Goal: Communication & Community: Answer question/provide support

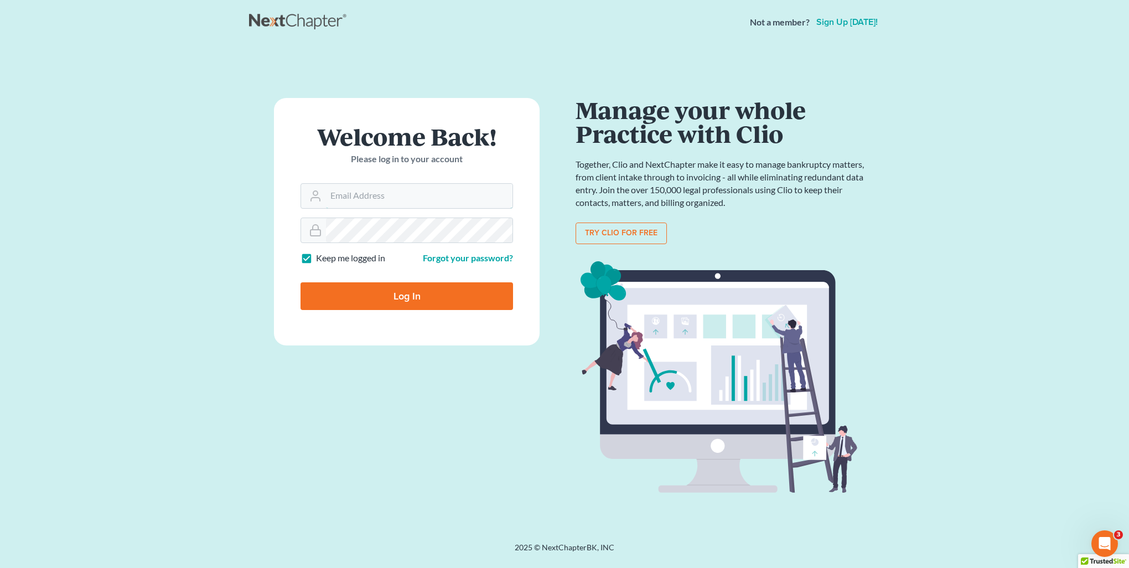
type input "[PERSON_NAME][EMAIL_ADDRESS][DOMAIN_NAME]"
click at [381, 292] on input "Log In" at bounding box center [406, 296] width 212 height 28
type input "Thinking..."
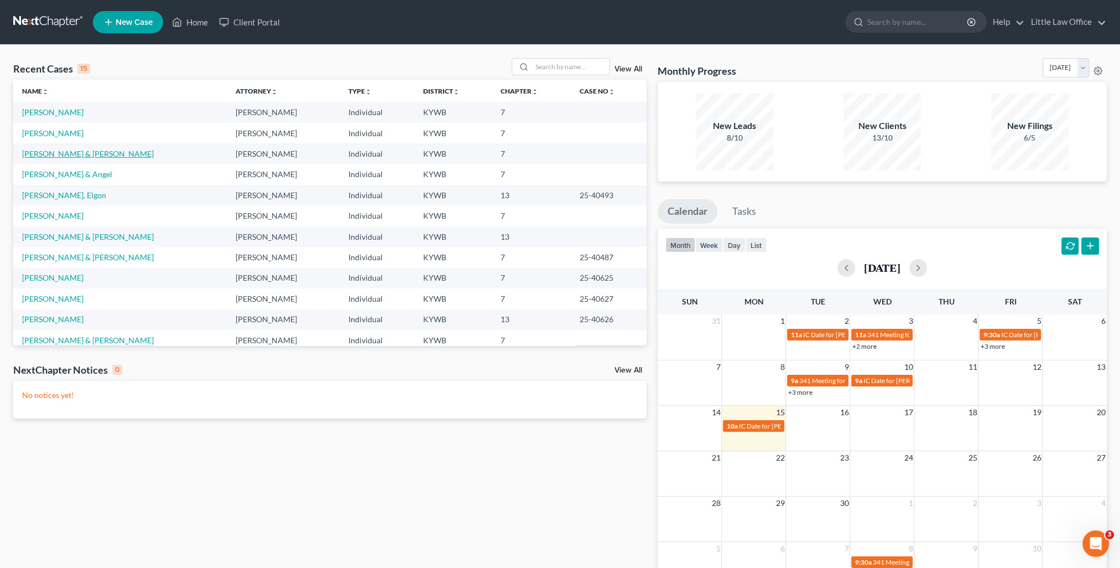
click at [75, 149] on link "Stone, Wesley & Amanda" at bounding box center [88, 153] width 132 height 9
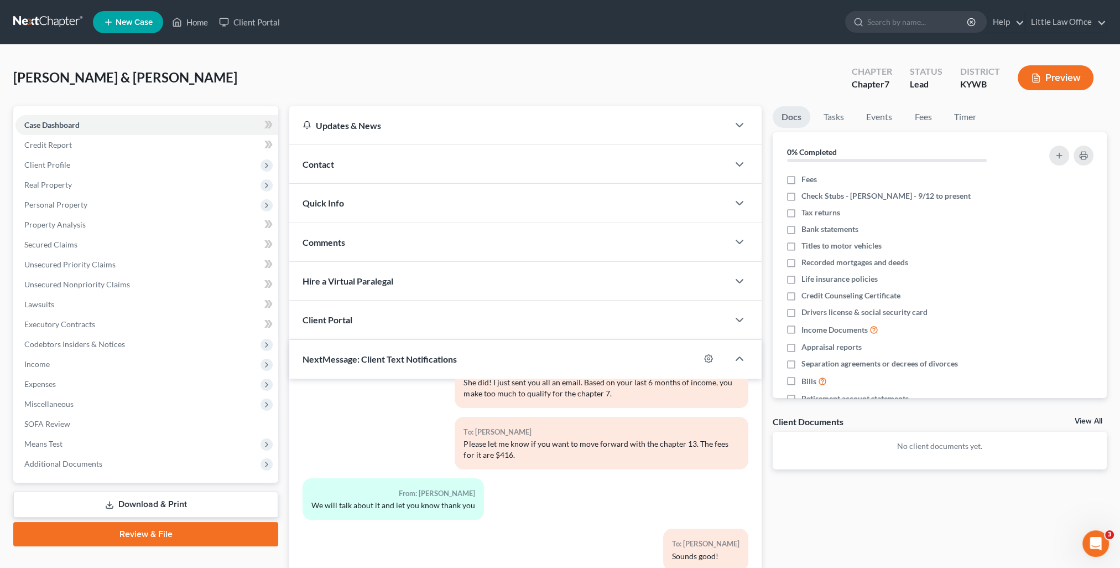
scroll to position [293, 0]
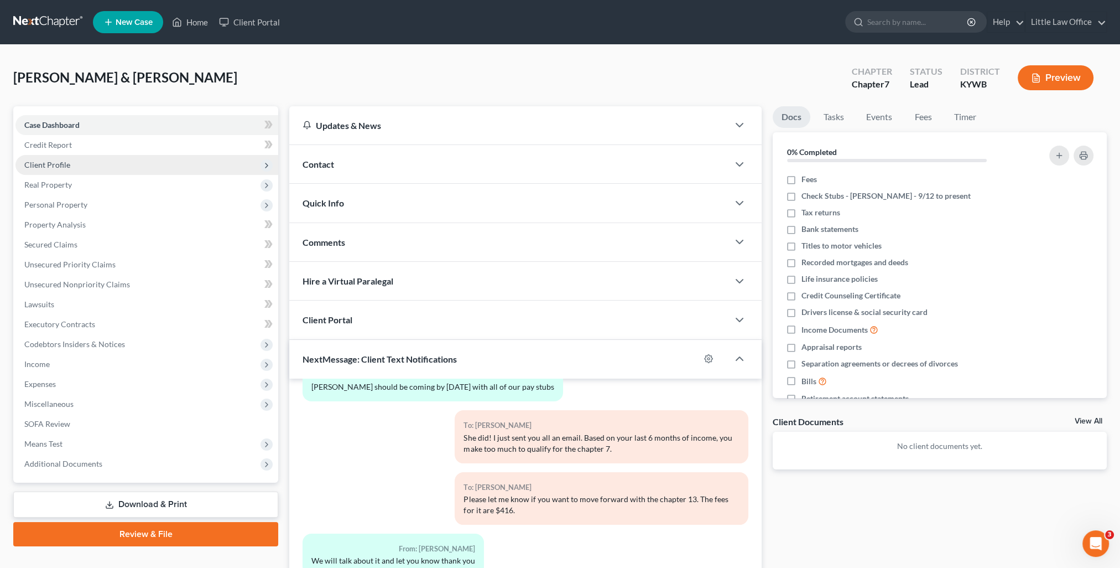
click at [59, 168] on span "Client Profile" at bounding box center [47, 164] width 46 height 9
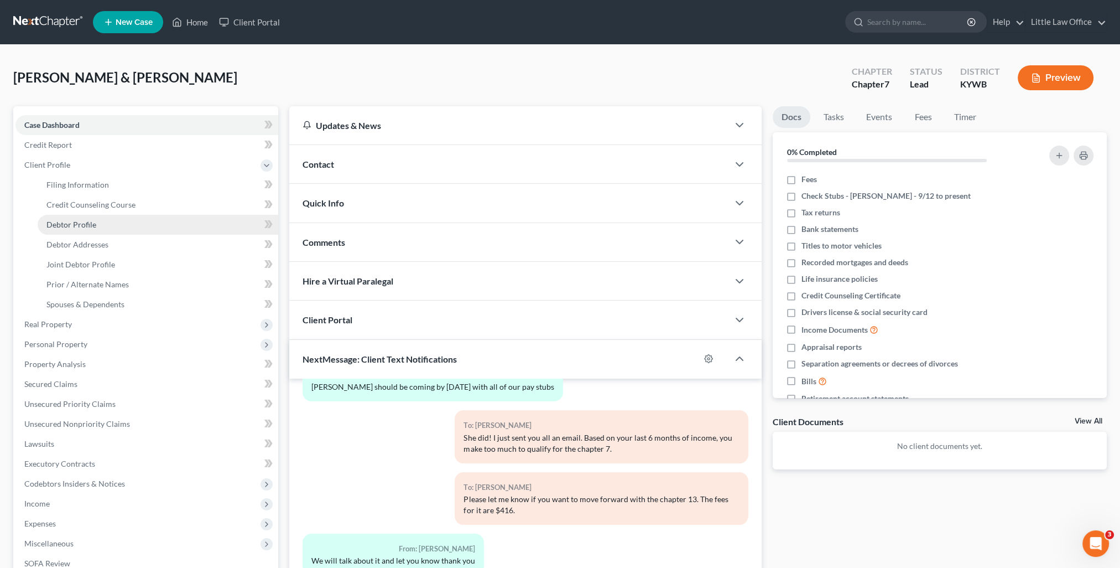
click at [89, 222] on span "Debtor Profile" at bounding box center [71, 224] width 50 height 9
select select "1"
select select "4"
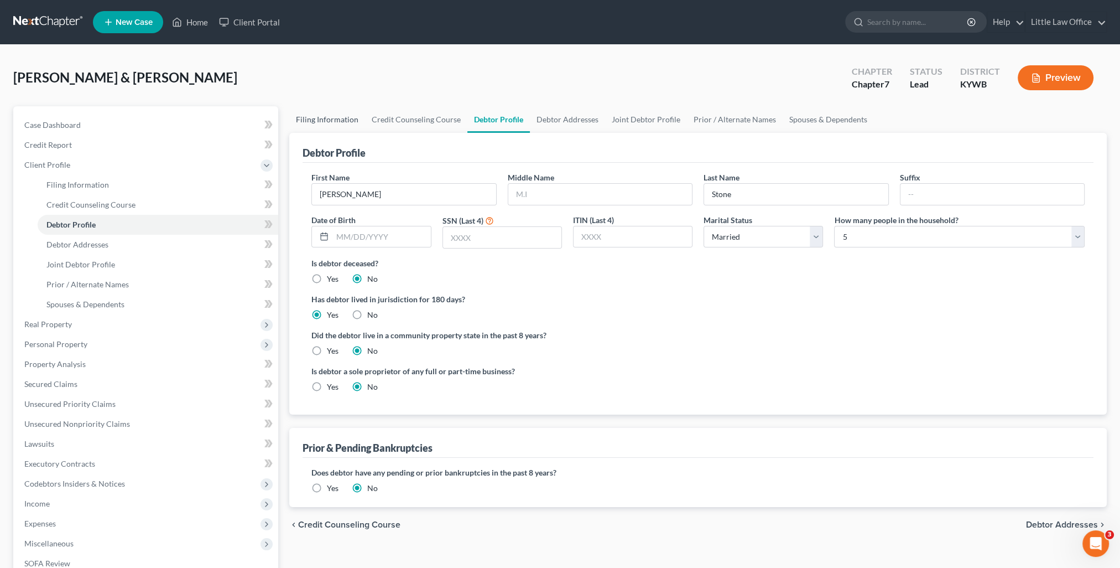
click at [340, 120] on link "Filing Information" at bounding box center [327, 119] width 76 height 27
select select "1"
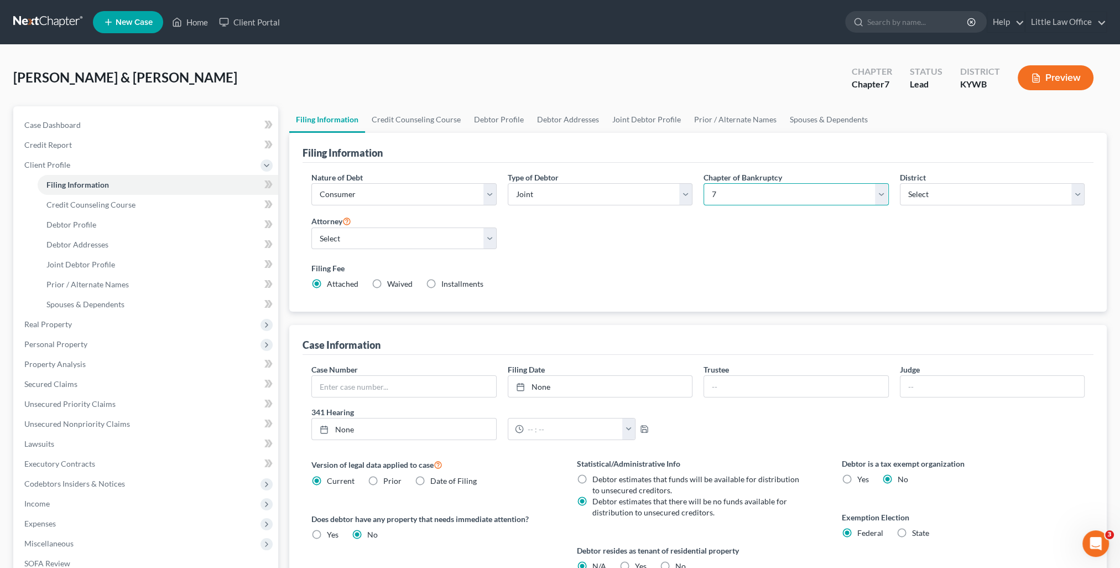
drag, startPoint x: 763, startPoint y: 198, endPoint x: 756, endPoint y: 205, distance: 10.2
click at [763, 198] on select "Select 7 11 12 13" at bounding box center [796, 194] width 185 height 22
select select "3"
click at [704, 183] on select "Select 7 11 12 13" at bounding box center [796, 194] width 185 height 22
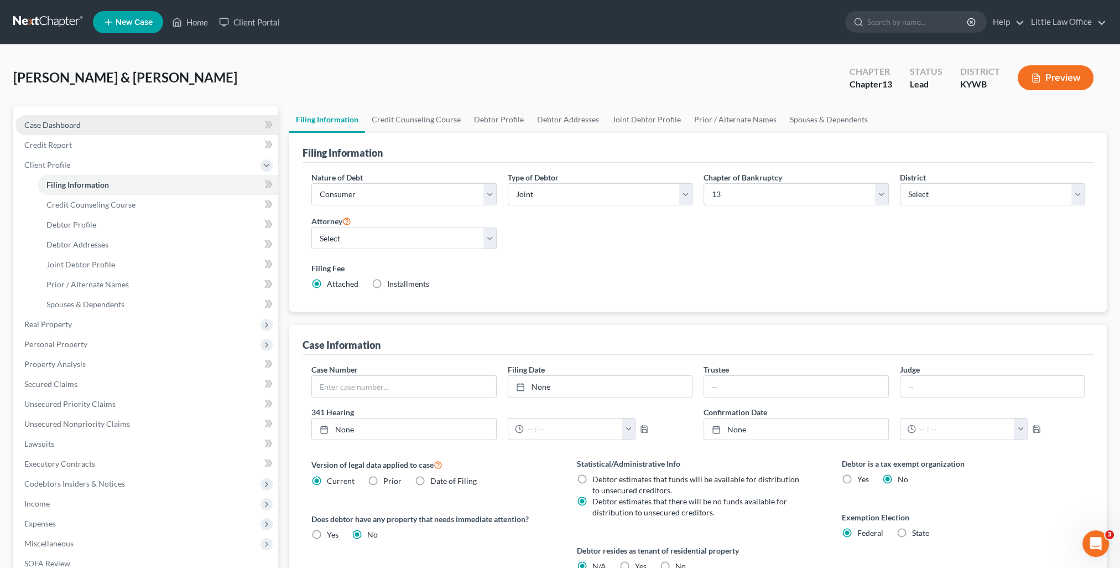
click at [61, 124] on span "Case Dashboard" at bounding box center [52, 124] width 56 height 9
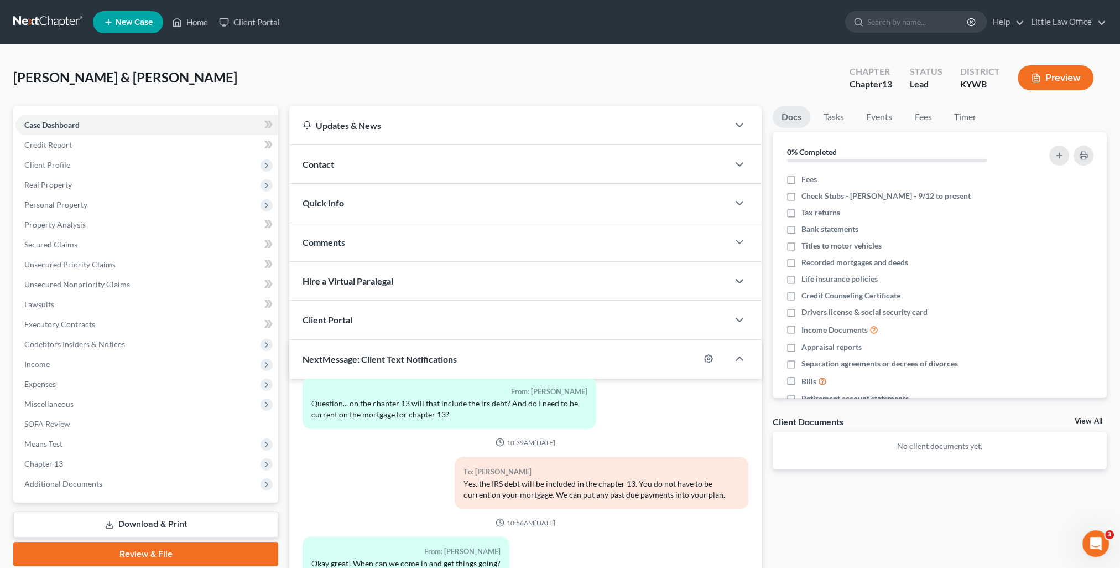
scroll to position [99, 0]
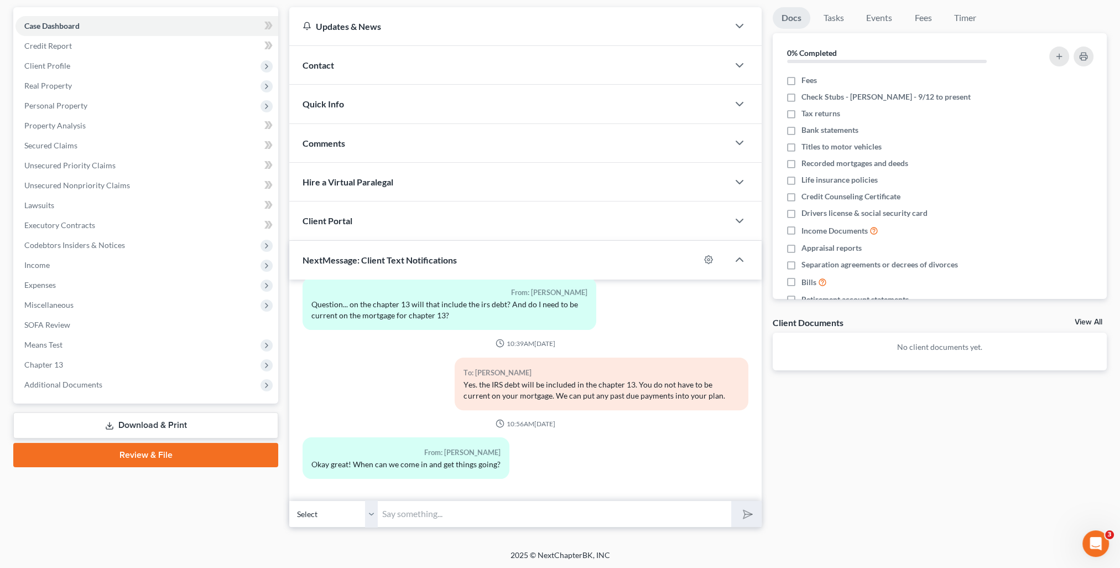
click at [489, 518] on input "text" at bounding box center [555, 513] width 354 height 27
click at [371, 513] on select "Select +1 (270) 339-0070 - Wesley Stone +1 (270) 584-2466 - Amanda Stone" at bounding box center [333, 513] width 89 height 27
select select "1"
click at [289, 500] on select "Select +1 (270) 339-0070 - Wesley Stone +1 (270) 584-2466 - Amanda Stone" at bounding box center [333, 513] width 89 height 27
click at [411, 524] on input "text" at bounding box center [555, 513] width 354 height 27
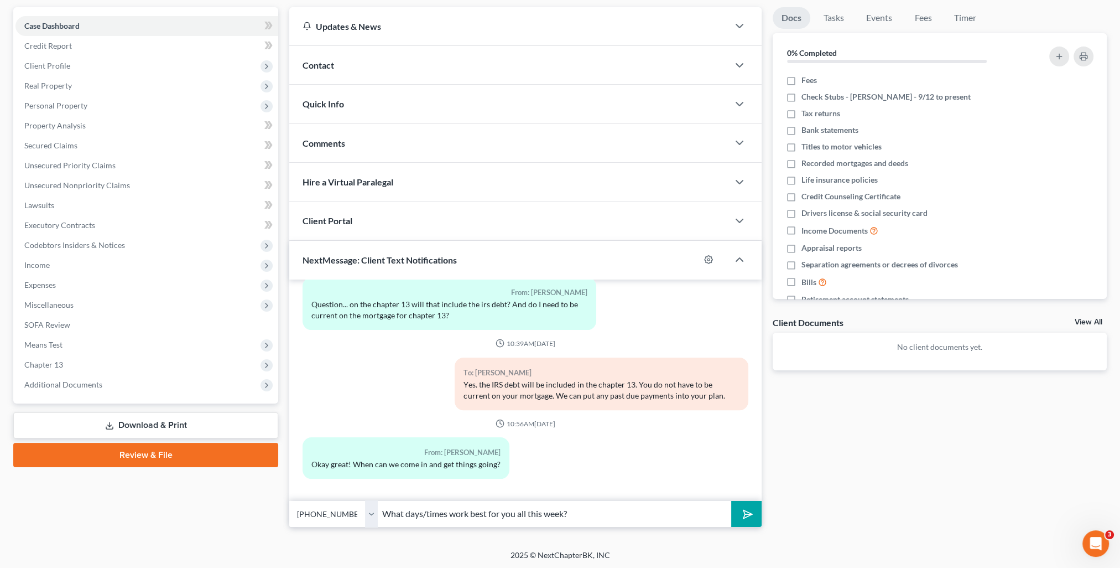
type input "What days/times work best for you all this week?"
click at [731, 501] on button "submit" at bounding box center [746, 514] width 30 height 26
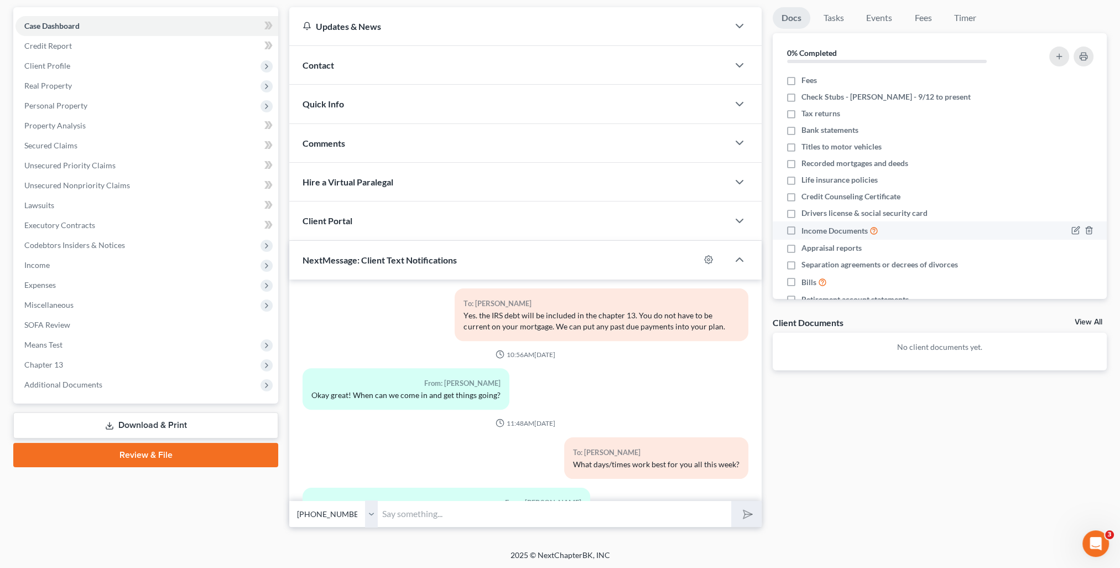
scroll to position [700, 0]
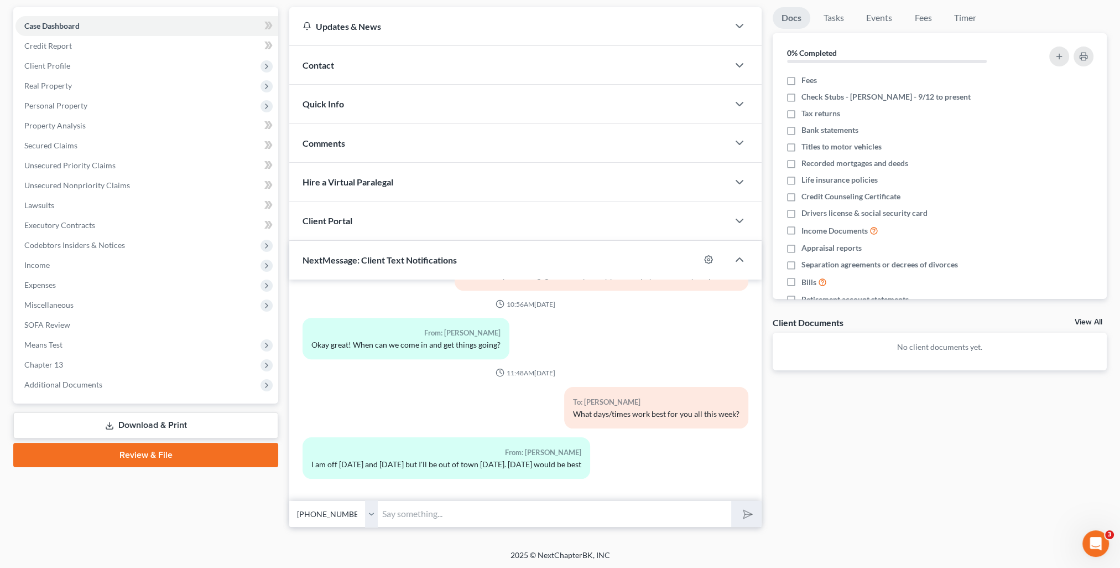
click at [450, 529] on div "Petition Navigation Case Dashboard Payments Invoices Payments Payments Credit R…" at bounding box center [560, 271] width 1094 height 529
click at [453, 519] on input "text" at bounding box center [555, 513] width 354 height 27
type input "Thursday will work for me! What time do you prefer?"
click at [731, 501] on button "submit" at bounding box center [746, 514] width 30 height 26
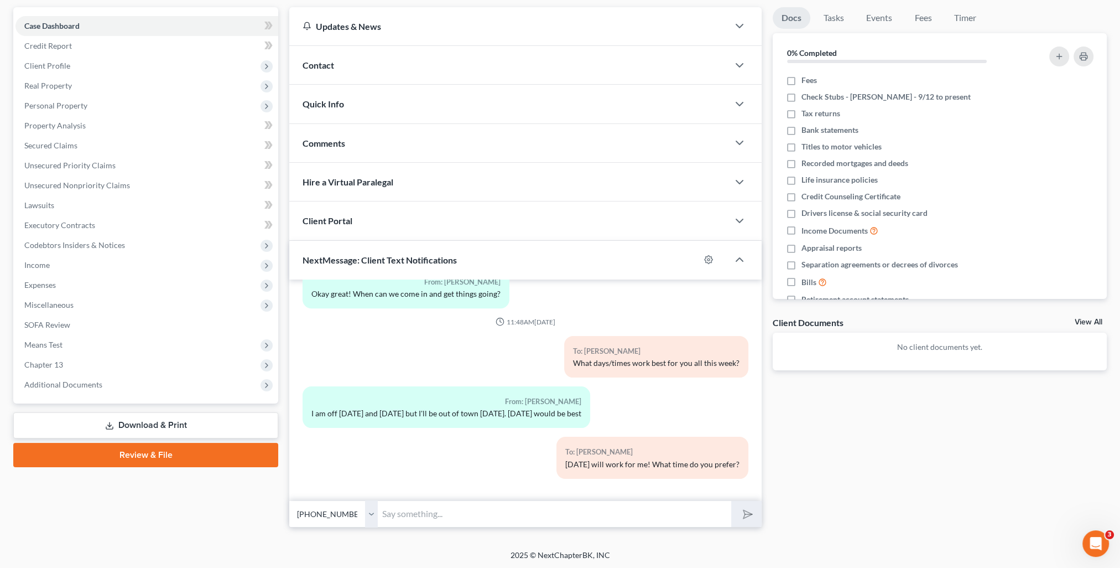
scroll to position [0, 0]
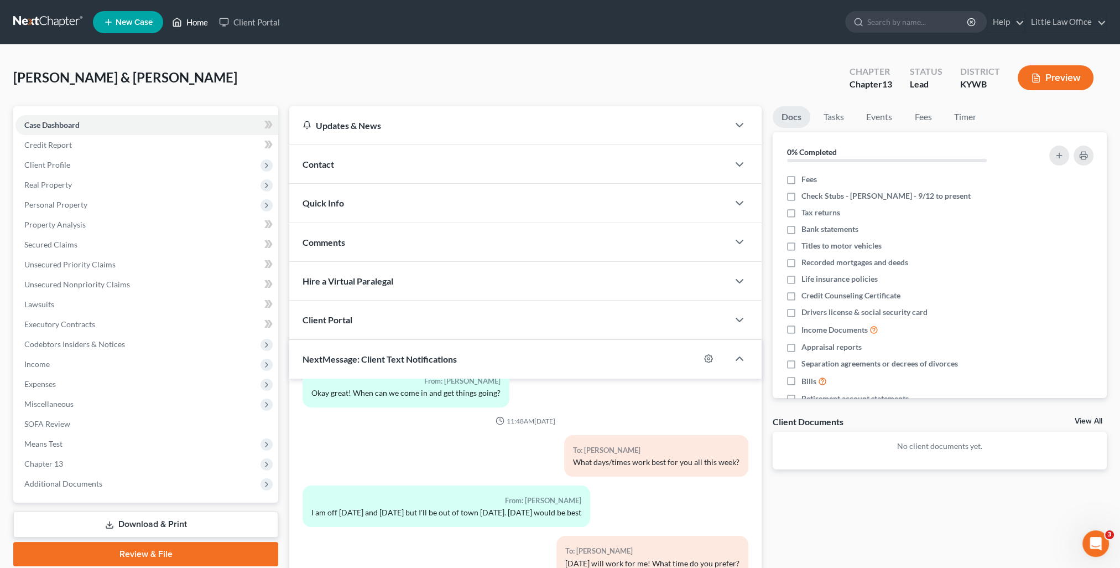
click at [195, 22] on link "Home" at bounding box center [190, 22] width 47 height 20
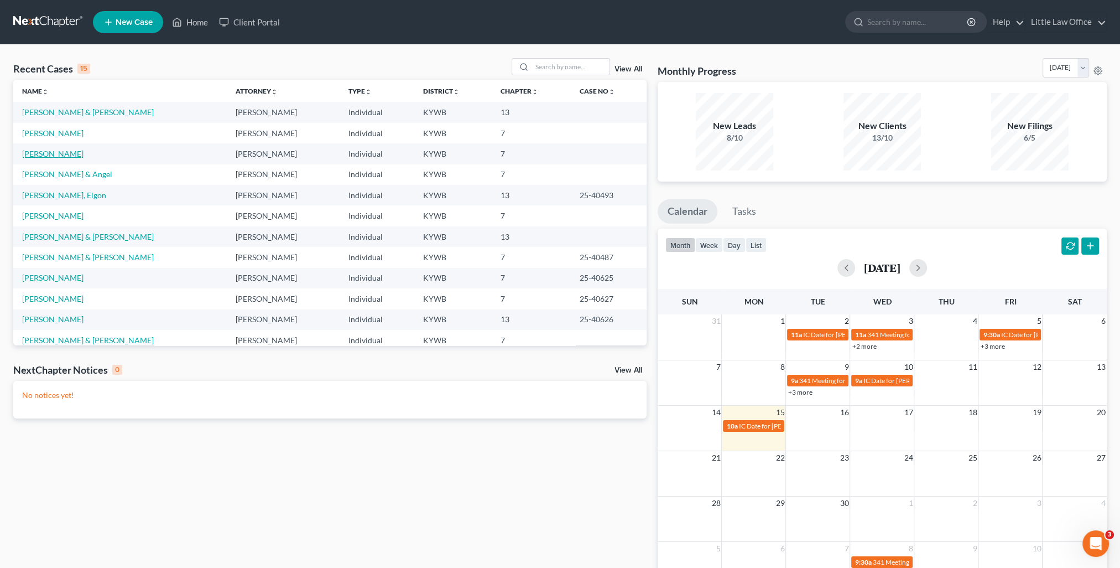
click at [50, 156] on link "Travis, Todd" at bounding box center [52, 153] width 61 height 9
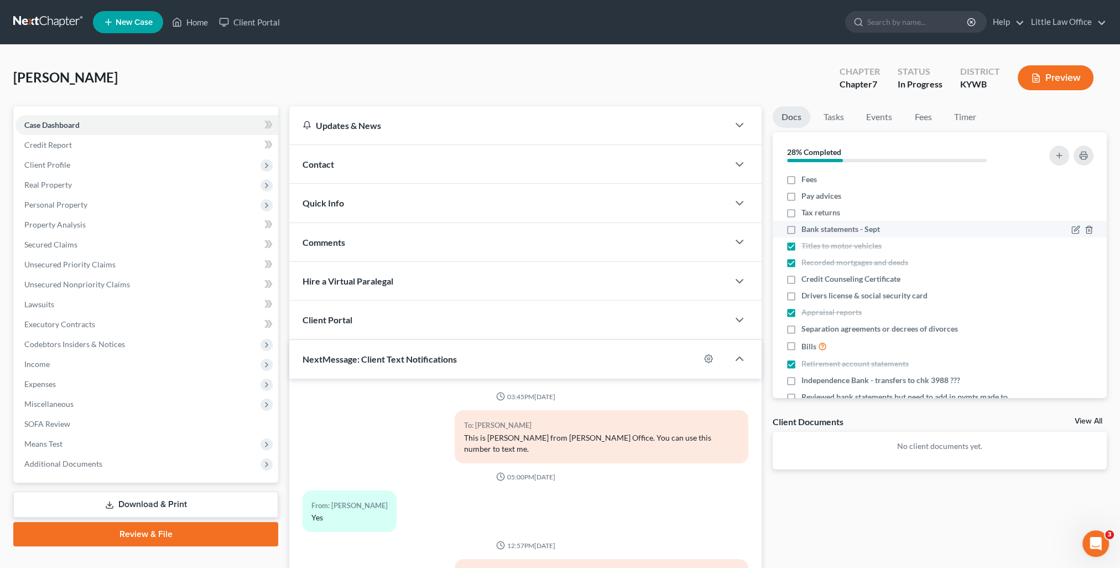
scroll to position [142, 0]
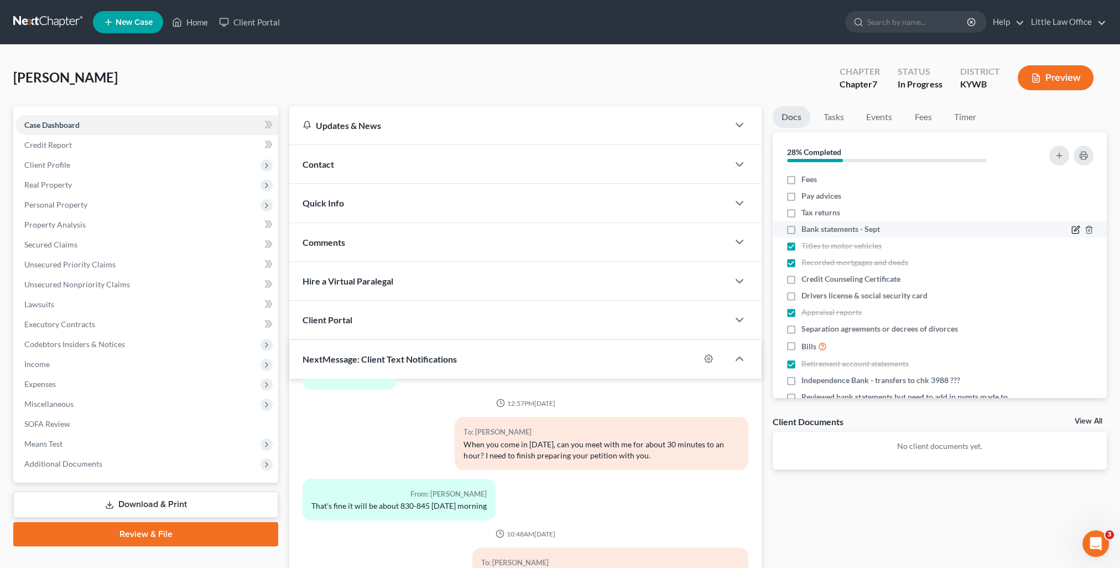
click at [1072, 227] on icon "button" at bounding box center [1076, 229] width 9 height 9
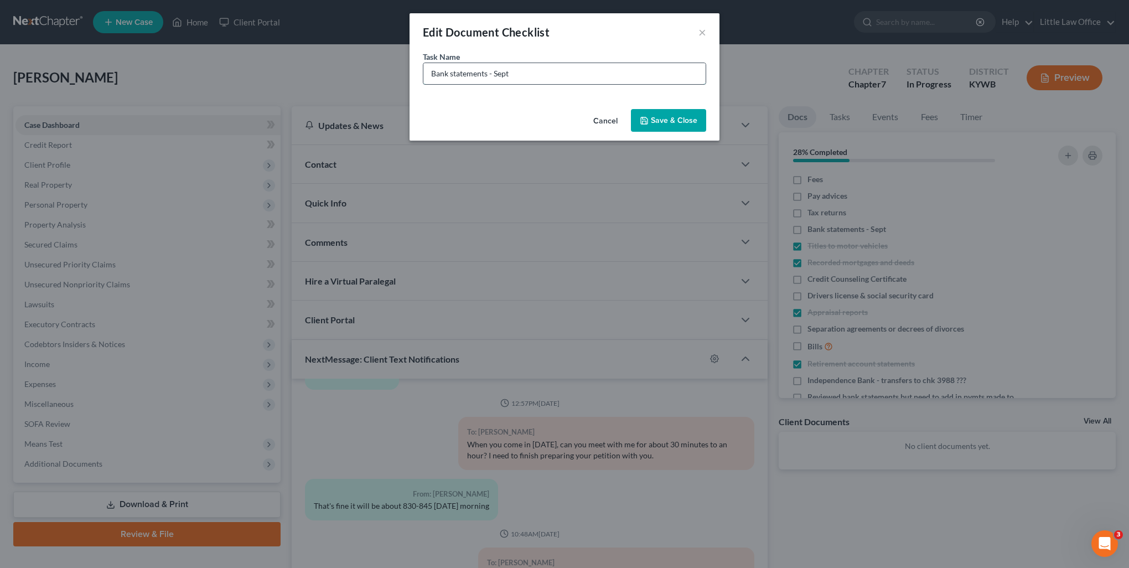
click at [567, 79] on input "Bank statements - Sept" at bounding box center [564, 73] width 282 height 21
type input "Bank statements - Sept Independence Bank"
click at [672, 122] on button "Save & Close" at bounding box center [668, 120] width 75 height 23
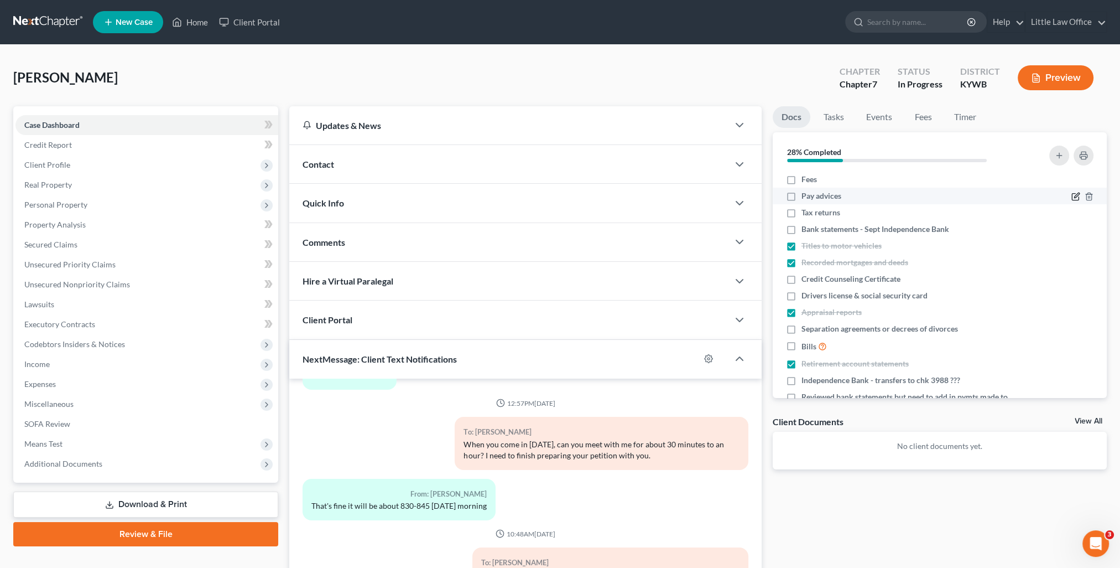
click at [1072, 198] on icon "button" at bounding box center [1076, 196] width 9 height 9
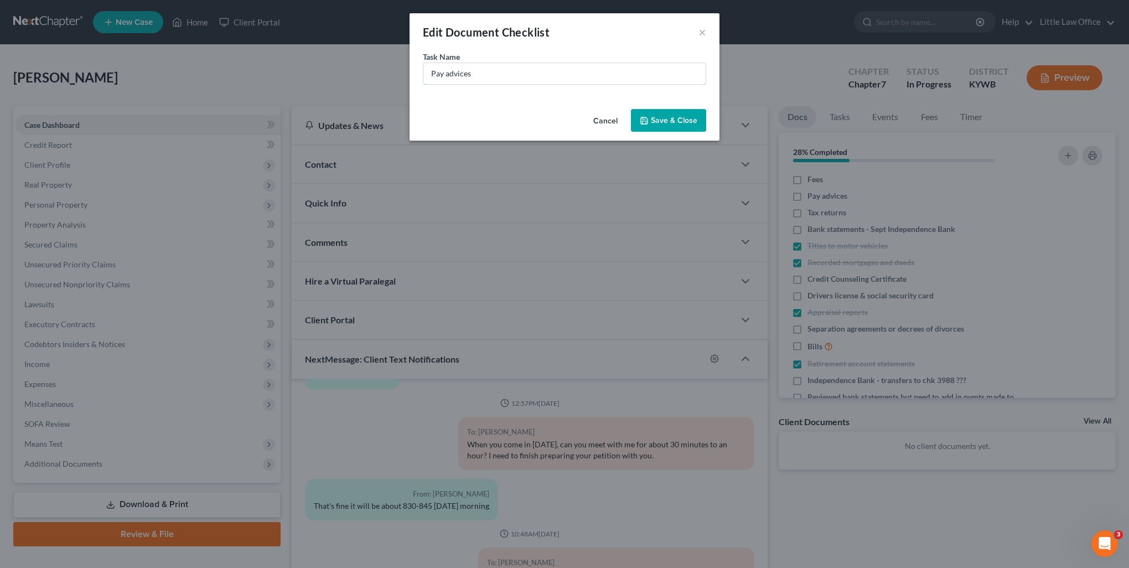
drag, startPoint x: 509, startPoint y: 72, endPoint x: 341, endPoint y: 60, distance: 168.1
click at [341, 60] on div "Edit Document Checklist × Task Name * Pay advices Cancel Save & Close" at bounding box center [564, 284] width 1129 height 568
type input "check stubs - 9/5 to present"
click at [661, 129] on button "Save & Close" at bounding box center [668, 120] width 75 height 23
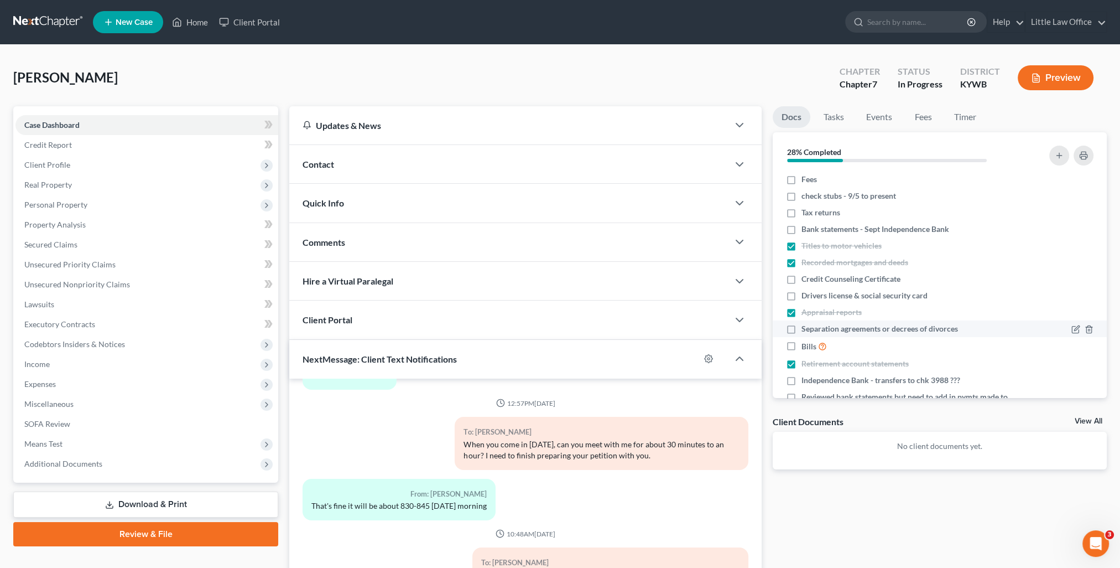
click at [802, 328] on label "Separation agreements or decrees of divorces" at bounding box center [880, 328] width 157 height 11
click at [806, 328] on input "Separation agreements or decrees of divorces" at bounding box center [809, 326] width 7 height 7
checkbox input "true"
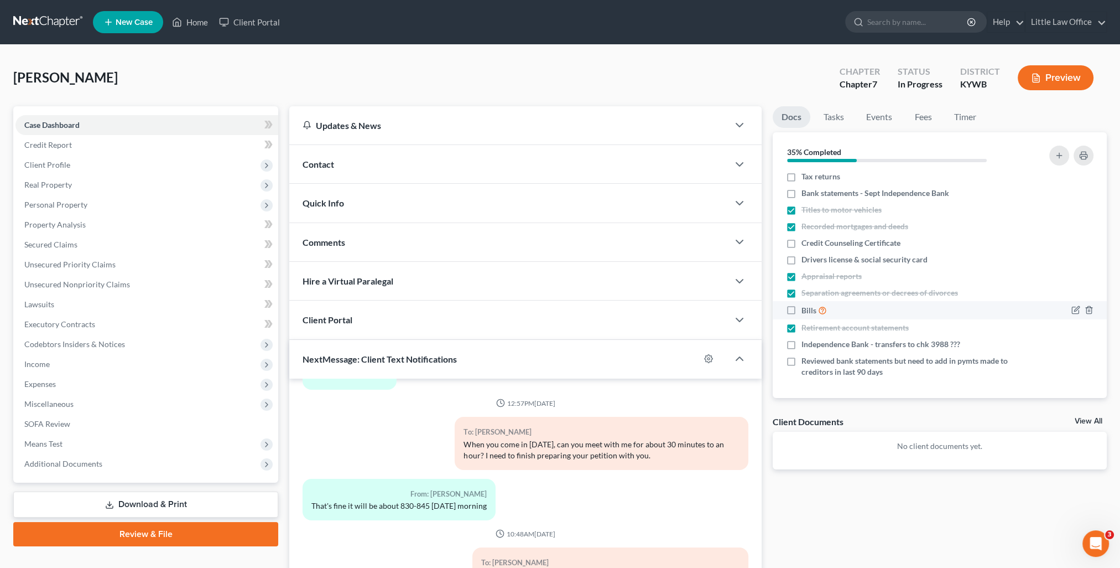
click at [802, 311] on label "Bills" at bounding box center [814, 310] width 25 height 13
click at [806, 311] on input "Bills" at bounding box center [809, 307] width 7 height 7
checkbox input "true"
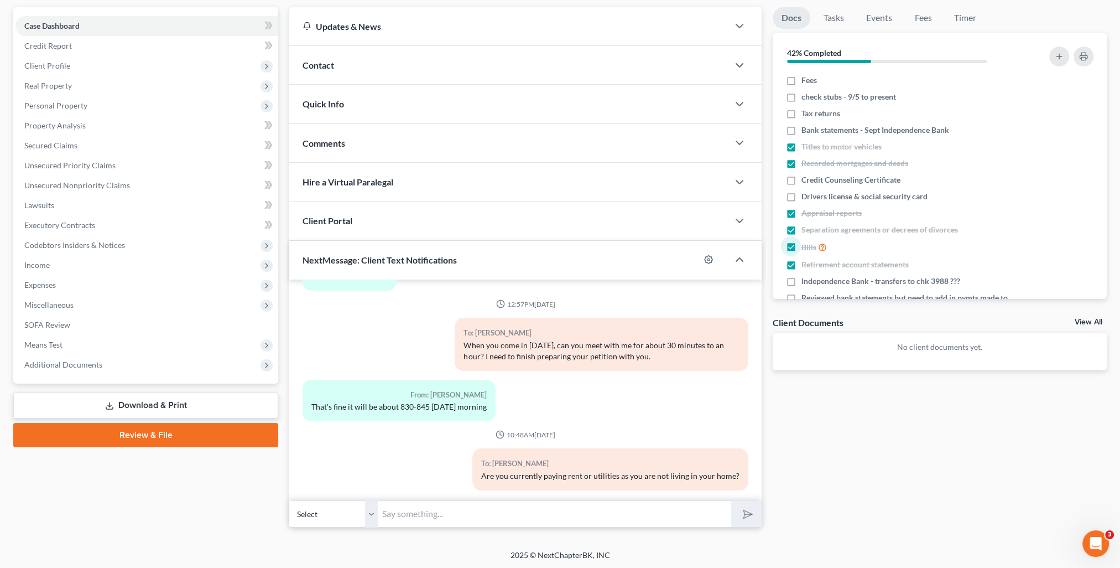
scroll to position [0, 0]
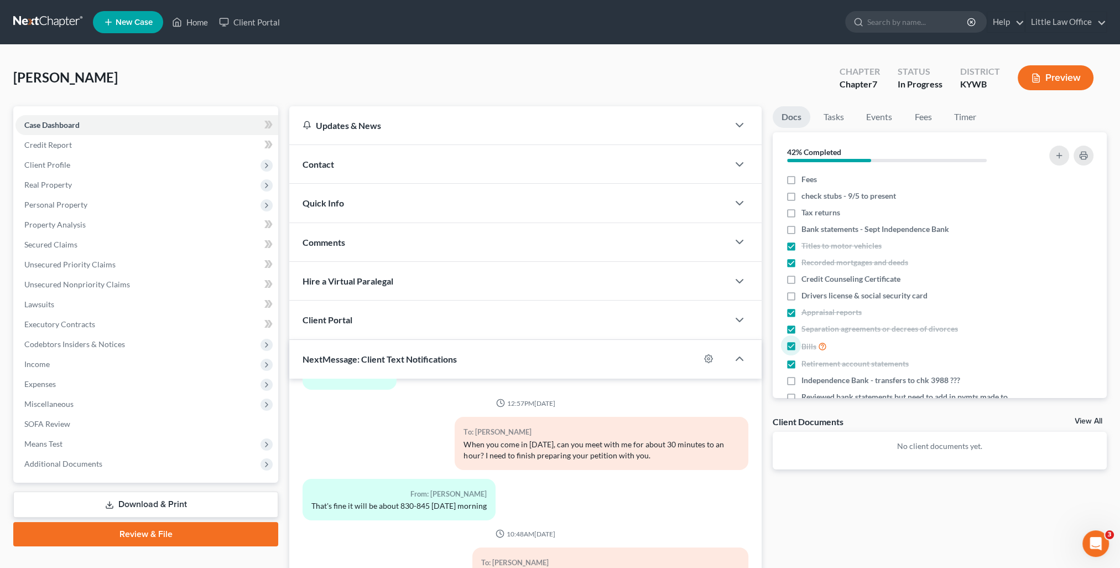
click at [330, 170] on div "Contact" at bounding box center [508, 164] width 439 height 38
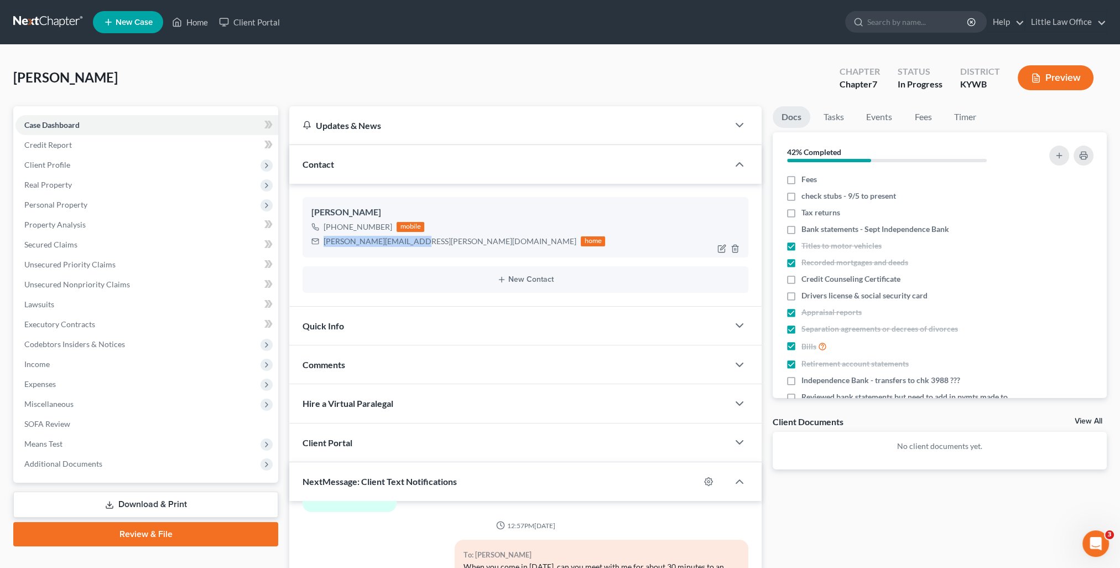
drag, startPoint x: 323, startPoint y: 240, endPoint x: 406, endPoint y: 254, distance: 84.2
click at [406, 254] on div "Todd Travis +1 (270) 213-1869 mobile todd.c.travis@gmail.com home" at bounding box center [526, 227] width 446 height 60
copy div "todd.c.travis@gmail.com"
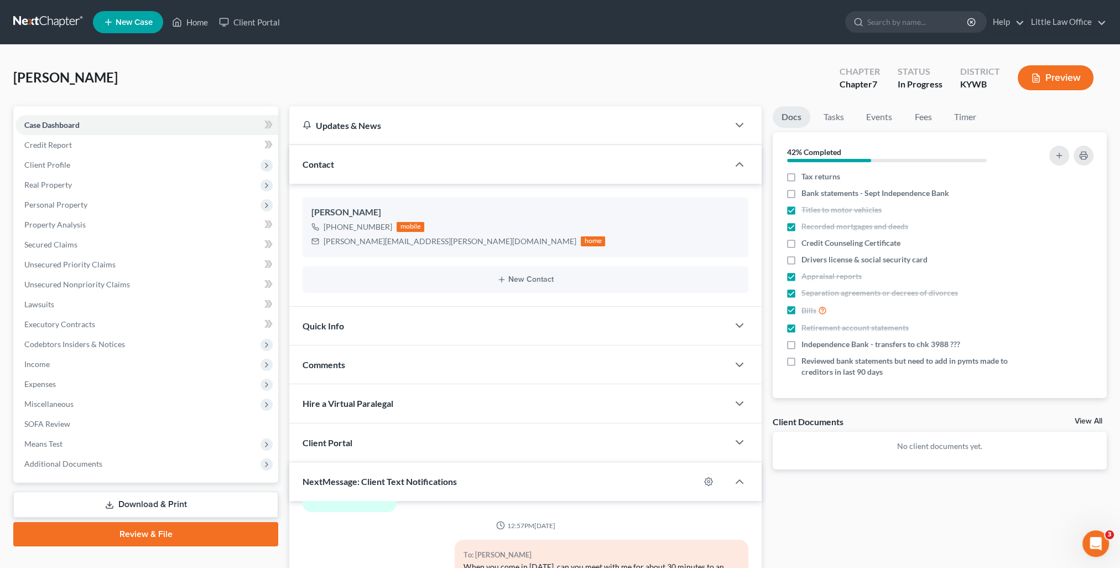
click at [375, 366] on div "Comments" at bounding box center [508, 364] width 439 height 38
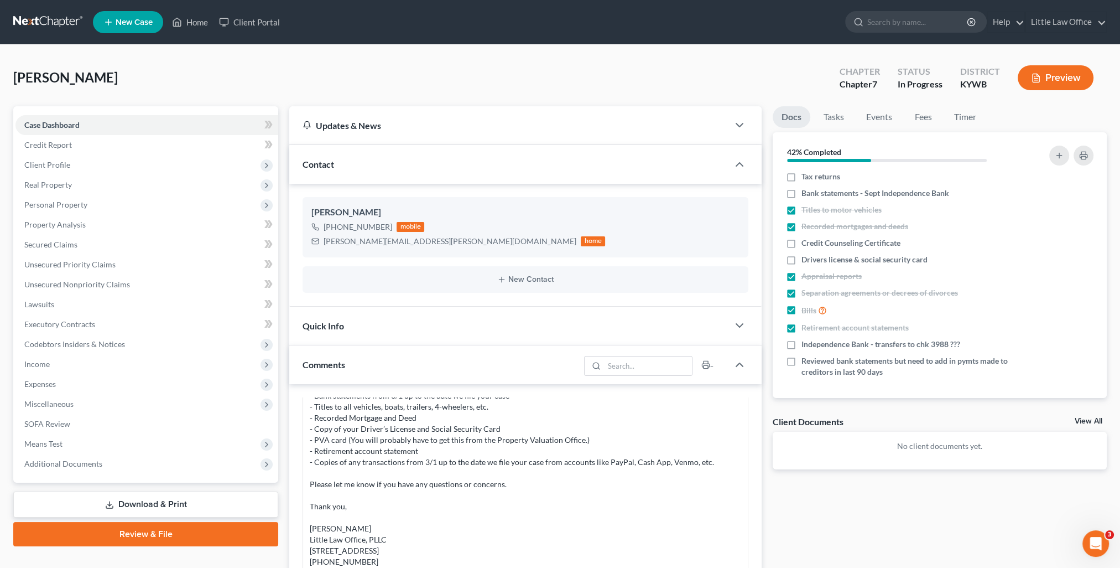
scroll to position [221, 0]
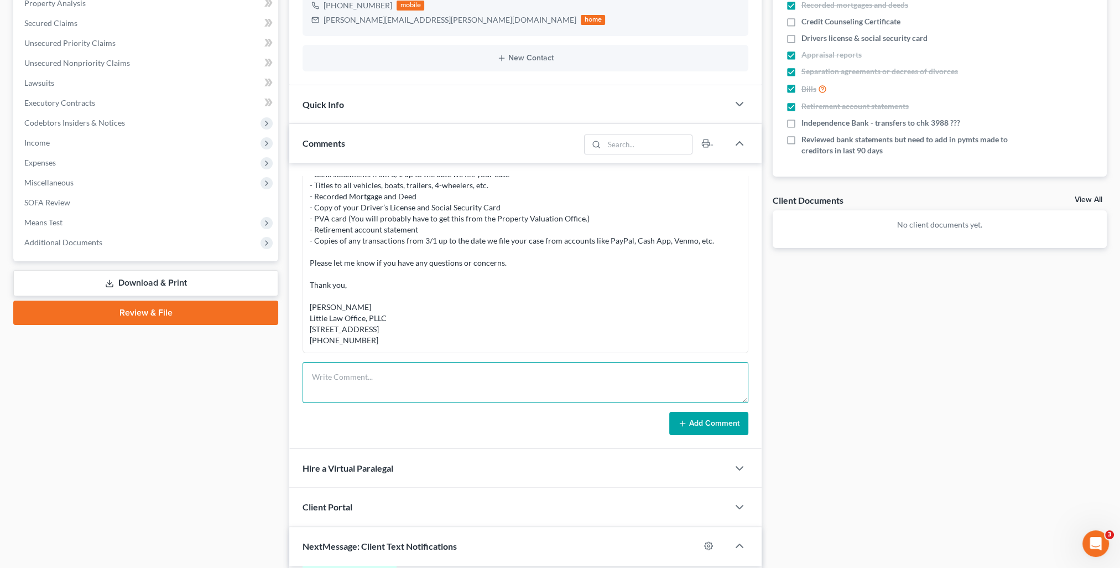
click at [414, 370] on textarea at bounding box center [526, 382] width 446 height 41
paste textarea "Todd, I have gone through your file. The following is what I still show I need …"
type textarea "Todd, I have gone through your file. The following is what I still show I need …"
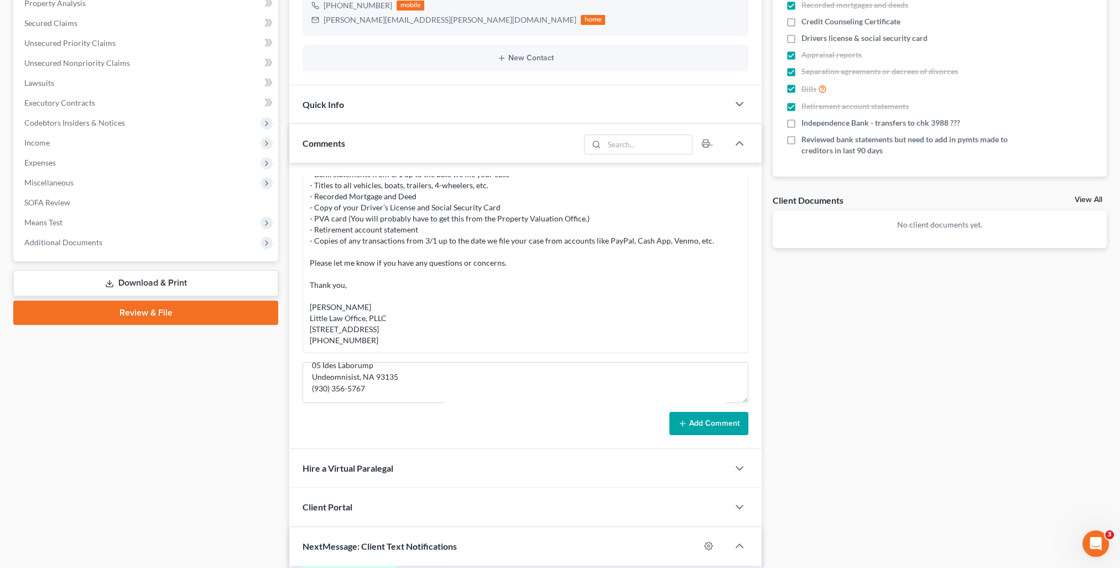
click at [704, 415] on button "Add Comment" at bounding box center [708, 423] width 79 height 23
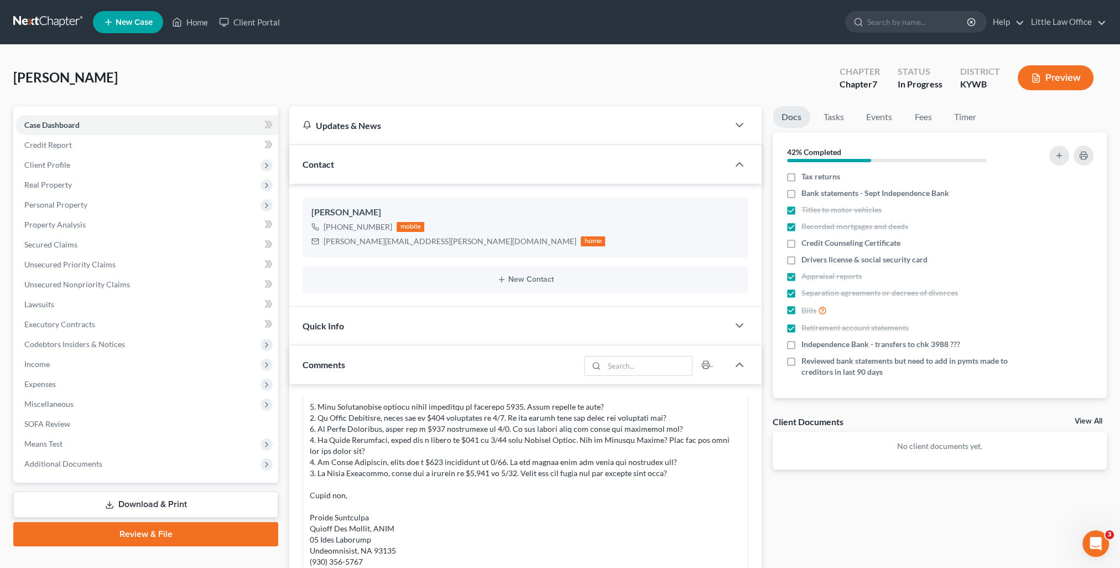
scroll to position [232, 0]
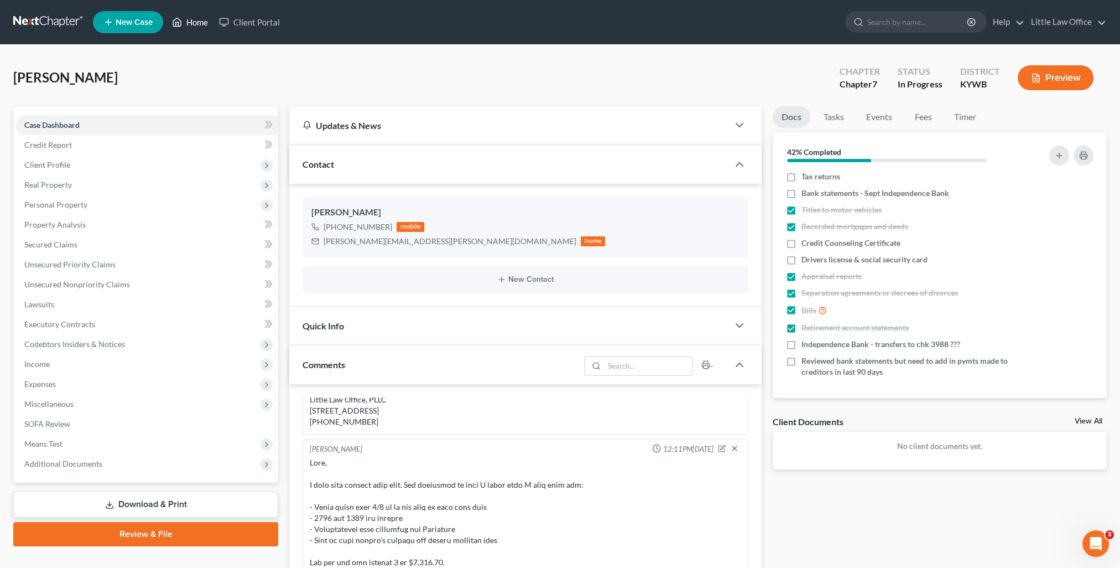
click at [192, 24] on link "Home" at bounding box center [190, 22] width 47 height 20
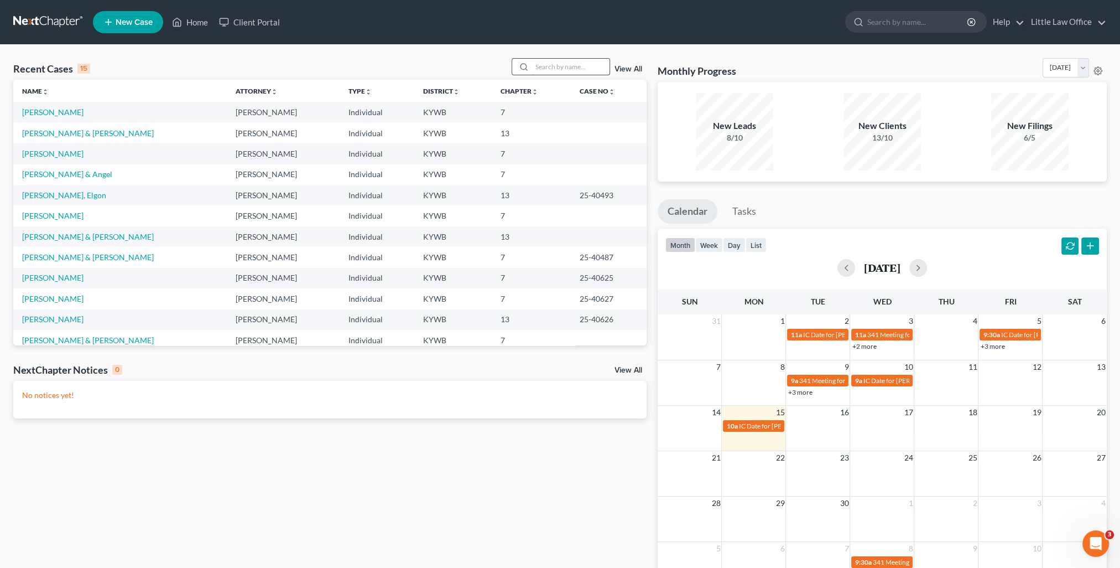
click at [563, 70] on input "search" at bounding box center [570, 67] width 77 height 16
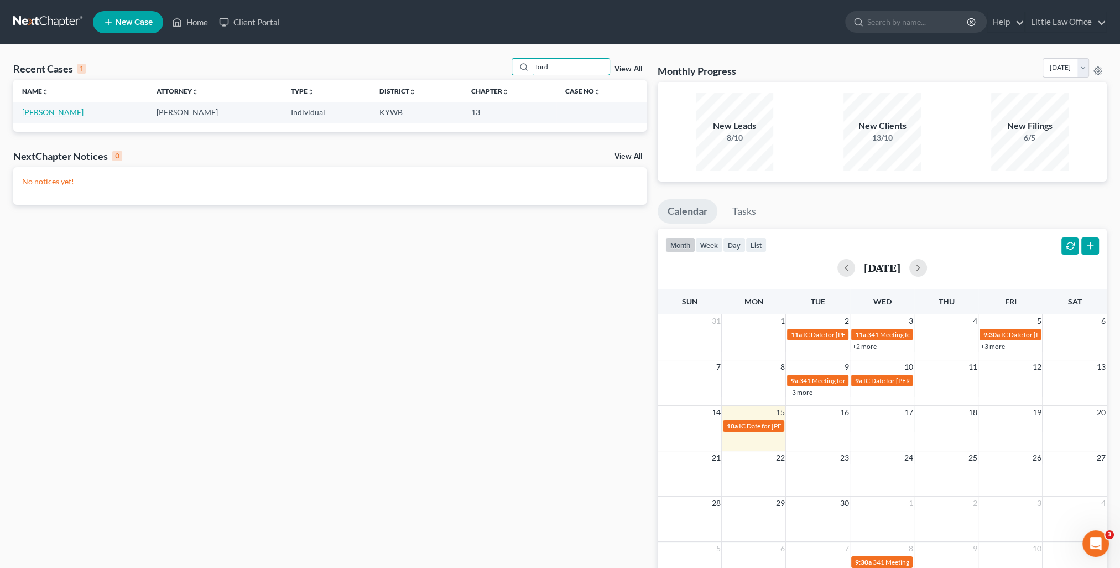
type input "ford"
click at [45, 116] on link "Ford, Kimberly" at bounding box center [52, 111] width 61 height 9
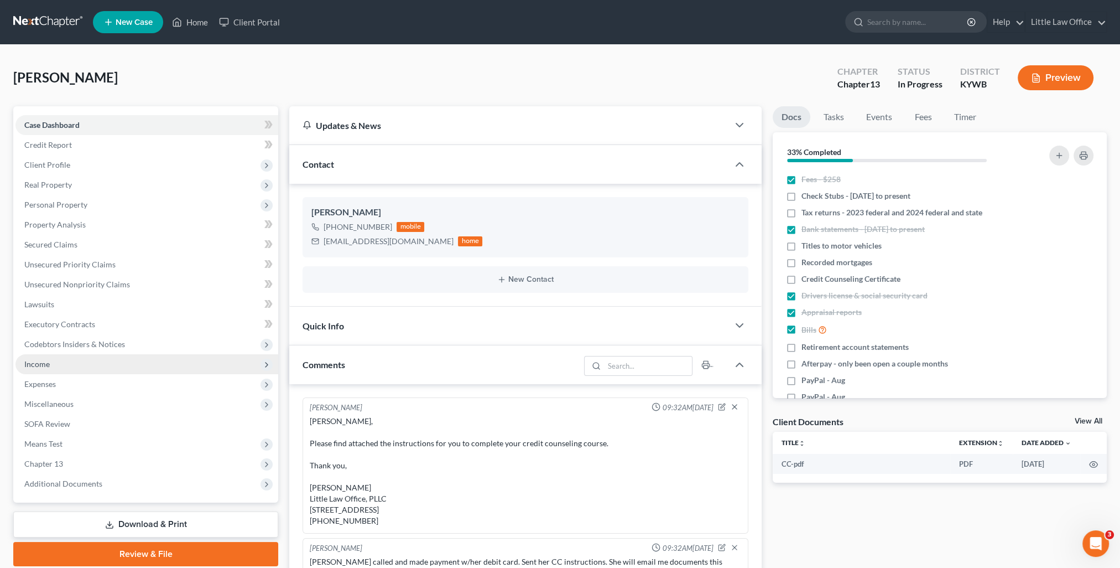
click at [55, 366] on span "Income" at bounding box center [146, 364] width 263 height 20
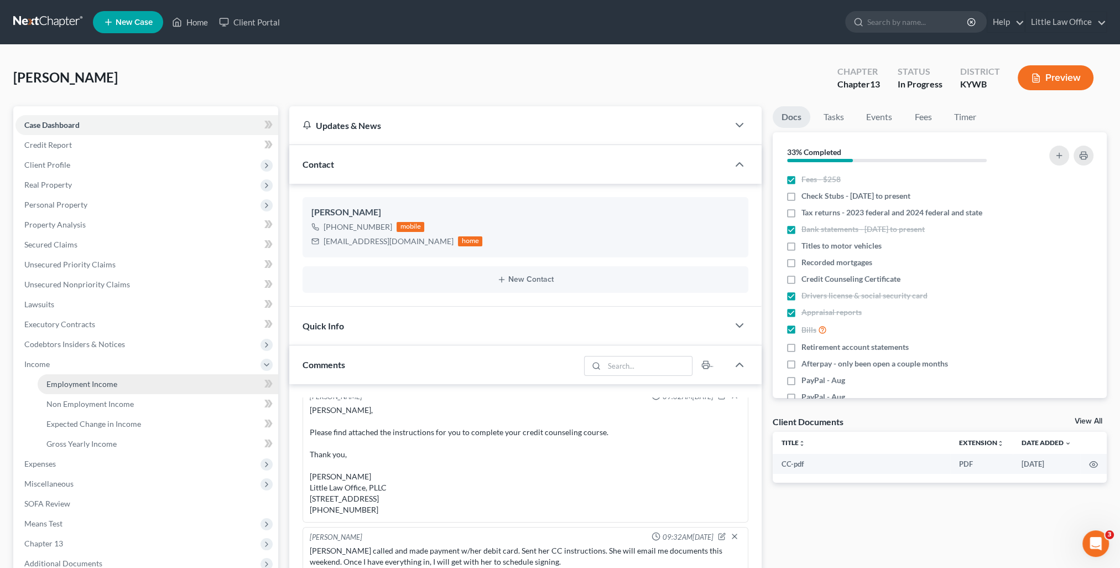
click at [66, 380] on span "Employment Income" at bounding box center [81, 383] width 71 height 9
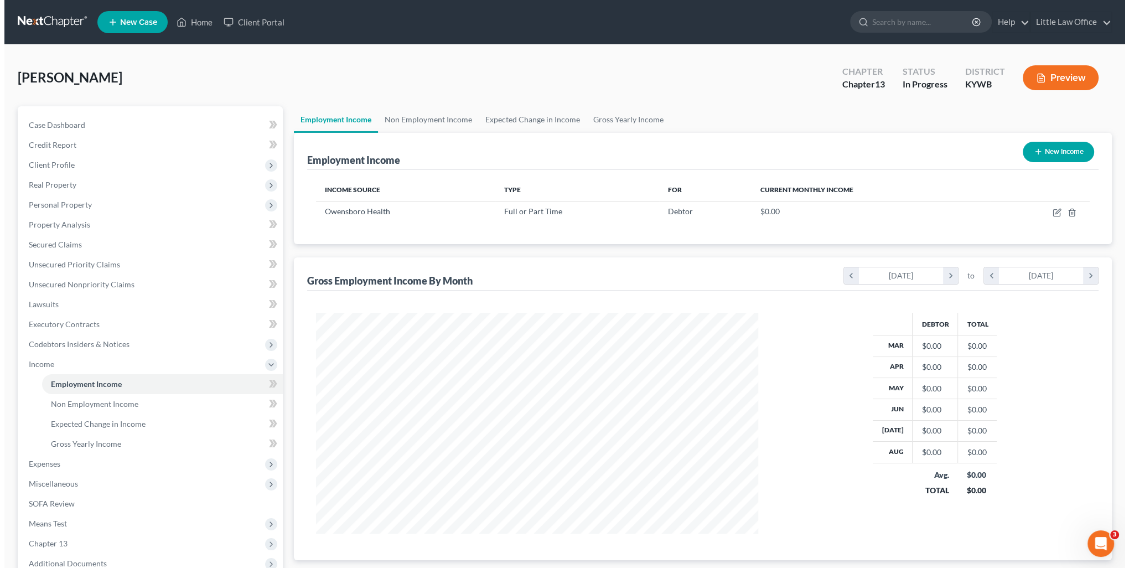
scroll to position [221, 464]
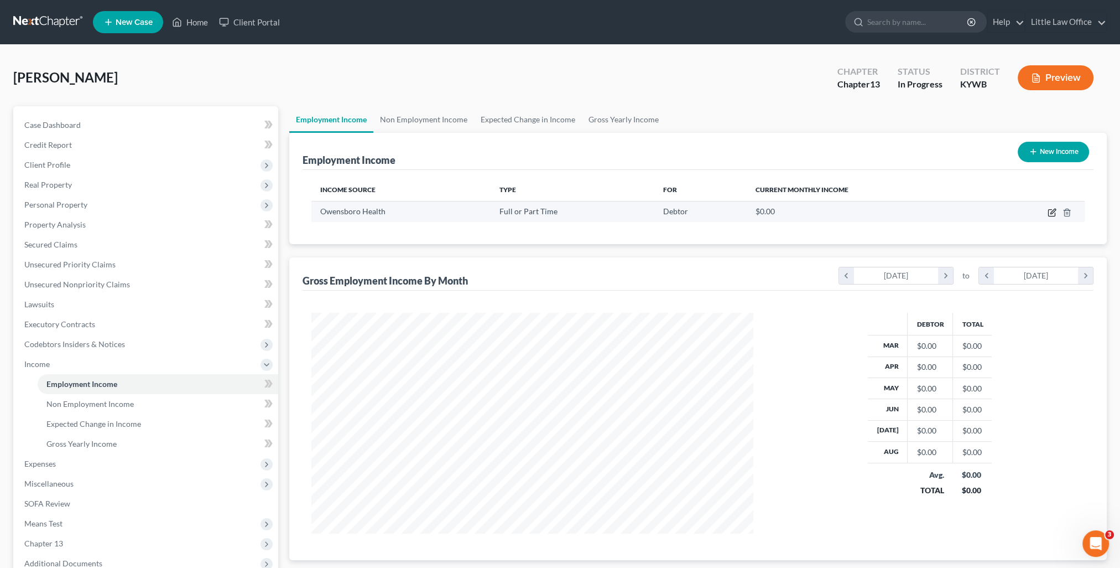
click at [1052, 213] on icon "button" at bounding box center [1053, 211] width 5 height 5
select select "0"
select select "2"
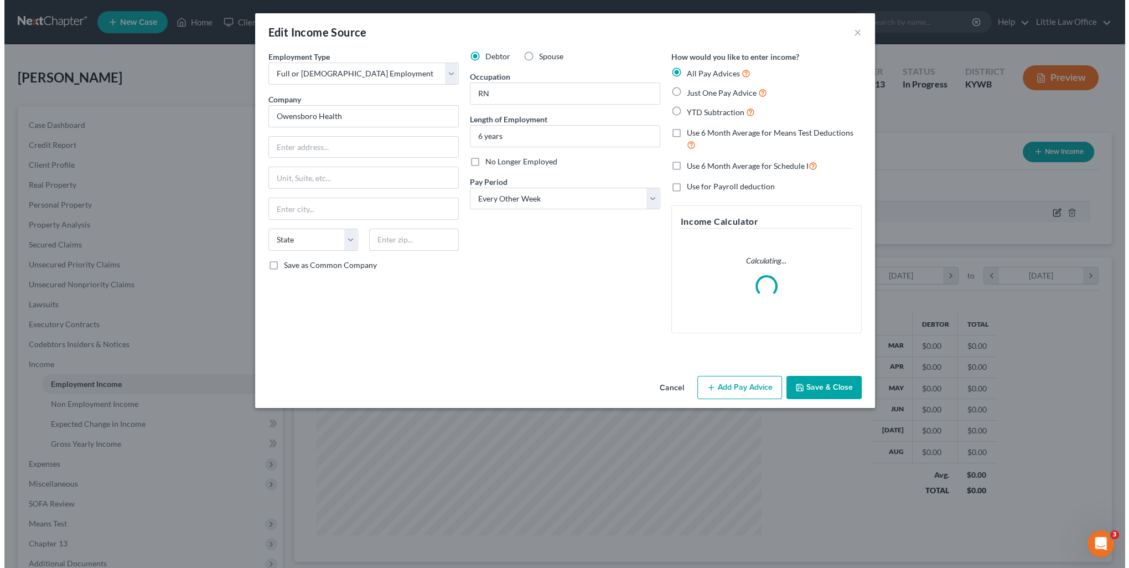
scroll to position [222, 467]
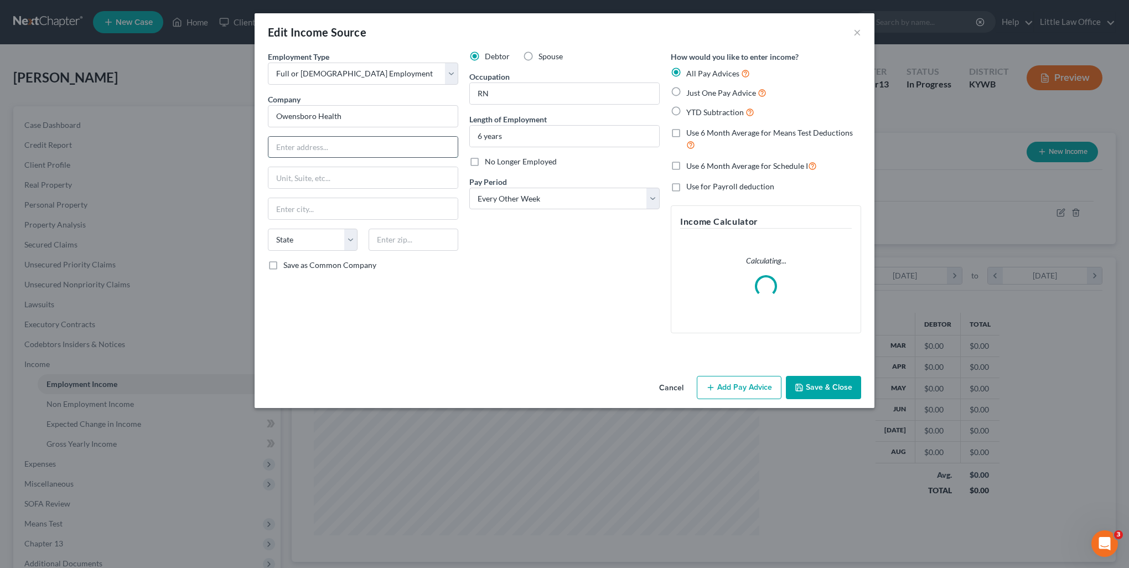
click at [331, 142] on input "text" at bounding box center [362, 147] width 189 height 21
type input "1201 Pleasant Valley Road"
type input "42303"
type input "Owensboro"
select select "18"
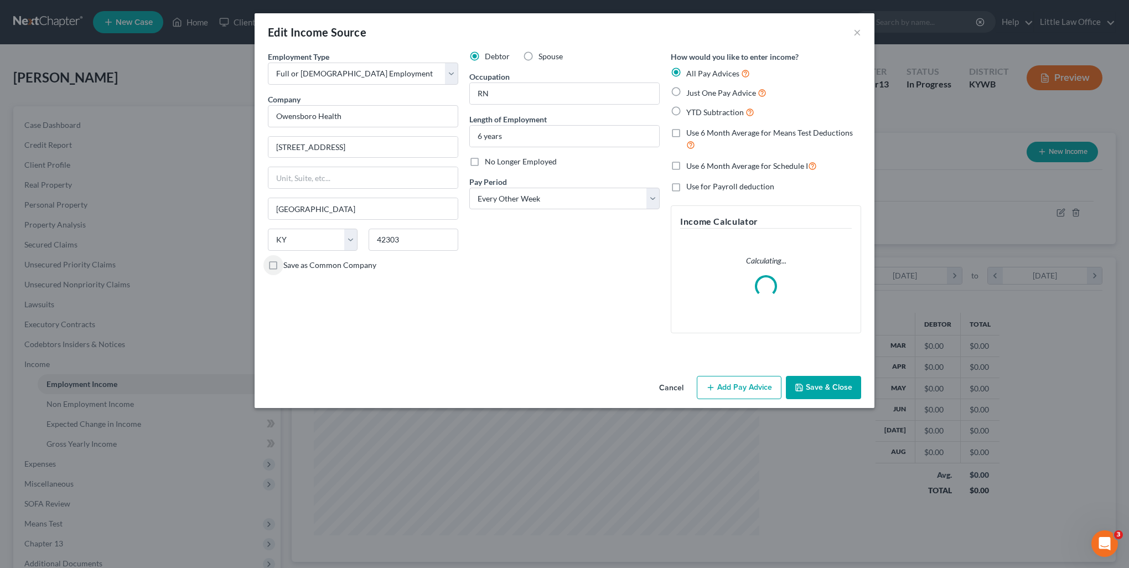
click at [749, 391] on button "Add Pay Advice" at bounding box center [739, 387] width 85 height 23
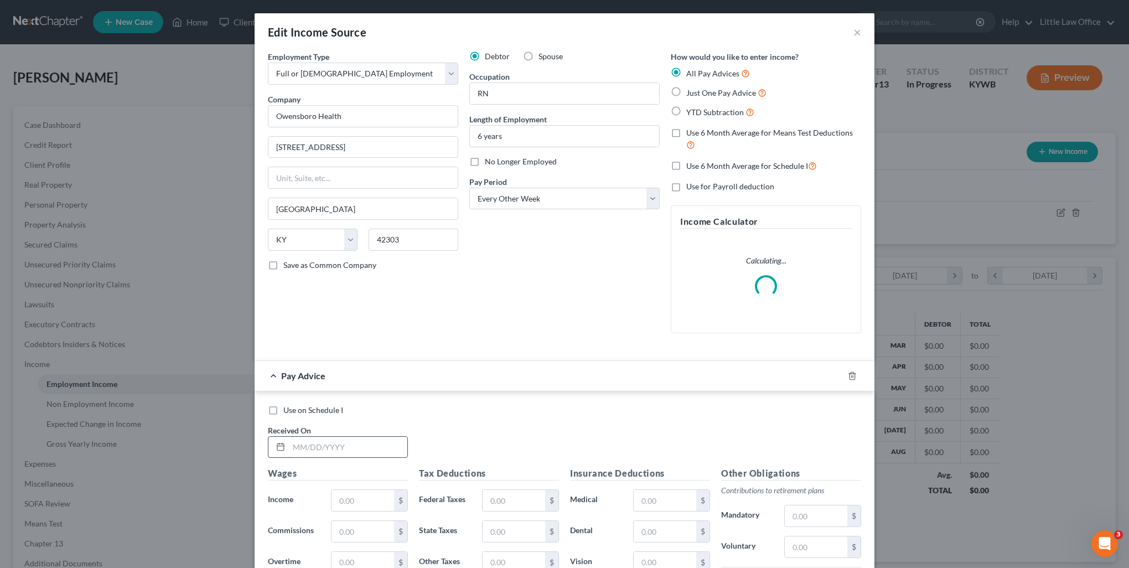
click at [351, 447] on input "text" at bounding box center [348, 447] width 118 height 21
type input "03/07/2025"
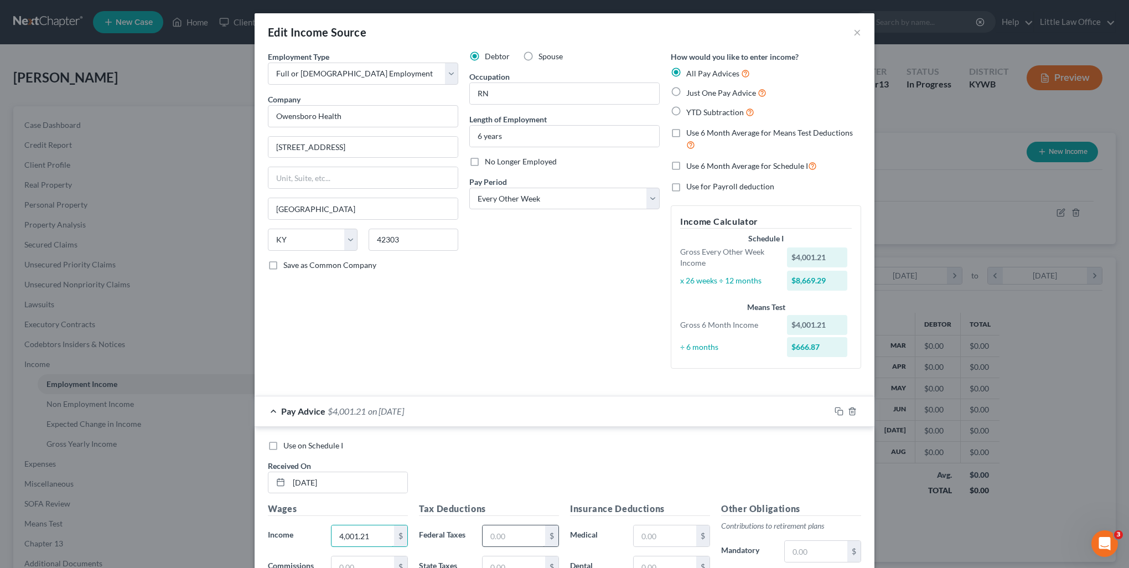
type input "4,001.21"
click at [511, 541] on input "text" at bounding box center [513, 535] width 63 height 21
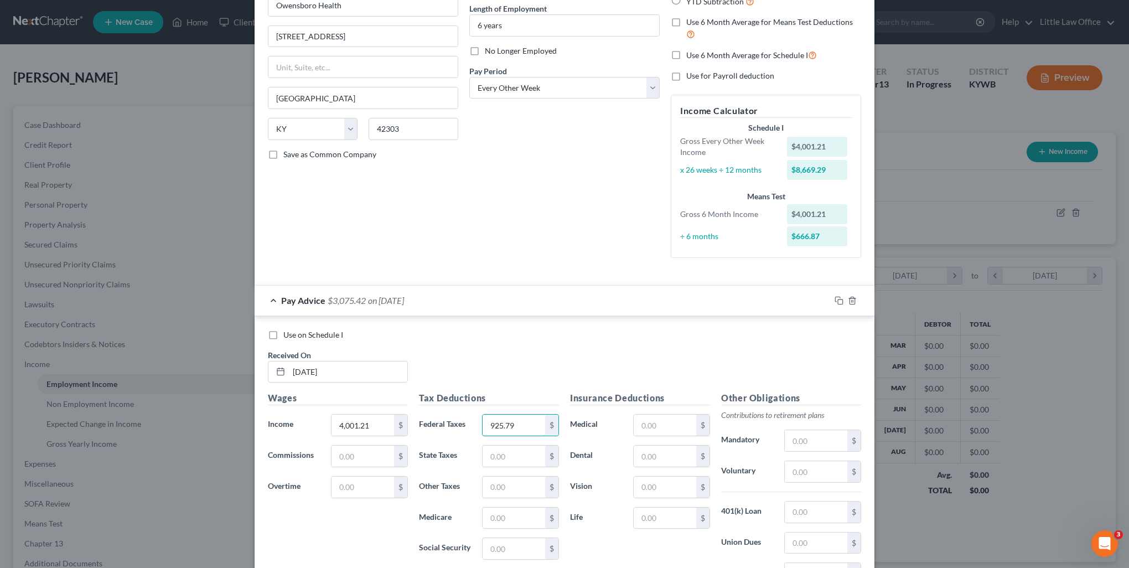
scroll to position [166, 0]
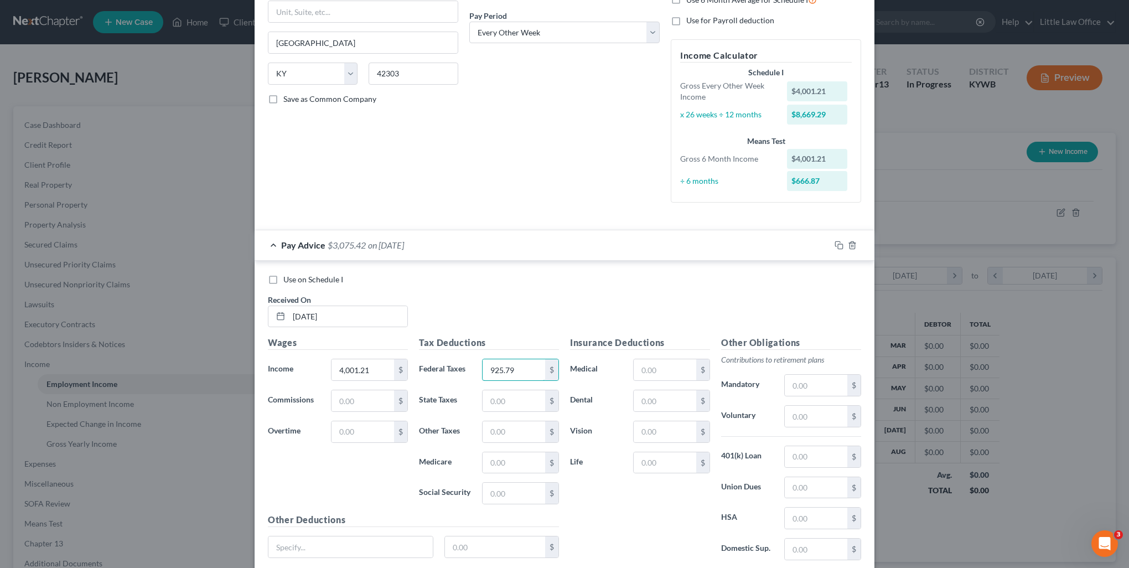
type input "925.79"
click at [368, 532] on div "Other Deductions $ Add new deduction" at bounding box center [413, 548] width 302 height 71
click at [363, 541] on input "text" at bounding box center [350, 546] width 164 height 21
type input "Accident"
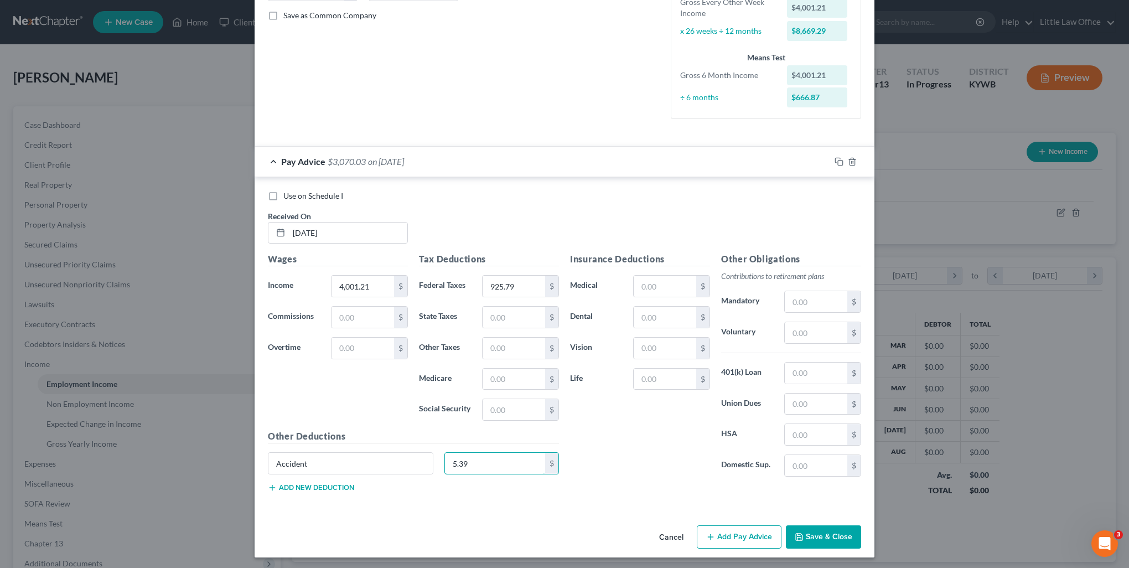
type input "5.39"
click at [334, 487] on button "Add new deduction" at bounding box center [311, 487] width 86 height 9
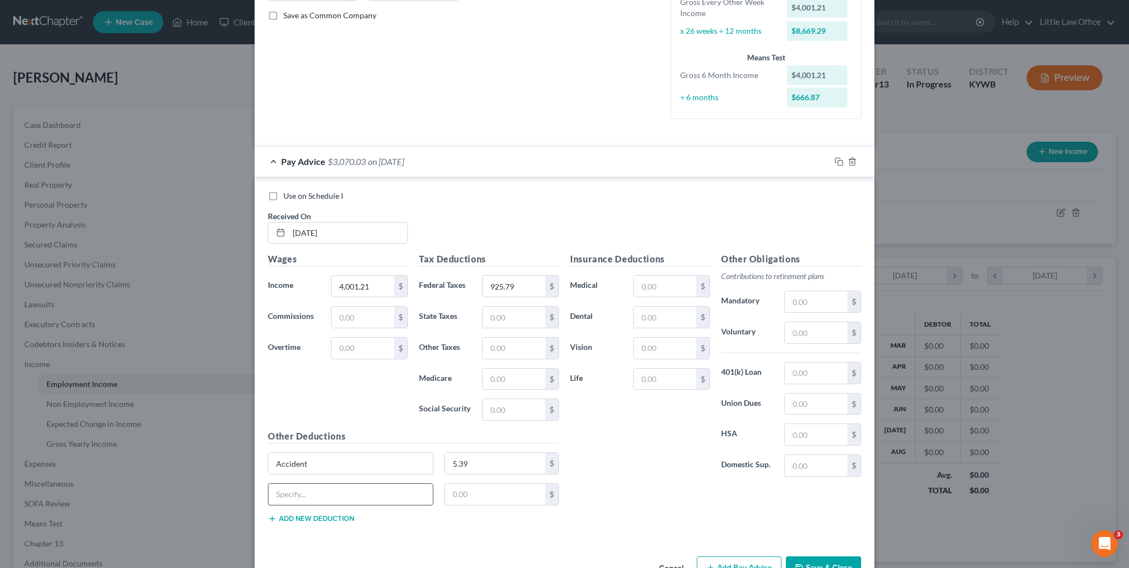
click at [326, 489] on input "text" at bounding box center [350, 494] width 164 height 21
type input "Critical Illness"
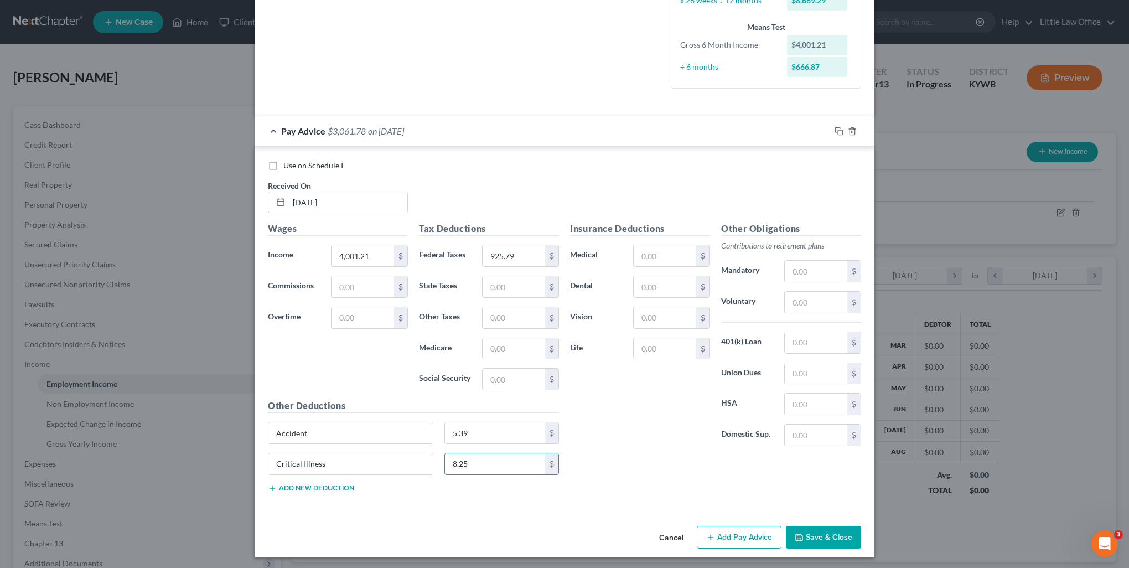
type input "8.25"
click at [310, 492] on div "Other Deductions Accident 5.39 $ Critical Illness 8.25 $ Add new deduction" at bounding box center [413, 450] width 302 height 102
click at [311, 489] on button "Add new deduction" at bounding box center [311, 488] width 86 height 9
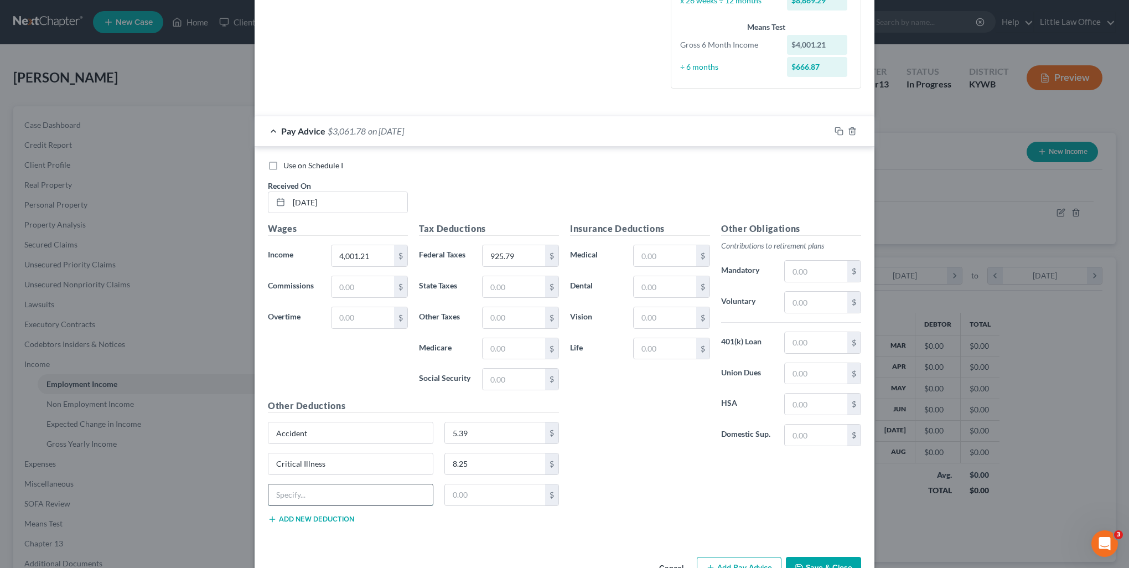
click at [309, 492] on input "text" at bounding box center [350, 494] width 164 height 21
type input "Hope Pledge"
type input "5"
click at [323, 510] on div "Hope Pledge 5 $" at bounding box center [413, 499] width 302 height 31
click at [324, 516] on button "Add new deduction" at bounding box center [311, 519] width 86 height 9
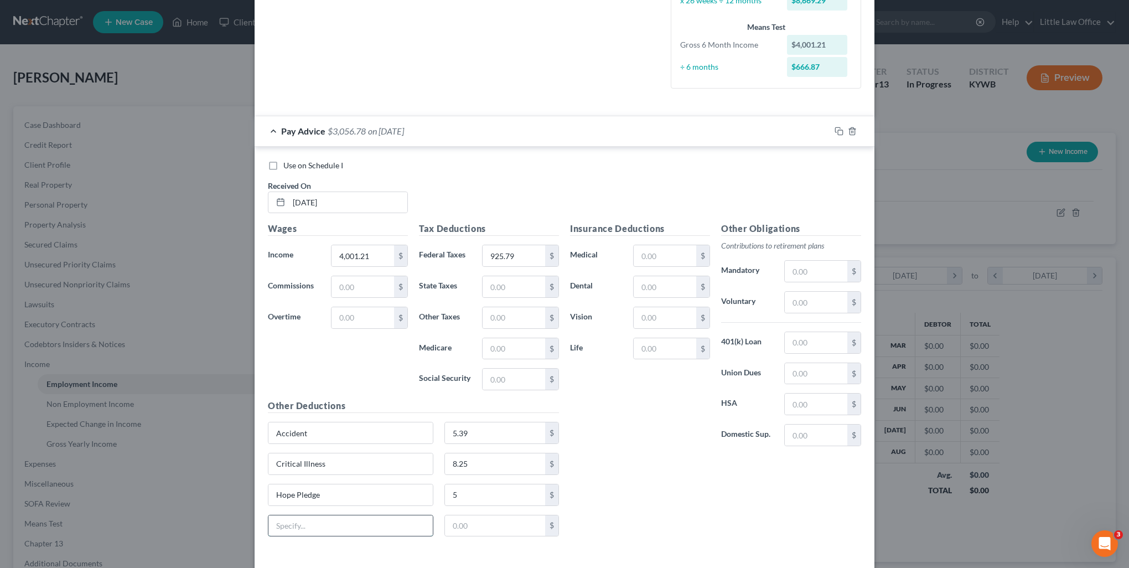
click at [323, 519] on input "text" at bounding box center [350, 525] width 164 height 21
type input "Hospital Indemnity"
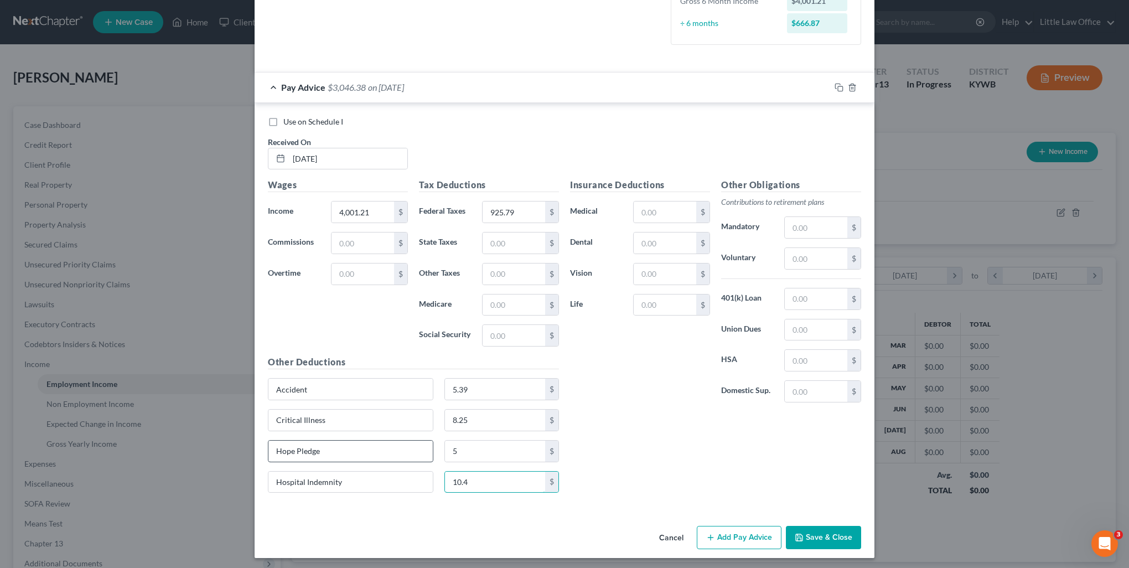
type input "10.4"
drag, startPoint x: 335, startPoint y: 449, endPoint x: 275, endPoint y: 449, distance: 60.3
click at [275, 449] on input "Hope Pledge" at bounding box center [350, 450] width 164 height 21
click at [336, 380] on input "Accident" at bounding box center [350, 388] width 164 height 21
type input "Accident and Critical Illness"
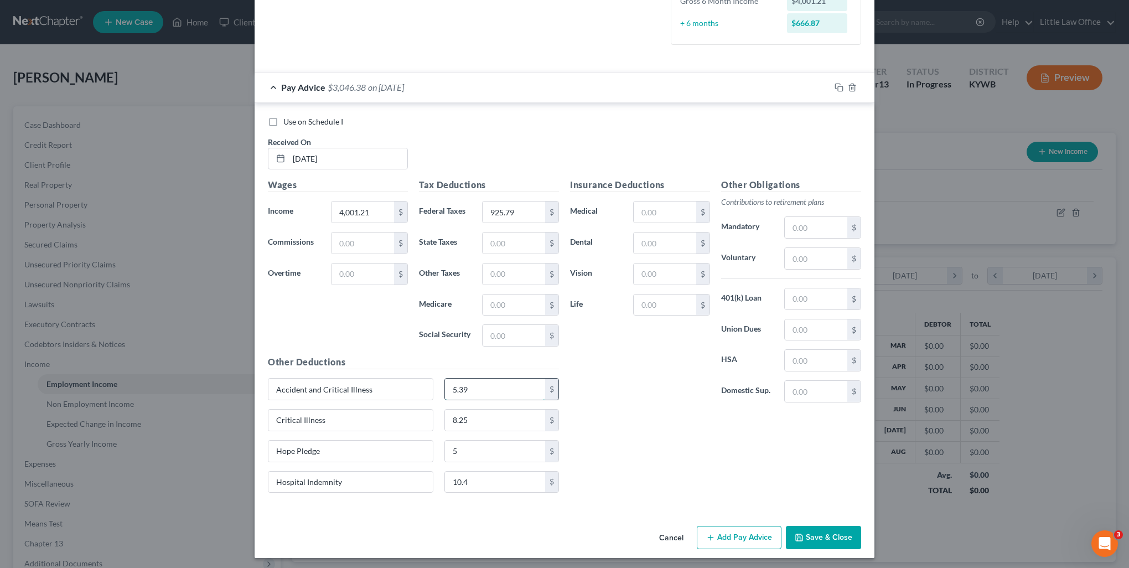
click at [508, 388] on input "5.39" at bounding box center [495, 388] width 101 height 21
type input "13.64"
type input "Long Term Disability"
type input "27.9"
click at [343, 449] on input "Hope Pledge" at bounding box center [350, 450] width 164 height 21
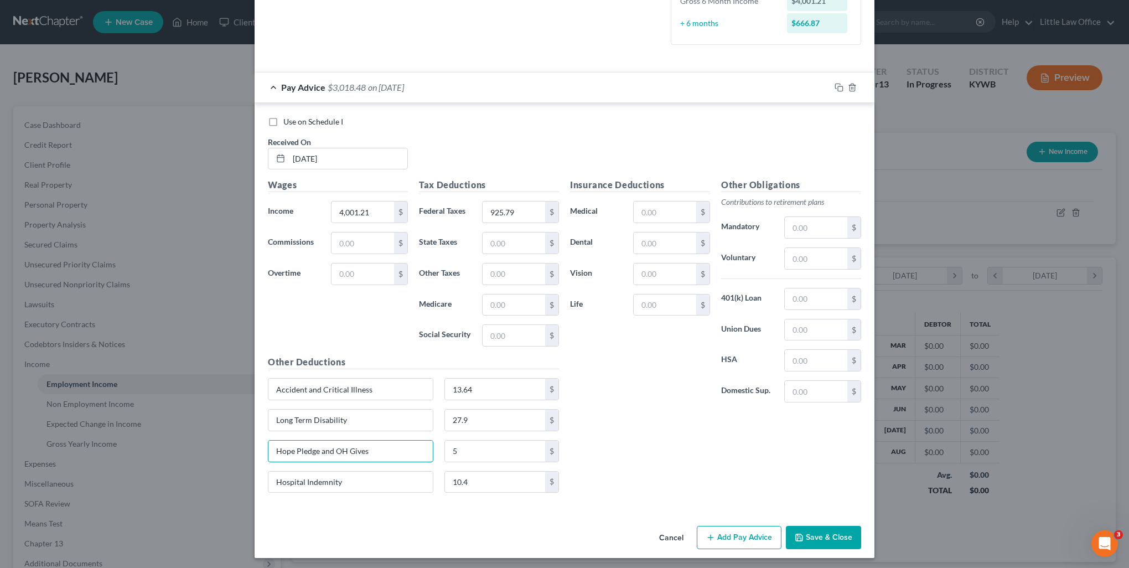
type input "Hope Pledge and OH Gives"
type input "10"
click at [829, 259] on input "text" at bounding box center [815, 258] width 63 height 21
type input "40.02"
drag, startPoint x: 397, startPoint y: 449, endPoint x: 160, endPoint y: 479, distance: 238.7
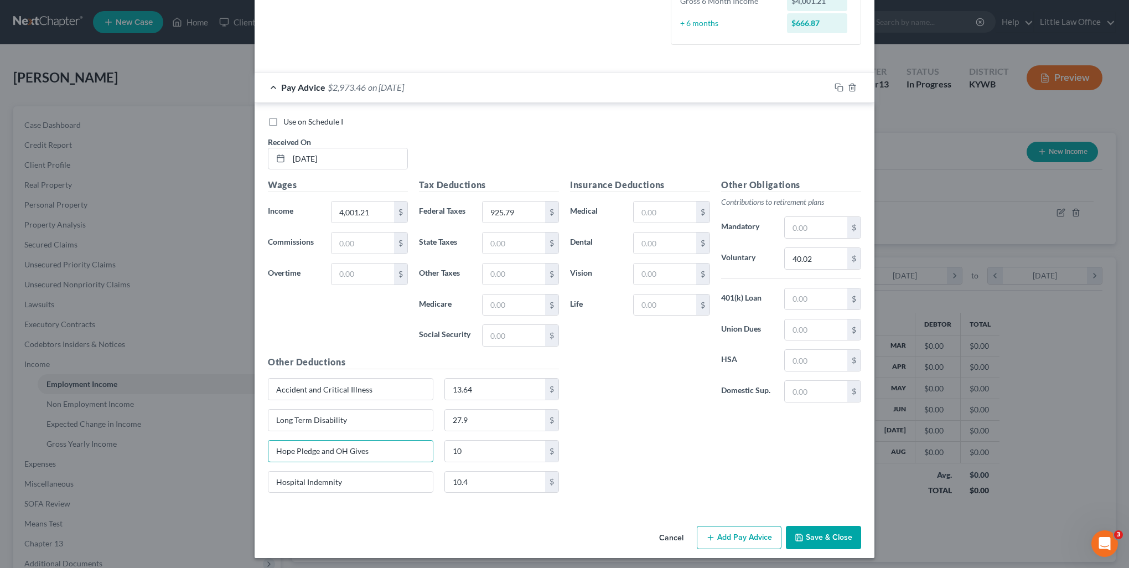
click at [160, 479] on div "Edit Income Source × Employment Type * Select Full or Part Time Employment Self…" at bounding box center [564, 284] width 1129 height 568
click at [319, 454] on input "Hope Pledge and OH Gives" at bounding box center [350, 450] width 164 height 21
click at [403, 453] on input "Hope Pledge, OH Gives" at bounding box center [350, 450] width 164 height 21
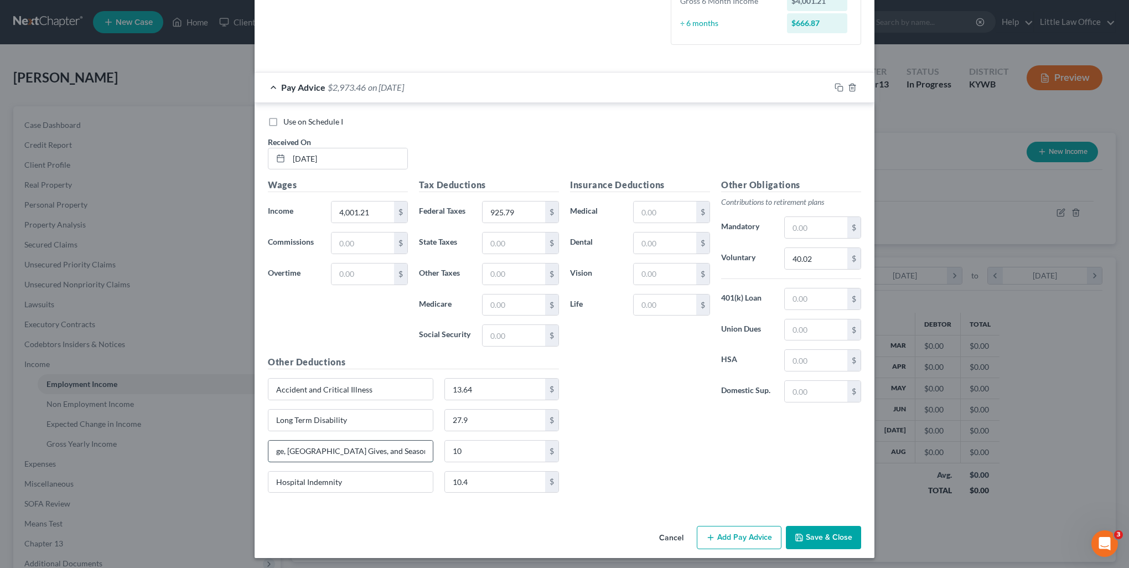
type input "Hope Pledge, OH Gives, and Season of Giving Donation"
type input "25"
click at [657, 310] on input "text" at bounding box center [664, 304] width 63 height 21
type input "21.44"
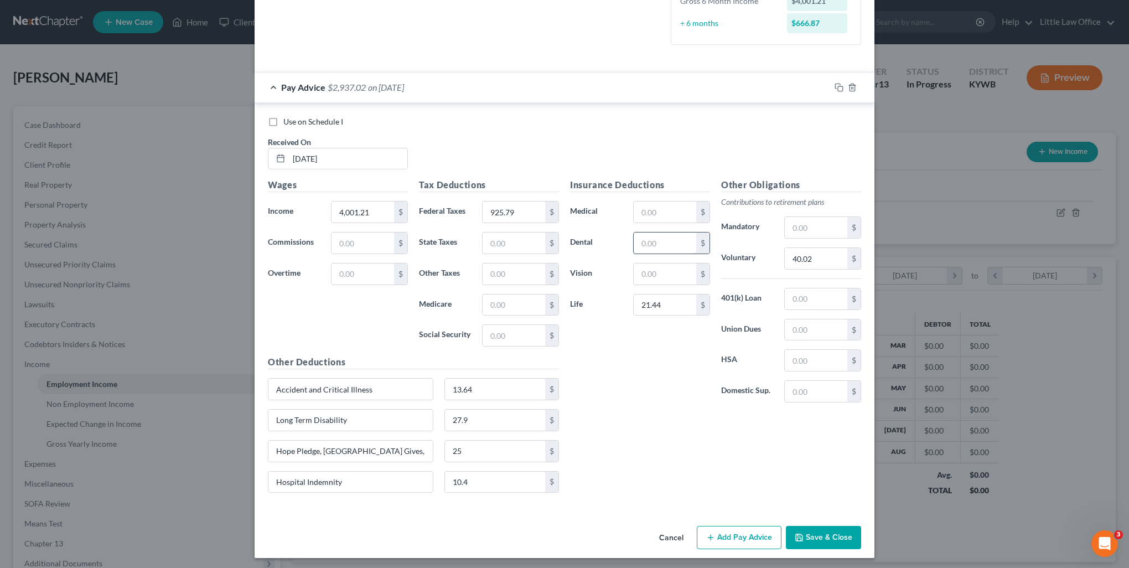
click at [647, 243] on input "text" at bounding box center [664, 242] width 63 height 21
type input "14.2"
click at [672, 210] on input "text" at bounding box center [664, 211] width 63 height 21
type input "75"
click at [807, 353] on input "text" at bounding box center [815, 360] width 63 height 21
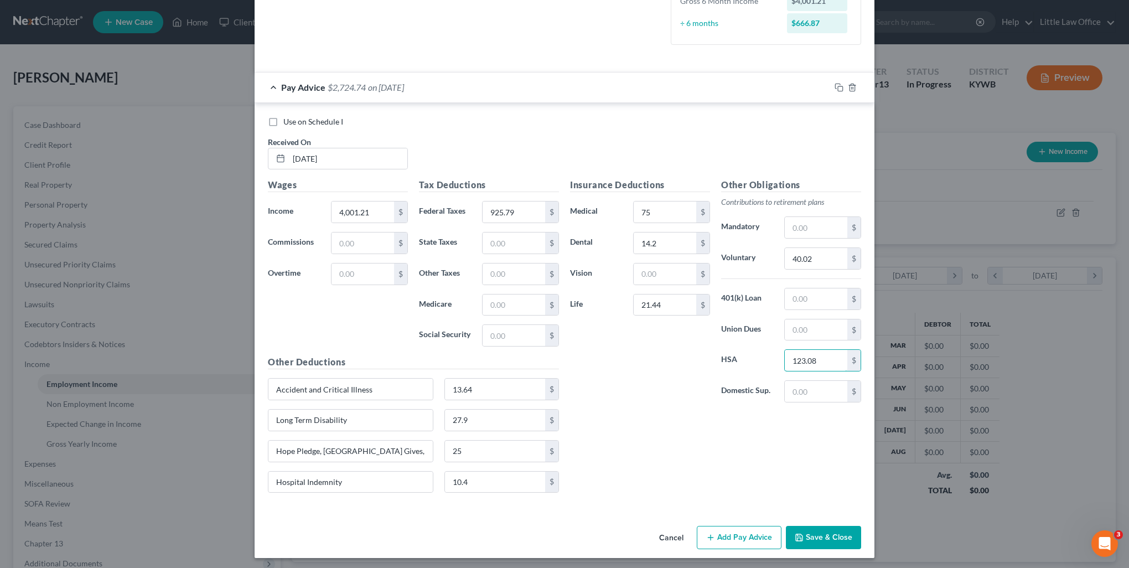
type input "123.08"
click at [816, 256] on input "40.02" at bounding box center [815, 258] width 63 height 21
type input "120.05"
click at [648, 266] on input "text" at bounding box center [664, 273] width 63 height 21
type input "4.46"
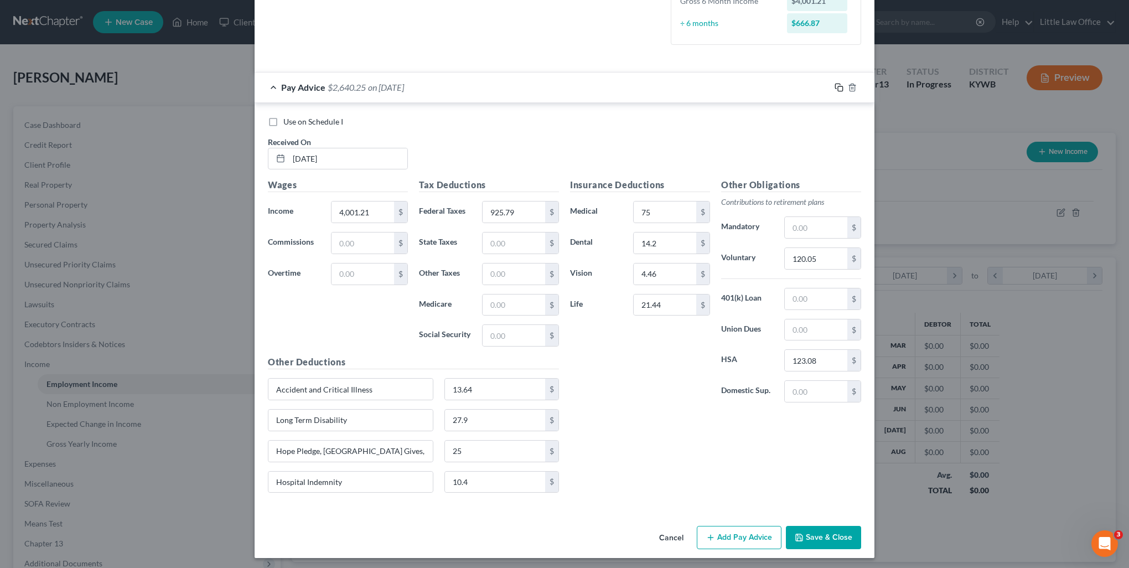
click at [834, 83] on icon "button" at bounding box center [838, 87] width 9 height 9
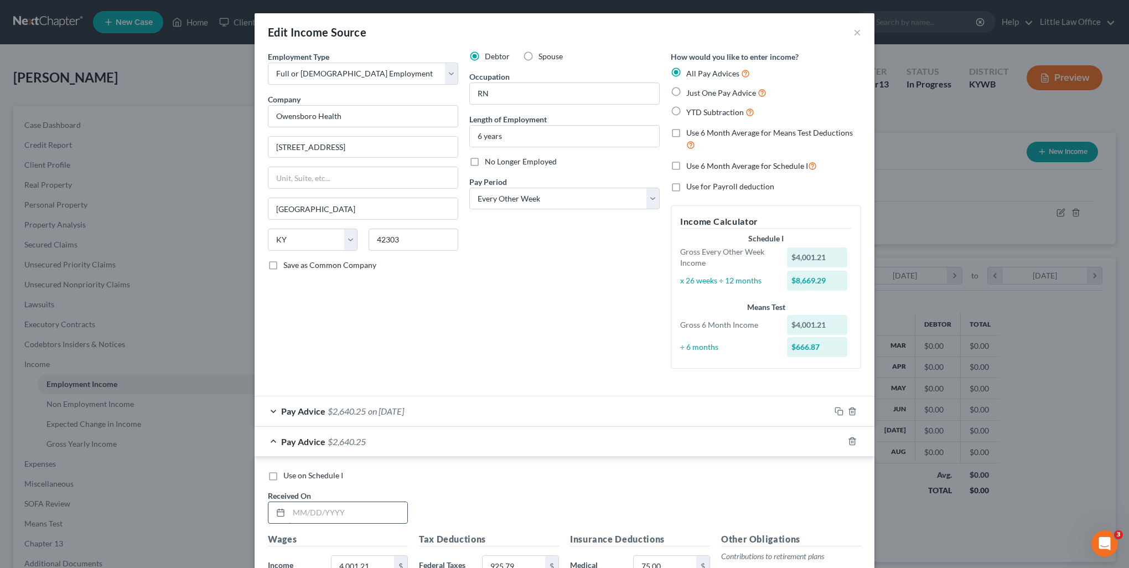
click at [370, 503] on input "text" at bounding box center [348, 512] width 118 height 21
type input "03/21/2025"
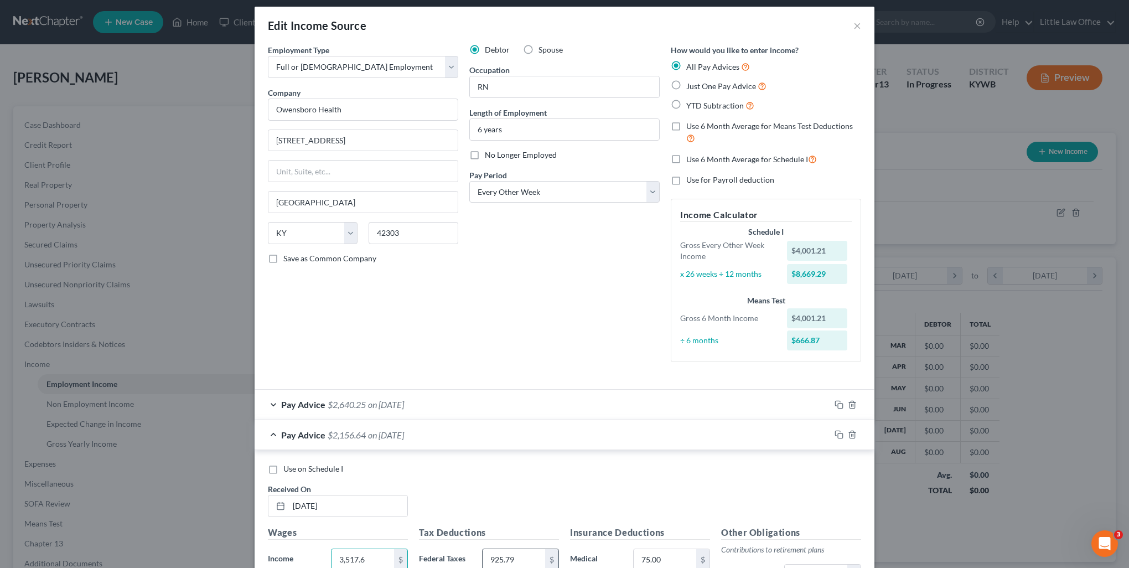
type input "3,517.6"
click at [522, 553] on input "925.79" at bounding box center [513, 559] width 63 height 21
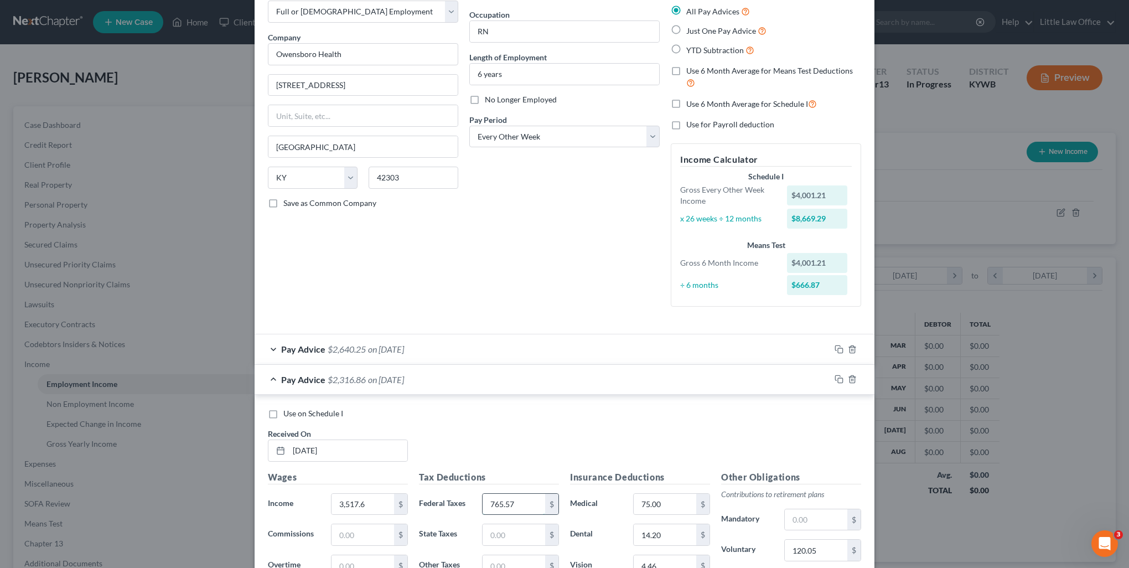
scroll to position [117, 0]
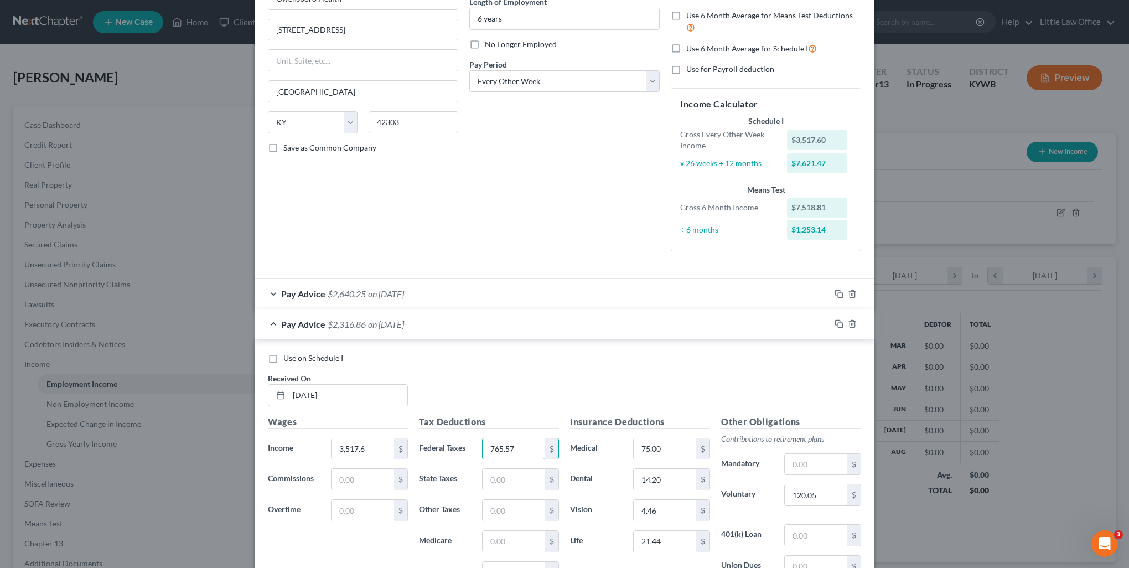
type input "765.57"
click at [814, 496] on input "120.05" at bounding box center [815, 494] width 63 height 21
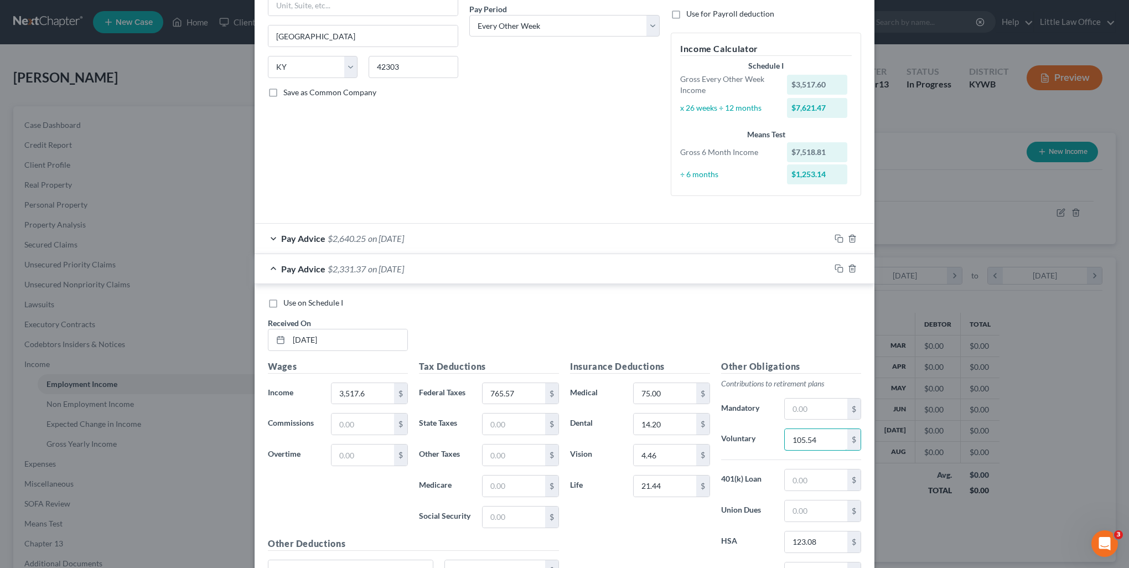
scroll to position [354, 0]
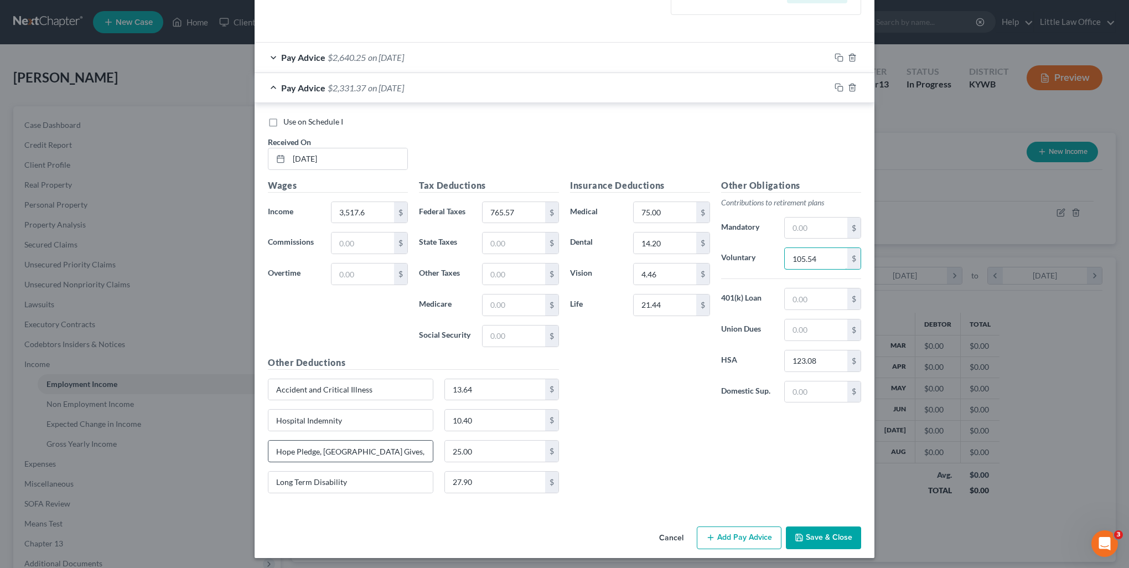
type input "105.54"
drag, startPoint x: 363, startPoint y: 449, endPoint x: 430, endPoint y: 444, distance: 67.1
click at [432, 445] on div "Hope Pledge, OH Gives, and Season of Giving Donation" at bounding box center [350, 451] width 176 height 22
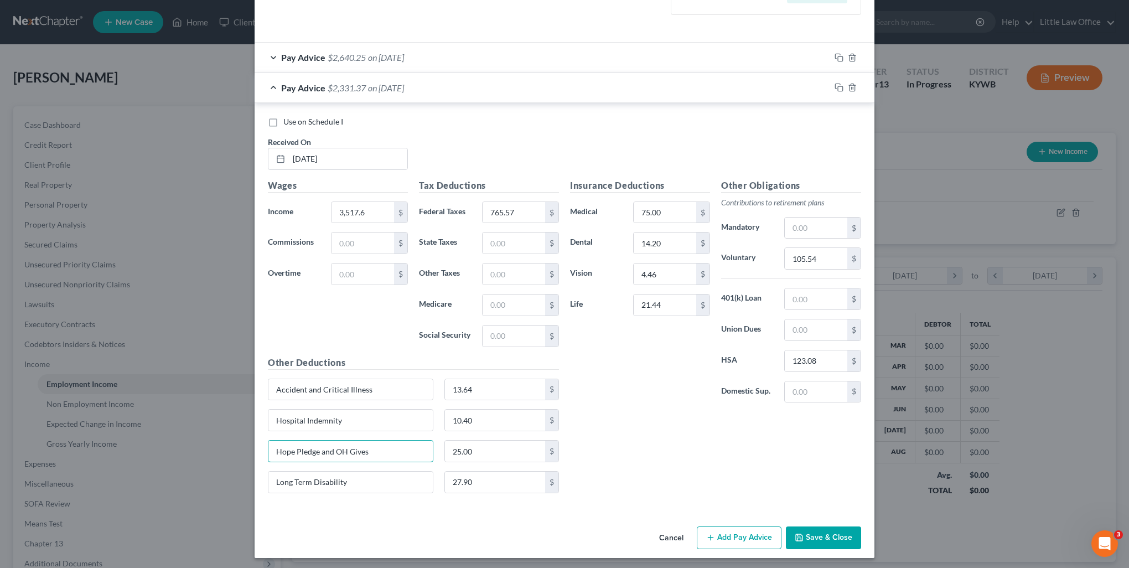
type input "Hope Pledge and OH Gives"
type input "10"
click at [834, 91] on icon "button" at bounding box center [838, 87] width 9 height 9
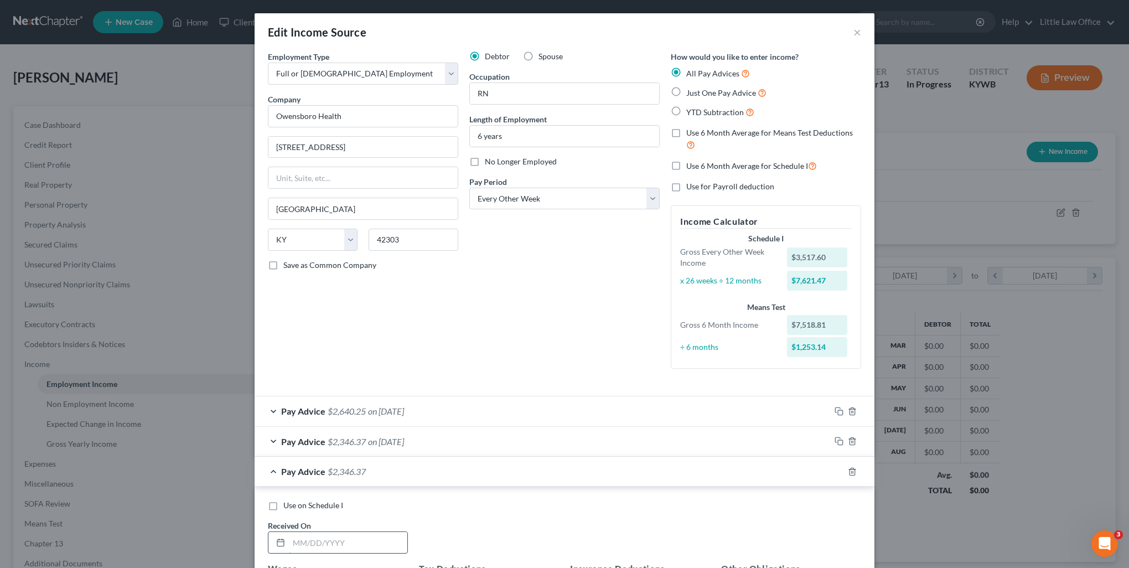
click at [371, 545] on input "text" at bounding box center [348, 542] width 118 height 21
type input "04/04/2025"
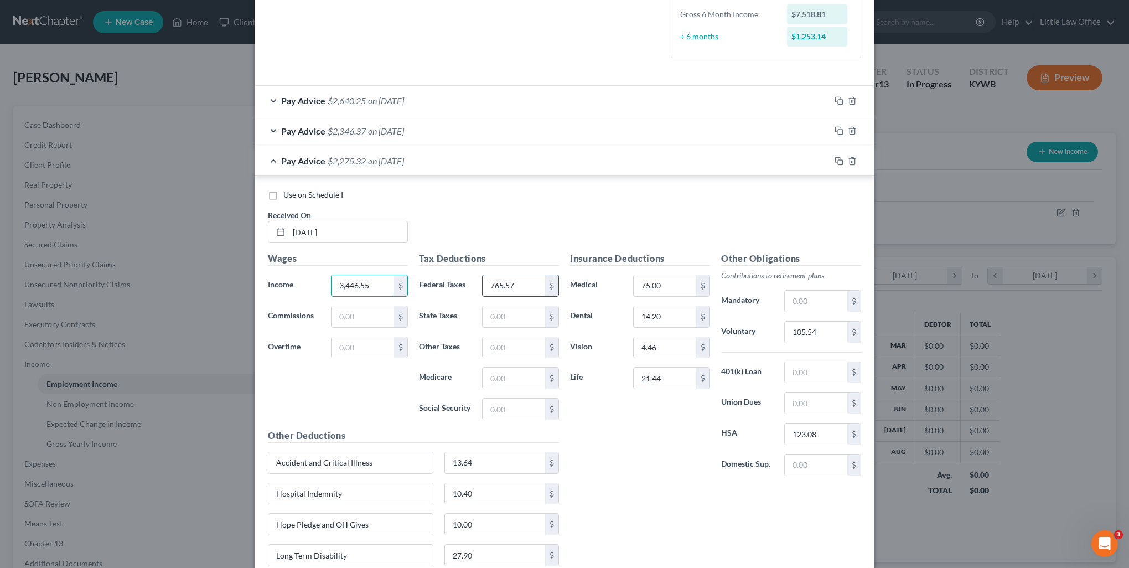
type input "3,446.55"
click at [523, 276] on input "765.57" at bounding box center [513, 285] width 63 height 21
type input "742.01"
click at [813, 334] on input "105.54" at bounding box center [815, 331] width 63 height 21
type input "103.41"
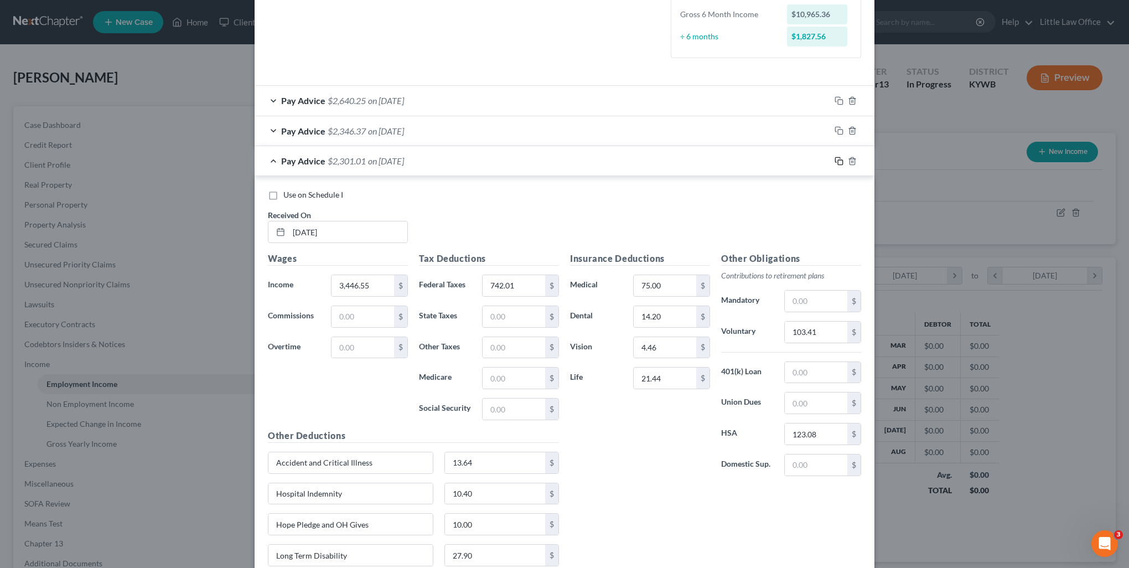
click at [838, 163] on rect "button" at bounding box center [840, 162] width 5 height 5
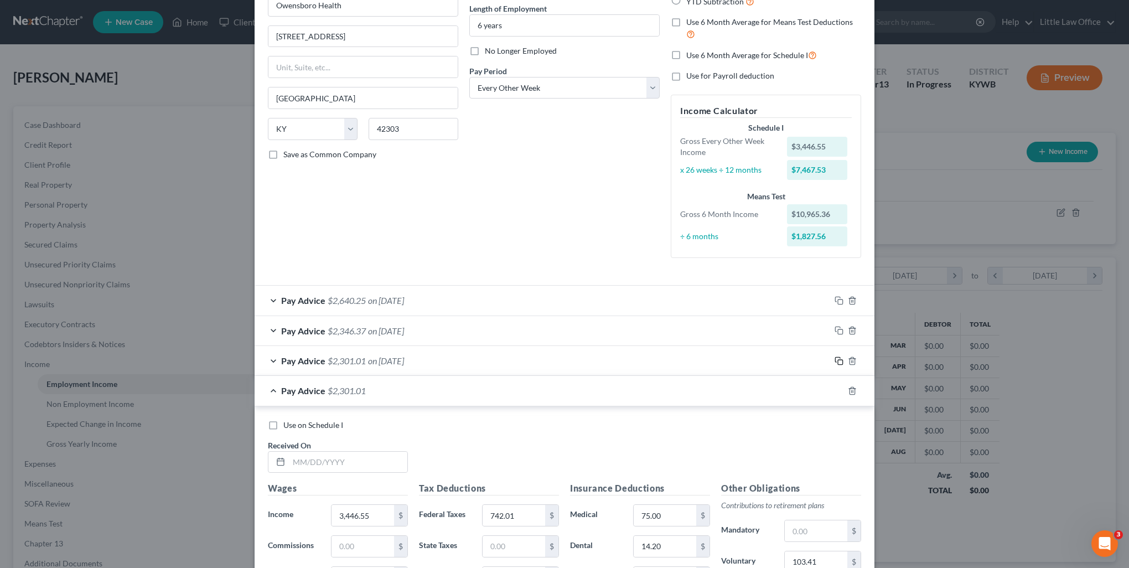
scroll to position [166, 0]
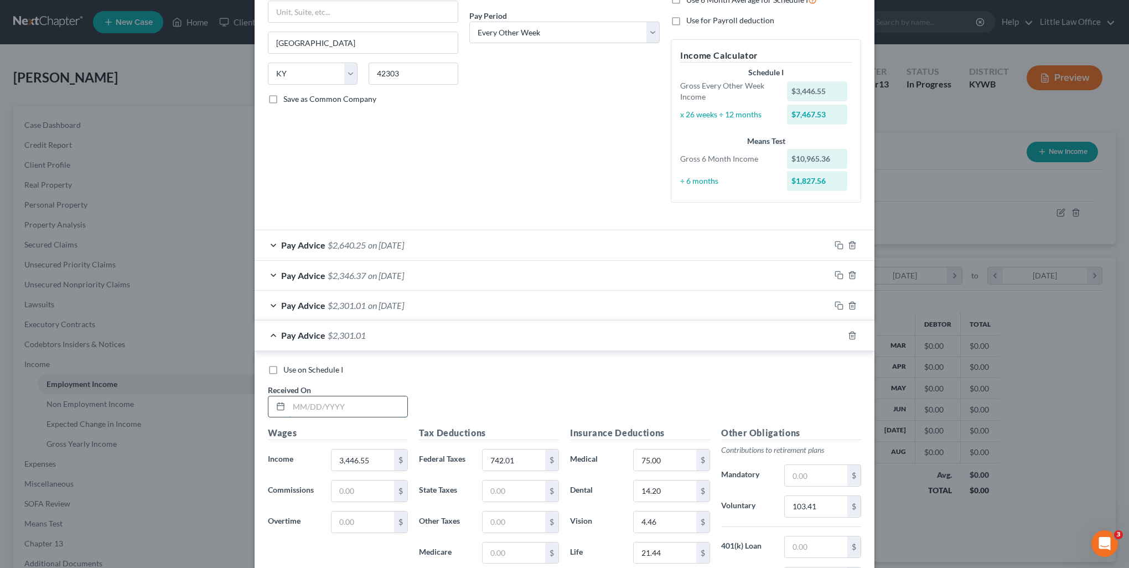
click at [381, 406] on input "text" at bounding box center [348, 406] width 118 height 21
type input "04/18/2025"
type input "3,709.87"
type input "829.28"
click at [841, 508] on input "103.41" at bounding box center [815, 506] width 63 height 21
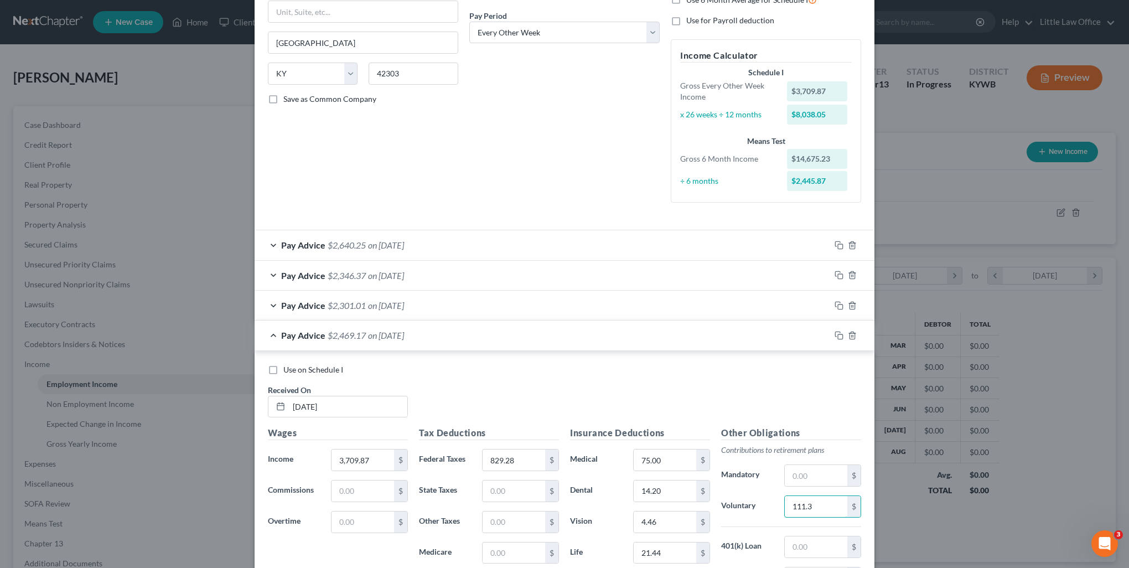
type input "111.3"
drag, startPoint x: 834, startPoint y: 336, endPoint x: 751, endPoint y: 366, distance: 88.9
click at [834, 336] on icon "button" at bounding box center [838, 335] width 9 height 9
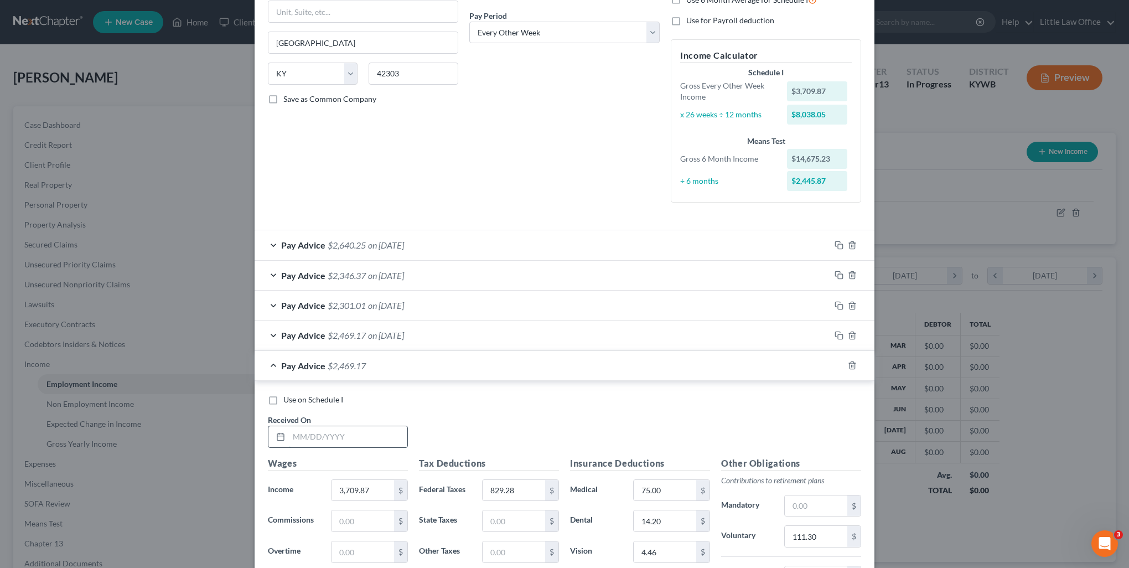
click at [299, 437] on input "text" at bounding box center [348, 436] width 118 height 21
type input "05/02/2025"
type input "3,621.41"
type input "799.96"
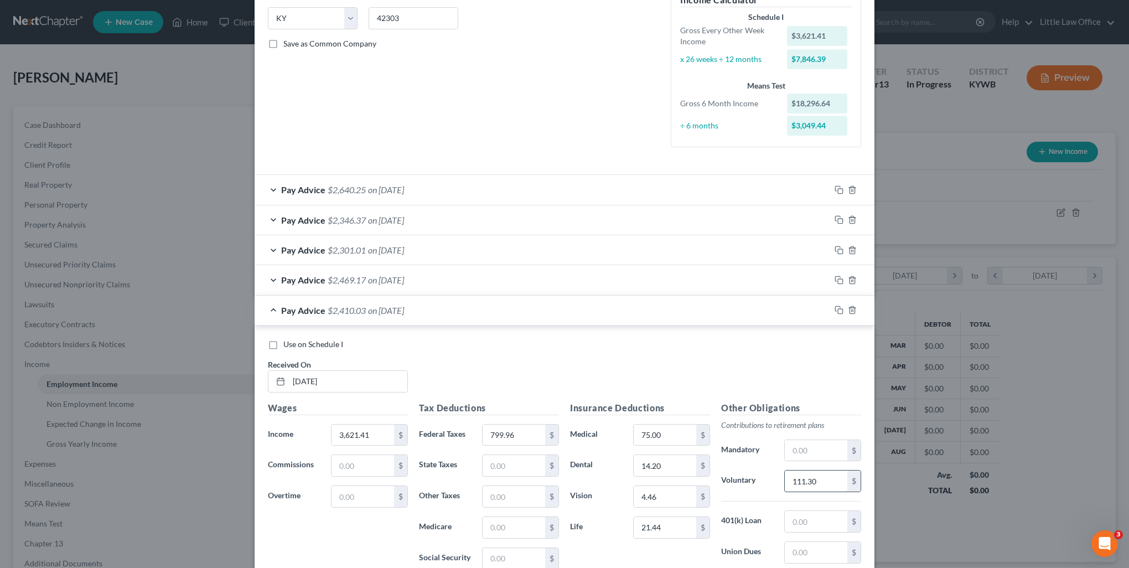
click at [820, 481] on input "111.30" at bounding box center [815, 480] width 63 height 21
type input "108.65"
drag, startPoint x: 837, startPoint y: 311, endPoint x: 810, endPoint y: 325, distance: 29.9
click at [837, 311] on icon "button" at bounding box center [838, 309] width 9 height 9
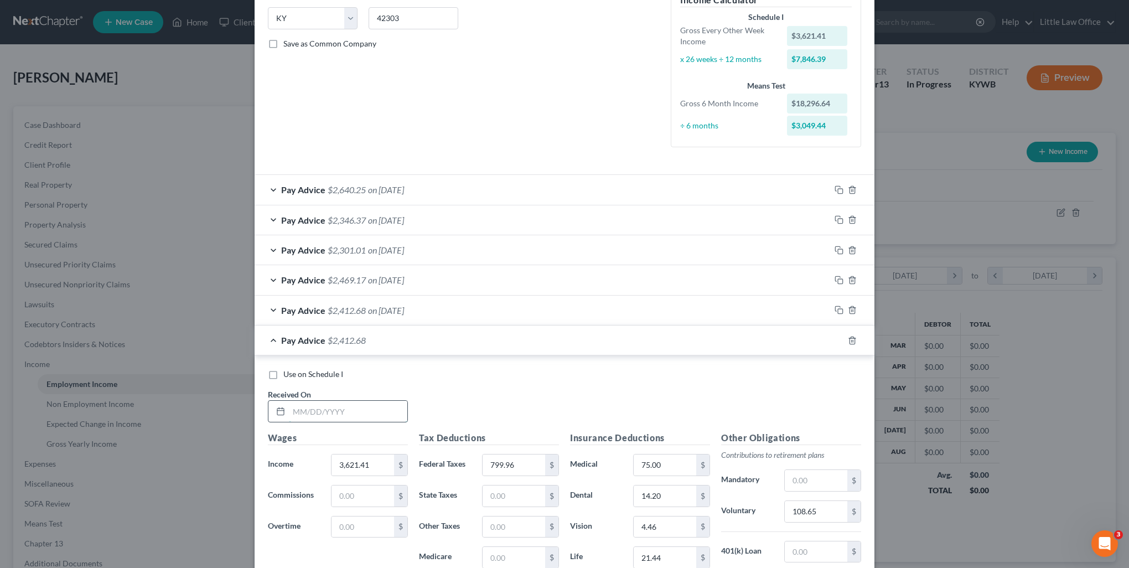
click at [365, 420] on input "text" at bounding box center [348, 411] width 118 height 21
type input "05/16/2025"
type input "3,381.29"
type input "720.41"
click at [826, 516] on input "108.65" at bounding box center [815, 511] width 63 height 21
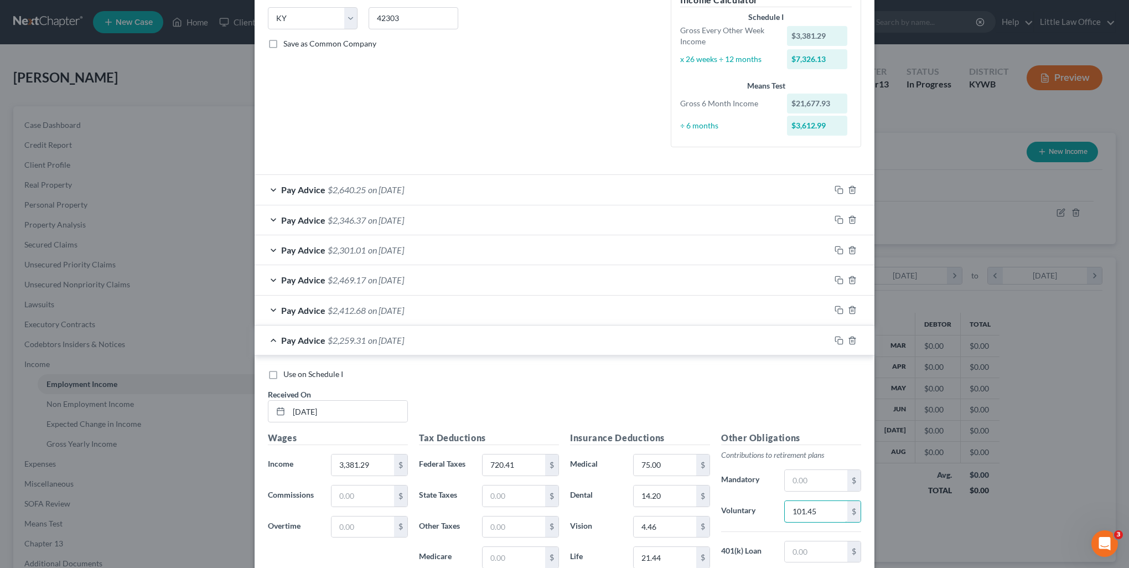
type input "101.45"
click at [834, 340] on icon "button" at bounding box center [838, 340] width 9 height 9
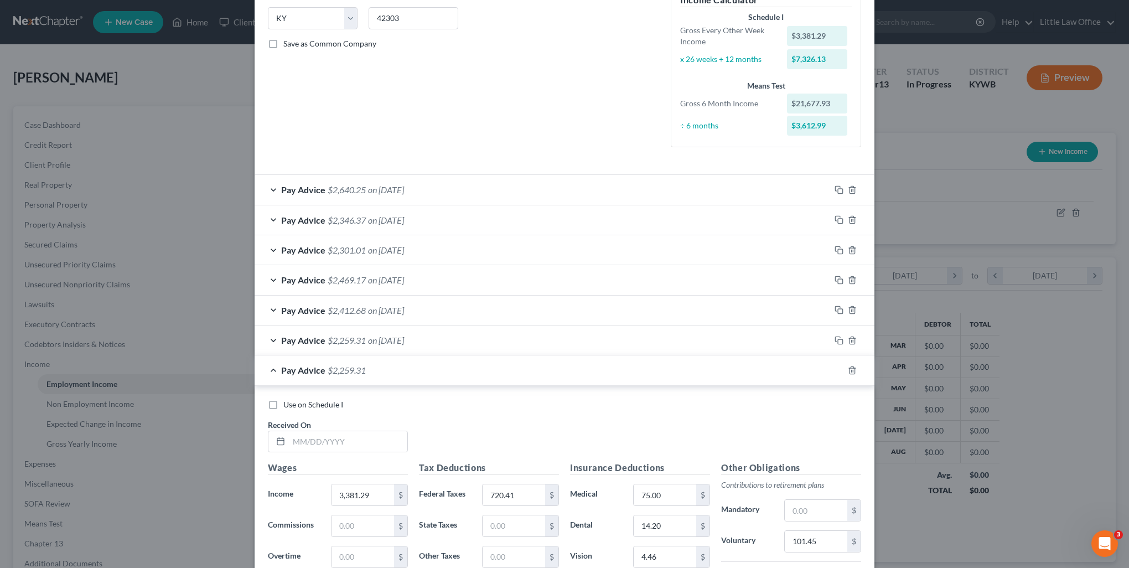
click at [302, 453] on div "Use on Schedule I Received On *" at bounding box center [564, 430] width 604 height 63
click at [306, 444] on input "text" at bounding box center [348, 441] width 118 height 21
type input "05/30/2025"
type input "3,461.44"
click at [518, 490] on input "720.41" at bounding box center [513, 494] width 63 height 21
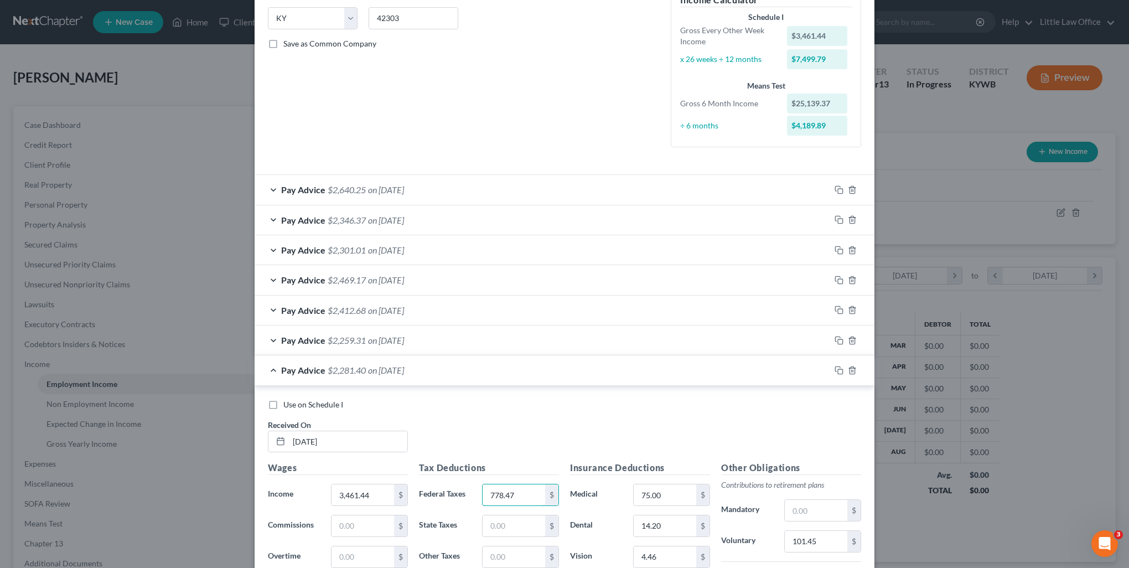
type input "778.47"
click at [817, 537] on input "101.45" at bounding box center [815, 541] width 63 height 21
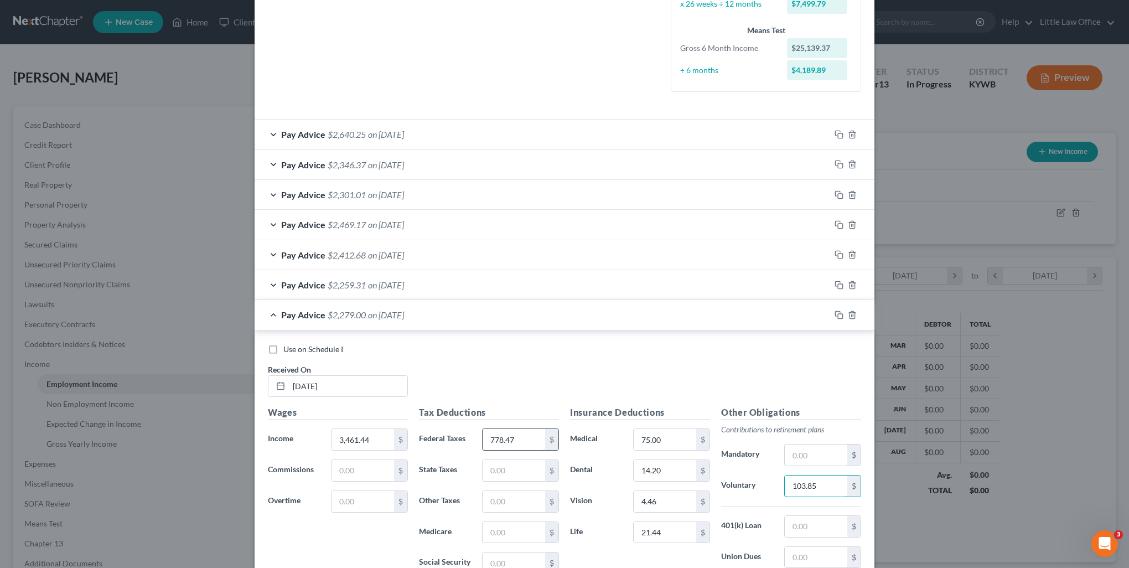
type input "103.85"
click at [518, 445] on input "778.47" at bounding box center [513, 439] width 63 height 21
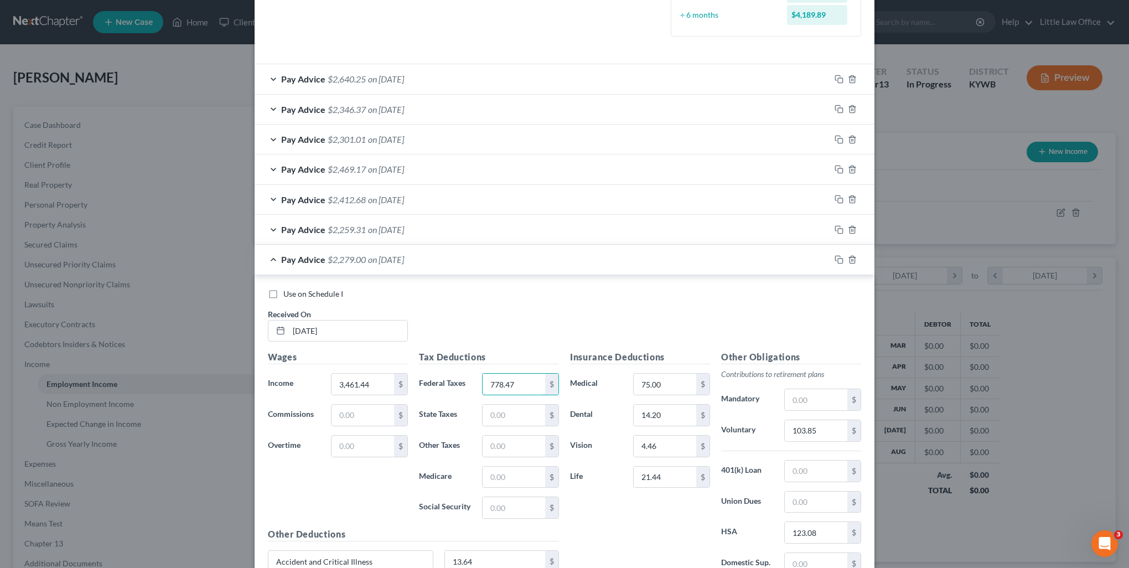
scroll to position [387, 0]
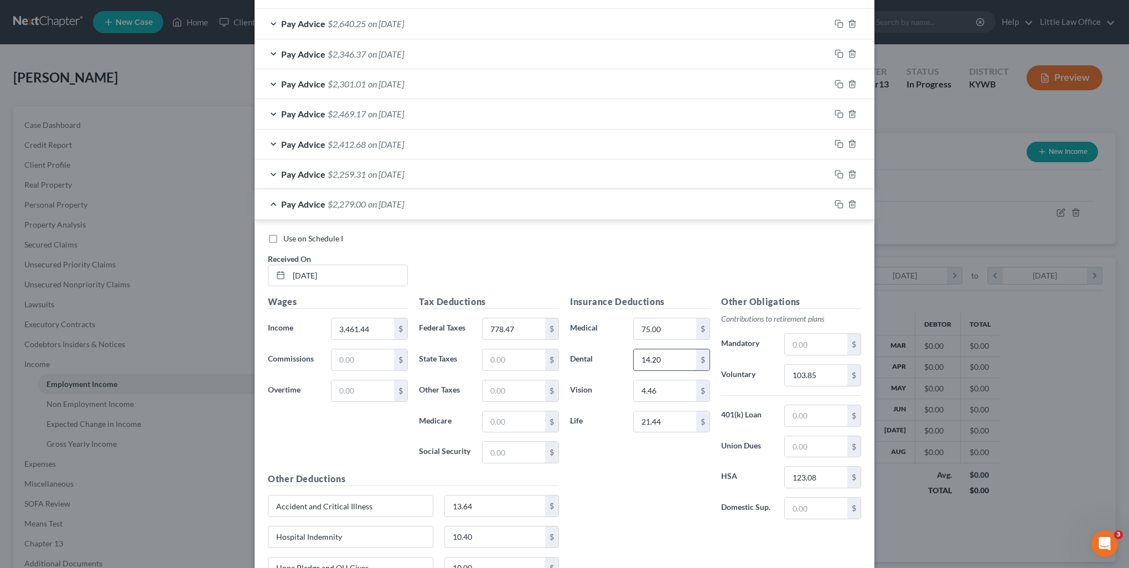
click at [674, 360] on input "14.20" at bounding box center [664, 359] width 63 height 21
click at [666, 331] on input "75.00" at bounding box center [664, 328] width 63 height 21
click at [676, 419] on input "21.44" at bounding box center [664, 421] width 63 height 21
click at [676, 392] on input "4.46" at bounding box center [664, 390] width 63 height 21
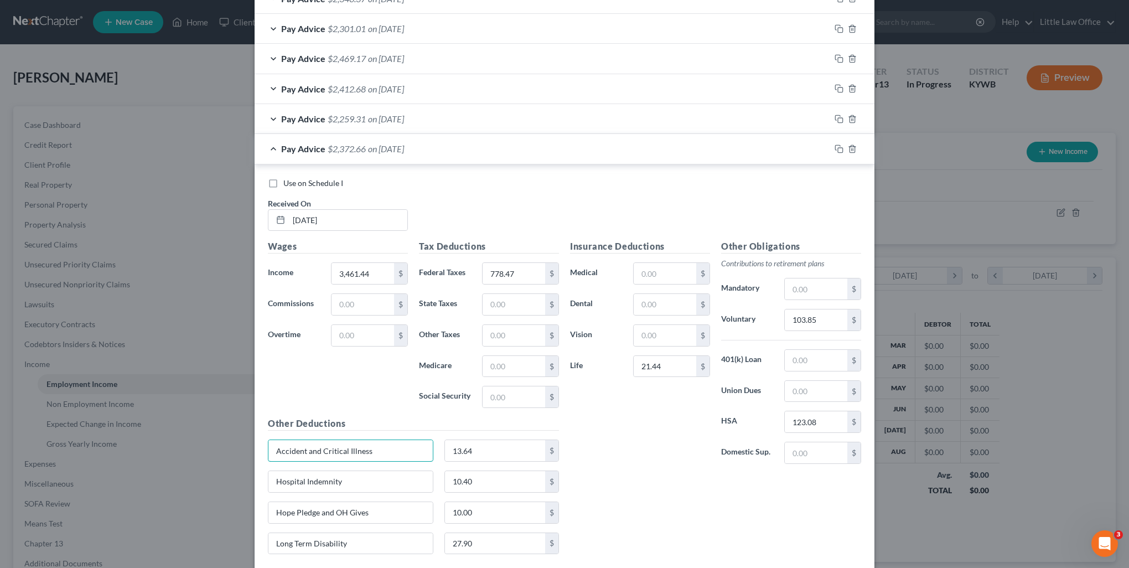
drag, startPoint x: 395, startPoint y: 446, endPoint x: 181, endPoint y: 439, distance: 213.7
click at [181, 439] on div "Edit Income Source × Employment Type * Select Full or Part Time Employment Self…" at bounding box center [564, 284] width 1129 height 568
click at [369, 479] on input "Hospital Indemnity" at bounding box center [350, 481] width 164 height 21
click at [388, 542] on input "Long Term Disability" at bounding box center [350, 543] width 164 height 21
click at [667, 359] on input "21.44" at bounding box center [664, 366] width 63 height 21
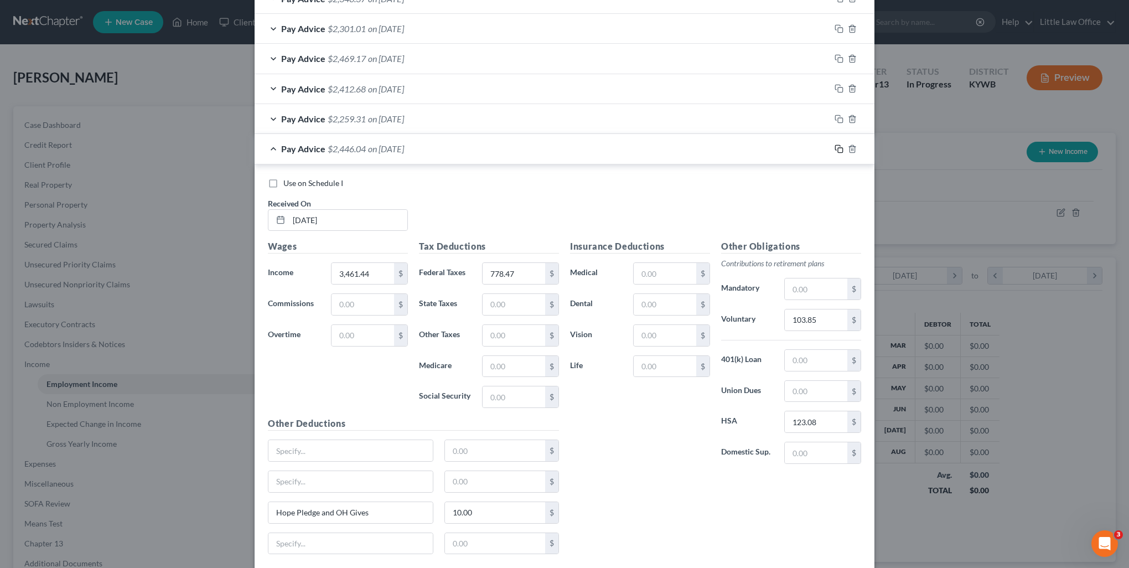
drag, startPoint x: 837, startPoint y: 147, endPoint x: 819, endPoint y: 153, distance: 18.5
click at [837, 147] on icon "button" at bounding box center [838, 148] width 9 height 9
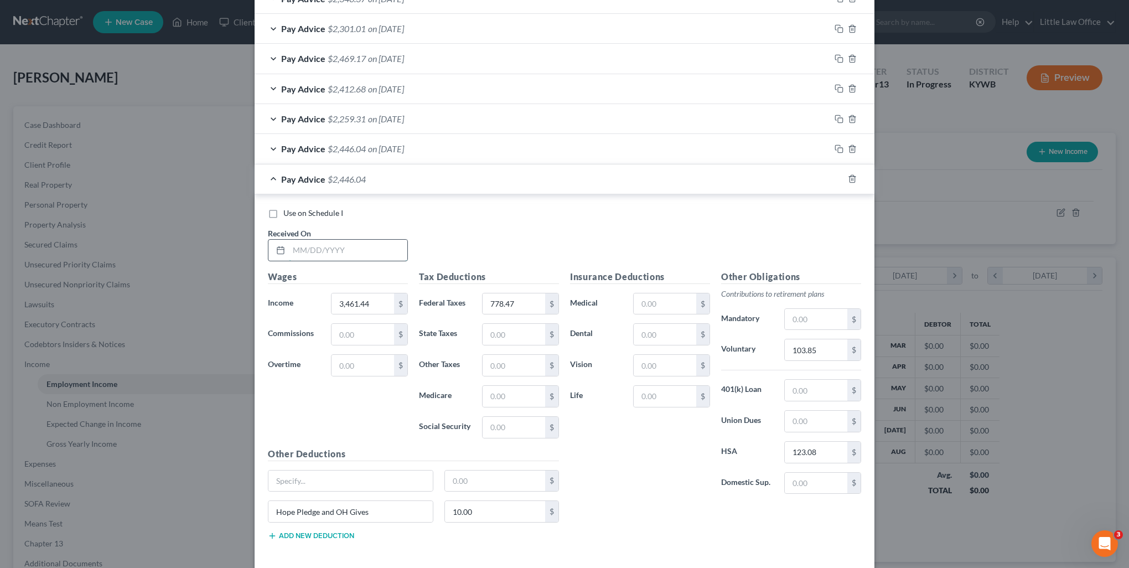
click at [349, 253] on input "text" at bounding box center [348, 250] width 118 height 21
type input "06/13/2025"
type input "3,687.05"
click at [518, 299] on input "778.47" at bounding box center [513, 303] width 63 height 21
type input "821.7"
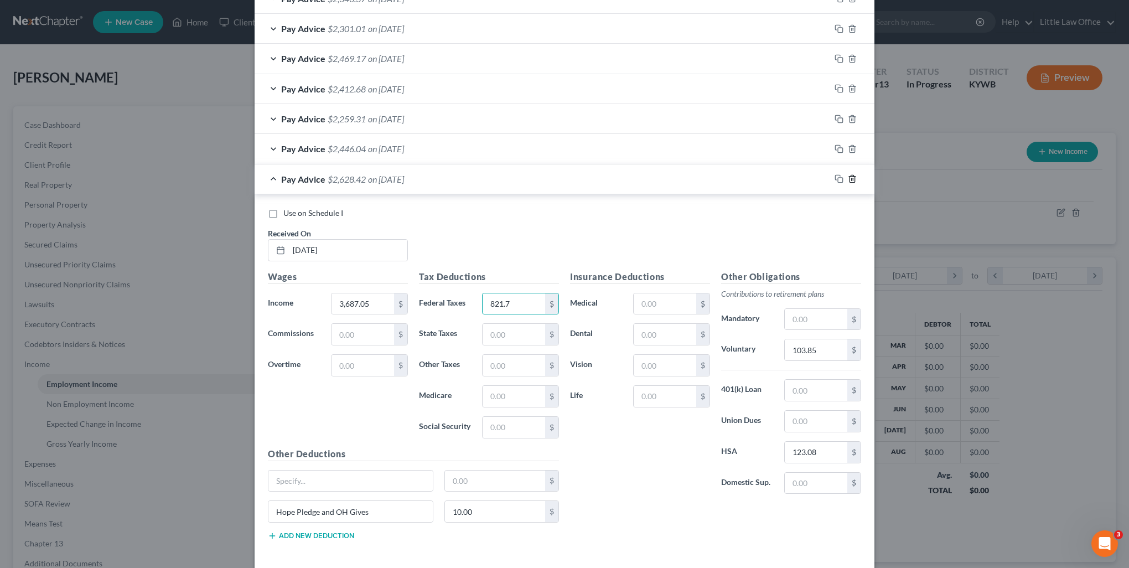
click at [848, 180] on icon "button" at bounding box center [852, 178] width 9 height 9
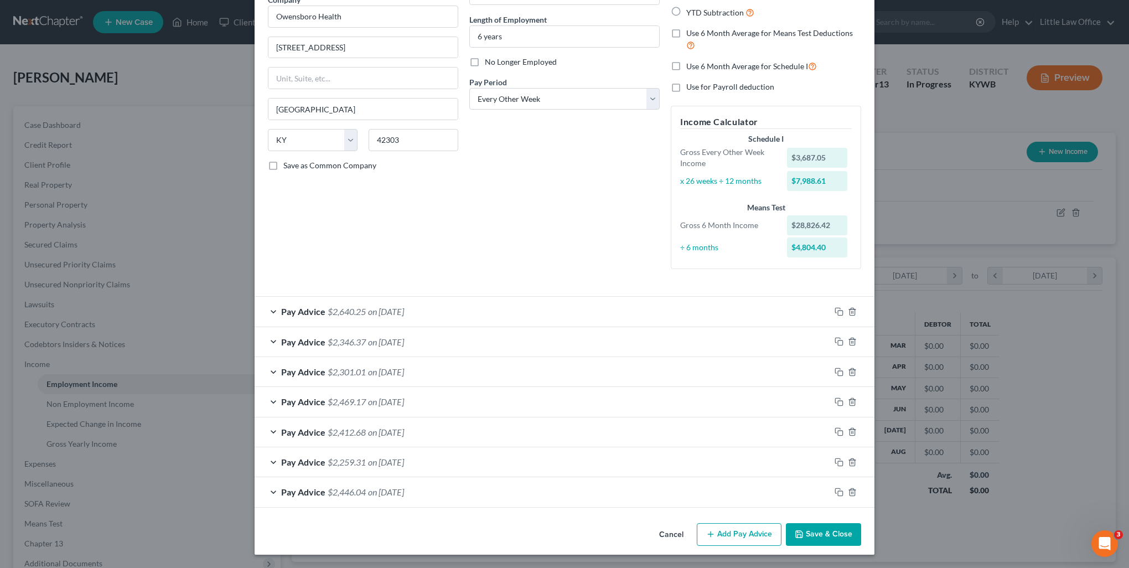
scroll to position [98, 0]
drag, startPoint x: 835, startPoint y: 463, endPoint x: 825, endPoint y: 459, distance: 10.4
click at [835, 463] on icon "button" at bounding box center [838, 463] width 9 height 9
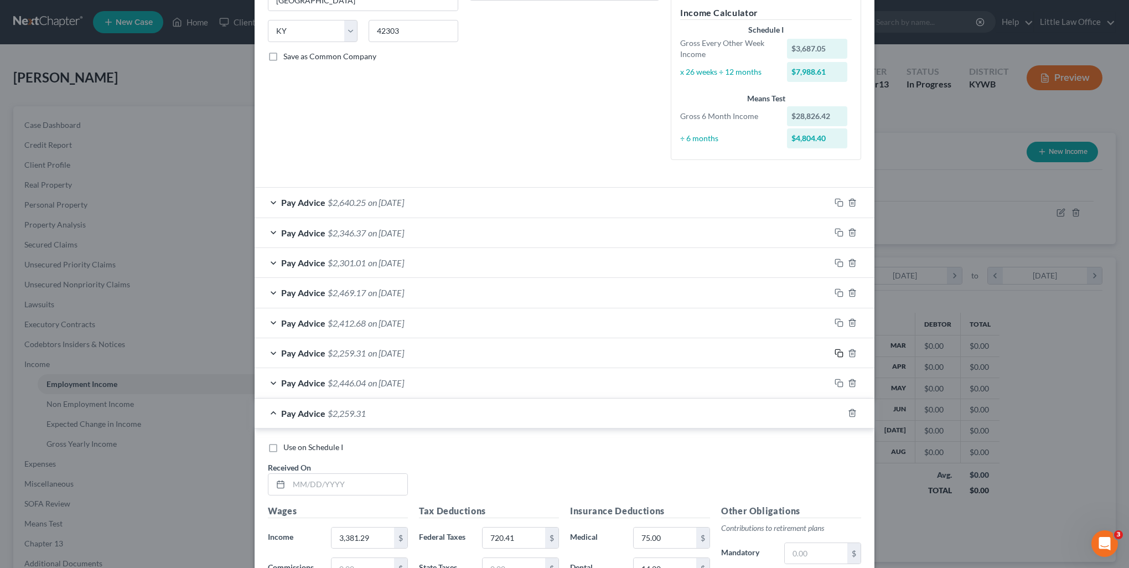
scroll to position [264, 0]
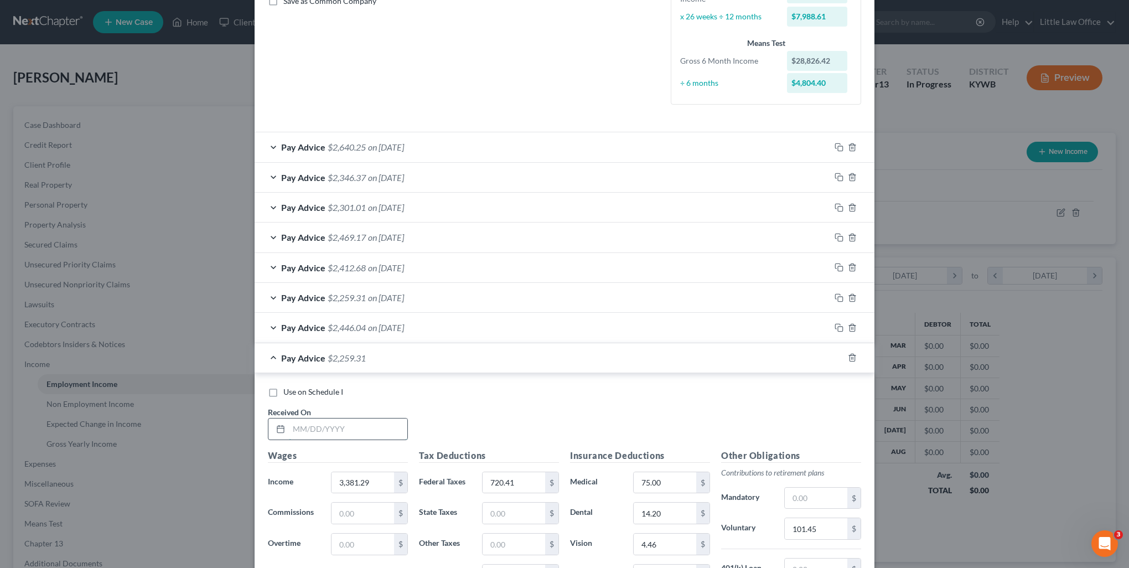
click at [328, 419] on input "text" at bounding box center [348, 428] width 118 height 21
type input "06/13/2025"
type input "3,687.05"
type input "821.7"
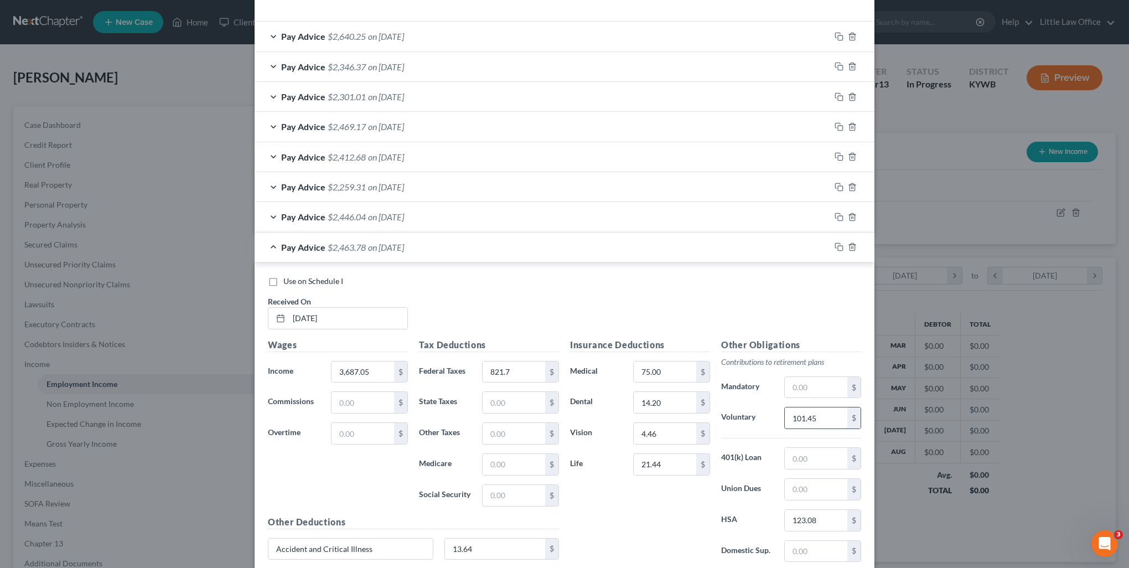
click at [818, 409] on input "101.45" at bounding box center [815, 417] width 63 height 21
type input "110.63"
click at [834, 242] on icon "button" at bounding box center [838, 246] width 9 height 9
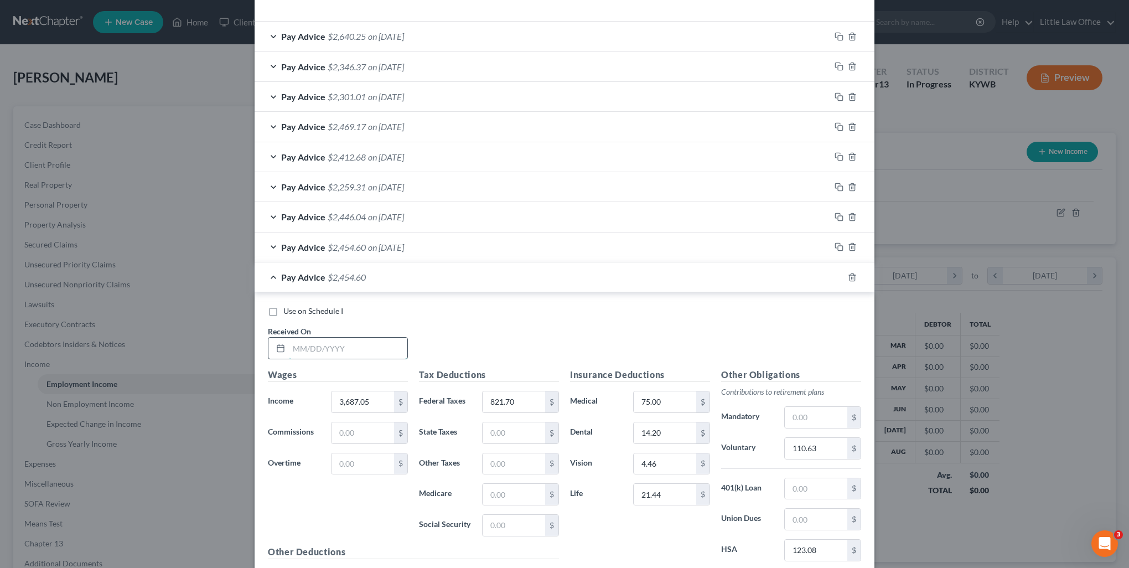
click at [382, 342] on input "text" at bounding box center [348, 347] width 118 height 21
type input "06/27/2025"
type input "3,481.87"
type input "753.73"
click at [825, 450] on input "110.63" at bounding box center [815, 448] width 63 height 21
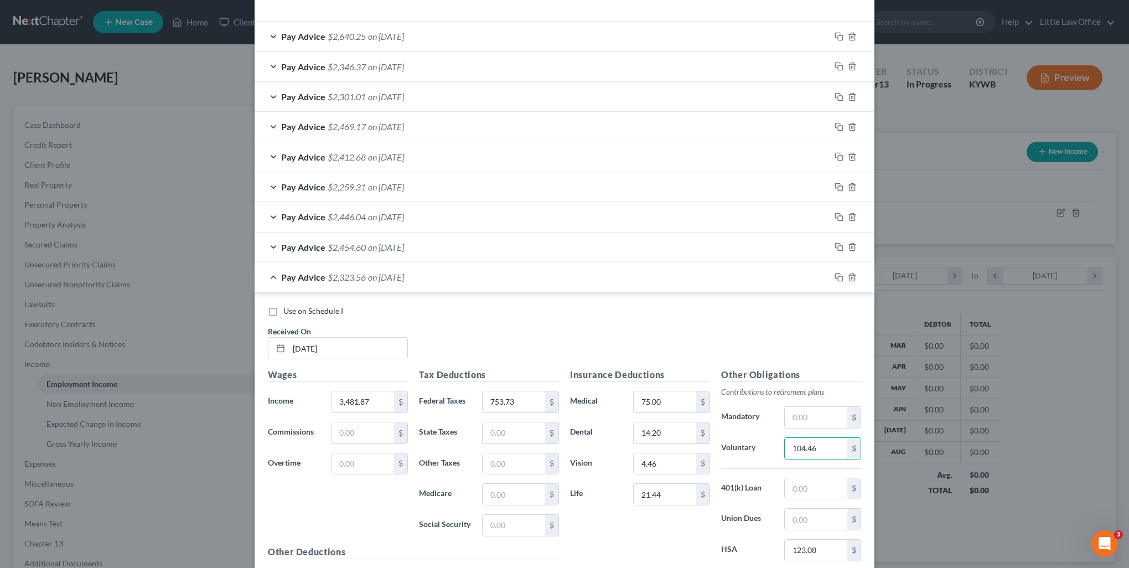
type input "104.46"
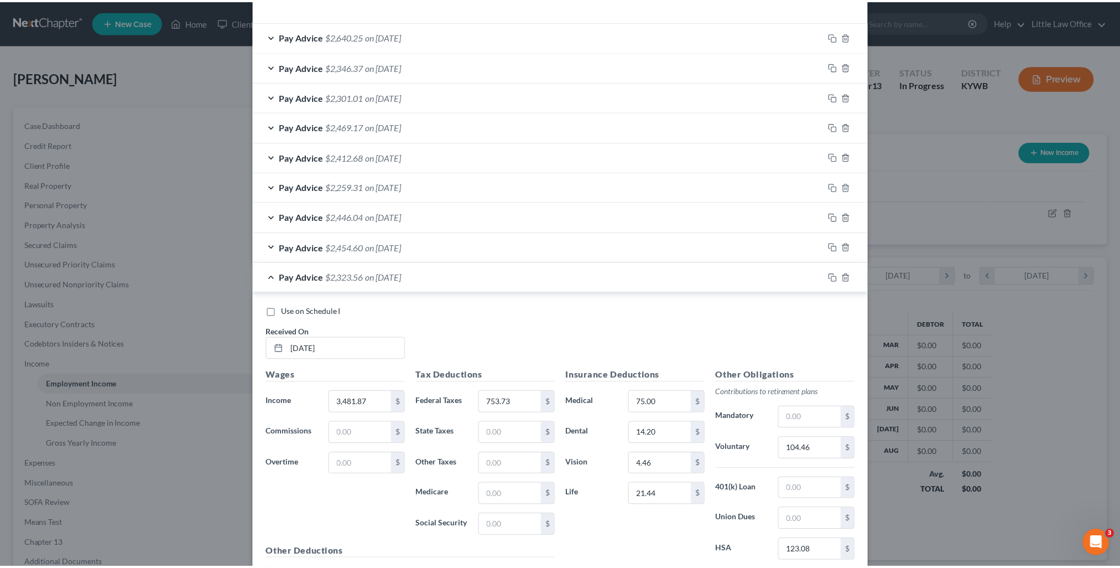
scroll to position [563, 0]
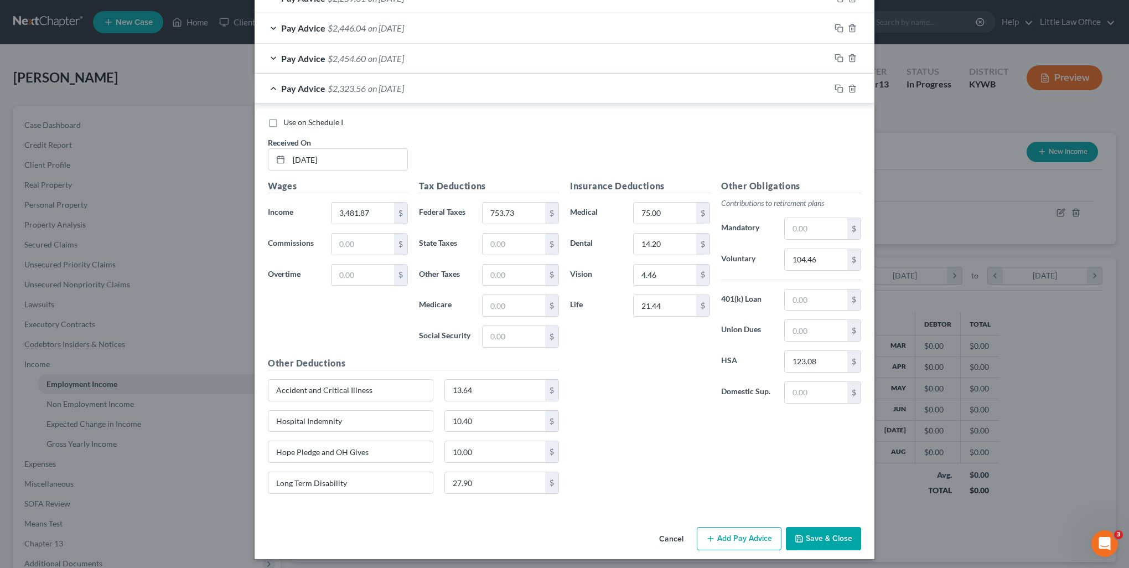
click at [797, 538] on polyline "button" at bounding box center [799, 539] width 4 height 3
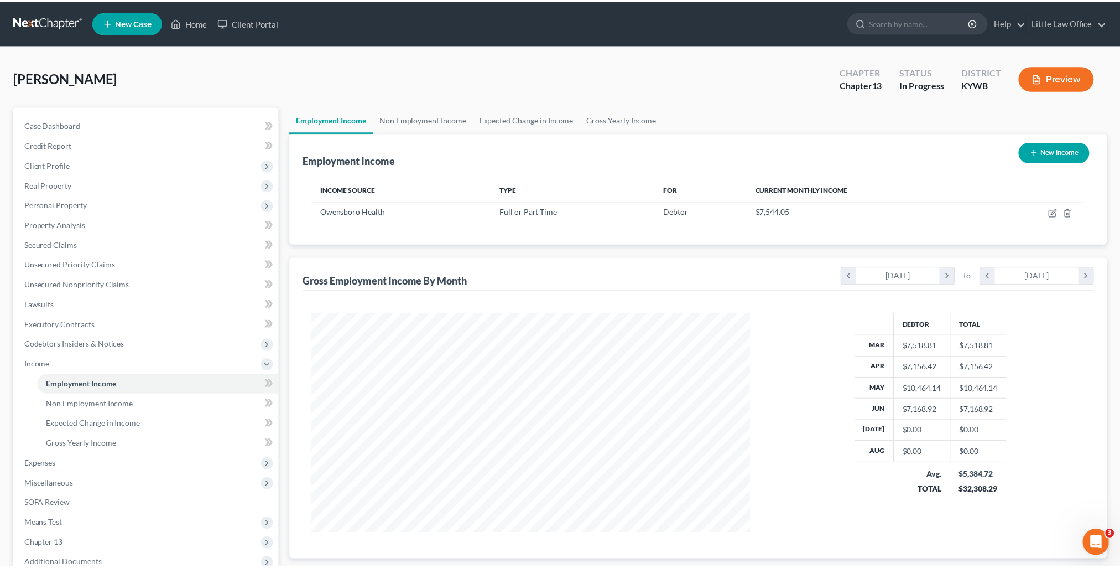
scroll to position [553020, 552777]
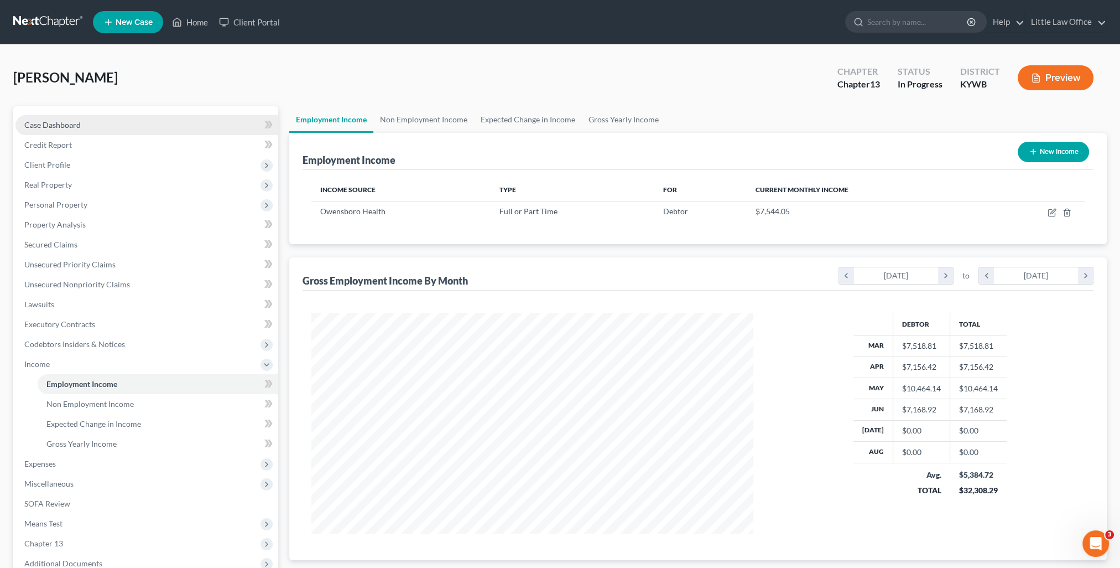
click at [54, 125] on span "Case Dashboard" at bounding box center [52, 124] width 56 height 9
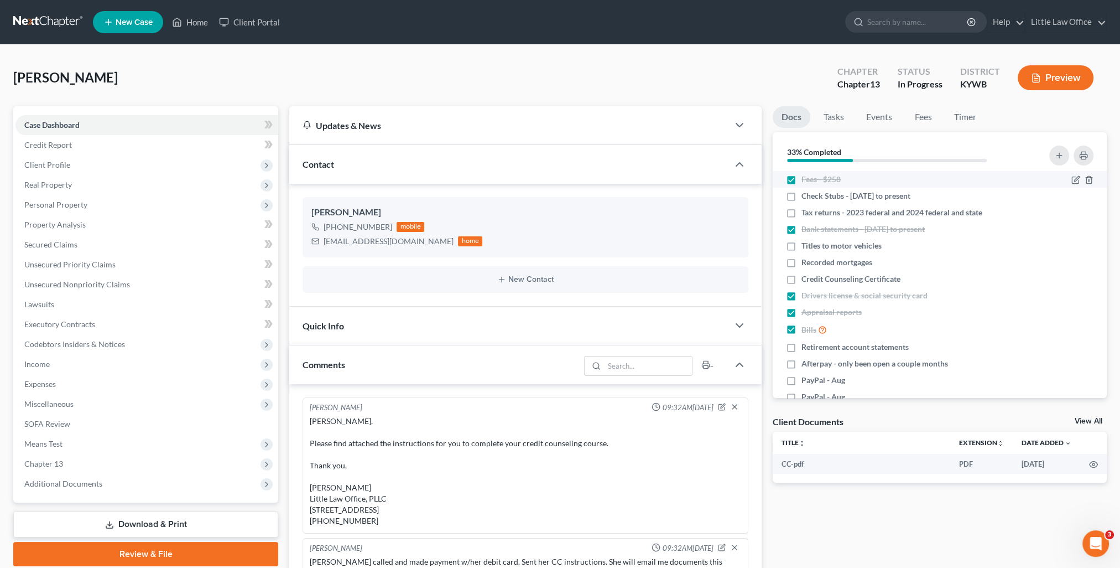
scroll to position [22, 0]
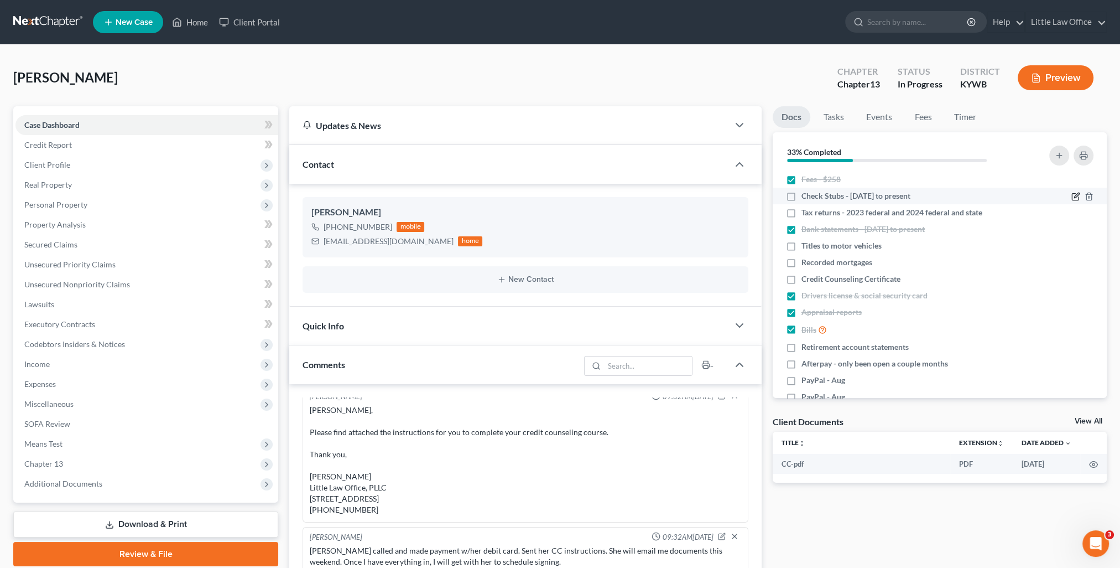
click at [1072, 196] on icon "button" at bounding box center [1076, 196] width 9 height 9
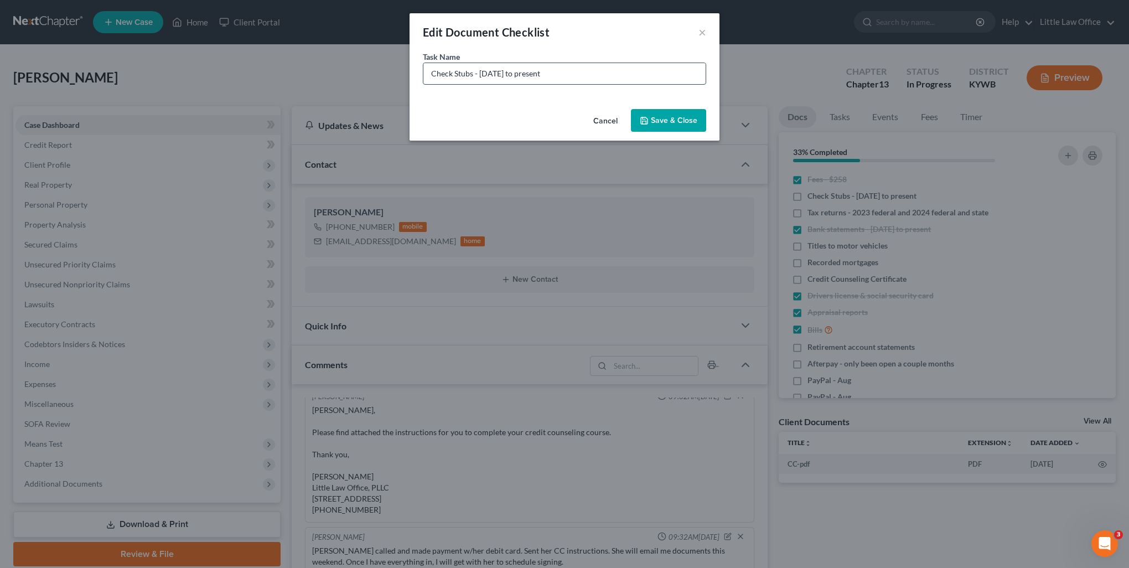
drag, startPoint x: 480, startPoint y: 71, endPoint x: 598, endPoint y: 71, distance: 117.8
click at [598, 71] on input "Check Stubs - 3/1/25 to present" at bounding box center [564, 73] width 282 height 21
type input "Check Stubs - July"
click at [652, 109] on button "Save & Close" at bounding box center [668, 120] width 75 height 23
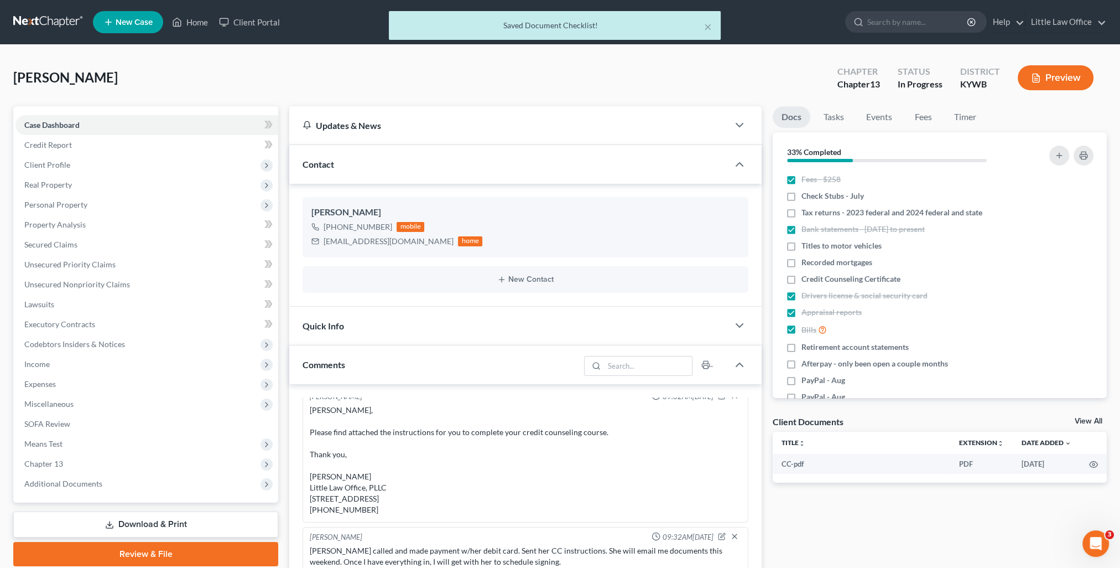
click at [596, 161] on div "Contact" at bounding box center [508, 164] width 439 height 38
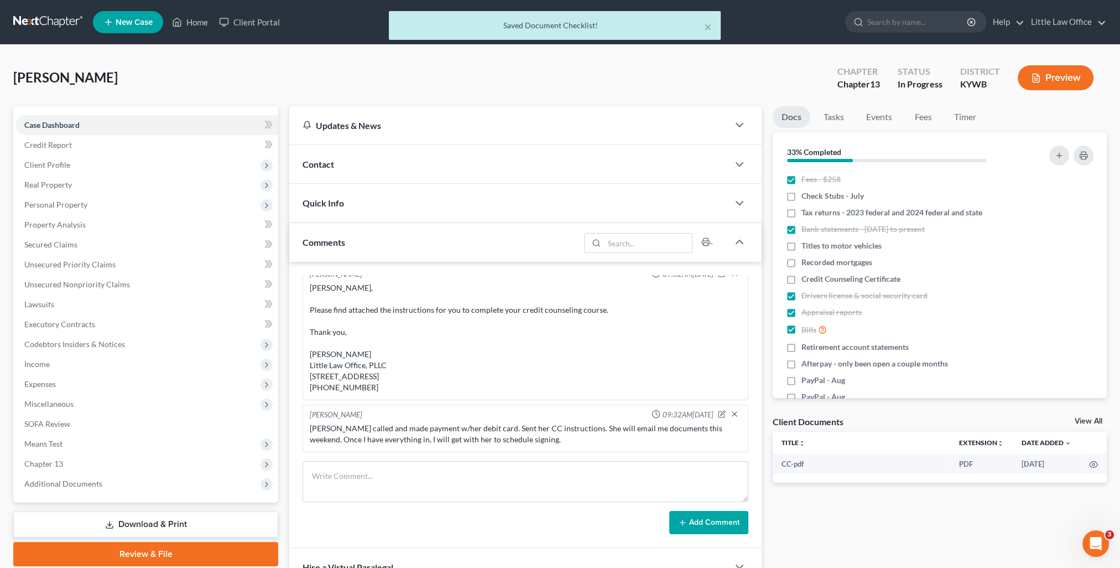
click at [449, 232] on div "Comments" at bounding box center [434, 242] width 290 height 38
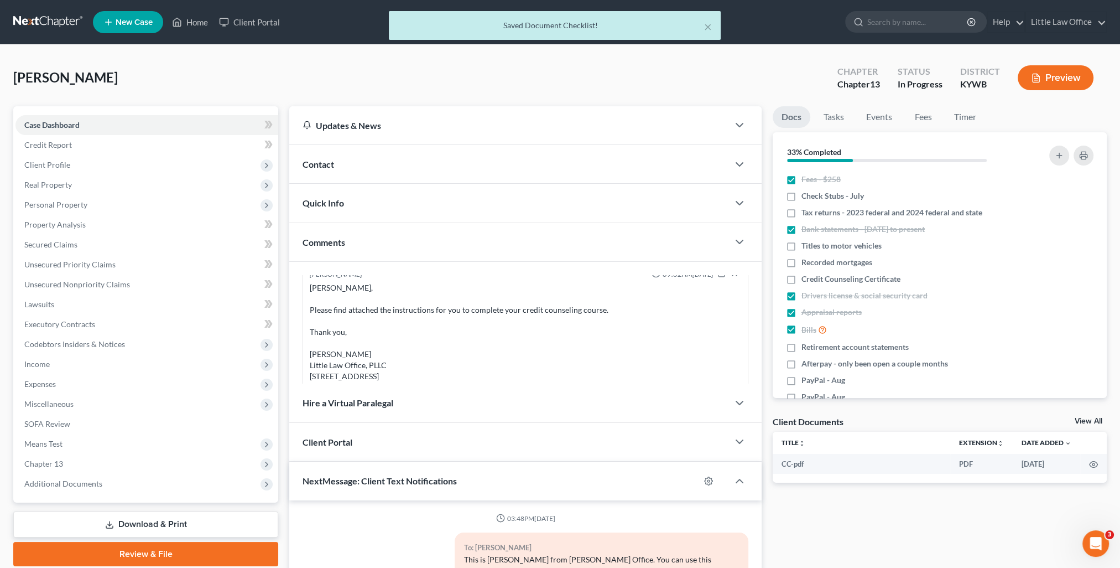
scroll to position [39, 0]
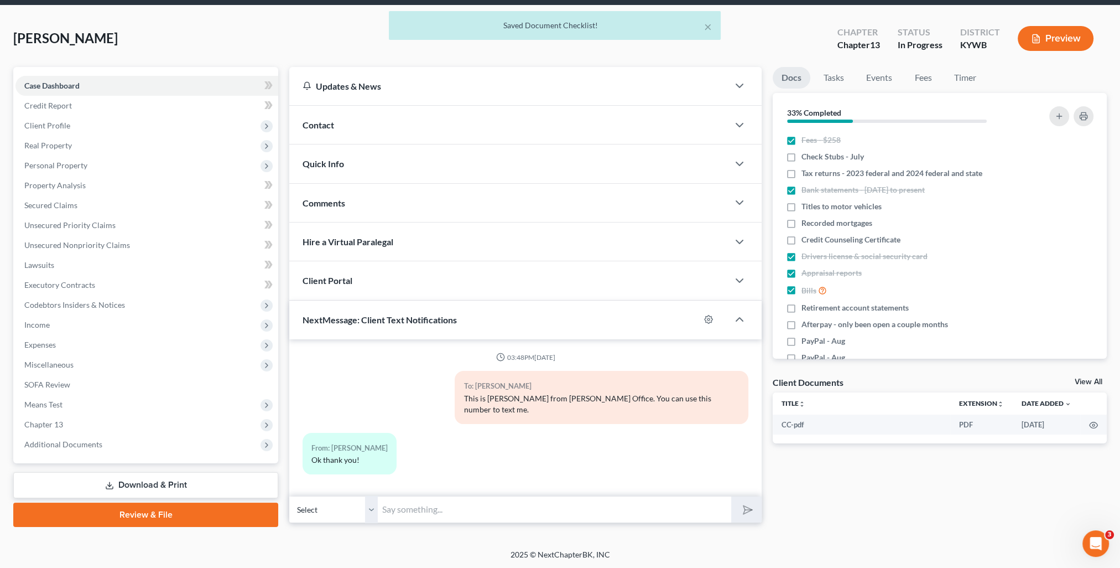
drag, startPoint x: 496, startPoint y: 495, endPoint x: 487, endPoint y: 487, distance: 11.4
click at [494, 496] on input "text" at bounding box center [555, 509] width 354 height 27
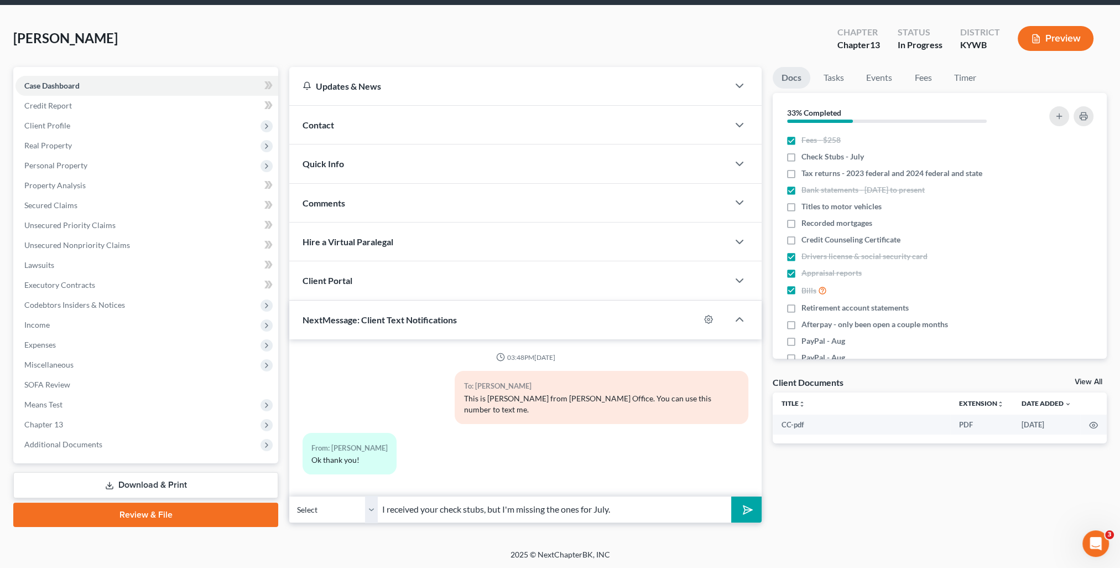
type input "I received your check stubs, but I'm missing the ones for July."
click at [731, 496] on button "submit" at bounding box center [746, 509] width 30 height 26
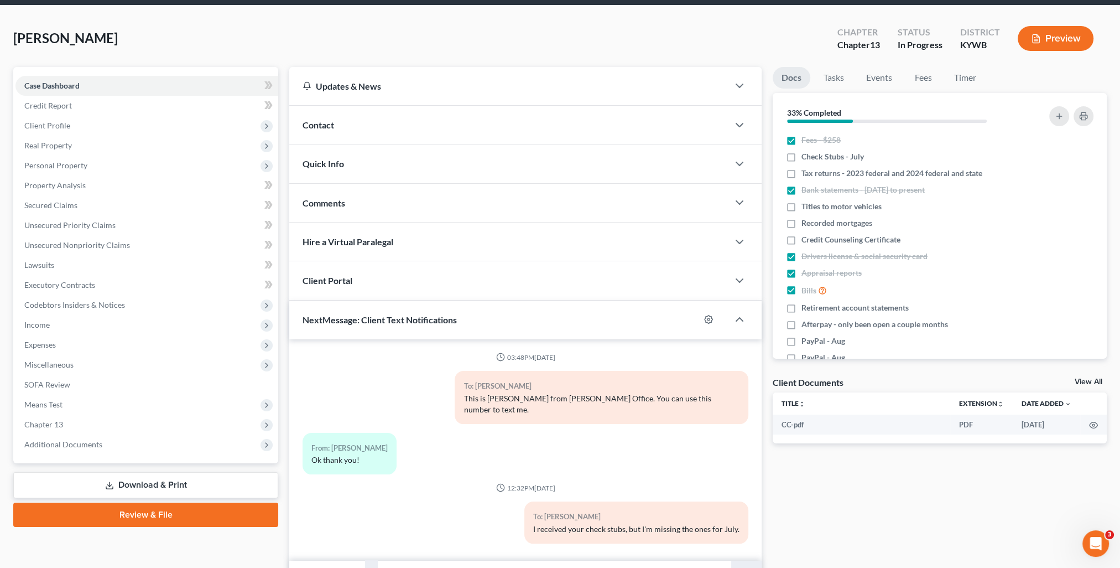
scroll to position [93, 0]
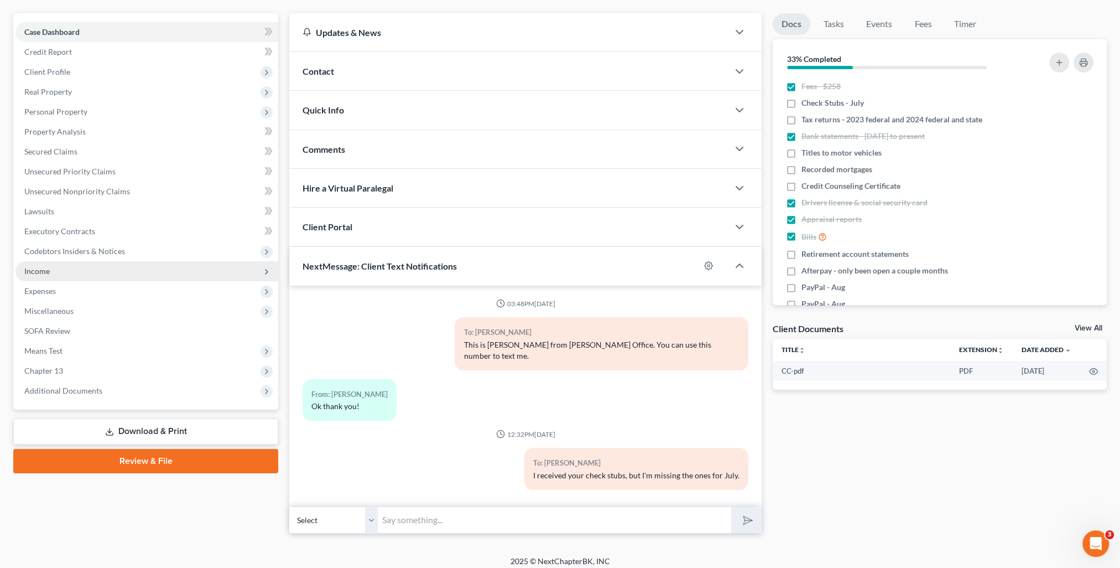
click at [54, 276] on span "Income" at bounding box center [146, 271] width 263 height 20
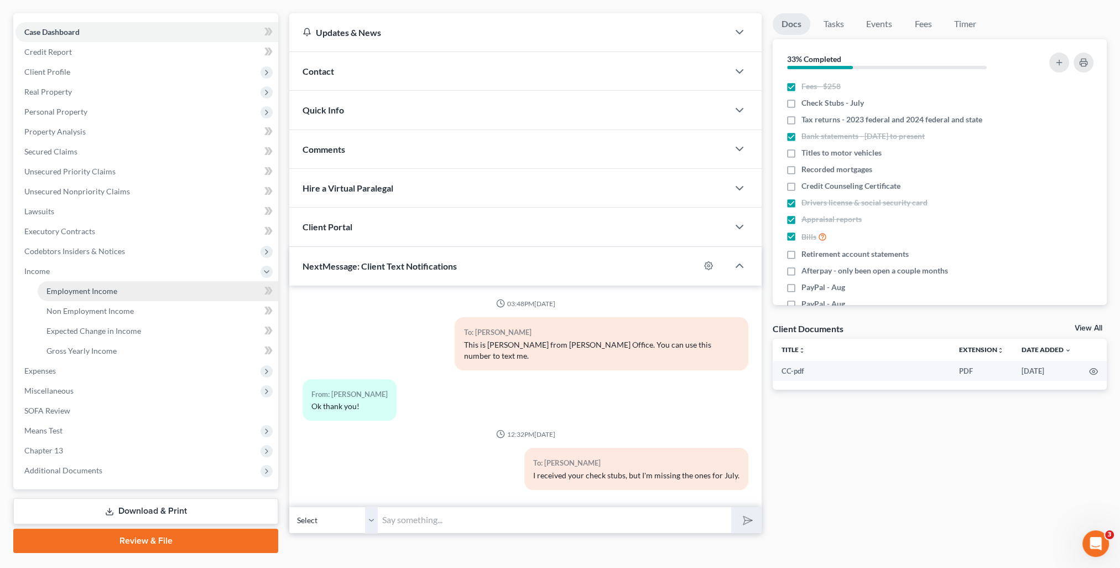
click at [89, 291] on span "Employment Income" at bounding box center [81, 290] width 71 height 9
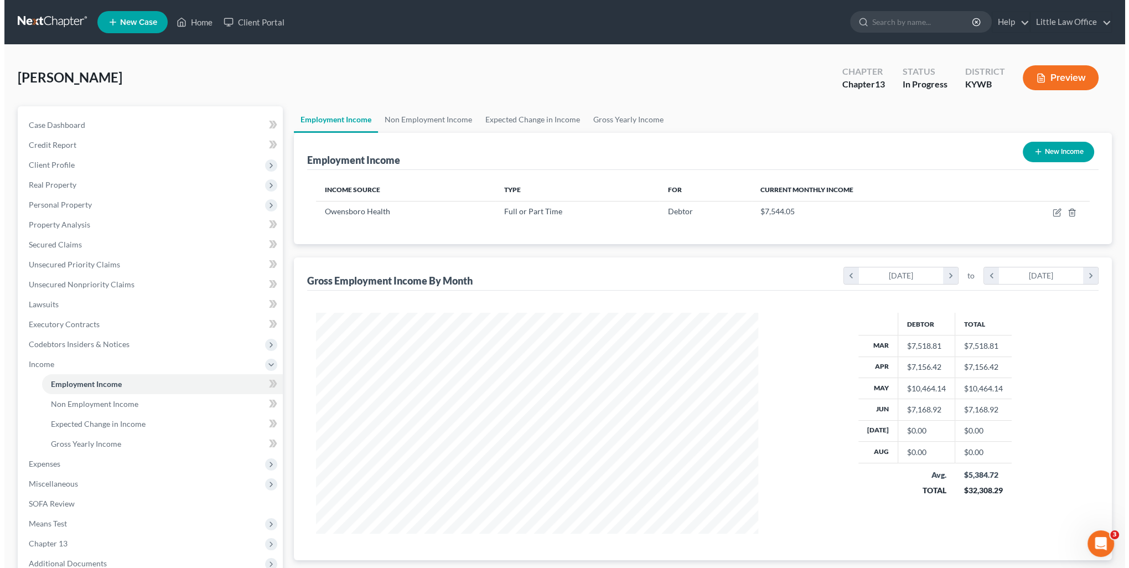
scroll to position [221, 464]
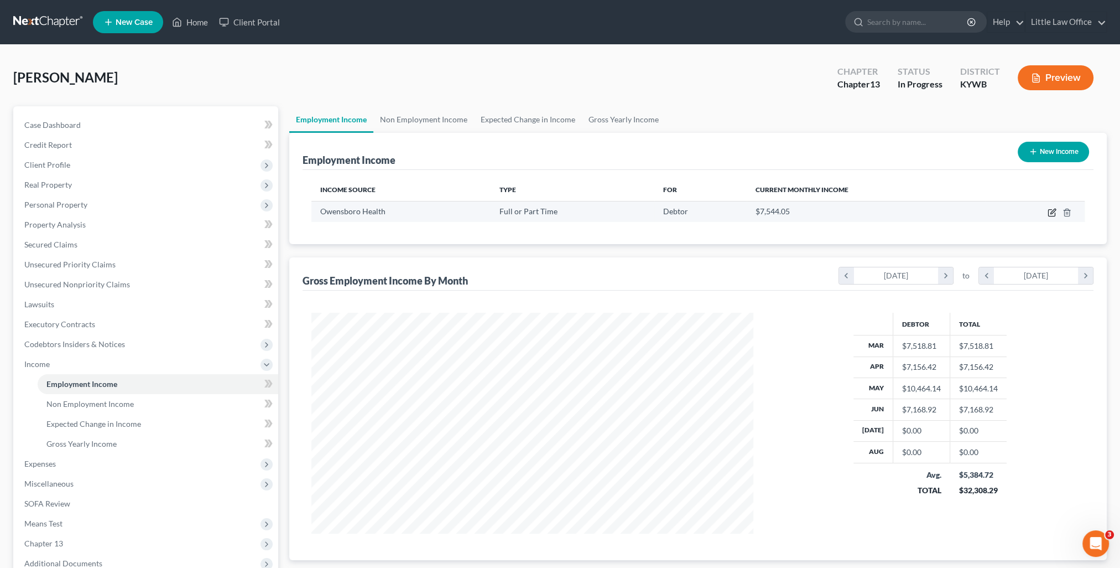
click at [1053, 213] on icon "button" at bounding box center [1052, 212] width 9 height 9
select select "0"
select select "18"
select select "2"
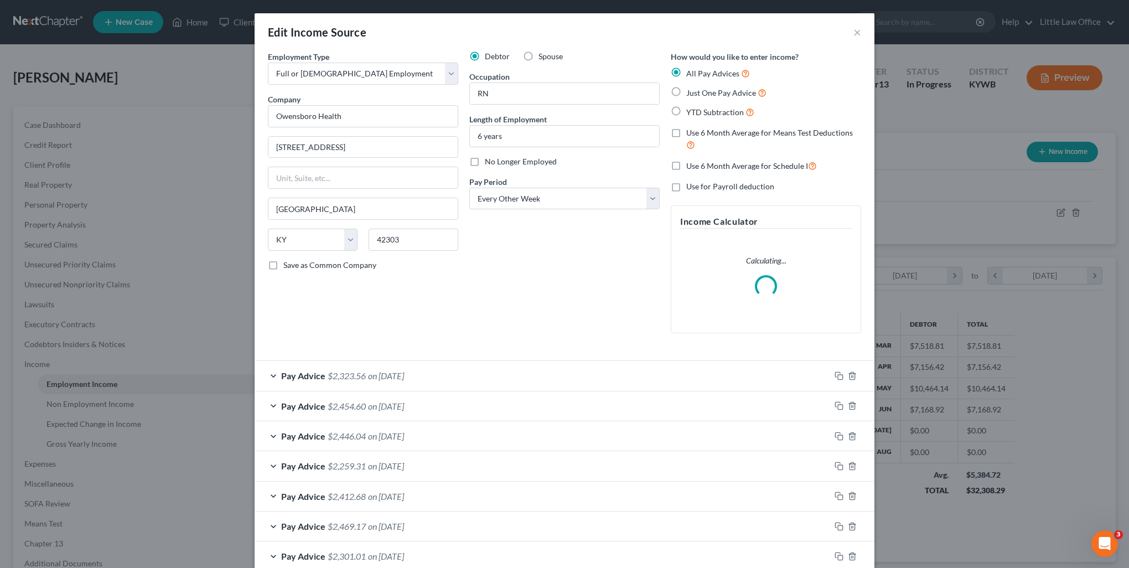
scroll to position [122, 0]
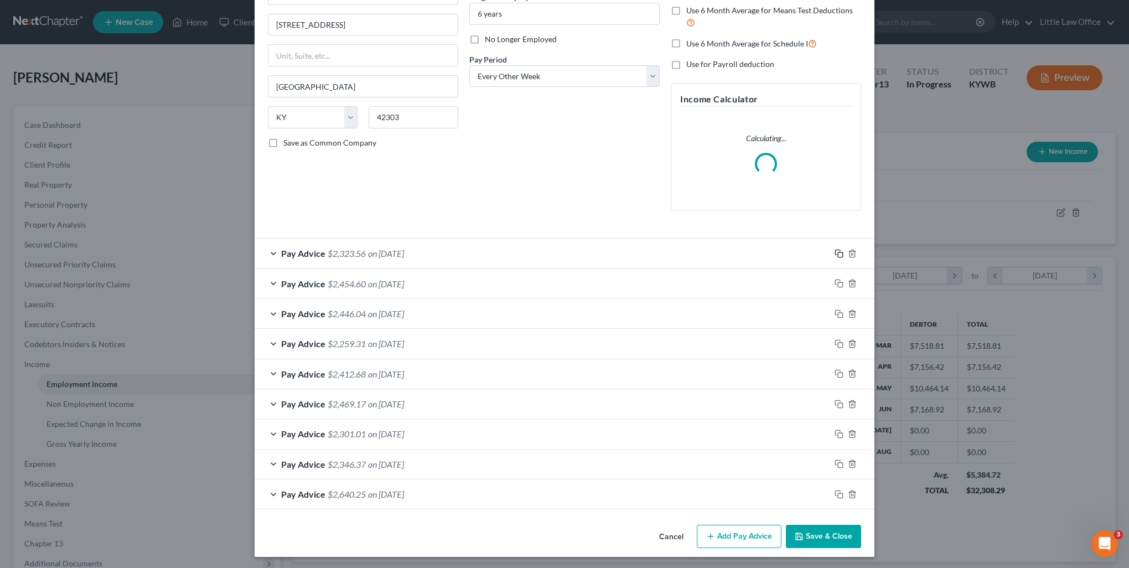
click at [835, 254] on icon "button" at bounding box center [838, 253] width 9 height 9
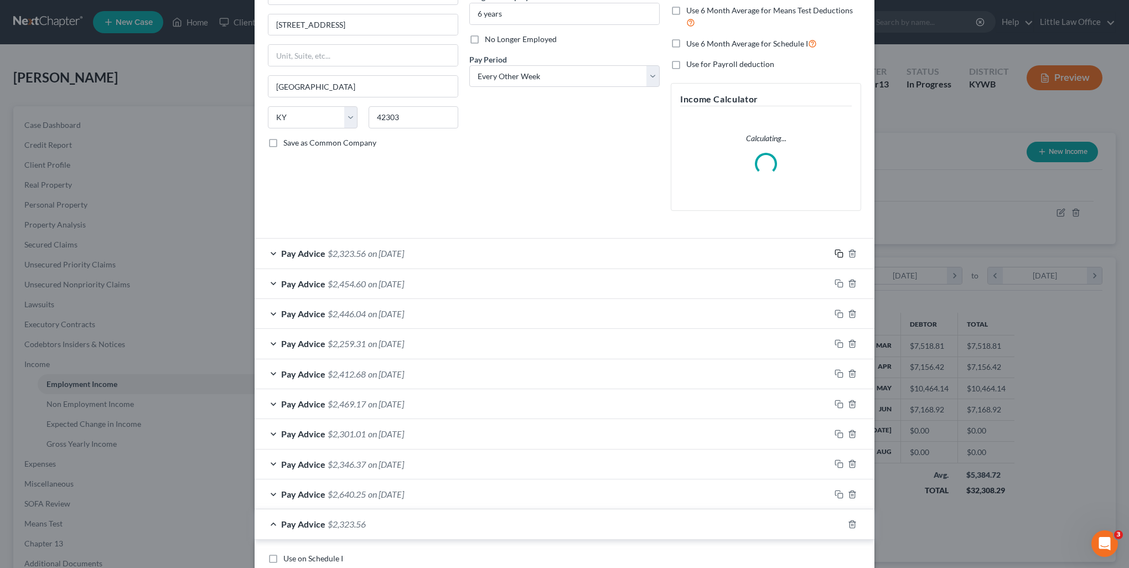
scroll to position [288, 0]
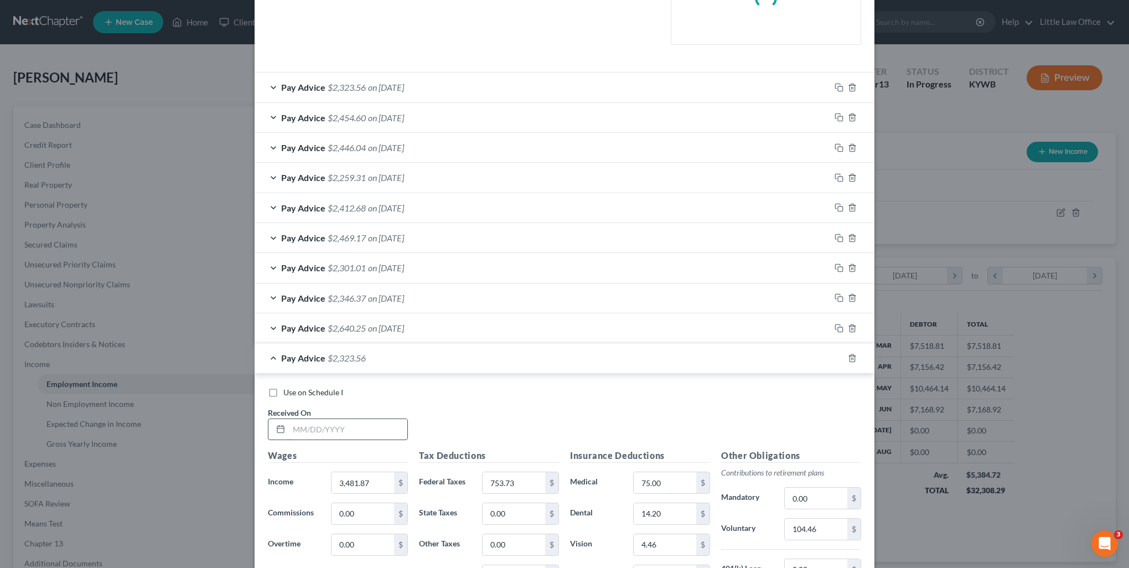
click at [383, 430] on input "text" at bounding box center [348, 429] width 118 height 21
type input "08/01/2025"
type input "914.96"
click at [510, 476] on input "753.73" at bounding box center [513, 482] width 63 height 21
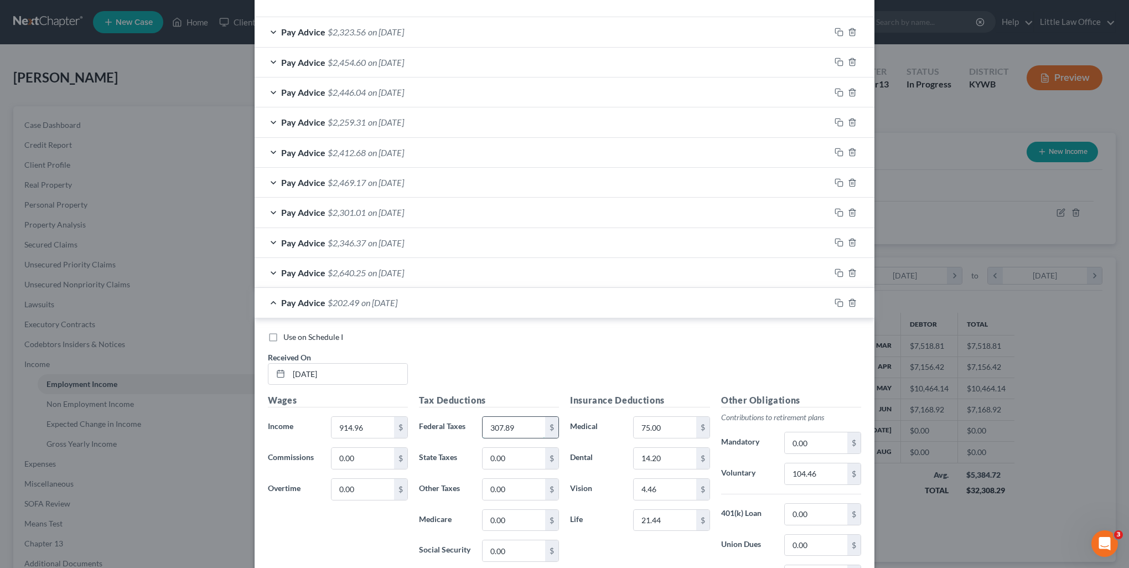
scroll to position [379, 0]
type input "307.89"
click at [652, 454] on input "14.20" at bounding box center [664, 458] width 63 height 21
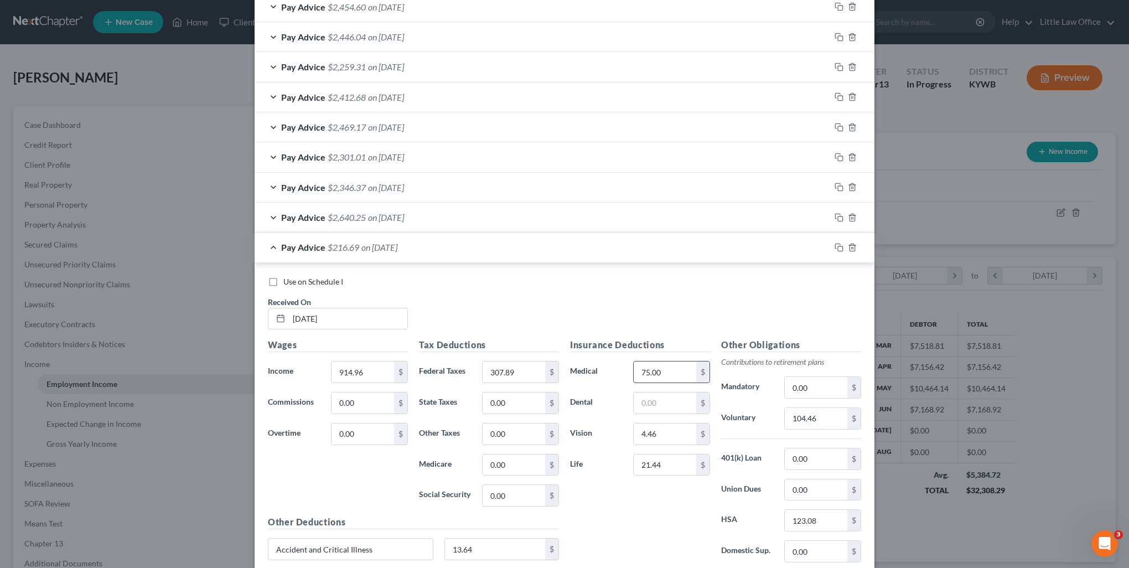
click at [677, 375] on input "75.00" at bounding box center [664, 371] width 63 height 21
click at [829, 523] on input "123.08" at bounding box center [815, 520] width 63 height 21
type input "0"
click at [664, 438] on input "4.46" at bounding box center [664, 433] width 63 height 21
click at [678, 459] on input "21.44" at bounding box center [664, 464] width 63 height 21
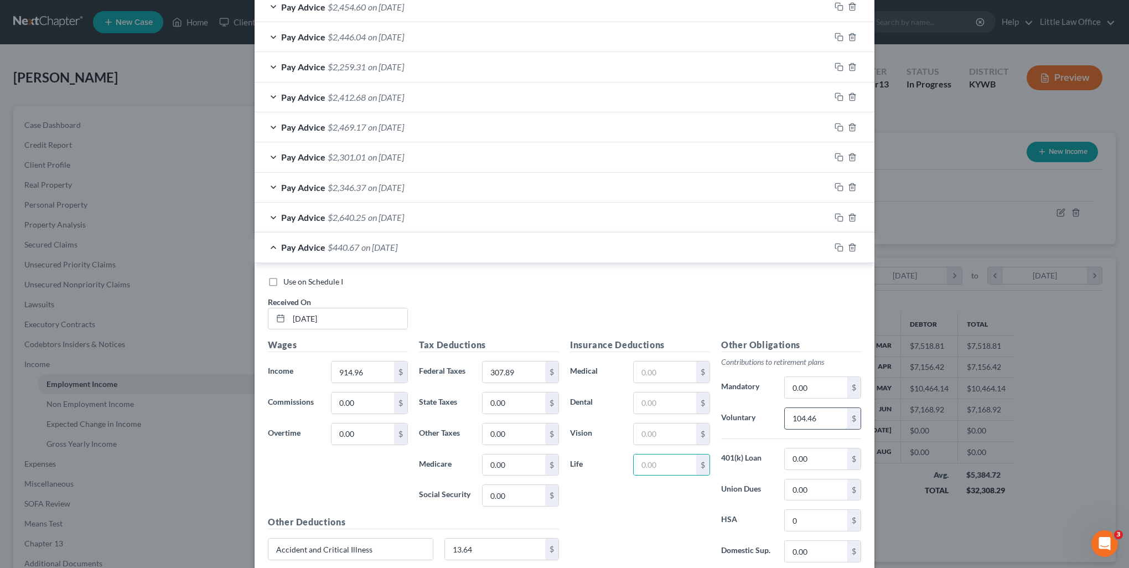
click at [824, 422] on input "104.46" at bounding box center [815, 418] width 63 height 21
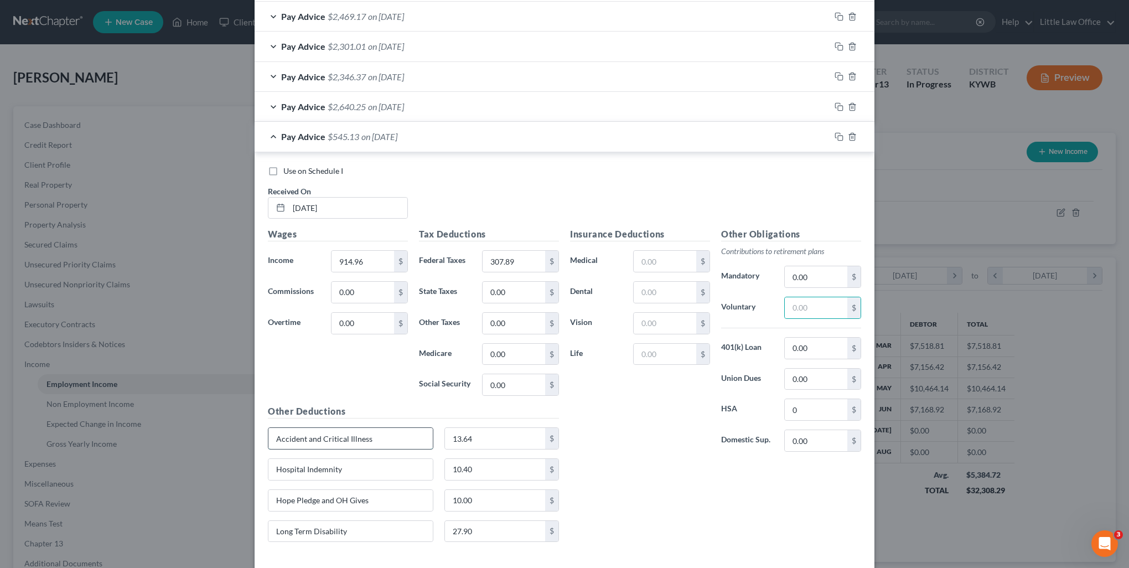
click at [401, 437] on input "Accident and Critical Illness" at bounding box center [350, 438] width 164 height 21
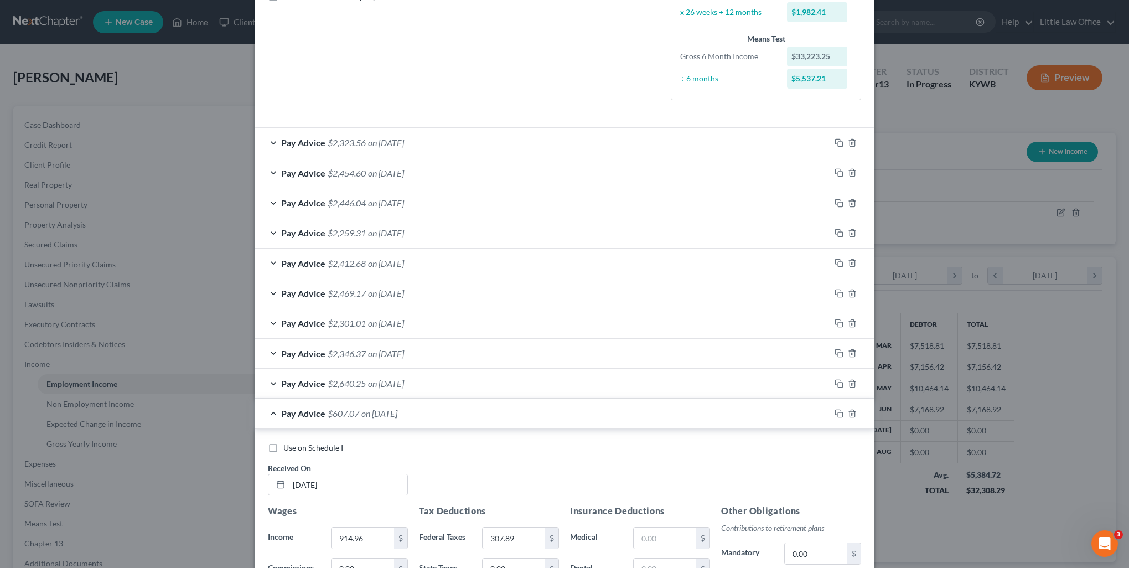
scroll to position [102, 0]
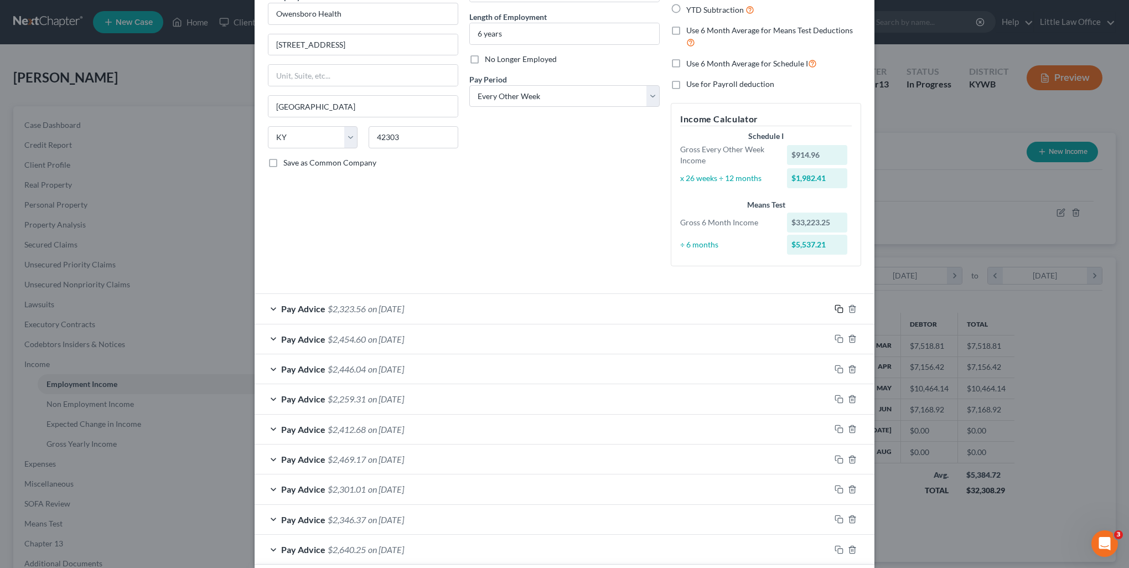
click at [834, 311] on icon "button" at bounding box center [838, 308] width 9 height 9
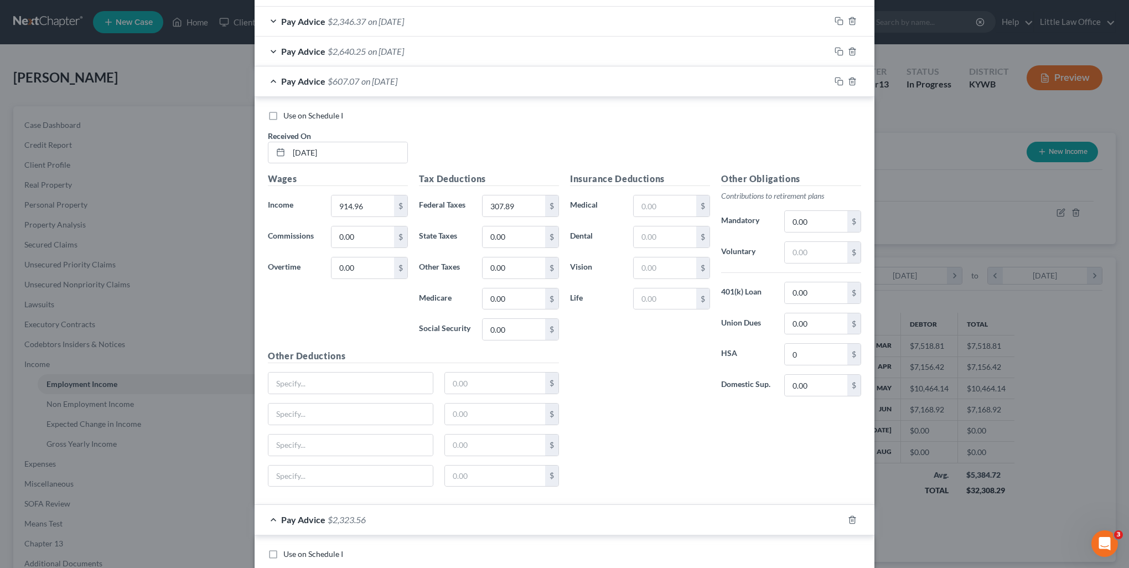
scroll to position [822, 0]
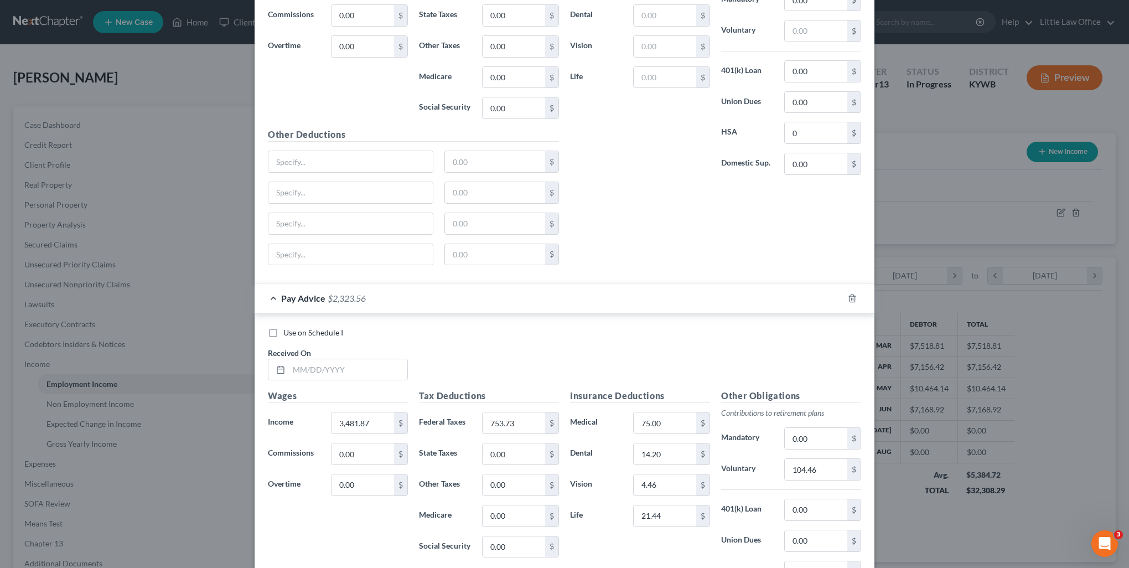
click at [334, 378] on div "Use on Schedule I Received On *" at bounding box center [564, 358] width 604 height 63
click at [329, 359] on input "text" at bounding box center [348, 369] width 118 height 21
type input "08/08/2025"
type input "3,606.94"
type input "795.16"
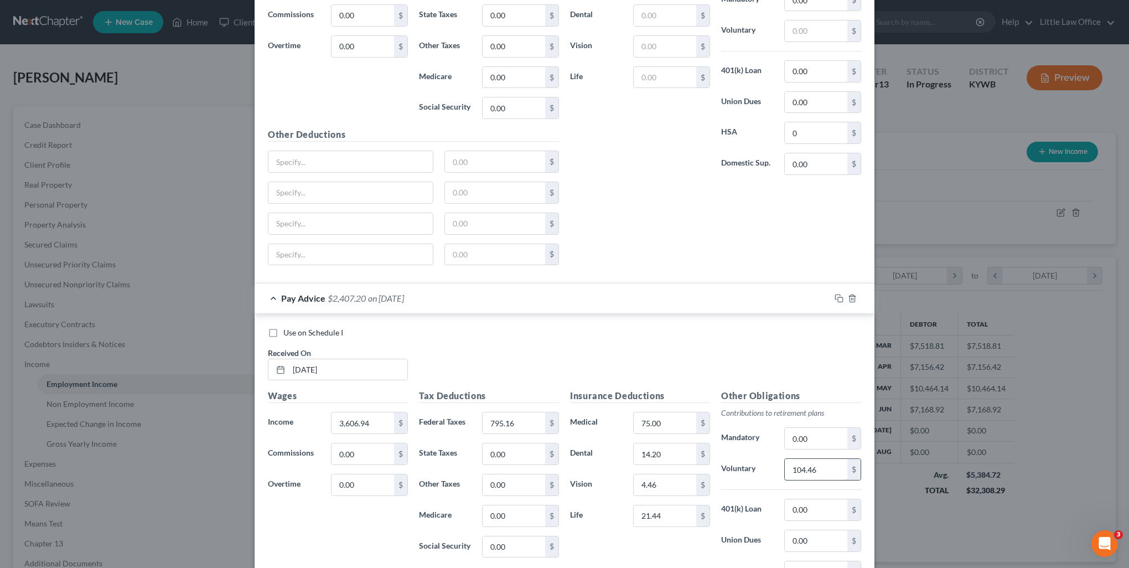
click at [834, 465] on input "104.46" at bounding box center [815, 469] width 63 height 21
type input "108.21"
click at [835, 294] on icon "button" at bounding box center [838, 298] width 9 height 9
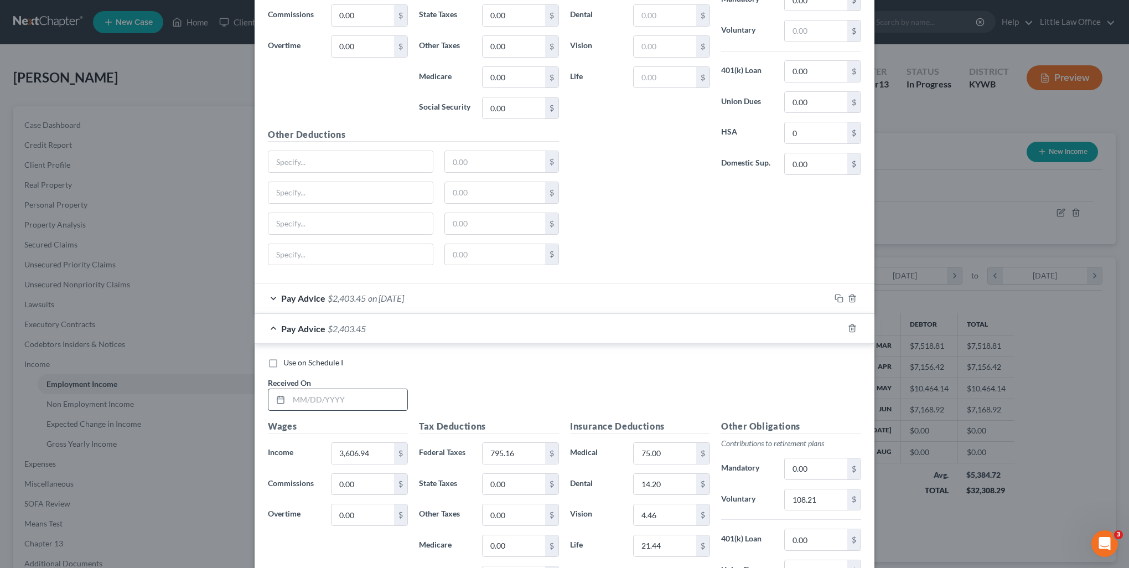
click at [385, 394] on input "text" at bounding box center [348, 399] width 118 height 21
type input "08/22/2025"
type input "3,475.74"
type input "751.7"
click at [821, 498] on input "108.21" at bounding box center [815, 499] width 63 height 21
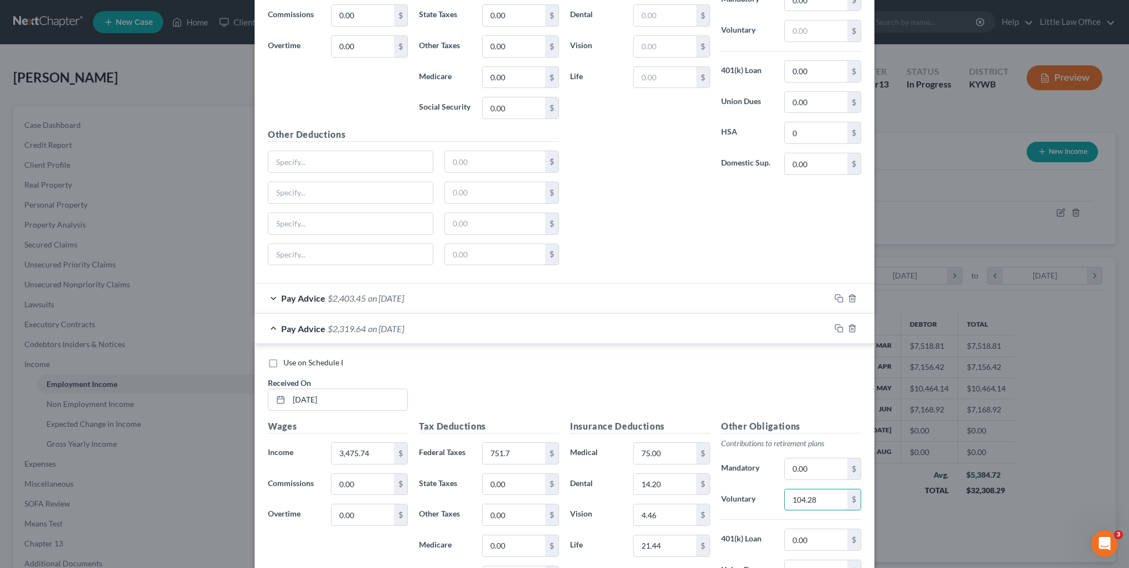
type input "104.28"
drag, startPoint x: 834, startPoint y: 325, endPoint x: 674, endPoint y: 361, distance: 163.8
click at [834, 325] on icon "button" at bounding box center [838, 328] width 9 height 9
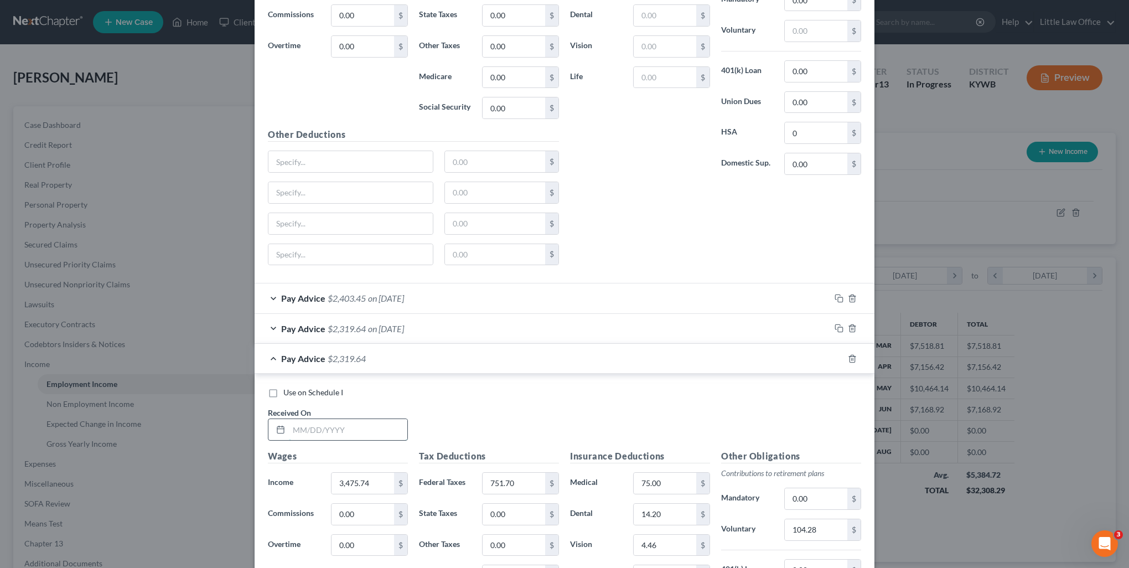
click at [298, 423] on input "text" at bounding box center [348, 429] width 118 height 21
type input "09/05/2025"
type input "3,565.84"
type input "781.55"
click at [808, 519] on input "104.28" at bounding box center [815, 529] width 63 height 21
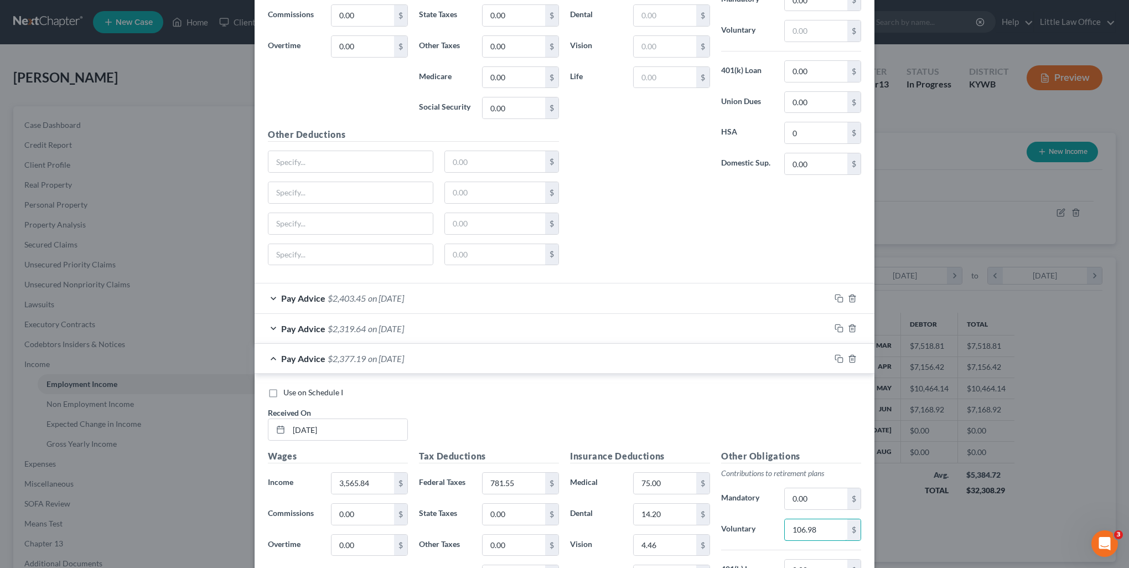
scroll to position [877, 0]
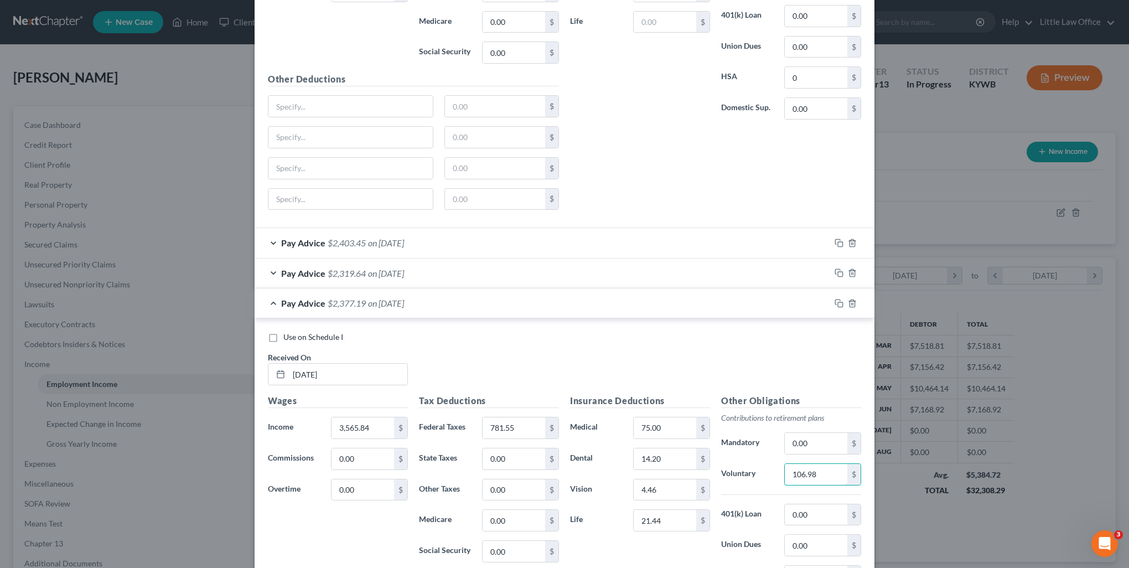
type input "106.98"
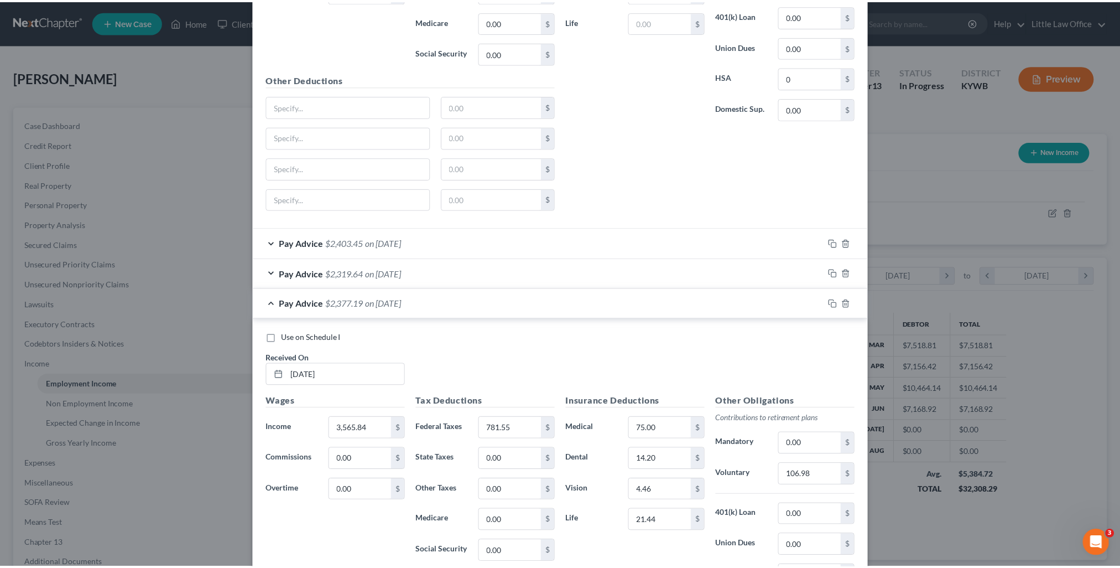
scroll to position [1089, 0]
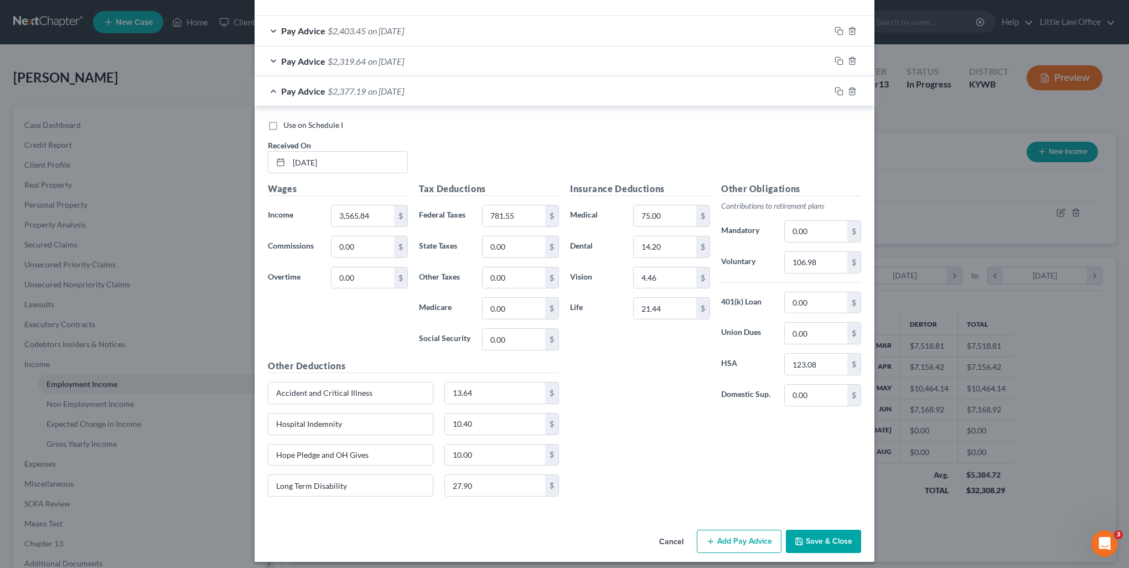
click at [838, 530] on button "Save & Close" at bounding box center [823, 540] width 75 height 23
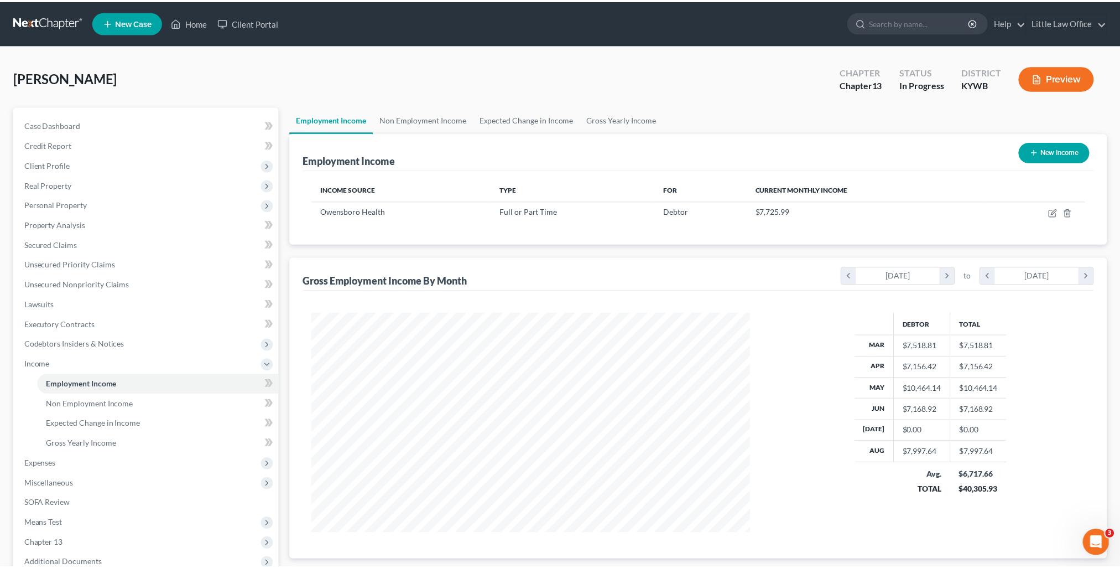
scroll to position [553020, 552777]
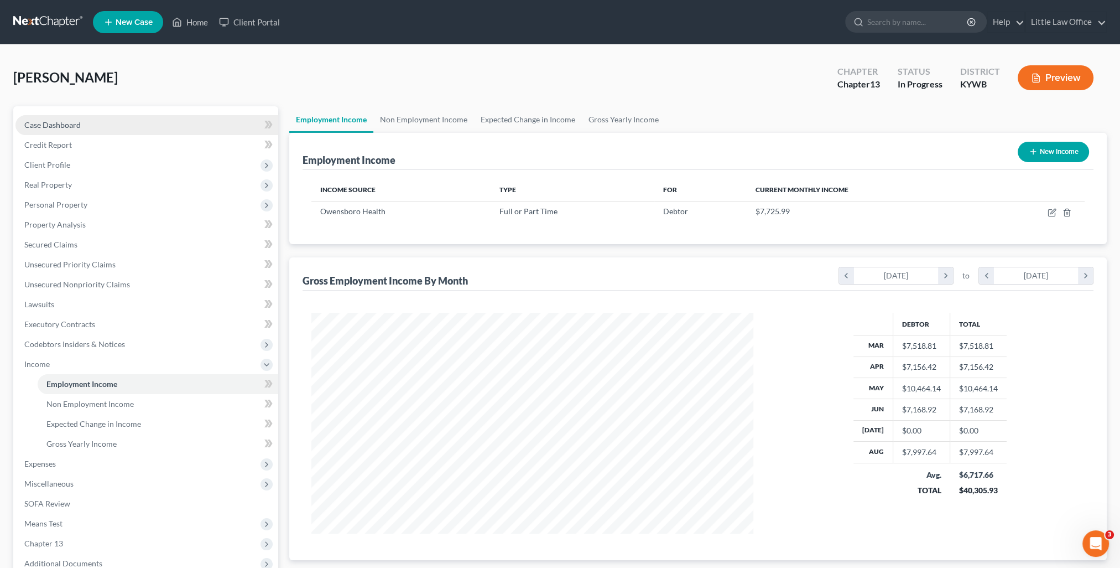
click at [79, 120] on span "Case Dashboard" at bounding box center [52, 124] width 56 height 9
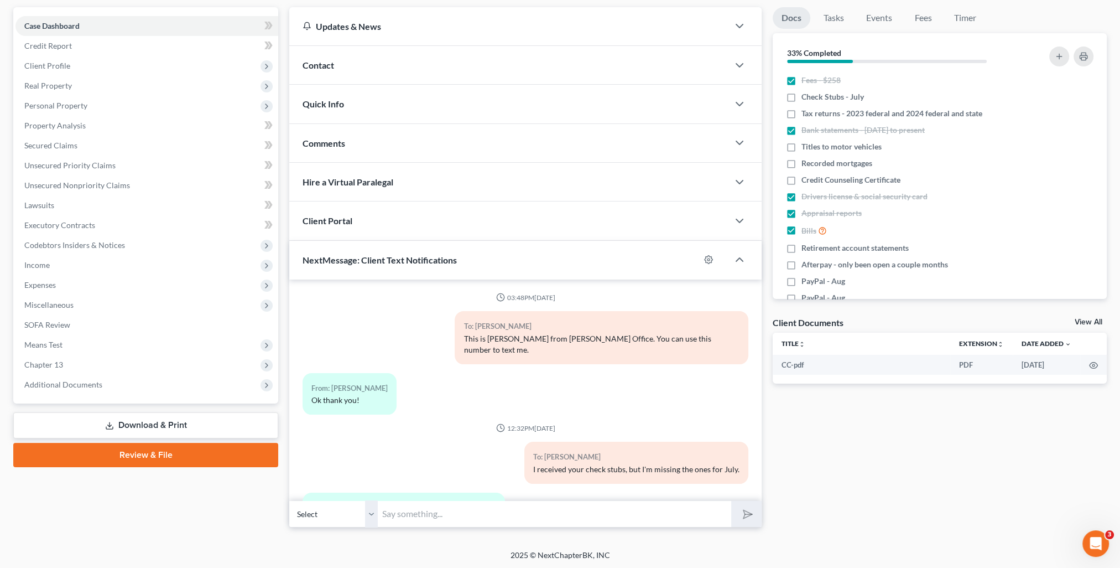
scroll to position [44, 0]
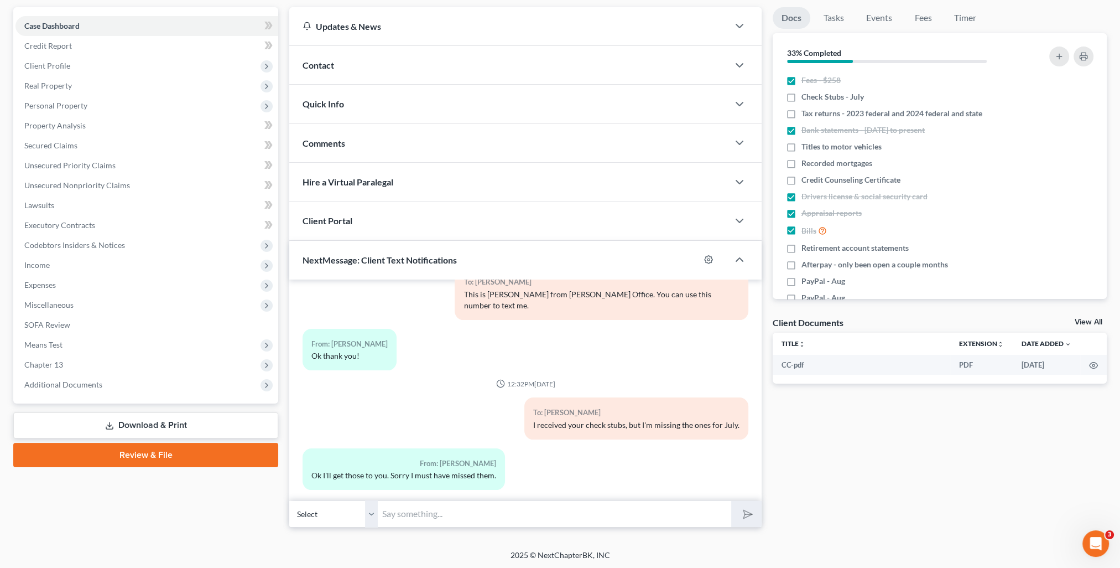
click at [502, 521] on input "text" at bounding box center [555, 513] width 354 height 27
type input "No worries! Thank you!"
click at [731, 501] on button "submit" at bounding box center [746, 514] width 30 height 26
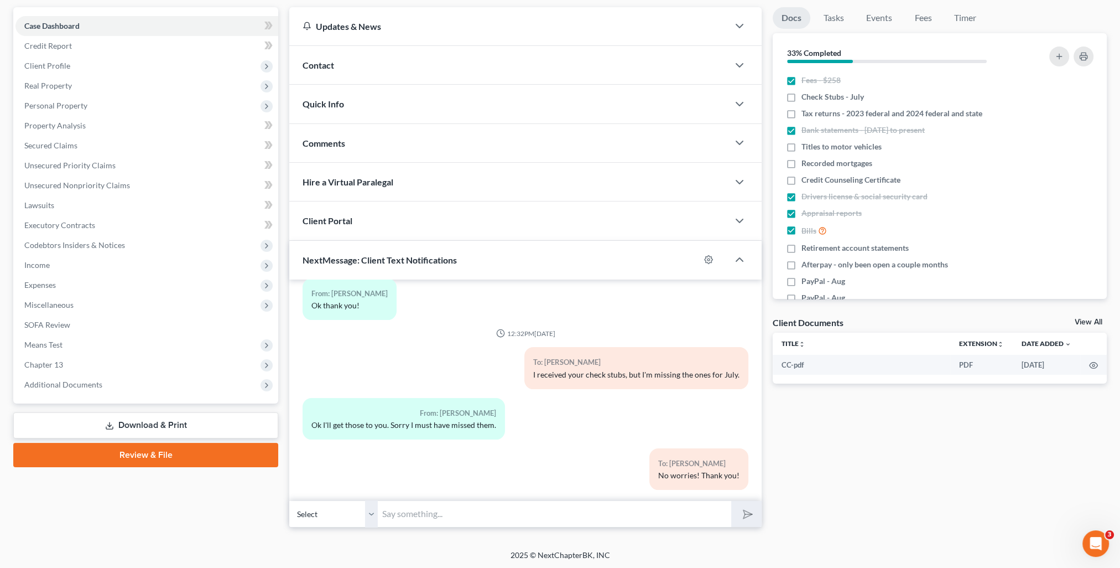
scroll to position [0, 0]
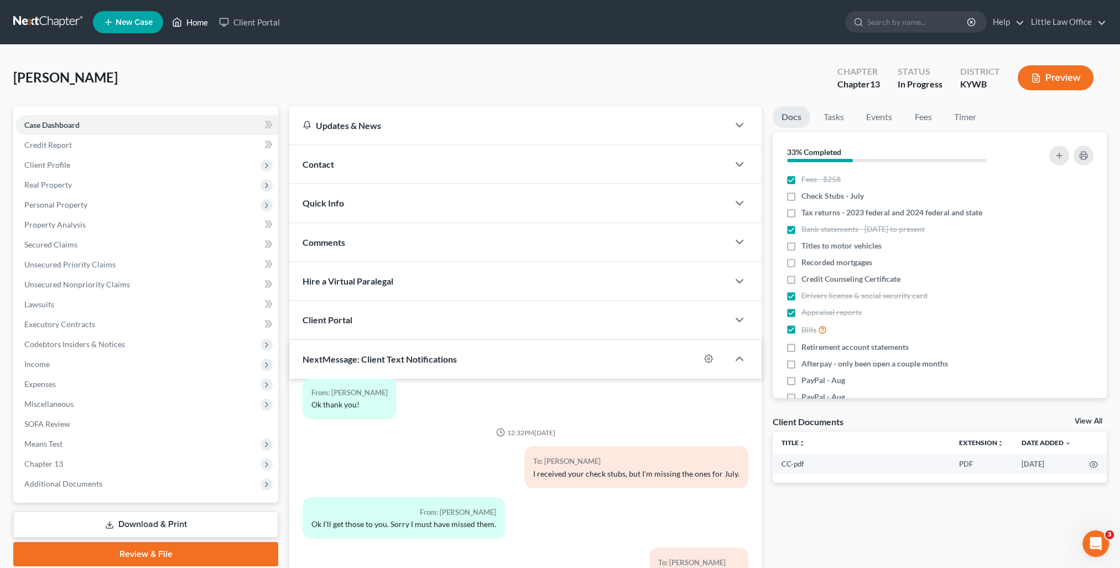
click at [203, 25] on link "Home" at bounding box center [190, 22] width 47 height 20
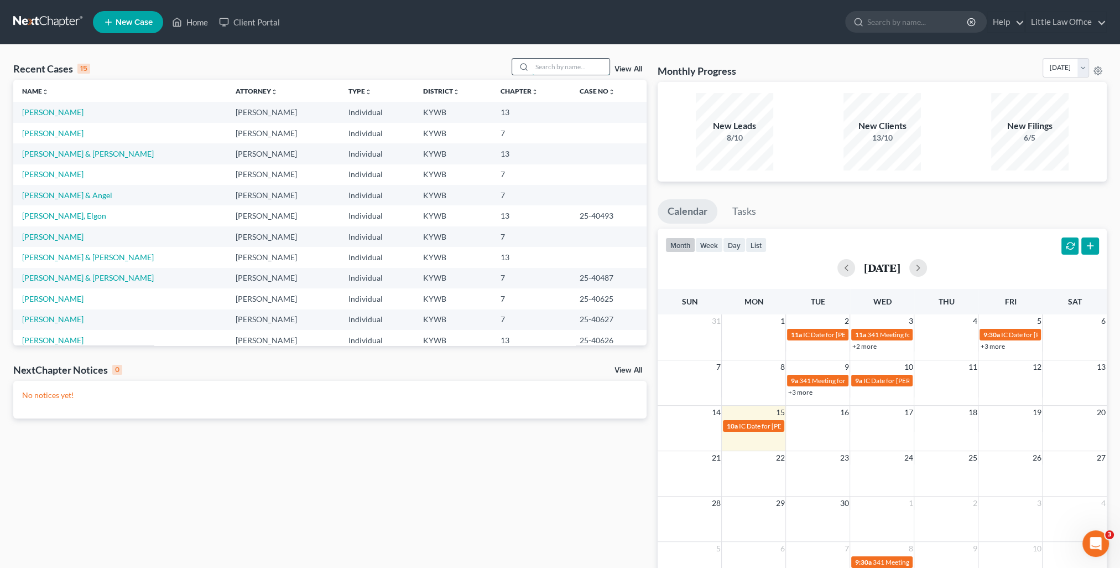
click at [598, 65] on input "search" at bounding box center [570, 67] width 77 height 16
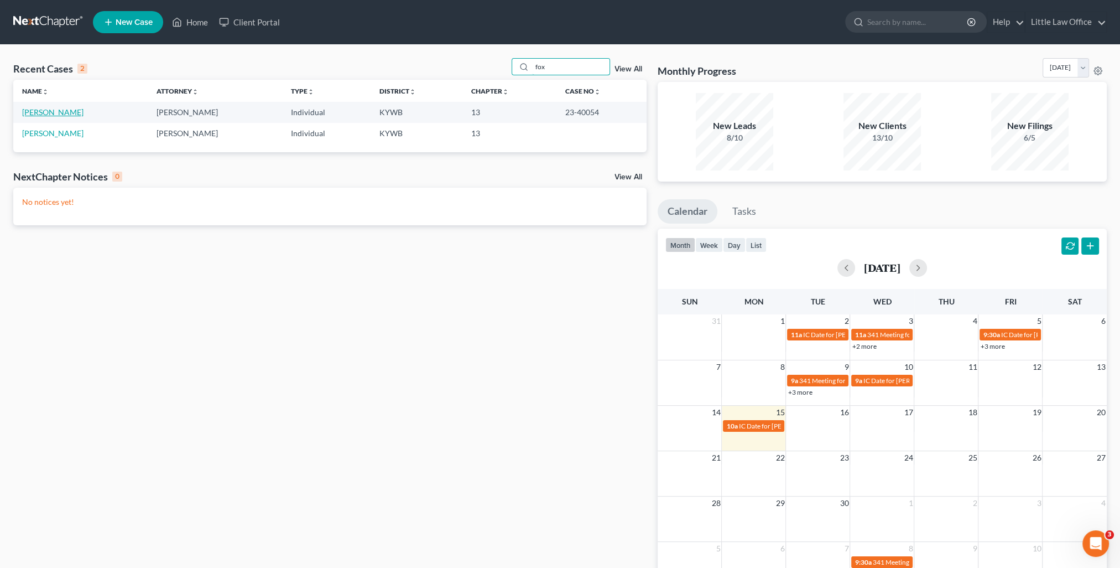
type input "fox"
click at [46, 112] on link "Fox, Amy" at bounding box center [52, 111] width 61 height 9
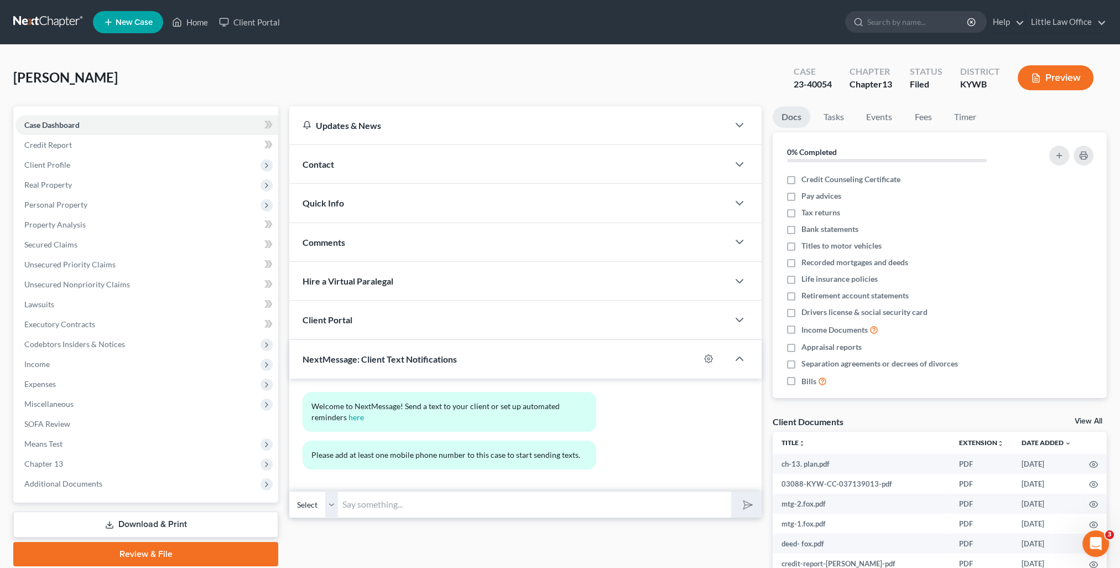
click at [331, 169] on div "Contact" at bounding box center [508, 164] width 439 height 38
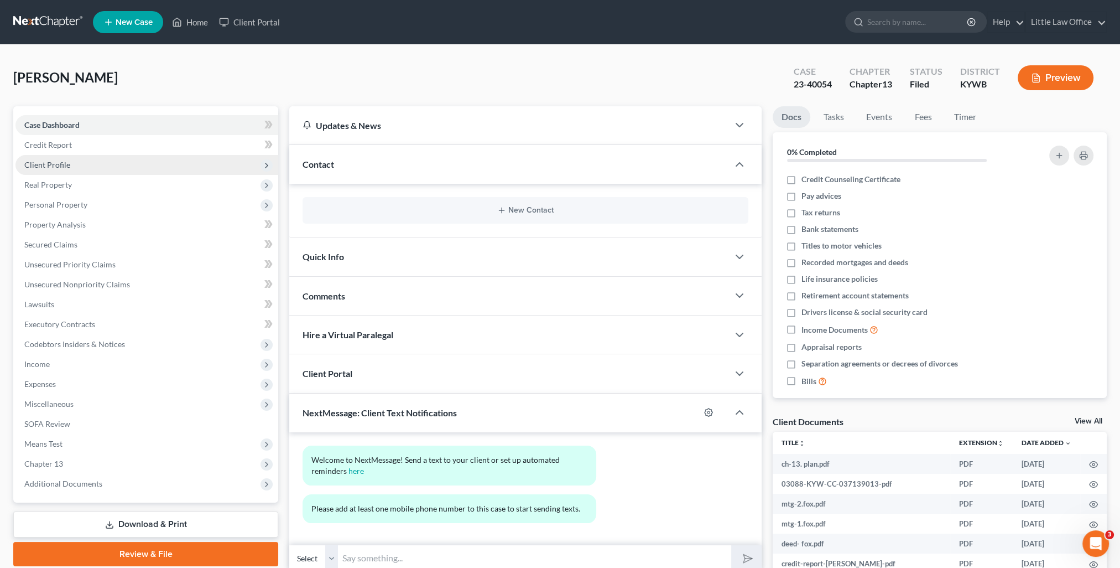
click at [70, 159] on span "Client Profile" at bounding box center [146, 165] width 263 height 20
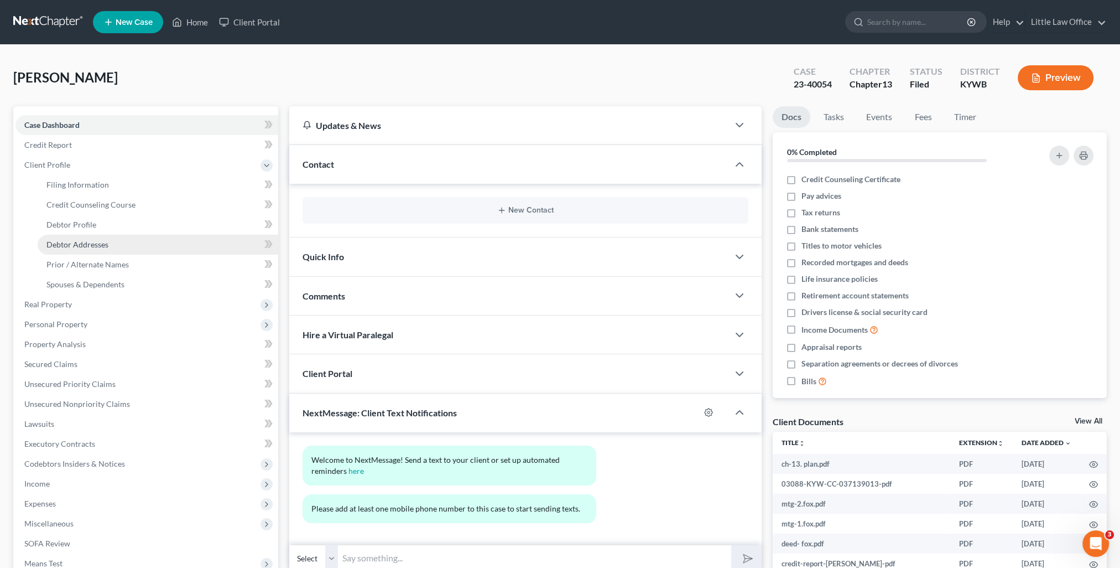
click at [97, 251] on link "Debtor Addresses" at bounding box center [158, 245] width 241 height 20
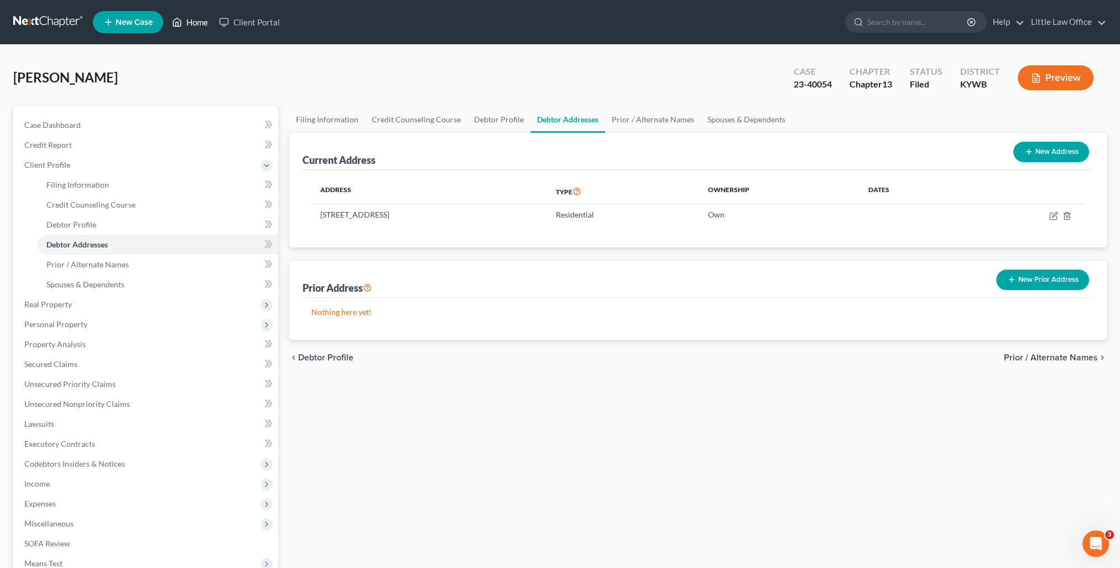
click at [194, 25] on link "Home" at bounding box center [190, 22] width 47 height 20
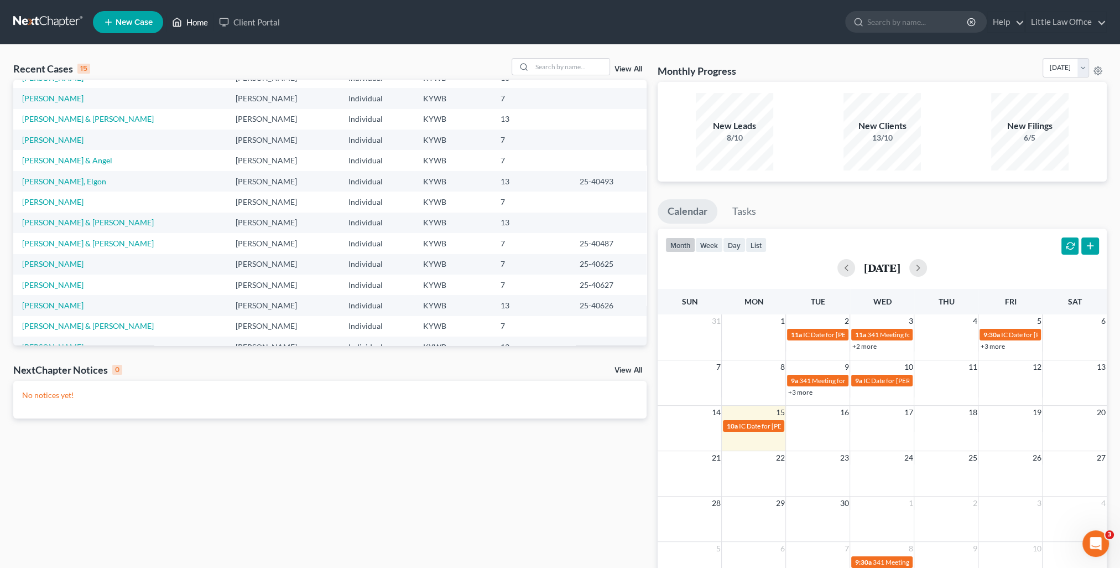
scroll to position [76, 0]
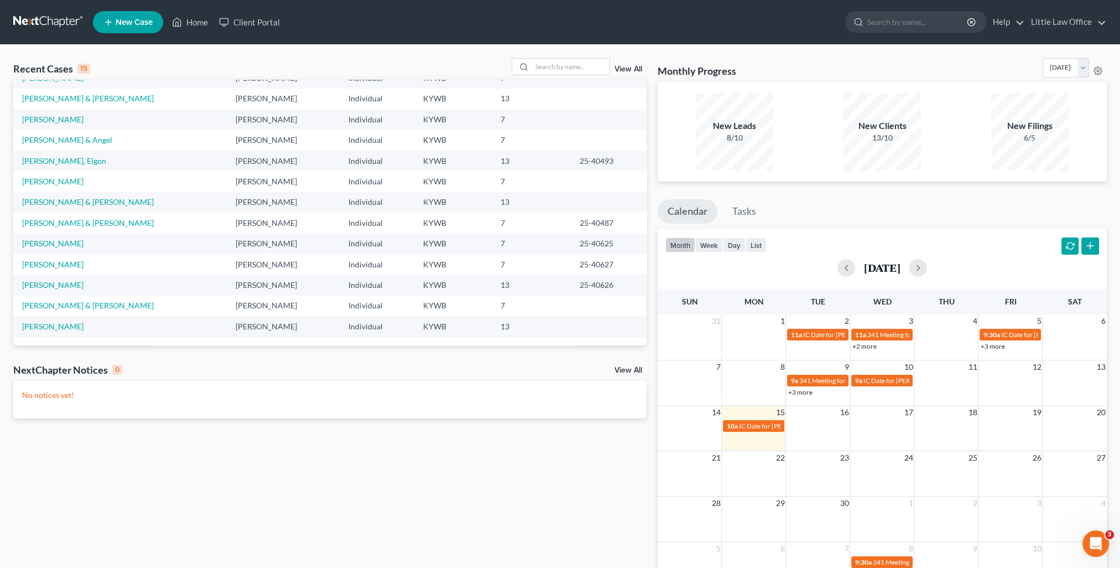
click at [86, 310] on td "Hoeft, Harrison & Jennifer" at bounding box center [120, 305] width 214 height 20
click at [84, 309] on link "Hoeft, Harrison & Jennifer" at bounding box center [88, 304] width 132 height 9
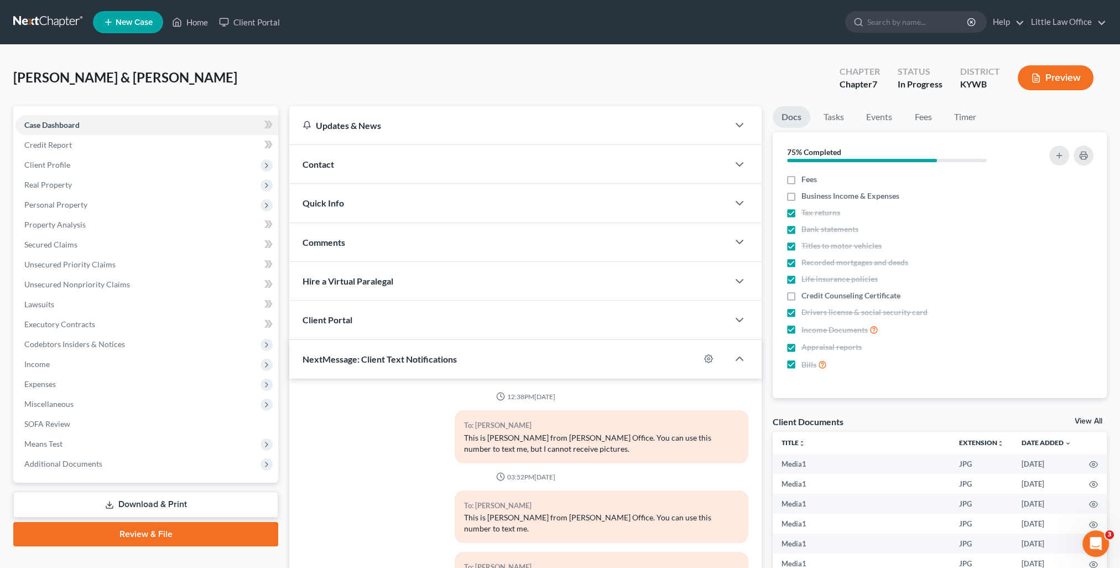
scroll to position [4790, 0]
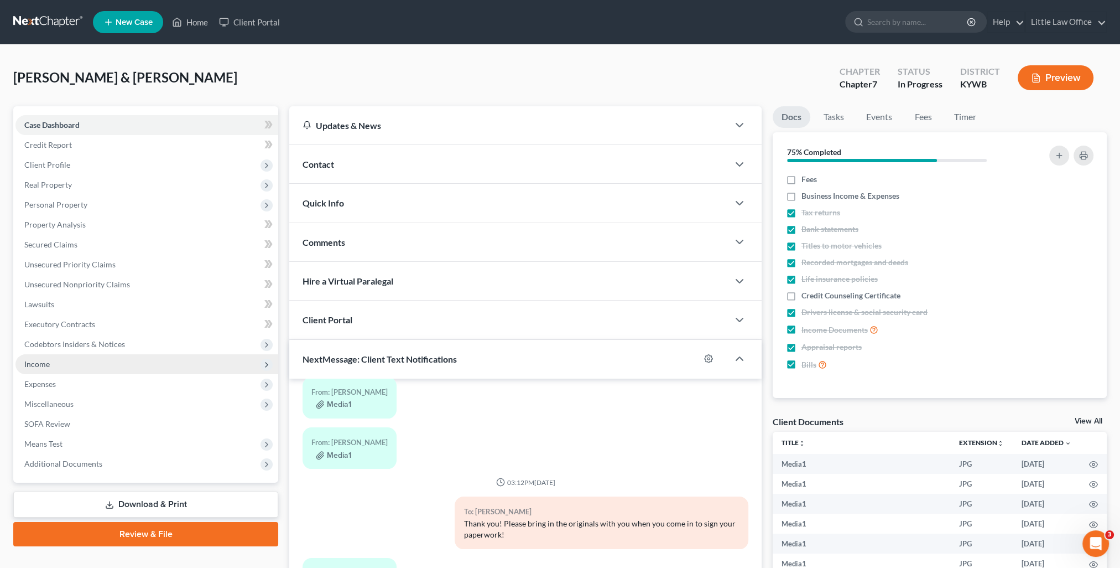
click at [59, 366] on span "Income" at bounding box center [146, 364] width 263 height 20
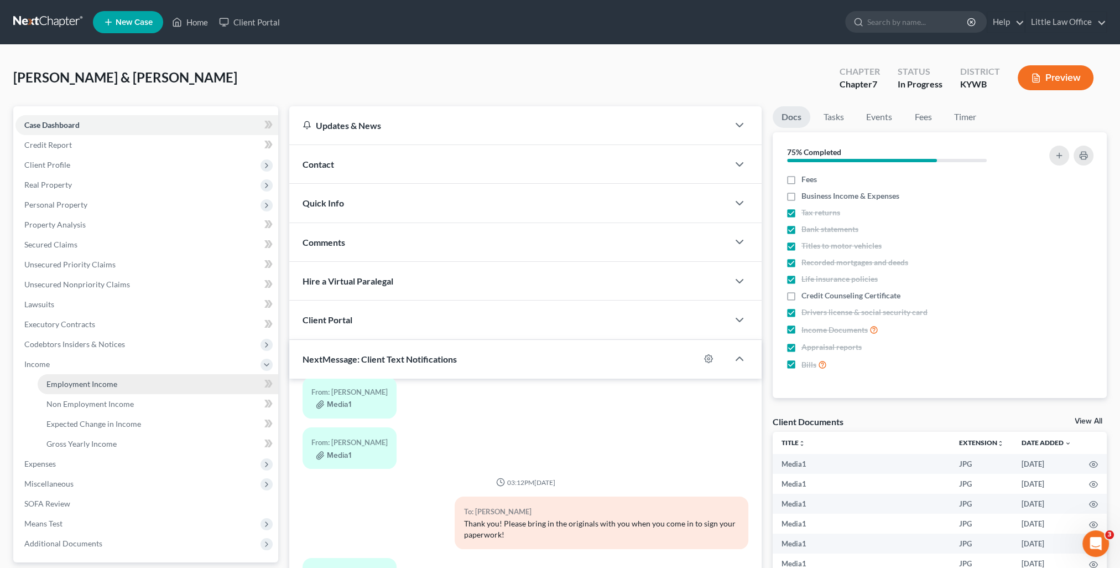
click at [68, 377] on link "Employment Income" at bounding box center [158, 384] width 241 height 20
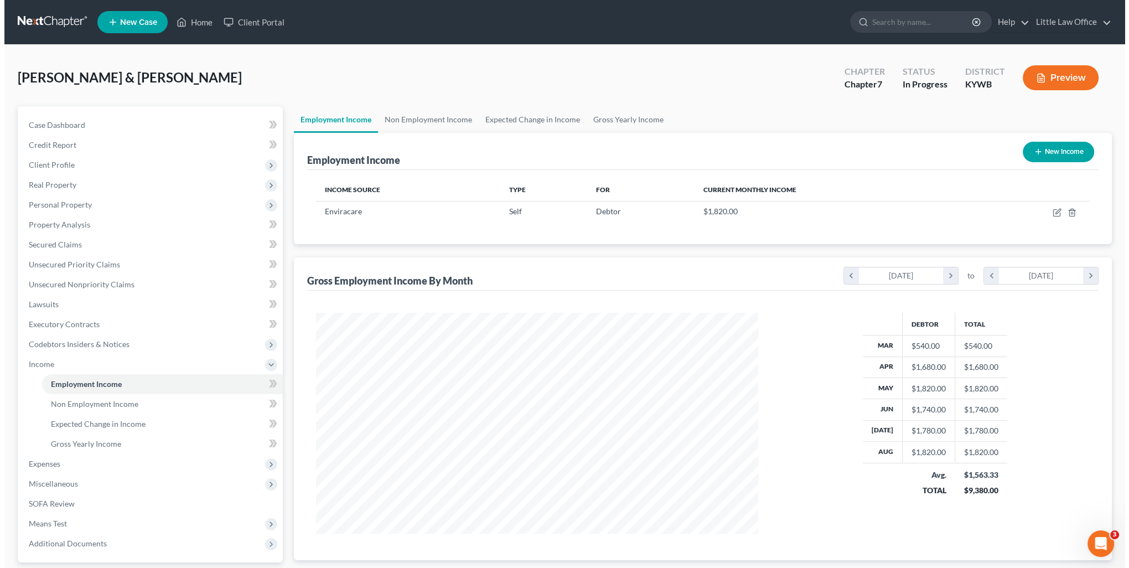
scroll to position [221, 464]
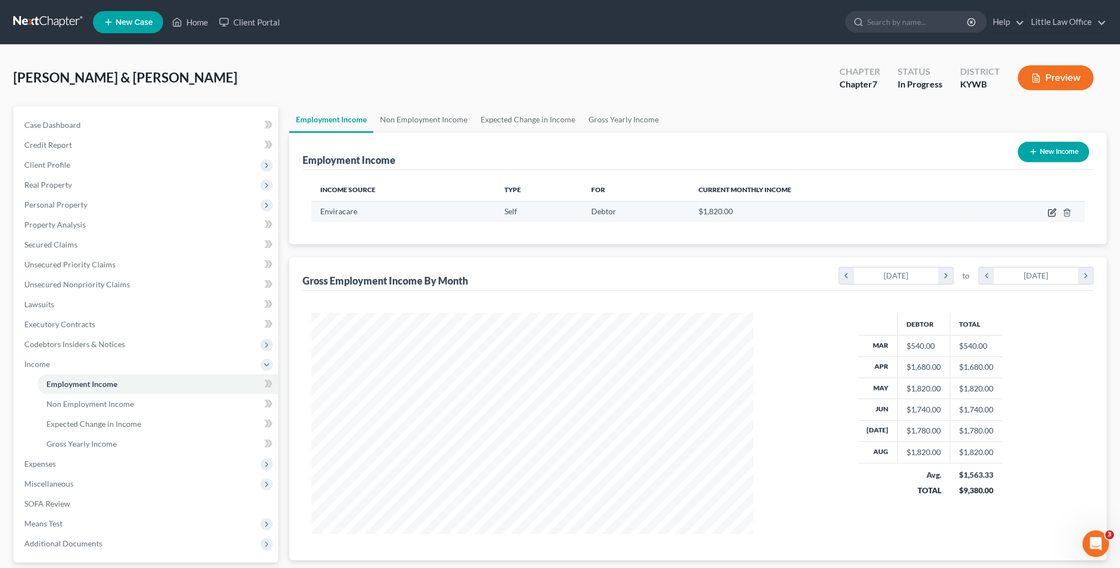
click at [1053, 215] on icon "button" at bounding box center [1052, 212] width 9 height 9
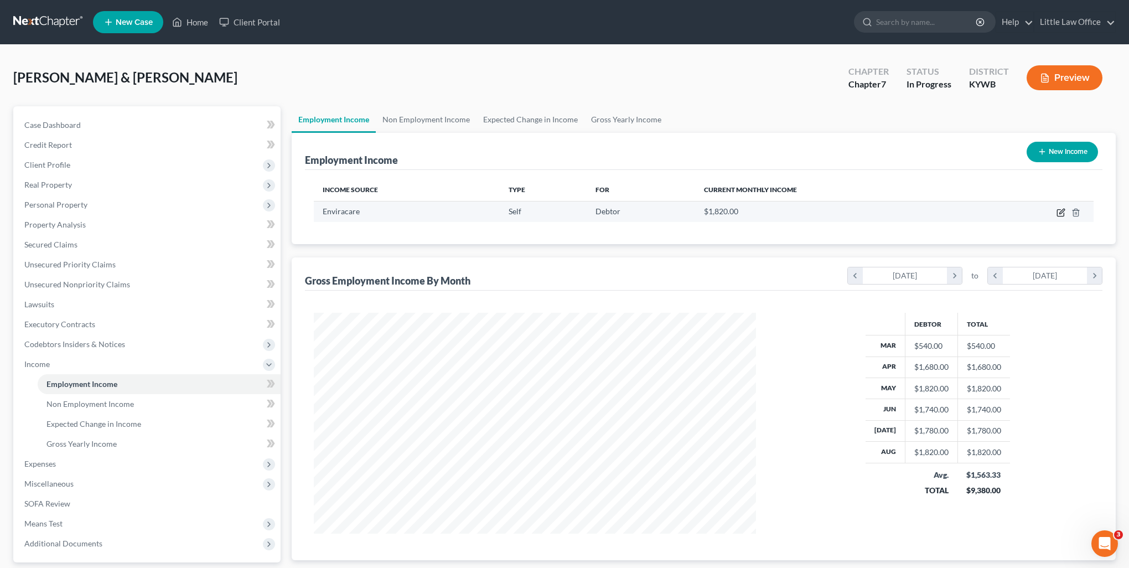
scroll to position [222, 467]
select select "1"
select select "0"
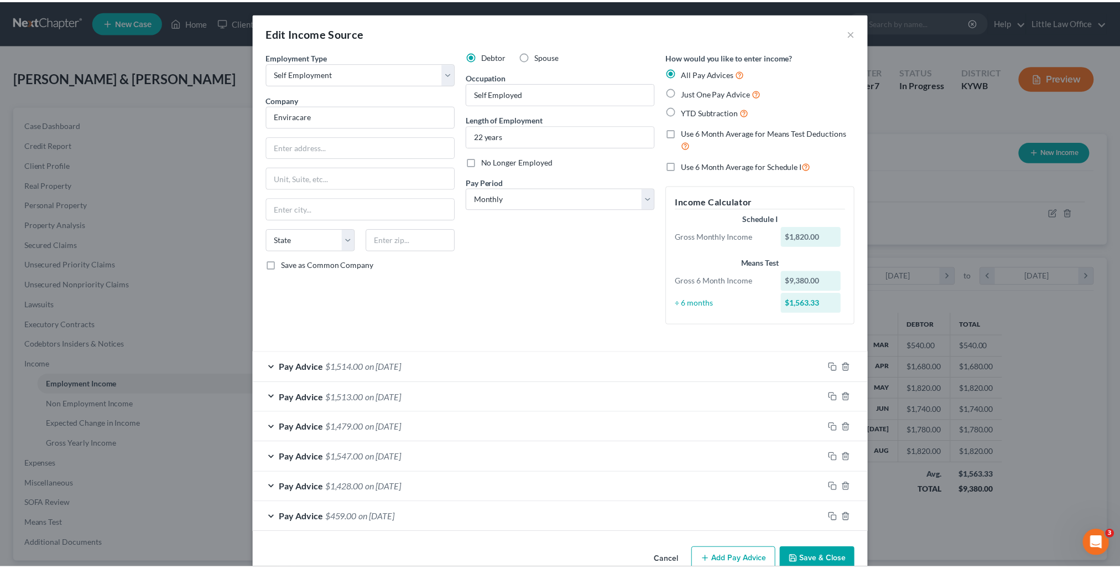
scroll to position [24, 0]
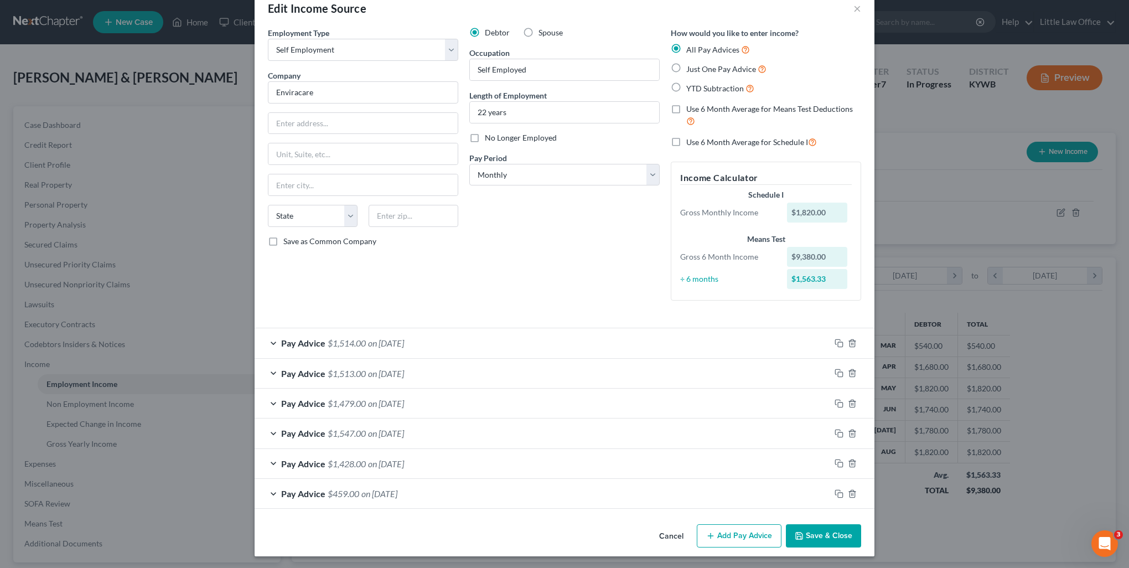
click at [814, 540] on button "Save & Close" at bounding box center [823, 535] width 75 height 23
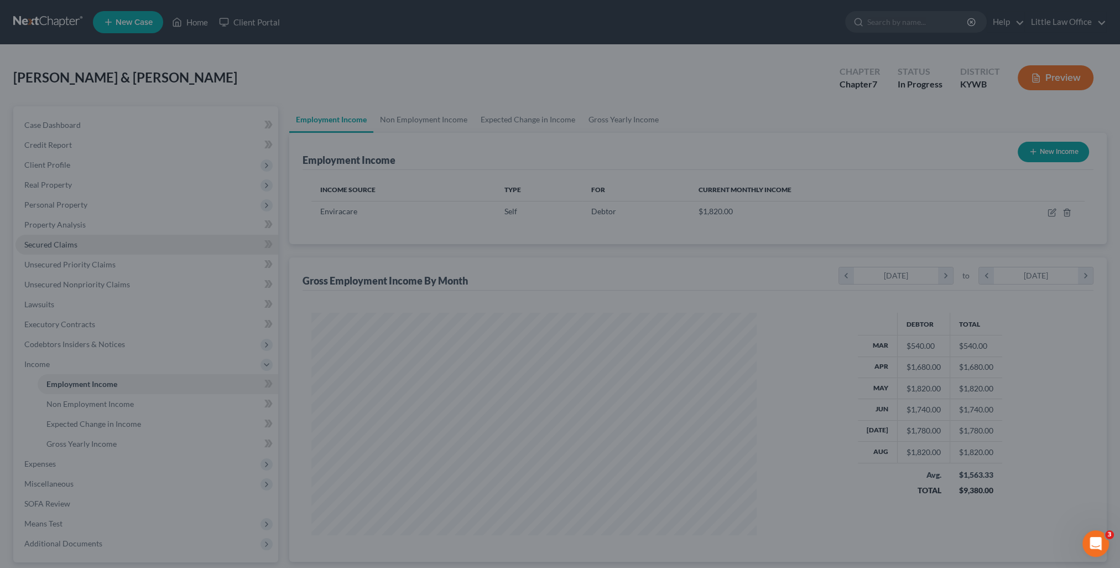
scroll to position [553020, 552777]
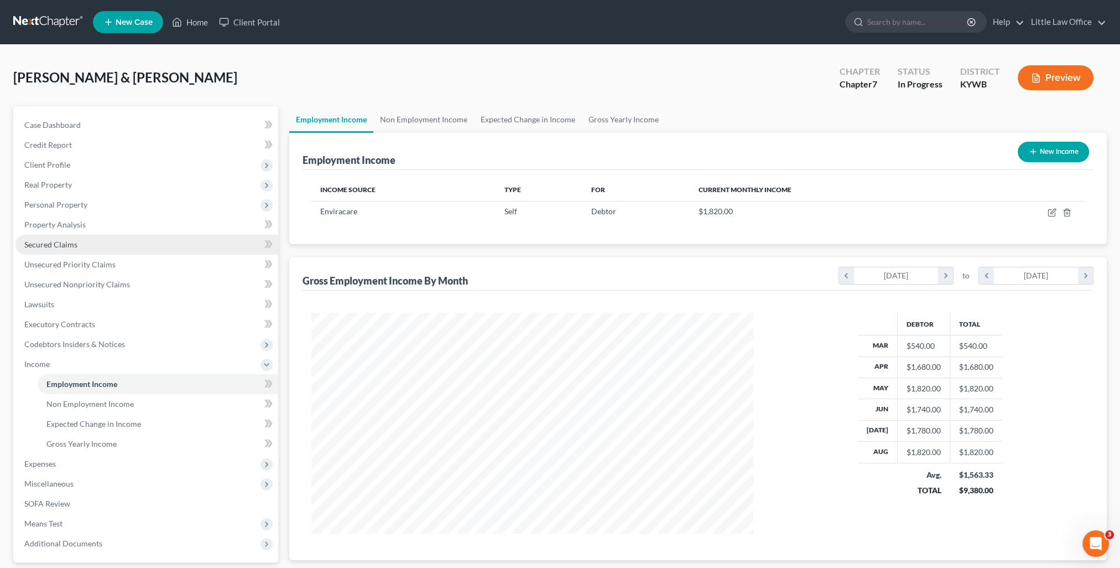
click at [71, 249] on link "Secured Claims" at bounding box center [146, 245] width 263 height 20
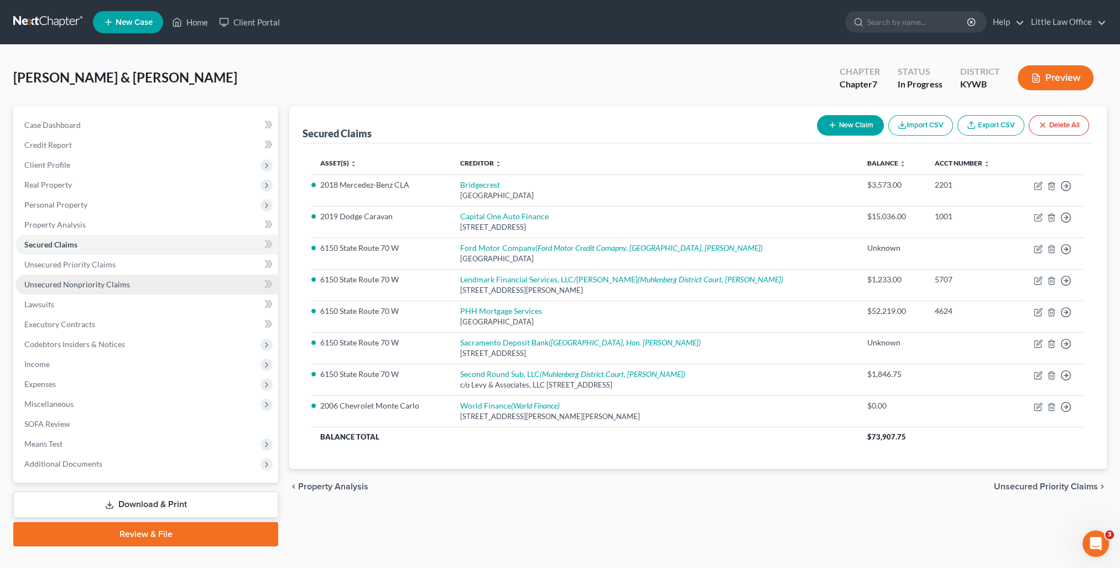
drag, startPoint x: 70, startPoint y: 292, endPoint x: 92, endPoint y: 292, distance: 21.6
click at [70, 292] on link "Unsecured Nonpriority Claims" at bounding box center [146, 284] width 263 height 20
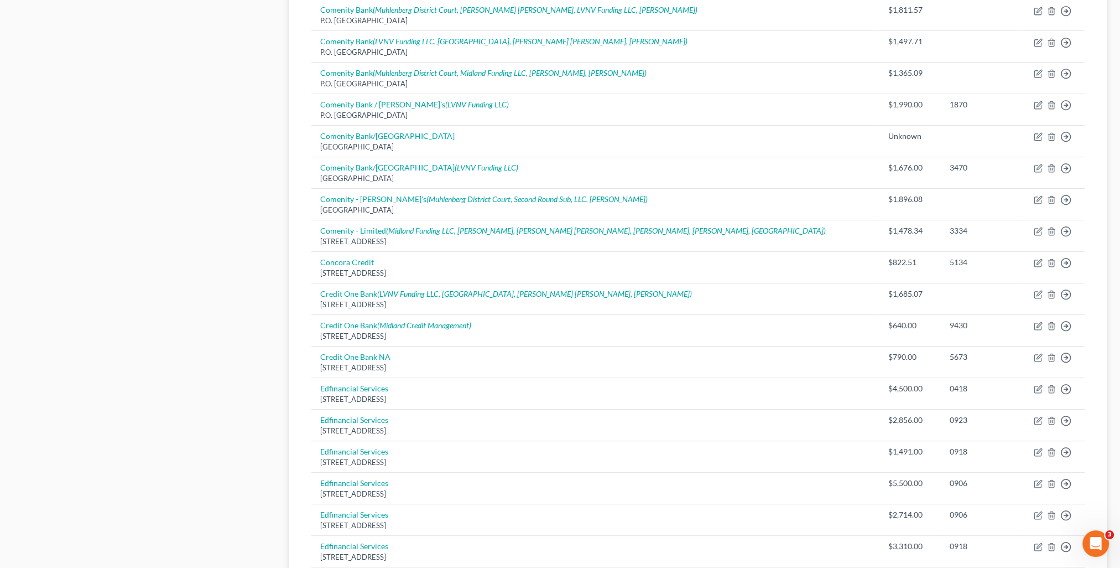
scroll to position [706, 0]
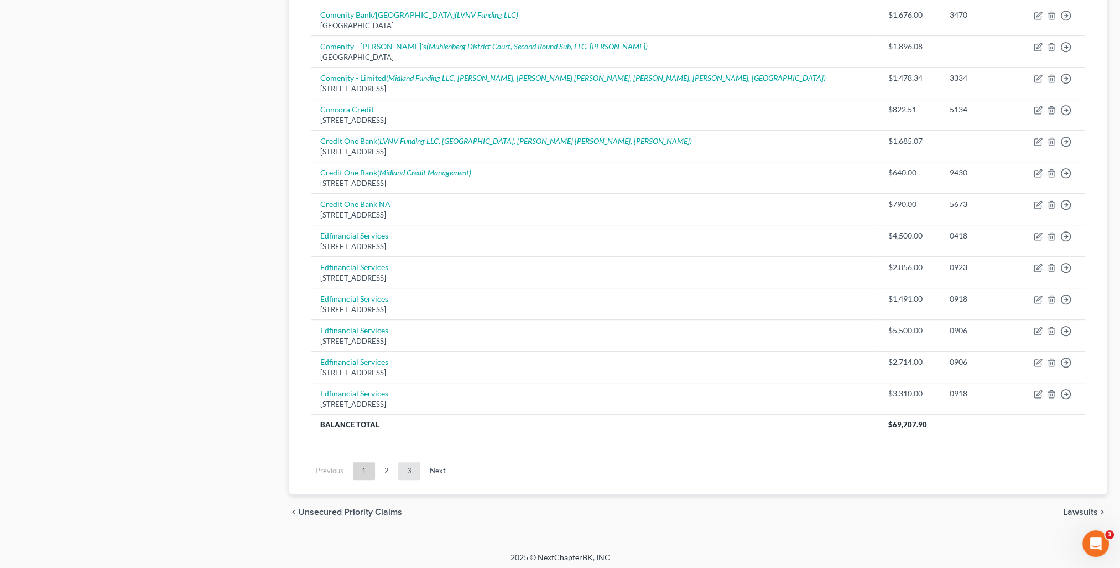
click at [406, 463] on link "3" at bounding box center [409, 471] width 22 height 18
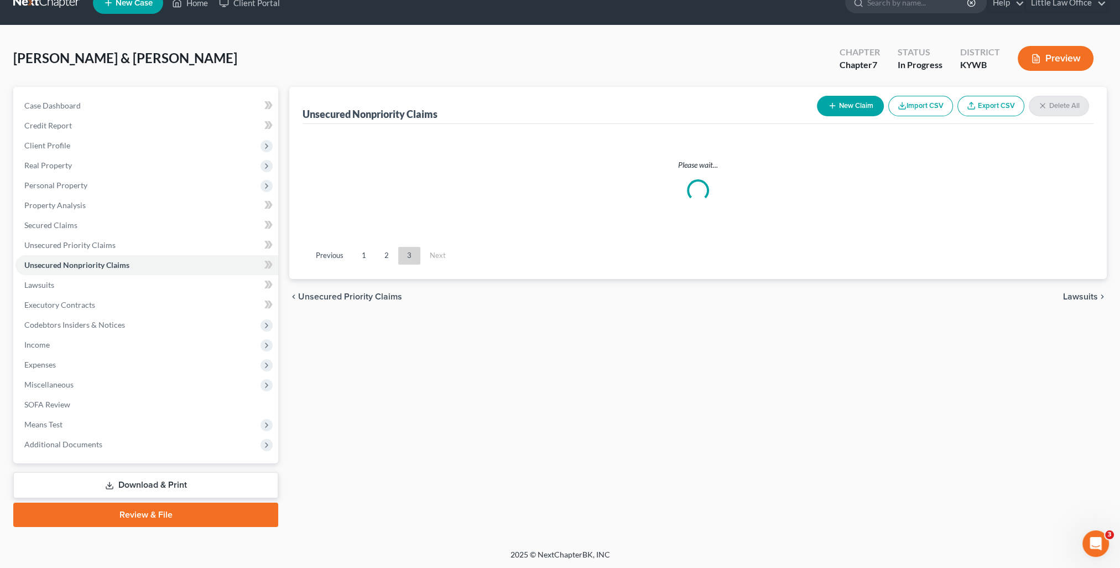
scroll to position [119, 0]
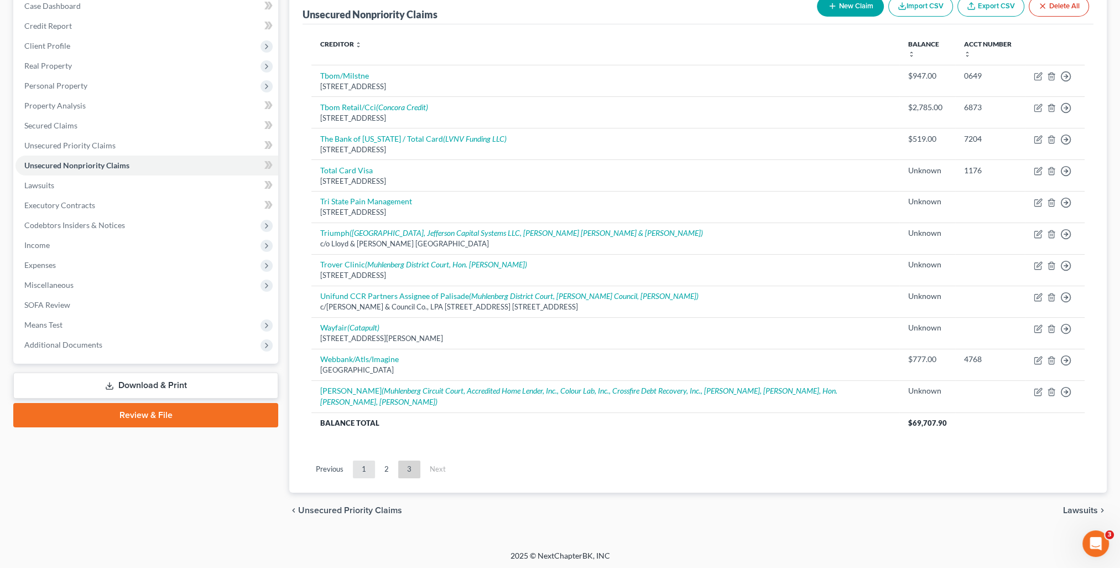
click at [365, 472] on link "1" at bounding box center [364, 469] width 22 height 18
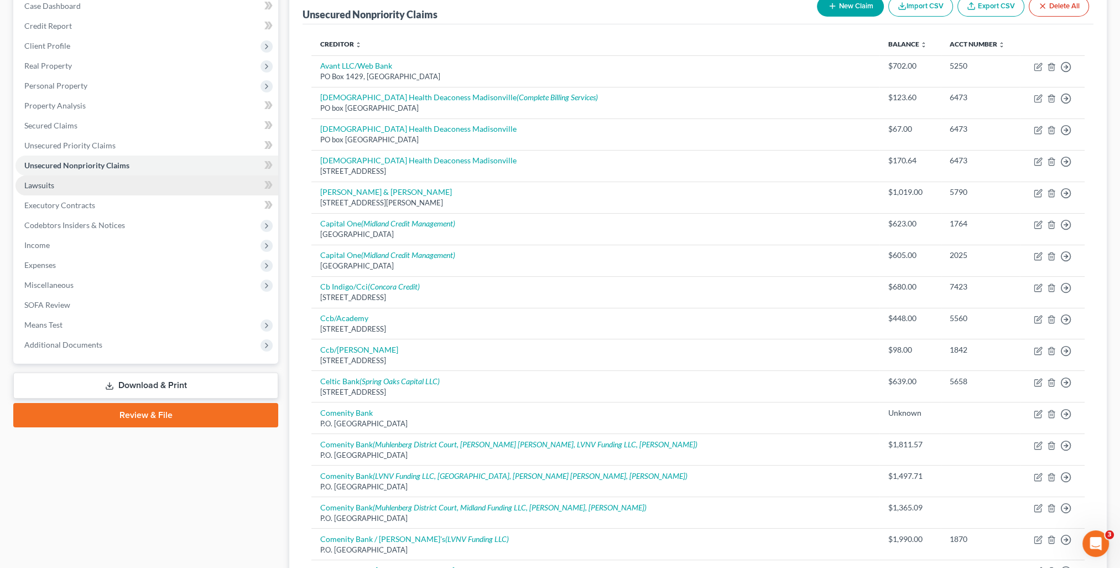
click at [57, 190] on link "Lawsuits" at bounding box center [146, 185] width 263 height 20
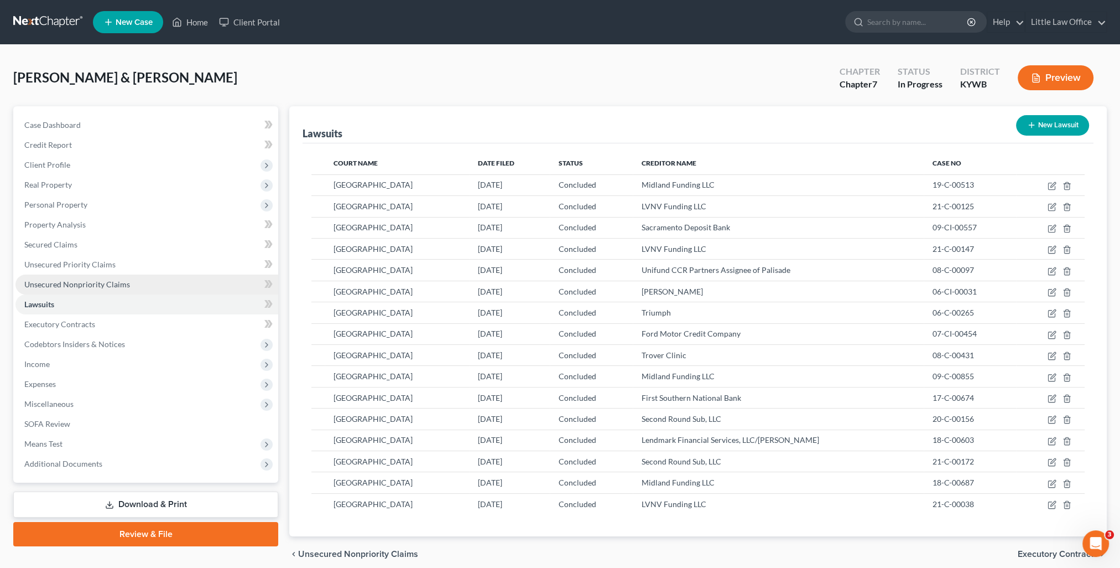
click at [58, 291] on link "Unsecured Nonpriority Claims" at bounding box center [146, 284] width 263 height 20
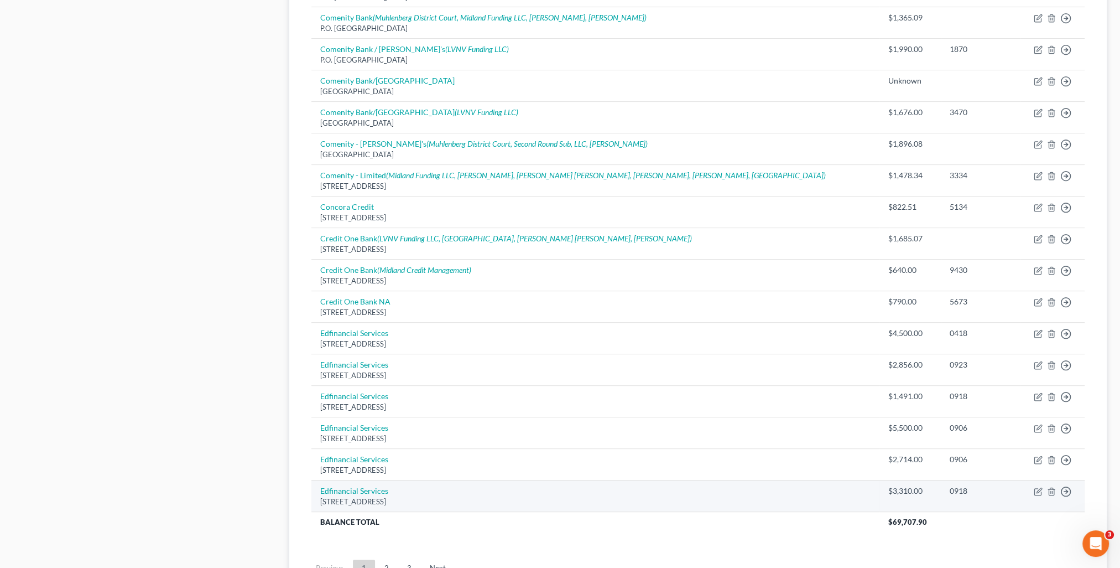
scroll to position [706, 0]
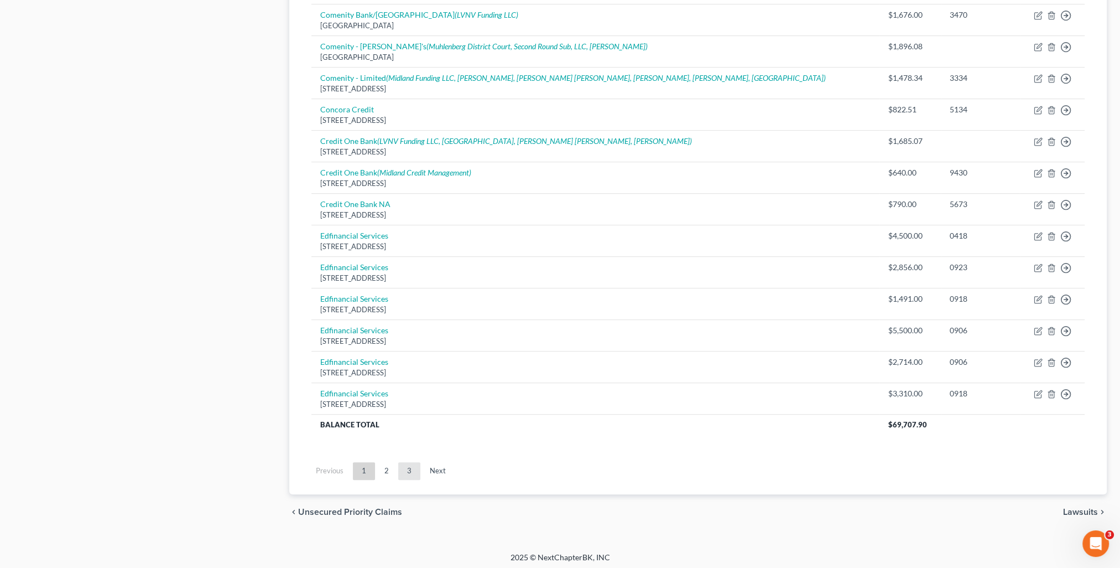
click at [403, 465] on link "3" at bounding box center [409, 471] width 22 height 18
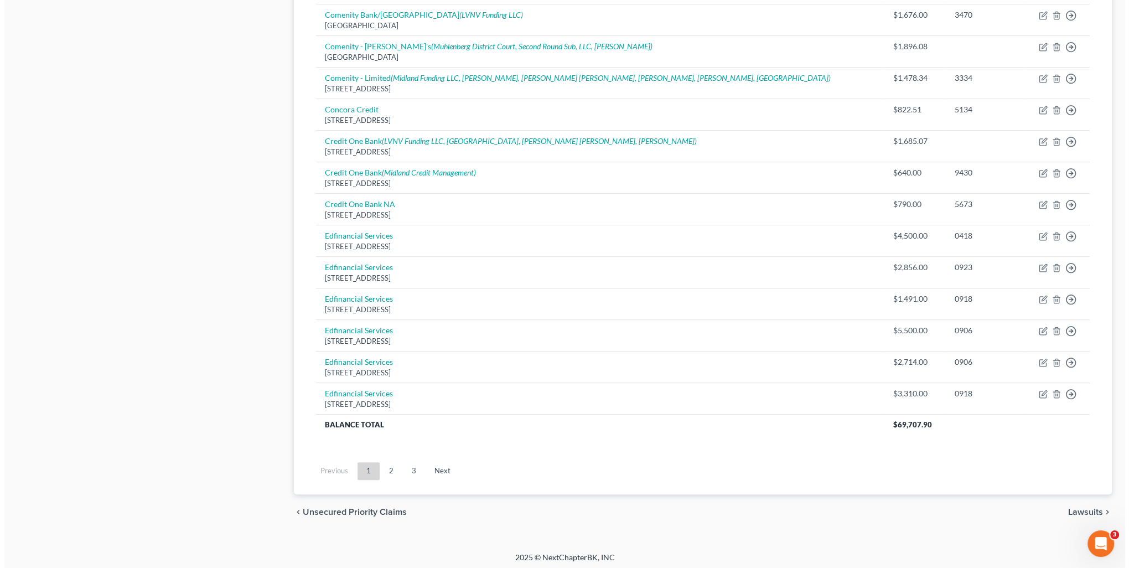
scroll to position [119, 0]
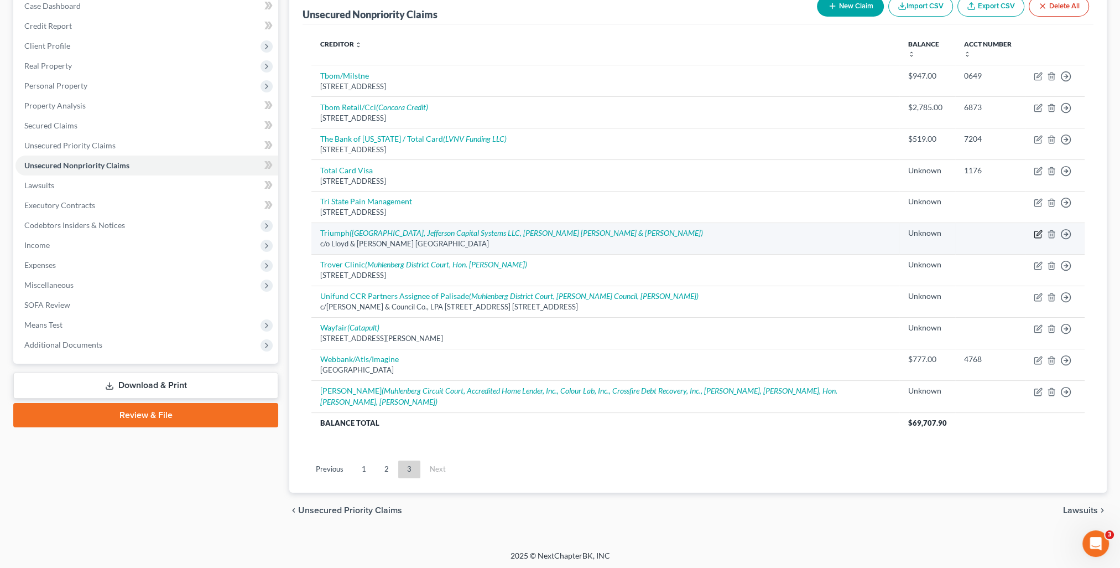
click at [1036, 232] on icon "button" at bounding box center [1038, 234] width 9 height 9
select select "18"
select select "1"
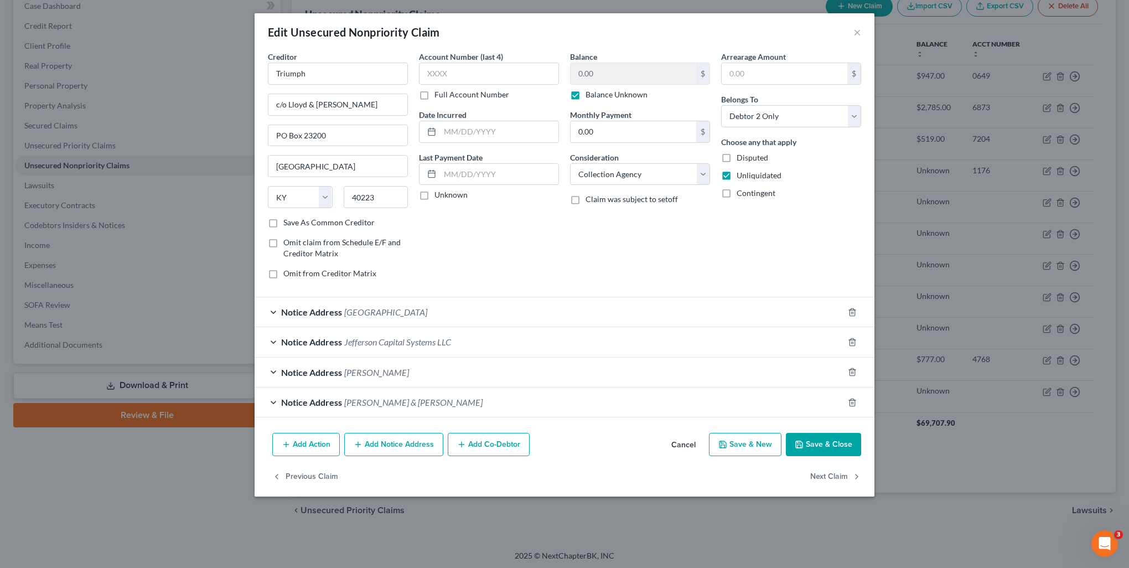
click at [412, 444] on button "Add Notice Address" at bounding box center [393, 444] width 99 height 23
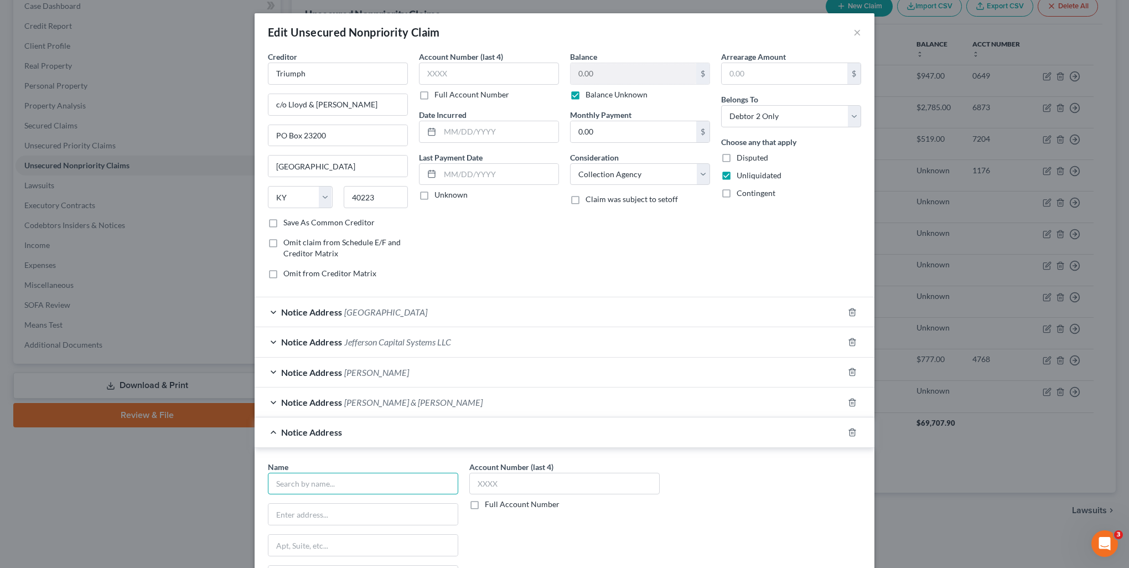
click at [342, 481] on input "text" at bounding box center [363, 483] width 190 height 22
click at [336, 500] on div "Capital One Bank USA" at bounding box center [334, 502] width 115 height 11
type input "Capital One Bank USA"
type input "PO Box 31293"
type input "Salt Lake City"
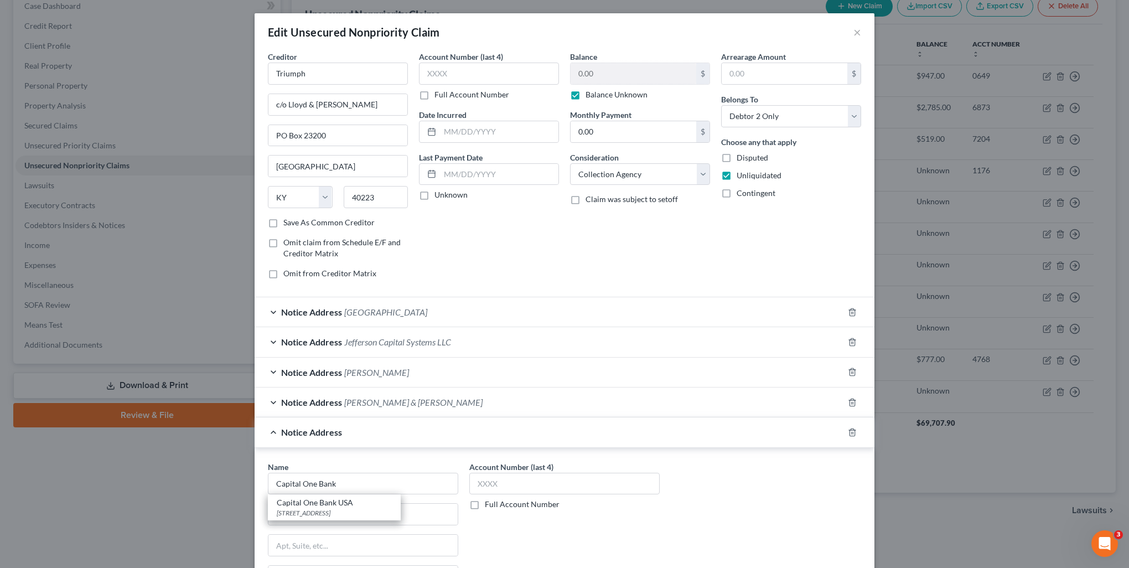
select select "46"
type input "84131"
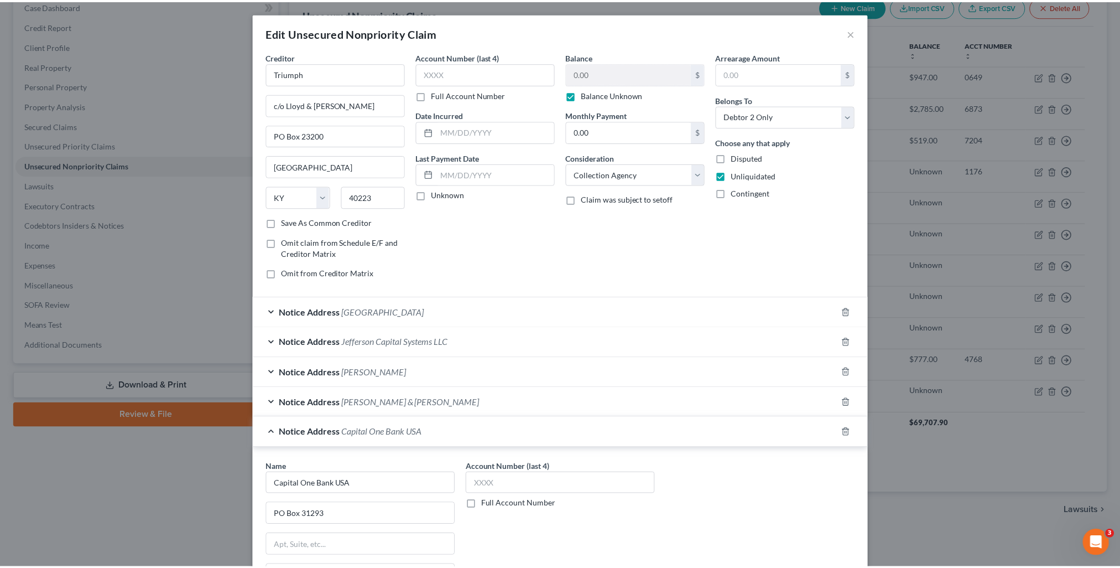
scroll to position [166, 0]
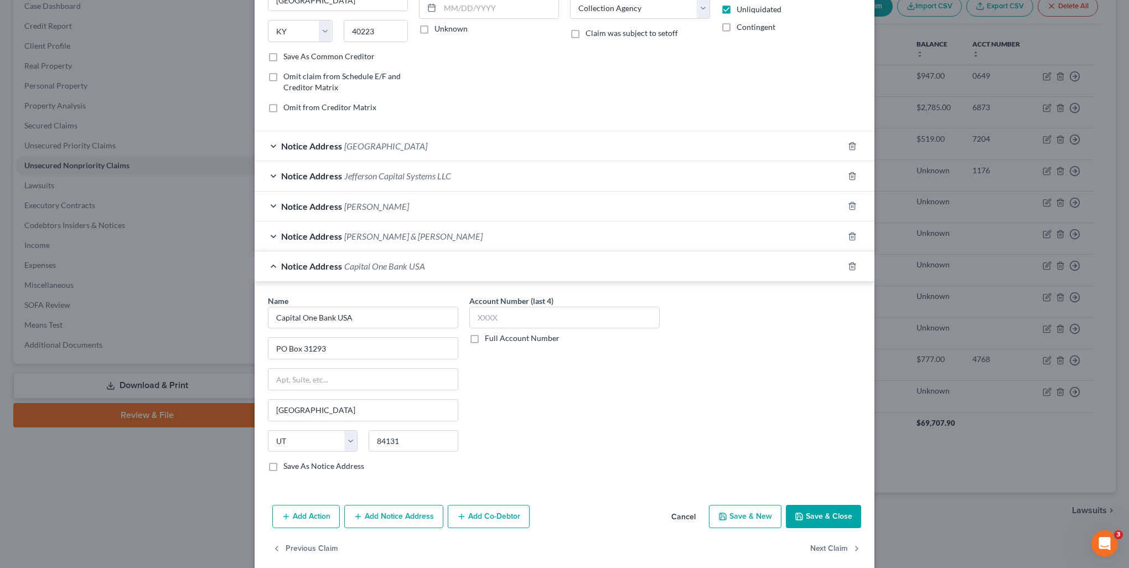
click at [830, 515] on button "Save & Close" at bounding box center [823, 516] width 75 height 23
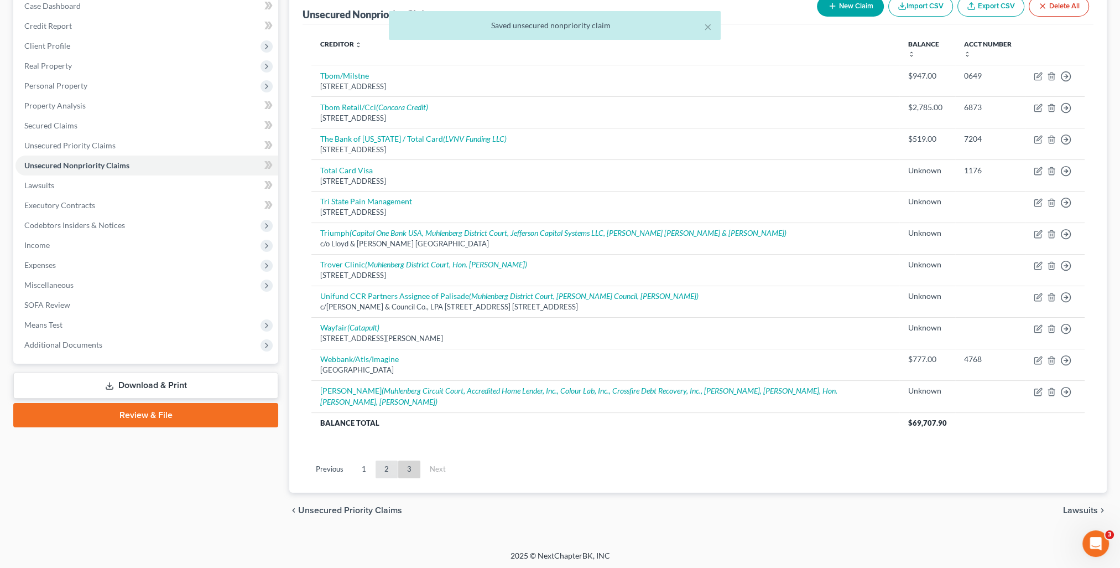
click at [388, 465] on link "2" at bounding box center [387, 469] width 22 height 18
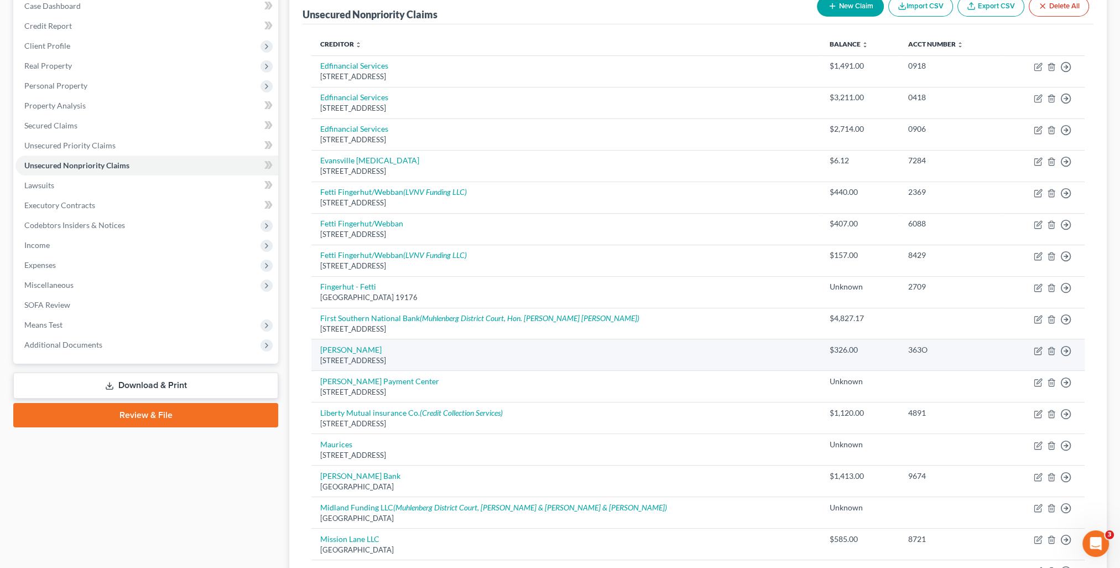
scroll to position [174, 0]
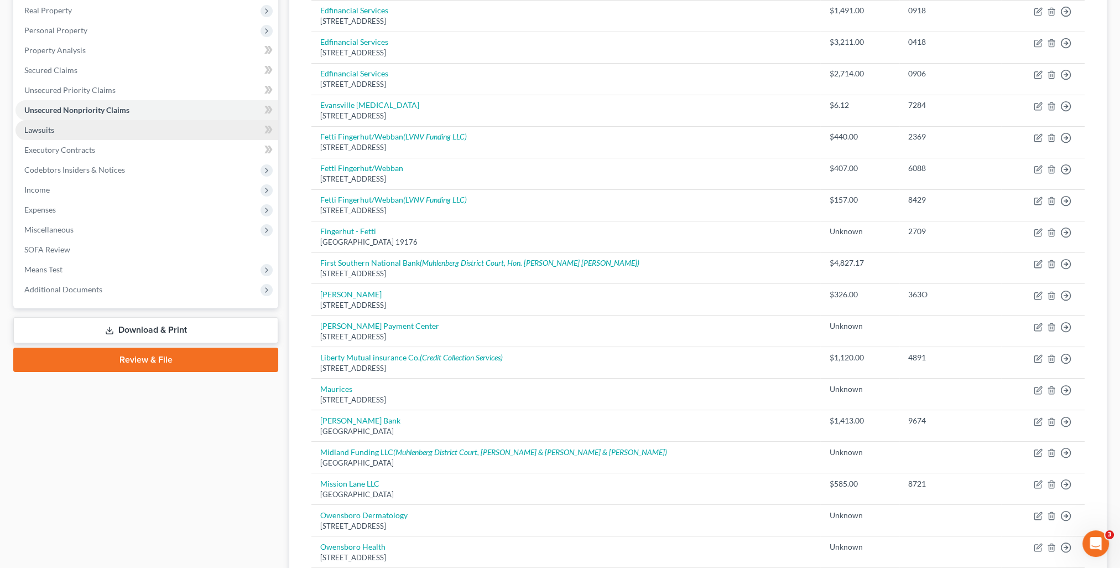
click at [72, 129] on link "Lawsuits" at bounding box center [146, 130] width 263 height 20
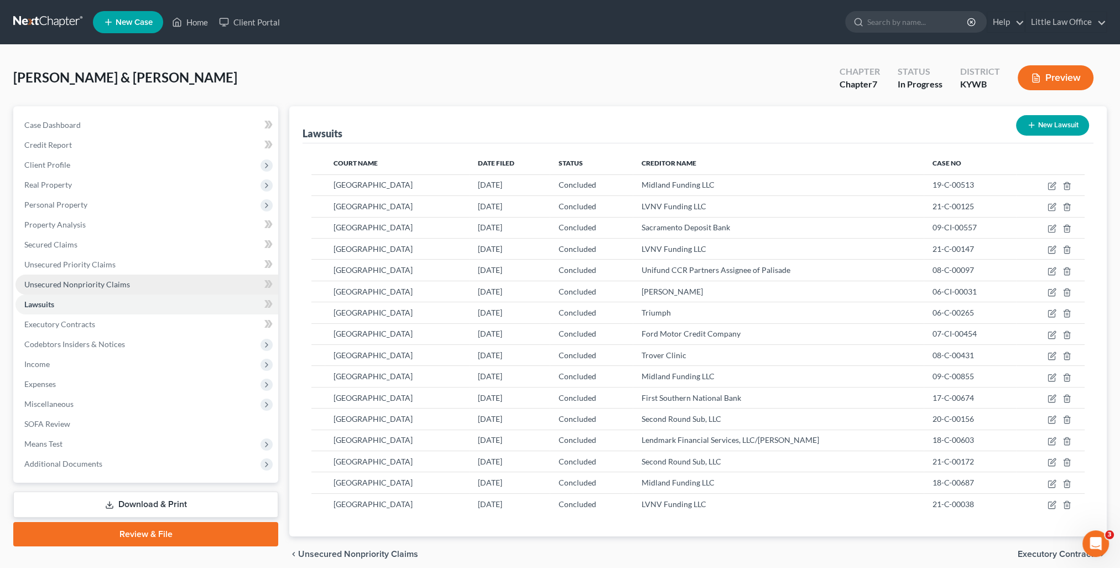
click at [45, 280] on span "Unsecured Nonpriority Claims" at bounding box center [77, 283] width 106 height 9
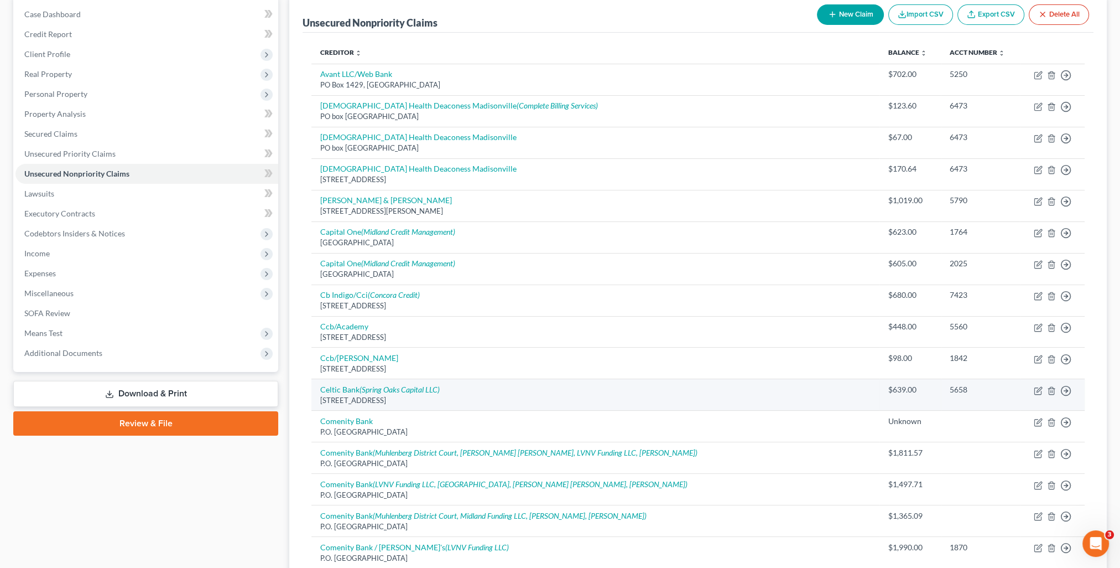
scroll to position [166, 0]
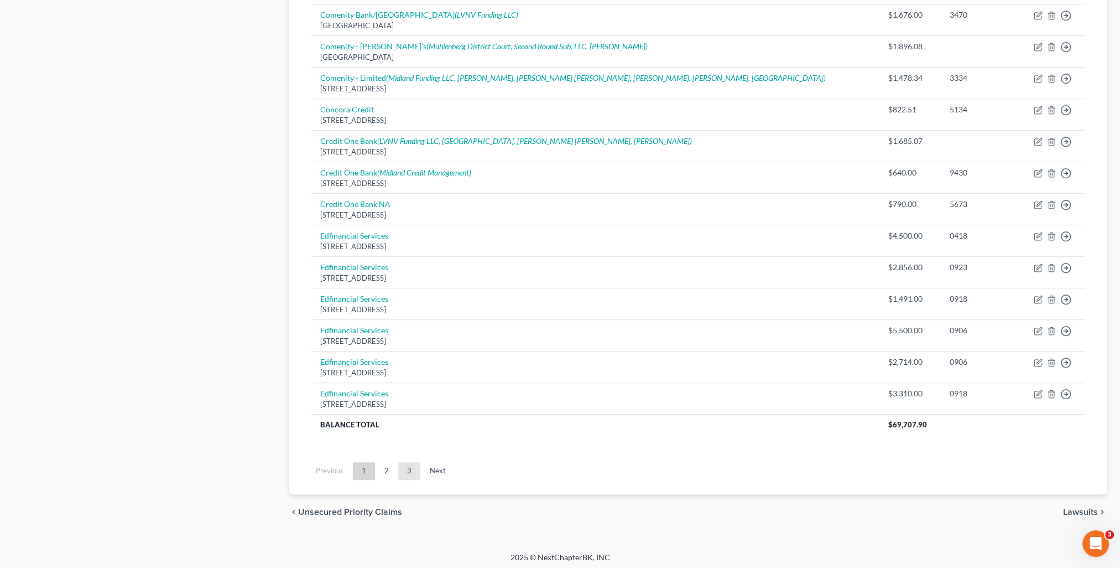
click at [404, 470] on link "3" at bounding box center [409, 471] width 22 height 18
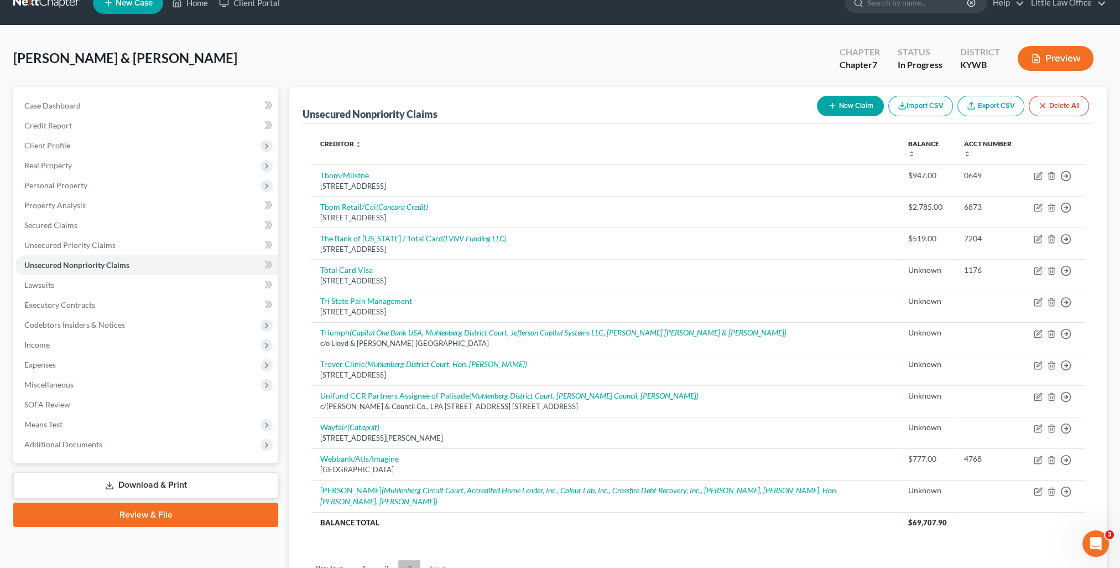
scroll to position [119, 0]
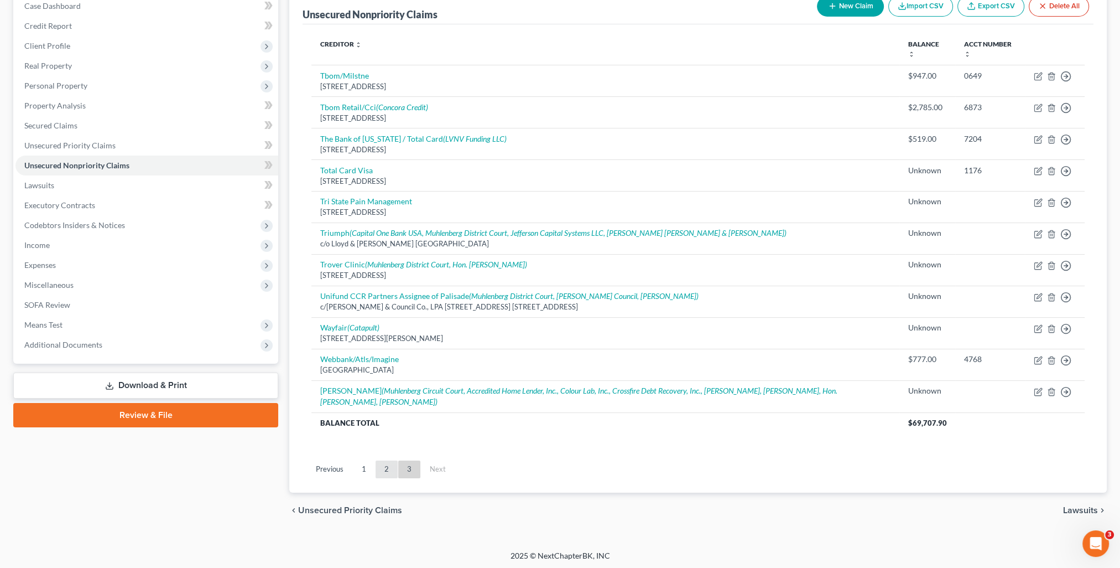
click at [383, 475] on link "2" at bounding box center [387, 469] width 22 height 18
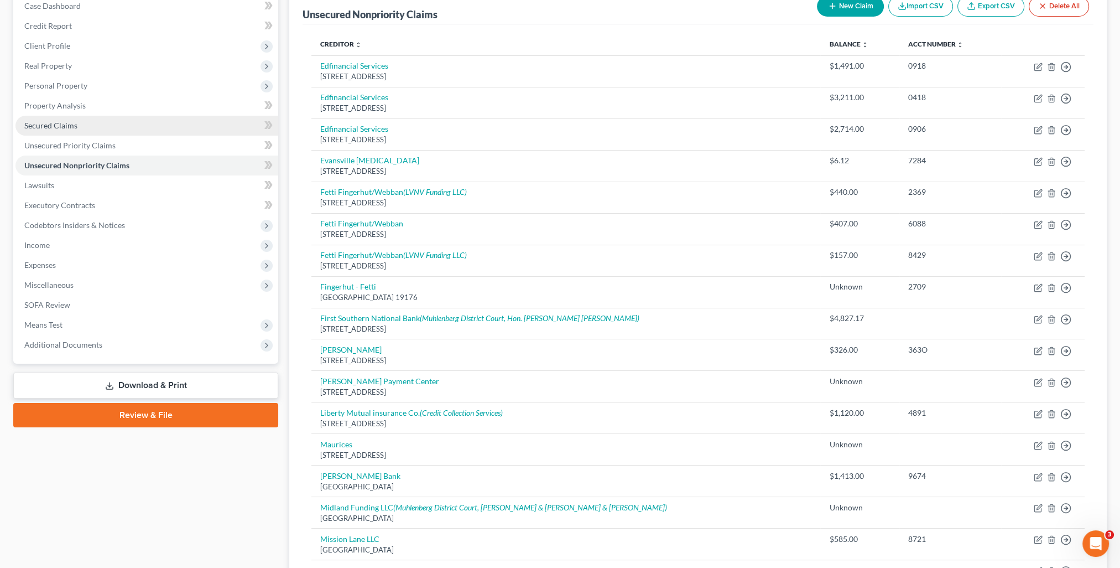
click at [70, 121] on span "Secured Claims" at bounding box center [50, 125] width 53 height 9
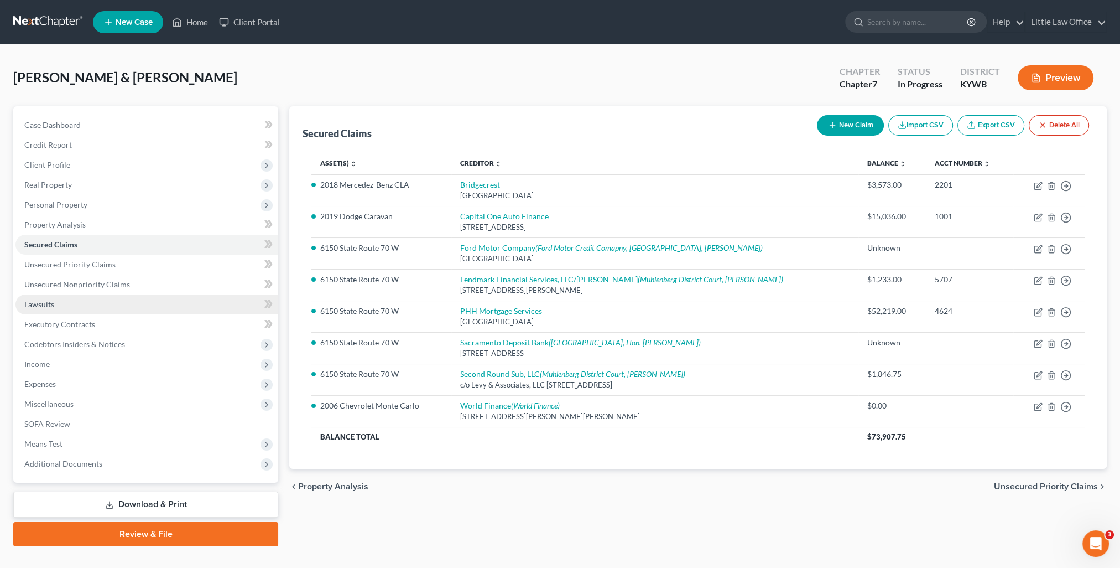
click at [108, 306] on link "Lawsuits" at bounding box center [146, 304] width 263 height 20
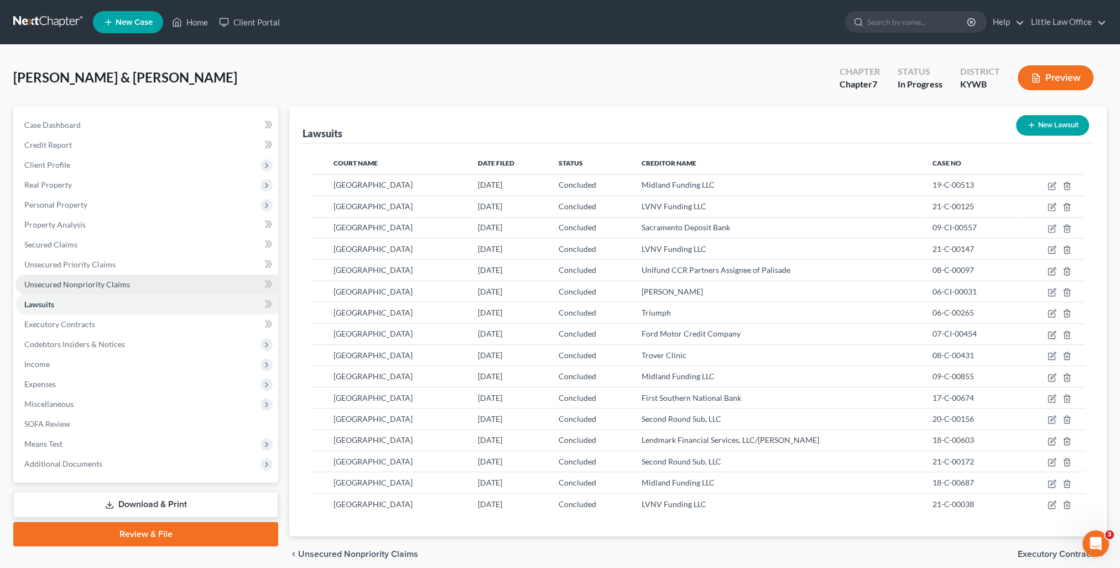
click at [113, 283] on span "Unsecured Nonpriority Claims" at bounding box center [77, 283] width 106 height 9
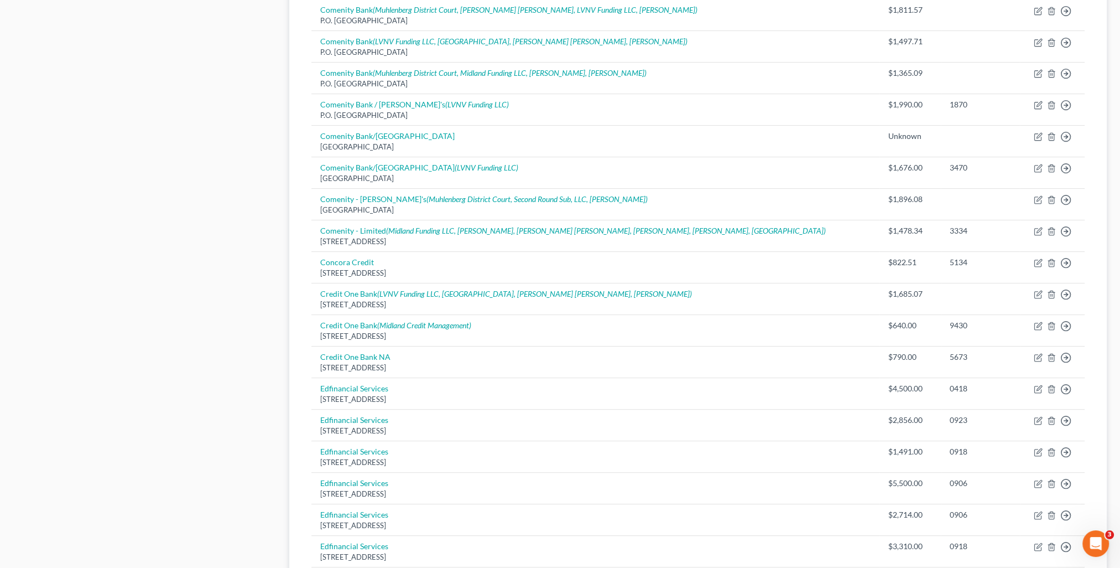
scroll to position [706, 0]
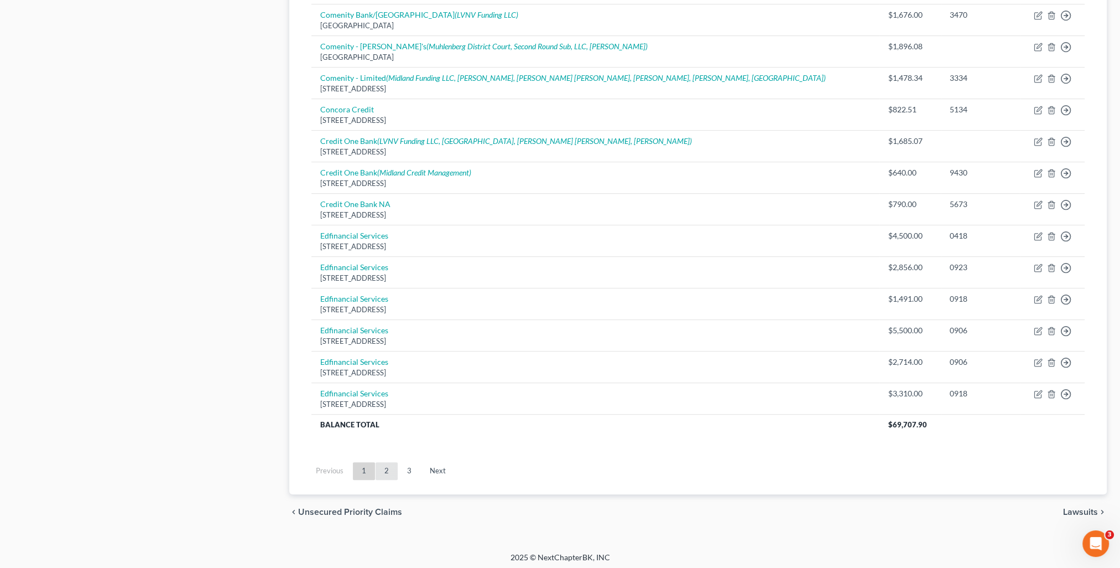
click at [392, 470] on link "2" at bounding box center [387, 471] width 22 height 18
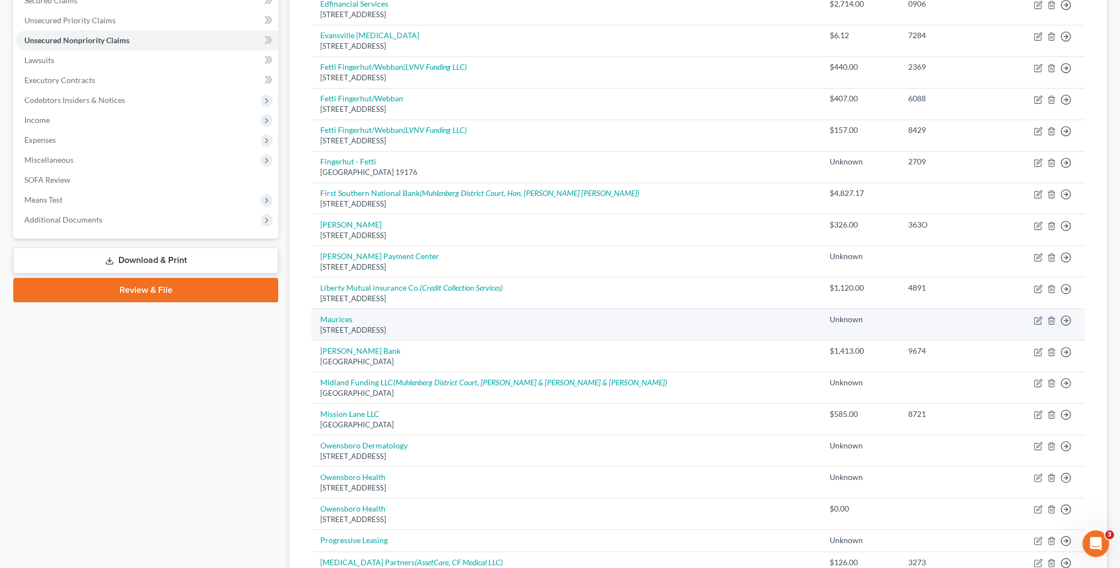
scroll to position [133, 0]
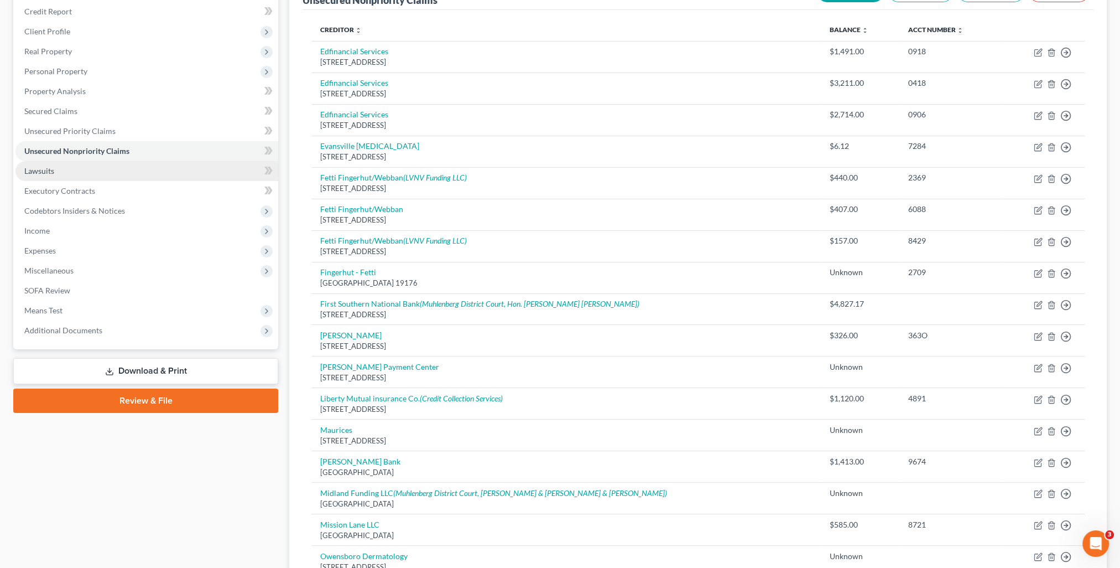
click at [36, 172] on span "Lawsuits" at bounding box center [39, 170] width 30 height 9
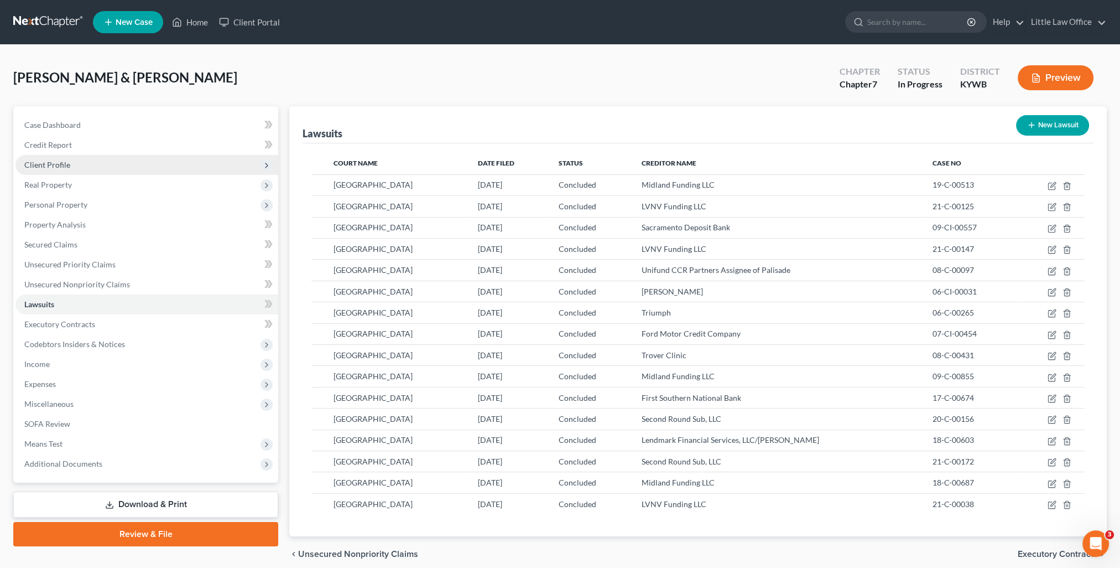
click at [84, 171] on span "Client Profile" at bounding box center [146, 165] width 263 height 20
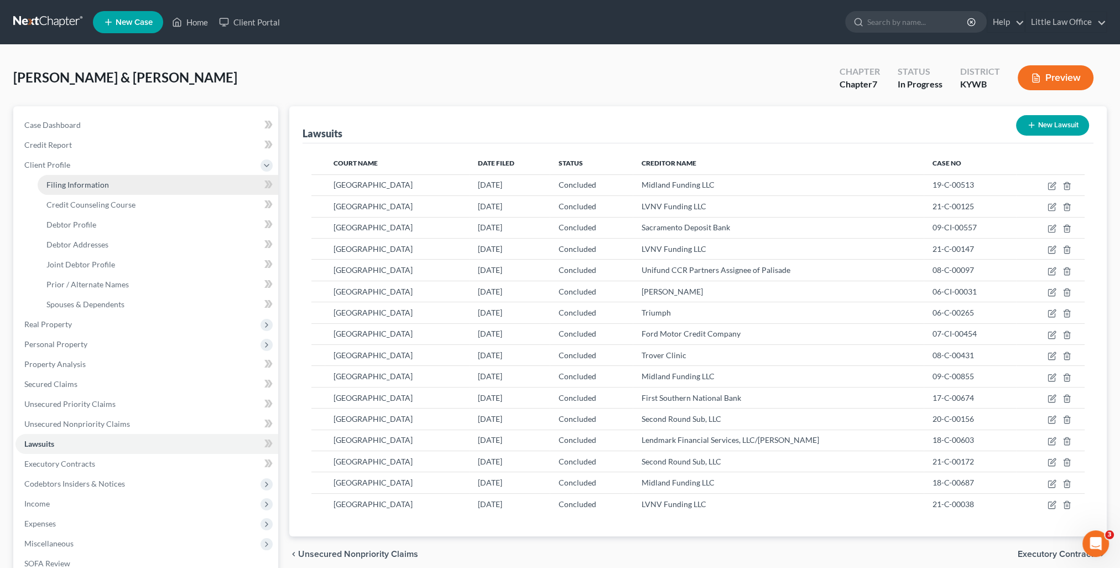
click at [92, 193] on link "Filing Information" at bounding box center [158, 185] width 241 height 20
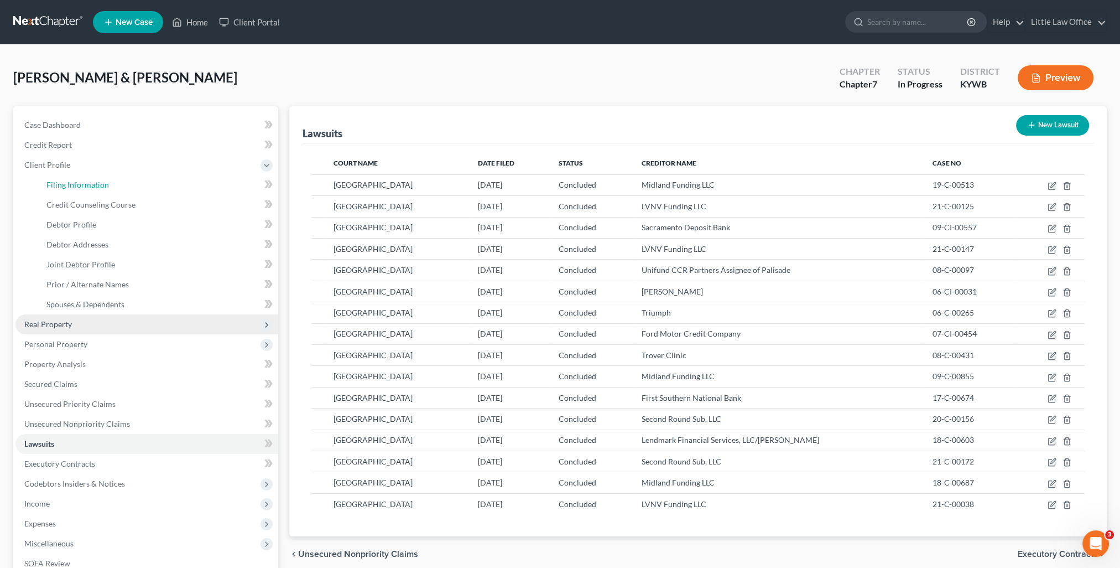
select select "1"
select select "0"
select select "33"
select select "0"
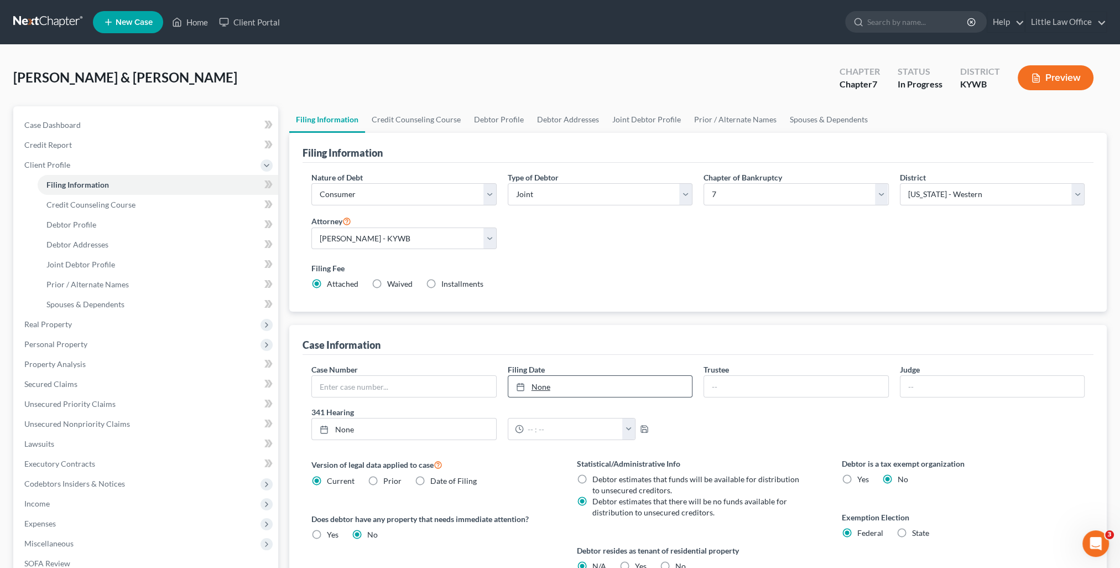
scroll to position [159, 0]
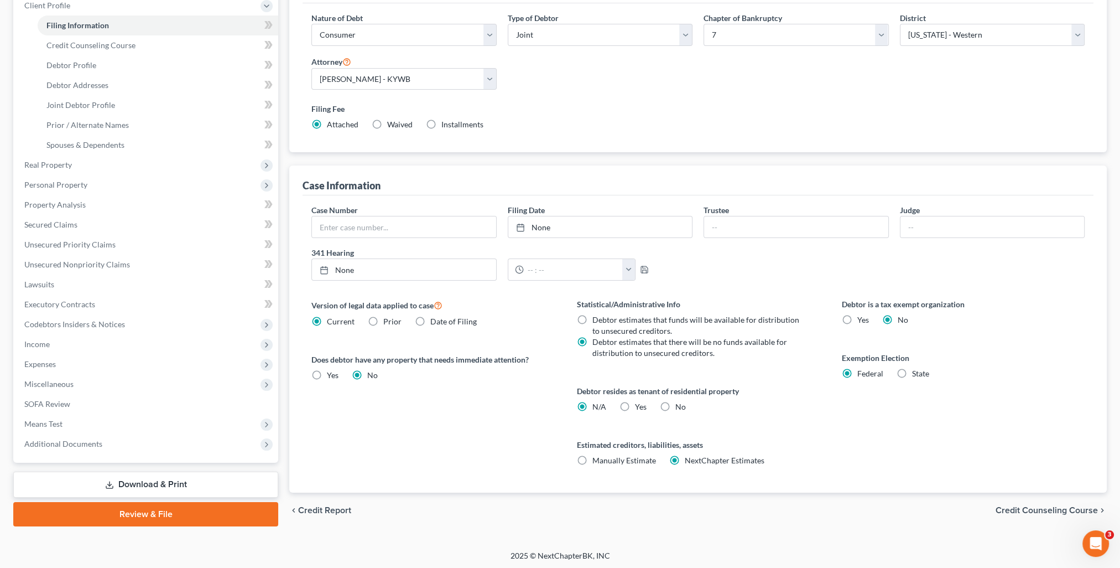
click at [1071, 506] on span "Credit Counseling Course" at bounding box center [1047, 510] width 102 height 9
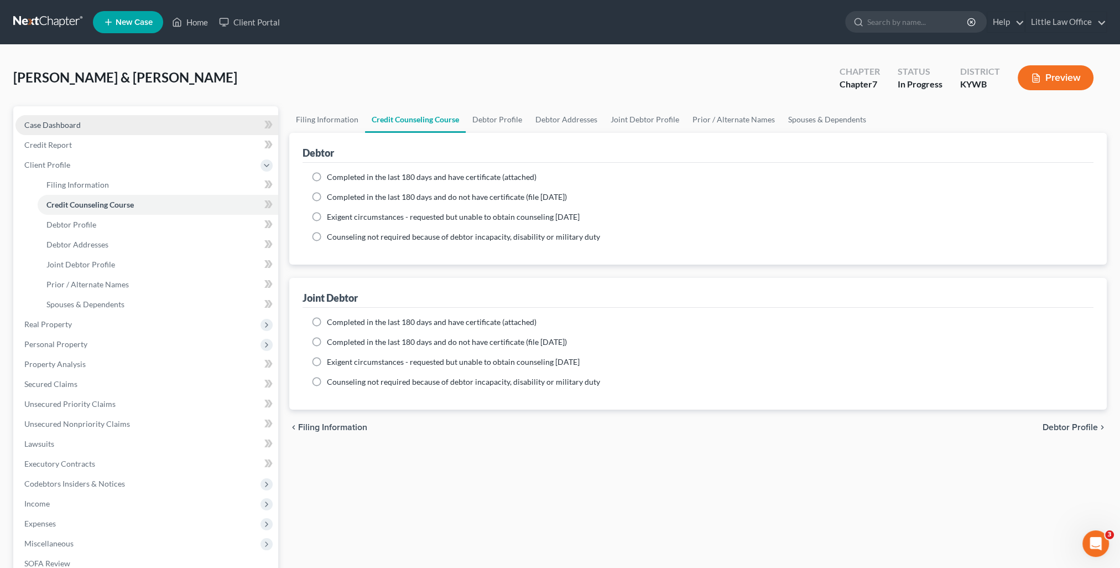
click at [54, 119] on link "Case Dashboard" at bounding box center [146, 125] width 263 height 20
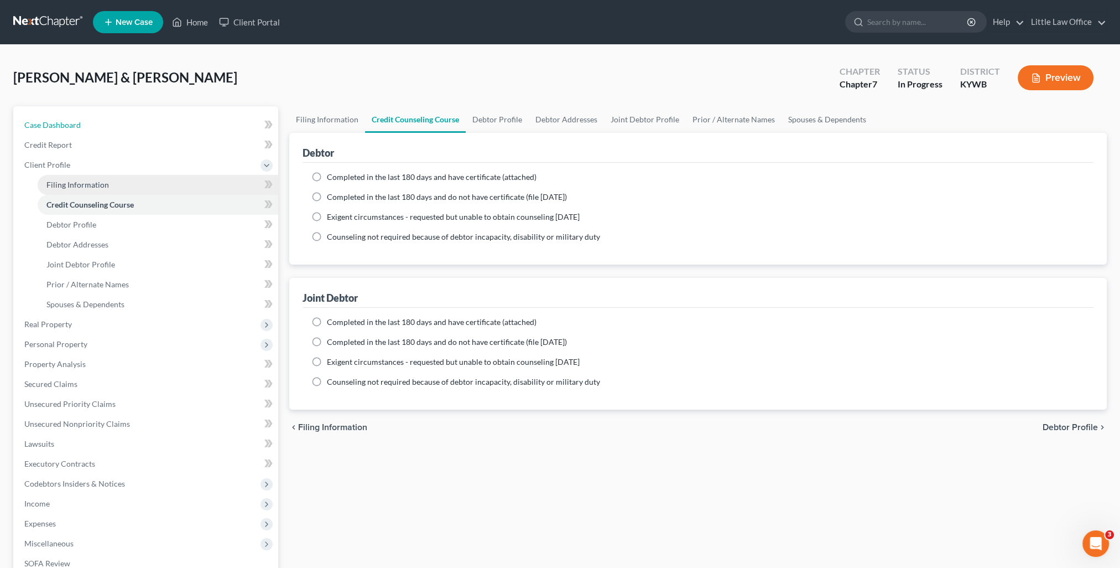
select select "0"
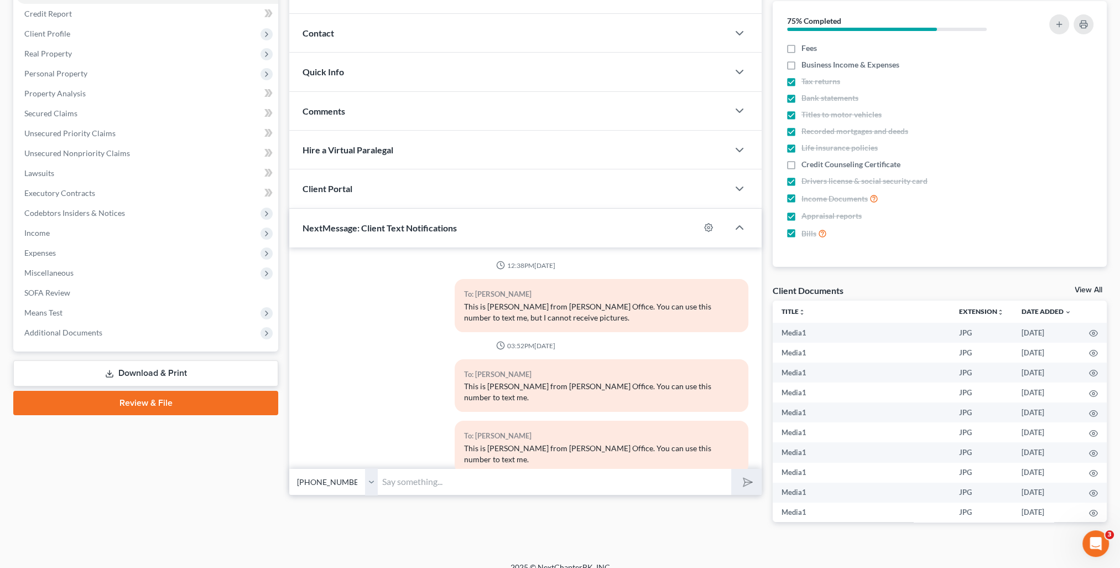
scroll to position [4790, 0]
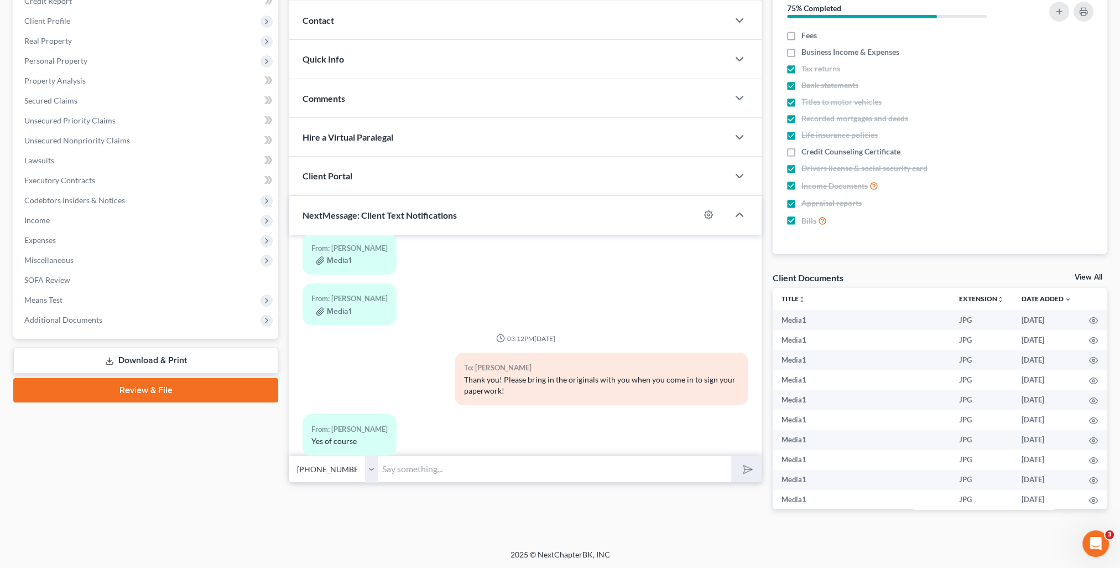
click at [513, 472] on input "text" at bounding box center [555, 468] width 354 height 27
type input "Are you all going to be able to complete your credit counseling course before y…"
click at [731, 456] on button "submit" at bounding box center [746, 469] width 30 height 26
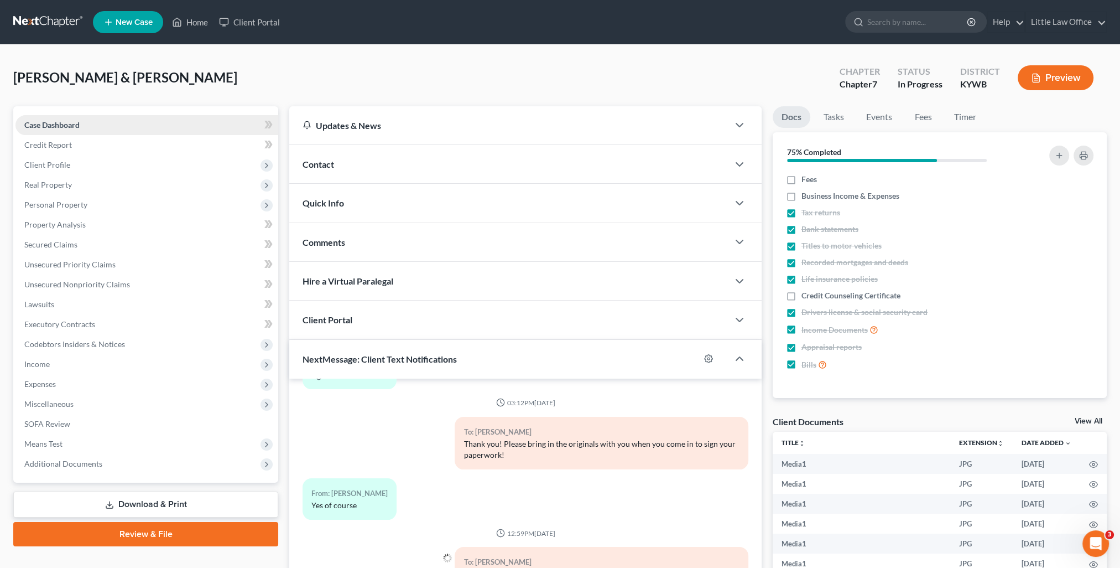
scroll to position [4814, 0]
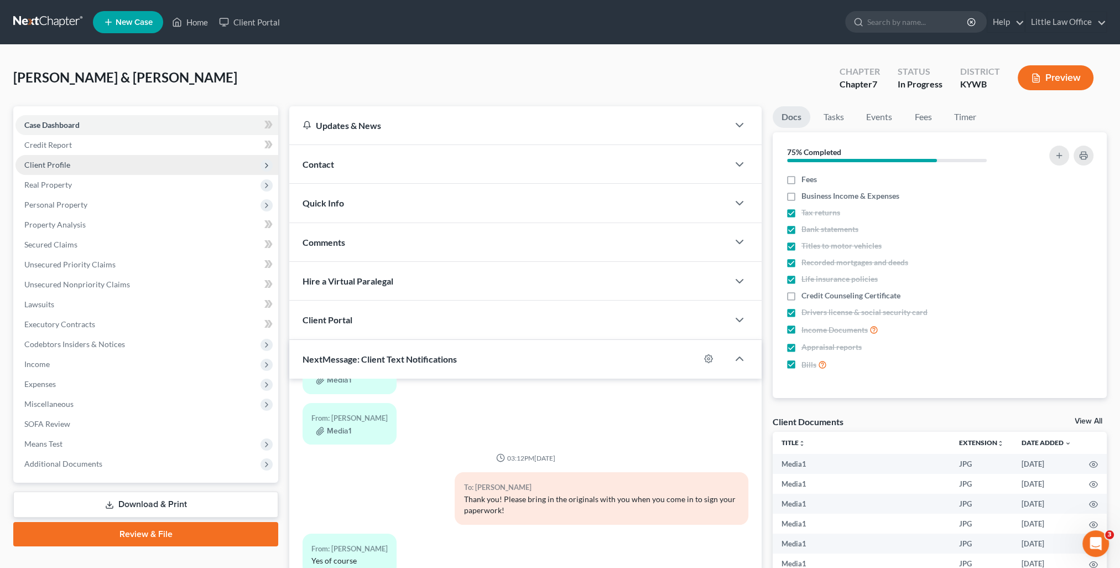
click at [73, 156] on span "Client Profile" at bounding box center [146, 165] width 263 height 20
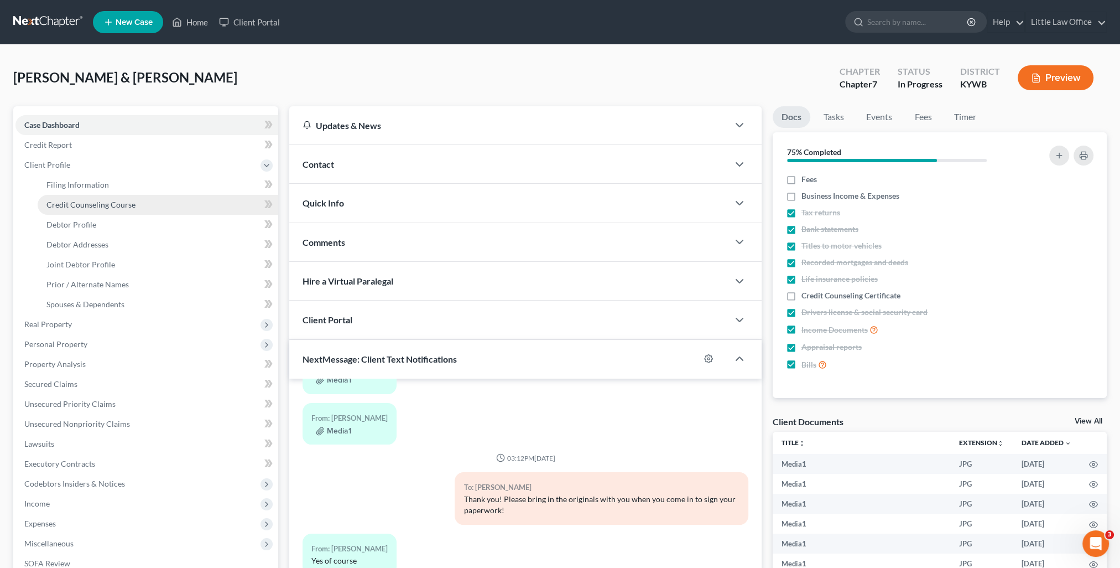
click at [89, 207] on span "Credit Counseling Course" at bounding box center [90, 204] width 89 height 9
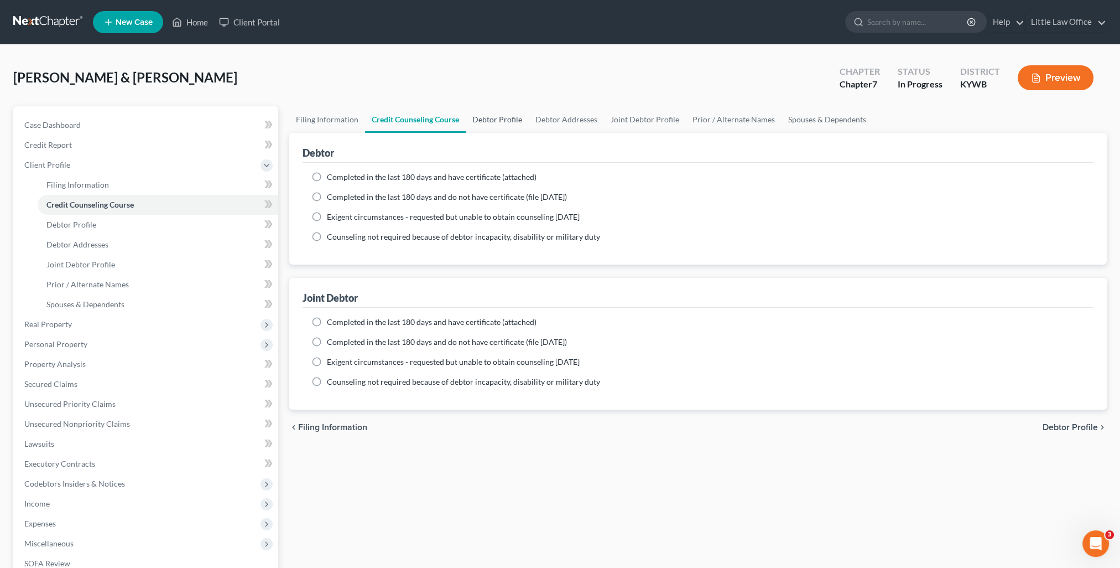
click at [505, 123] on link "Debtor Profile" at bounding box center [497, 119] width 63 height 27
select select "1"
select select "3"
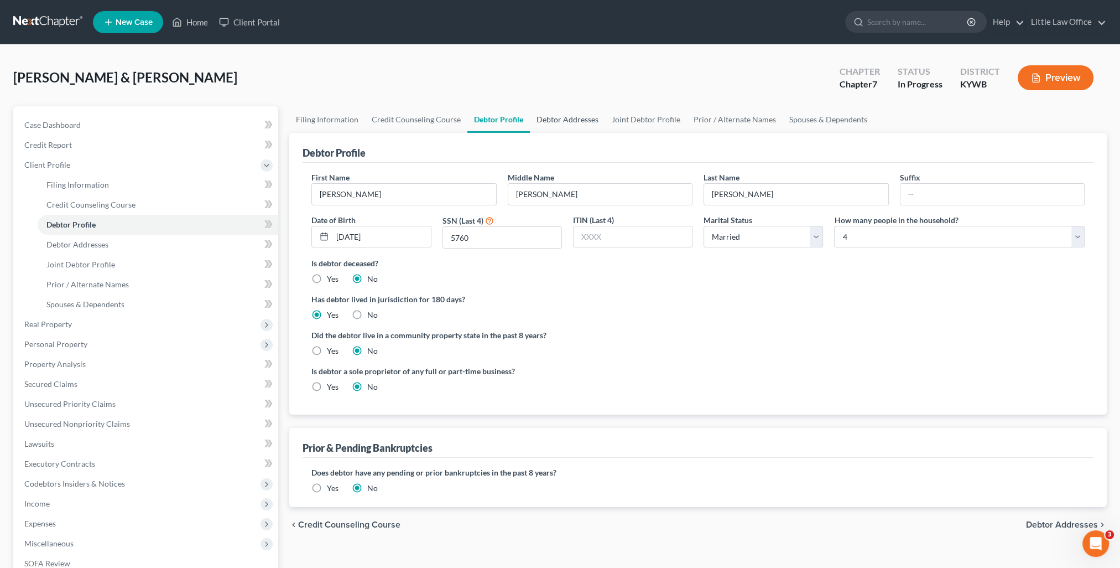
click at [583, 118] on link "Debtor Addresses" at bounding box center [567, 119] width 75 height 27
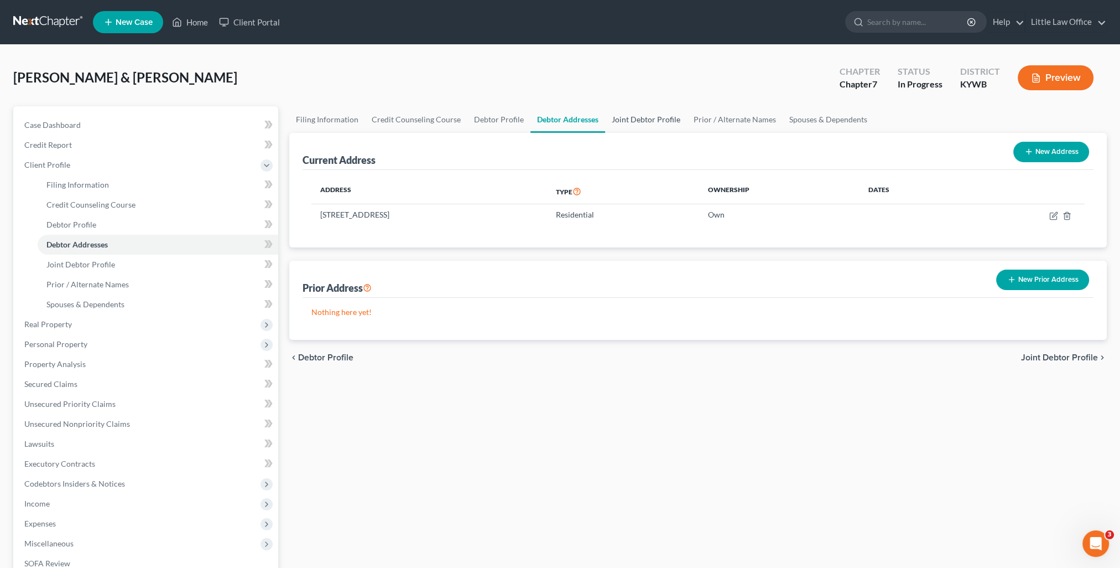
click at [634, 123] on link "Joint Debtor Profile" at bounding box center [646, 119] width 82 height 27
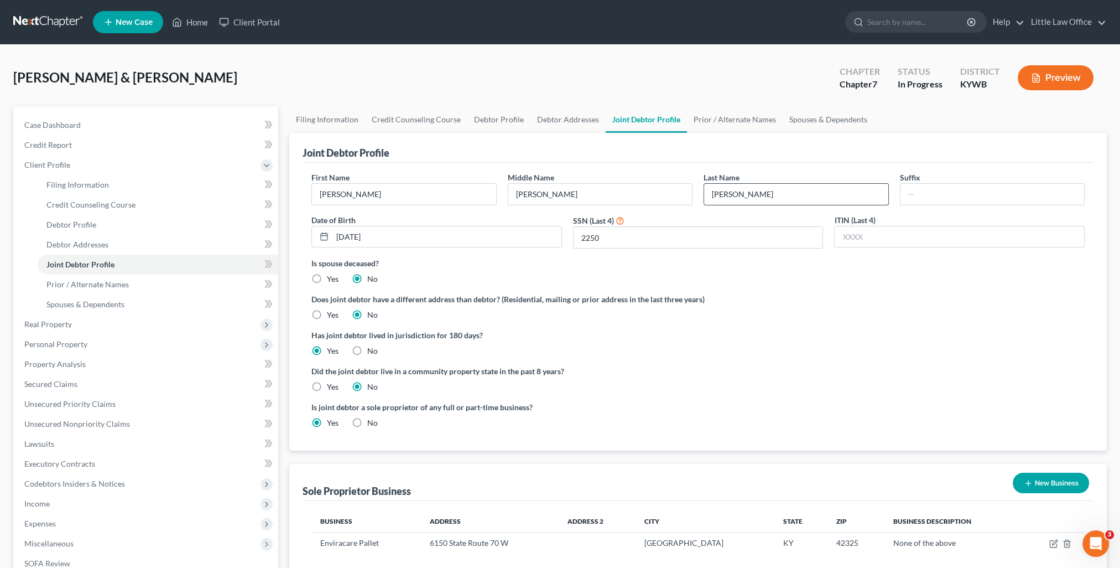
scroll to position [159, 0]
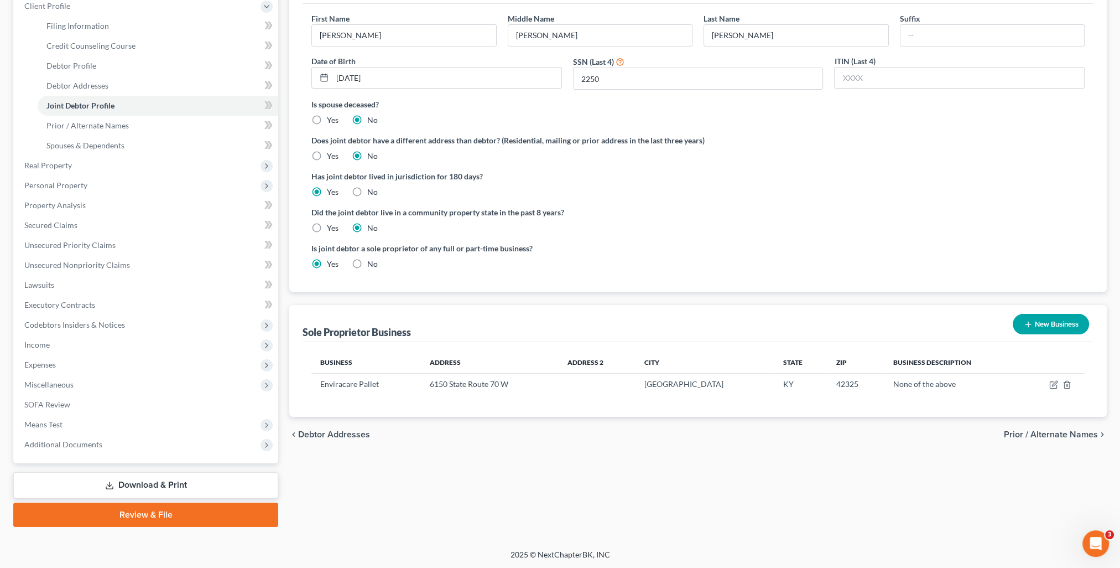
click at [1020, 434] on span "Prior / Alternate Names" at bounding box center [1051, 434] width 94 height 9
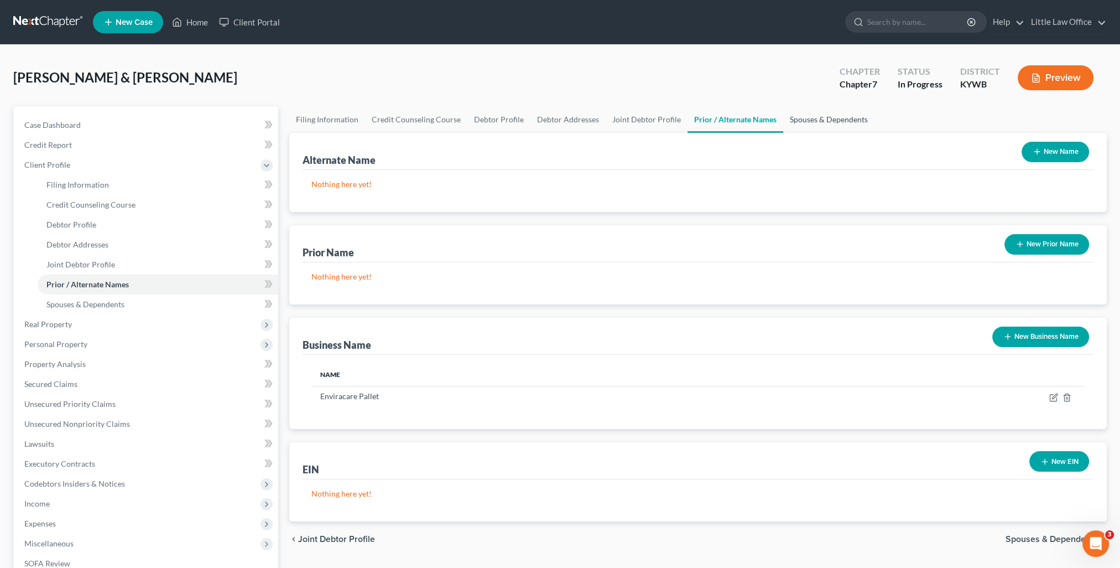
click at [854, 121] on link "Spouses & Dependents" at bounding box center [828, 119] width 91 height 27
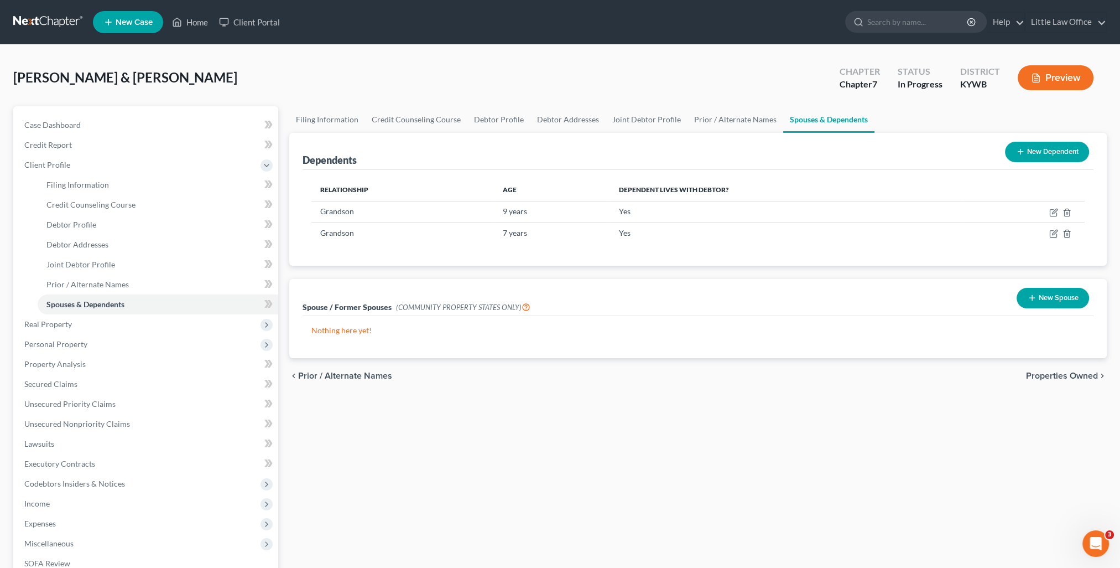
click at [1075, 375] on span "Properties Owned" at bounding box center [1062, 375] width 72 height 9
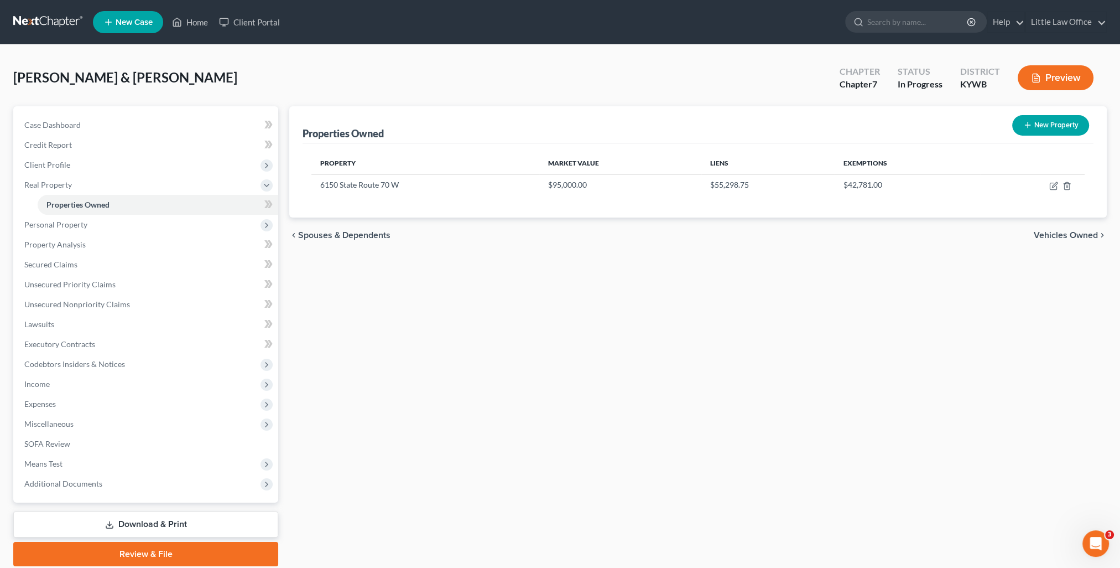
click at [1060, 233] on span "Vehicles Owned" at bounding box center [1066, 235] width 64 height 9
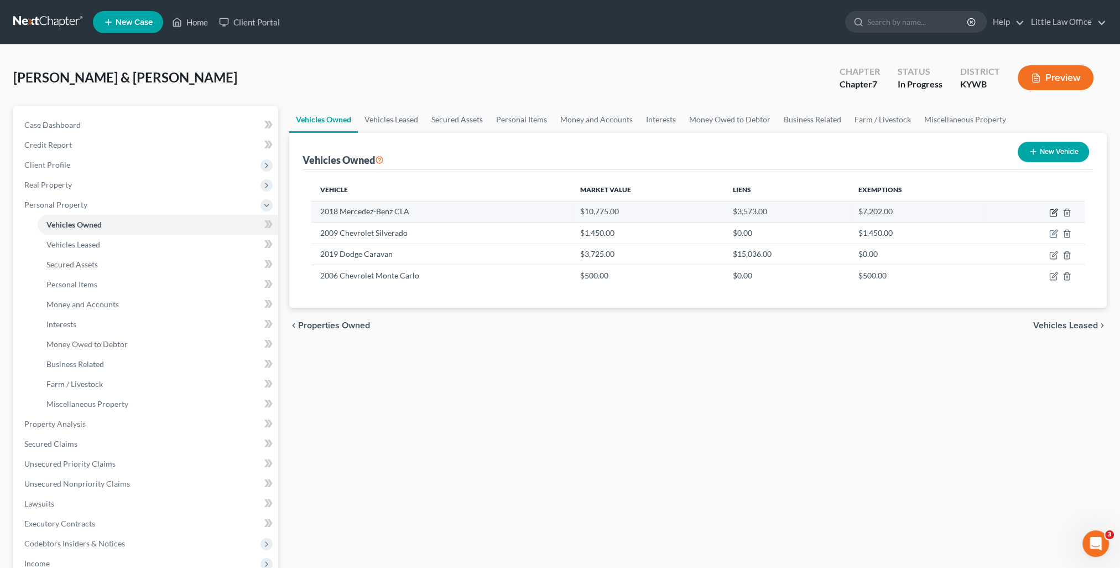
click at [1057, 211] on icon "button" at bounding box center [1053, 212] width 9 height 9
select select "0"
select select "8"
select select "2"
select select "0"
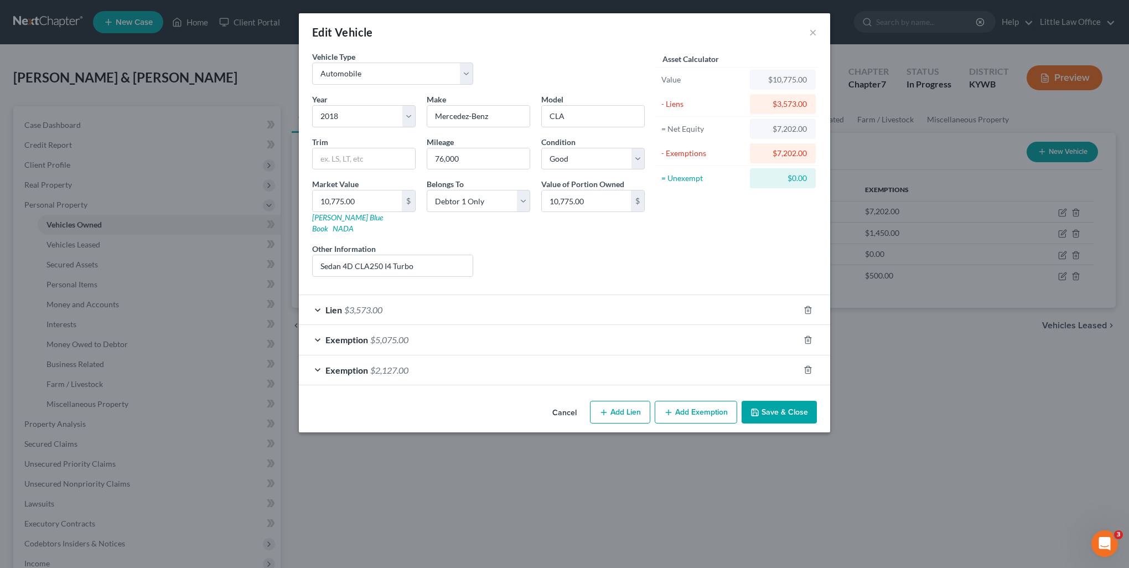
click at [425, 362] on div "Exemption $2,127.00" at bounding box center [549, 369] width 500 height 29
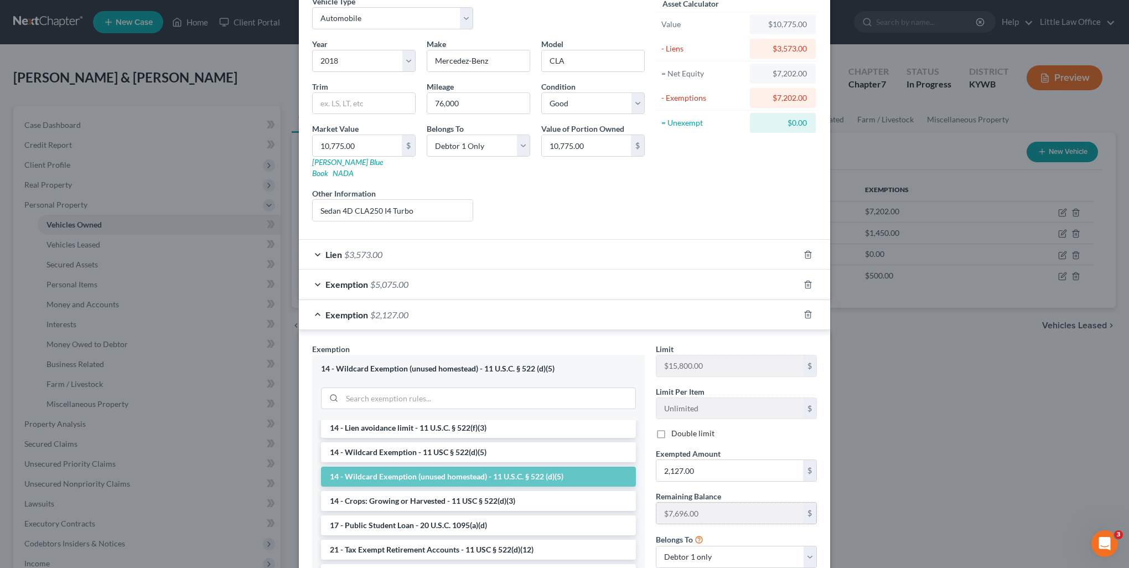
scroll to position [150, 0]
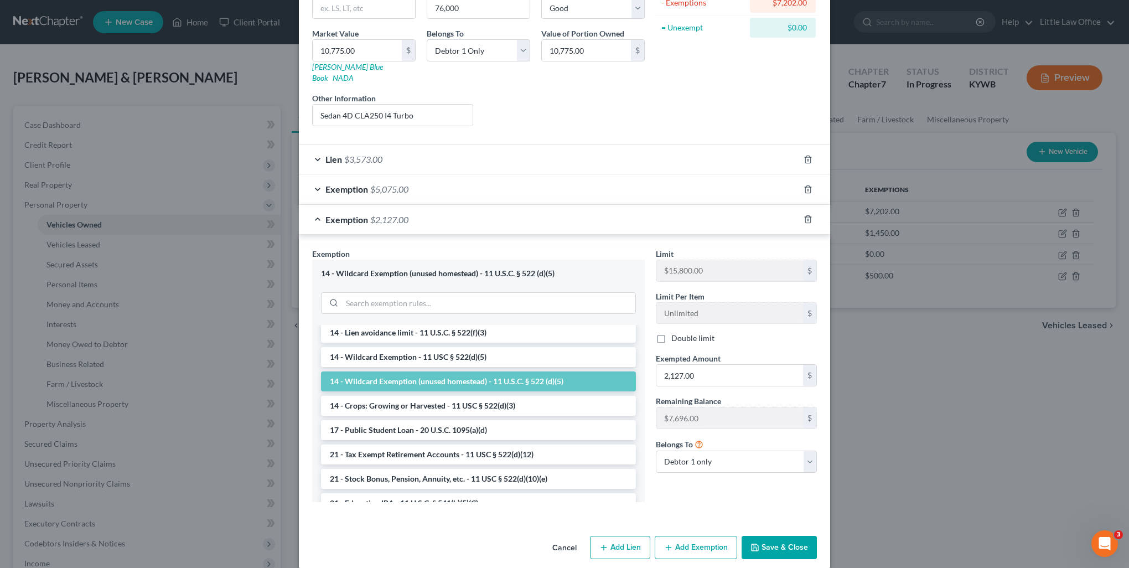
click at [786, 546] on div "Cancel Add Lien Add Lease Add Exemption Save & Close" at bounding box center [564, 549] width 531 height 37
click at [778, 536] on button "Save & Close" at bounding box center [778, 547] width 75 height 23
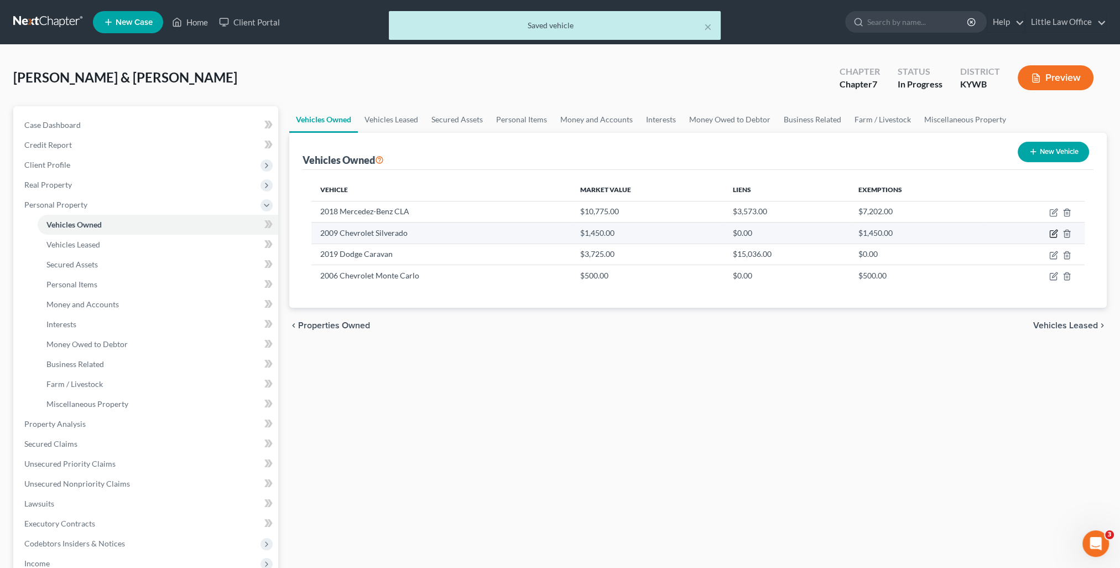
click at [1050, 231] on icon "button" at bounding box center [1053, 234] width 7 height 7
select select "0"
select select "17"
select select "4"
select select "0"
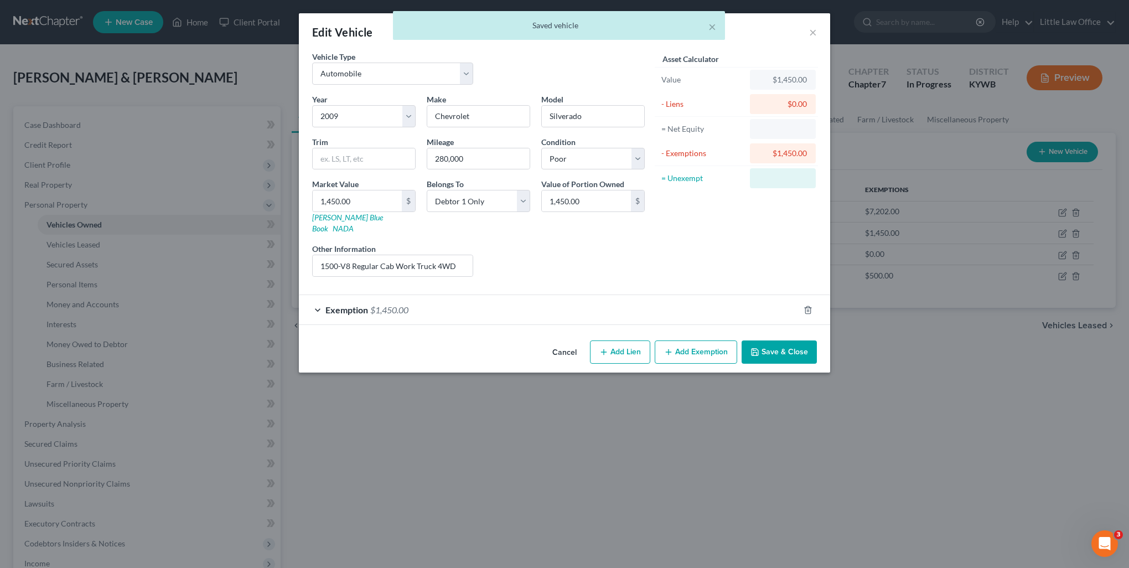
checkbox input "true"
click at [580, 295] on div "Exemption $1,450.00" at bounding box center [549, 309] width 500 height 29
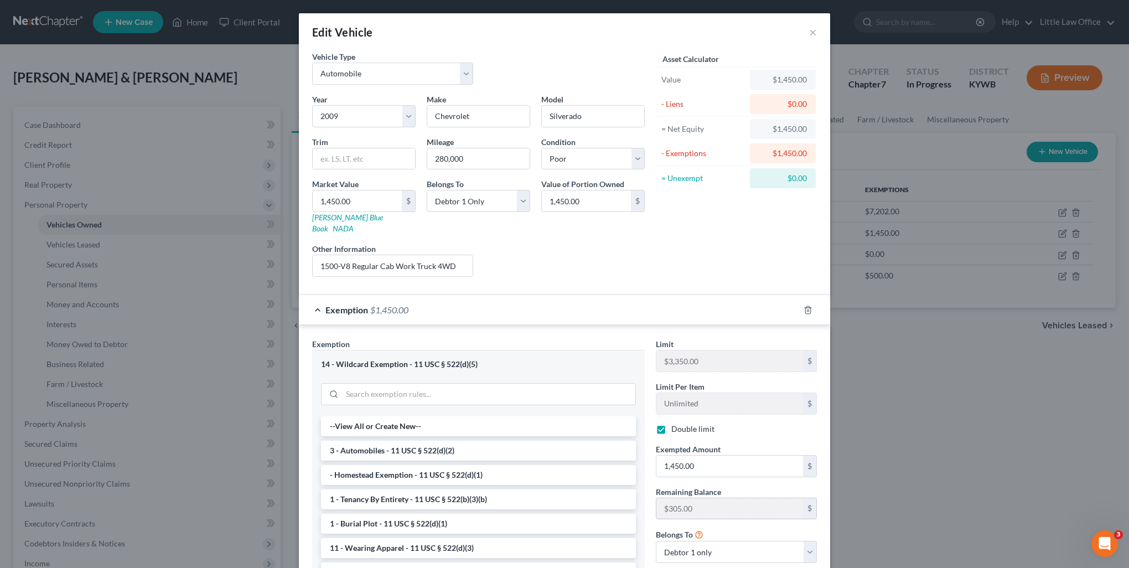
scroll to position [91, 0]
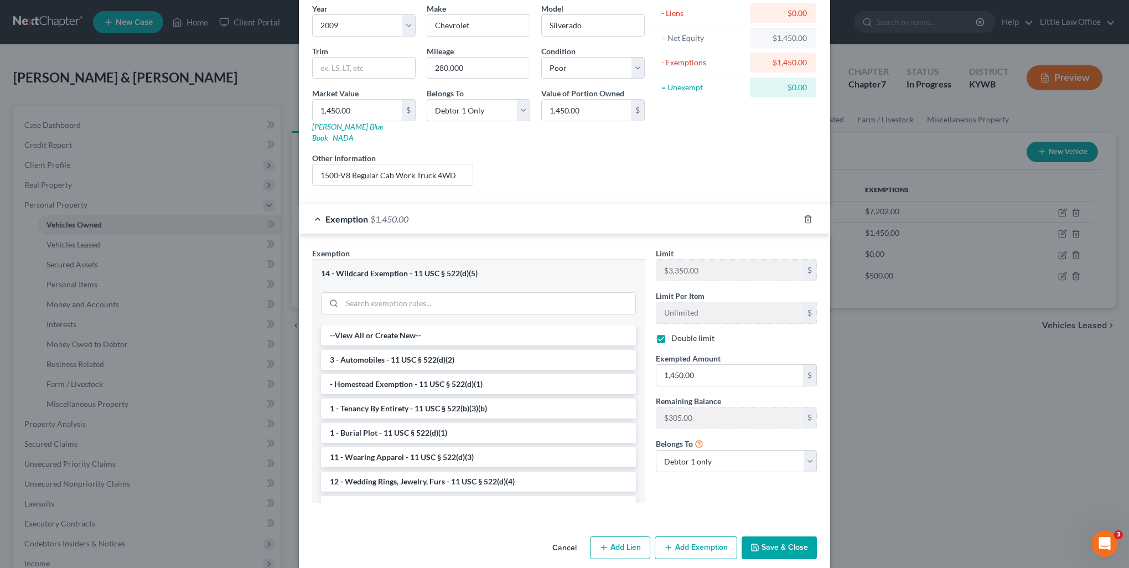
click at [785, 537] on button "Save & Close" at bounding box center [778, 547] width 75 height 23
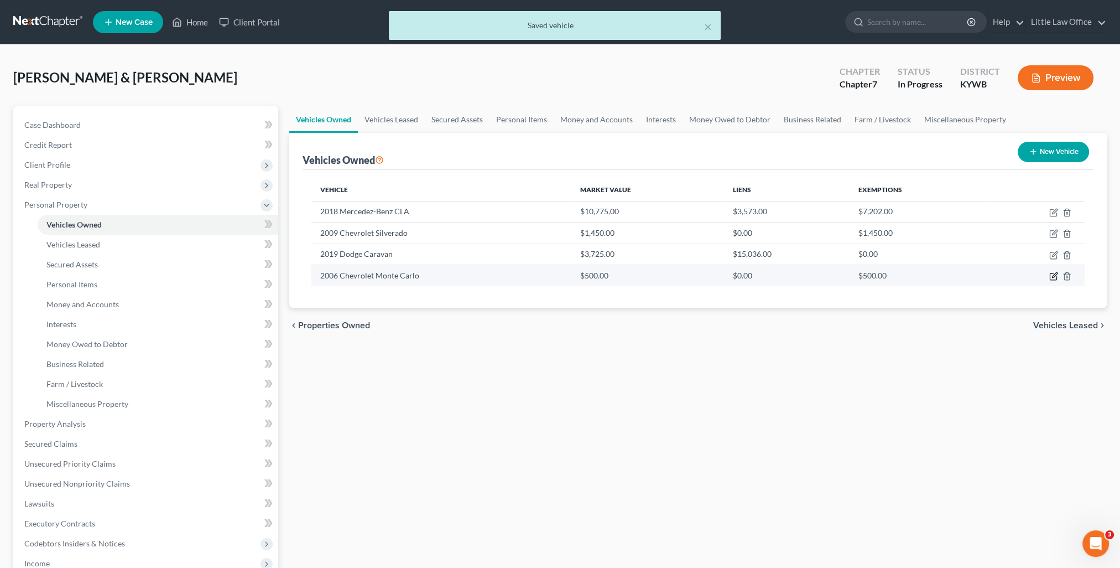
click at [1054, 272] on icon "button" at bounding box center [1053, 276] width 9 height 9
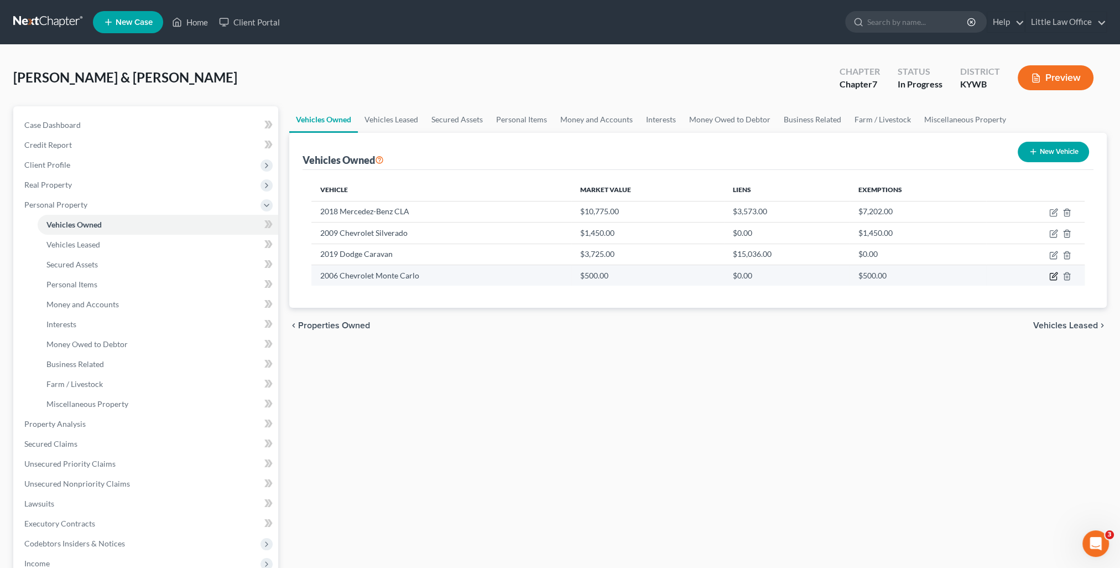
click at [1053, 276] on icon "button" at bounding box center [1054, 274] width 5 height 5
select select "0"
select select "20"
select select "2"
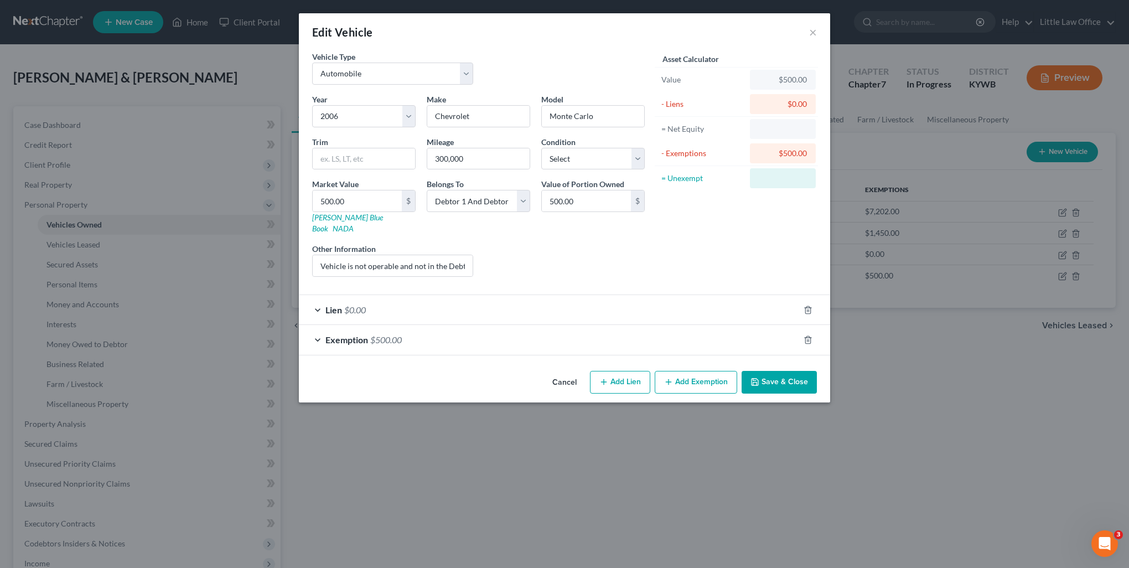
select select "0"
select select "20"
select select "2"
click at [470, 325] on div "Exemption $500.00" at bounding box center [549, 339] width 500 height 29
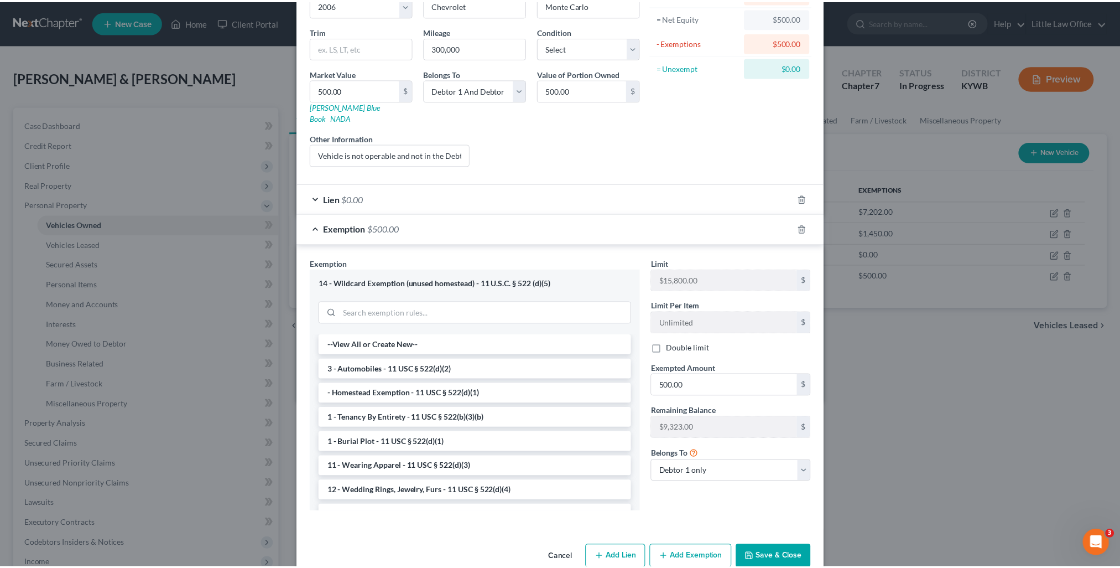
scroll to position [121, 0]
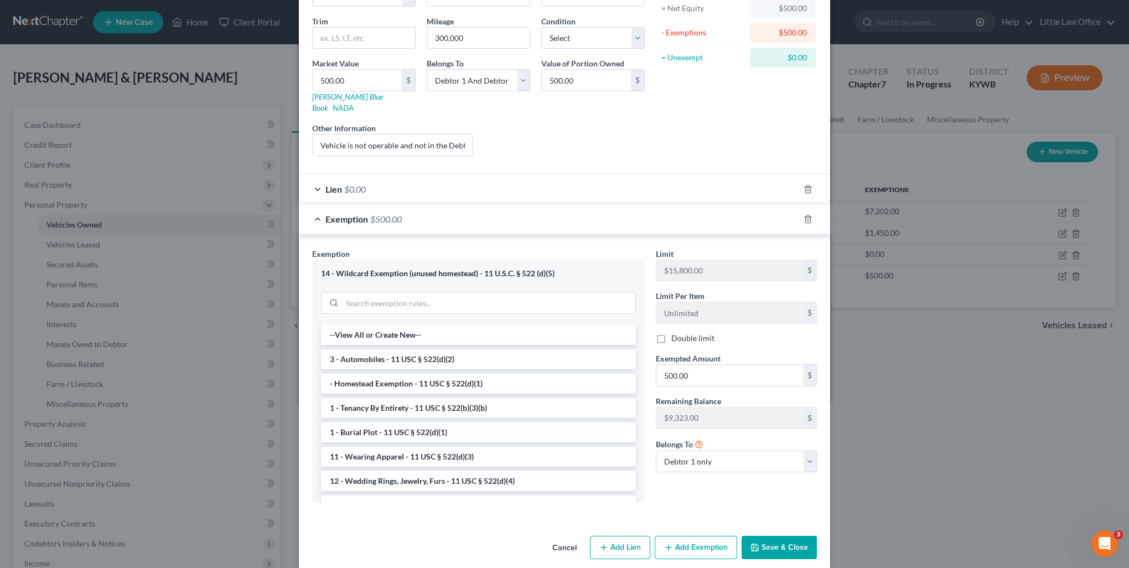
click at [781, 536] on button "Save & Close" at bounding box center [778, 547] width 75 height 23
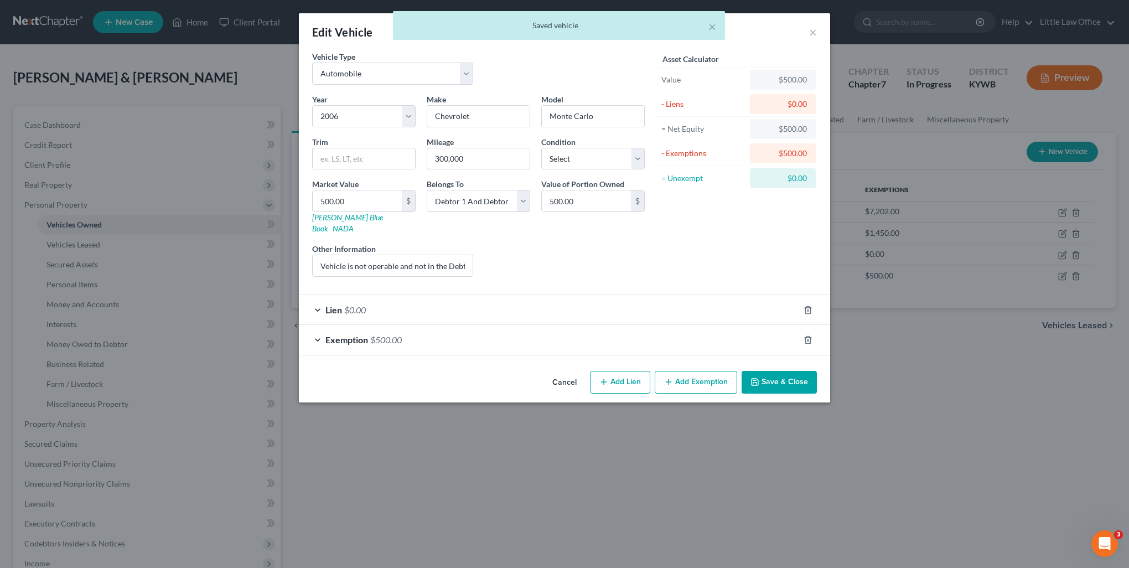
click at [769, 374] on button "Save & Close" at bounding box center [778, 382] width 75 height 23
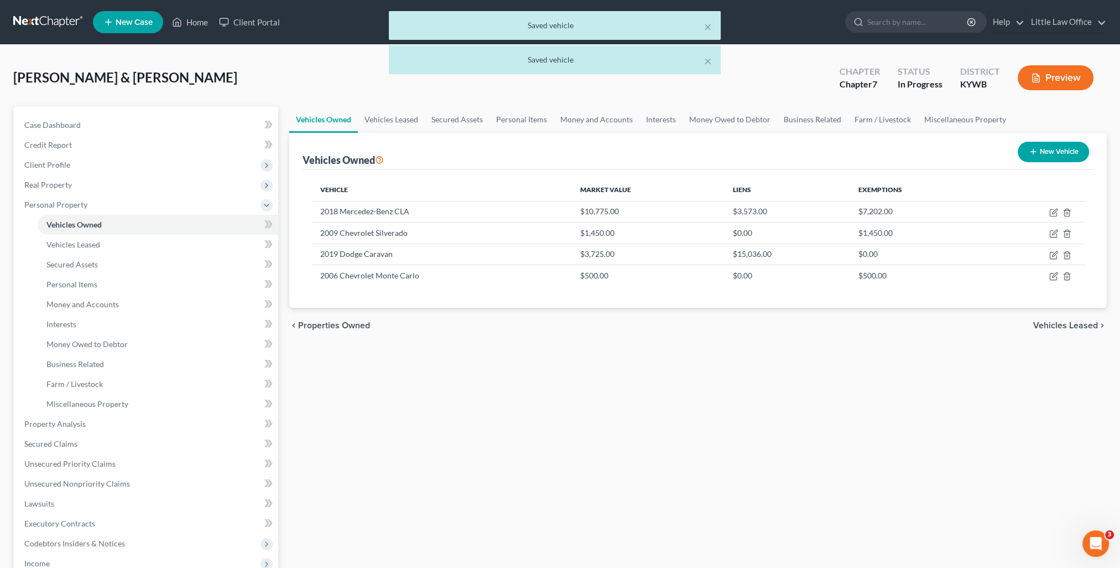
click at [1058, 326] on span "Vehicles Leased" at bounding box center [1065, 325] width 65 height 9
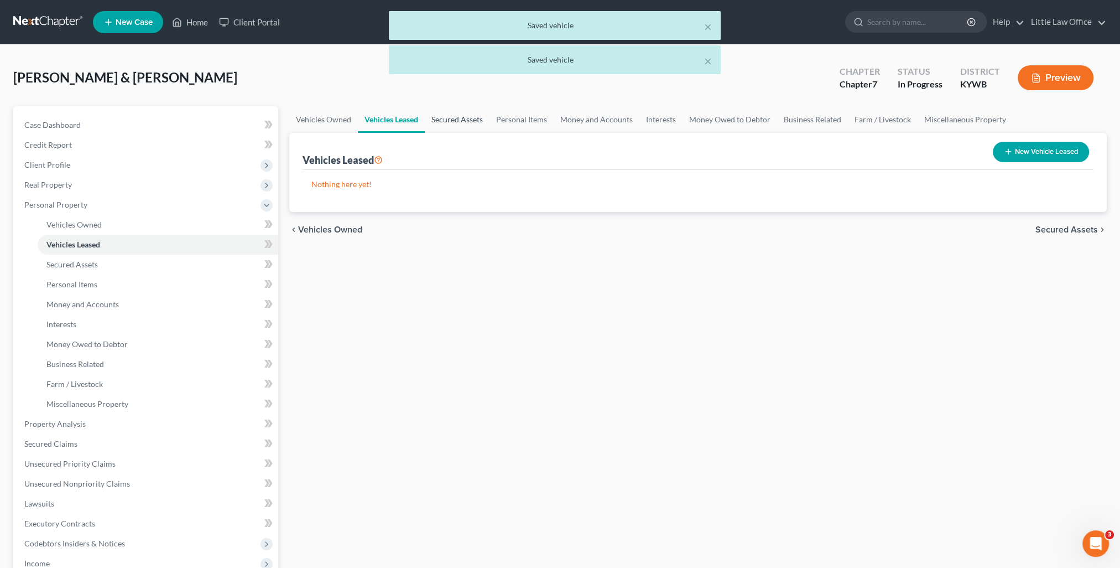
click at [451, 126] on link "Secured Assets" at bounding box center [457, 119] width 65 height 27
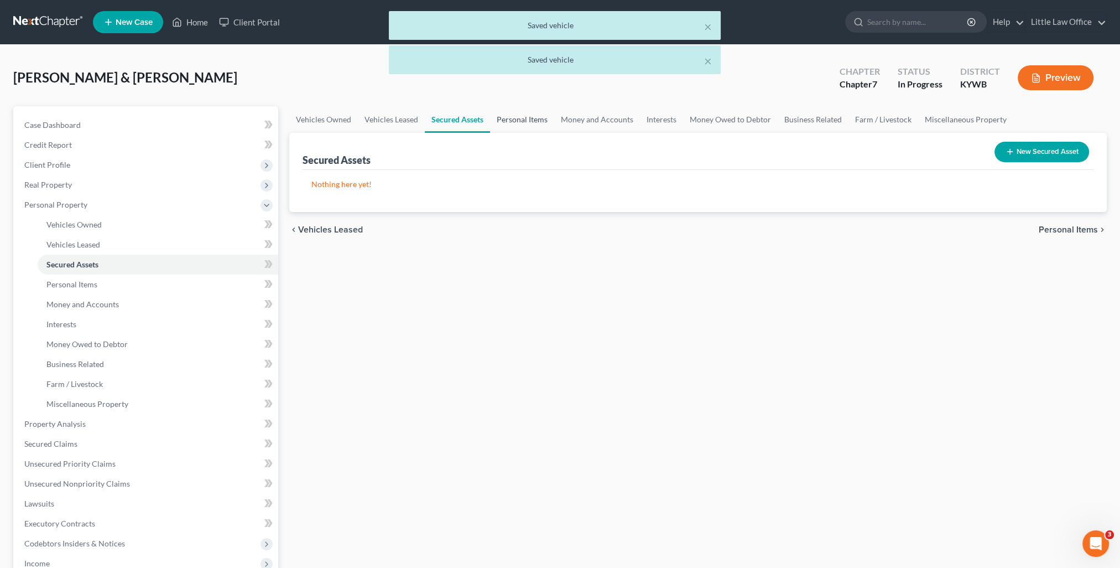
click at [511, 118] on link "Personal Items" at bounding box center [522, 119] width 64 height 27
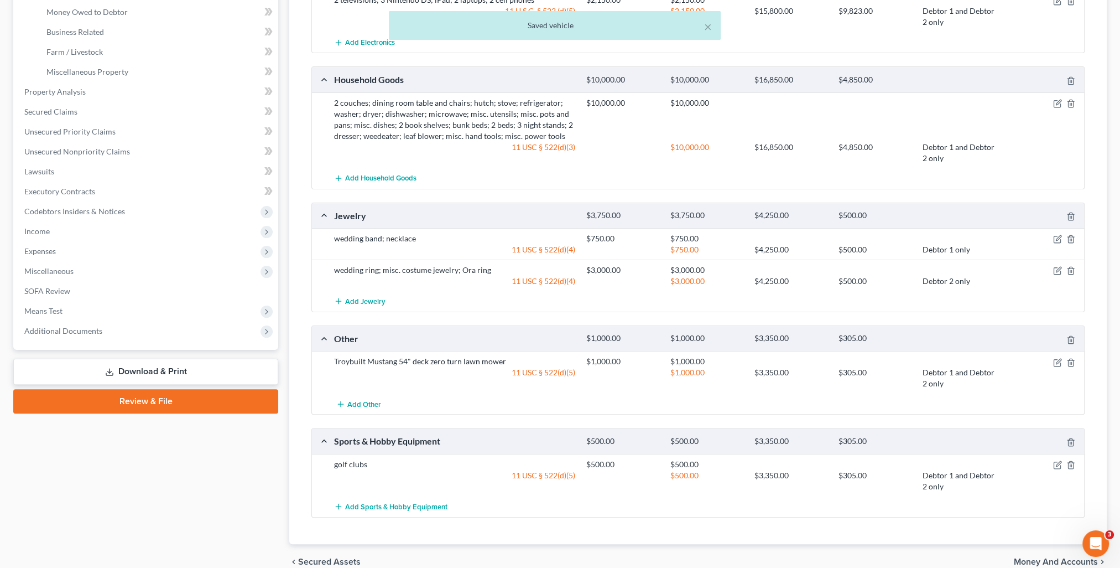
scroll to position [382, 0]
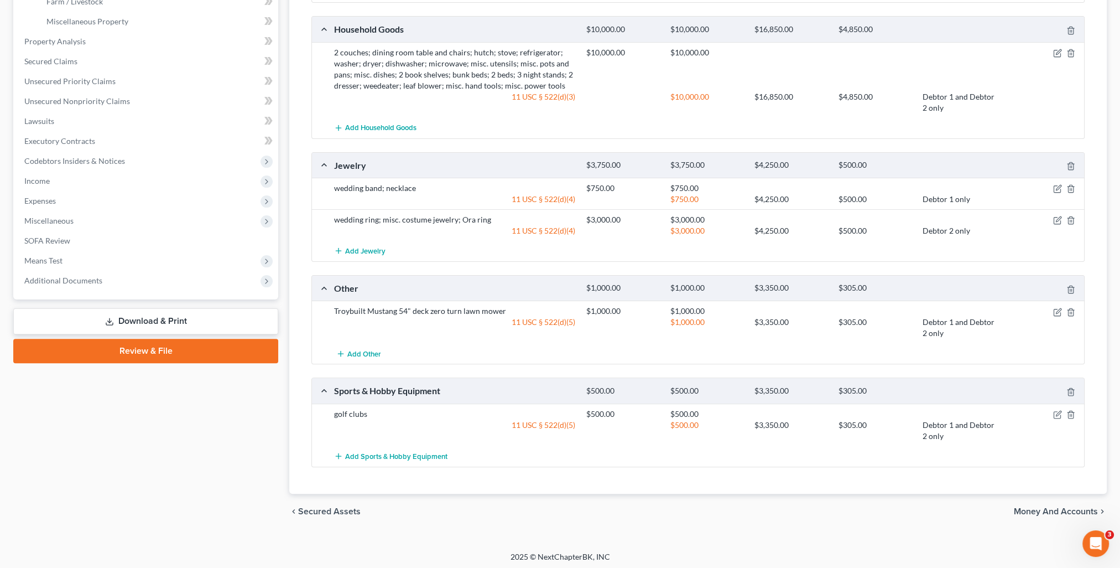
click at [1060, 501] on div "chevron_left Secured Assets Money and Accounts chevron_right" at bounding box center [698, 510] width 818 height 35
click at [1060, 507] on span "Money and Accounts" at bounding box center [1056, 511] width 84 height 9
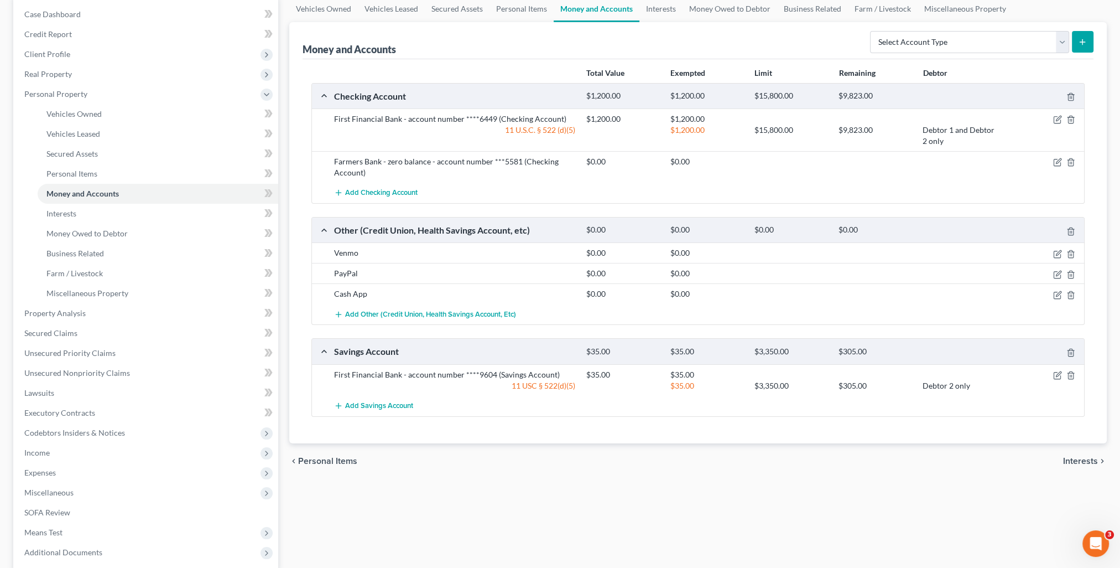
scroll to position [219, 0]
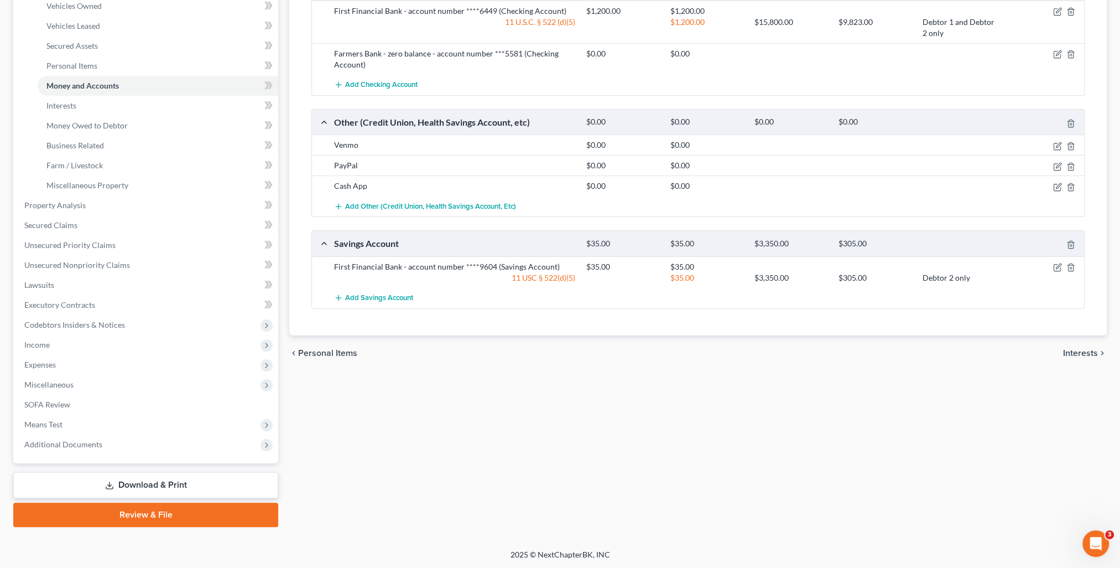
click at [1082, 353] on span "Interests" at bounding box center [1080, 353] width 35 height 9
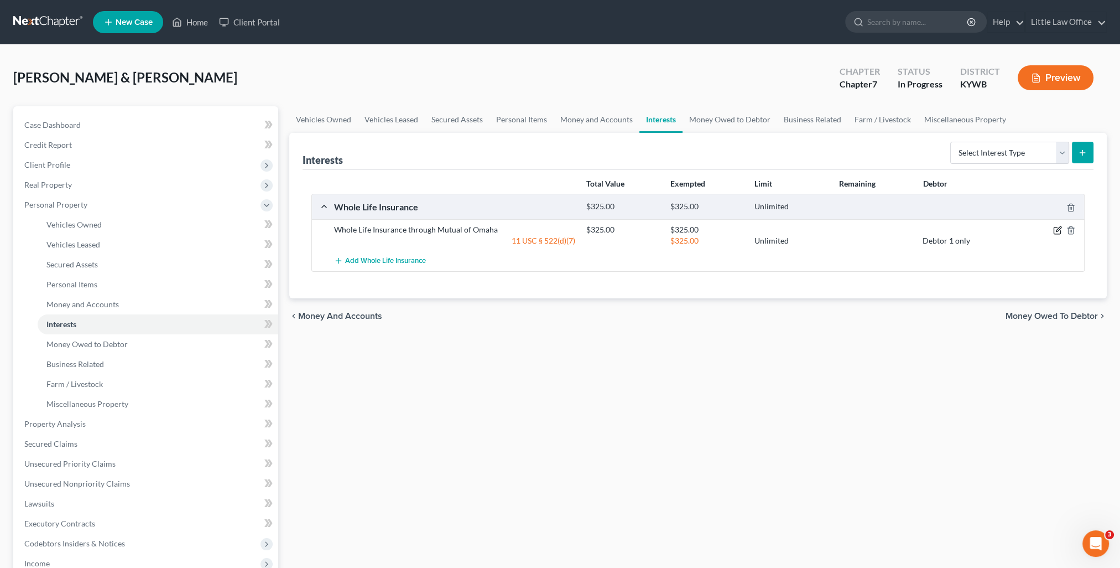
click at [1054, 229] on icon "button" at bounding box center [1057, 230] width 7 height 7
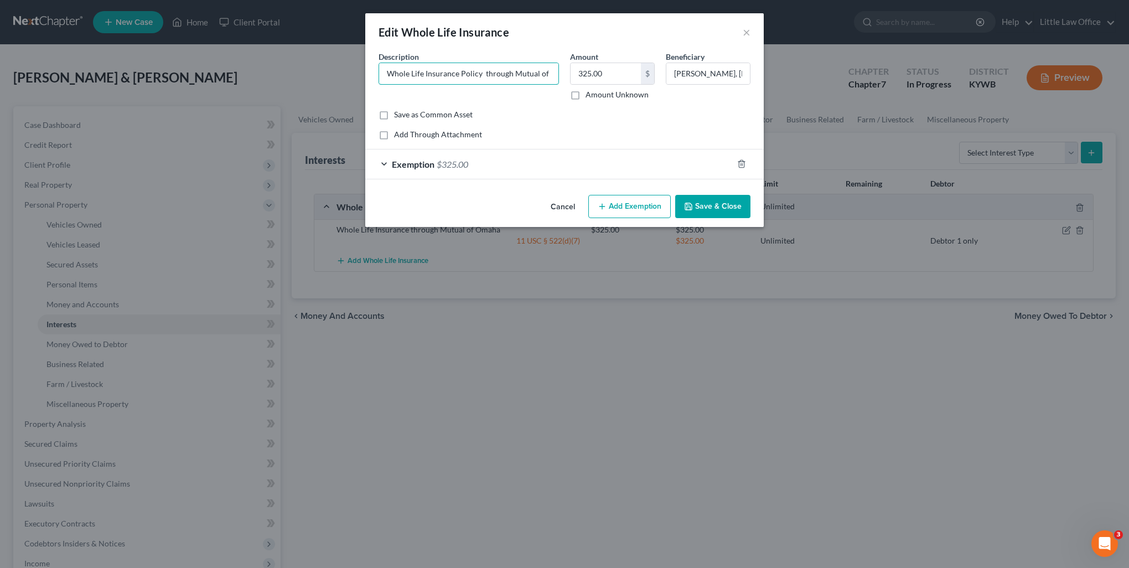
type input "Whole Life Insurance Policy through Mutual of Omaha"
click at [698, 199] on button "Save & Close" at bounding box center [712, 206] width 75 height 23
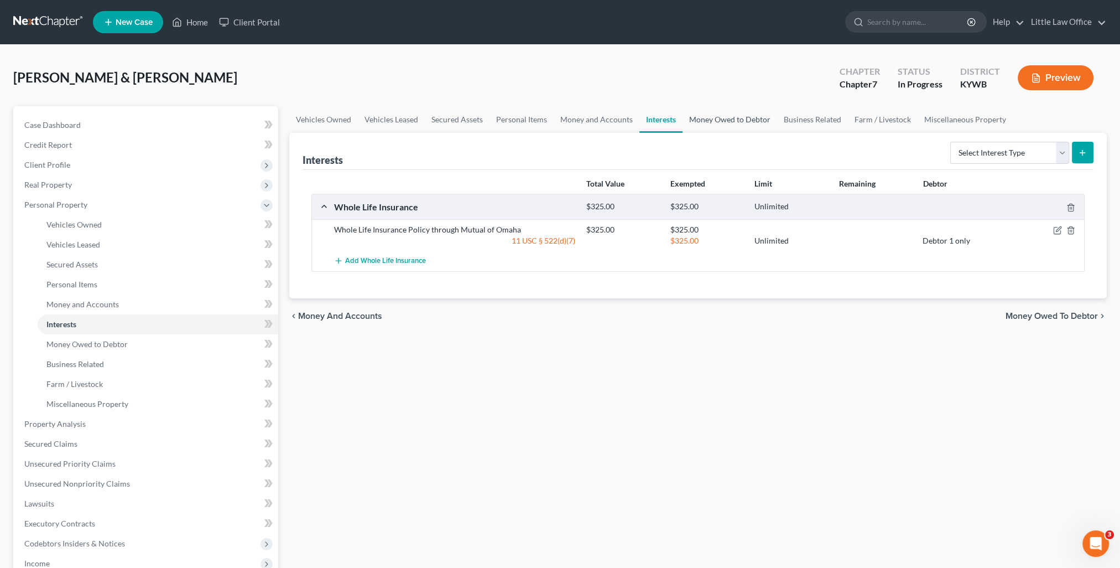
click at [718, 120] on link "Money Owed to Debtor" at bounding box center [730, 119] width 95 height 27
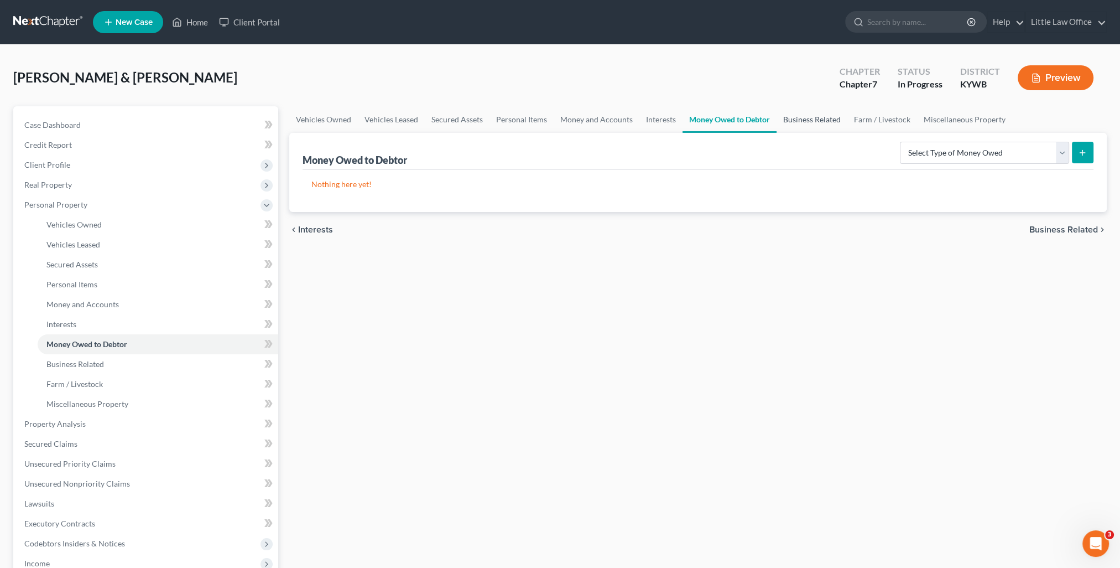
click at [797, 128] on link "Business Related" at bounding box center [812, 119] width 71 height 27
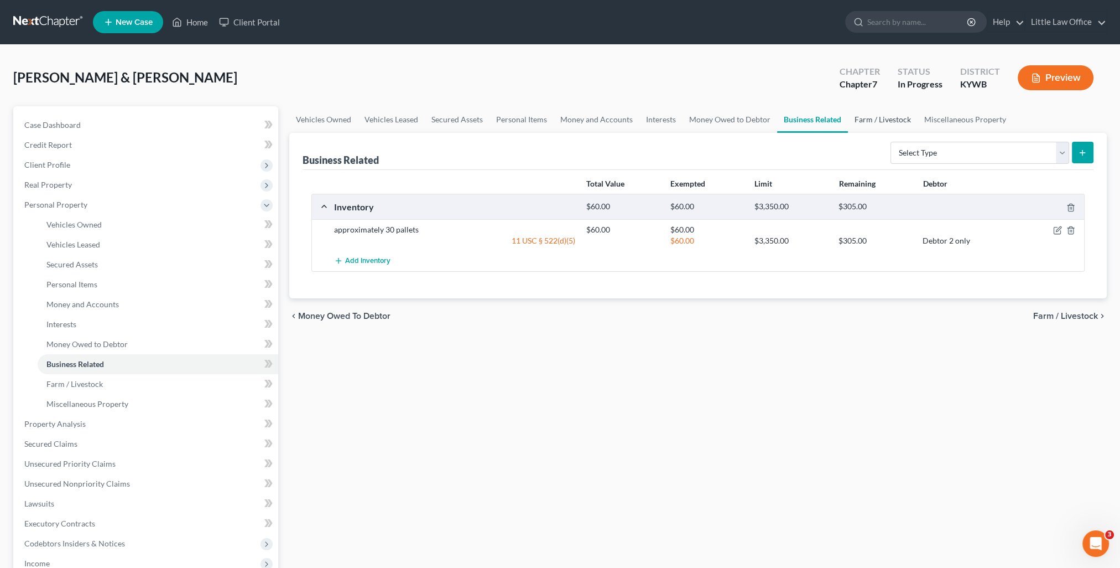
click at [857, 127] on link "Farm / Livestock" at bounding box center [883, 119] width 70 height 27
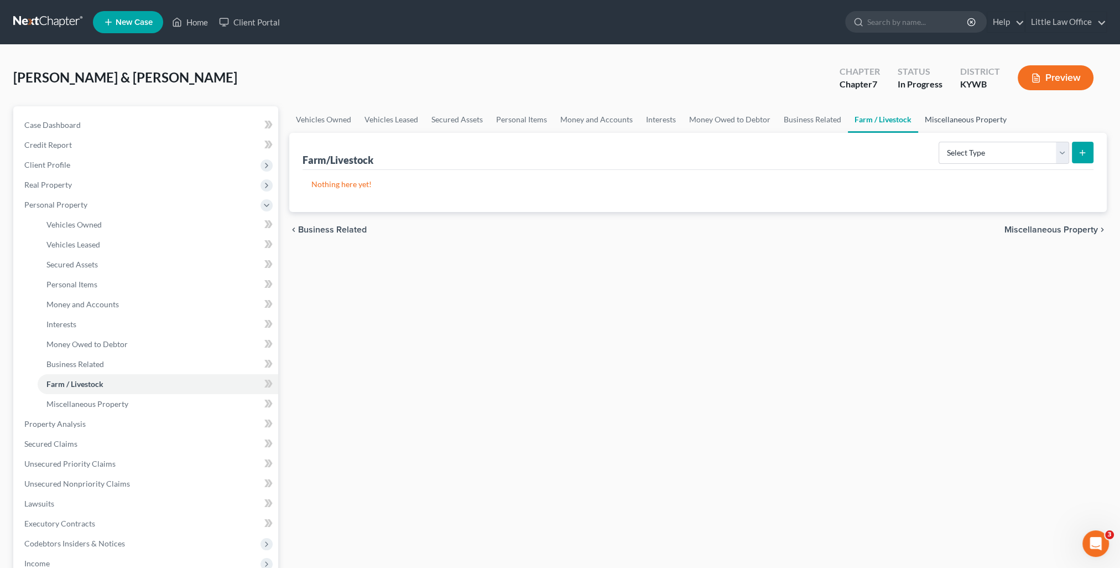
click at [928, 118] on link "Miscellaneous Property" at bounding box center [965, 119] width 95 height 27
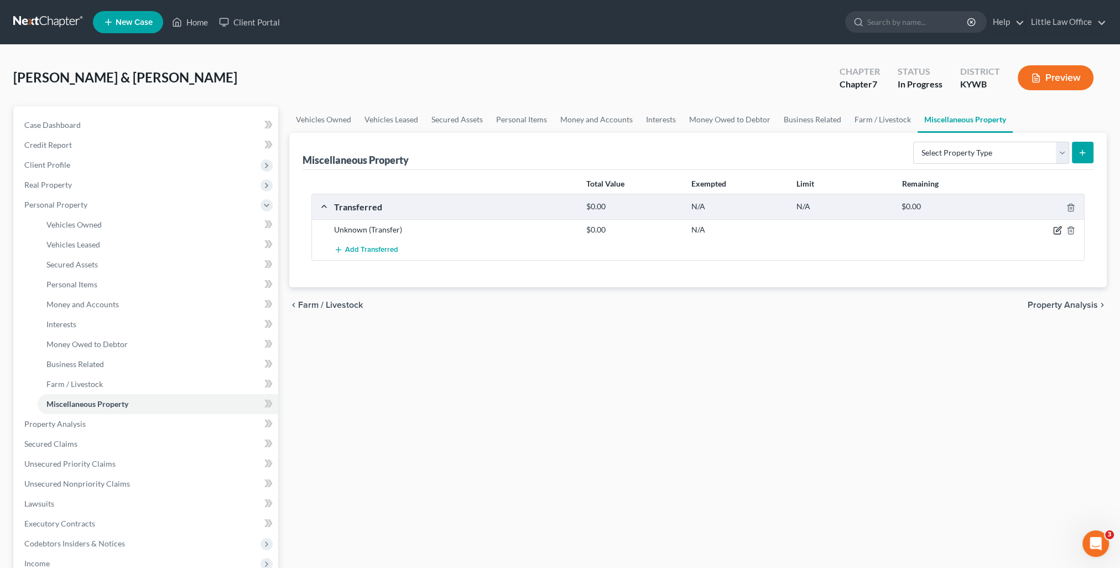
click at [1056, 228] on icon "button" at bounding box center [1057, 230] width 9 height 9
select select "Ordinary (within 2 years)"
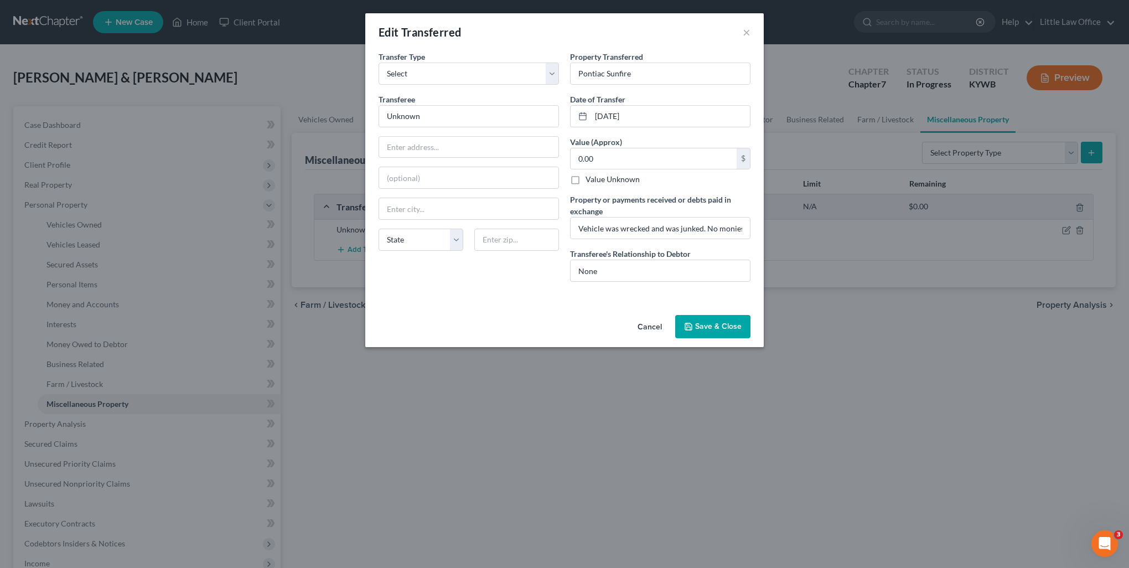
click at [714, 310] on div "Cancel Save & Close" at bounding box center [564, 328] width 398 height 37
click at [737, 318] on button "Save & Close" at bounding box center [712, 326] width 75 height 23
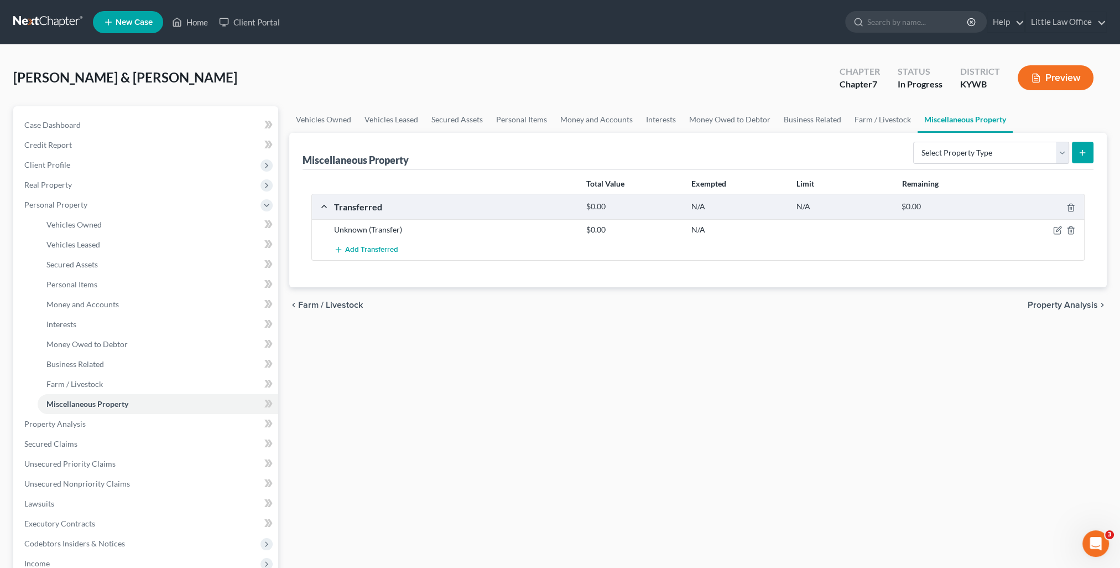
click at [1049, 307] on span "Property Analysis" at bounding box center [1063, 304] width 70 height 9
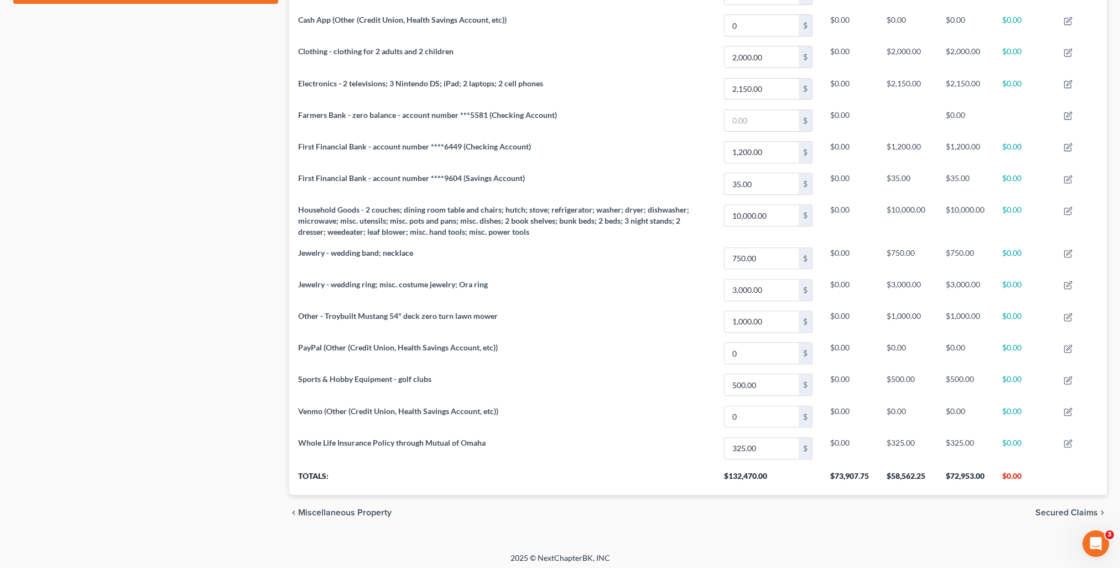
drag, startPoint x: 1059, startPoint y: 505, endPoint x: 1047, endPoint y: 501, distance: 12.2
click at [1058, 508] on span "Secured Claims" at bounding box center [1067, 512] width 63 height 9
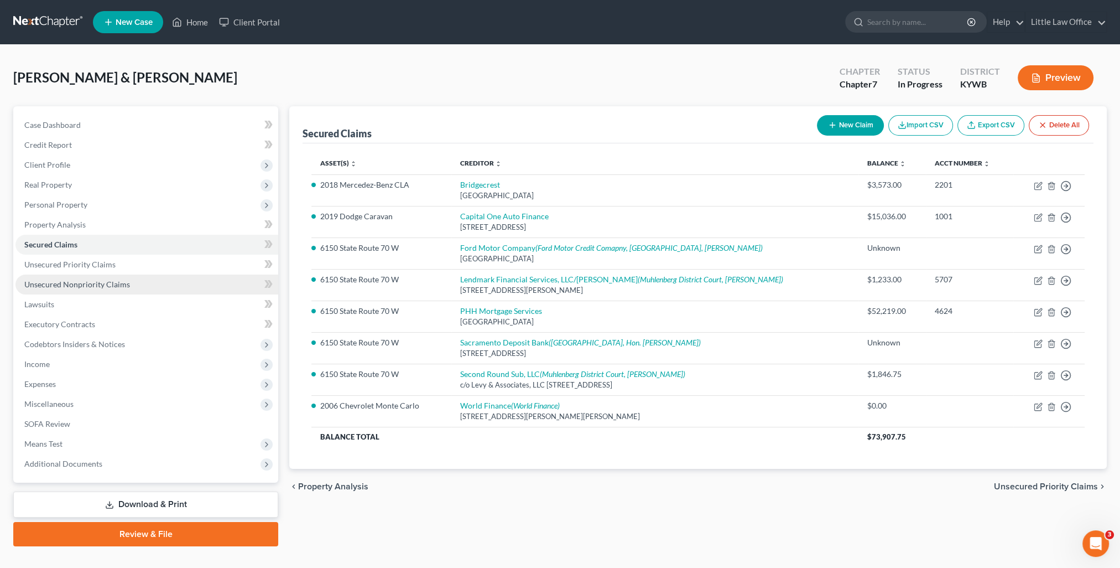
click at [153, 282] on link "Unsecured Nonpriority Claims" at bounding box center [146, 284] width 263 height 20
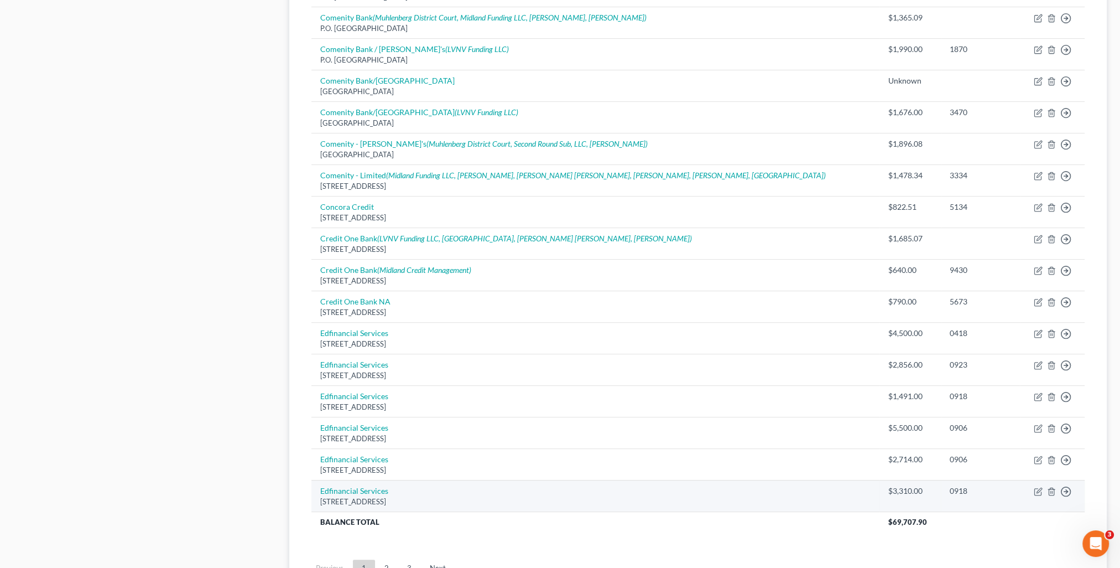
scroll to position [706, 0]
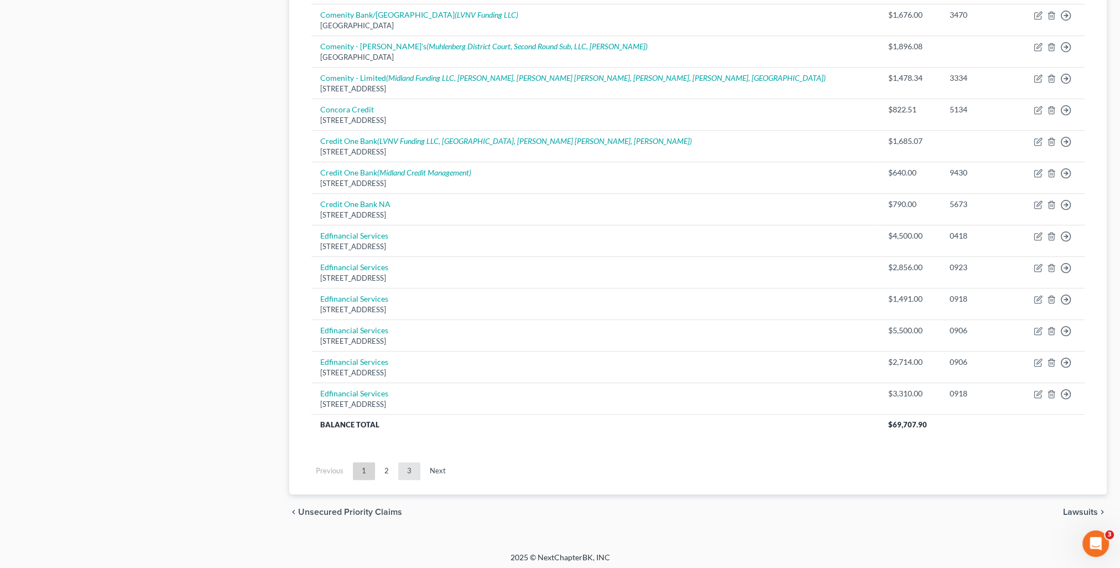
click at [407, 465] on link "3" at bounding box center [409, 471] width 22 height 18
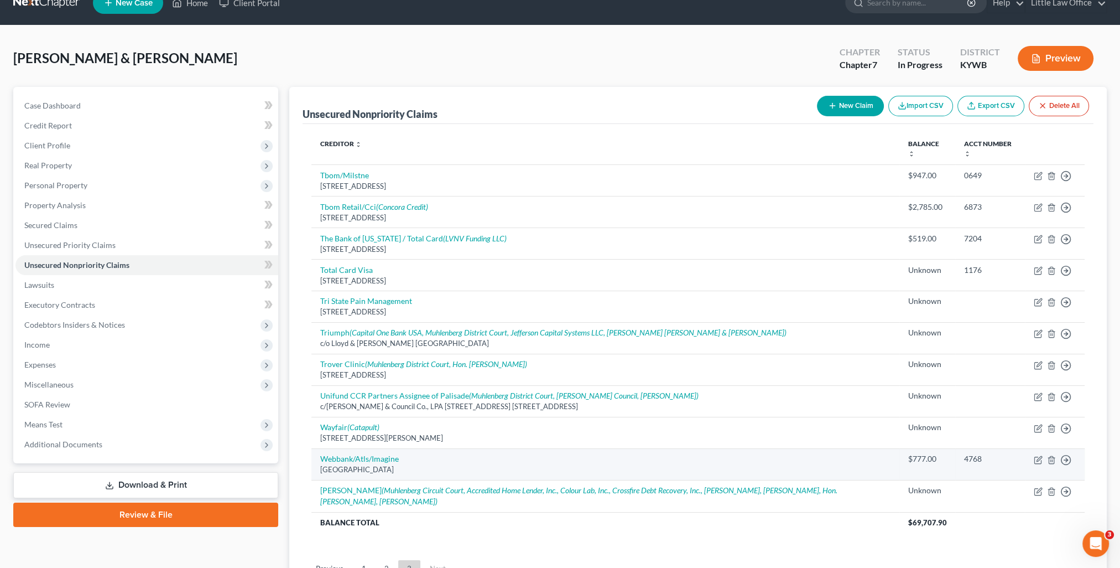
scroll to position [119, 0]
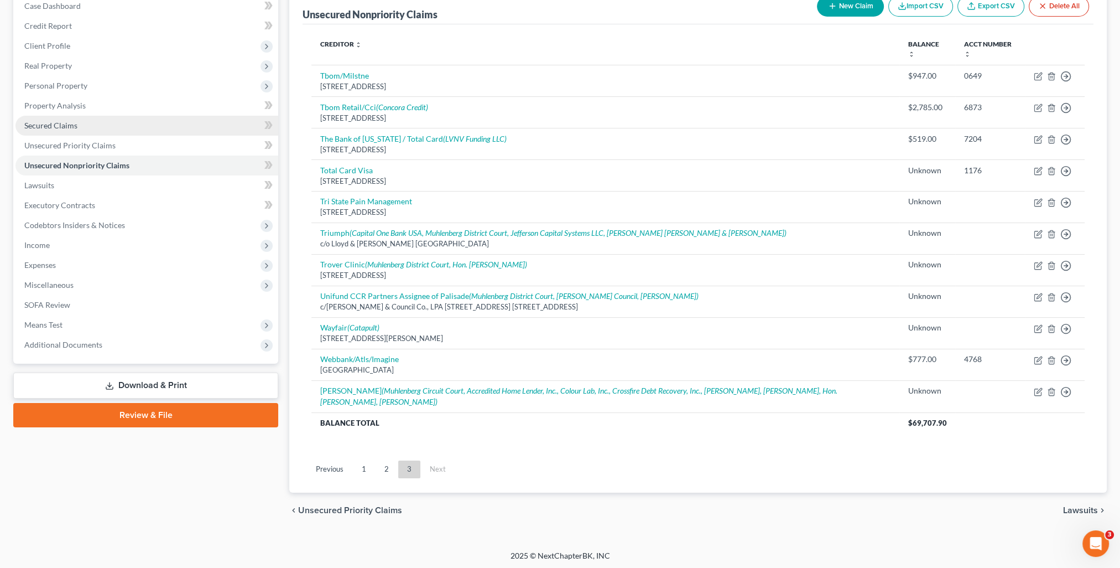
click at [60, 123] on span "Secured Claims" at bounding box center [50, 125] width 53 height 9
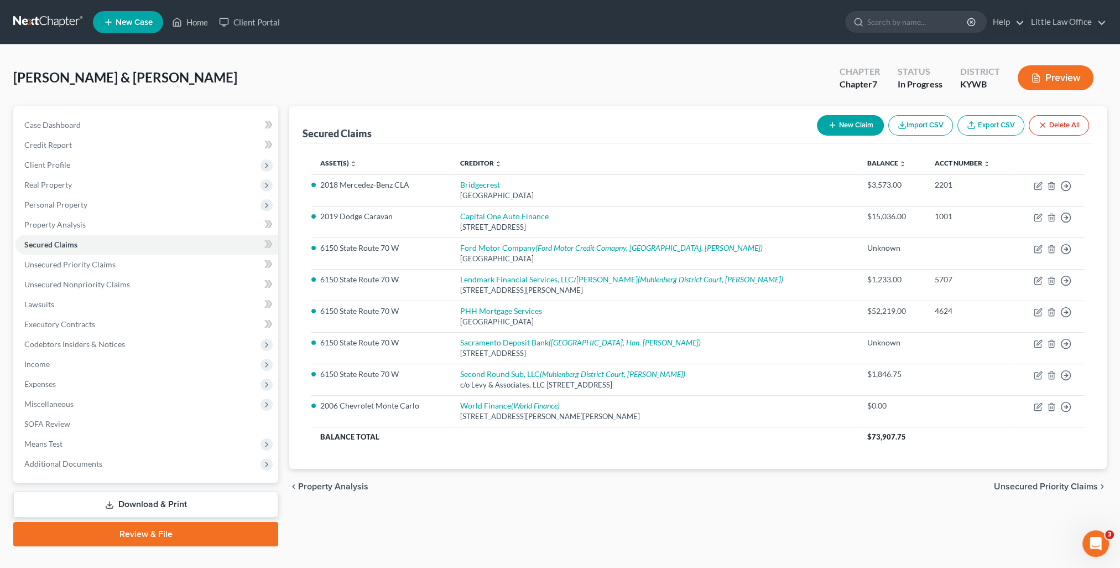
click at [1052, 485] on span "Unsecured Priority Claims" at bounding box center [1046, 486] width 104 height 9
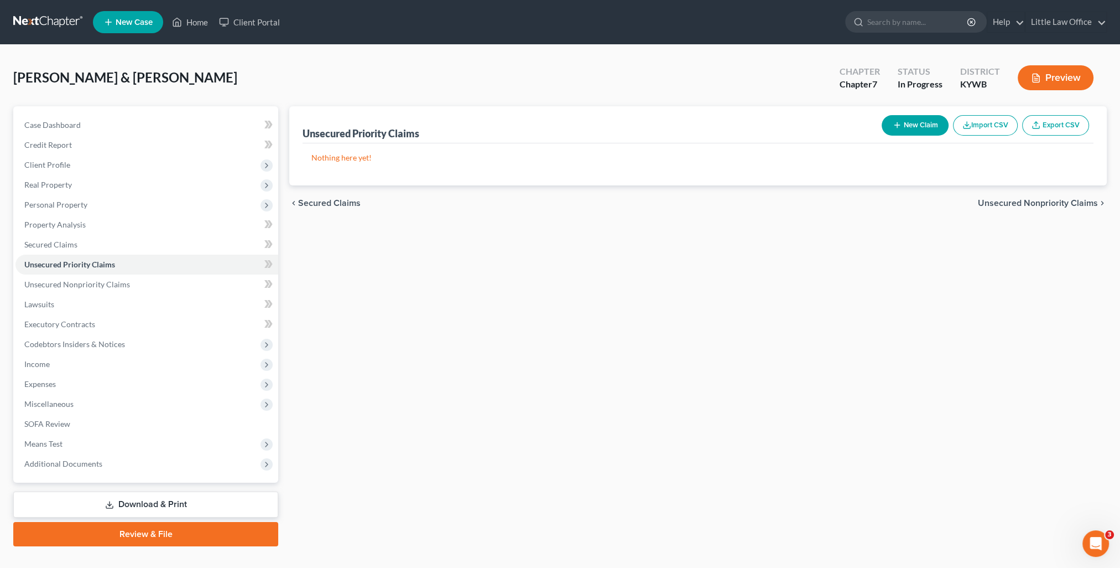
click at [1016, 207] on span "Unsecured Nonpriority Claims" at bounding box center [1038, 203] width 120 height 9
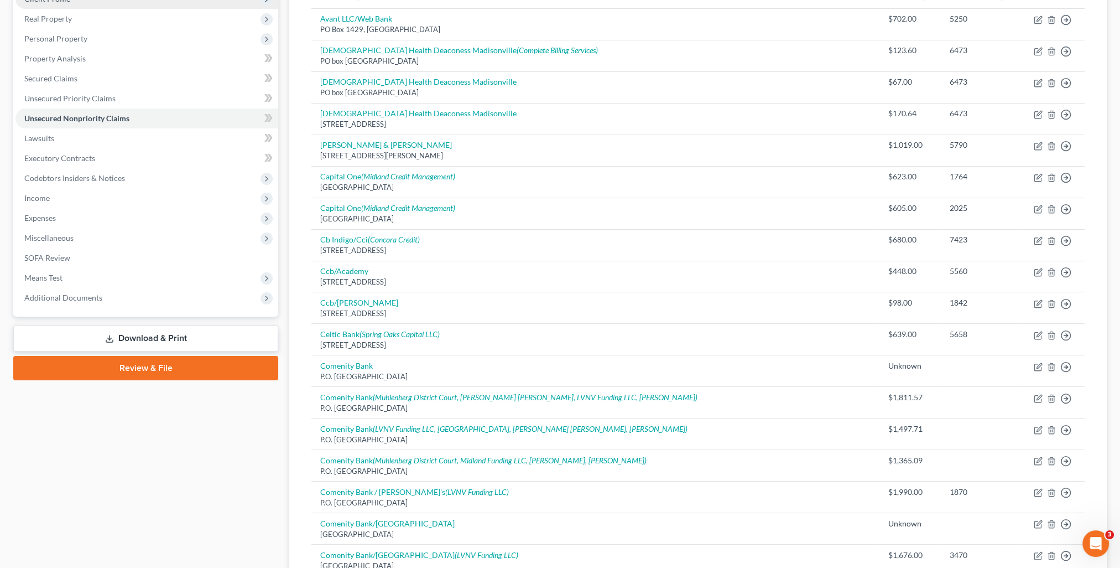
scroll to position [55, 0]
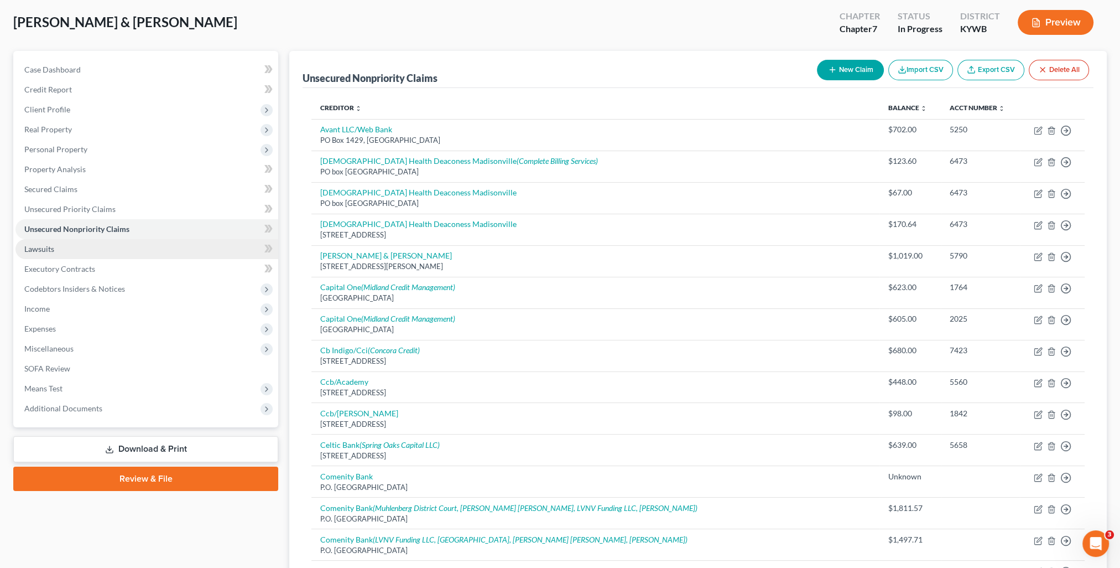
click at [98, 242] on link "Lawsuits" at bounding box center [146, 249] width 263 height 20
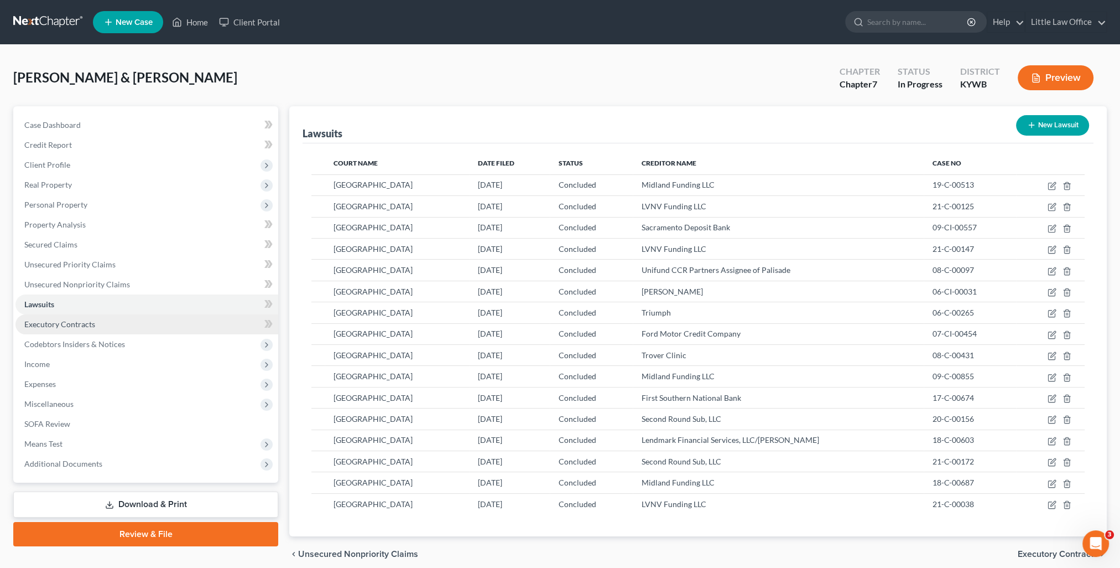
click at [103, 316] on link "Executory Contracts" at bounding box center [146, 324] width 263 height 20
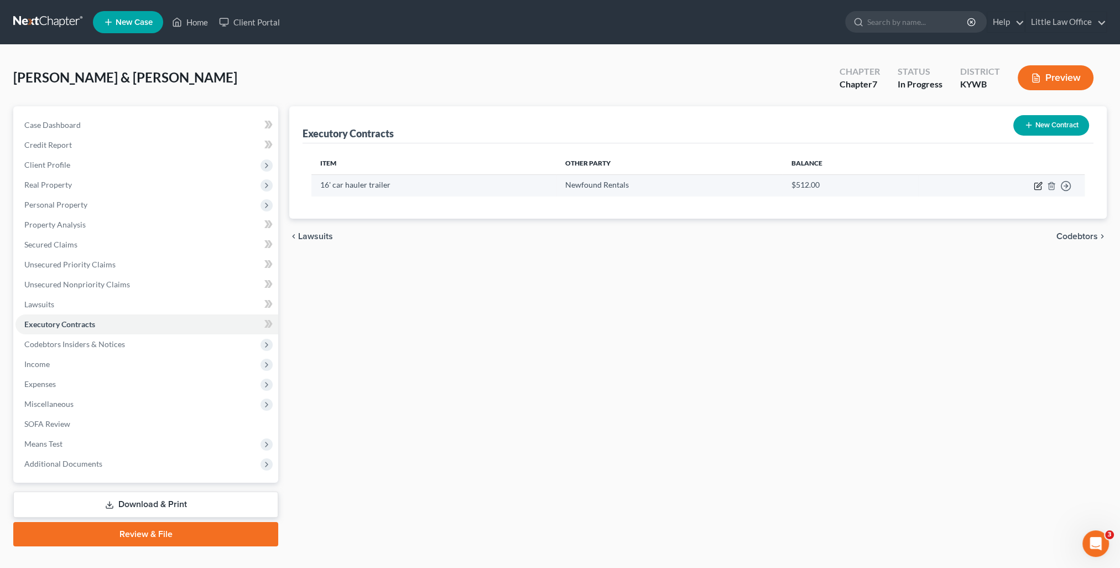
click at [1036, 185] on icon "button" at bounding box center [1038, 185] width 9 height 9
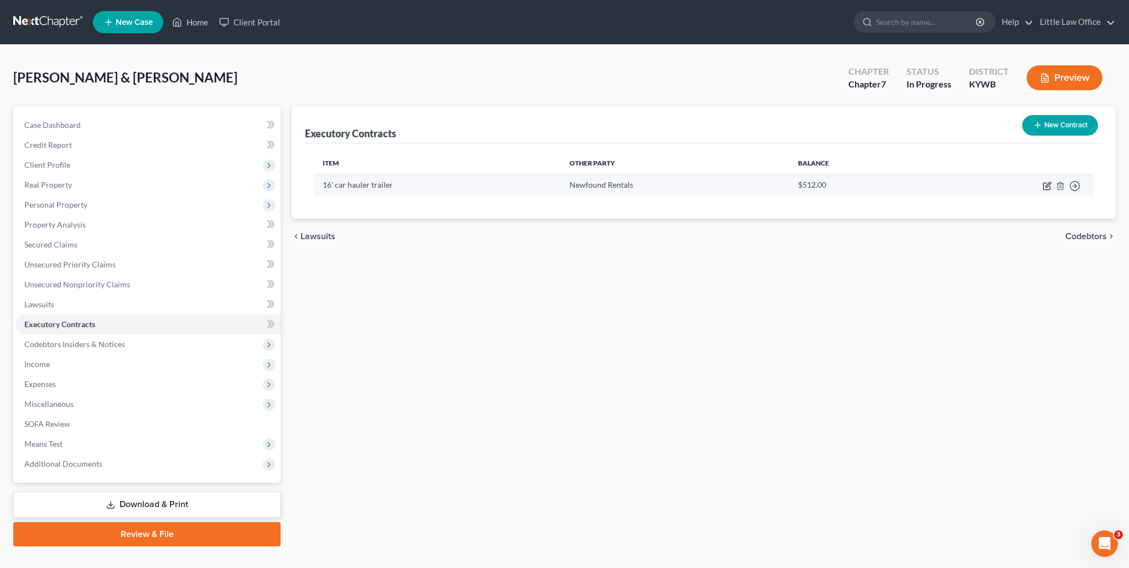
select select "0"
select select "45"
select select "0"
select select "2"
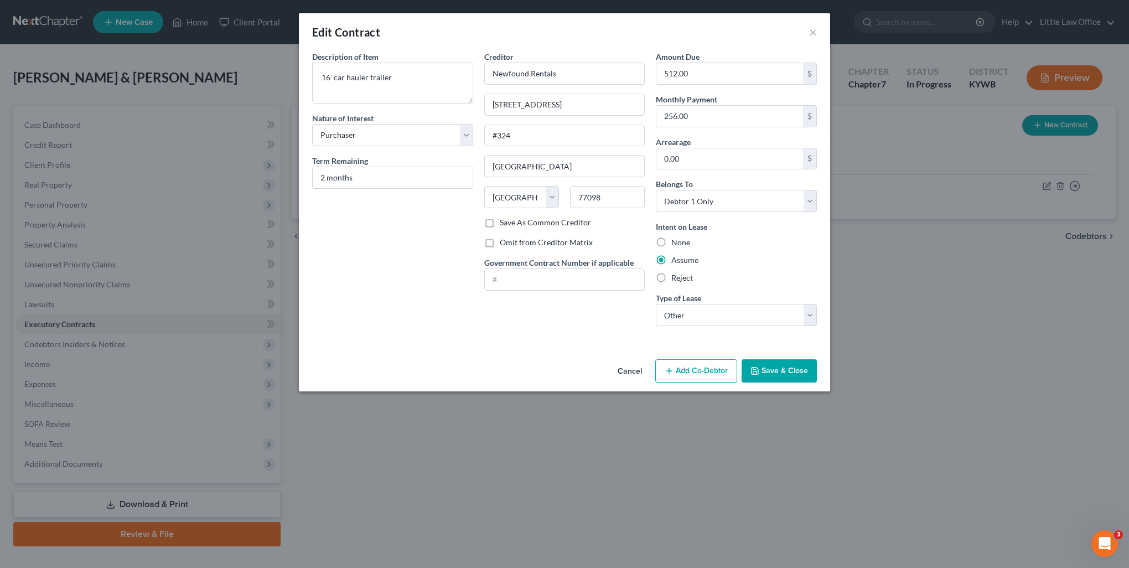
drag, startPoint x: 773, startPoint y: 377, endPoint x: 606, endPoint y: 407, distance: 169.7
click at [770, 375] on button "Save & Close" at bounding box center [778, 370] width 75 height 23
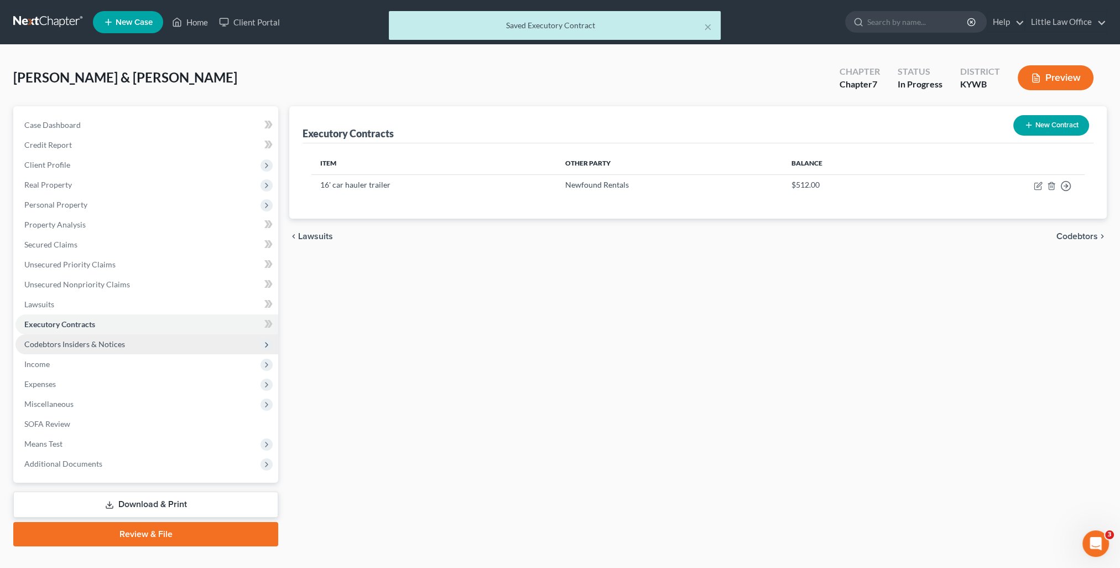
click at [98, 349] on span "Codebtors Insiders & Notices" at bounding box center [146, 344] width 263 height 20
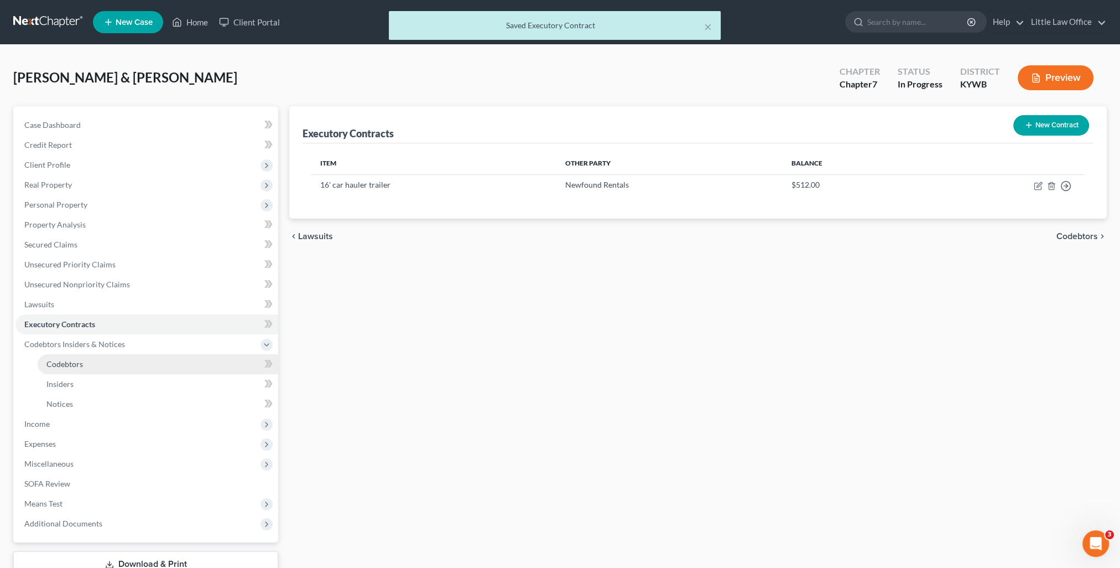
click at [82, 362] on link "Codebtors" at bounding box center [158, 364] width 241 height 20
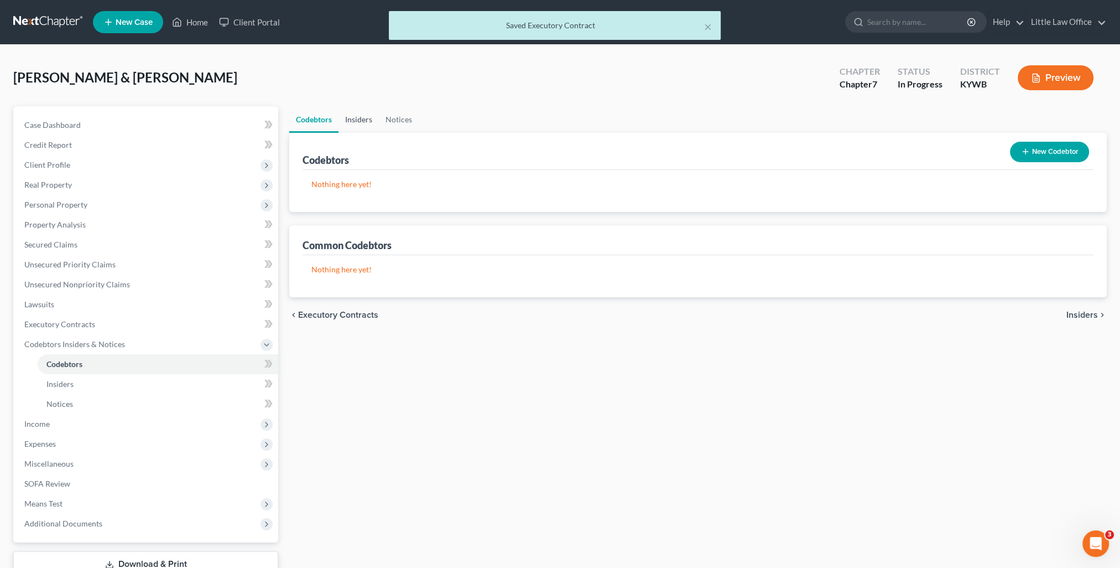
click at [359, 123] on link "Insiders" at bounding box center [359, 119] width 40 height 27
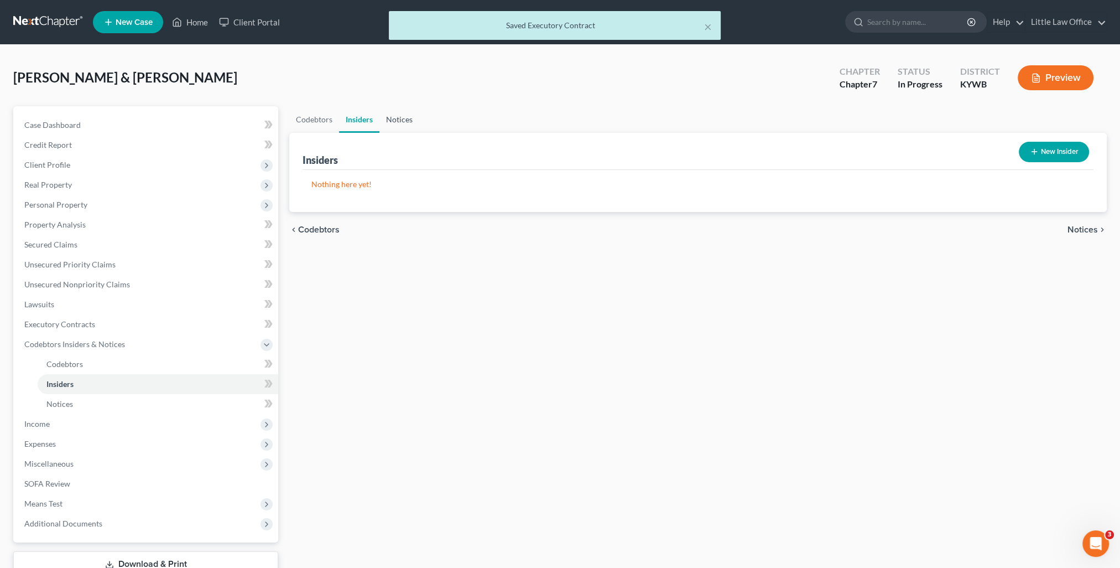
click at [394, 118] on link "Notices" at bounding box center [400, 119] width 40 height 27
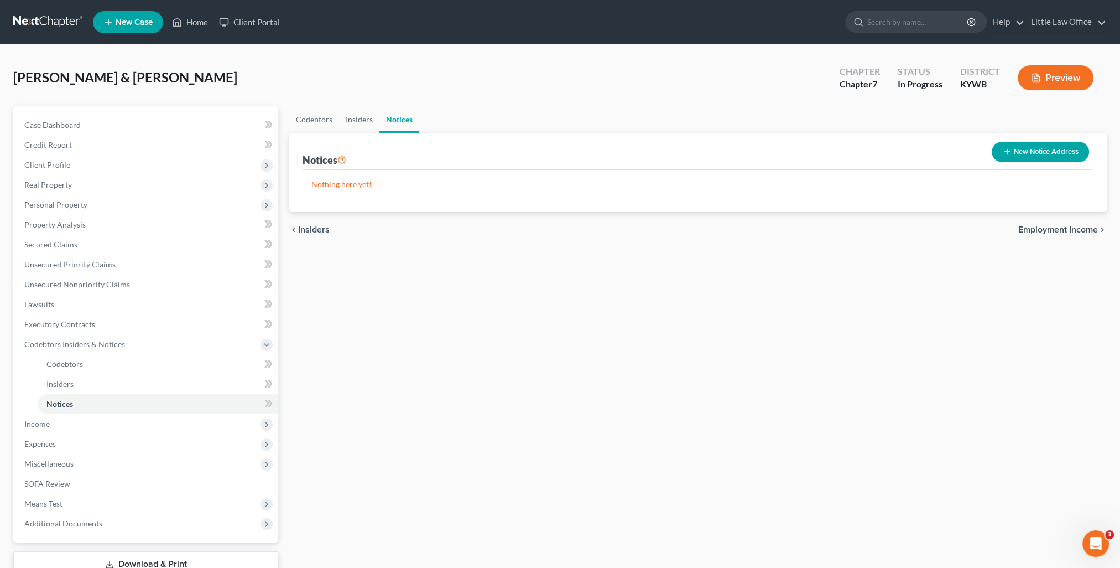
click at [1036, 232] on span "Employment Income" at bounding box center [1059, 229] width 80 height 9
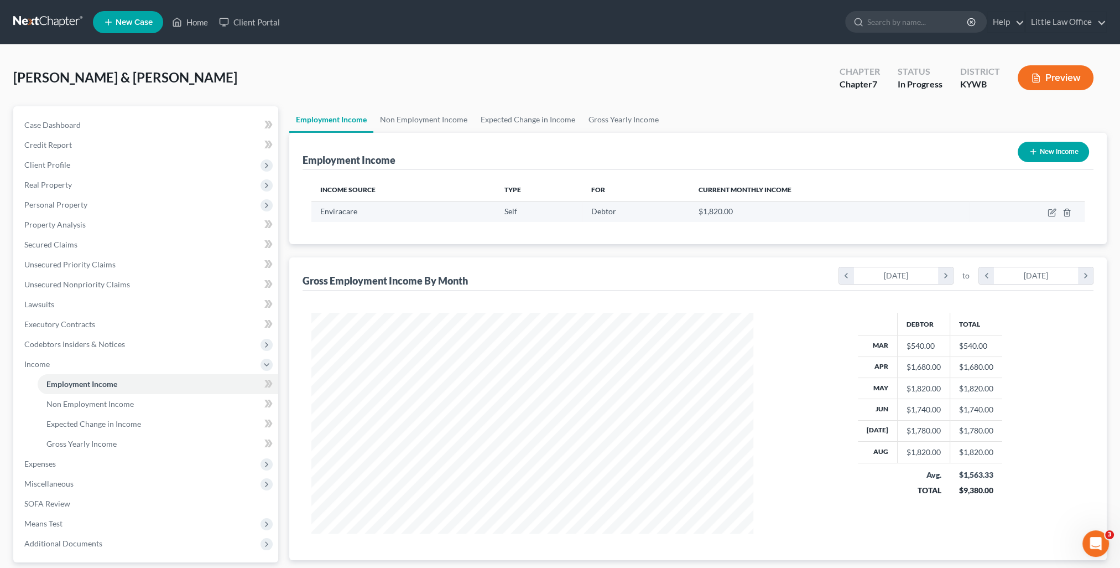
scroll to position [221, 464]
click at [445, 132] on link "Non Employment Income" at bounding box center [423, 119] width 101 height 27
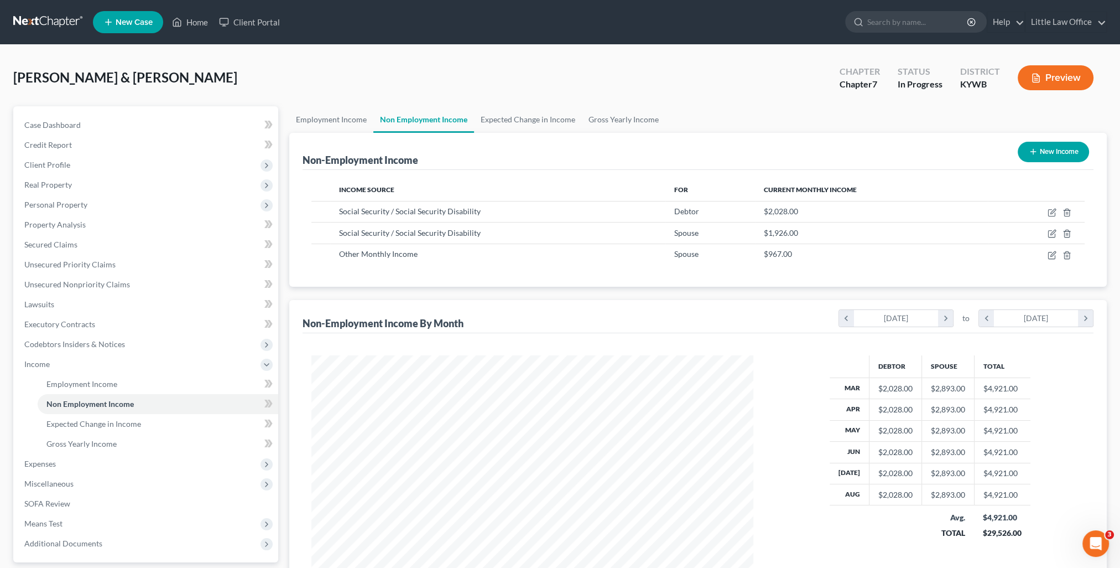
scroll to position [221, 464]
click at [509, 123] on link "Expected Change in Income" at bounding box center [528, 119] width 108 height 27
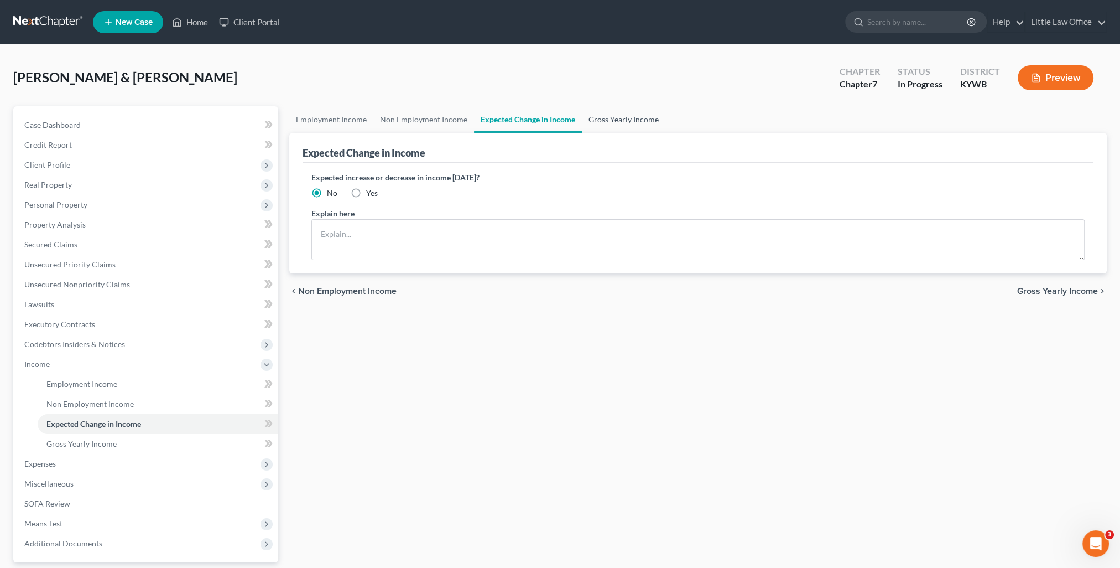
click at [618, 121] on link "Gross Yearly Income" at bounding box center [624, 119] width 84 height 27
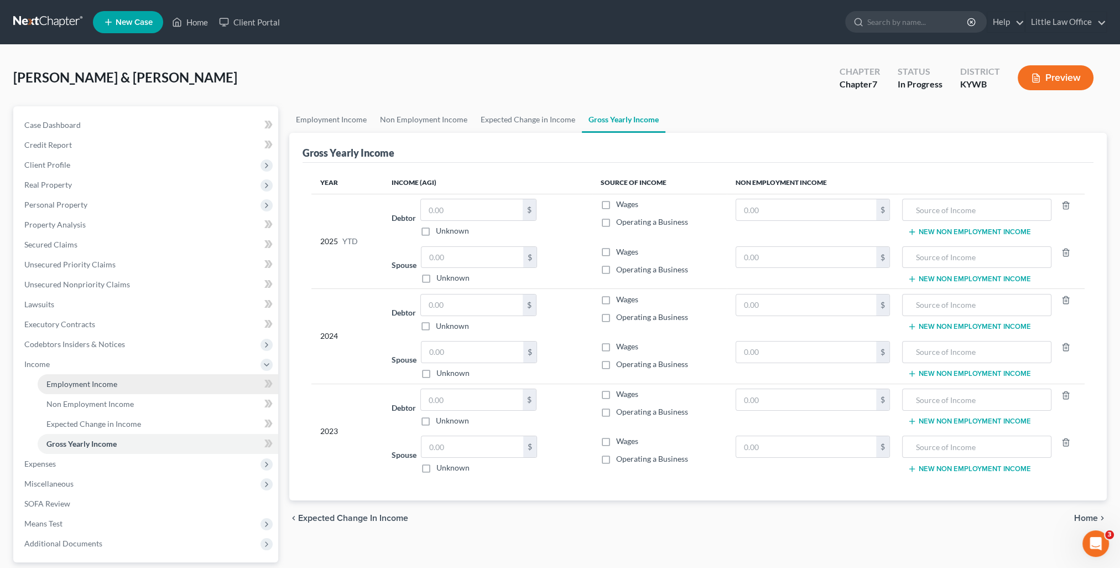
click at [75, 386] on span "Employment Income" at bounding box center [81, 383] width 71 height 9
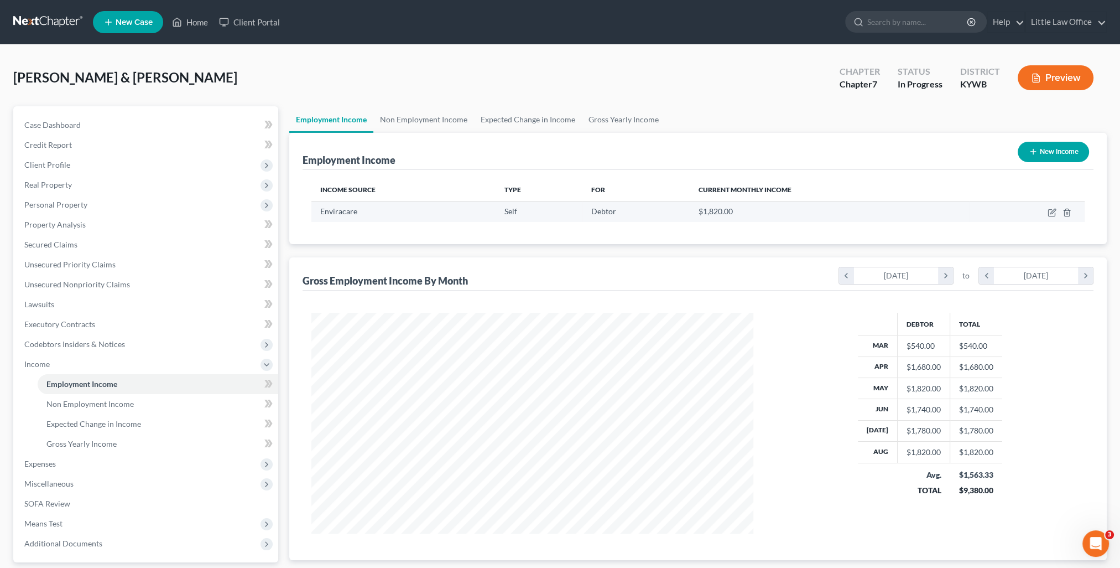
scroll to position [221, 464]
click at [440, 121] on link "Non Employment Income" at bounding box center [423, 119] width 101 height 27
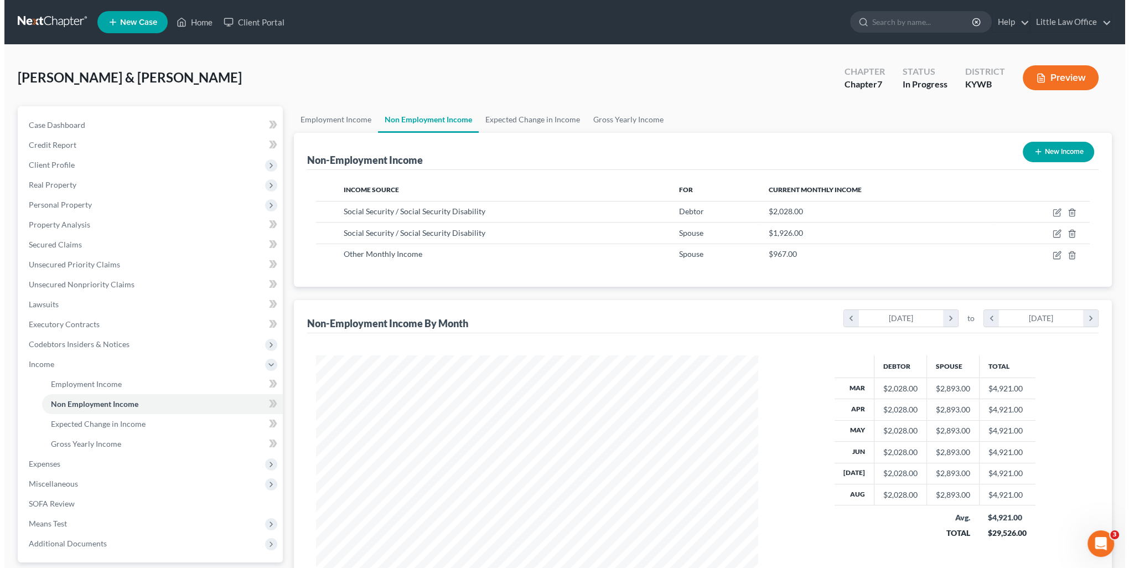
scroll to position [221, 464]
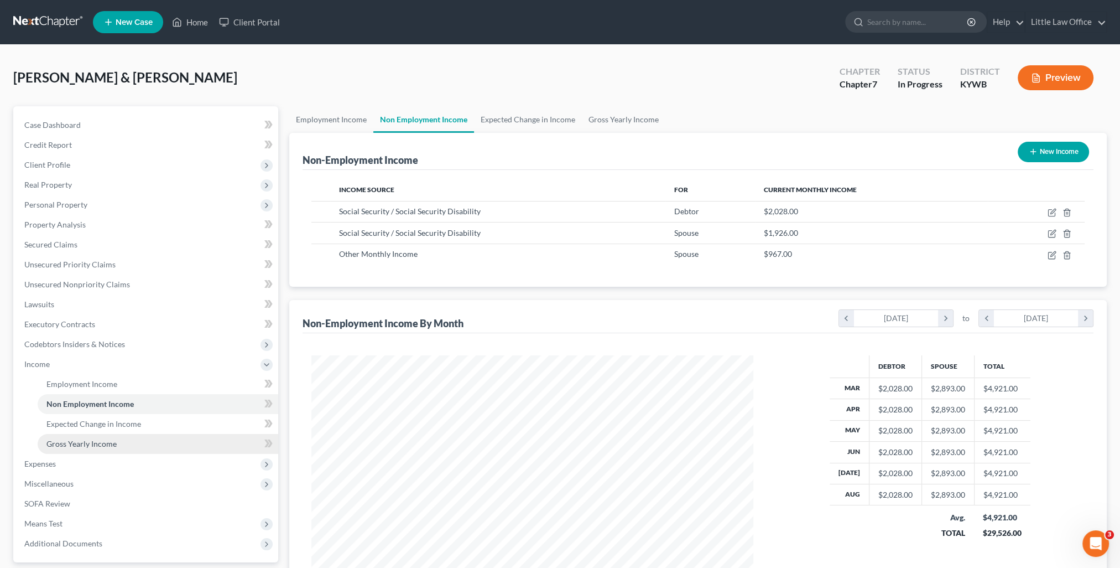
click at [107, 443] on span "Gross Yearly Income" at bounding box center [81, 443] width 70 height 9
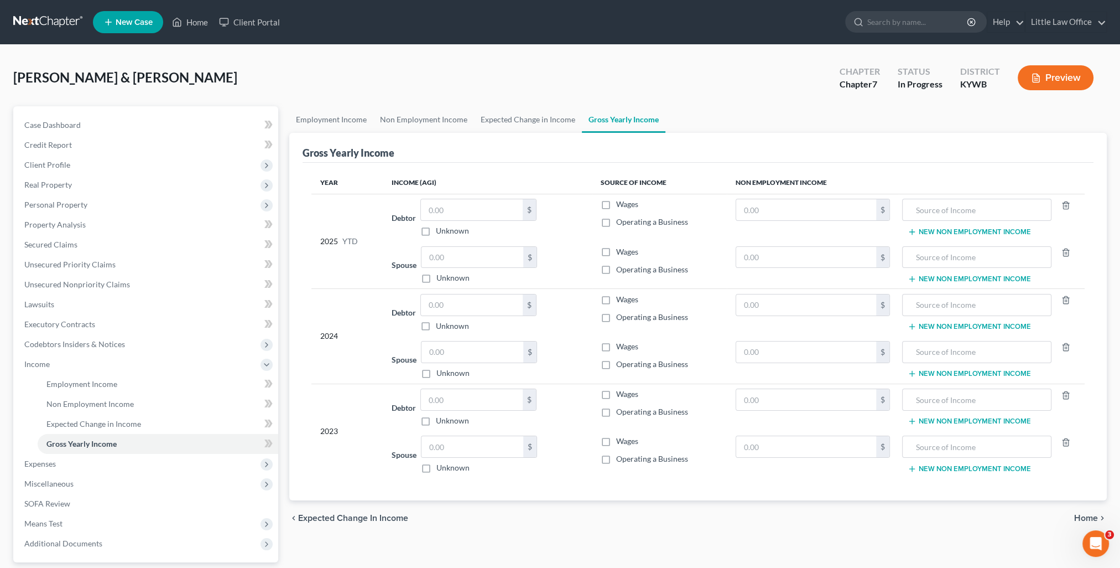
click at [616, 272] on label "Operating a Business" at bounding box center [652, 269] width 72 height 11
click at [621, 271] on input "Operating a Business" at bounding box center [624, 267] width 7 height 7
checkbox input "true"
click at [616, 360] on label "Operating a Business" at bounding box center [652, 364] width 72 height 11
click at [621, 360] on input "Operating a Business" at bounding box center [624, 362] width 7 height 7
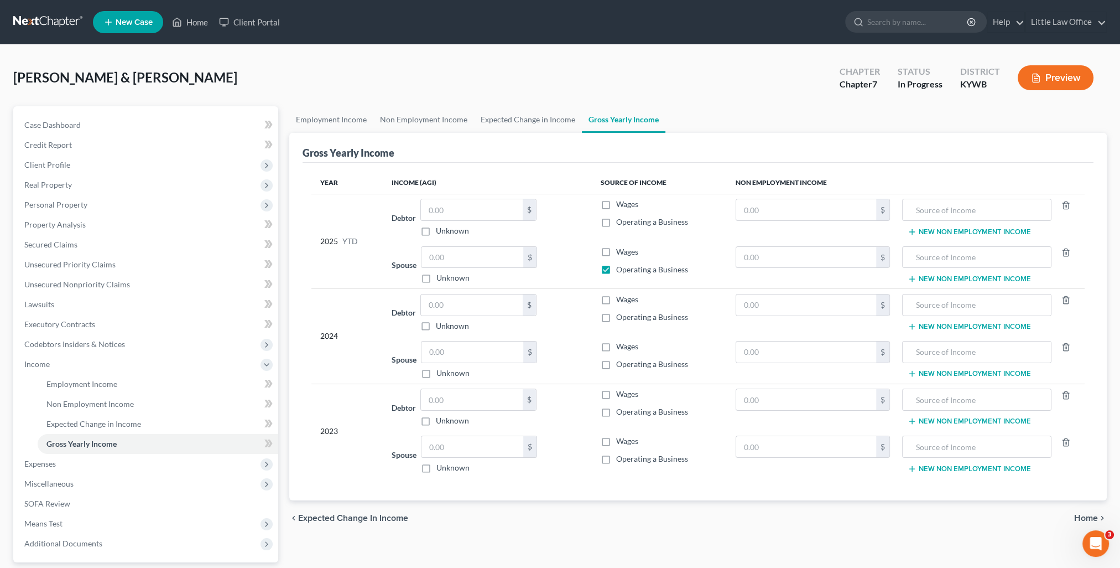
checkbox input "true"
click at [616, 457] on label "Operating a Business" at bounding box center [652, 458] width 72 height 11
click at [621, 457] on input "Operating a Business" at bounding box center [624, 456] width 7 height 7
checkbox input "true"
click at [976, 219] on input "text" at bounding box center [976, 209] width 137 height 21
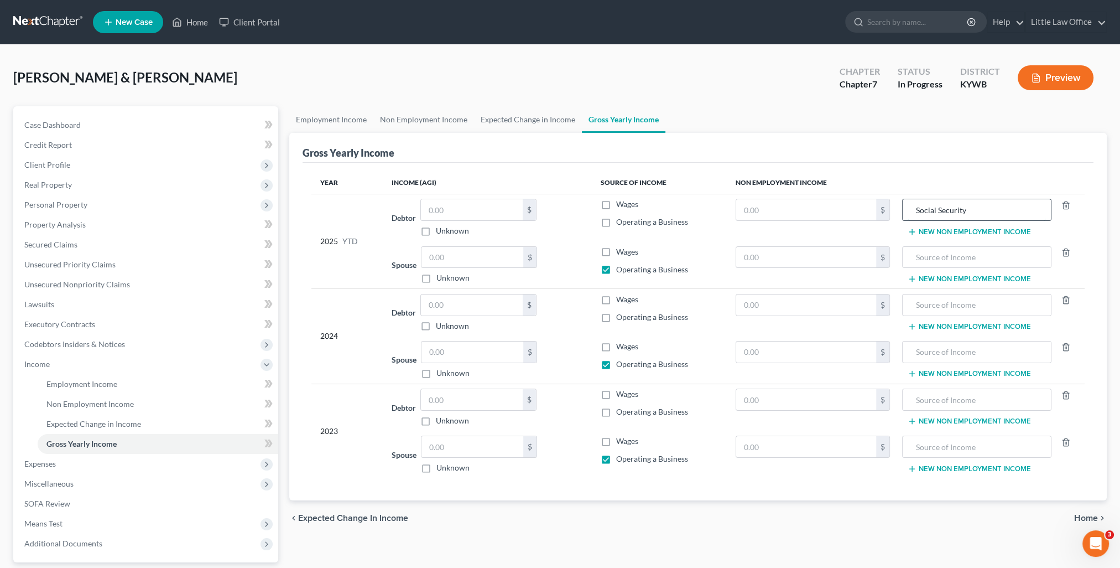
type input "Social Security"
click at [950, 266] on input "text" at bounding box center [976, 257] width 137 height 21
click at [989, 209] on input "Social Security" at bounding box center [976, 209] width 137 height 21
click at [1004, 247] on input "text" at bounding box center [976, 257] width 137 height 21
paste input "Social Security"
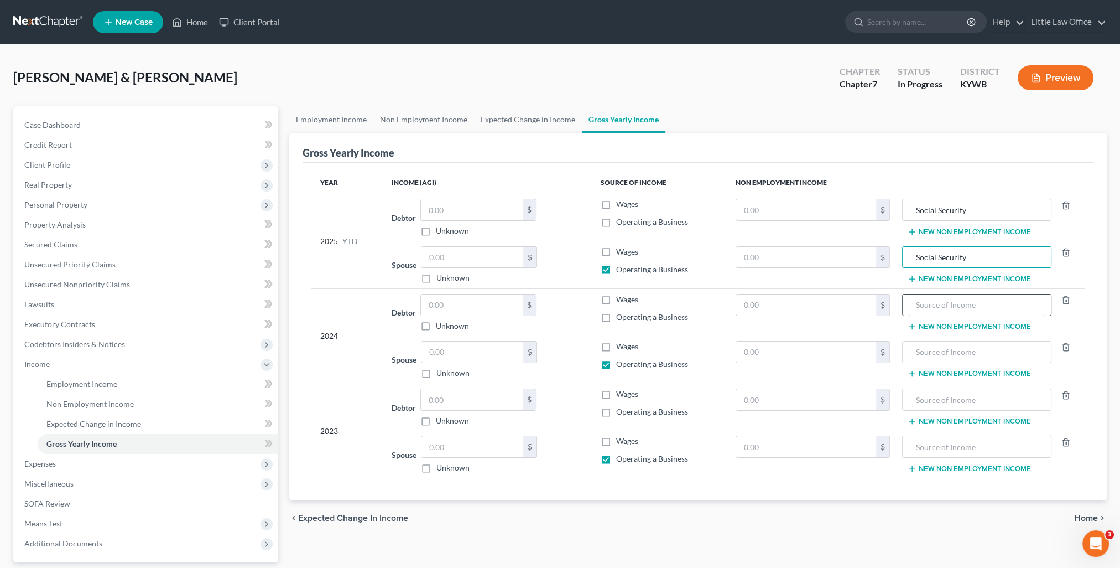
type input "Social Security"
click at [970, 306] on input "text" at bounding box center [976, 304] width 137 height 21
paste input "Social Security"
type input "Social Security"
click at [975, 348] on input "text" at bounding box center [976, 351] width 137 height 21
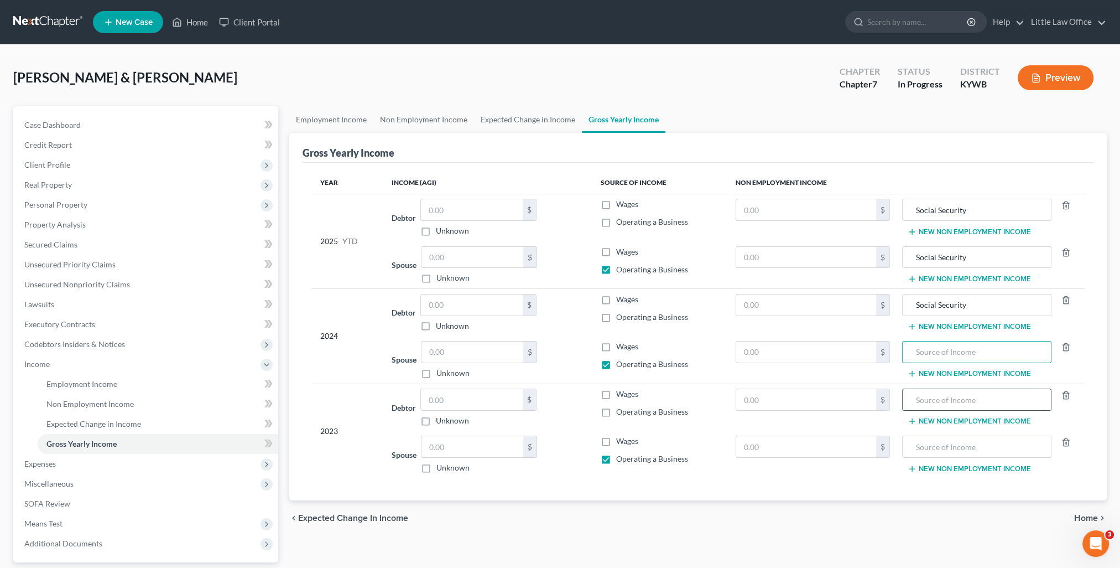
paste input "Social Security"
type input "Social Security"
drag, startPoint x: 966, startPoint y: 396, endPoint x: 975, endPoint y: 417, distance: 23.0
click at [966, 396] on input "text" at bounding box center [976, 399] width 137 height 21
paste input "Social Security"
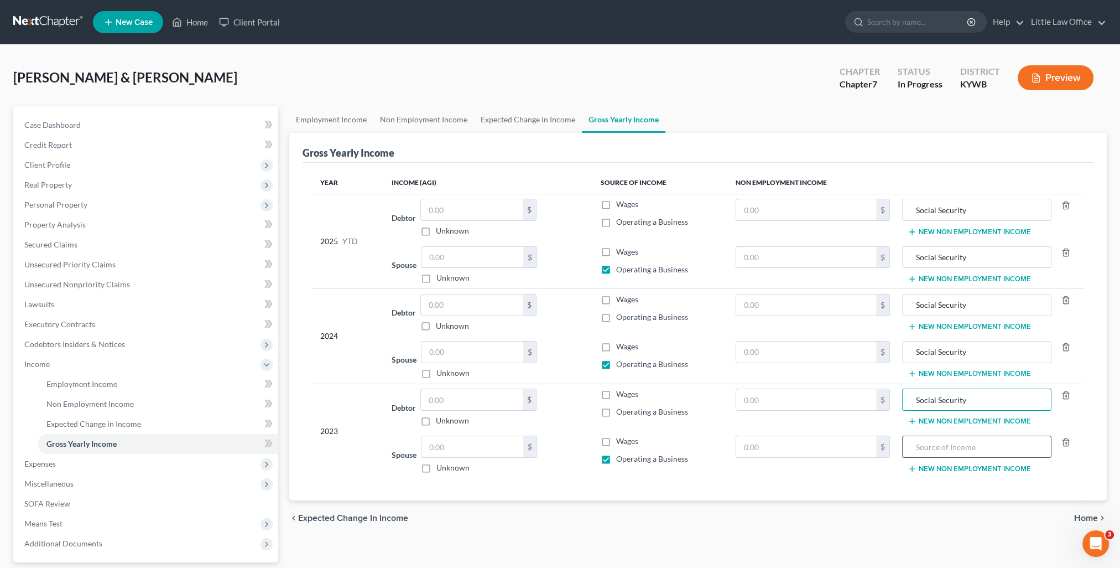
type input "Social Security"
click at [973, 444] on input "text" at bounding box center [976, 446] width 137 height 21
paste input "Social Security"
type input "Social Security"
click at [1079, 516] on span "Home" at bounding box center [1086, 517] width 24 height 9
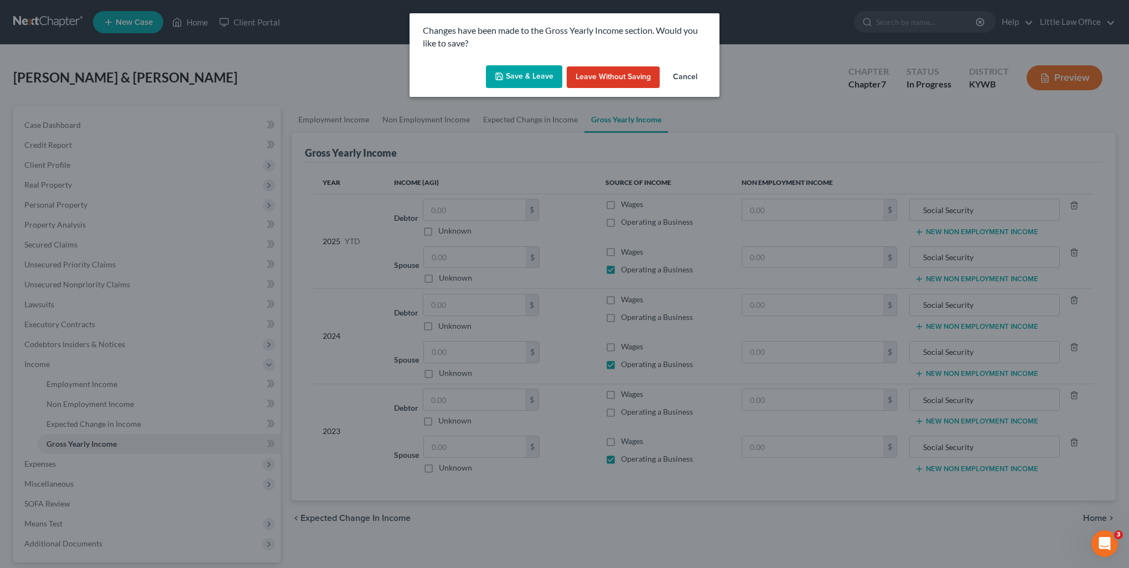
click at [524, 72] on button "Save & Leave" at bounding box center [524, 76] width 76 height 23
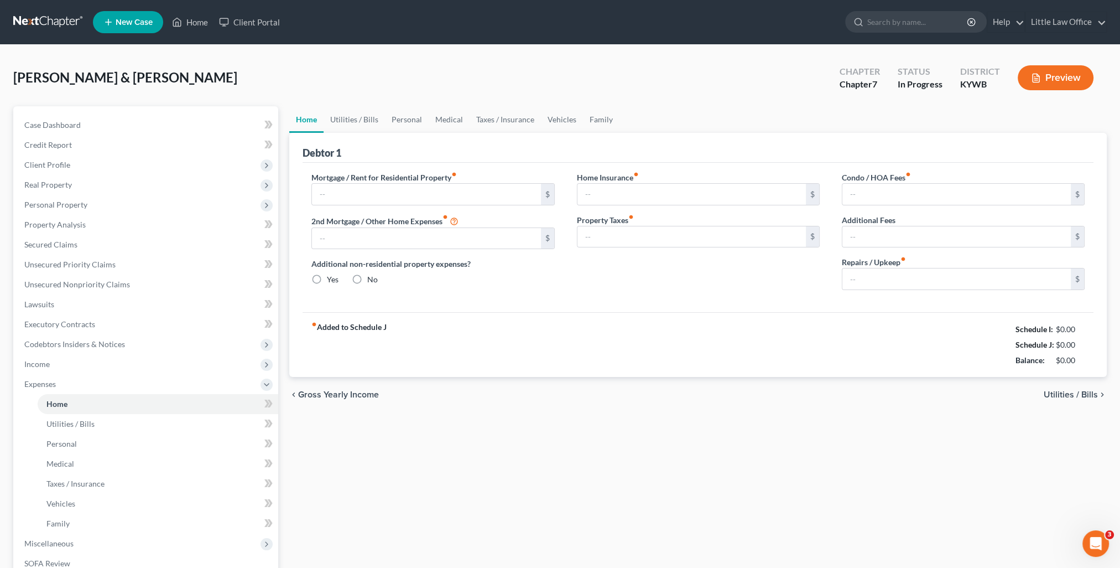
type input "555.00"
type input "0.00"
radio input "true"
type input "0.00"
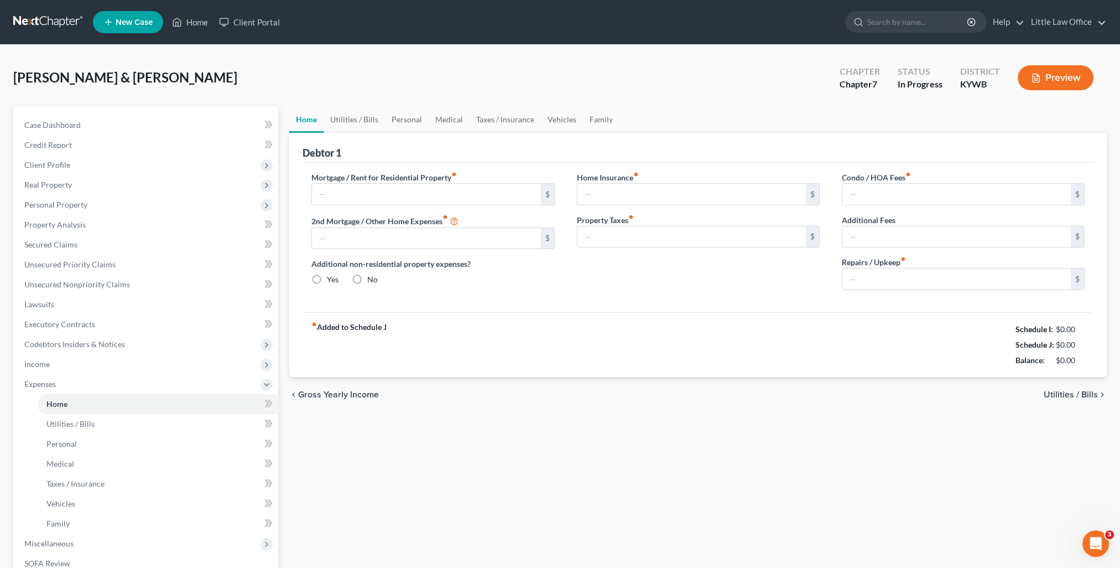
type input "0.00"
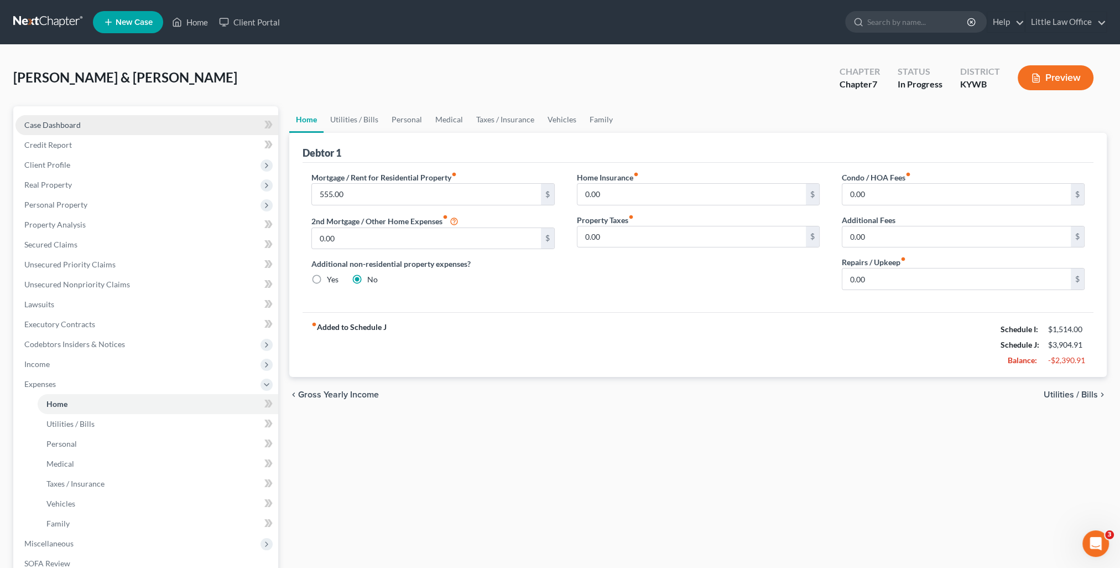
click at [79, 127] on span "Case Dashboard" at bounding box center [52, 124] width 56 height 9
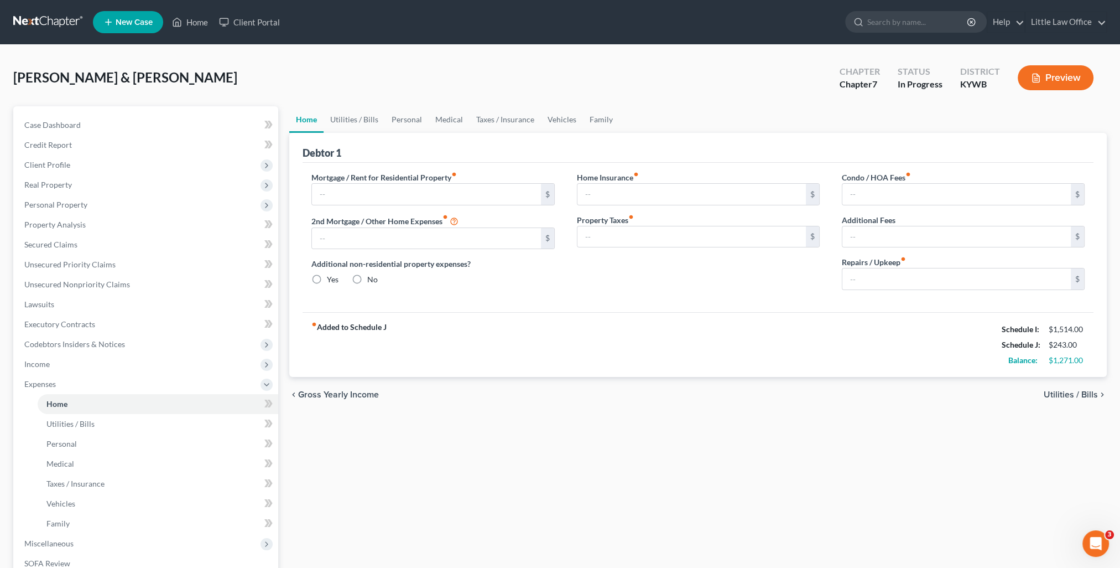
click at [776, 310] on div "Mortgage / Rent for Residential Property fiber_manual_record $ 2nd Mortgage / O…" at bounding box center [698, 237] width 791 height 149
type input "555.00"
type input "0.00"
radio input "true"
type input "0.00"
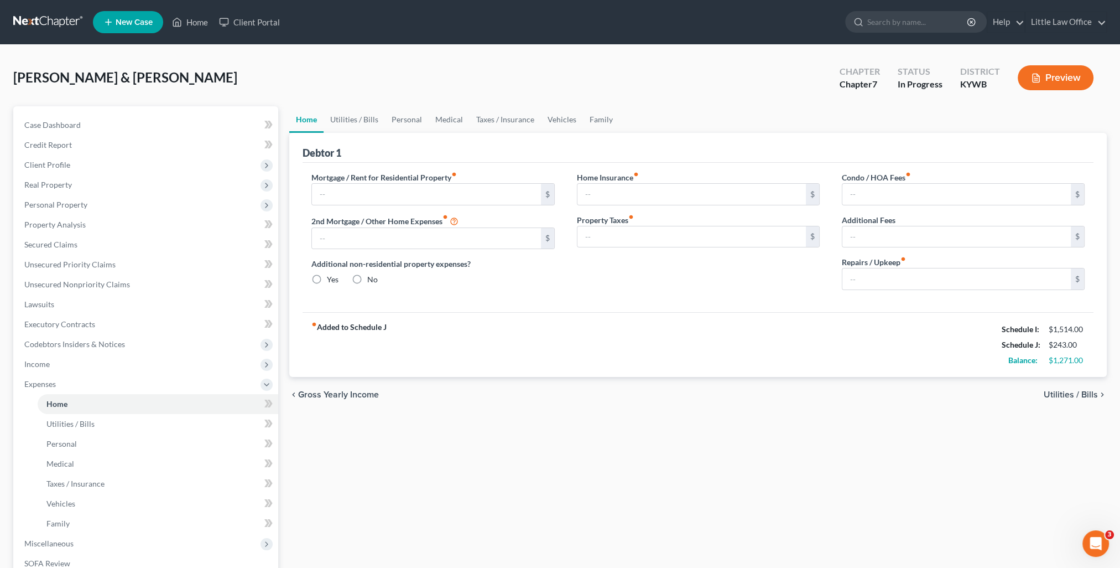
type input "0.00"
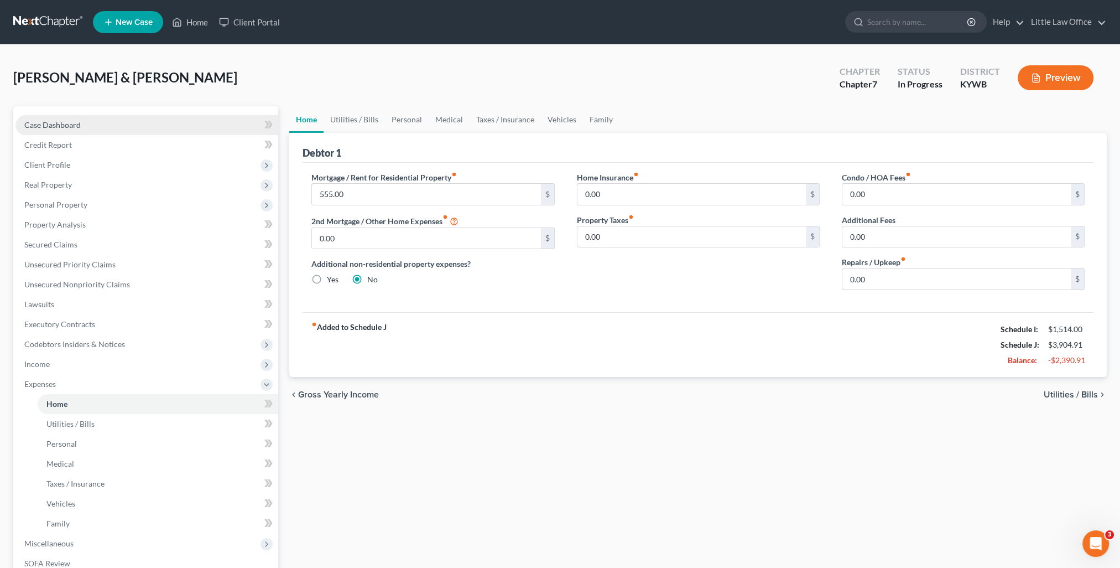
click at [87, 125] on link "Case Dashboard" at bounding box center [146, 125] width 263 height 20
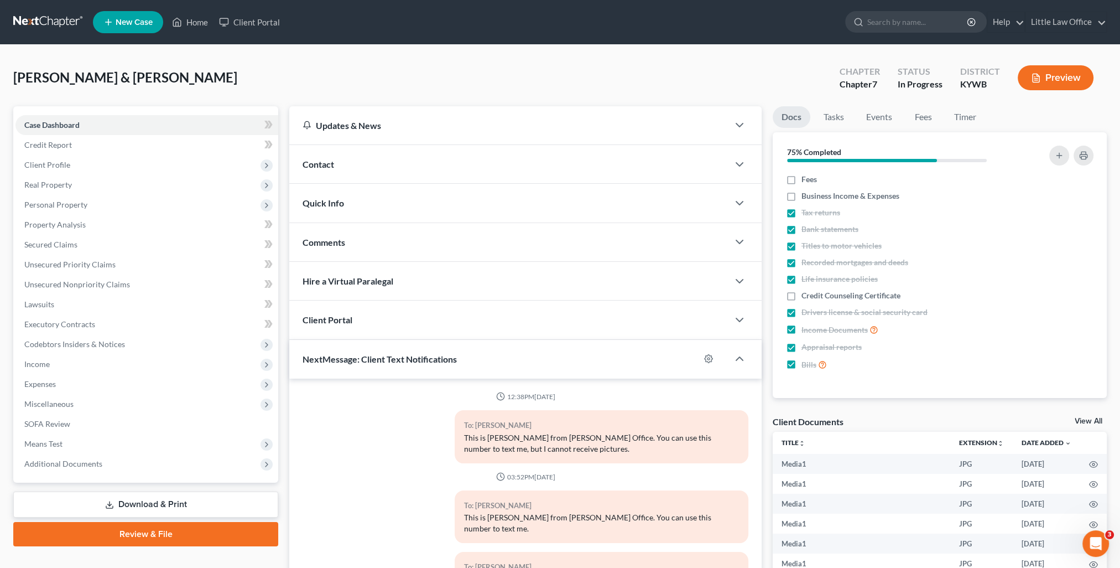
click at [357, 172] on div "Contact" at bounding box center [508, 164] width 439 height 38
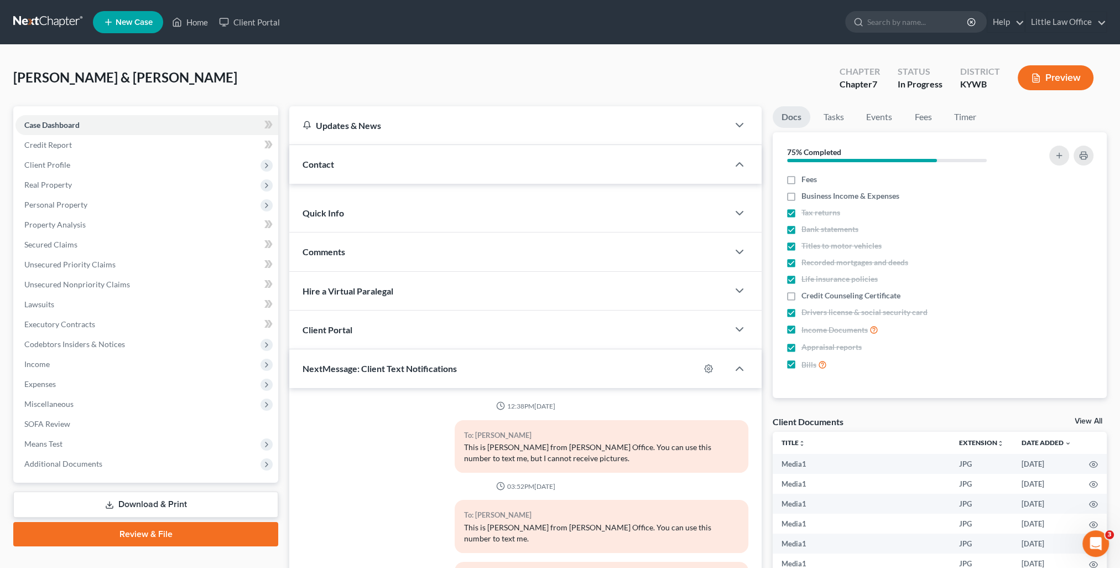
scroll to position [5021, 0]
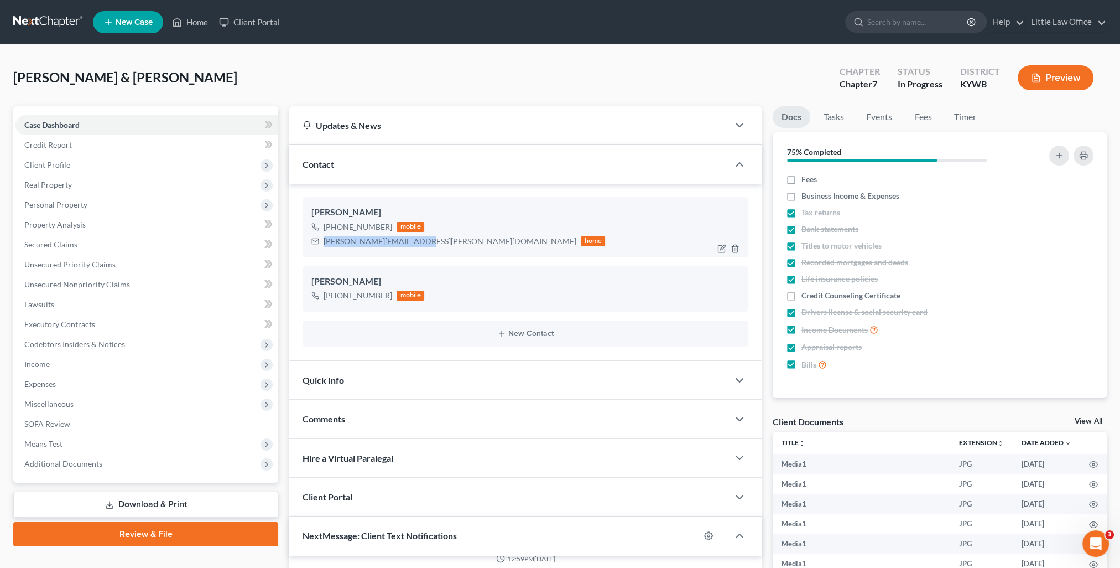
drag, startPoint x: 321, startPoint y: 241, endPoint x: 411, endPoint y: 248, distance: 89.4
click at [411, 248] on div "Jennifer Hoeft +1 (270) 608-4030 mobile hoeft.jennifer@yahoo.com home" at bounding box center [526, 227] width 446 height 60
copy div "hoeft.jennifer@yahoo.com"
click at [365, 165] on div "Contact" at bounding box center [508, 164] width 439 height 38
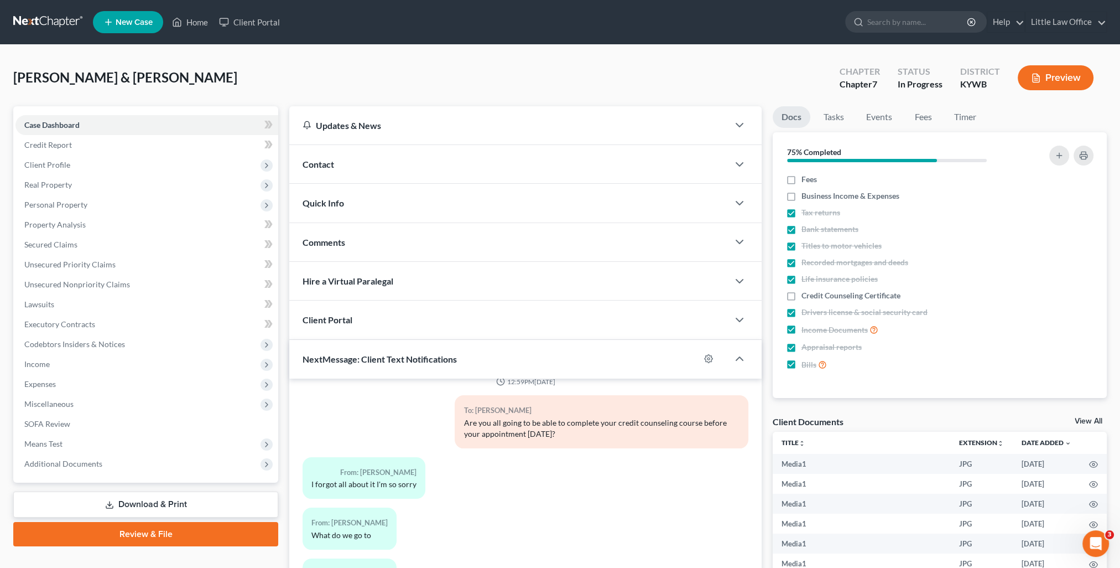
click at [367, 240] on div "Comments" at bounding box center [508, 242] width 439 height 38
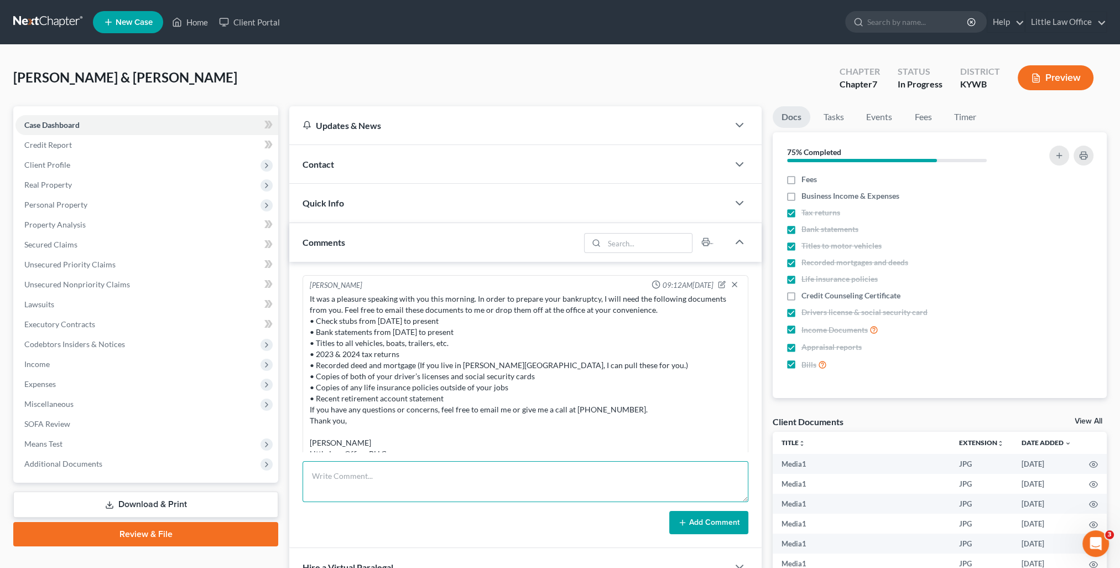
click at [515, 497] on textarea at bounding box center [526, 481] width 446 height 41
paste textarea "Please see attached instructions for you to complete your credit counseling cou…"
type textarea "Please see attached instructions for you to complete your credit counseling cou…"
click at [696, 516] on button "Add Comment" at bounding box center [708, 522] width 79 height 23
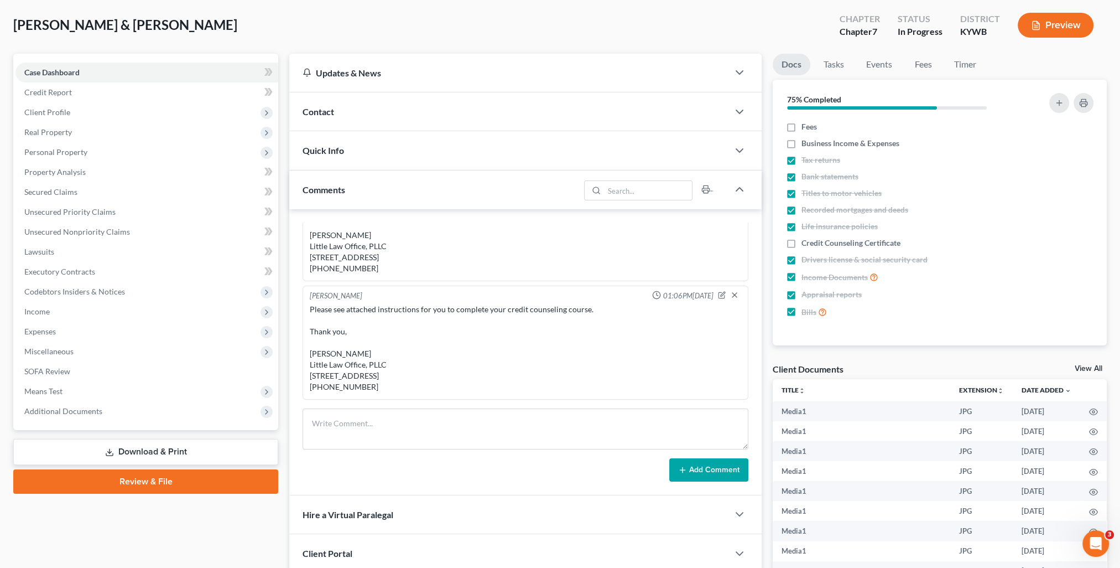
scroll to position [0, 0]
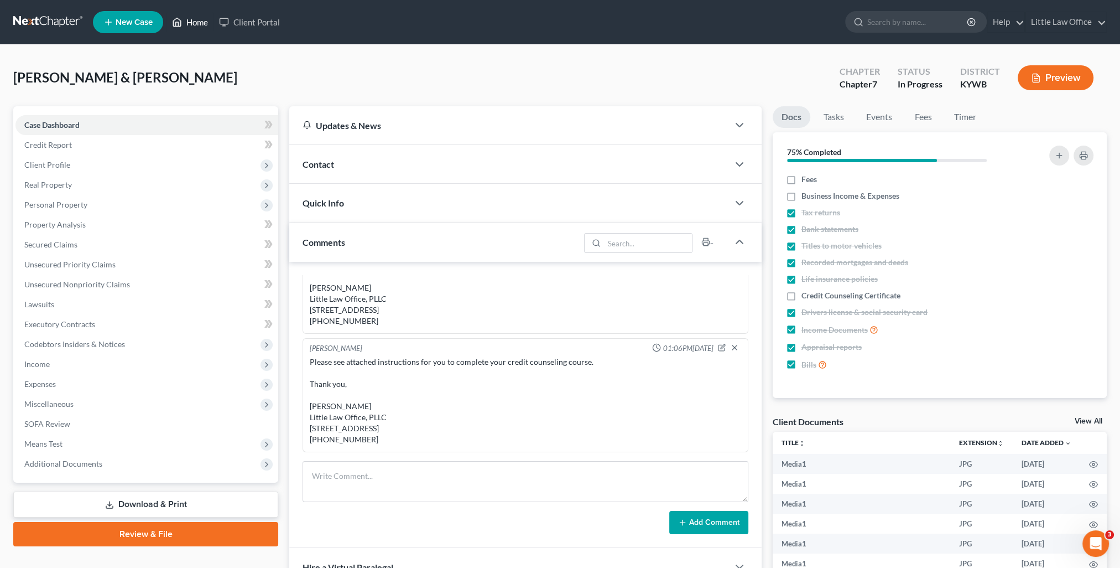
click at [195, 28] on link "Home" at bounding box center [190, 22] width 47 height 20
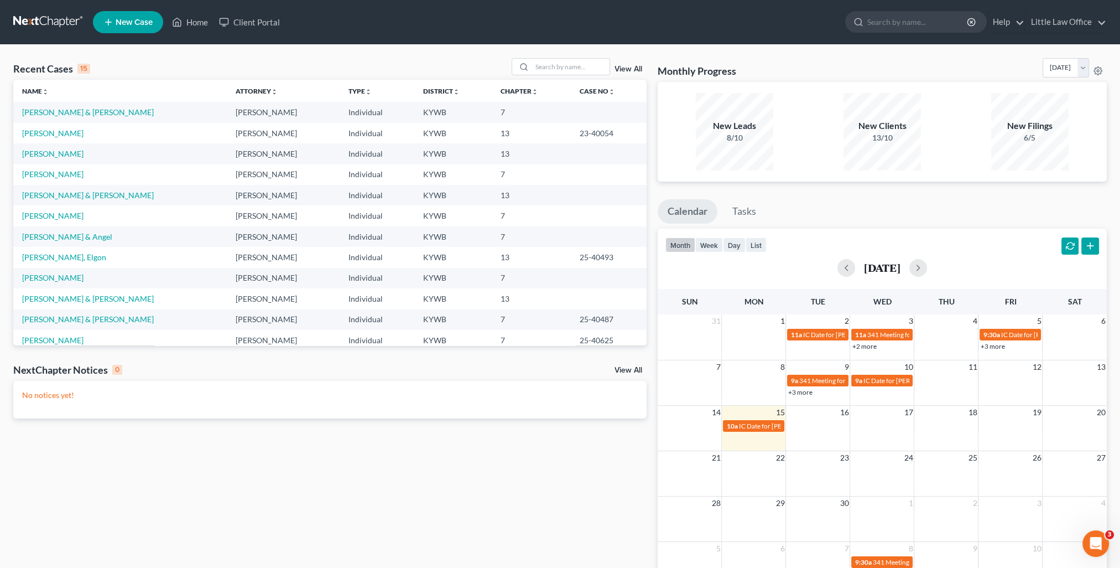
click at [77, 189] on td "Stone, Wesley & Amanda" at bounding box center [120, 195] width 214 height 20
click at [77, 190] on link "Stone, Wesley & Amanda" at bounding box center [88, 194] width 132 height 9
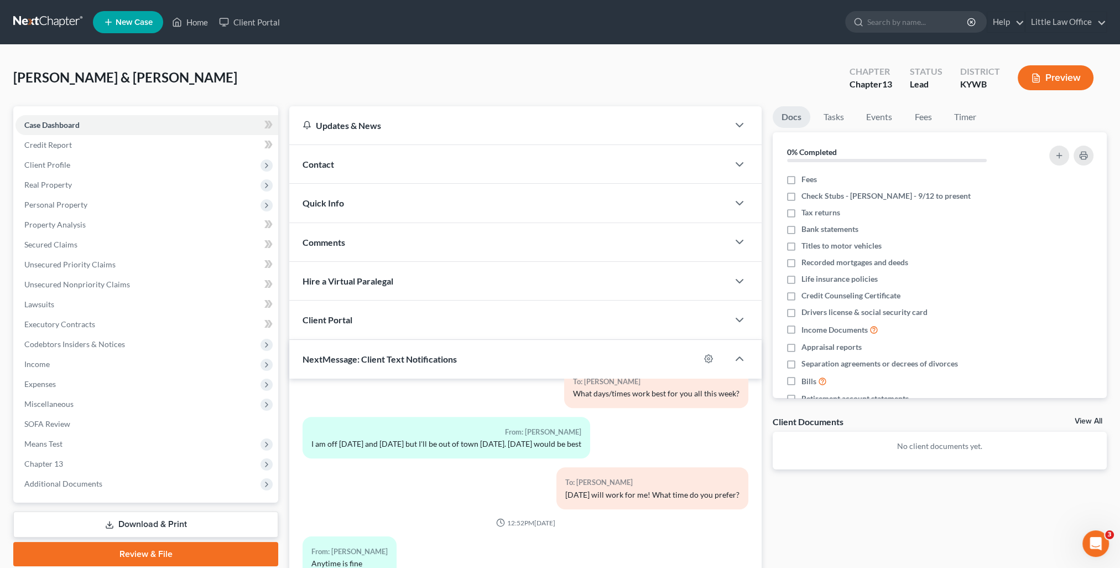
scroll to position [99, 0]
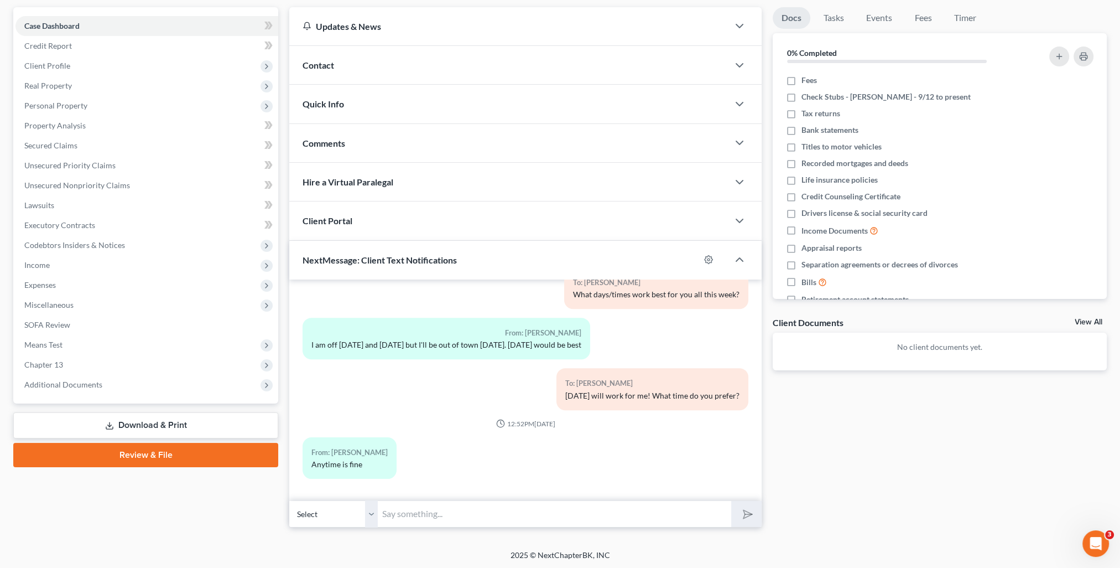
click at [602, 518] on input "text" at bounding box center [555, 513] width 354 height 27
type input "How about 10:00?"
click at [731, 501] on button "submit" at bounding box center [746, 514] width 30 height 26
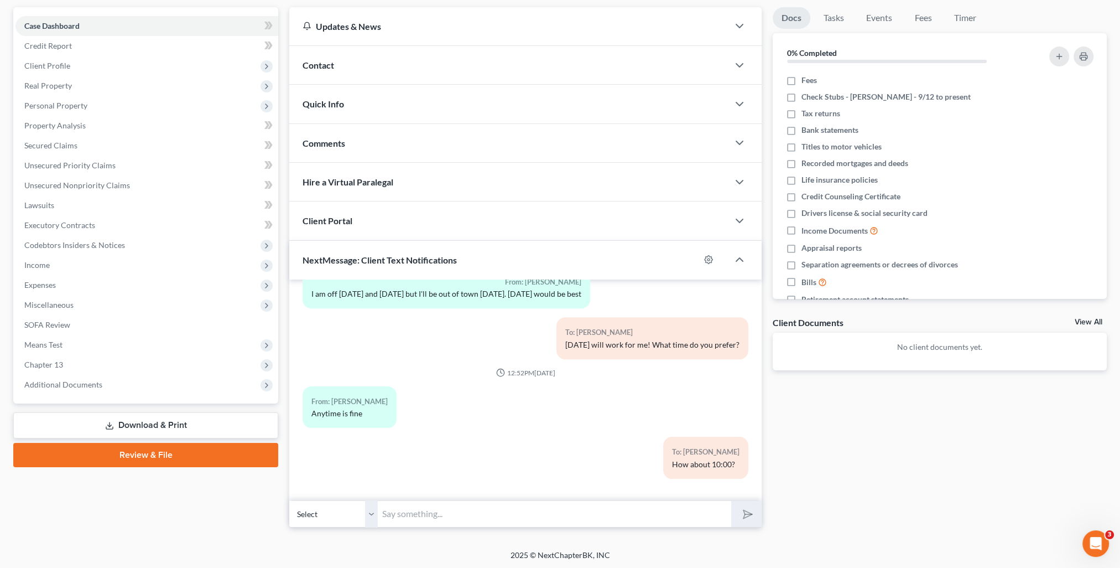
scroll to position [0, 0]
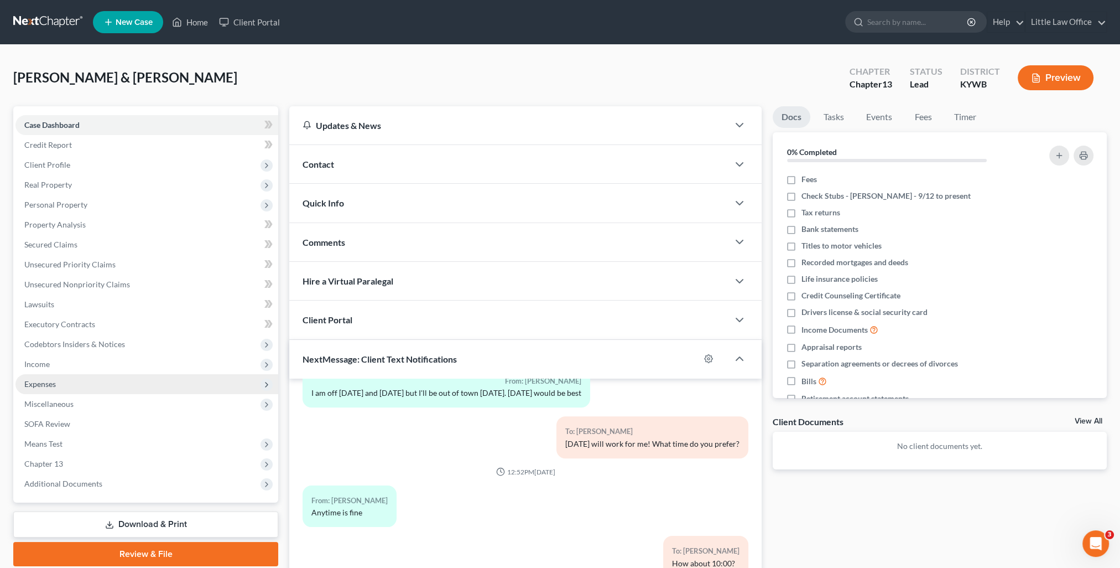
click at [43, 387] on span "Expenses" at bounding box center [40, 383] width 32 height 9
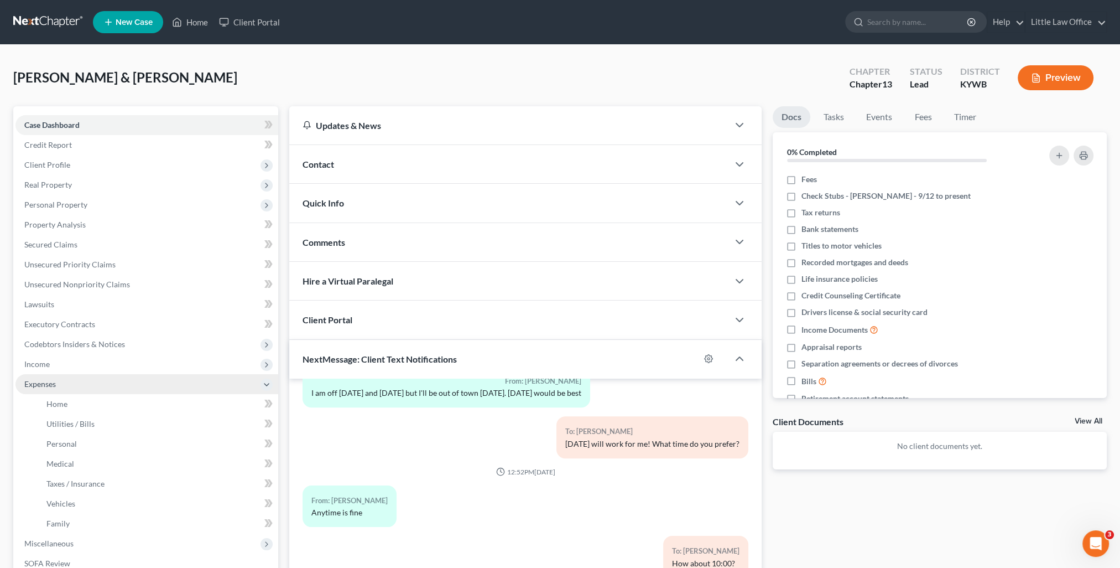
click at [49, 391] on span "Expenses" at bounding box center [146, 384] width 263 height 20
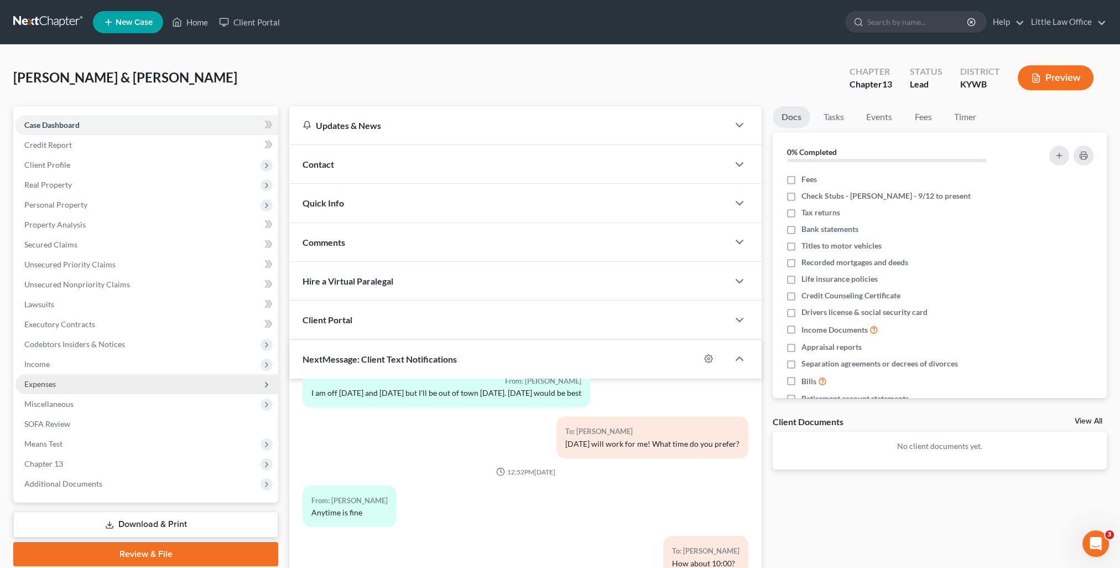
click at [50, 388] on span "Expenses" at bounding box center [146, 384] width 263 height 20
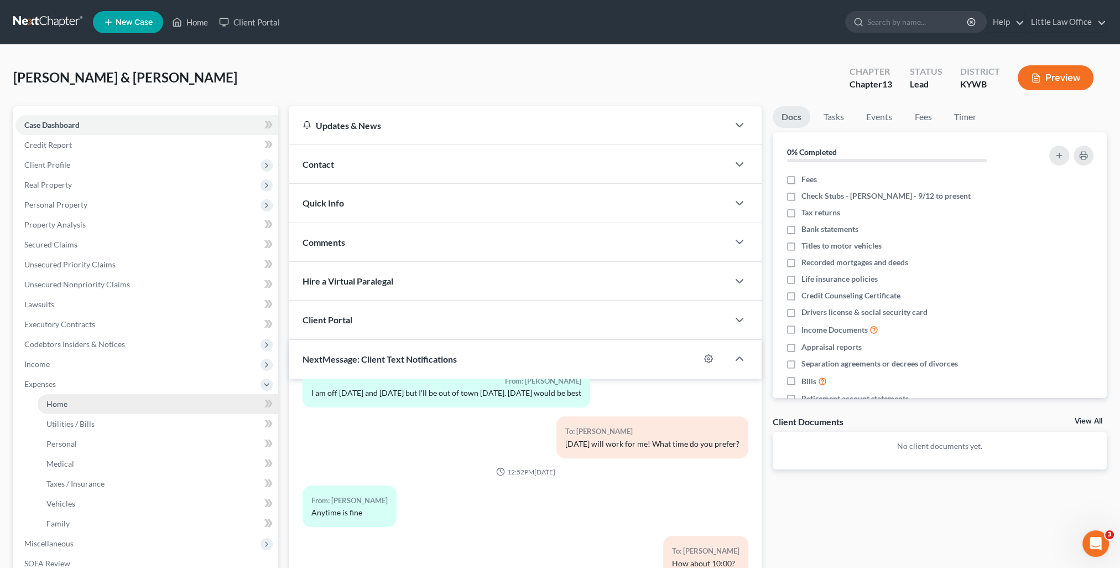
click at [59, 399] on span "Home" at bounding box center [56, 403] width 21 height 9
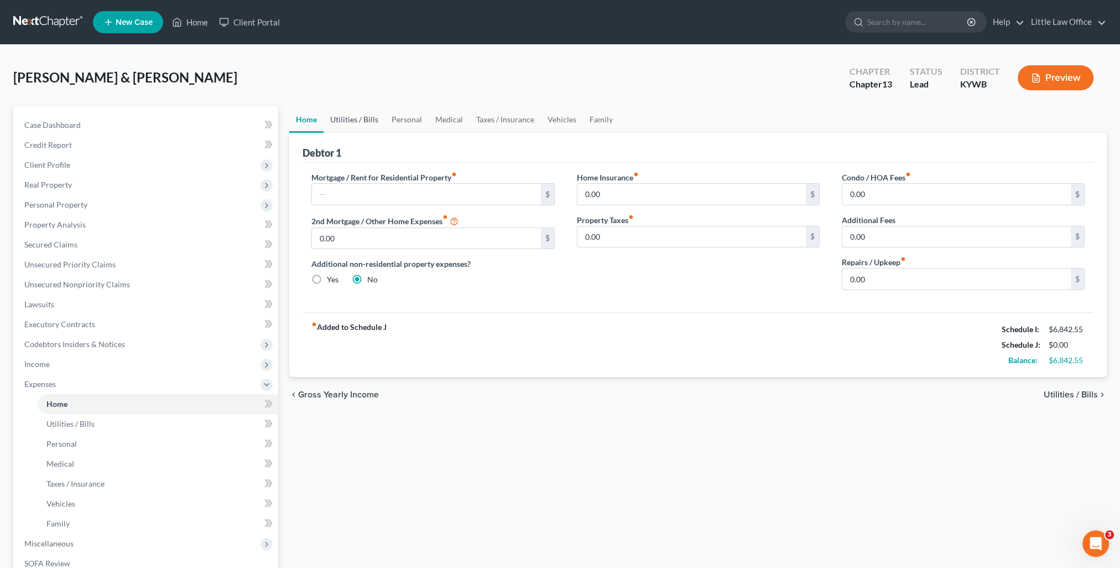
click at [360, 123] on link "Utilities / Bills" at bounding box center [354, 119] width 61 height 27
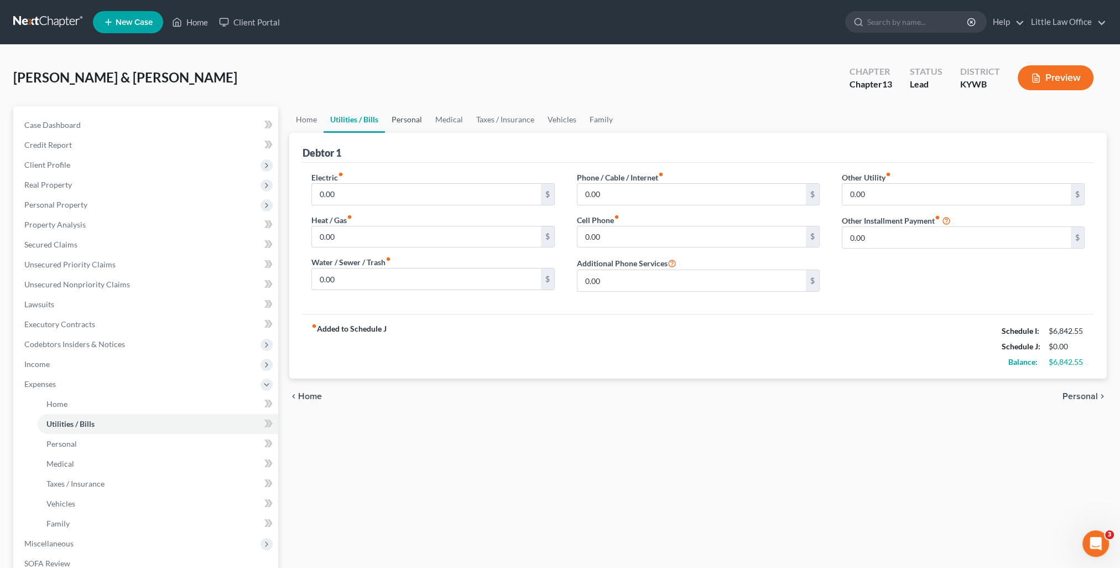
click at [411, 126] on link "Personal" at bounding box center [407, 119] width 44 height 27
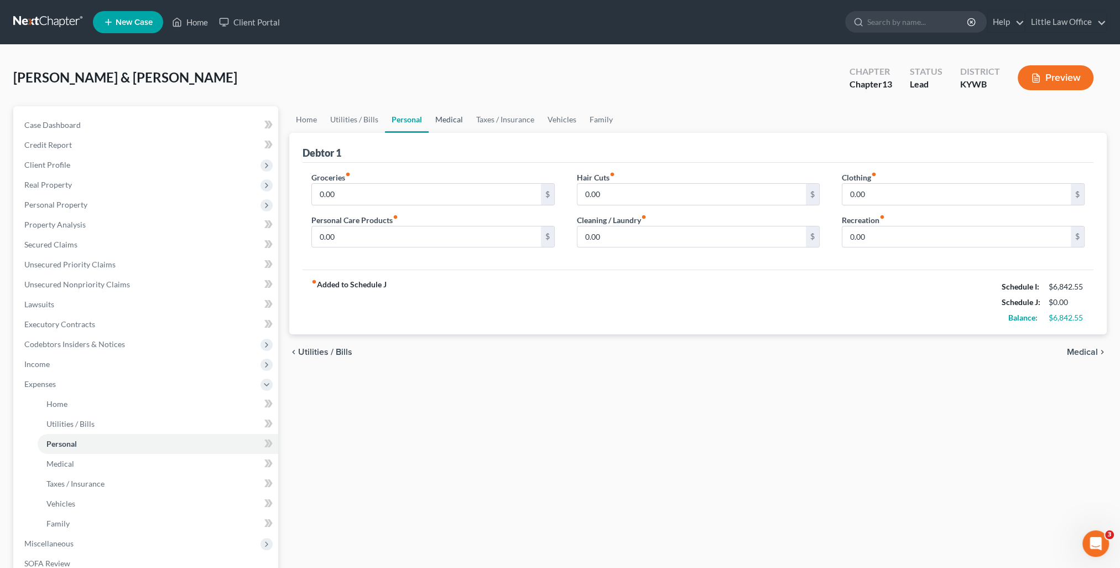
click at [448, 118] on link "Medical" at bounding box center [449, 119] width 41 height 27
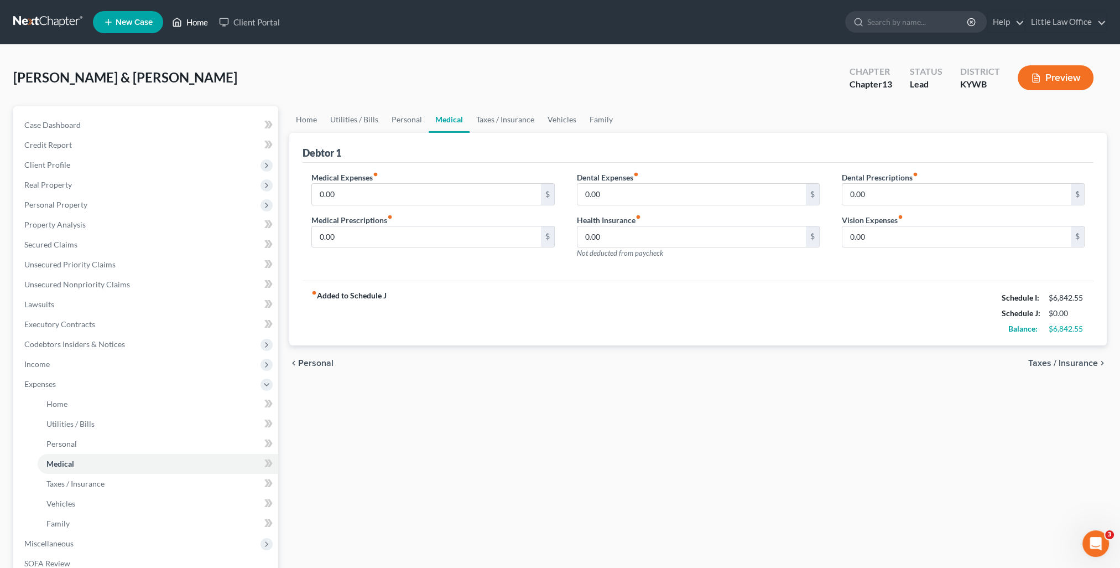
click at [201, 25] on link "Home" at bounding box center [190, 22] width 47 height 20
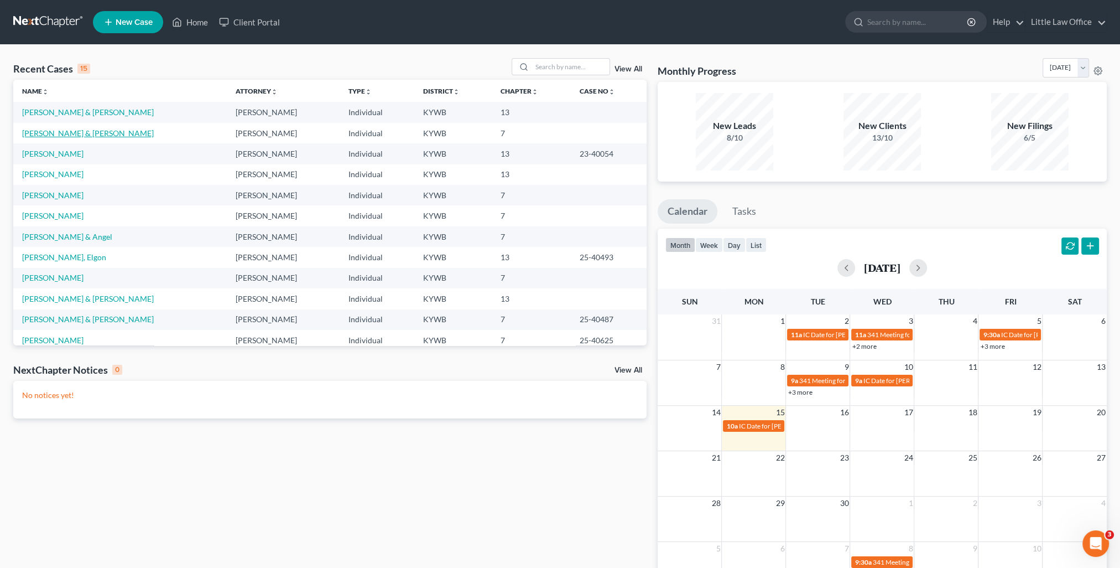
click at [86, 129] on link "Hoeft, Harrison & Jennifer" at bounding box center [88, 132] width 132 height 9
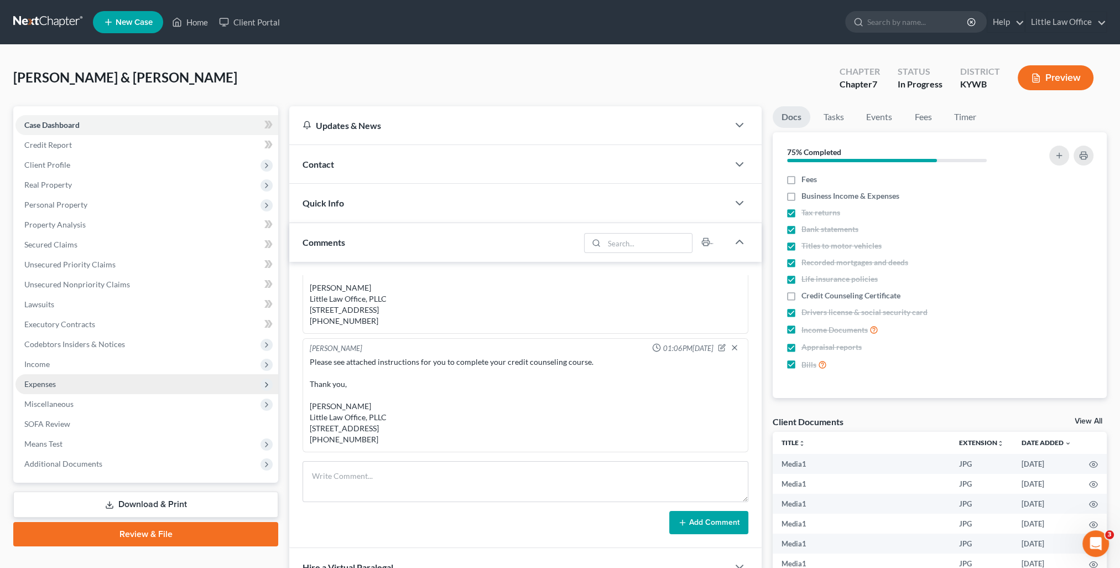
scroll to position [5021, 0]
click at [77, 376] on span "Expenses" at bounding box center [146, 384] width 263 height 20
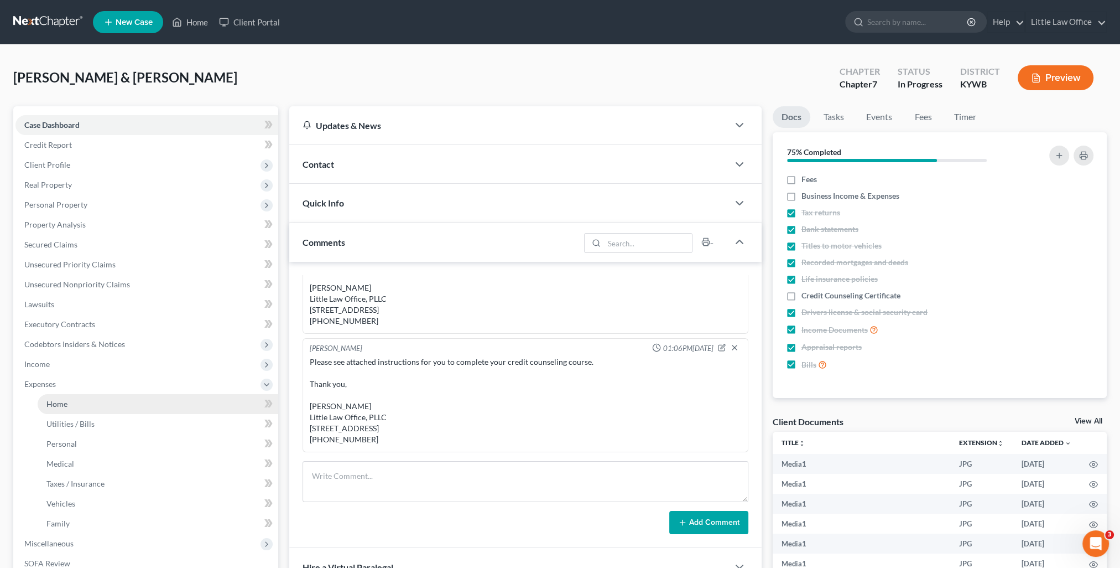
click at [91, 397] on link "Home" at bounding box center [158, 404] width 241 height 20
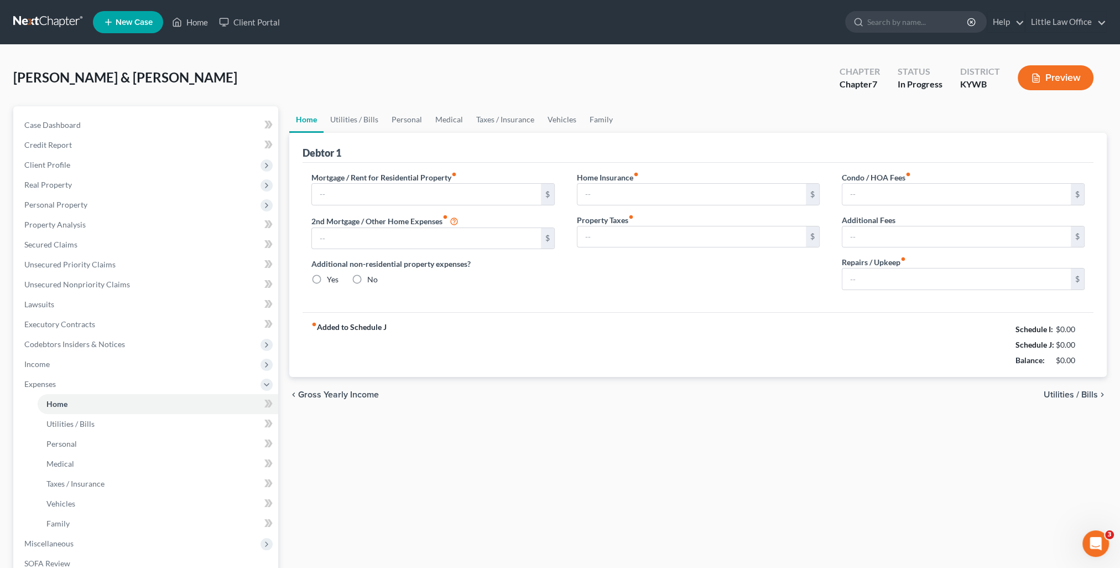
type input "555.00"
type input "0.00"
radio input "true"
type input "0.00"
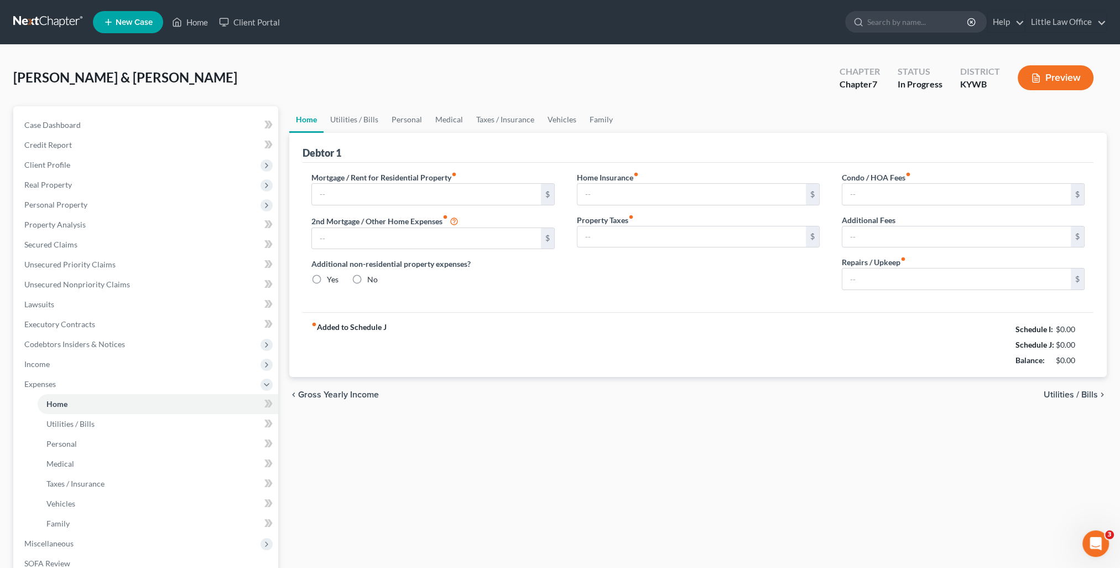
type input "0.00"
click at [77, 366] on span "Income" at bounding box center [146, 364] width 263 height 20
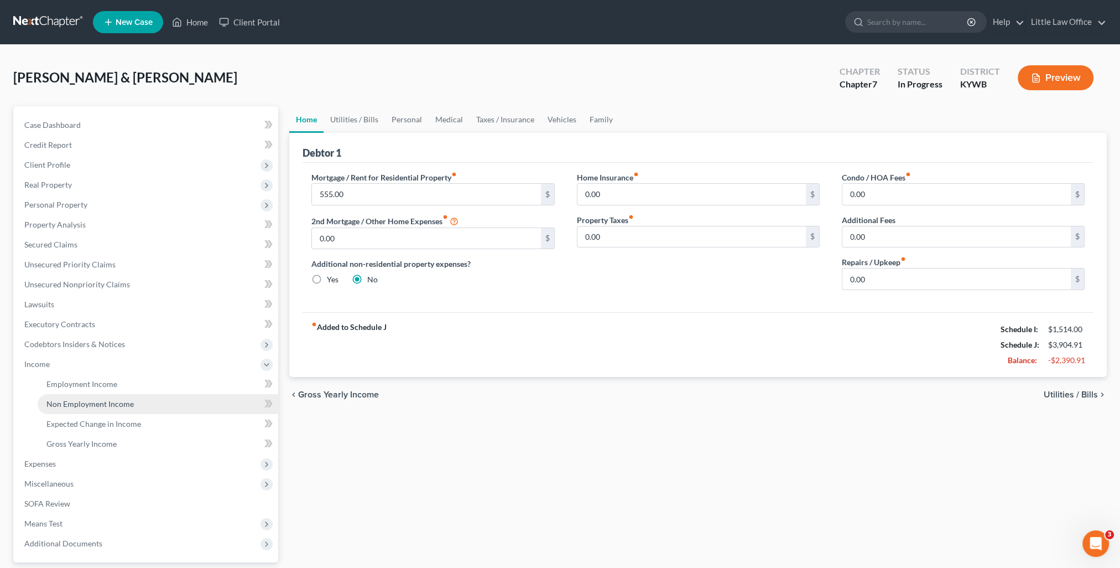
click at [92, 402] on span "Non Employment Income" at bounding box center [89, 403] width 87 height 9
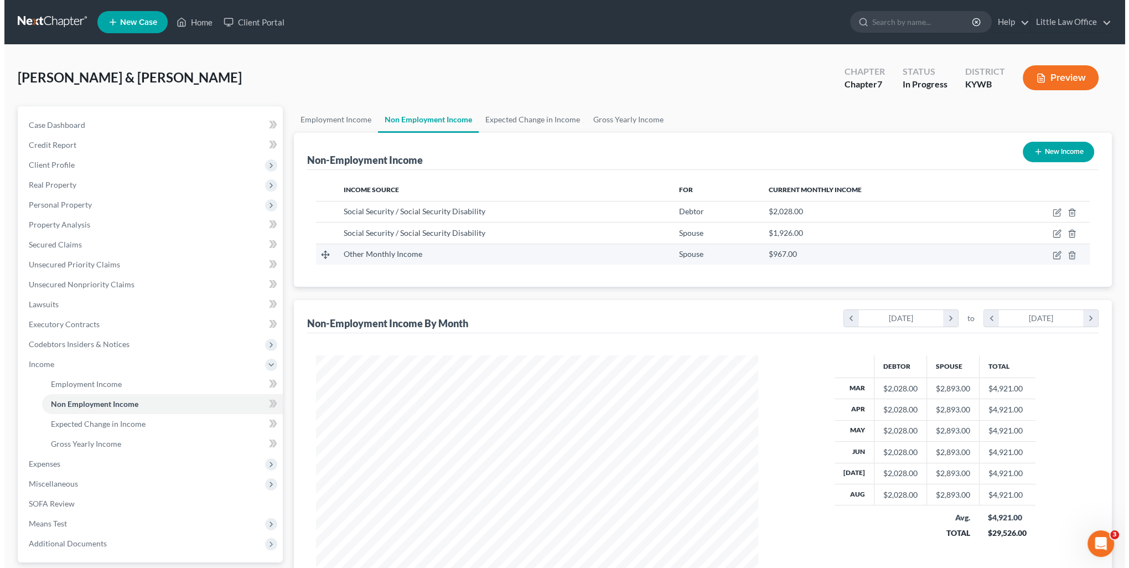
scroll to position [221, 464]
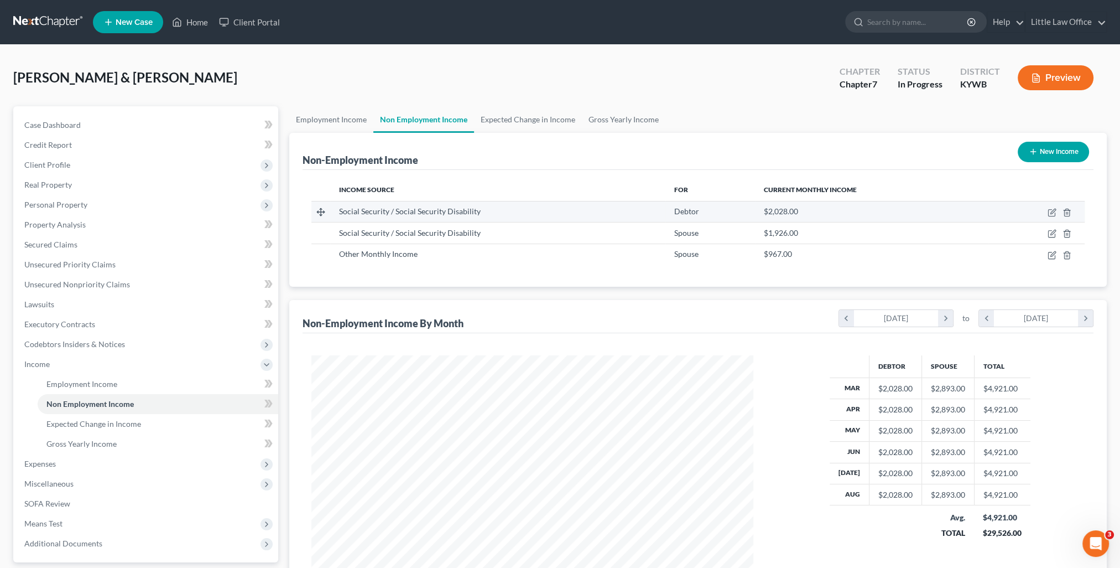
click at [1047, 214] on td at bounding box center [1036, 211] width 97 height 21
click at [1048, 212] on icon "button" at bounding box center [1051, 213] width 7 height 7
select select "4"
select select "0"
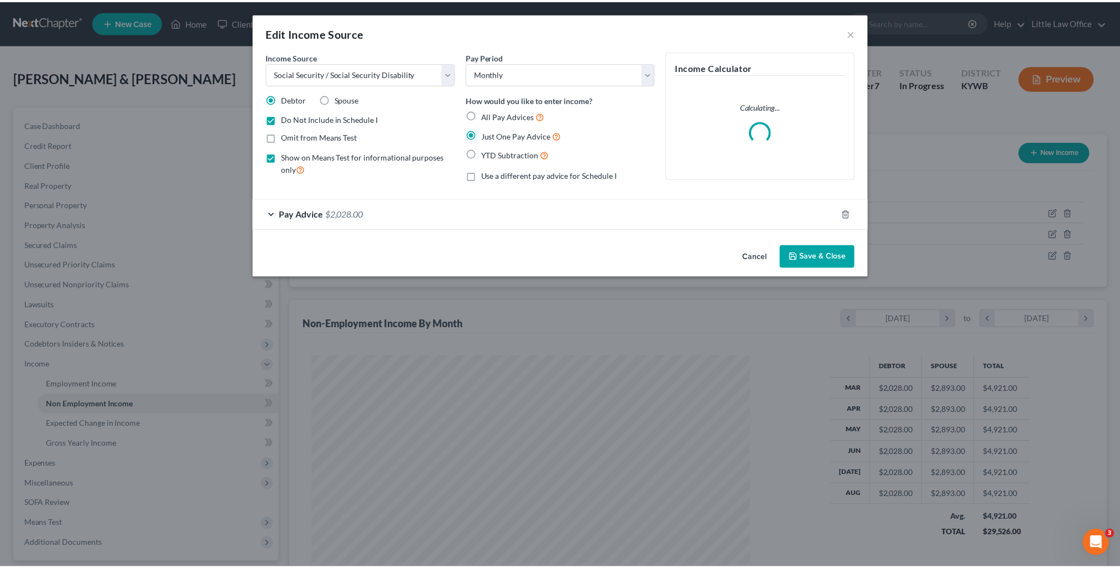
scroll to position [222, 467]
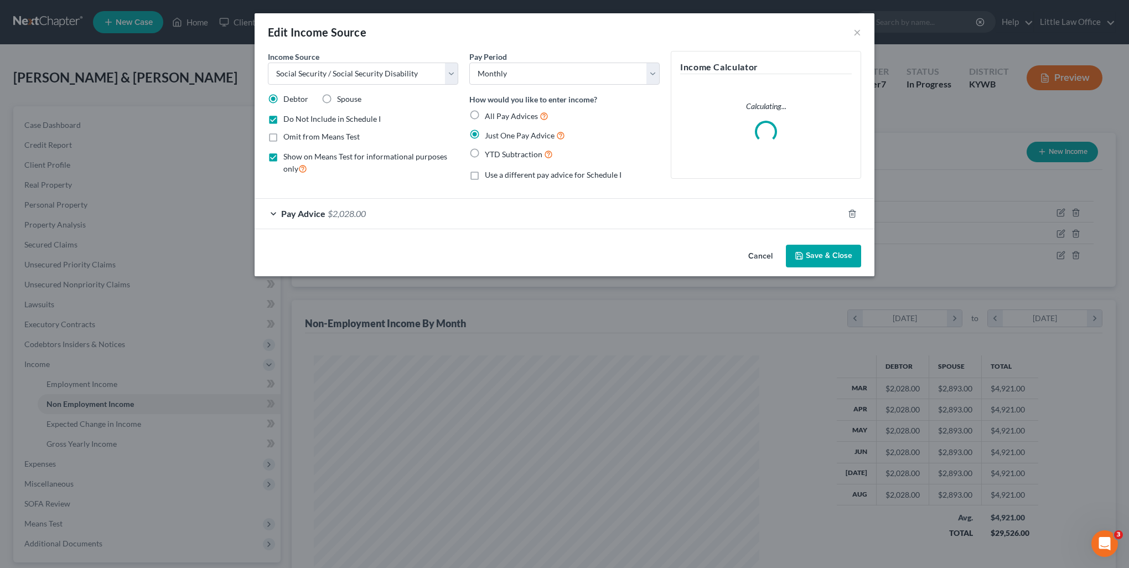
click at [841, 261] on button "Save & Close" at bounding box center [823, 256] width 75 height 23
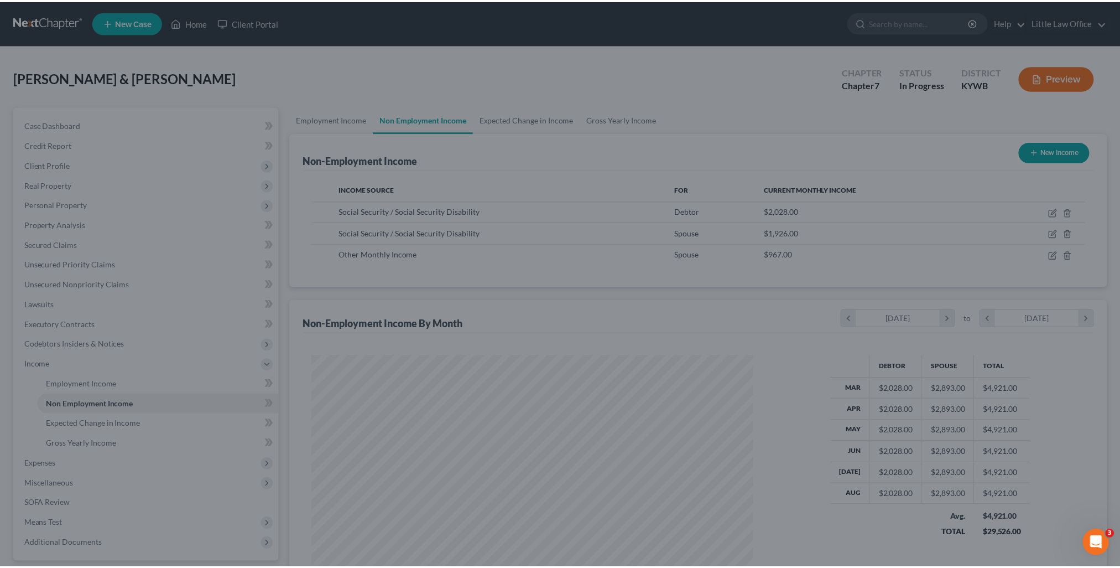
scroll to position [221, 464]
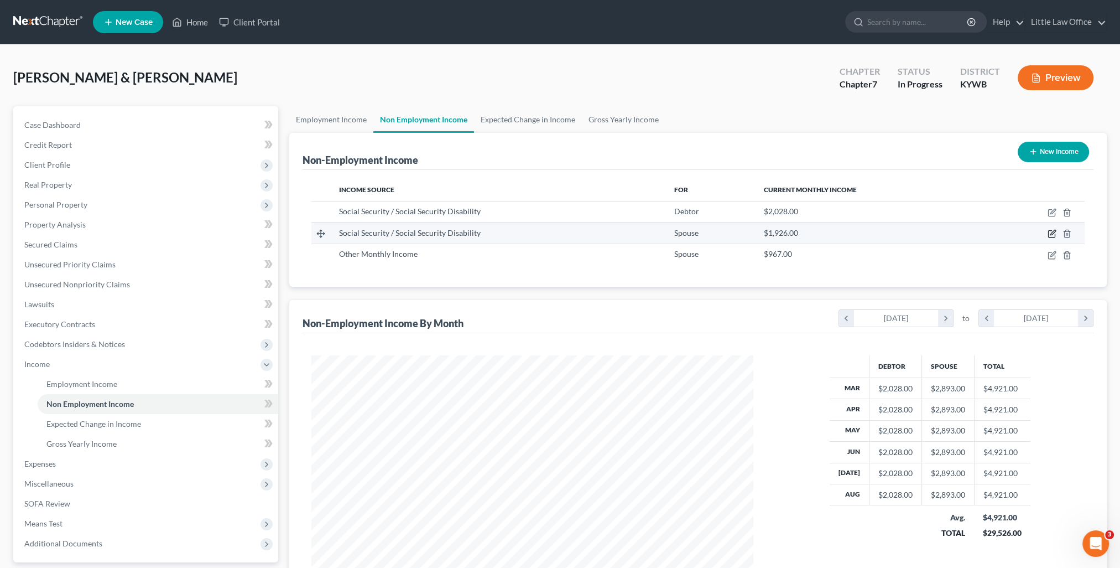
click at [1049, 231] on icon "button" at bounding box center [1052, 233] width 9 height 9
select select "4"
select select "0"
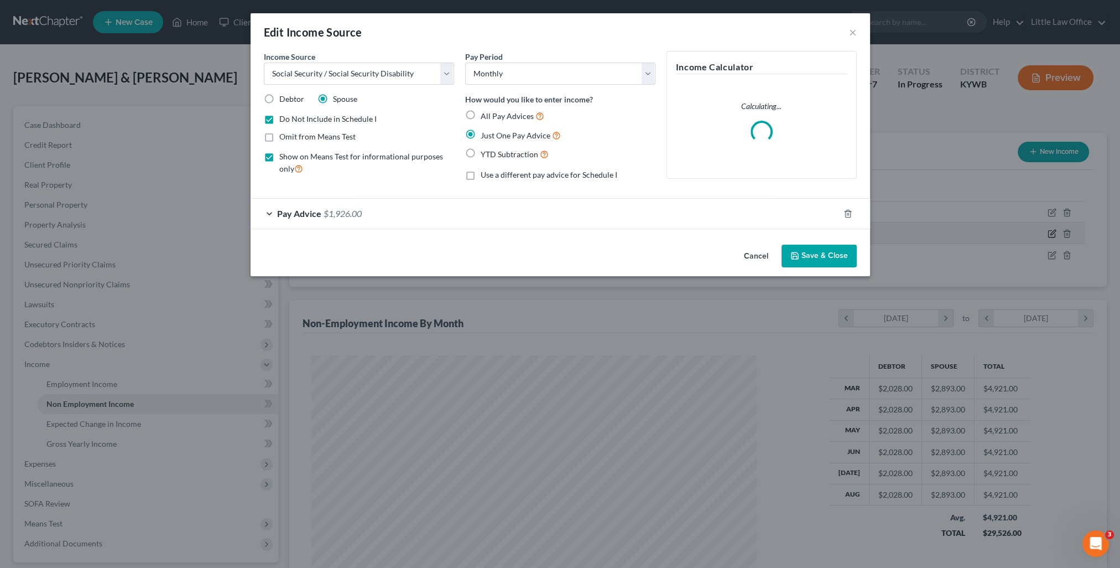
scroll to position [222, 467]
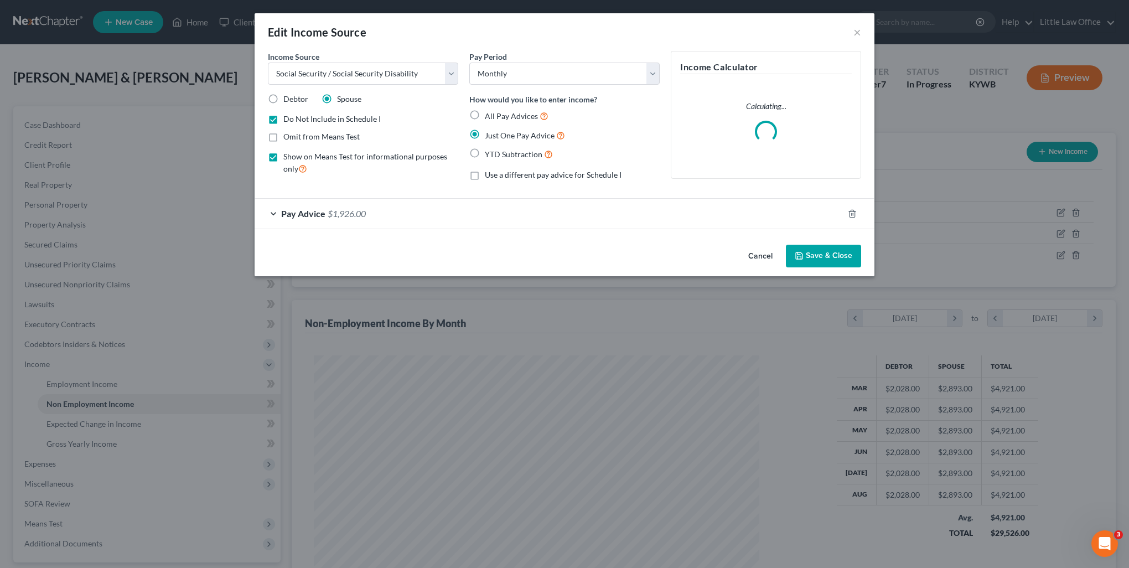
click at [327, 118] on span "Do Not Include in Schedule I" at bounding box center [331, 118] width 97 height 9
click at [295, 118] on input "Do Not Include in Schedule I" at bounding box center [291, 116] width 7 height 7
checkbox input "false"
click at [845, 253] on button "Save & Close" at bounding box center [823, 256] width 75 height 23
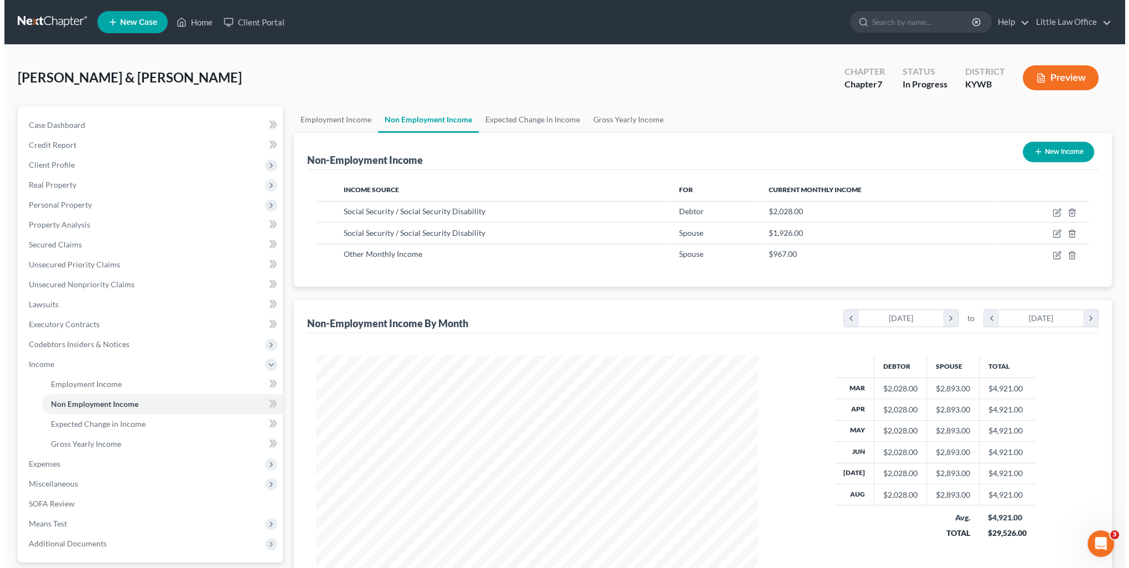
scroll to position [553020, 552777]
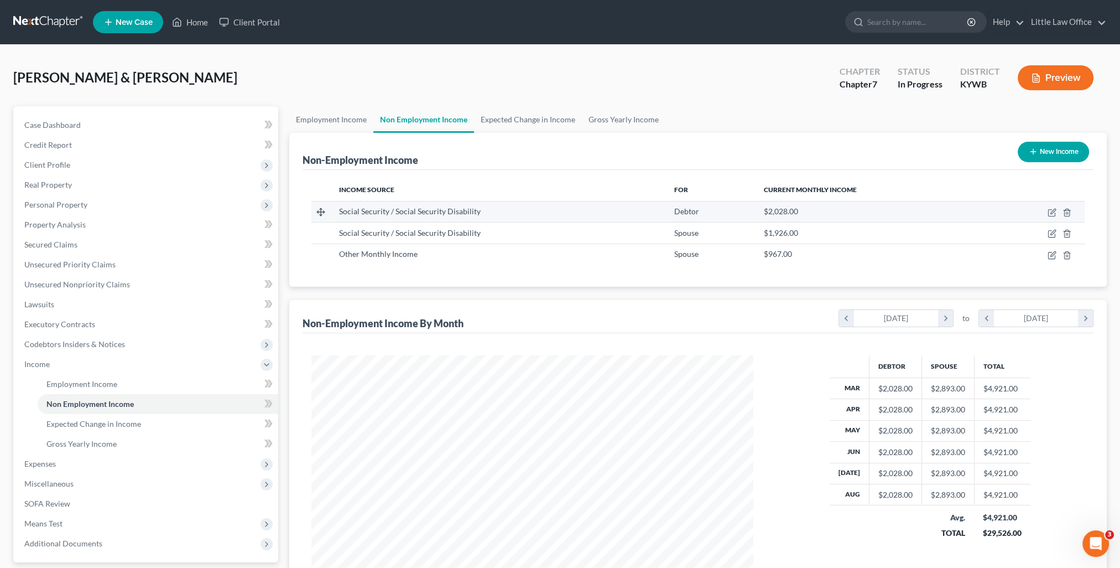
click at [1052, 217] on td at bounding box center [1036, 211] width 97 height 21
click at [1051, 214] on icon "button" at bounding box center [1052, 212] width 9 height 9
select select "4"
select select "0"
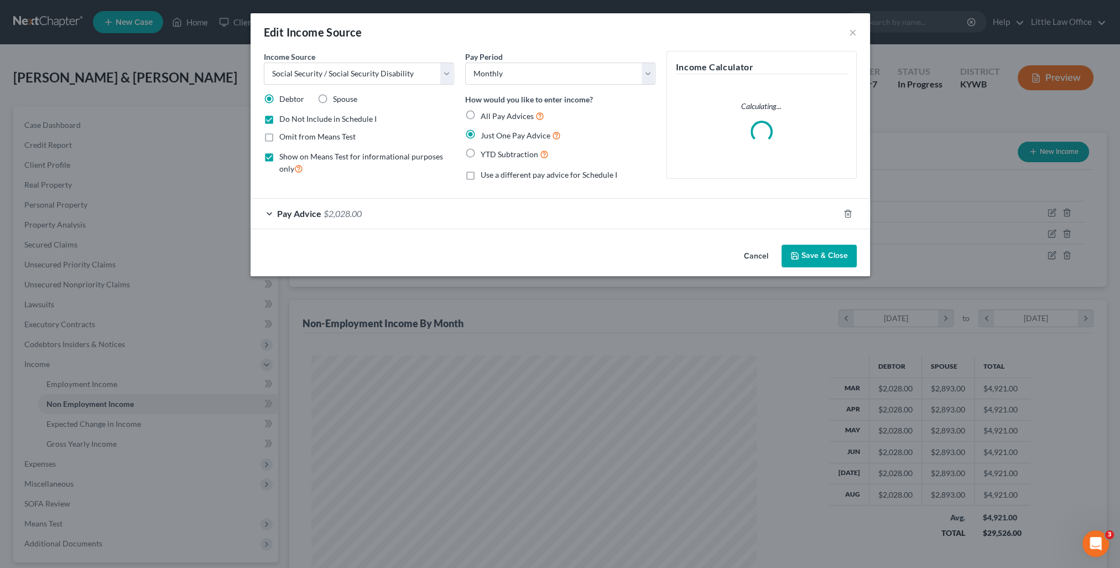
scroll to position [222, 467]
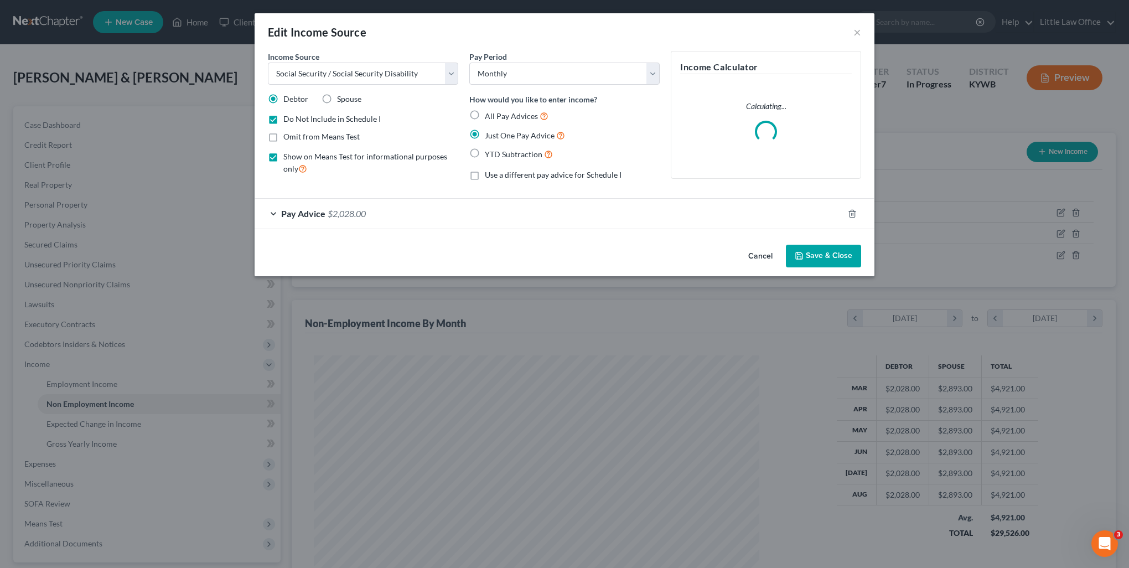
click at [303, 116] on span "Do Not Include in Schedule I" at bounding box center [331, 118] width 97 height 9
click at [295, 116] on input "Do Not Include in Schedule I" at bounding box center [291, 116] width 7 height 7
checkbox input "false"
click at [827, 253] on button "Save & Close" at bounding box center [823, 256] width 75 height 23
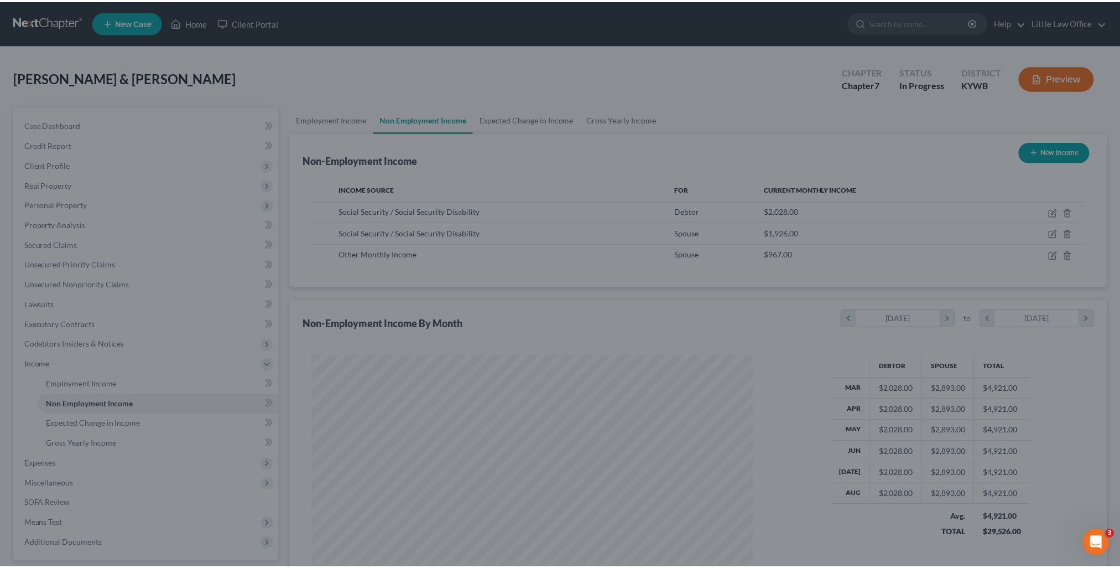
scroll to position [221, 464]
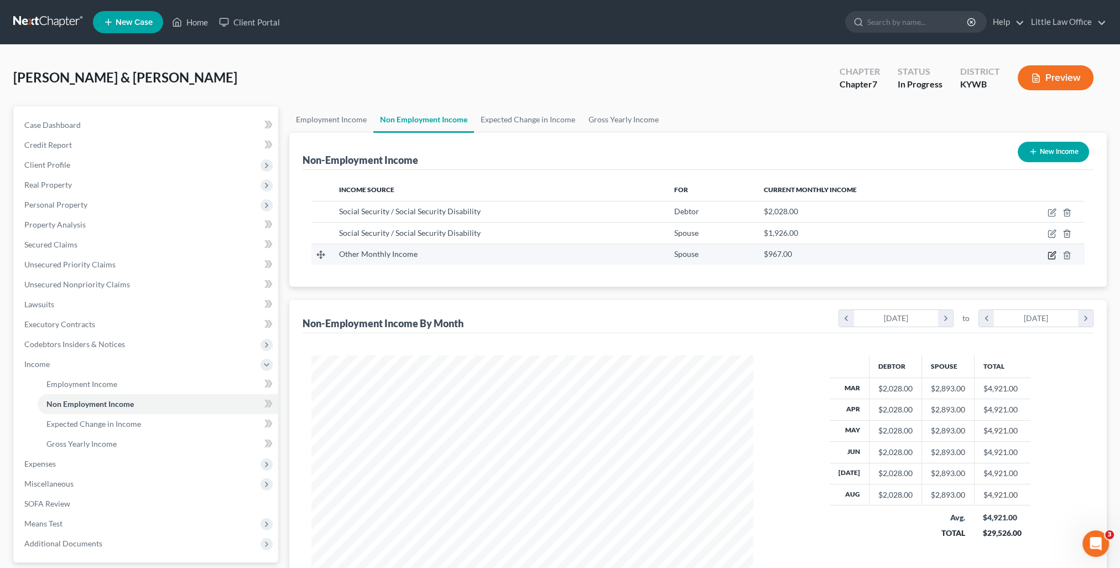
click at [1050, 252] on icon "button" at bounding box center [1052, 255] width 9 height 9
select select "13"
select select "0"
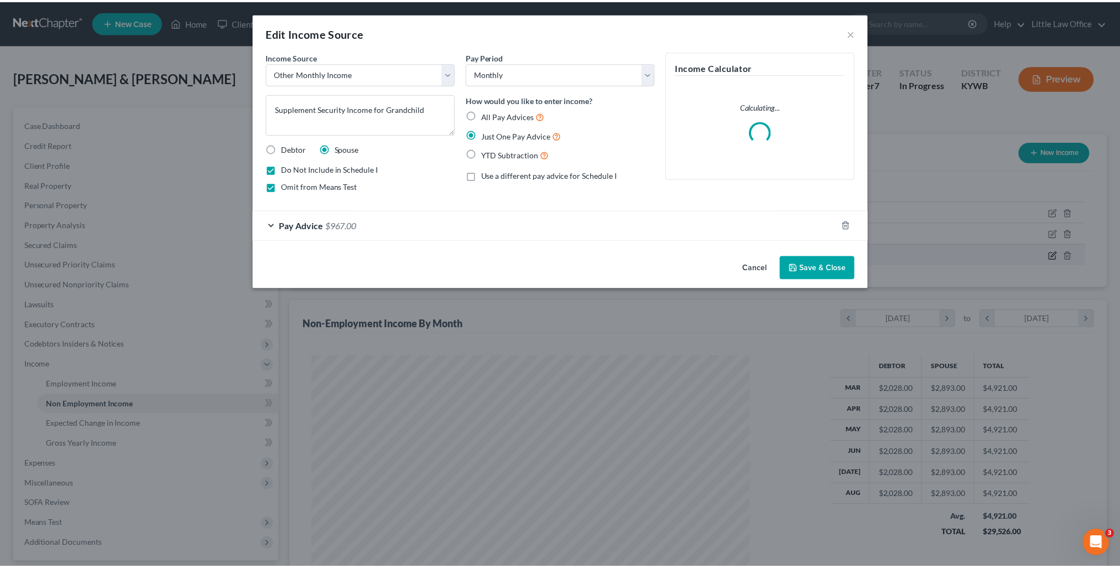
scroll to position [222, 467]
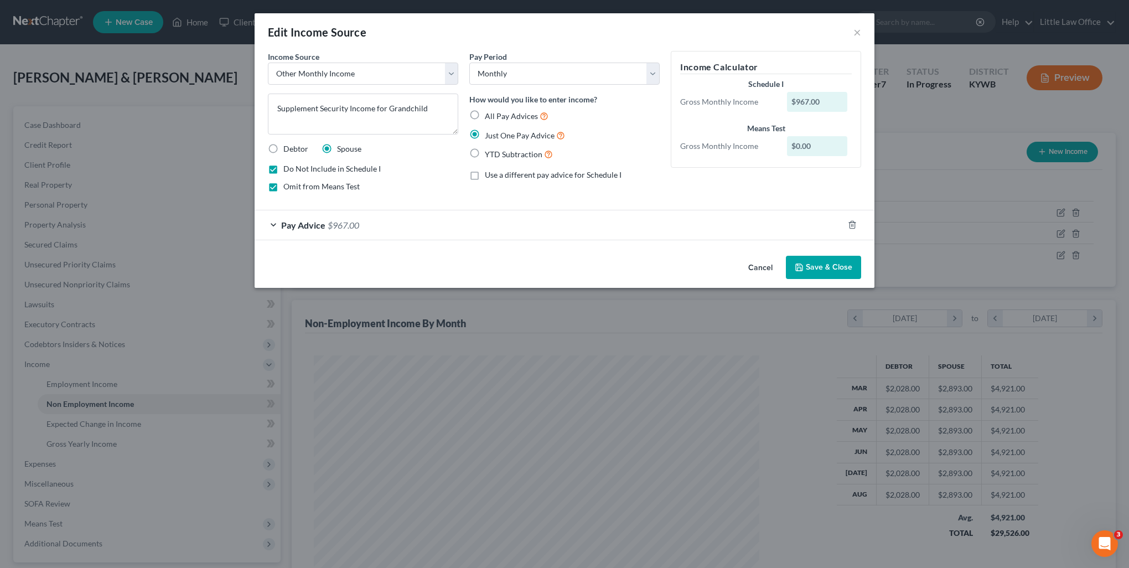
drag, startPoint x: 823, startPoint y: 268, endPoint x: 764, endPoint y: 276, distance: 59.6
click at [823, 269] on button "Save & Close" at bounding box center [823, 267] width 75 height 23
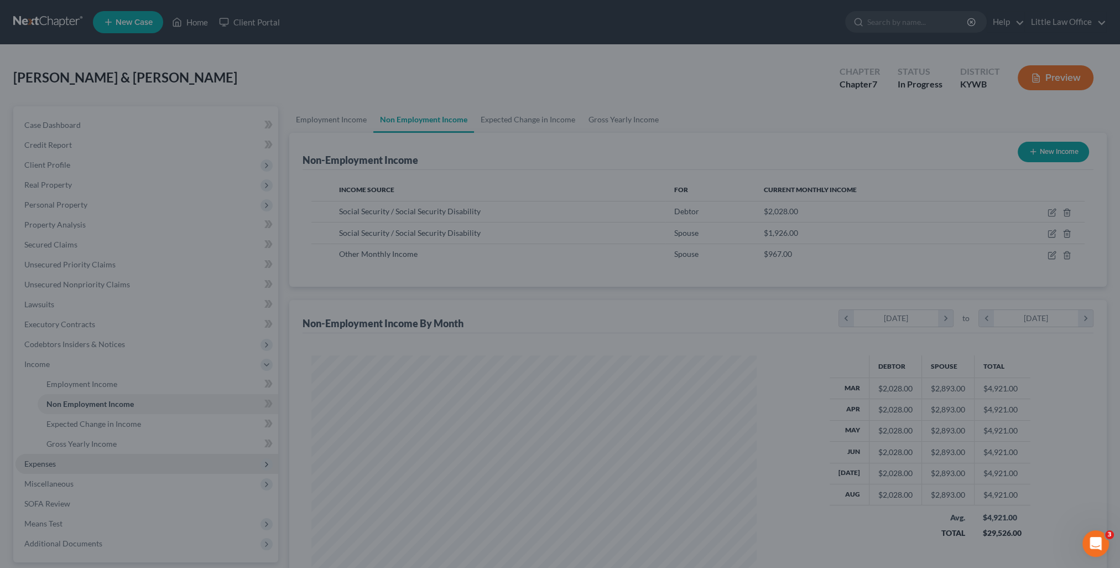
scroll to position [553020, 552777]
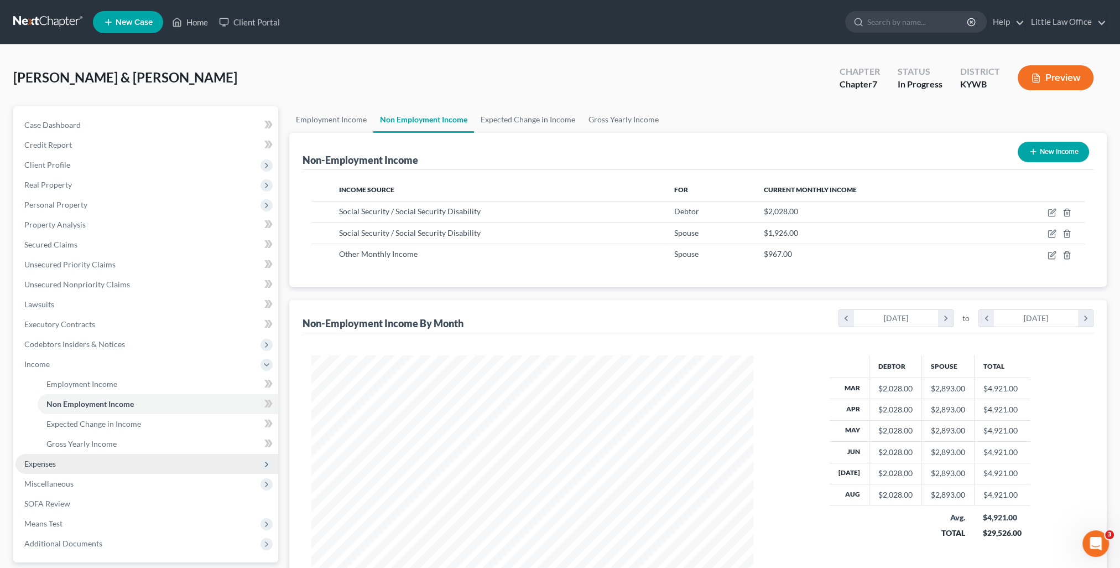
click at [34, 466] on span "Expenses" at bounding box center [40, 463] width 32 height 9
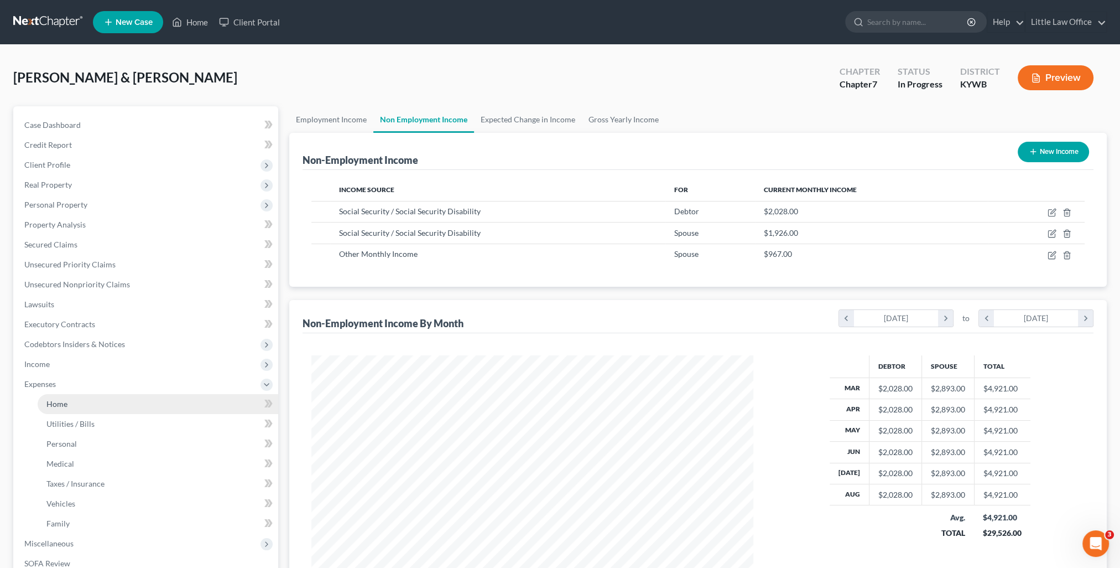
click at [61, 412] on link "Home" at bounding box center [158, 404] width 241 height 20
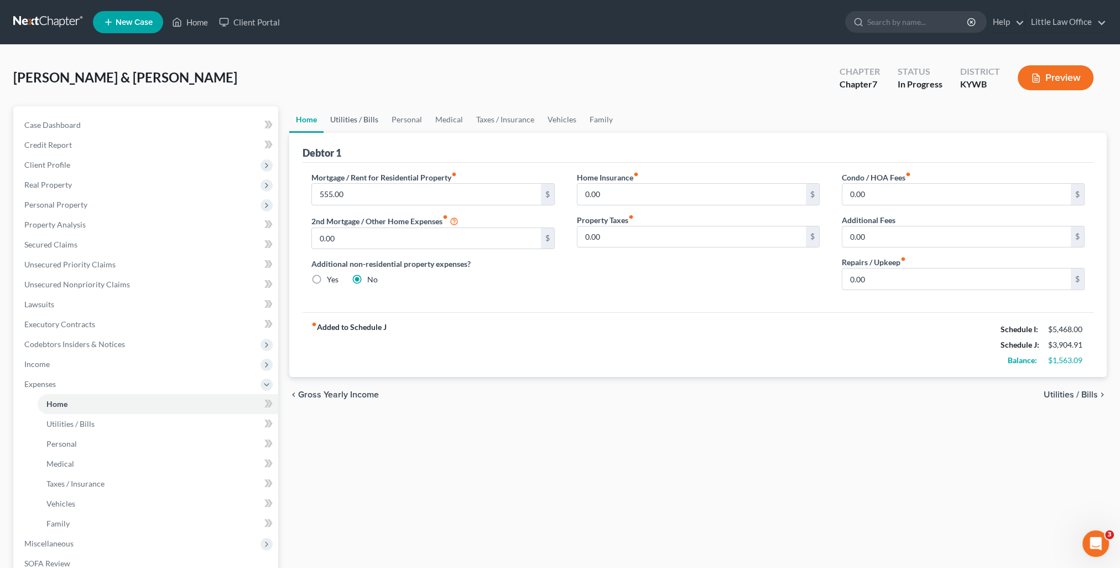
click at [352, 123] on link "Utilities / Bills" at bounding box center [354, 119] width 61 height 27
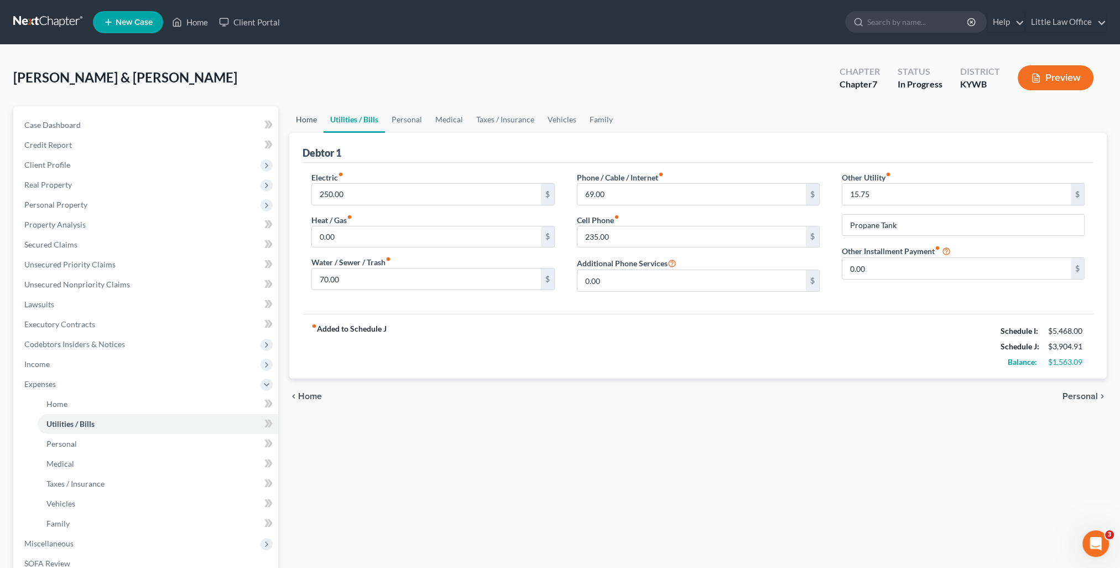
click at [309, 120] on link "Home" at bounding box center [306, 119] width 34 height 27
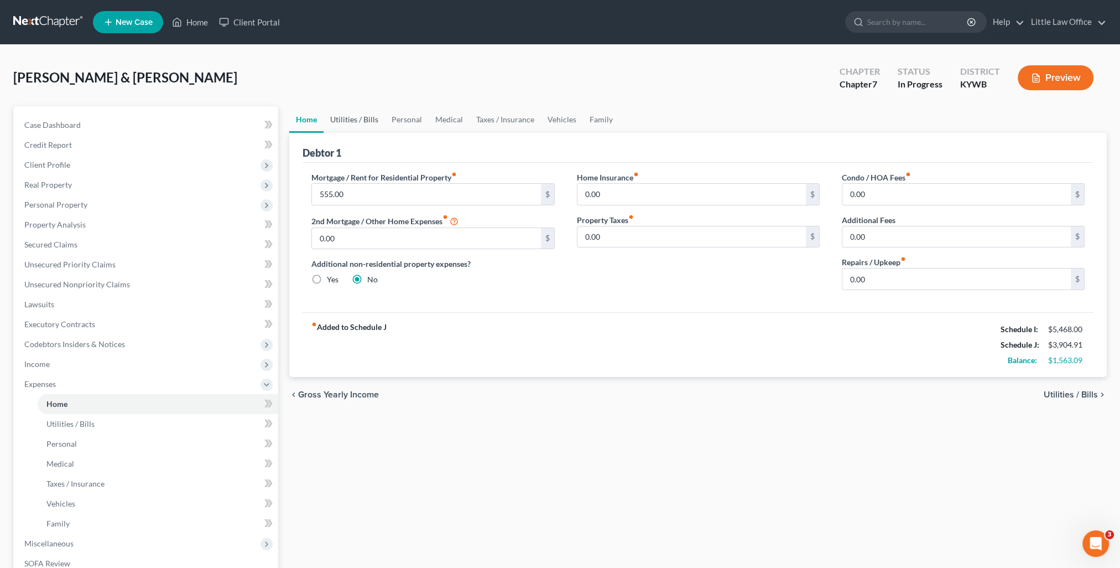
click at [343, 118] on link "Utilities / Bills" at bounding box center [354, 119] width 61 height 27
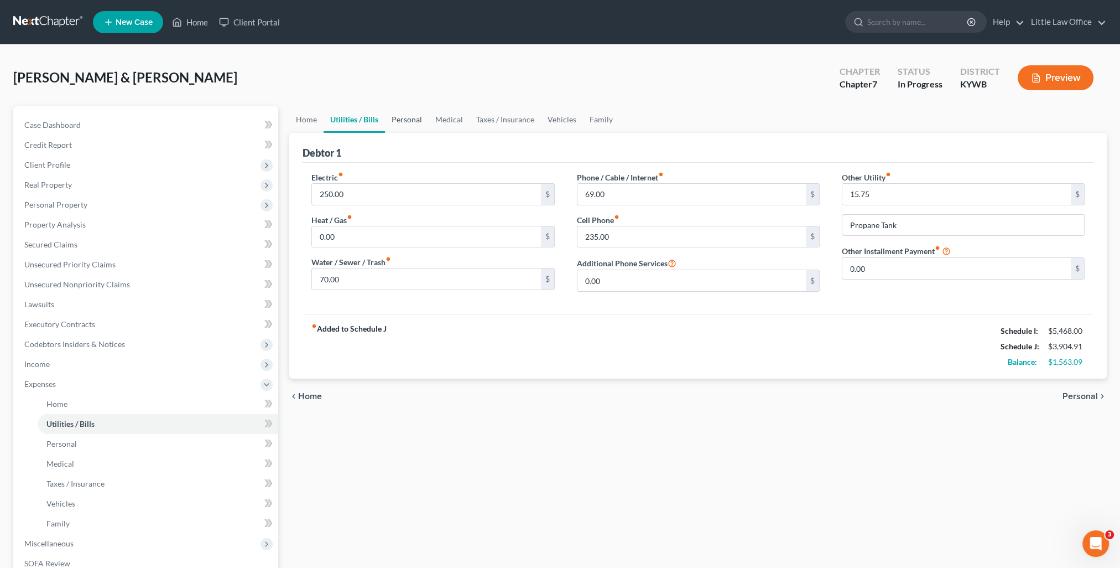
click at [396, 123] on link "Personal" at bounding box center [407, 119] width 44 height 27
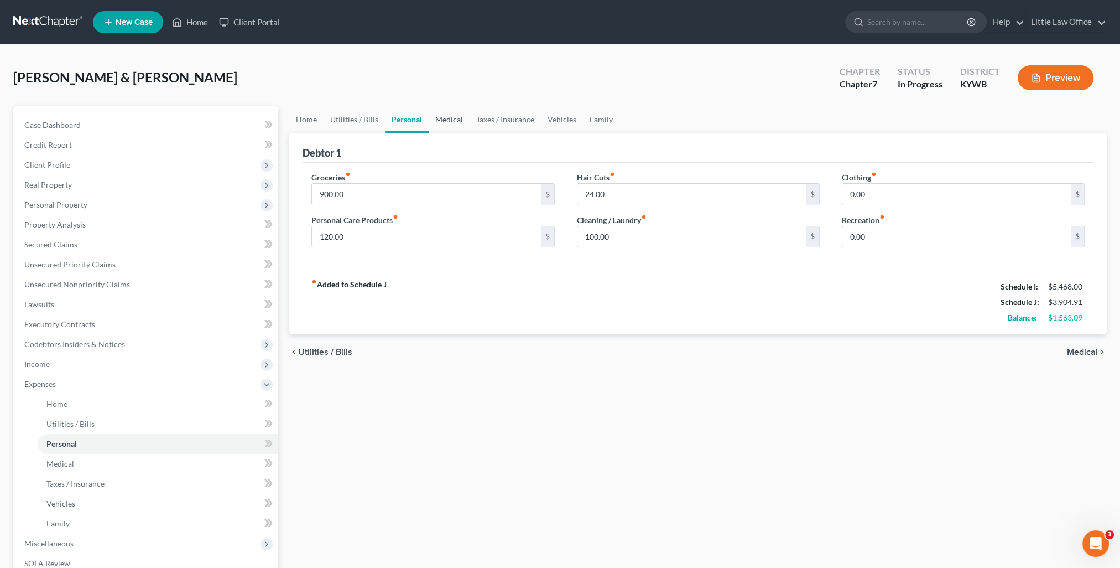
click at [449, 110] on link "Medical" at bounding box center [449, 119] width 41 height 27
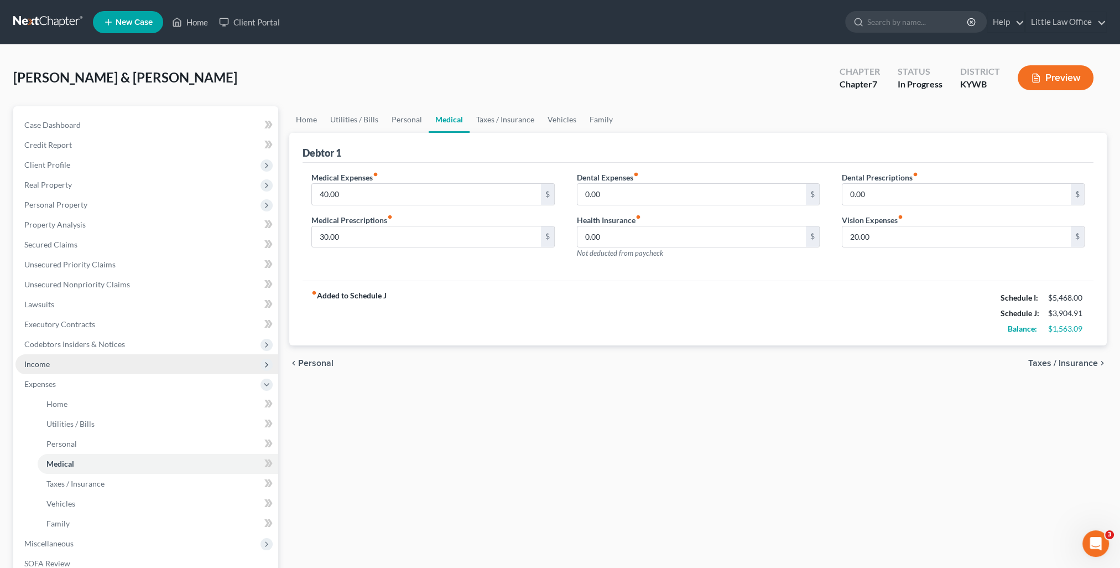
click at [56, 372] on span "Income" at bounding box center [146, 364] width 263 height 20
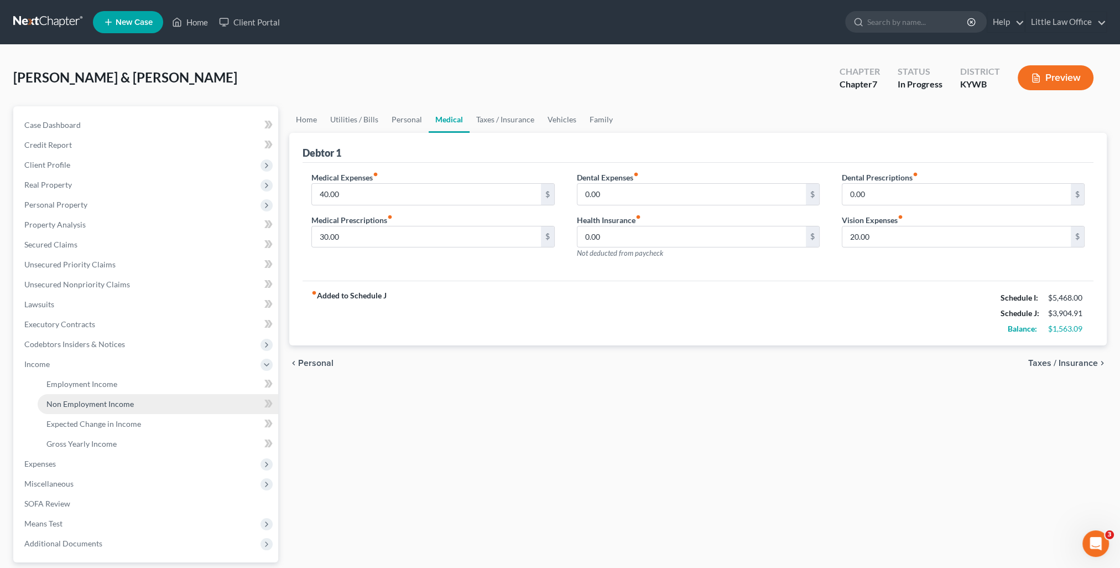
click at [88, 399] on span "Non Employment Income" at bounding box center [89, 403] width 87 height 9
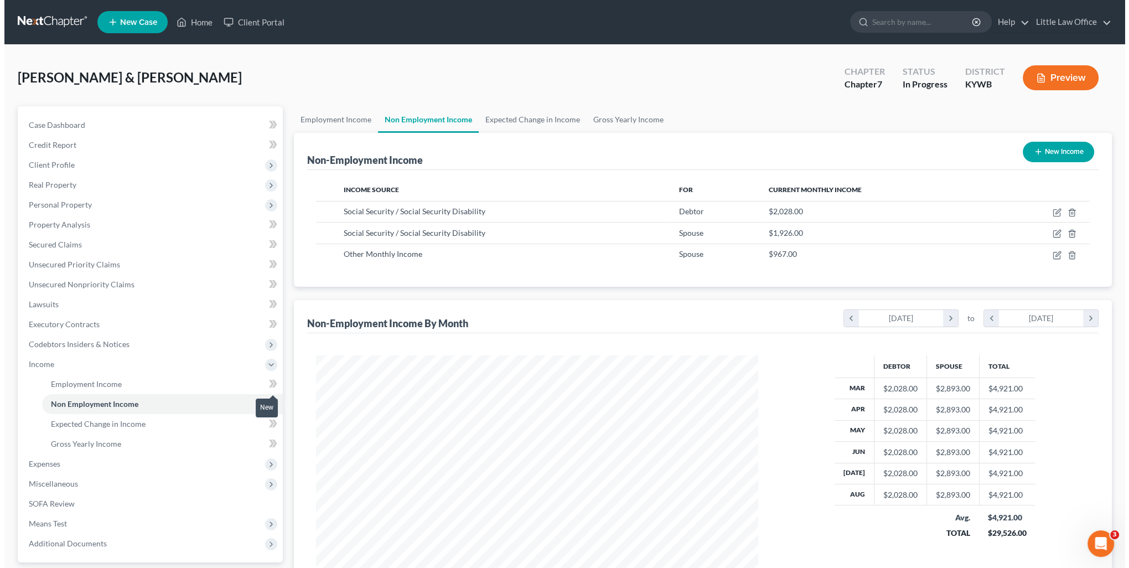
scroll to position [221, 464]
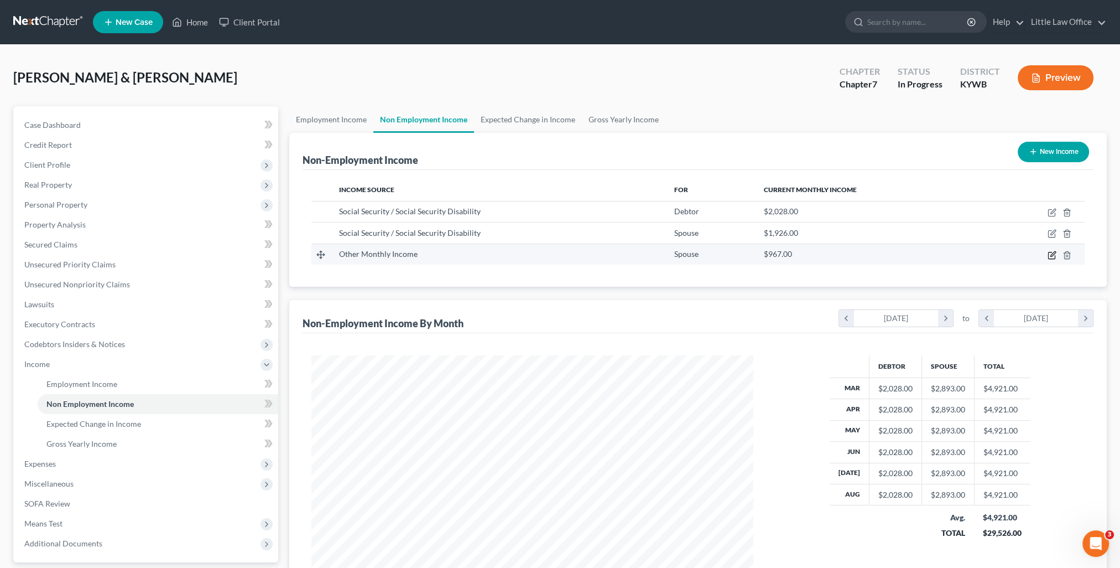
click at [1053, 253] on icon "button" at bounding box center [1052, 255] width 9 height 9
select select "13"
select select "0"
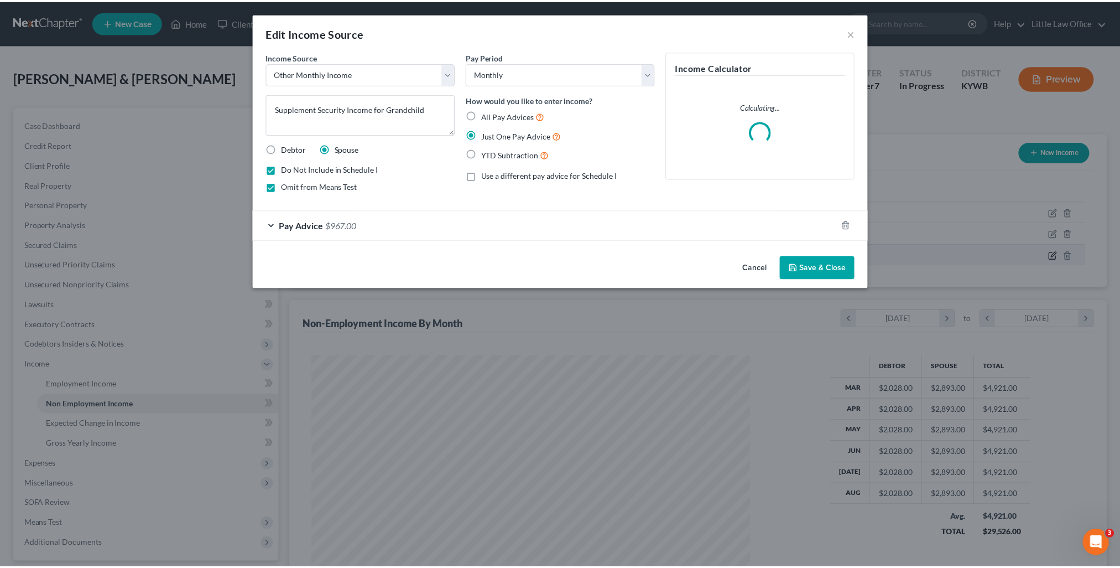
scroll to position [222, 467]
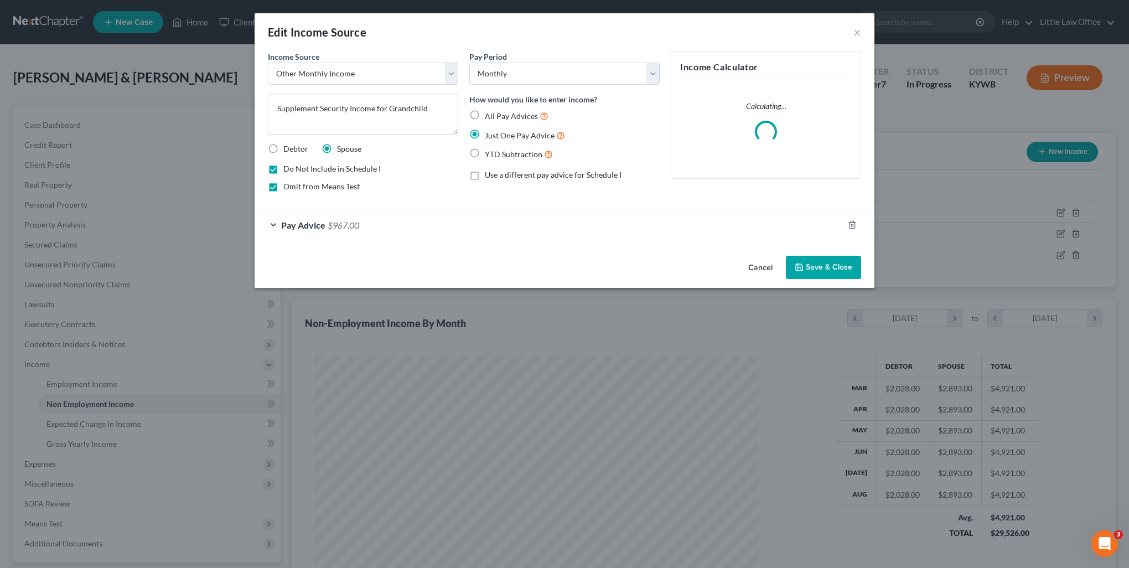
click at [824, 260] on button "Save & Close" at bounding box center [823, 267] width 75 height 23
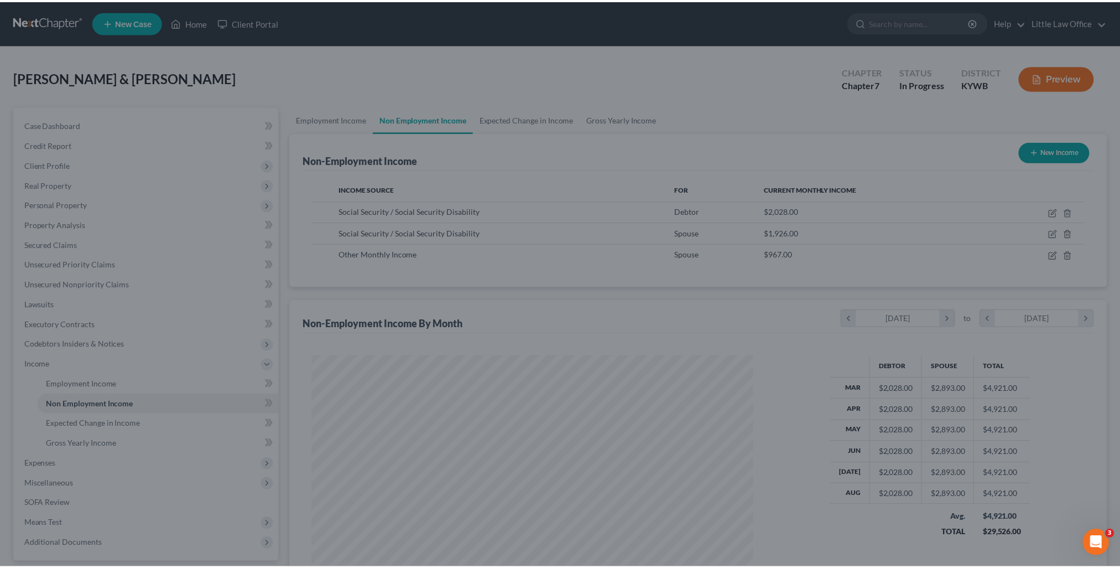
scroll to position [553020, 552777]
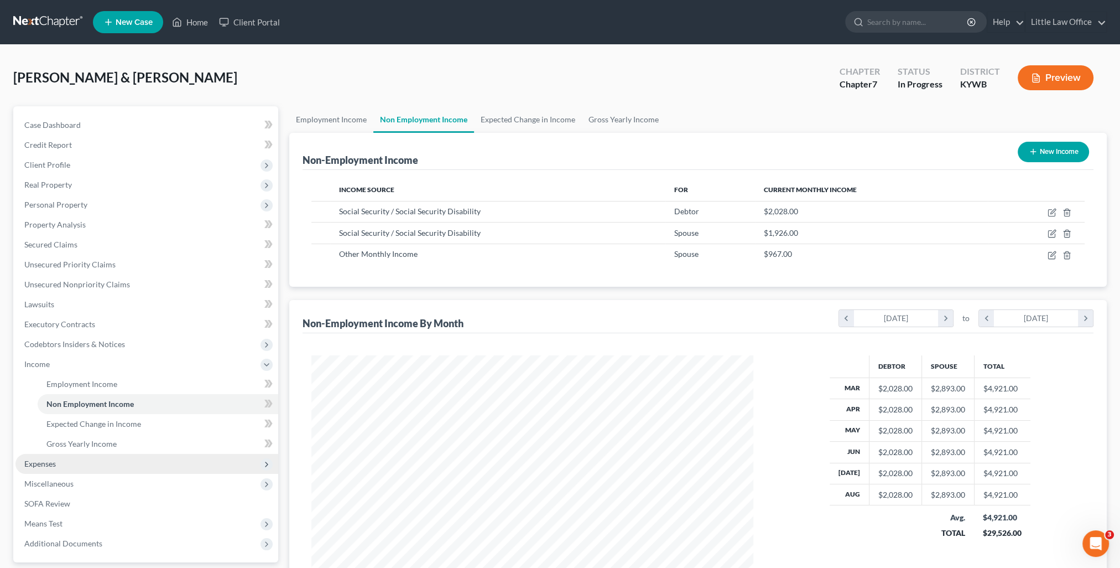
click at [60, 461] on span "Expenses" at bounding box center [146, 464] width 263 height 20
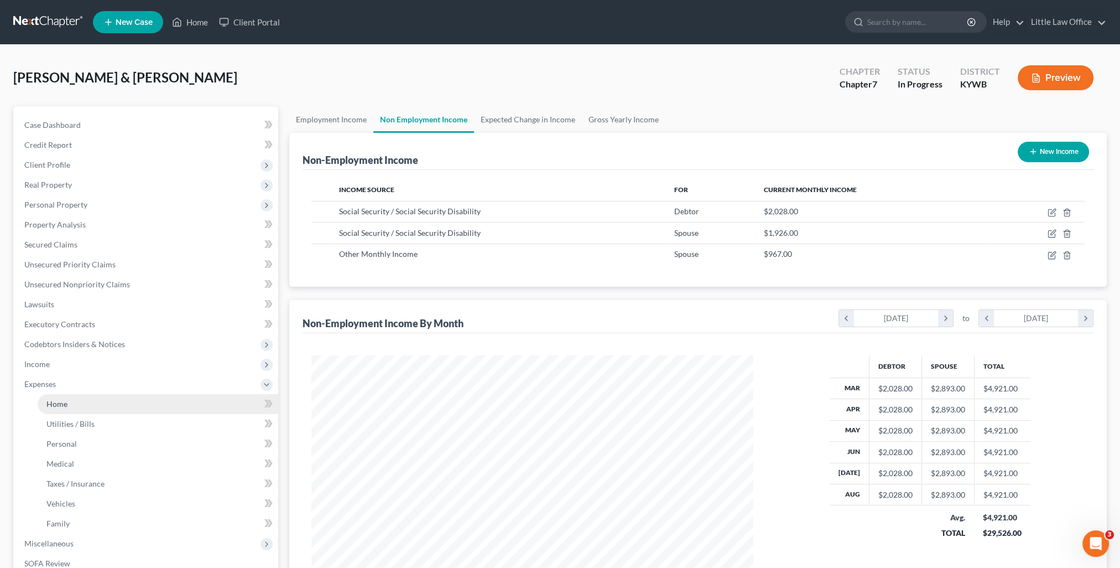
click at [60, 407] on span "Home" at bounding box center [56, 403] width 21 height 9
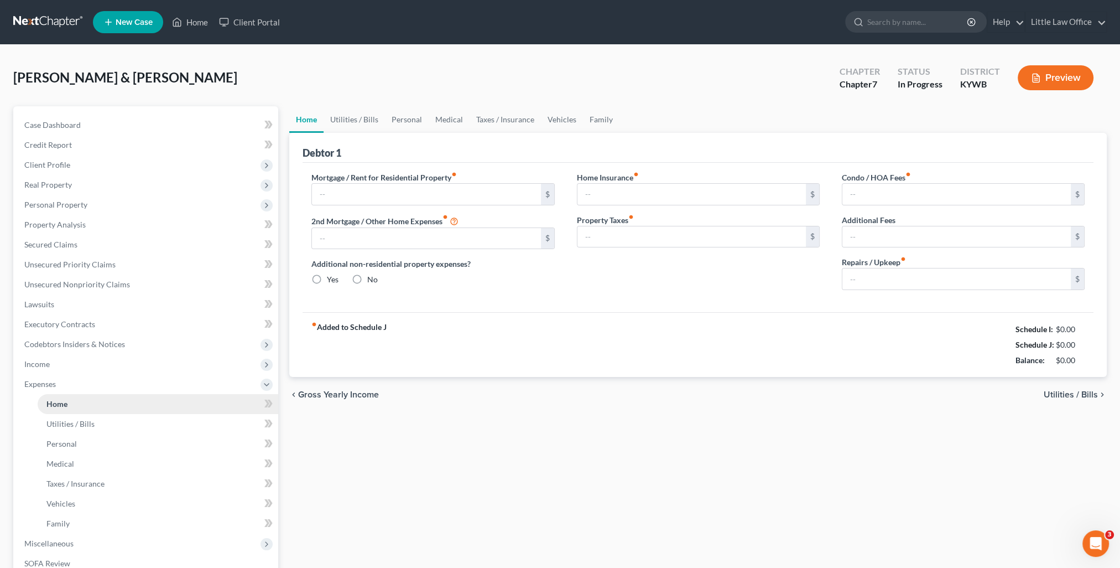
type input "555.00"
type input "0.00"
radio input "true"
type input "0.00"
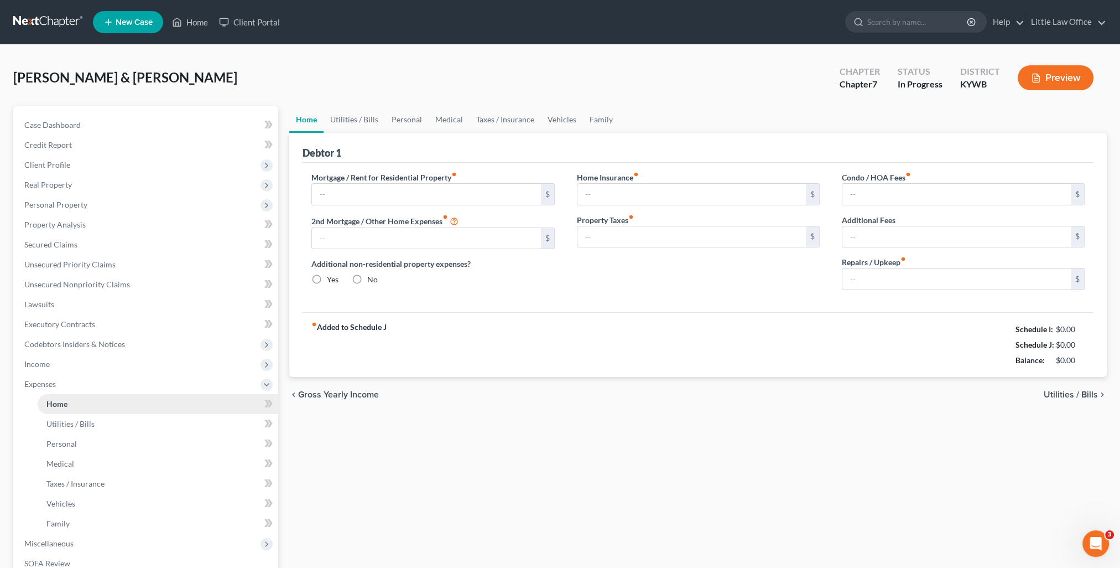
type input "0.00"
click at [363, 127] on link "Utilities / Bills" at bounding box center [354, 119] width 61 height 27
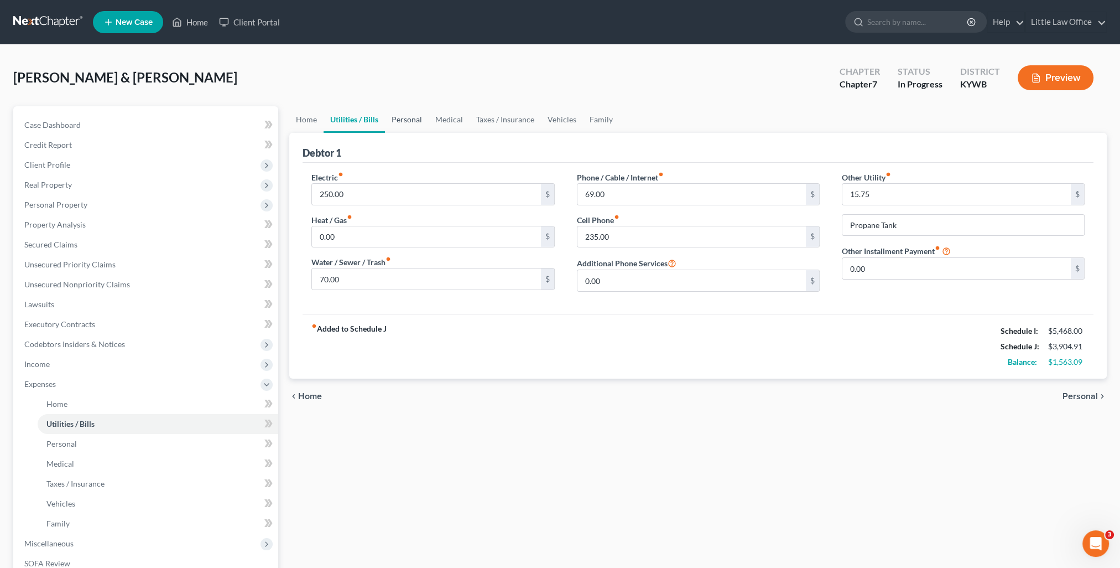
click at [405, 112] on link "Personal" at bounding box center [407, 119] width 44 height 27
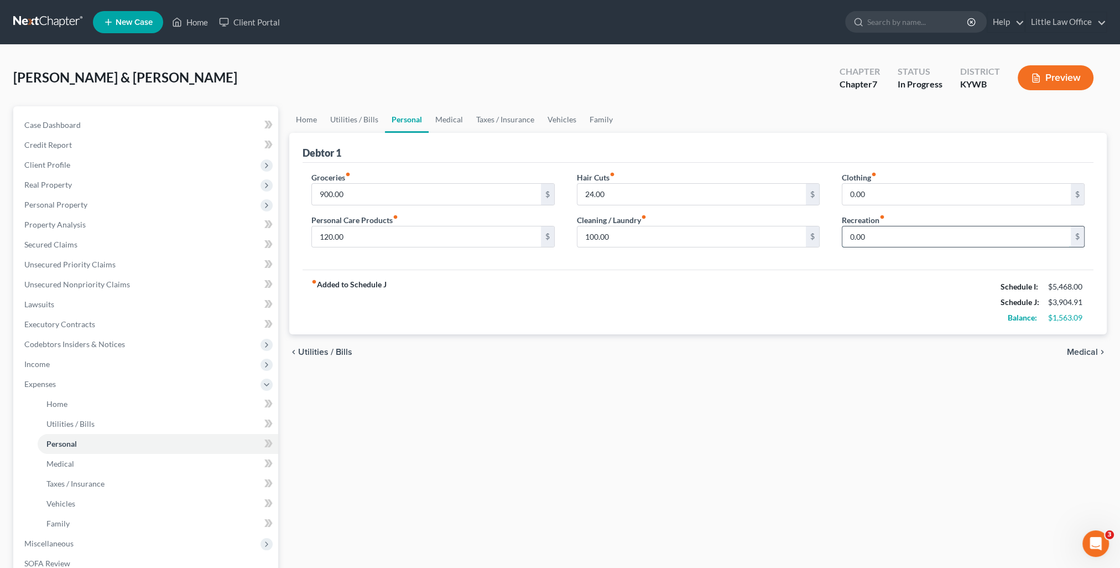
click at [867, 232] on input "0.00" at bounding box center [957, 236] width 228 height 21
type input "100"
click at [889, 196] on input "0.00" at bounding box center [957, 194] width 228 height 21
type input "25"
click at [302, 107] on link "Home" at bounding box center [306, 119] width 34 height 27
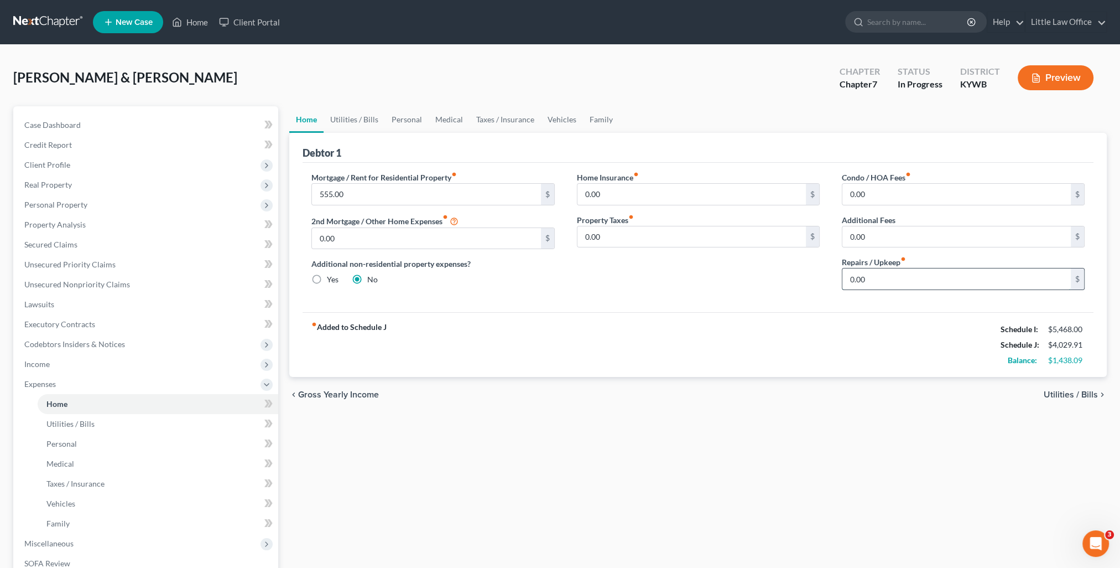
click at [886, 279] on input "0.00" at bounding box center [957, 278] width 228 height 21
type input "100"
click at [439, 121] on link "Medical" at bounding box center [449, 119] width 41 height 27
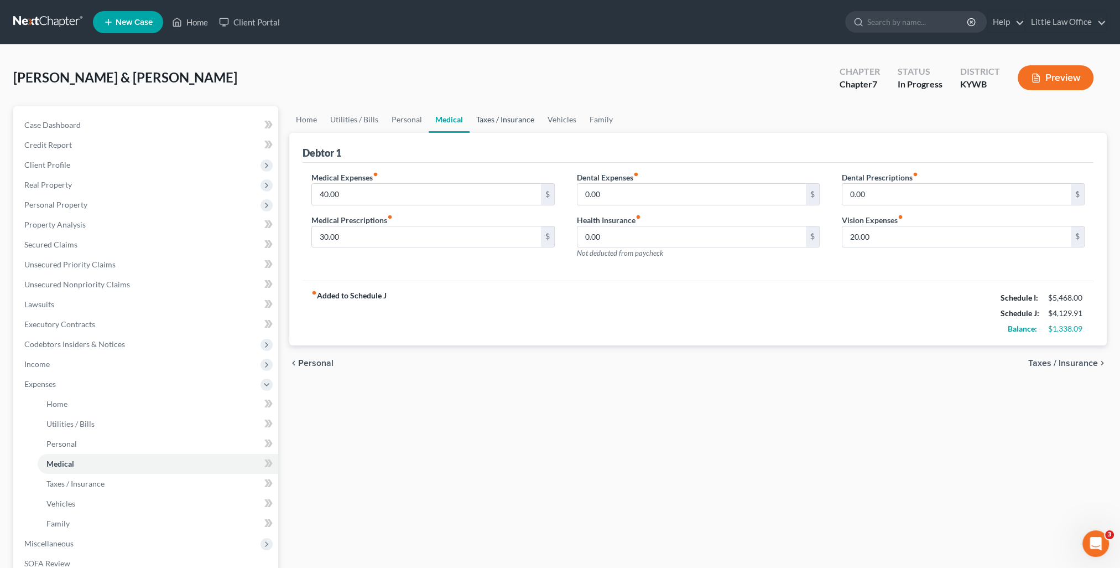
click at [490, 124] on link "Taxes / Insurance" at bounding box center [505, 119] width 71 height 27
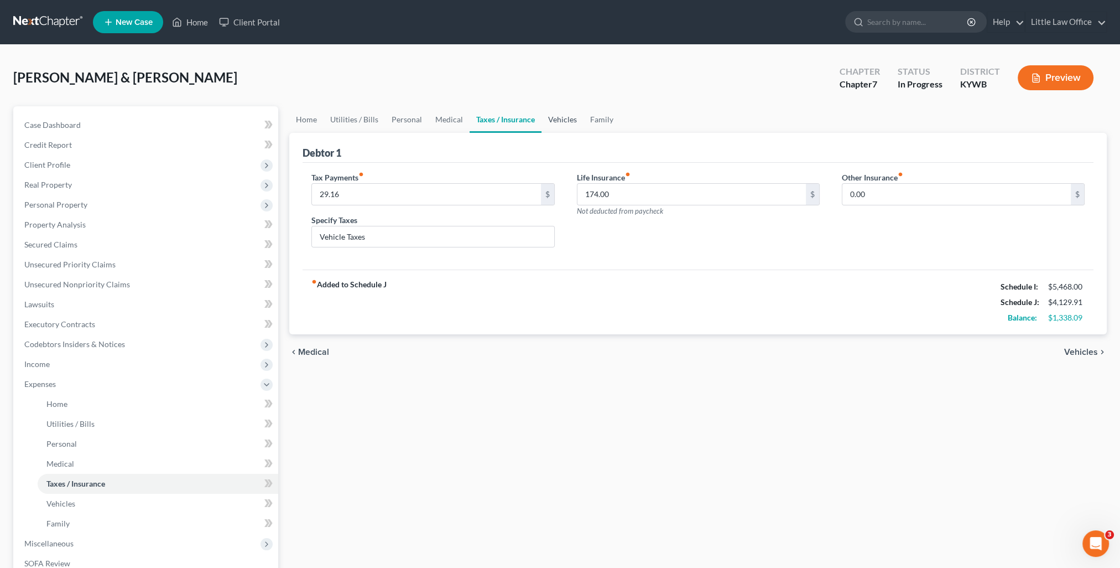
click at [560, 121] on link "Vehicles" at bounding box center [563, 119] width 42 height 27
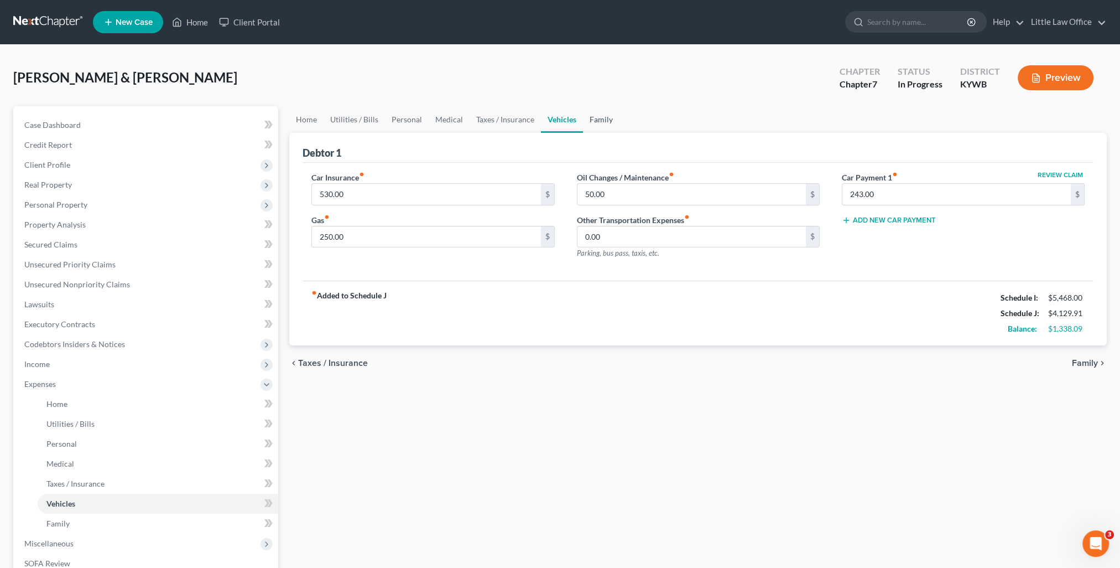
click at [602, 122] on link "Family" at bounding box center [601, 119] width 37 height 27
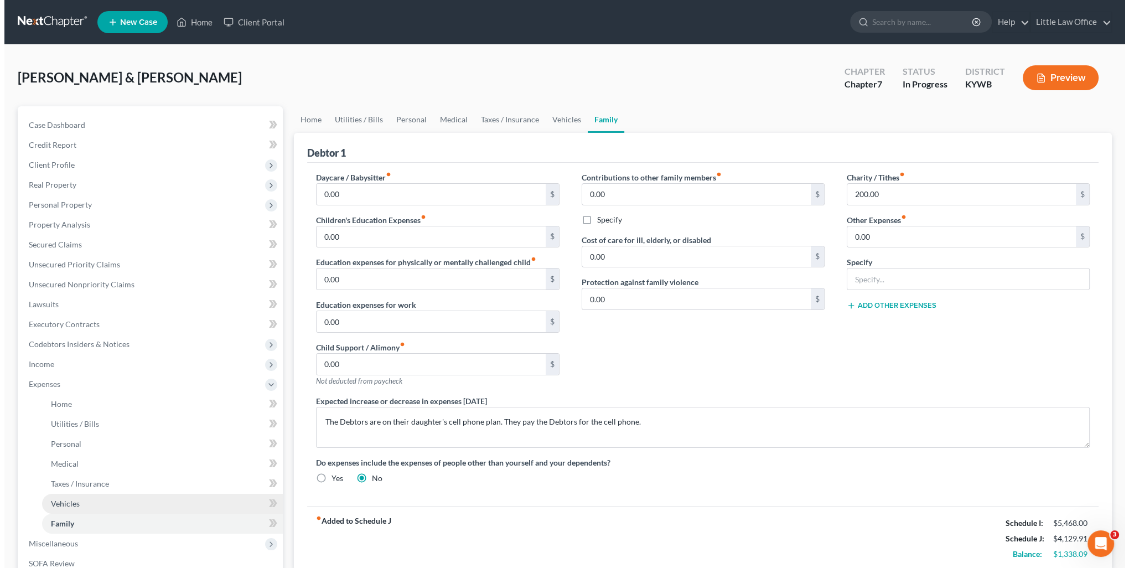
scroll to position [111, 0]
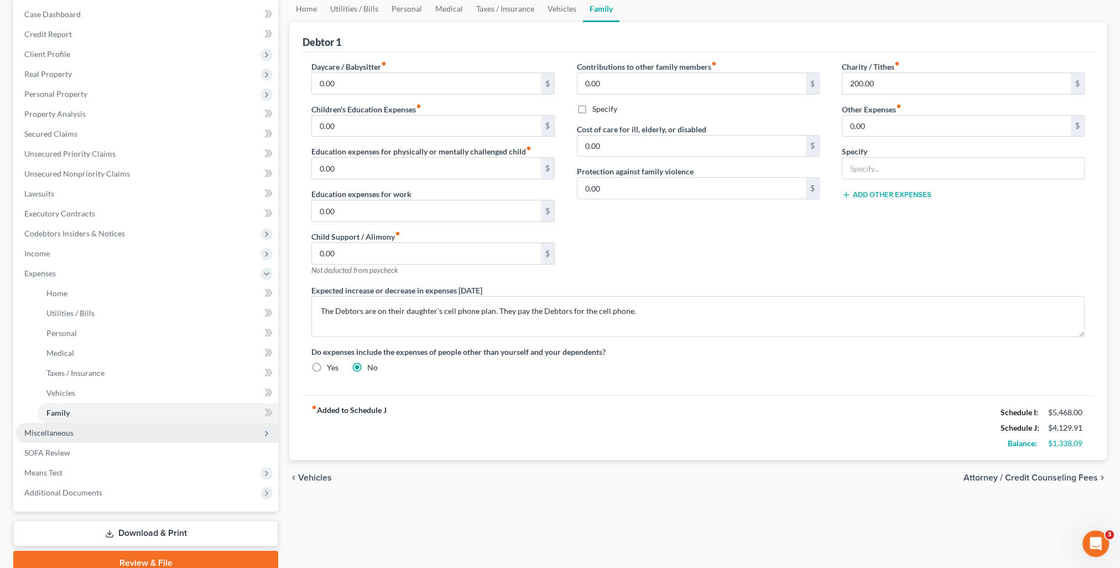
click at [53, 436] on span "Miscellaneous" at bounding box center [48, 432] width 49 height 9
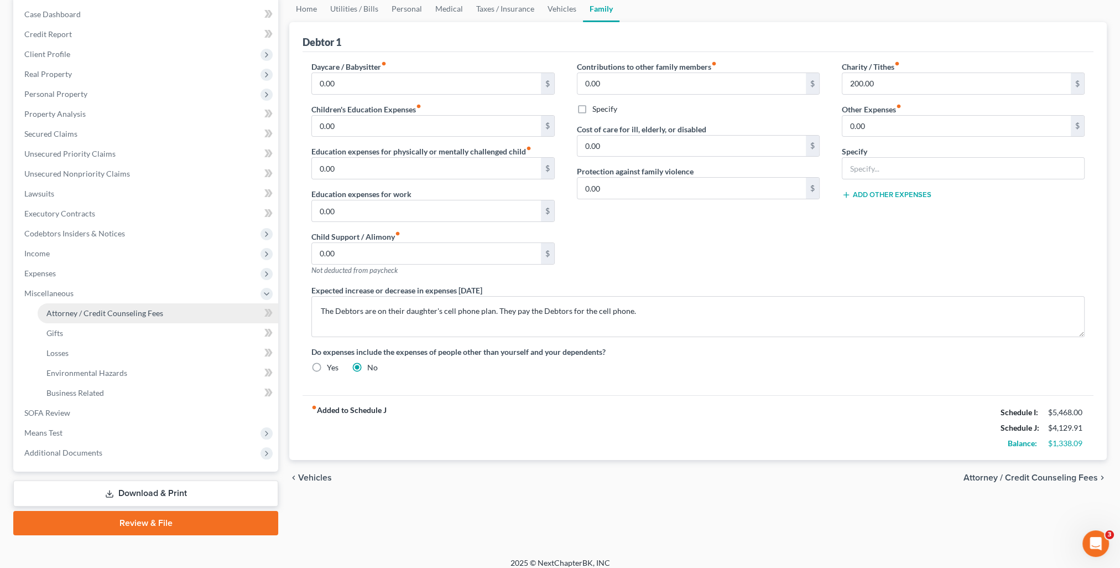
click at [98, 314] on span "Attorney / Credit Counseling Fees" at bounding box center [104, 312] width 117 height 9
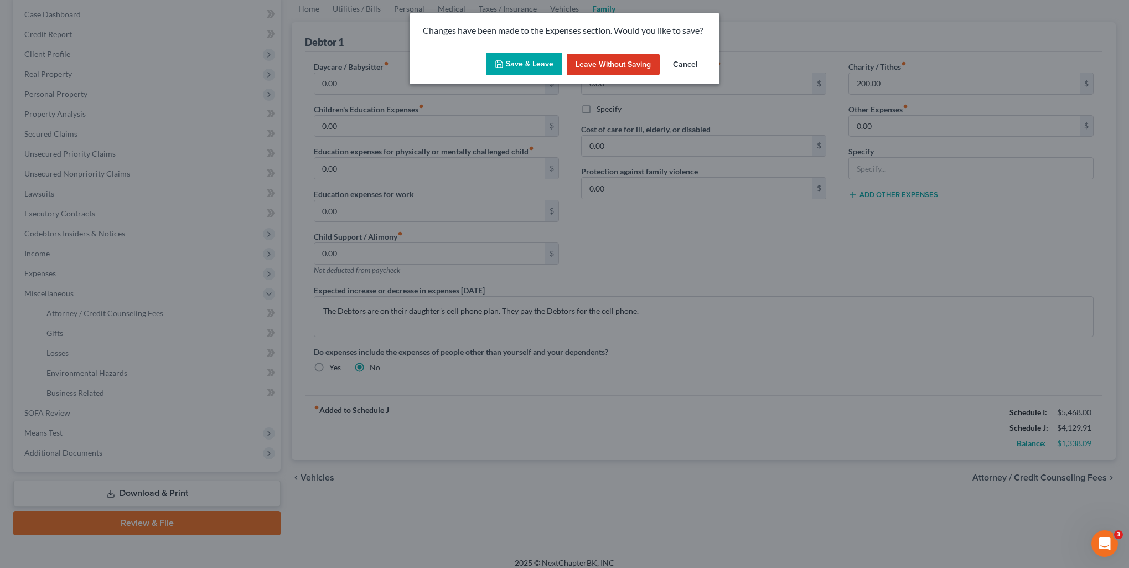
click at [528, 64] on button "Save & Leave" at bounding box center [524, 64] width 76 height 23
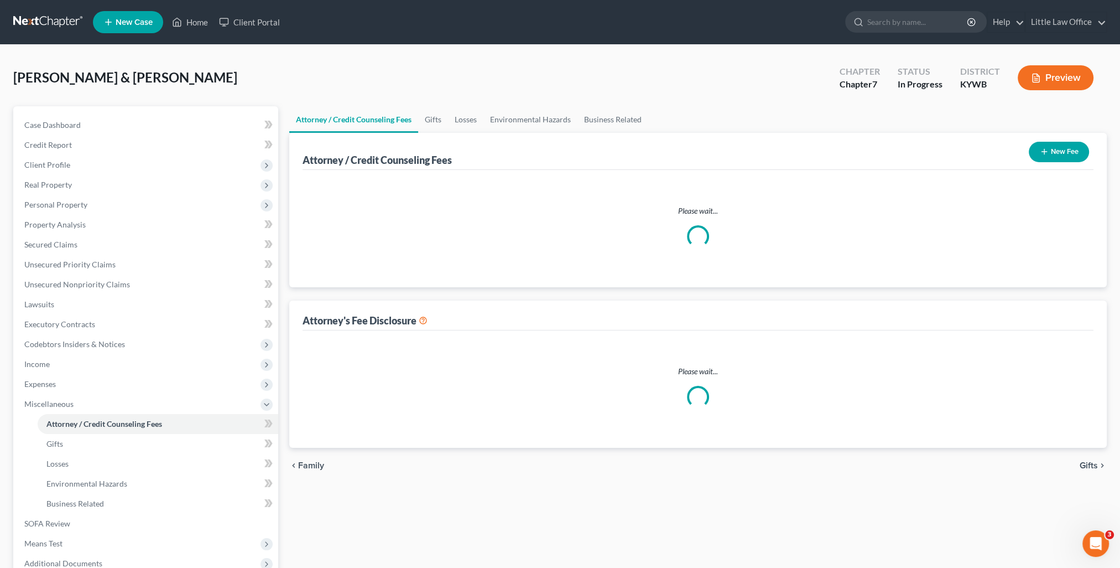
select select "0"
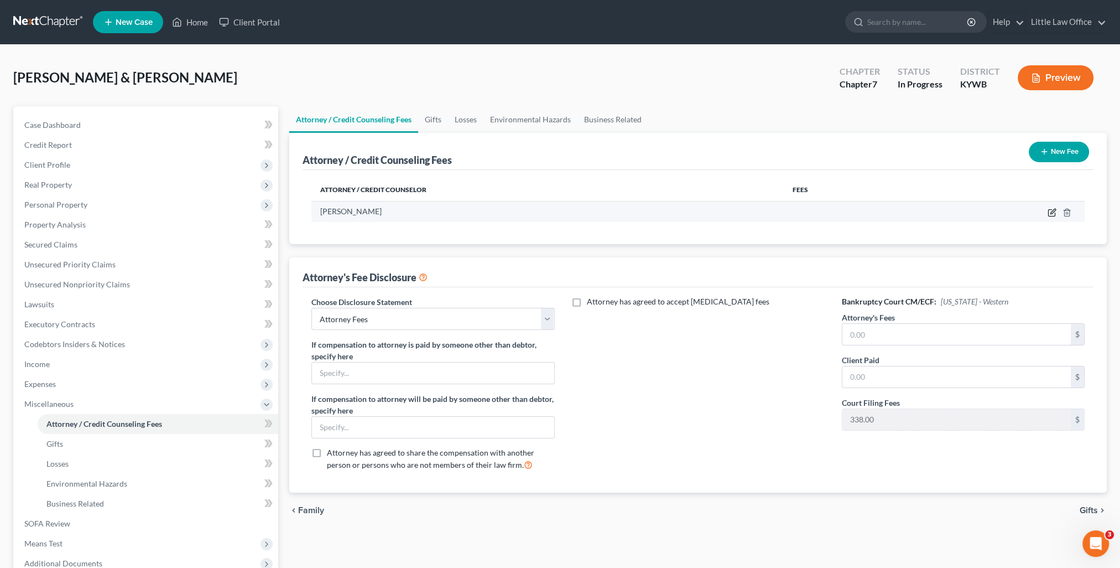
click at [1052, 216] on icon "button" at bounding box center [1052, 212] width 9 height 9
select select "18"
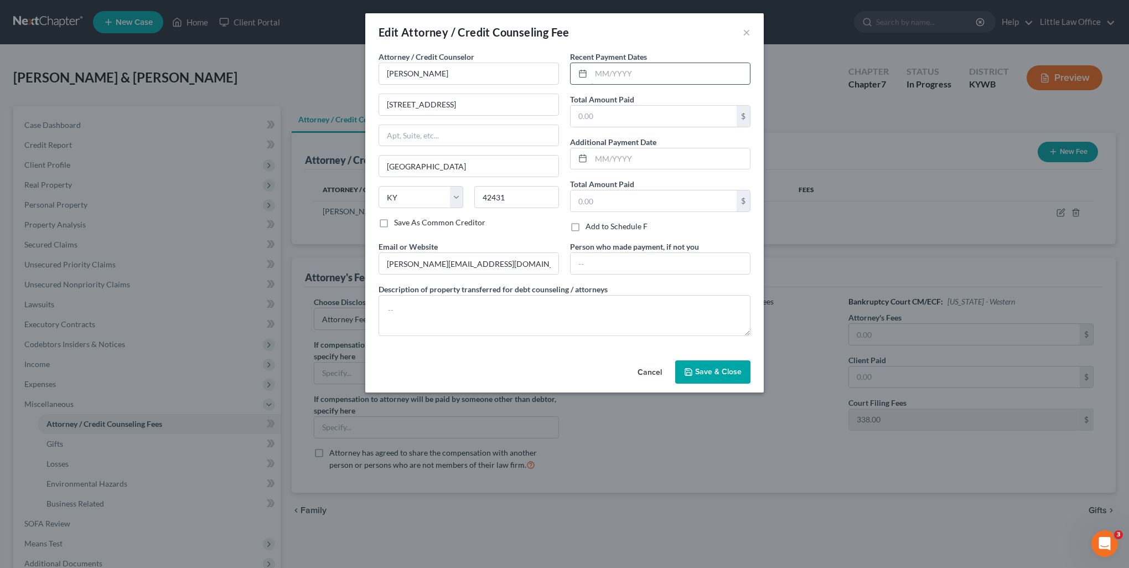
click at [641, 72] on input "text" at bounding box center [670, 73] width 159 height 21
type input "09/2025"
type input "1,100"
click at [614, 157] on input "text" at bounding box center [670, 158] width 159 height 21
type input "08/2025"
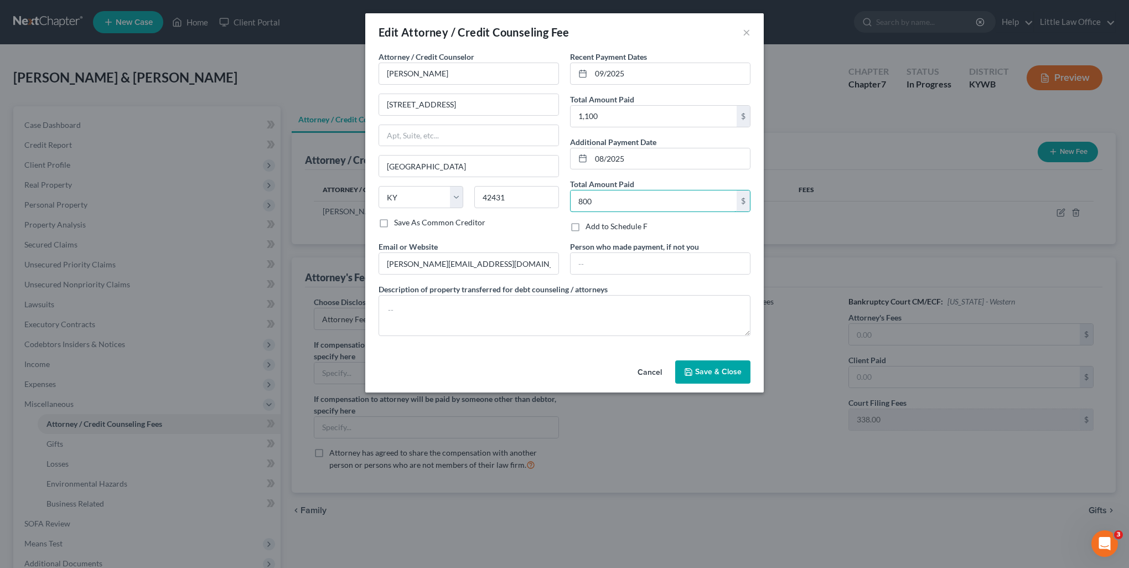
type input "800"
click at [721, 362] on button "Save & Close" at bounding box center [712, 371] width 75 height 23
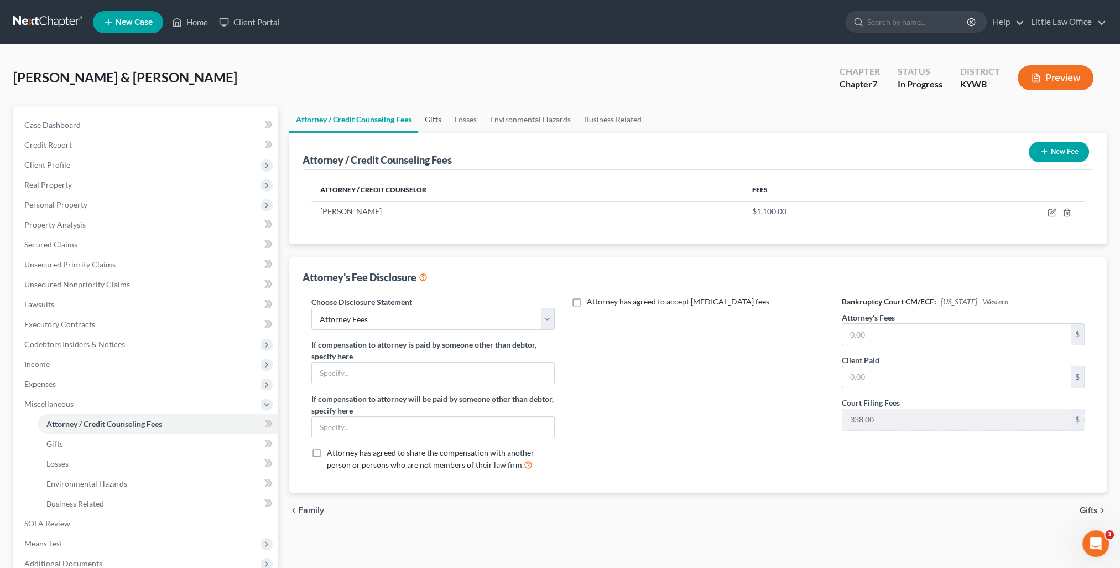
click at [427, 122] on link "Gifts" at bounding box center [433, 119] width 30 height 27
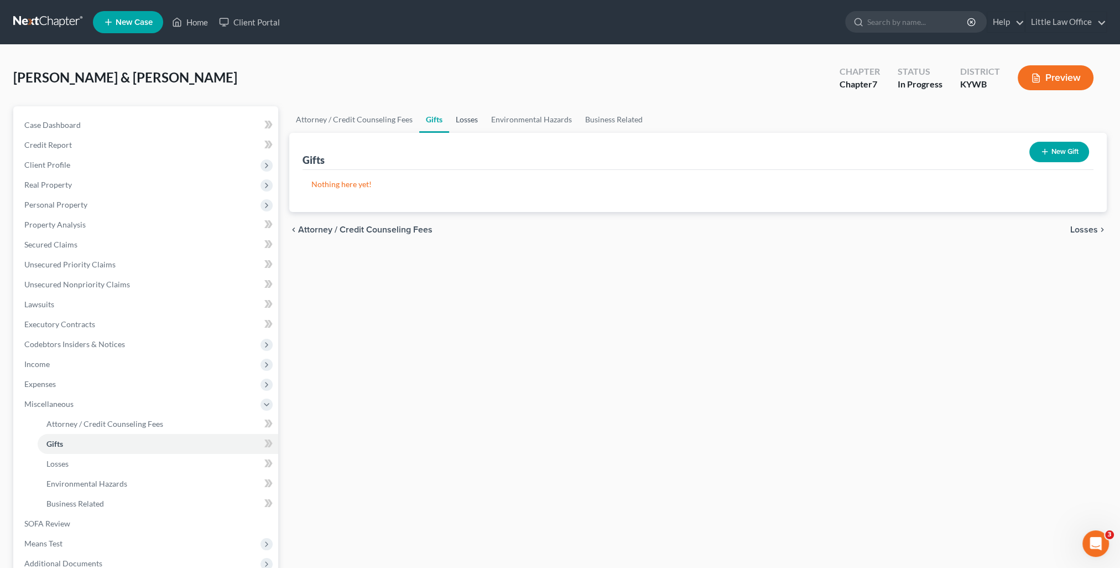
click at [473, 123] on link "Losses" at bounding box center [466, 119] width 35 height 27
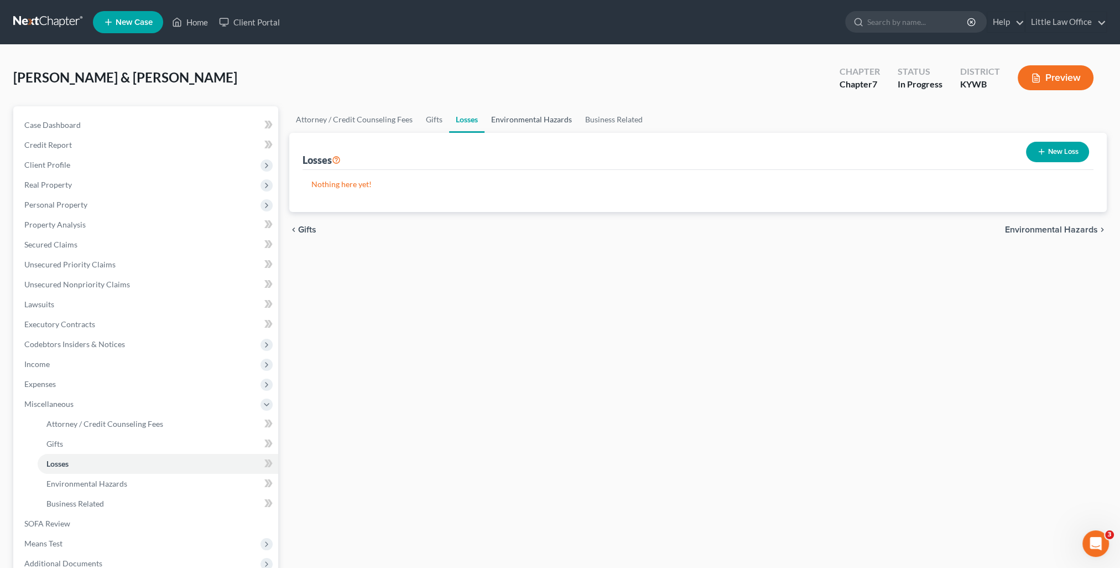
click at [517, 121] on link "Environmental Hazards" at bounding box center [532, 119] width 94 height 27
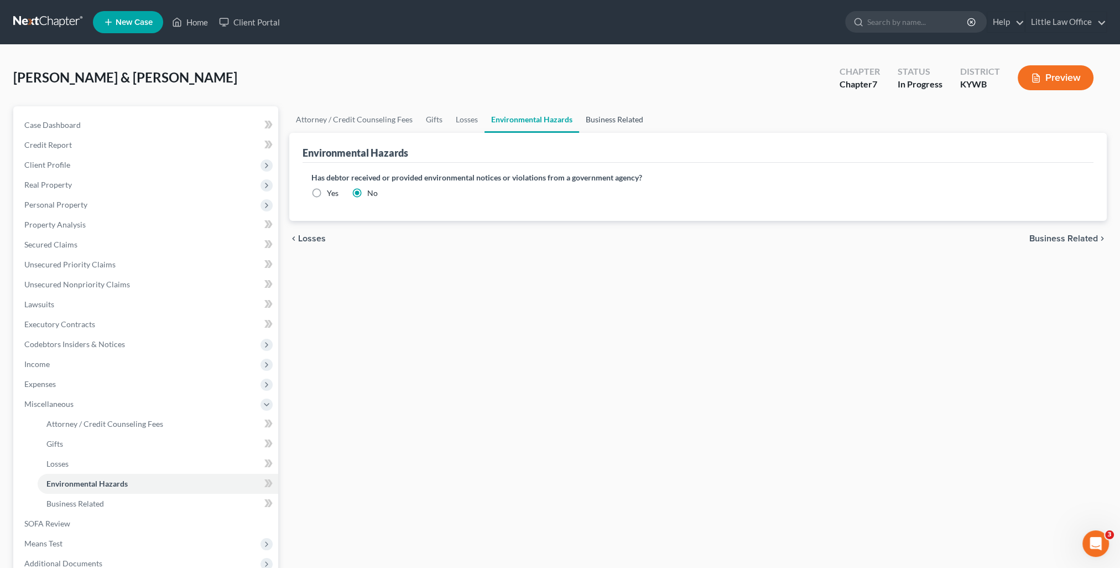
click at [611, 123] on link "Business Related" at bounding box center [614, 119] width 71 height 27
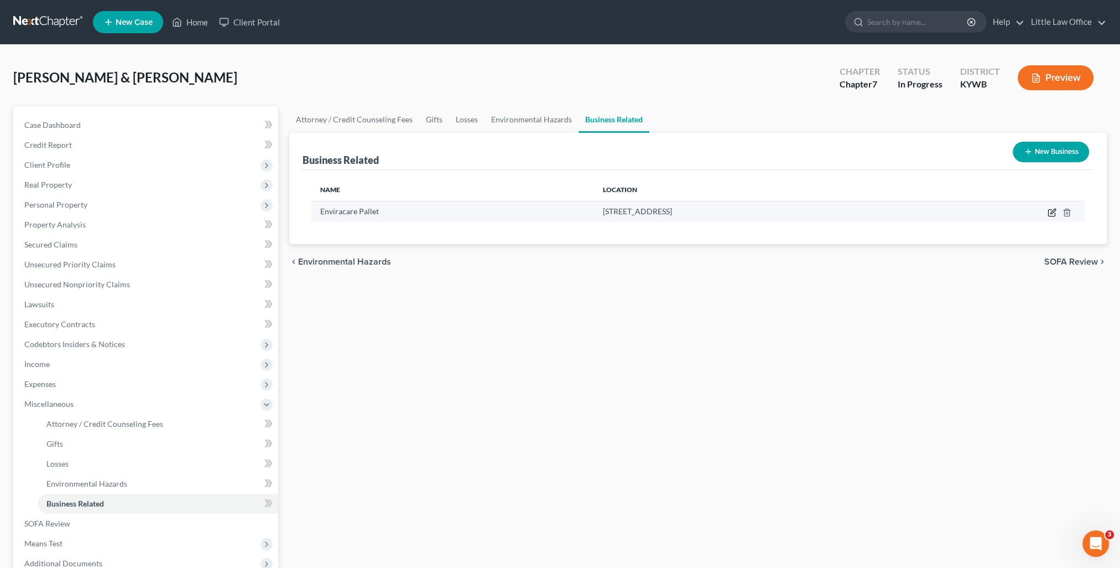
click at [1048, 214] on icon "button" at bounding box center [1051, 213] width 7 height 7
select select "sole_proprietor"
select select "18"
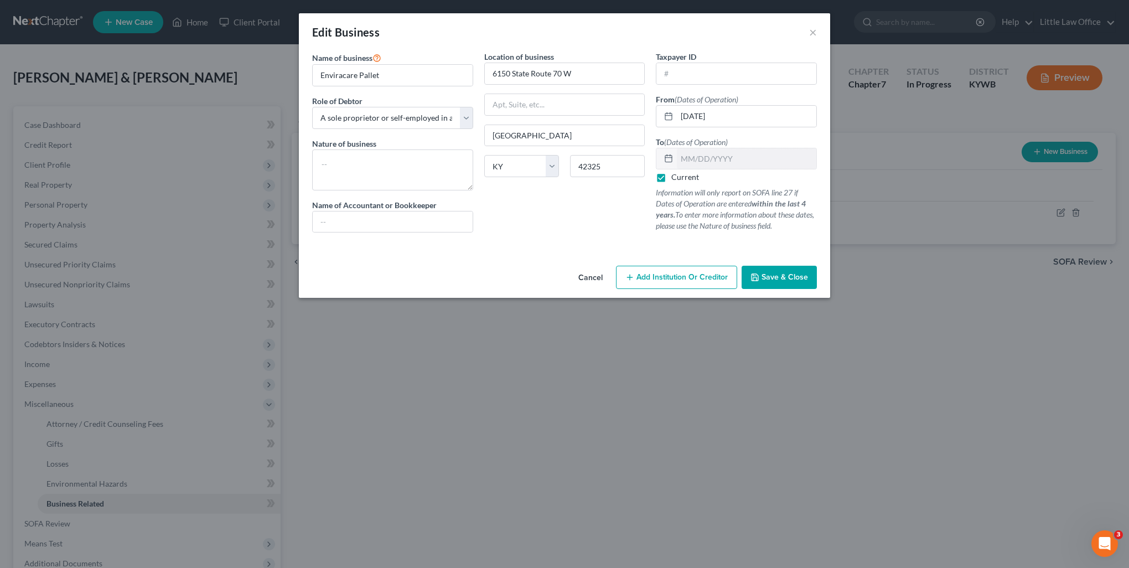
drag, startPoint x: 797, startPoint y: 271, endPoint x: 815, endPoint y: 279, distance: 20.1
click at [797, 271] on button "Save & Close" at bounding box center [778, 277] width 75 height 23
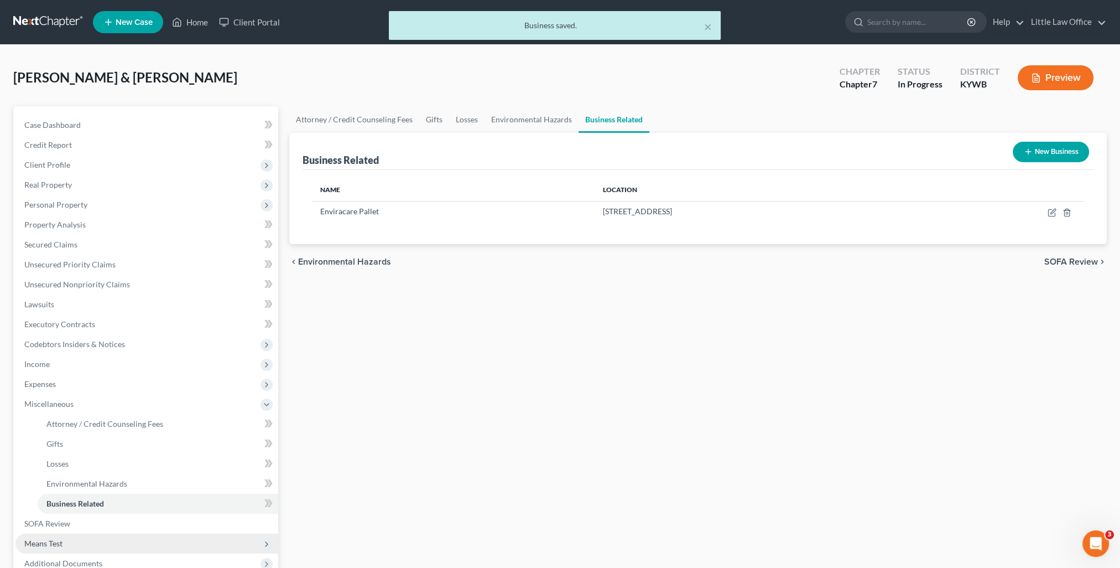
click at [86, 539] on span "Means Test" at bounding box center [146, 543] width 263 height 20
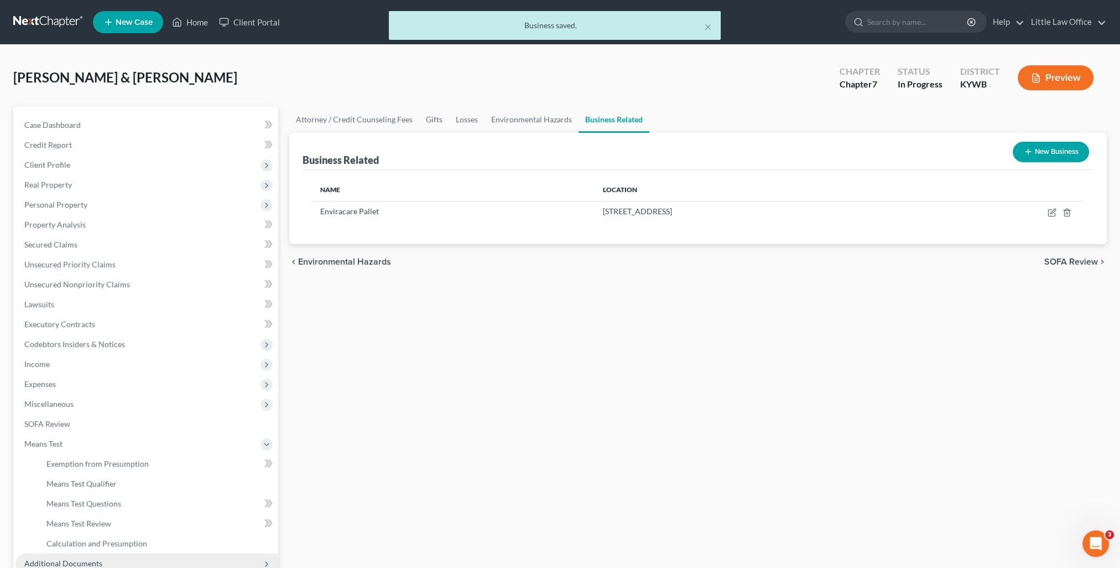
scroll to position [55, 0]
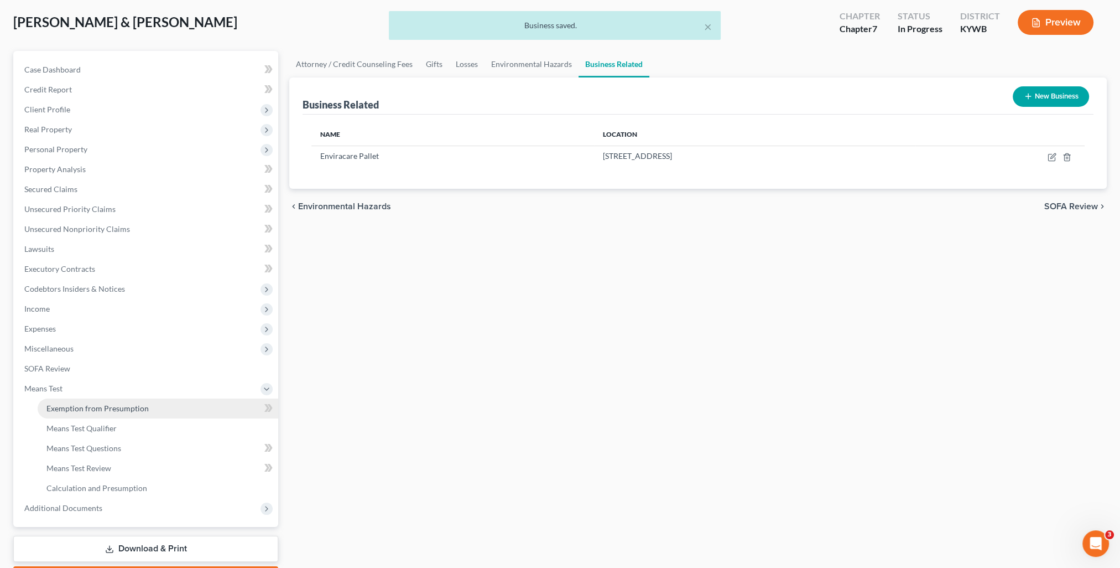
click at [115, 406] on span "Exemption from Presumption" at bounding box center [97, 407] width 102 height 9
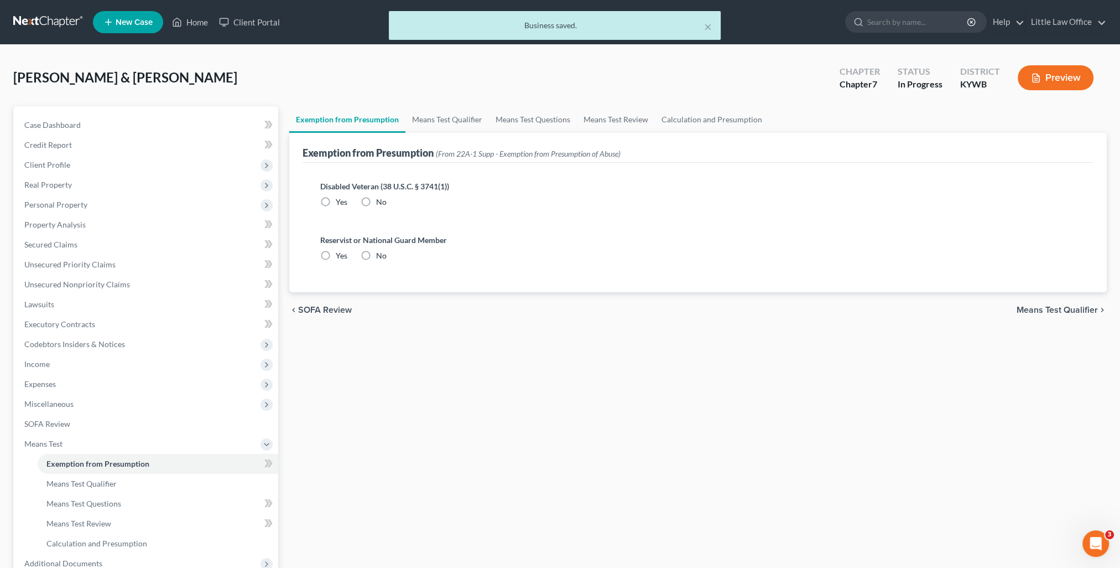
radio input "true"
click at [459, 117] on link "Means Test Qualifier" at bounding box center [448, 119] width 84 height 27
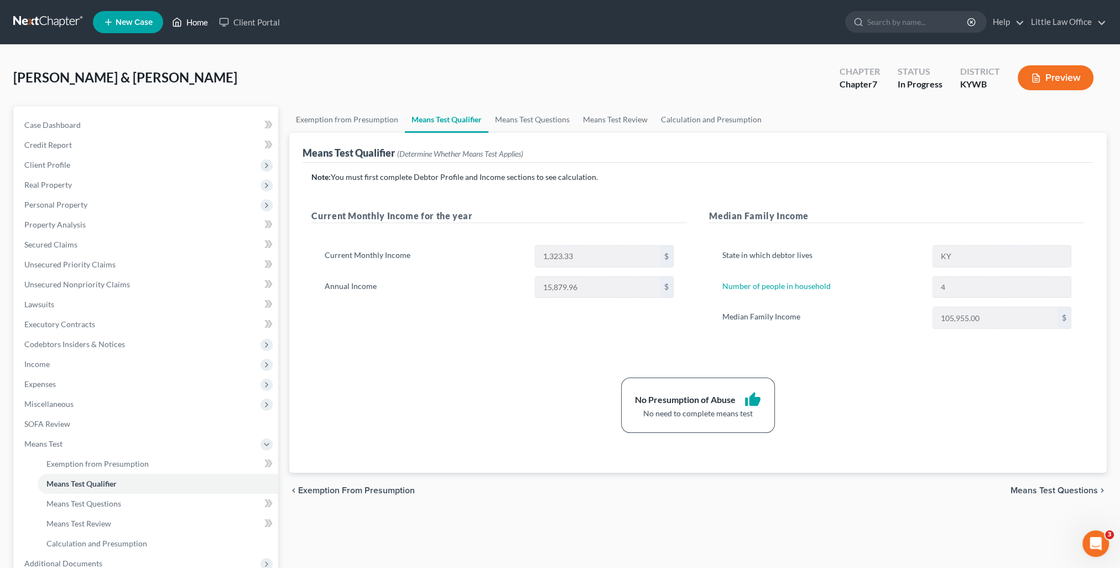
click at [198, 25] on link "Home" at bounding box center [190, 22] width 47 height 20
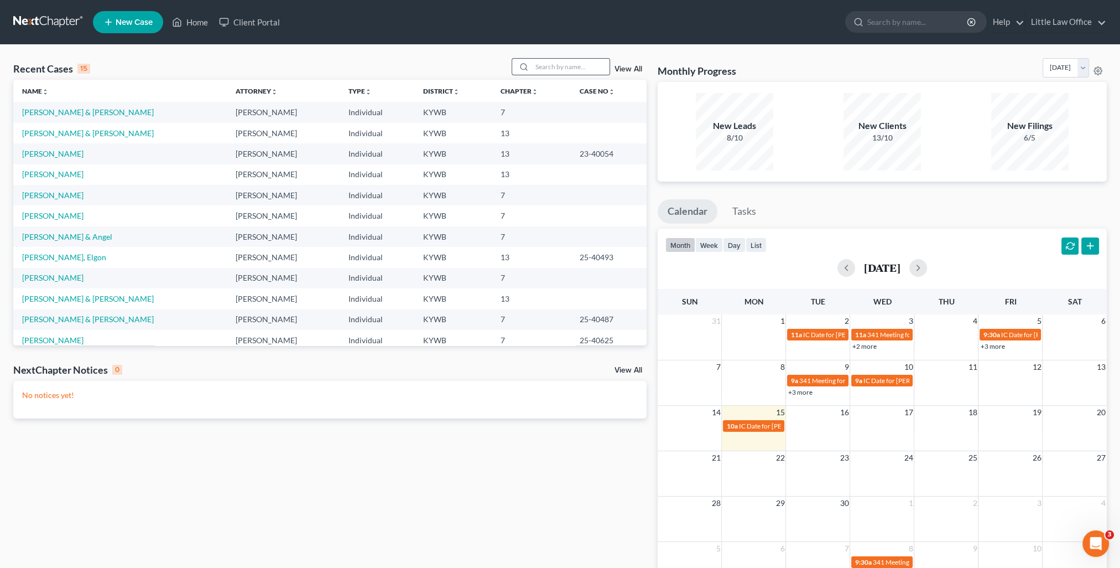
click at [594, 58] on div at bounding box center [561, 66] width 98 height 17
click at [589, 69] on input "search" at bounding box center [570, 67] width 77 height 16
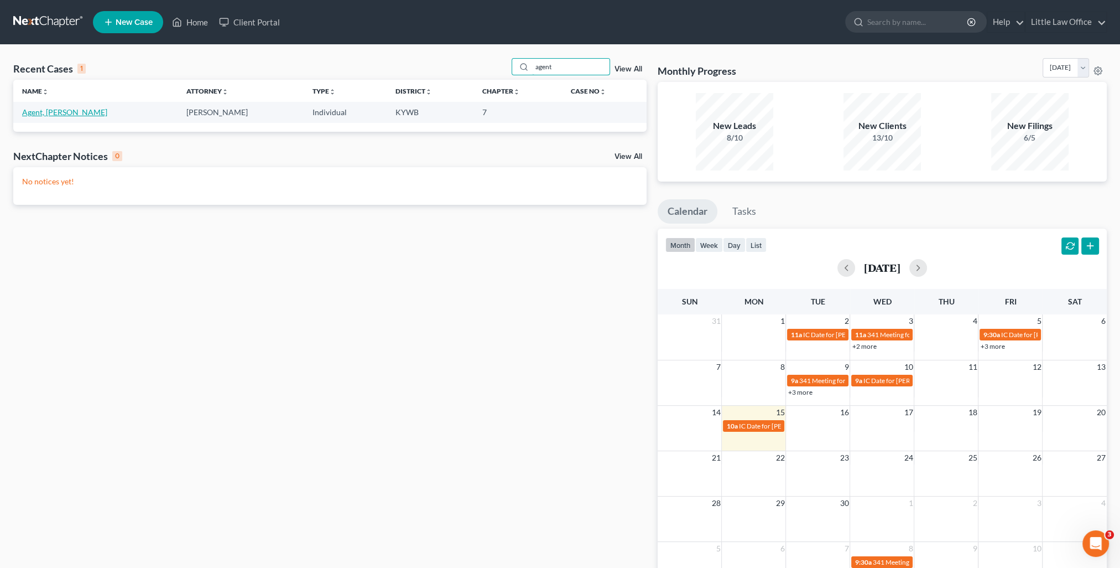
type input "agent"
click at [39, 110] on link "Agent, Stevie" at bounding box center [64, 111] width 85 height 9
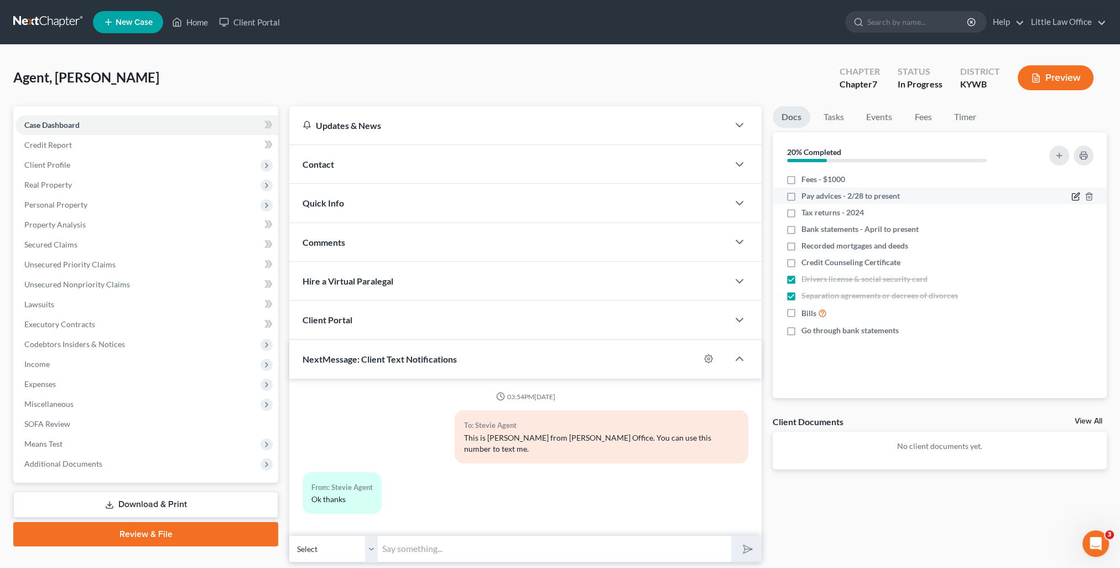
click at [1073, 198] on icon "button" at bounding box center [1076, 196] width 9 height 9
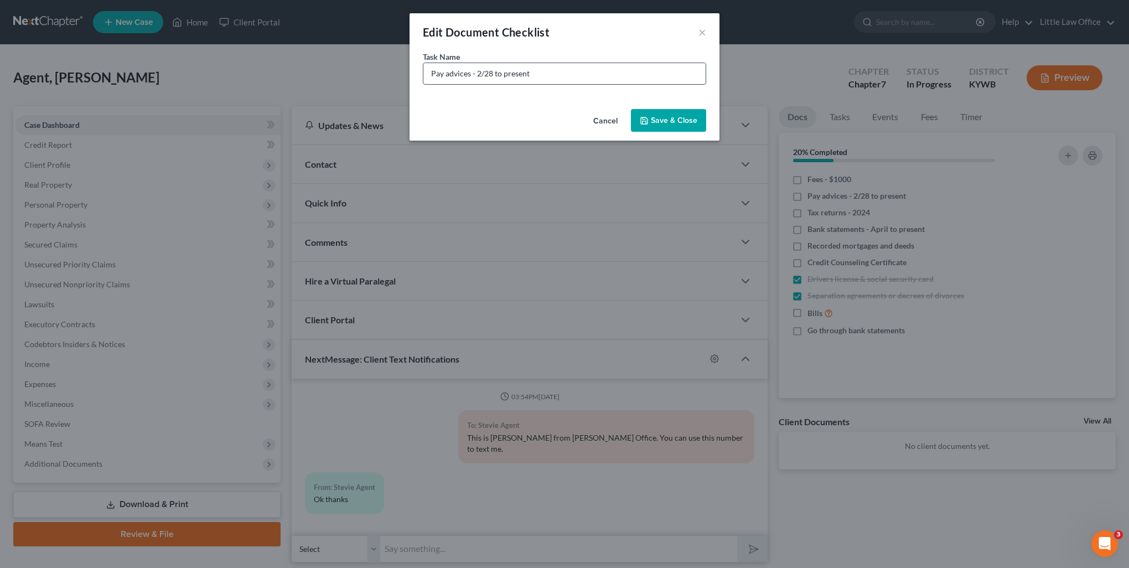
drag, startPoint x: 476, startPoint y: 74, endPoint x: 492, endPoint y: 74, distance: 16.6
click at [492, 74] on input "Pay advices - 2/28 to present" at bounding box center [564, 73] width 282 height 21
type input "Pay advices - 3/1 to present"
click at [647, 115] on button "Save & Close" at bounding box center [668, 120] width 75 height 23
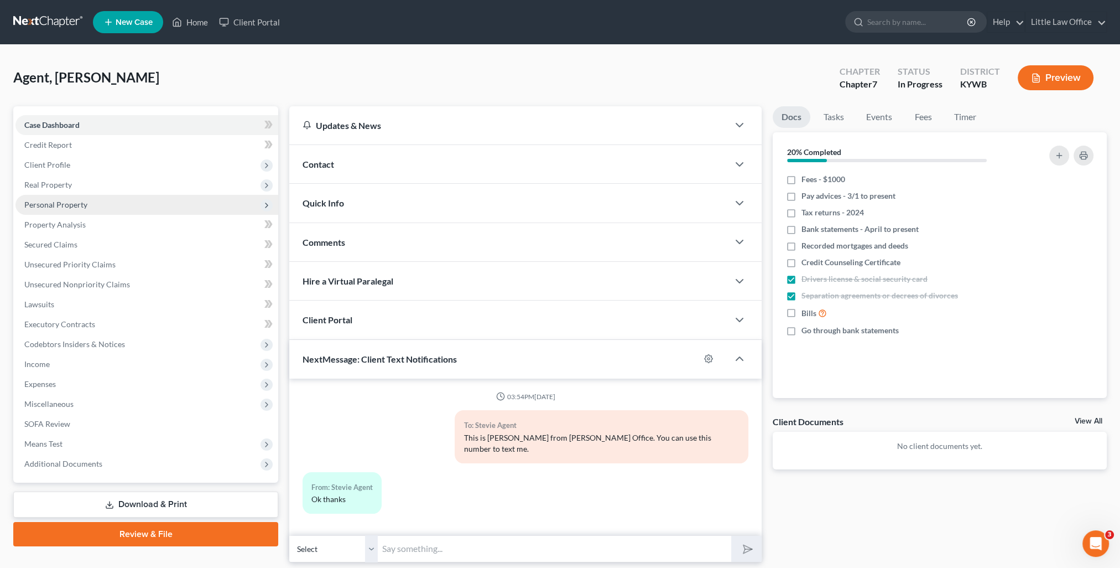
click at [66, 207] on span "Personal Property" at bounding box center [55, 204] width 63 height 9
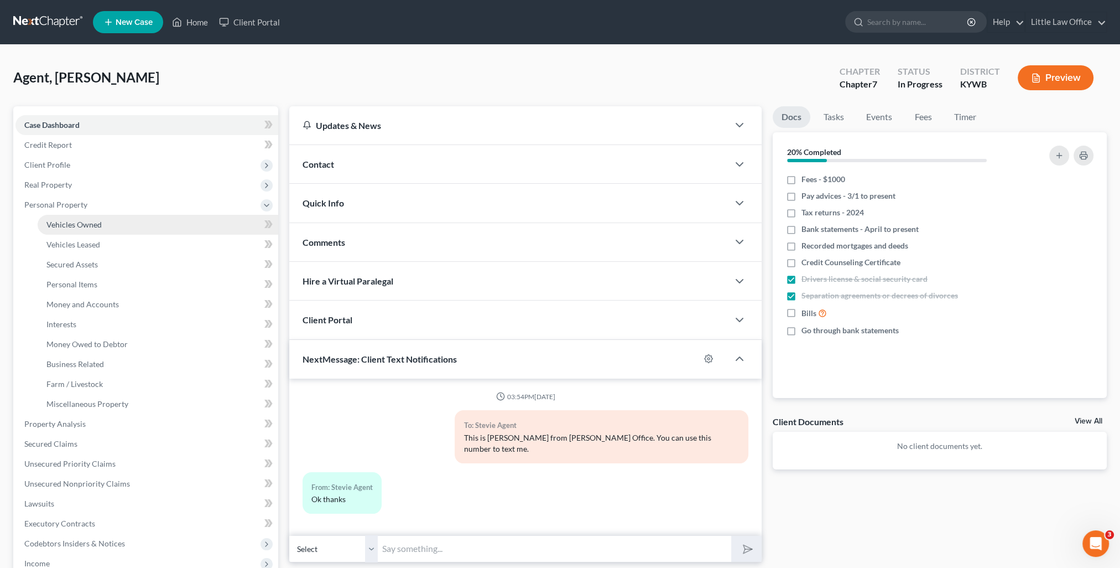
click at [76, 225] on span "Vehicles Owned" at bounding box center [73, 224] width 55 height 9
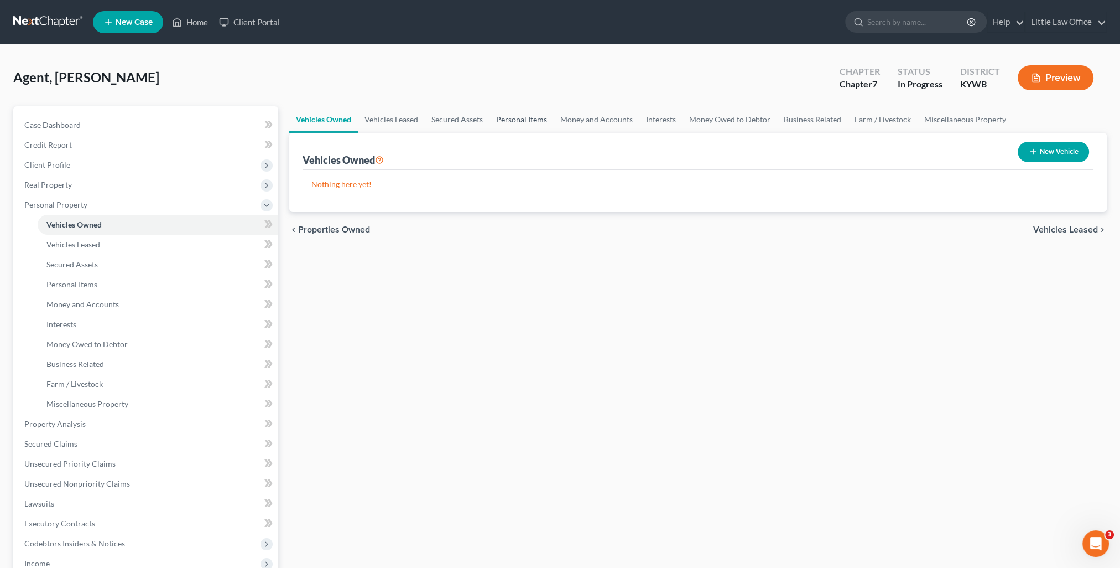
click at [532, 118] on link "Personal Items" at bounding box center [522, 119] width 64 height 27
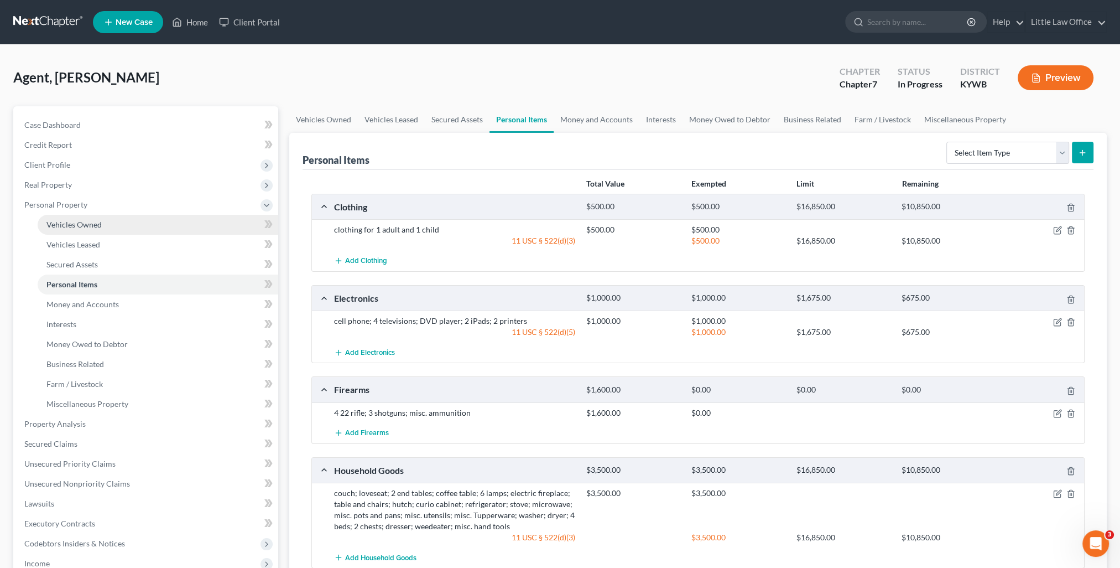
click at [54, 224] on span "Vehicles Owned" at bounding box center [73, 224] width 55 height 9
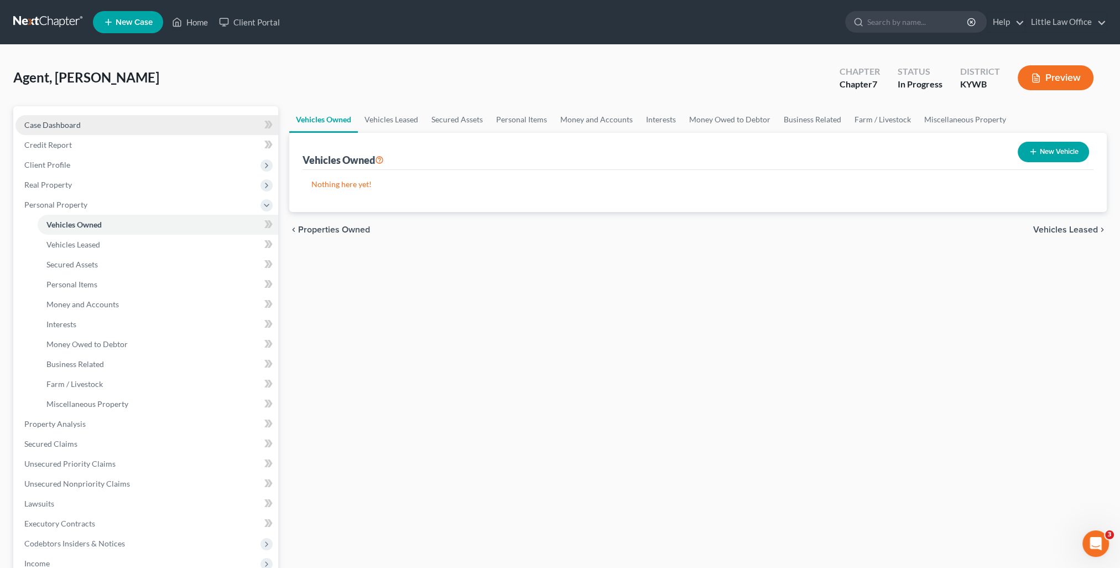
click at [64, 118] on link "Case Dashboard" at bounding box center [146, 125] width 263 height 20
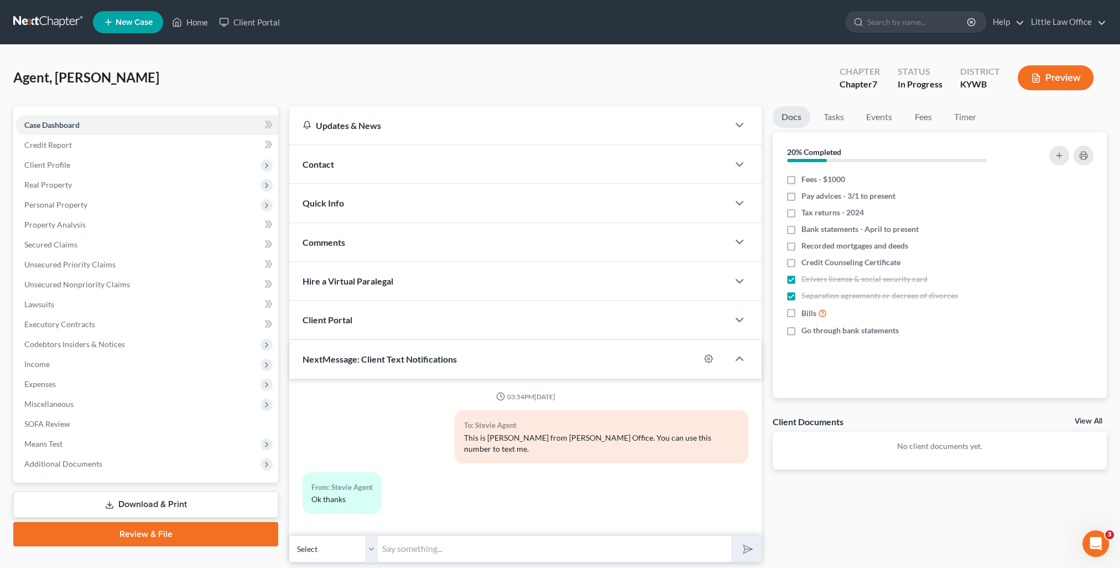
scroll to position [24, 0]
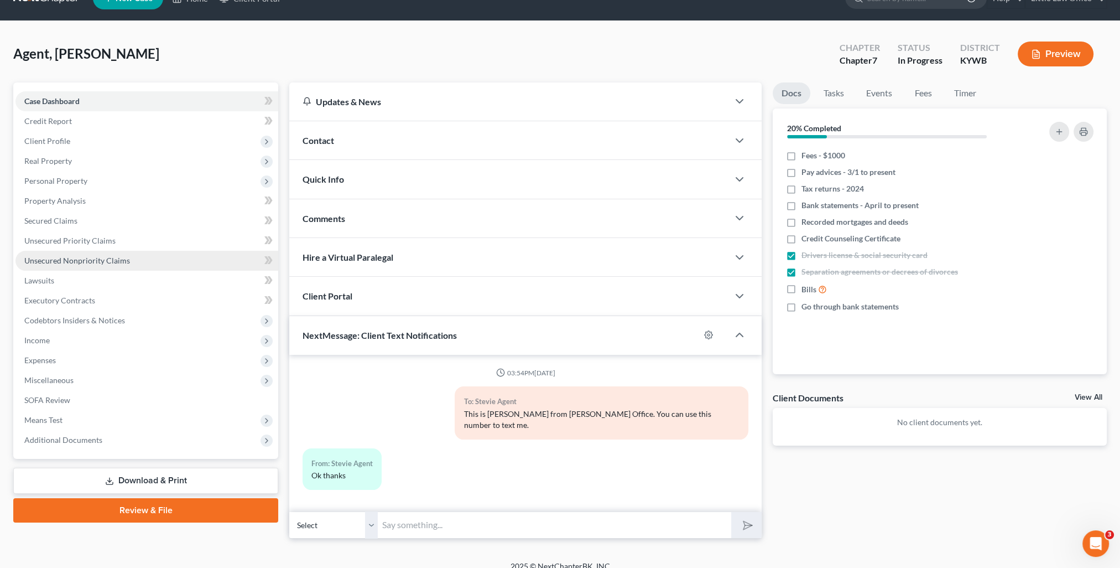
click at [34, 263] on span "Unsecured Nonpriority Claims" at bounding box center [77, 260] width 106 height 9
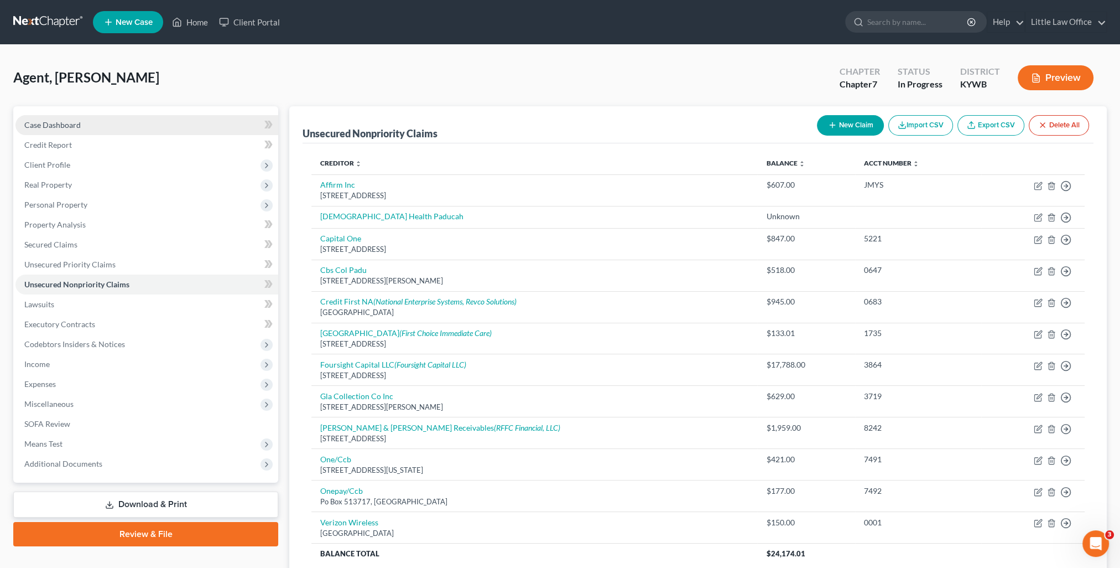
click at [57, 127] on span "Case Dashboard" at bounding box center [52, 124] width 56 height 9
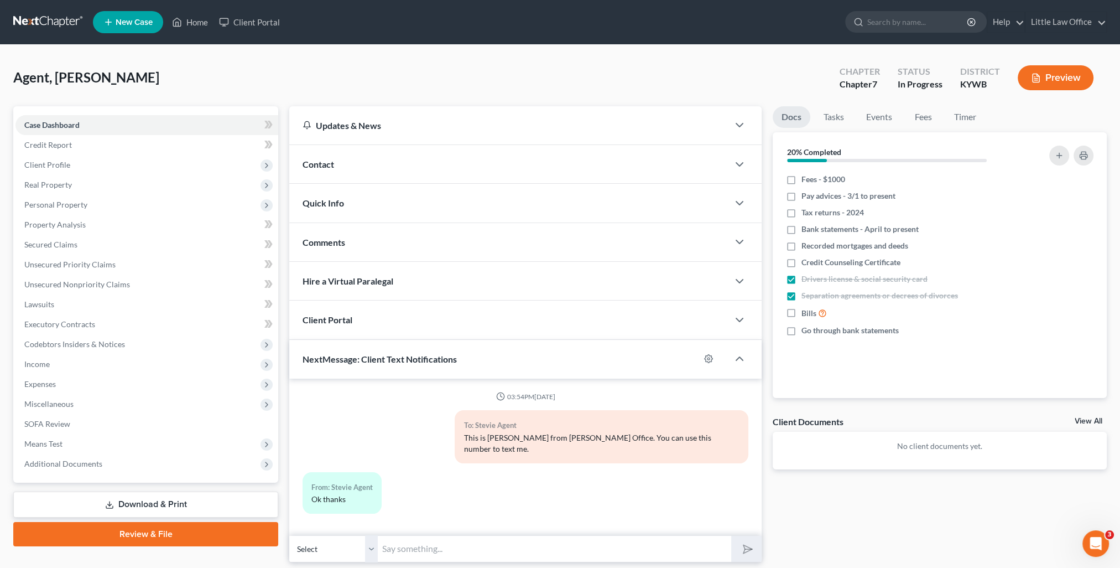
click at [354, 159] on div "Contact" at bounding box center [508, 164] width 439 height 38
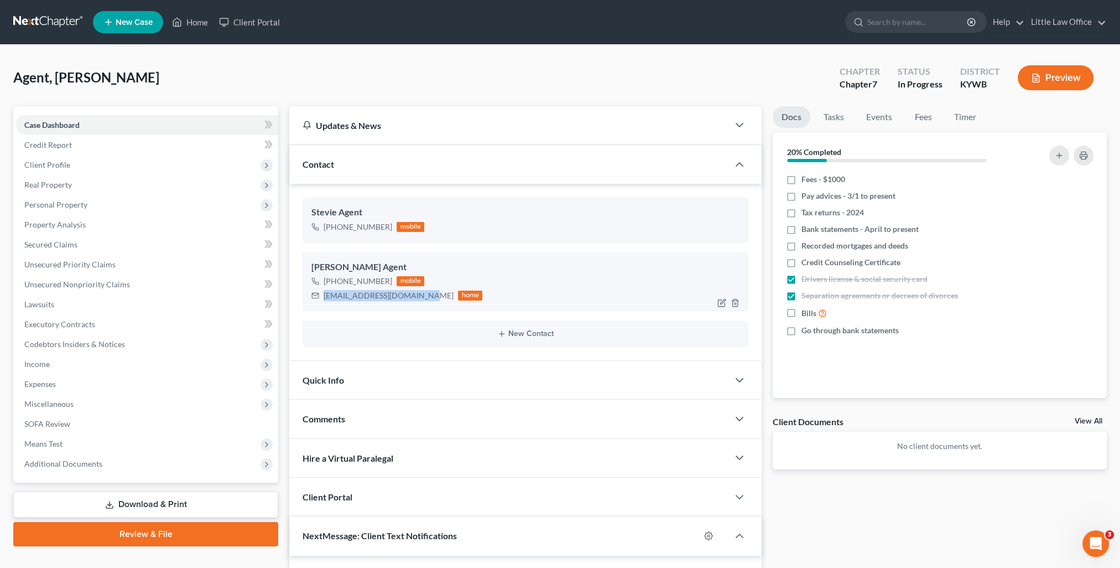
drag, startPoint x: 336, startPoint y: 295, endPoint x: 423, endPoint y: 305, distance: 86.8
click at [423, 305] on div "Stacey Agent +1 (270) 871-8749 mobile staceyagent1941@yahoo.com home" at bounding box center [526, 282] width 446 height 60
copy div "staceyagent1941@yahoo.com"
click at [42, 163] on span "Client Profile" at bounding box center [47, 164] width 46 height 9
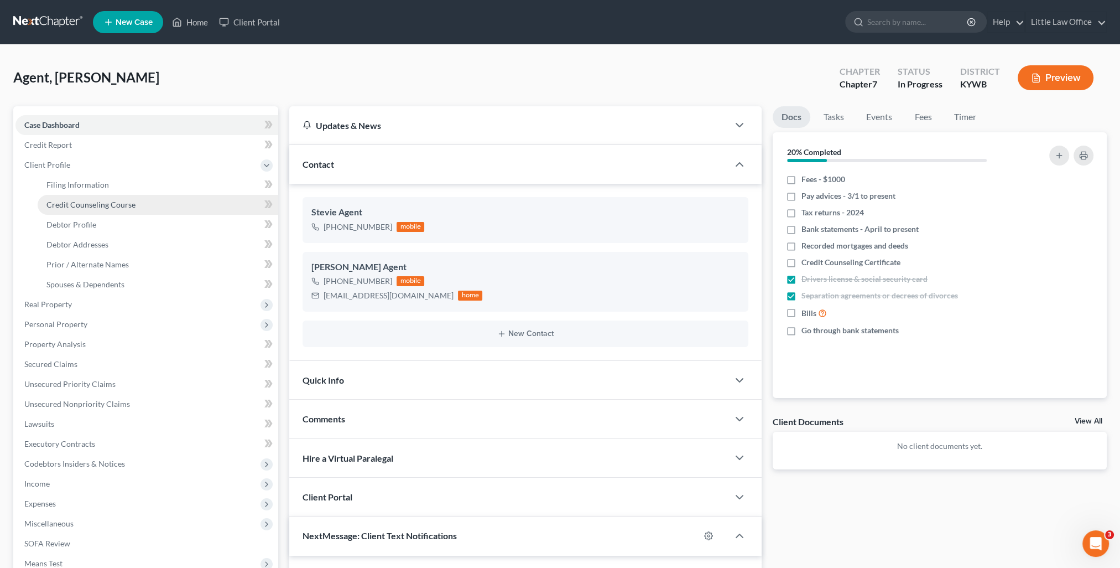
click at [93, 198] on link "Credit Counseling Course" at bounding box center [158, 205] width 241 height 20
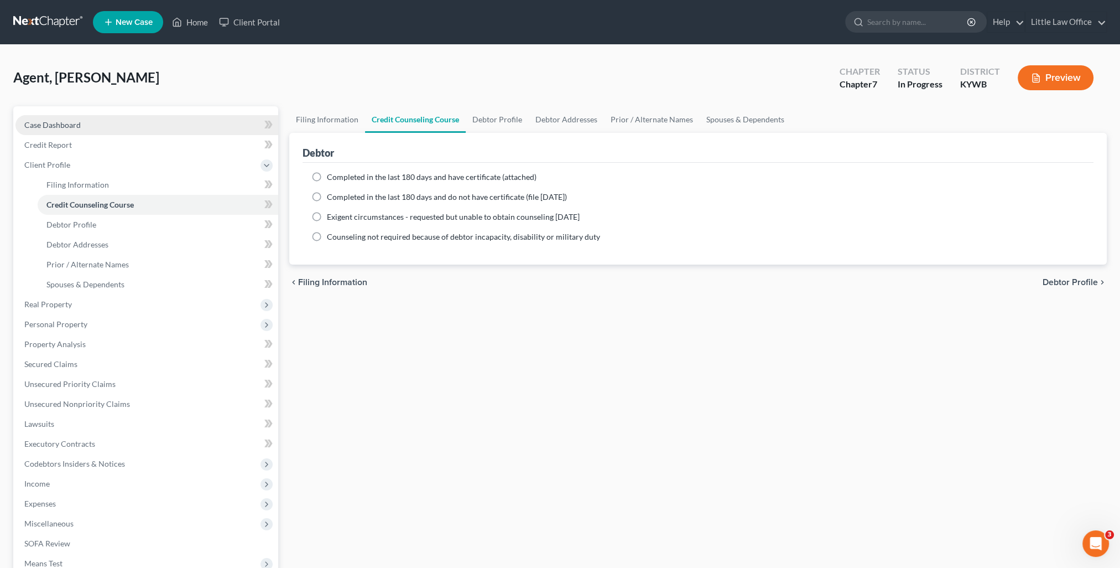
click at [123, 126] on link "Case Dashboard" at bounding box center [146, 125] width 263 height 20
select select "0"
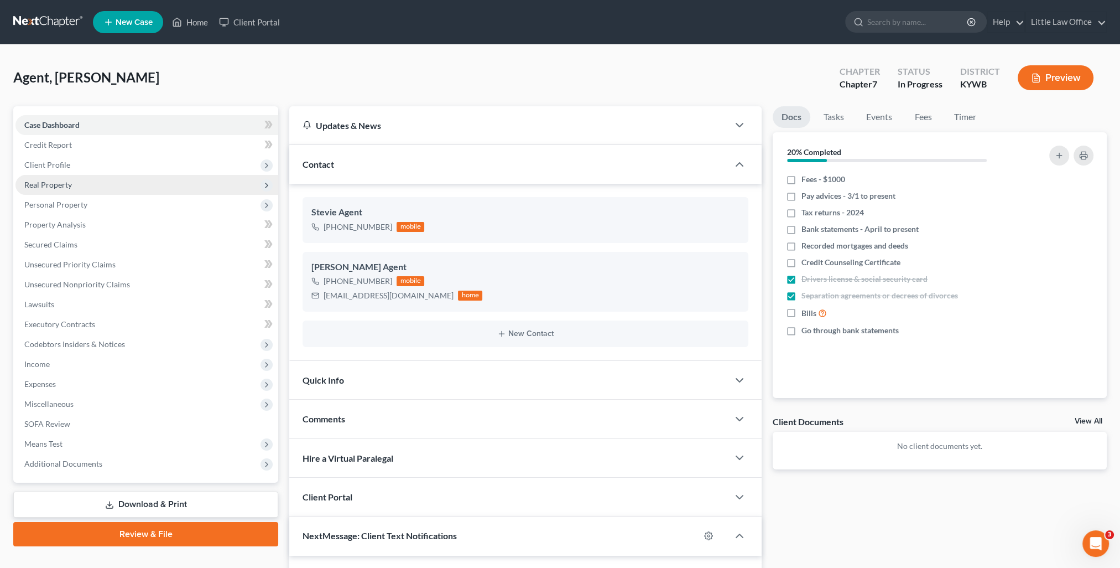
click at [61, 186] on span "Real Property" at bounding box center [48, 184] width 48 height 9
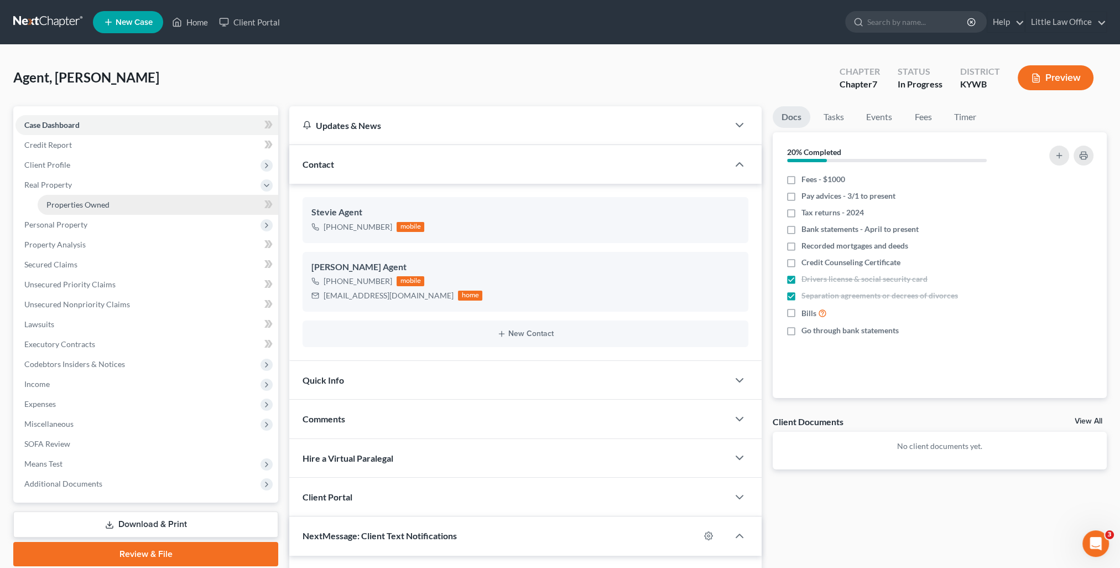
click at [91, 198] on link "Properties Owned" at bounding box center [158, 205] width 241 height 20
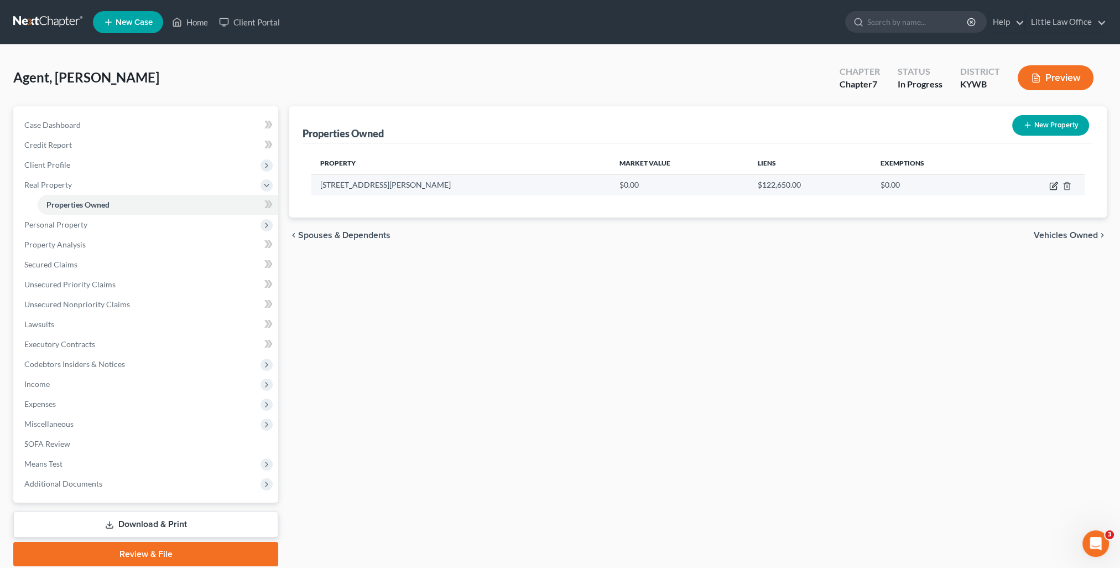
click at [1054, 188] on icon "button" at bounding box center [1053, 185] width 9 height 9
select select "18"
select select "3"
select select "0"
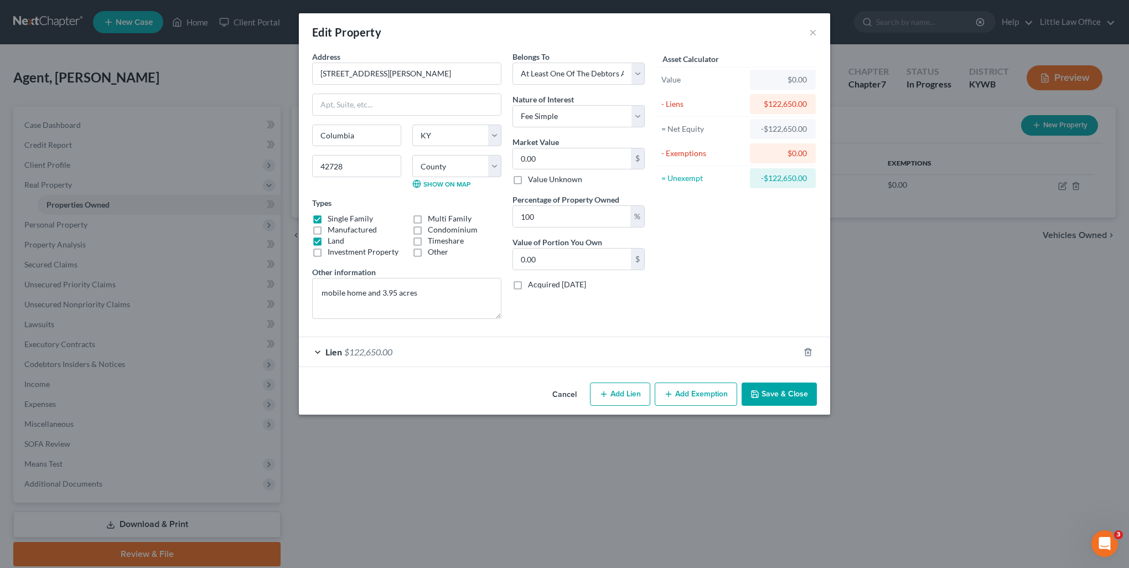
drag, startPoint x: 802, startPoint y: 397, endPoint x: 715, endPoint y: 392, distance: 87.6
click at [802, 397] on button "Save & Close" at bounding box center [778, 393] width 75 height 23
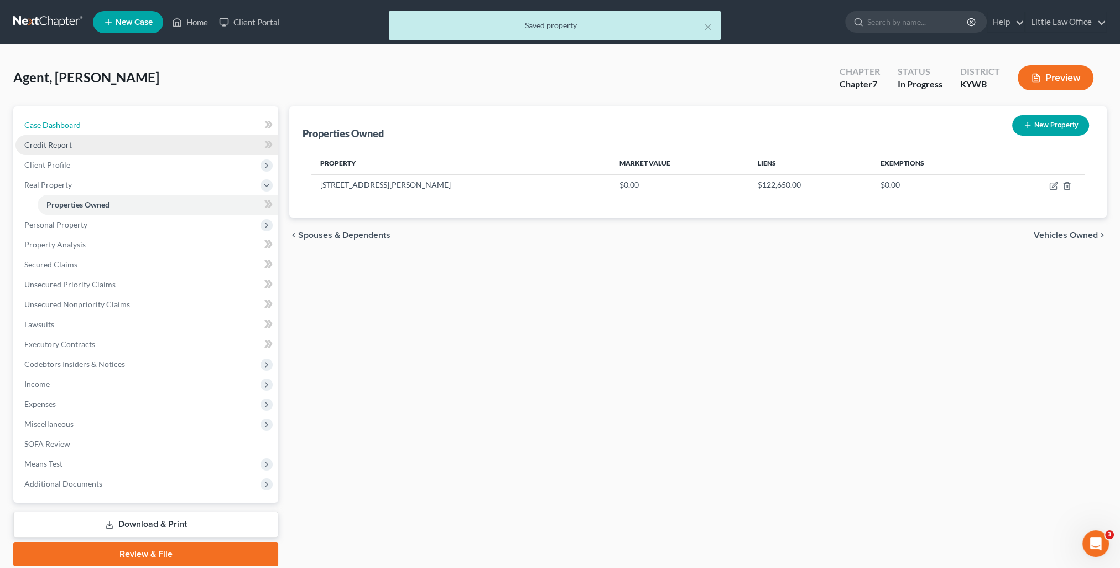
drag, startPoint x: 65, startPoint y: 127, endPoint x: 179, endPoint y: 134, distance: 114.2
click at [65, 127] on span "Case Dashboard" at bounding box center [52, 124] width 56 height 9
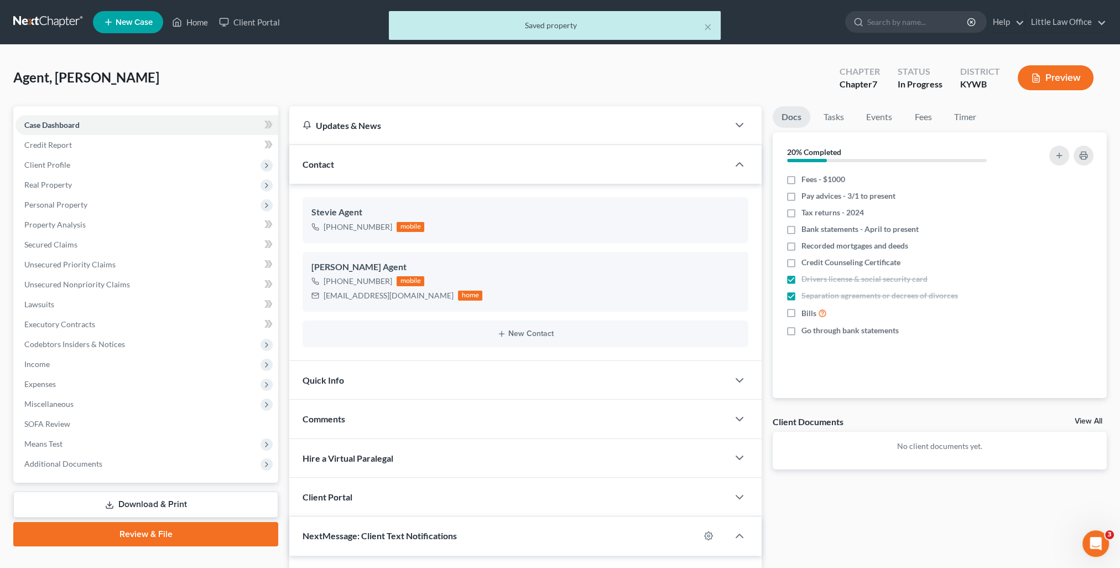
click at [413, 416] on div "Comments" at bounding box center [508, 418] width 439 height 38
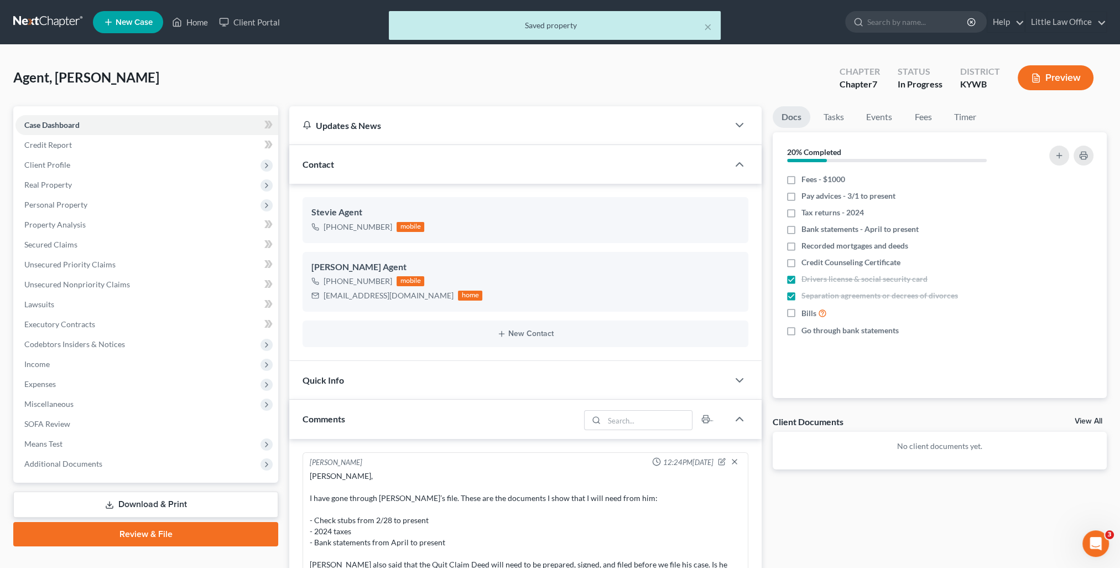
click at [471, 457] on div "Kristi Fulkerson 12:24PM, 07/21/2025" at bounding box center [526, 462] width 436 height 11
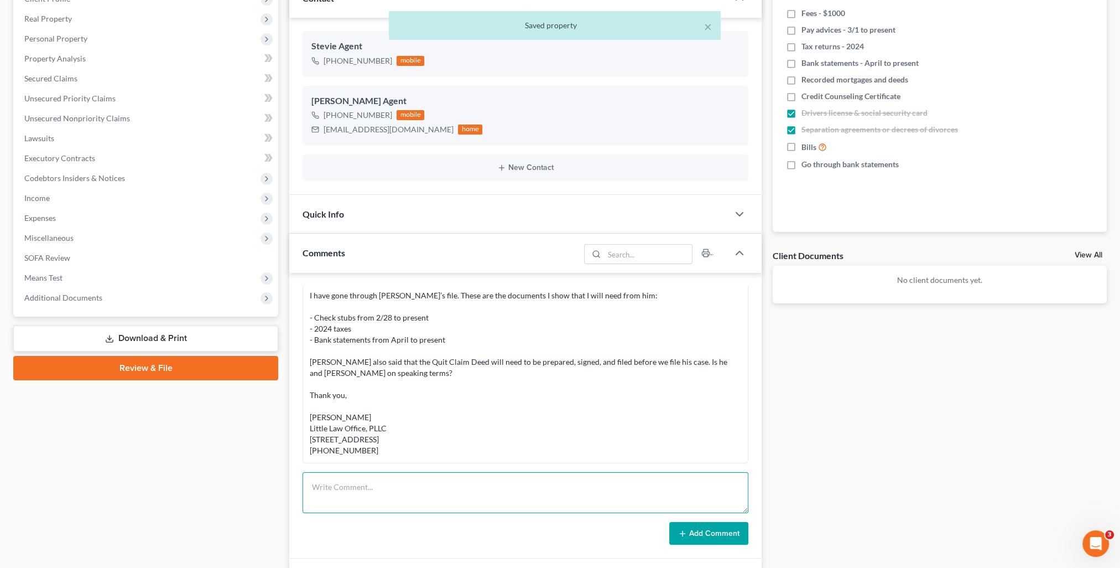
click at [584, 495] on textarea at bounding box center [526, 492] width 446 height 41
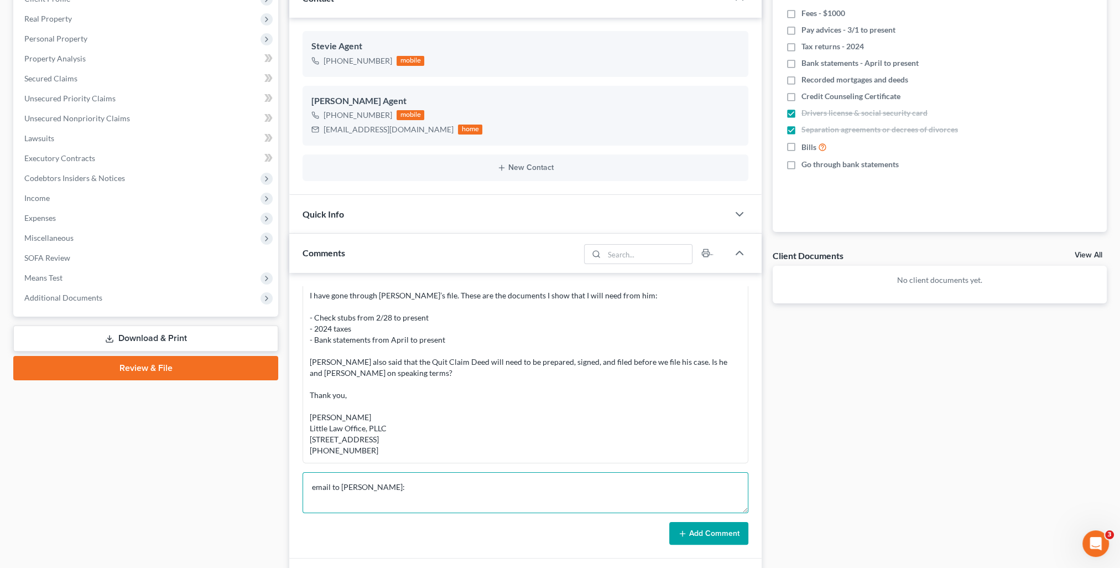
scroll to position [2, 0]
paste textarea "In order to finish Stevie’s case, I will need the following information: - Chec…"
type textarea "email to Stacey: In order to finish Stevie’s case, I will need the following in…"
click at [709, 534] on button "Add Comment" at bounding box center [708, 533] width 79 height 23
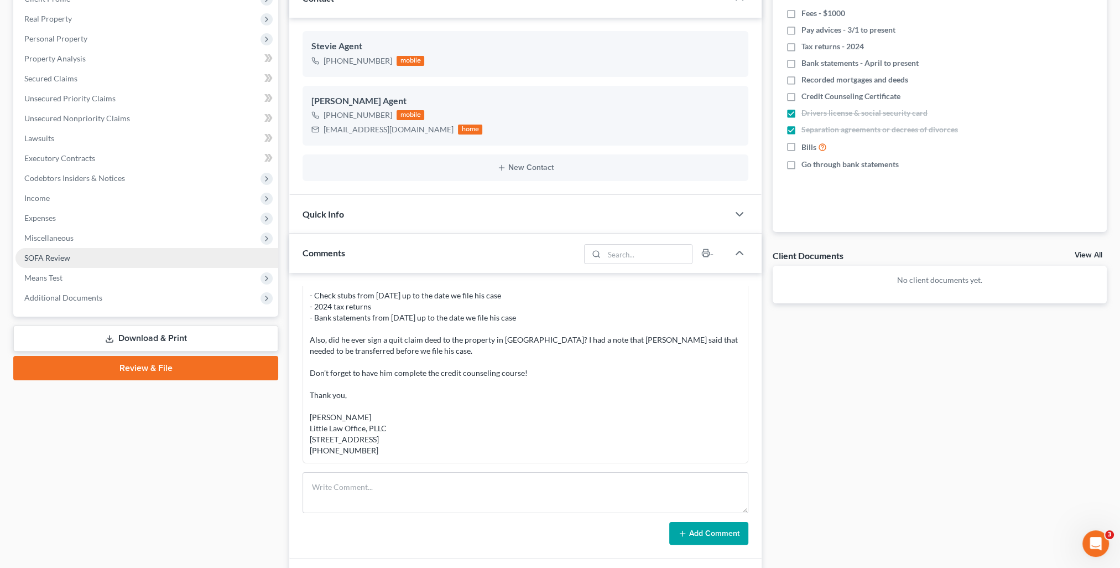
scroll to position [0, 0]
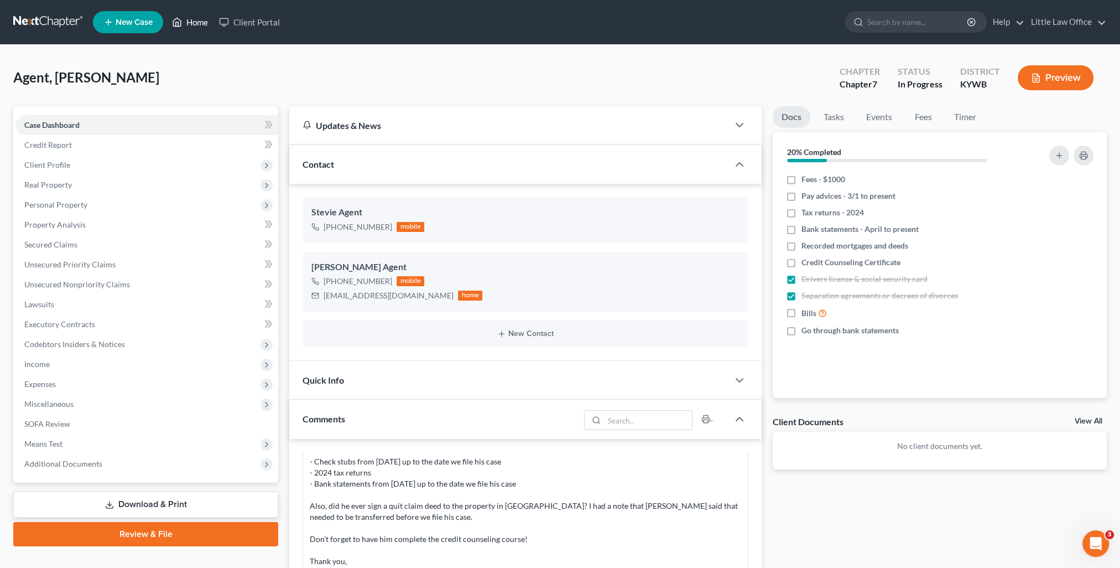
drag, startPoint x: 191, startPoint y: 24, endPoint x: 338, endPoint y: 95, distance: 163.3
click at [191, 24] on link "Home" at bounding box center [190, 22] width 47 height 20
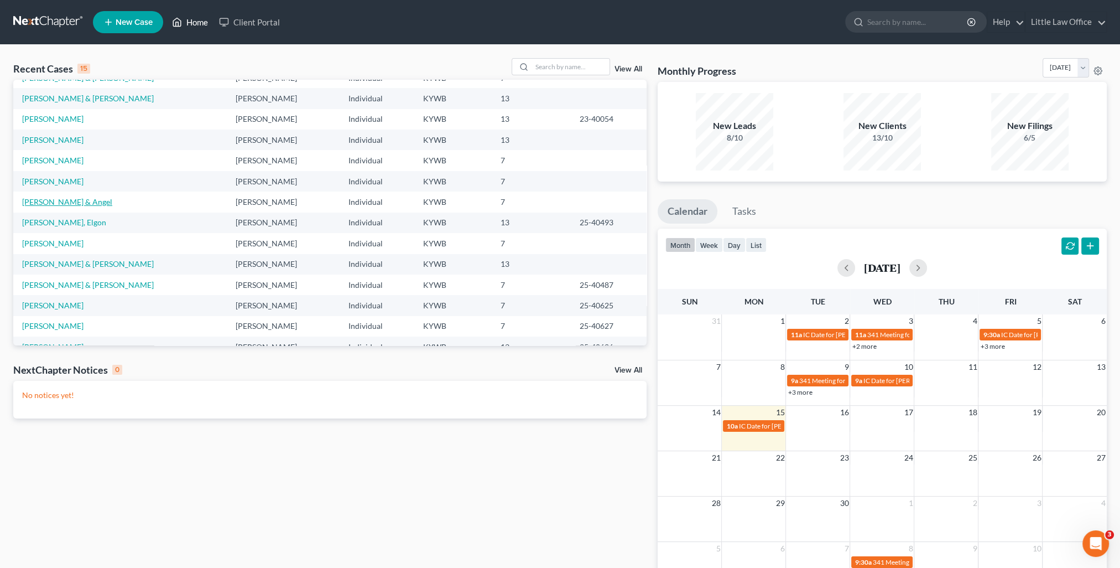
scroll to position [76, 0]
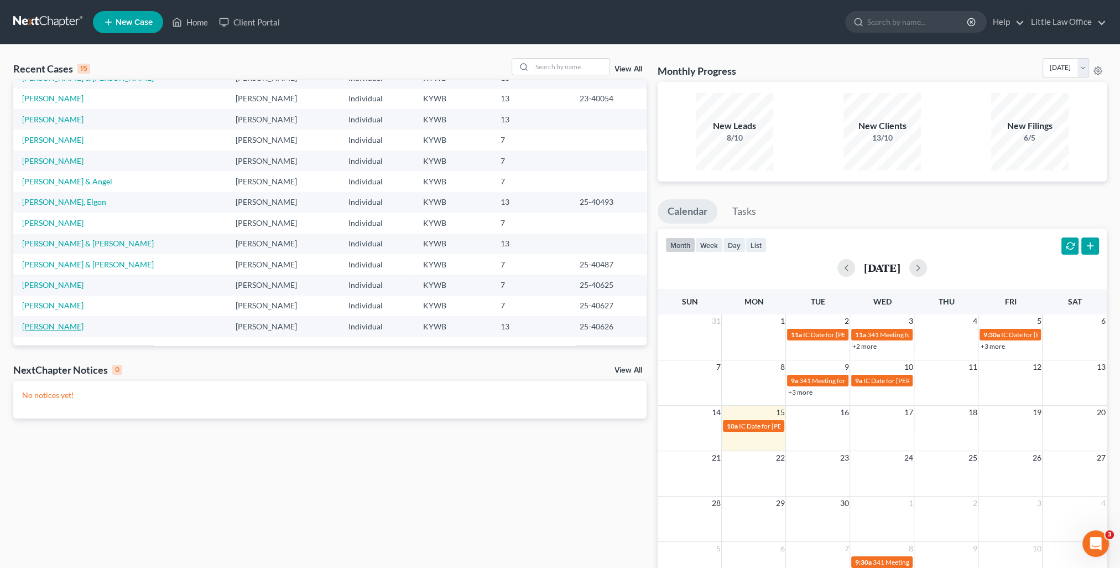
click at [73, 329] on link "Midgett, Christopher" at bounding box center [52, 325] width 61 height 9
select select "1"
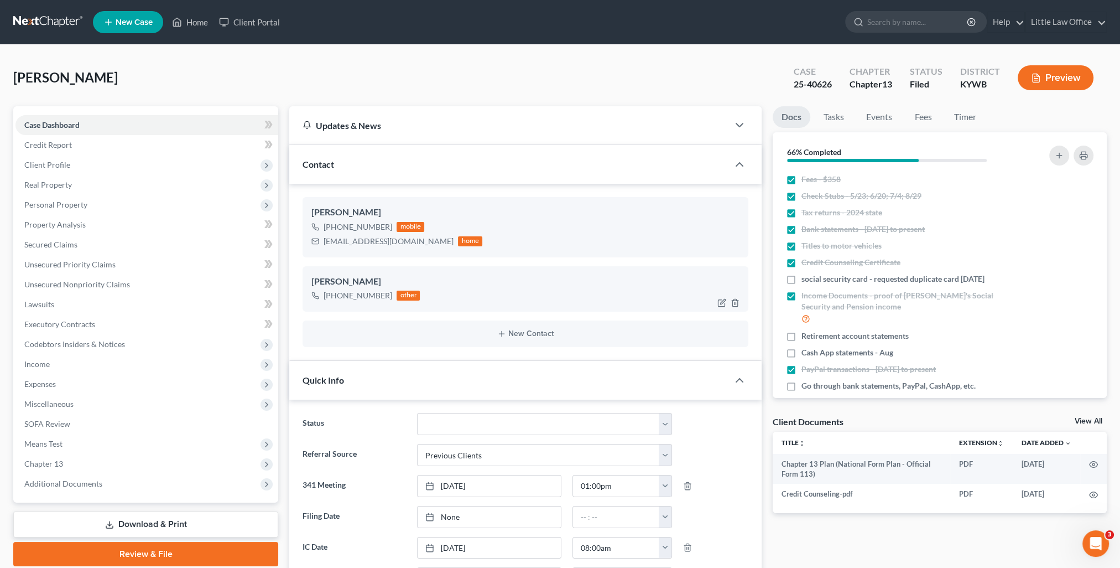
scroll to position [302, 0]
click at [456, 284] on div "Anthony Gray" at bounding box center [525, 281] width 428 height 13
click at [207, 23] on link "Home" at bounding box center [190, 22] width 47 height 20
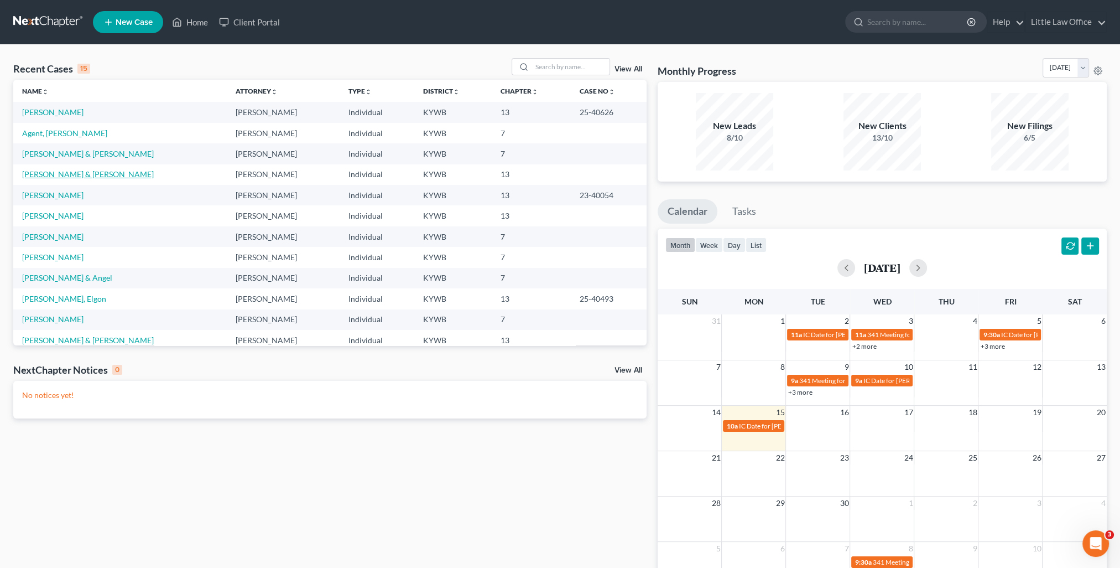
click at [58, 176] on link "Stone, Wesley & Amanda" at bounding box center [88, 173] width 132 height 9
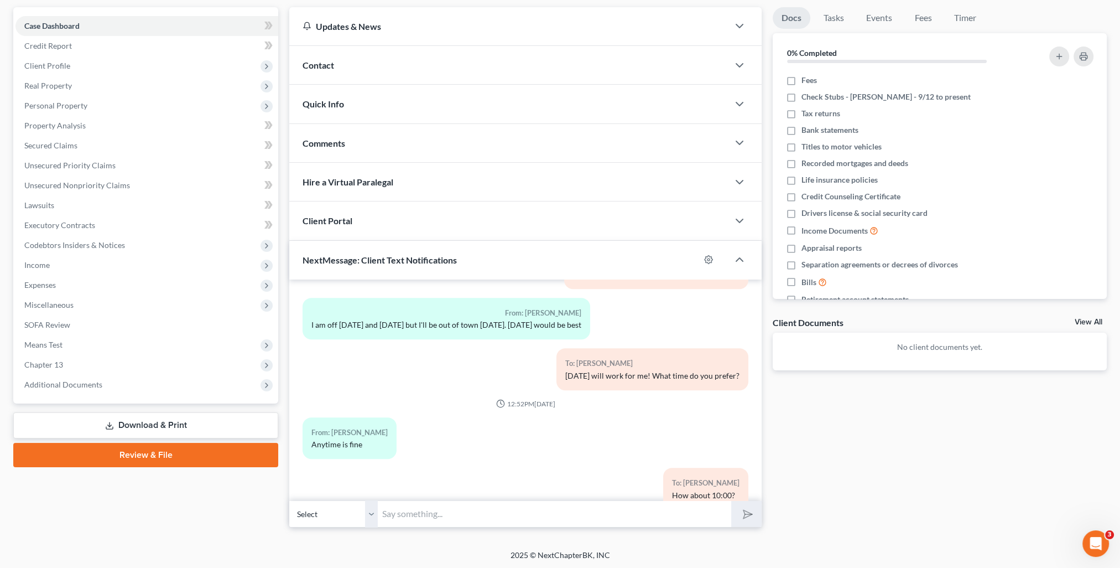
scroll to position [939, 0]
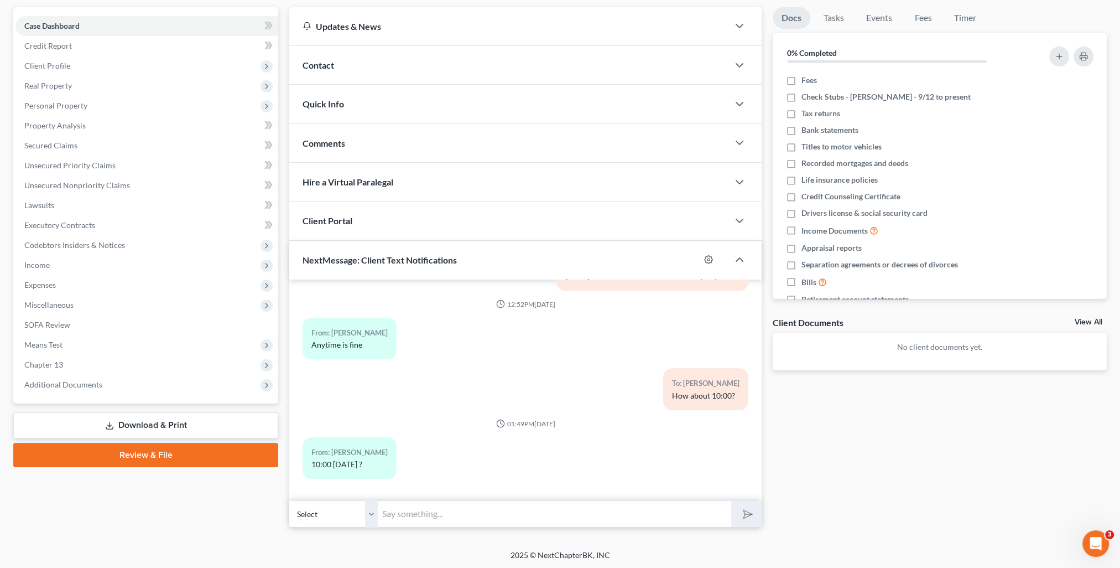
click at [447, 509] on input "text" at bounding box center [555, 513] width 354 height 27
type input "10:00 Thursday"
click at [731, 501] on button "submit" at bounding box center [746, 514] width 30 height 26
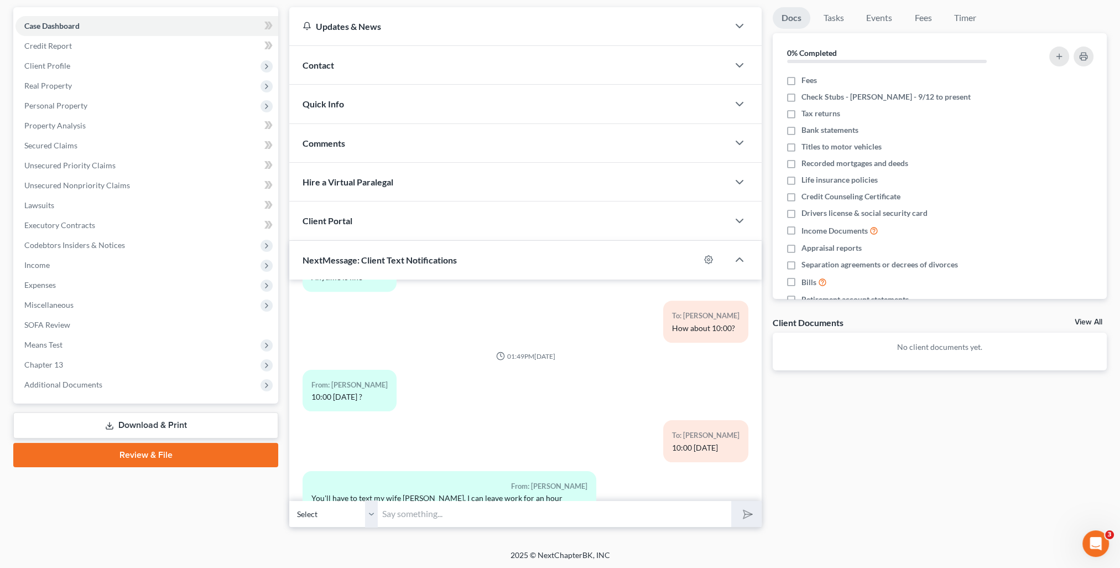
scroll to position [1051, 0]
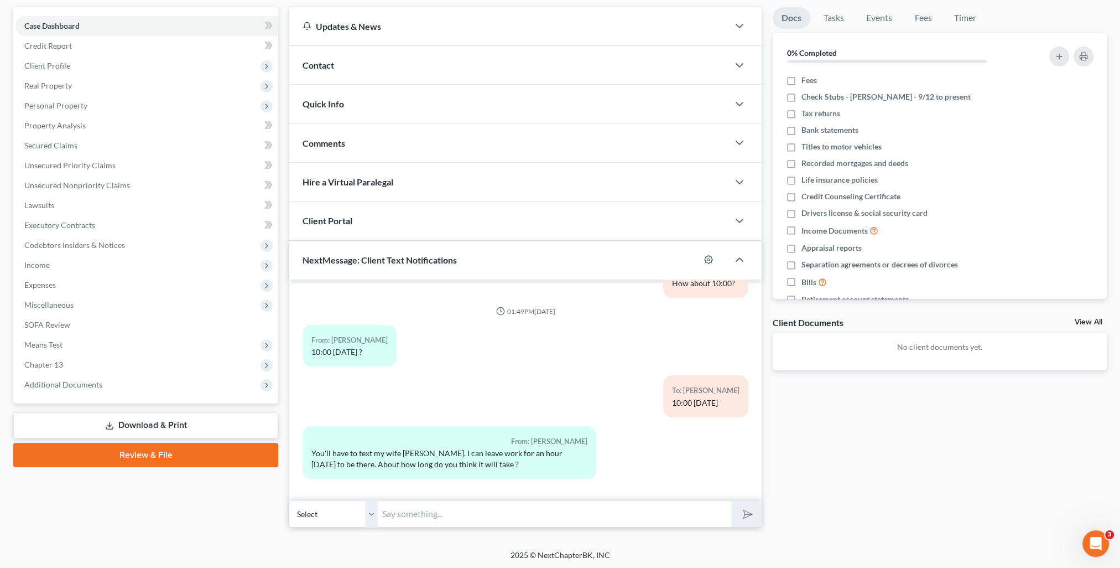
click at [470, 520] on input "text" at bounding box center [555, 513] width 354 height 27
type input "I'm sorry! I meant to send that to her!"
click at [731, 501] on button "submit" at bounding box center [746, 514] width 30 height 26
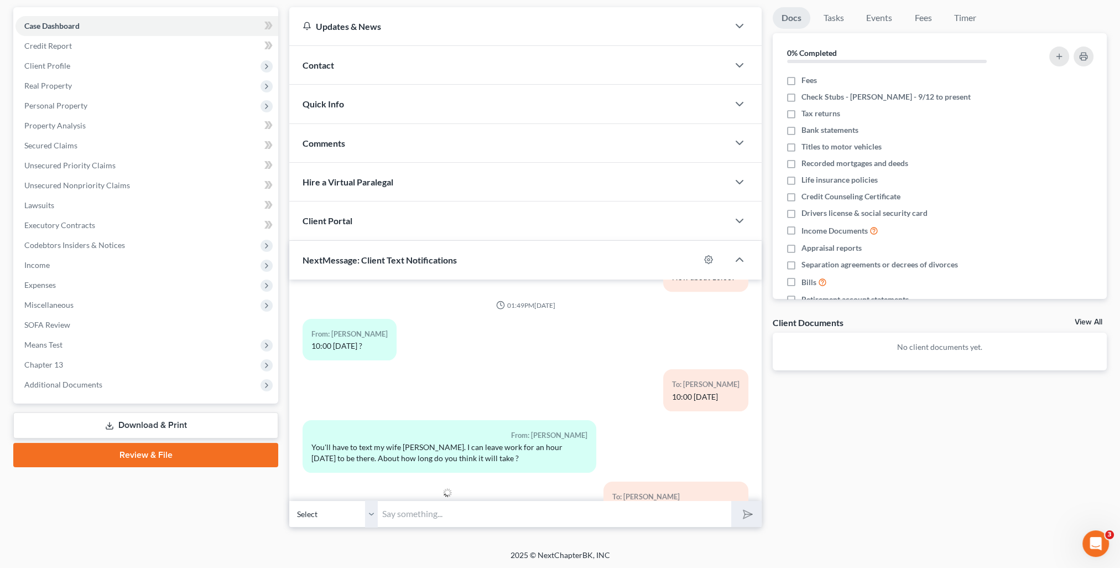
scroll to position [991, 0]
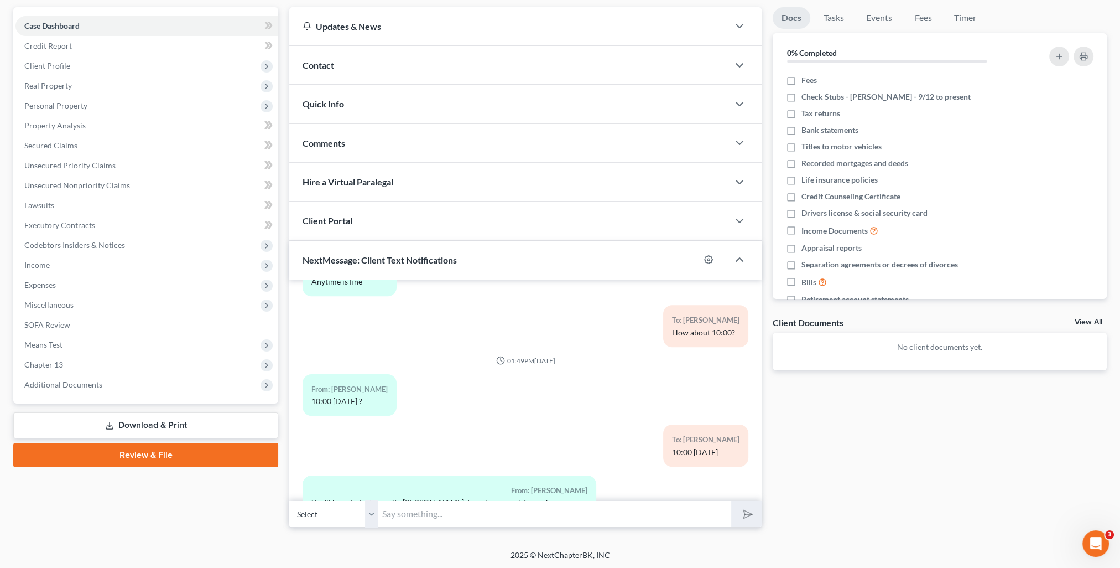
click at [368, 517] on select "Select +1 (270) 339-0070 - Wesley Stone +1 (270) 584-2466 - Amanda Stone" at bounding box center [333, 513] width 89 height 27
select select "1"
click at [289, 500] on select "Select +1 (270) 339-0070 - Wesley Stone +1 (270) 584-2466 - Amanda Stone" at bounding box center [333, 513] width 89 height 27
click at [394, 515] on input "text" at bounding box center [555, 513] width 354 height 27
type input "How about 10:00 Thursday?"
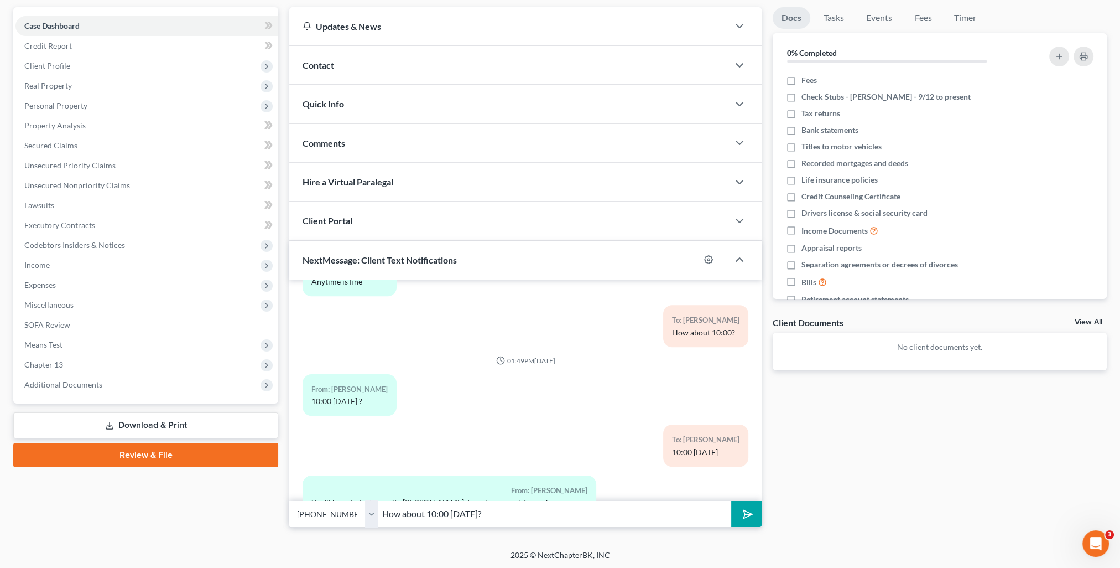
click at [731, 501] on button "submit" at bounding box center [746, 514] width 30 height 26
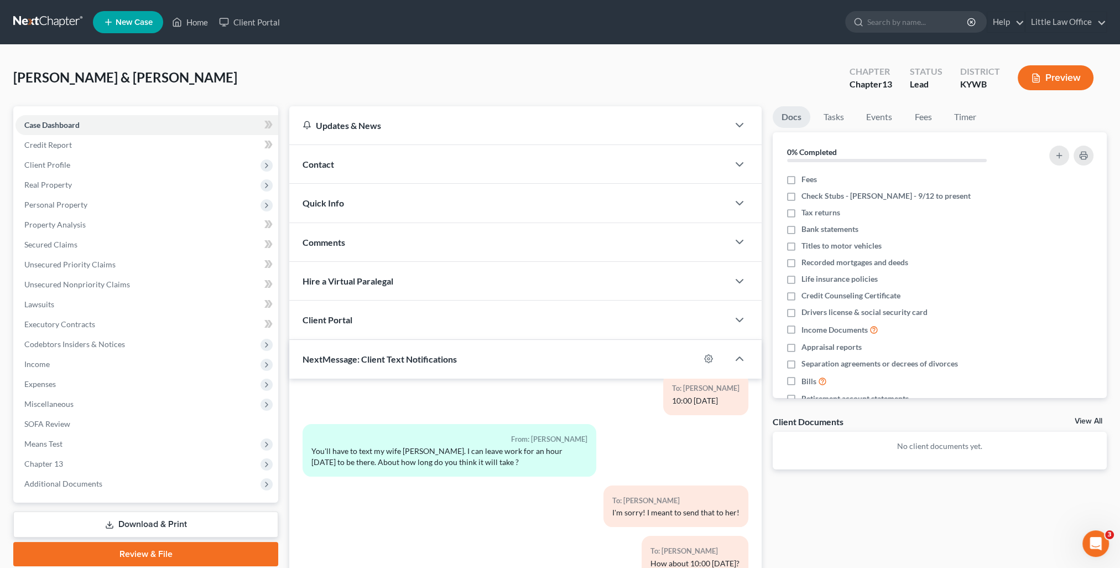
scroll to position [1098, 0]
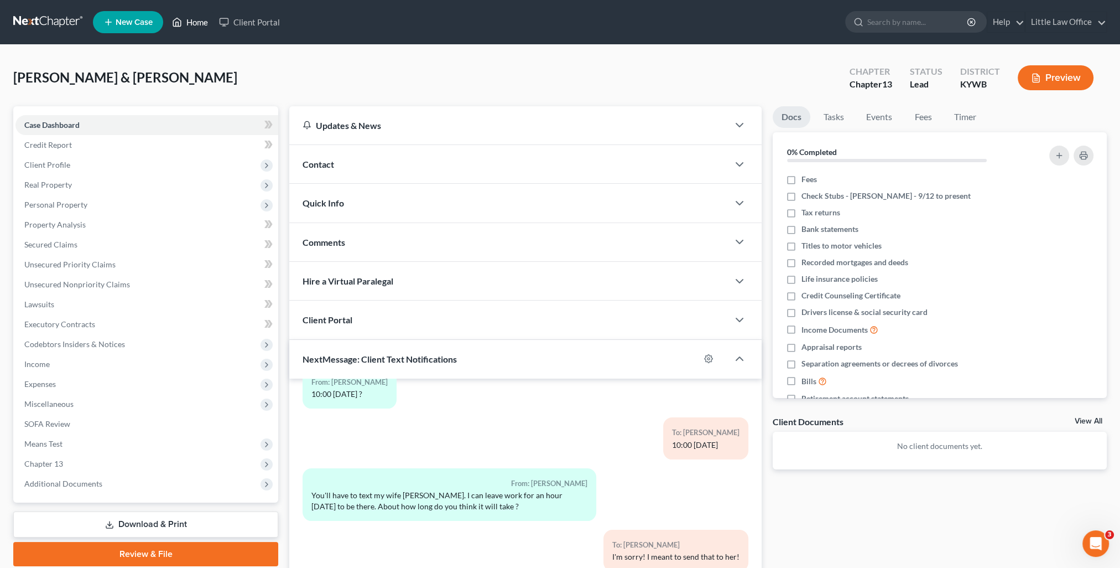
click at [194, 28] on link "Home" at bounding box center [190, 22] width 47 height 20
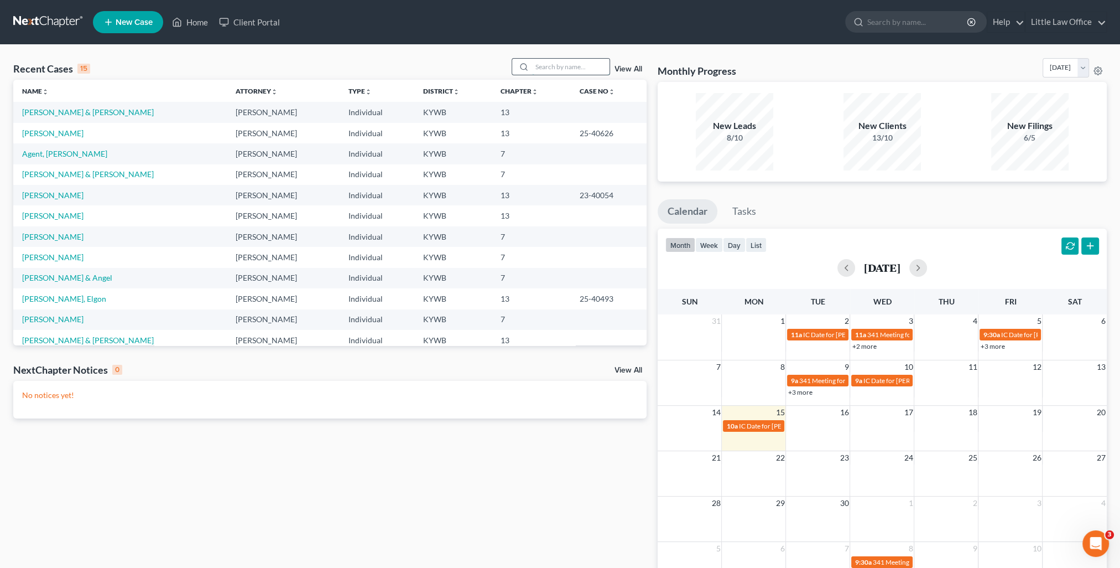
click at [544, 63] on input "search" at bounding box center [570, 67] width 77 height 16
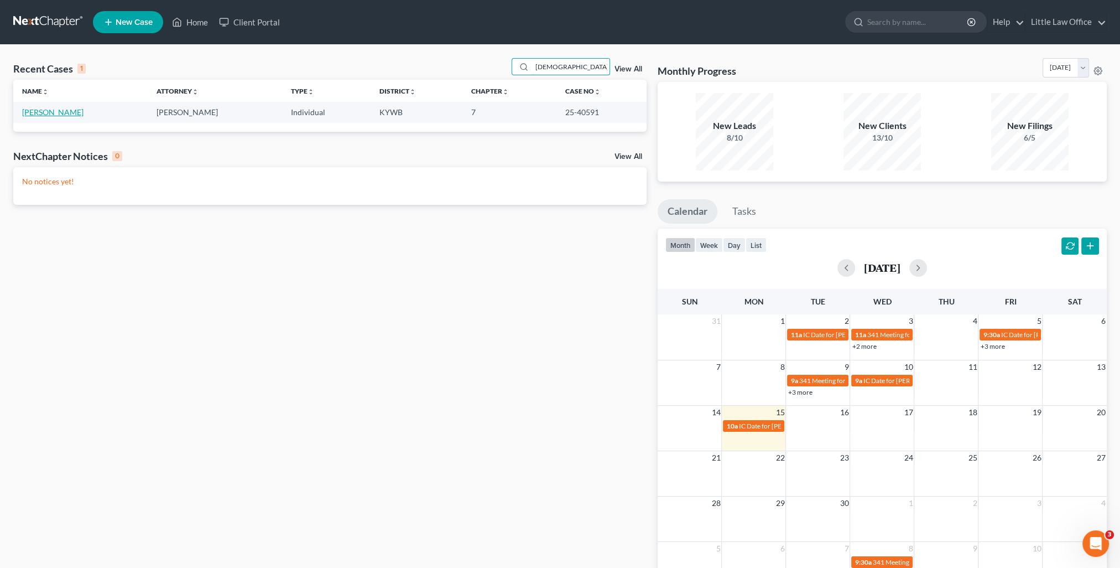
type input "pagano"
click at [49, 107] on link "Pagano, Ryan" at bounding box center [52, 111] width 61 height 9
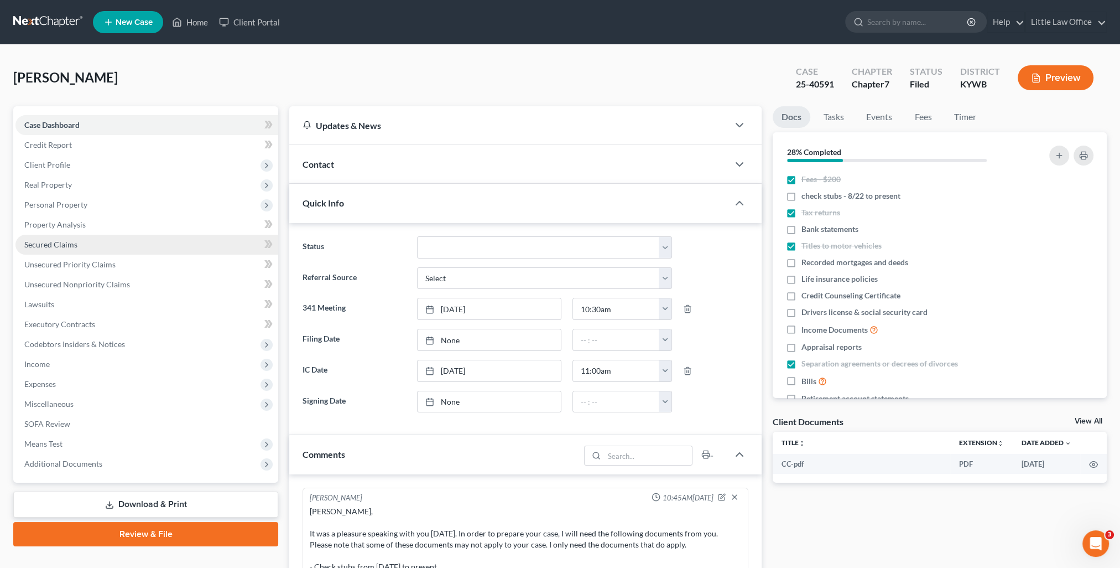
click at [53, 247] on span "Secured Claims" at bounding box center [50, 244] width 53 height 9
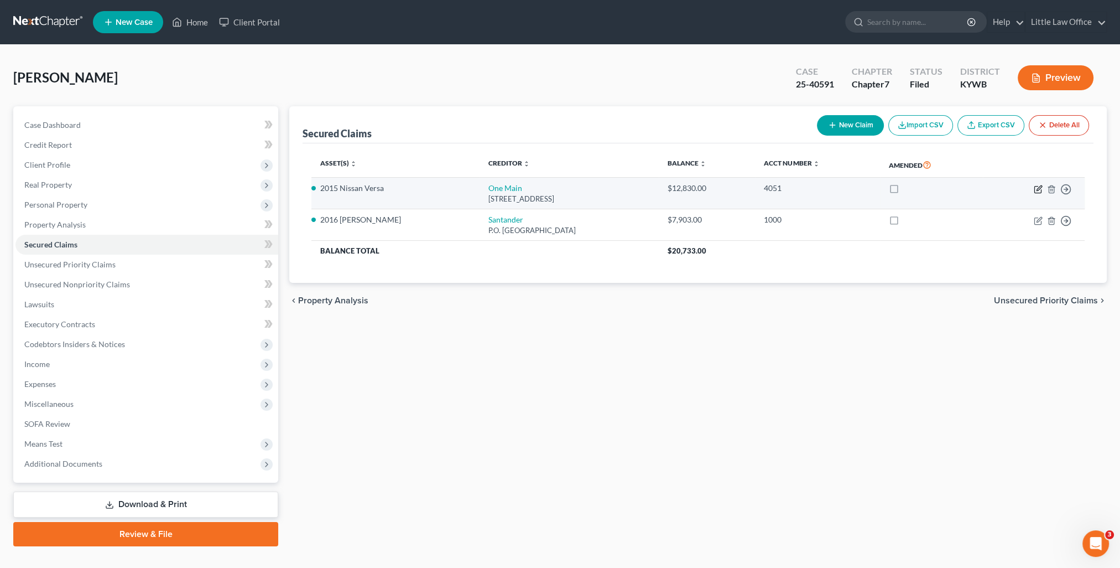
click at [1036, 191] on icon "button" at bounding box center [1038, 189] width 7 height 7
select select "15"
select select "2"
select select "0"
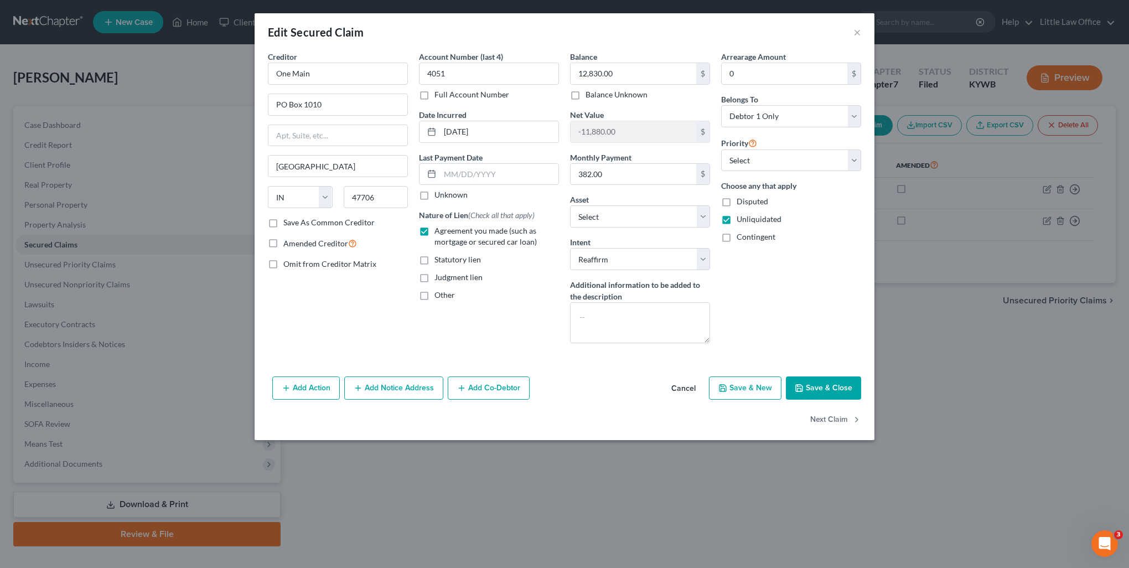
click at [819, 383] on button "Save & Close" at bounding box center [823, 387] width 75 height 23
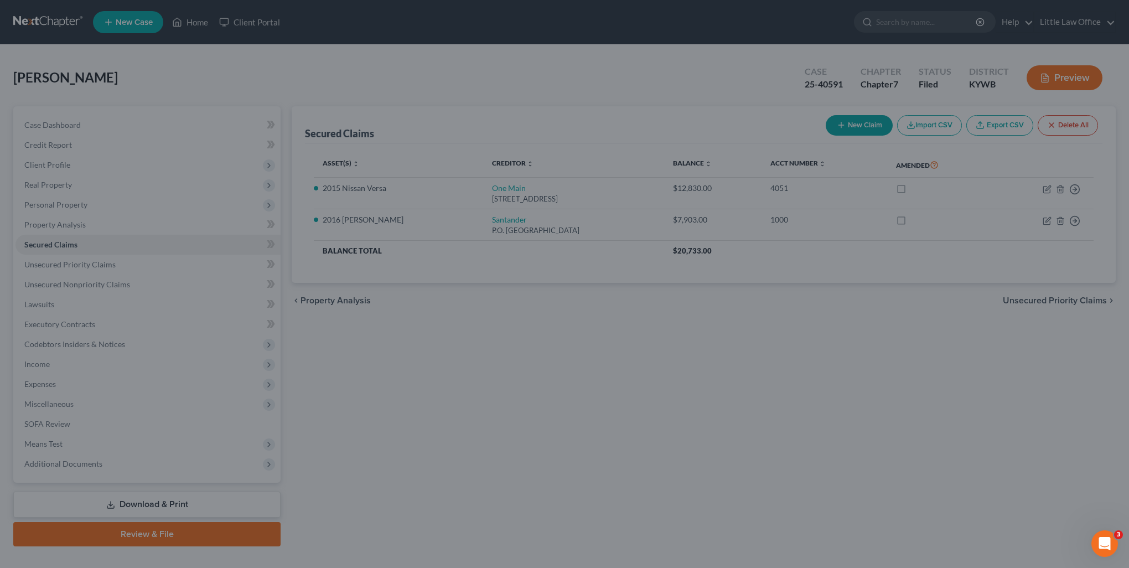
select select "14"
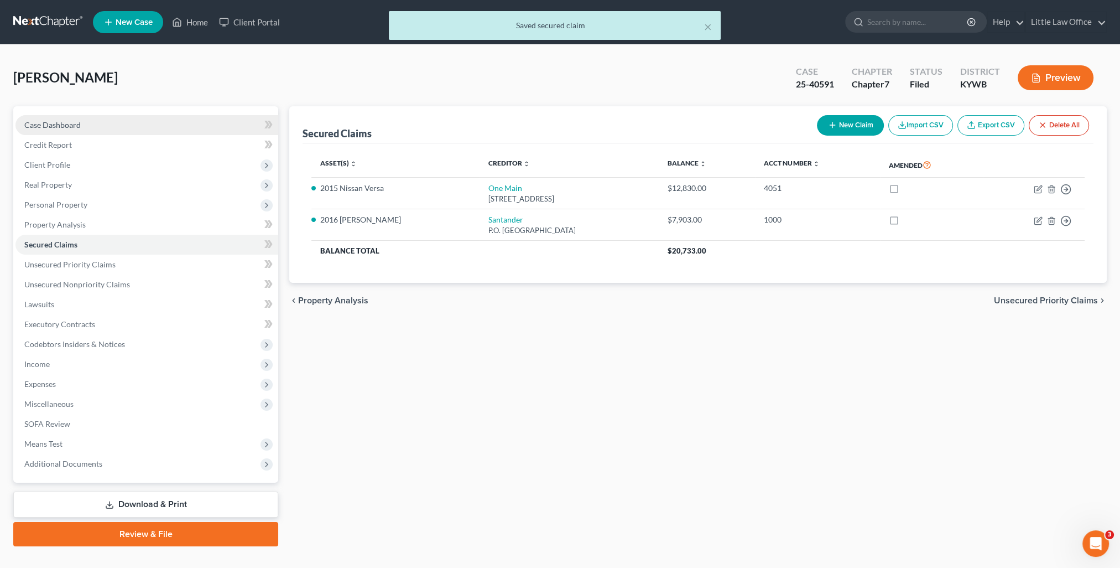
click at [73, 127] on span "Case Dashboard" at bounding box center [52, 124] width 56 height 9
select select "0"
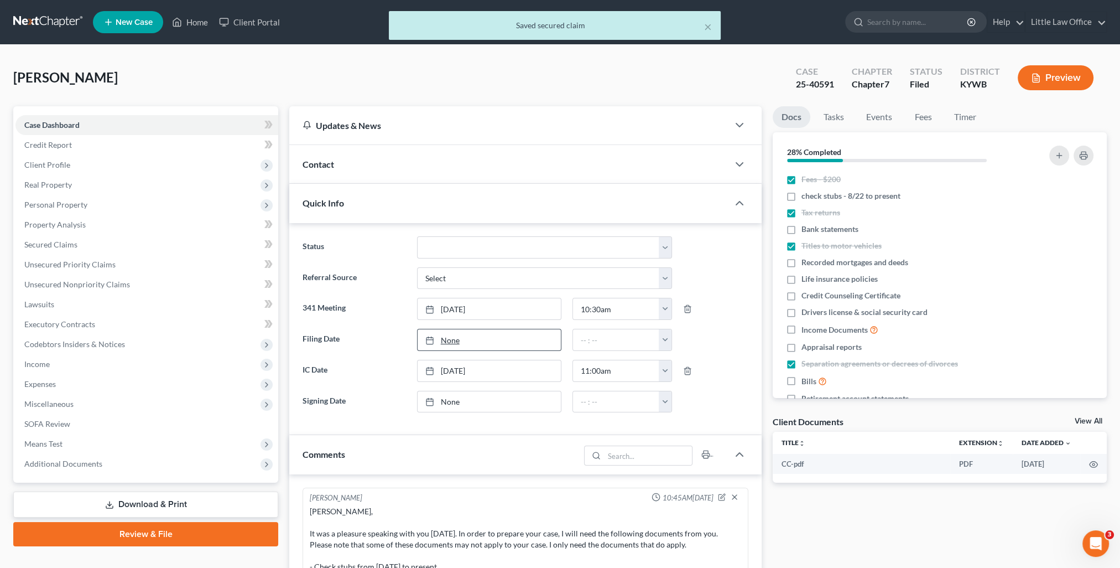
scroll to position [1952, 0]
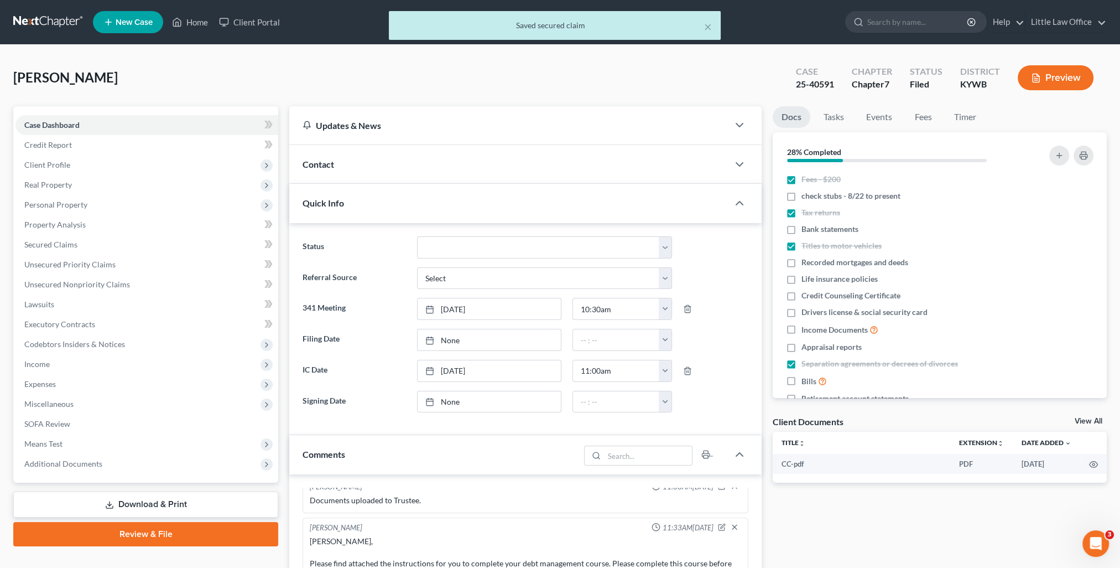
click at [398, 205] on div "Quick Info" at bounding box center [508, 203] width 439 height 38
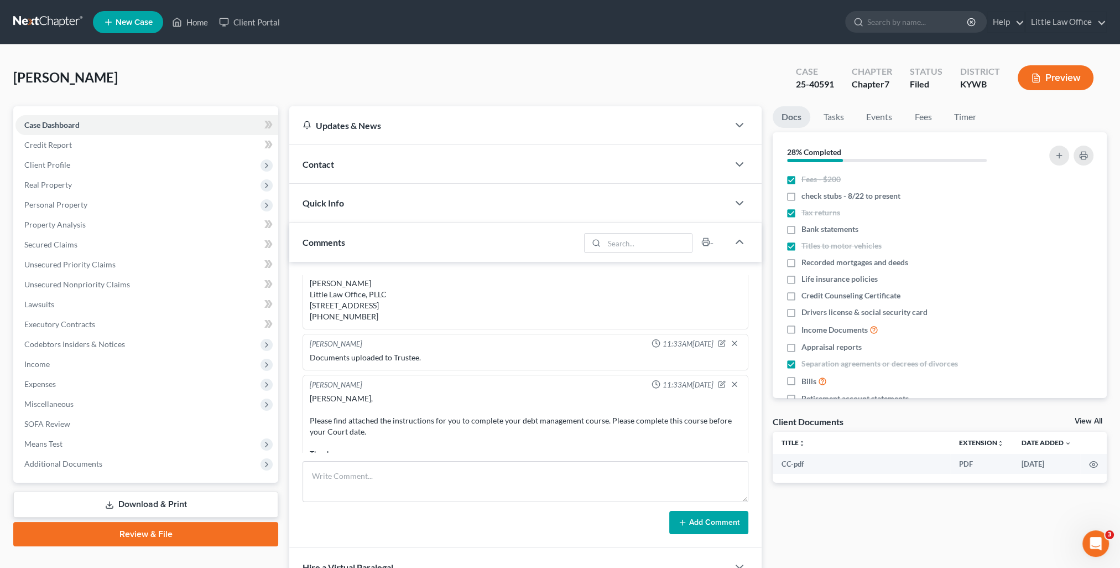
scroll to position [1731, 0]
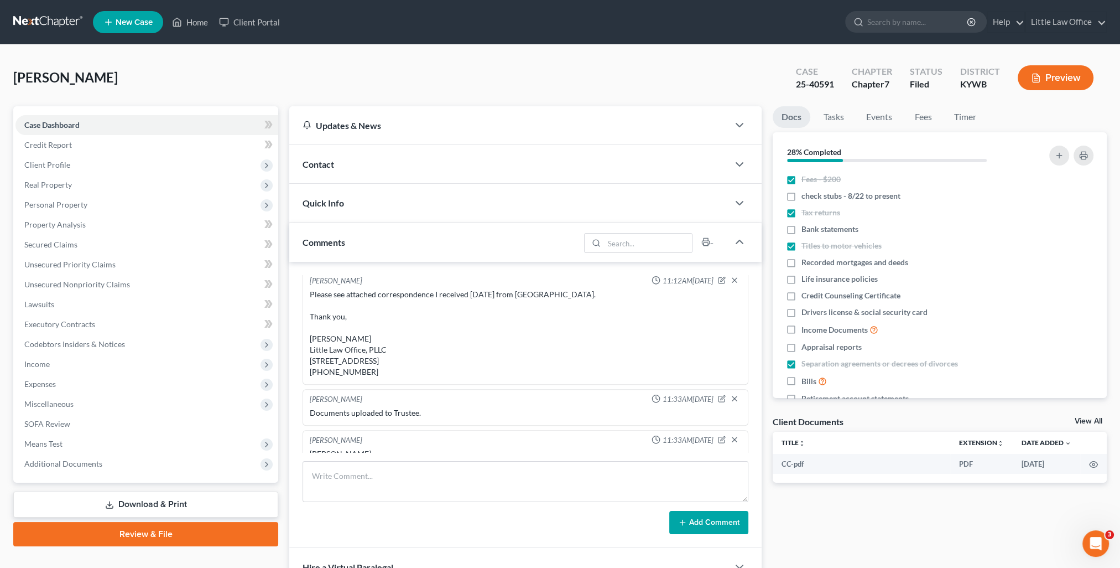
drag, startPoint x: 671, startPoint y: 326, endPoint x: 718, endPoint y: 331, distance: 47.3
click at [718, 259] on div "Spoke with Paula at OneMain about the reaff we received. She said that we need …" at bounding box center [526, 248] width 432 height 22
copy div "cbp@omf.com"
click at [60, 202] on span "Personal Property" at bounding box center [55, 204] width 63 height 9
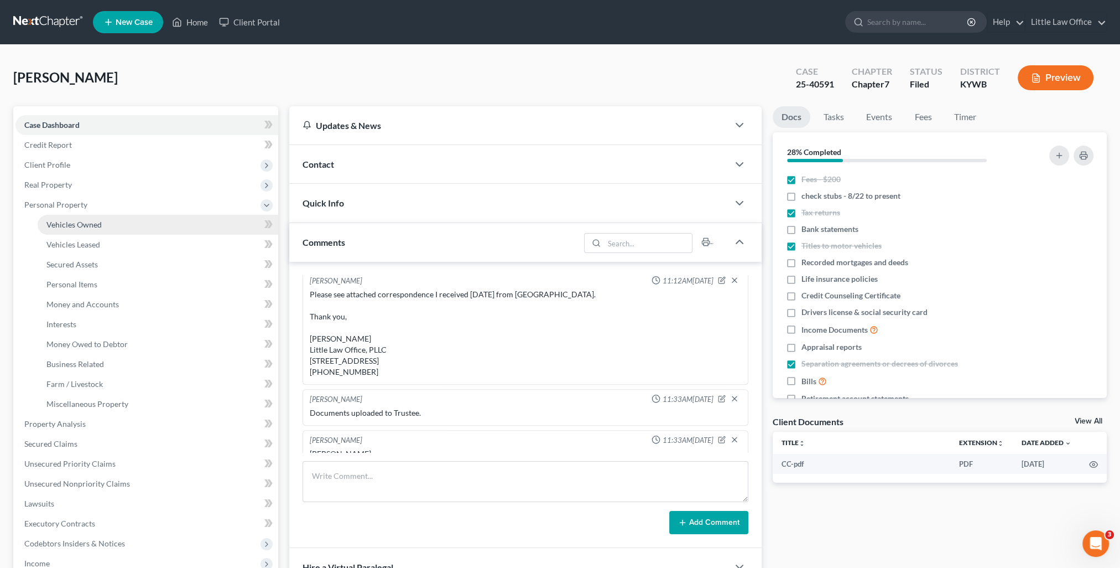
click at [74, 219] on link "Vehicles Owned" at bounding box center [158, 225] width 241 height 20
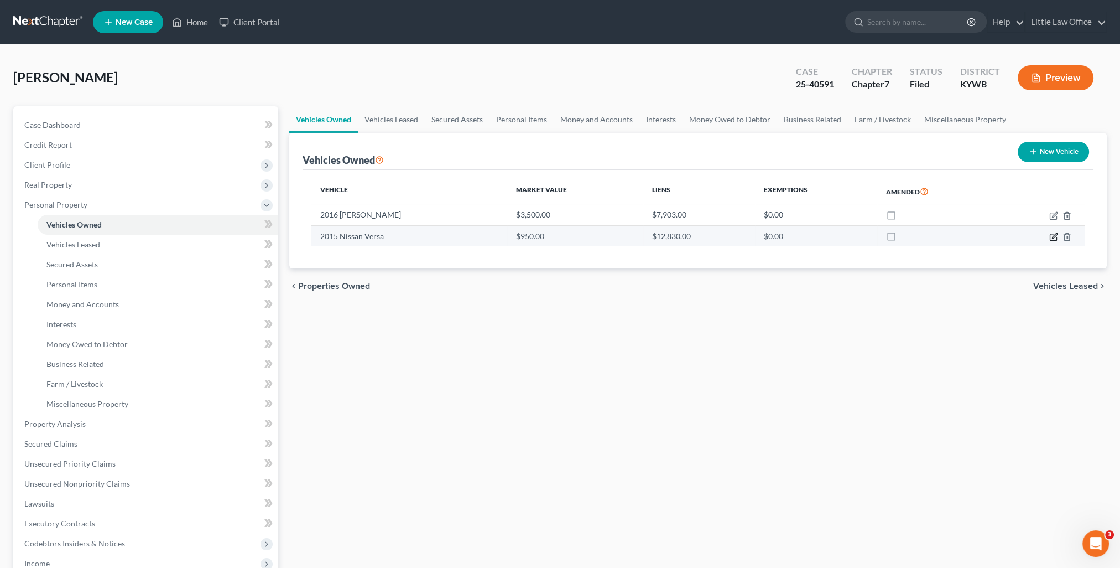
click at [1056, 239] on icon "button" at bounding box center [1053, 236] width 9 height 9
select select "0"
select select "11"
select select "3"
select select "0"
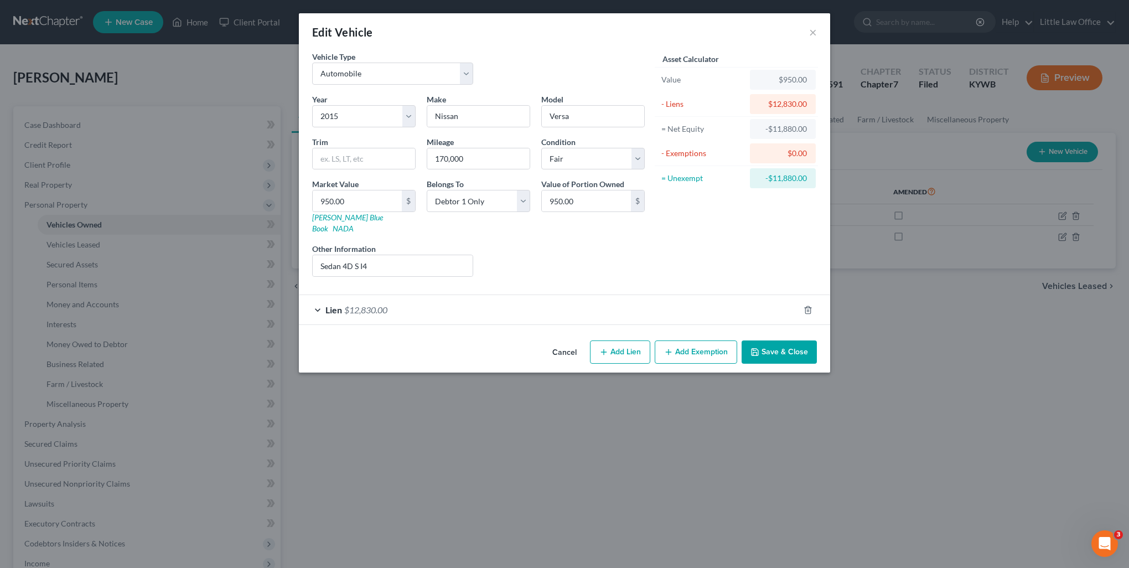
click at [808, 336] on div "Cancel Add Lien Add Lease Add Exemption Save & Close" at bounding box center [564, 354] width 531 height 37
click at [808, 340] on button "Save & Close" at bounding box center [778, 351] width 75 height 23
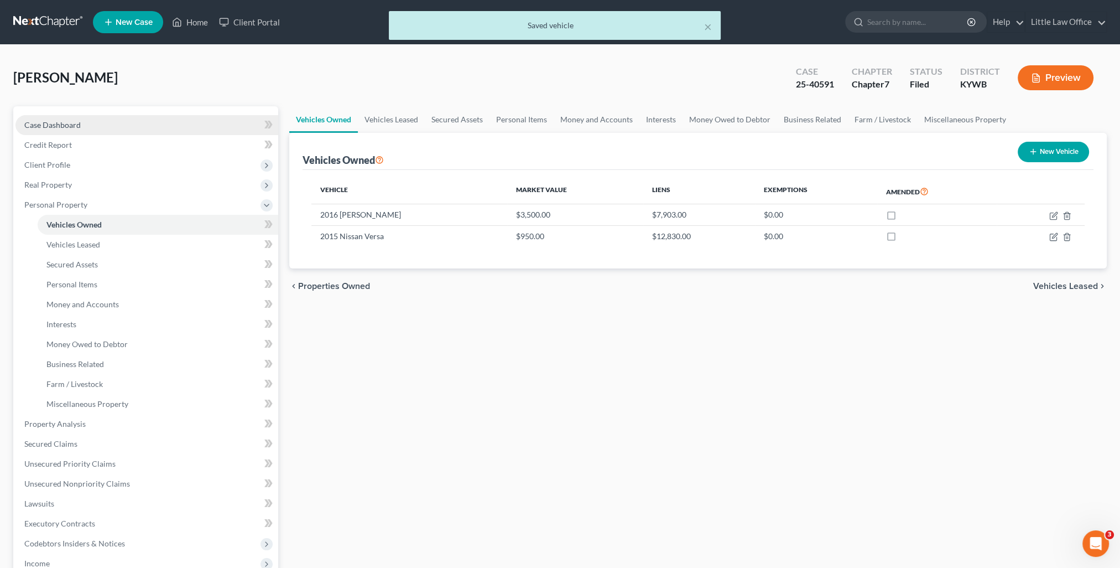
click at [68, 123] on span "Case Dashboard" at bounding box center [52, 124] width 56 height 9
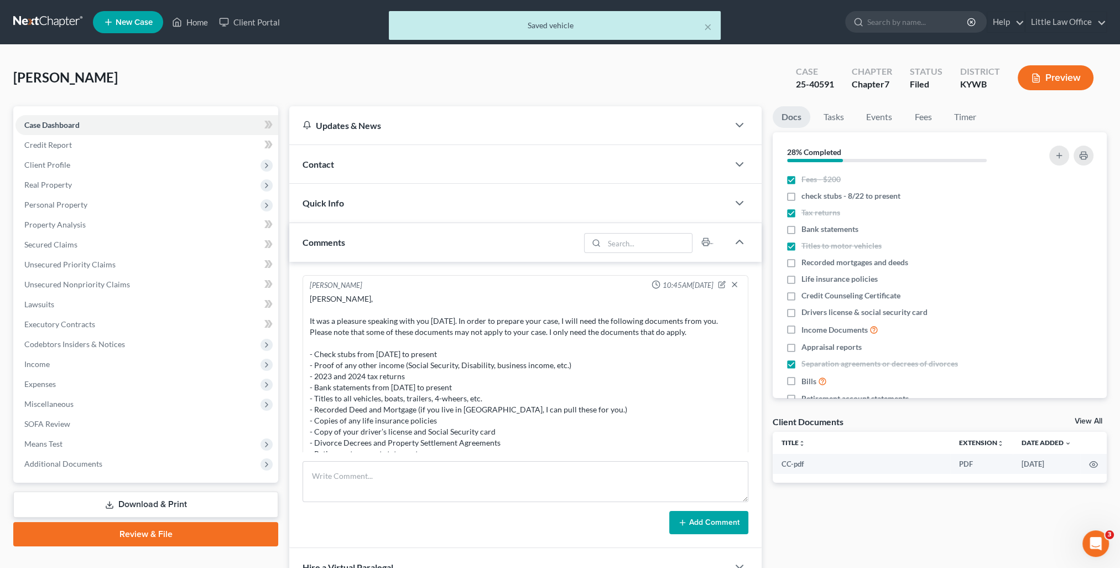
scroll to position [1952, 0]
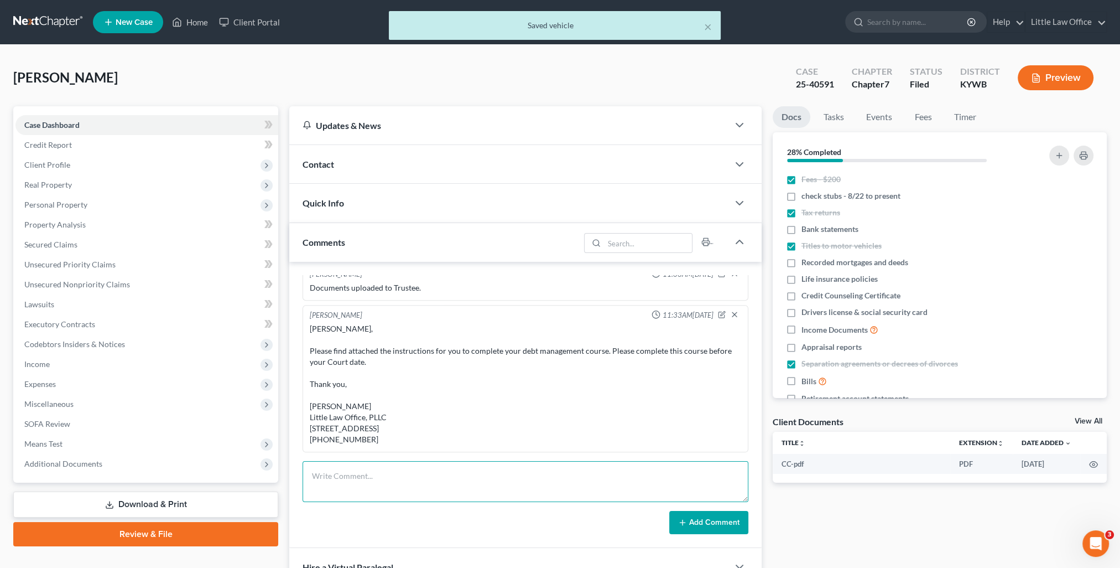
click at [434, 465] on textarea at bounding box center [526, 481] width 446 height 41
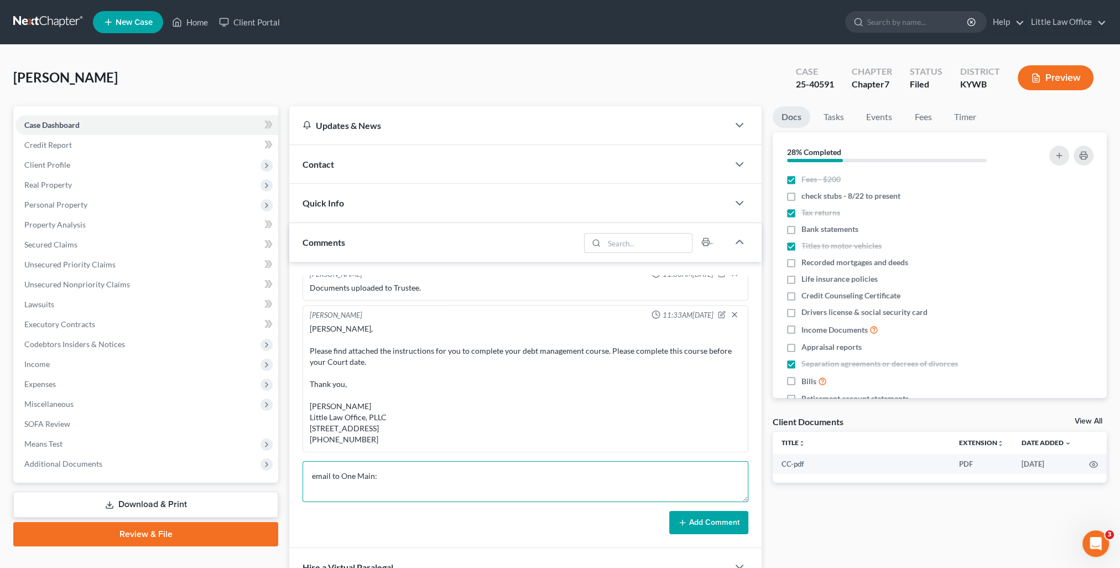
scroll to position [2, 0]
paste textarea "We have received the reaffirmation agreement in the above-referenced case. We s…"
type textarea "email to One Main: We have received the reaffirmation agreement in the above-re…"
click at [697, 524] on button "Add Comment" at bounding box center [708, 522] width 79 height 23
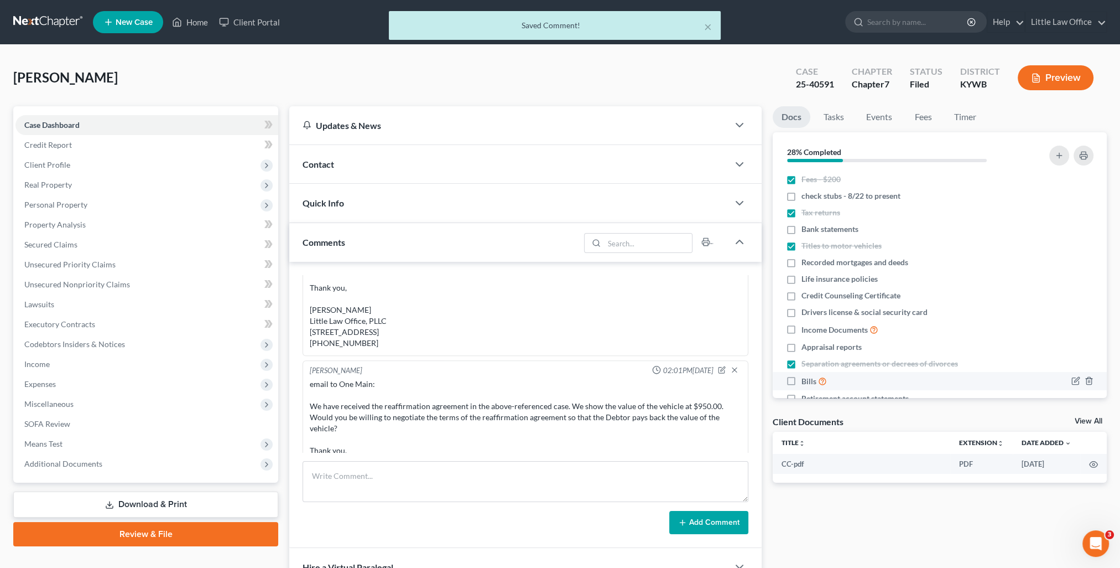
scroll to position [2126, 0]
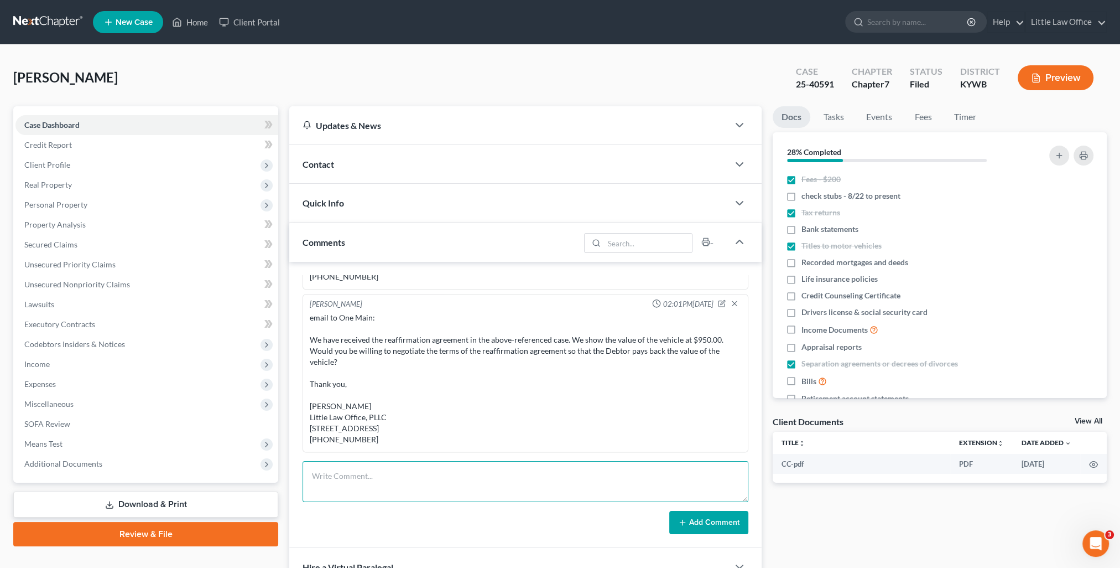
click at [425, 469] on textarea at bounding box center [526, 481] width 446 height 41
paste textarea "Please see attached letter. Thank you, Kristi Fulkerson Little Law Office, PLLC…"
type textarea "email to Trustee: Please see attached letter. Thank you, Kristi Fulkerson Littl…"
click at [706, 506] on form "email to Trustee: Please see attached letter. Thank you, Kristi Fulkerson Littl…" at bounding box center [526, 497] width 446 height 73
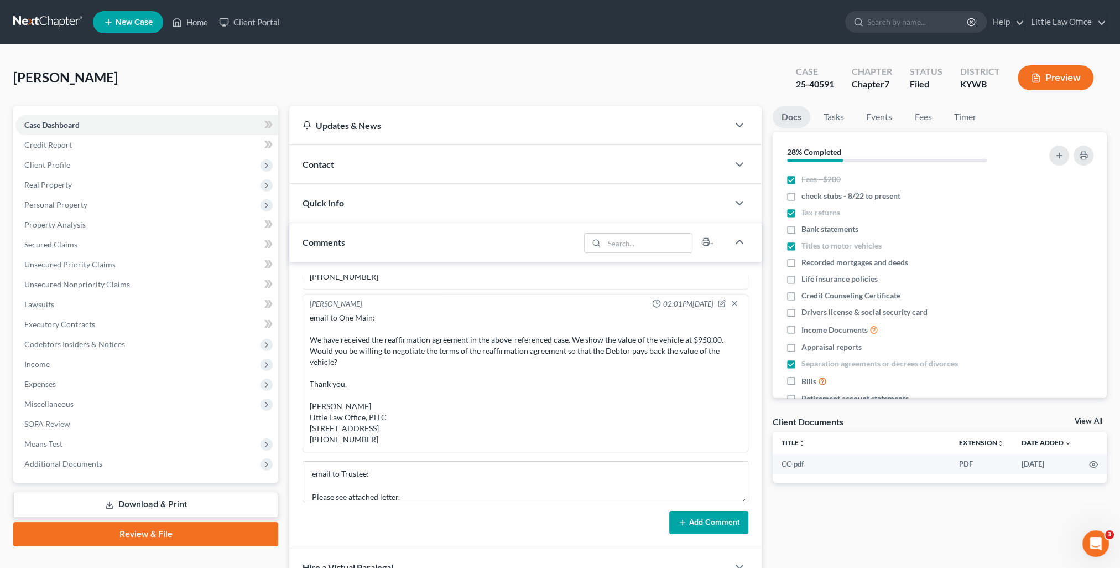
click at [702, 513] on button "Add Comment" at bounding box center [708, 522] width 79 height 23
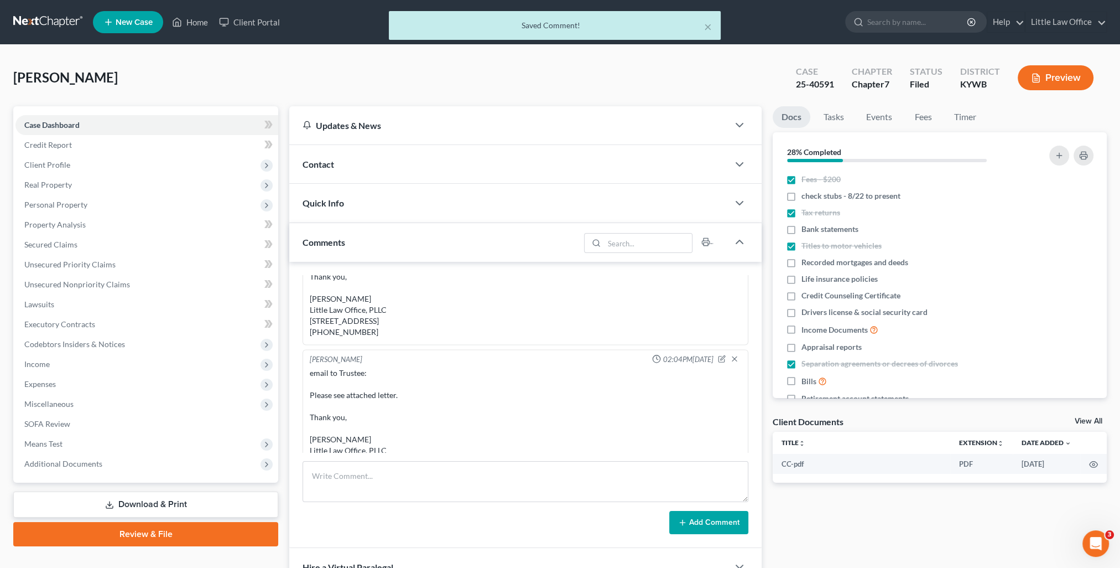
scroll to position [2277, 0]
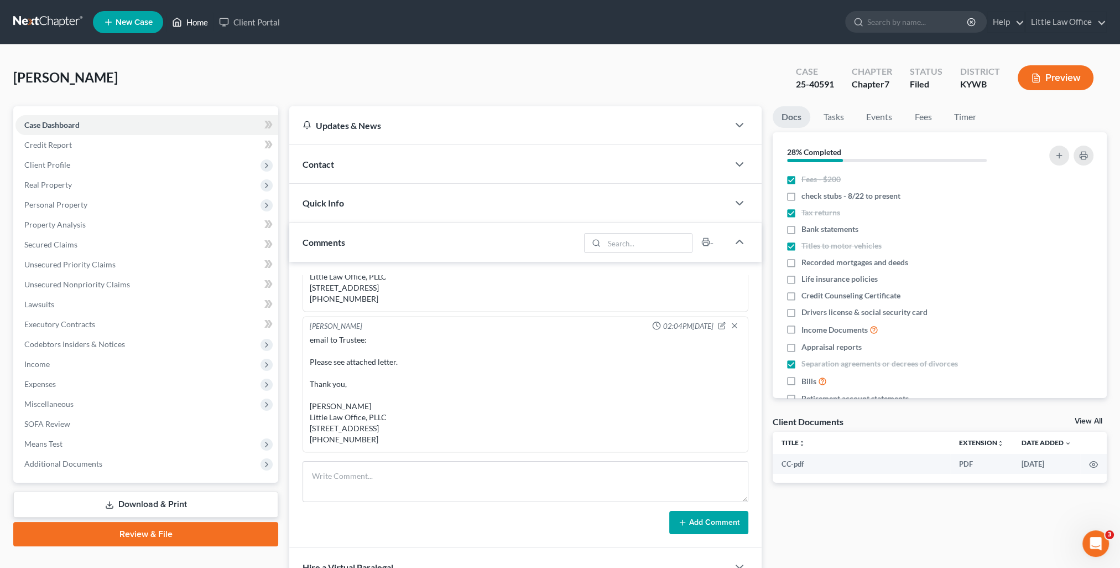
click at [194, 30] on link "Home" at bounding box center [190, 22] width 47 height 20
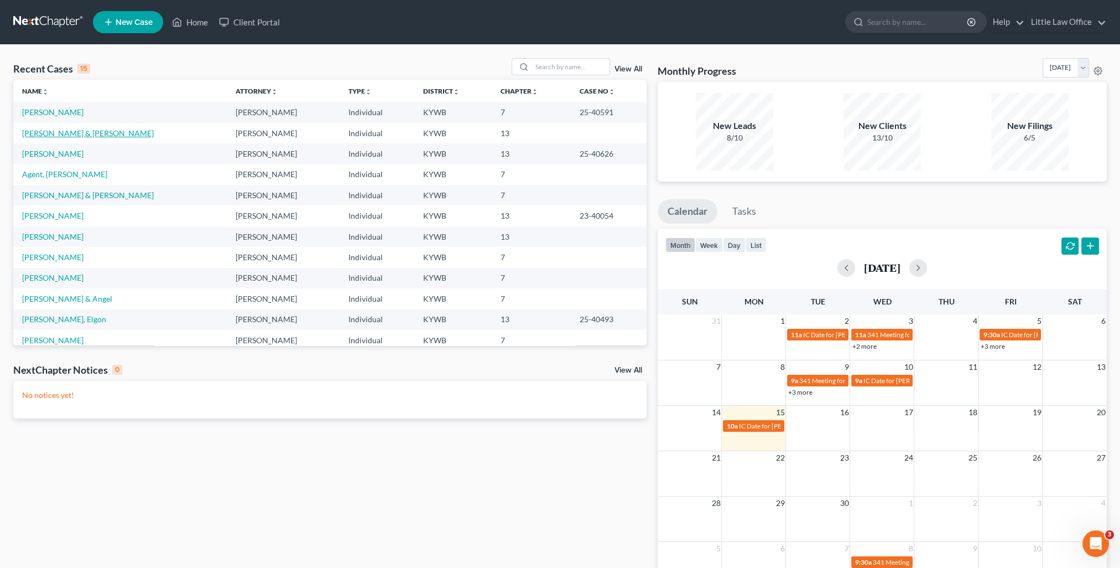
click at [49, 134] on link "Stone, Wesley & Amanda" at bounding box center [88, 132] width 132 height 9
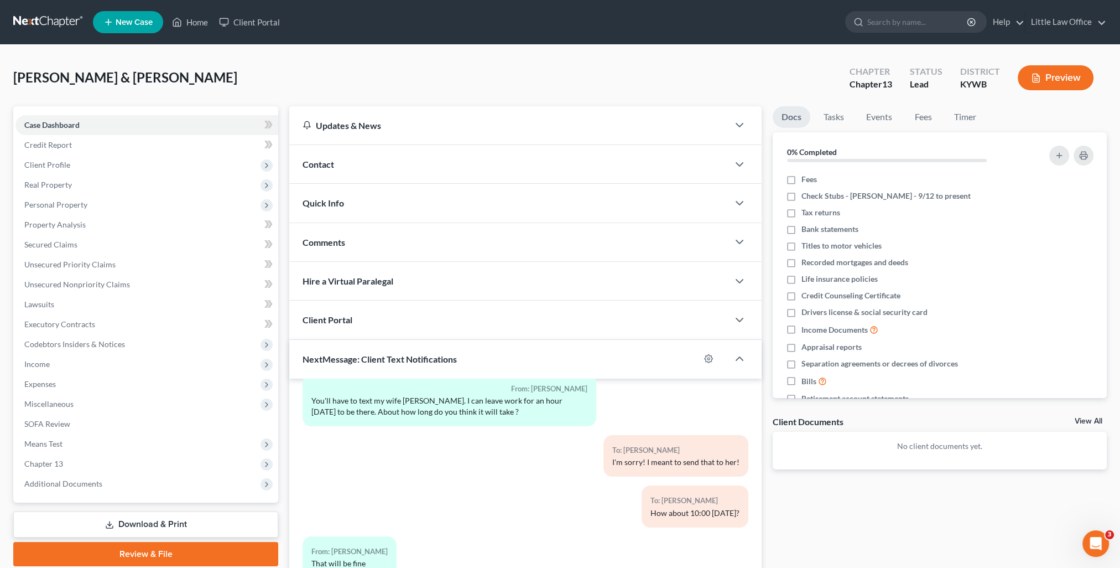
scroll to position [99, 0]
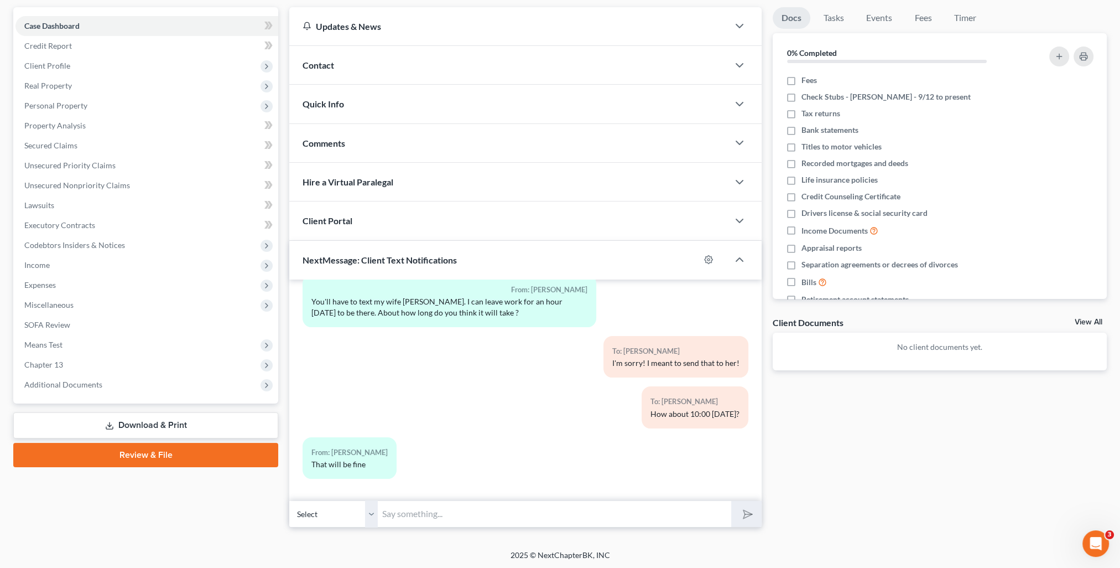
click at [433, 523] on input "text" at bounding box center [555, 513] width 354 height 27
click at [370, 519] on select "Select +1 (270) 339-0070 - Wesley Stone +1 (270) 584-2466 - Amanda Stone" at bounding box center [333, 513] width 89 height 27
click at [289, 500] on select "Select +1 (270) 339-0070 - Wesley Stone +1 (270) 584-2466 - Amanda Stone" at bounding box center [333, 513] width 89 height 27
click at [410, 511] on input "text" at bounding box center [555, 513] width 354 height 27
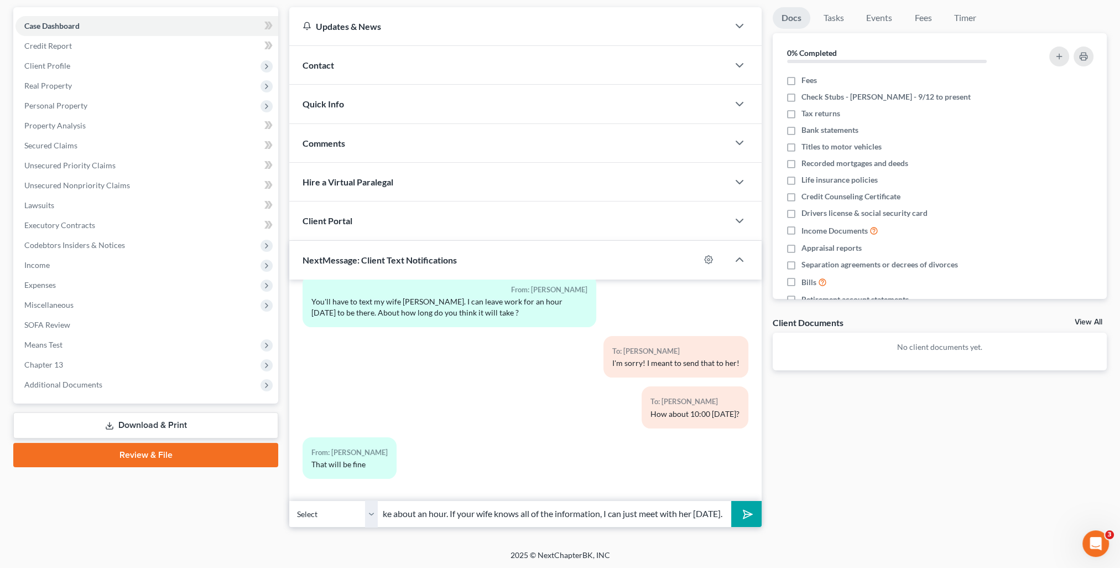
type input "It will take about an hour. If your wife knows all of the information, I can ju…"
click at [731, 501] on button "submit" at bounding box center [746, 514] width 30 height 26
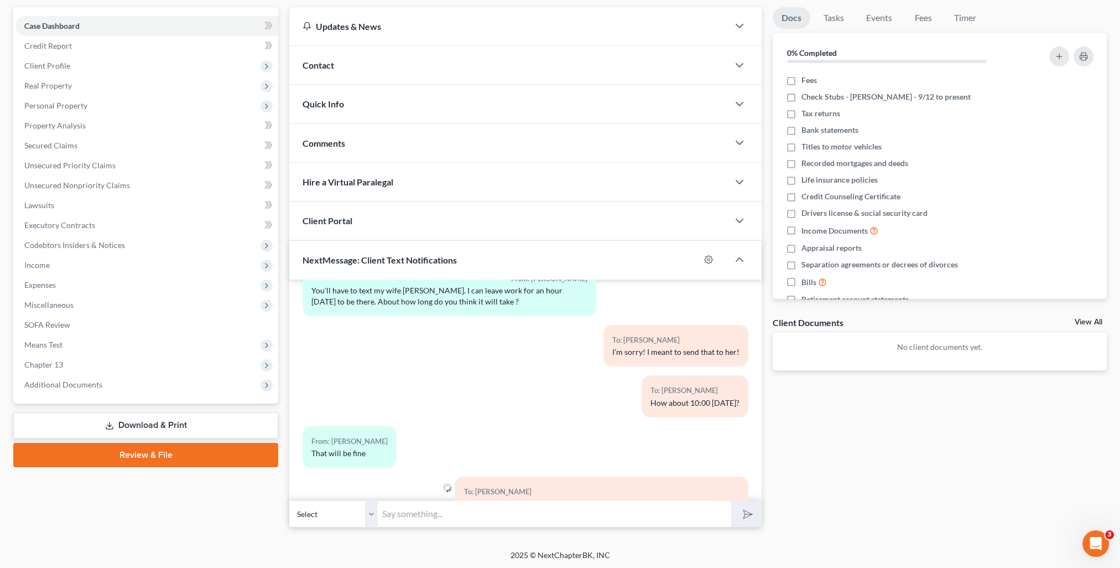
scroll to position [1265, 0]
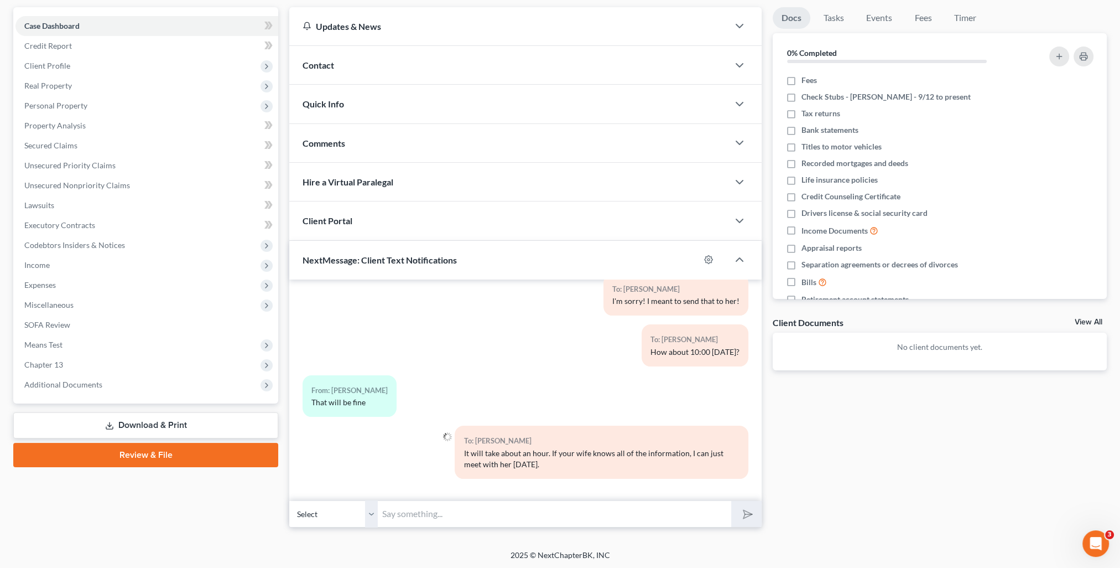
drag, startPoint x: 375, startPoint y: 515, endPoint x: 367, endPoint y: 522, distance: 9.8
click at [375, 515] on select "Select +1 (270) 339-0070 - Wesley Stone +1 (270) 584-2466 - Amanda Stone" at bounding box center [333, 513] width 89 height 27
select select "1"
click at [289, 500] on select "Select +1 (270) 339-0070 - Wesley Stone +1 (270) 584-2466 - Amanda Stone" at bounding box center [333, 513] width 89 height 27
click at [402, 528] on div "Petition Navigation Case Dashboard Payments Invoices Payments Payments Credit R…" at bounding box center [560, 271] width 1094 height 529
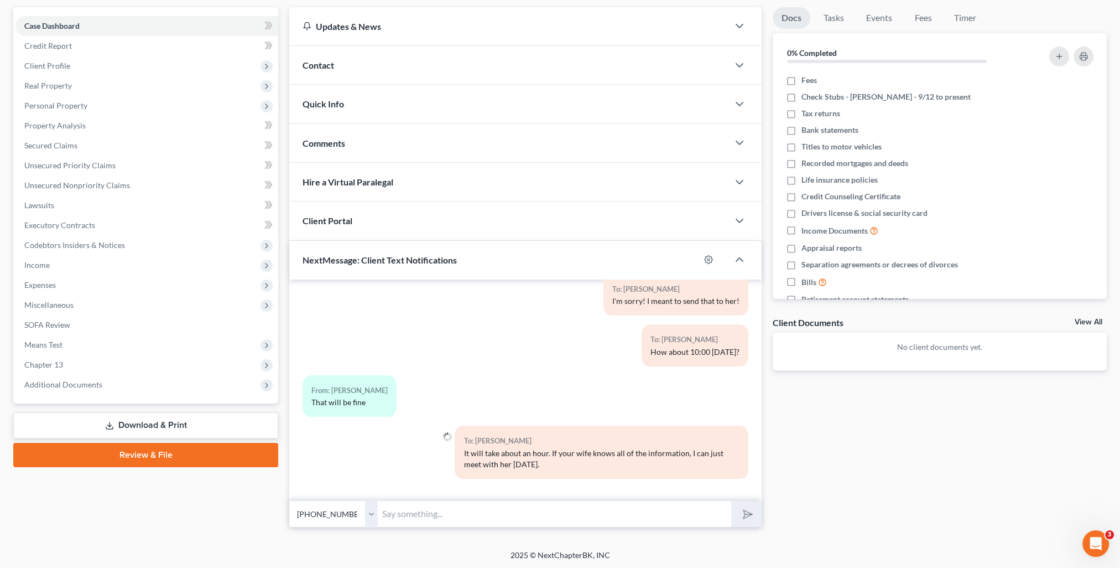
click at [402, 517] on input "text" at bounding box center [555, 513] width 354 height 27
type input "Sounds good! If needed, I can meet with just you for this appointment."
click at [373, 519] on select "Select +1 (270) 339-0070 - Wesley Stone +1 (270) 584-2466 - Amanda Stone" at bounding box center [333, 513] width 89 height 27
drag, startPoint x: 371, startPoint y: 518, endPoint x: 651, endPoint y: 521, distance: 279.4
click at [371, 518] on select "Select +1 (270) 339-0070 - Wesley Stone +1 (270) 584-2466 - Amanda Stone" at bounding box center [333, 513] width 89 height 27
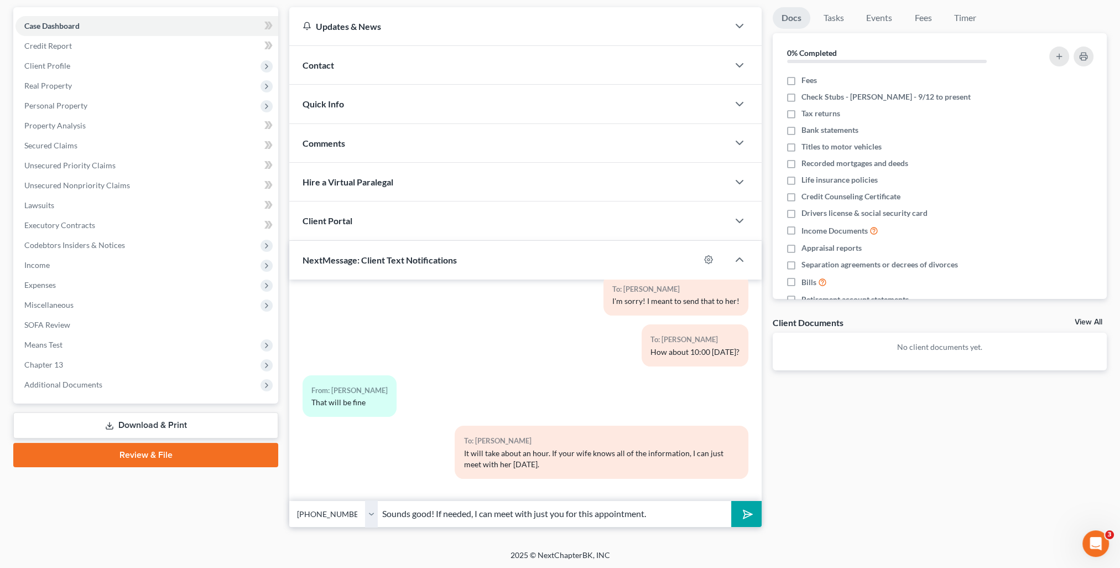
click at [751, 511] on icon "submit" at bounding box center [745, 513] width 15 height 15
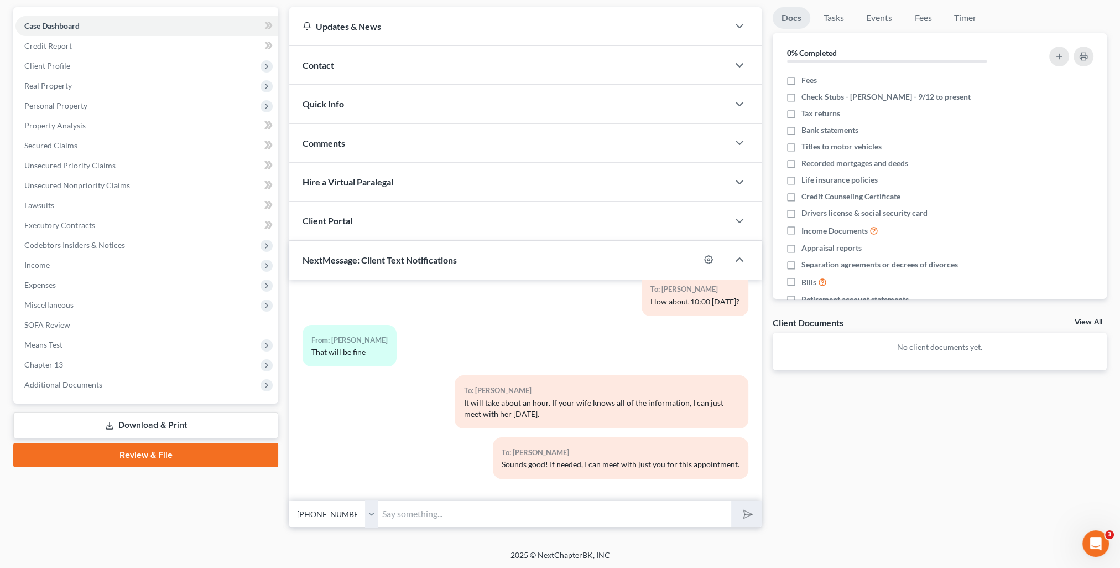
scroll to position [0, 0]
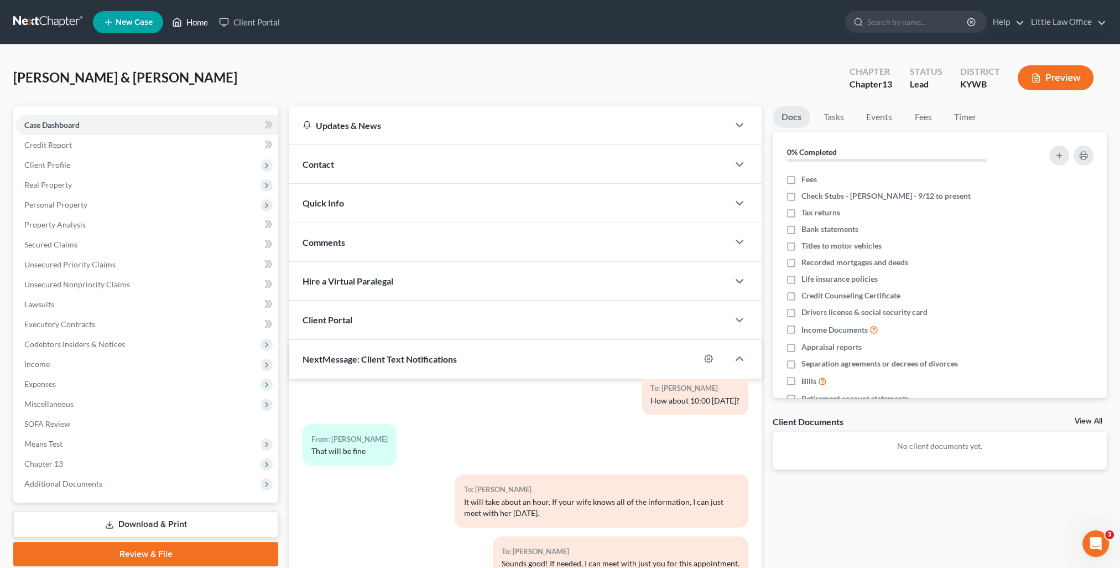
click at [190, 25] on link "Home" at bounding box center [190, 22] width 47 height 20
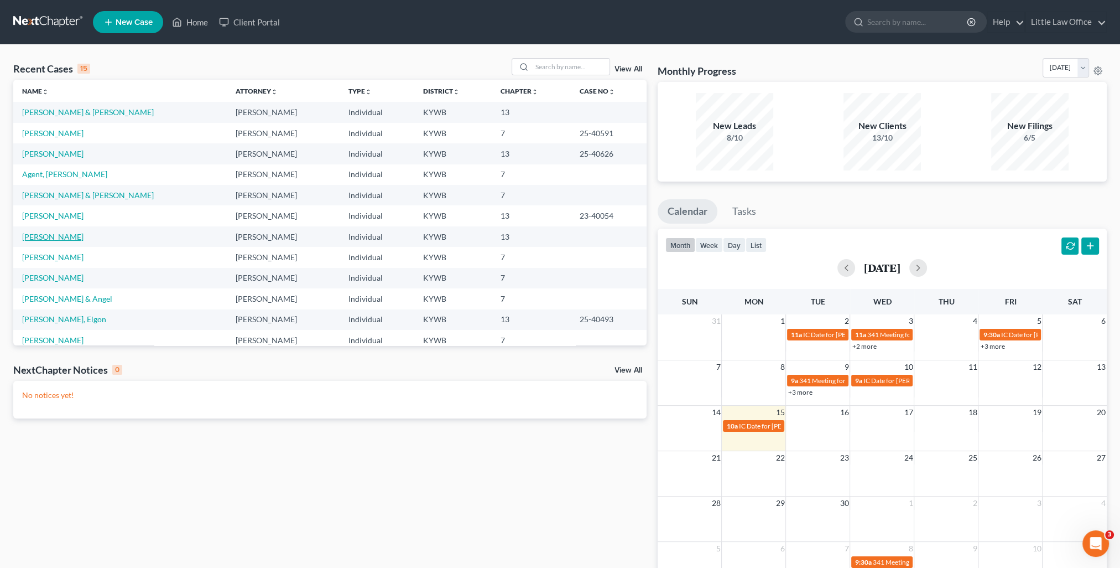
click at [53, 238] on link "Ford, Kimberly" at bounding box center [52, 236] width 61 height 9
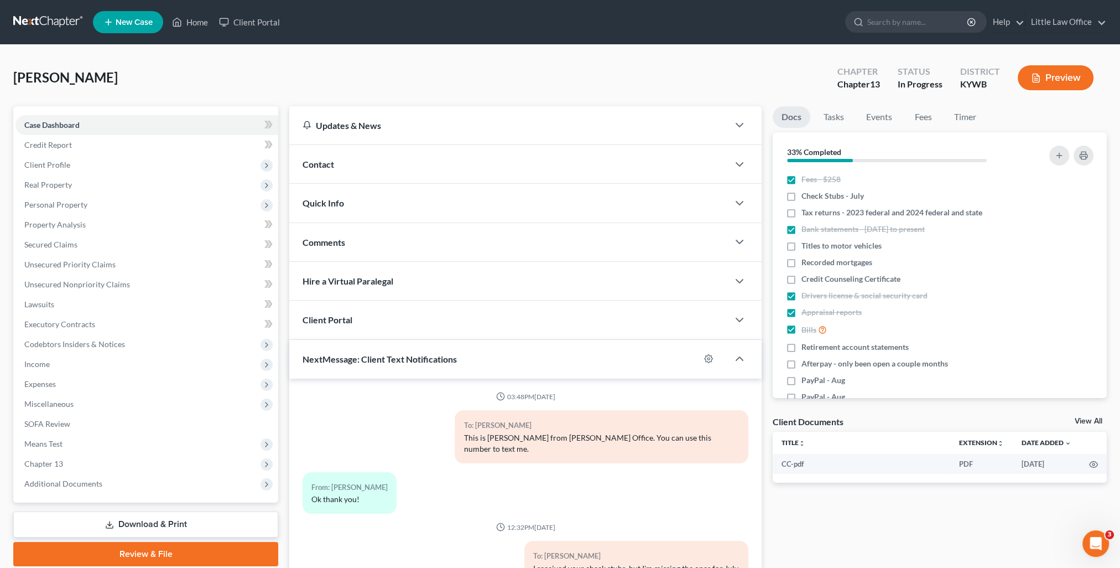
scroll to position [145, 0]
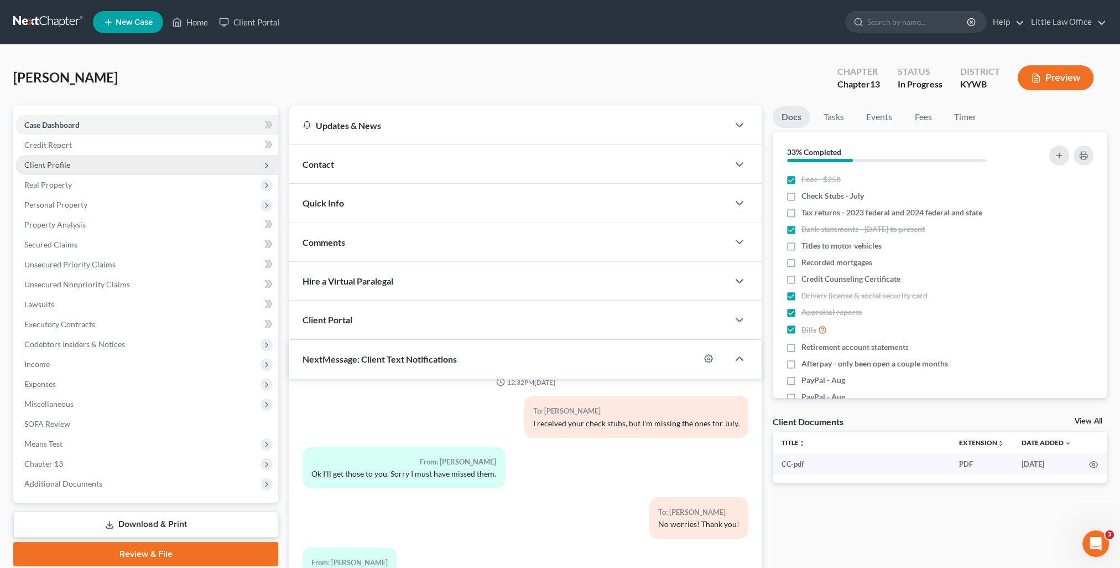
click at [76, 165] on span "Client Profile" at bounding box center [146, 165] width 263 height 20
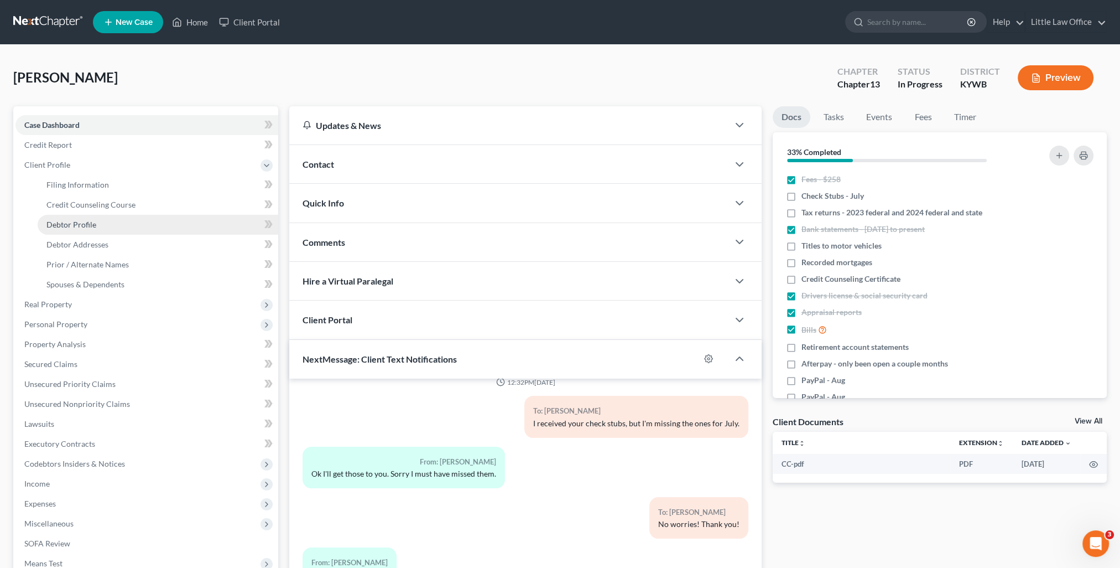
click at [88, 220] on span "Debtor Profile" at bounding box center [71, 224] width 50 height 9
select select "3"
select select "0"
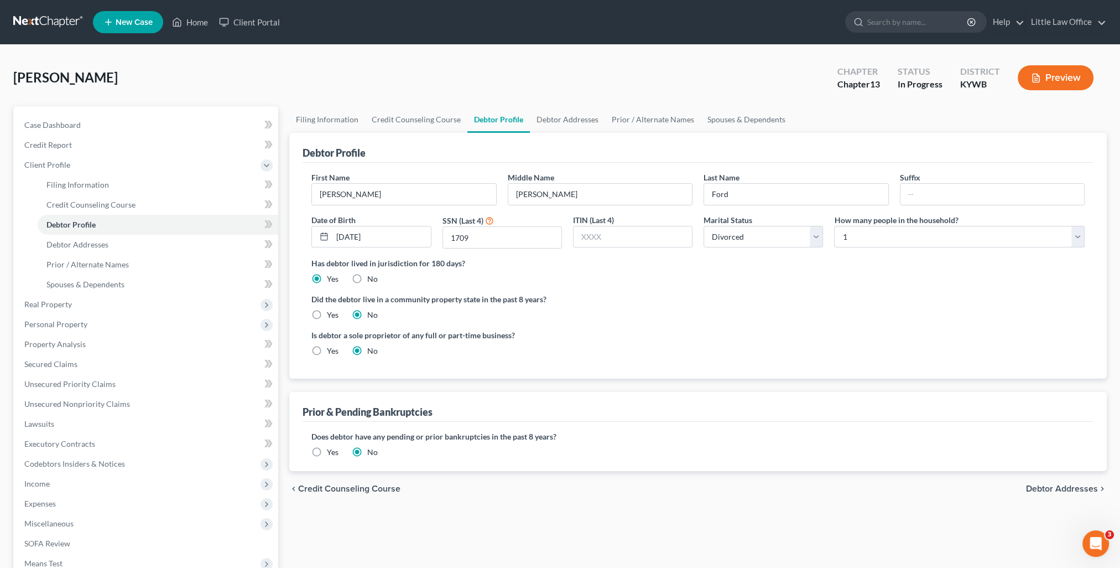
click at [332, 449] on label "Yes" at bounding box center [333, 451] width 12 height 11
click at [332, 449] on input "Yes" at bounding box center [334, 449] width 7 height 7
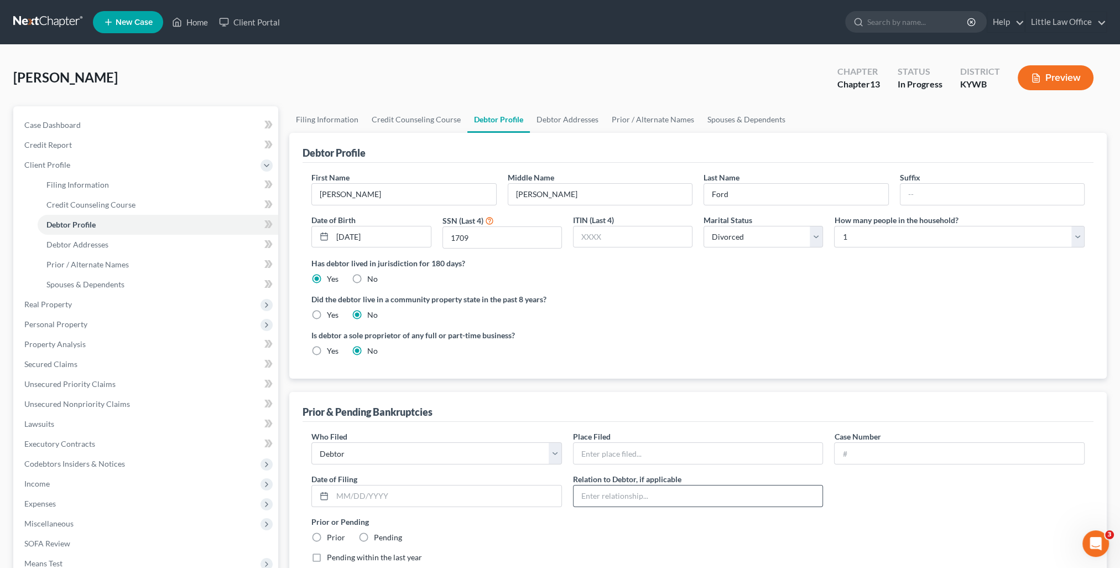
scroll to position [111, 0]
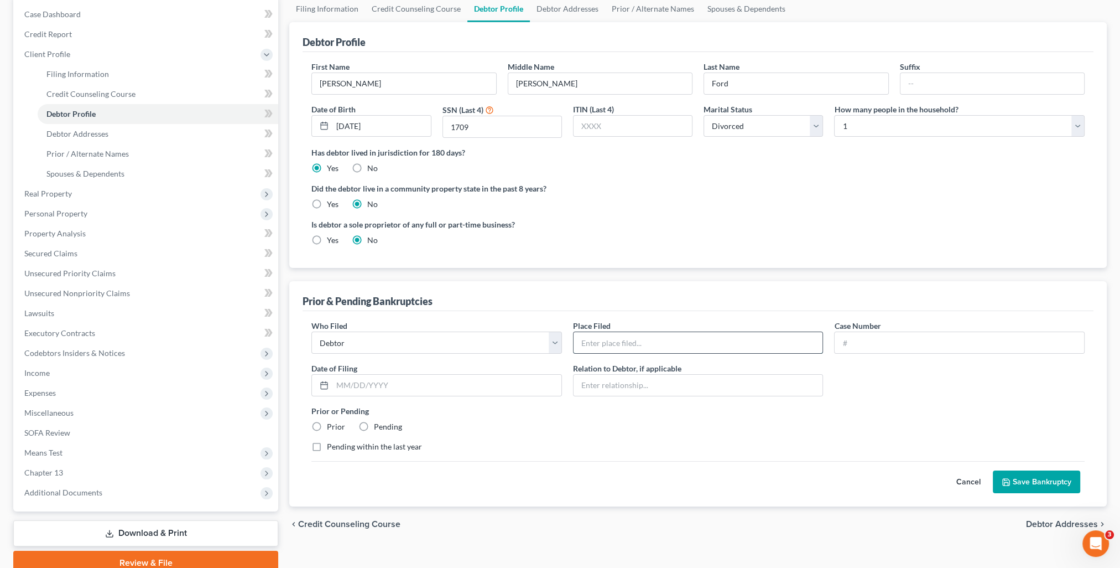
click at [602, 334] on input "text" at bounding box center [699, 342] width 250 height 21
click at [963, 486] on button "Cancel" at bounding box center [968, 482] width 49 height 22
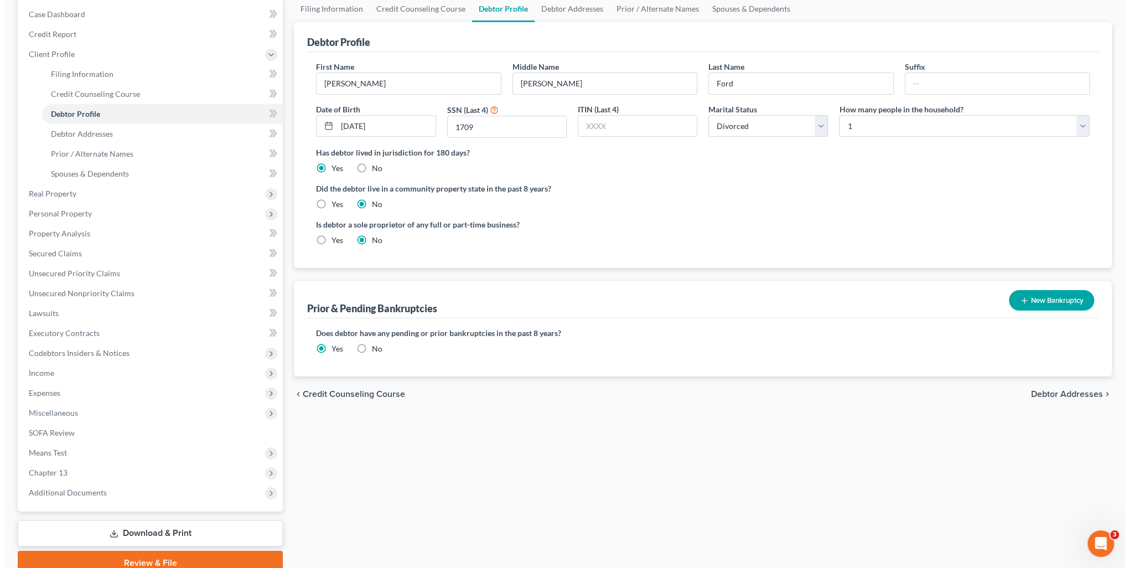
scroll to position [0, 0]
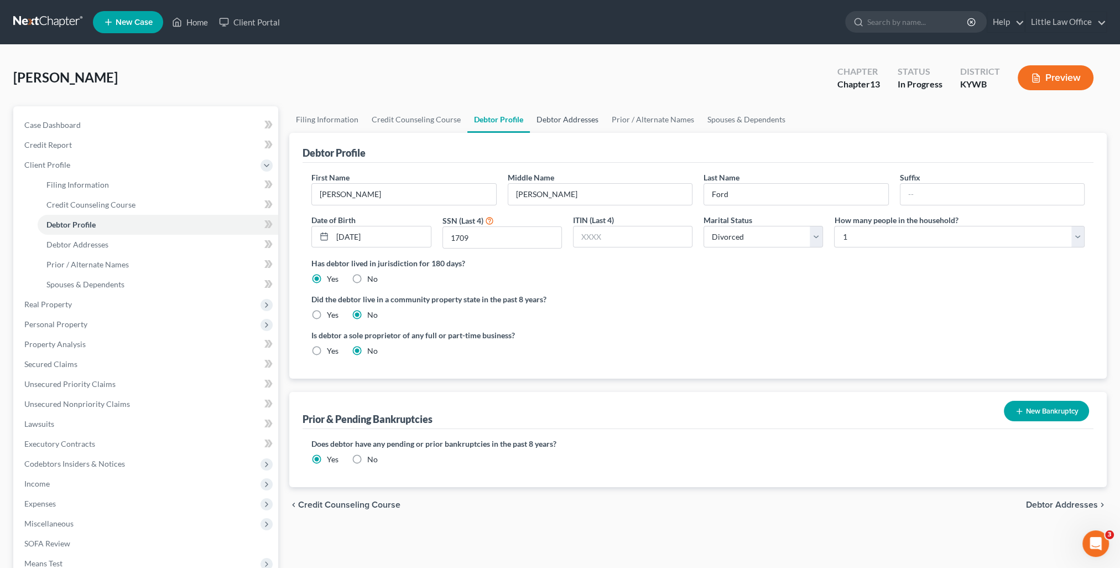
click at [576, 115] on link "Debtor Addresses" at bounding box center [567, 119] width 75 height 27
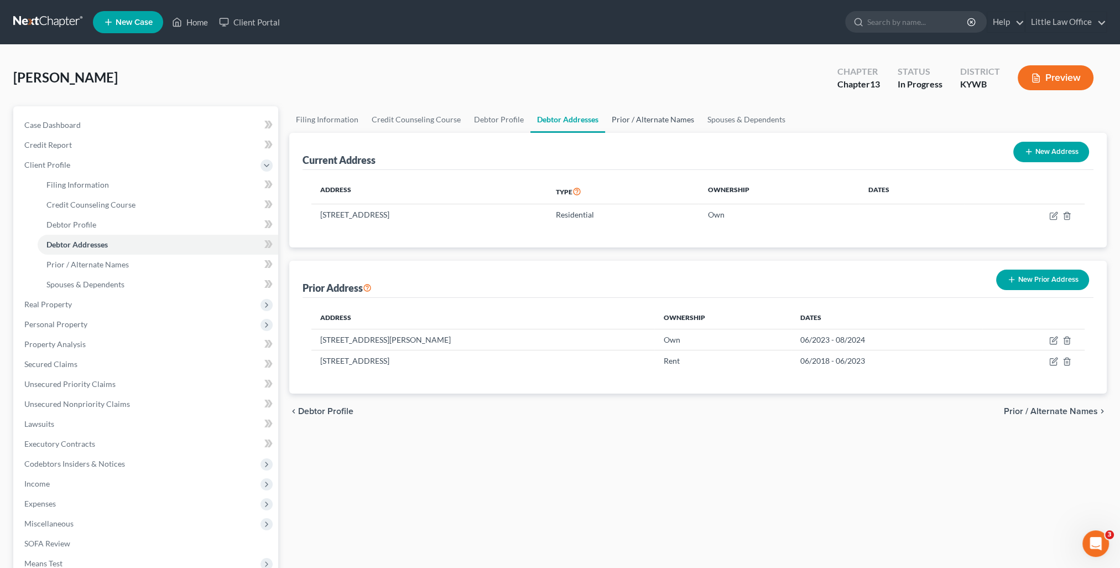
click at [640, 123] on link "Prior / Alternate Names" at bounding box center [653, 119] width 96 height 27
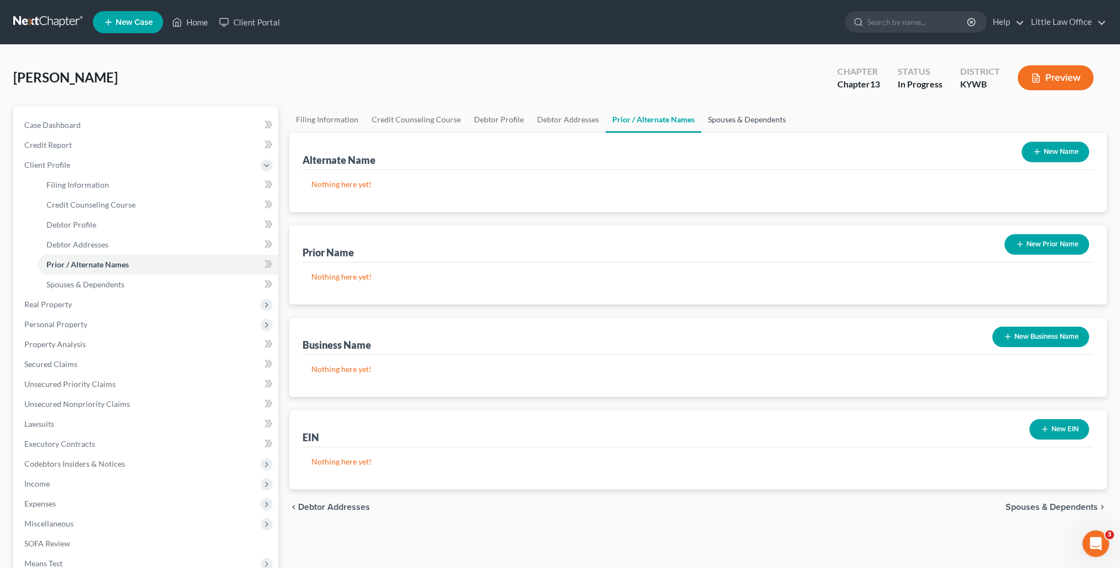
click at [740, 117] on link "Spouses & Dependents" at bounding box center [747, 119] width 91 height 27
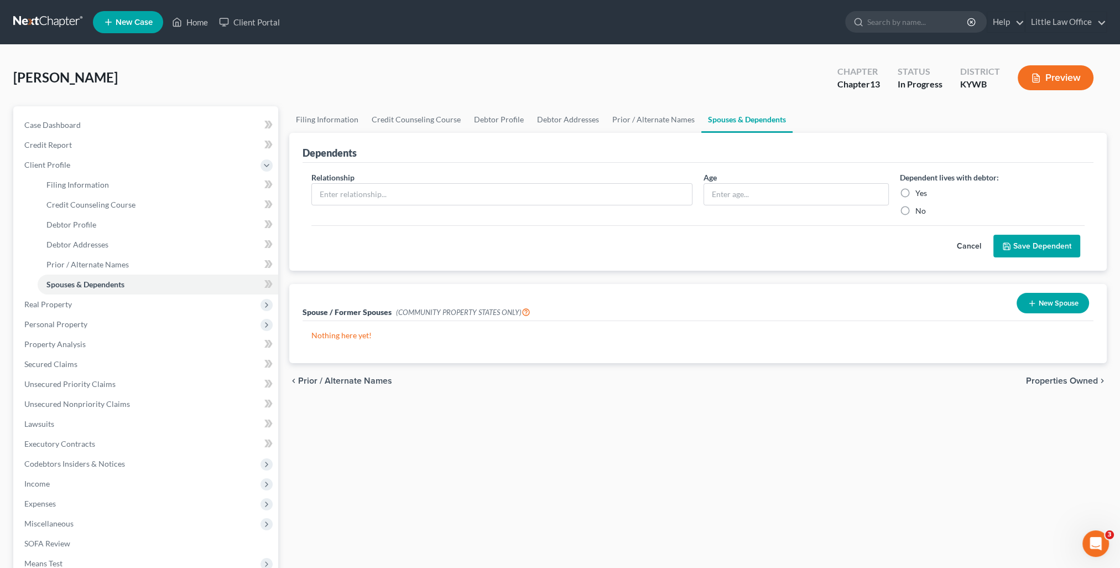
click at [1066, 381] on span "Properties Owned" at bounding box center [1062, 380] width 72 height 9
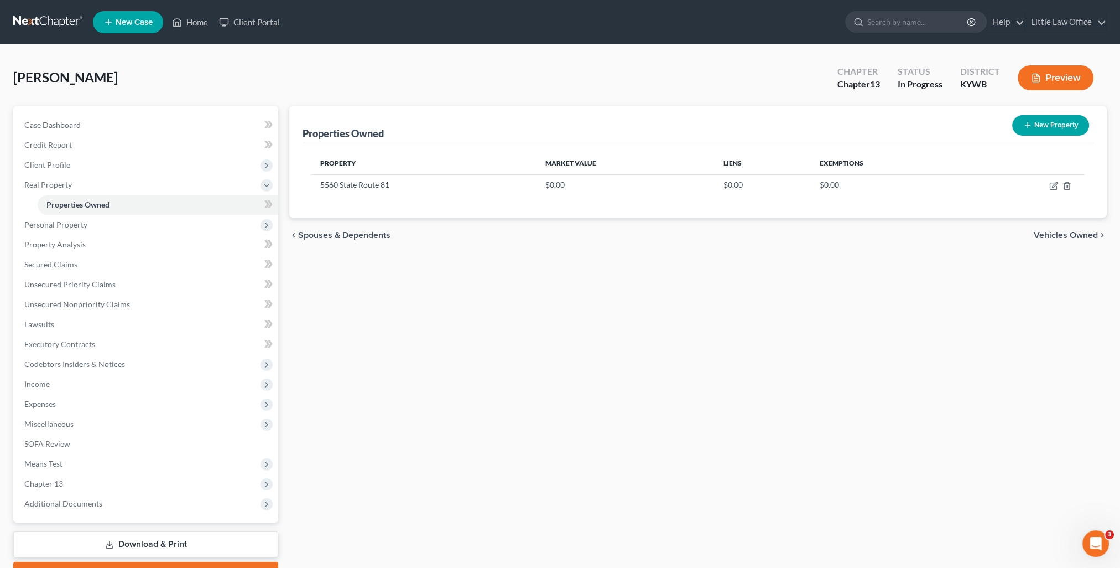
click at [1056, 231] on span "Vehicles Owned" at bounding box center [1066, 235] width 64 height 9
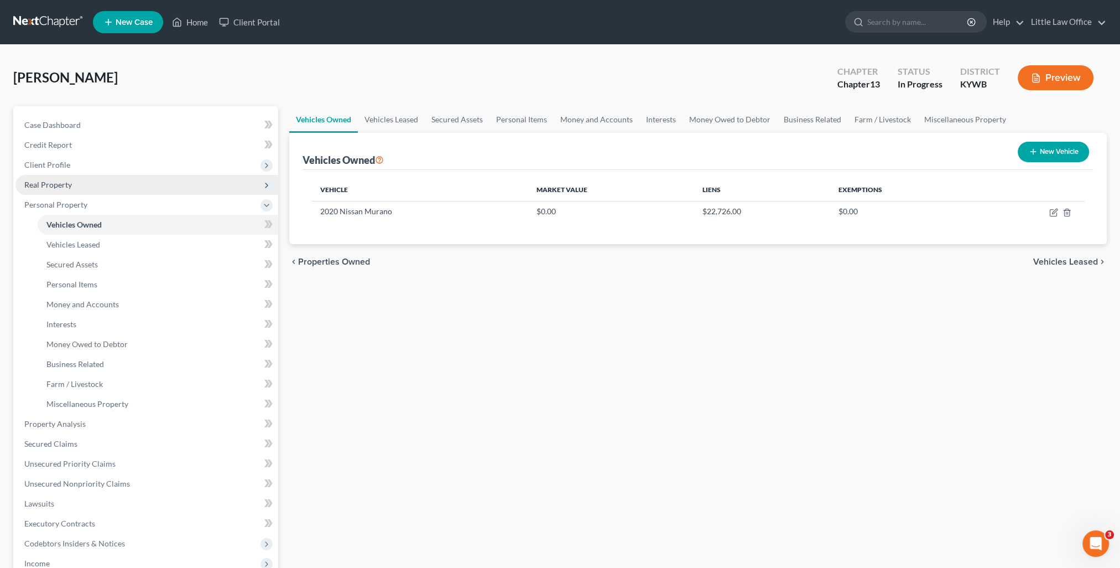
click at [59, 185] on span "Real Property" at bounding box center [48, 184] width 48 height 9
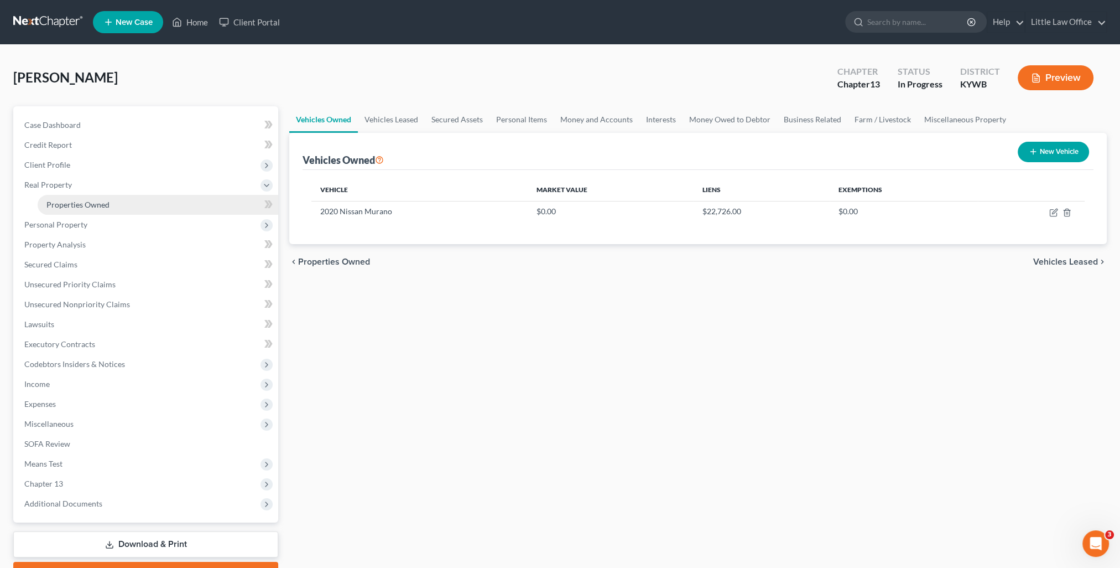
click at [72, 205] on span "Properties Owned" at bounding box center [77, 204] width 63 height 9
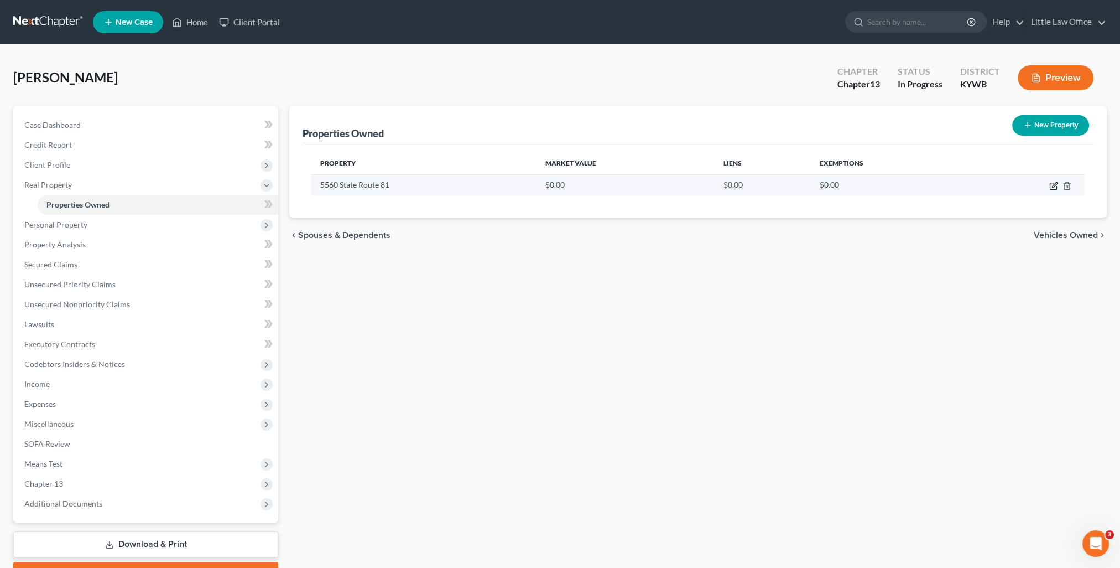
click at [1053, 188] on icon "button" at bounding box center [1053, 185] width 9 height 9
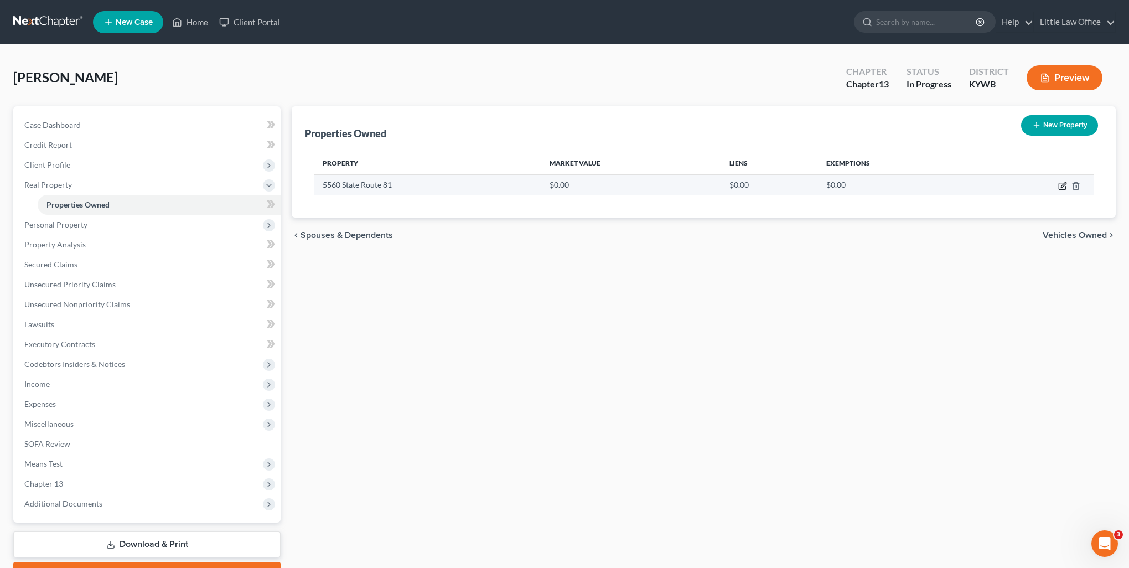
select select "18"
select select "88"
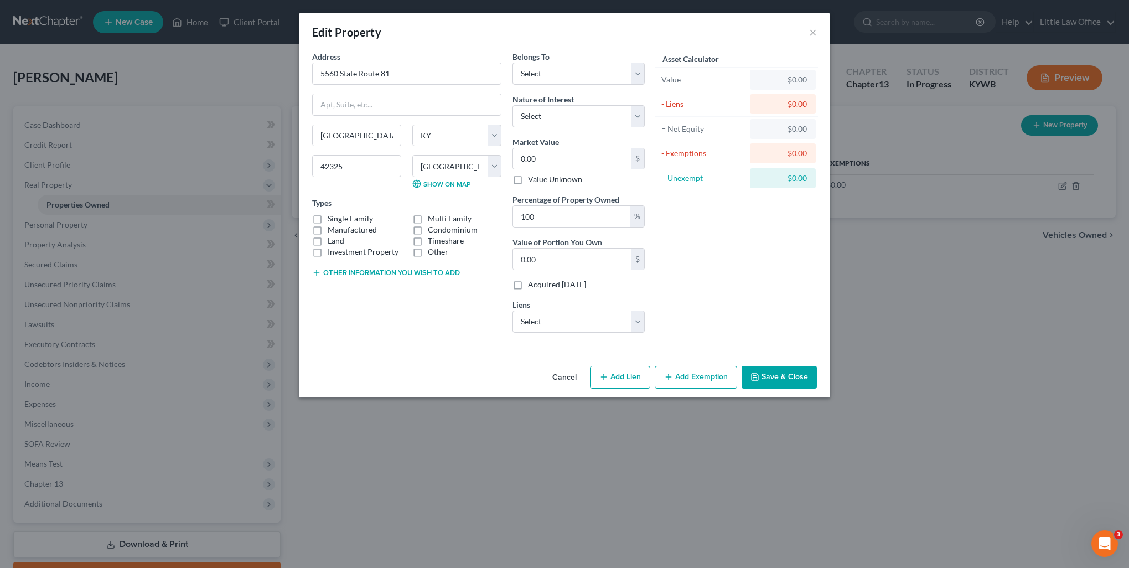
click at [339, 216] on label "Single Family" at bounding box center [350, 218] width 45 height 11
click at [339, 216] on input "Single Family" at bounding box center [335, 216] width 7 height 7
checkbox input "true"
click at [337, 240] on label "Land" at bounding box center [336, 240] width 17 height 11
click at [337, 240] on input "Land" at bounding box center [335, 238] width 7 height 7
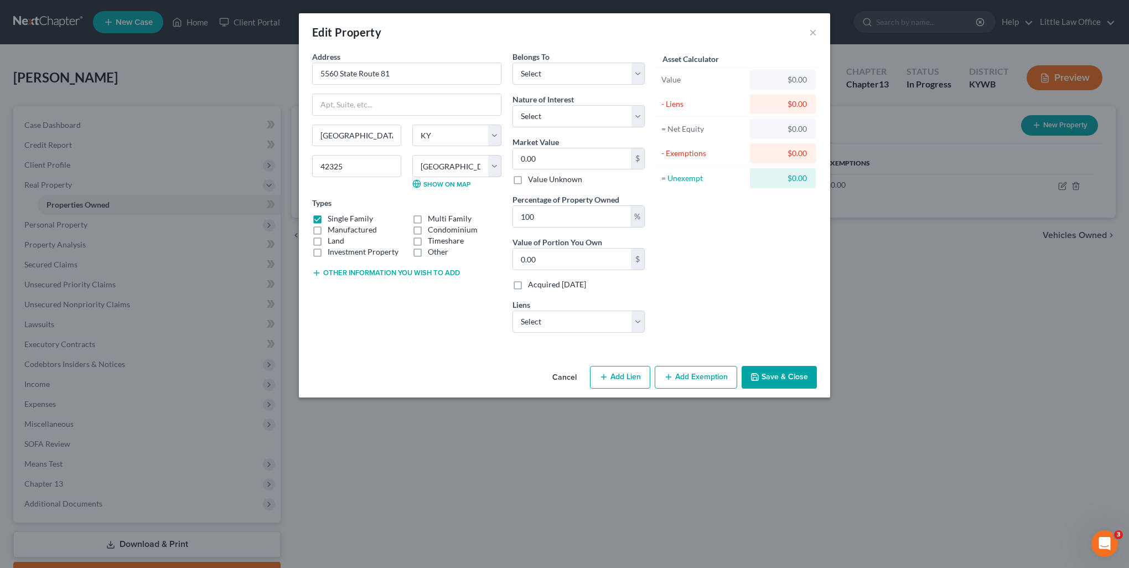
checkbox input "true"
click at [357, 270] on button "Other information you wish to add" at bounding box center [386, 272] width 148 height 9
click at [360, 285] on textarea at bounding box center [406, 298] width 189 height 41
type textarea "l"
type textarea "doublewide and lot"
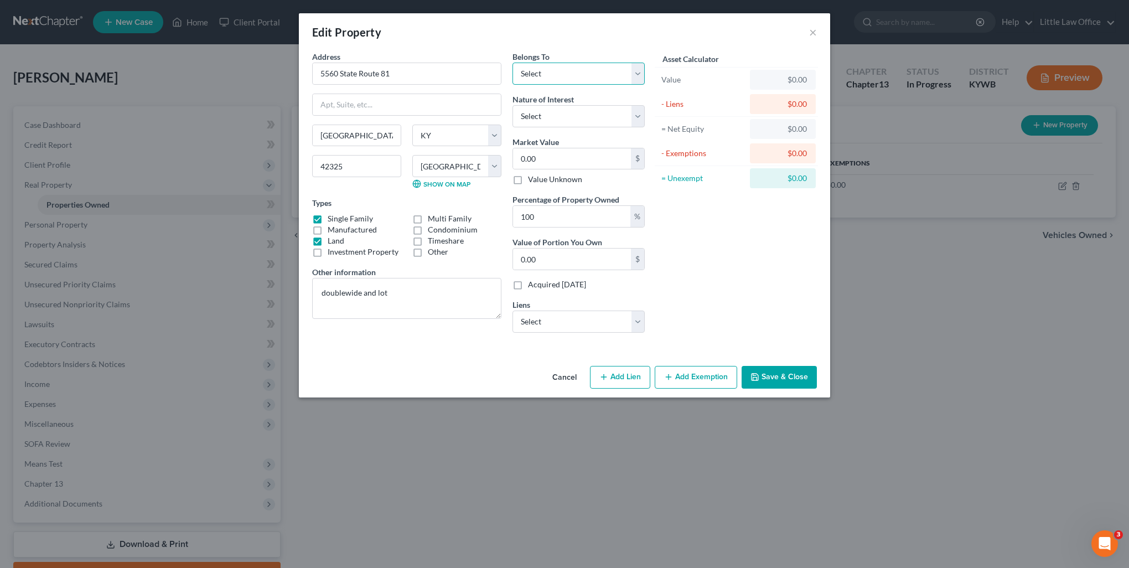
click at [539, 79] on select "Select Debtor 1 Only Debtor 2 Only Debtor 1 And Debtor 2 Only At Least One Of T…" at bounding box center [578, 74] width 132 height 22
select select "0"
click at [512, 63] on select "Select Debtor 1 Only Debtor 2 Only Debtor 1 And Debtor 2 Only At Least One Of T…" at bounding box center [578, 74] width 132 height 22
click at [559, 126] on select "Select Fee Simple Joint Tenant Life Estate Equitable Interest Future Interest T…" at bounding box center [578, 116] width 132 height 22
select select "0"
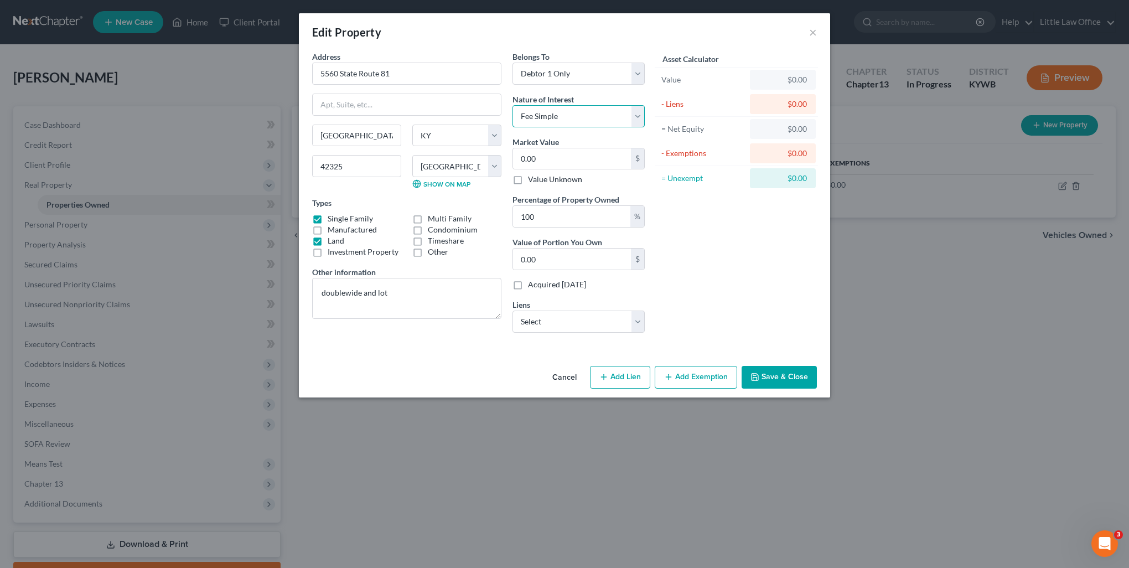
click at [512, 105] on select "Select Fee Simple Joint Tenant Life Estate Equitable Interest Future Interest T…" at bounding box center [578, 116] width 132 height 22
click at [582, 156] on input "0.00" at bounding box center [572, 158] width 118 height 21
type input "1"
type input "1.00"
type input "16"
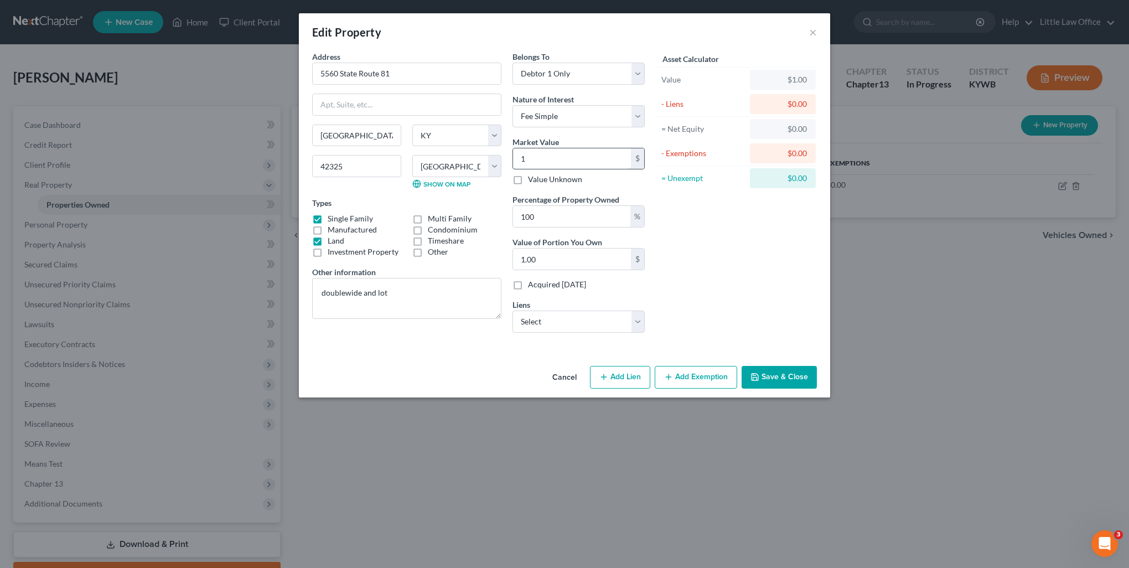
type input "16.00"
type input "168"
type input "168.00"
type input "1685"
type input "1,685.00"
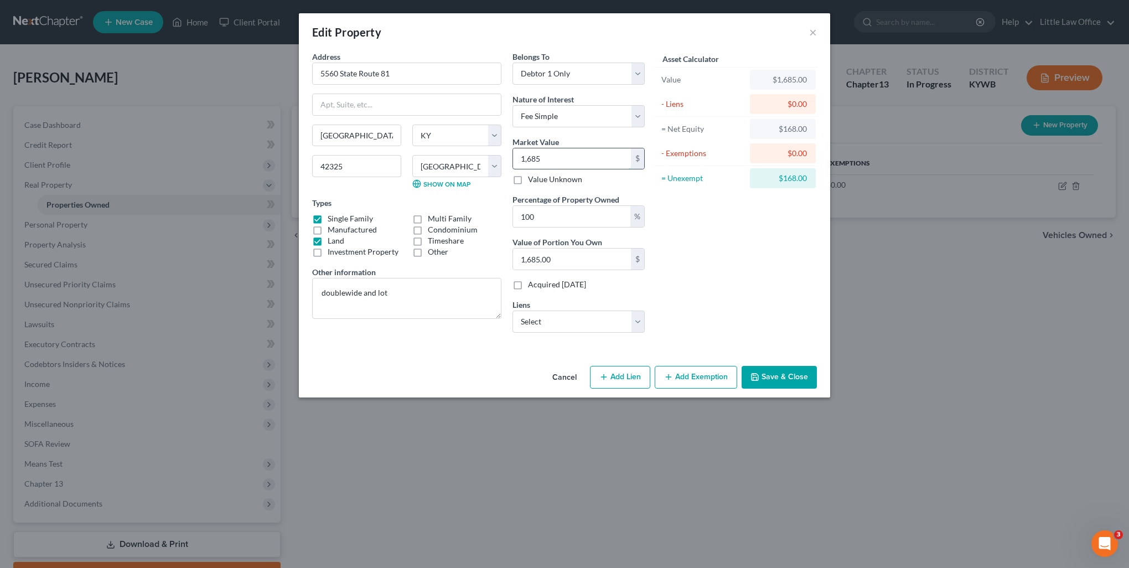
type input "1,6850"
type input "16,850.00"
type input "16,8500"
type input "168,500.00"
type input "168,500"
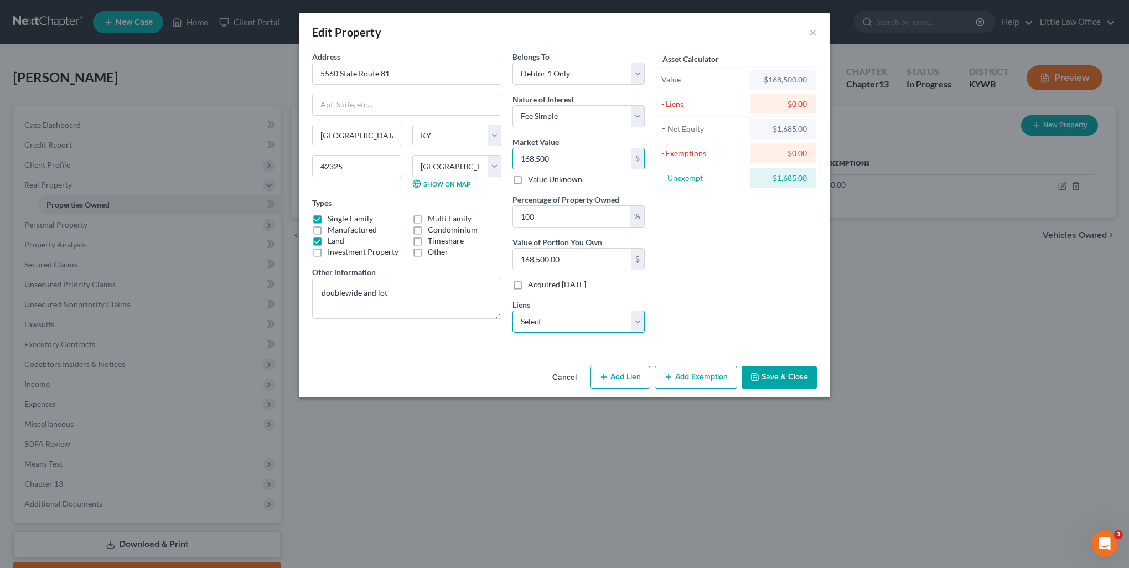
click at [638, 324] on select "Select Ky Housing - $164,106.00 Ky Housing - $8,211.00" at bounding box center [578, 321] width 132 height 22
select select "0"
click at [512, 310] on select "Select Ky Housing - $164,106.00 Ky Housing - $8,211.00" at bounding box center [578, 321] width 132 height 22
select select
select select "18"
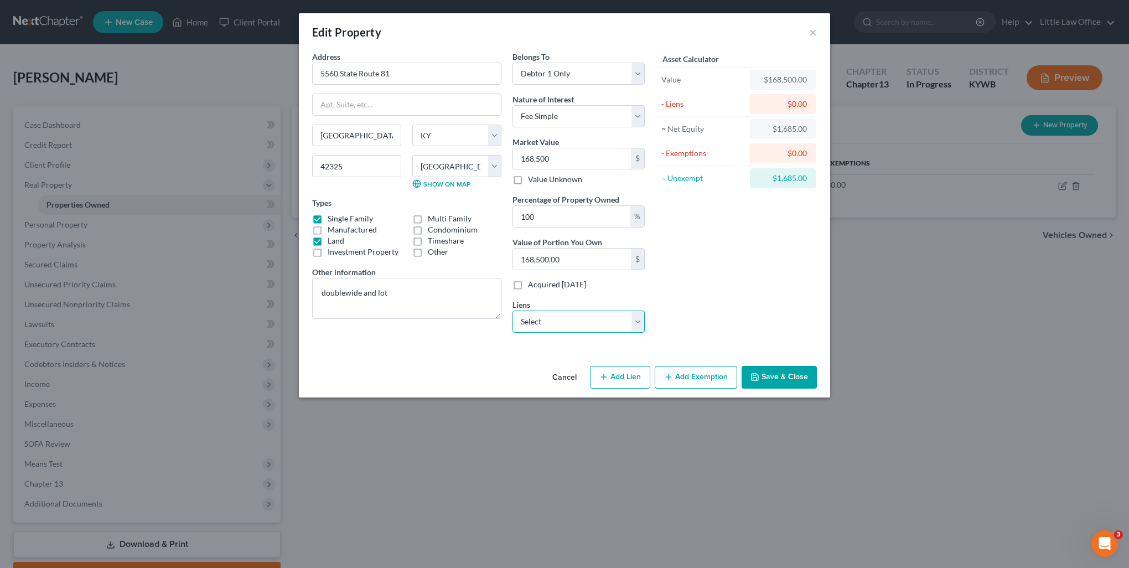
select select "0"
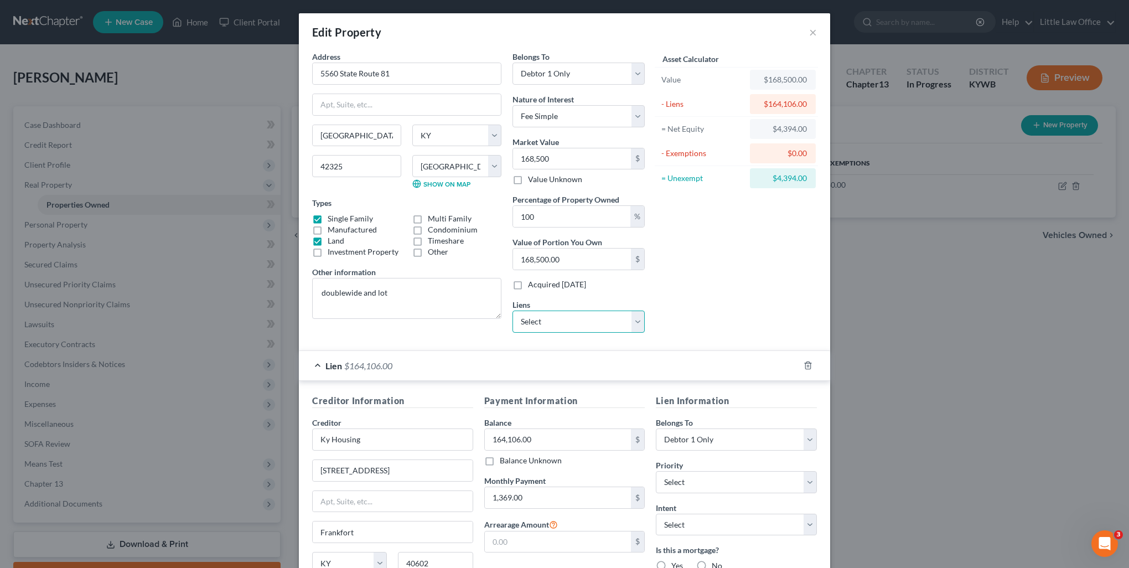
scroll to position [115, 0]
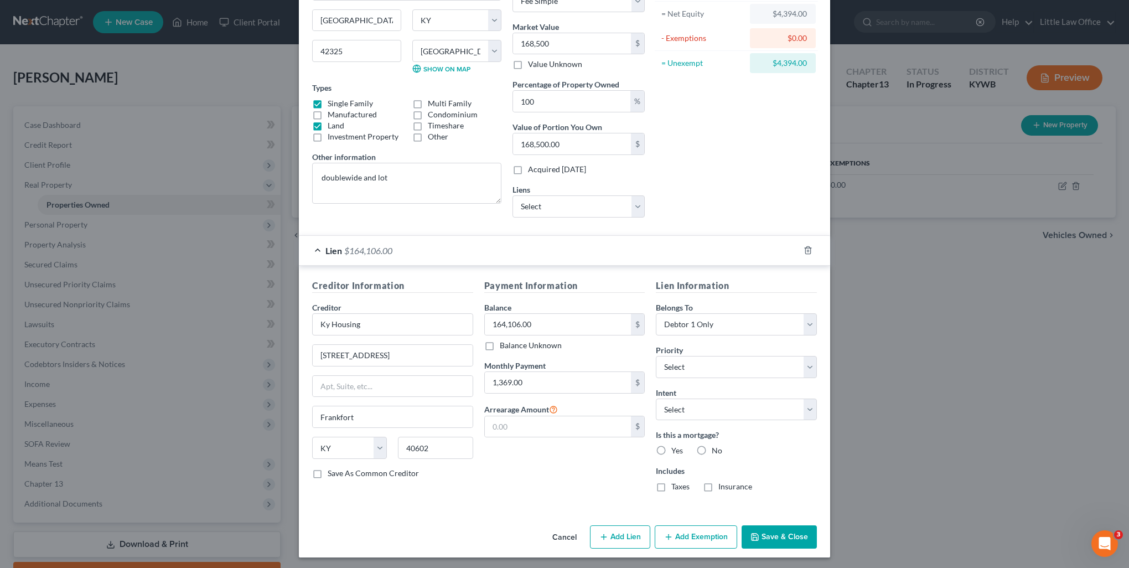
click at [610, 539] on button "Add Lien" at bounding box center [620, 536] width 60 height 23
select select "0"
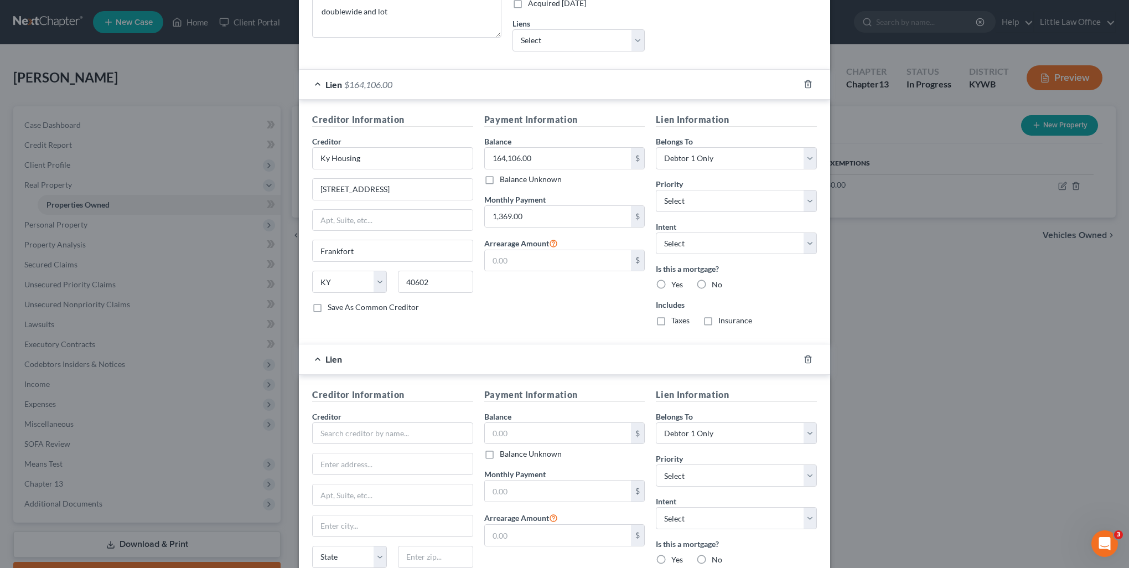
scroll to position [336, 0]
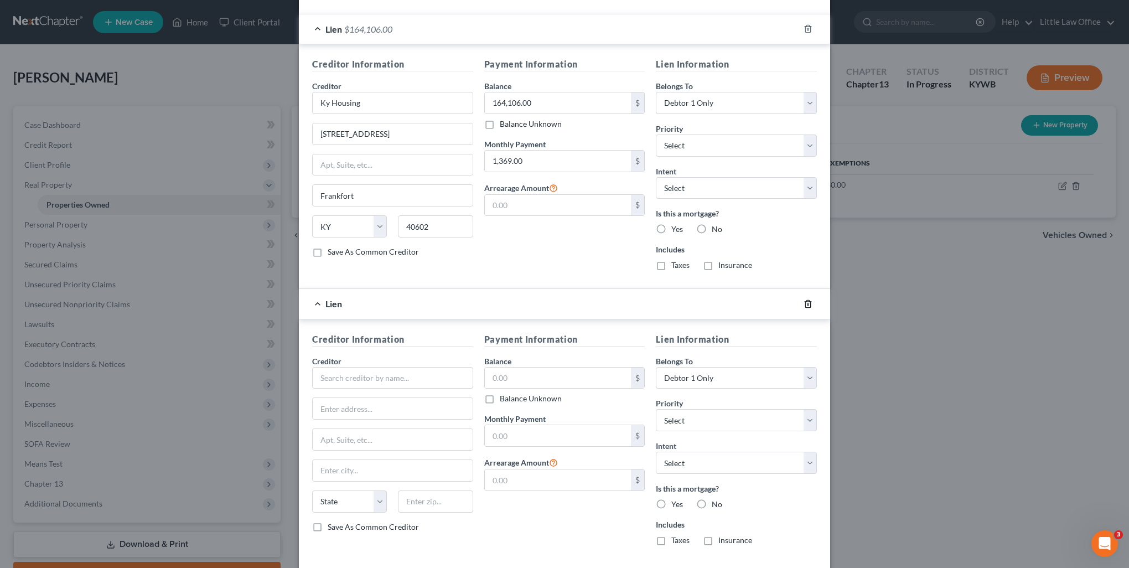
click at [805, 304] on icon "button" at bounding box center [807, 303] width 5 height 7
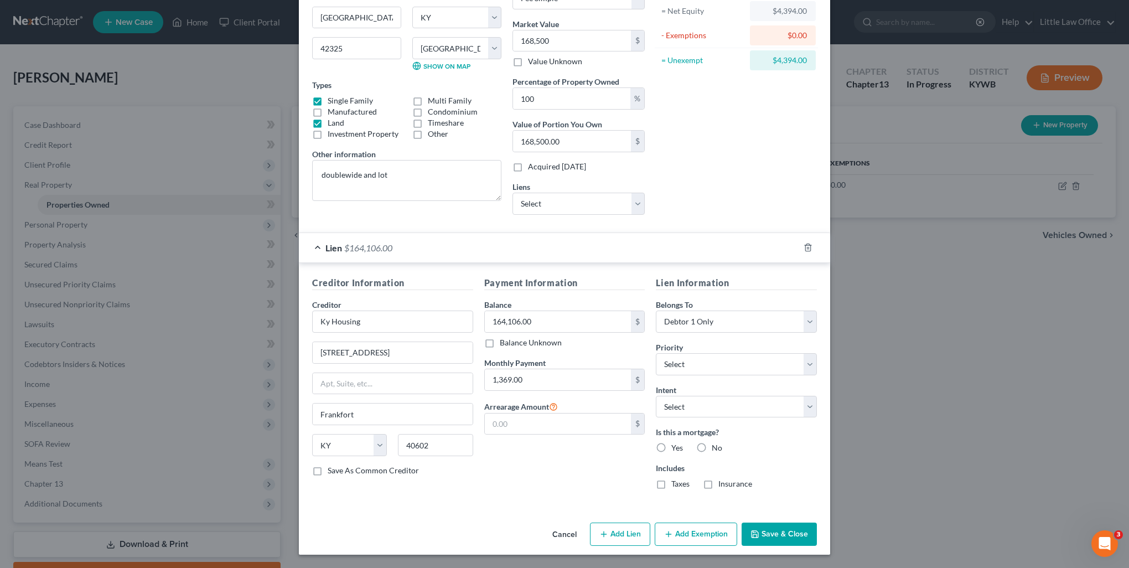
scroll to position [115, 0]
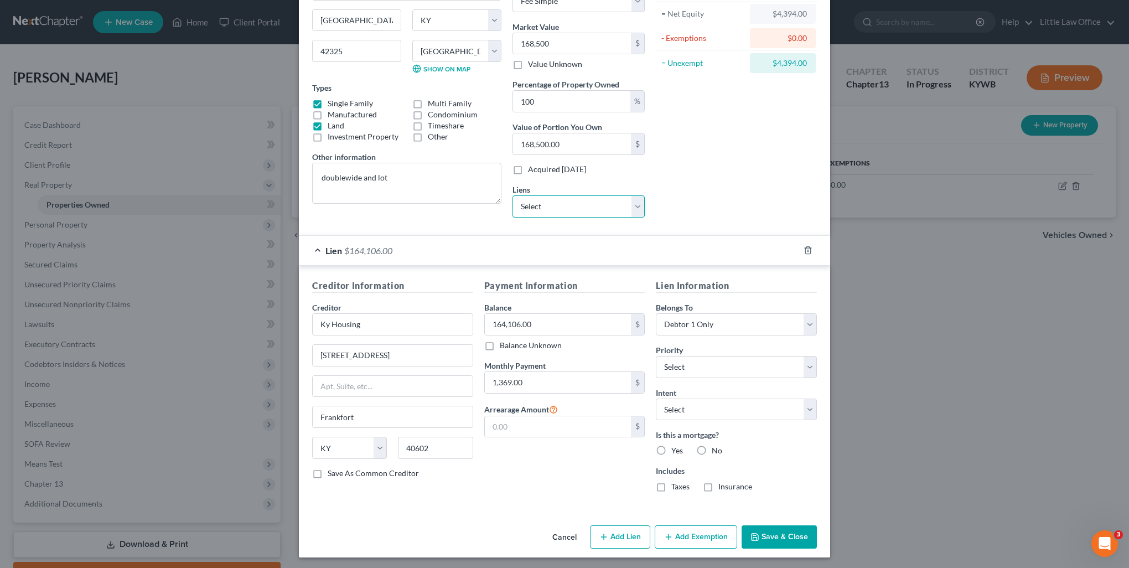
drag, startPoint x: 567, startPoint y: 209, endPoint x: 569, endPoint y: 216, distance: 7.4
click at [567, 209] on select "Select Ky Housing - $8,211.00" at bounding box center [578, 206] width 132 height 22
select select "18"
select select "0"
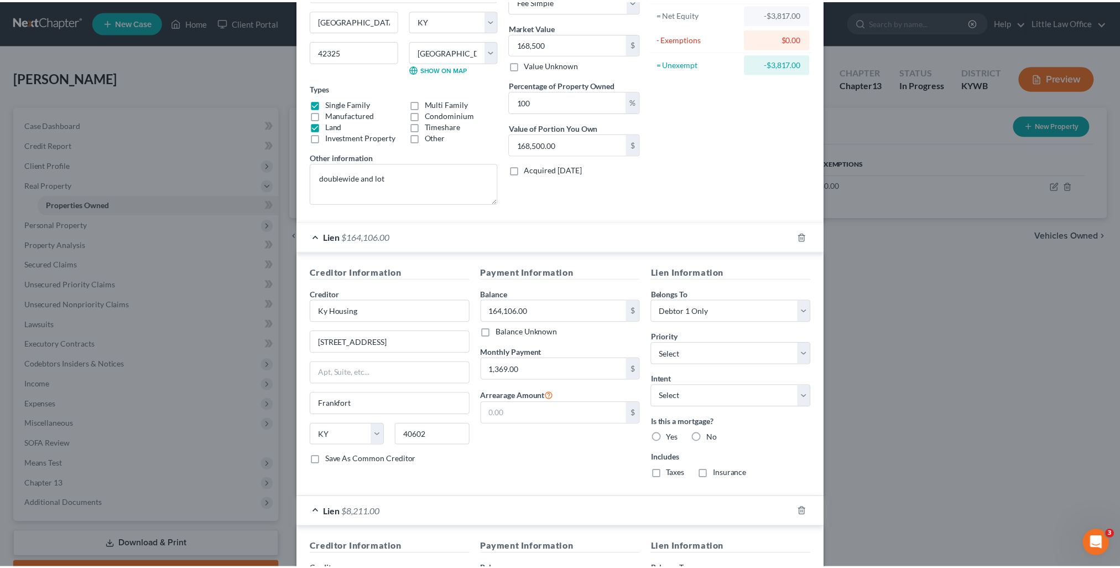
scroll to position [376, 0]
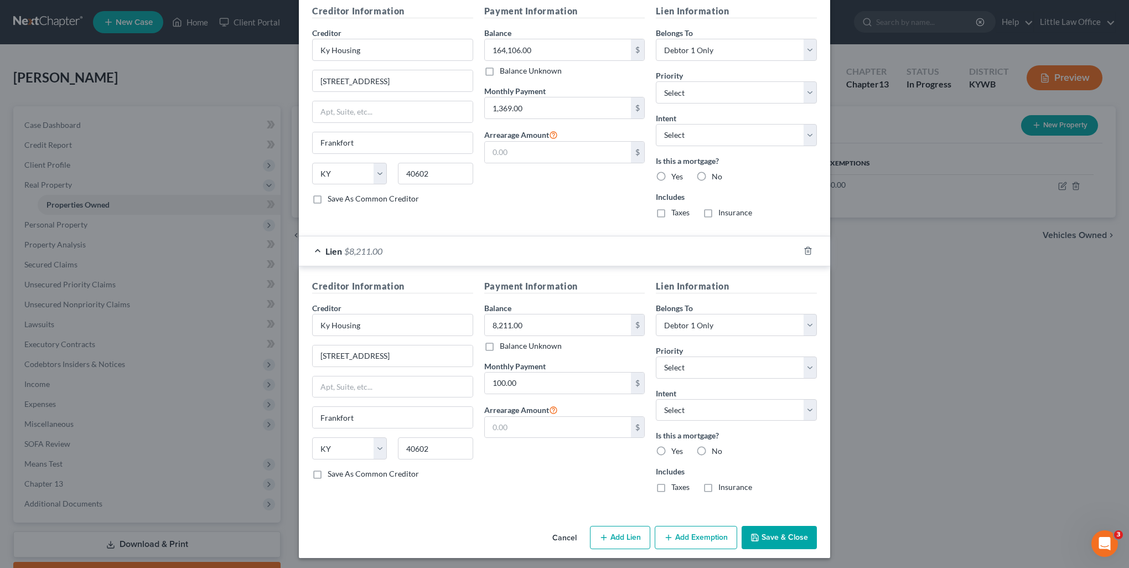
click at [671, 177] on label "Yes" at bounding box center [677, 176] width 12 height 11
click at [676, 177] on input "Yes" at bounding box center [679, 174] width 7 height 7
radio input "true"
click at [671, 449] on label "Yes" at bounding box center [677, 450] width 12 height 11
click at [676, 449] on input "Yes" at bounding box center [679, 448] width 7 height 7
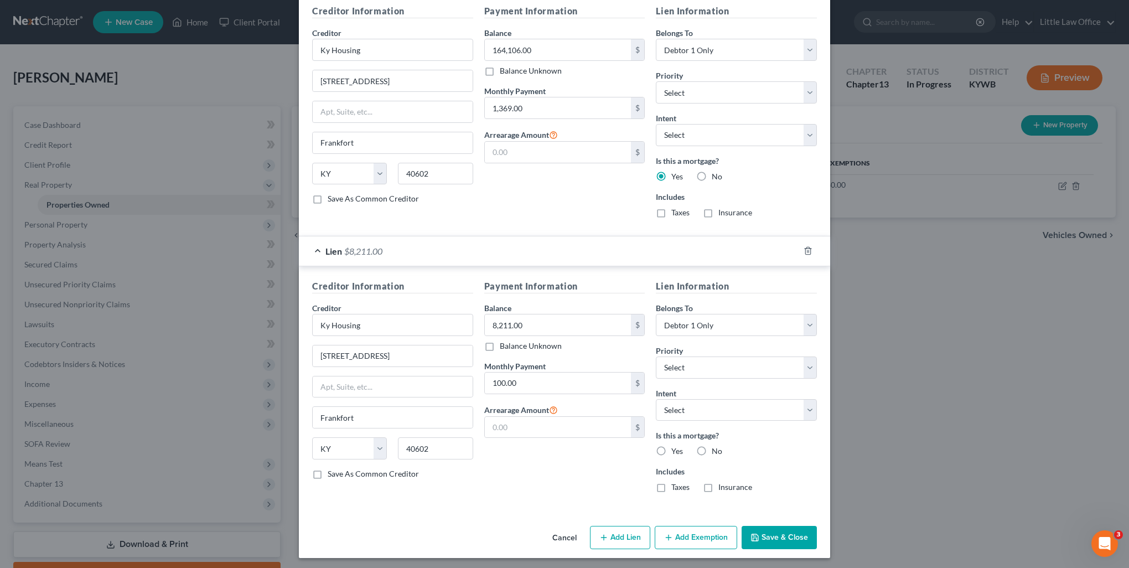
radio input "true"
click at [771, 529] on button "Save & Close" at bounding box center [778, 537] width 75 height 23
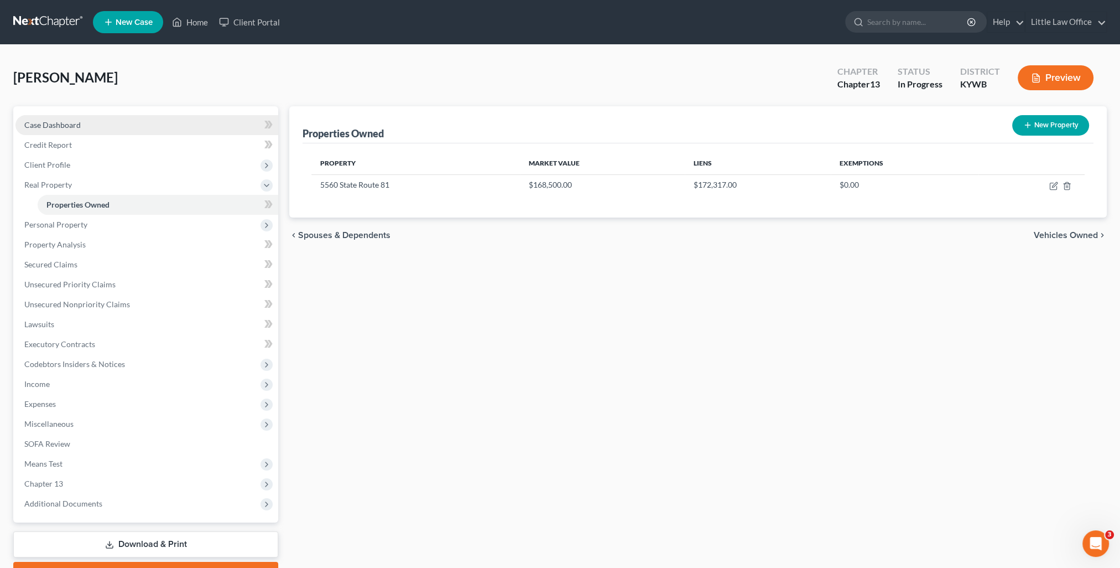
click at [79, 124] on span "Case Dashboard" at bounding box center [52, 124] width 56 height 9
select select "0"
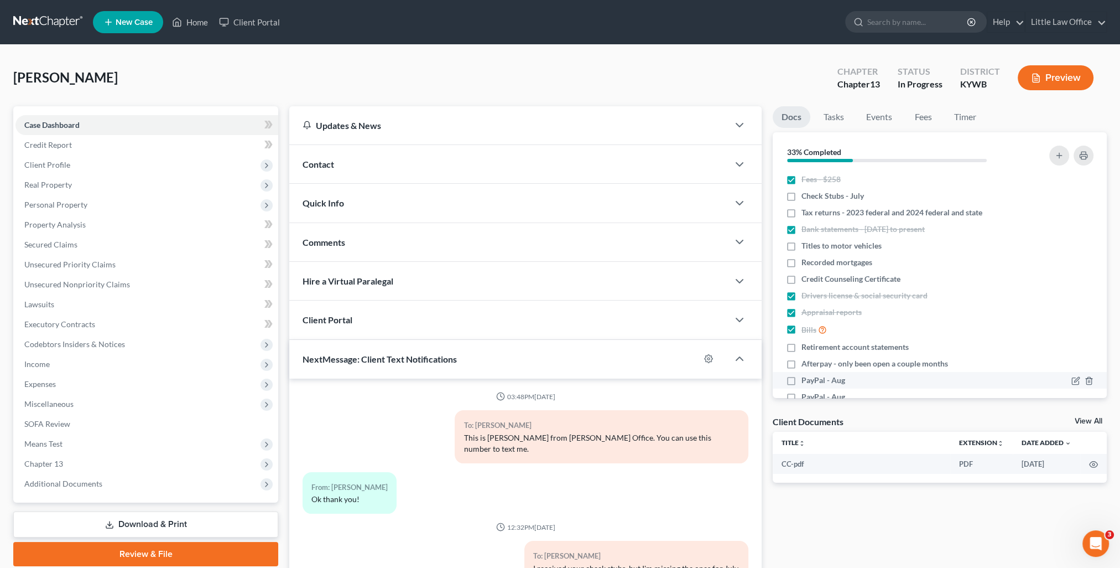
scroll to position [145, 0]
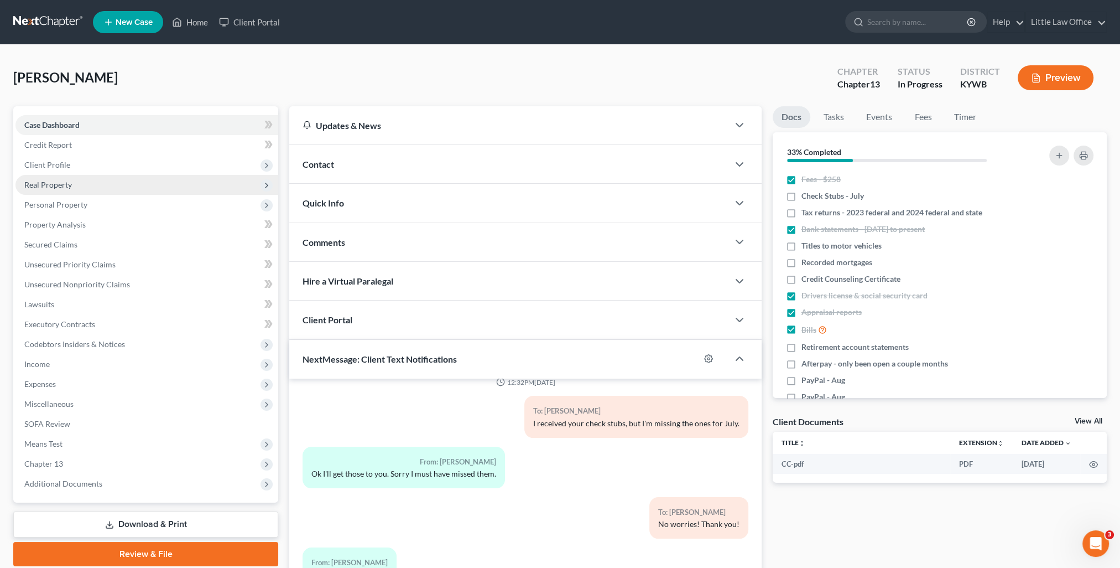
click at [43, 185] on span "Real Property" at bounding box center [48, 184] width 48 height 9
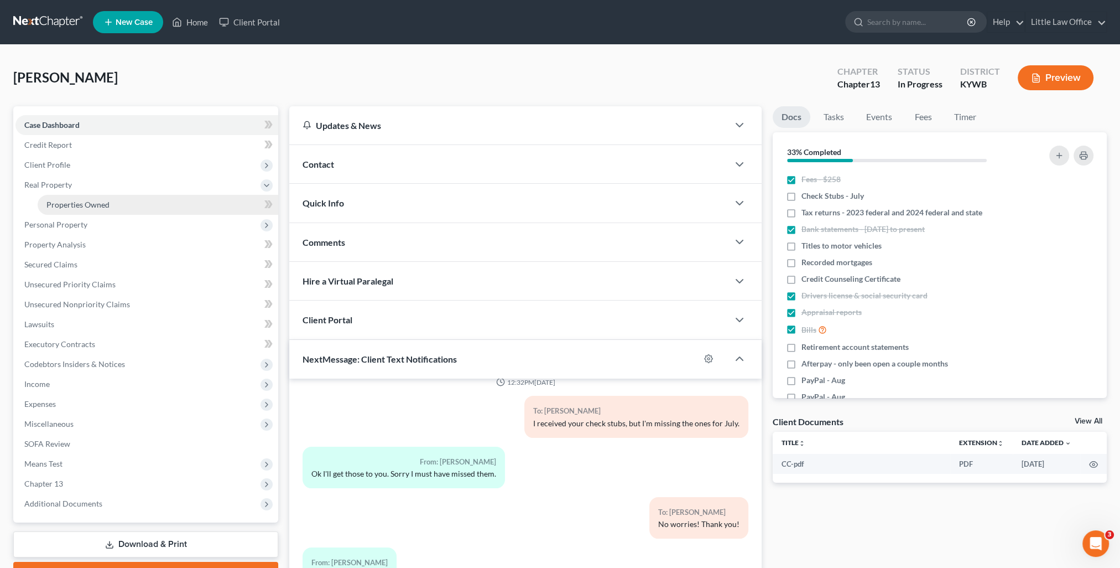
click at [63, 200] on span "Properties Owned" at bounding box center [77, 204] width 63 height 9
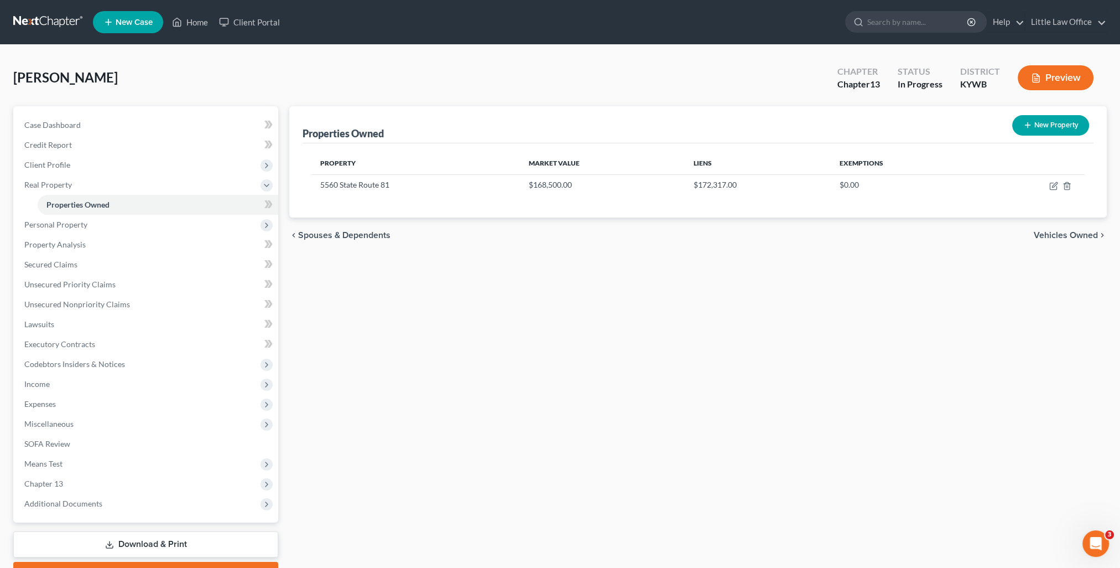
click at [1058, 235] on span "Vehicles Owned" at bounding box center [1066, 235] width 64 height 9
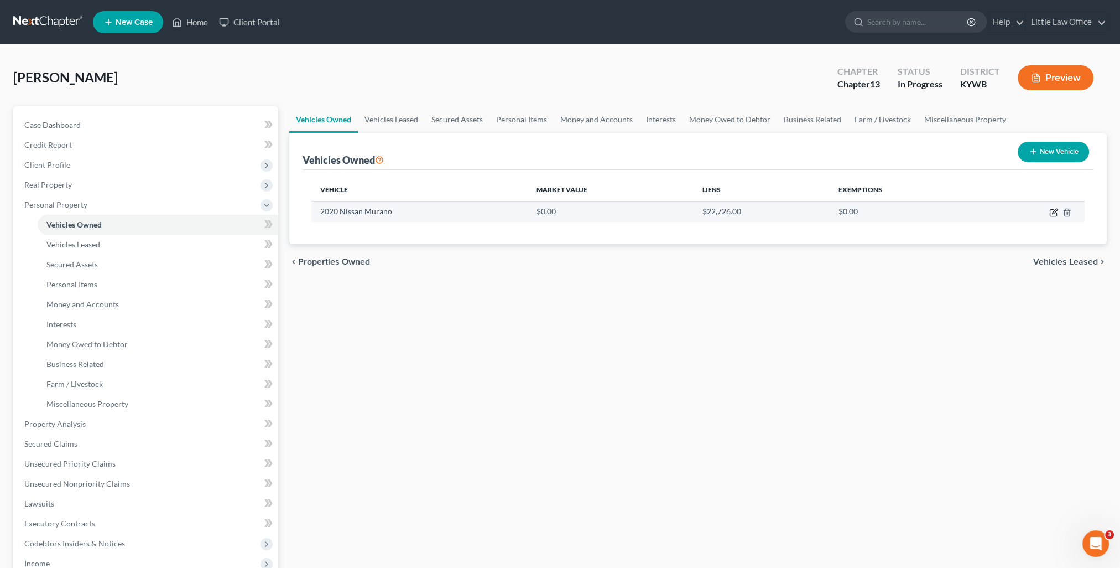
click at [1056, 211] on icon "button" at bounding box center [1054, 211] width 5 height 5
select select "0"
select select "6"
select select "2"
select select "0"
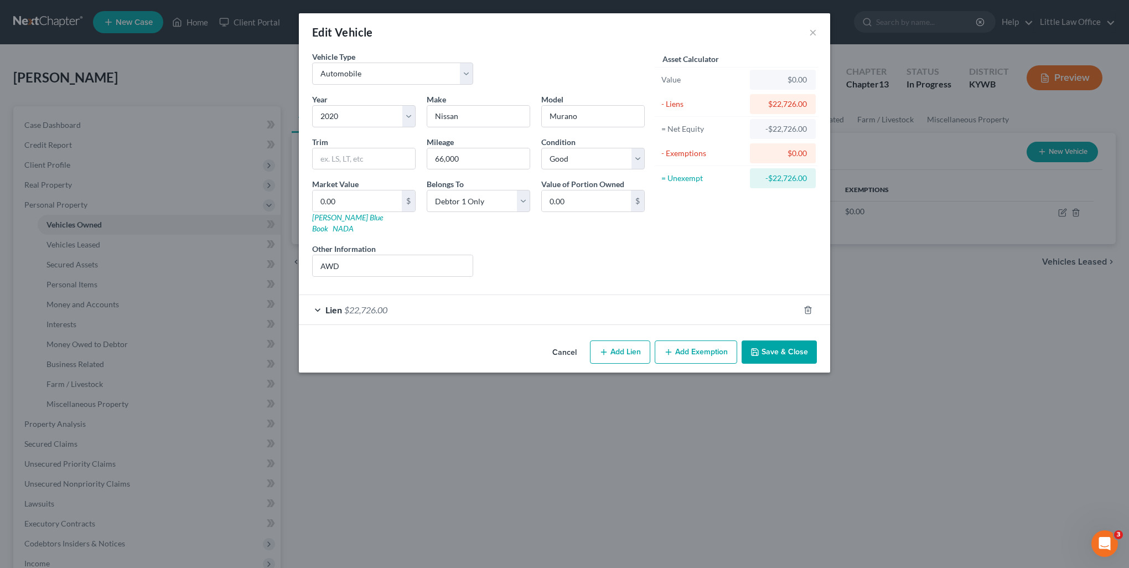
drag, startPoint x: 781, startPoint y: 339, endPoint x: 827, endPoint y: 364, distance: 52.0
click at [781, 340] on button "Save & Close" at bounding box center [778, 351] width 75 height 23
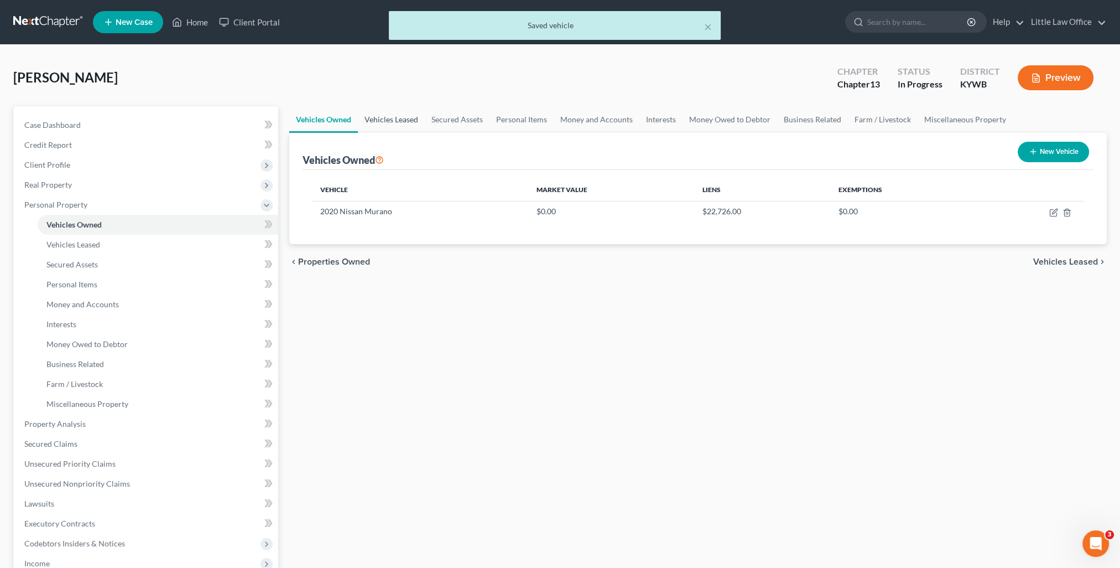
click at [398, 113] on link "Vehicles Leased" at bounding box center [391, 119] width 67 height 27
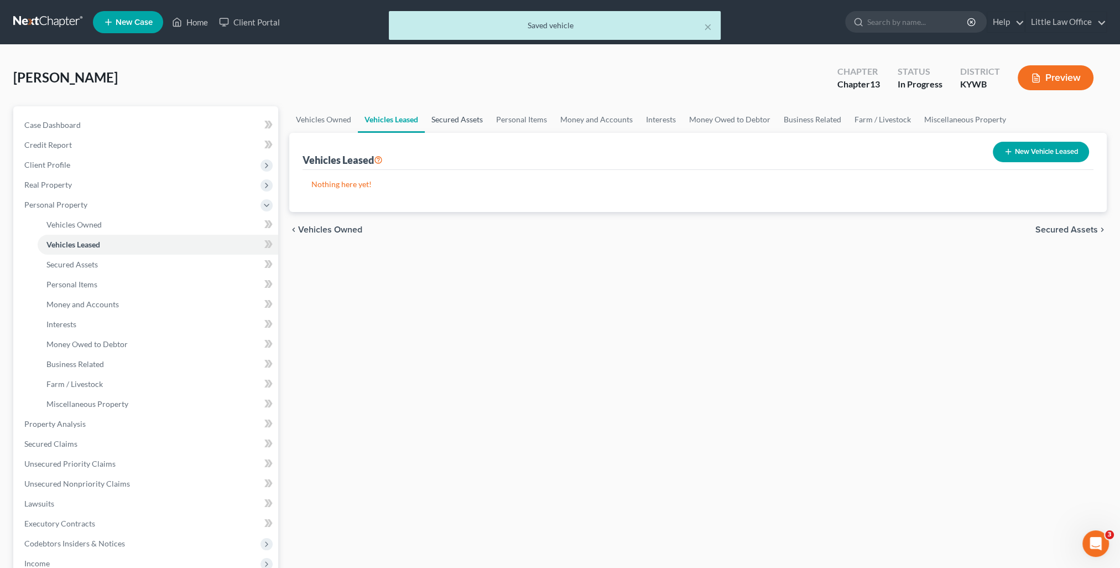
click at [454, 110] on link "Secured Assets" at bounding box center [457, 119] width 65 height 27
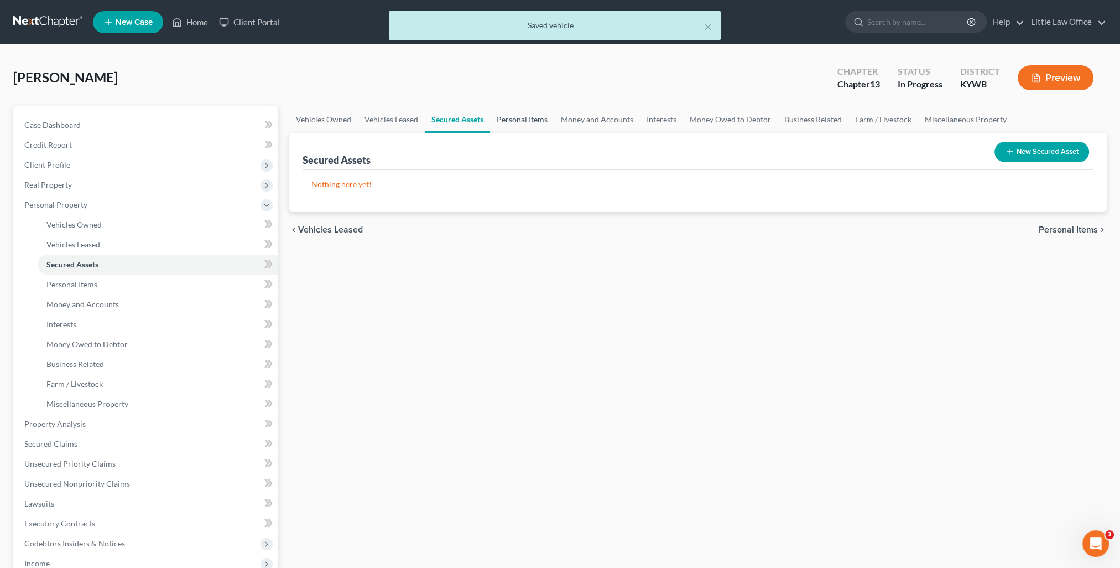
click at [516, 121] on link "Personal Items" at bounding box center [522, 119] width 64 height 27
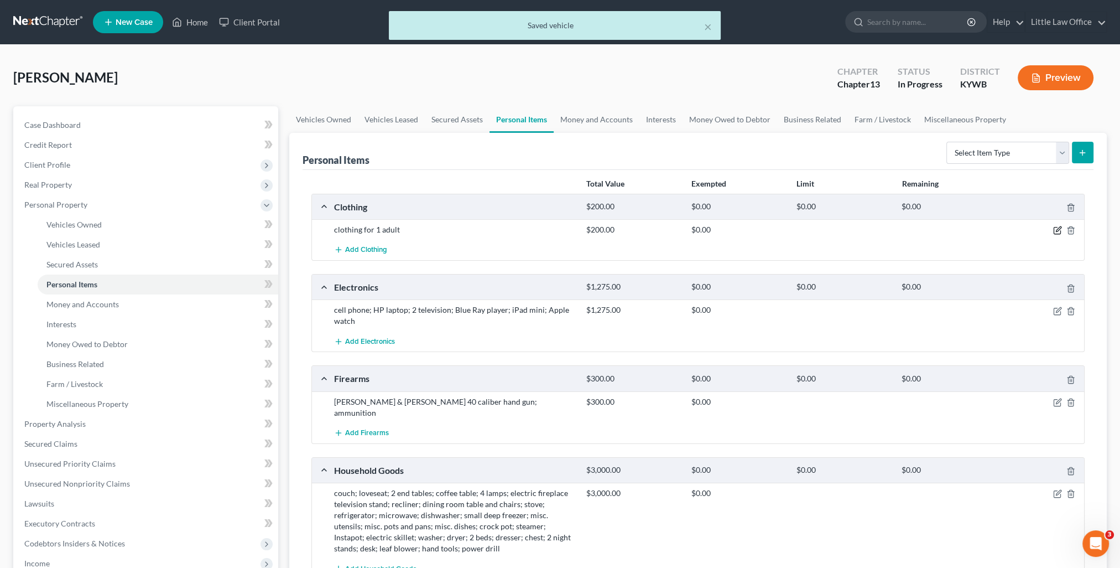
click at [1058, 227] on icon "button" at bounding box center [1057, 230] width 9 height 9
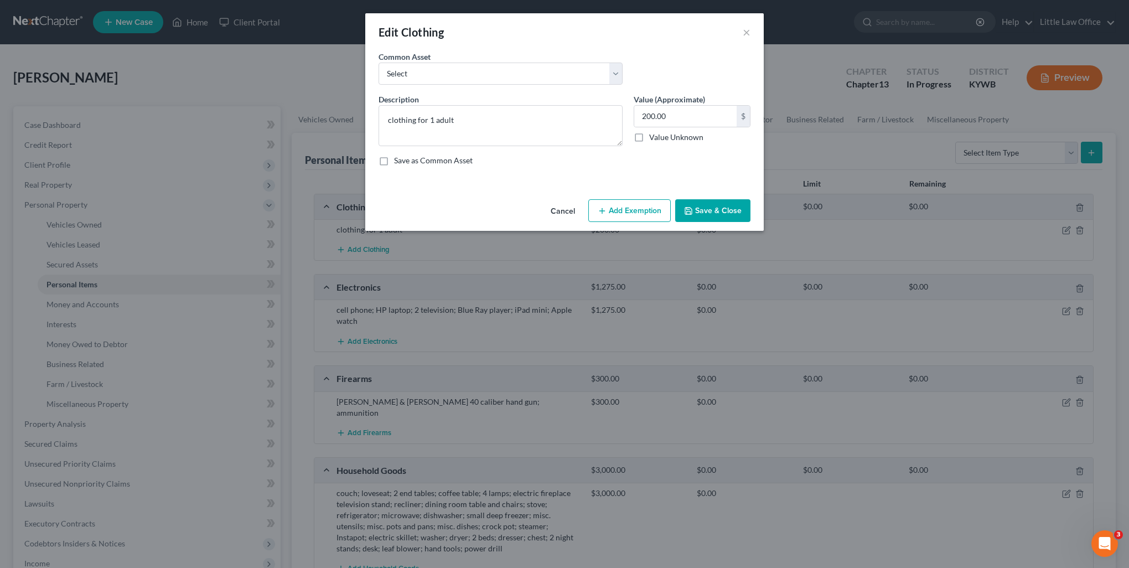
click at [632, 216] on button "Add Exemption" at bounding box center [629, 210] width 82 height 23
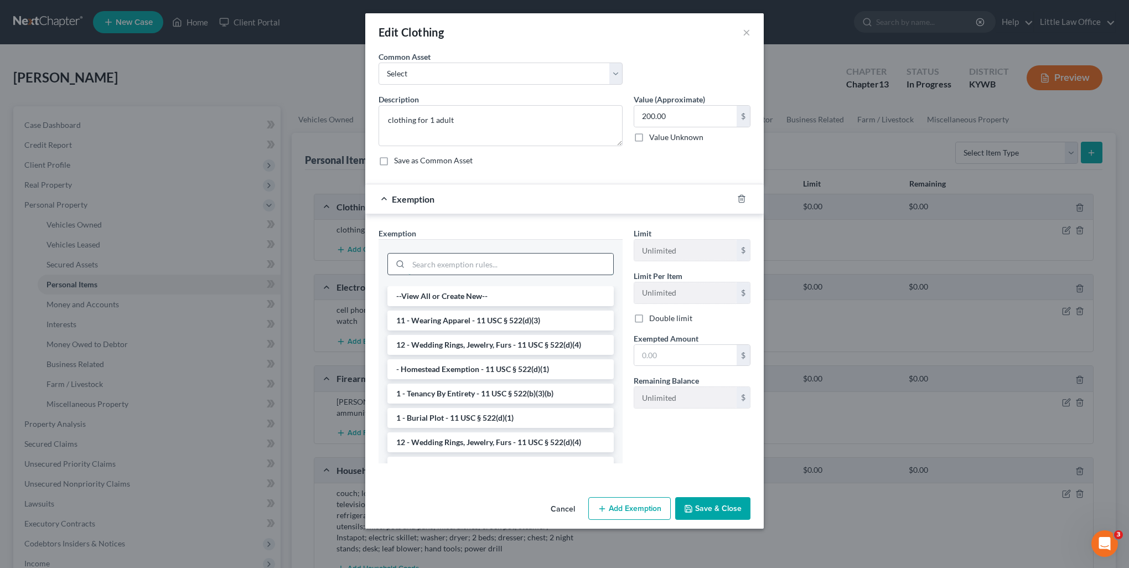
click at [449, 266] on input "search" at bounding box center [510, 263] width 205 height 21
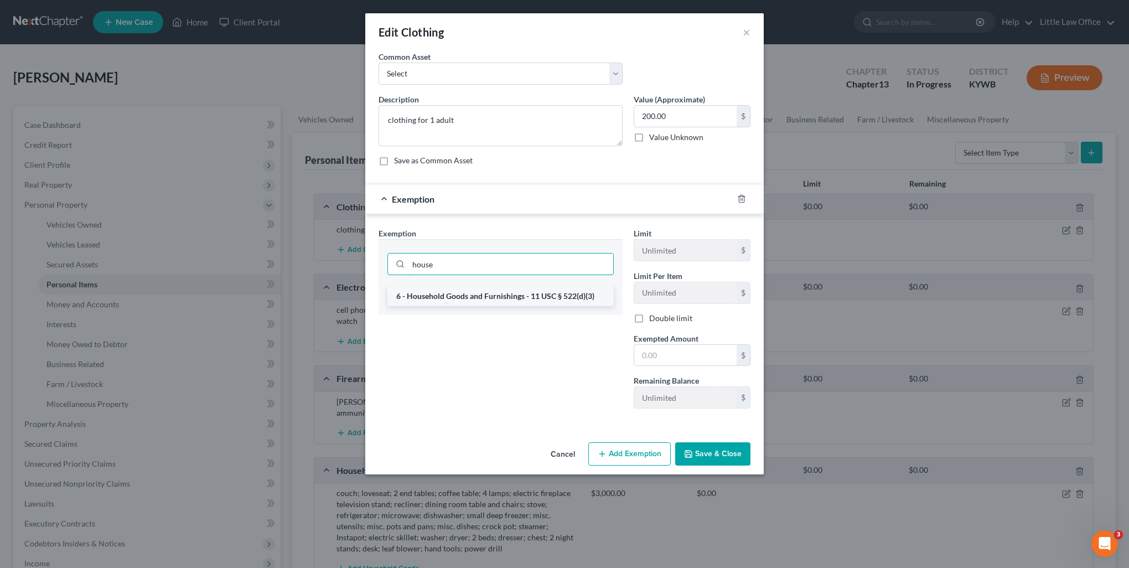
type input "house"
click at [495, 300] on li "6 - Household Goods and Furnishings - 11 USC § 522(d)(3)" at bounding box center [500, 296] width 226 height 20
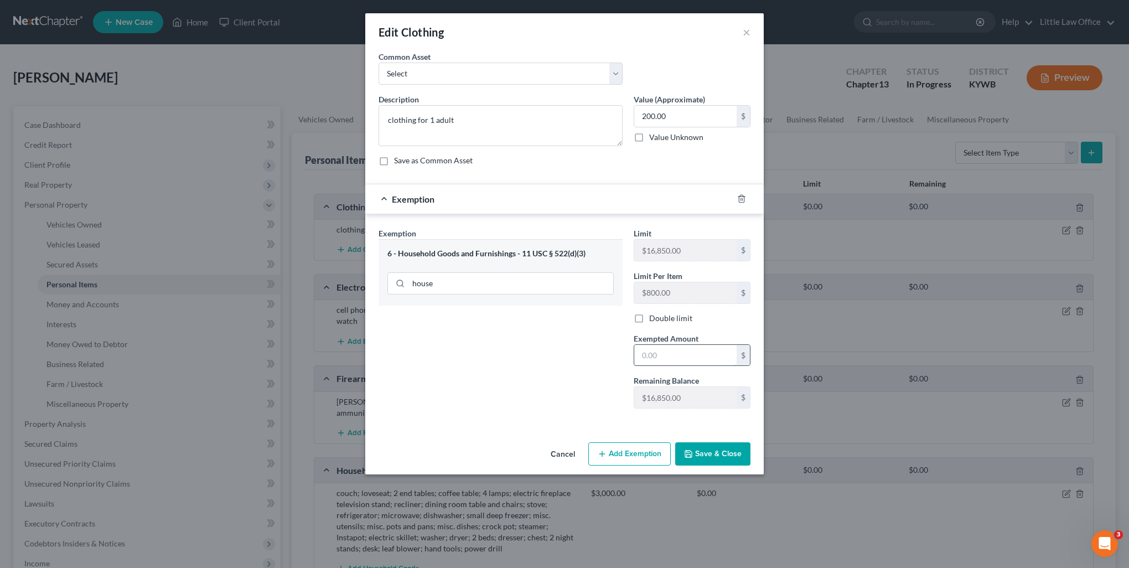
click at [684, 352] on input "text" at bounding box center [685, 355] width 102 height 21
type input "200"
click at [710, 455] on button "Save & Close" at bounding box center [712, 453] width 75 height 23
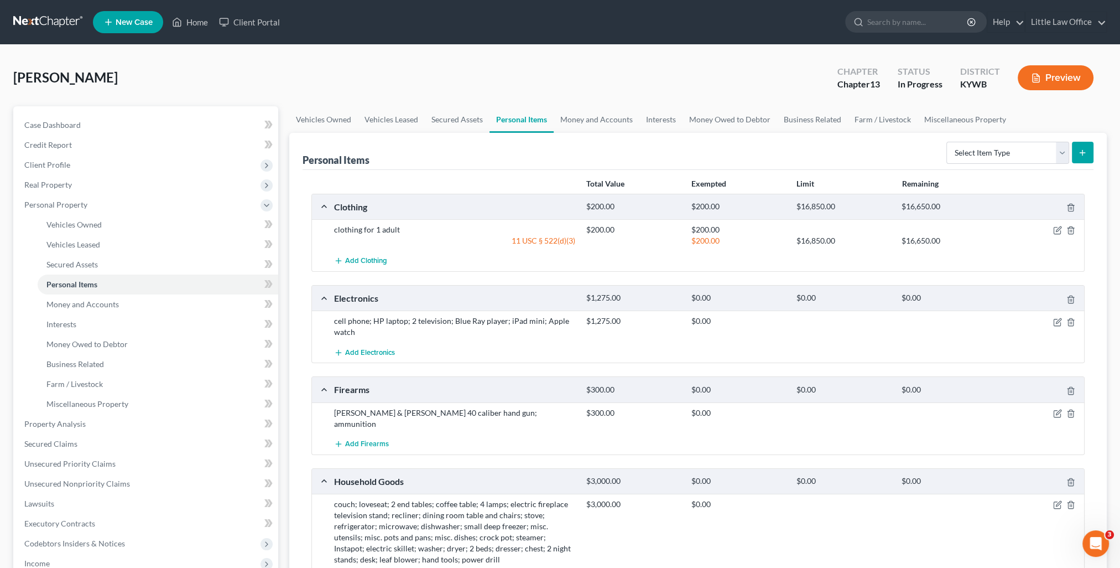
click at [1049, 313] on div "cell phone; HP laptop; 2 television; Blue Ray player; iPad mini; Apple watch $1…" at bounding box center [698, 326] width 772 height 32
click at [1056, 321] on icon "button" at bounding box center [1057, 322] width 9 height 9
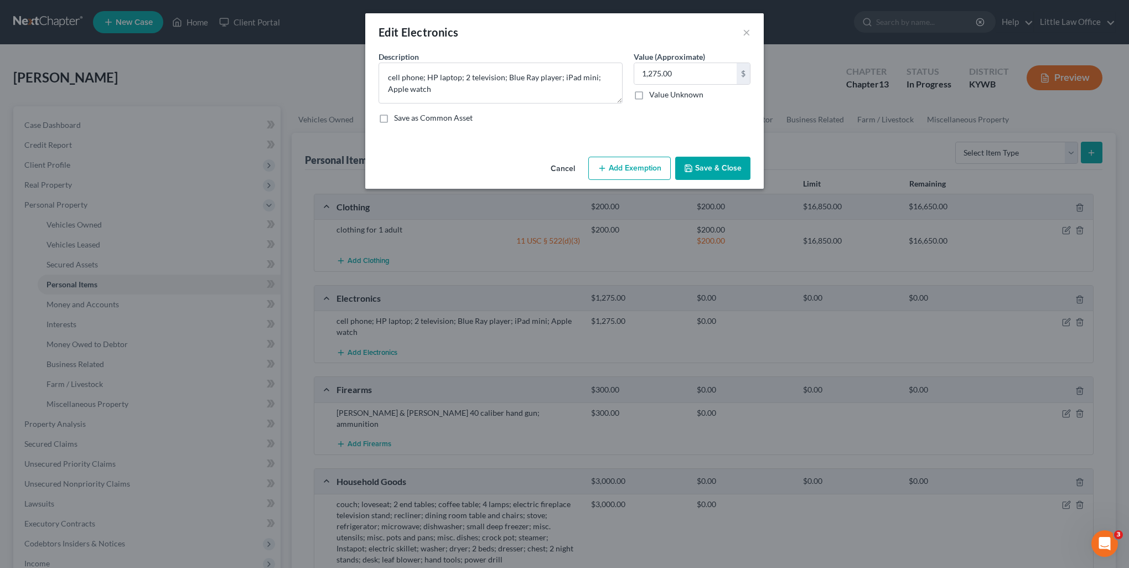
click at [626, 175] on button "Add Exemption" at bounding box center [629, 168] width 82 height 23
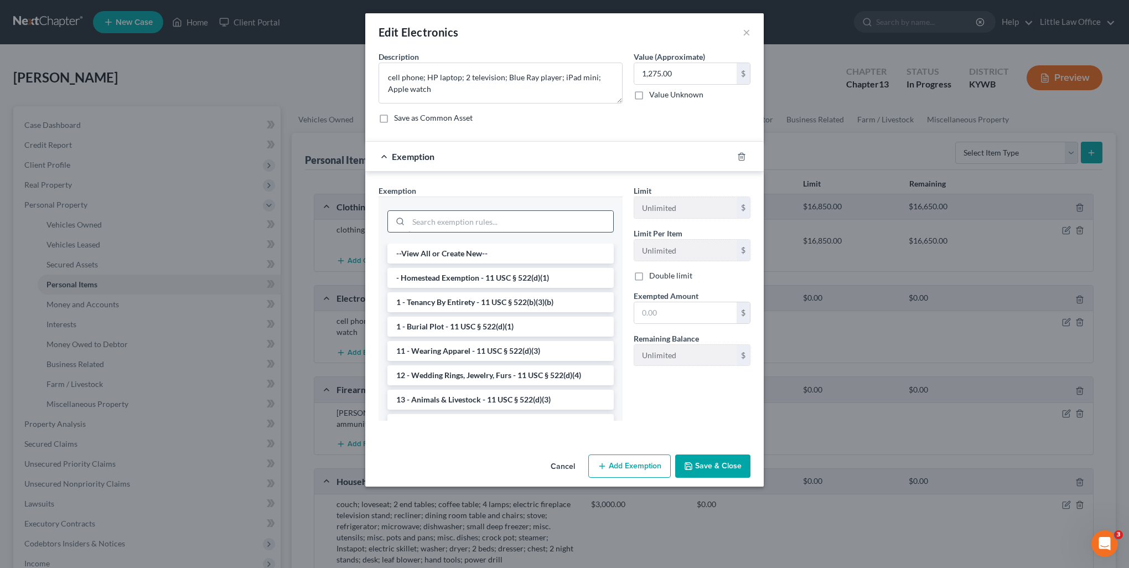
click at [489, 218] on input "search" at bounding box center [510, 221] width 205 height 21
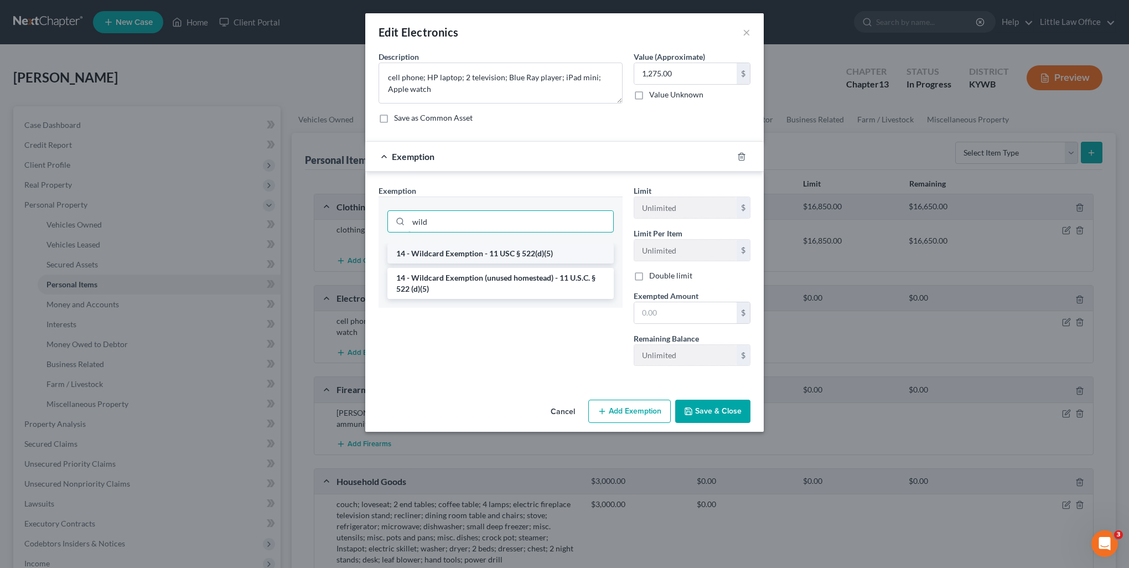
type input "wild"
click at [476, 254] on li "14 - Wildcard Exemption - 11 USC § 522(d)(5)" at bounding box center [500, 253] width 226 height 20
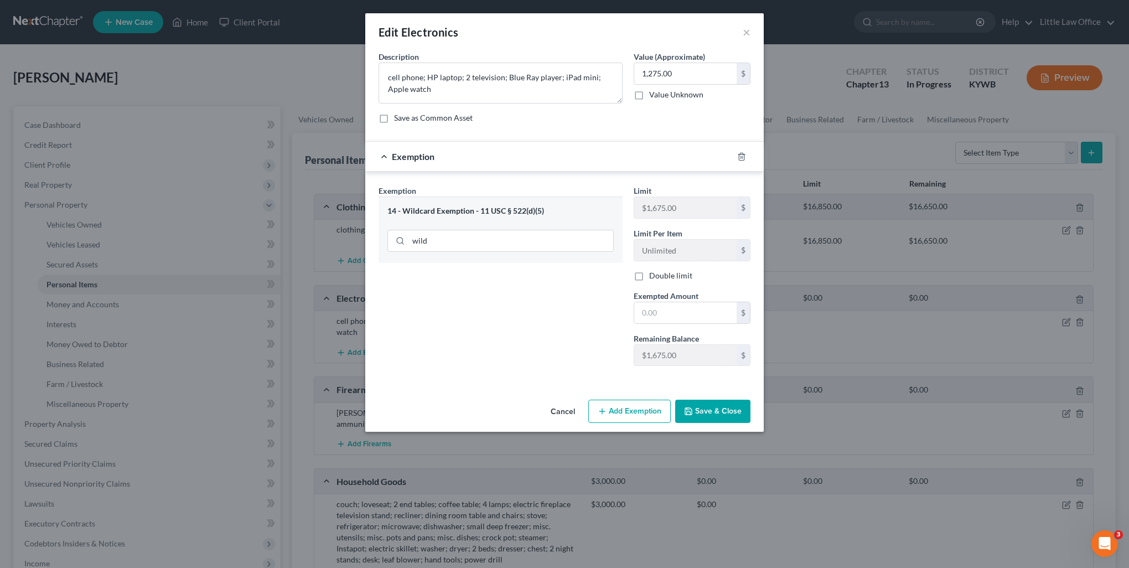
click at [668, 299] on label "Exempted Amount *" at bounding box center [665, 296] width 65 height 12
click at [683, 308] on input "text" at bounding box center [685, 312] width 102 height 21
type input "1,275"
click at [728, 412] on button "Save & Close" at bounding box center [712, 410] width 75 height 23
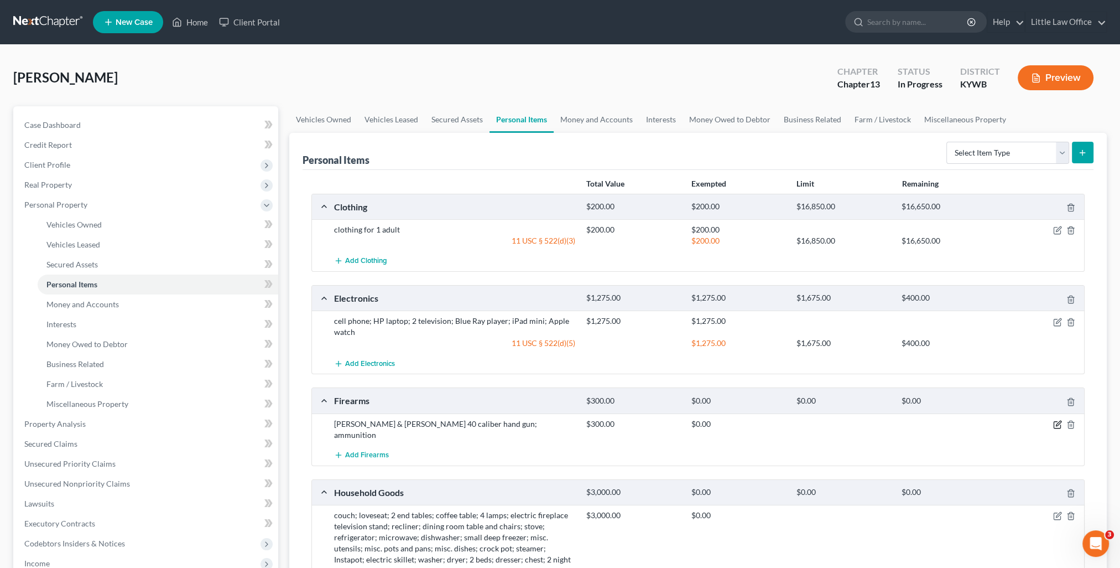
click at [1059, 420] on icon "button" at bounding box center [1058, 422] width 5 height 5
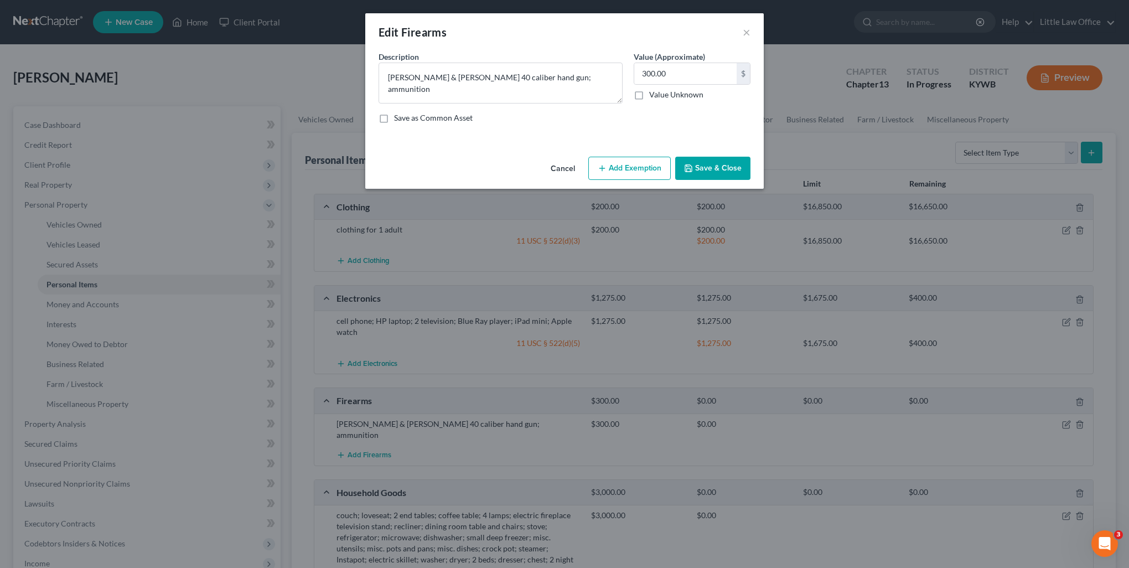
click at [646, 161] on button "Add Exemption" at bounding box center [629, 168] width 82 height 23
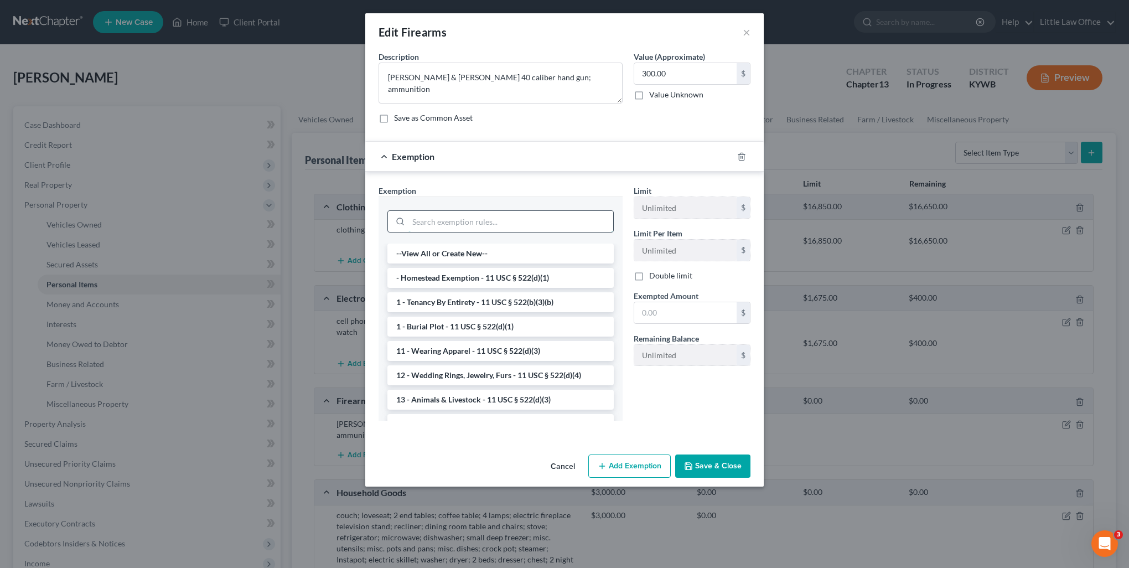
click at [498, 225] on input "search" at bounding box center [510, 221] width 205 height 21
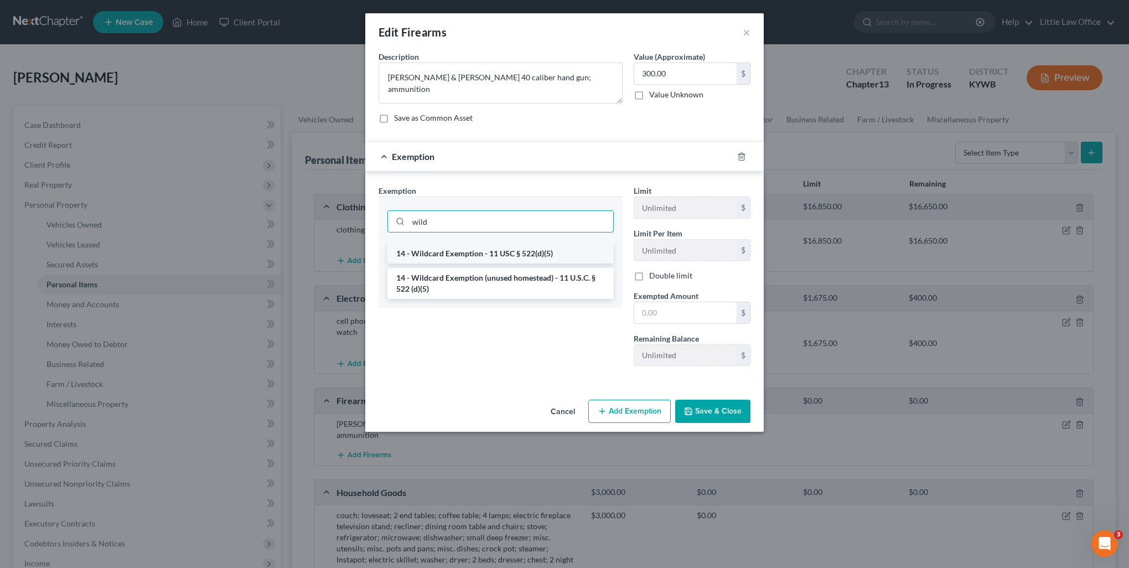
type input "wild"
click at [506, 251] on li "14 - Wildcard Exemption - 11 USC § 522(d)(5)" at bounding box center [500, 253] width 226 height 20
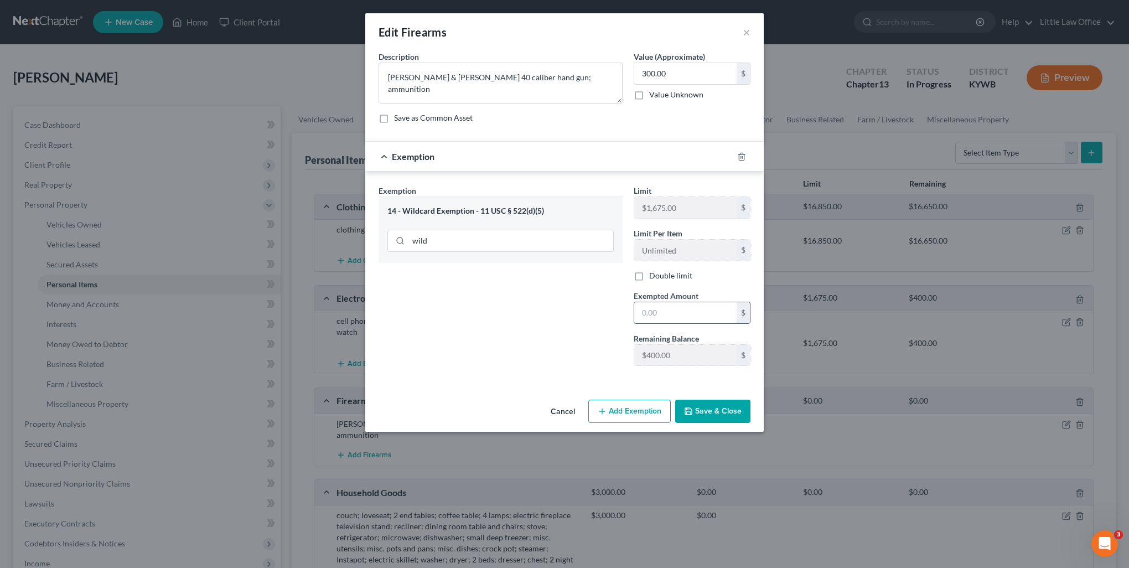
click at [672, 302] on input "text" at bounding box center [685, 312] width 102 height 21
type input "300"
click at [719, 408] on button "Save & Close" at bounding box center [712, 410] width 75 height 23
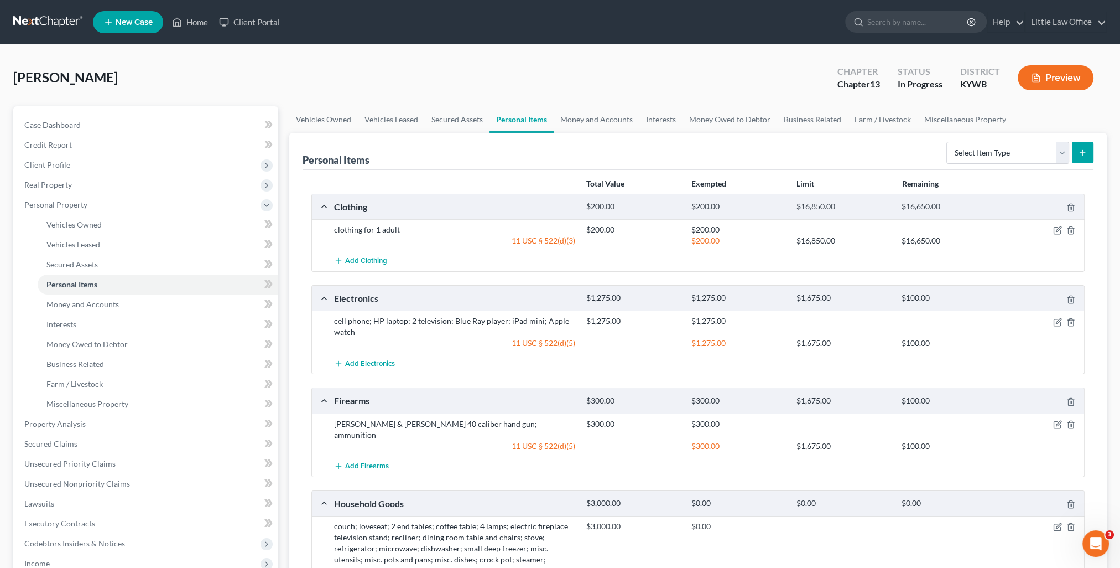
scroll to position [111, 0]
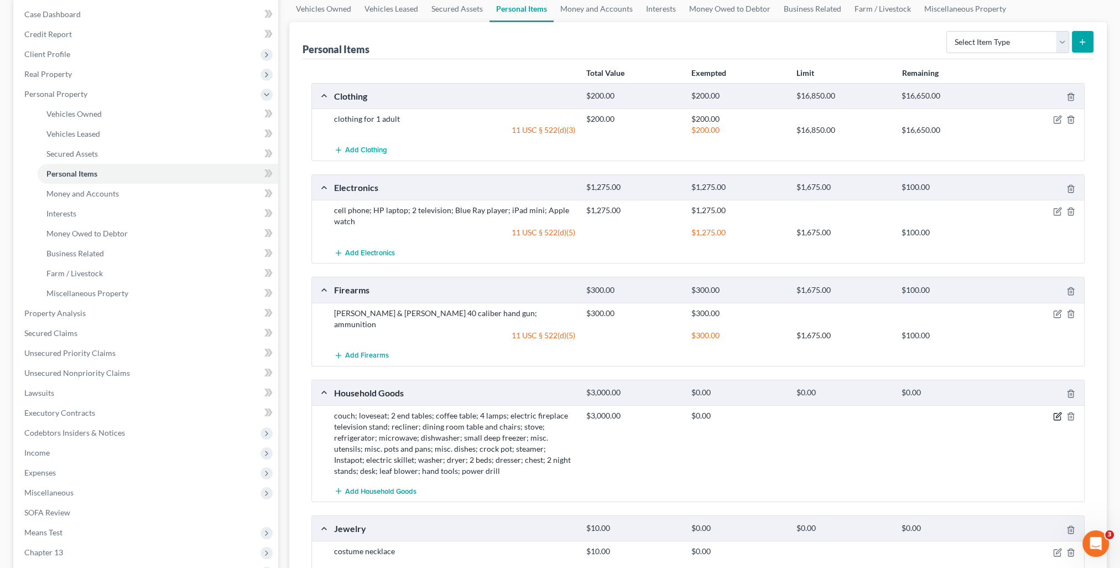
click at [1058, 413] on icon "button" at bounding box center [1058, 415] width 5 height 5
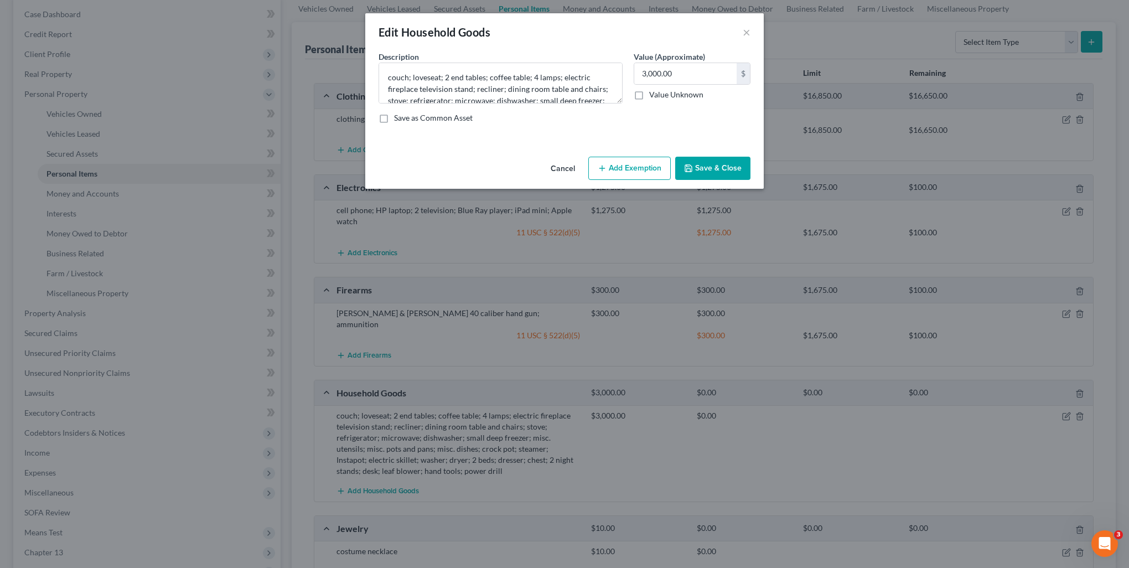
click at [616, 178] on button "Add Exemption" at bounding box center [629, 168] width 82 height 23
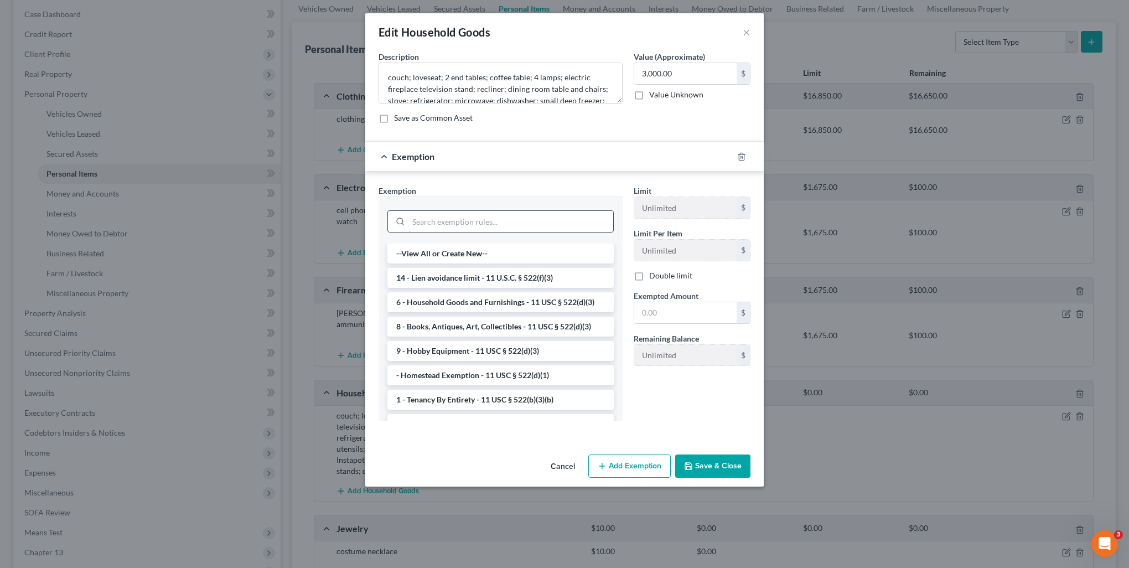
click at [471, 216] on input "search" at bounding box center [510, 221] width 205 height 21
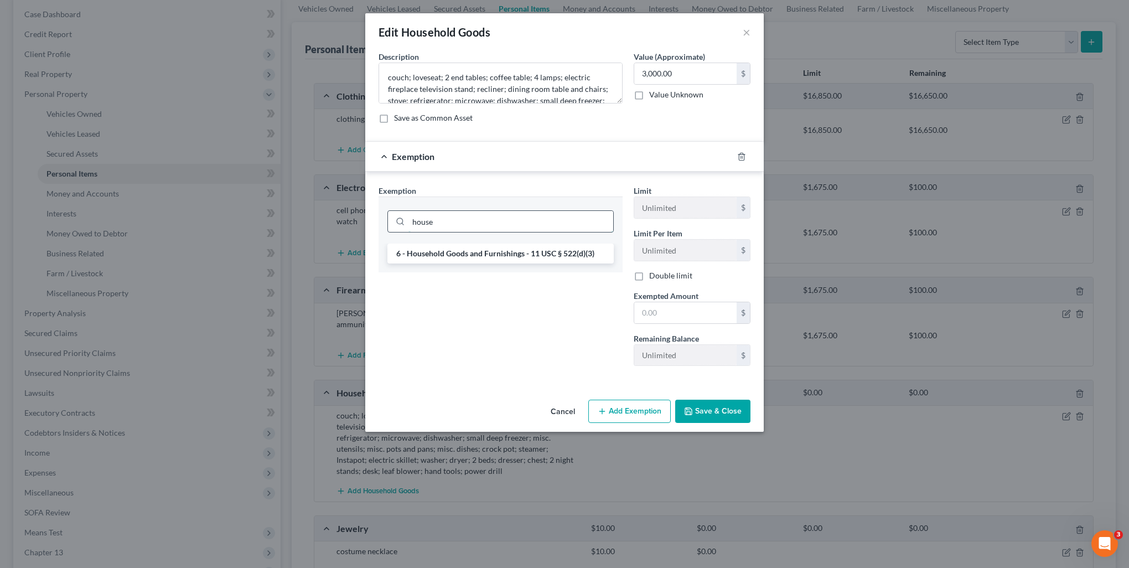
type input "house"
click at [668, 308] on input "text" at bounding box center [685, 312] width 102 height 21
type input "3,000"
click at [727, 414] on button "Save & Close" at bounding box center [712, 410] width 75 height 23
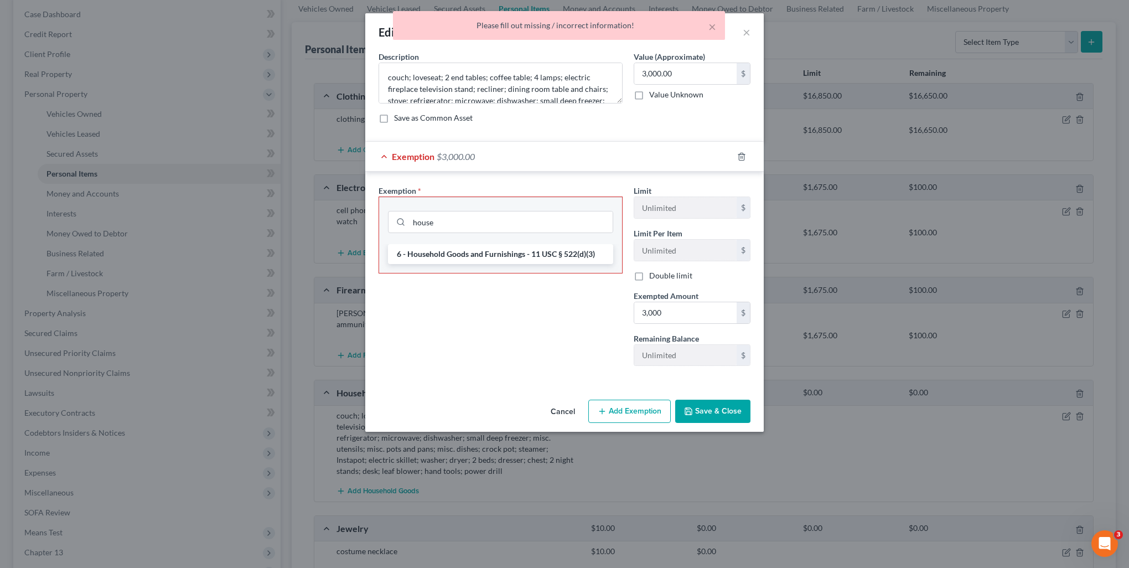
click at [526, 257] on li "6 - Household Goods and Furnishings - 11 USC § 522(d)(3)" at bounding box center [500, 254] width 225 height 20
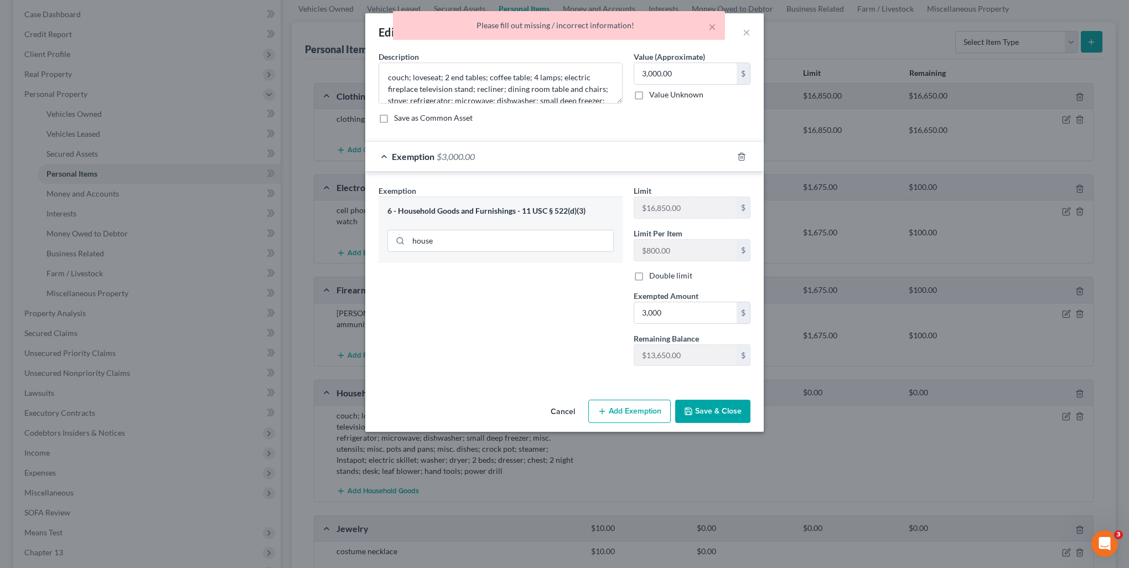
click at [733, 404] on button "Save & Close" at bounding box center [712, 410] width 75 height 23
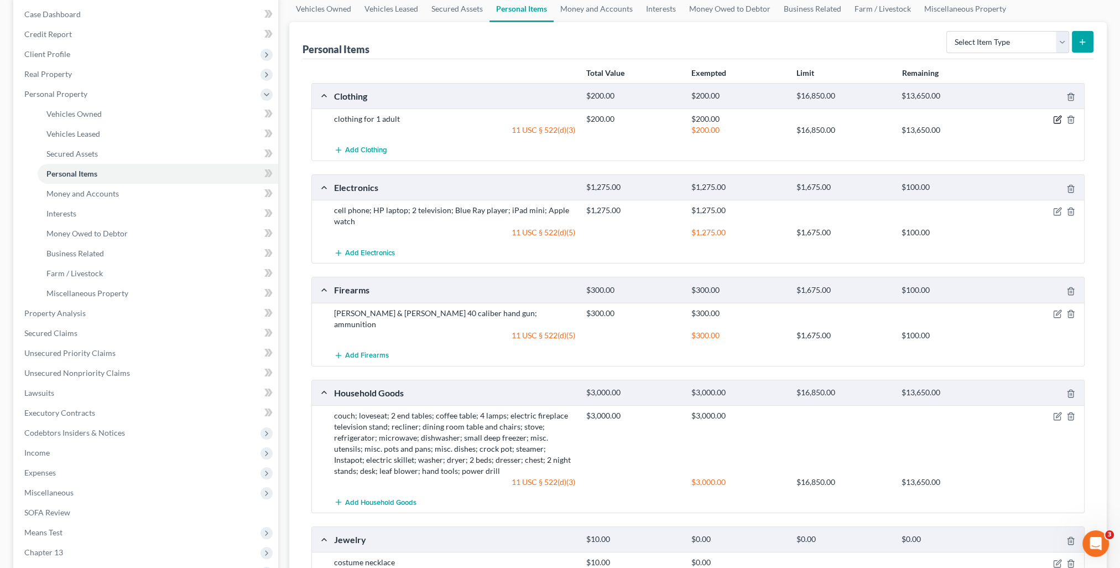
drag, startPoint x: 1057, startPoint y: 122, endPoint x: 1006, endPoint y: 116, distance: 50.8
click at [1056, 121] on icon "button" at bounding box center [1057, 119] width 9 height 9
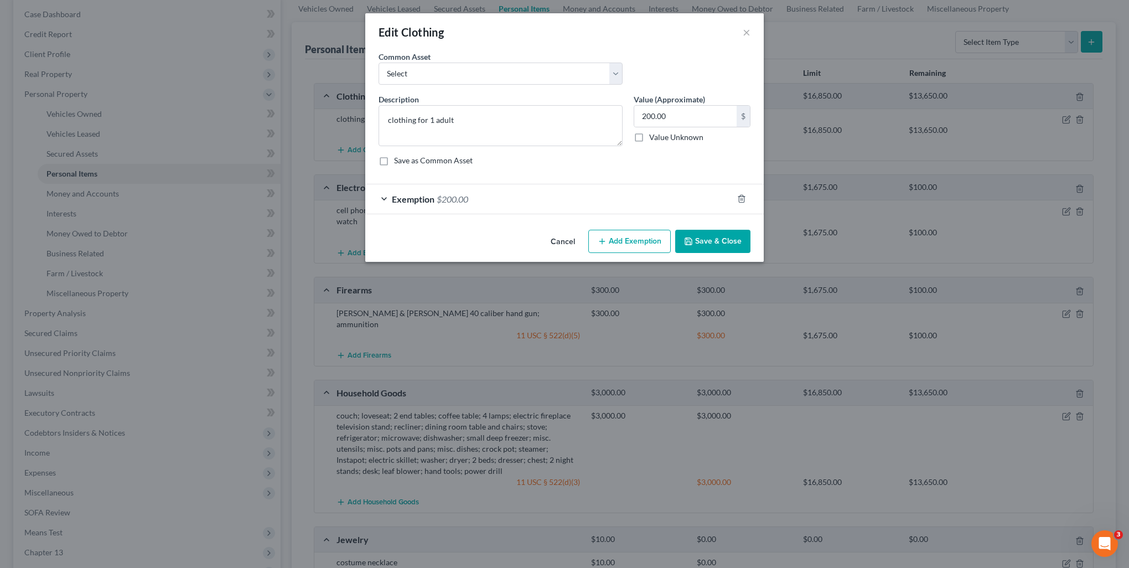
click at [585, 189] on div "Exemption $200.00" at bounding box center [548, 198] width 367 height 29
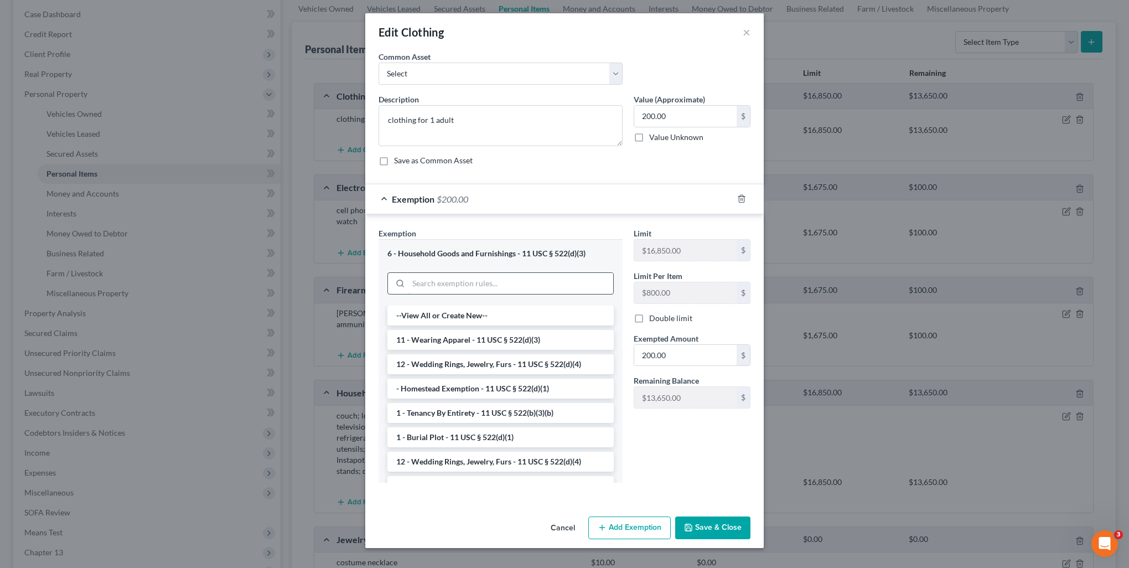
click at [497, 285] on input "search" at bounding box center [510, 283] width 205 height 21
click at [487, 339] on li "11 - Wearing Apparel - 11 USC § 522(d)(3)" at bounding box center [500, 340] width 226 height 20
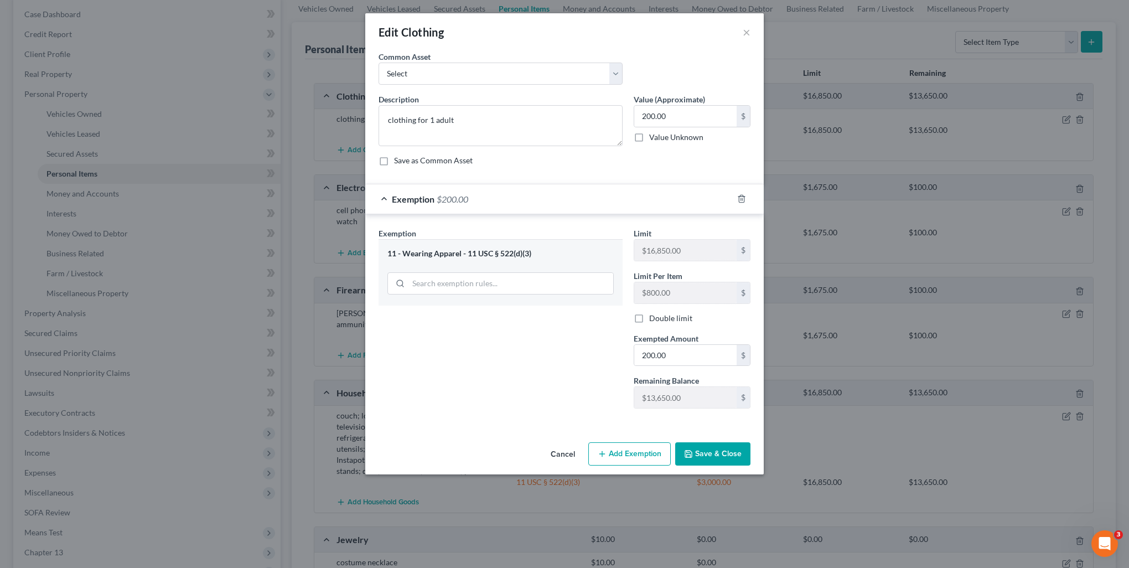
click at [710, 450] on button "Save & Close" at bounding box center [712, 453] width 75 height 23
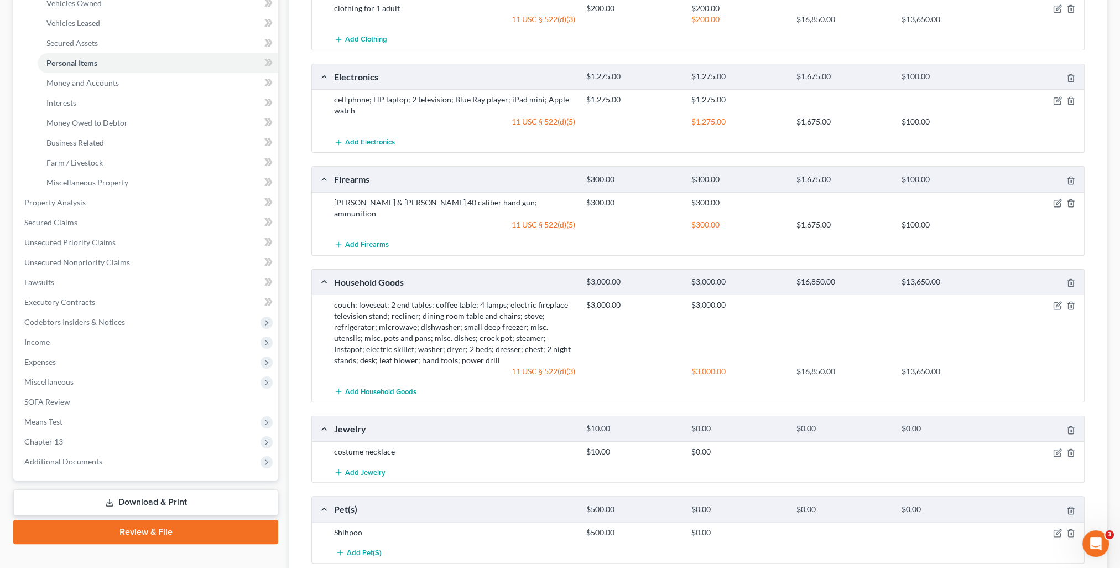
scroll to position [277, 0]
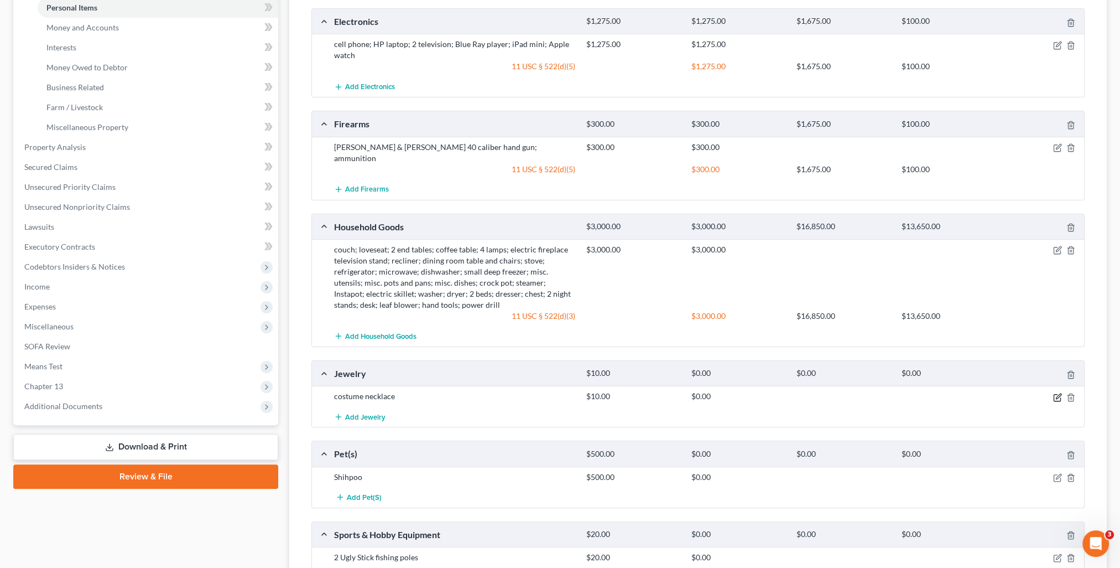
click at [1058, 393] on icon "button" at bounding box center [1057, 397] width 9 height 9
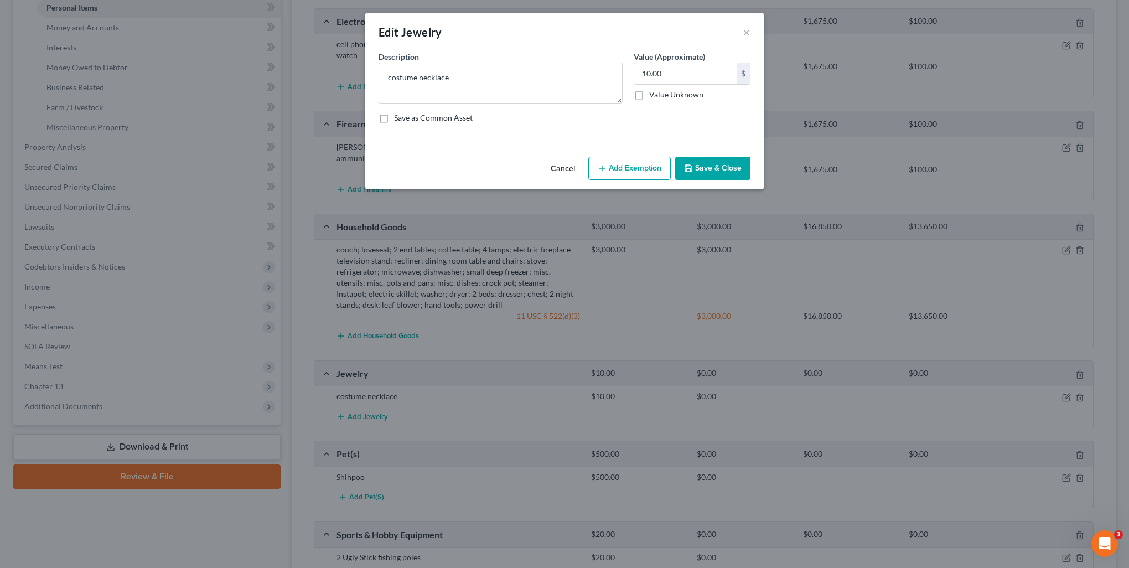
click at [656, 158] on button "Add Exemption" at bounding box center [629, 168] width 82 height 23
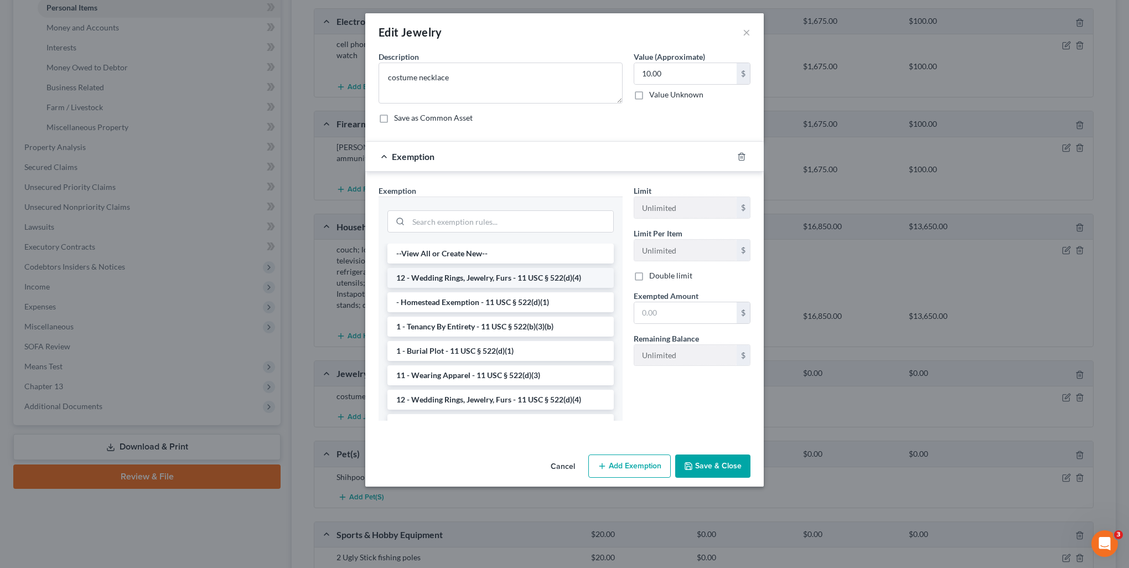
click at [482, 275] on li "12 - Wedding Rings, Jewelry, Furs - 11 USC § 522(d)(4)" at bounding box center [500, 278] width 226 height 20
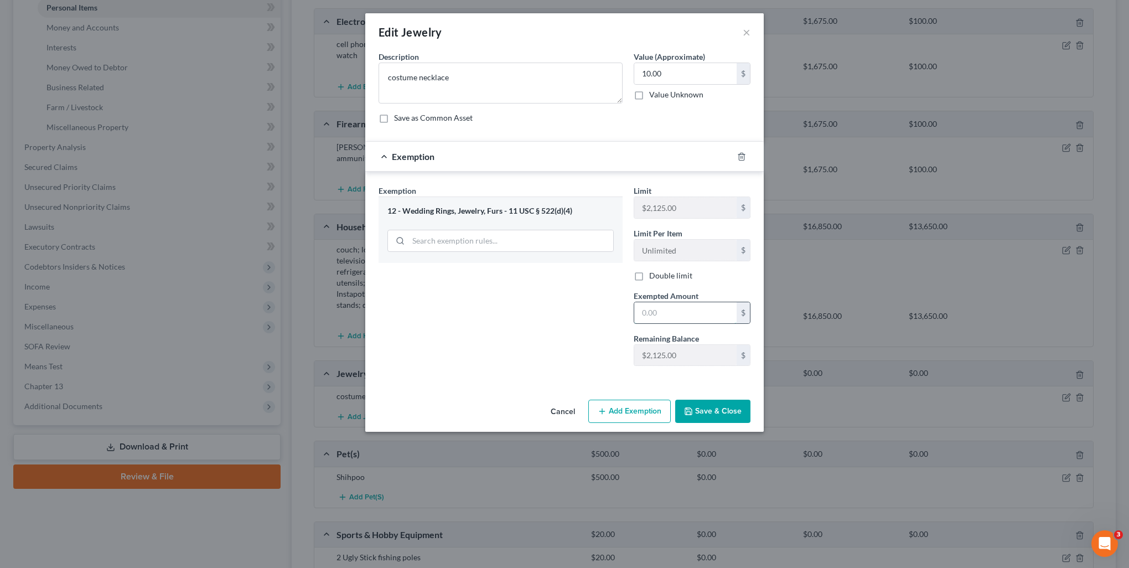
click at [682, 309] on input "text" at bounding box center [685, 312] width 102 height 21
type input "10"
click at [702, 412] on button "Save & Close" at bounding box center [712, 410] width 75 height 23
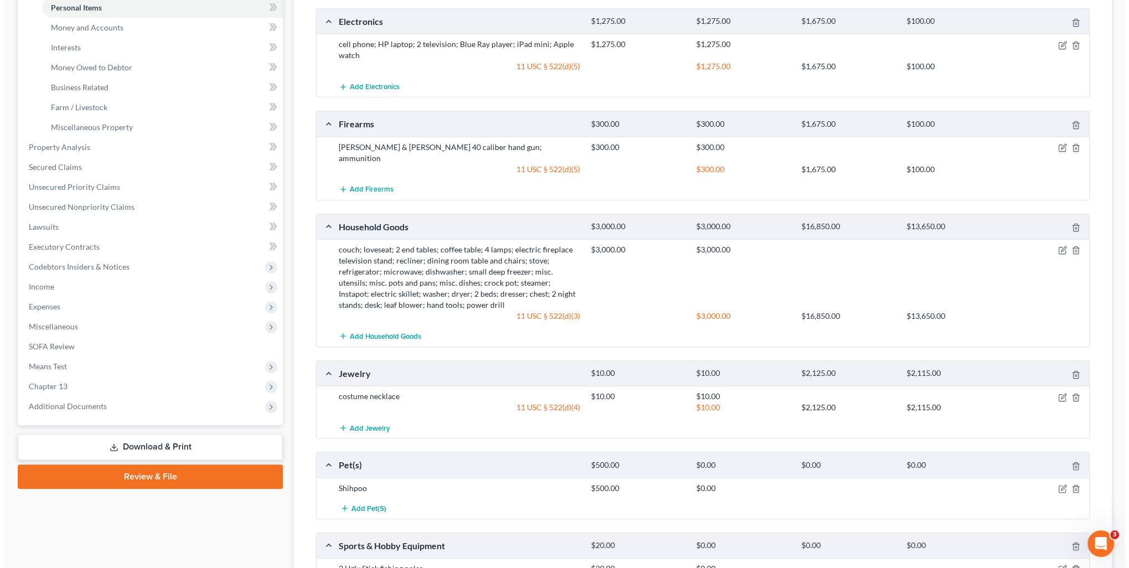
scroll to position [332, 0]
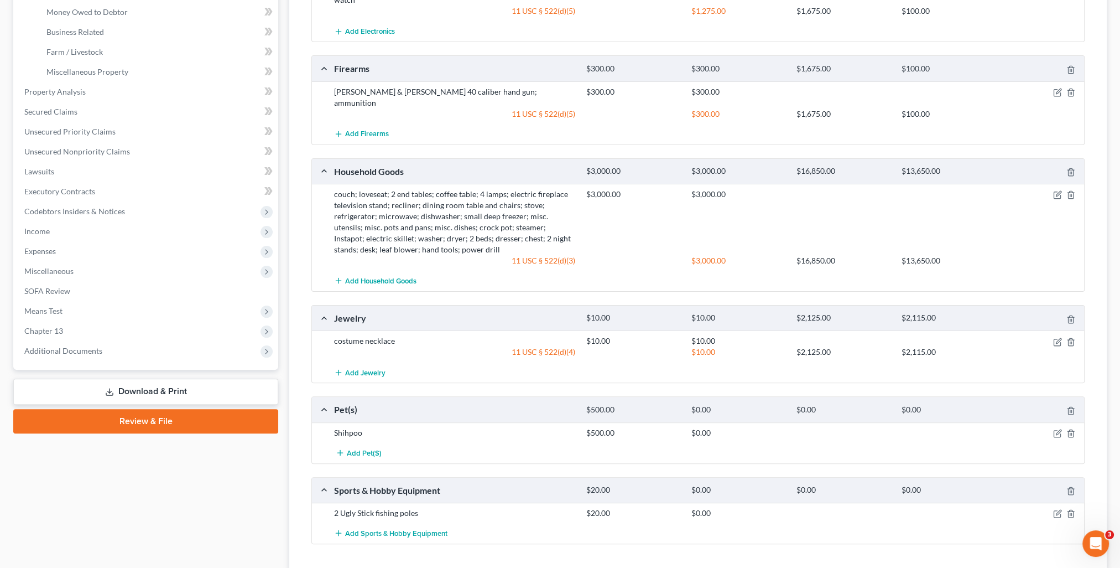
click at [1052, 427] on div at bounding box center [1043, 432] width 84 height 11
click at [1061, 429] on icon "button" at bounding box center [1057, 433] width 9 height 9
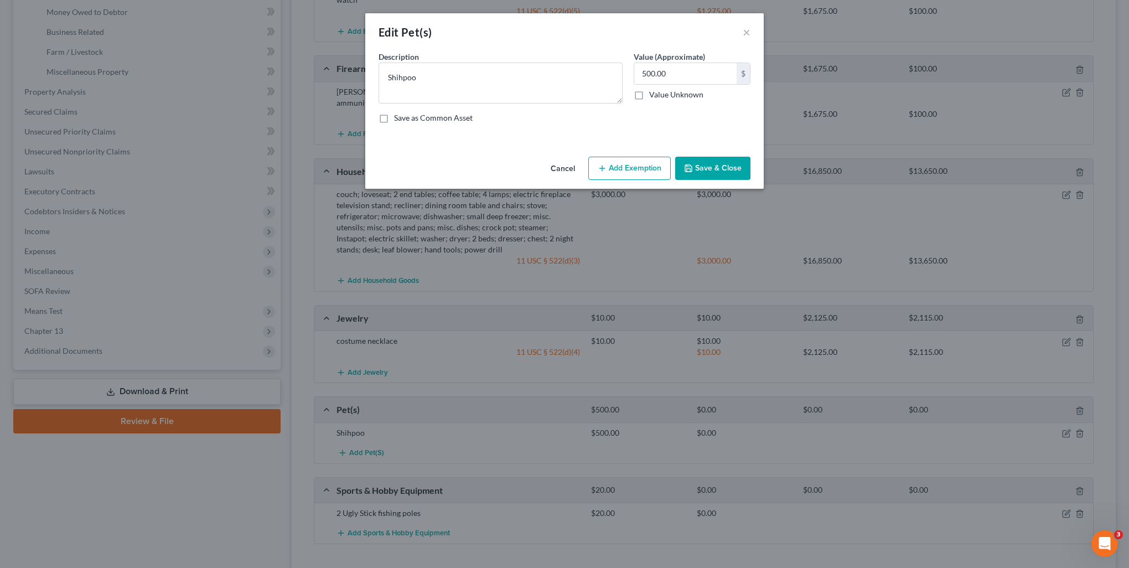
click at [624, 178] on button "Add Exemption" at bounding box center [629, 168] width 82 height 23
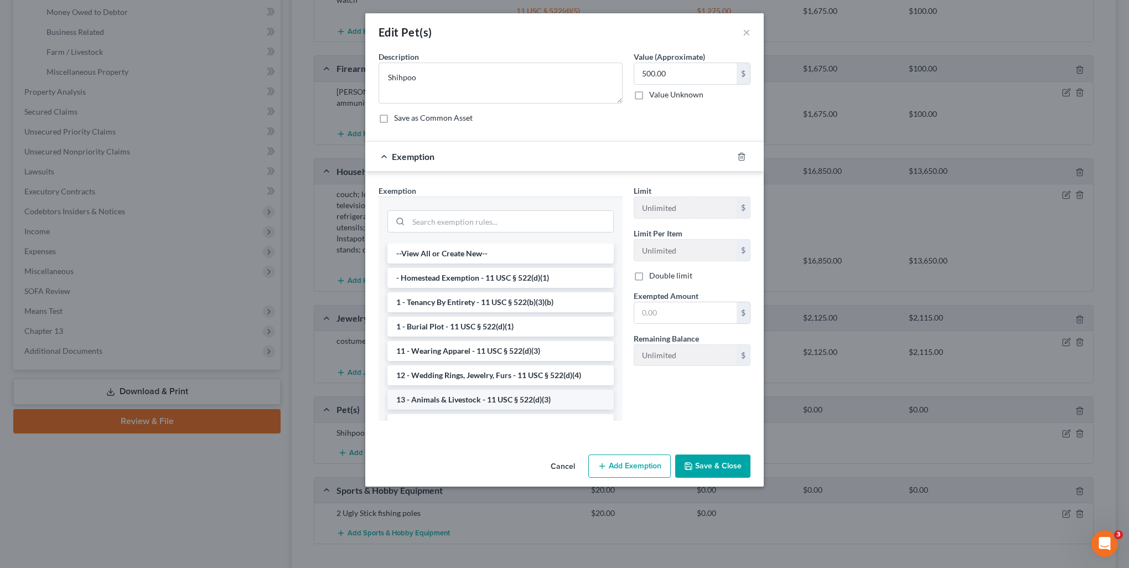
click at [526, 393] on li "13 - Animals & Livestock - 11 USC § 522(d)(3)" at bounding box center [500, 399] width 226 height 20
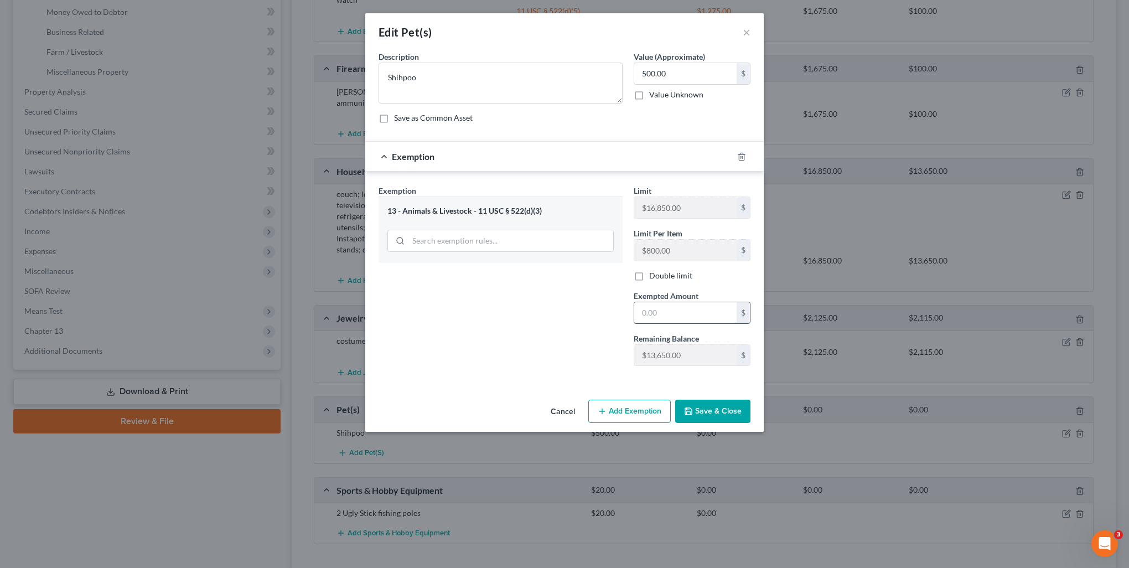
click at [703, 305] on input "text" at bounding box center [685, 312] width 102 height 21
type input "500"
click at [712, 406] on button "Save & Close" at bounding box center [712, 410] width 75 height 23
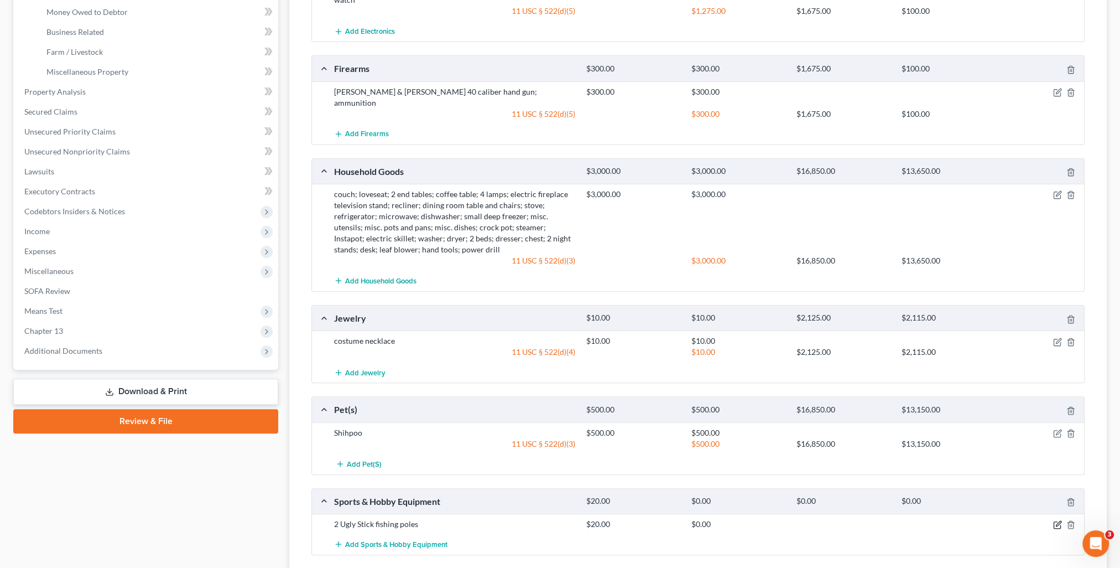
click at [1056, 521] on icon "button" at bounding box center [1058, 523] width 5 height 5
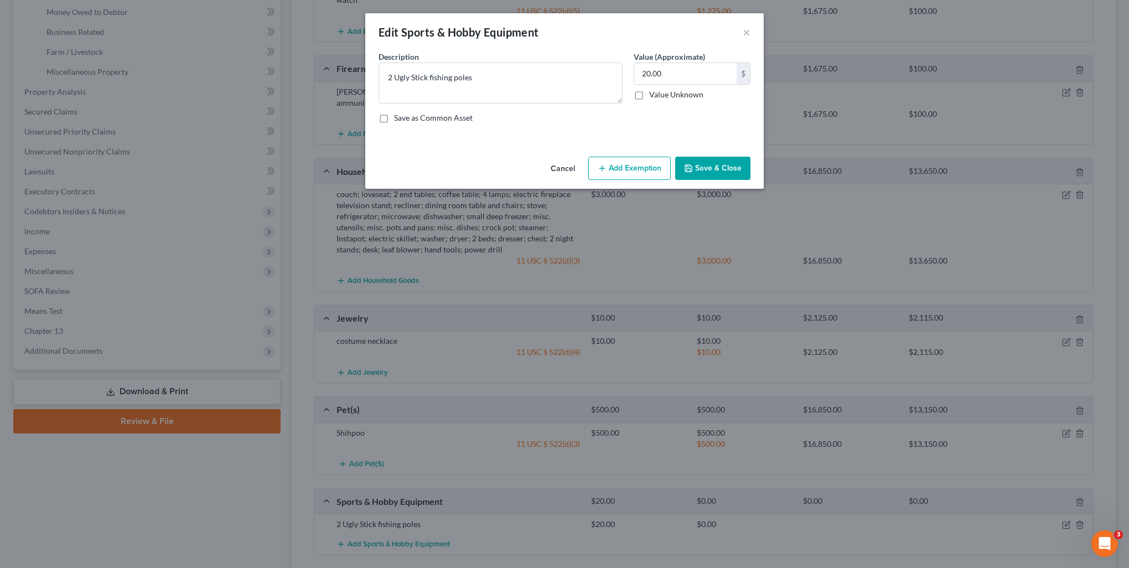
click at [638, 172] on button "Add Exemption" at bounding box center [629, 168] width 82 height 23
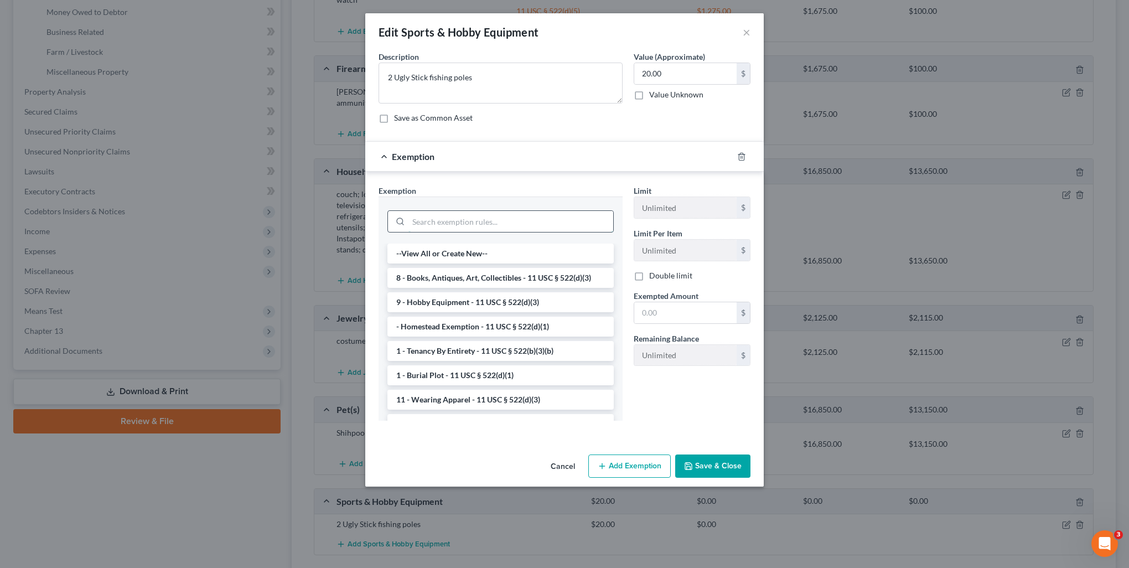
click at [510, 217] on input "search" at bounding box center [510, 221] width 205 height 21
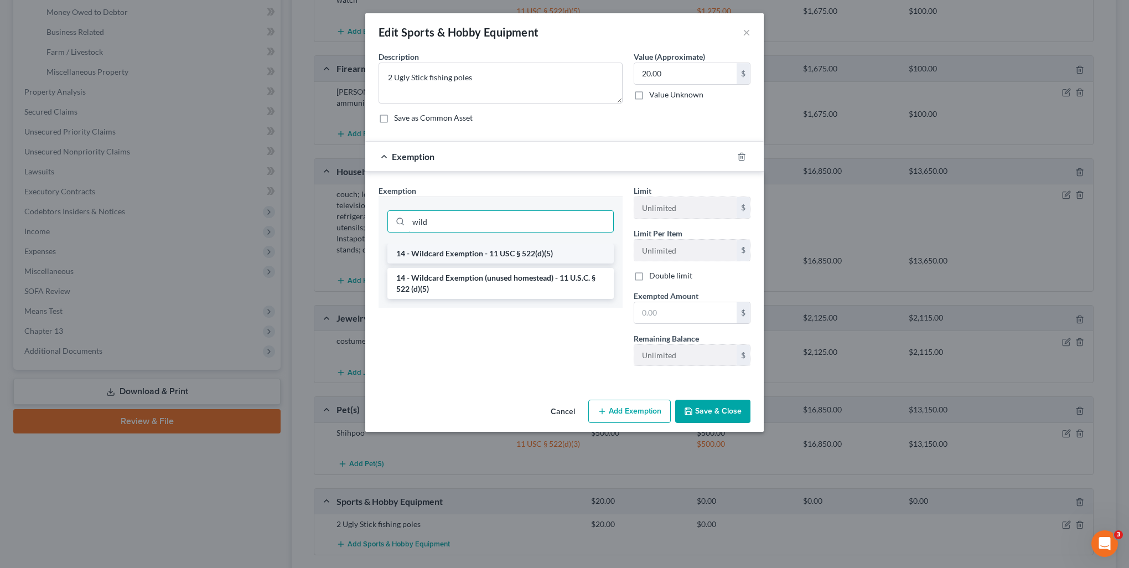
type input "wild"
click at [563, 258] on li "14 - Wildcard Exemption - 11 USC § 522(d)(5)" at bounding box center [500, 253] width 226 height 20
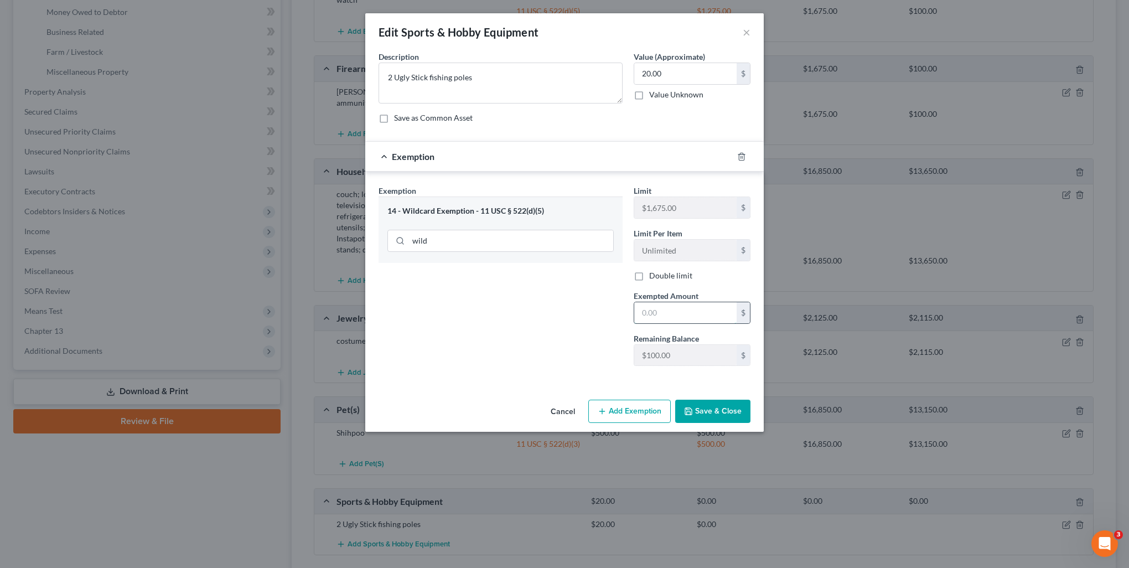
click at [679, 309] on input "text" at bounding box center [685, 312] width 102 height 21
type input "20"
click at [721, 417] on button "Save & Close" at bounding box center [712, 410] width 75 height 23
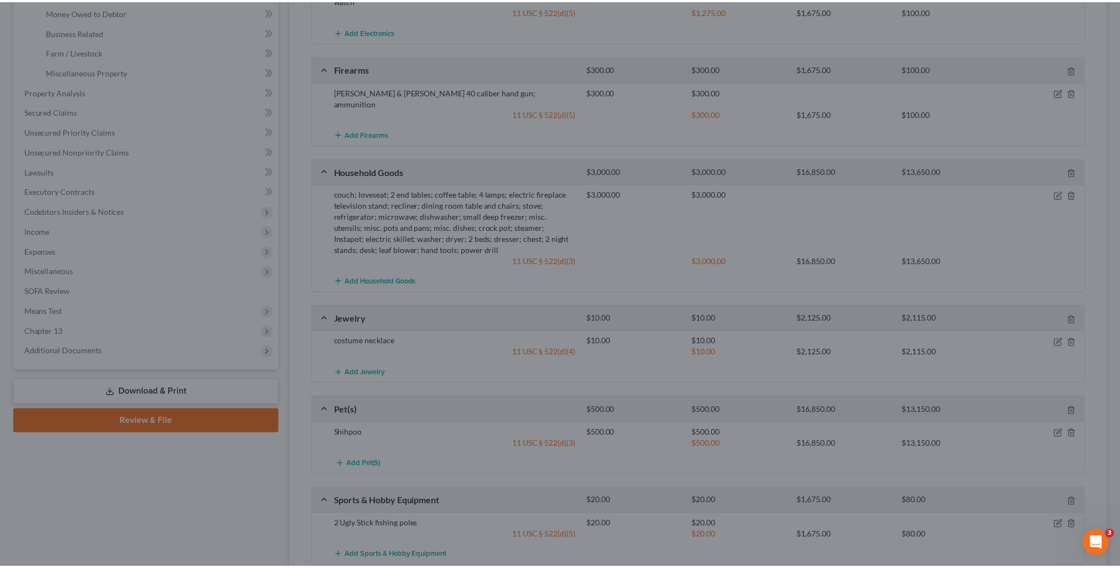
scroll to position [387, 0]
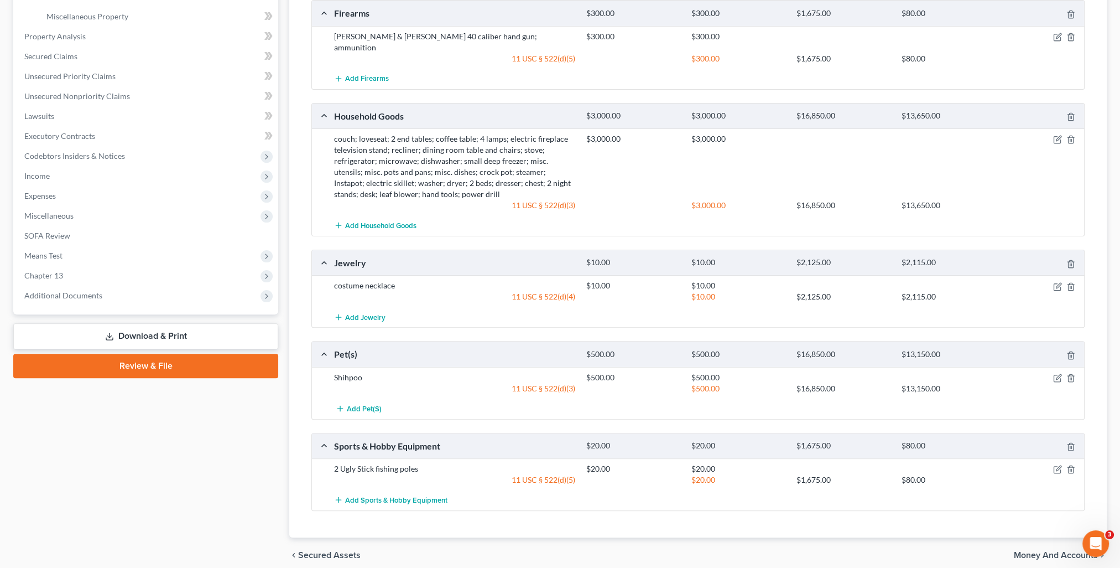
click at [1036, 550] on span "Money and Accounts" at bounding box center [1056, 554] width 84 height 9
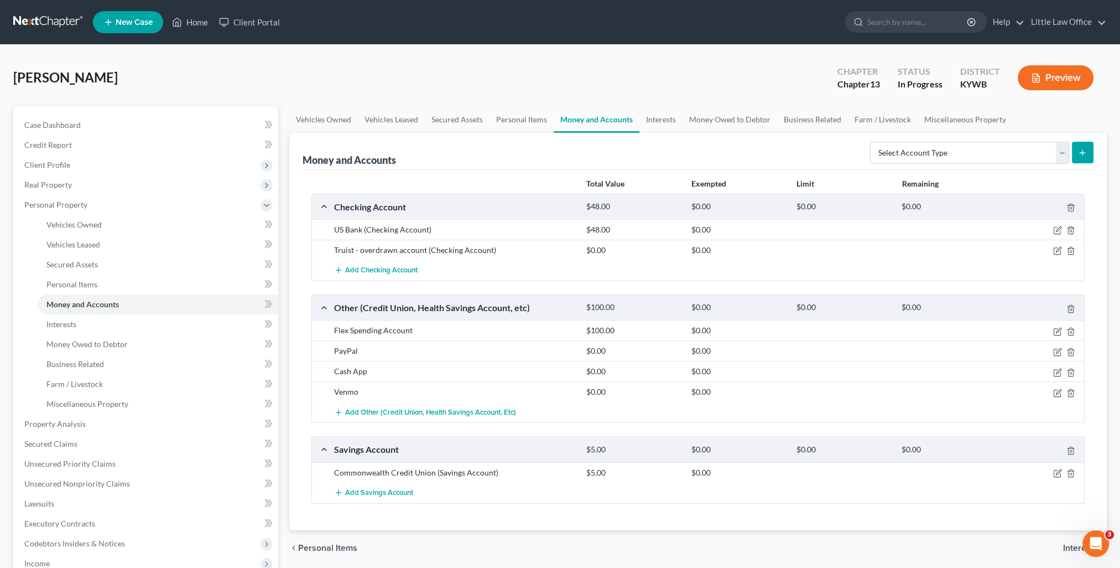
click at [1052, 230] on div at bounding box center [1043, 229] width 84 height 11
click at [1054, 231] on icon "button" at bounding box center [1057, 230] width 7 height 7
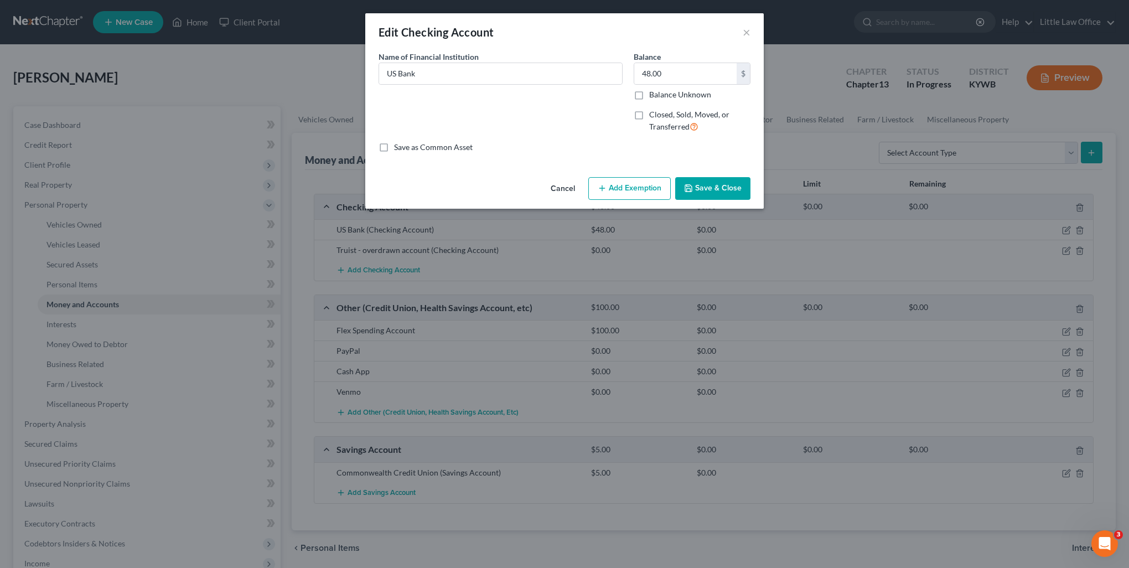
click at [616, 190] on button "Add Exemption" at bounding box center [629, 188] width 82 height 23
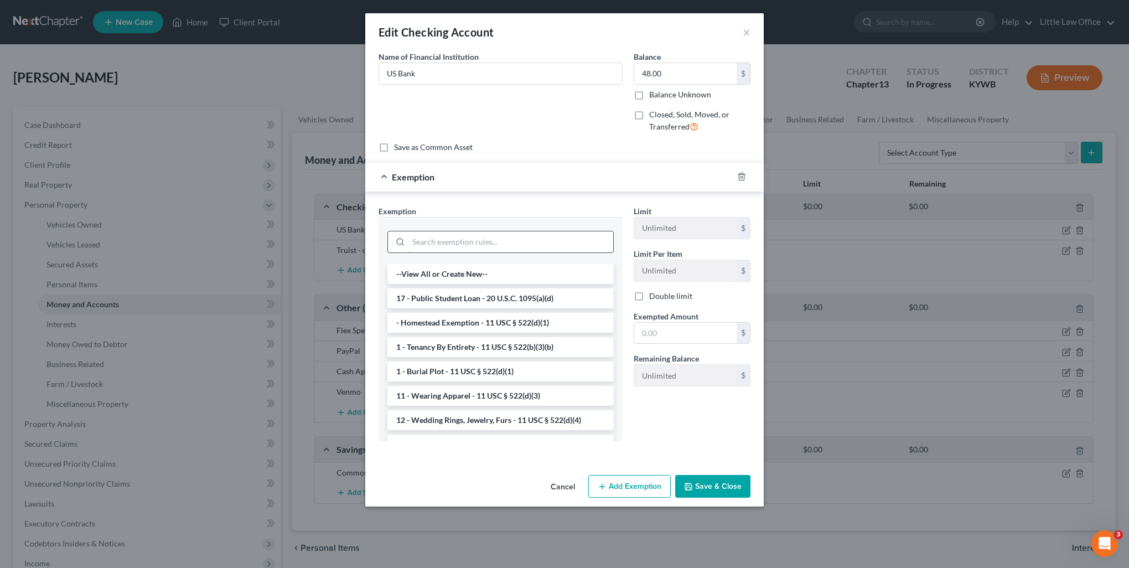
click at [433, 245] on input "search" at bounding box center [510, 241] width 205 height 21
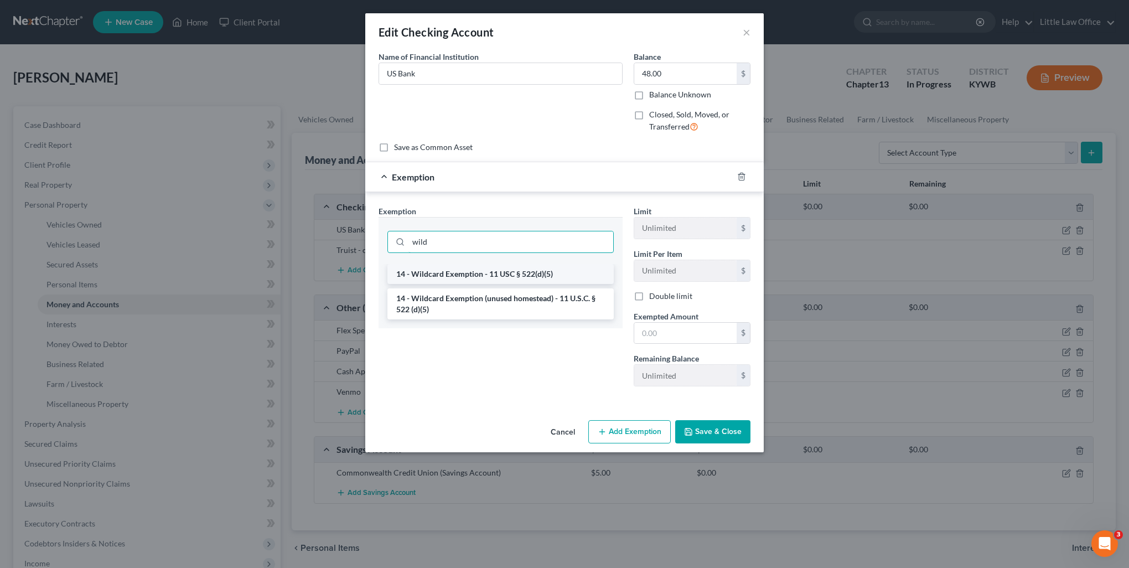
type input "wild"
click at [435, 276] on li "14 - Wildcard Exemption - 11 USC § 522(d)(5)" at bounding box center [500, 274] width 226 height 20
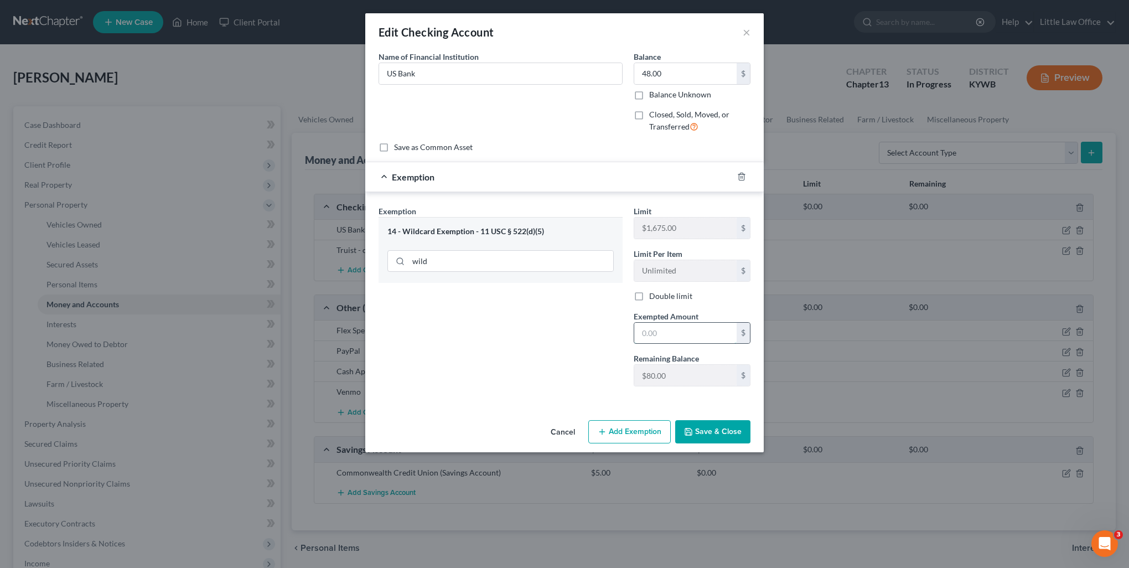
click at [703, 334] on input "text" at bounding box center [685, 333] width 102 height 21
type input "48"
click at [728, 433] on button "Save & Close" at bounding box center [712, 431] width 75 height 23
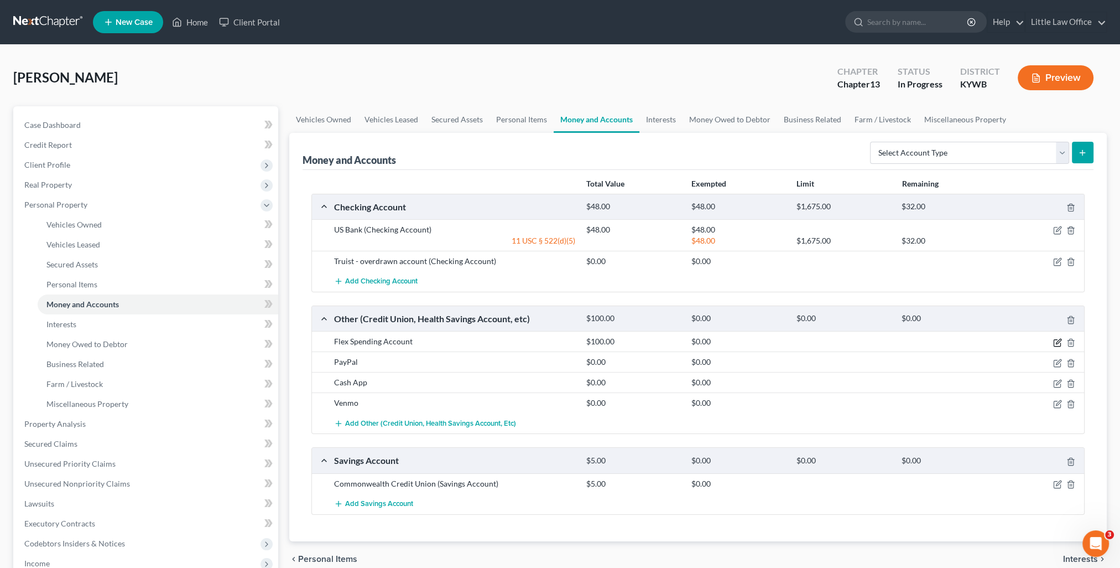
click at [1060, 339] on icon "button" at bounding box center [1057, 342] width 9 height 9
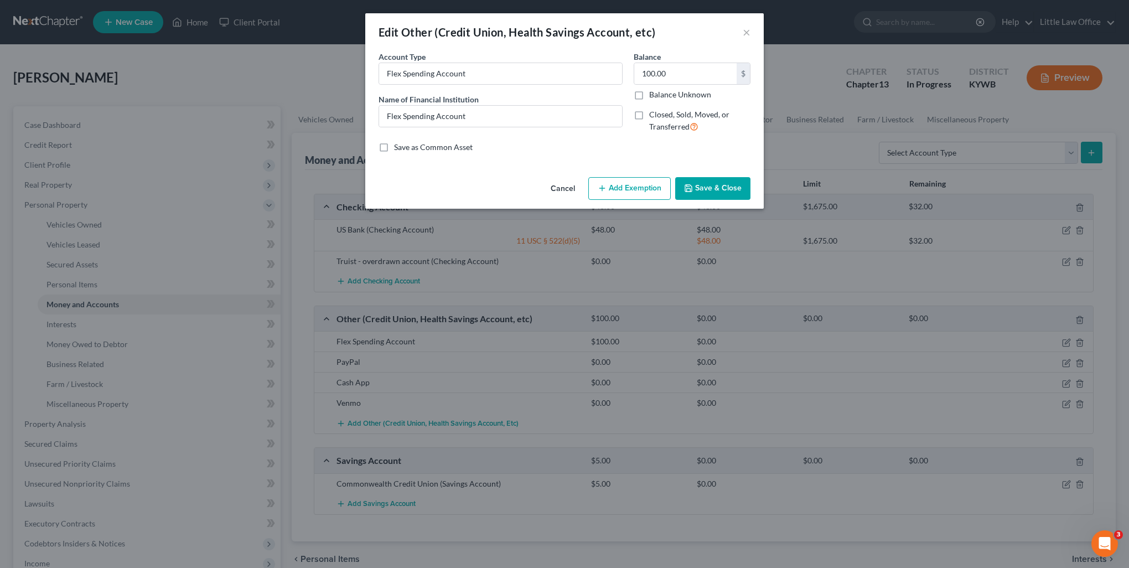
click at [641, 190] on button "Add Exemption" at bounding box center [629, 188] width 82 height 23
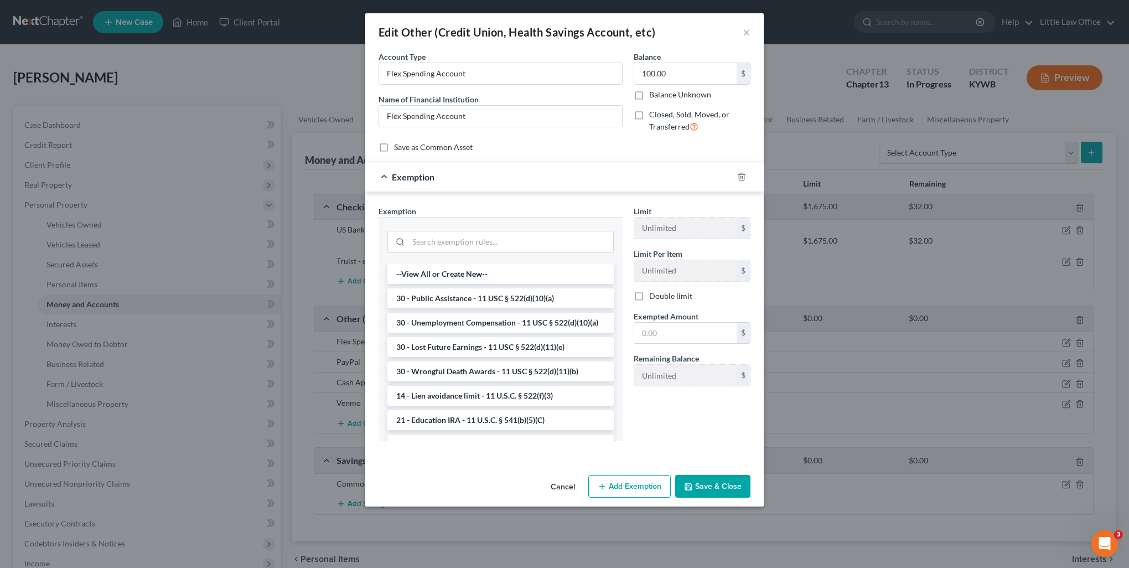
click at [482, 228] on div at bounding box center [500, 240] width 226 height 29
click at [480, 234] on input "search" at bounding box center [510, 241] width 205 height 21
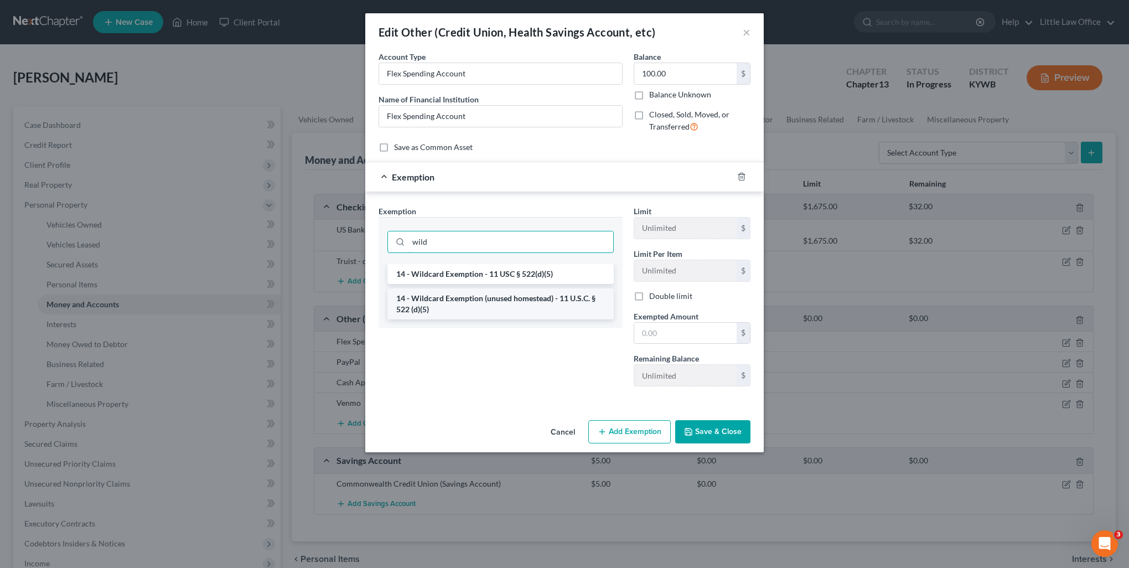
type input "wild"
click at [515, 312] on li "14 - Wildcard Exemption (unused homestead) - 11 U.S.C. § 522 (d)(5)" at bounding box center [500, 303] width 226 height 31
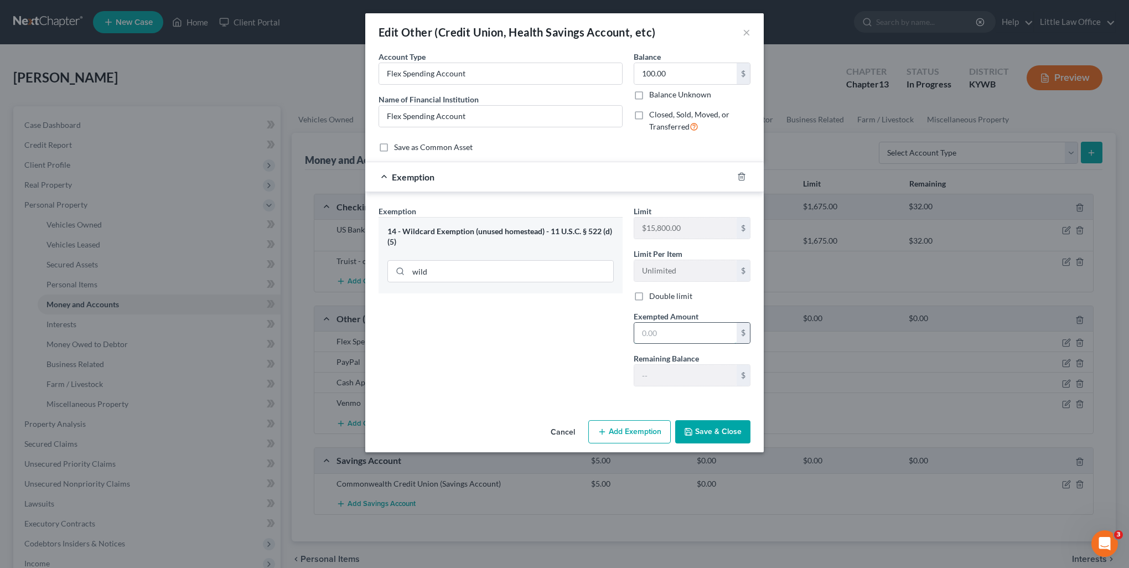
click at [679, 339] on input "text" at bounding box center [685, 333] width 102 height 21
type input "100"
click at [729, 437] on button "Save & Close" at bounding box center [712, 431] width 75 height 23
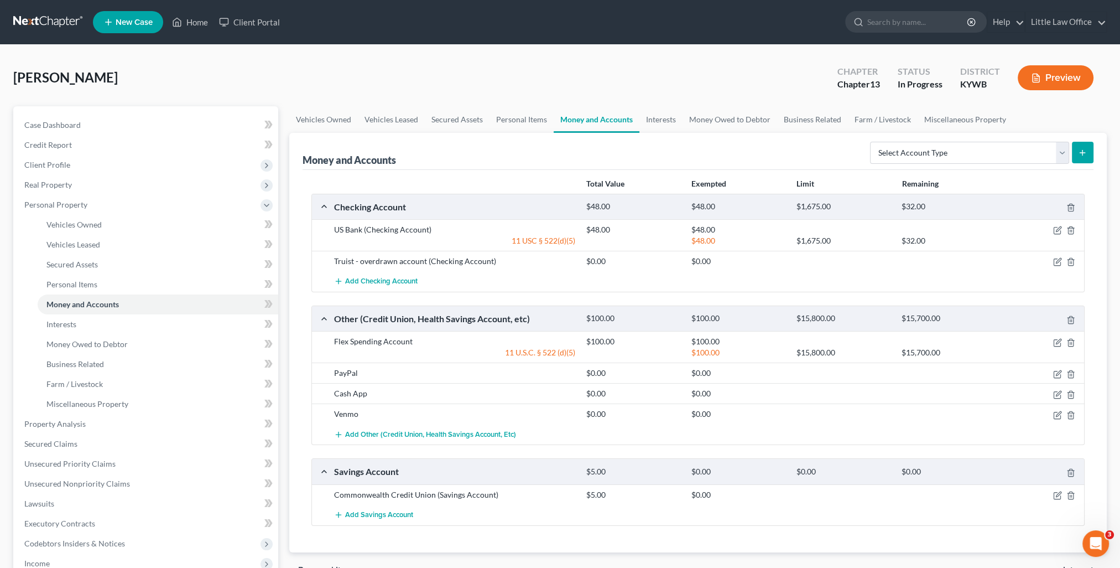
scroll to position [55, 0]
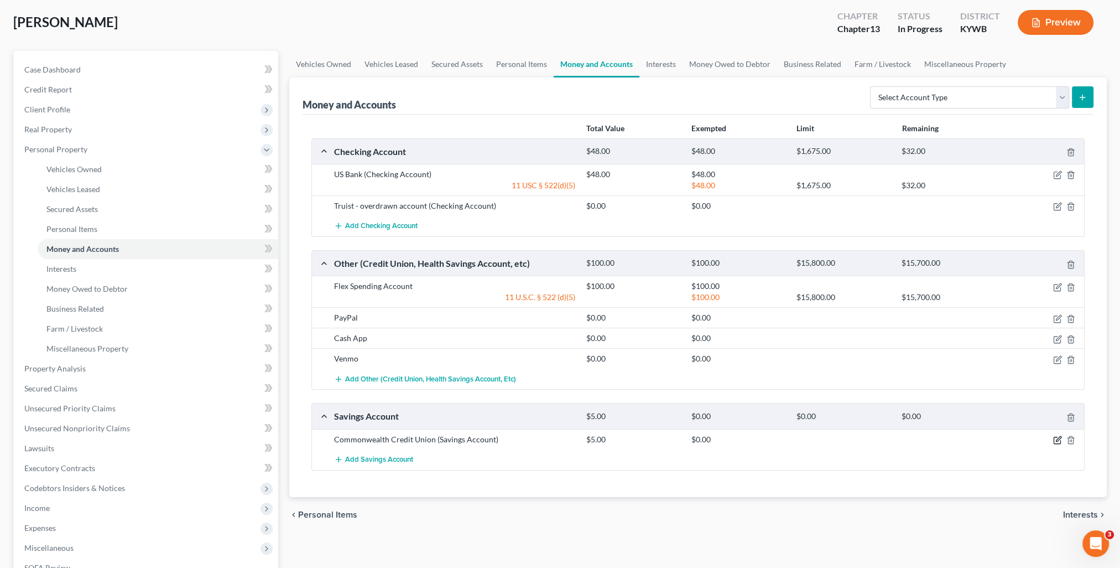
click at [1058, 439] on icon "button" at bounding box center [1058, 438] width 5 height 5
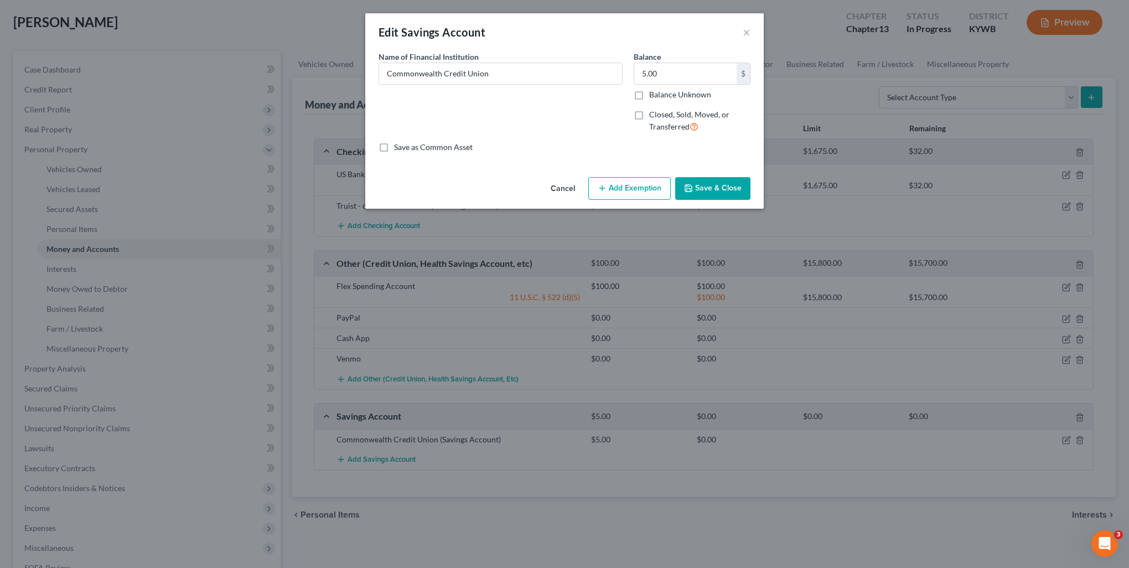
click at [621, 196] on button "Add Exemption" at bounding box center [629, 188] width 82 height 23
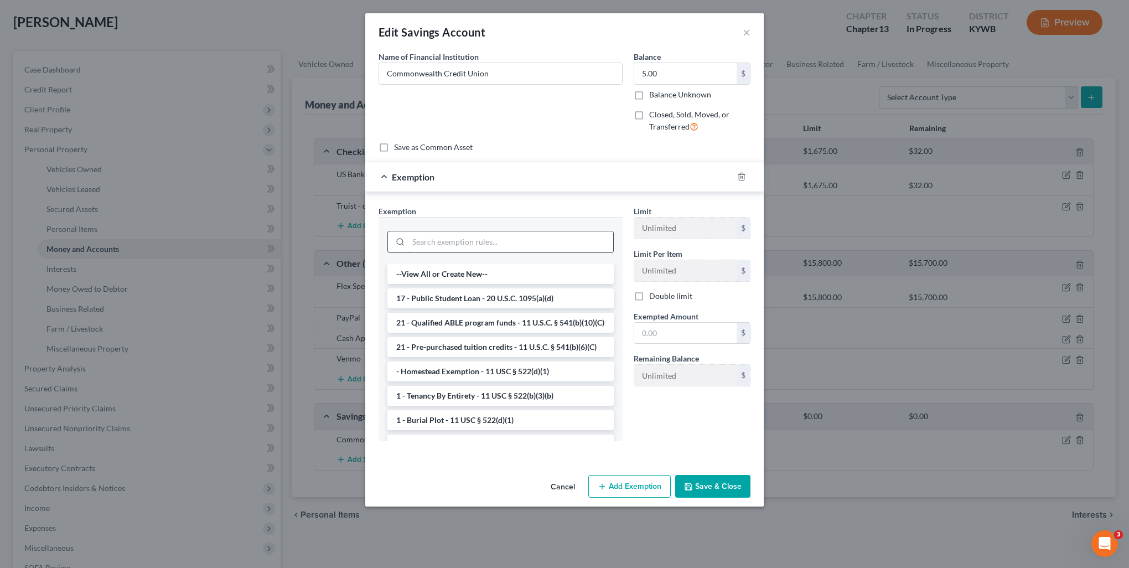
click at [480, 249] on input "search" at bounding box center [510, 241] width 205 height 21
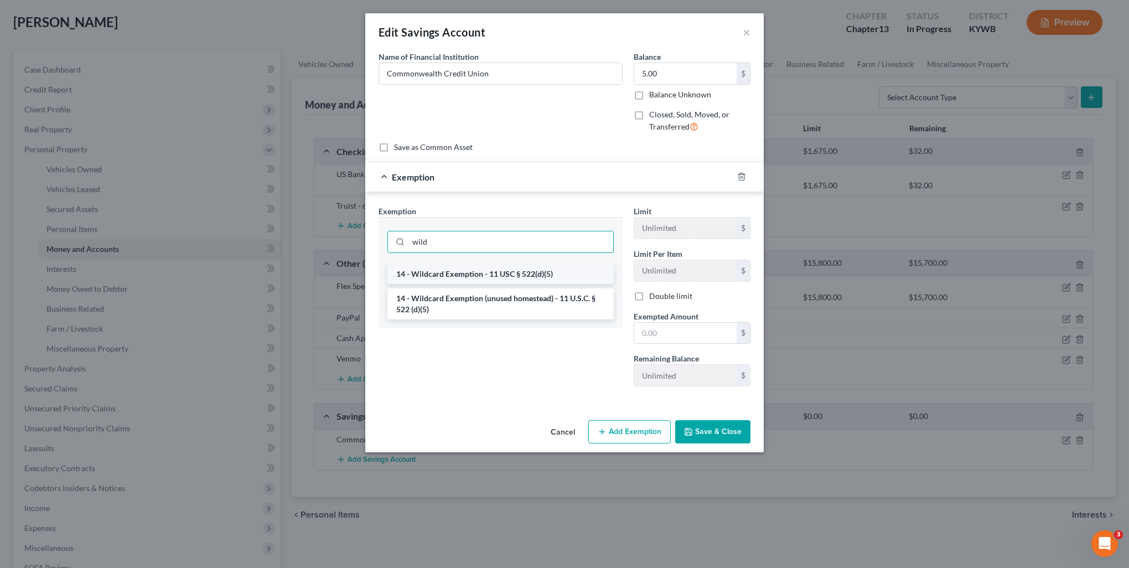
type input "wild"
click at [485, 273] on li "14 - Wildcard Exemption - 11 USC § 522(d)(5)" at bounding box center [500, 274] width 226 height 20
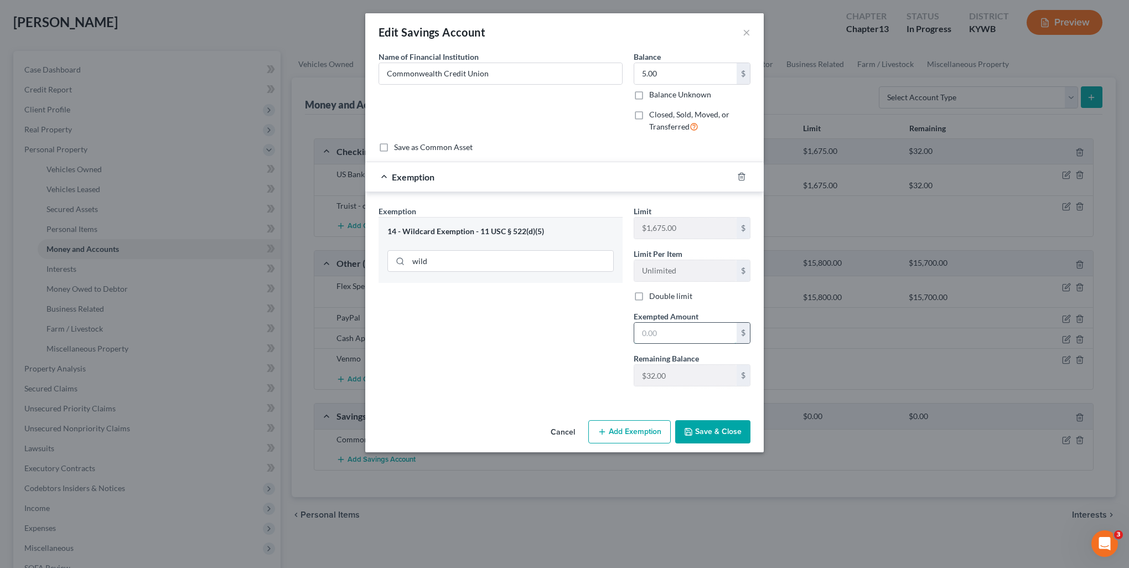
click at [665, 337] on input "text" at bounding box center [685, 333] width 102 height 21
type input "5"
drag, startPoint x: 547, startPoint y: 354, endPoint x: 694, endPoint y: 400, distance: 154.2
click at [547, 354] on div "Exemption Set must be selected for CA. Exemption * 14 - Wildcard Exemption - 11…" at bounding box center [500, 300] width 255 height 190
click at [740, 434] on button "Save & Close" at bounding box center [712, 431] width 75 height 23
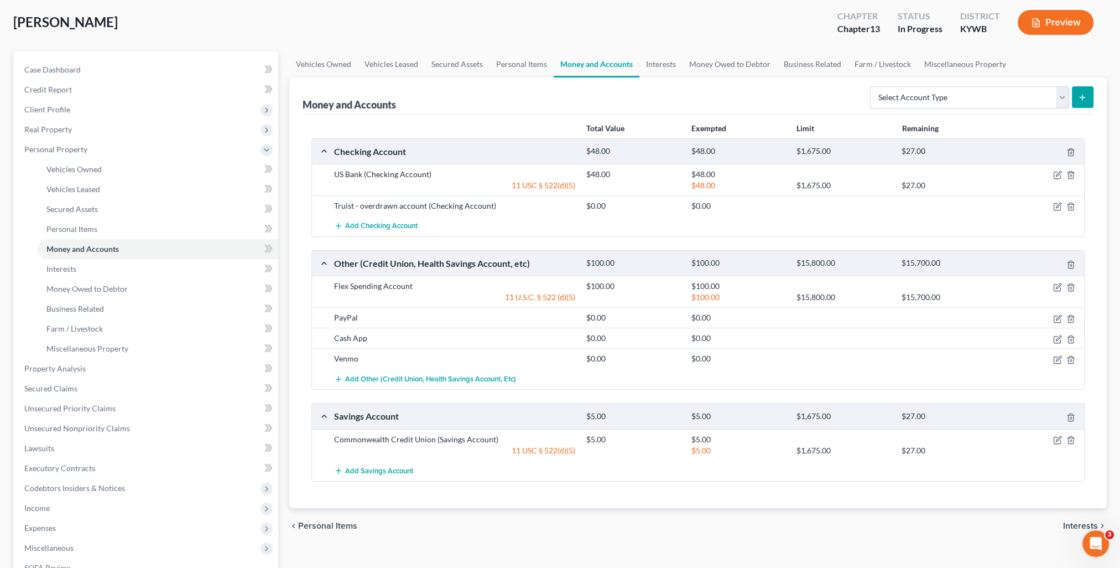
click at [1071, 521] on span "Interests" at bounding box center [1080, 525] width 35 height 9
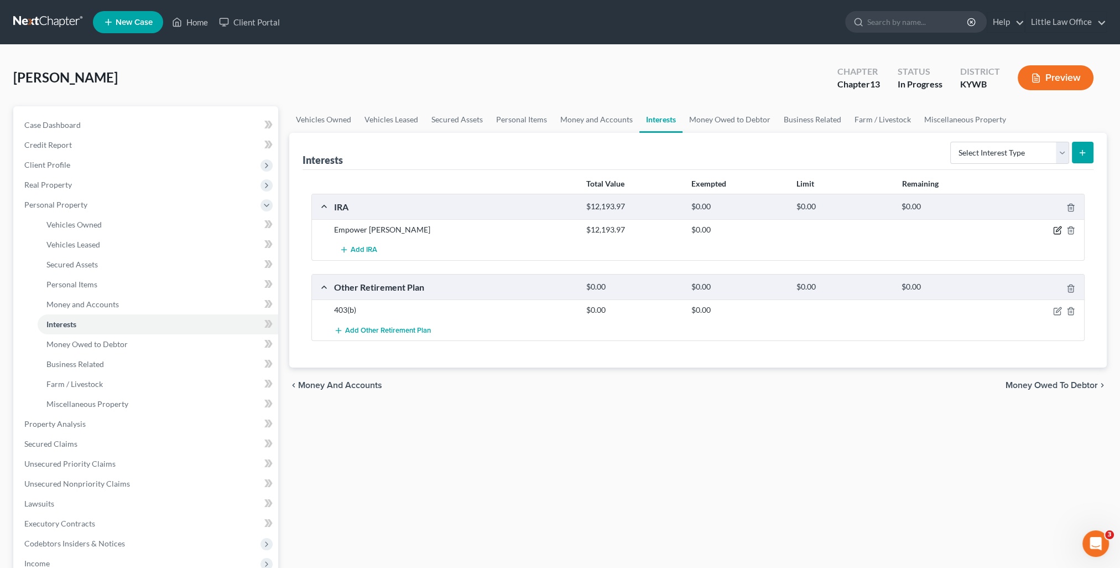
click at [1062, 227] on icon "button" at bounding box center [1057, 230] width 9 height 9
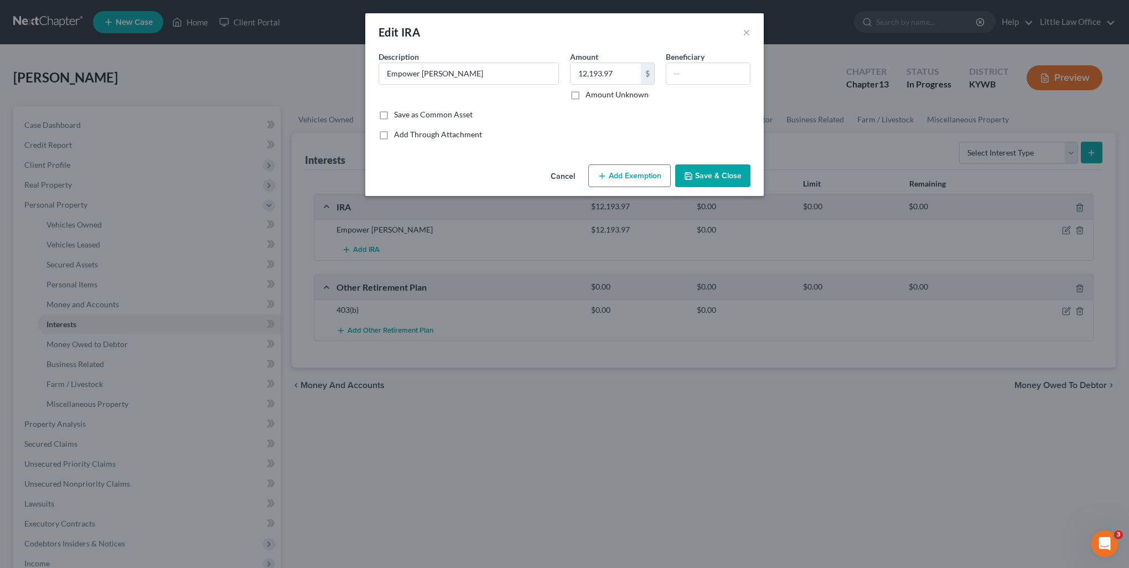
click at [639, 169] on button "Add Exemption" at bounding box center [629, 175] width 82 height 23
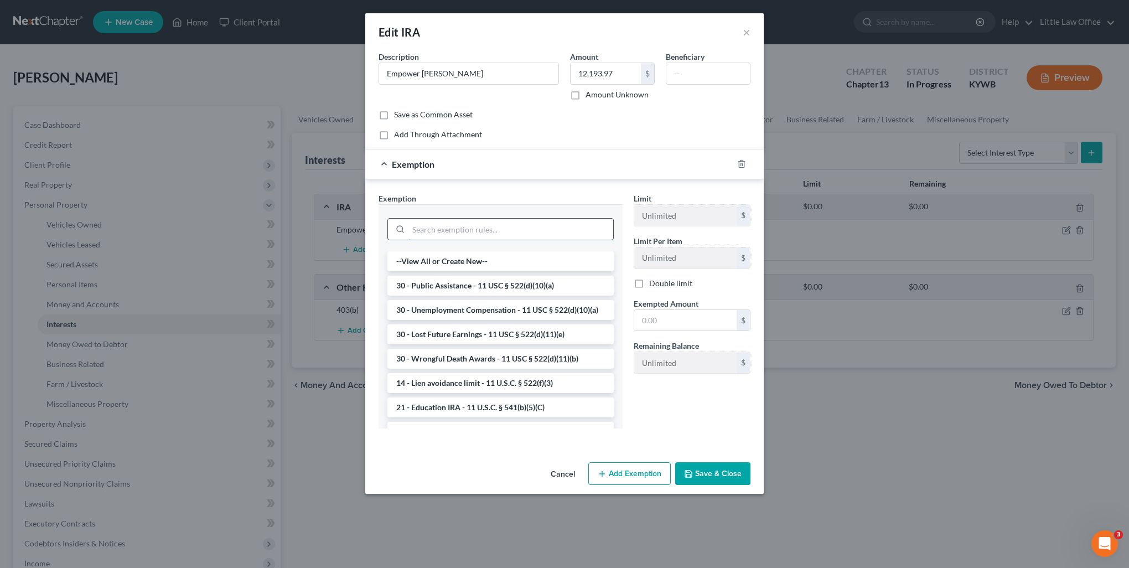
click at [480, 226] on input "search" at bounding box center [510, 229] width 205 height 21
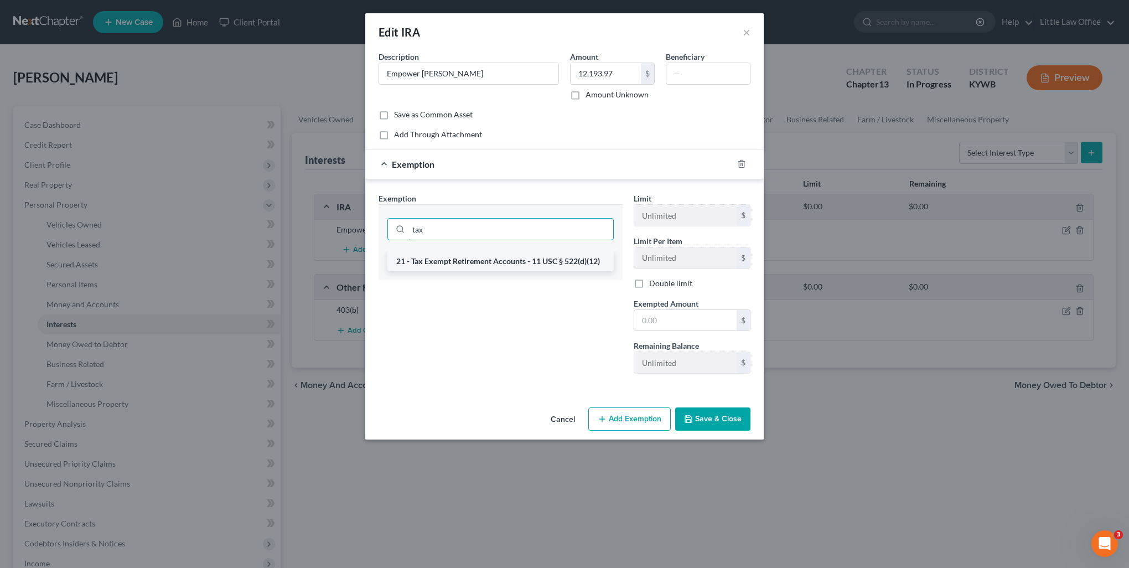
type input "tax"
click at [485, 256] on li "21 - Tax Exempt Retirement Accounts - 11 USC § 522(d)(12)" at bounding box center [500, 261] width 226 height 20
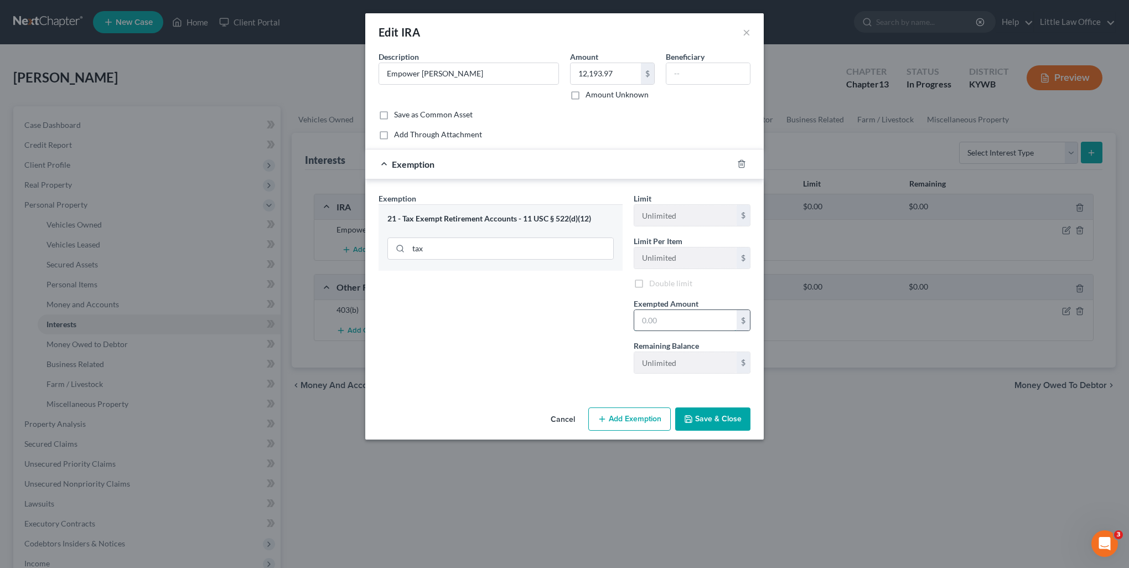
click at [708, 326] on input "text" at bounding box center [685, 320] width 102 height 21
type input "12,193.97"
click at [704, 419] on button "Save & Close" at bounding box center [712, 418] width 75 height 23
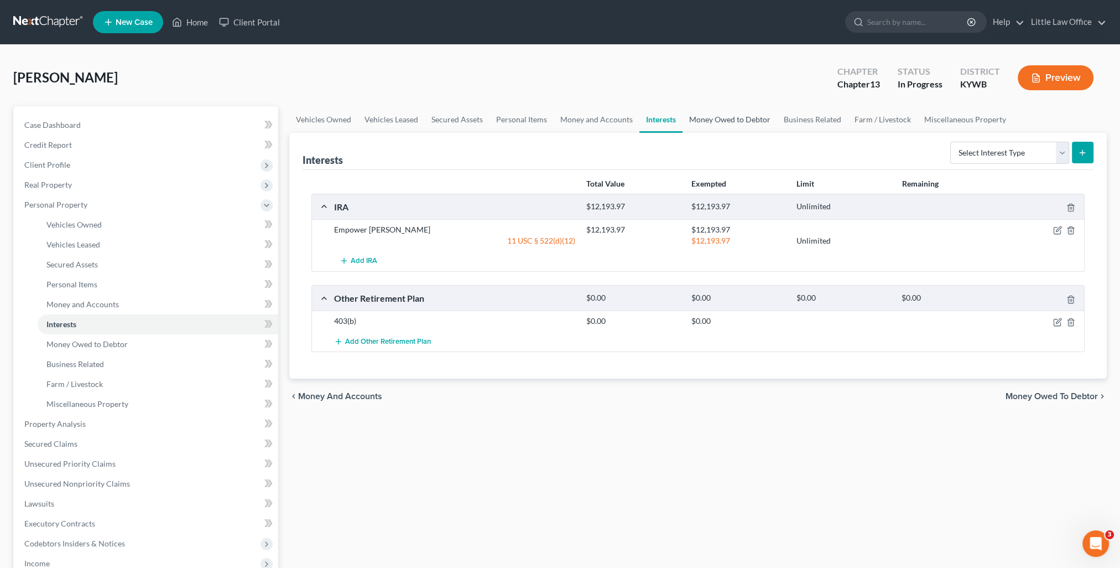
click at [728, 124] on link "Money Owed to Debtor" at bounding box center [730, 119] width 95 height 27
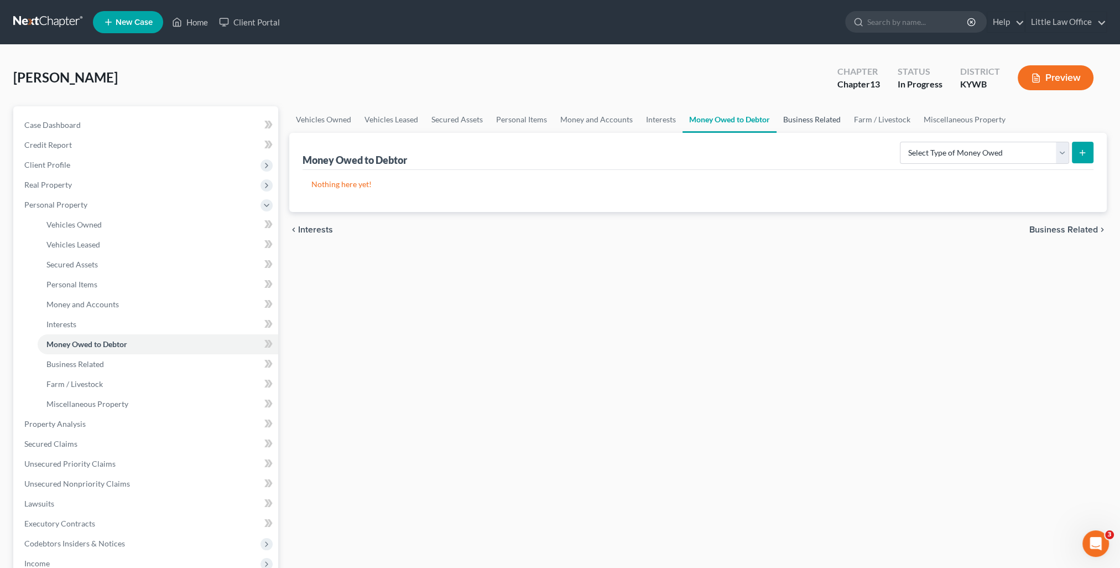
click at [803, 128] on link "Business Related" at bounding box center [812, 119] width 71 height 27
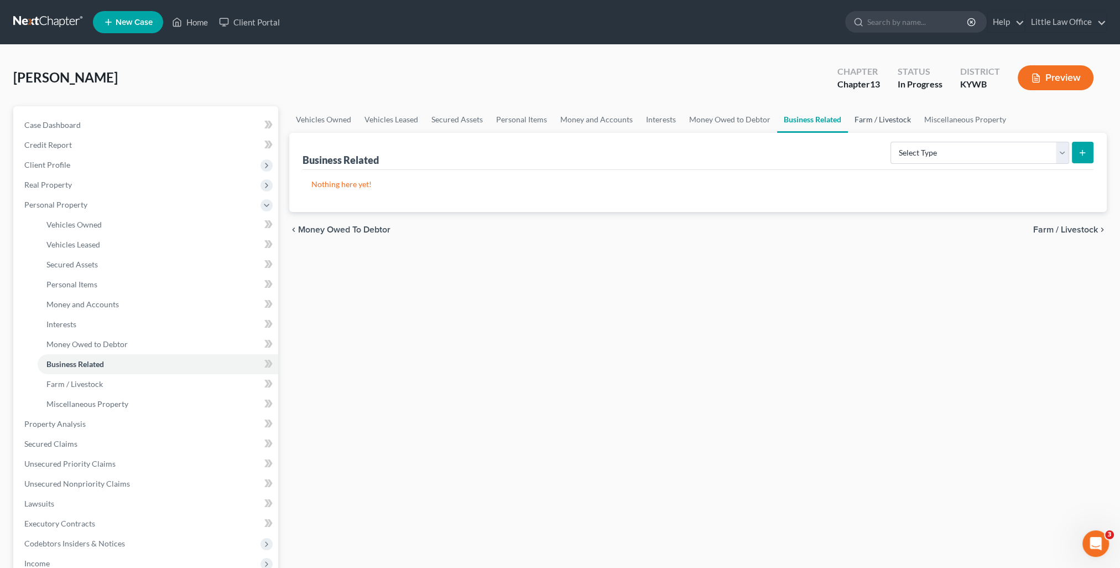
click at [881, 121] on link "Farm / Livestock" at bounding box center [883, 119] width 70 height 27
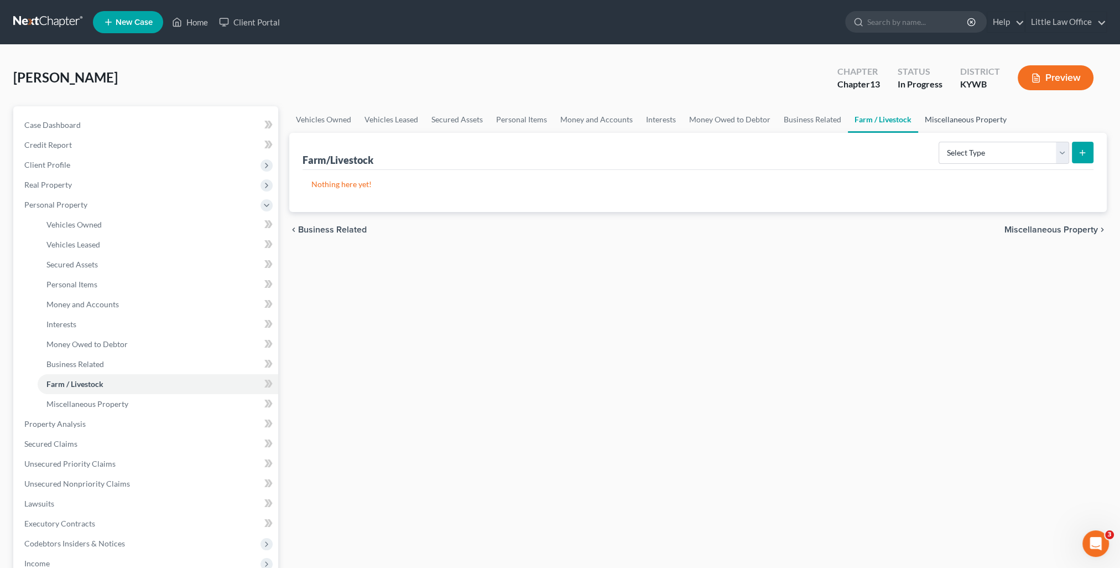
click at [954, 124] on link "Miscellaneous Property" at bounding box center [965, 119] width 95 height 27
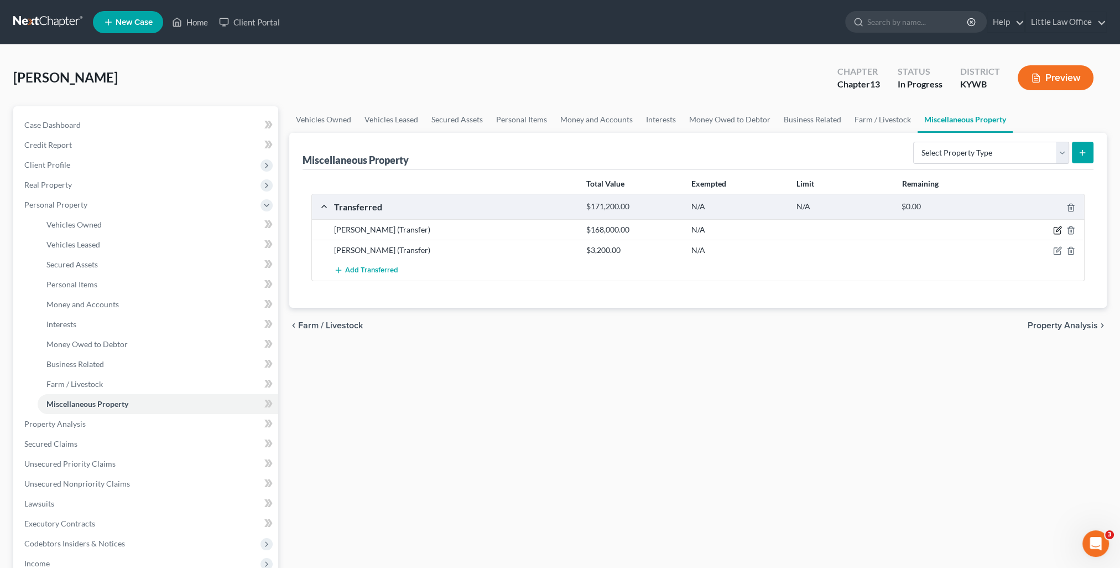
click at [1060, 228] on icon "button" at bounding box center [1058, 229] width 5 height 5
select select "Ordinary (within 2 years)"
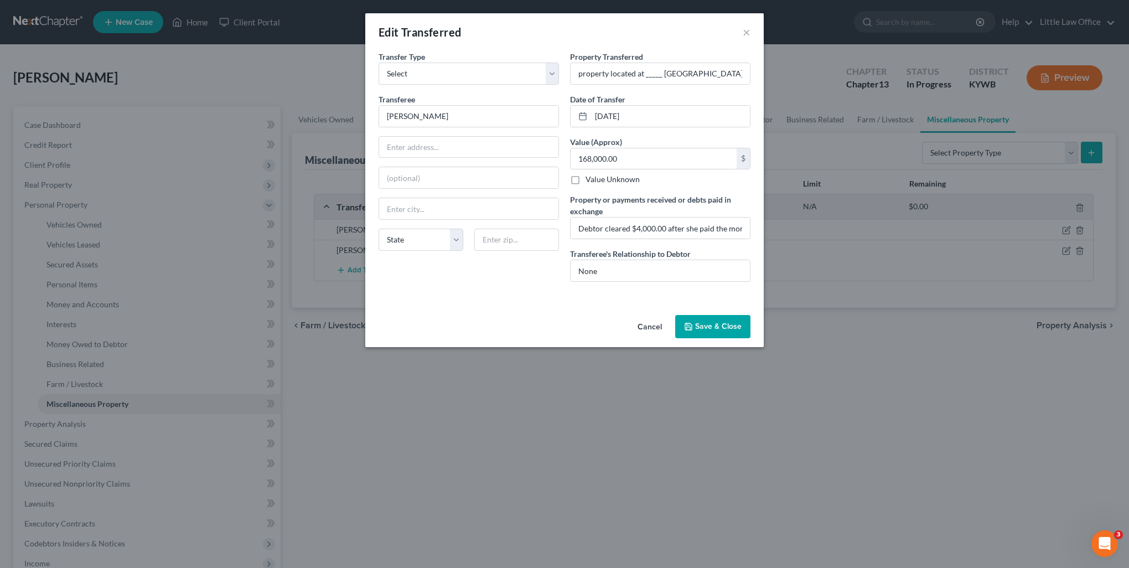
click at [726, 320] on button "Save & Close" at bounding box center [712, 326] width 75 height 23
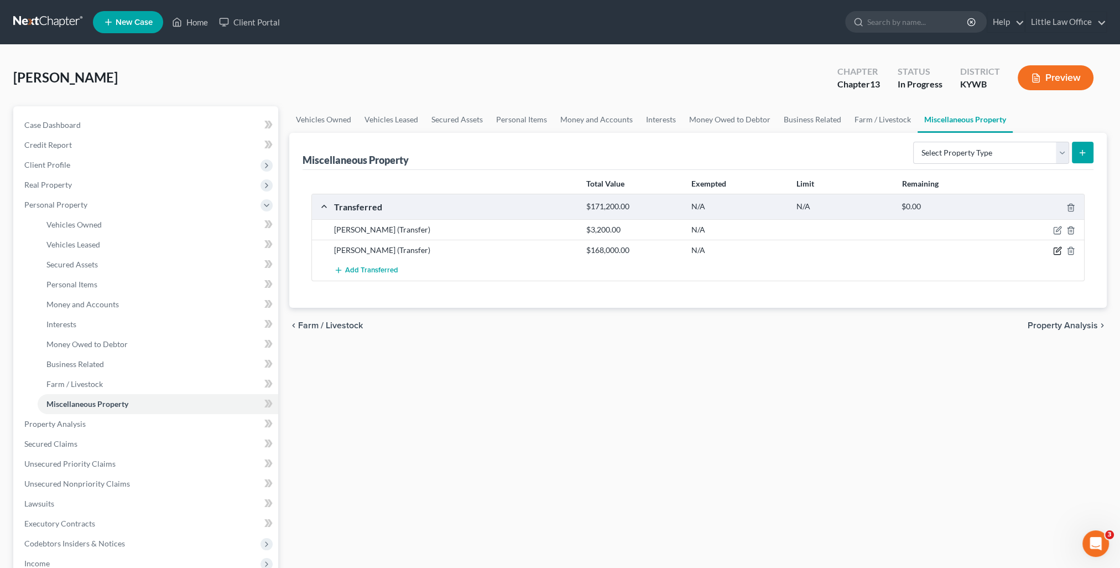
click at [1053, 247] on icon "button" at bounding box center [1057, 250] width 9 height 9
select select "Ordinary (within 2 years)"
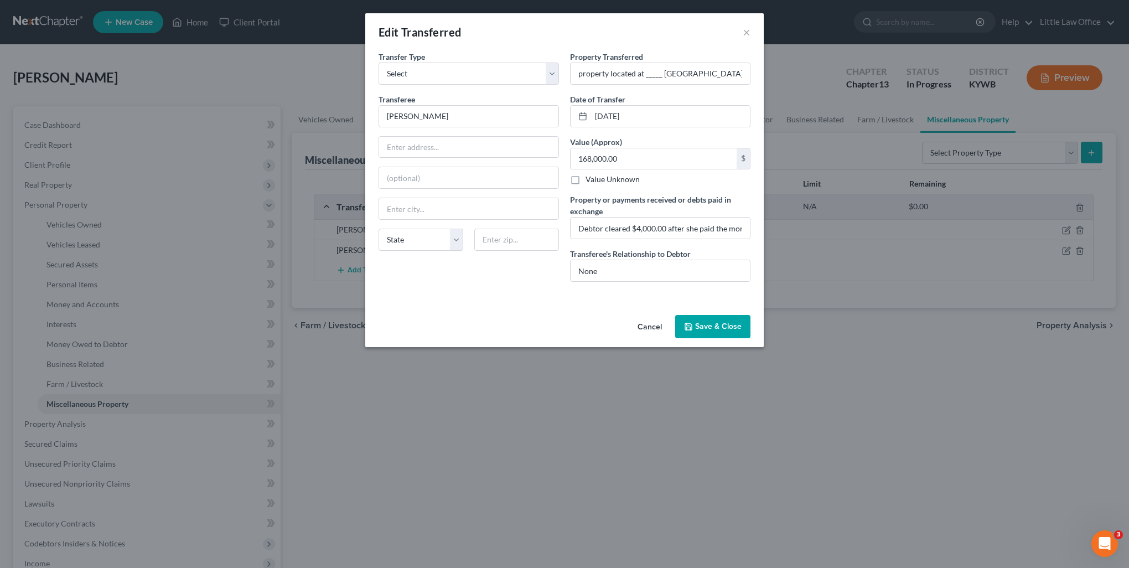
click at [719, 335] on button "Save & Close" at bounding box center [712, 326] width 75 height 23
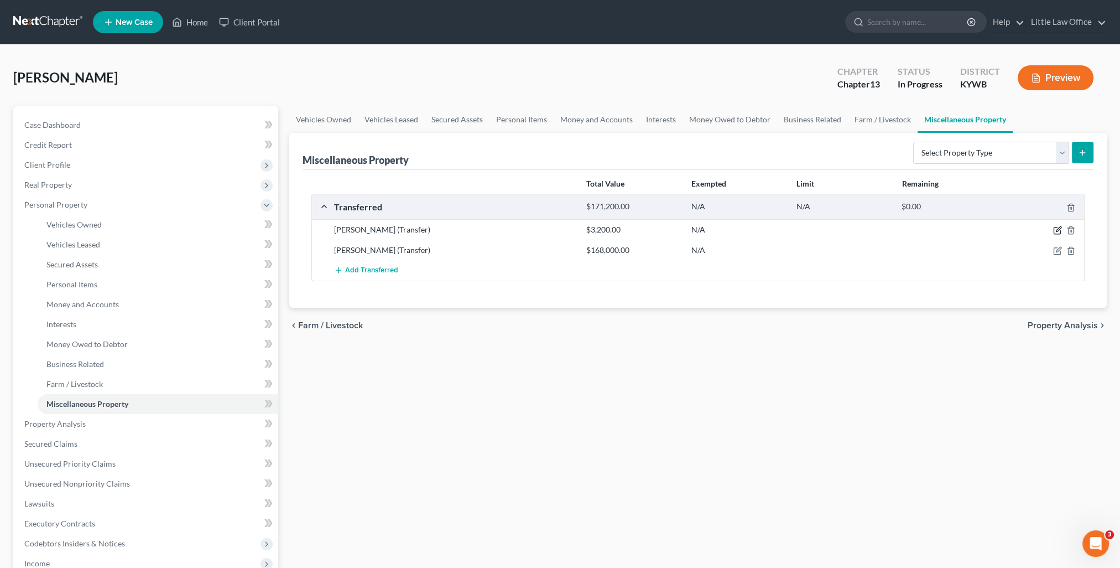
click at [1058, 230] on icon "button" at bounding box center [1057, 230] width 9 height 9
select select "Ordinary (within 2 years)"
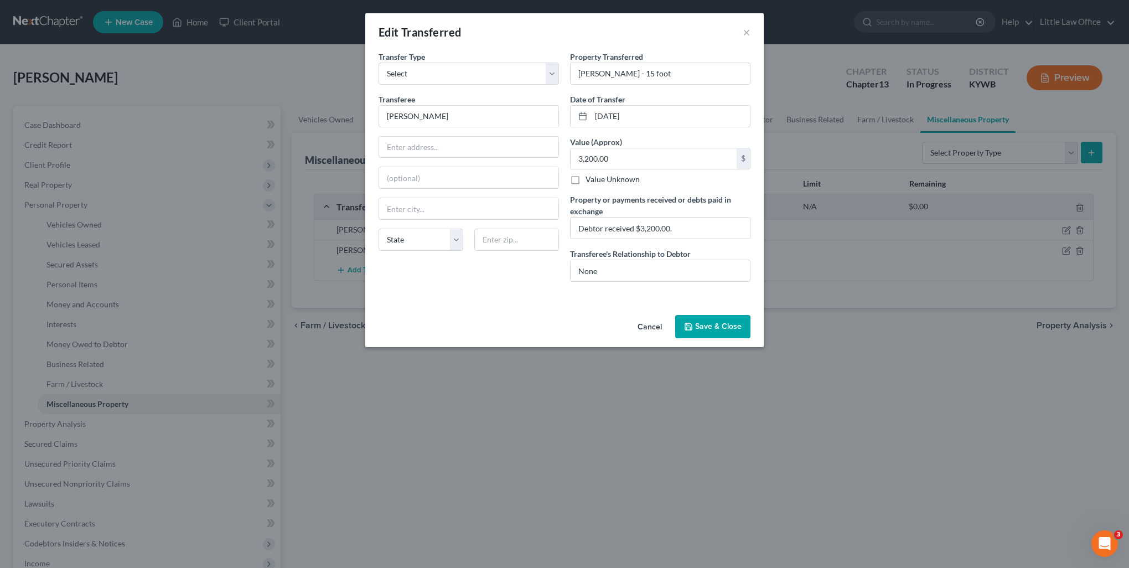
click at [703, 316] on button "Save & Close" at bounding box center [712, 326] width 75 height 23
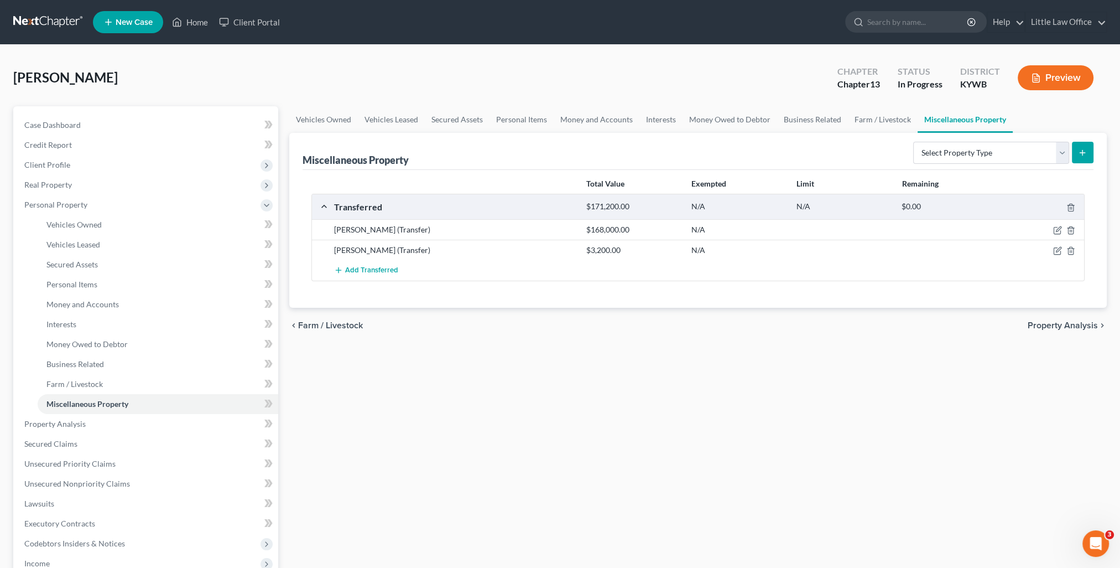
click at [1075, 325] on span "Property Analysis" at bounding box center [1063, 325] width 70 height 9
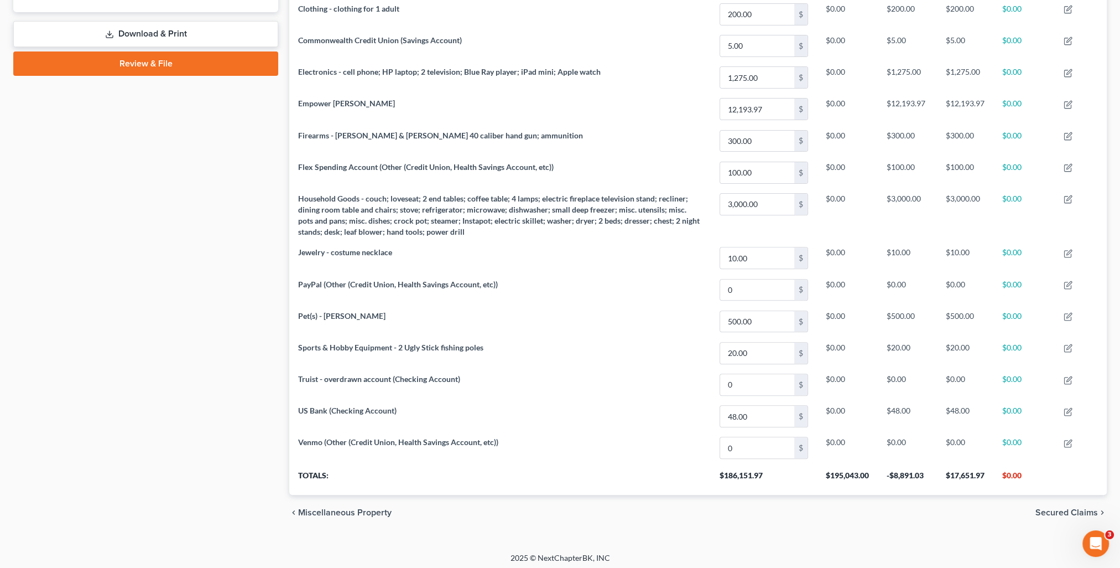
click at [1049, 508] on span "Secured Claims" at bounding box center [1067, 512] width 63 height 9
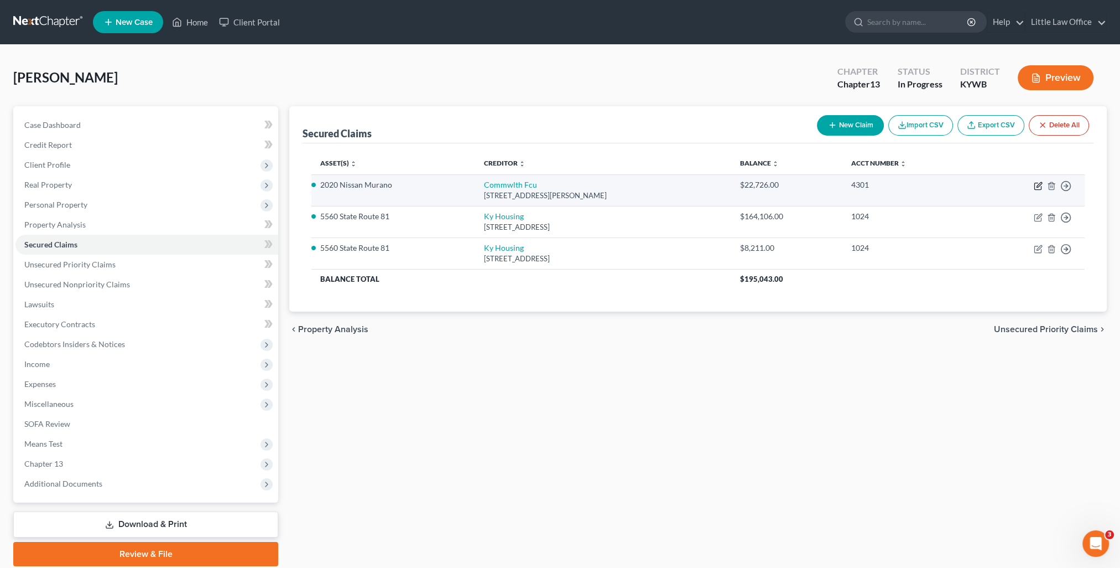
click at [1036, 187] on icon "button" at bounding box center [1038, 185] width 9 height 9
select select "48"
select select "0"
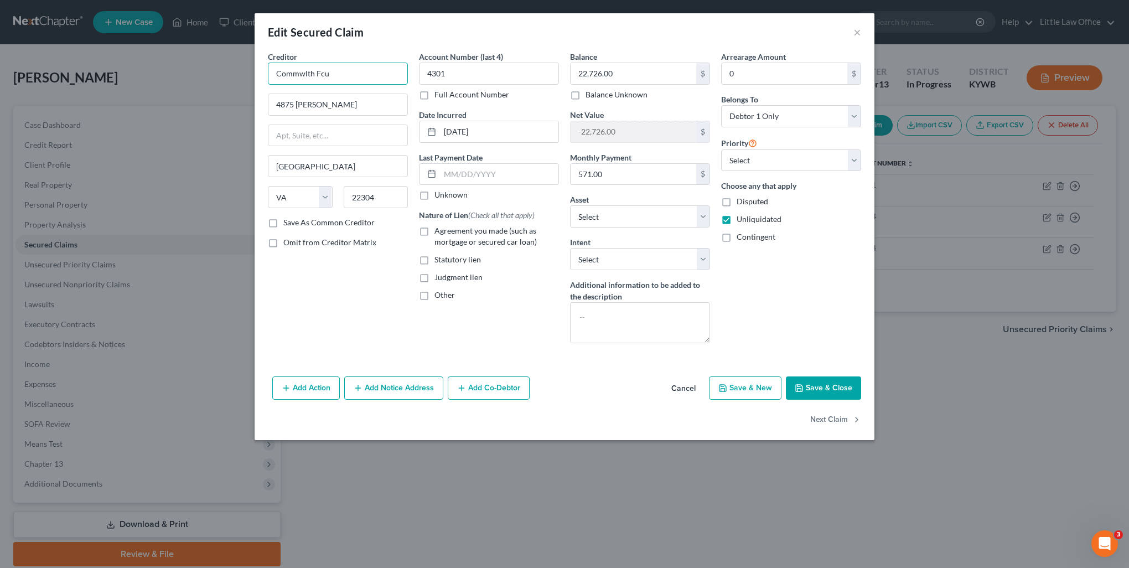
click at [359, 72] on input "Commwlth Fcu" at bounding box center [338, 74] width 140 height 22
type input "Commonwealth Federal Credit Union"
click at [314, 224] on label "Save As Common Creditor" at bounding box center [328, 222] width 91 height 11
click at [295, 224] on input "Save As Common Creditor" at bounding box center [291, 220] width 7 height 7
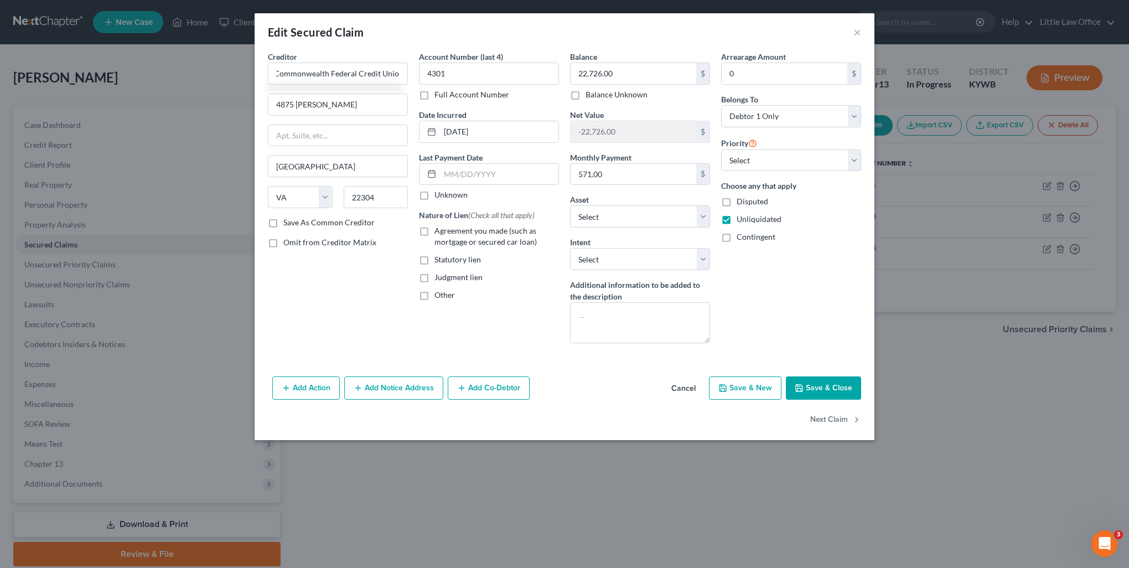
checkbox input "true"
click at [465, 231] on span "Agreement you made (such as mortgage or secured car loan)" at bounding box center [485, 236] width 102 height 20
click at [446, 231] on input "Agreement you made (such as mortgage or secured car loan)" at bounding box center [442, 228] width 7 height 7
checkbox input "true"
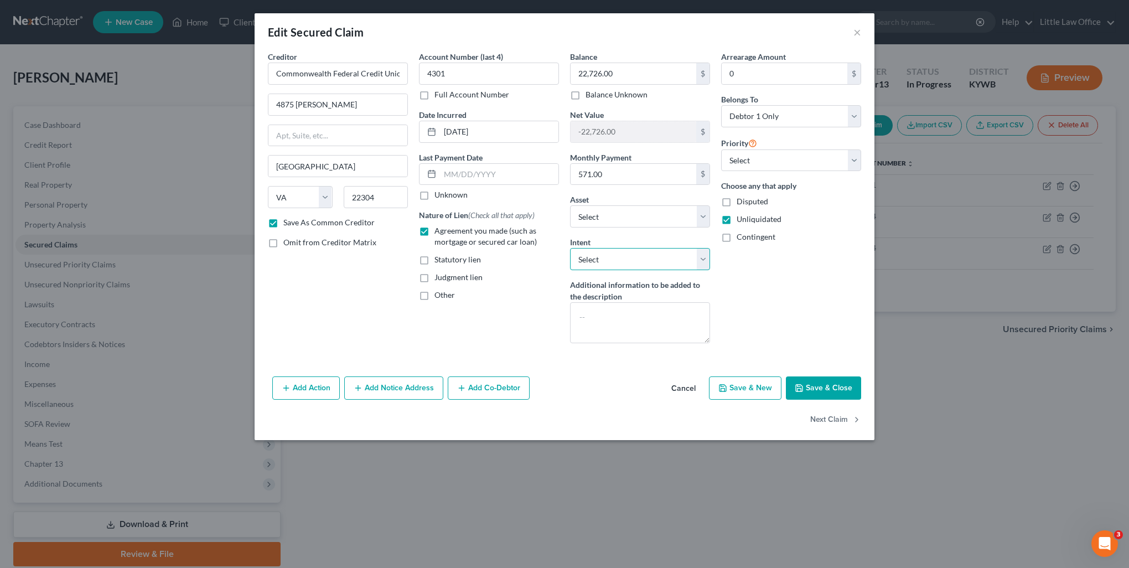
click at [642, 262] on select "Select Surrender Redeem Reaffirm Avoid Other" at bounding box center [640, 259] width 140 height 22
click at [787, 307] on div "Arrearage Amount 0 $ Belongs To * Select Debtor 1 Only Debtor 2 Only Debtor 1 A…" at bounding box center [790, 201] width 151 height 301
click at [823, 380] on button "Save & Close" at bounding box center [823, 387] width 75 height 23
checkbox input "false"
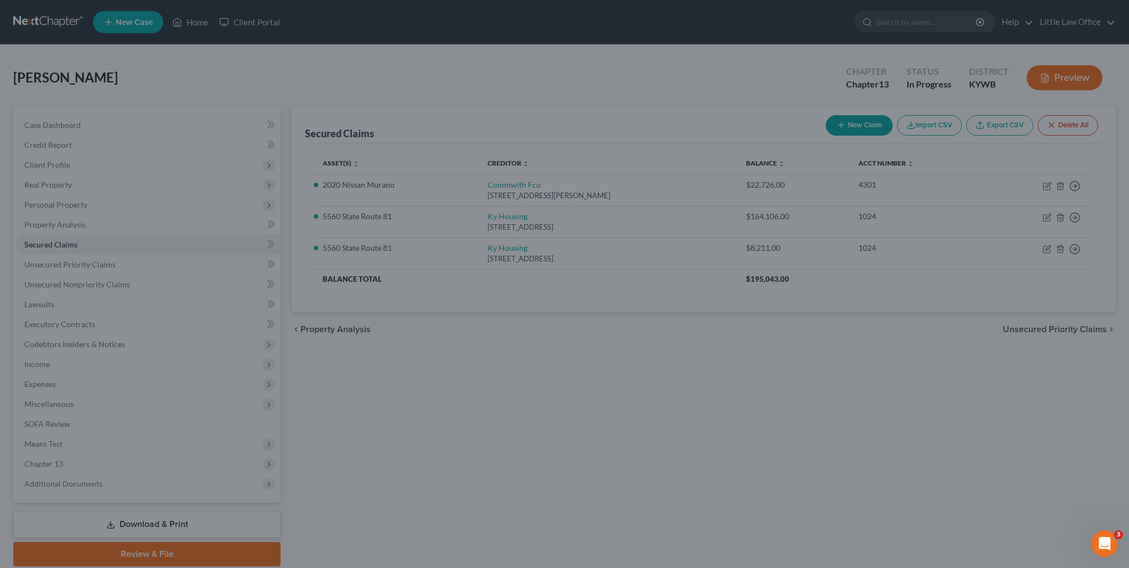
select select "19"
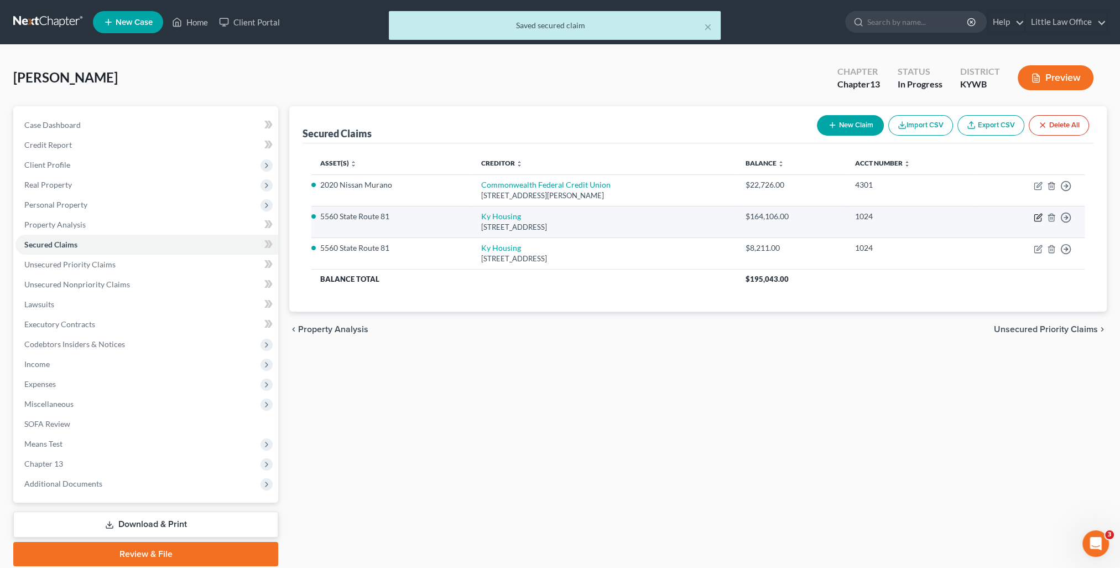
click at [1040, 219] on icon "button" at bounding box center [1038, 217] width 9 height 9
select select "18"
select select "0"
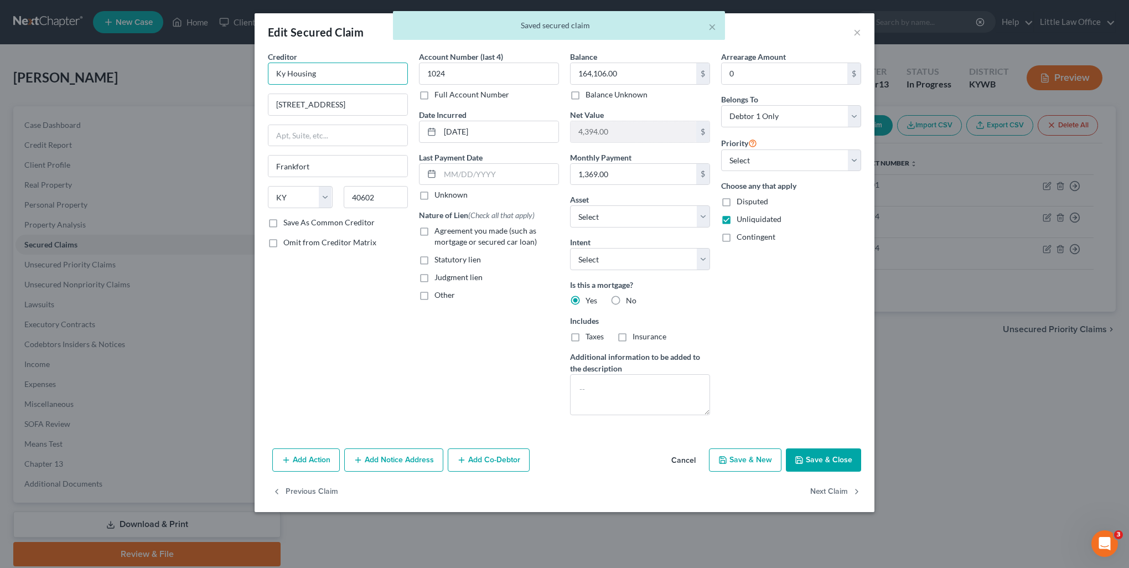
drag, startPoint x: 387, startPoint y: 84, endPoint x: 228, endPoint y: 87, distance: 159.4
click at [228, 87] on div "Edit Secured Claim × Creditor * Ky Housing 1231 Louisville Rd Frankfort State A…" at bounding box center [564, 284] width 1129 height 568
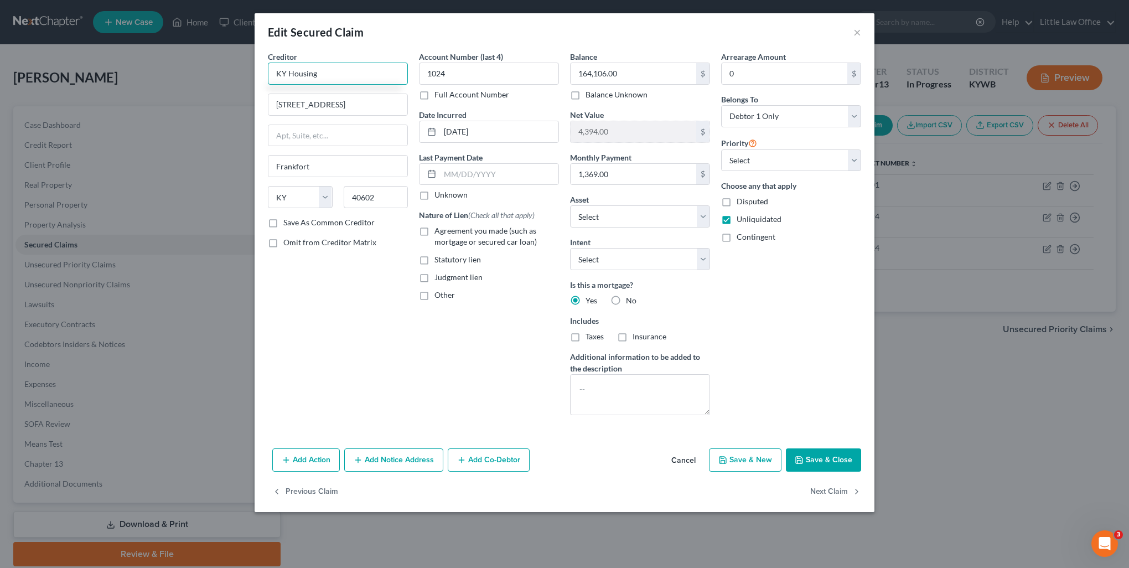
type input "KY Housing"
click at [334, 225] on label "Save As Common Creditor" at bounding box center [328, 222] width 91 height 11
click at [295, 224] on input "Save As Common Creditor" at bounding box center [291, 220] width 7 height 7
checkbox input "true"
click at [455, 233] on span "Agreement you made (such as mortgage or secured car loan)" at bounding box center [485, 236] width 102 height 20
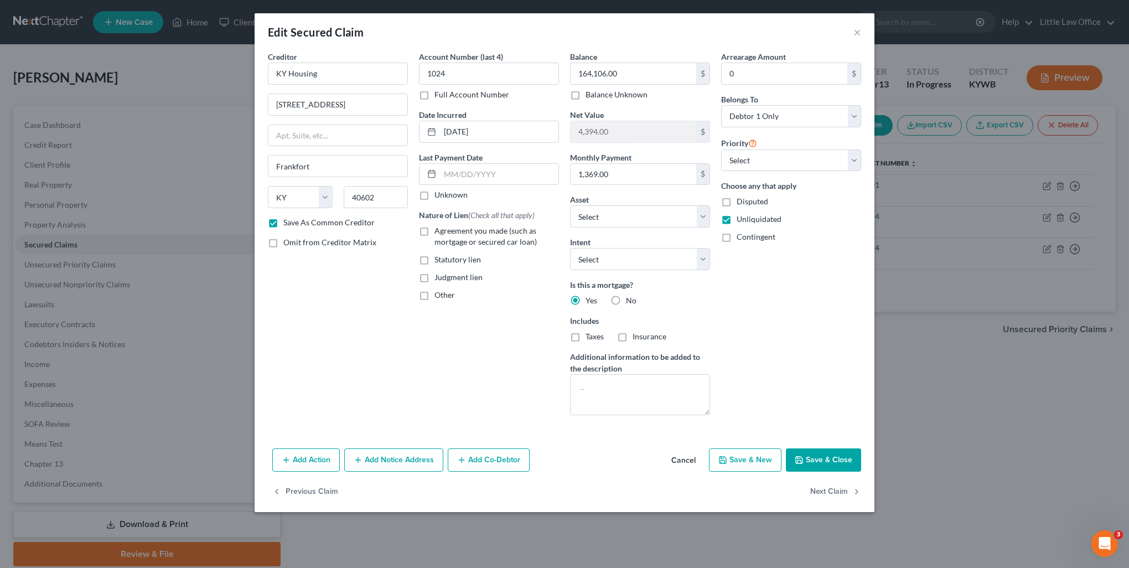
click at [446, 232] on input "Agreement you made (such as mortgage or secured car loan)" at bounding box center [442, 228] width 7 height 7
checkbox input "true"
click at [849, 491] on button "Next Claim" at bounding box center [835, 491] width 51 height 23
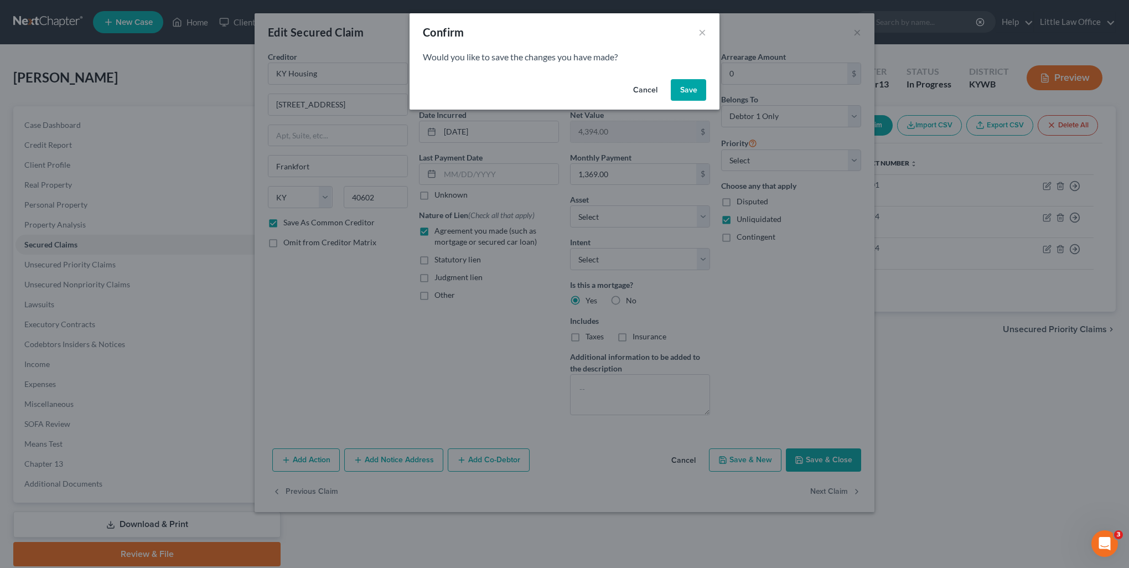
click at [683, 85] on button "Save" at bounding box center [688, 90] width 35 height 22
checkbox input "false"
select select "18"
select select "0"
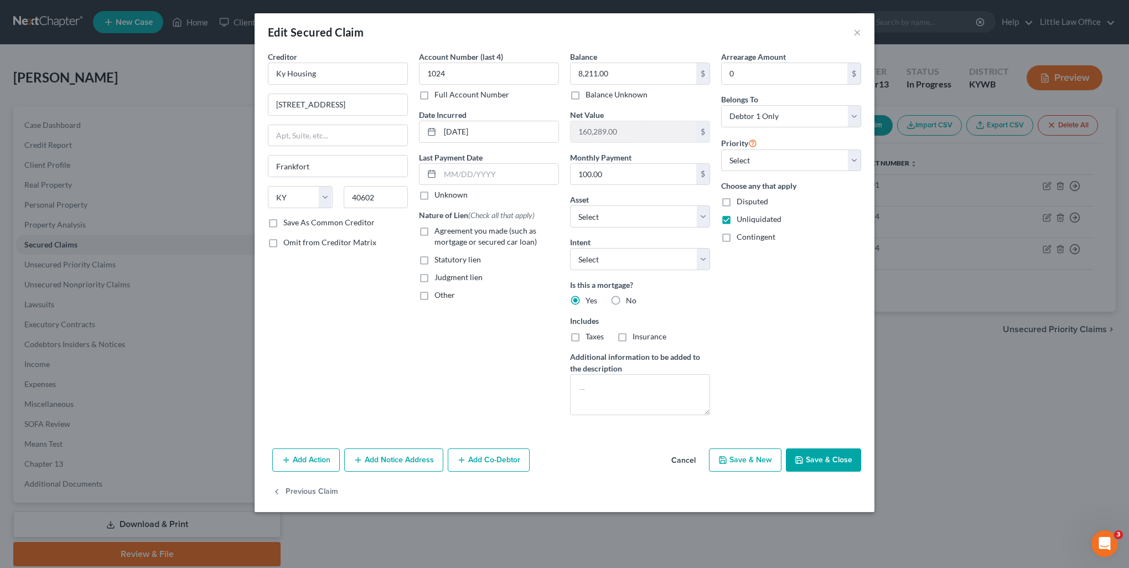
select select "9"
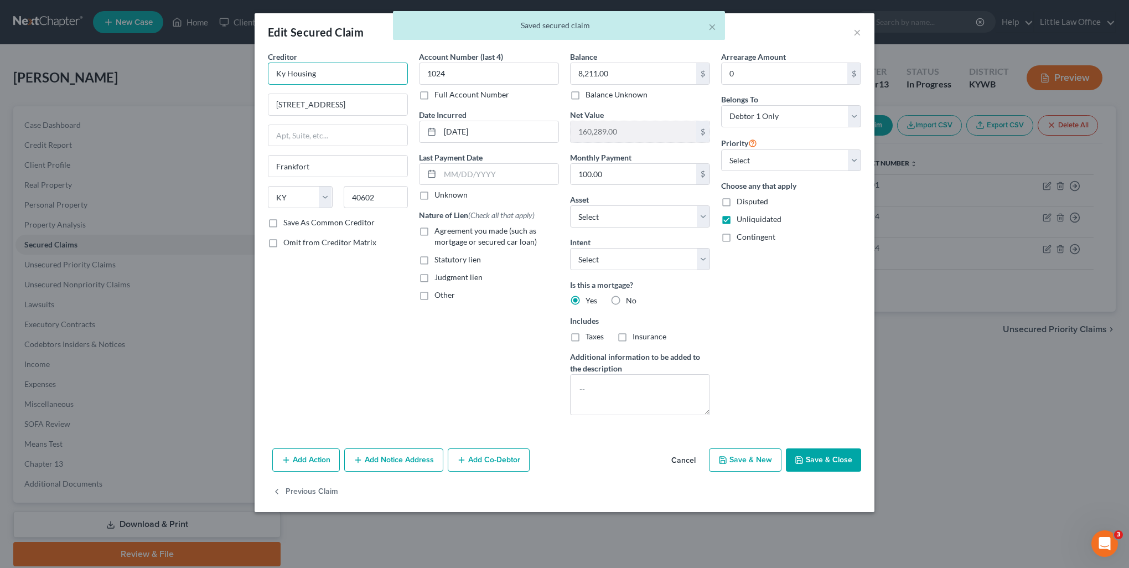
click at [341, 74] on input "Ky Housing" at bounding box center [338, 74] width 140 height 22
click at [341, 95] on div "KY Housing" at bounding box center [334, 92] width 115 height 11
type input "KY Housing"
click at [456, 236] on span "Agreement you made (such as mortgage or secured car loan)" at bounding box center [485, 236] width 102 height 20
click at [446, 232] on input "Agreement you made (such as mortgage or secured car loan)" at bounding box center [442, 228] width 7 height 7
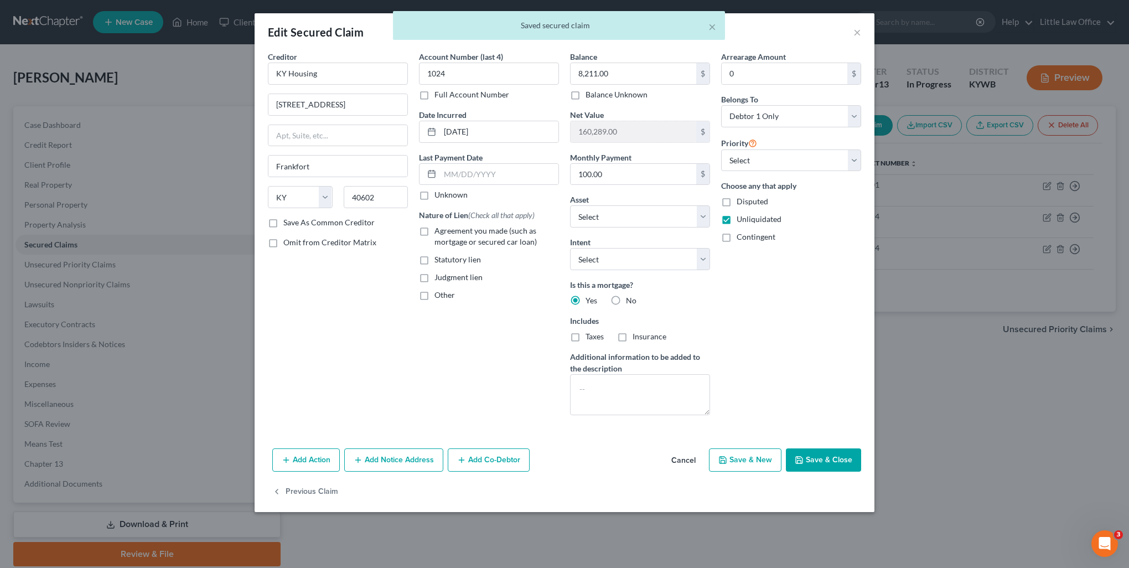
checkbox input "true"
click at [825, 470] on div "Add Action Add Notice Address Add Co-Debtor Cancel Save & New Save & Close" at bounding box center [564, 462] width 620 height 37
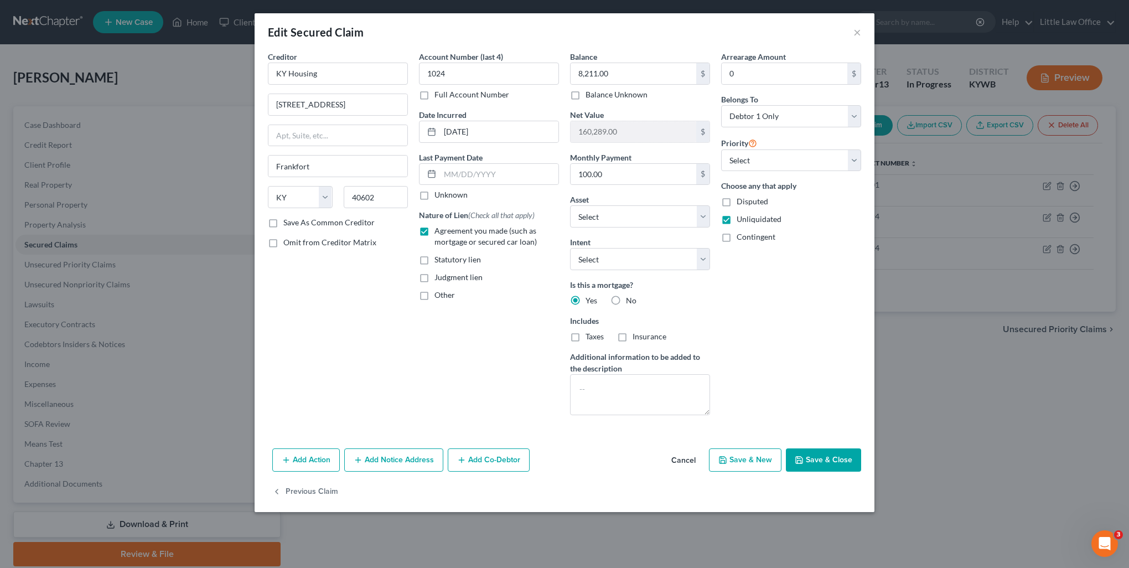
click at [824, 455] on button "Save & Close" at bounding box center [823, 459] width 75 height 23
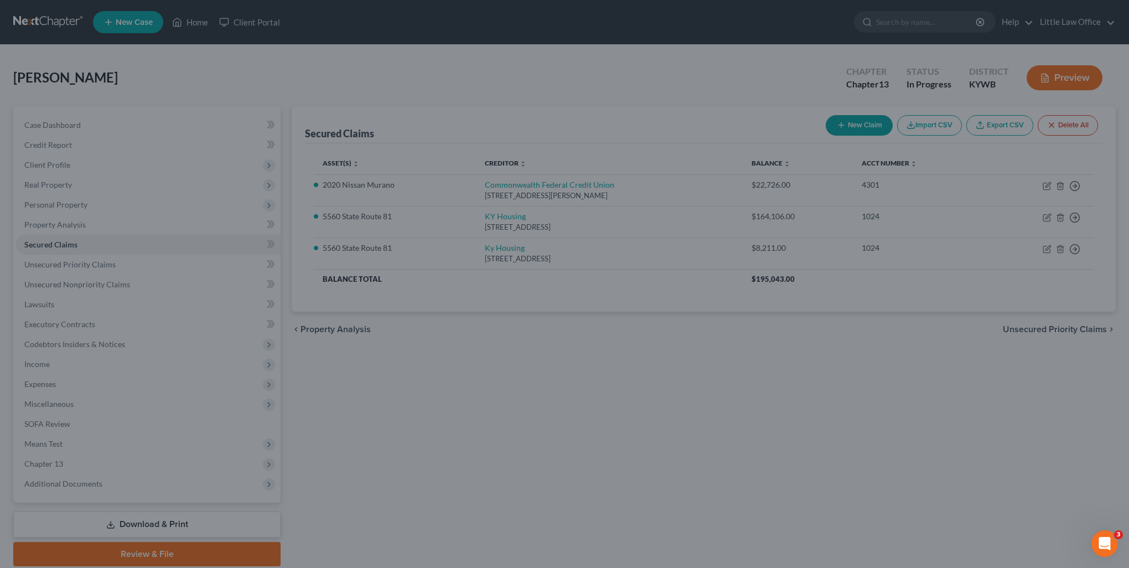
select select "9"
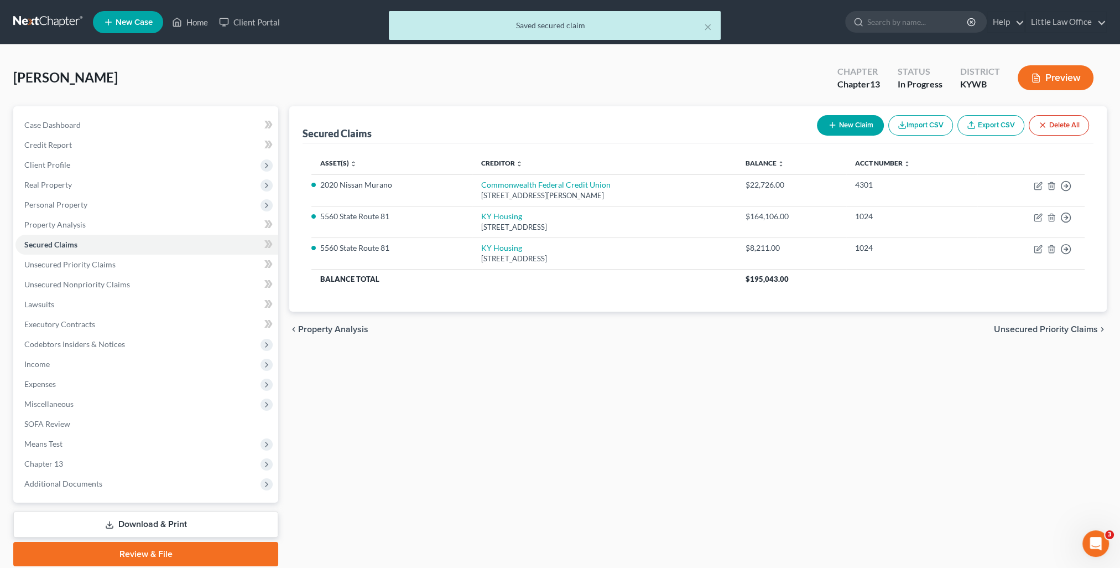
click at [1074, 329] on span "Unsecured Priority Claims" at bounding box center [1046, 329] width 104 height 9
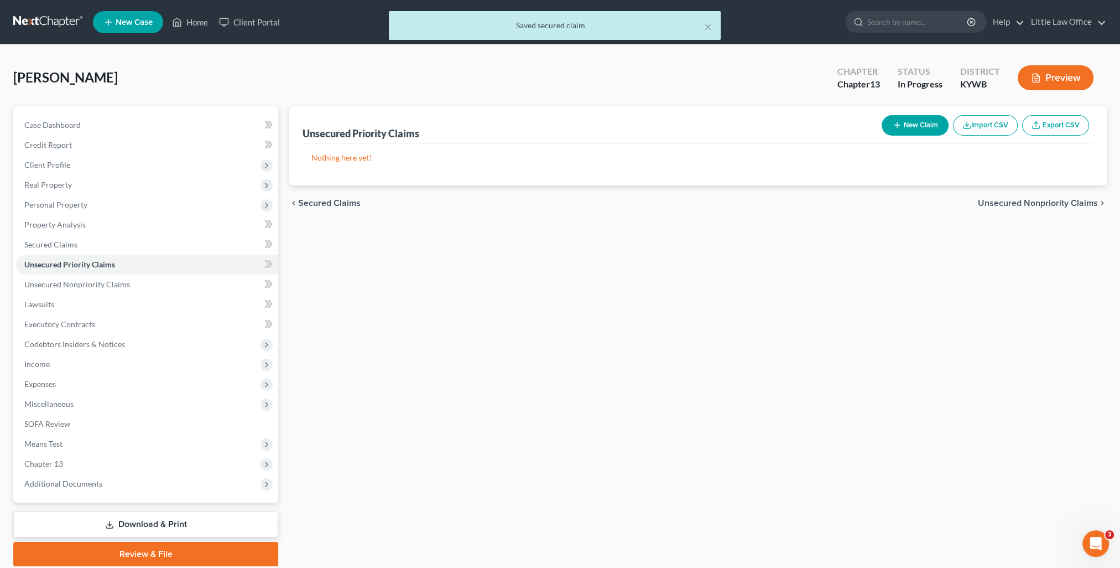
click at [1014, 199] on span "Unsecured Nonpriority Claims" at bounding box center [1038, 203] width 120 height 9
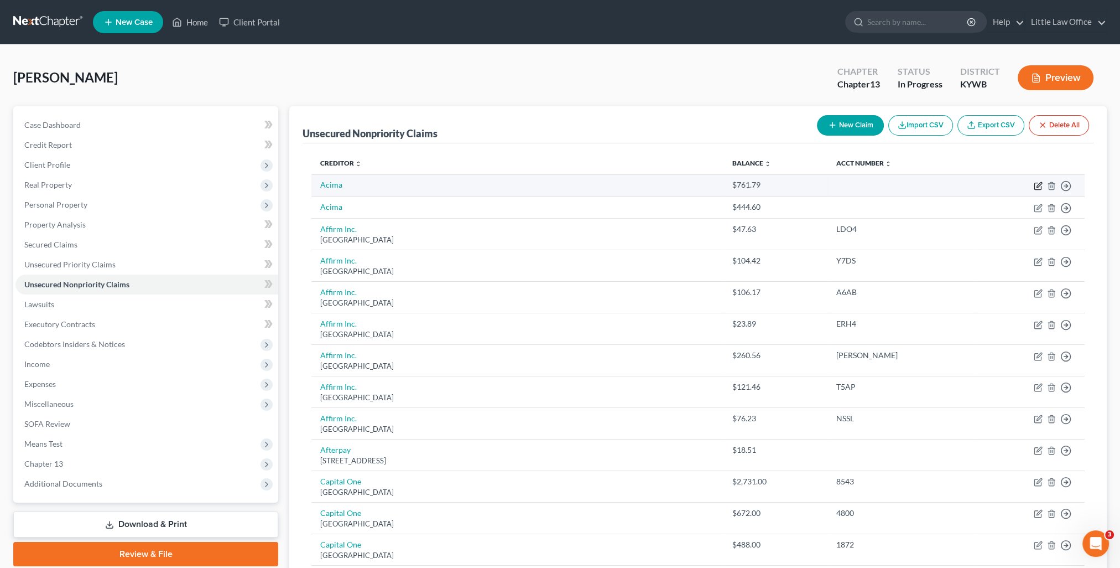
click at [1040, 184] on icon "button" at bounding box center [1038, 185] width 9 height 9
select select "10"
select select "0"
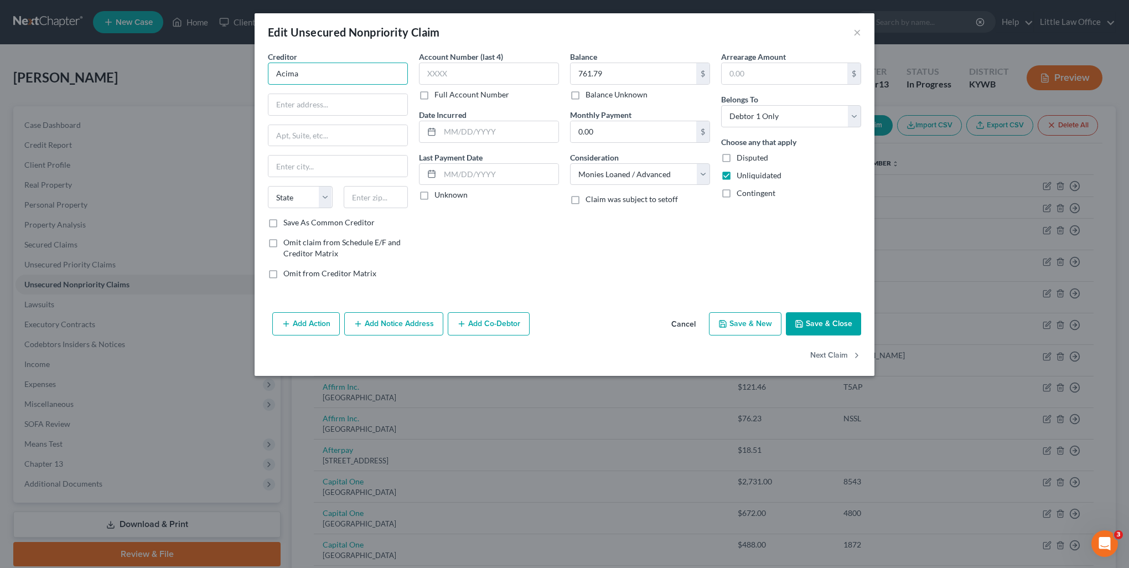
click at [322, 76] on input "Acima" at bounding box center [338, 74] width 140 height 22
click at [286, 103] on input "text" at bounding box center [337, 104] width 139 height 21
type input "9815 S Monroe St. 4th Floor"
type input "84070"
type input "Sandy"
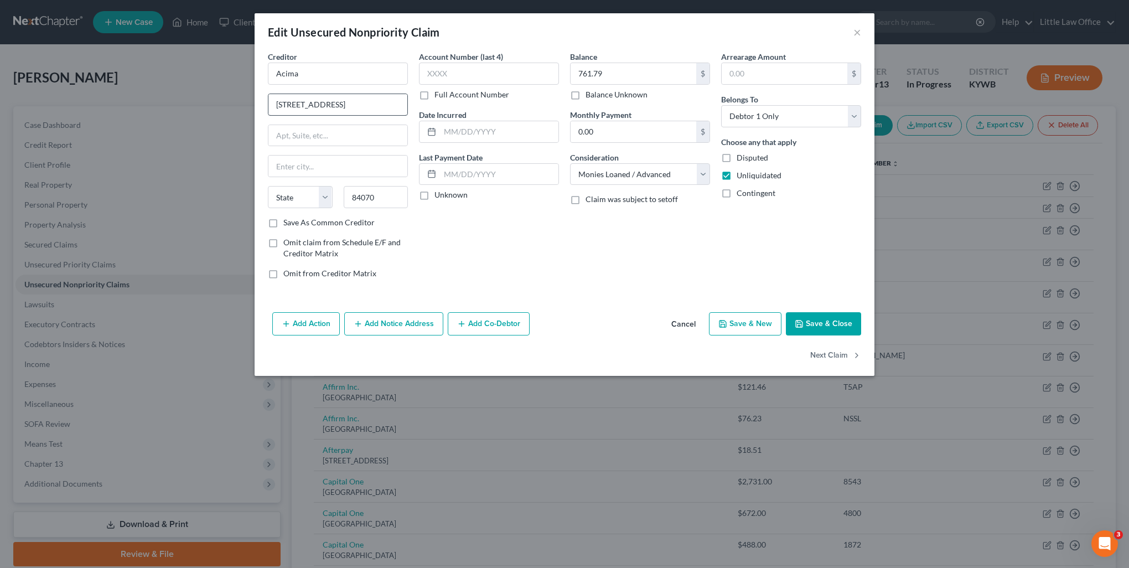
select select "46"
click at [335, 225] on label "Save As Common Creditor" at bounding box center [328, 222] width 91 height 11
click at [295, 224] on input "Save As Common Creditor" at bounding box center [291, 220] width 7 height 7
click at [839, 358] on button "Next Claim" at bounding box center [835, 355] width 51 height 23
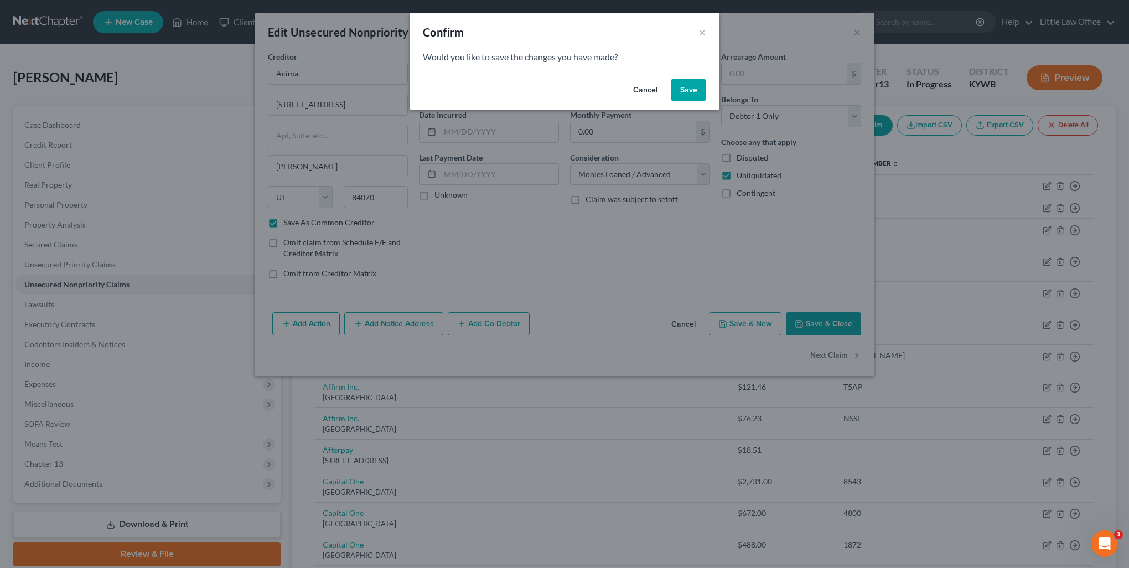
click at [695, 89] on button "Save" at bounding box center [688, 90] width 35 height 22
checkbox input "false"
select select "10"
select select "0"
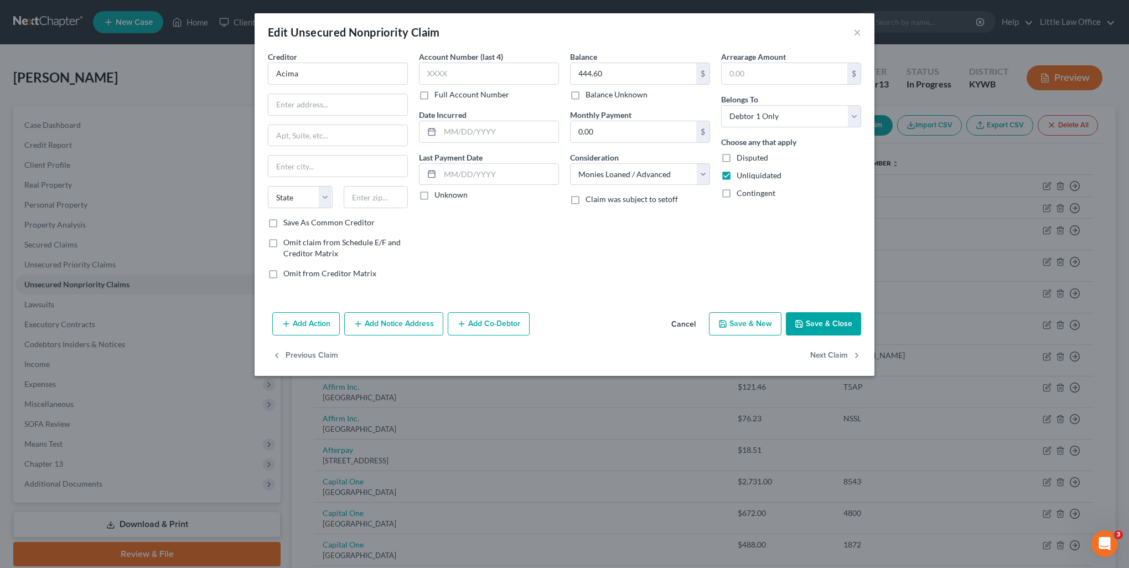
type input "0"
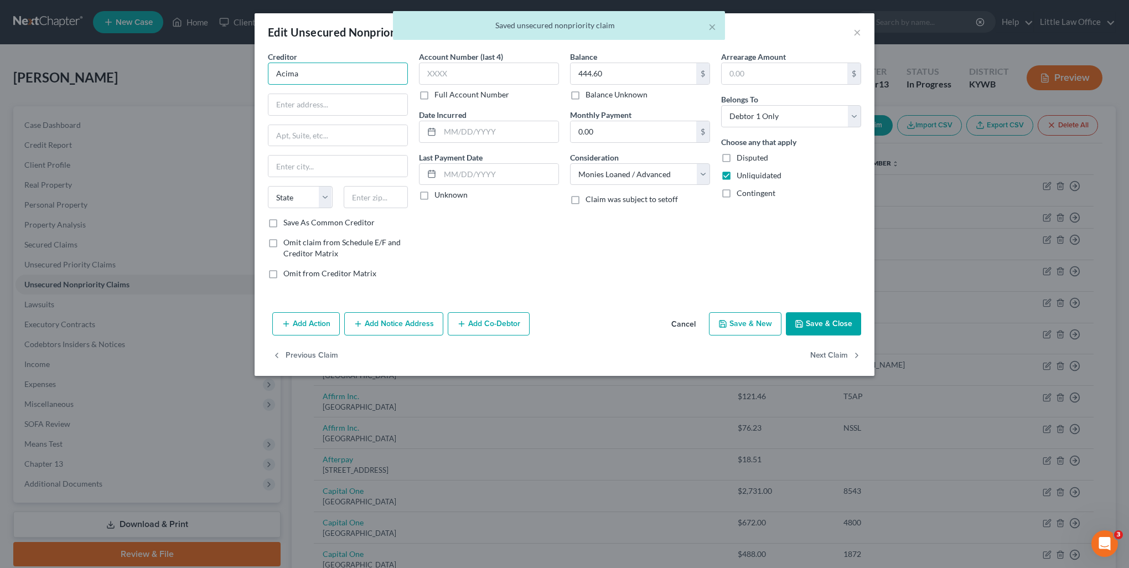
click at [383, 82] on input "Acima" at bounding box center [338, 74] width 140 height 22
click at [356, 108] on div "9815 S Monroe St. 4th Floor, Sandy, UT 84070" at bounding box center [334, 102] width 115 height 9
type input "9815 S Monroe St. 4th Floor"
type input "Sandy"
select select "46"
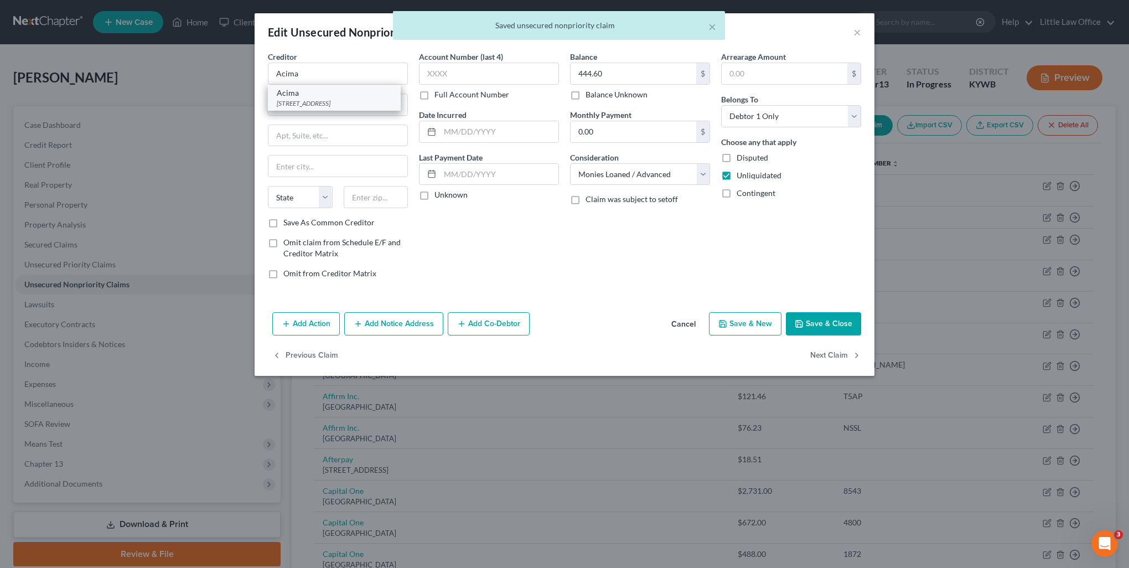
type input "84070"
click at [828, 352] on button "Next Claim" at bounding box center [835, 355] width 51 height 23
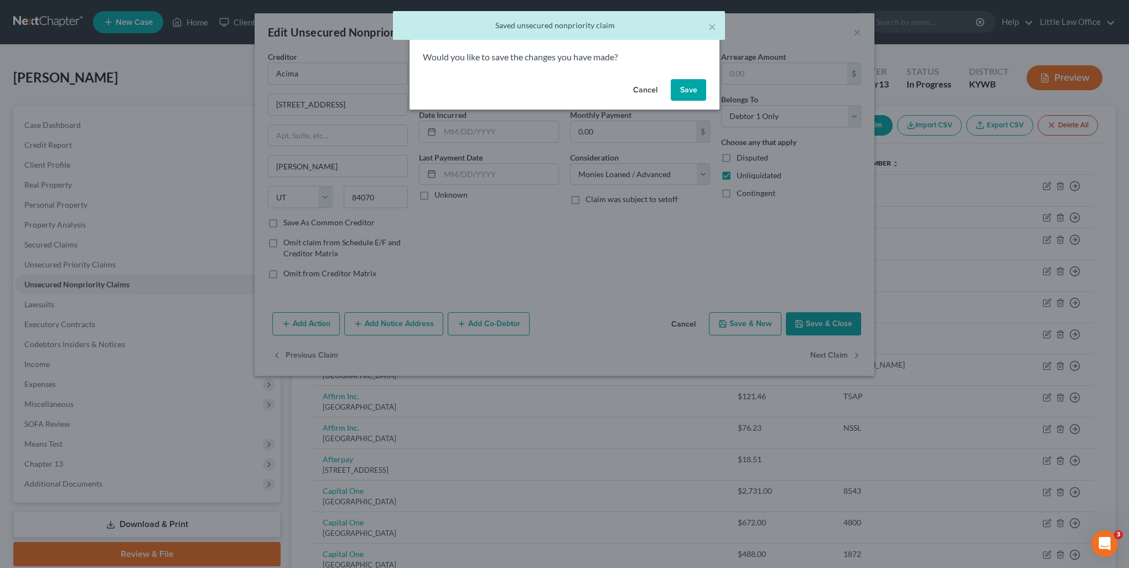
click at [689, 87] on button "Save" at bounding box center [688, 90] width 35 height 22
select select "45"
select select "10"
select select "0"
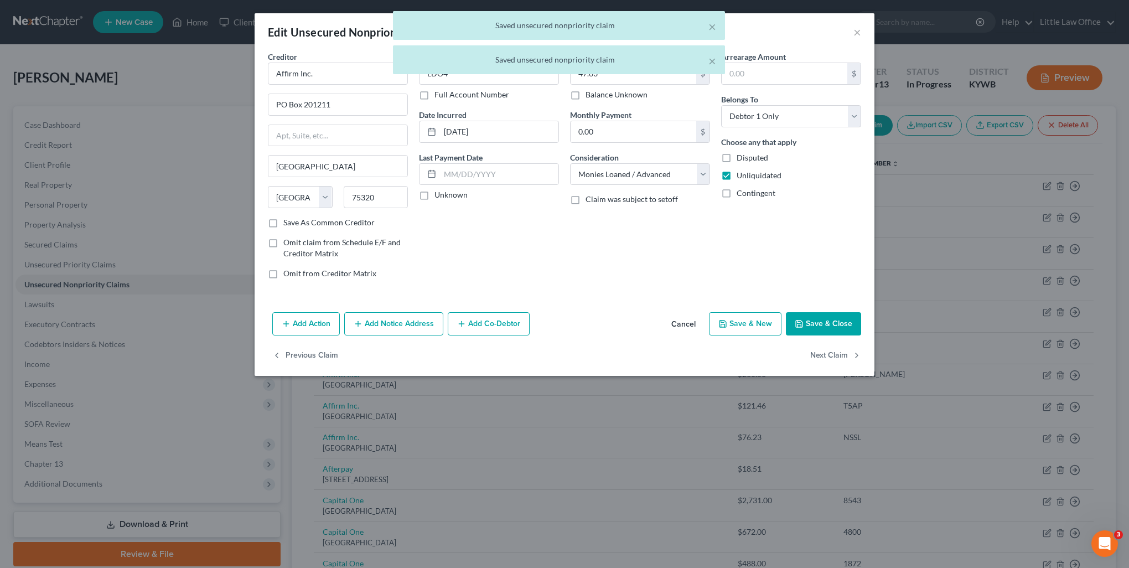
type input "0"
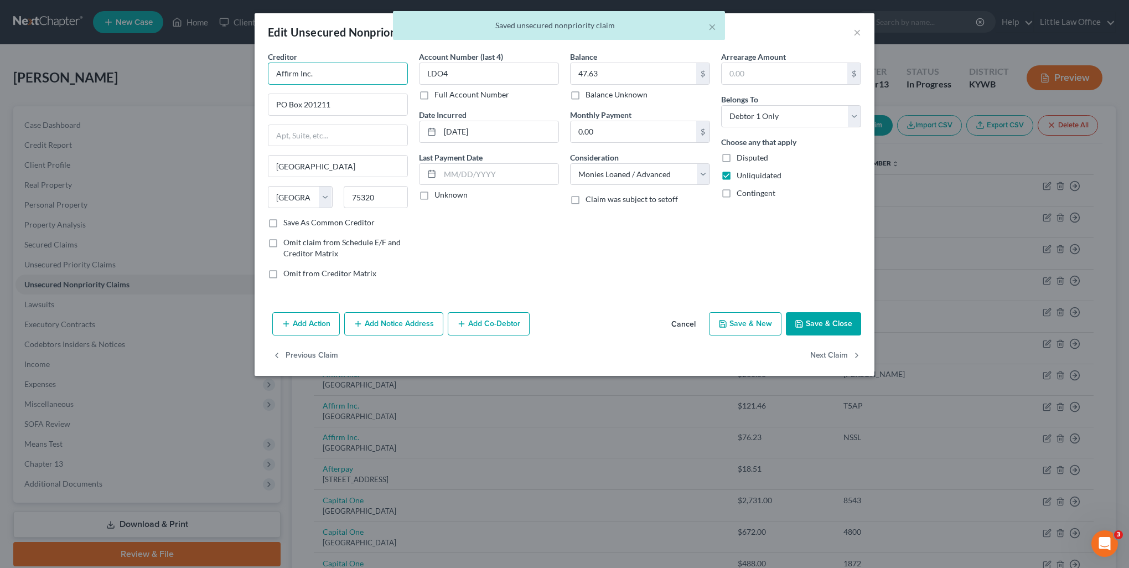
click at [329, 71] on input "Affirm Inc." at bounding box center [338, 74] width 140 height 22
click at [341, 100] on div "PO Box 201211, Dallas, TX 75320" at bounding box center [334, 102] width 115 height 9
click at [828, 351] on button "Next Claim" at bounding box center [835, 355] width 51 height 23
select select "45"
select select "10"
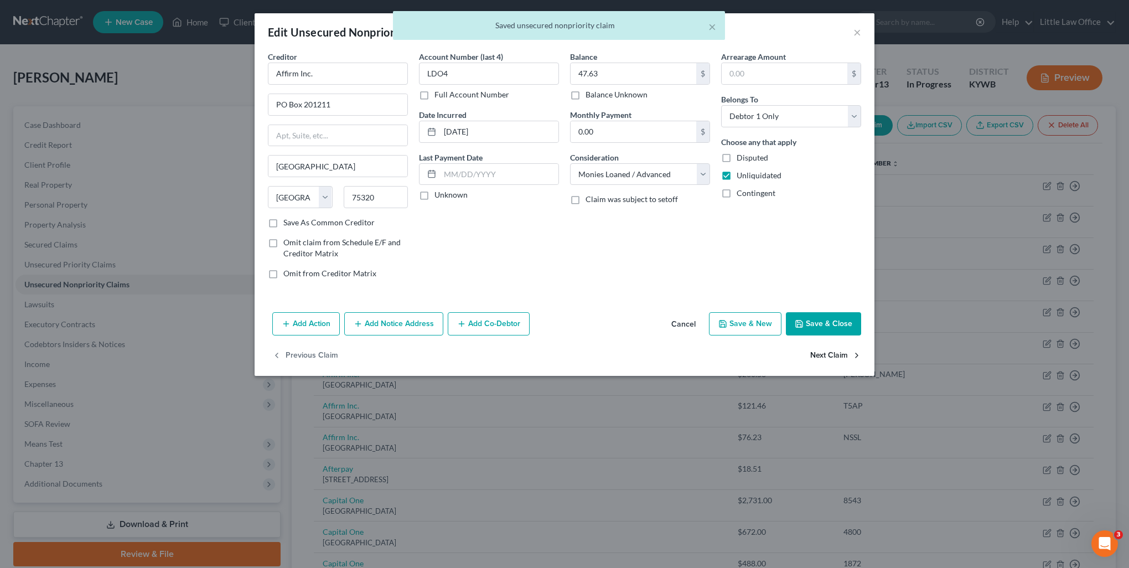
select select "0"
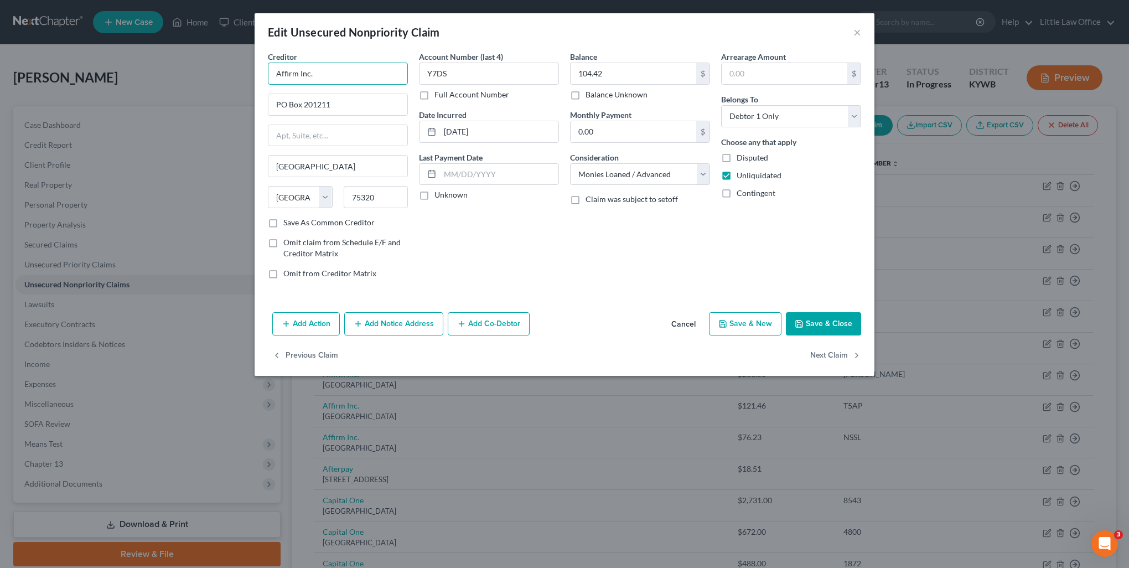
click at [378, 79] on input "Affirm Inc." at bounding box center [338, 74] width 140 height 22
click at [348, 100] on div "PO Box 201211, Dallas, TX 75320" at bounding box center [334, 102] width 115 height 9
click at [834, 357] on button "Next Claim" at bounding box center [835, 355] width 51 height 23
select select "45"
select select "10"
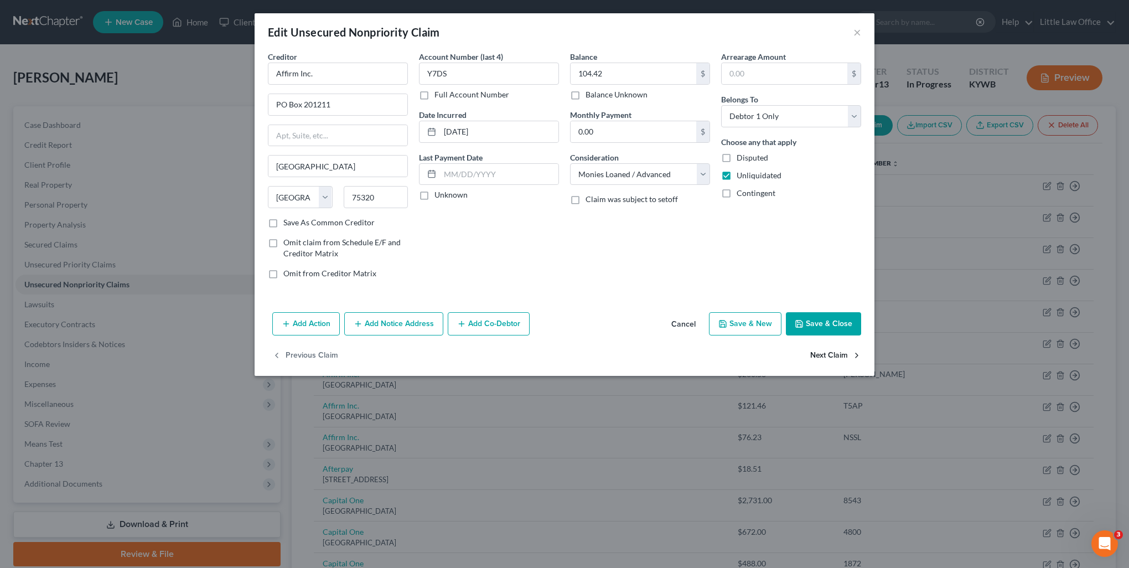
select select "0"
click at [350, 81] on input "Affirm Inc." at bounding box center [338, 74] width 140 height 22
click at [344, 106] on div "PO Box 201211, Dallas, TX 75320" at bounding box center [334, 102] width 115 height 9
click at [833, 349] on button "Next Claim" at bounding box center [835, 355] width 51 height 23
select select "45"
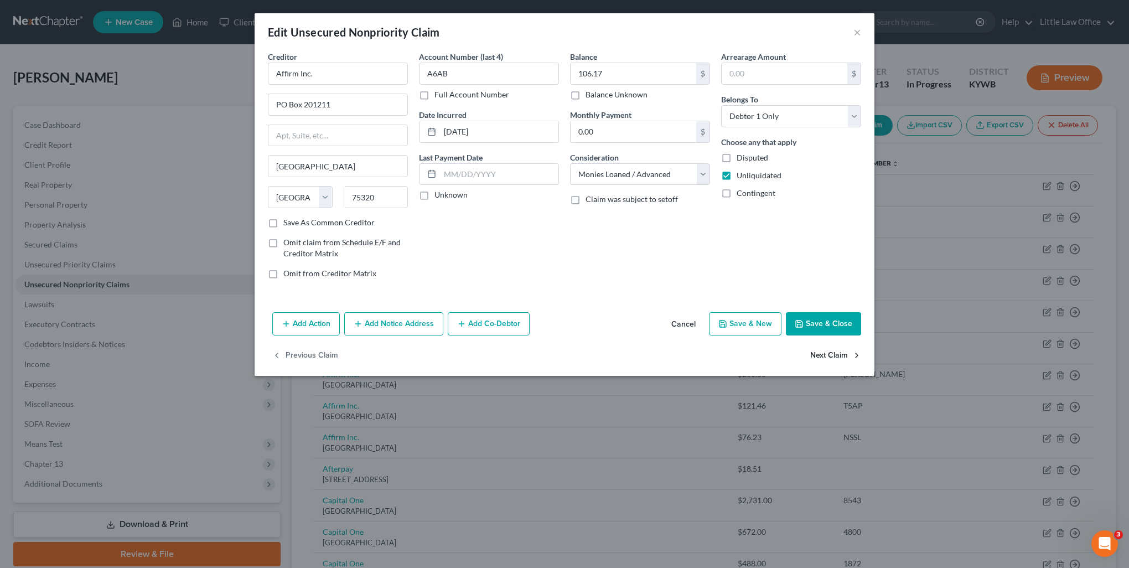
select select "10"
select select "0"
click at [389, 72] on input "Affirm Inc." at bounding box center [338, 74] width 140 height 22
click at [359, 96] on div "Affirm Inc." at bounding box center [334, 92] width 115 height 11
click at [825, 355] on button "Next Claim" at bounding box center [835, 355] width 51 height 23
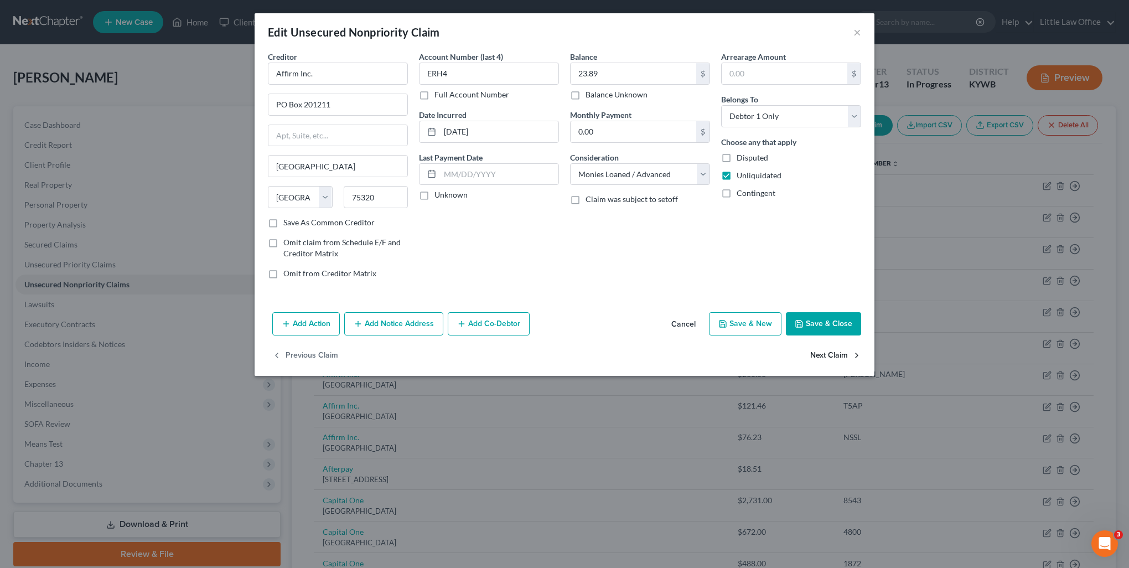
select select "45"
select select "10"
select select "0"
click at [356, 65] on input "Affirm Inc." at bounding box center [338, 74] width 140 height 22
click at [363, 97] on div "Affirm Inc." at bounding box center [334, 92] width 115 height 11
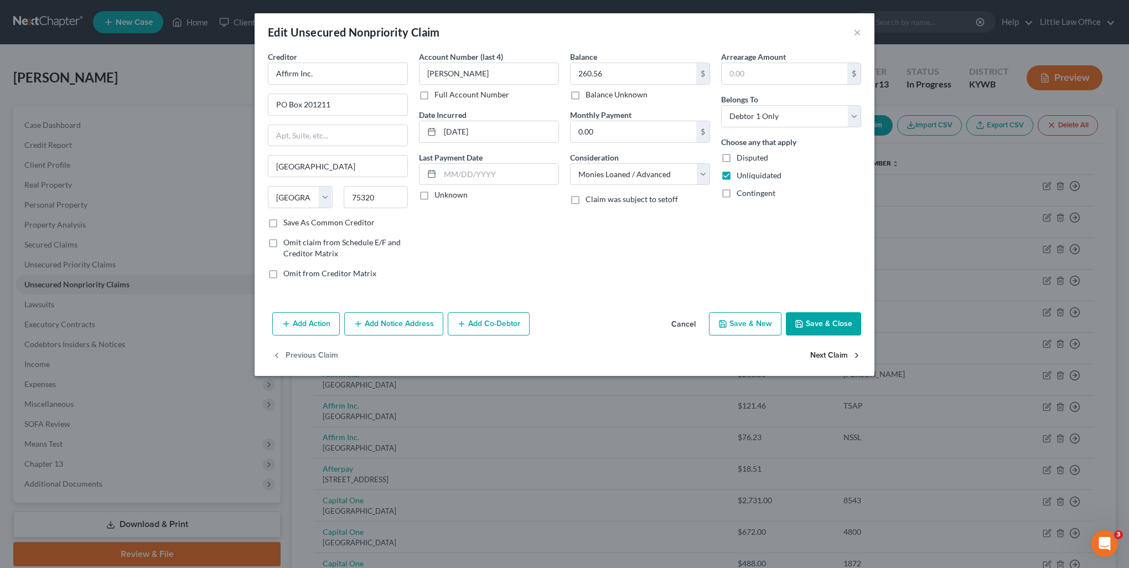
click at [836, 346] on button "Next Claim" at bounding box center [835, 355] width 51 height 23
select select "45"
select select "10"
select select "0"
click at [367, 72] on input "Affirm Inc." at bounding box center [338, 74] width 140 height 22
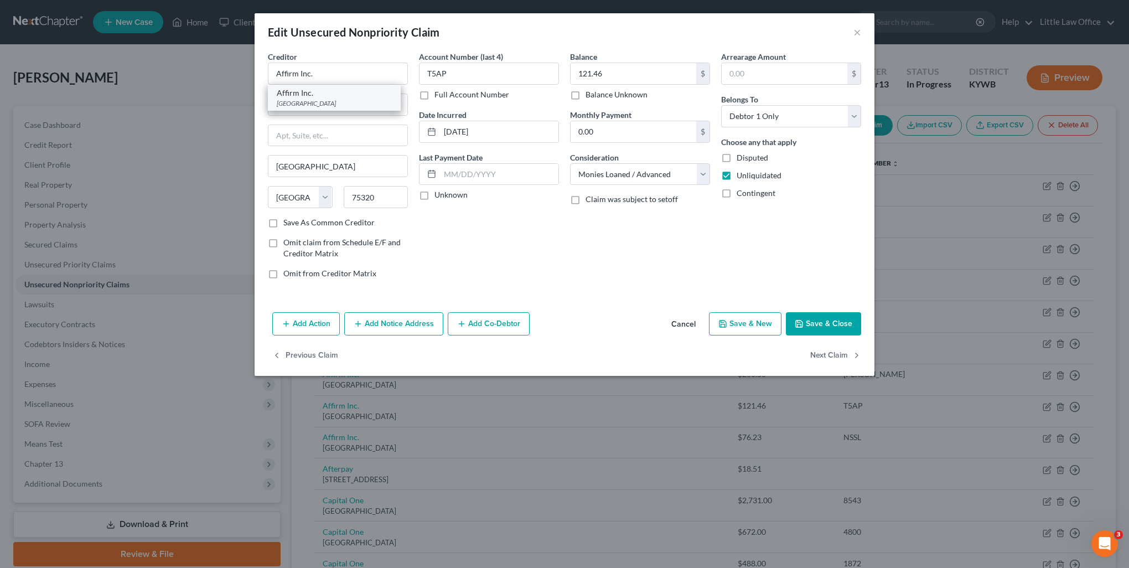
click at [352, 101] on div "PO Box 201211, Dallas, TX 75320" at bounding box center [334, 102] width 115 height 9
click at [835, 350] on button "Next Claim" at bounding box center [835, 355] width 51 height 23
select select "45"
select select "10"
click at [339, 66] on input "Affirm Inc." at bounding box center [338, 74] width 140 height 22
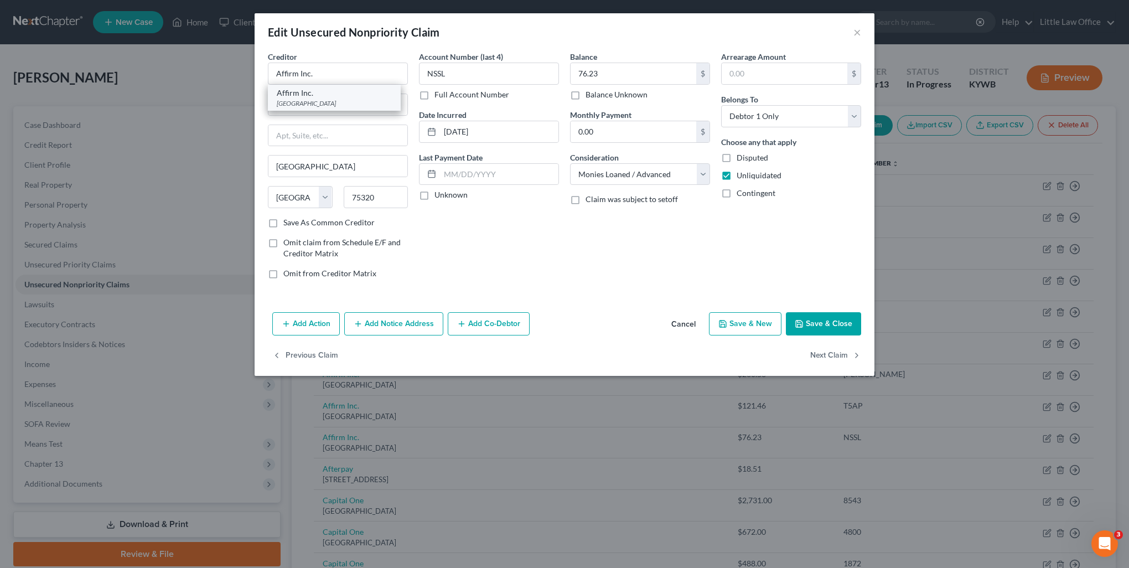
click at [332, 93] on div "Affirm Inc." at bounding box center [334, 92] width 115 height 11
click at [825, 352] on button "Next Claim" at bounding box center [835, 355] width 51 height 23
click at [372, 67] on input "Afterpay" at bounding box center [338, 74] width 140 height 22
click at [347, 108] on div "760 Market Street, Floor 2, San Francisco, CA 94102" at bounding box center [334, 102] width 115 height 9
click at [641, 185] on div "Balance 18.51 $ Balance Unknown Balance Undetermined 18.51 $ Balance Unknown Mo…" at bounding box center [639, 169] width 151 height 237
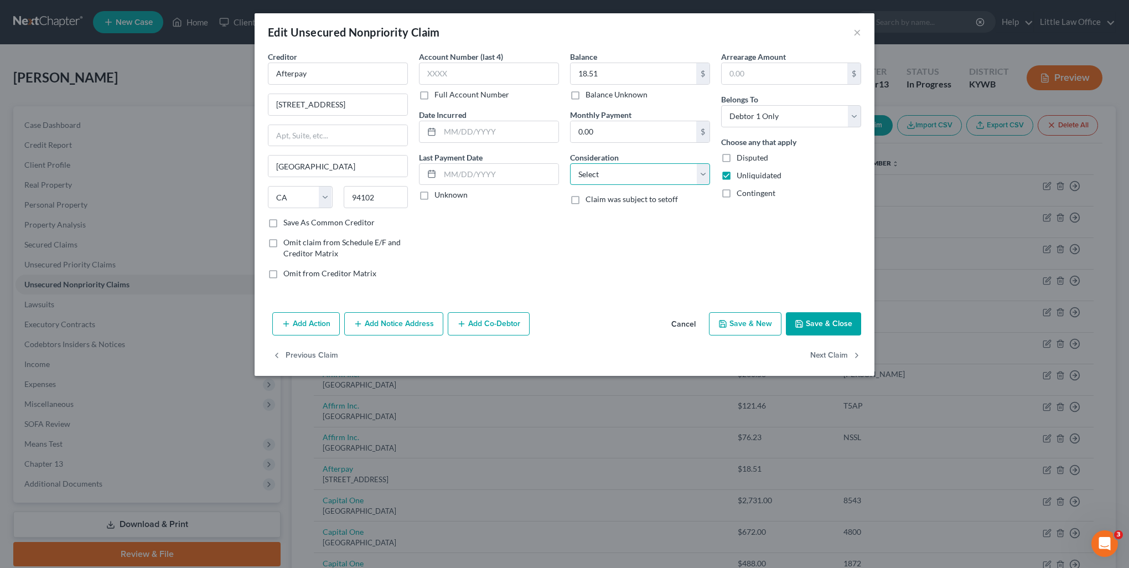
click at [628, 180] on select "Select Cable / Satellite Services Collection Agency Credit Card Debt Debt Couns…" at bounding box center [640, 174] width 140 height 22
click at [570, 163] on select "Select Cable / Satellite Services Collection Agency Credit Card Debt Debt Couns…" at bounding box center [640, 174] width 140 height 22
click at [823, 356] on button "Next Claim" at bounding box center [835, 355] width 51 height 23
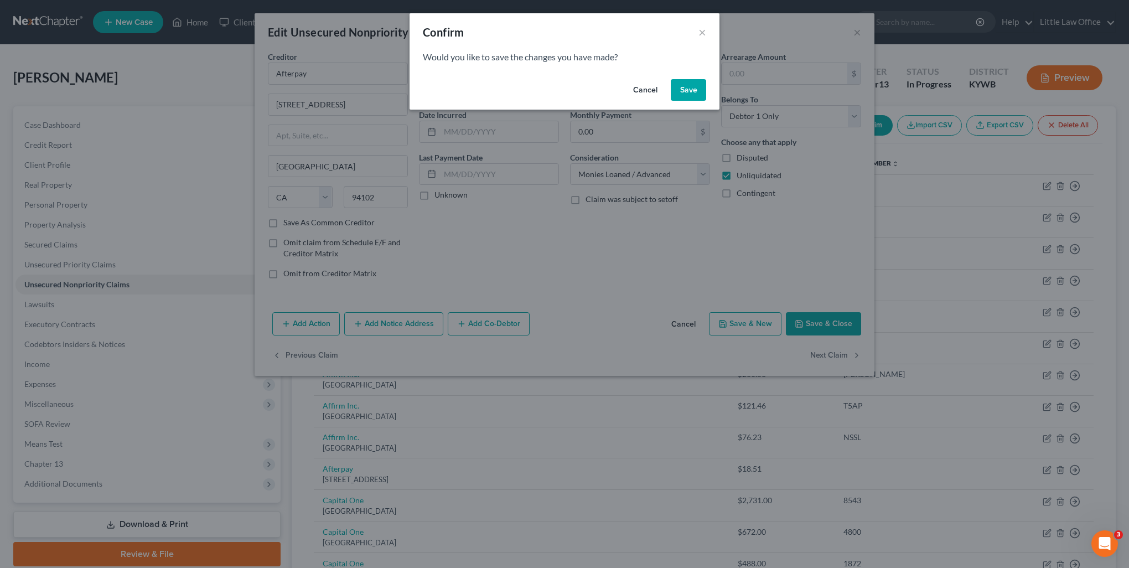
click at [678, 97] on button "Save" at bounding box center [688, 90] width 35 height 22
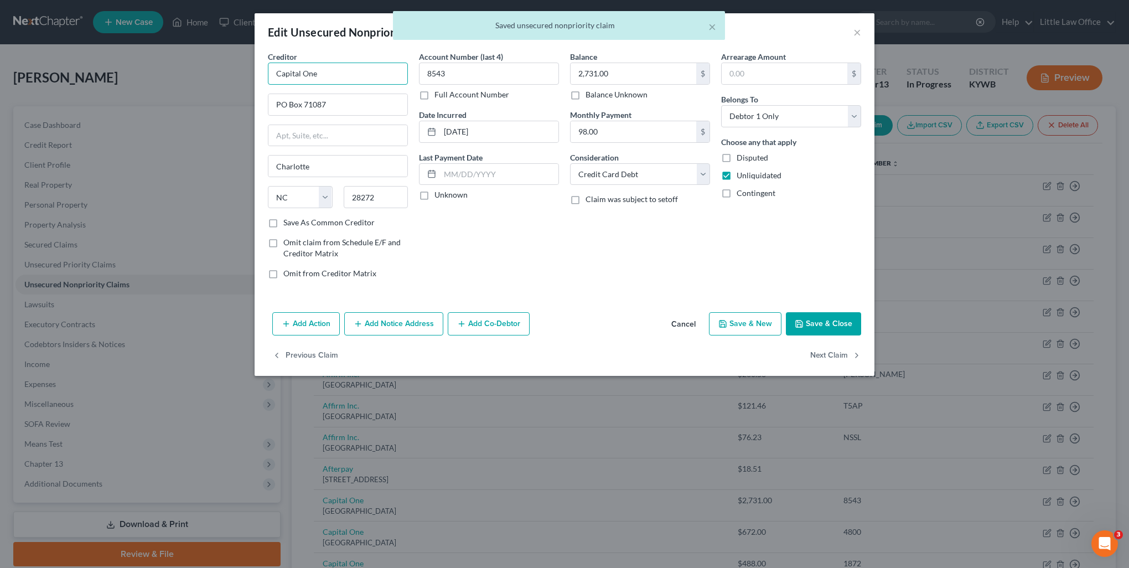
click at [329, 75] on input "Capital One" at bounding box center [338, 74] width 140 height 22
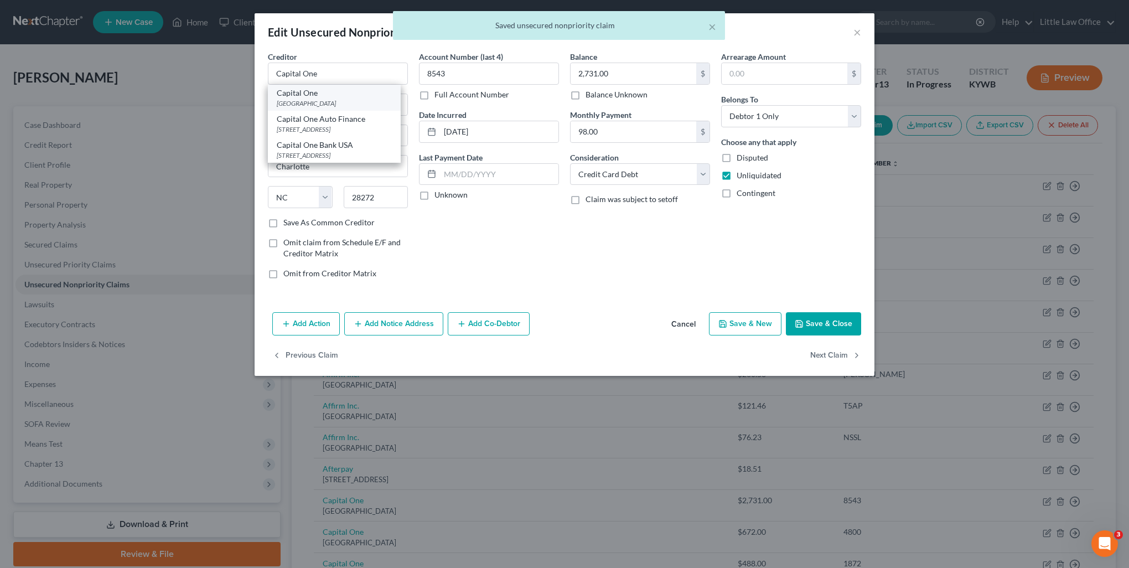
click at [337, 95] on div "Capital One" at bounding box center [334, 92] width 115 height 11
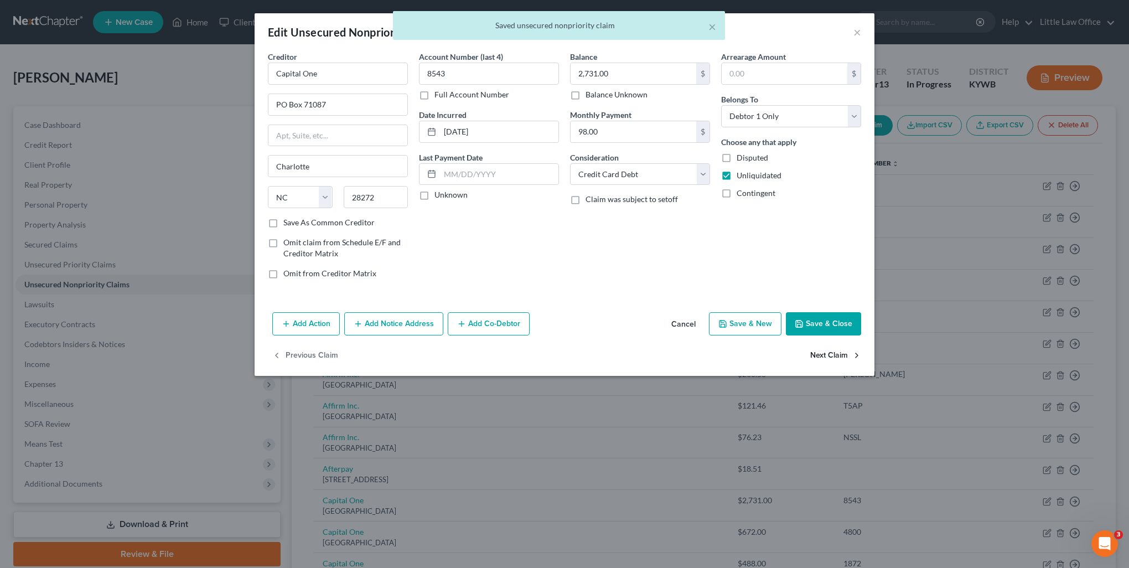
click at [813, 359] on button "Next Claim" at bounding box center [835, 355] width 51 height 23
click at [339, 72] on input "Capital One" at bounding box center [338, 74] width 140 height 22
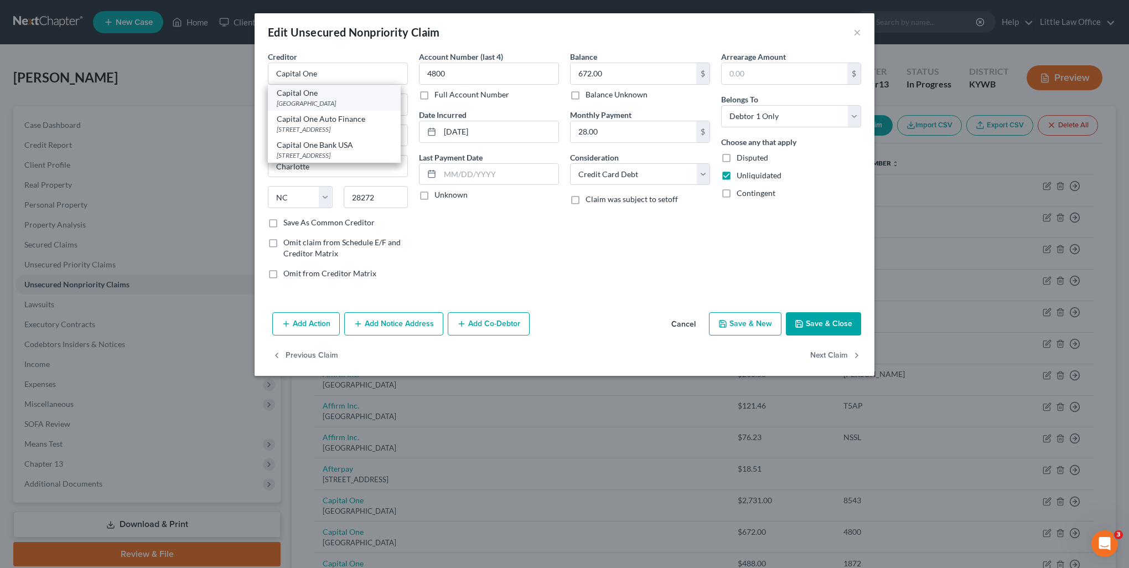
click at [337, 94] on div "Capital One" at bounding box center [334, 92] width 115 height 11
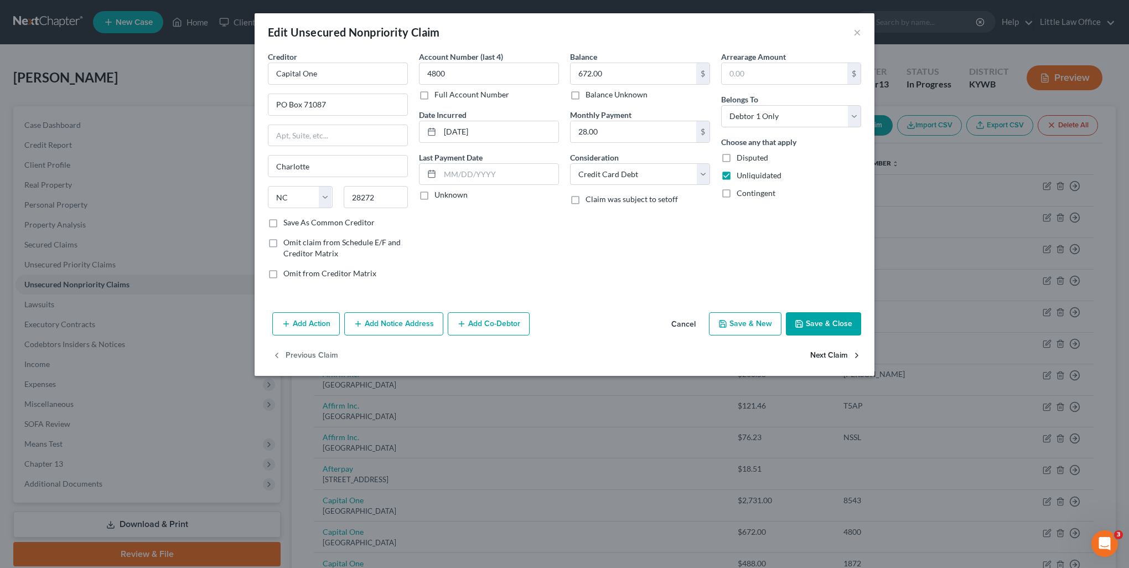
click at [832, 354] on button "Next Claim" at bounding box center [835, 355] width 51 height 23
click at [345, 66] on input "Capital One" at bounding box center [338, 74] width 140 height 22
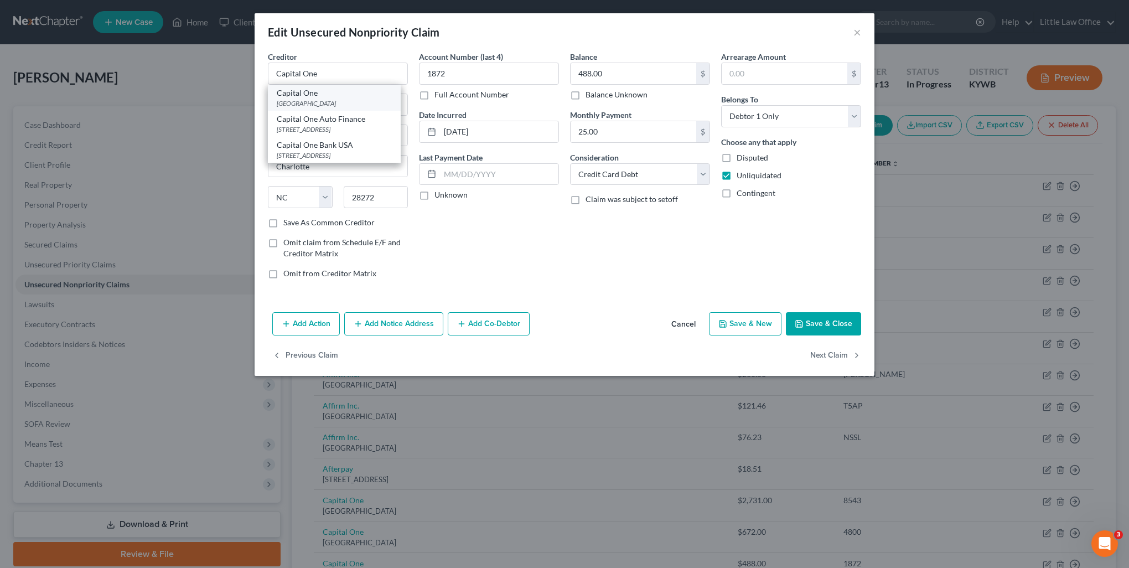
click at [340, 87] on div "Capital One" at bounding box center [334, 92] width 115 height 11
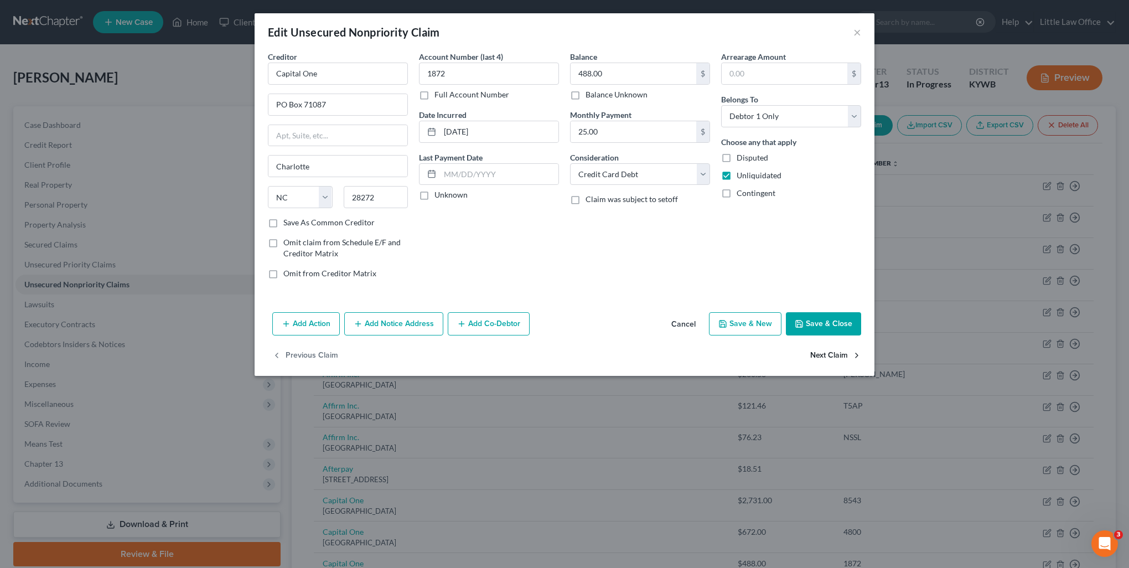
click at [825, 358] on button "Next Claim" at bounding box center [835, 355] width 51 height 23
click at [359, 73] on input "Cash Express" at bounding box center [338, 74] width 140 height 22
drag, startPoint x: 332, startPoint y: 110, endPoint x: 238, endPoint y: 109, distance: 94.6
click at [238, 109] on div "Edit Unsecured Nonpriority Claim × Creditor * Cash Express BY KROGERS Powderly …" at bounding box center [564, 284] width 1129 height 568
click at [823, 356] on button "Next Claim" at bounding box center [835, 355] width 51 height 23
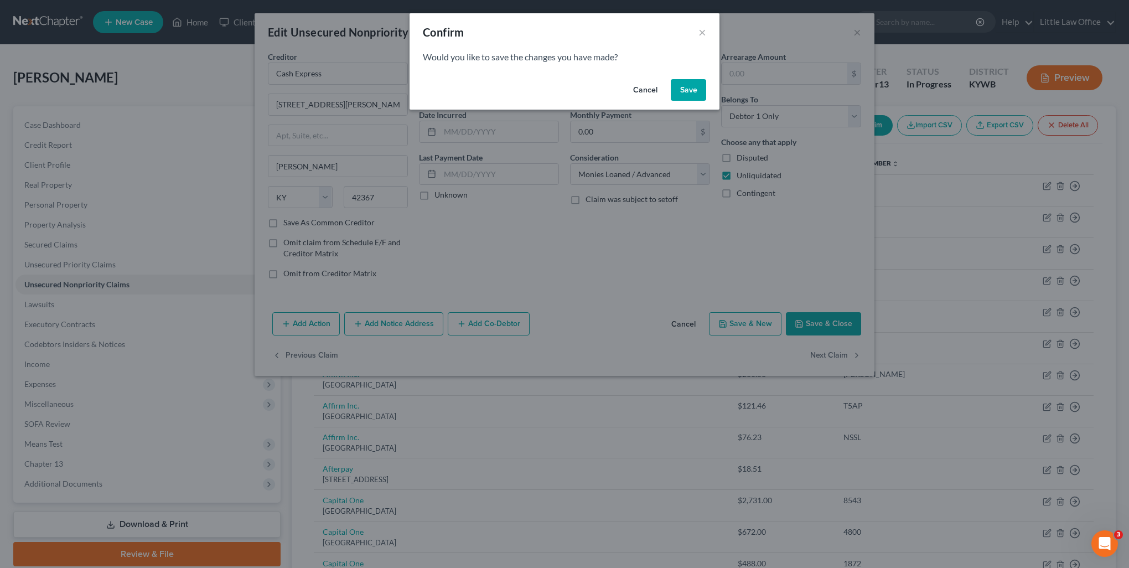
click at [684, 92] on button "Save" at bounding box center [688, 90] width 35 height 22
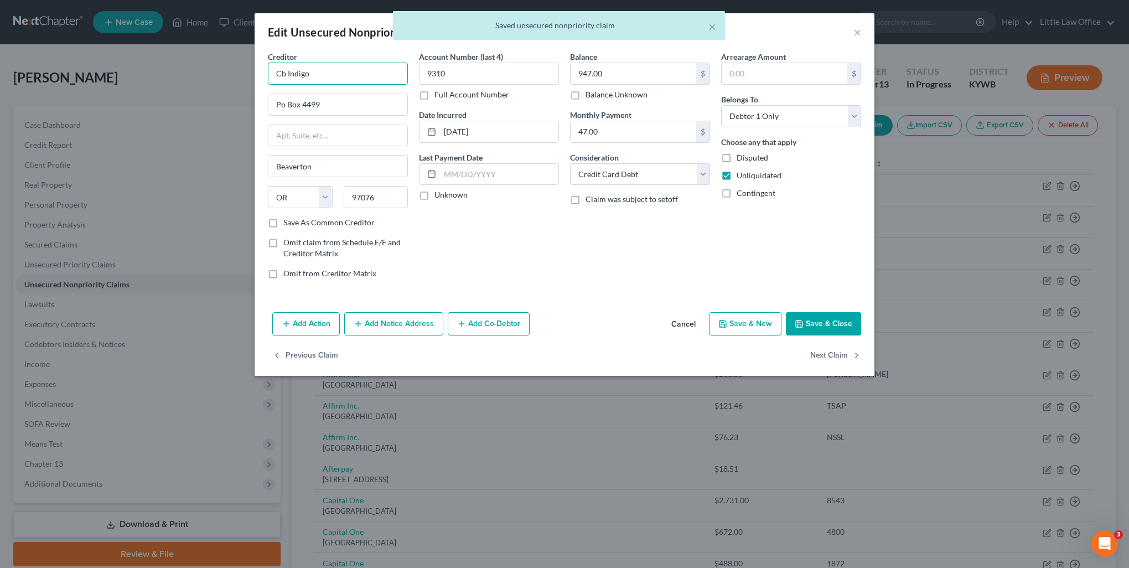
click at [377, 79] on input "Cb Indigo" at bounding box center [338, 74] width 140 height 22
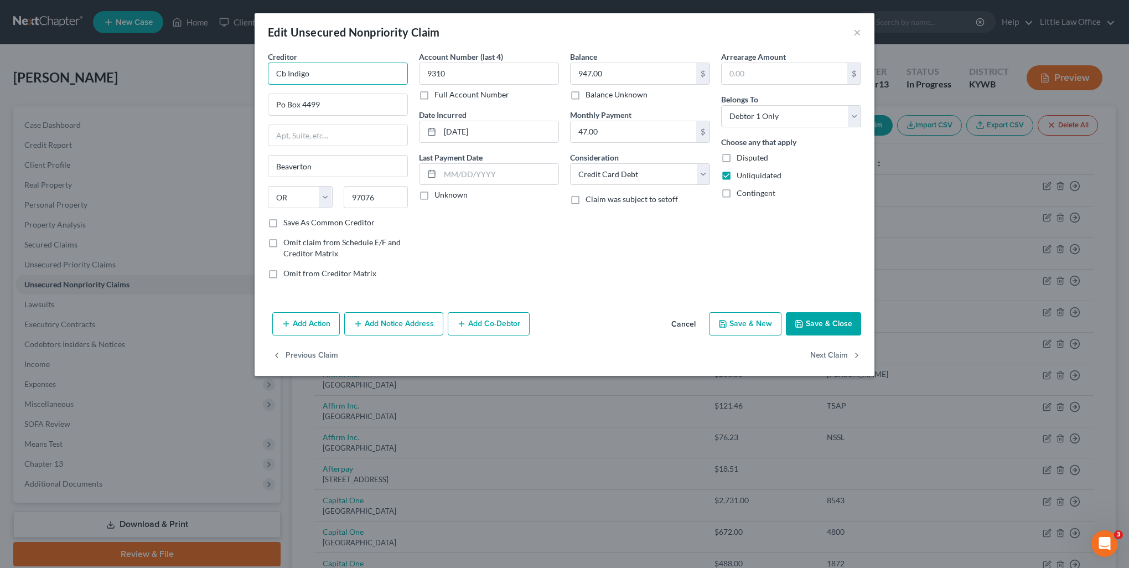
click at [319, 74] on input "Cb Indigo" at bounding box center [338, 74] width 140 height 22
drag, startPoint x: 332, startPoint y: 77, endPoint x: 268, endPoint y: 79, distance: 64.2
click at [268, 79] on input "Cb Indigo" at bounding box center [338, 74] width 140 height 22
click at [421, 331] on button "Add Notice Address" at bounding box center [393, 323] width 99 height 23
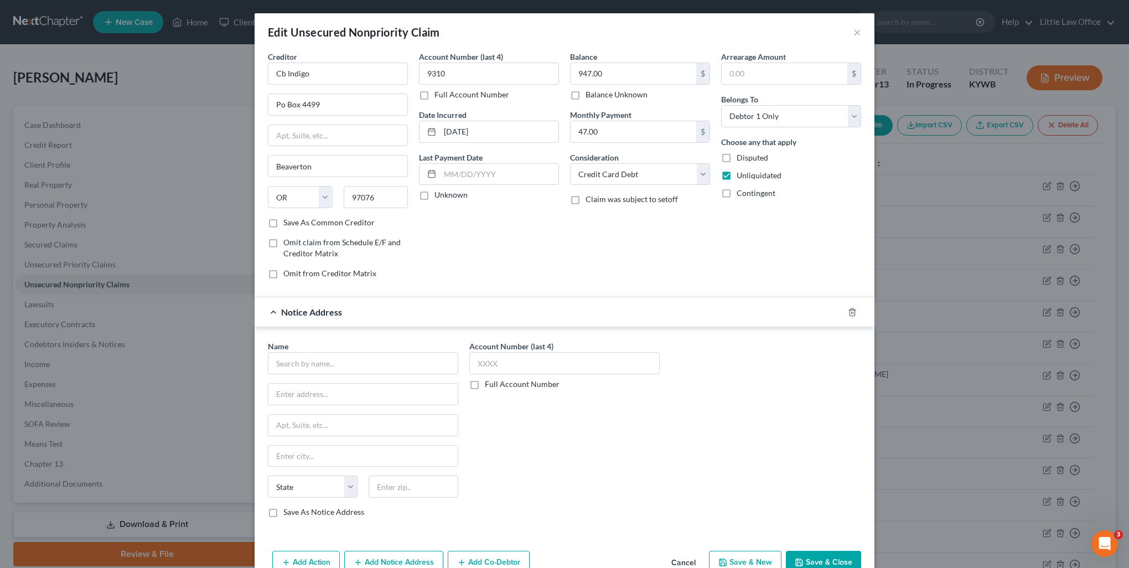
click at [295, 221] on label "Save As Common Creditor" at bounding box center [328, 222] width 91 height 11
click at [295, 221] on input "Save As Common Creditor" at bounding box center [291, 220] width 7 height 7
click at [339, 367] on input "text" at bounding box center [363, 363] width 190 height 22
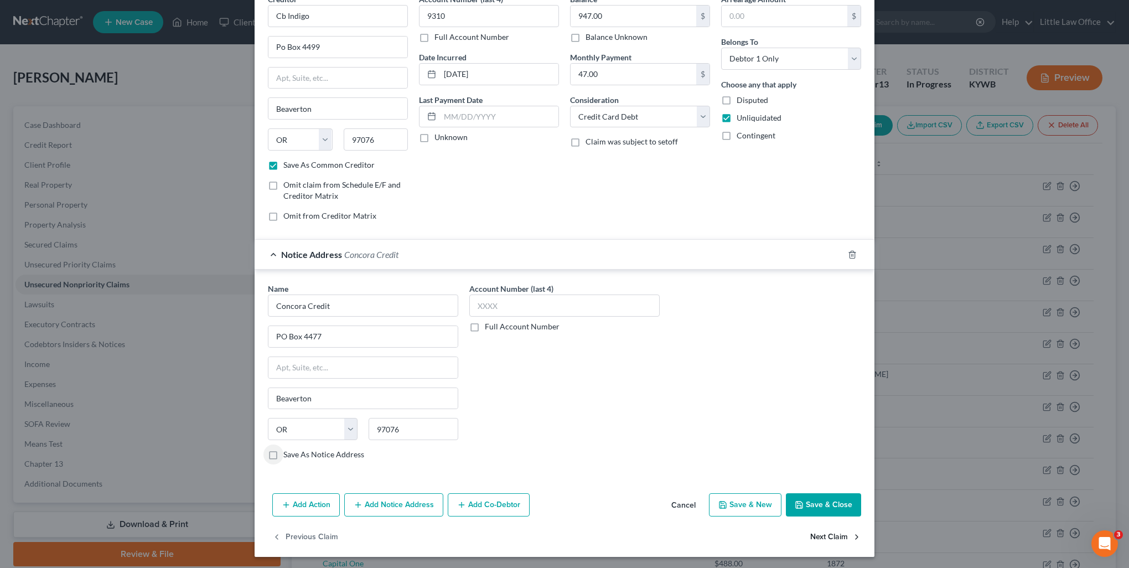
click at [827, 534] on button "Next Claim" at bounding box center [835, 536] width 51 height 23
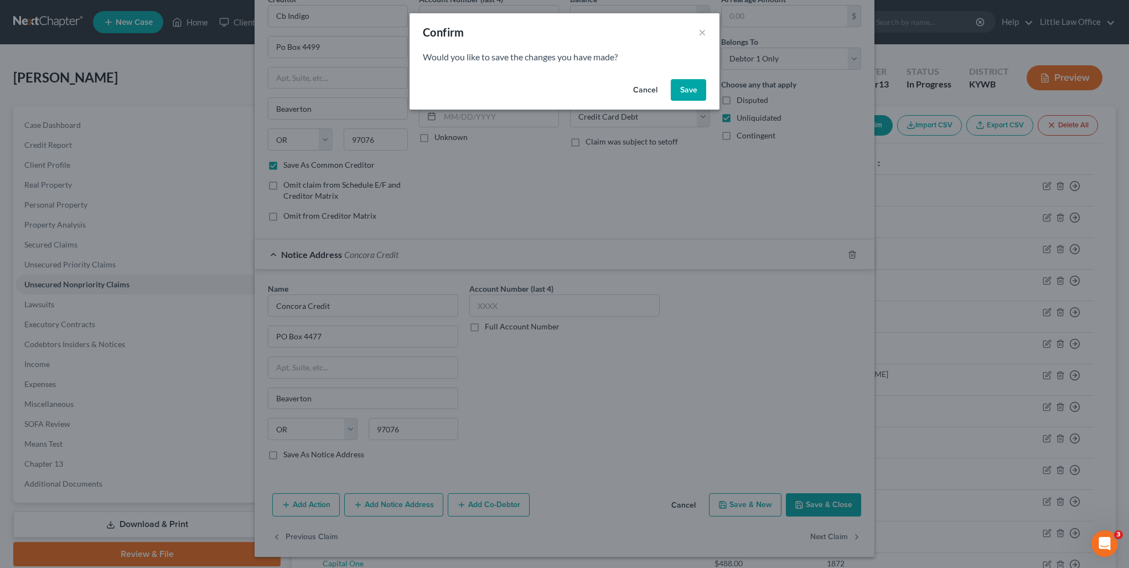
click at [691, 92] on button "Save" at bounding box center [688, 90] width 35 height 22
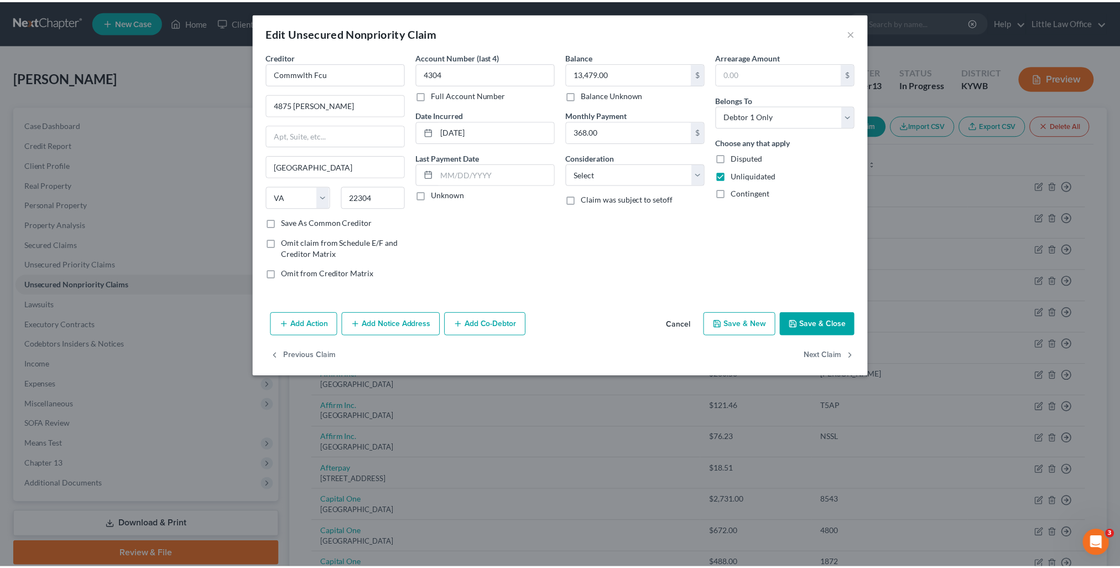
scroll to position [0, 0]
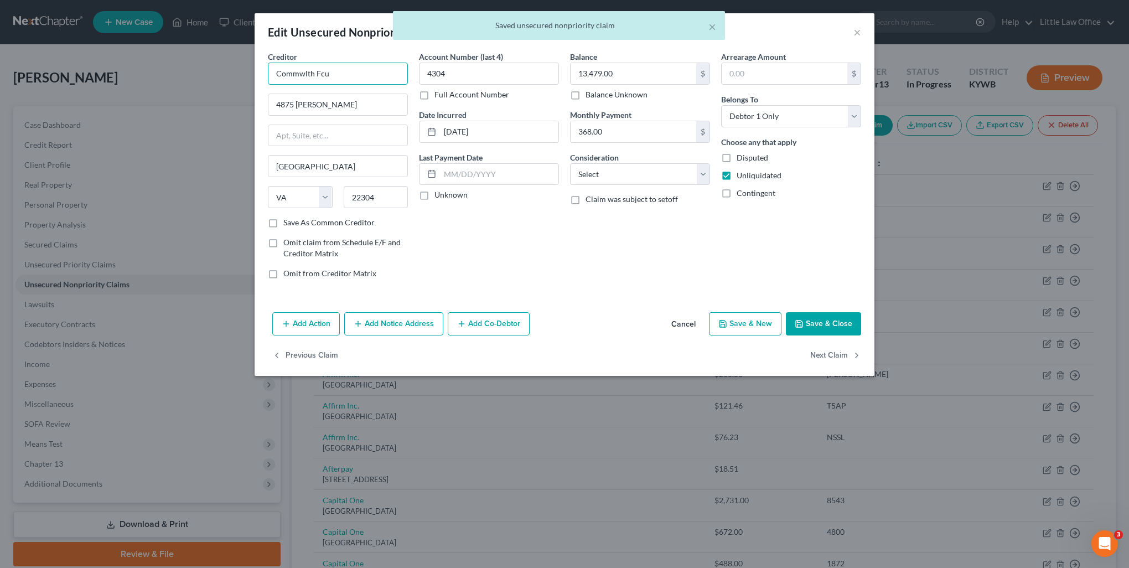
click at [367, 82] on input "Commwlth Fcu" at bounding box center [338, 74] width 140 height 22
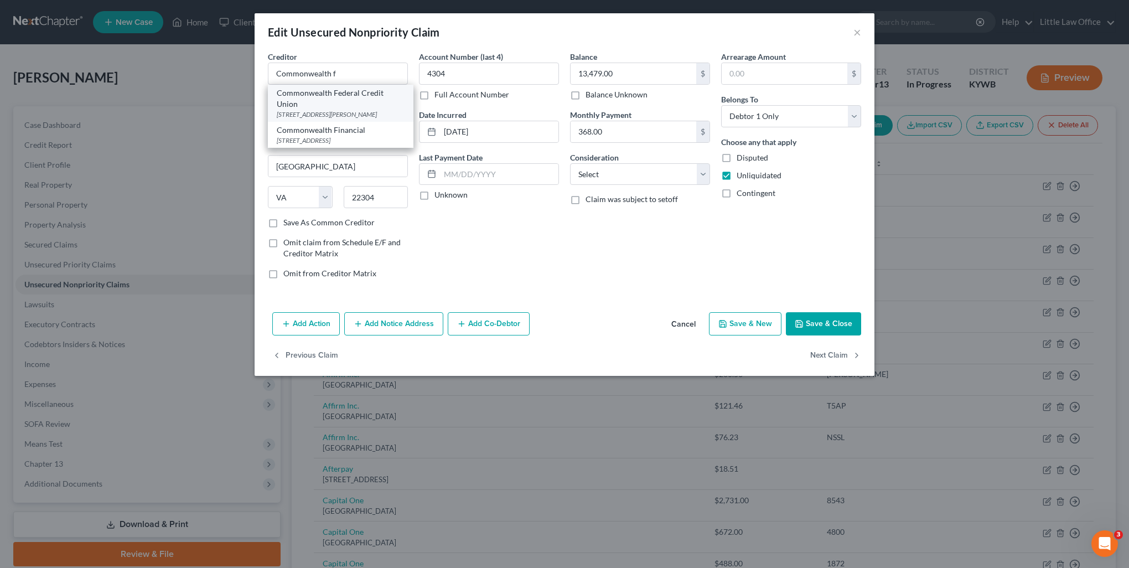
click at [352, 110] on div "4875 Eisenhower, Alexandria, VA 22304" at bounding box center [341, 114] width 128 height 9
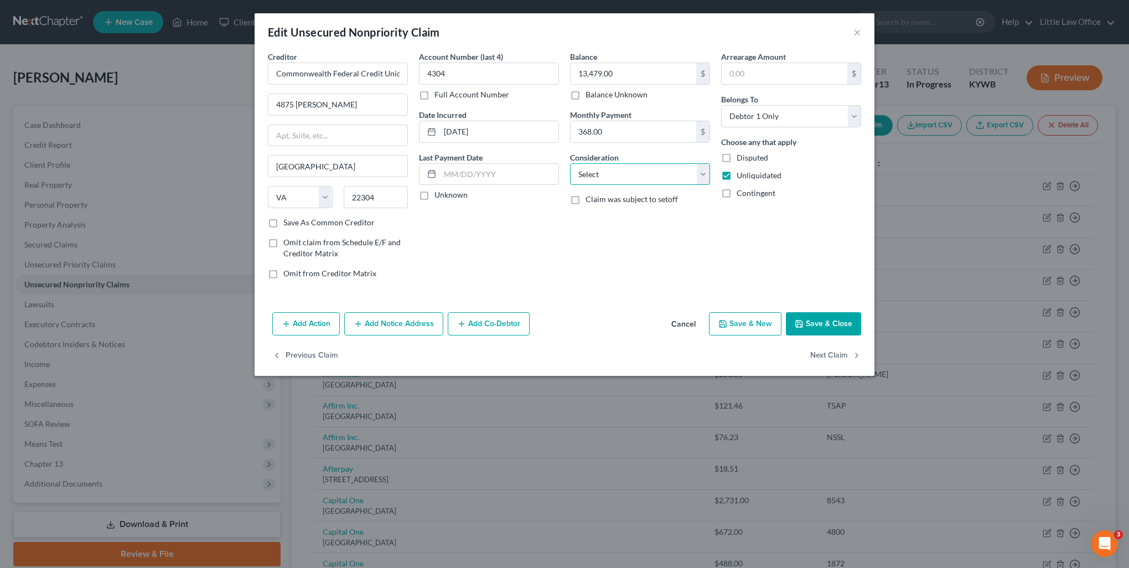
click at [621, 174] on select "Select Cable / Satellite Services Collection Agency Credit Card Debt Debt Couns…" at bounding box center [640, 174] width 140 height 22
click at [570, 163] on select "Select Cable / Satellite Services Collection Agency Credit Card Debt Debt Couns…" at bounding box center [640, 174] width 140 height 22
click at [837, 355] on button "Next Claim" at bounding box center [835, 355] width 51 height 23
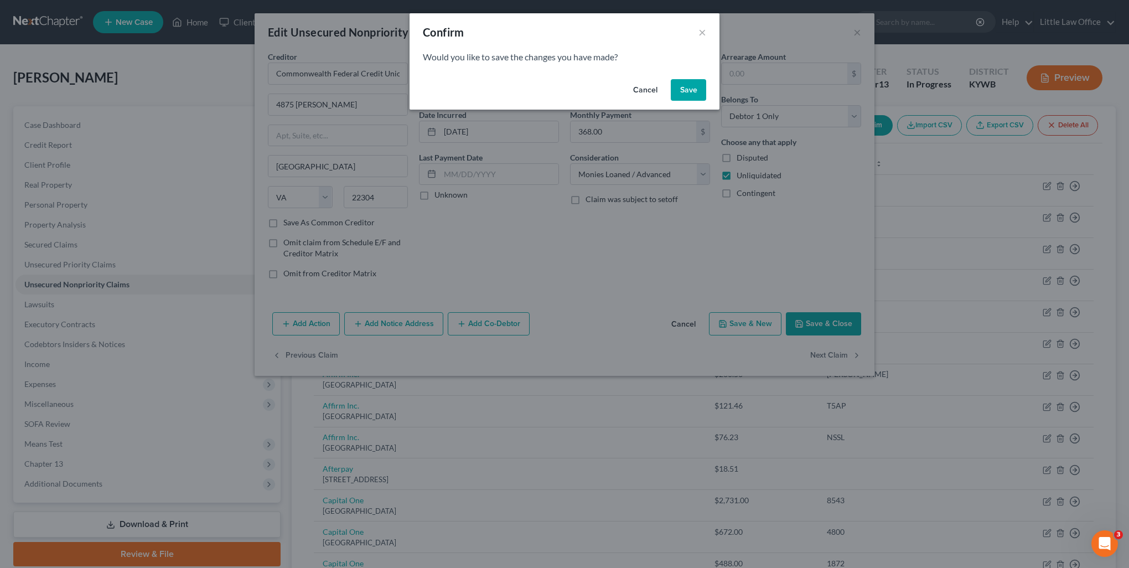
click at [694, 98] on button "Save" at bounding box center [688, 90] width 35 height 22
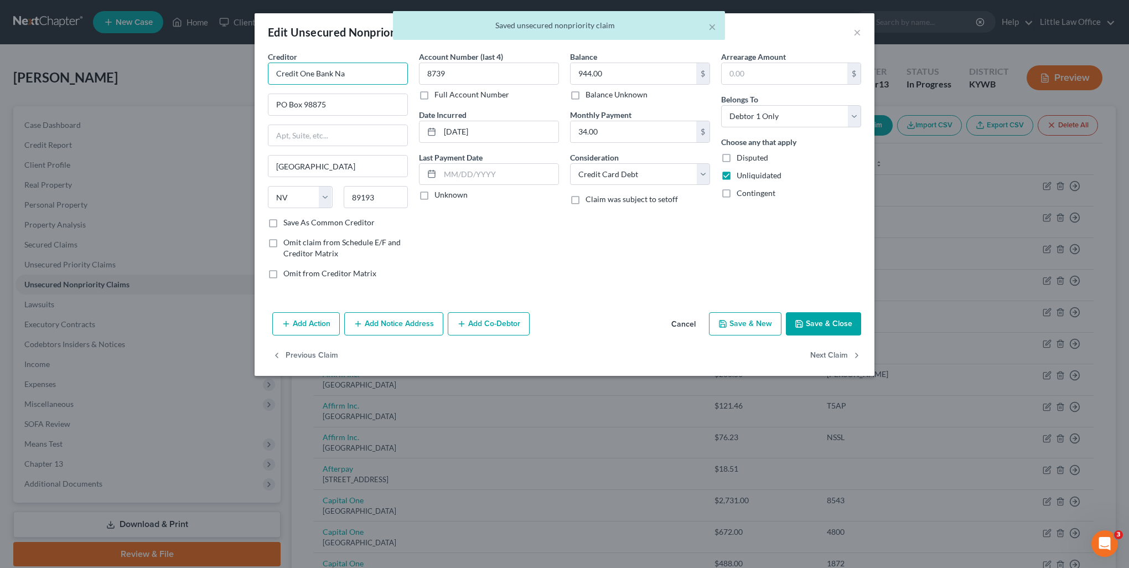
click at [370, 78] on input "Credit One Bank Na" at bounding box center [338, 74] width 140 height 22
click at [362, 97] on div "Credit One Bank NA" at bounding box center [334, 92] width 115 height 11
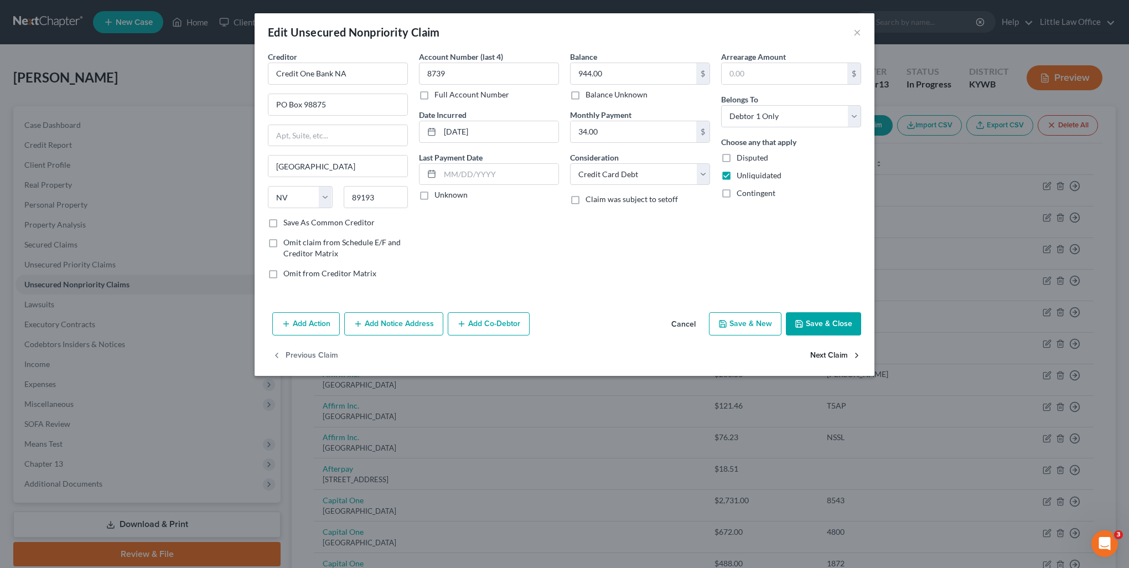
click at [848, 358] on button "Next Claim" at bounding box center [835, 355] width 51 height 23
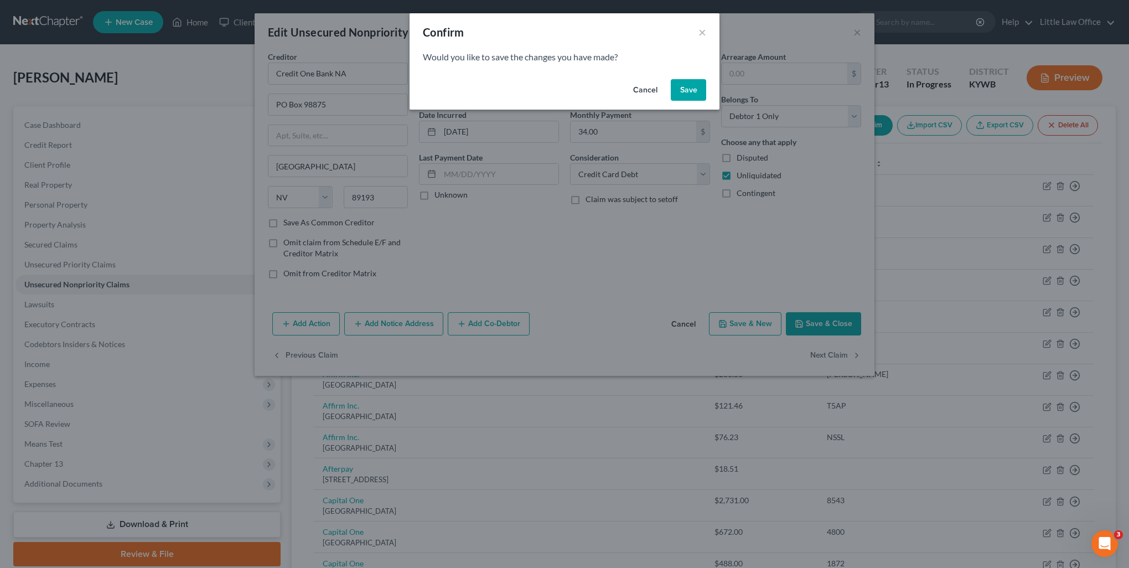
click at [683, 86] on button "Save" at bounding box center [688, 90] width 35 height 22
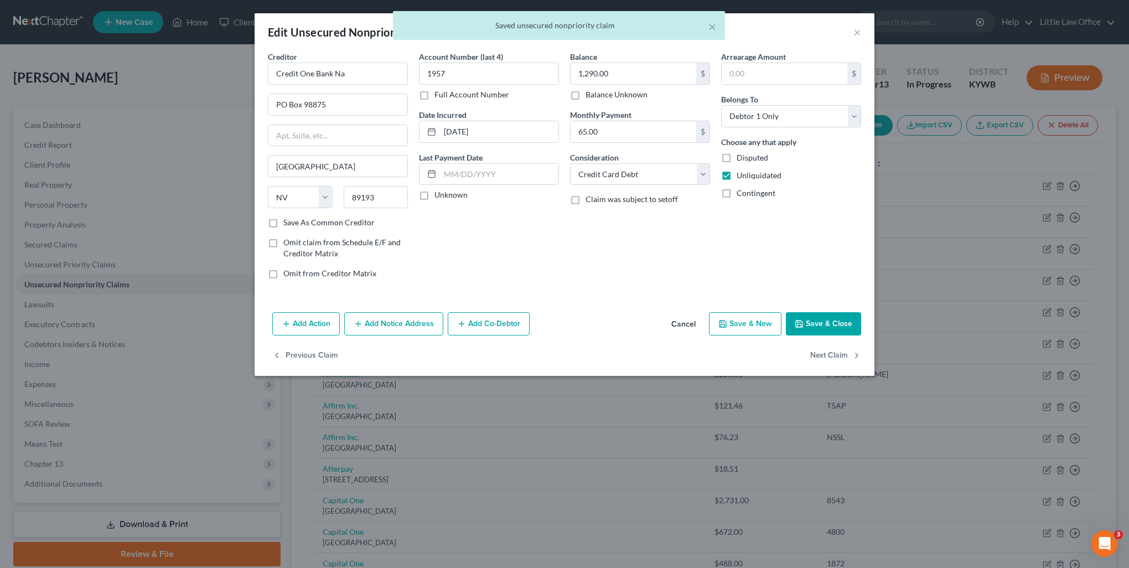
click at [374, 85] on div "Creditor * Credit One Bank Na PO Box 98875 Las Vegas State AL AK AR AZ CA CO CT…" at bounding box center [338, 134] width 140 height 166
click at [394, 74] on input "Credit One Bank Na" at bounding box center [338, 74] width 140 height 22
click at [354, 107] on div "PO Box 98875, Las Vegas, NV 89193" at bounding box center [334, 102] width 115 height 9
click at [845, 358] on button "Next Claim" at bounding box center [835, 355] width 51 height 23
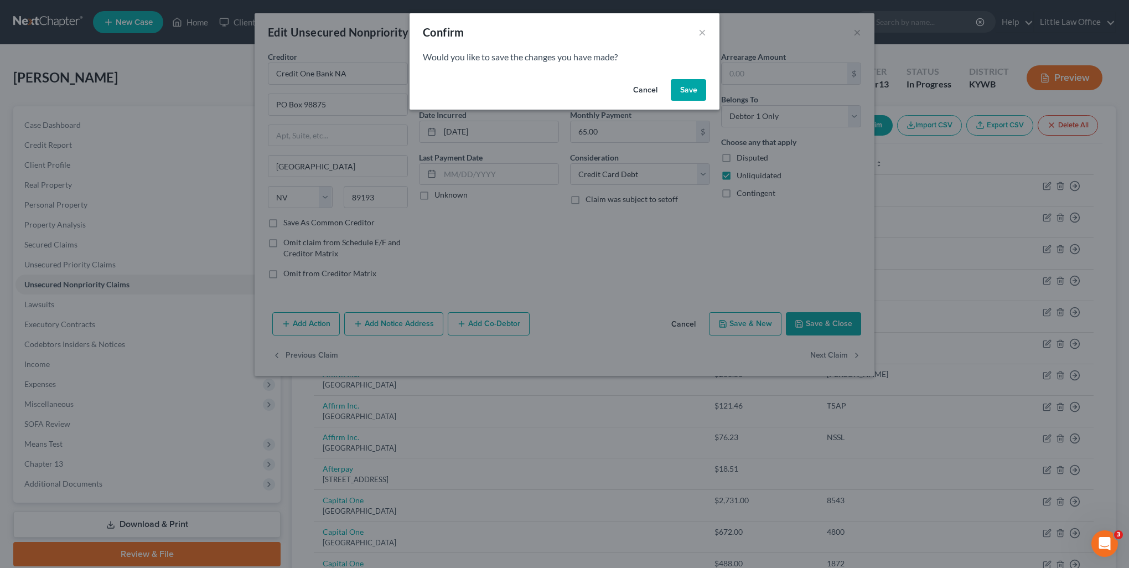
click at [688, 91] on button "Save" at bounding box center [688, 90] width 35 height 22
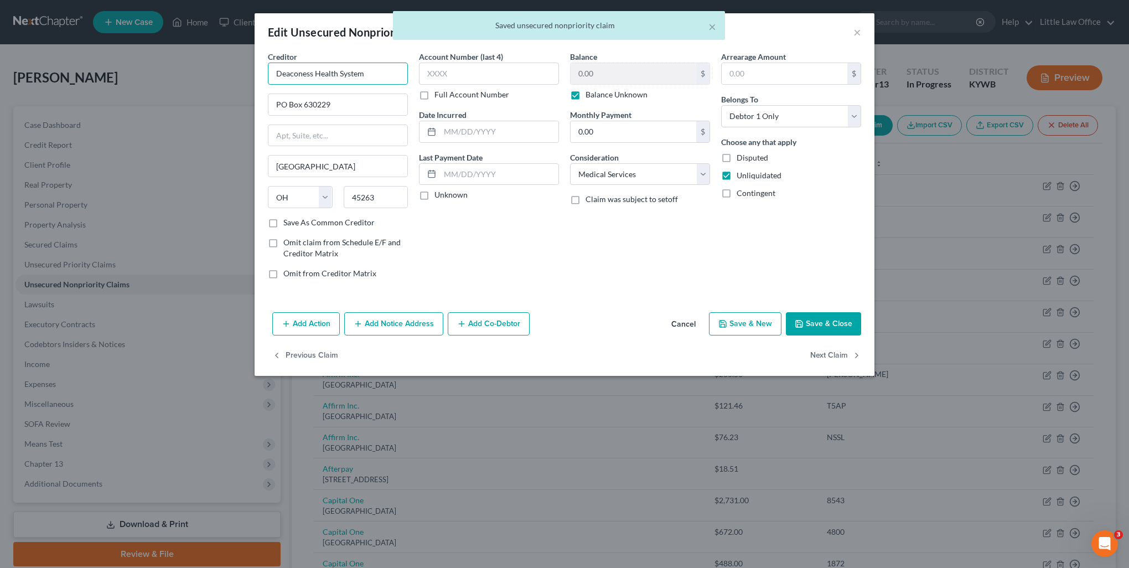
click at [370, 76] on input "Deaconess Health System" at bounding box center [338, 74] width 140 height 22
click at [367, 98] on div "PO Box 630229, Cincinnati, OH 45263" at bounding box center [334, 102] width 115 height 9
click at [848, 351] on button "Next Claim" at bounding box center [835, 355] width 51 height 23
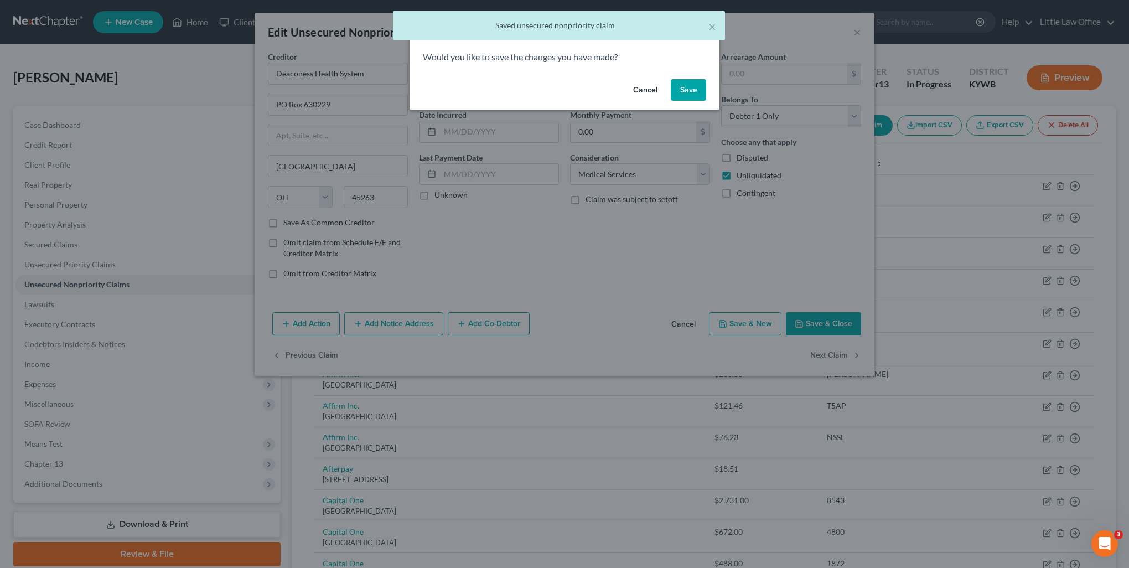
click at [686, 91] on button "Save" at bounding box center [688, 90] width 35 height 22
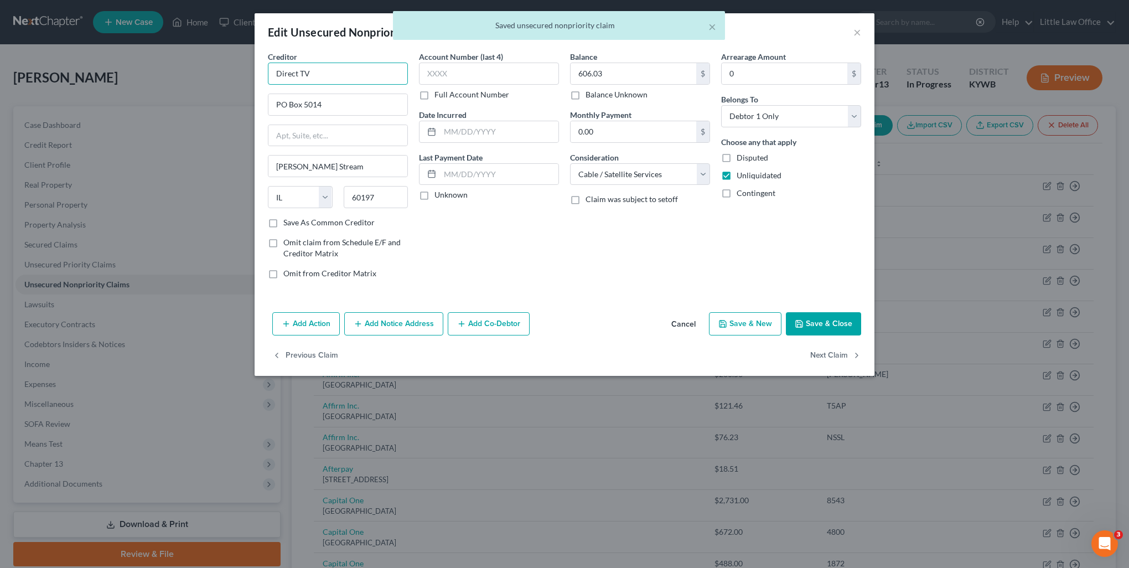
click at [334, 70] on input "Direct TV" at bounding box center [338, 74] width 140 height 22
click at [303, 89] on div "Direct TV" at bounding box center [334, 92] width 115 height 11
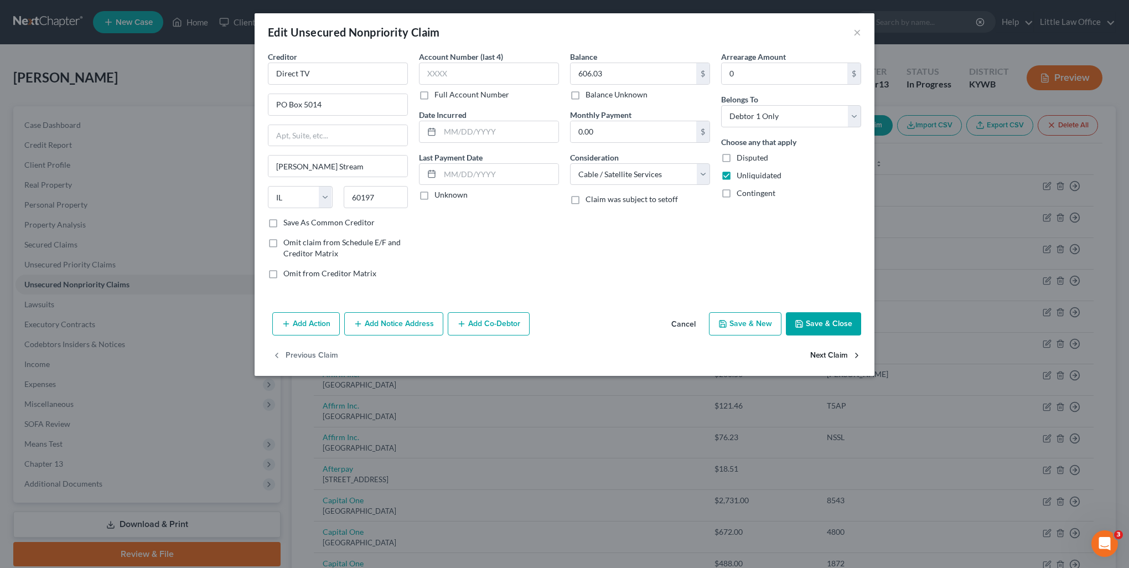
click at [839, 361] on button "Next Claim" at bounding box center [835, 355] width 51 height 23
click at [369, 72] on input "Dpt Ed/Aidv" at bounding box center [338, 74] width 140 height 22
click at [352, 95] on div "Aidvantage" at bounding box center [334, 92] width 115 height 11
click at [835, 353] on button "Next Claim" at bounding box center [835, 355] width 51 height 23
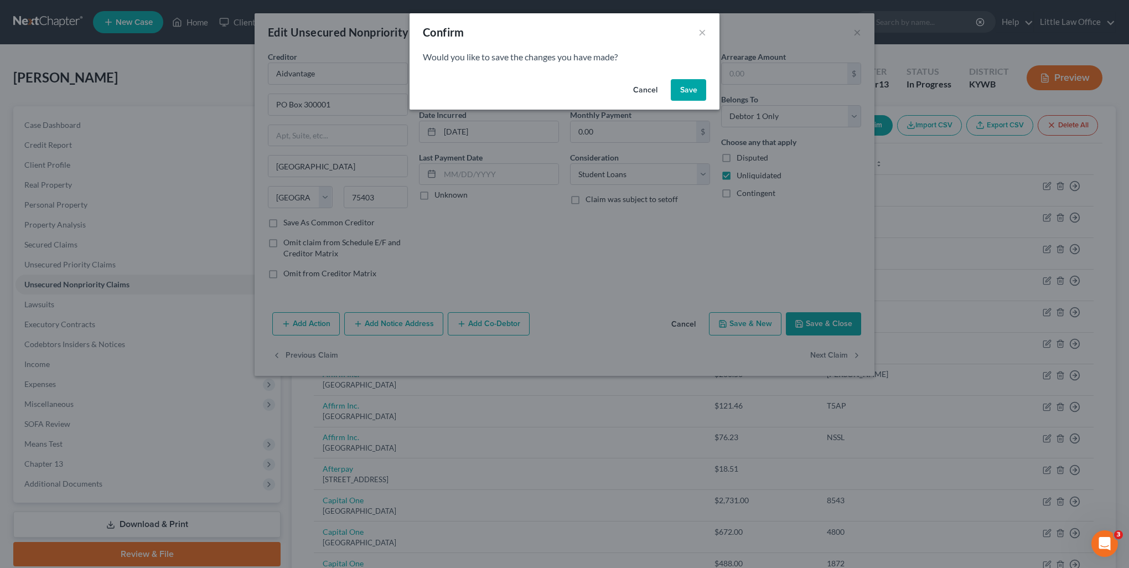
click at [692, 101] on button "Save" at bounding box center [688, 90] width 35 height 22
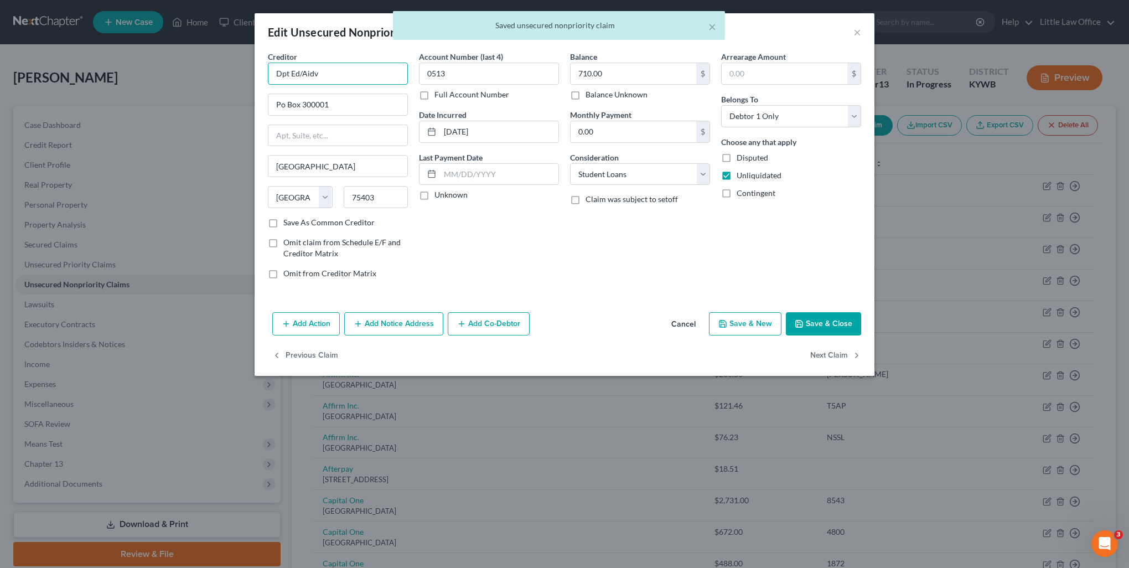
paste input "A"
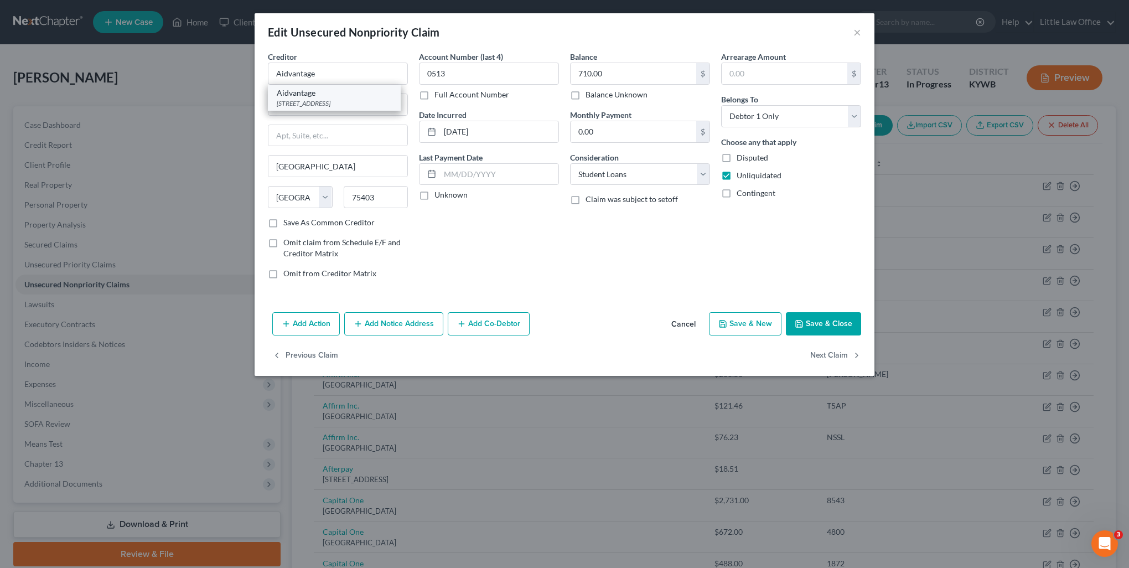
click at [340, 96] on div "Aidvantage" at bounding box center [334, 92] width 115 height 11
click at [840, 353] on button "Next Claim" at bounding box center [835, 355] width 51 height 23
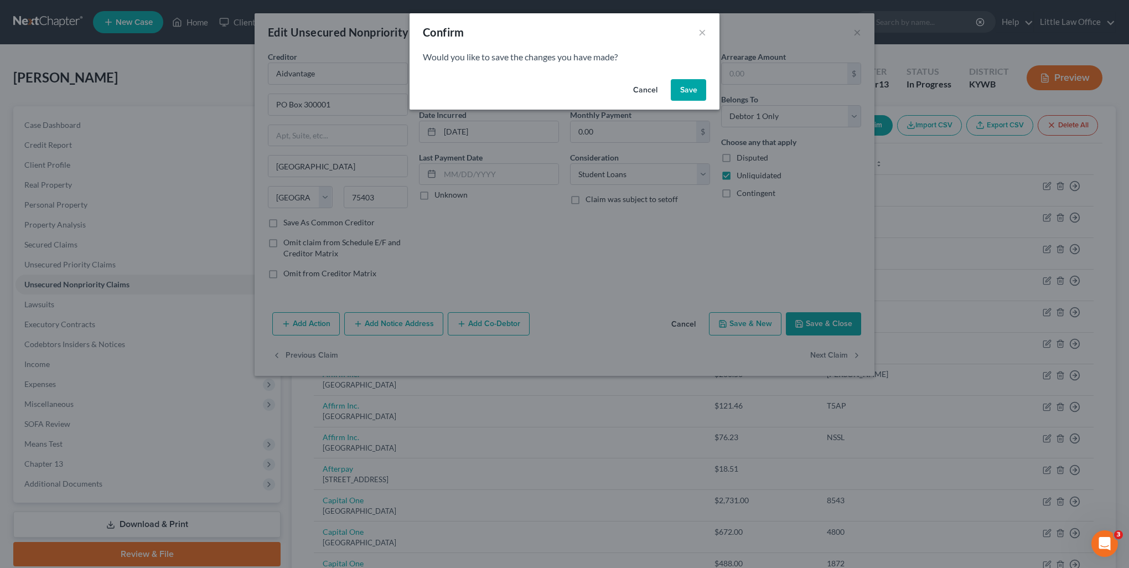
drag, startPoint x: 688, startPoint y: 92, endPoint x: 449, endPoint y: 45, distance: 244.1
click at [688, 92] on button "Save" at bounding box center [688, 90] width 35 height 22
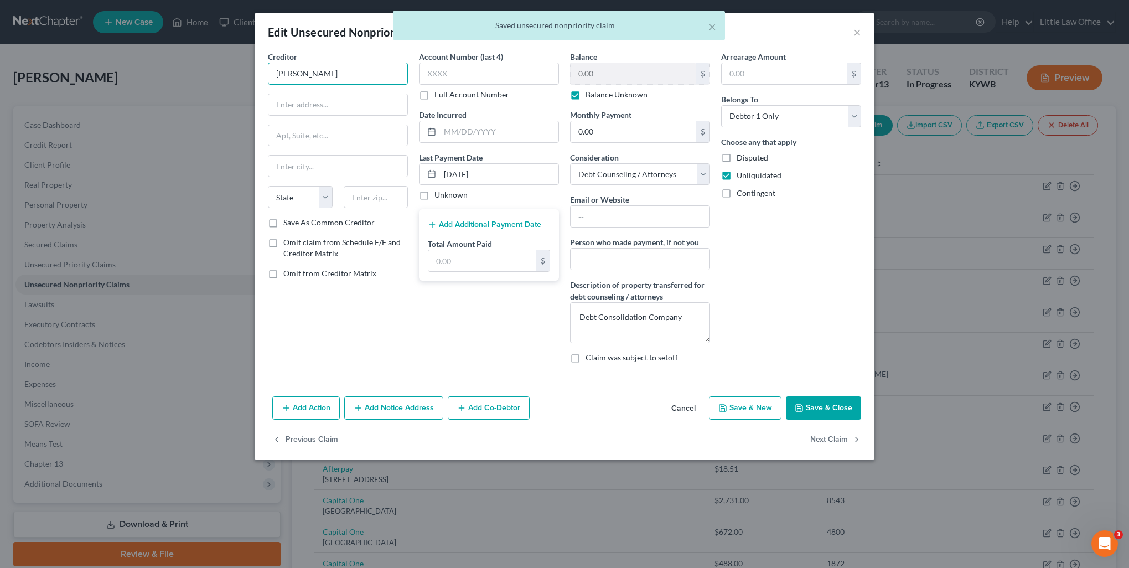
click at [342, 76] on input "JG Wentworth" at bounding box center [338, 74] width 140 height 22
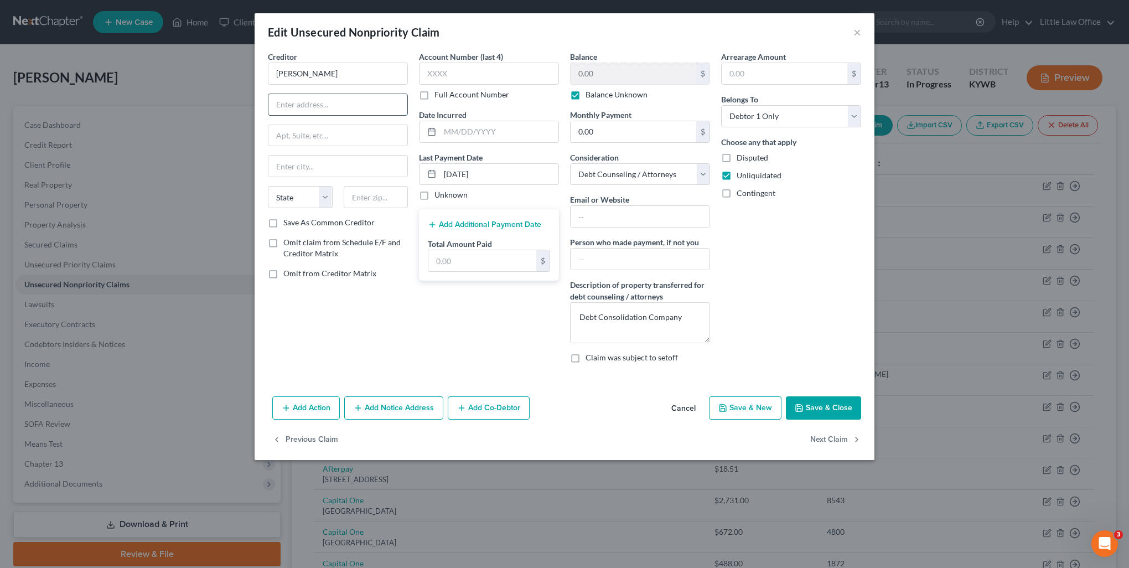
click at [319, 110] on input "text" at bounding box center [337, 104] width 139 height 21
click at [634, 211] on input "text" at bounding box center [639, 216] width 139 height 21
click at [829, 446] on button "Next Claim" at bounding box center [835, 439] width 51 height 23
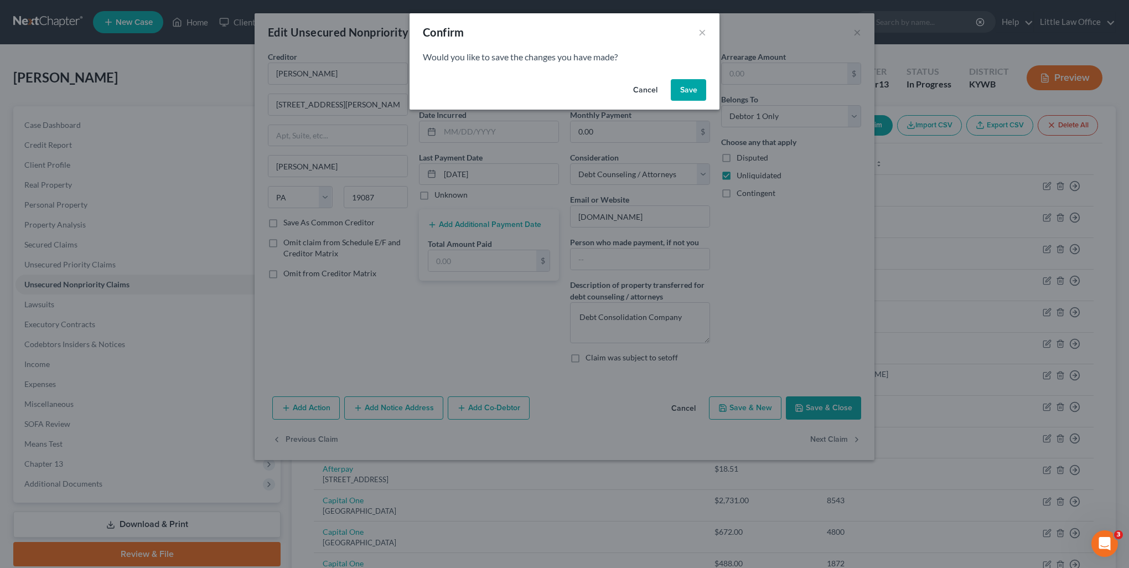
click at [682, 86] on button "Save" at bounding box center [688, 90] width 35 height 22
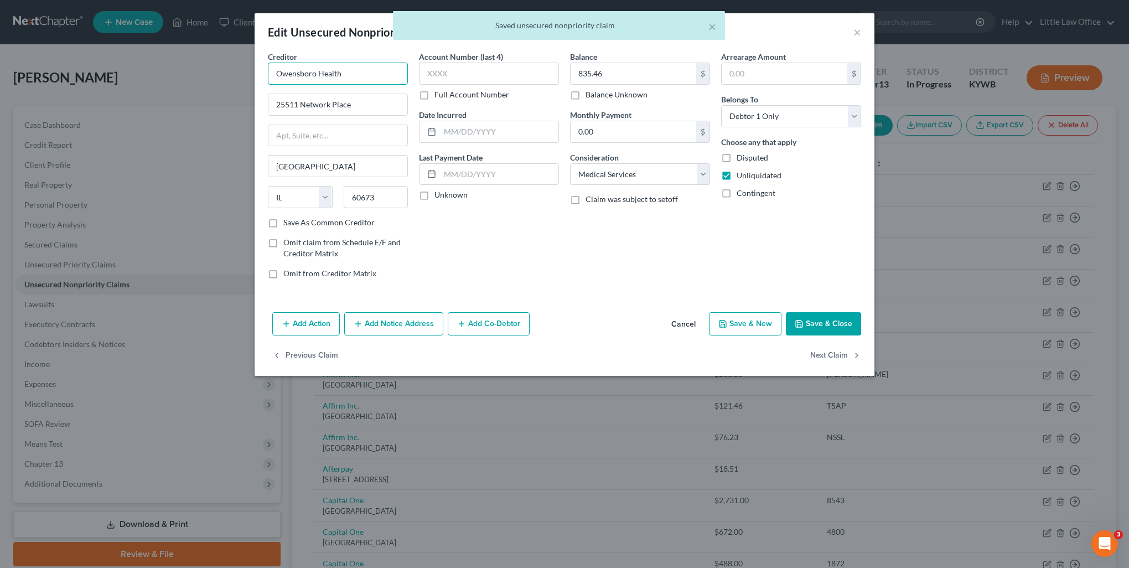
click at [378, 63] on input "Owensboro Health" at bounding box center [338, 74] width 140 height 22
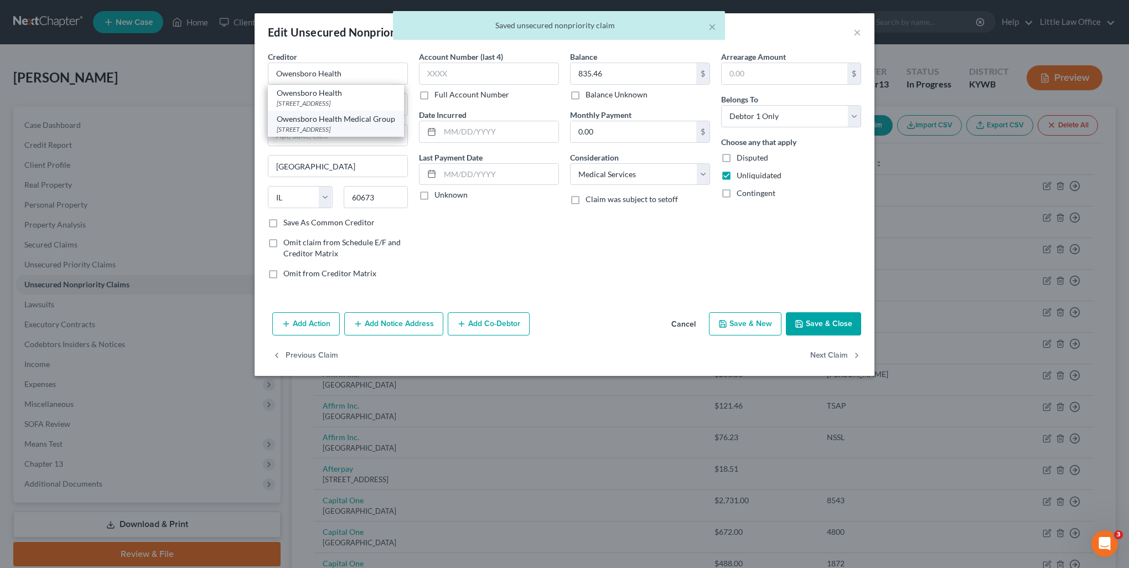
click at [370, 118] on div "Owensboro Health Medical Group" at bounding box center [336, 118] width 118 height 11
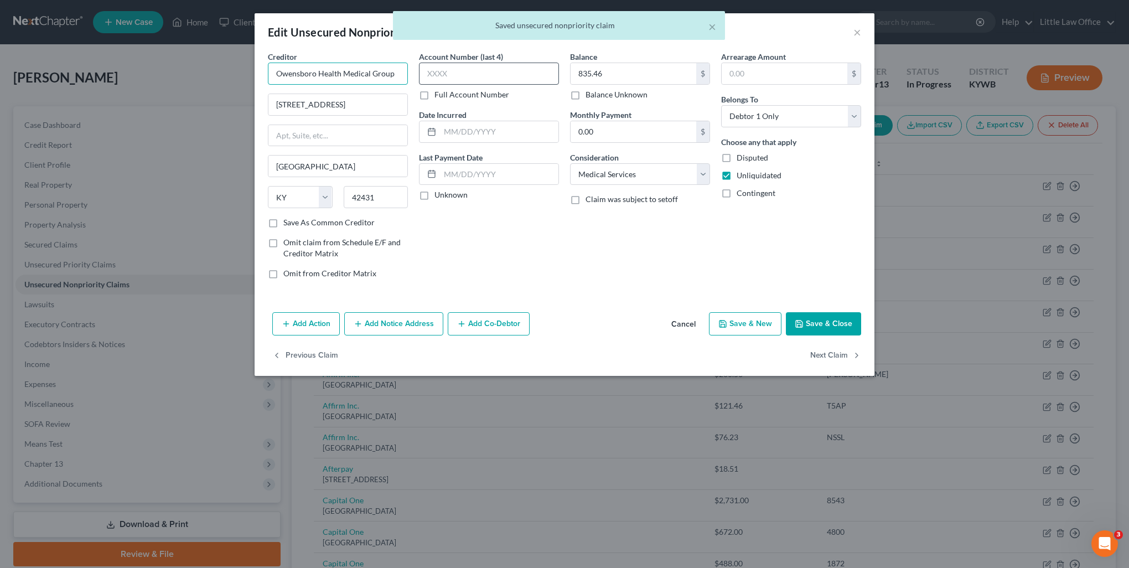
drag, startPoint x: 334, startPoint y: 72, endPoint x: 428, endPoint y: 70, distance: 93.5
click at [428, 70] on div "Creditor * Owensboro Health Medical Group 444 S. Main Street Madisonville State…" at bounding box center [564, 169] width 604 height 237
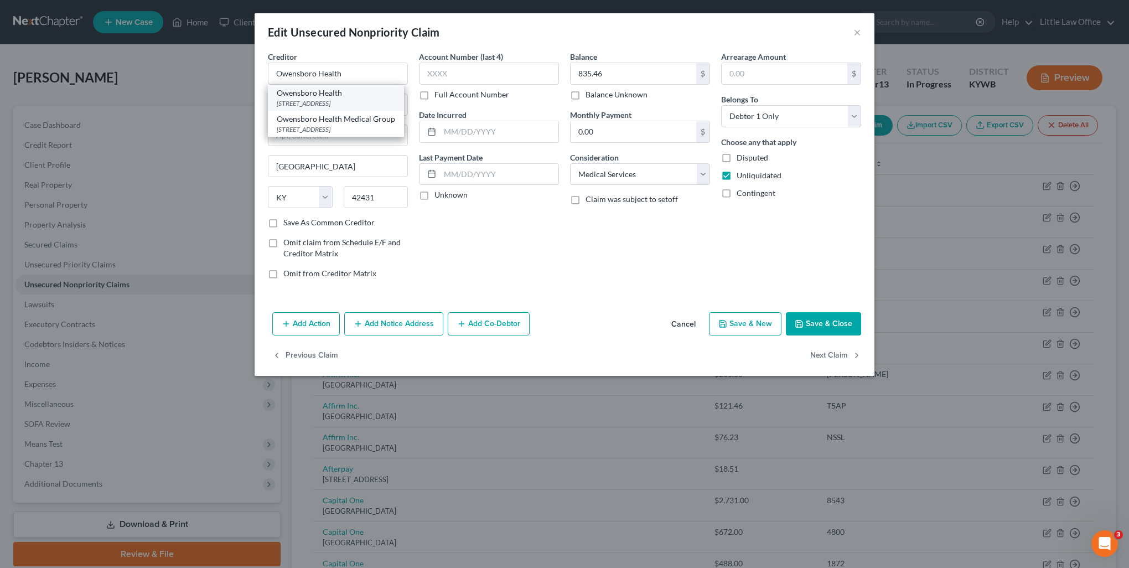
click at [365, 93] on div "Owensboro Health" at bounding box center [336, 92] width 118 height 11
click at [844, 355] on button "Next Claim" at bounding box center [835, 355] width 51 height 23
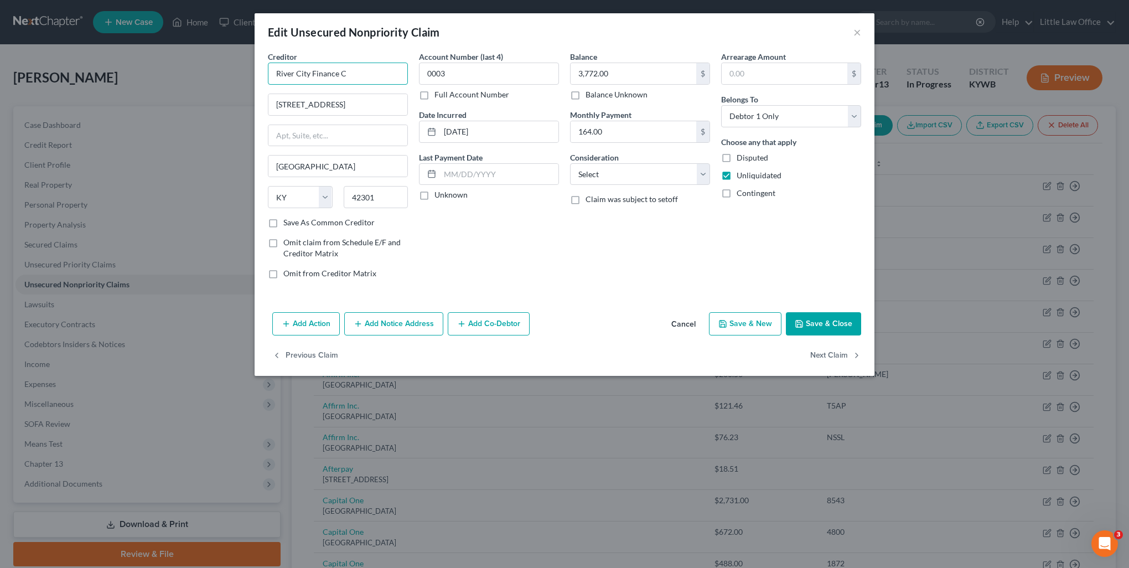
click at [367, 83] on input "River City Finance C" at bounding box center [338, 74] width 140 height 22
click at [359, 69] on input "River City Finance C" at bounding box center [338, 74] width 140 height 22
click at [604, 171] on select "Select Cable / Satellite Services Collection Agency Credit Card Debt Debt Couns…" at bounding box center [640, 174] width 140 height 22
click at [570, 163] on select "Select Cable / Satellite Services Collection Agency Credit Card Debt Debt Couns…" at bounding box center [640, 174] width 140 height 22
drag, startPoint x: 822, startPoint y: 356, endPoint x: 815, endPoint y: 354, distance: 6.3
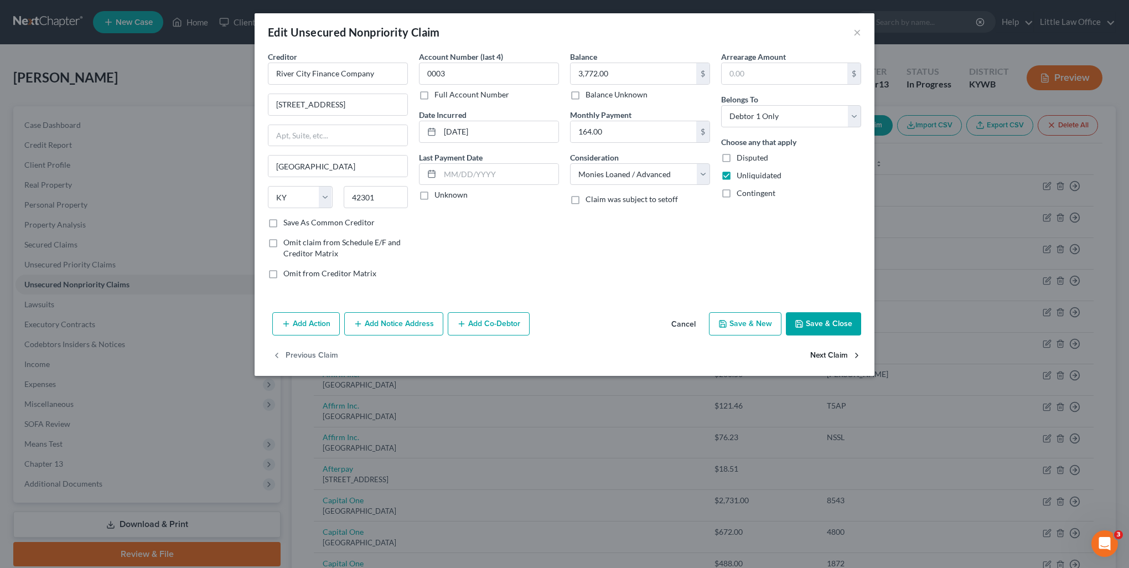
click at [815, 354] on button "Next Claim" at bounding box center [835, 355] width 51 height 23
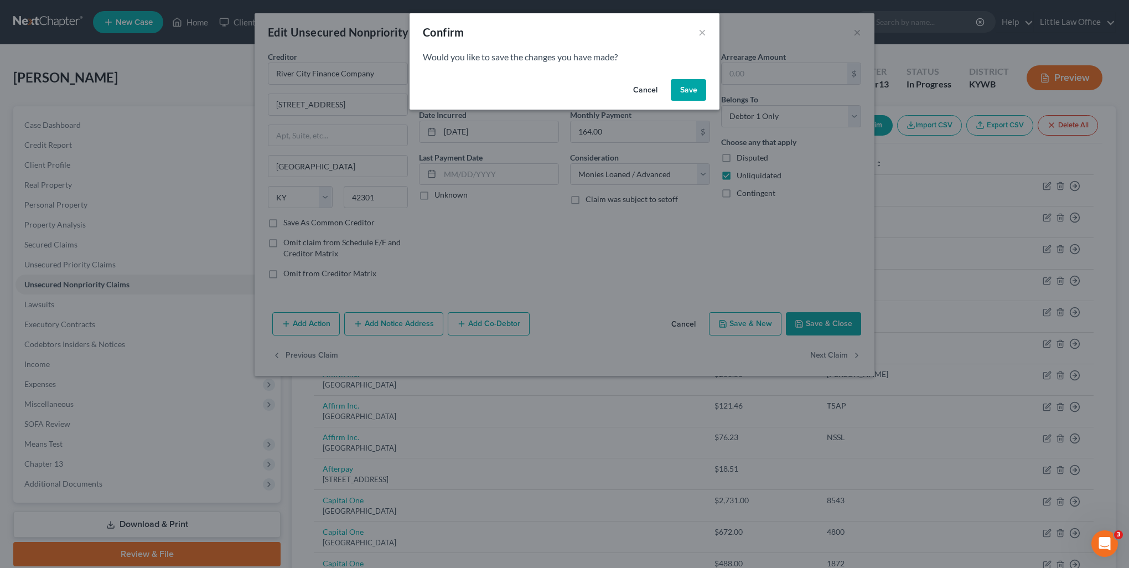
click at [687, 93] on button "Save" at bounding box center [688, 90] width 35 height 22
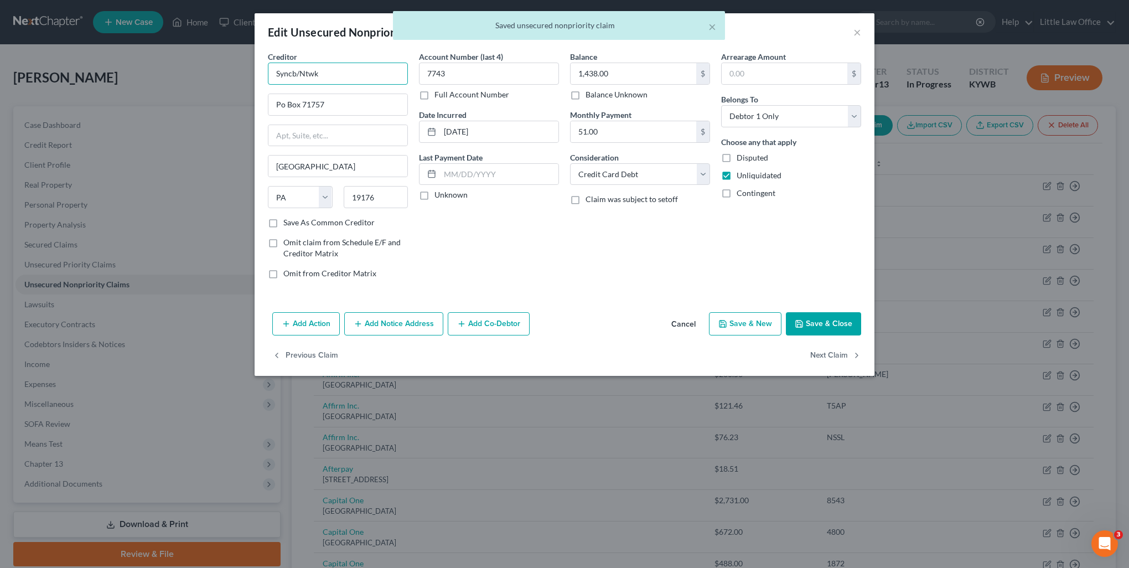
click at [341, 76] on input "Syncb/Ntwk" at bounding box center [338, 74] width 140 height 22
click at [278, 109] on input "Po Box 71757" at bounding box center [337, 104] width 139 height 21
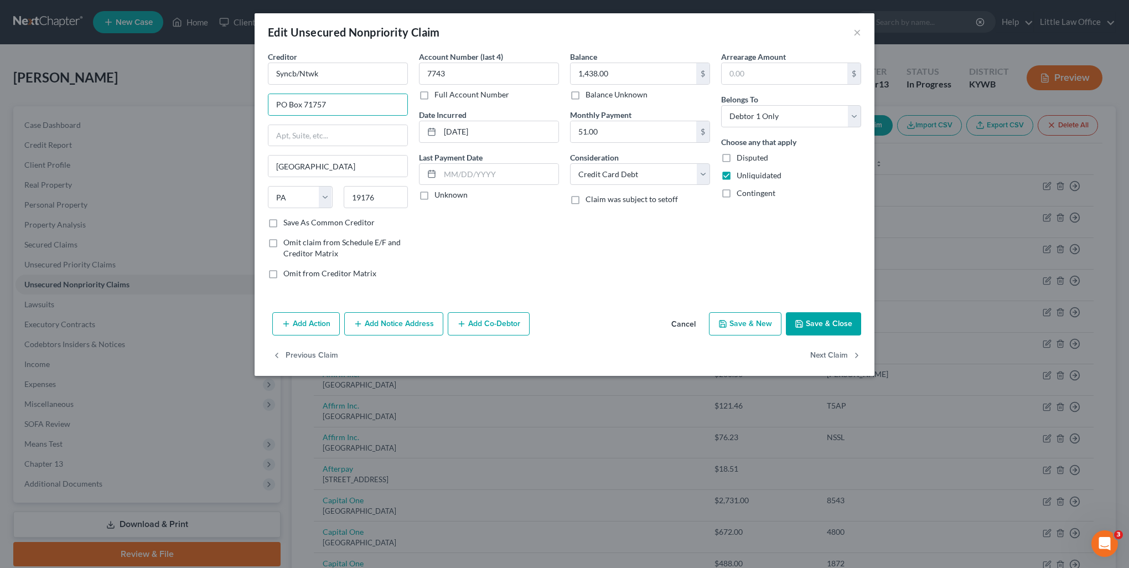
click at [319, 225] on label "Save As Common Creditor" at bounding box center [328, 222] width 91 height 11
click at [295, 224] on input "Save As Common Creditor" at bounding box center [291, 220] width 7 height 7
click at [836, 356] on button "Next Claim" at bounding box center [835, 355] width 51 height 23
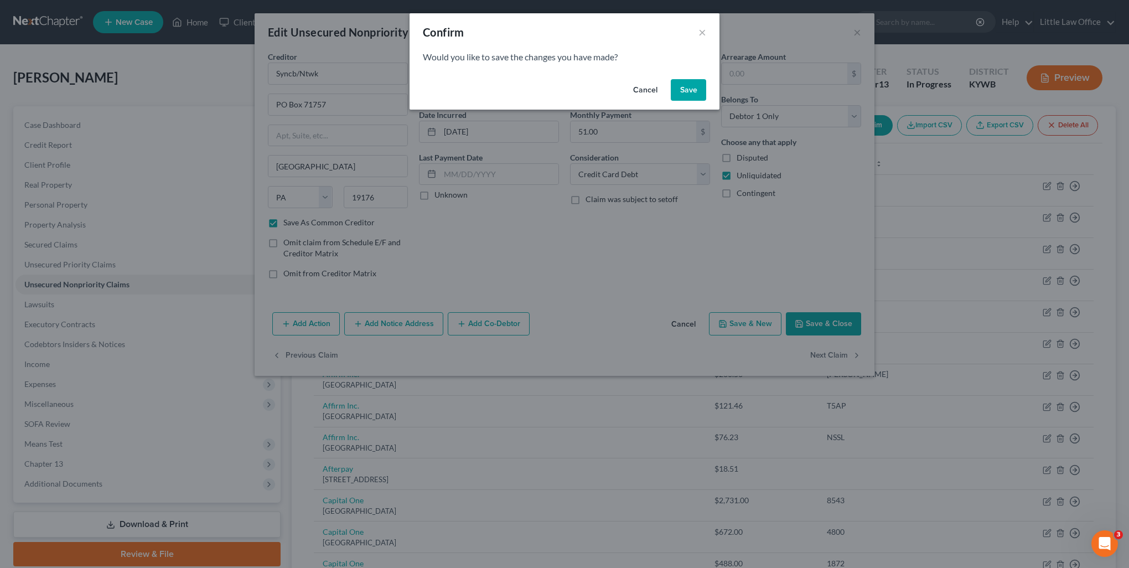
click at [683, 92] on button "Save" at bounding box center [688, 90] width 35 height 22
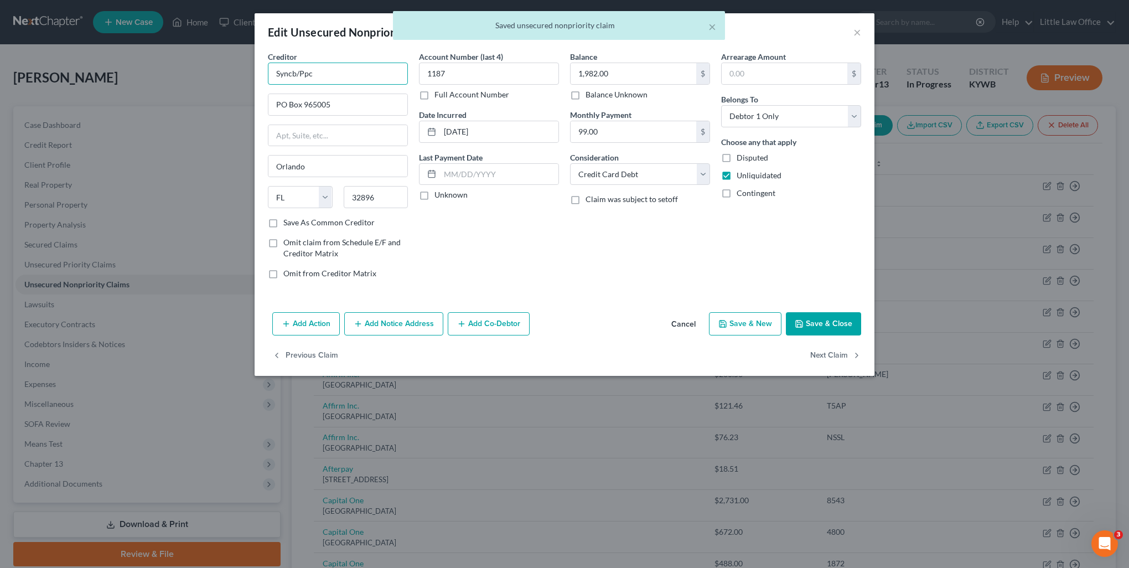
click at [374, 63] on input "Syncb/Ppc" at bounding box center [338, 74] width 140 height 22
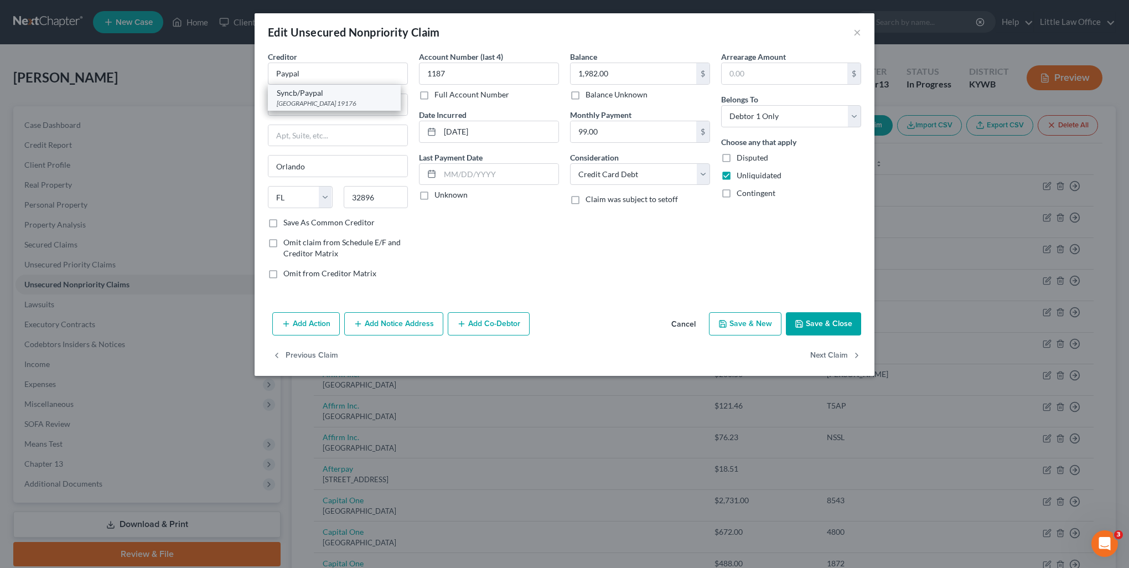
click at [338, 102] on div "PO Box 71727, Philadelphia, PA 19176" at bounding box center [334, 102] width 115 height 9
click at [841, 349] on button "Next Claim" at bounding box center [835, 355] width 51 height 23
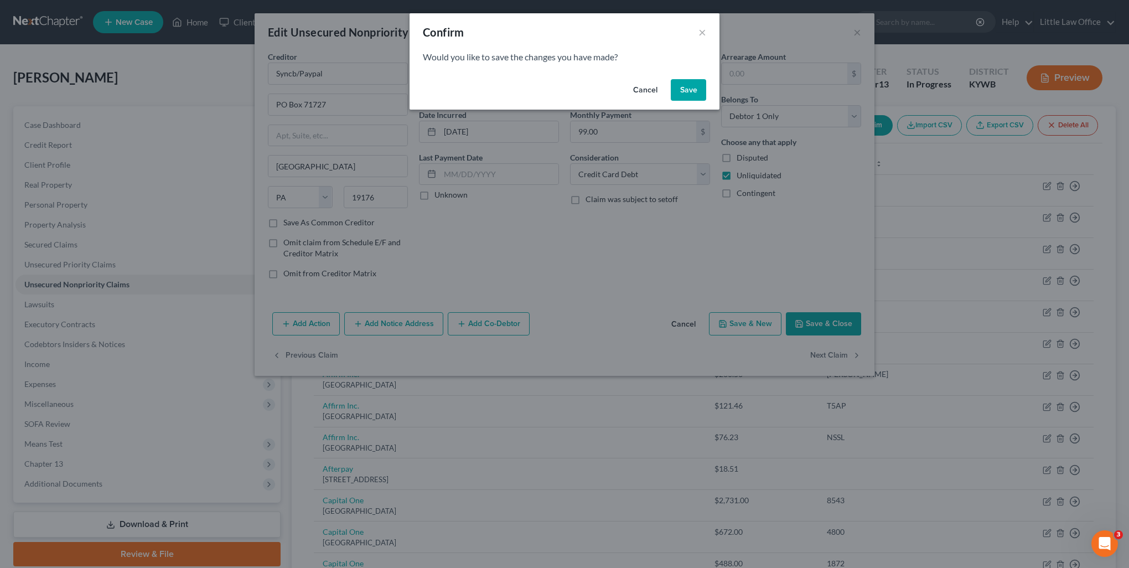
click at [686, 96] on button "Save" at bounding box center [688, 90] width 35 height 22
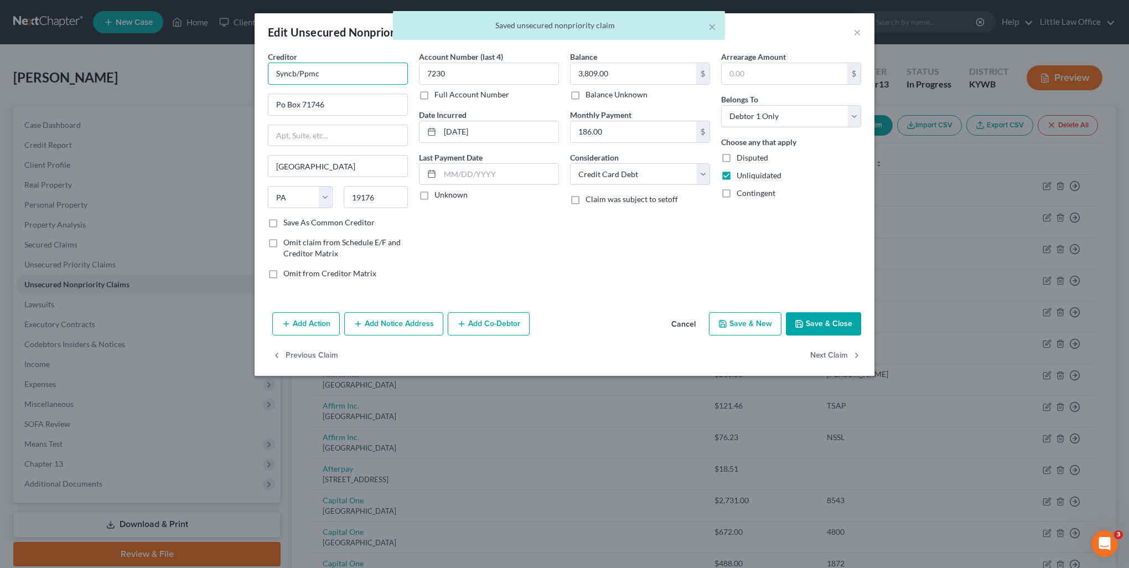
click at [365, 74] on input "Syncb/Ppmc" at bounding box center [338, 74] width 140 height 22
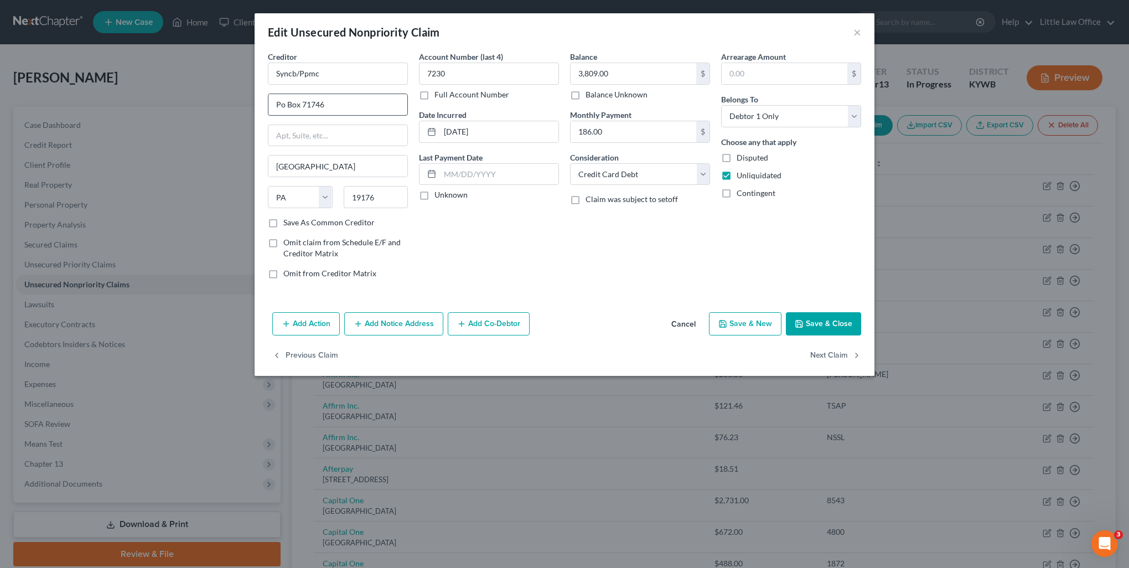
click at [281, 107] on input "Po Box 71746" at bounding box center [337, 104] width 139 height 21
click at [325, 220] on label "Save As Common Creditor" at bounding box center [328, 222] width 91 height 11
click at [295, 220] on input "Save As Common Creditor" at bounding box center [291, 220] width 7 height 7
click at [834, 346] on button "Next Claim" at bounding box center [835, 355] width 51 height 23
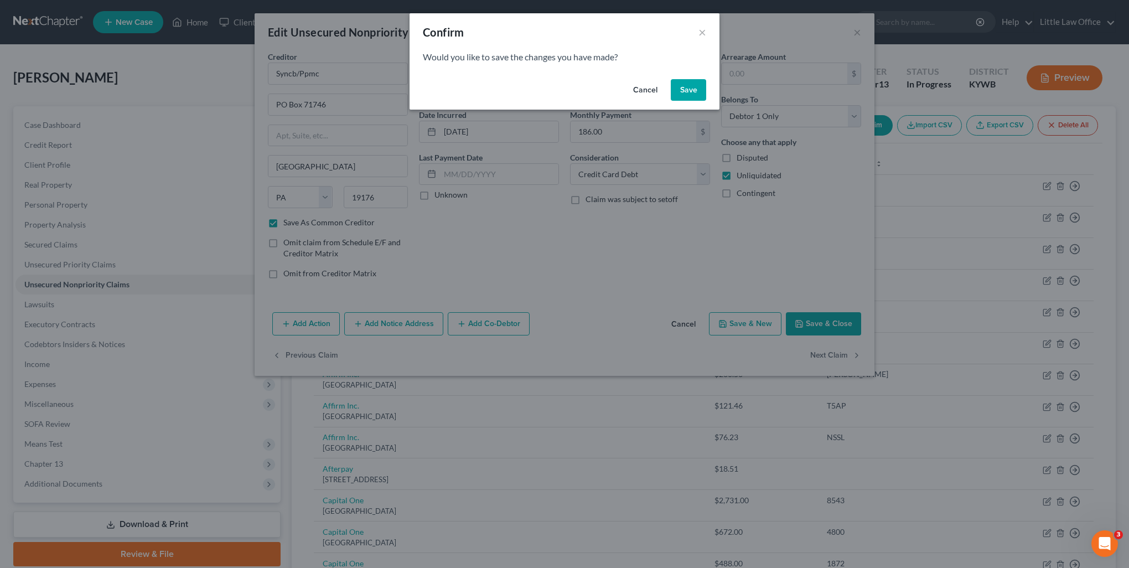
click at [696, 92] on button "Save" at bounding box center [688, 90] width 35 height 22
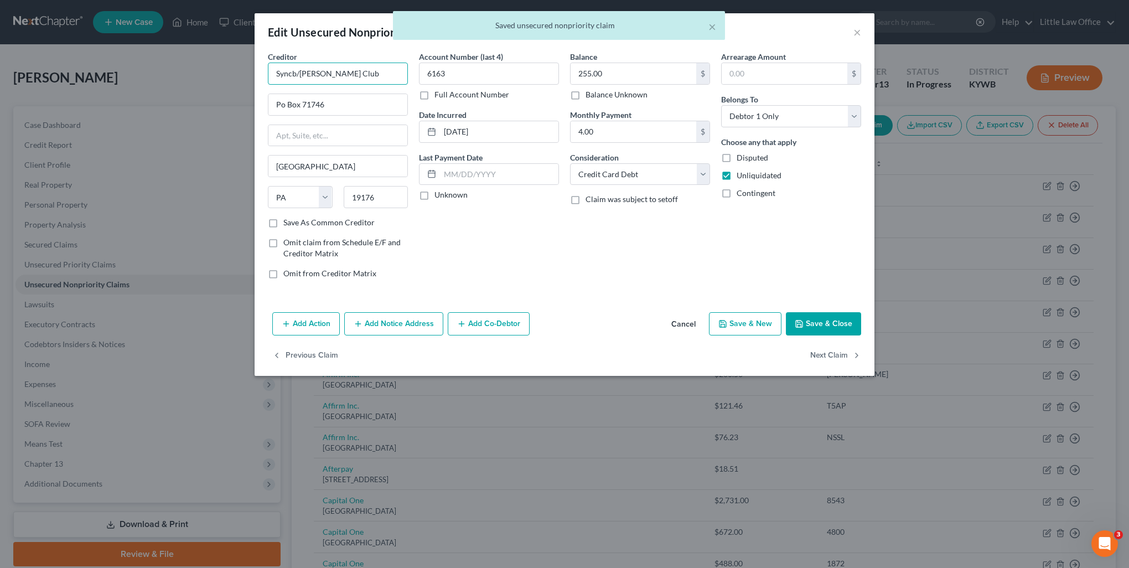
click at [374, 72] on input "Syncb/Sams Club" at bounding box center [338, 74] width 140 height 22
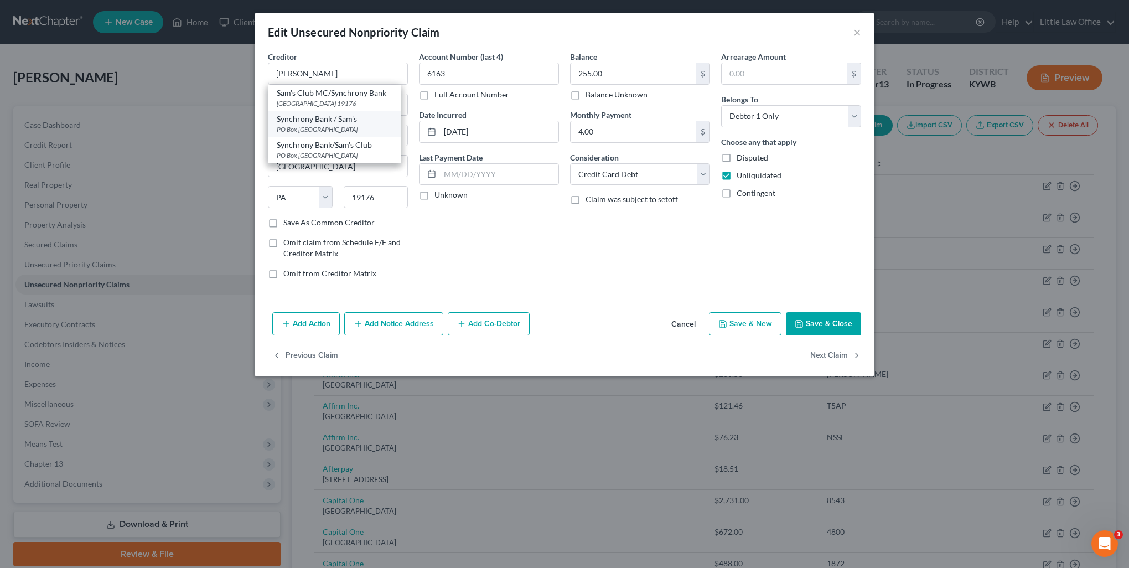
click at [338, 129] on div "PO Box 530942, Atlanta, GA 30353" at bounding box center [334, 128] width 115 height 9
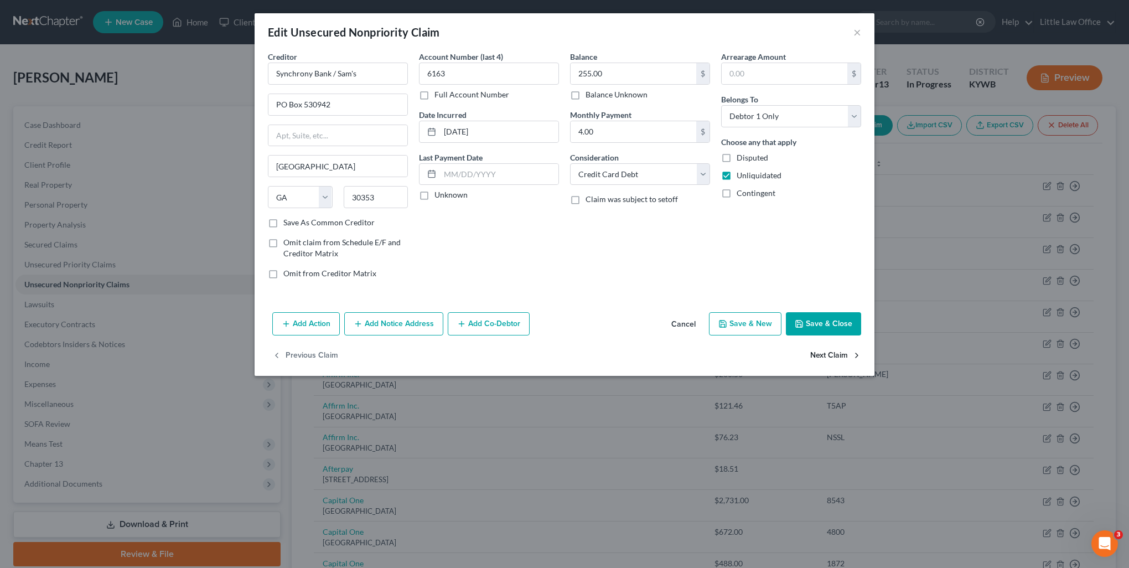
click at [844, 354] on button "Next Claim" at bounding box center [835, 355] width 51 height 23
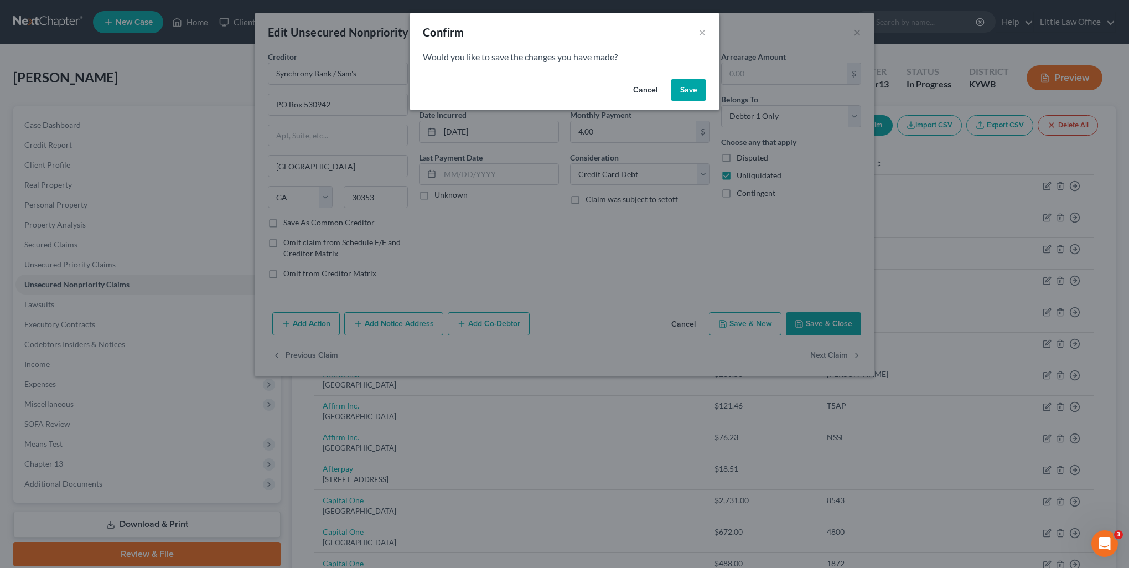
click at [692, 92] on button "Save" at bounding box center [688, 90] width 35 height 22
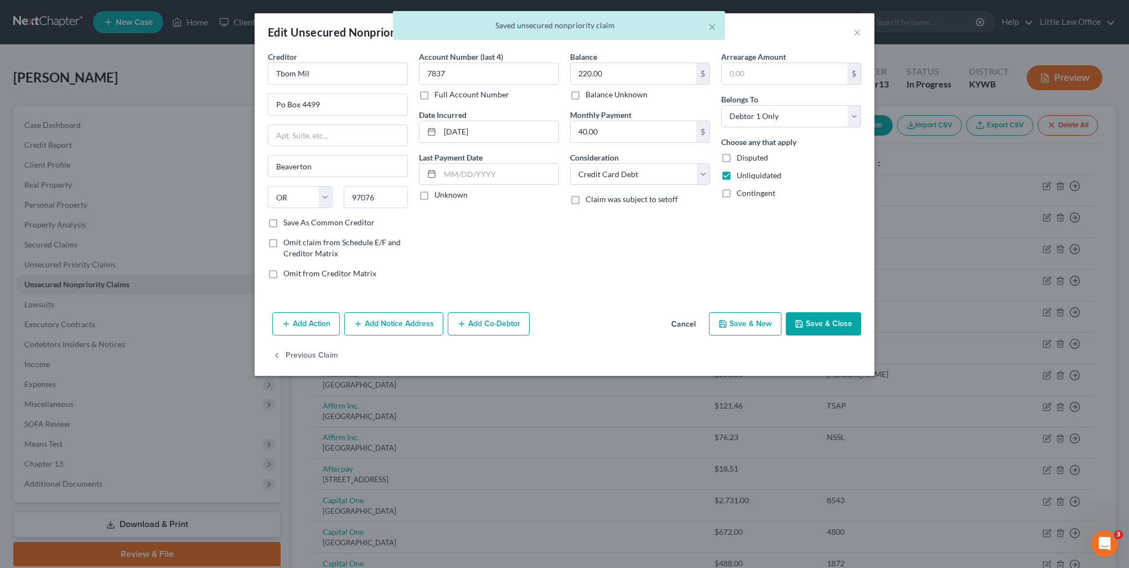
click at [354, 56] on div "Creditor * Tbom Mil" at bounding box center [338, 68] width 140 height 34
click at [352, 63] on input "Tbom Mil" at bounding box center [338, 74] width 140 height 22
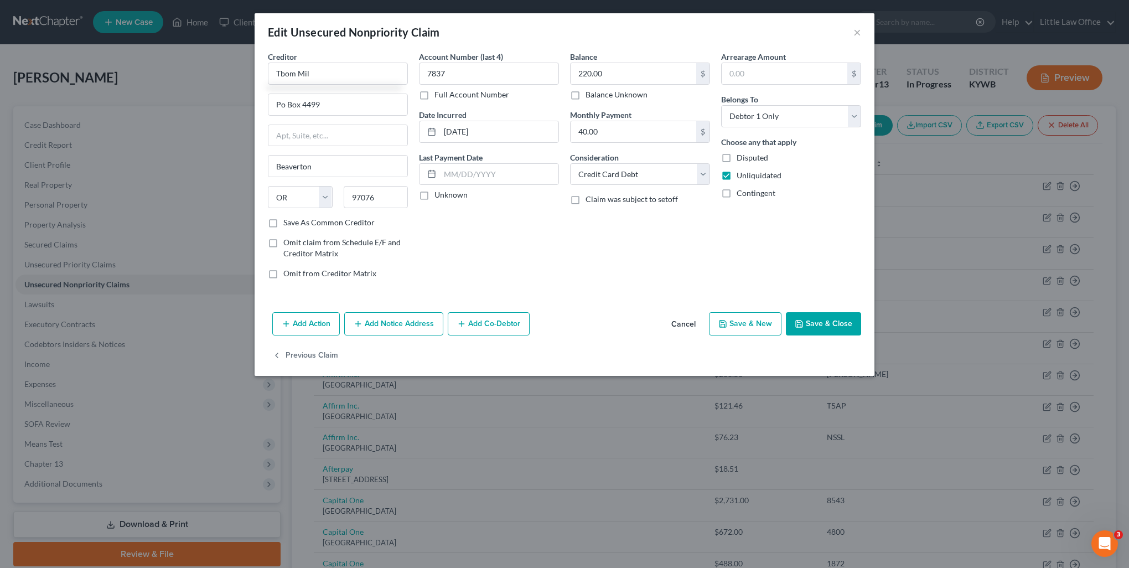
click at [341, 219] on label "Save As Common Creditor" at bounding box center [328, 222] width 91 height 11
click at [295, 219] on input "Save As Common Creditor" at bounding box center [291, 220] width 7 height 7
click at [282, 107] on input "Po Box 4499" at bounding box center [337, 104] width 139 height 21
click at [843, 322] on button "Save & Close" at bounding box center [823, 323] width 75 height 23
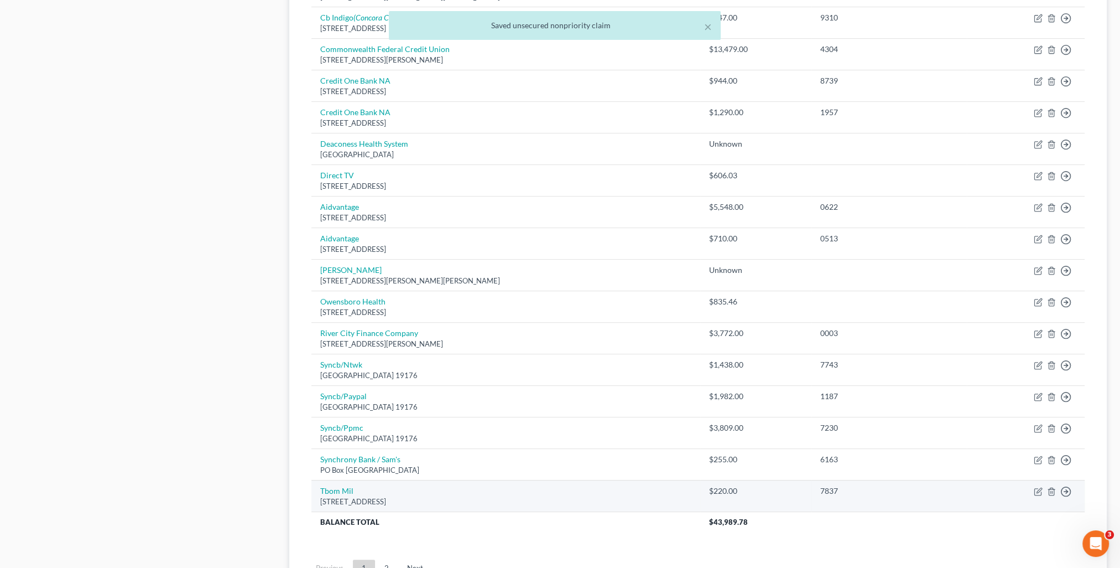
scroll to position [706, 0]
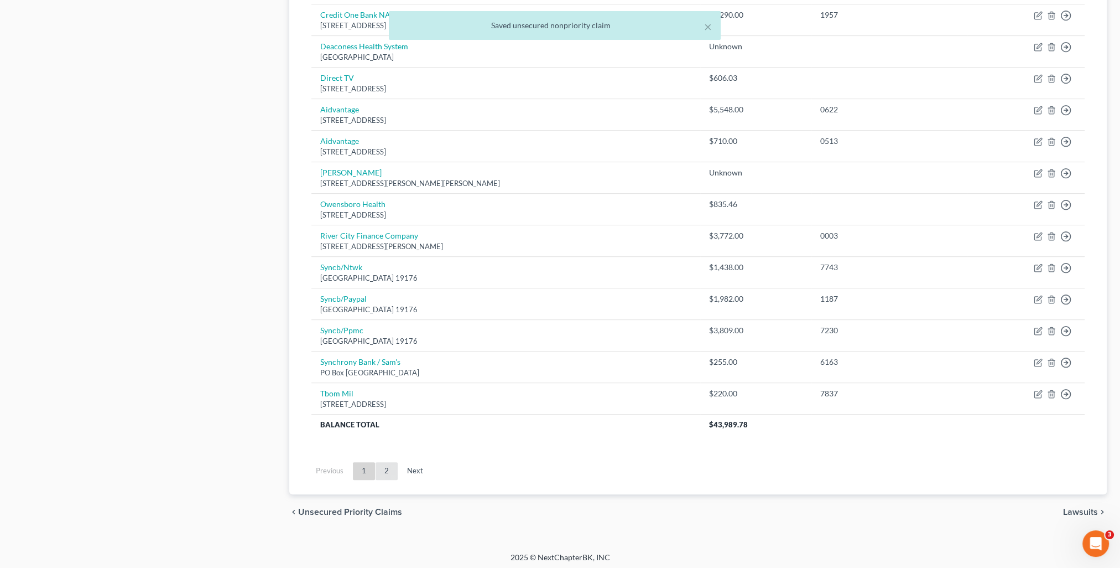
click at [389, 470] on link "2" at bounding box center [387, 471] width 22 height 18
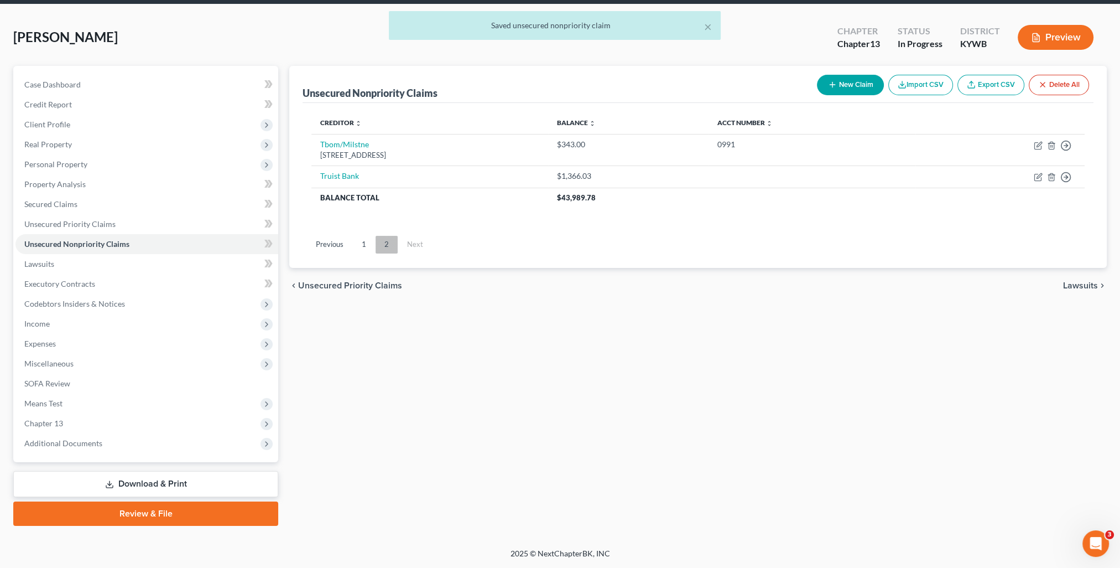
scroll to position [39, 0]
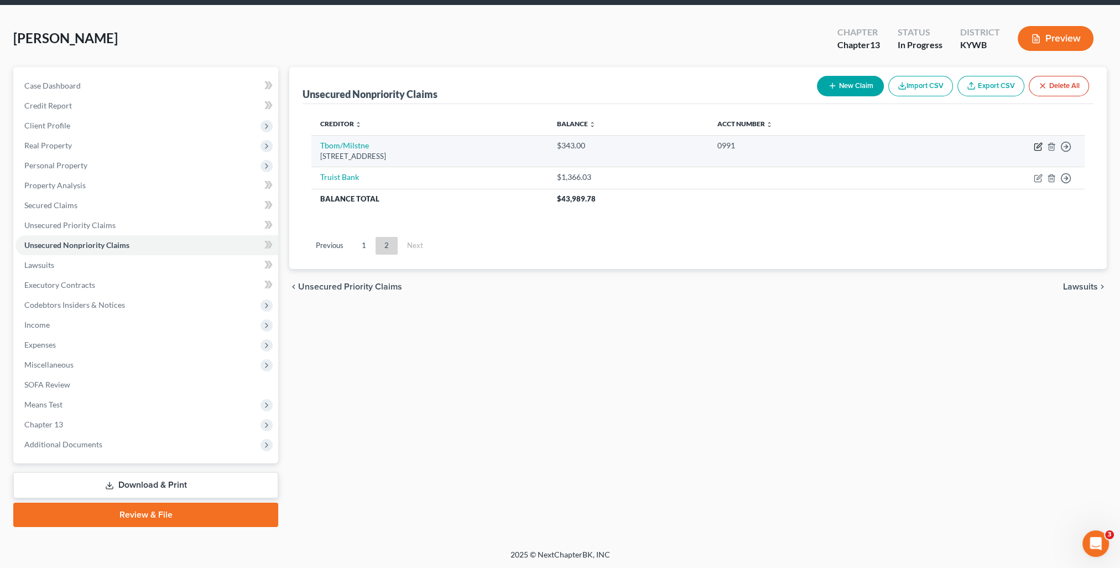
click at [1037, 147] on icon "button" at bounding box center [1038, 146] width 9 height 9
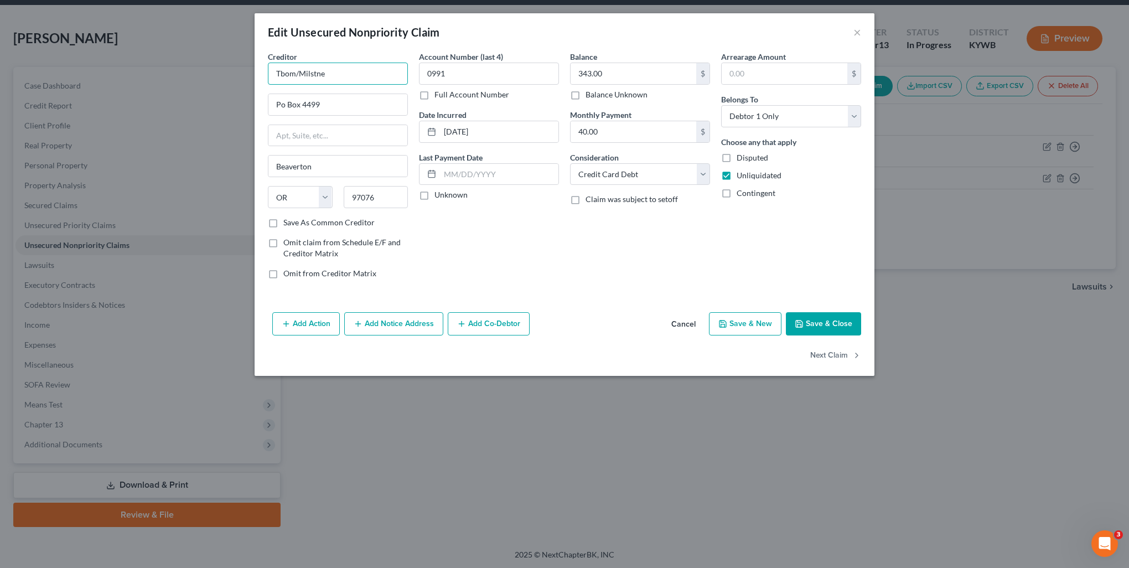
click at [363, 77] on input "Tbom/Milstne" at bounding box center [338, 74] width 140 height 22
click at [359, 98] on div "Po Box 4499, Beaverton, OR 97076" at bounding box center [334, 102] width 115 height 9
click at [836, 353] on button "Next Claim" at bounding box center [835, 355] width 51 height 23
click at [342, 69] on input "Truist Bank" at bounding box center [338, 74] width 140 height 22
click at [336, 101] on input "text" at bounding box center [337, 104] width 139 height 21
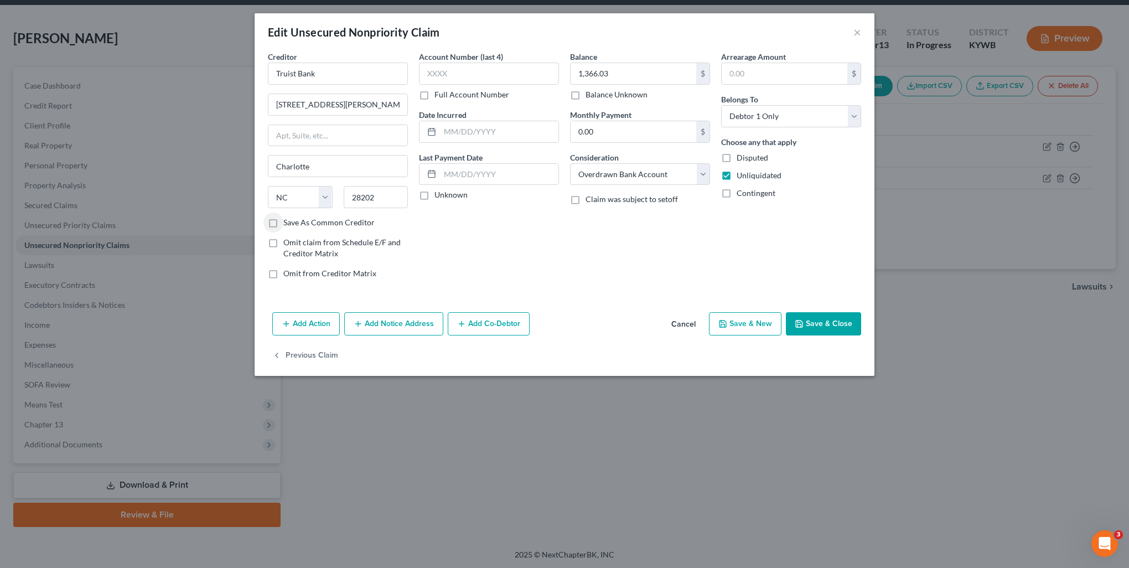
click at [828, 318] on button "Save & Close" at bounding box center [823, 323] width 75 height 23
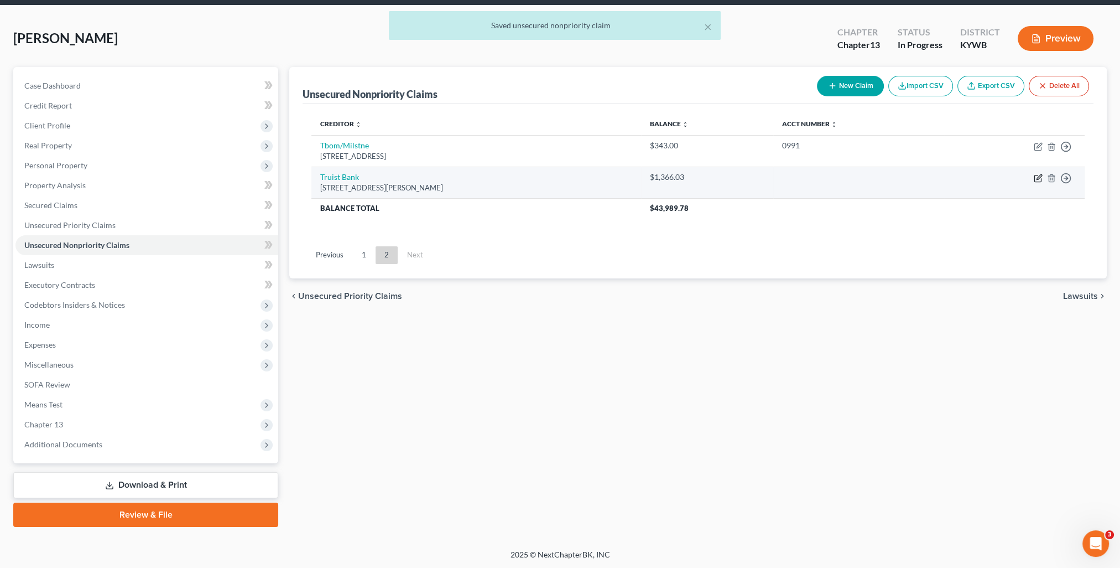
click at [1035, 176] on icon "button" at bounding box center [1038, 178] width 9 height 9
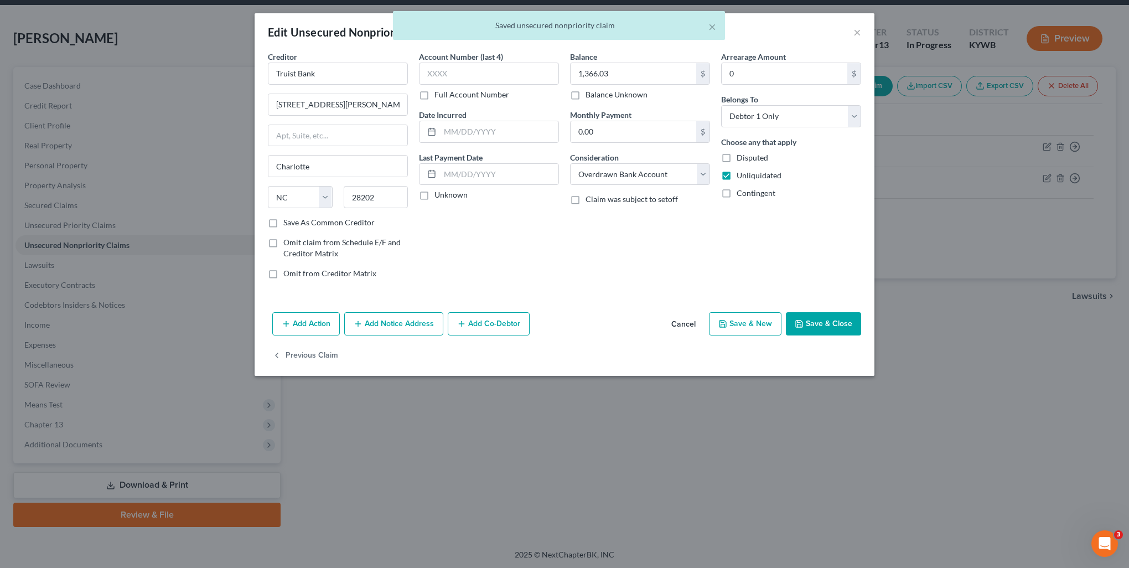
click at [311, 218] on label "Save As Common Creditor" at bounding box center [328, 222] width 91 height 11
click at [295, 218] on input "Save As Common Creditor" at bounding box center [291, 220] width 7 height 7
drag, startPoint x: 823, startPoint y: 320, endPoint x: 346, endPoint y: 339, distance: 477.8
click at [823, 320] on button "Save & Close" at bounding box center [823, 323] width 75 height 23
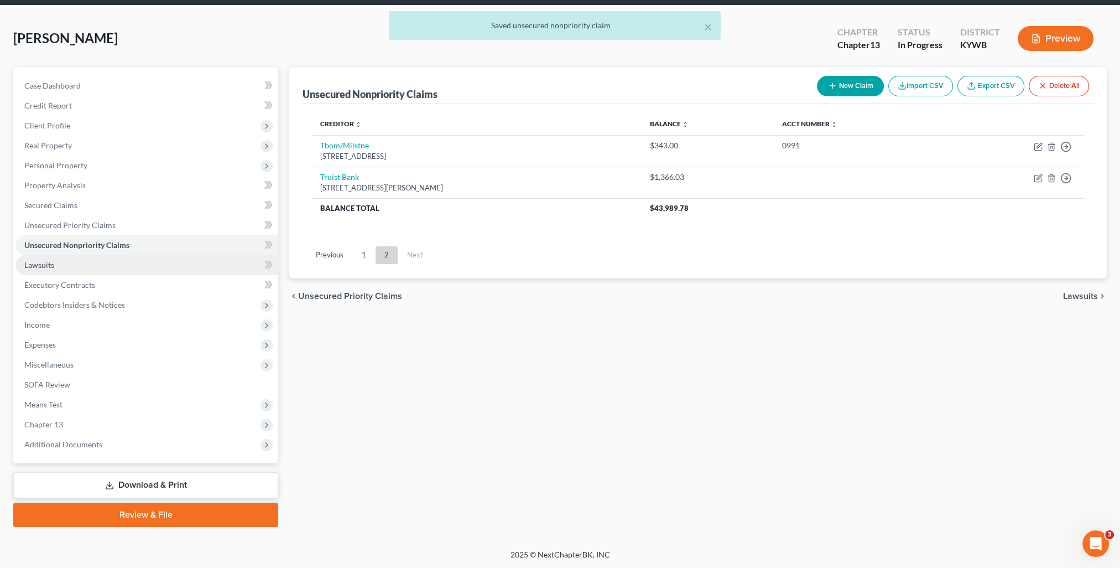
click at [53, 267] on span "Lawsuits" at bounding box center [39, 264] width 30 height 9
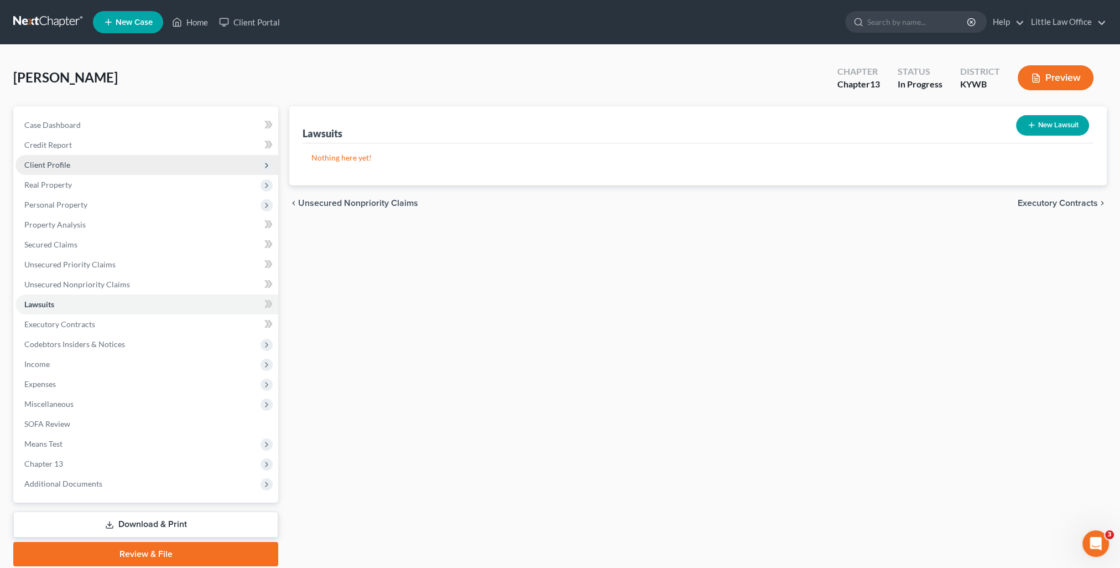
click at [58, 165] on span "Client Profile" at bounding box center [47, 164] width 46 height 9
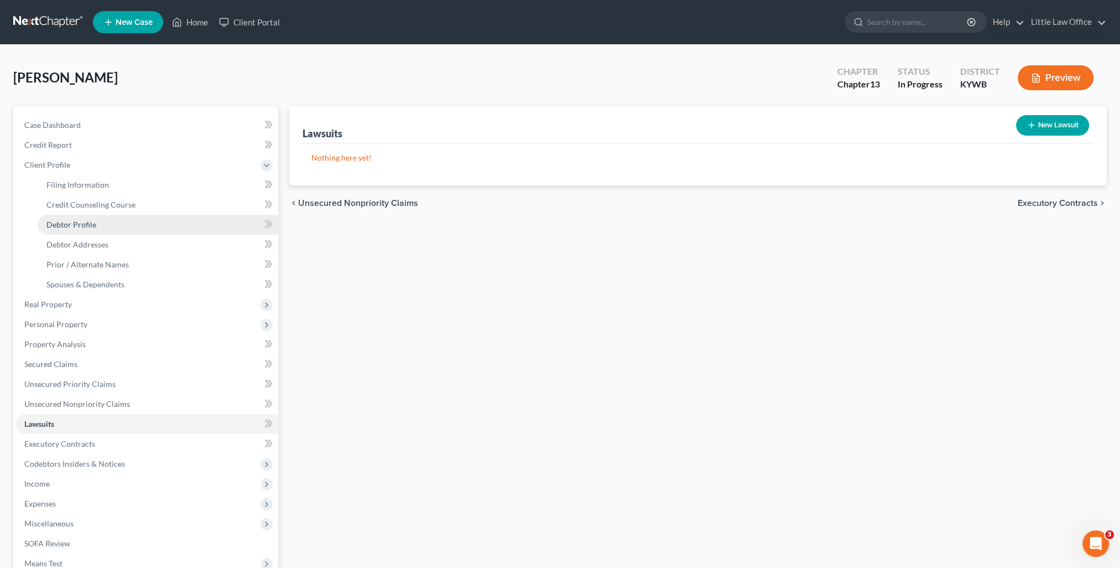
click at [77, 222] on span "Debtor Profile" at bounding box center [71, 224] width 50 height 9
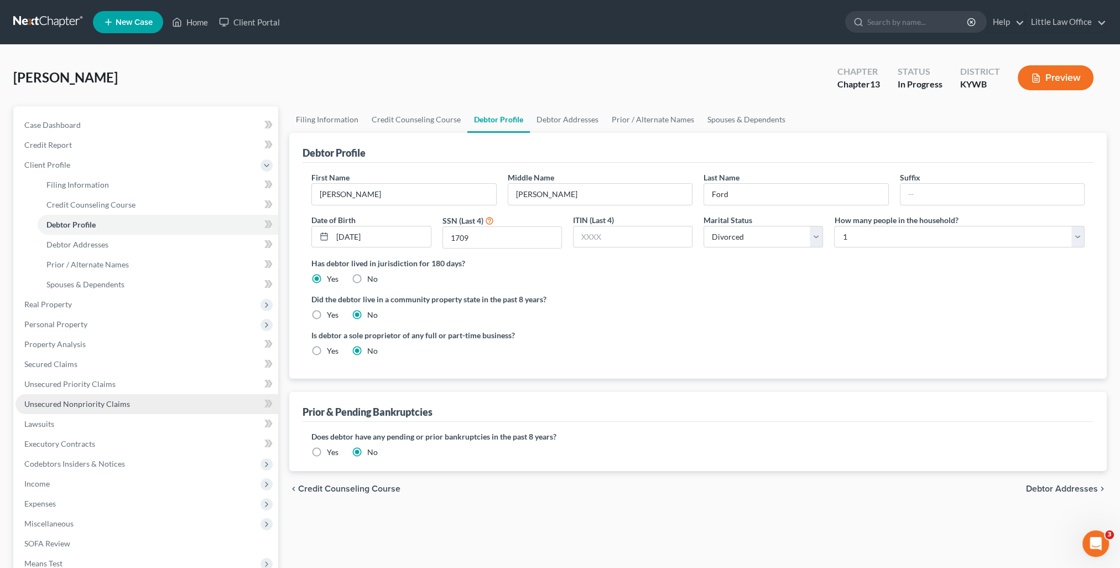
click at [65, 404] on span "Unsecured Nonpriority Claims" at bounding box center [77, 403] width 106 height 9
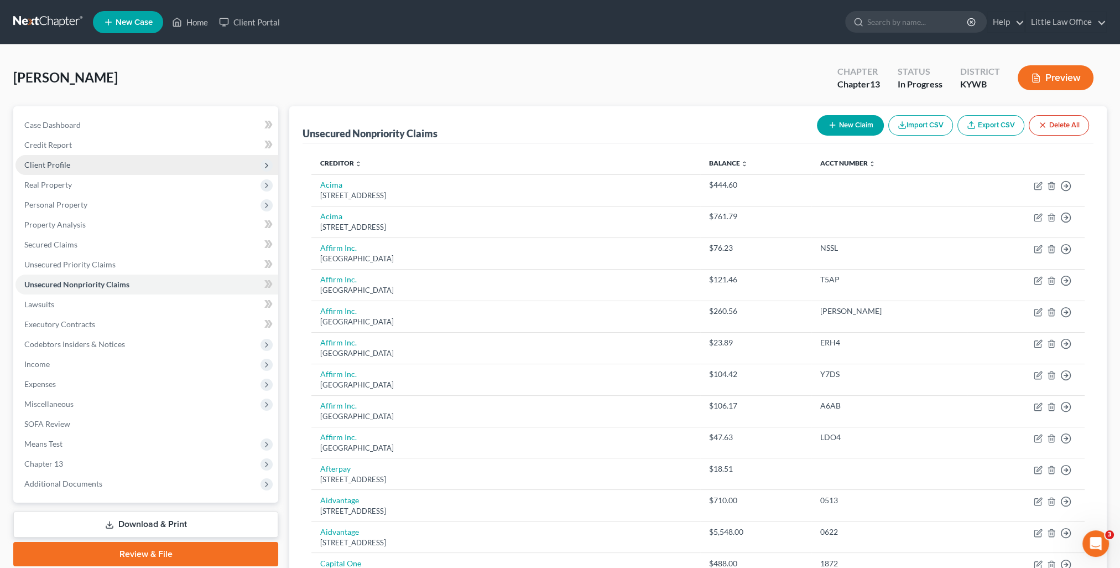
click at [70, 167] on span "Client Profile" at bounding box center [146, 165] width 263 height 20
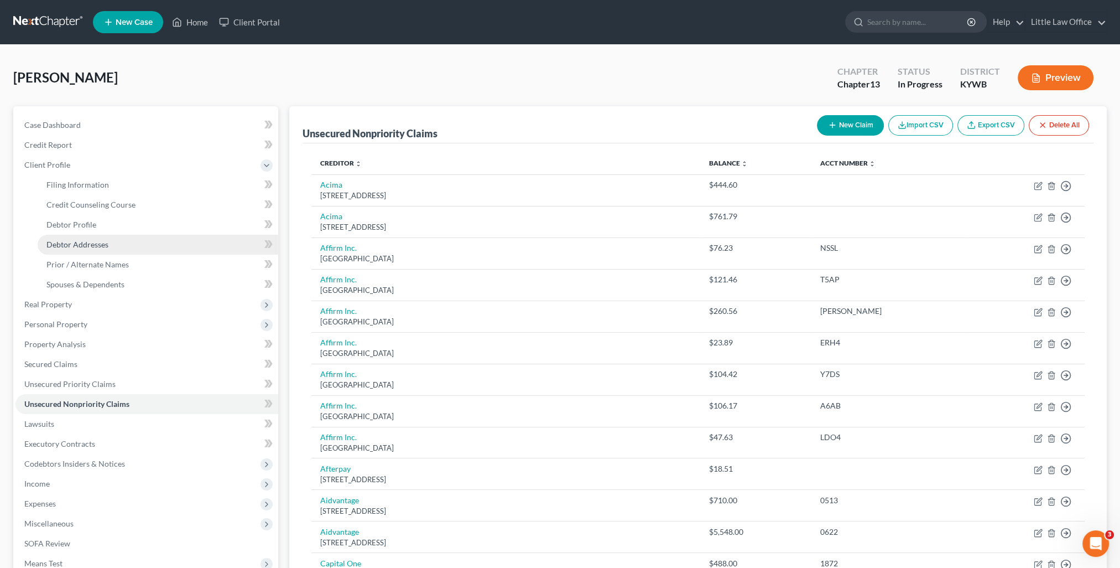
click at [86, 243] on span "Debtor Addresses" at bounding box center [77, 244] width 62 height 9
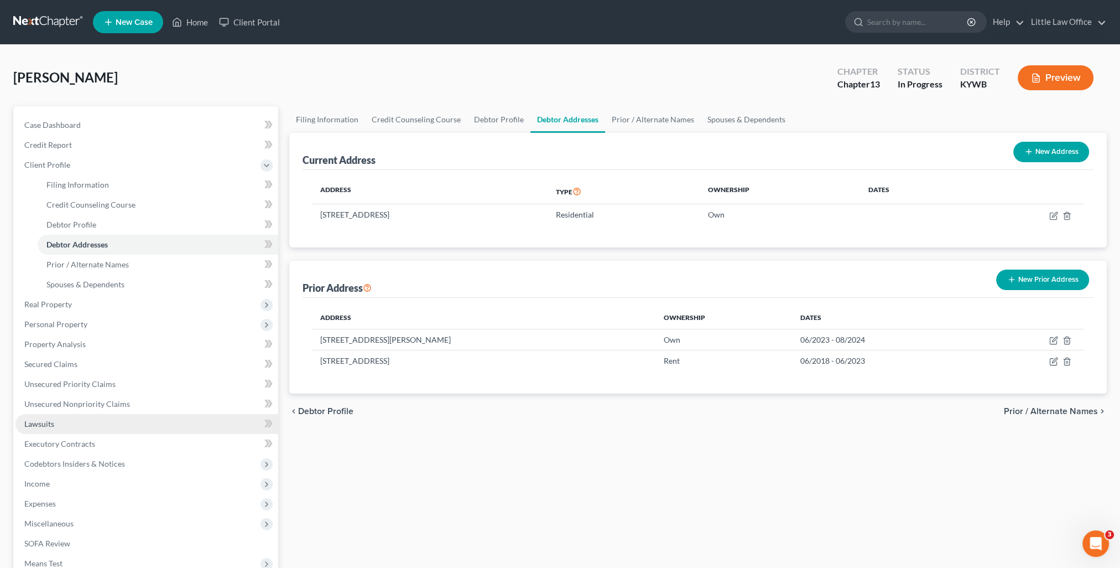
click at [45, 428] on span "Lawsuits" at bounding box center [39, 423] width 30 height 9
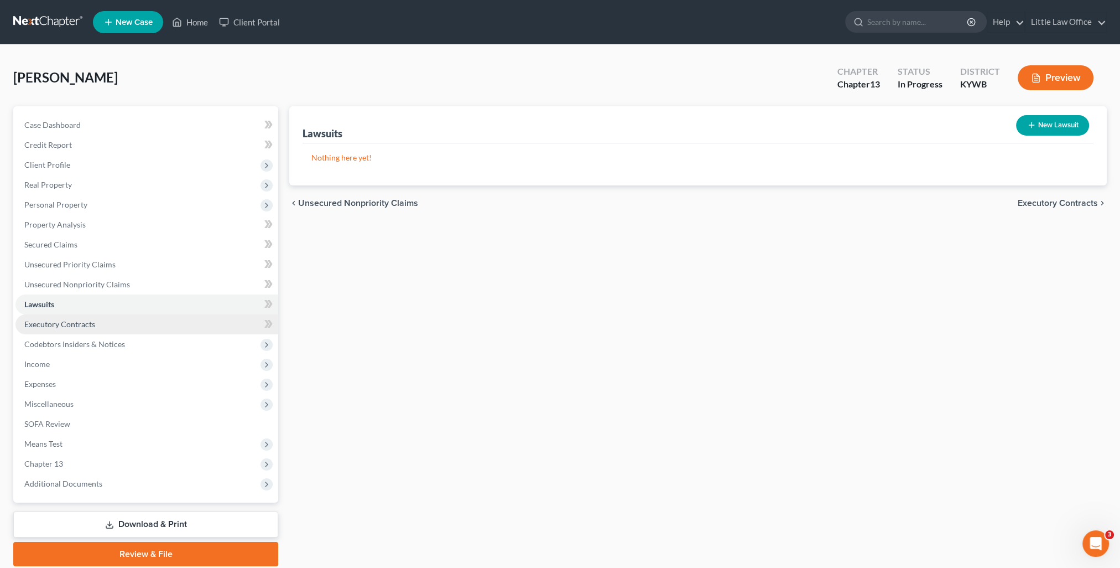
click at [89, 326] on span "Executory Contracts" at bounding box center [59, 323] width 71 height 9
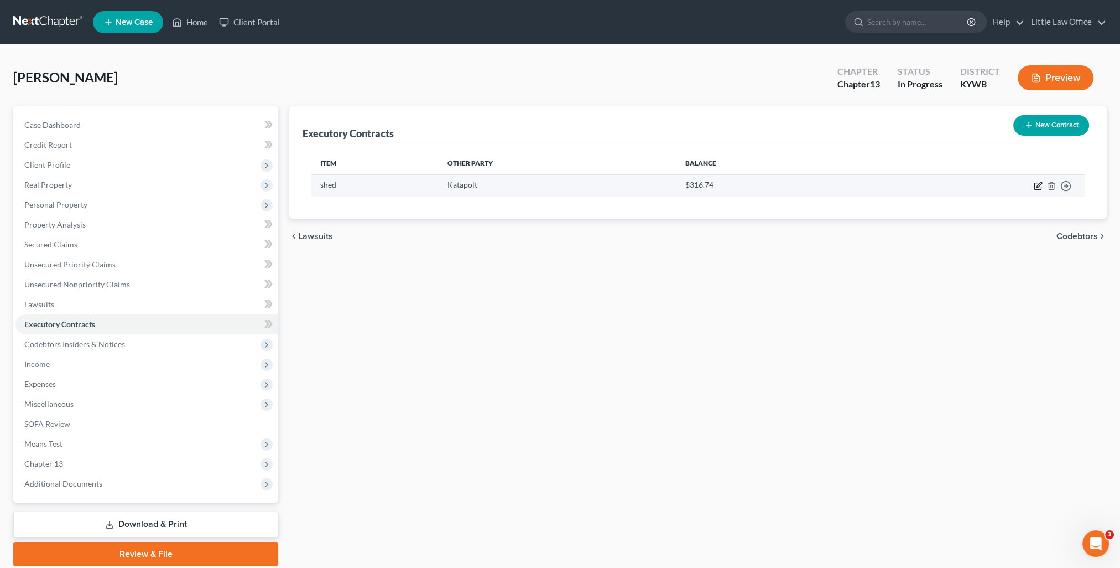
click at [1040, 189] on icon "button" at bounding box center [1038, 185] width 9 height 9
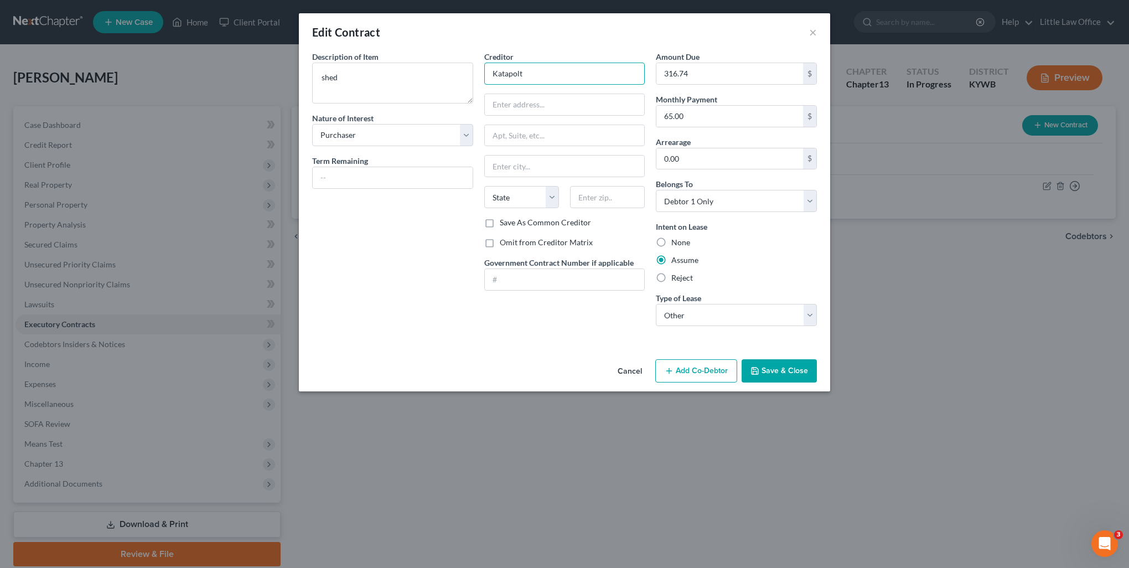
click at [565, 79] on input "Katapolt" at bounding box center [564, 74] width 161 height 22
click at [537, 95] on input "text" at bounding box center [565, 104] width 160 height 21
click at [500, 227] on label "Save As Common Creditor" at bounding box center [545, 222] width 91 height 11
click at [504, 224] on input "Save As Common Creditor" at bounding box center [507, 220] width 7 height 7
click at [792, 383] on div "Cancel Add Co-Debtor Save & Close" at bounding box center [564, 373] width 531 height 37
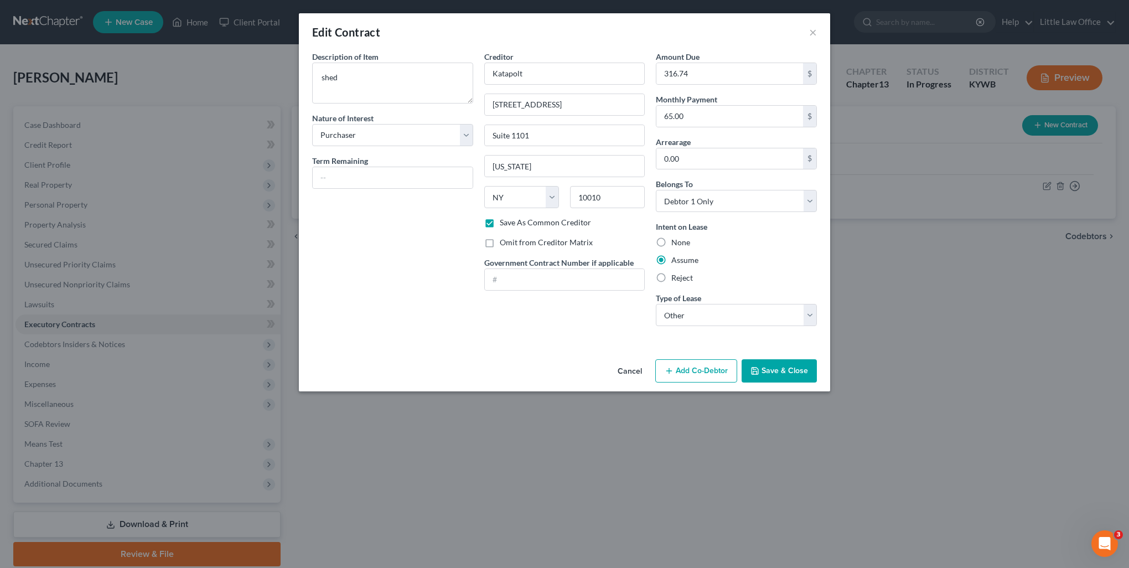
click at [792, 377] on button "Save & Close" at bounding box center [778, 370] width 75 height 23
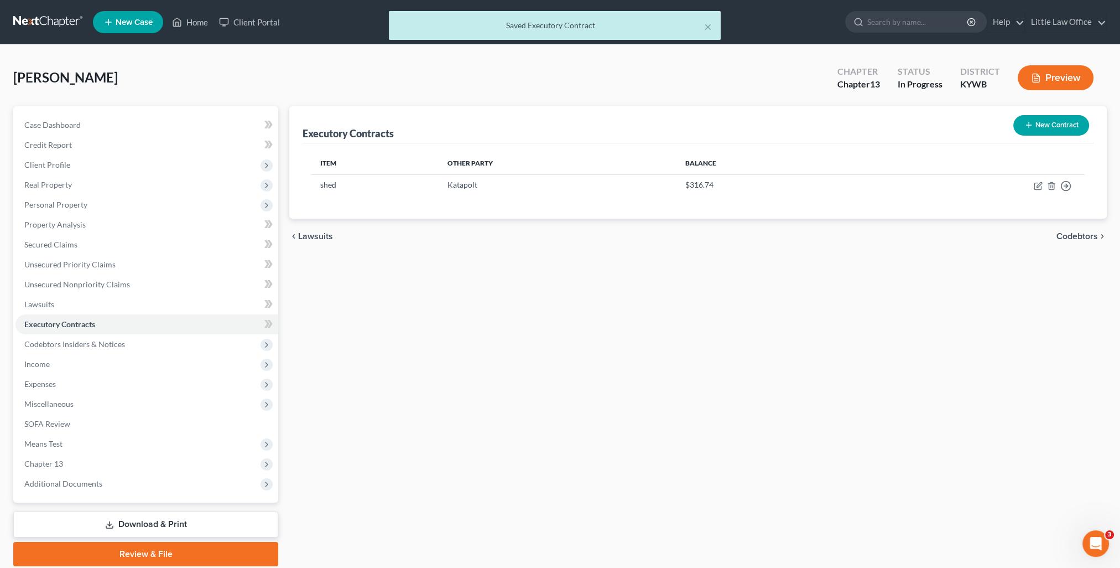
click at [1078, 229] on div "chevron_left Lawsuits Codebtors chevron_right" at bounding box center [698, 236] width 818 height 35
click at [1079, 233] on span "Codebtors" at bounding box center [1077, 236] width 41 height 9
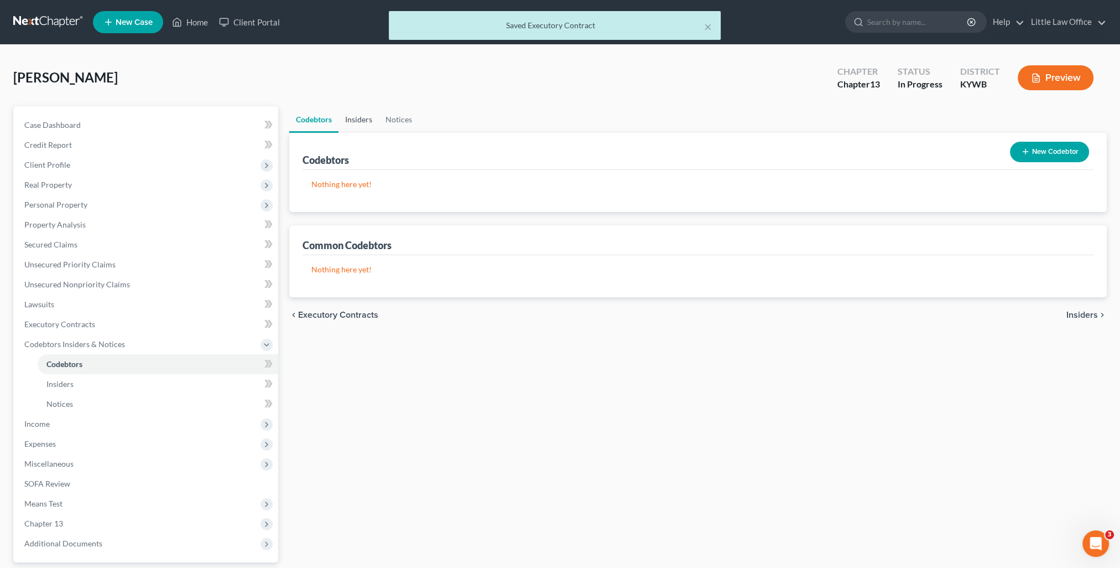
click at [377, 113] on link "Insiders" at bounding box center [359, 119] width 40 height 27
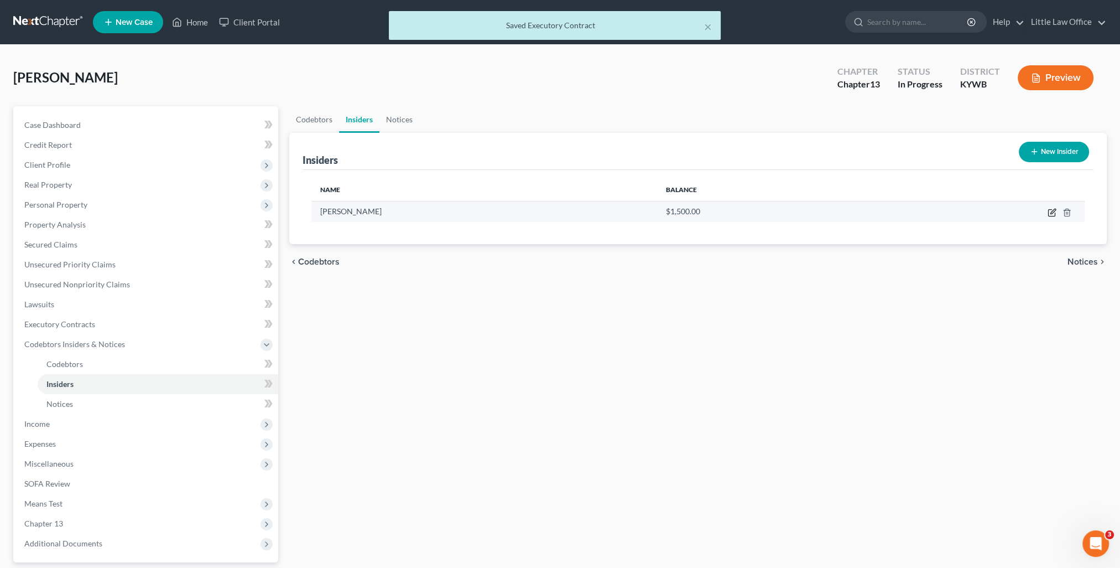
click at [1049, 212] on icon "button" at bounding box center [1052, 212] width 9 height 9
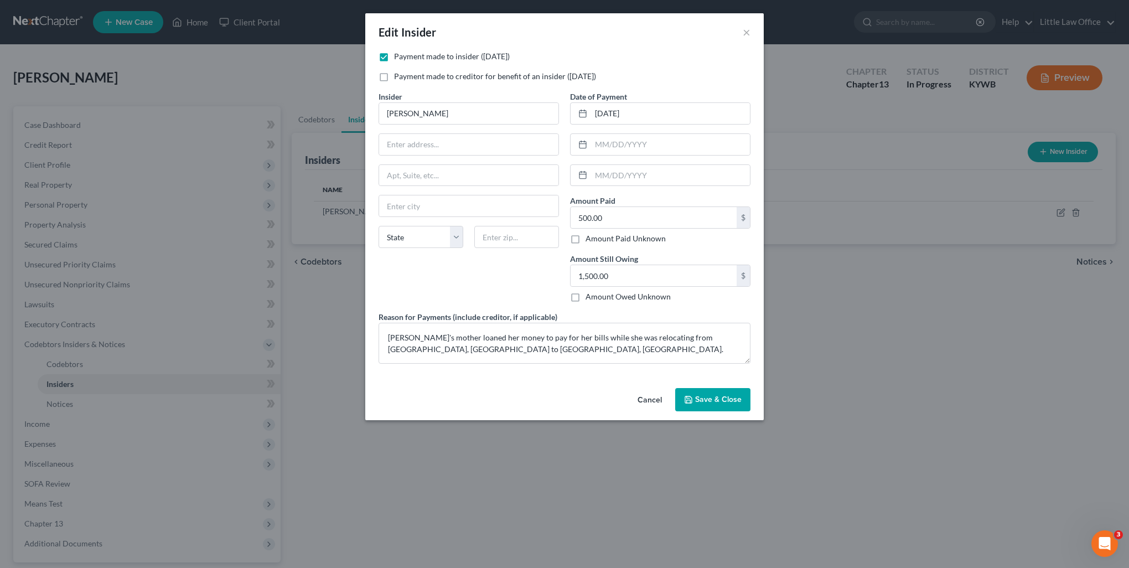
click at [735, 401] on span "Save & Close" at bounding box center [718, 398] width 46 height 9
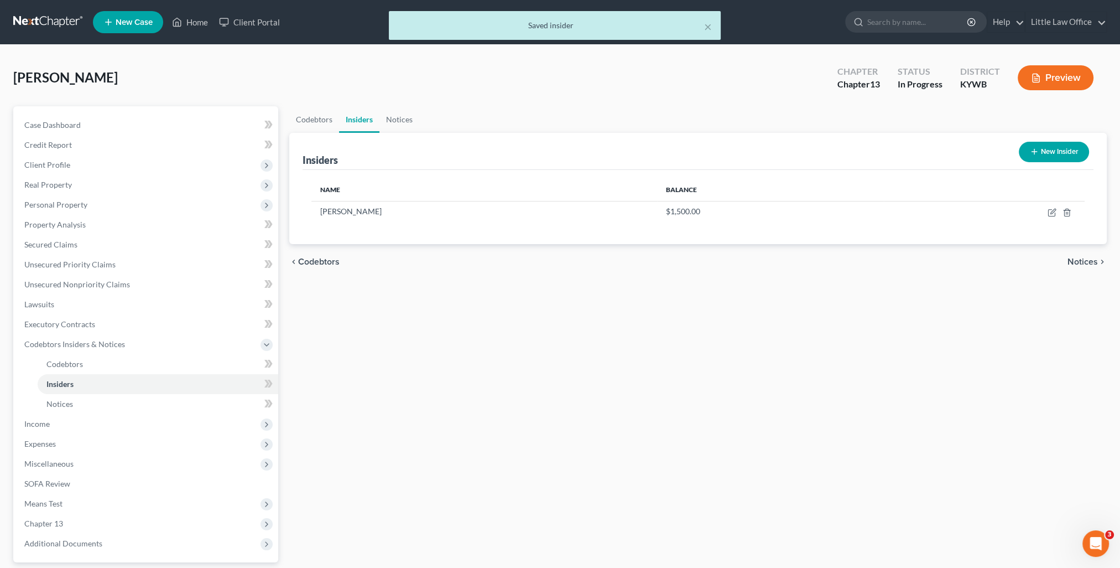
click at [1084, 266] on span "Notices" at bounding box center [1083, 261] width 30 height 9
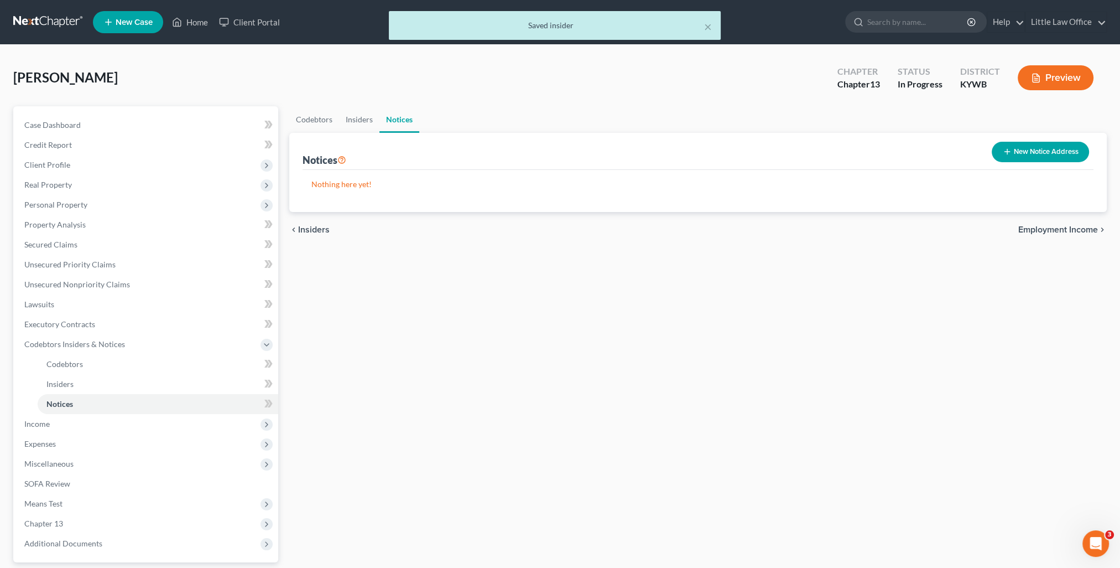
click at [1053, 229] on span "Employment Income" at bounding box center [1059, 229] width 80 height 9
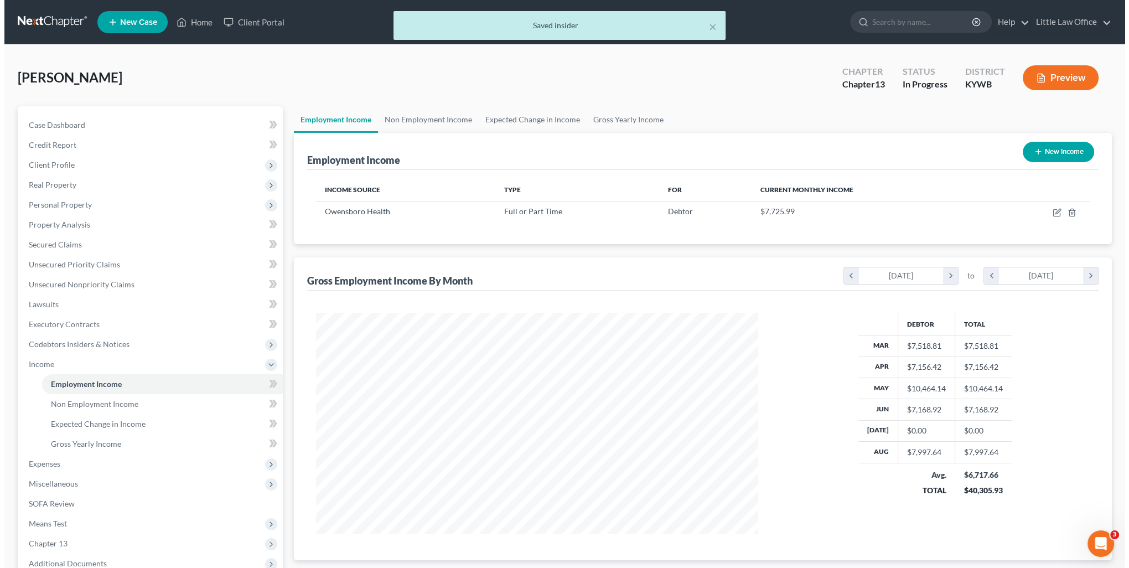
scroll to position [221, 464]
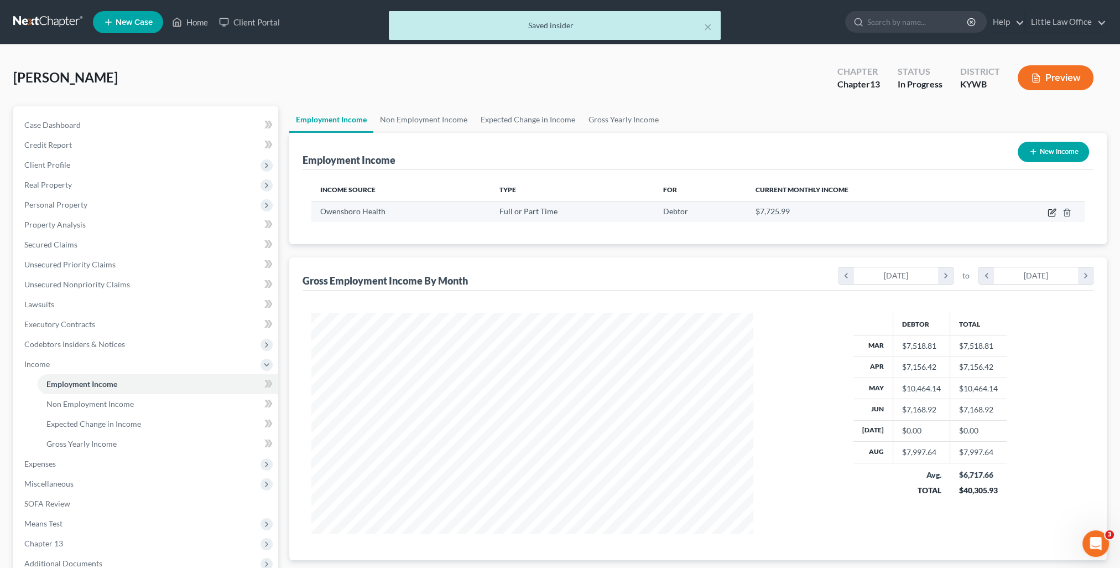
click at [1051, 214] on icon "button" at bounding box center [1052, 212] width 9 height 9
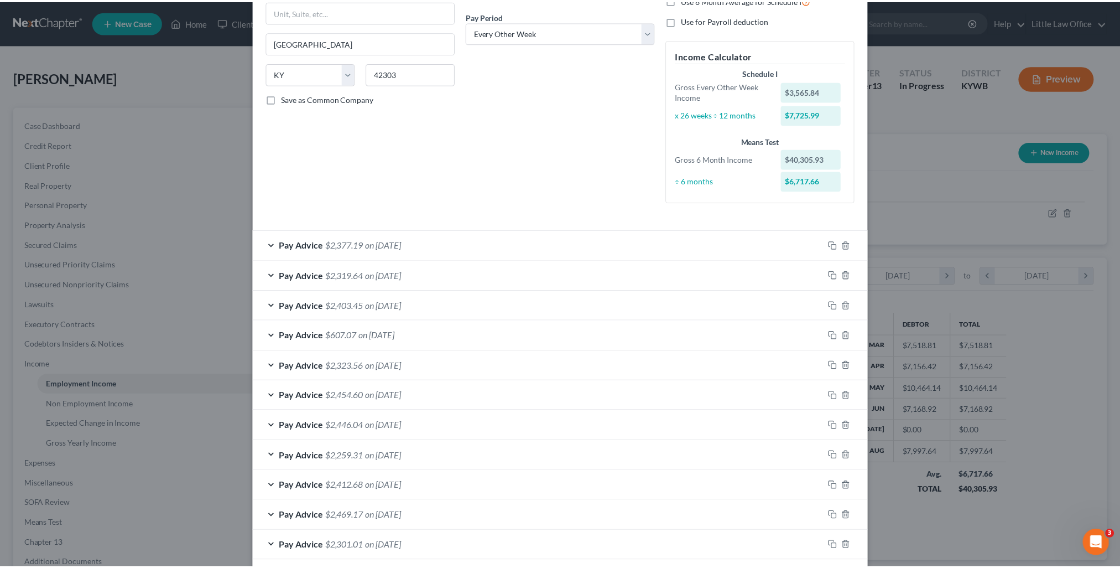
scroll to position [278, 0]
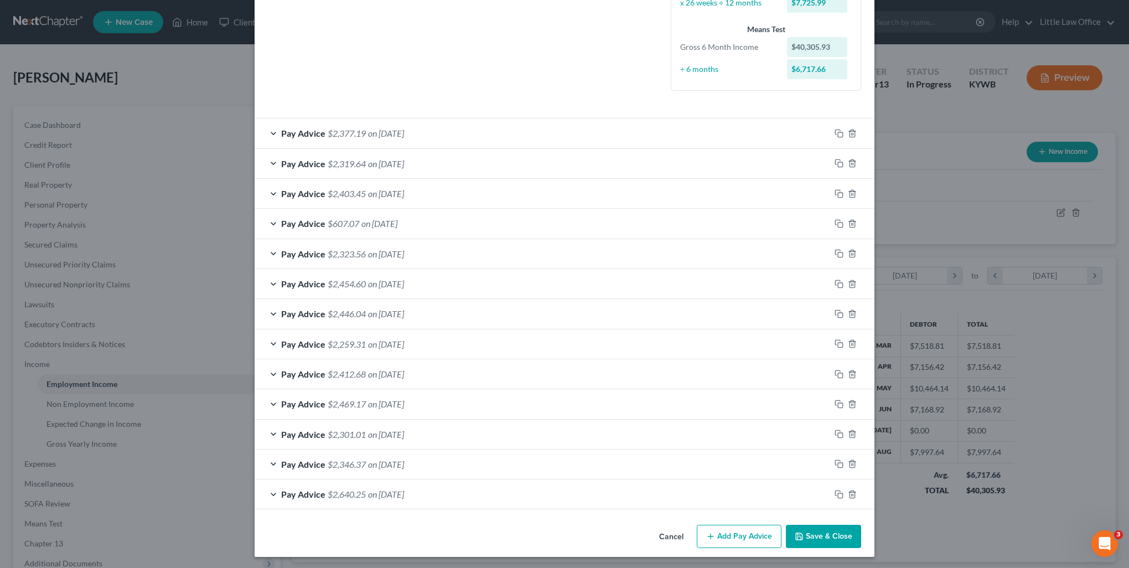
click at [814, 543] on button "Save & Close" at bounding box center [823, 535] width 75 height 23
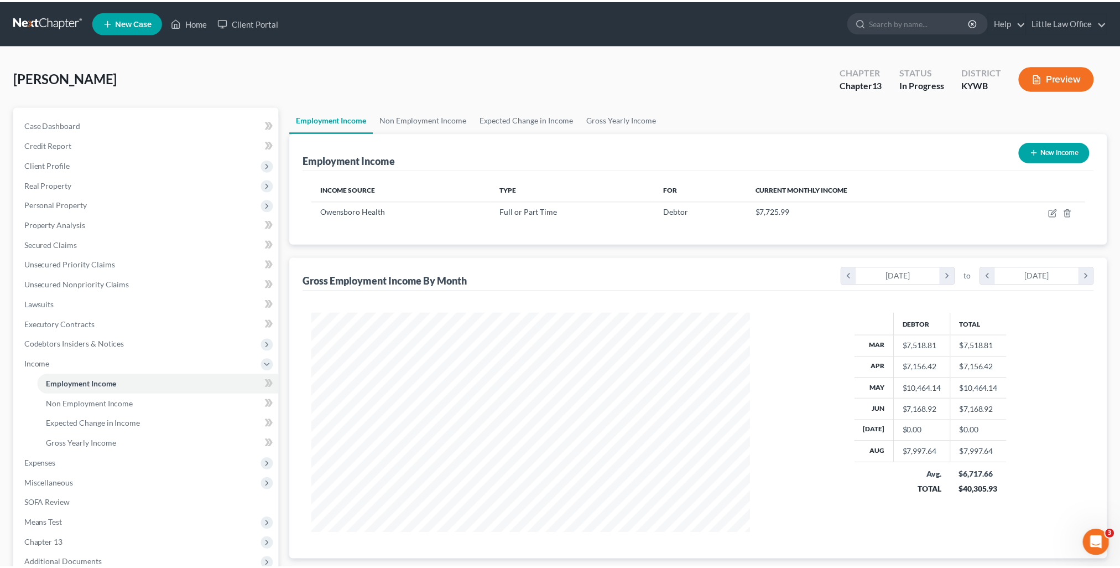
scroll to position [553020, 552777]
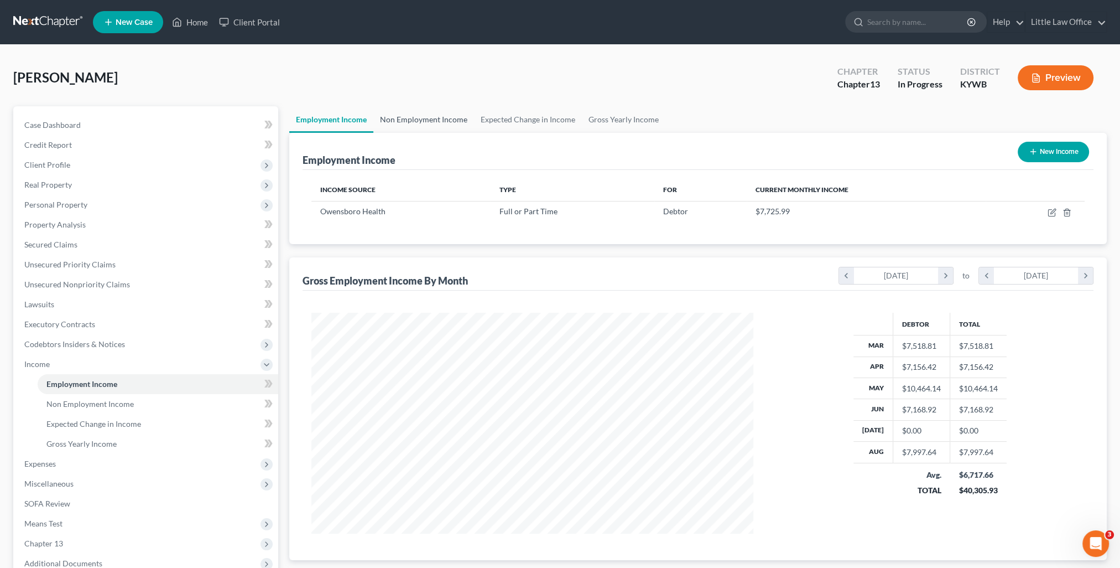
click at [405, 121] on link "Non Employment Income" at bounding box center [423, 119] width 101 height 27
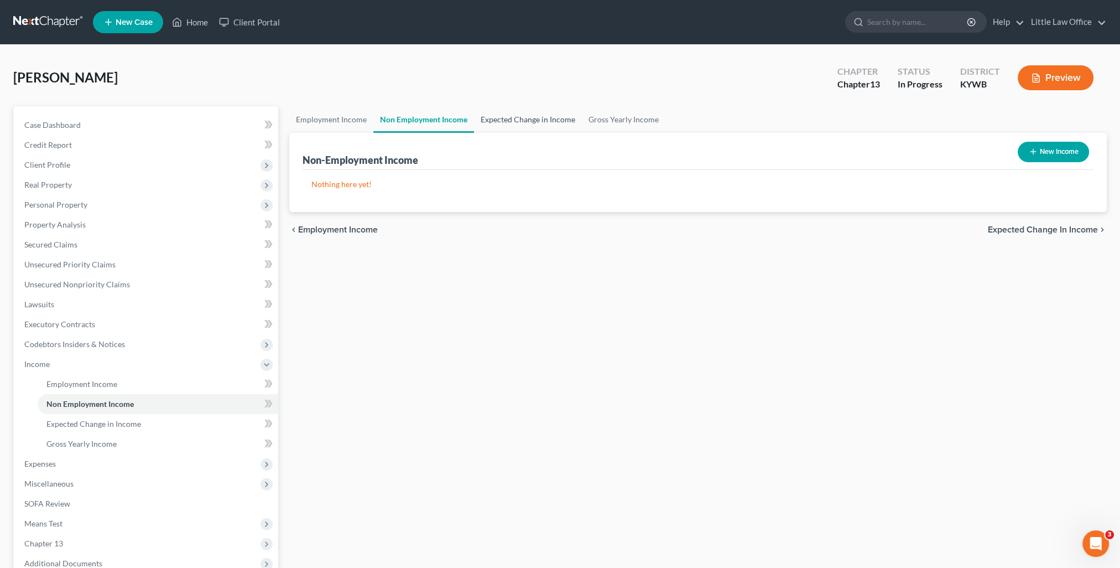
click at [482, 125] on link "Expected Change in Income" at bounding box center [528, 119] width 108 height 27
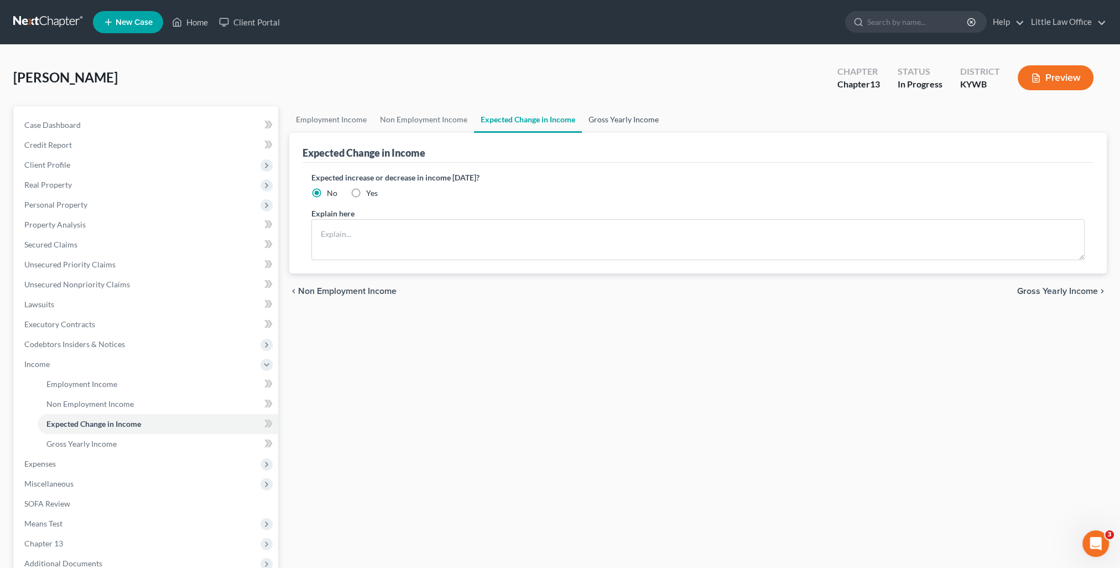
click at [624, 125] on link "Gross Yearly Income" at bounding box center [624, 119] width 84 height 27
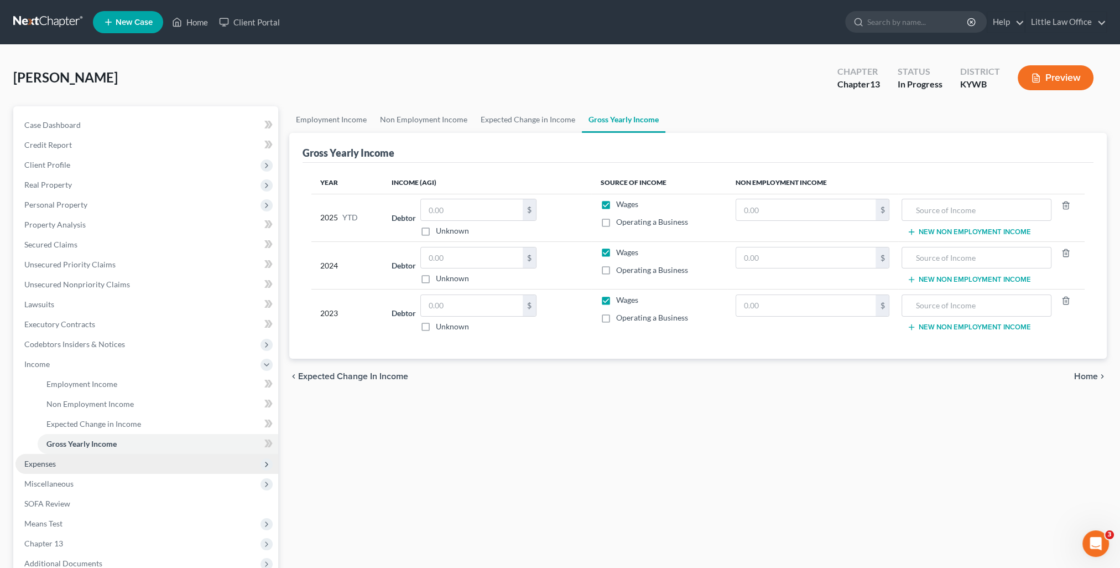
click at [67, 466] on span "Expenses" at bounding box center [146, 464] width 263 height 20
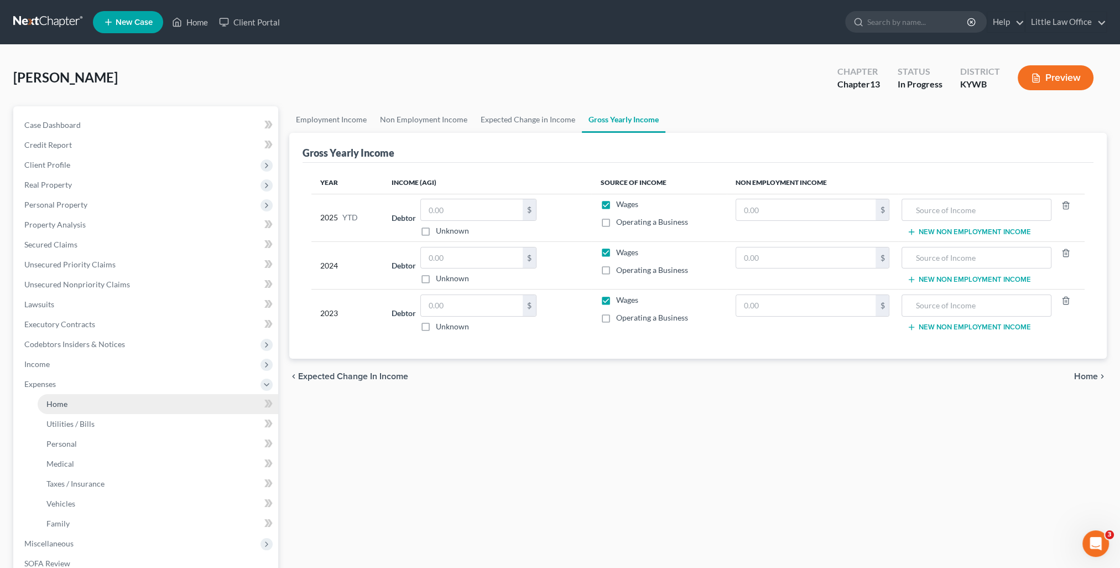
click at [75, 407] on link "Home" at bounding box center [158, 404] width 241 height 20
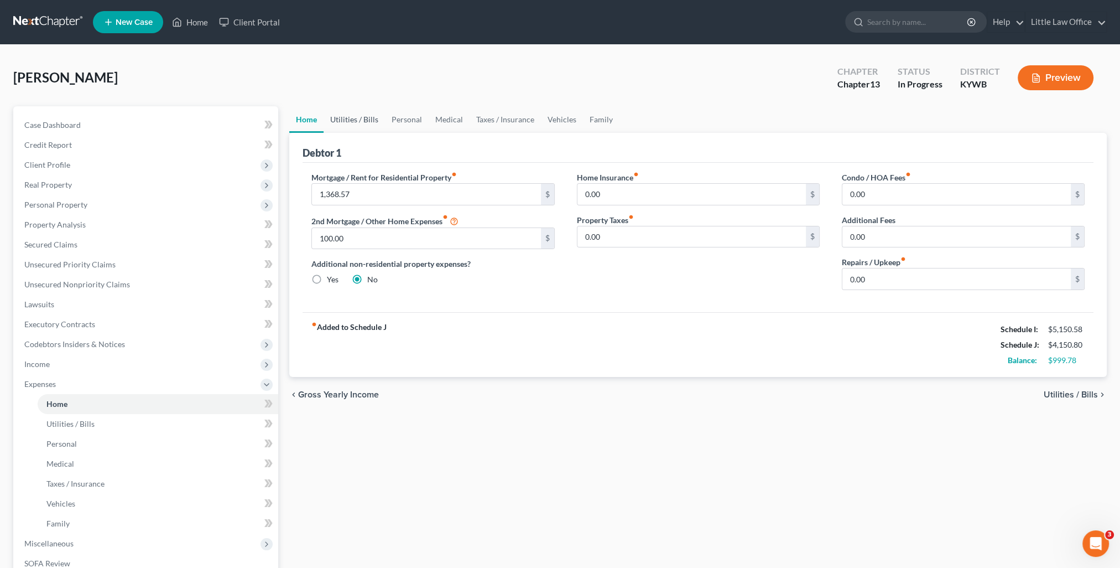
click at [362, 122] on link "Utilities / Bills" at bounding box center [354, 119] width 61 height 27
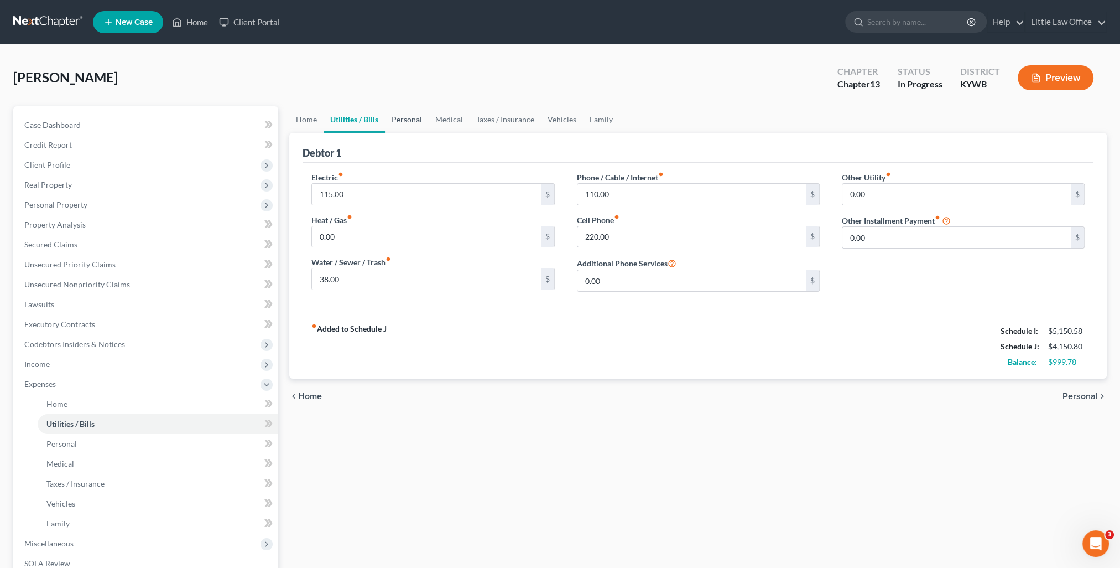
click at [405, 123] on link "Personal" at bounding box center [407, 119] width 44 height 27
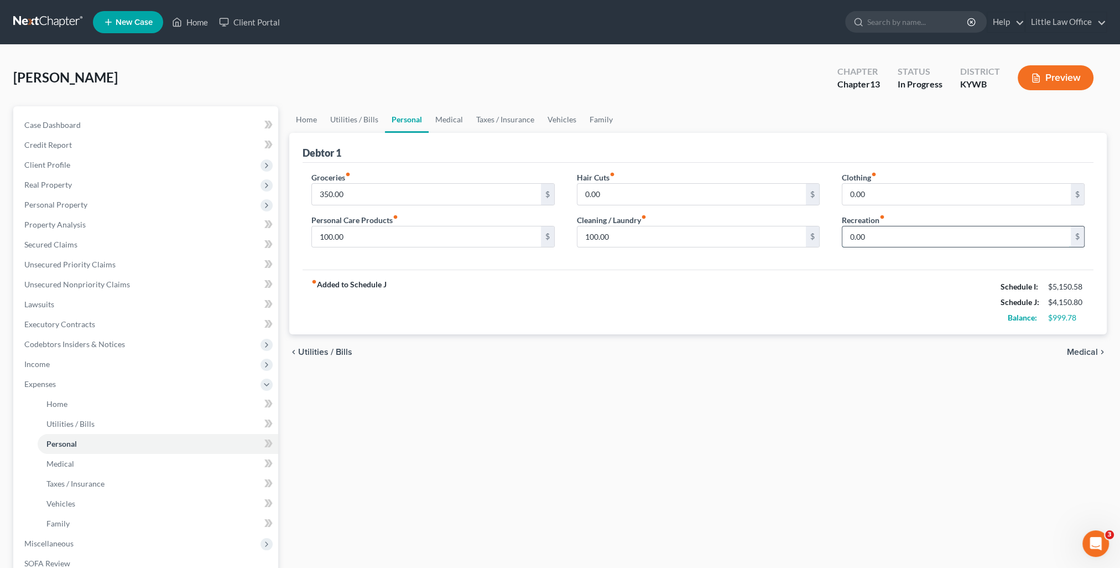
click at [871, 236] on input "0.00" at bounding box center [957, 236] width 228 height 21
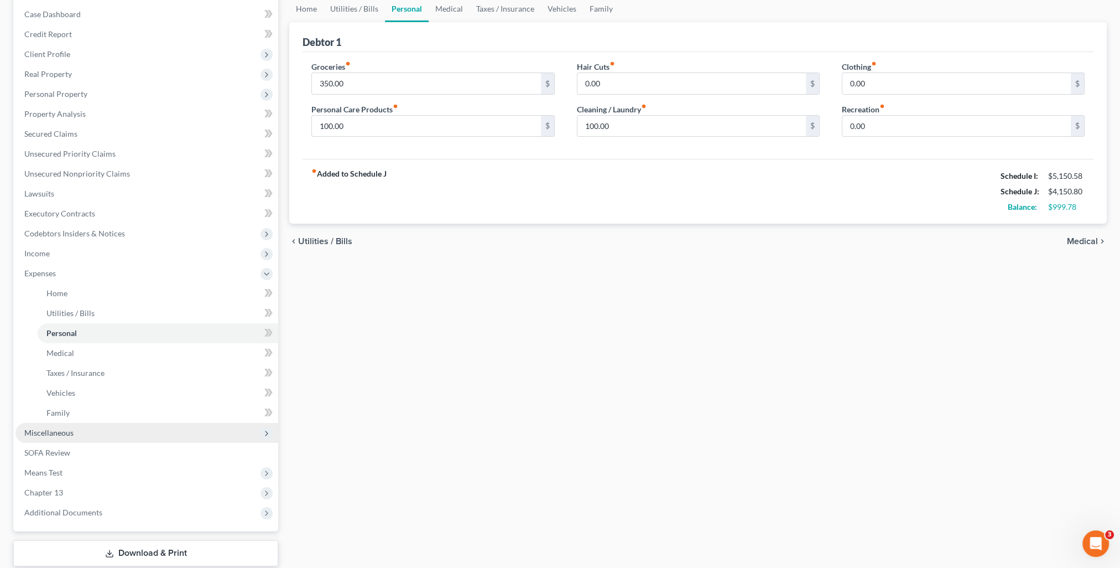
click at [75, 435] on span "Miscellaneous" at bounding box center [146, 433] width 263 height 20
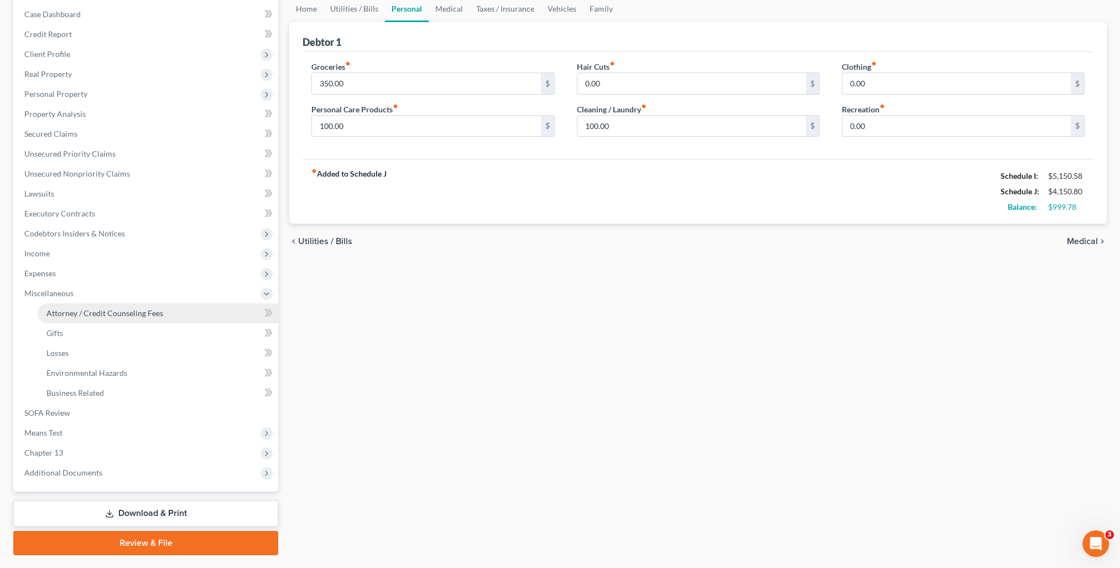
click at [93, 320] on link "Attorney / Credit Counseling Fees" at bounding box center [158, 313] width 241 height 20
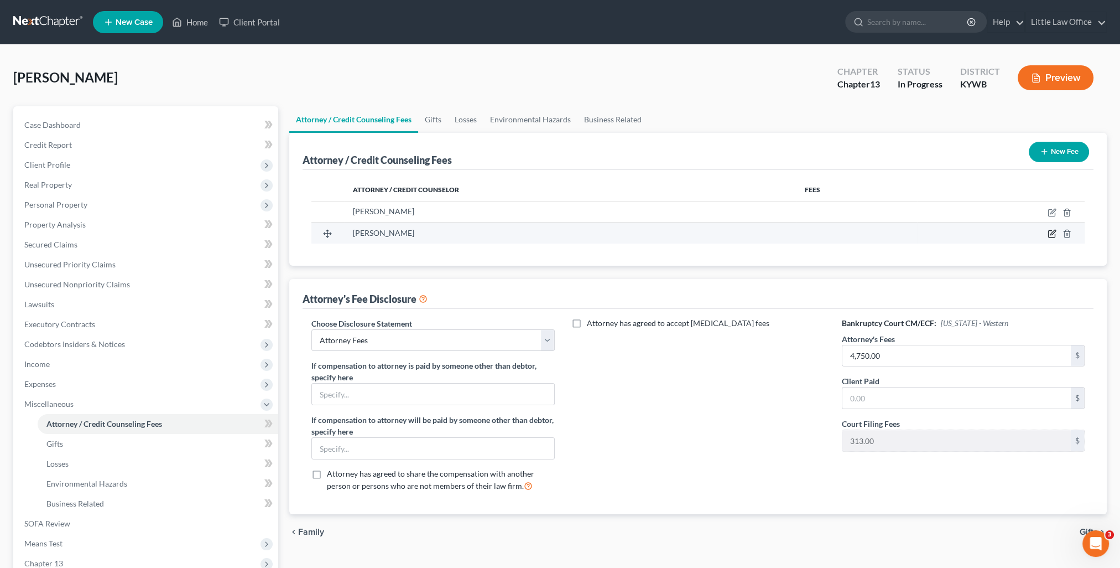
click at [1053, 231] on icon "button" at bounding box center [1052, 233] width 9 height 9
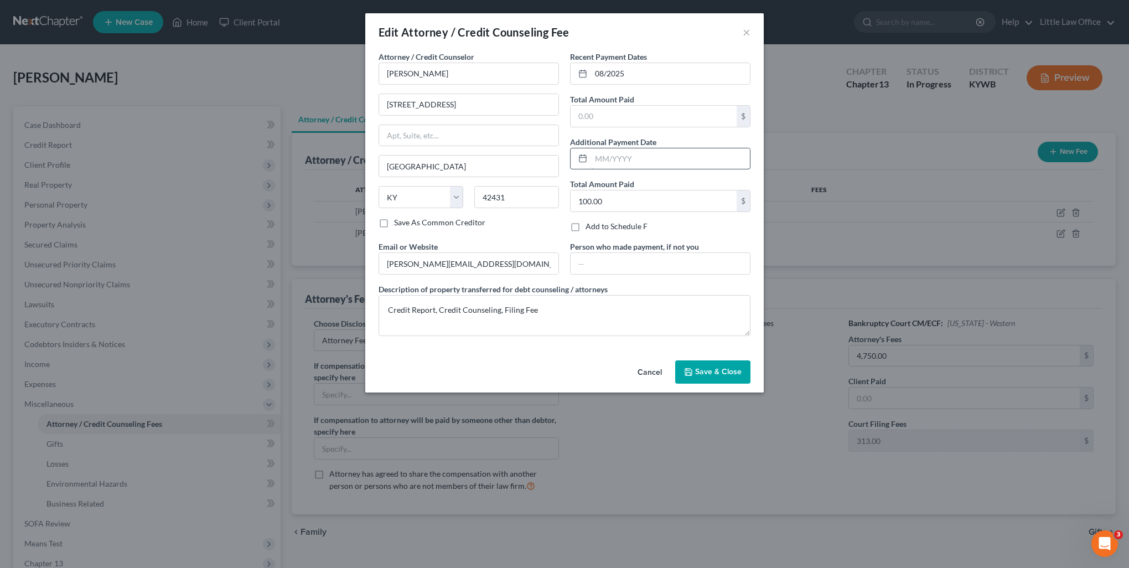
click at [630, 157] on input "text" at bounding box center [670, 158] width 159 height 21
click at [625, 65] on input "08/2025" at bounding box center [670, 73] width 159 height 21
click at [599, 72] on input "08/2025" at bounding box center [670, 73] width 159 height 21
click at [710, 368] on span "Save & Close" at bounding box center [718, 371] width 46 height 9
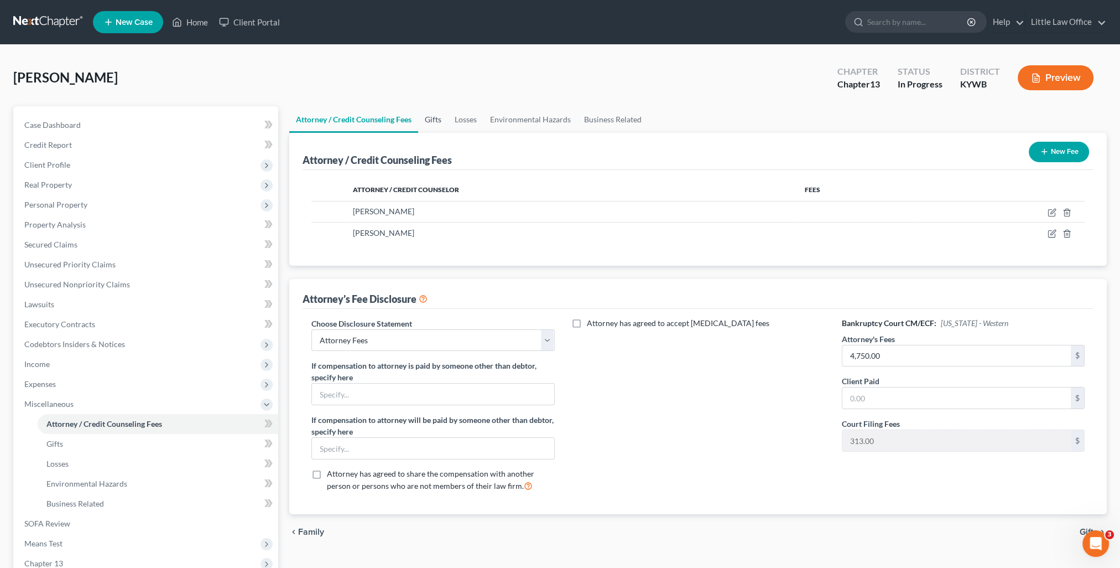
click at [440, 118] on link "Gifts" at bounding box center [433, 119] width 30 height 27
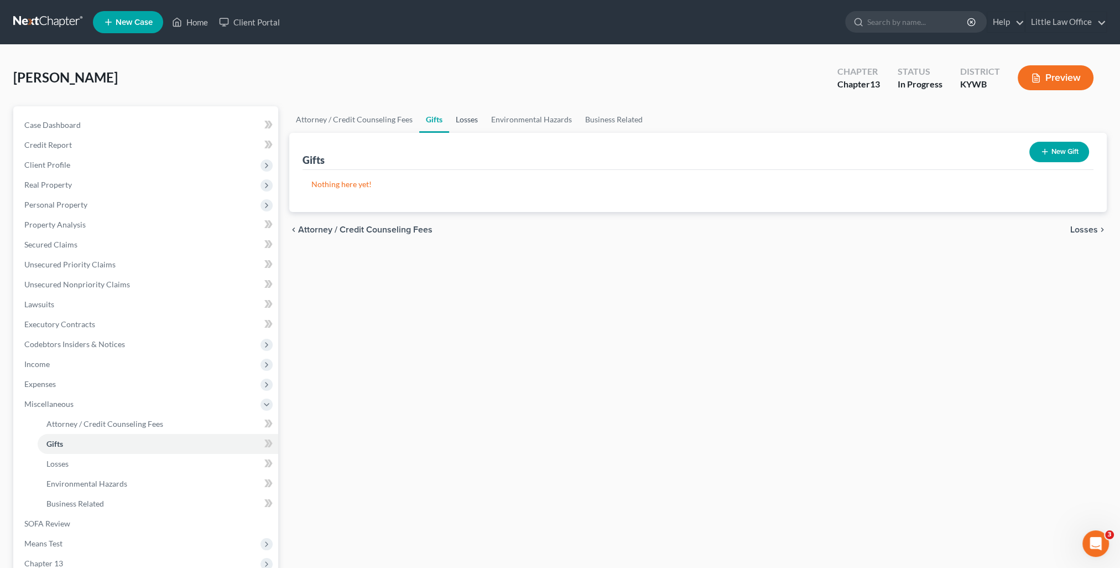
click at [466, 121] on link "Losses" at bounding box center [466, 119] width 35 height 27
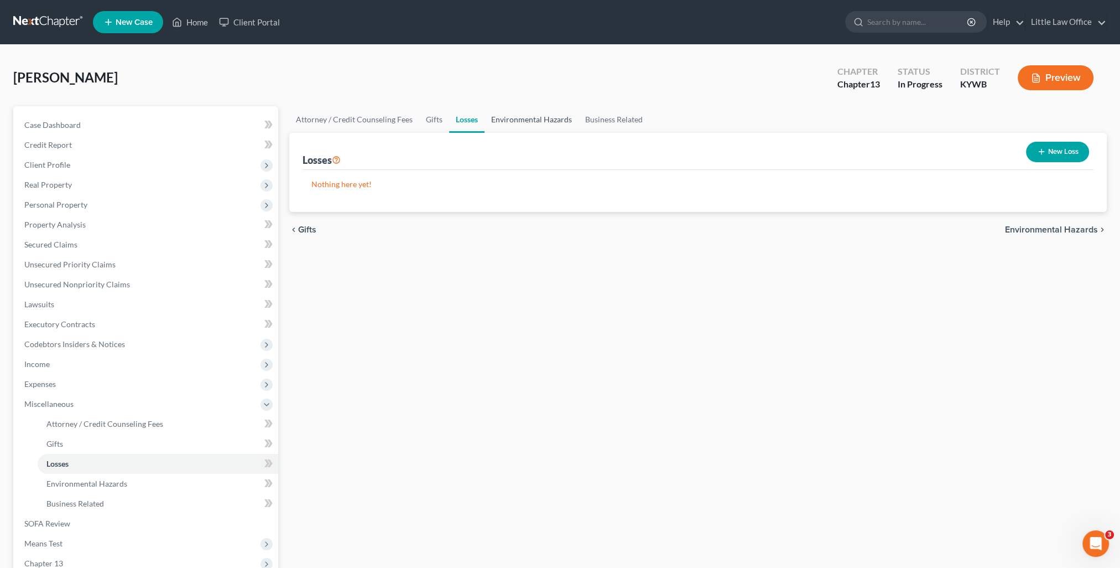
click at [522, 115] on link "Environmental Hazards" at bounding box center [532, 119] width 94 height 27
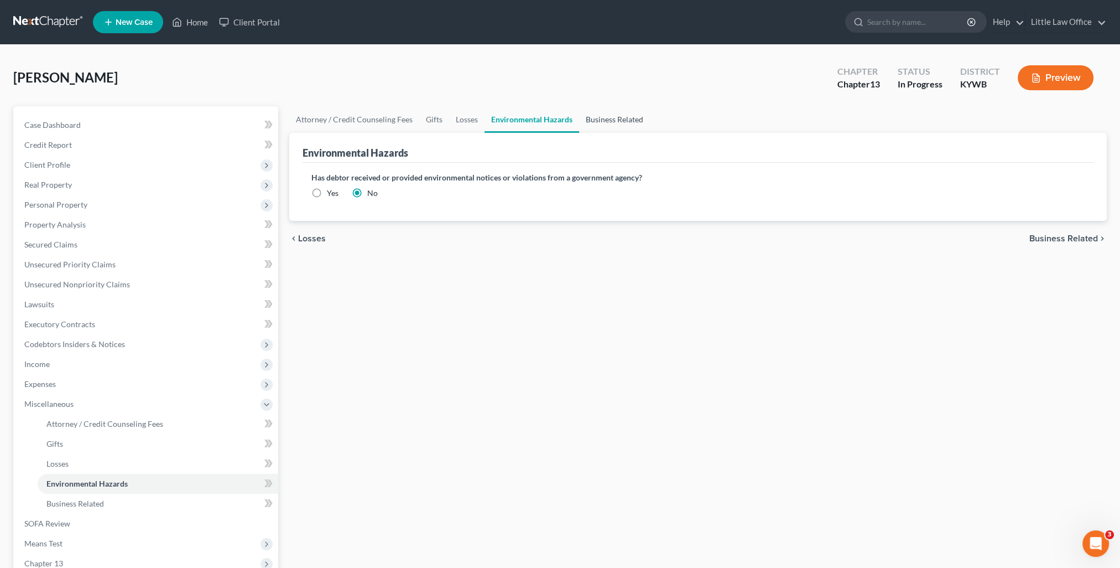
click at [615, 117] on link "Business Related" at bounding box center [614, 119] width 71 height 27
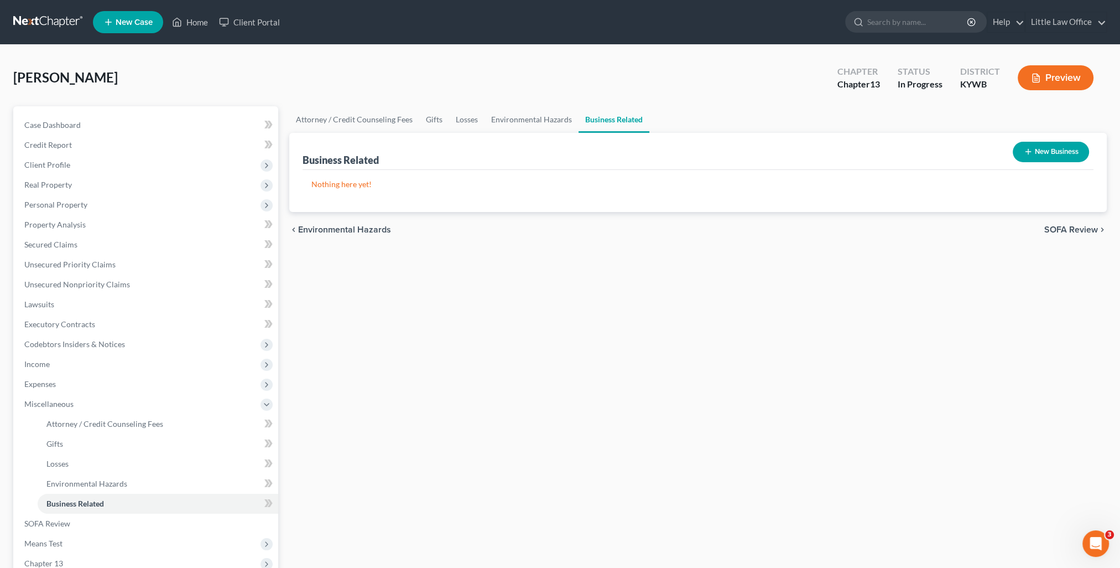
scroll to position [111, 0]
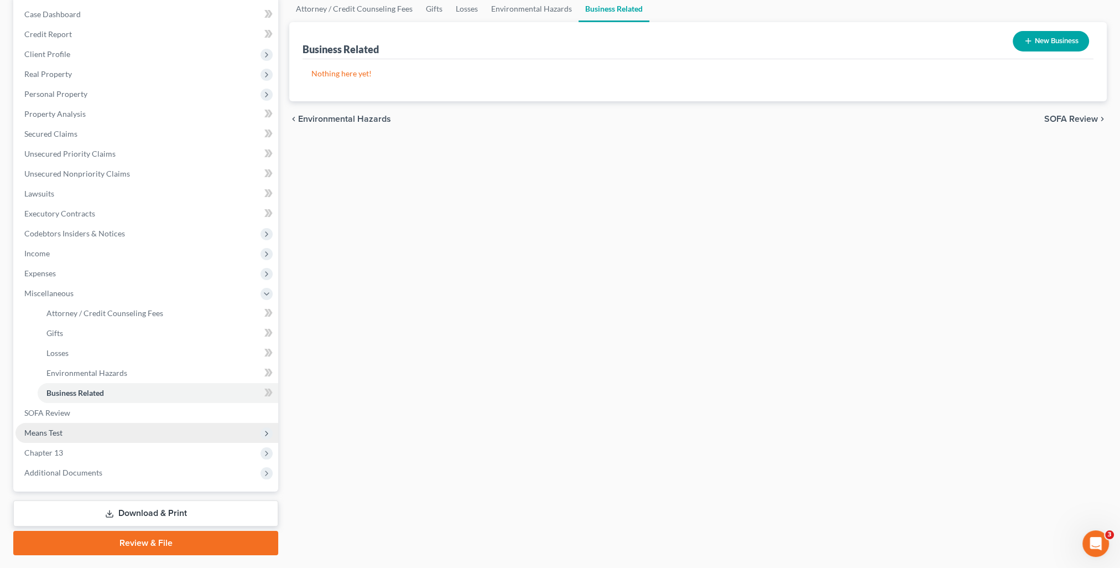
click at [62, 435] on span "Means Test" at bounding box center [43, 432] width 38 height 9
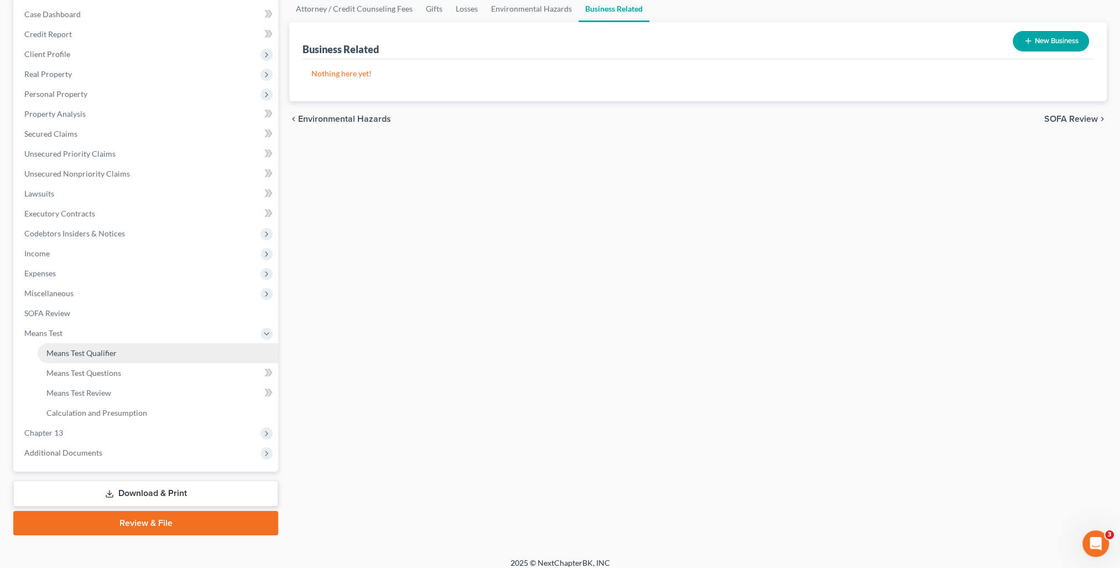
click at [88, 356] on span "Means Test Qualifier" at bounding box center [81, 352] width 70 height 9
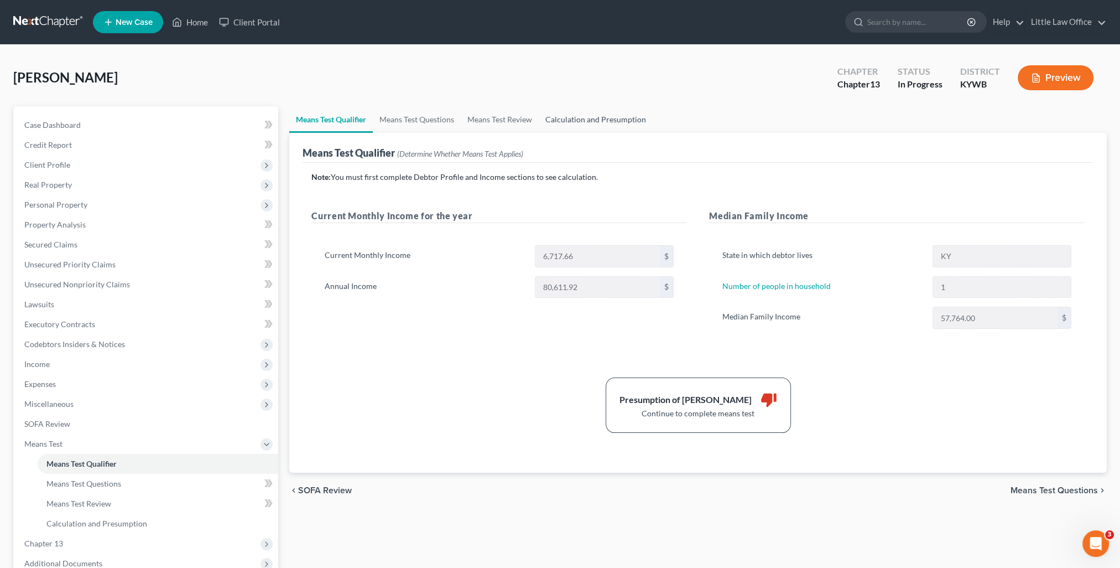
click at [591, 124] on link "Calculation and Presumption" at bounding box center [596, 119] width 114 height 27
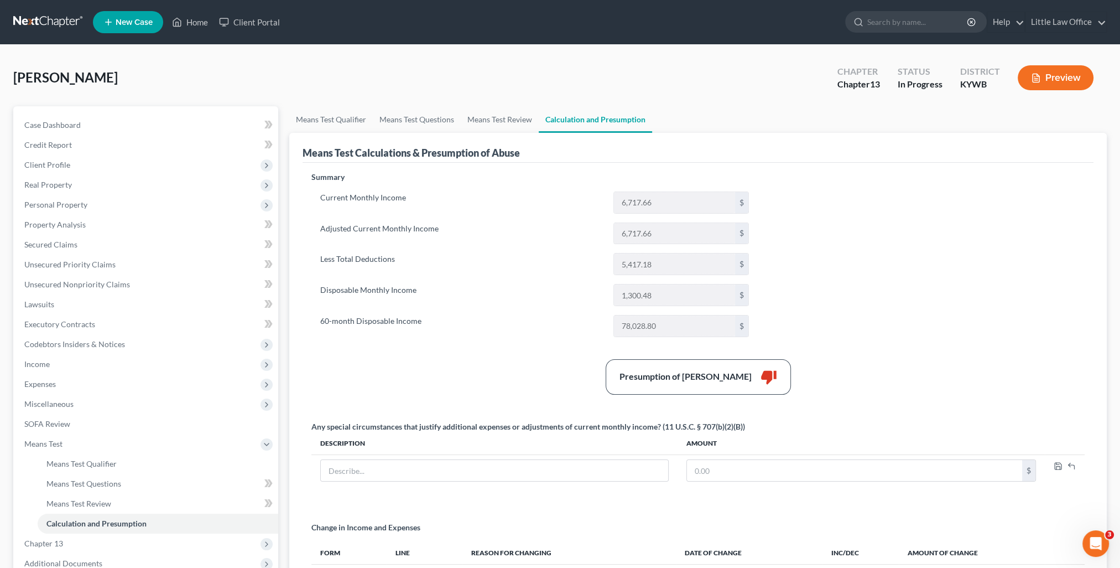
scroll to position [146, 0]
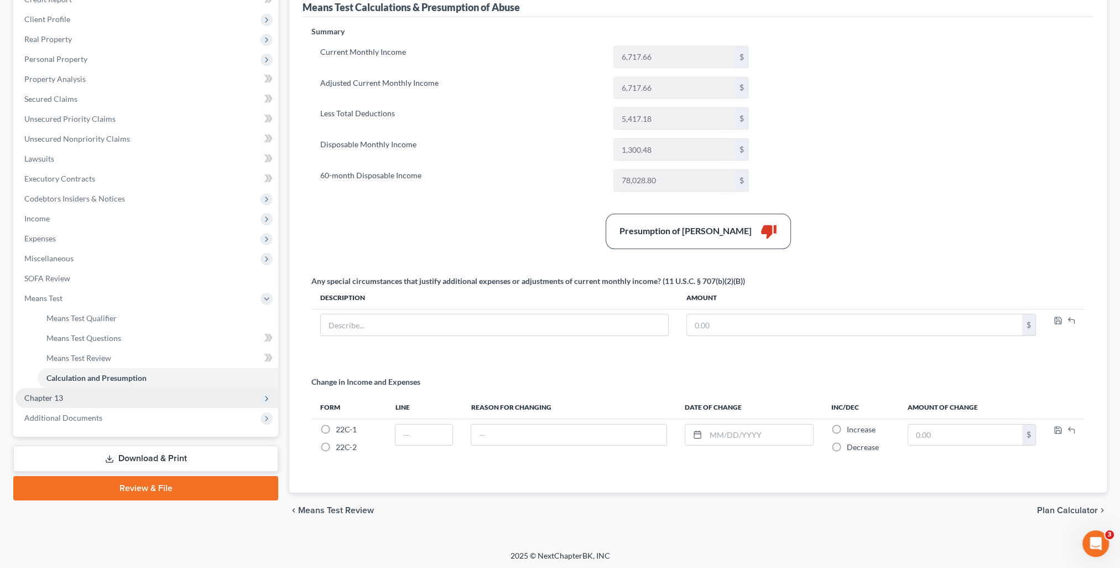
click at [41, 397] on span "Chapter 13" at bounding box center [43, 397] width 39 height 9
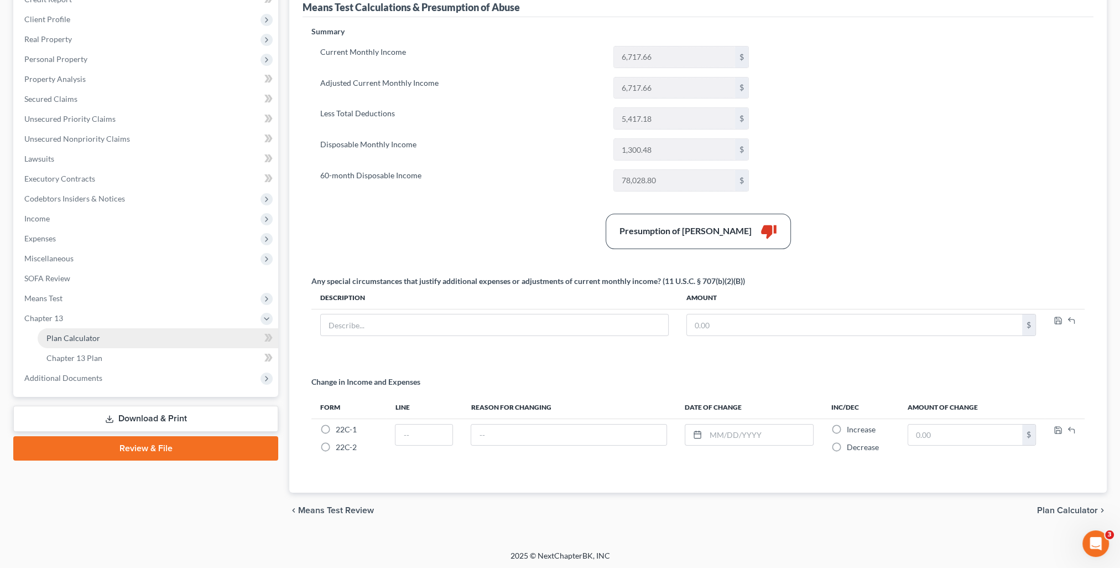
click at [68, 338] on span "Plan Calculator" at bounding box center [73, 337] width 54 height 9
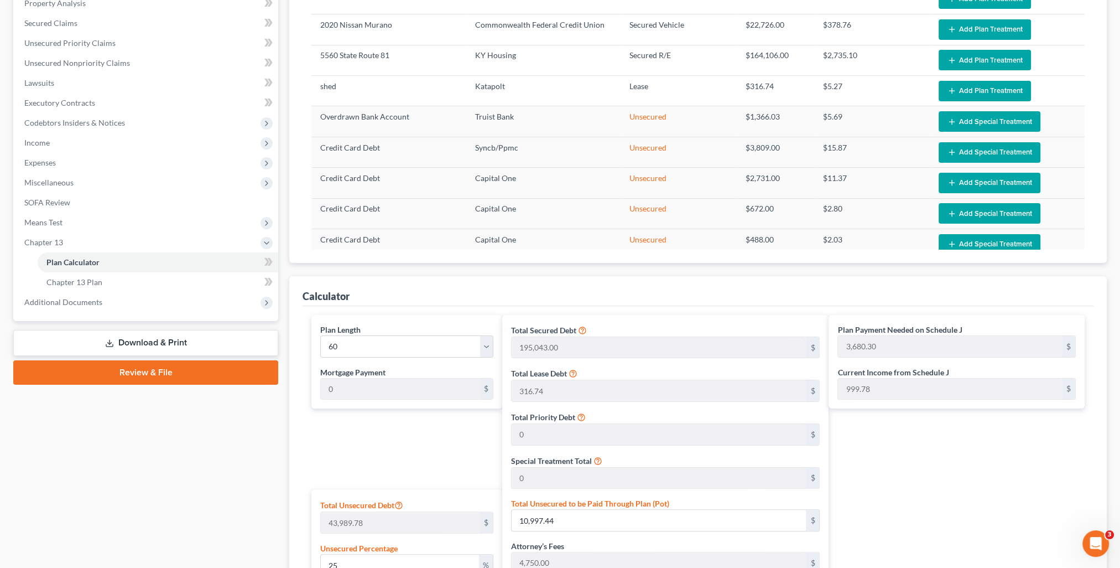
scroll to position [443, 0]
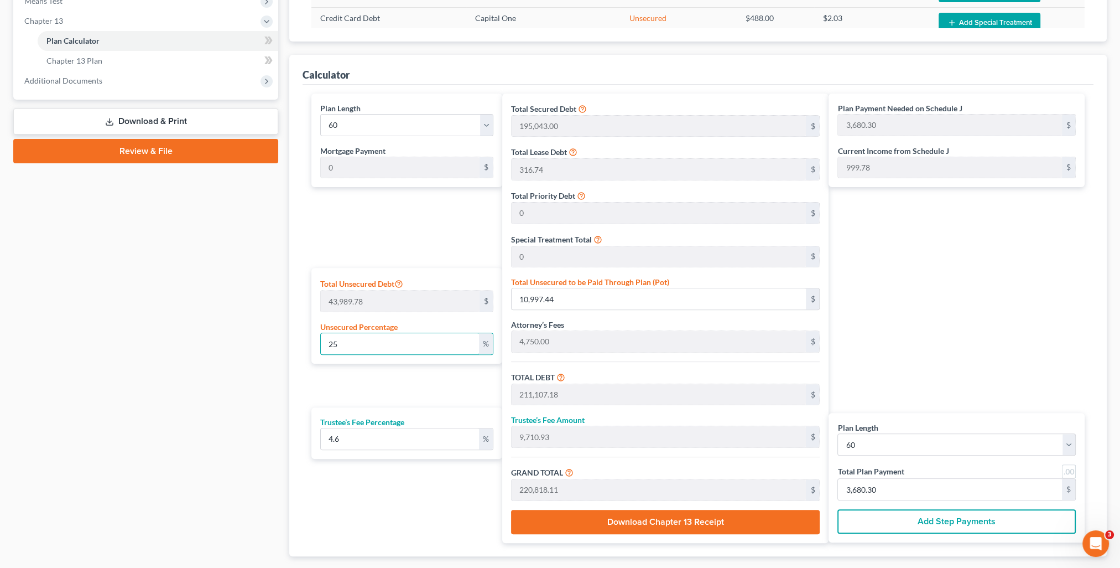
drag, startPoint x: 371, startPoint y: 344, endPoint x: 312, endPoint y: 340, distance: 58.8
click at [312, 340] on div "Total Unsecured Debt 43,989.78 $ Unsecured Percentage 25 %" at bounding box center [406, 316] width 190 height 96
click at [427, 446] on input "4.6" at bounding box center [400, 438] width 158 height 21
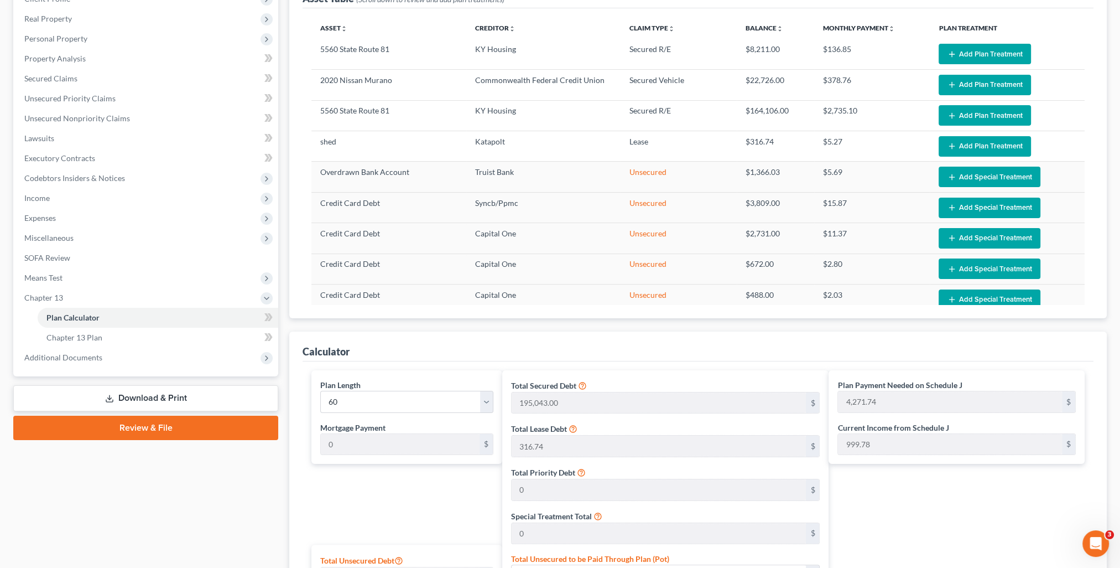
scroll to position [0, 0]
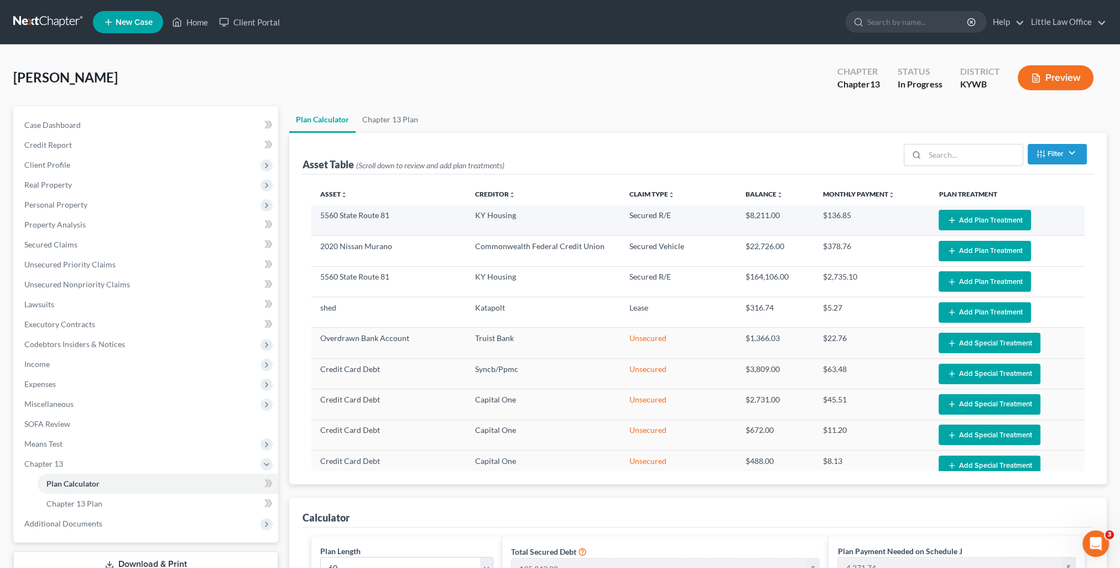
click at [952, 230] on td "Edit Plan Treatment Add Plan Treatment" at bounding box center [1007, 220] width 155 height 30
click at [952, 225] on button "Add Plan Treatment" at bounding box center [985, 220] width 92 height 20
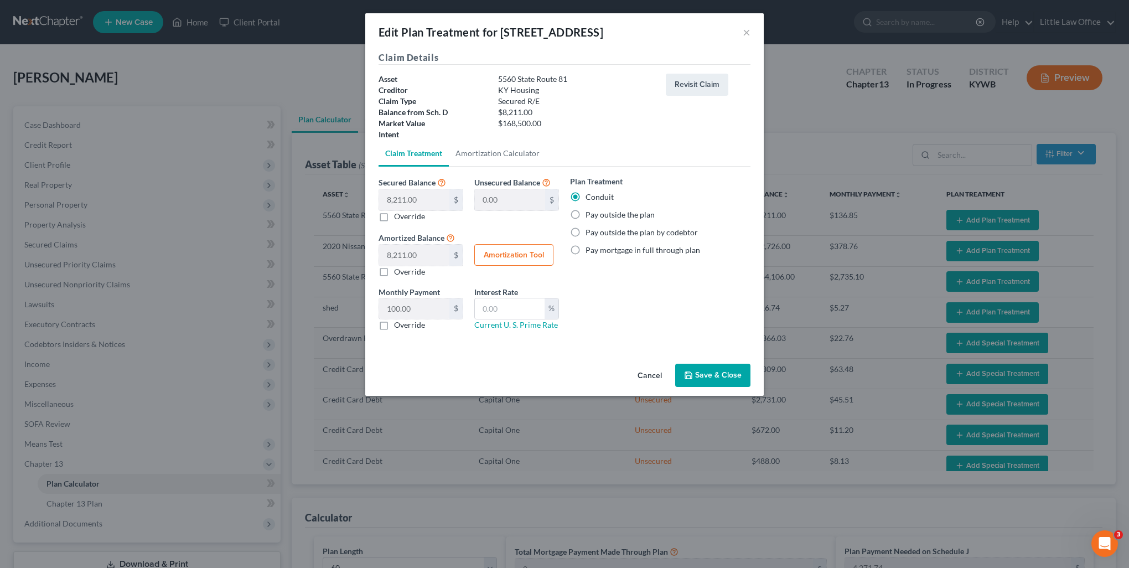
click at [620, 209] on label "Pay outside the plan" at bounding box center [619, 214] width 69 height 11
click at [597, 209] on input "Pay outside the plan" at bounding box center [593, 212] width 7 height 7
click at [714, 372] on button "Save & Close" at bounding box center [712, 374] width 75 height 23
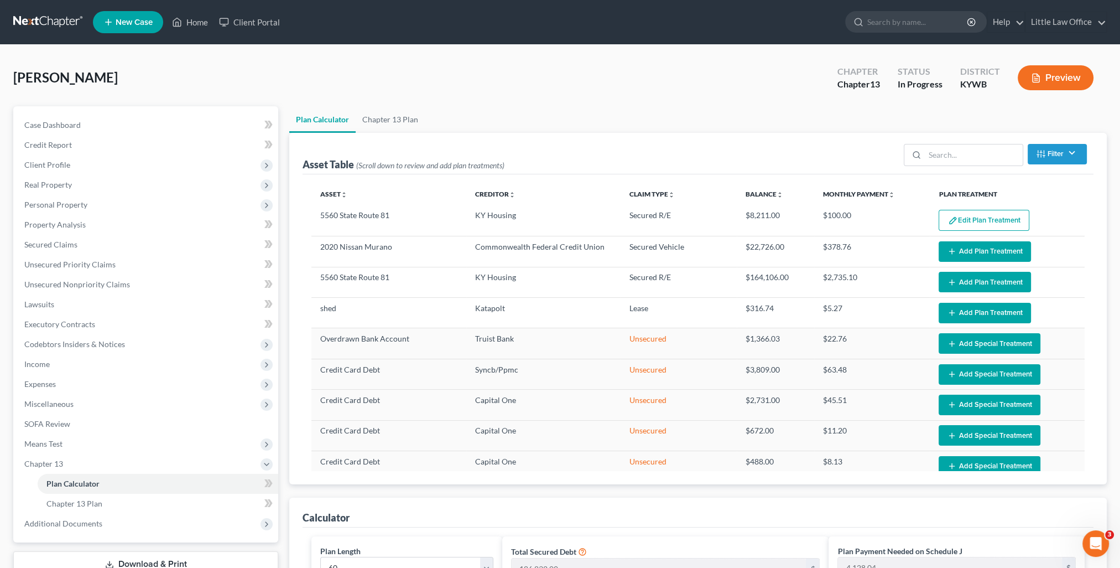
click at [965, 250] on button "Add Plan Treatment" at bounding box center [985, 251] width 92 height 20
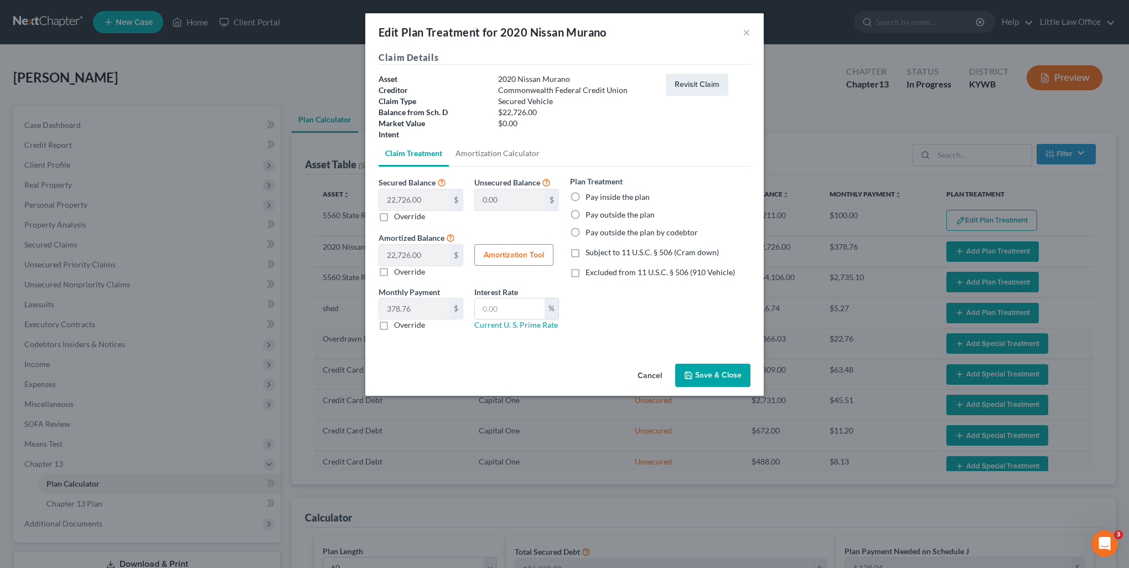
click at [727, 381] on button "Save & Close" at bounding box center [712, 374] width 75 height 23
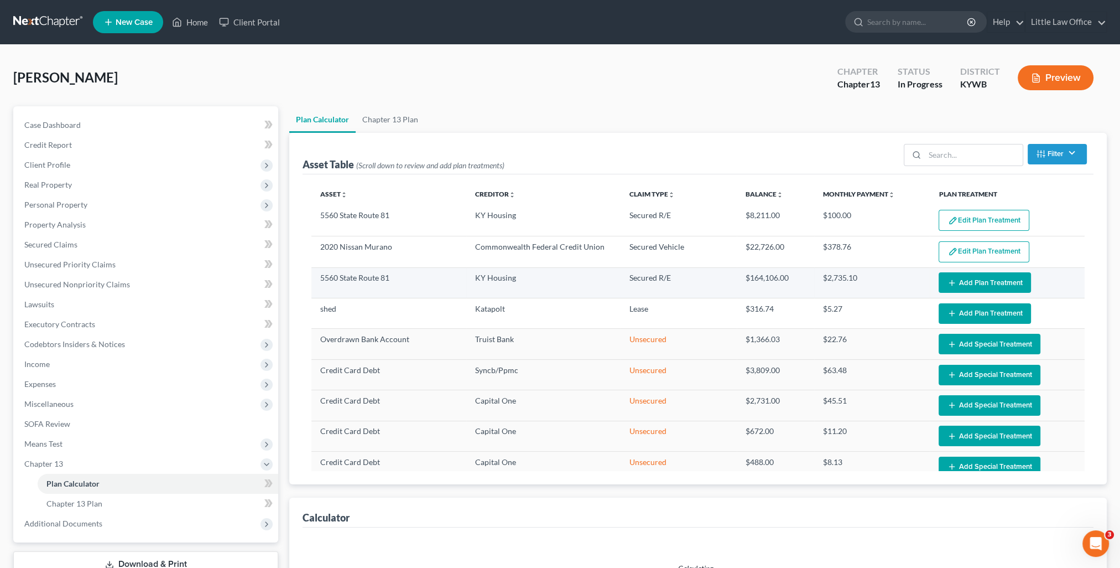
click at [972, 282] on button "Add Plan Treatment" at bounding box center [985, 282] width 92 height 20
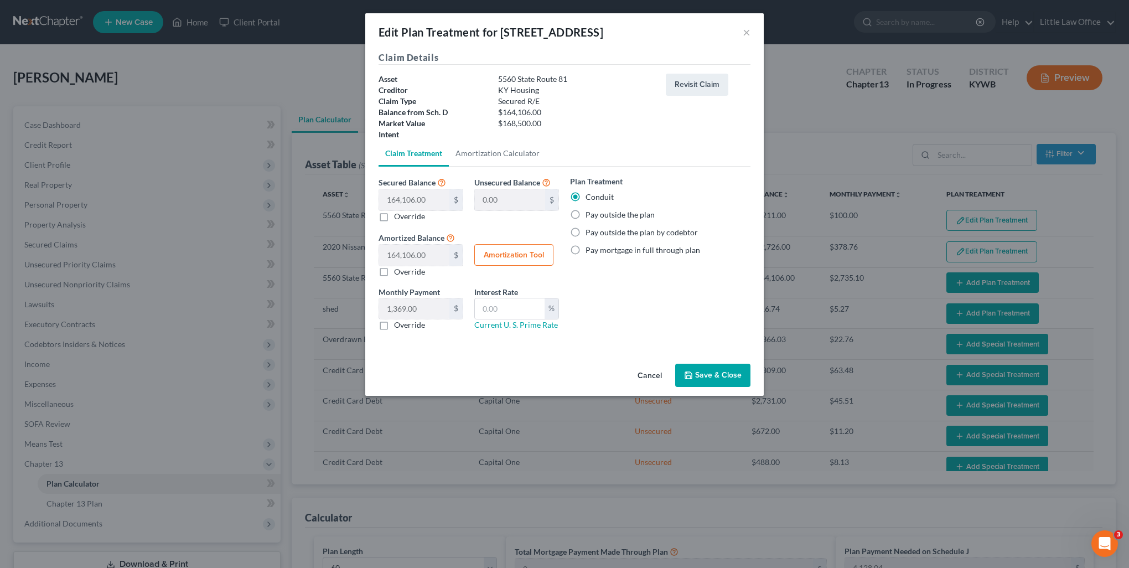
click at [609, 217] on label "Pay outside the plan" at bounding box center [619, 214] width 69 height 11
click at [597, 216] on input "Pay outside the plan" at bounding box center [593, 212] width 7 height 7
click at [701, 375] on button "Save & Close" at bounding box center [712, 374] width 75 height 23
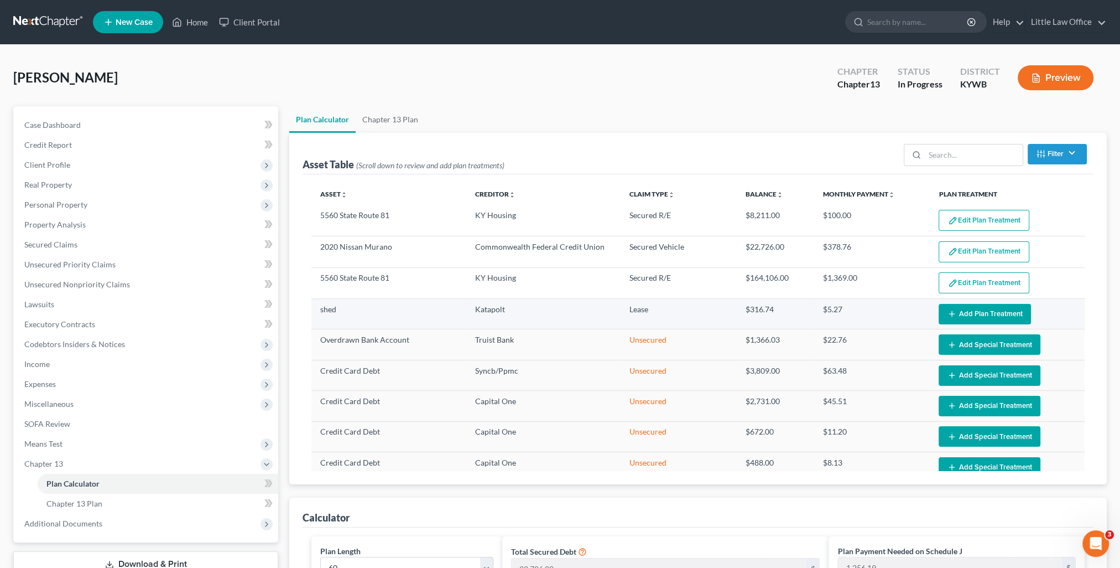
click at [975, 309] on button "Add Plan Treatment" at bounding box center [985, 314] width 92 height 20
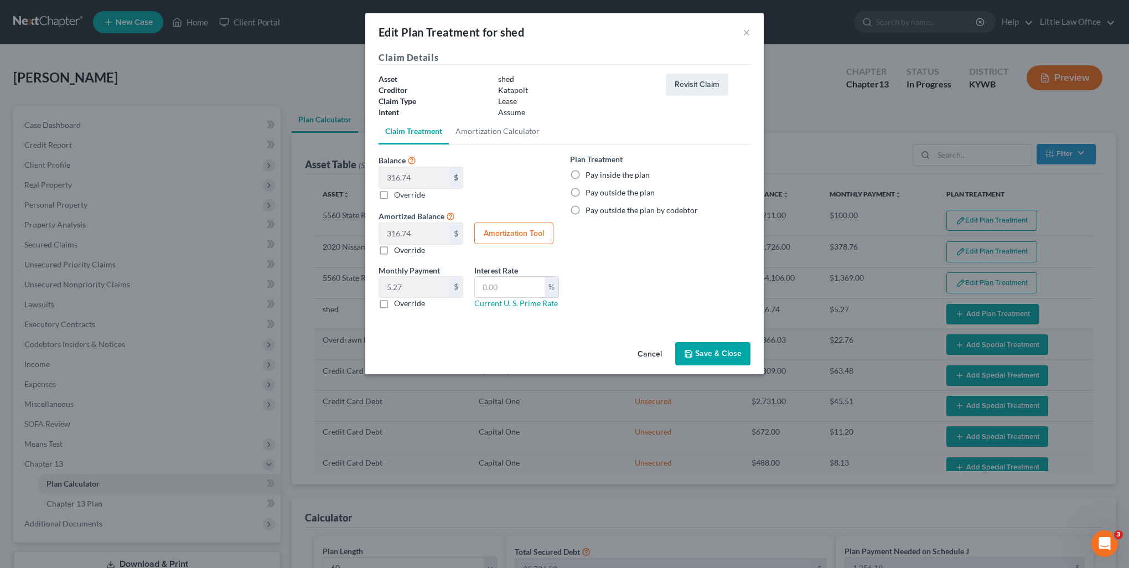
click at [615, 193] on label "Pay outside the plan" at bounding box center [619, 192] width 69 height 11
click at [597, 193] on input "Pay outside the plan" at bounding box center [593, 190] width 7 height 7
click at [710, 360] on button "Save & Close" at bounding box center [712, 353] width 75 height 23
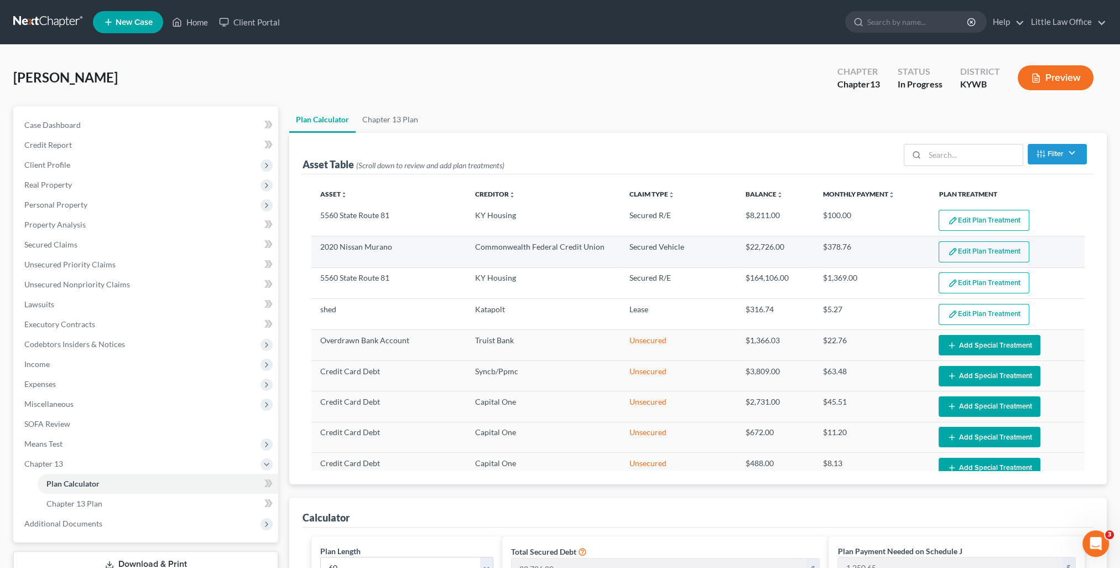
click at [969, 249] on button "Edit Plan Treatment" at bounding box center [984, 251] width 91 height 21
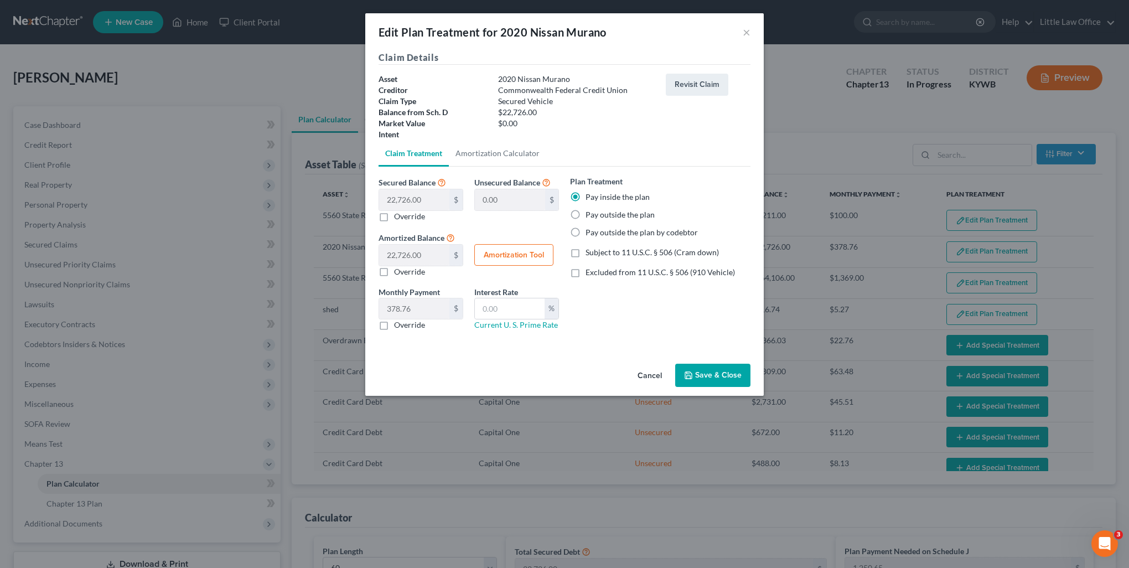
click at [611, 215] on label "Pay outside the plan" at bounding box center [619, 214] width 69 height 11
click at [597, 215] on input "Pay outside the plan" at bounding box center [593, 212] width 7 height 7
click at [627, 271] on span "Excluded from 11 U.S.C. § 506 (910 Vehicle)" at bounding box center [659, 271] width 149 height 9
click at [597, 271] on input "Excluded from 11 U.S.C. § 506 (910 Vehicle)" at bounding box center [593, 270] width 7 height 7
click at [713, 385] on button "Save & Close" at bounding box center [712, 374] width 75 height 23
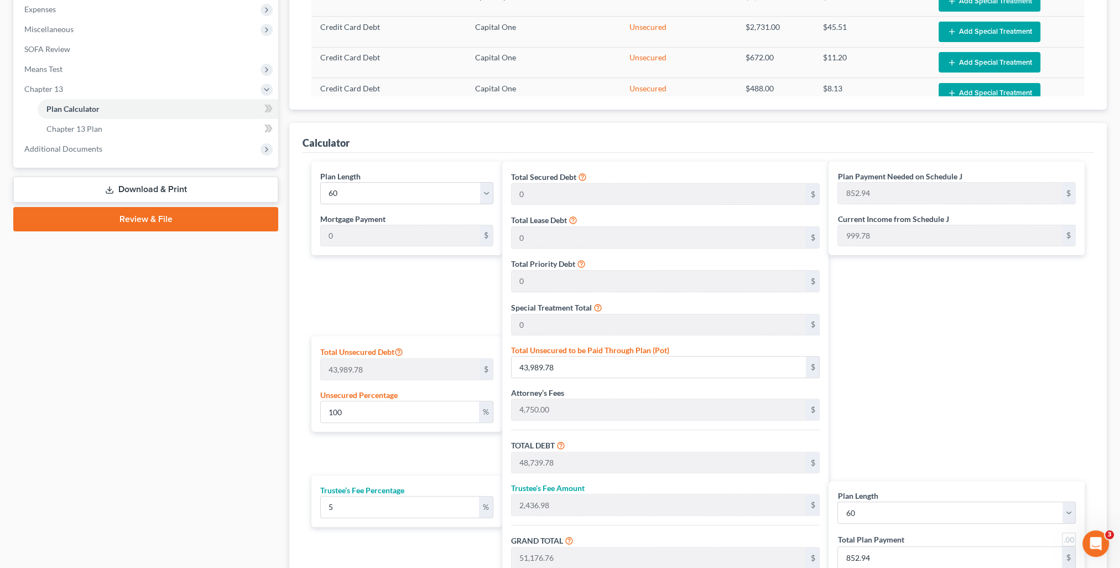
scroll to position [507, 0]
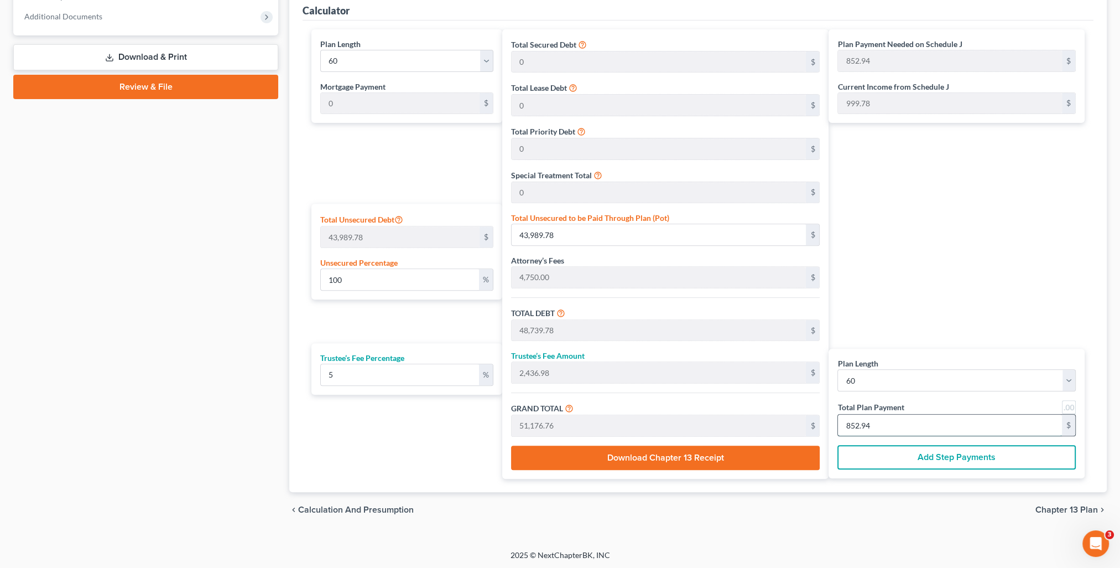
click at [902, 428] on input "852.94" at bounding box center [950, 424] width 224 height 21
click at [939, 300] on div "Plan Payment Needed on Schedule J 852.94 $ Current Income from Schedule J 999.7…" at bounding box center [960, 253] width 262 height 449
click at [895, 419] on input "855" at bounding box center [950, 424] width 224 height 21
click at [943, 292] on div "Plan Payment Needed on Schedule J 852.94 $ Current Income from Schedule J 999.7…" at bounding box center [960, 253] width 262 height 449
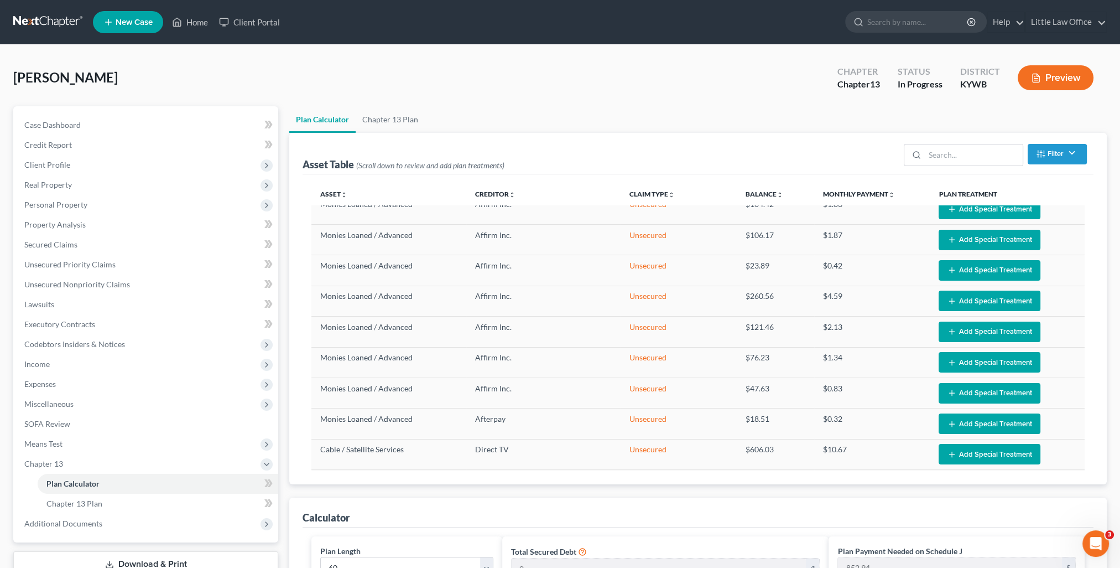
scroll to position [498, 0]
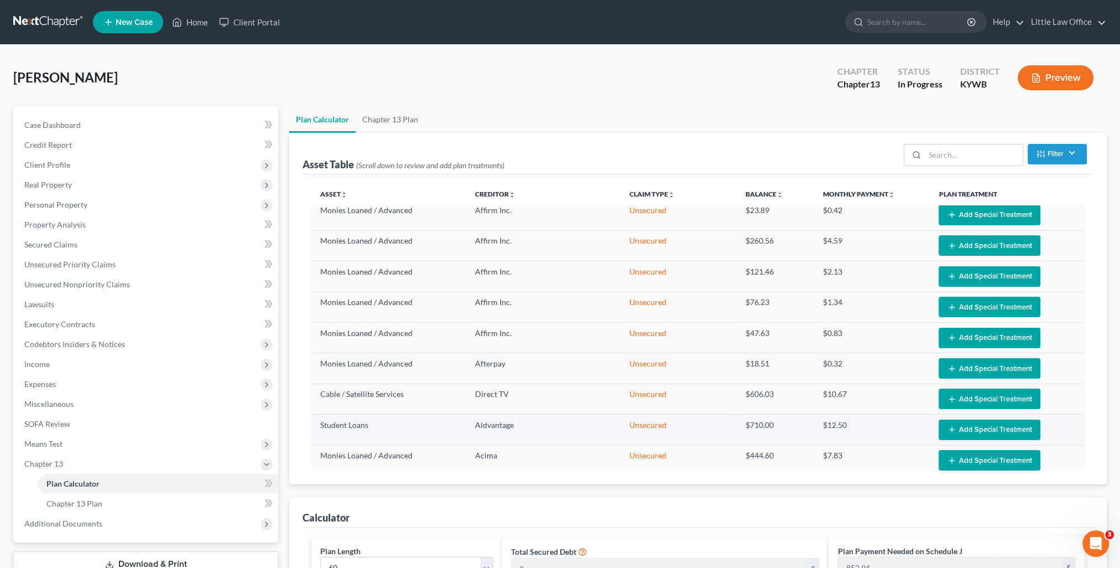
click at [951, 430] on button "Add Special Treatment" at bounding box center [990, 429] width 102 height 20
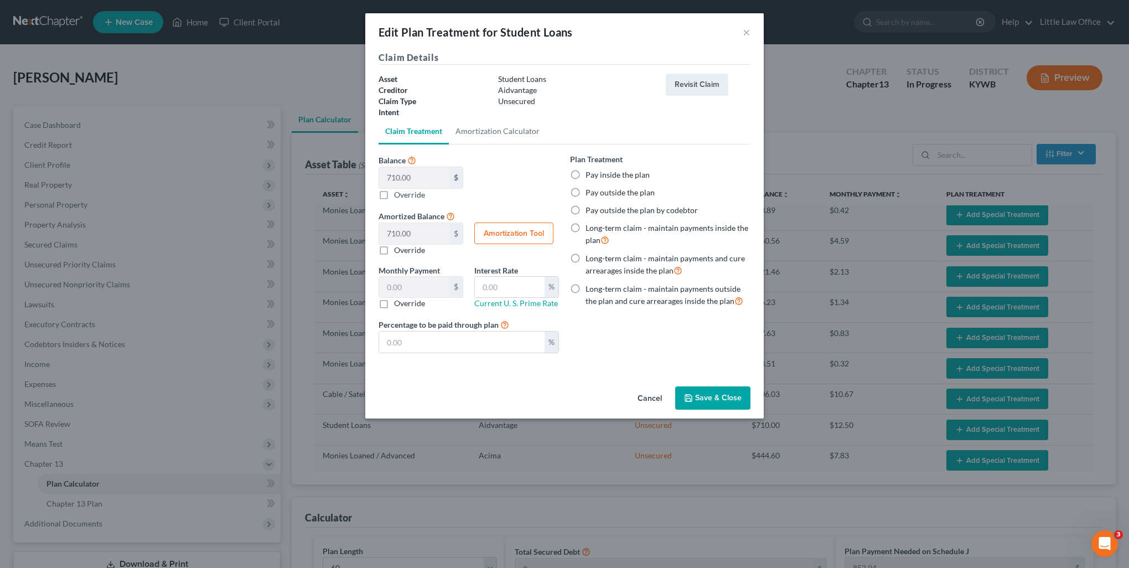
click at [612, 196] on label "Pay outside the plan" at bounding box center [619, 192] width 69 height 11
click at [597, 194] on input "Pay outside the plan" at bounding box center [593, 190] width 7 height 7
click at [721, 405] on button "Save & Close" at bounding box center [712, 397] width 75 height 23
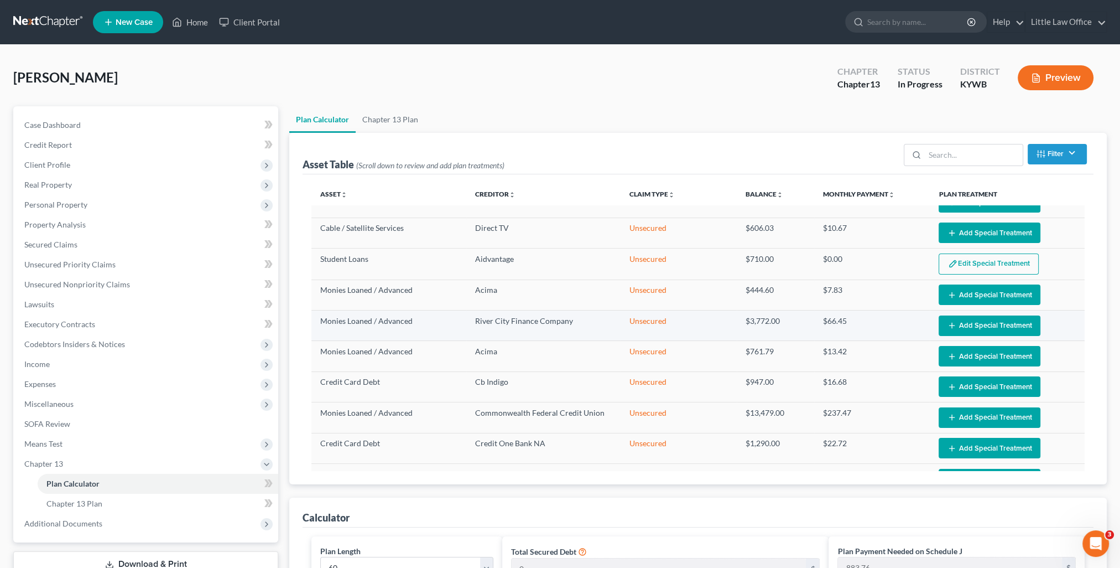
scroll to position [719, 0]
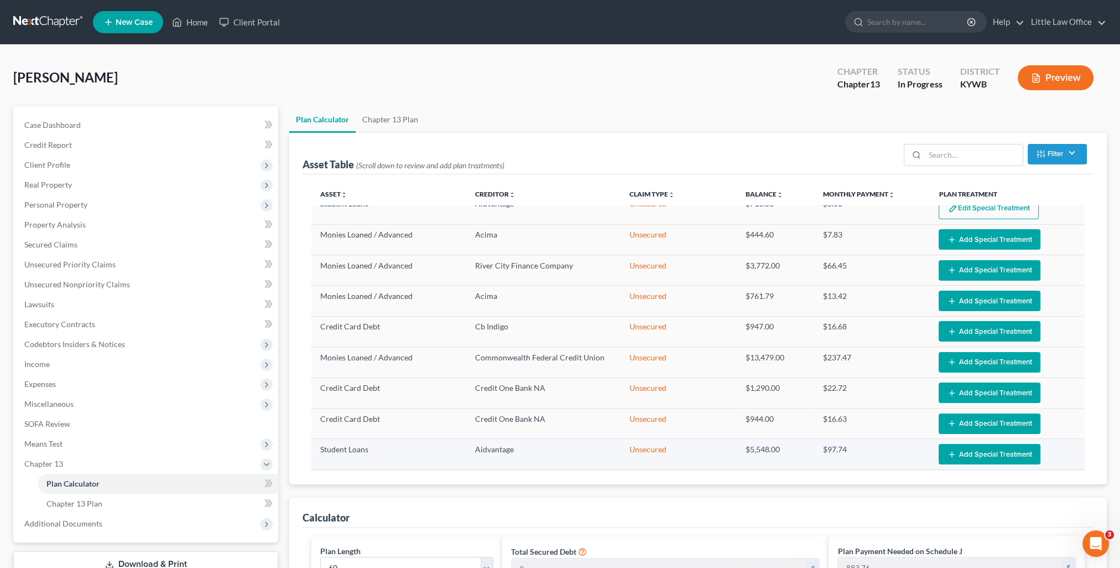
click at [951, 446] on button "Add Special Treatment" at bounding box center [990, 454] width 102 height 20
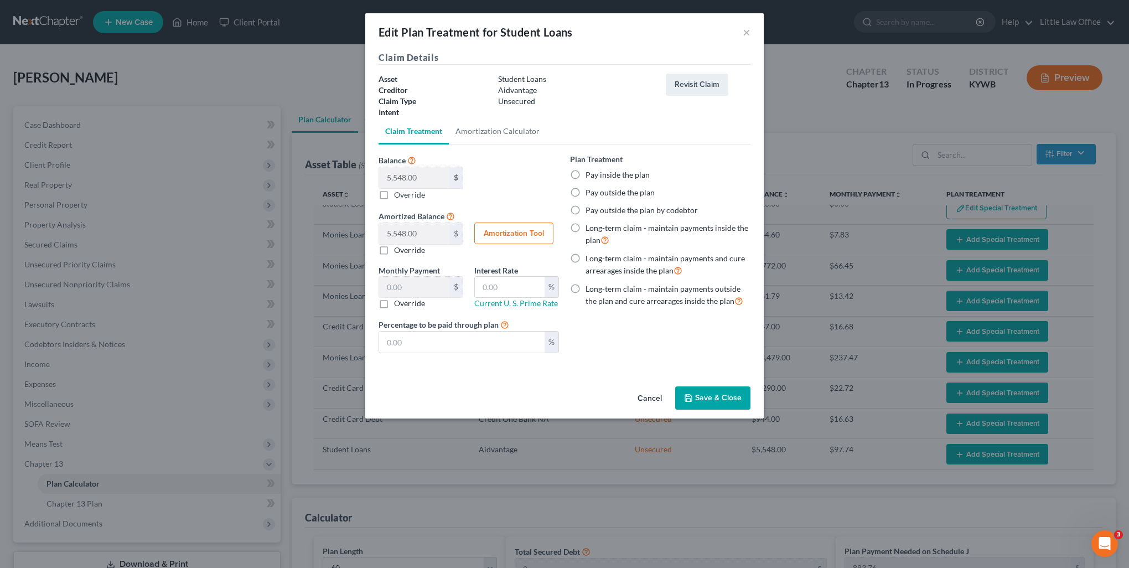
click at [605, 195] on label "Pay outside the plan" at bounding box center [619, 192] width 69 height 11
click at [597, 194] on input "Pay outside the plan" at bounding box center [593, 190] width 7 height 7
click at [703, 393] on button "Save & Close" at bounding box center [712, 397] width 75 height 23
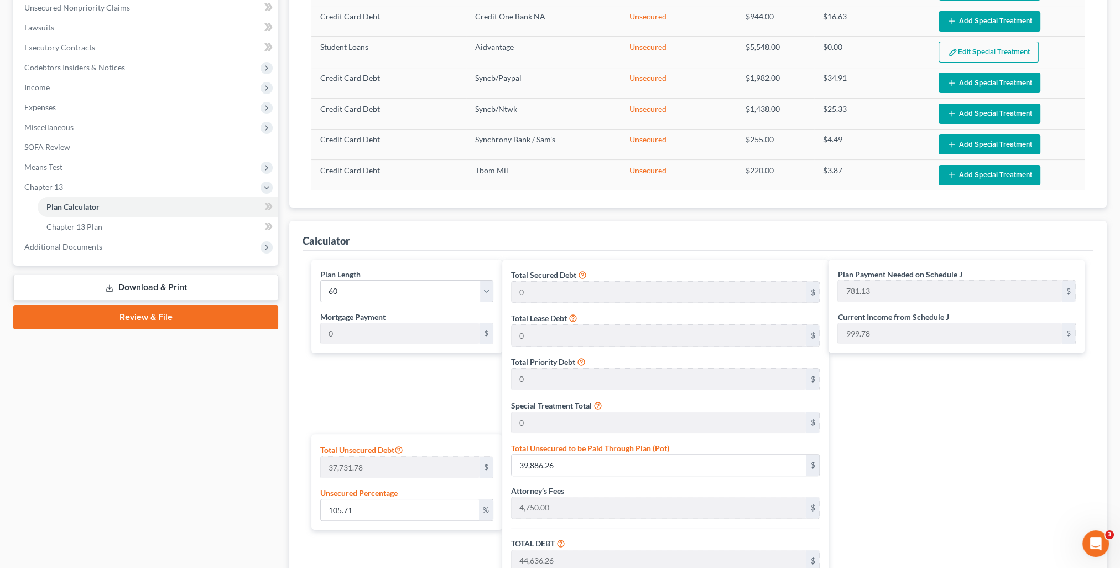
scroll to position [498, 0]
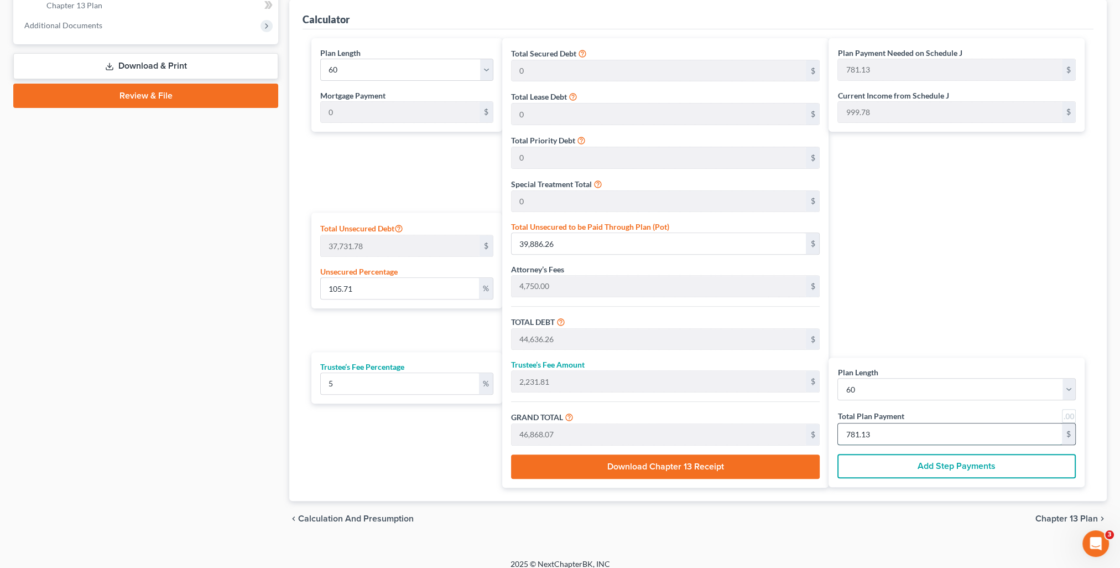
click at [891, 426] on input "781.13" at bounding box center [950, 433] width 224 height 21
click at [906, 334] on div "Plan Payment Needed on Schedule J 781.13 $ Current Income from Schedule J 999.7…" at bounding box center [960, 262] width 262 height 449
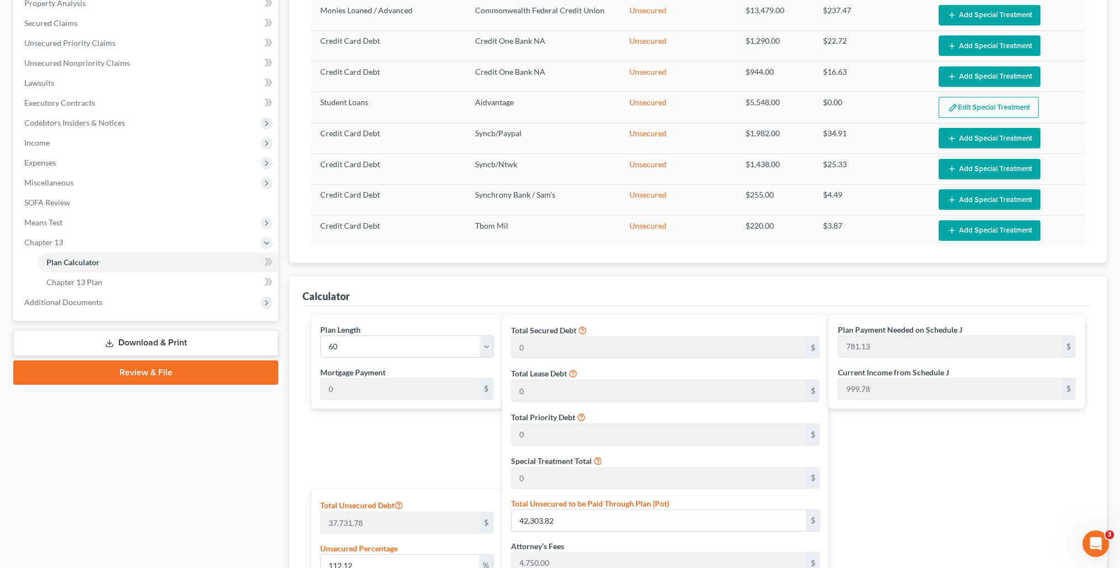
scroll to position [0, 0]
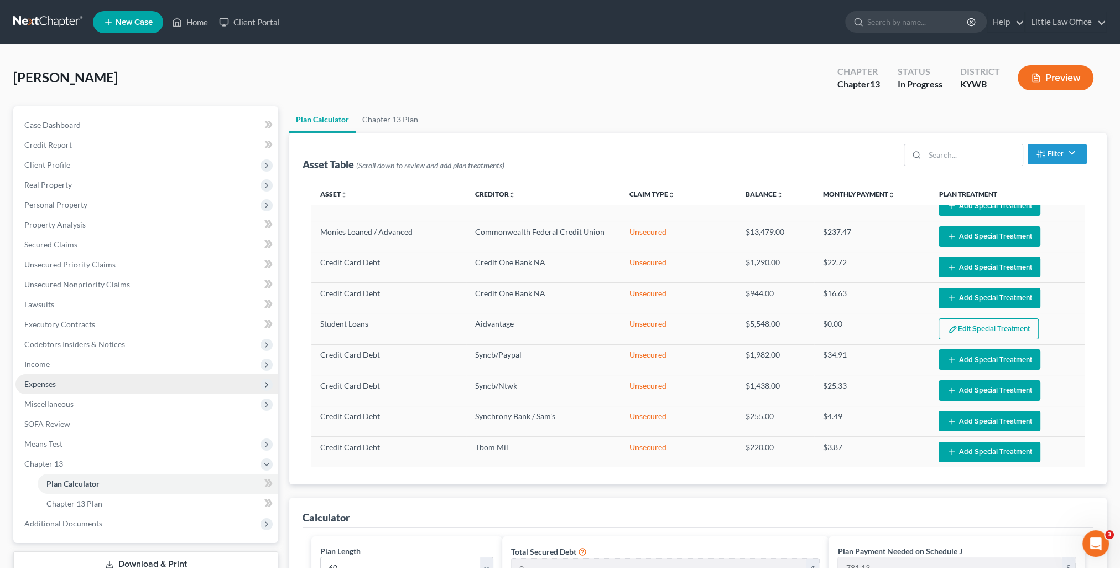
click at [54, 387] on span "Expenses" at bounding box center [40, 383] width 32 height 9
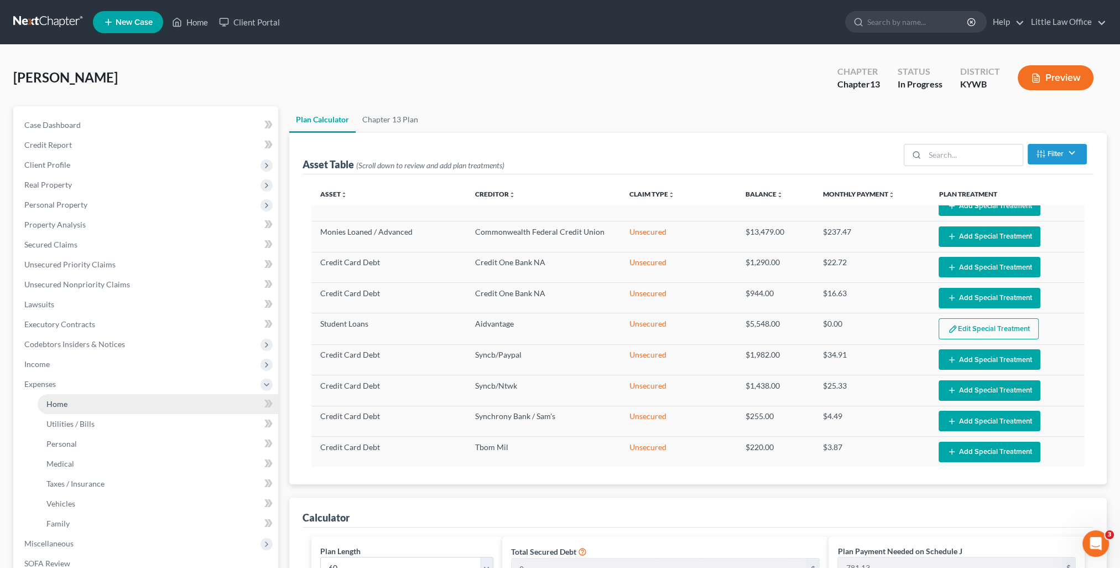
click at [69, 402] on link "Home" at bounding box center [158, 404] width 241 height 20
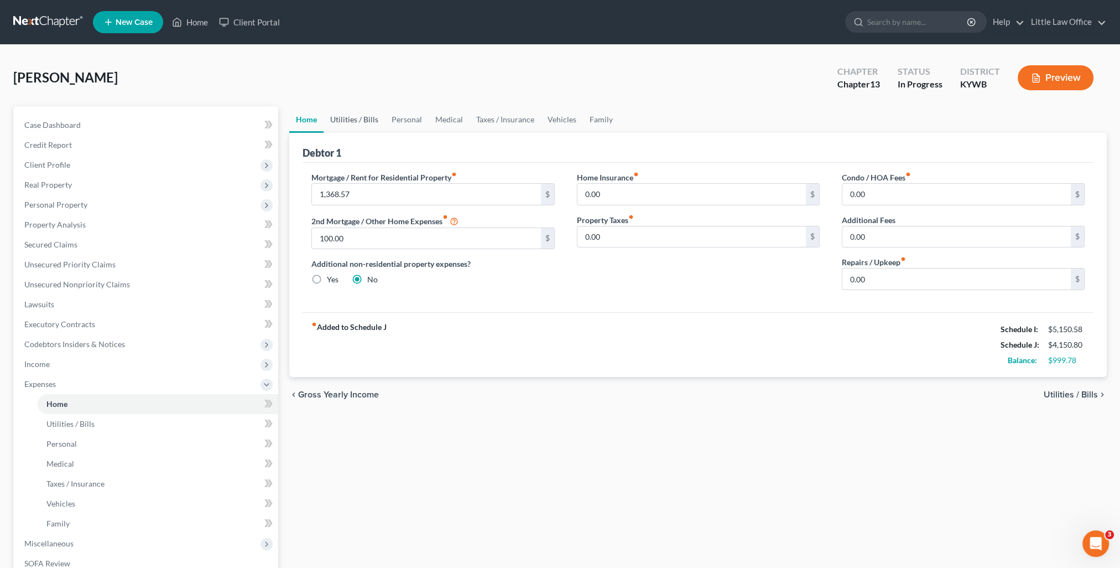
click at [366, 124] on link "Utilities / Bills" at bounding box center [354, 119] width 61 height 27
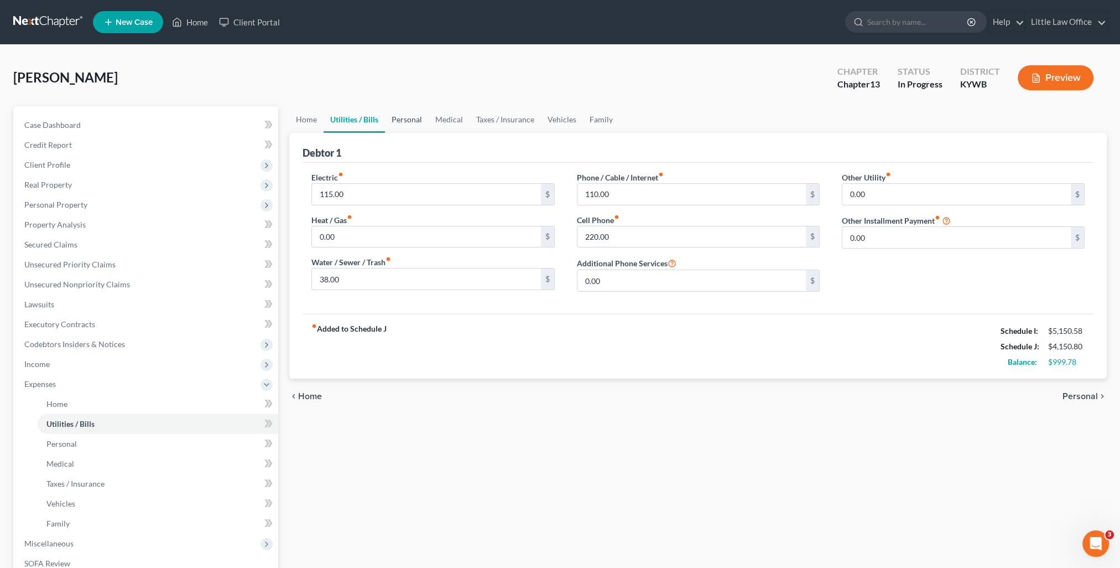
click at [411, 124] on link "Personal" at bounding box center [407, 119] width 44 height 27
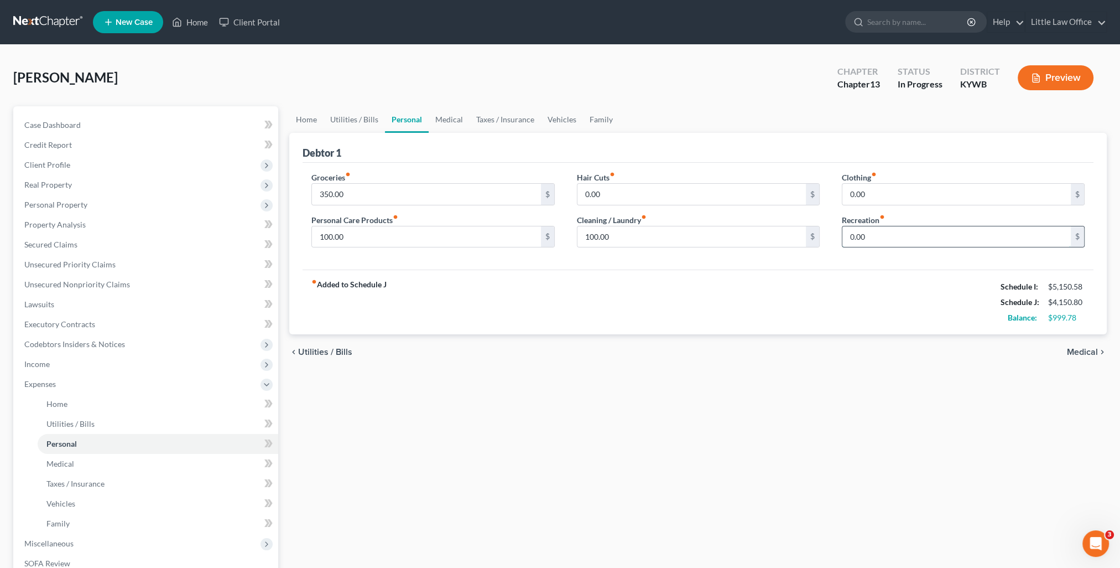
click at [887, 234] on input "0.00" at bounding box center [957, 236] width 228 height 21
click at [452, 118] on link "Medical" at bounding box center [449, 119] width 41 height 27
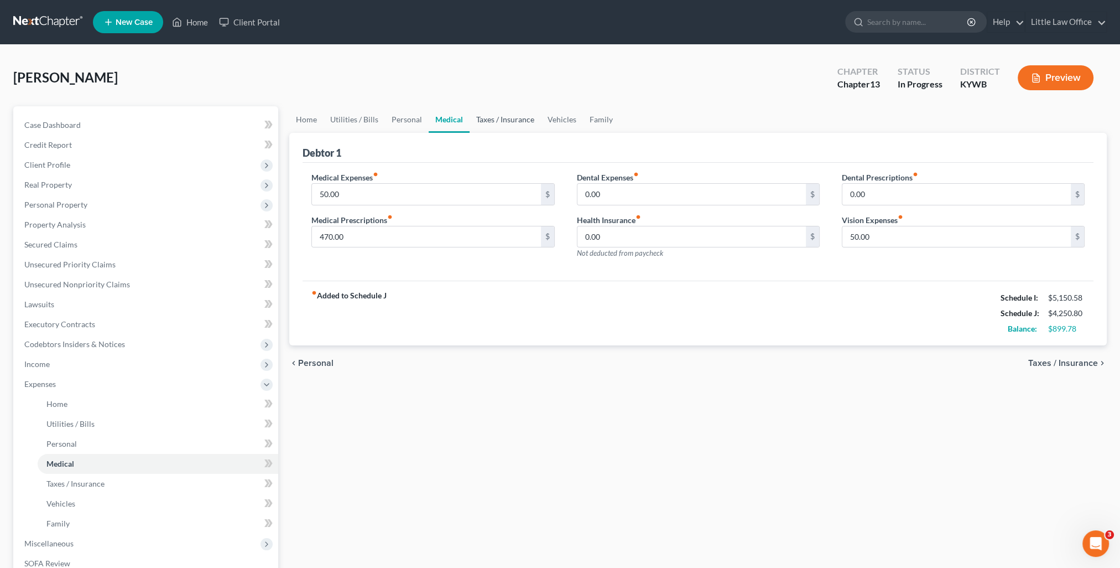
click at [501, 123] on link "Taxes / Insurance" at bounding box center [505, 119] width 71 height 27
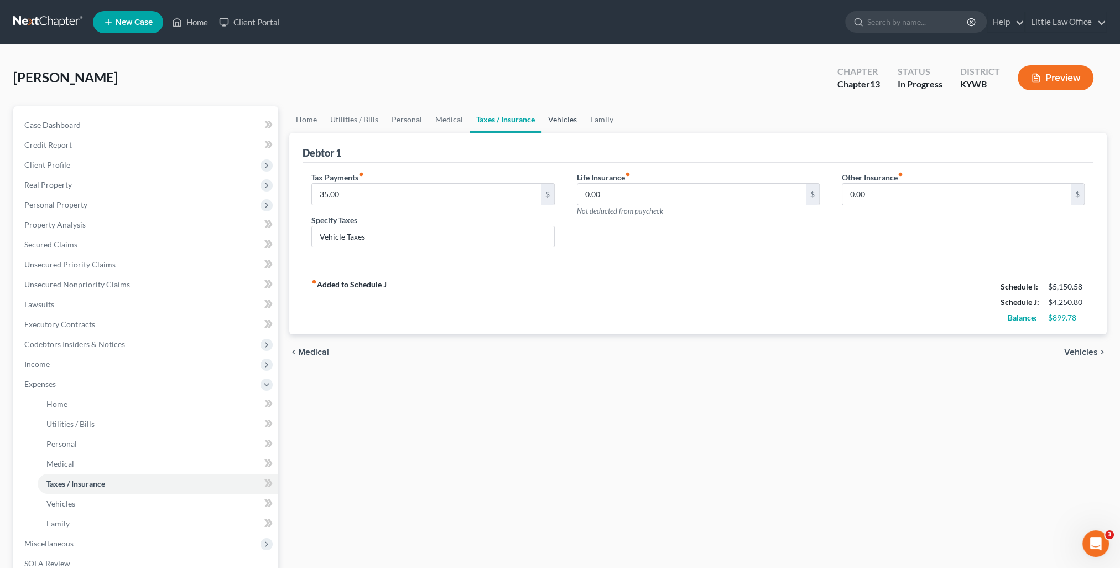
click at [560, 124] on link "Vehicles" at bounding box center [563, 119] width 42 height 27
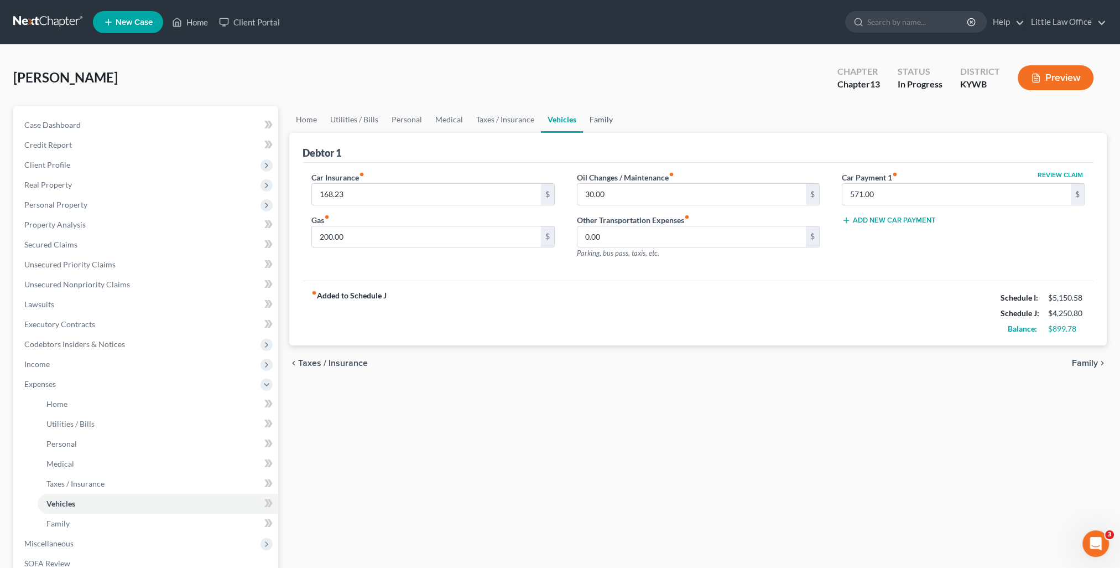
click at [601, 124] on link "Family" at bounding box center [601, 119] width 37 height 27
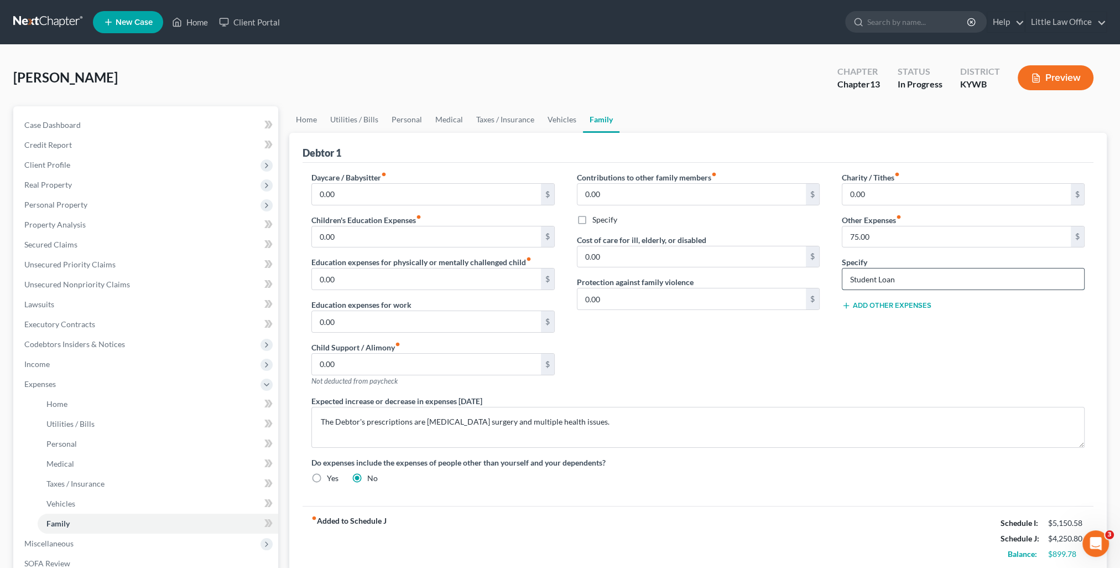
click at [903, 280] on input "Student Loan" at bounding box center [964, 278] width 242 height 21
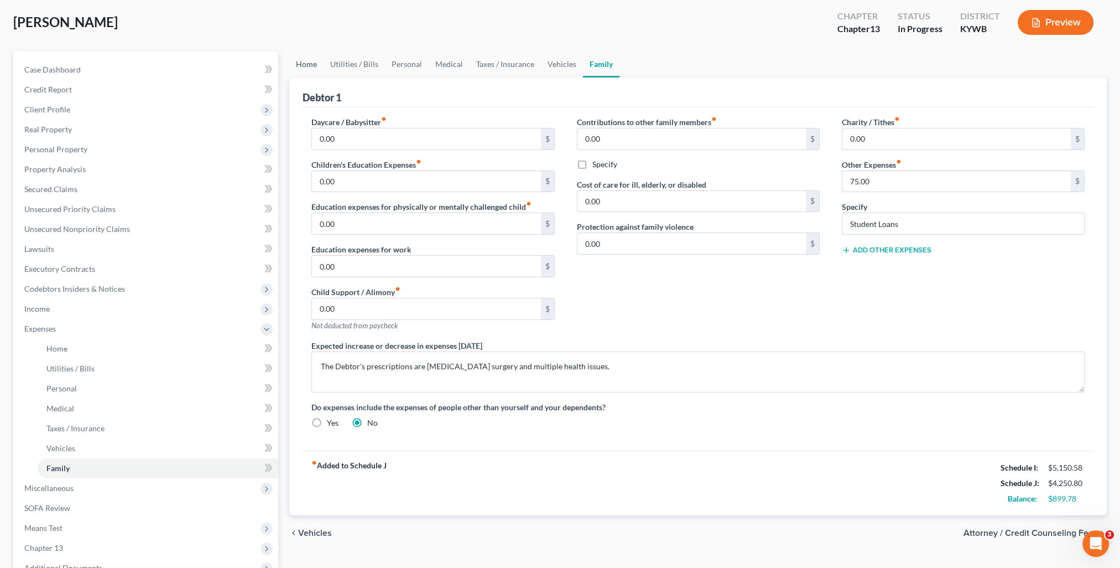
click at [305, 71] on link "Home" at bounding box center [306, 64] width 34 height 27
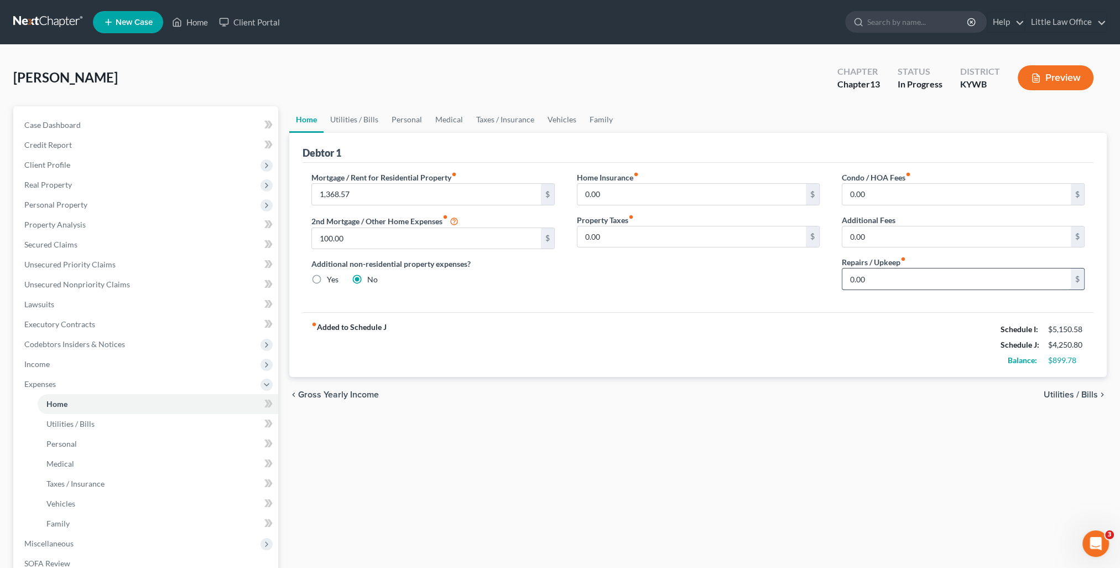
click at [885, 278] on input "0.00" at bounding box center [957, 278] width 228 height 21
click at [739, 272] on div "Home Insurance fiber_manual_record 0.00 $ Property Taxes fiber_manual_record 0.…" at bounding box center [698, 235] width 265 height 127
click at [367, 125] on link "Utilities / Bills" at bounding box center [354, 119] width 61 height 27
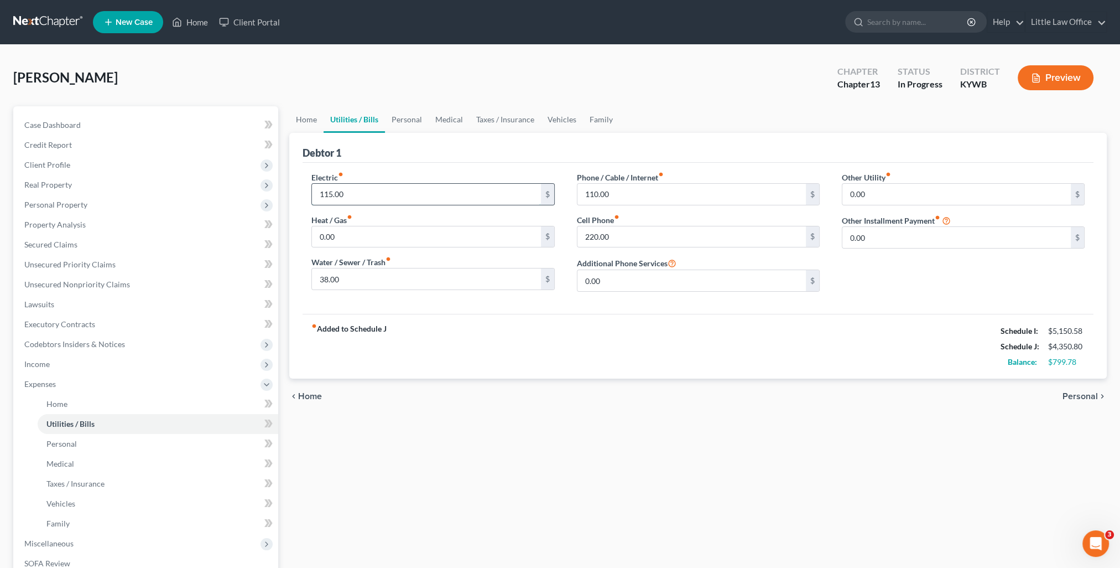
click at [328, 194] on input "115.00" at bounding box center [426, 194] width 228 height 21
click at [559, 121] on link "Vehicles" at bounding box center [562, 119] width 42 height 27
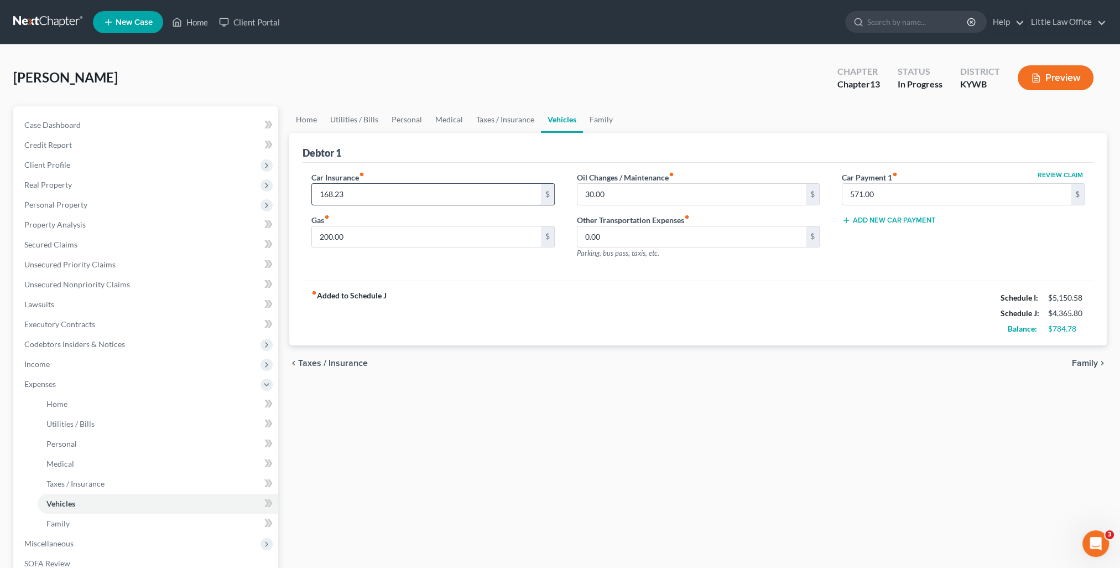
click at [371, 194] on input "168.23" at bounding box center [426, 194] width 228 height 21
click at [876, 396] on div "Home Utilities / Bills Personal Medical Taxes / Insurance Vehicles Family Debto…" at bounding box center [698, 405] width 829 height 599
click at [406, 184] on input "167.45" at bounding box center [426, 194] width 228 height 21
click at [148, 25] on span "New Case" at bounding box center [134, 22] width 37 height 8
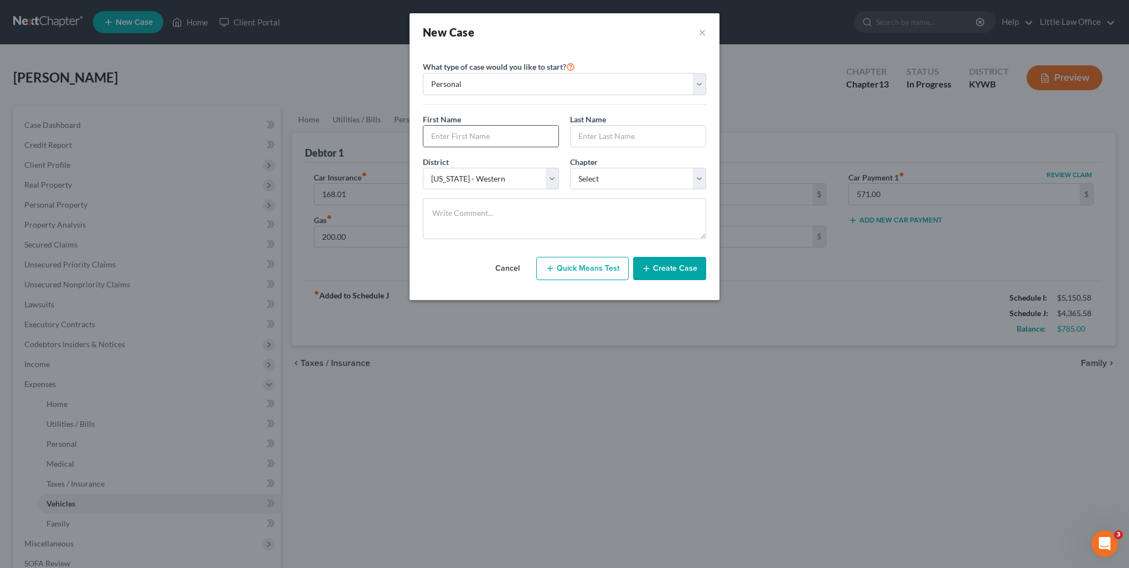
click at [464, 138] on input "text" at bounding box center [490, 136] width 135 height 21
click at [617, 183] on select "Select 7 11 12 13" at bounding box center [638, 179] width 136 height 22
click at [570, 168] on select "Select 7 11 12 13" at bounding box center [638, 179] width 136 height 22
click at [669, 266] on button "Create Case" at bounding box center [669, 268] width 73 height 23
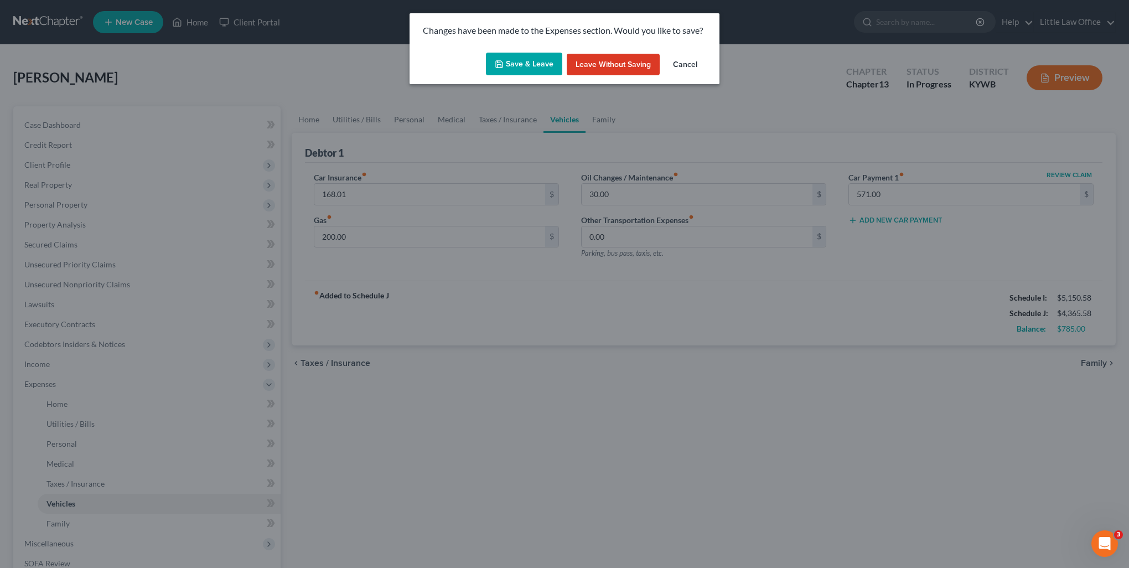
click at [519, 66] on button "Save & Leave" at bounding box center [524, 64] width 76 height 23
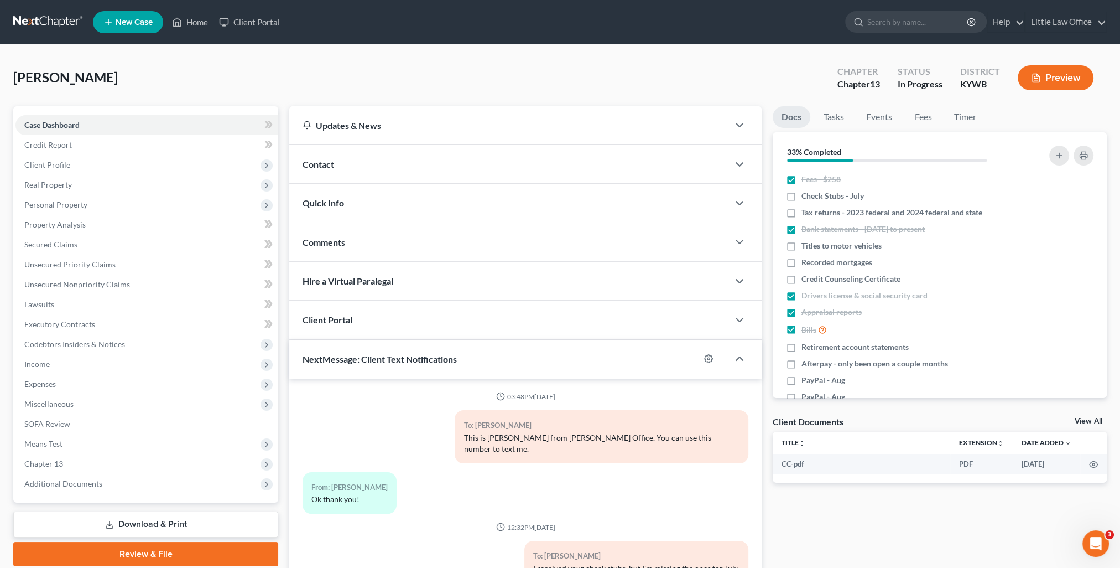
scroll to position [145, 0]
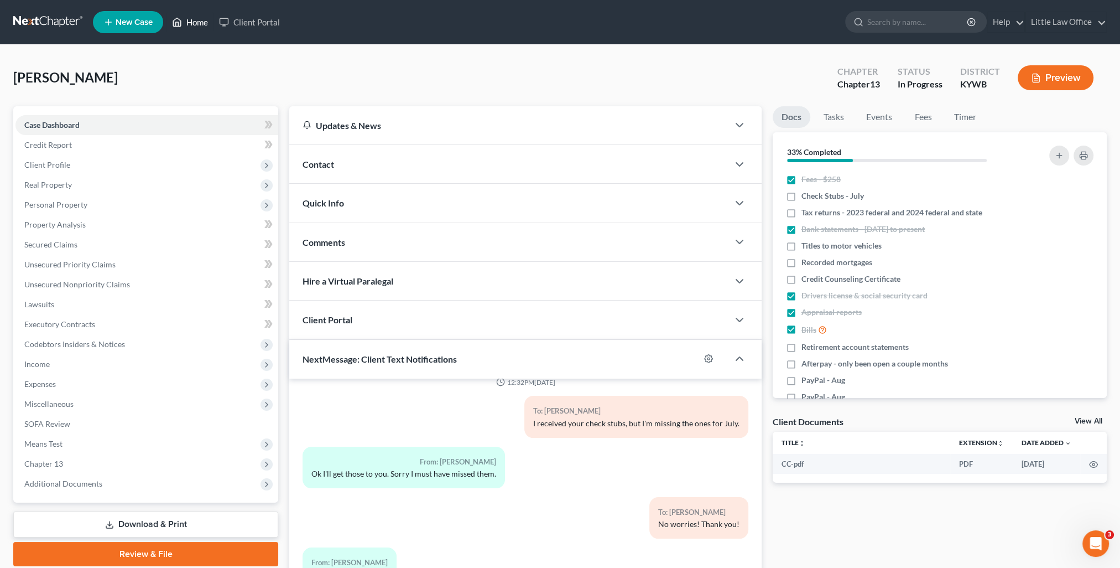
drag, startPoint x: 188, startPoint y: 28, endPoint x: 0, endPoint y: 156, distance: 227.3
click at [188, 28] on link "Home" at bounding box center [190, 22] width 47 height 20
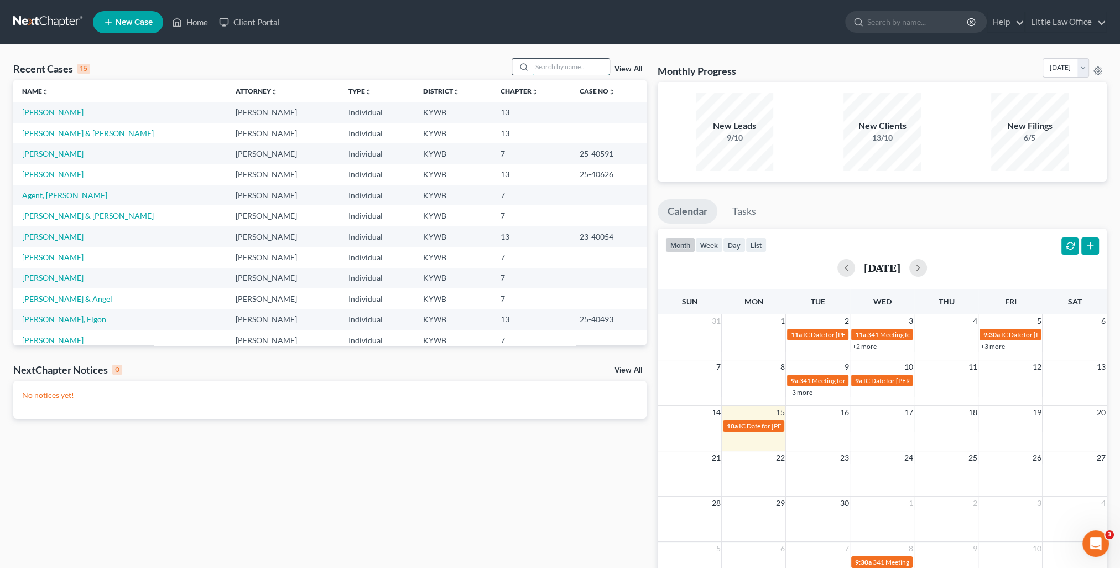
click at [567, 73] on input "search" at bounding box center [570, 67] width 77 height 16
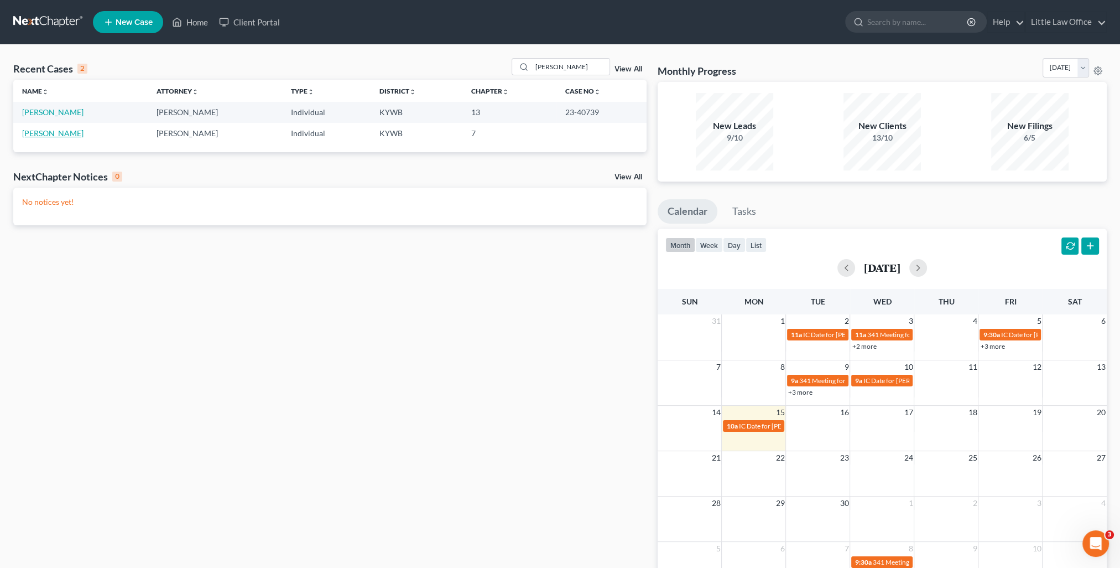
click at [54, 134] on link "Rickard, Robert" at bounding box center [52, 132] width 61 height 9
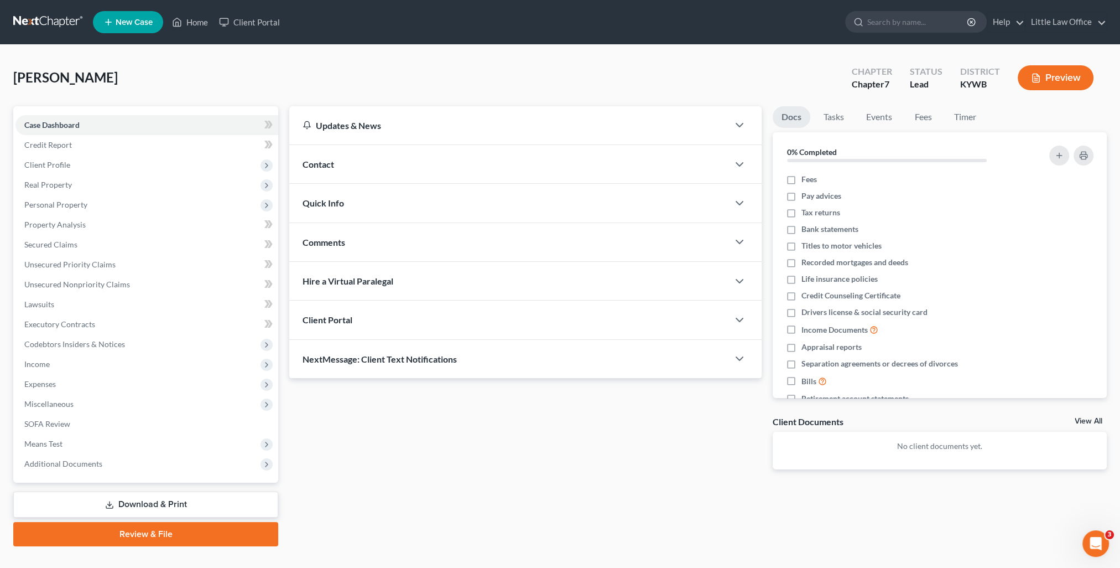
click at [351, 158] on div "Contact" at bounding box center [508, 164] width 439 height 38
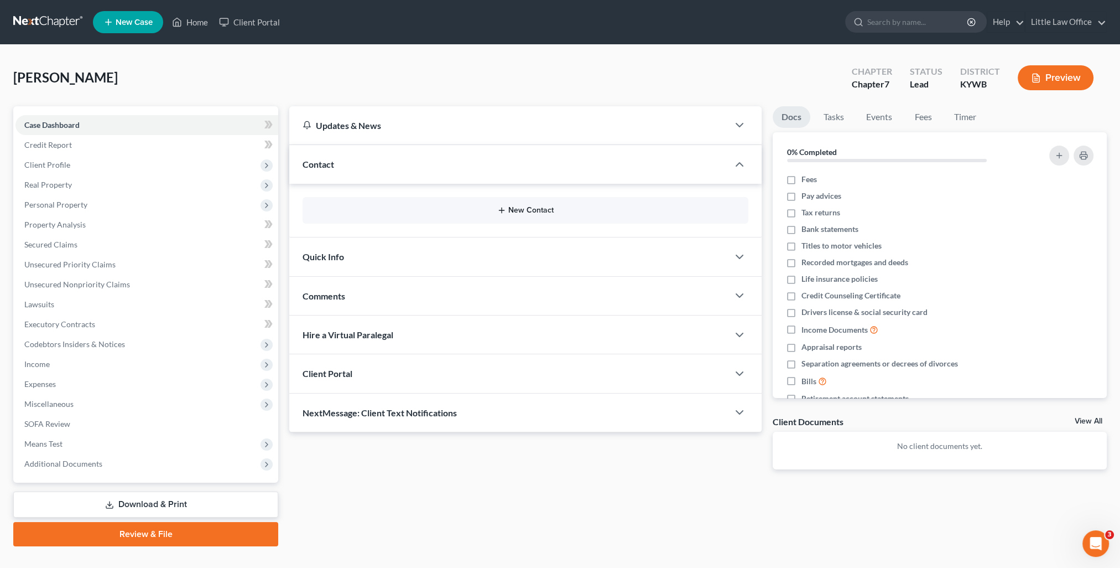
click at [512, 209] on button "New Contact" at bounding box center [525, 210] width 428 height 9
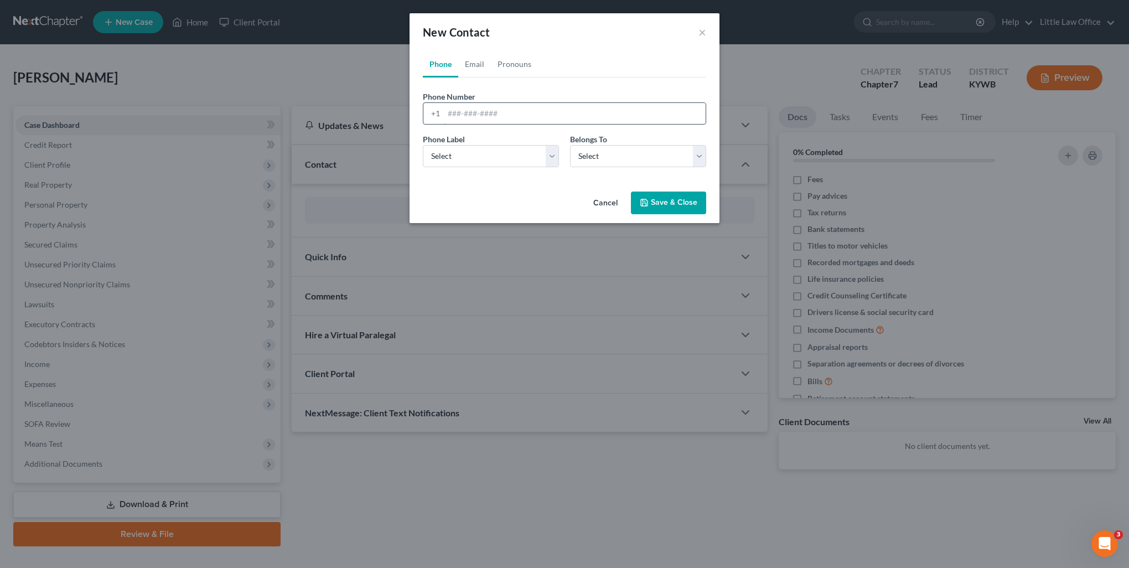
click at [466, 118] on input "tel" at bounding box center [575, 113] width 262 height 21
drag, startPoint x: 489, startPoint y: 154, endPoint x: 480, endPoint y: 166, distance: 14.9
click at [489, 154] on select "Select Mobile Home Work Other" at bounding box center [491, 156] width 136 height 22
click at [423, 145] on select "Select Mobile Home Work Other" at bounding box center [491, 156] width 136 height 22
click at [578, 159] on select "Select Client Other" at bounding box center [638, 156] width 136 height 22
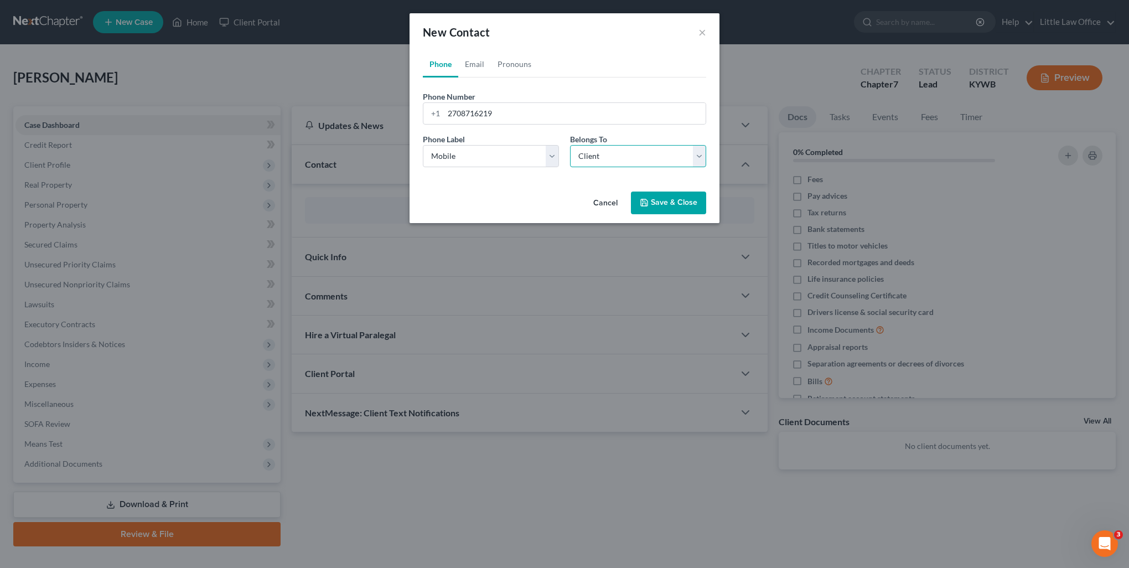
click at [570, 145] on select "Select Client Other" at bounding box center [638, 156] width 136 height 22
click at [659, 211] on button "Save & Close" at bounding box center [668, 202] width 75 height 23
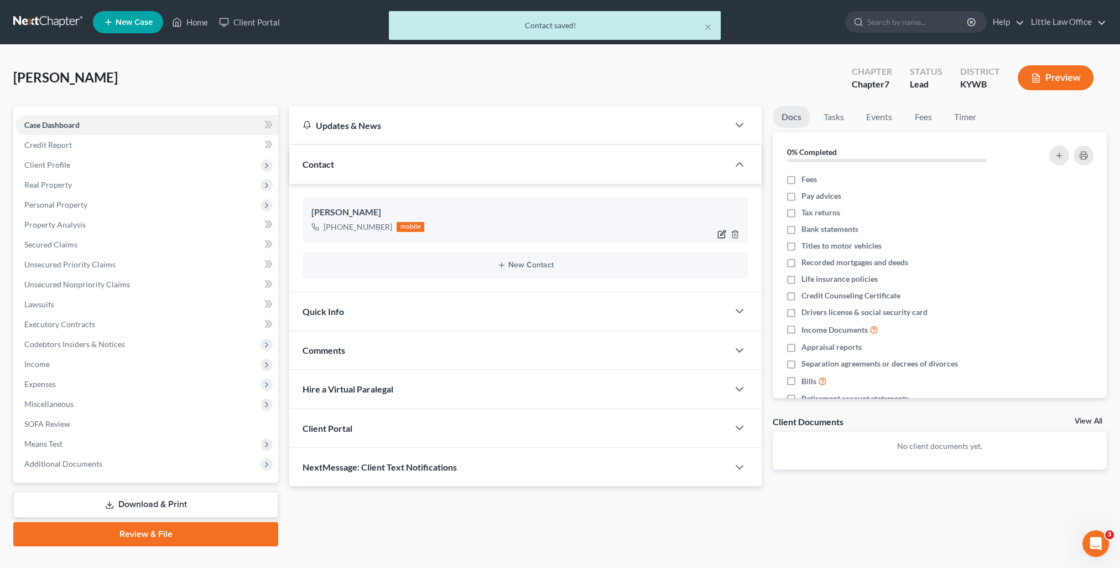
click at [720, 232] on icon "button" at bounding box center [722, 234] width 9 height 9
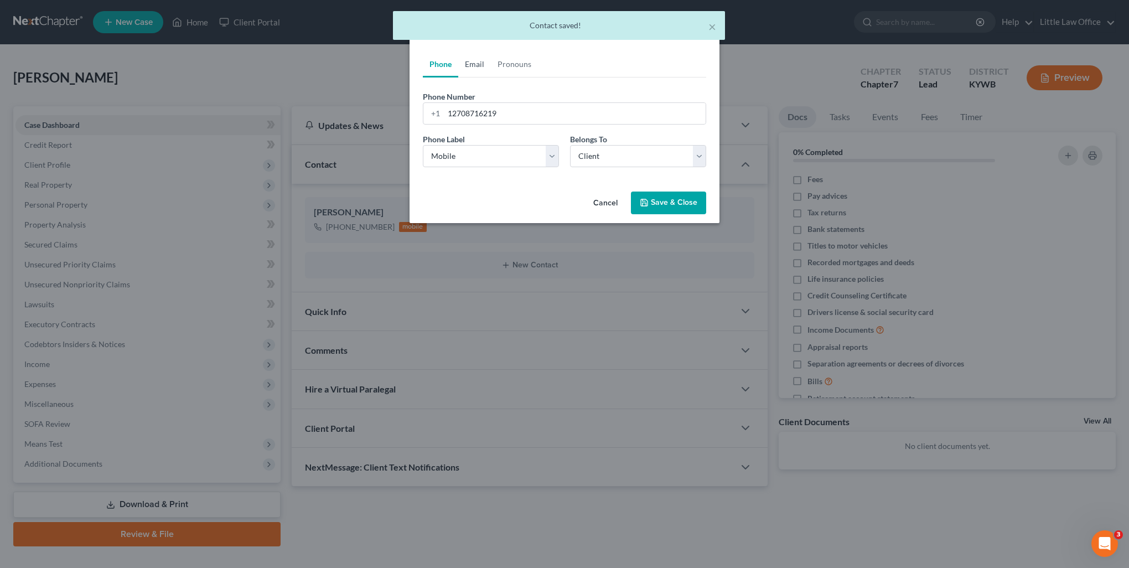
click at [472, 65] on link "Email" at bounding box center [474, 64] width 33 height 27
click at [469, 112] on input "email" at bounding box center [575, 113] width 262 height 21
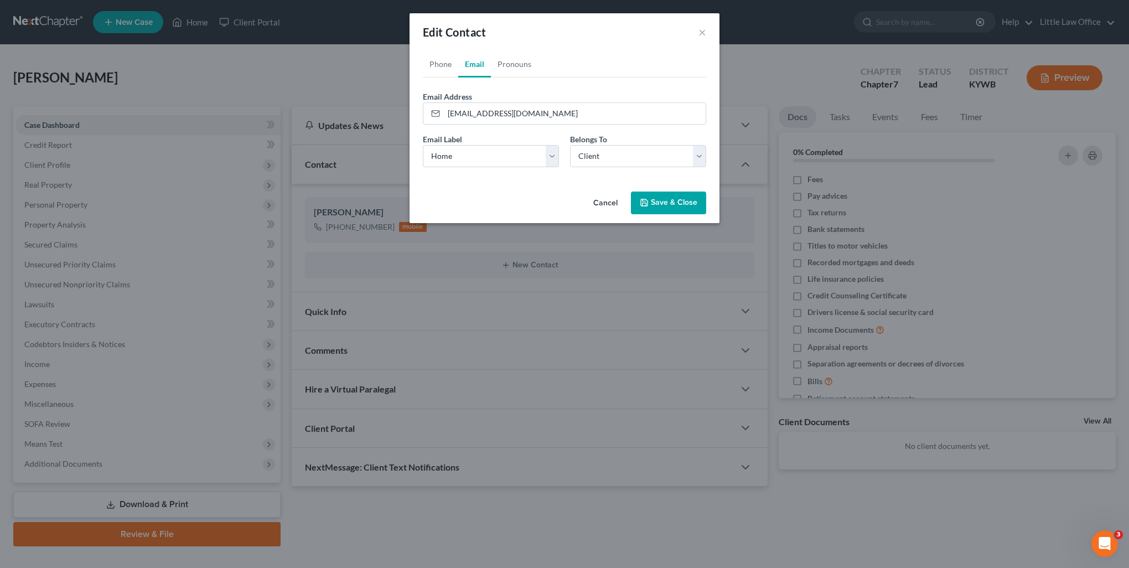
click at [663, 207] on button "Save & Close" at bounding box center [668, 202] width 75 height 23
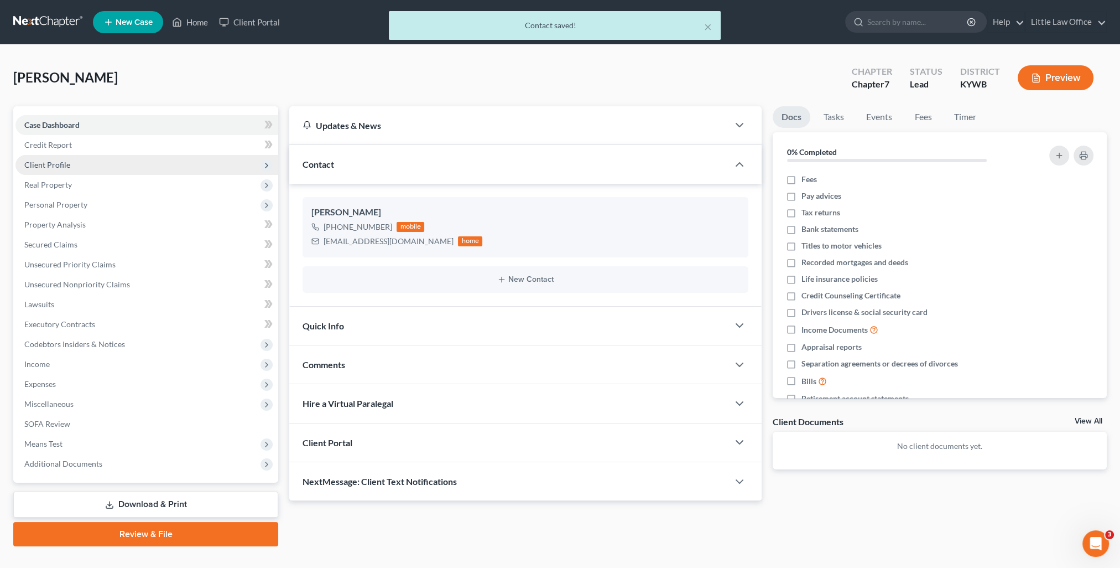
click at [69, 164] on span "Client Profile" at bounding box center [47, 164] width 46 height 9
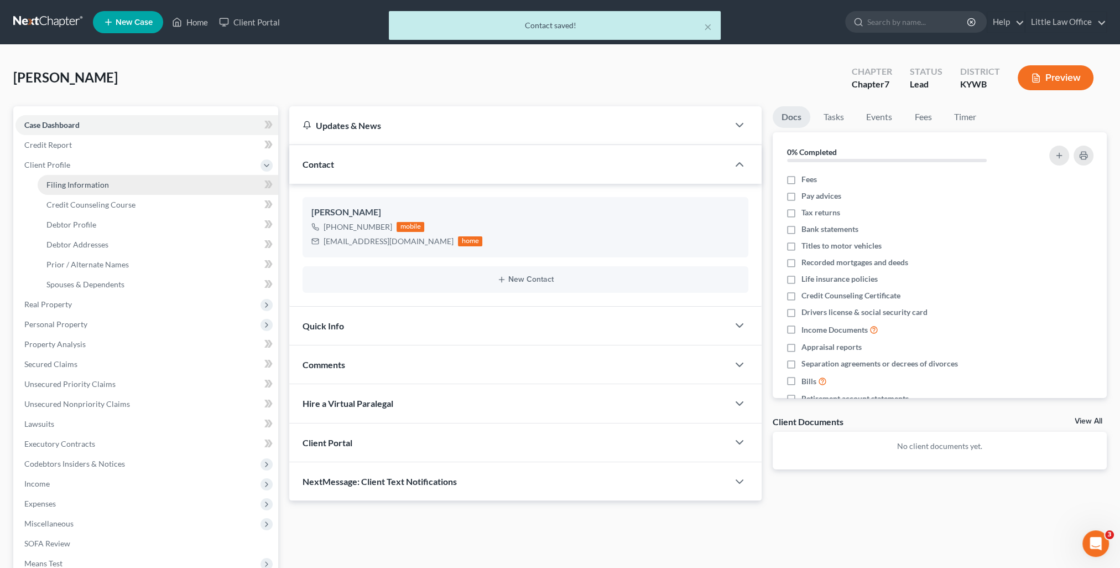
click at [79, 187] on span "Filing Information" at bounding box center [77, 184] width 63 height 9
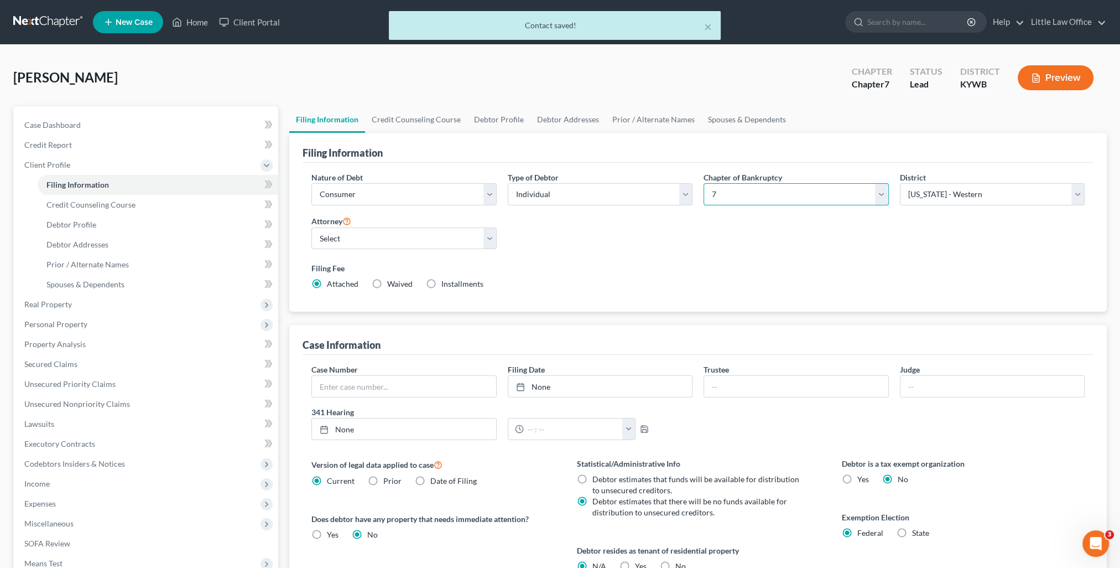
click at [746, 195] on select "Select 7 11 12 13" at bounding box center [796, 194] width 185 height 22
drag, startPoint x: 746, startPoint y: 195, endPoint x: 836, endPoint y: 200, distance: 90.3
click at [746, 195] on select "Select 7 11 12 13" at bounding box center [796, 194] width 185 height 22
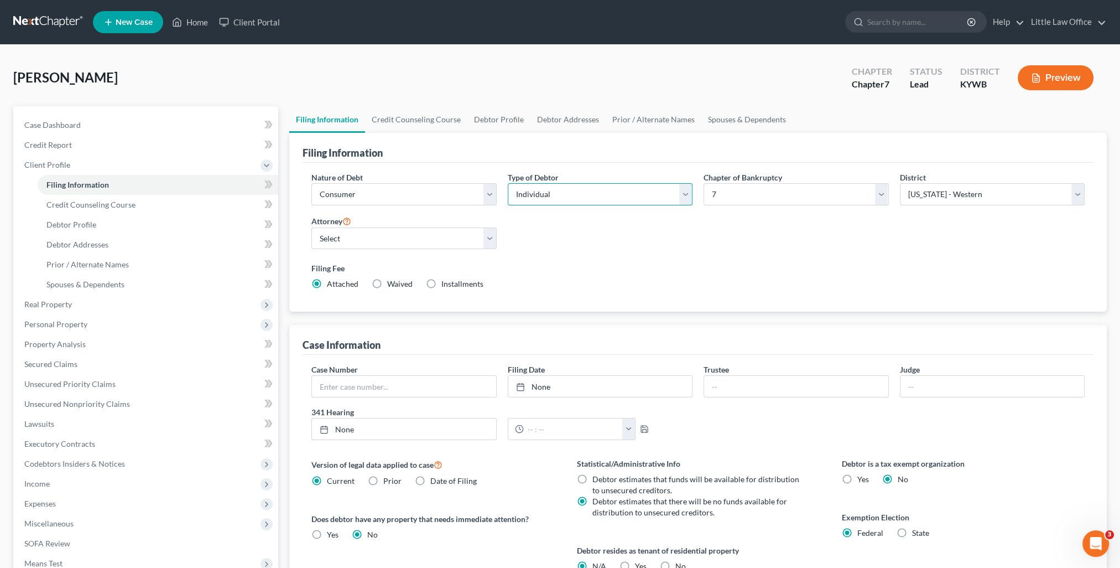
click at [536, 200] on select "Select Individual Joint" at bounding box center [600, 194] width 185 height 22
click at [508, 183] on select "Select Individual Joint" at bounding box center [600, 194] width 185 height 22
click at [640, 121] on link "Joint Debtor Profile" at bounding box center [647, 119] width 82 height 27
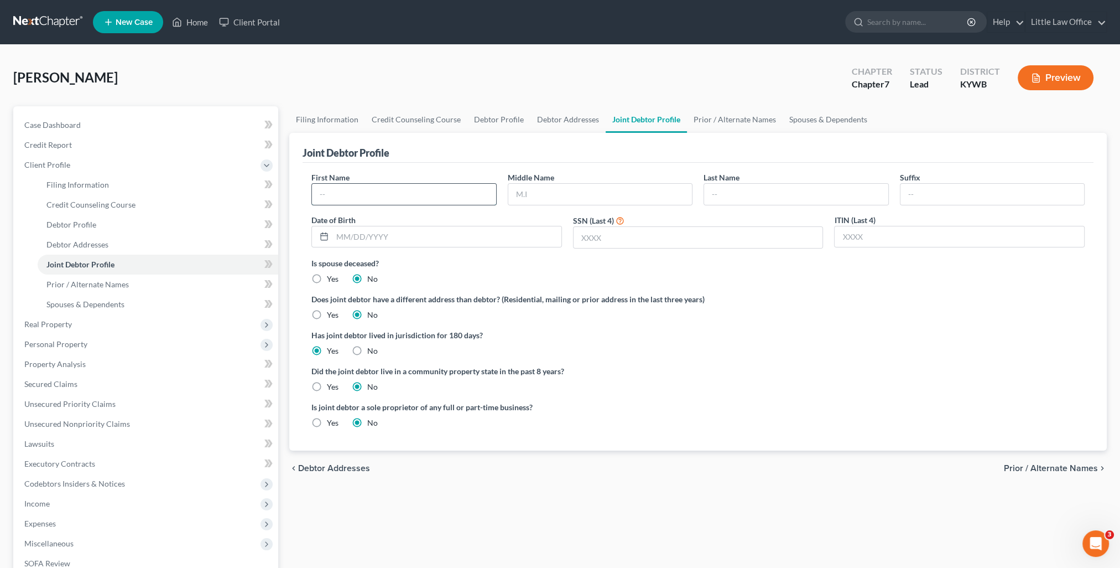
click at [383, 194] on input "text" at bounding box center [404, 194] width 184 height 21
click at [497, 117] on link "Debtor Profile" at bounding box center [498, 119] width 63 height 27
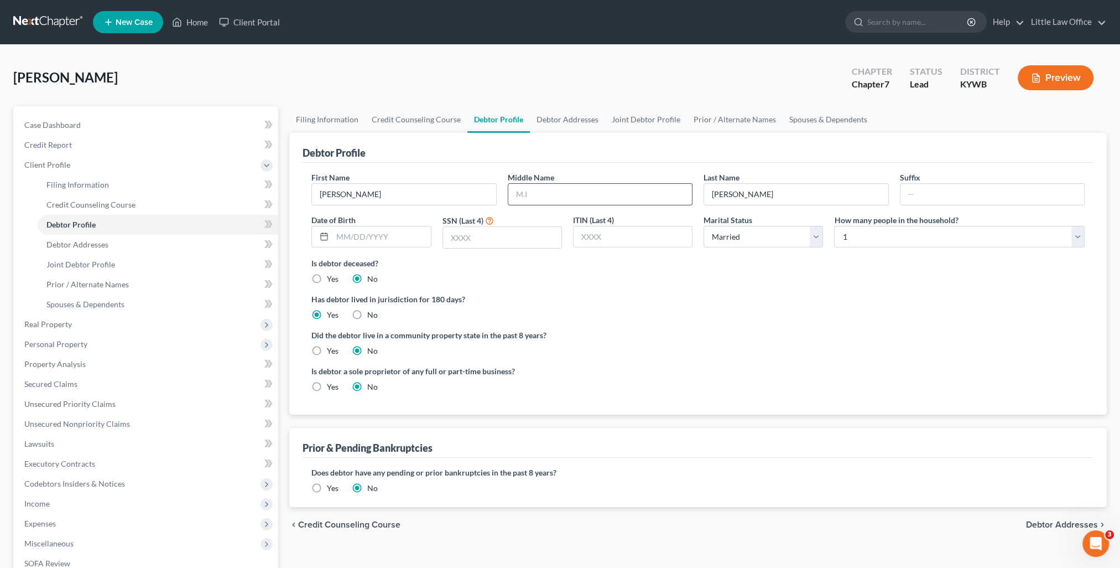
click at [554, 198] on input "text" at bounding box center [600, 194] width 184 height 21
click at [334, 491] on label "Yes" at bounding box center [333, 487] width 12 height 11
click at [334, 490] on input "Yes" at bounding box center [334, 485] width 7 height 7
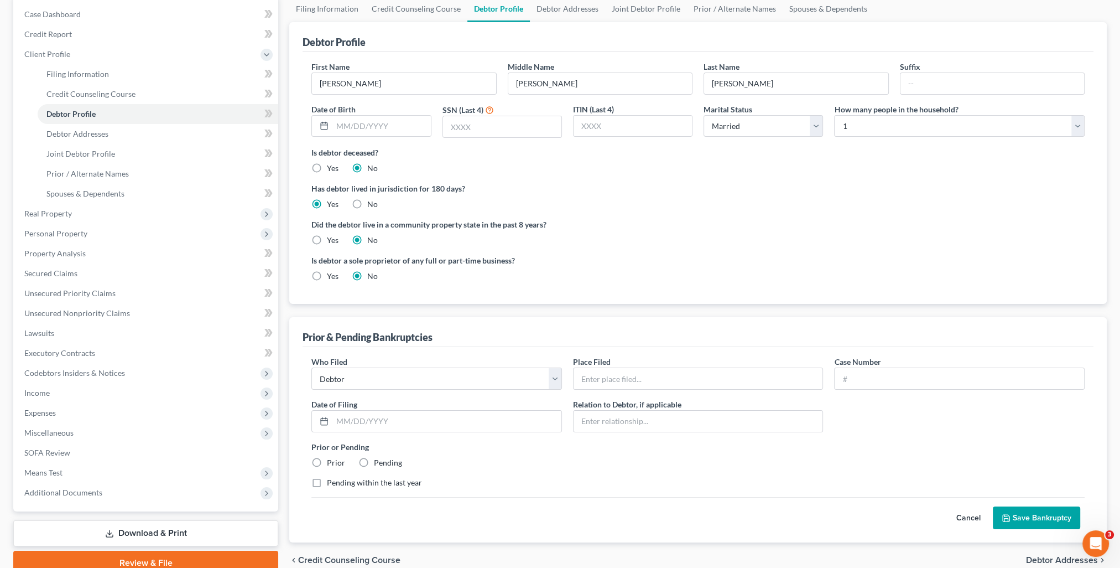
scroll to position [162, 0]
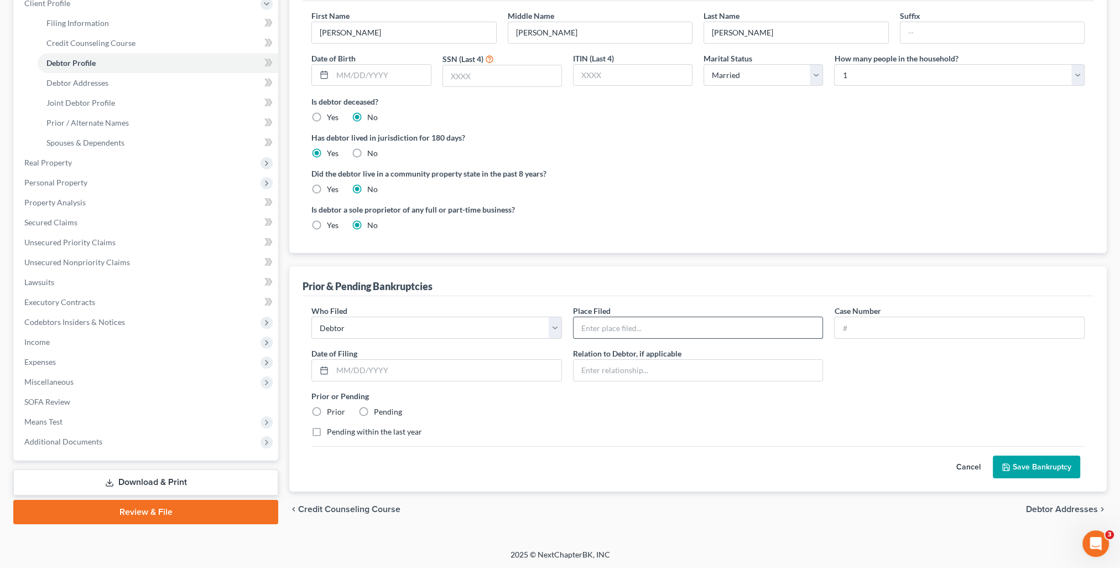
click at [635, 329] on input "text" at bounding box center [699, 327] width 250 height 21
click at [327, 413] on label "Prior" at bounding box center [336, 411] width 18 height 11
click at [331, 413] on input "Prior" at bounding box center [334, 409] width 7 height 7
click at [1034, 464] on button "Save Bankruptcy" at bounding box center [1036, 466] width 87 height 23
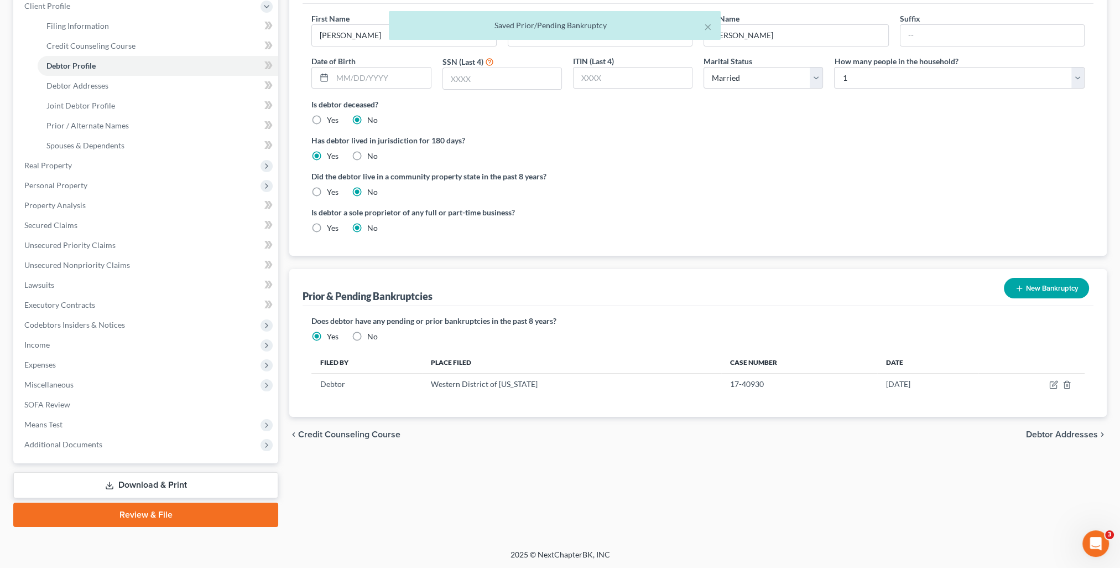
scroll to position [0, 0]
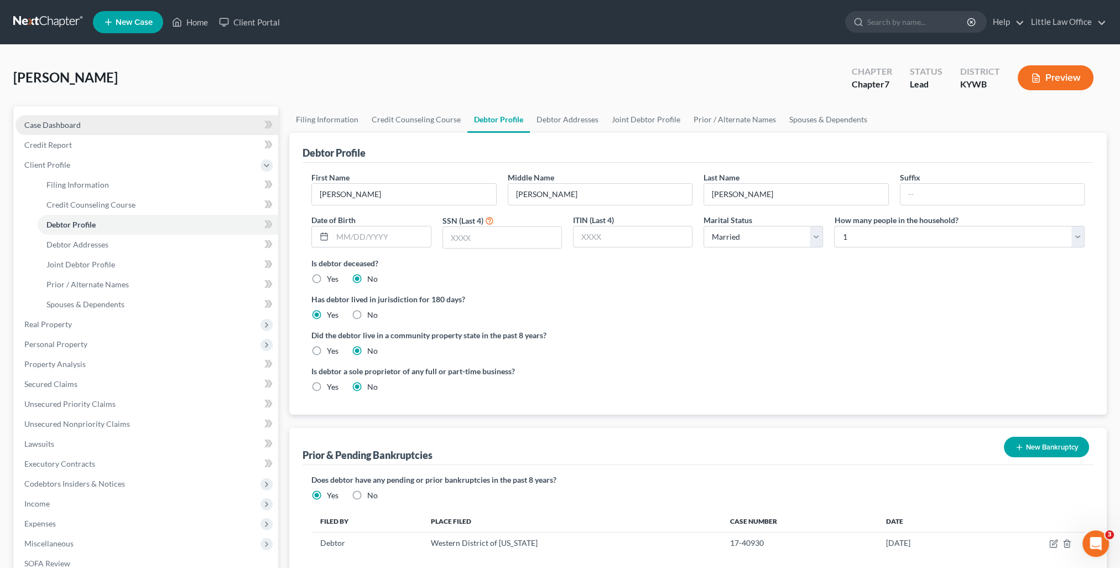
click at [97, 121] on link "Case Dashboard" at bounding box center [146, 125] width 263 height 20
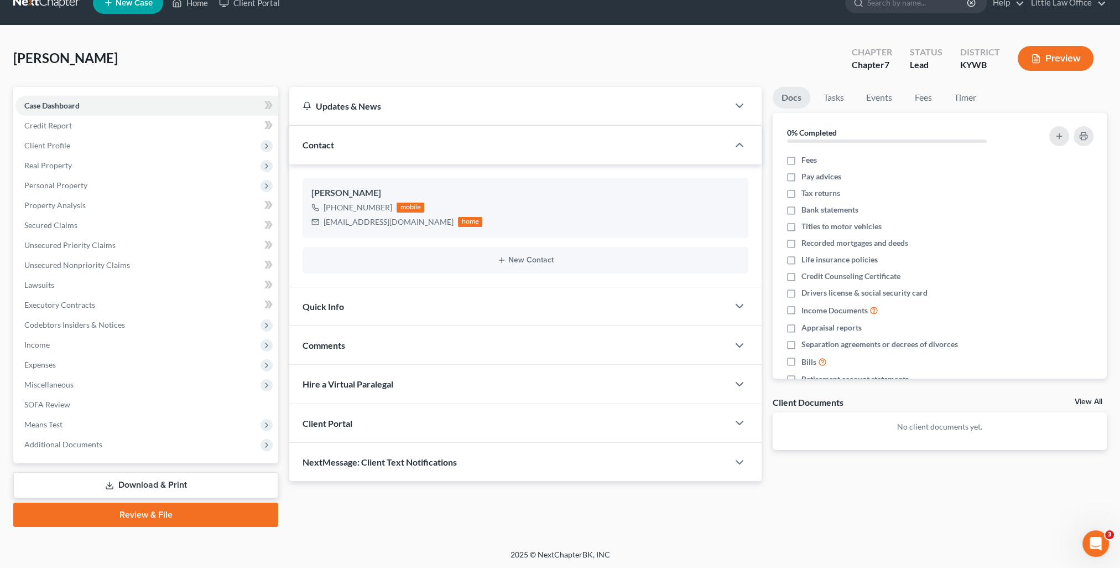
click at [412, 463] on span "NextMessage: Client Text Notifications" at bounding box center [380, 461] width 154 height 11
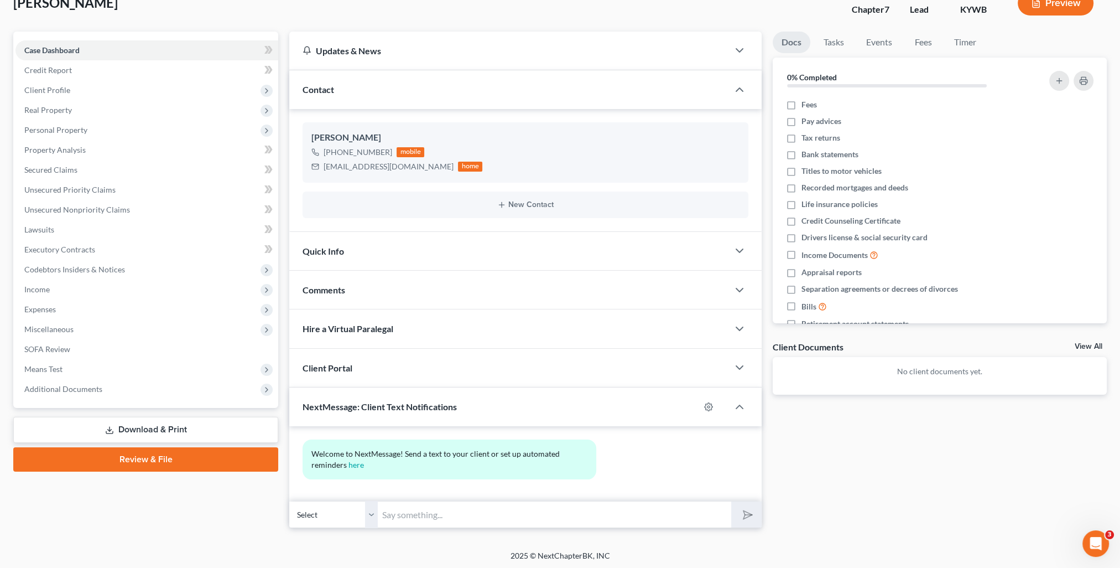
scroll to position [75, 0]
click at [475, 515] on input "text" at bounding box center [555, 513] width 354 height 27
click at [731, 501] on button "submit" at bounding box center [746, 514] width 30 height 26
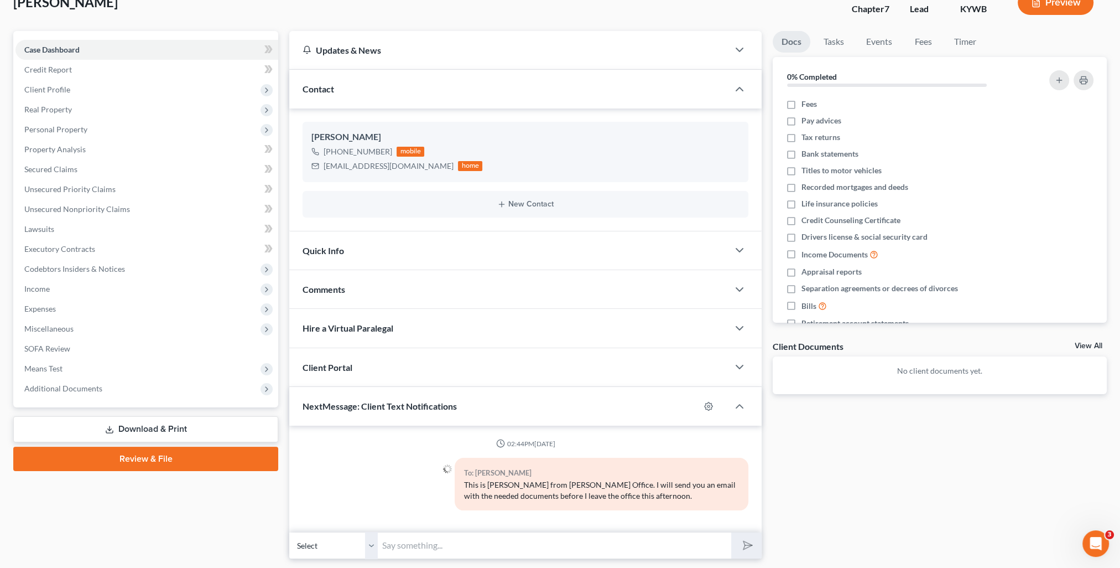
scroll to position [0, 0]
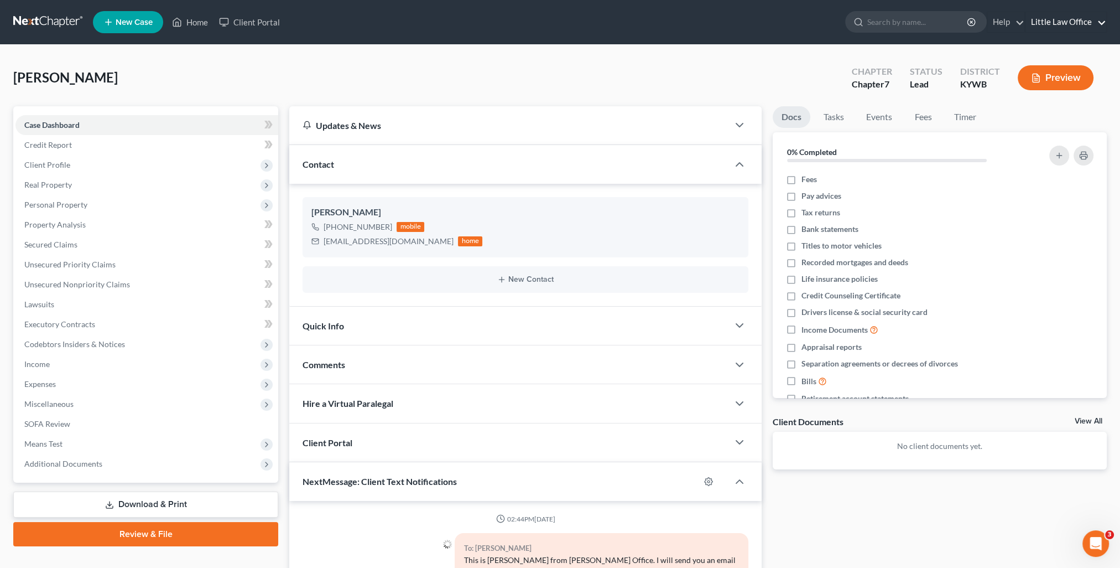
drag, startPoint x: 1071, startPoint y: 39, endPoint x: 1056, endPoint y: 22, distance: 22.7
click at [1070, 39] on nav "Home New Case Client Portal Little Law Office kristi@littlelawofficeky.com My A…" at bounding box center [560, 22] width 1120 height 44
click at [1056, 22] on link "Little Law Office" at bounding box center [1066, 22] width 81 height 20
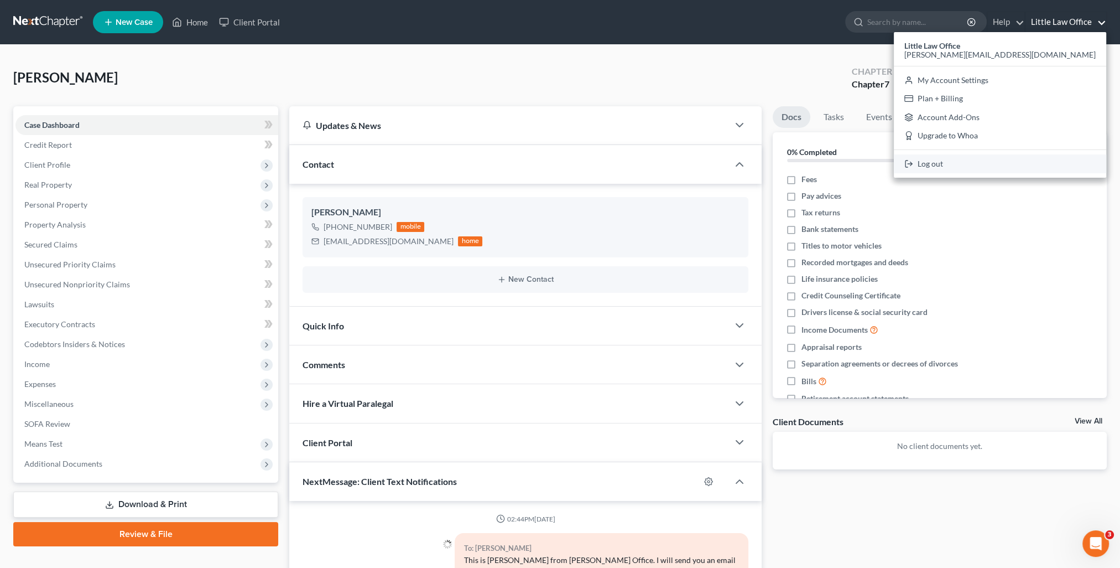
click at [1033, 163] on link "Log out" at bounding box center [1000, 163] width 212 height 19
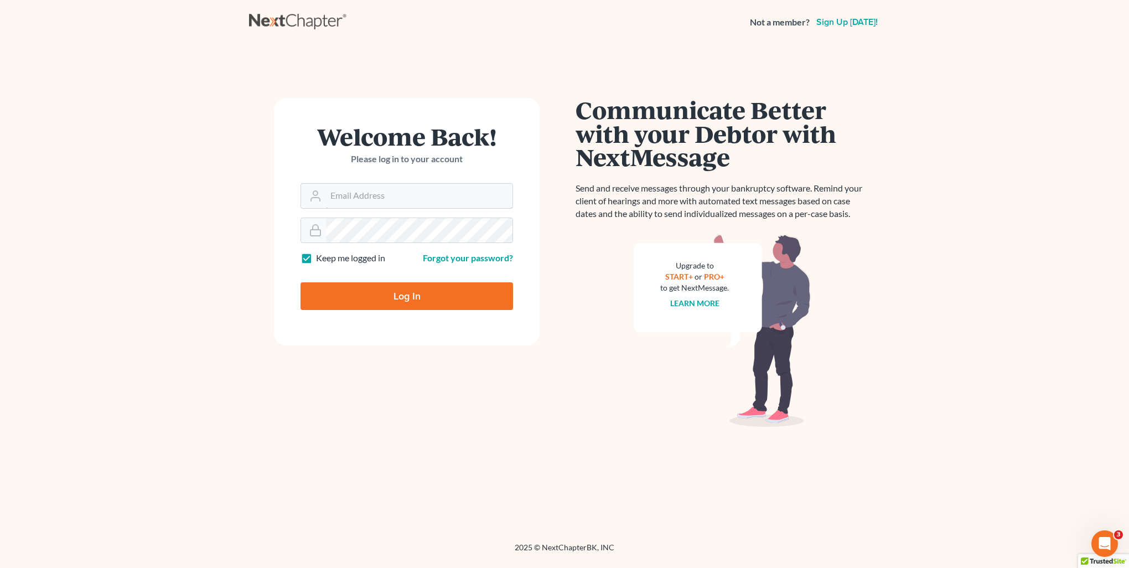
type input "[PERSON_NAME][EMAIL_ADDRESS][DOMAIN_NAME]"
drag, startPoint x: 435, startPoint y: 293, endPoint x: 480, endPoint y: 318, distance: 51.5
click at [435, 293] on input "Log In" at bounding box center [406, 296] width 212 height 28
type input "Thinking..."
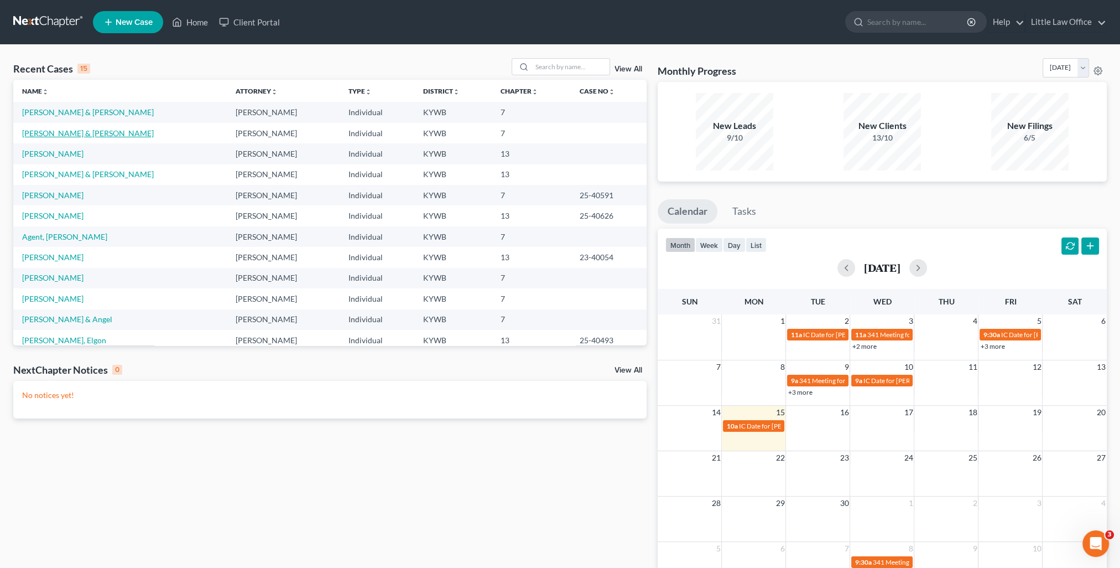
click at [66, 134] on link "[PERSON_NAME] & [PERSON_NAME]" at bounding box center [88, 132] width 132 height 9
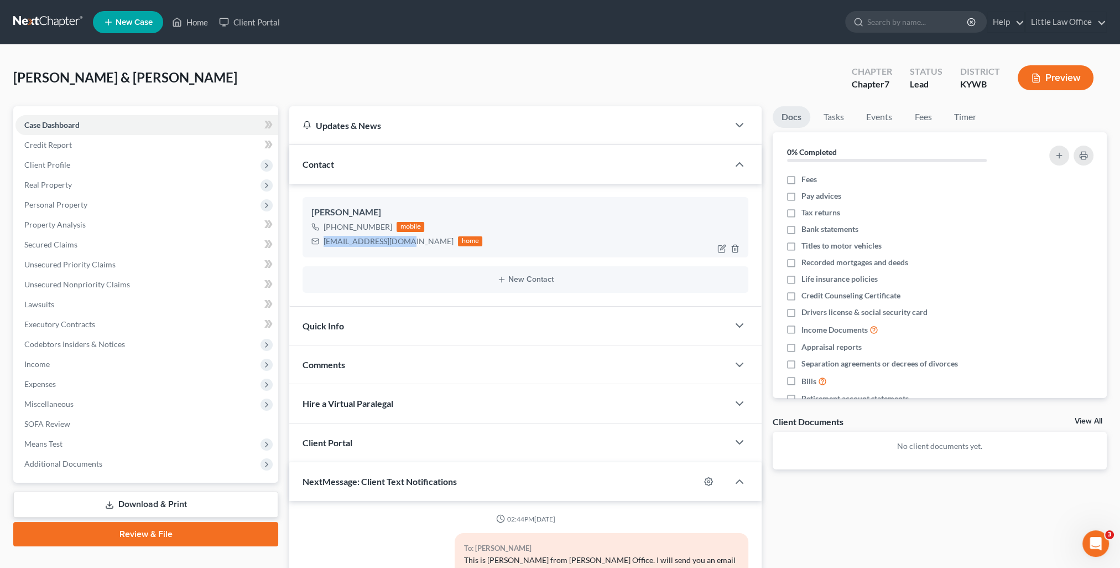
drag, startPoint x: 325, startPoint y: 241, endPoint x: 398, endPoint y: 254, distance: 74.1
click at [398, 254] on div "[PERSON_NAME] [PHONE_NUMBER] mobile [EMAIL_ADDRESS][DOMAIN_NAME] home" at bounding box center [526, 227] width 446 height 60
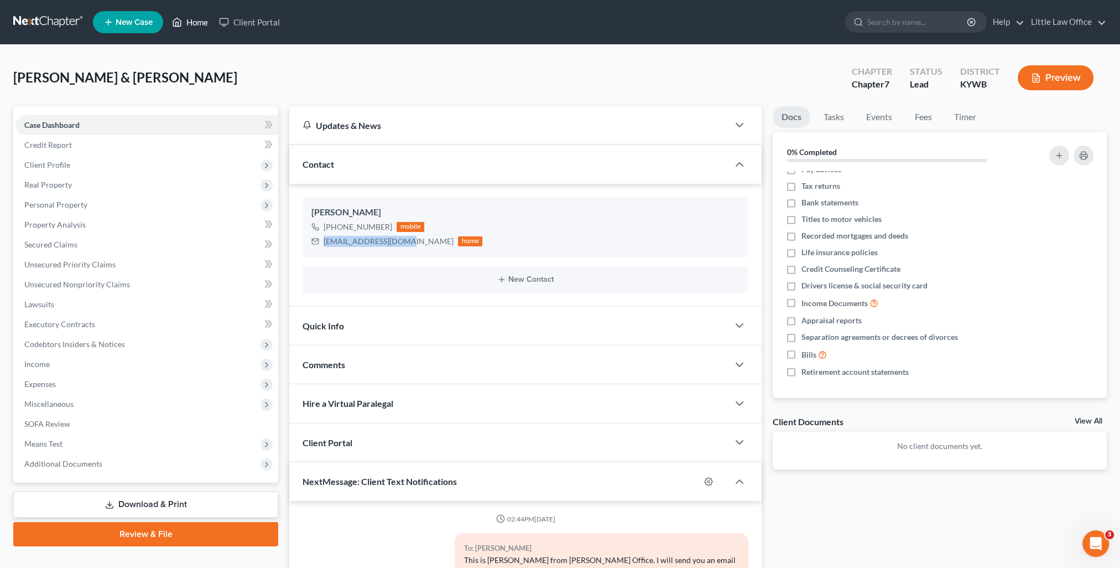
click at [198, 19] on link "Home" at bounding box center [190, 22] width 47 height 20
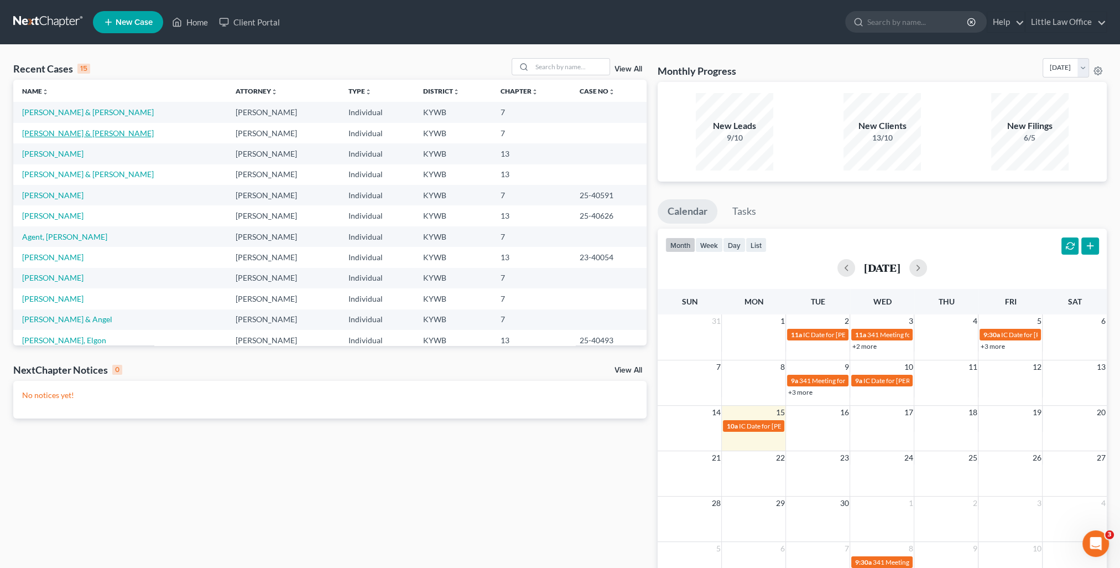
click at [62, 134] on link "Hoeft, Harrison & Jennifer" at bounding box center [88, 132] width 132 height 9
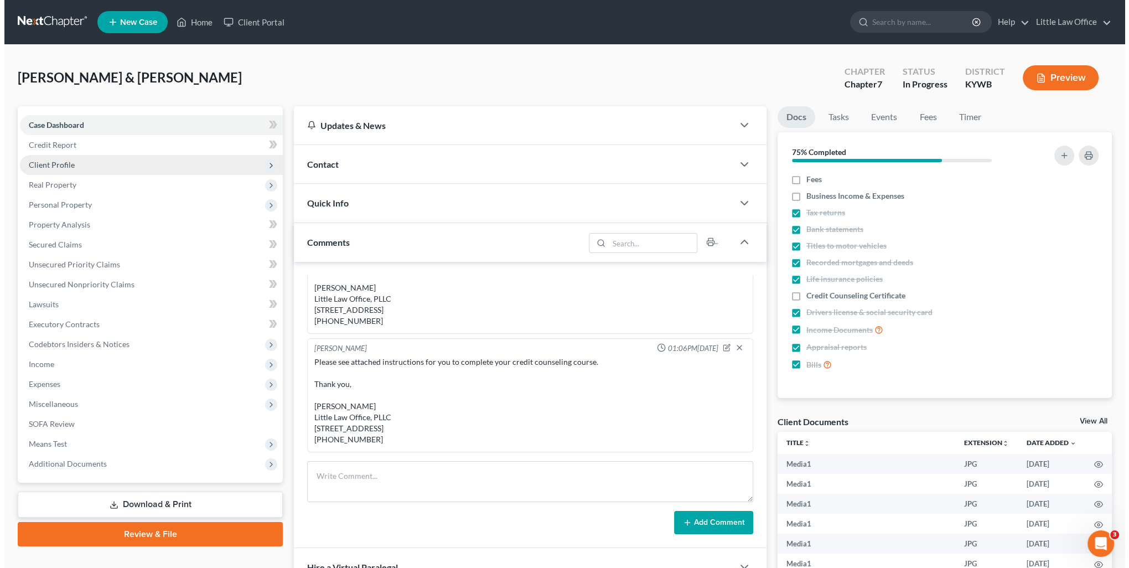
scroll to position [5090, 0]
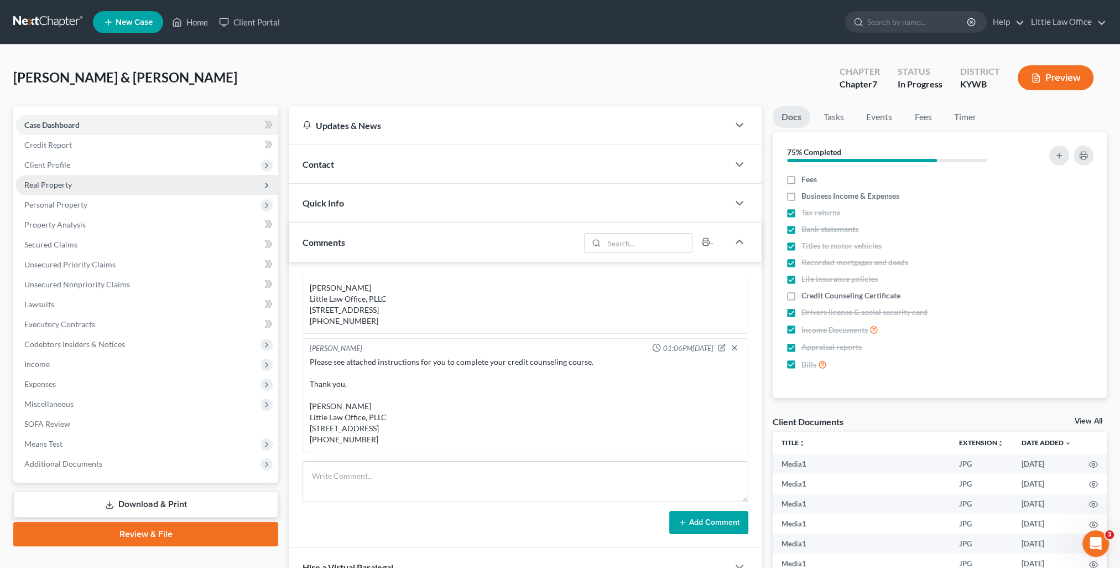
click at [70, 178] on span "Real Property" at bounding box center [146, 185] width 263 height 20
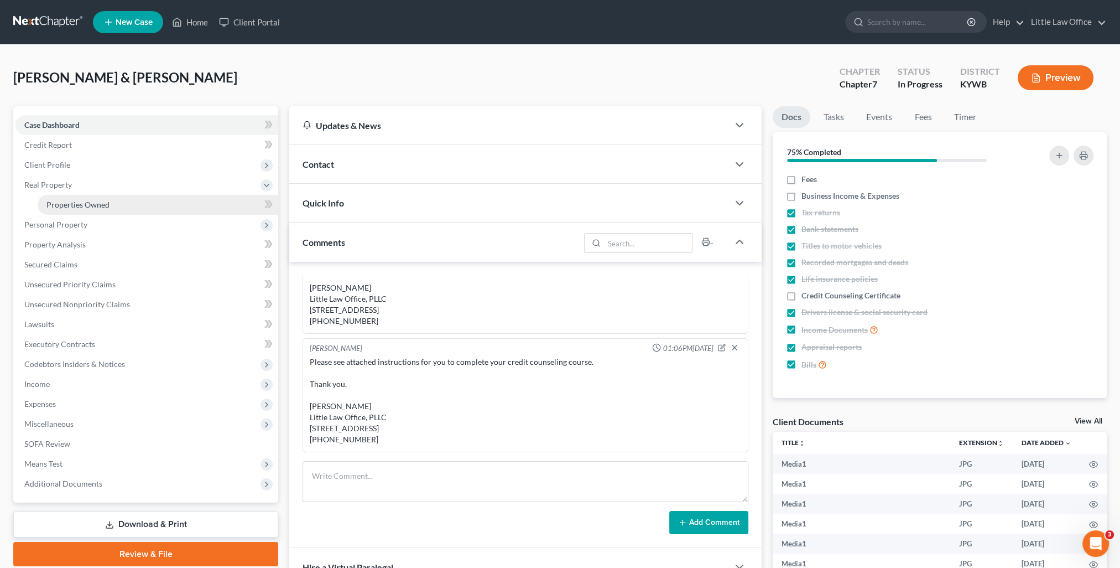
click at [97, 202] on span "Properties Owned" at bounding box center [77, 204] width 63 height 9
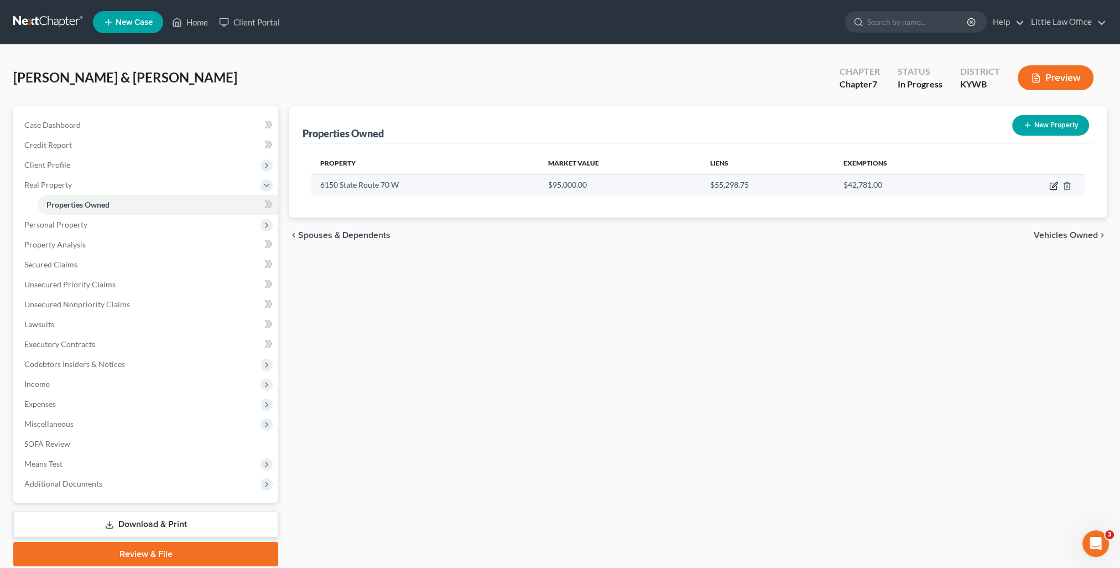
click at [1050, 185] on icon "button" at bounding box center [1053, 186] width 7 height 7
select select "18"
select select "2"
select select "0"
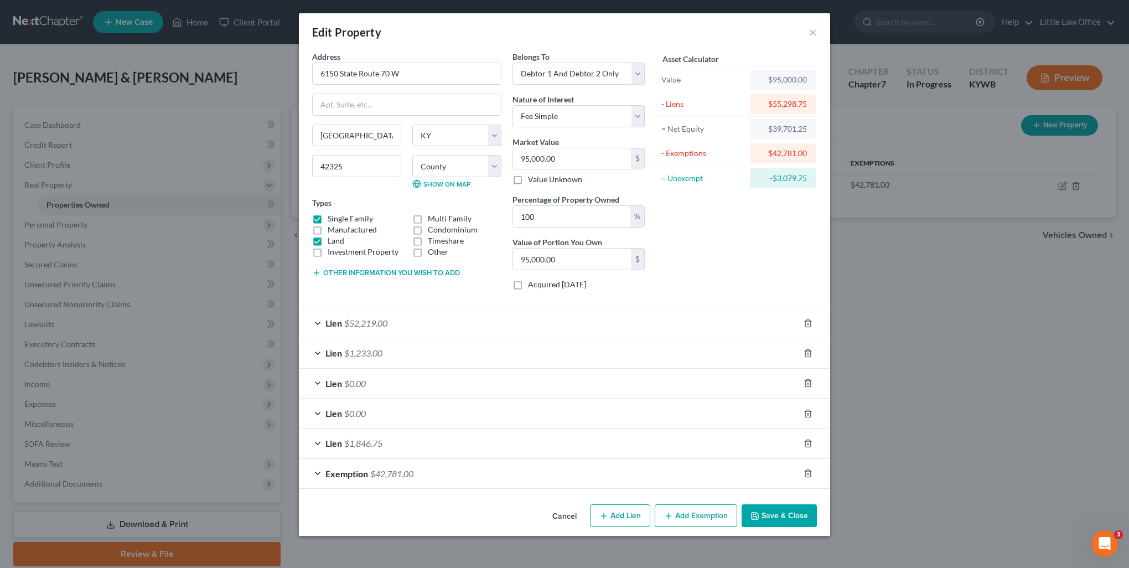
click at [397, 472] on span "$42,781.00" at bounding box center [391, 473] width 43 height 11
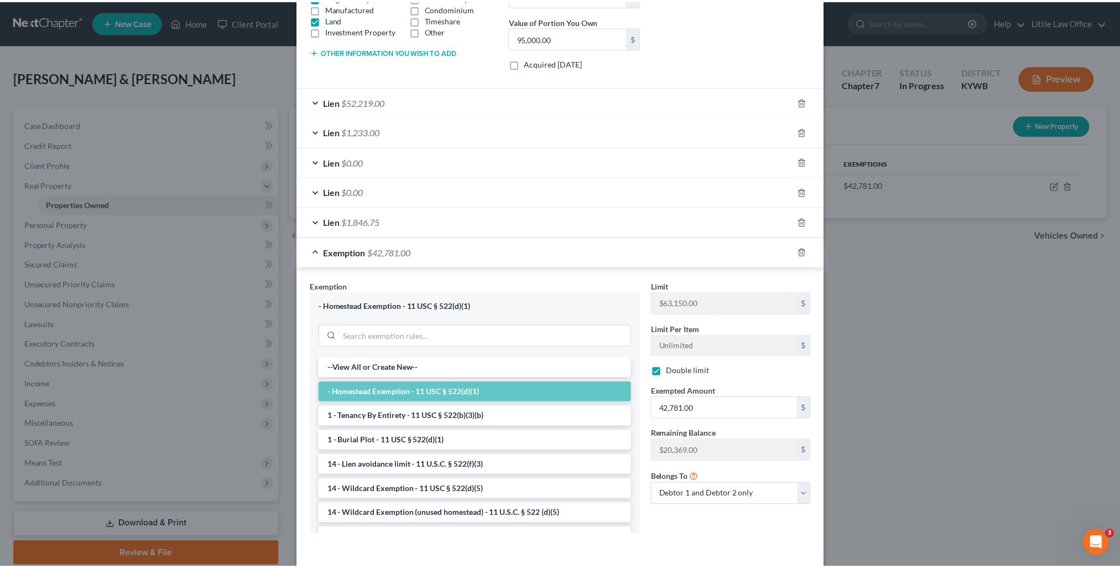
scroll to position [265, 0]
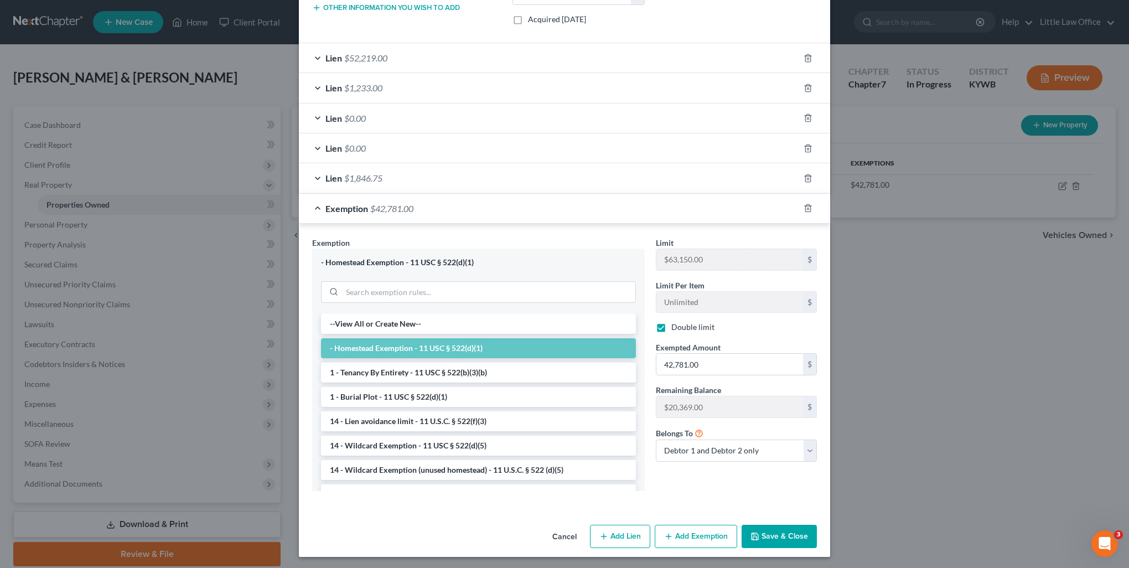
click at [750, 537] on icon "button" at bounding box center [754, 536] width 9 height 9
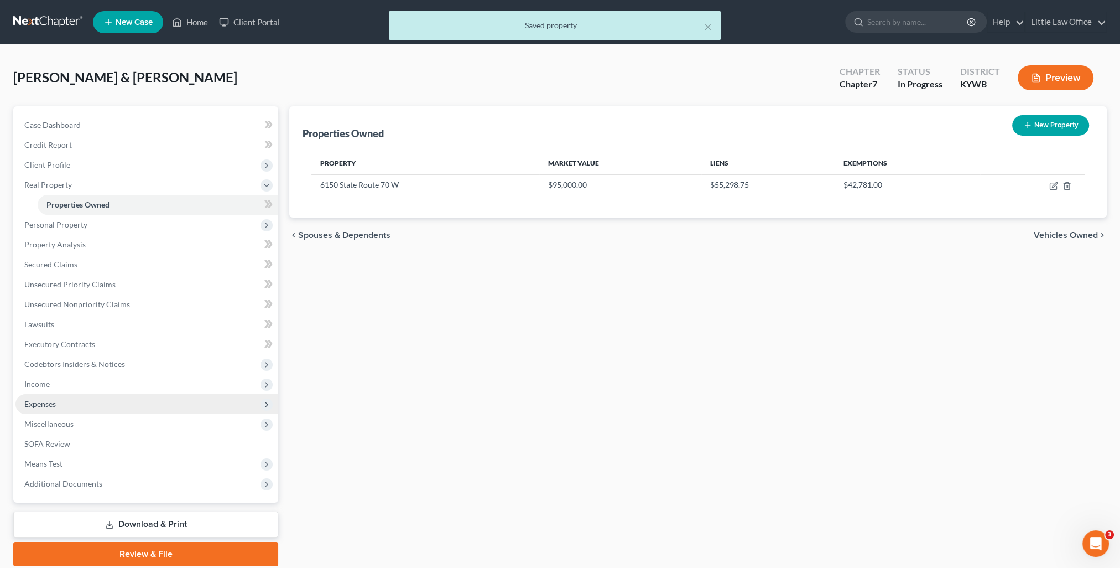
click at [37, 402] on span "Expenses" at bounding box center [40, 403] width 32 height 9
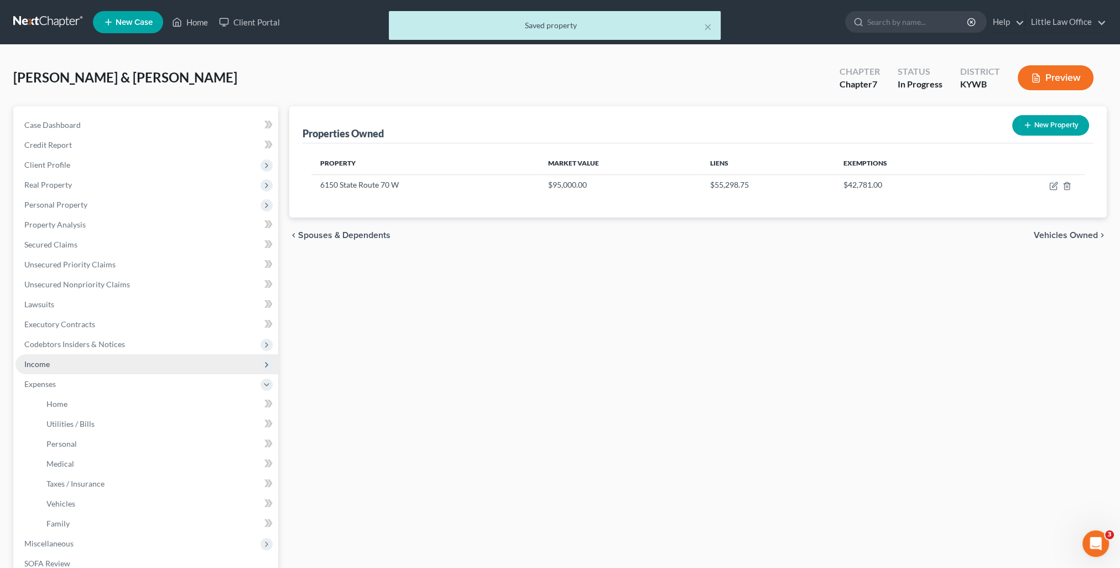
drag, startPoint x: 53, startPoint y: 367, endPoint x: 64, endPoint y: 368, distance: 10.6
click at [53, 367] on span "Income" at bounding box center [146, 364] width 263 height 20
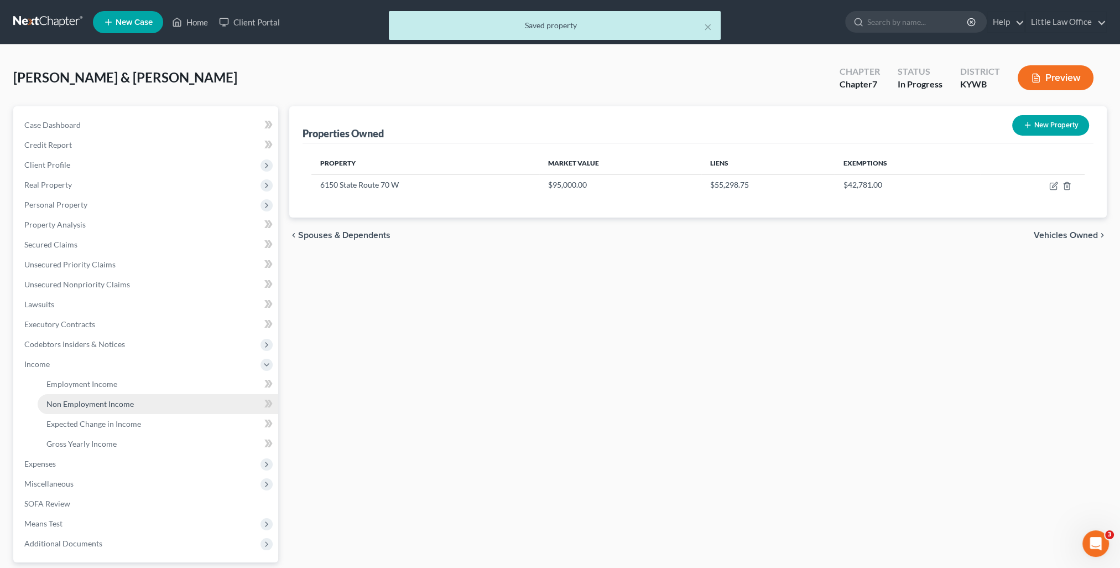
click at [86, 396] on link "Non Employment Income" at bounding box center [158, 404] width 241 height 20
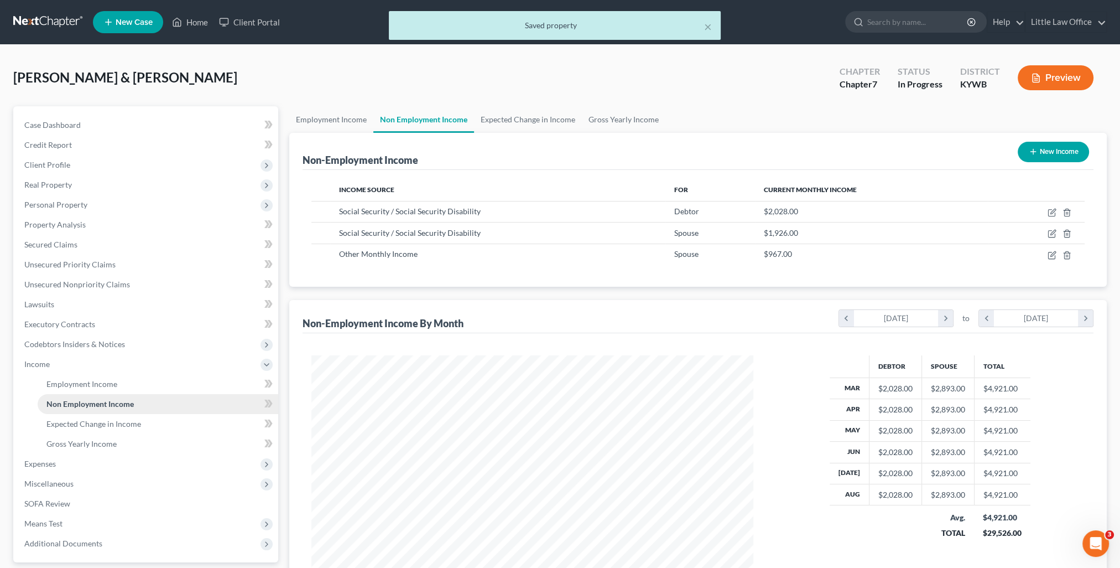
scroll to position [221, 464]
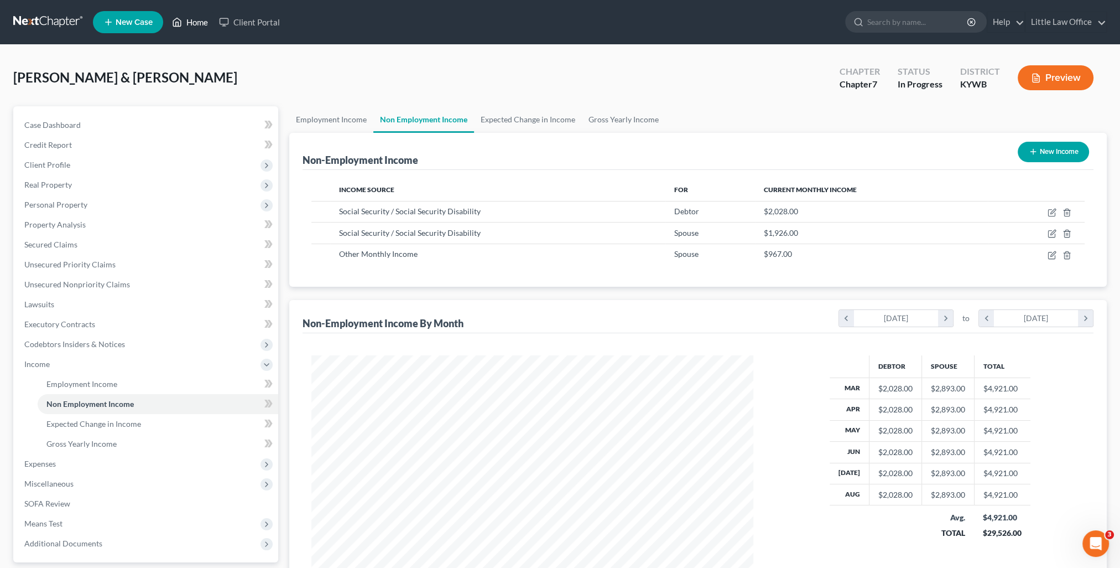
click at [193, 21] on link "Home" at bounding box center [190, 22] width 47 height 20
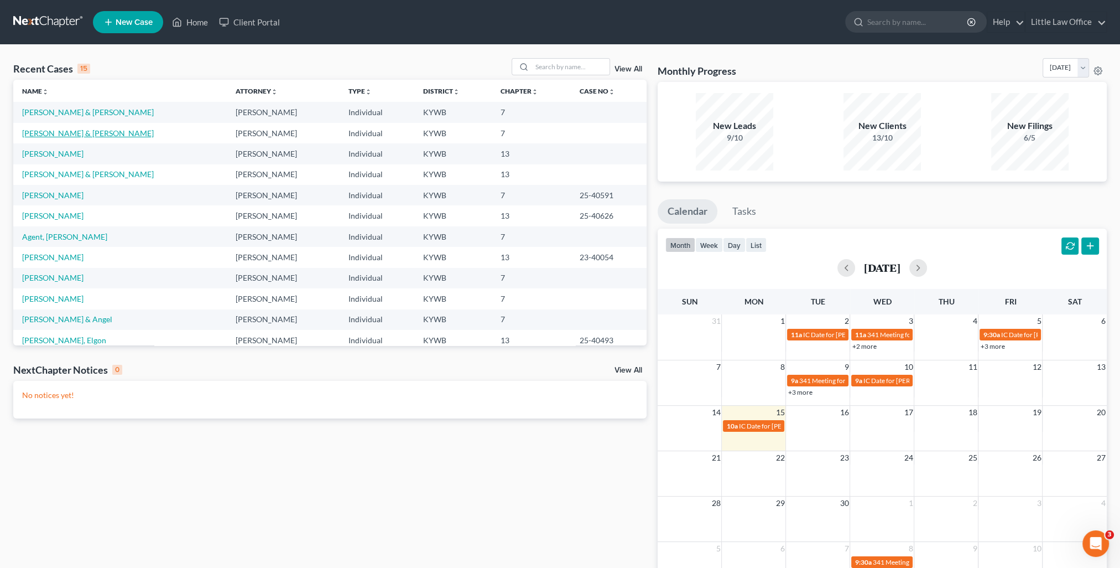
click at [66, 134] on link "Rickard, Robert & Bessie" at bounding box center [88, 132] width 132 height 9
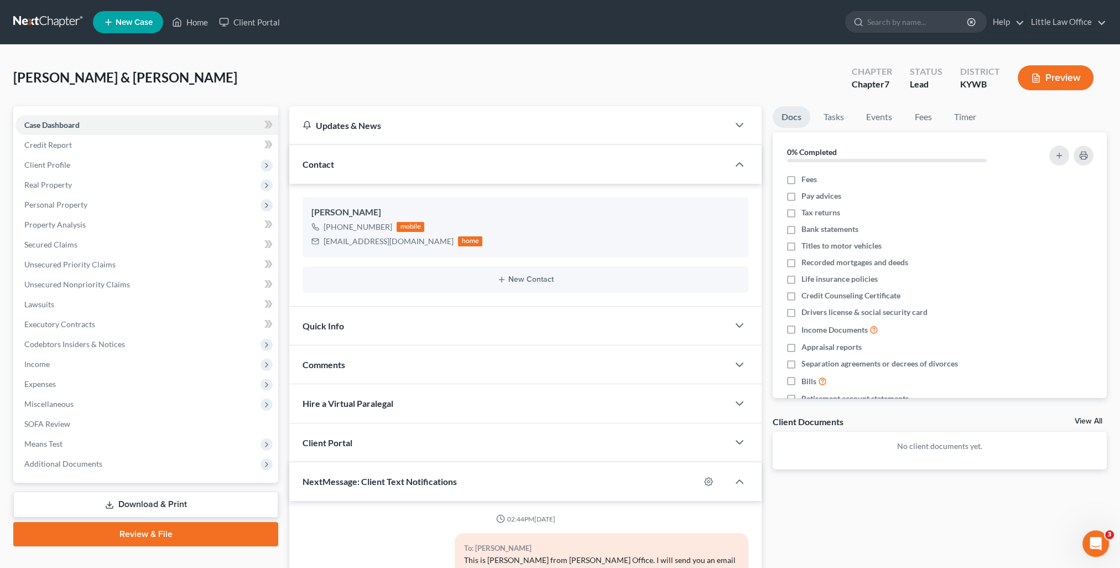
click at [338, 172] on div "Contact" at bounding box center [508, 164] width 439 height 38
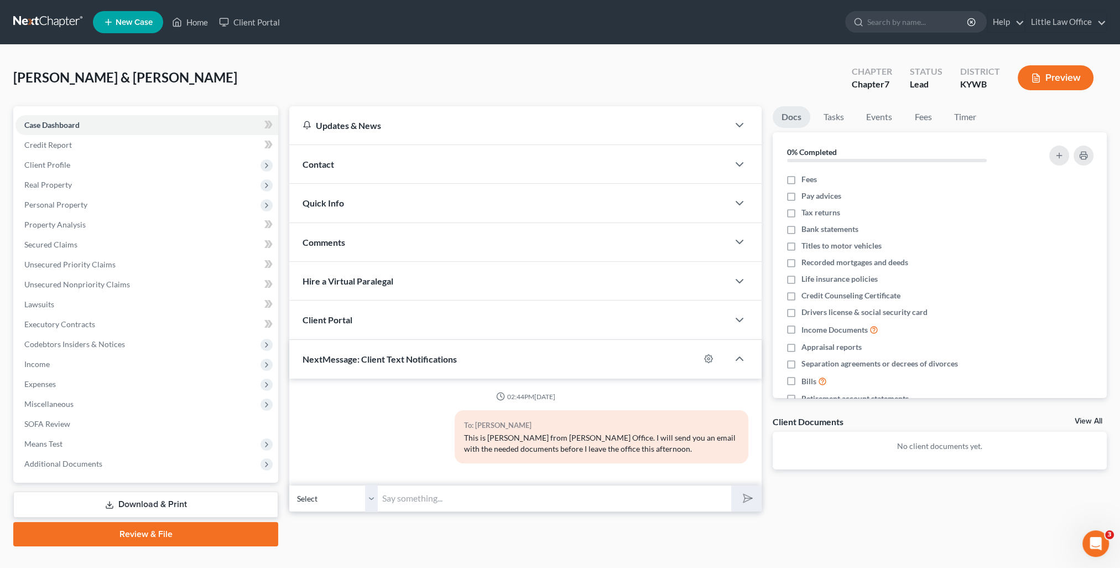
click at [342, 247] on div "Comments" at bounding box center [508, 242] width 439 height 38
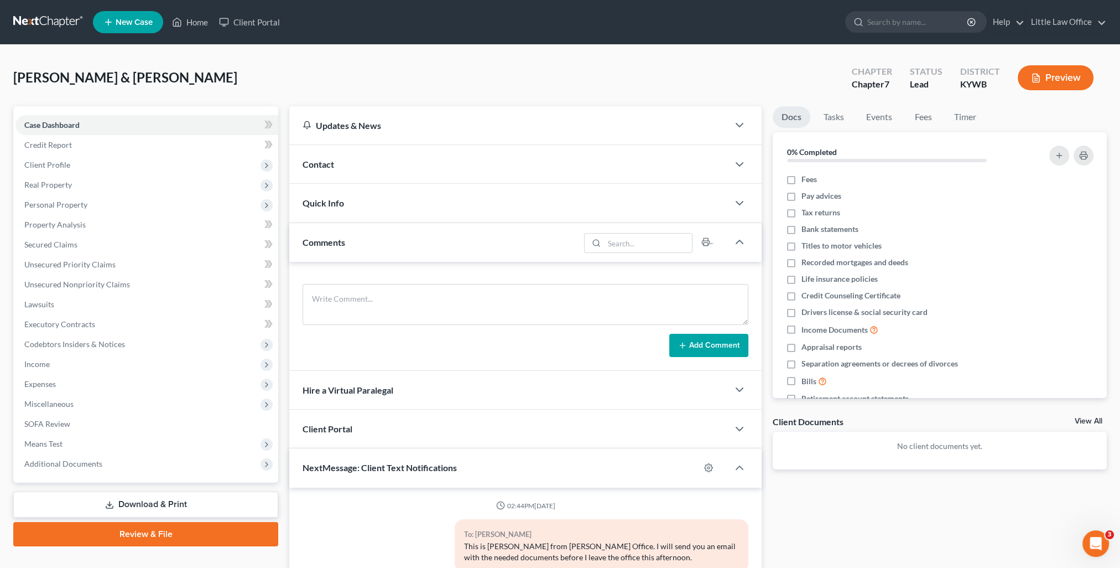
click at [407, 324] on form "Add Comment" at bounding box center [526, 320] width 446 height 73
click at [402, 312] on textarea at bounding box center [526, 304] width 446 height 41
paste textarea "It was a pleasure speaking with you this afternoon. The following is a complete…"
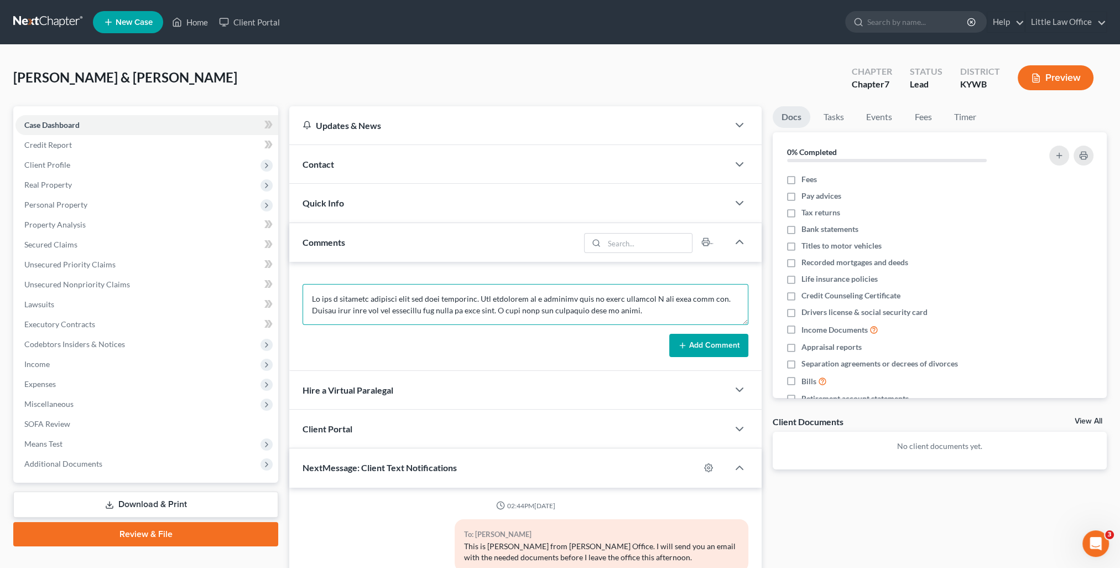
scroll to position [304, 0]
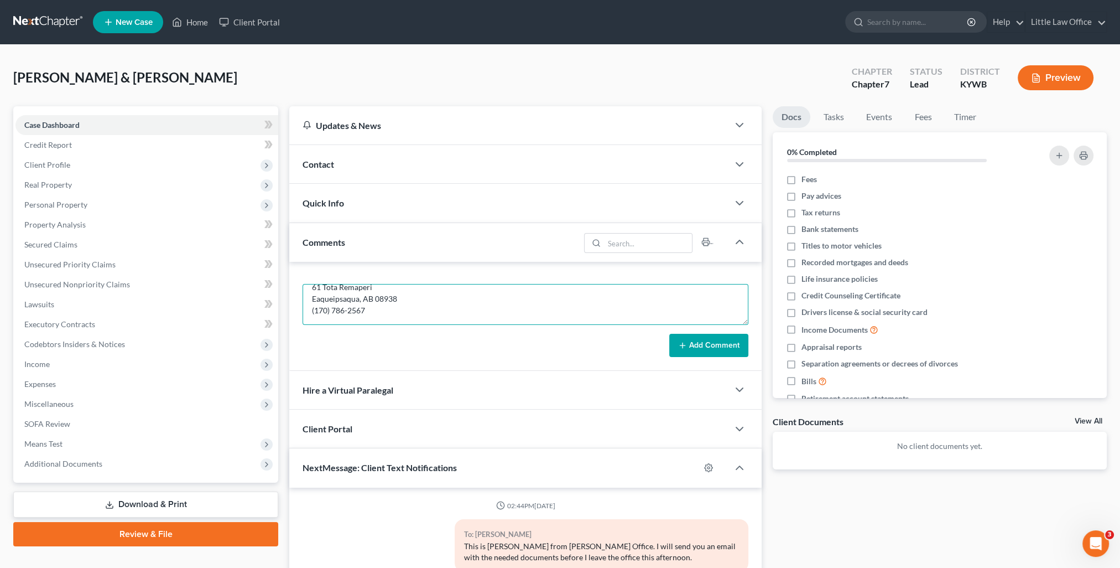
type textarea "It was a pleasure speaking with you this afternoon. The following is a complete…"
click at [722, 350] on button "Add Comment" at bounding box center [708, 345] width 79 height 23
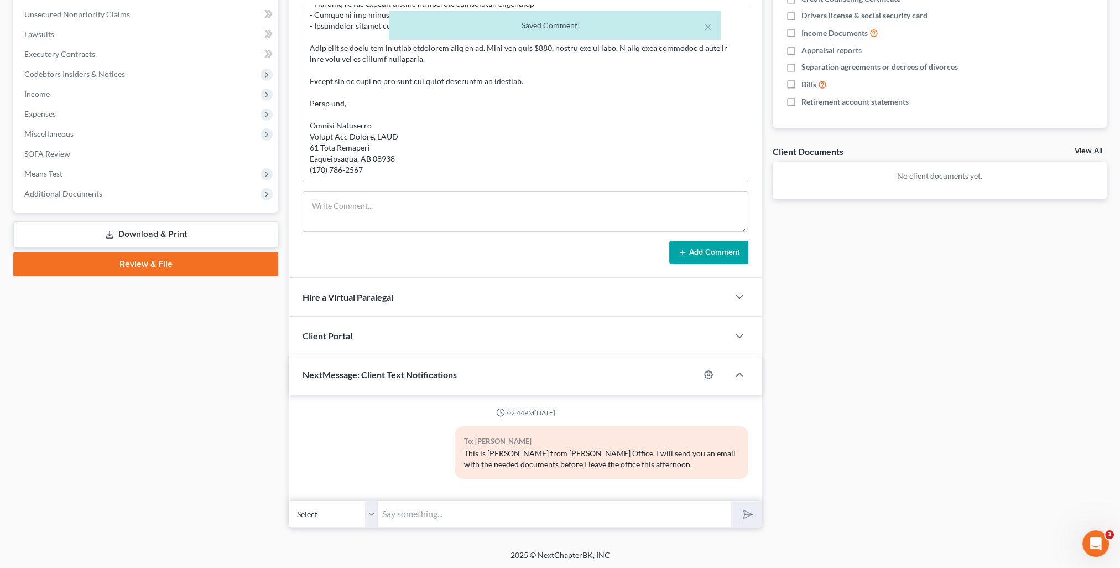
scroll to position [0, 0]
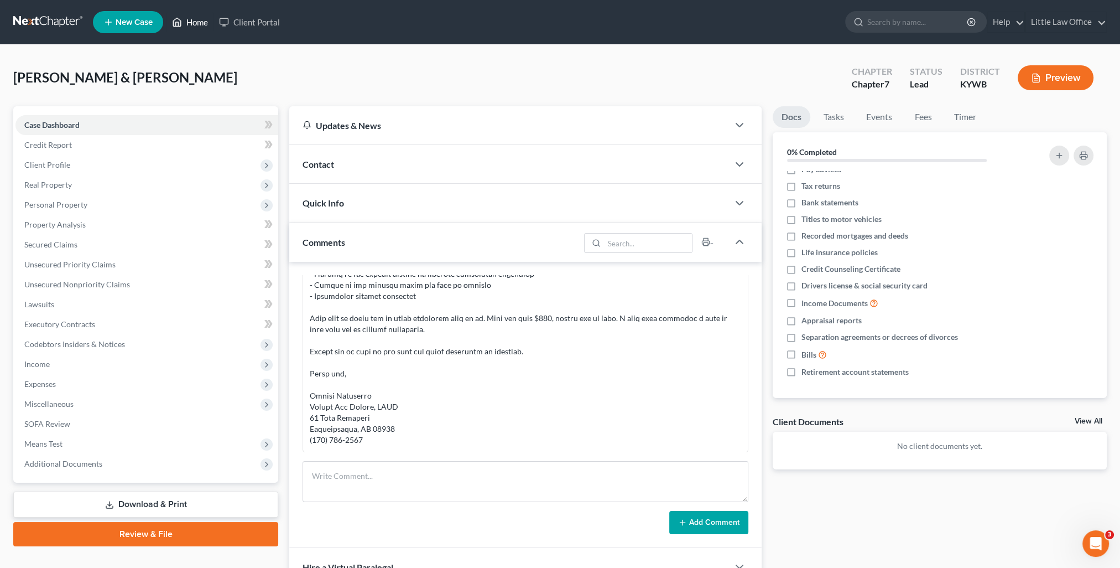
click at [189, 26] on link "Home" at bounding box center [190, 22] width 47 height 20
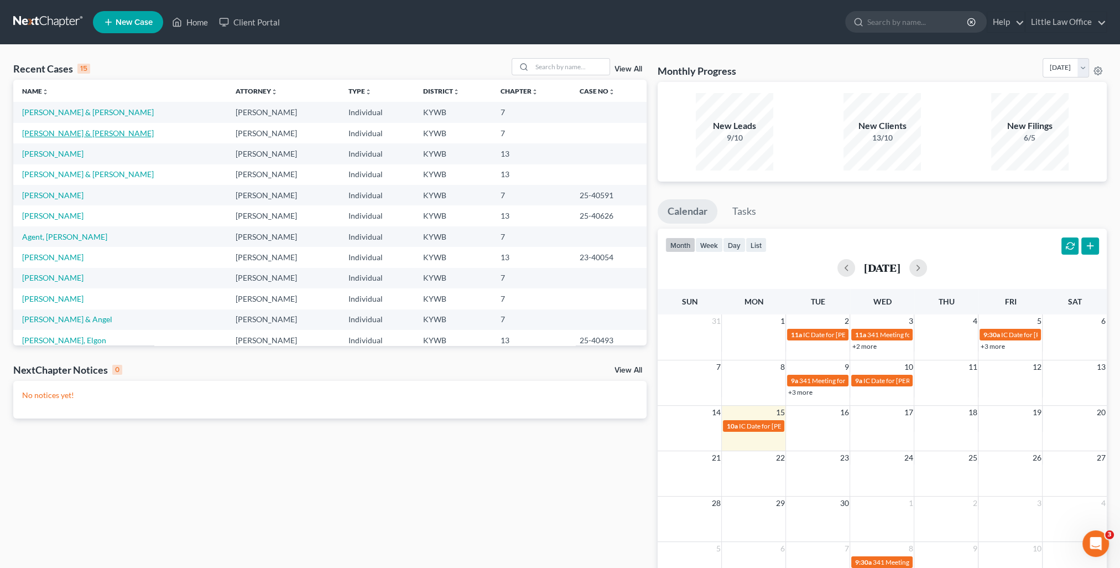
click at [85, 129] on link "Hoeft, Harrison & Jennifer" at bounding box center [88, 132] width 132 height 9
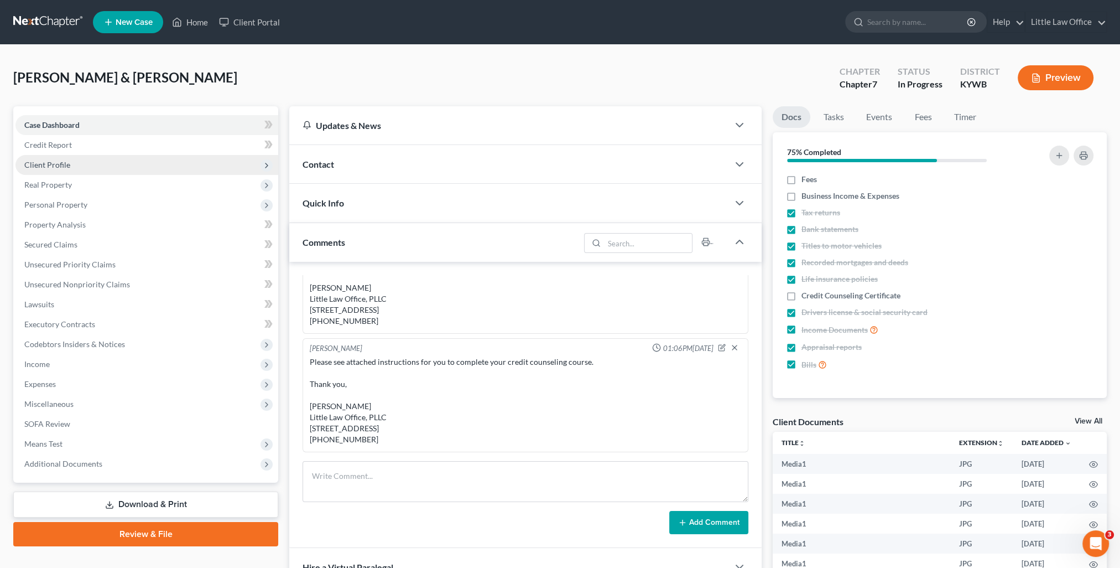
scroll to position [5090, 0]
click at [94, 160] on span "Client Profile" at bounding box center [146, 165] width 263 height 20
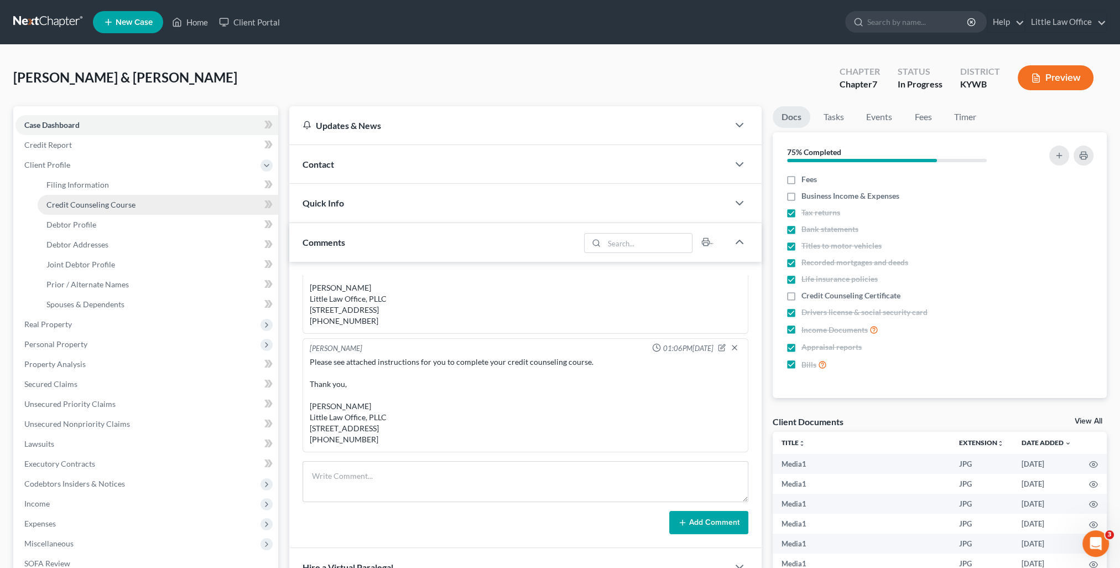
click at [102, 201] on span "Credit Counseling Course" at bounding box center [90, 204] width 89 height 9
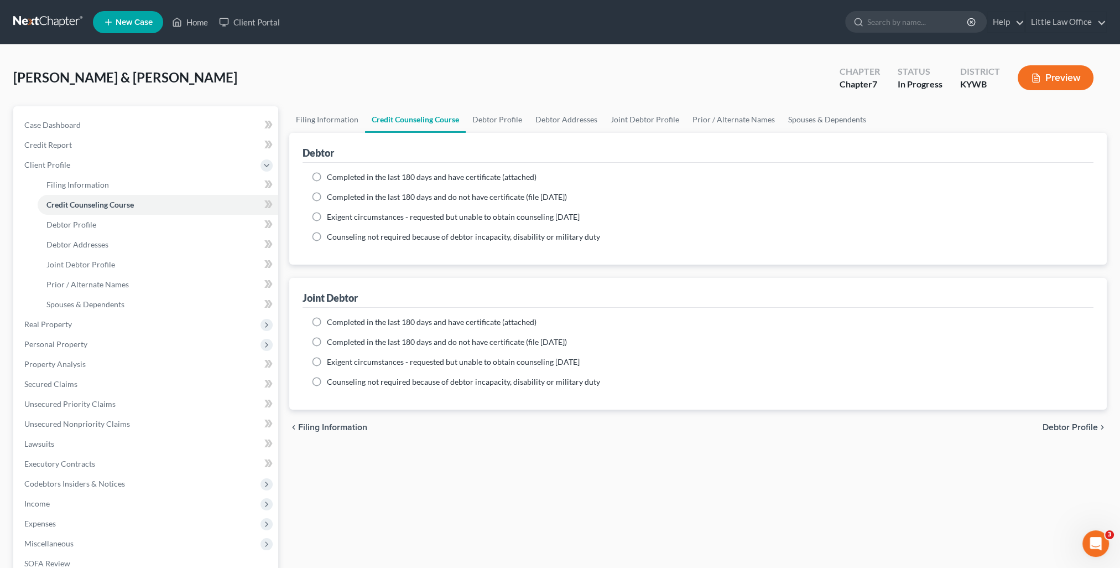
click at [365, 179] on span "Completed in the last 180 days and have certificate (attached)" at bounding box center [432, 176] width 210 height 9
click at [339, 179] on input "Completed in the last 180 days and have certificate (attached)" at bounding box center [334, 175] width 7 height 7
radio input "true"
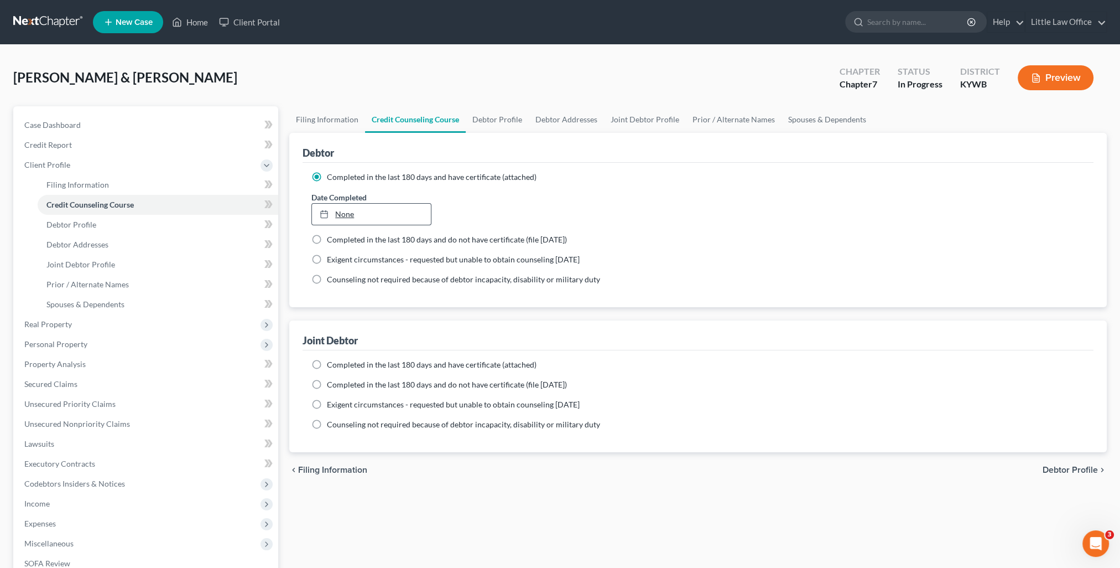
type input "9/15/2025"
click at [352, 210] on link "9/15/2025" at bounding box center [371, 214] width 118 height 21
click at [359, 366] on span "Completed in the last 180 days and have certificate (attached)" at bounding box center [432, 364] width 210 height 9
click at [339, 366] on input "Completed in the last 180 days and have certificate (attached)" at bounding box center [334, 362] width 7 height 7
radio input "true"
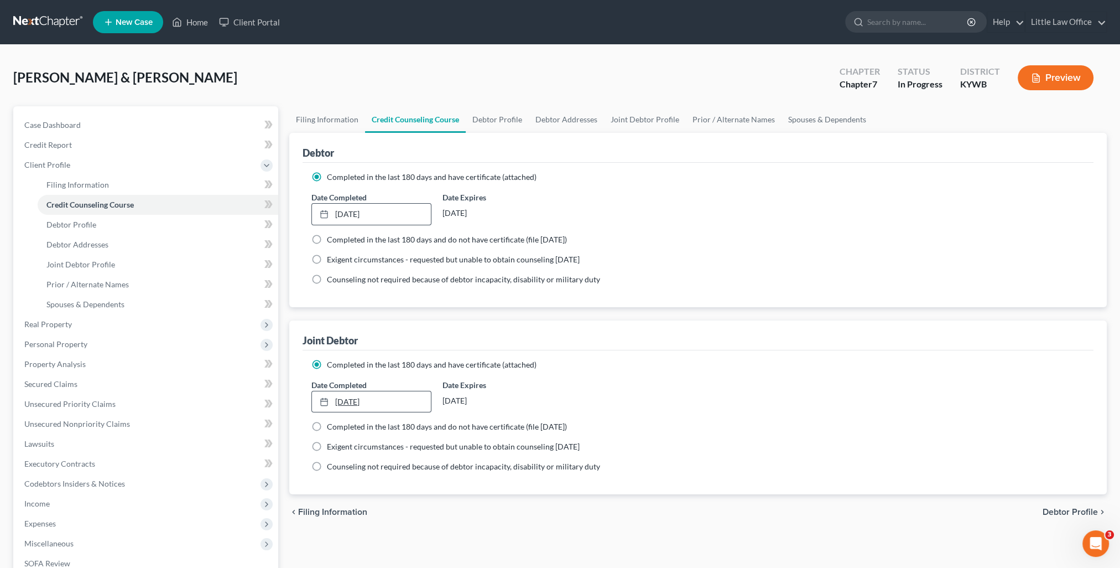
click at [350, 399] on link "9/15/2025" at bounding box center [371, 401] width 118 height 21
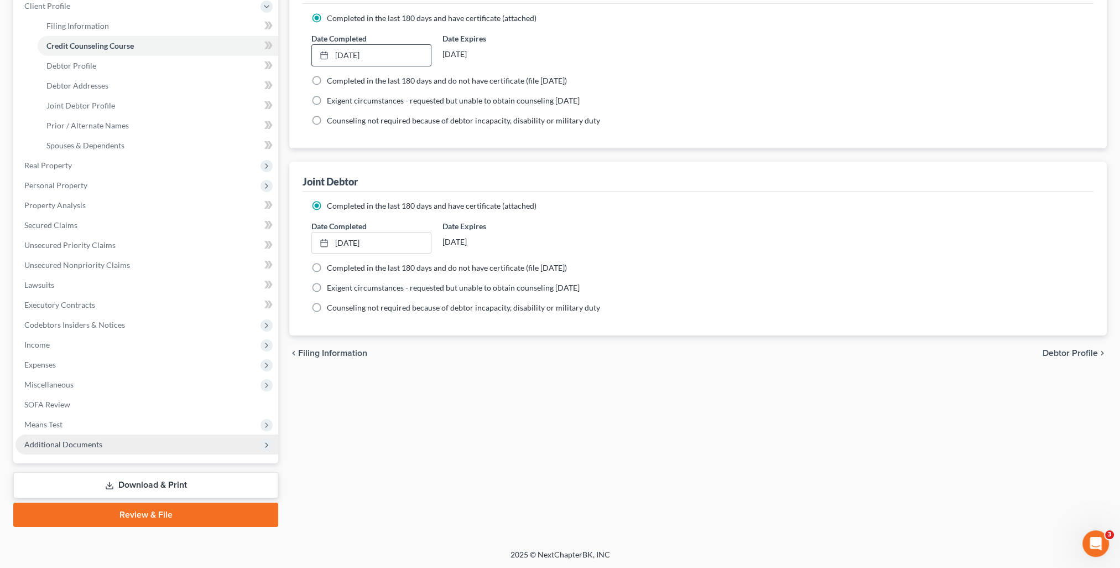
click at [52, 443] on span "Additional Documents" at bounding box center [63, 443] width 78 height 9
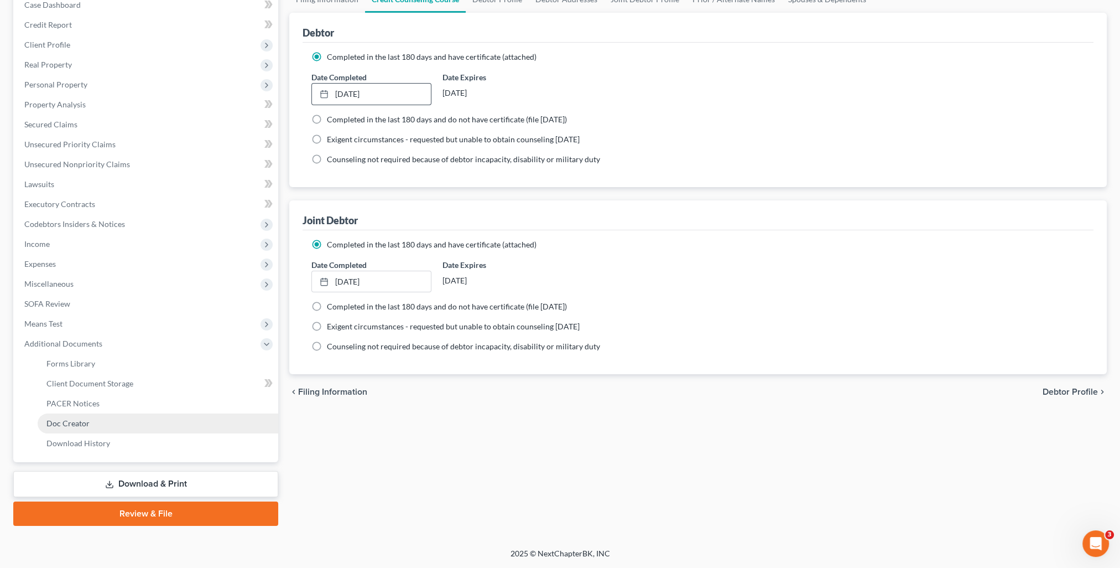
scroll to position [119, 0]
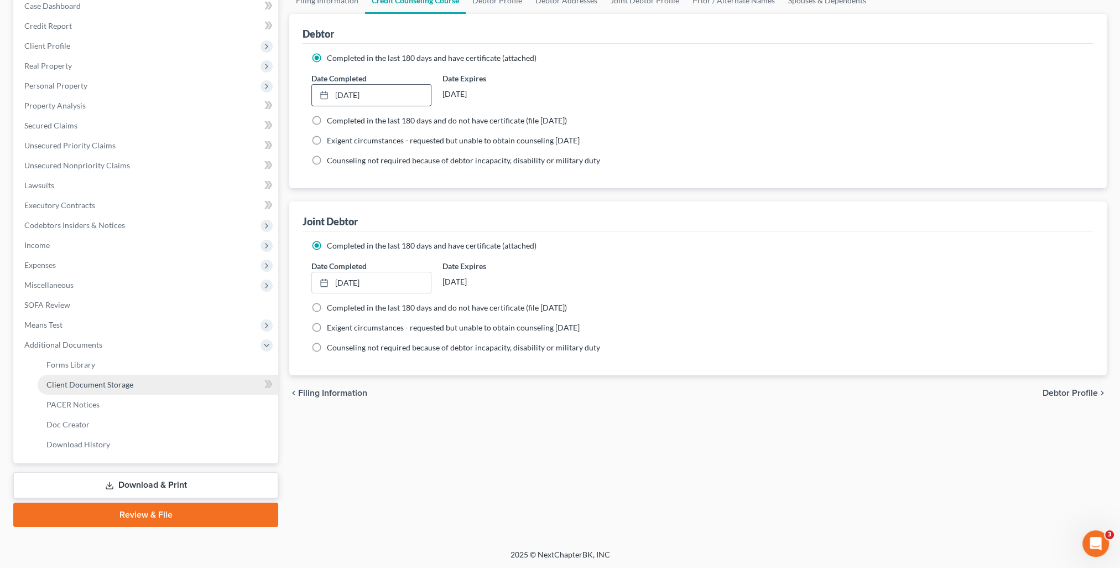
click at [110, 383] on span "Client Document Storage" at bounding box center [89, 384] width 87 height 9
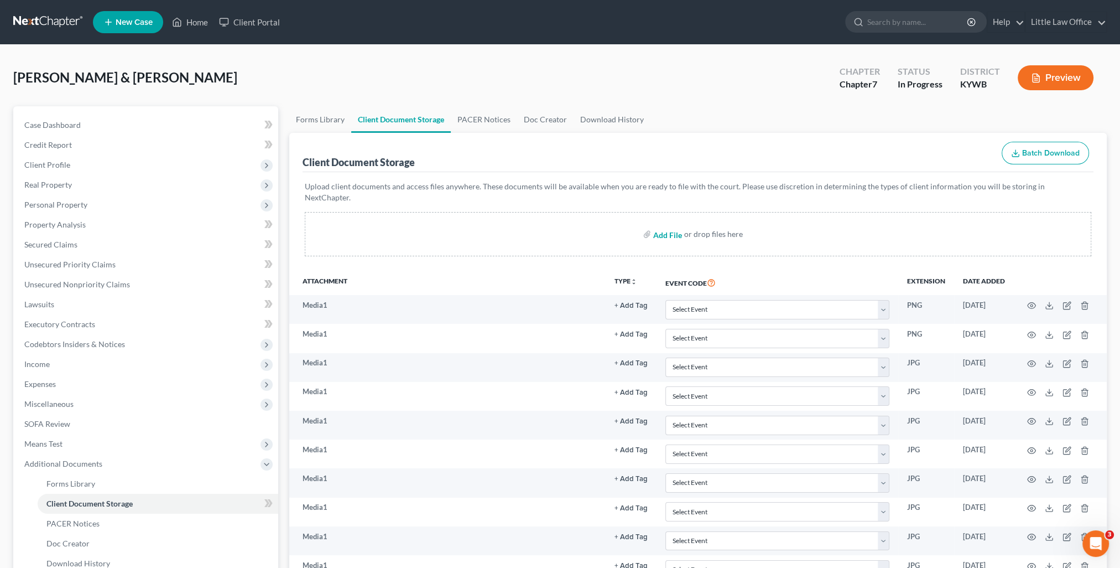
click at [666, 225] on input "file" at bounding box center [666, 234] width 27 height 20
type input "C:\fakepath\CC - Harrison.pdf"
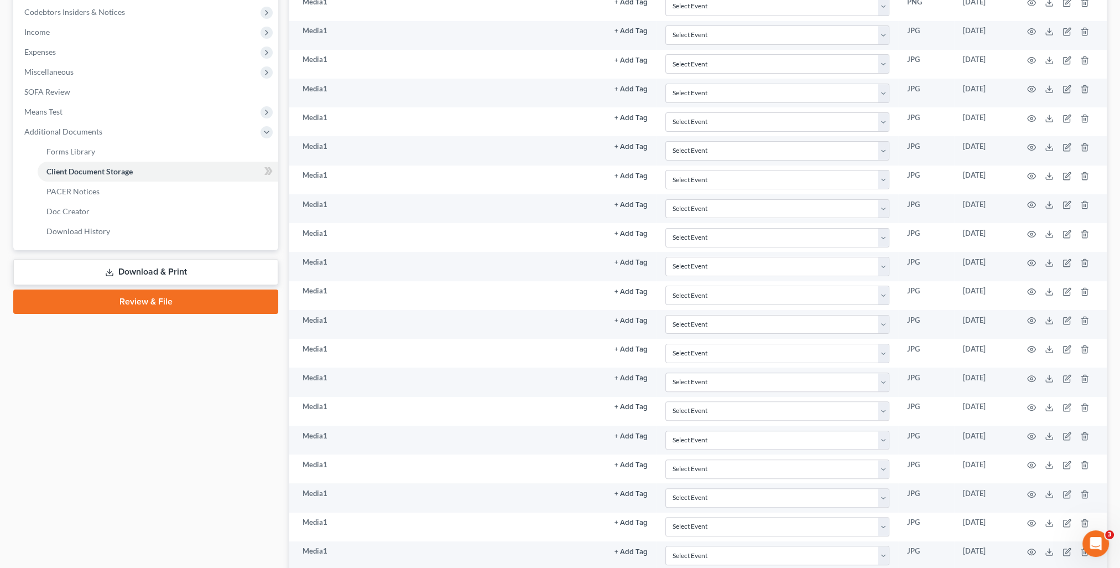
scroll to position [576, 0]
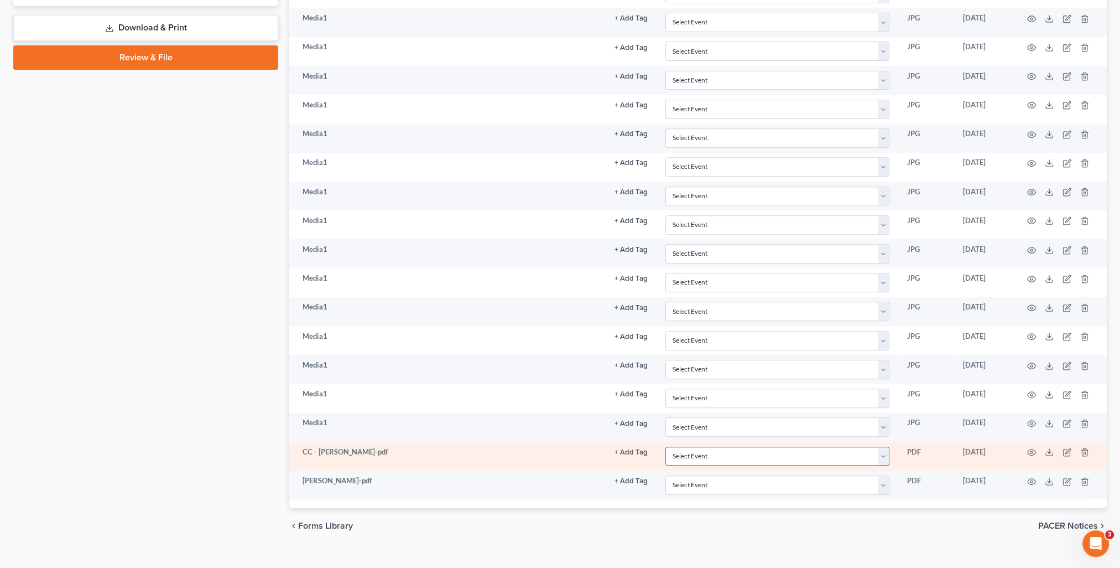
click at [714, 446] on select "Select Event Amended Answer Amended Complaint Amended List of Creditors (Fee) A…" at bounding box center [778, 455] width 224 height 19
select select "7"
click at [666, 446] on select "Select Event Amended Answer Amended Complaint Amended List of Creditors (Fee) A…" at bounding box center [778, 455] width 224 height 19
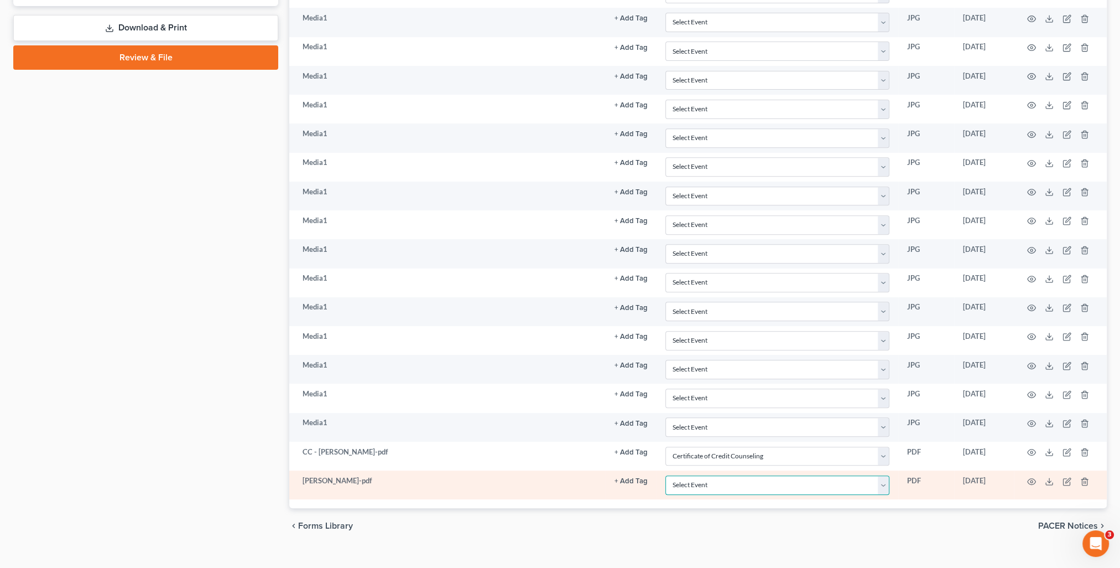
click at [705, 475] on select "Select Event Amended Answer Amended Complaint Amended List of Creditors (Fee) A…" at bounding box center [778, 484] width 224 height 19
select select "7"
click at [666, 475] on select "Select Event Amended Answer Amended Complaint Amended List of Creditors (Fee) A…" at bounding box center [778, 484] width 224 height 19
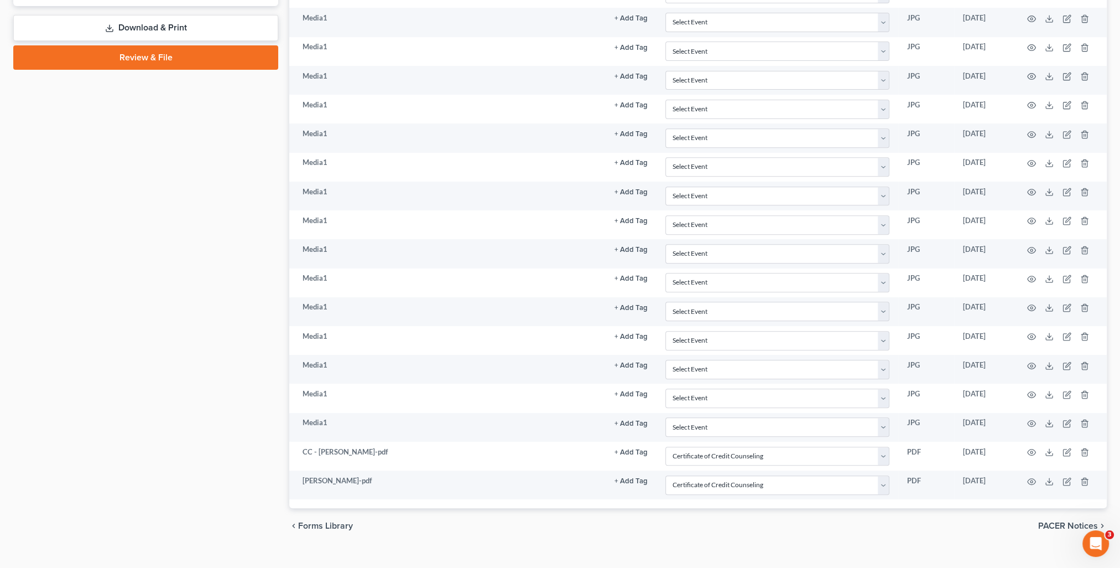
click at [783, 517] on div "chevron_left Forms Library PACER Notices chevron_right" at bounding box center [698, 525] width 818 height 35
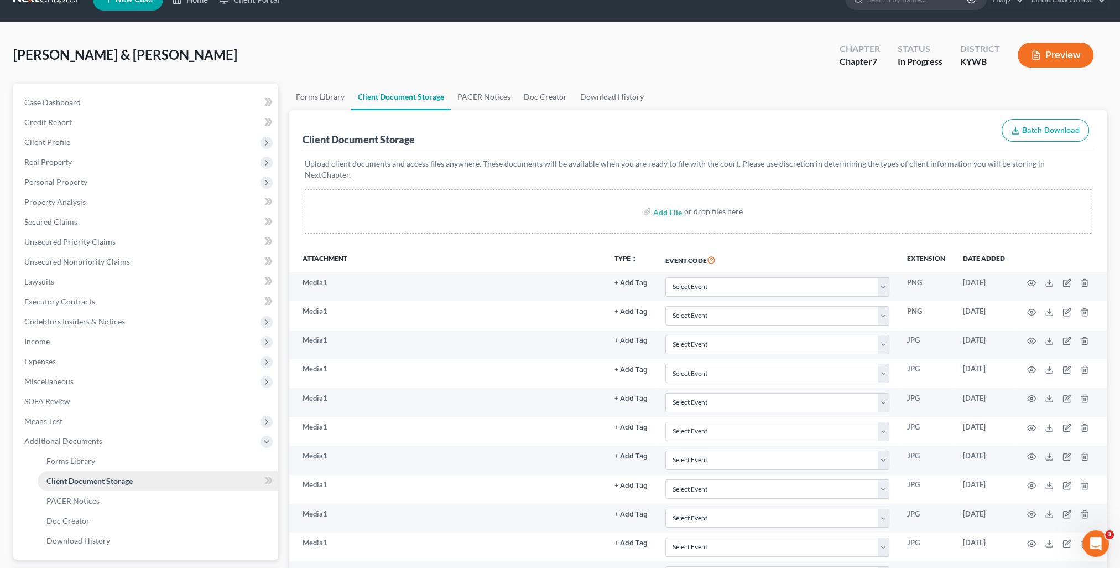
scroll to position [0, 0]
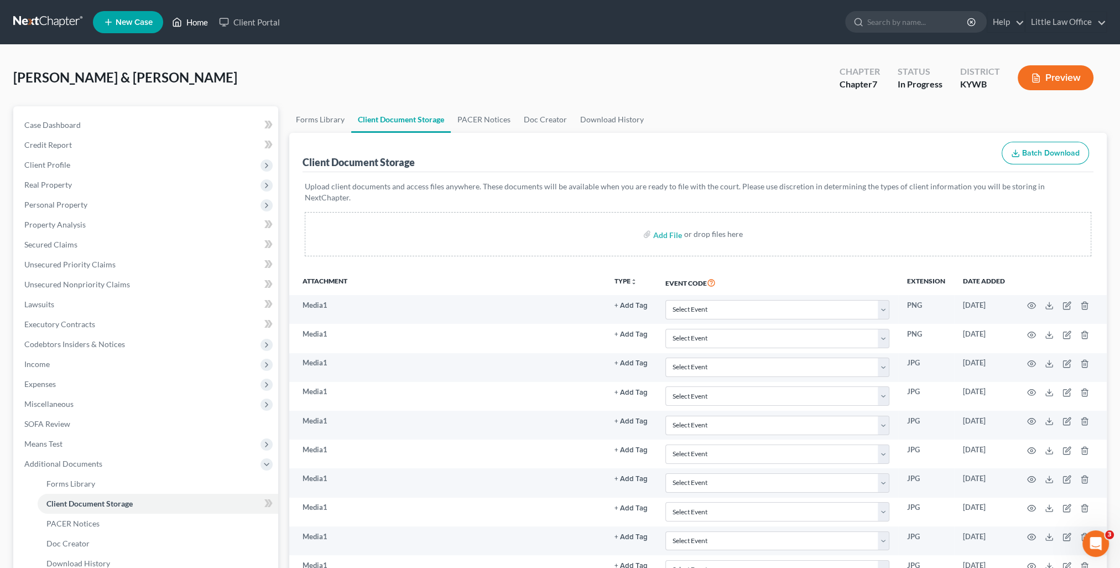
click at [192, 25] on link "Home" at bounding box center [190, 22] width 47 height 20
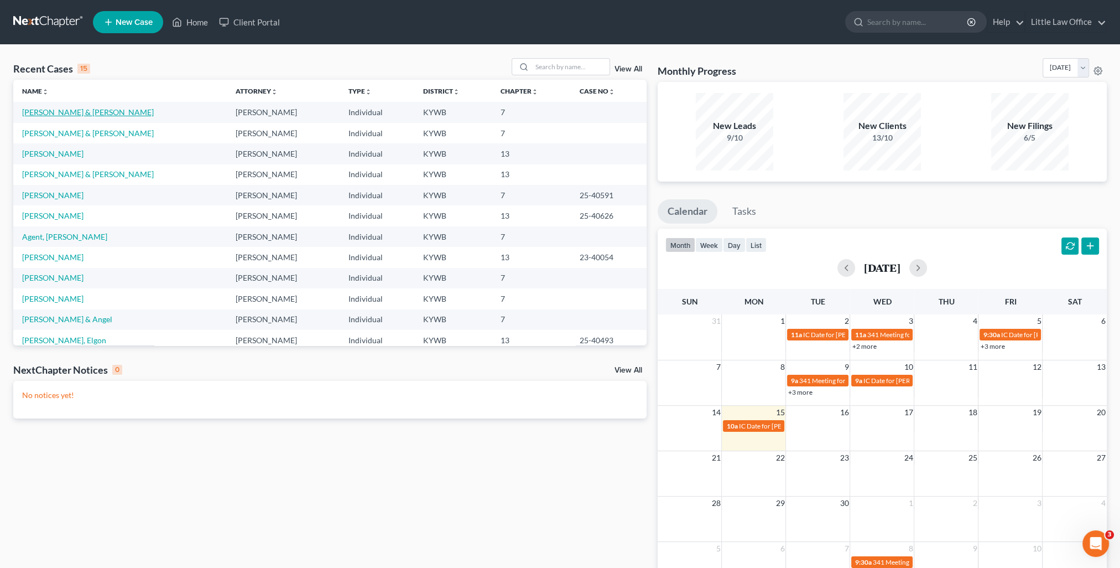
click at [59, 108] on link "Hoeft, Harrison & Jennifer" at bounding box center [88, 111] width 132 height 9
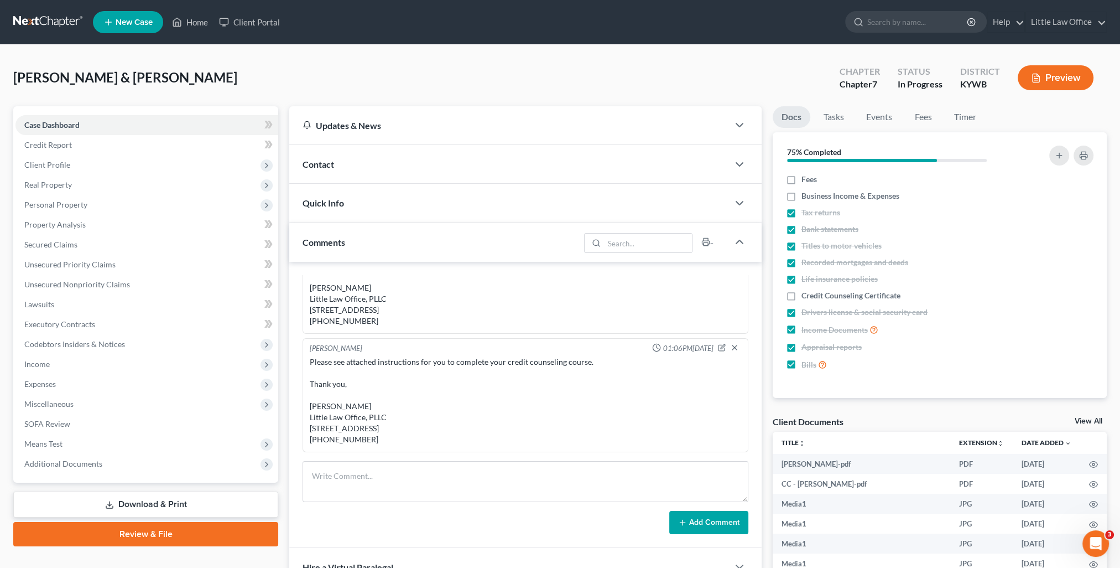
scroll to position [5090, 0]
click at [389, 240] on div "Comments" at bounding box center [434, 242] width 290 height 38
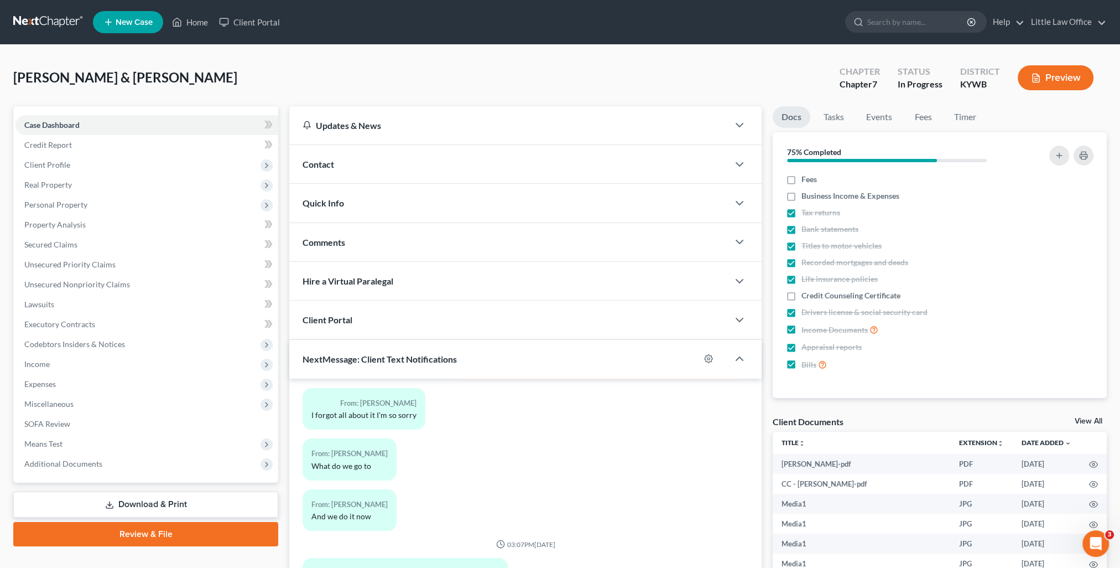
click at [344, 226] on div "Comments" at bounding box center [508, 242] width 439 height 38
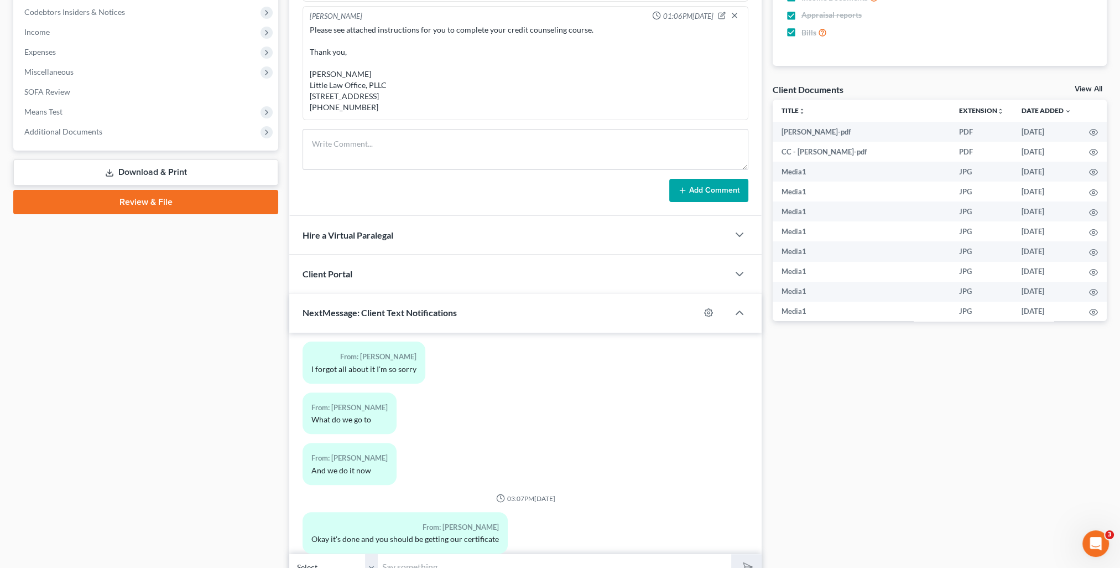
scroll to position [385, 0]
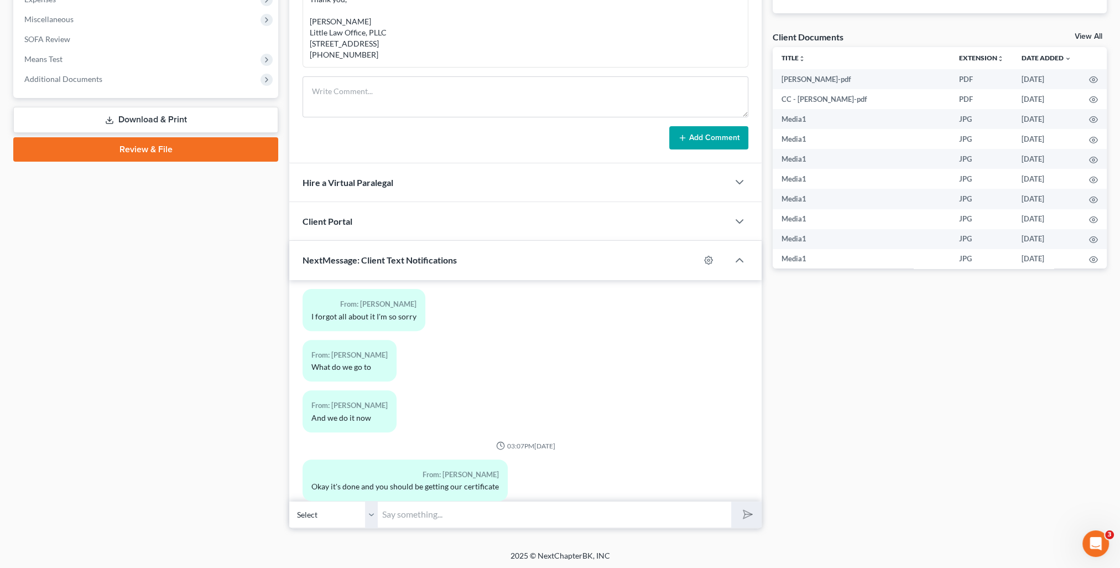
click at [455, 508] on input "text" at bounding box center [555, 514] width 354 height 27
type input "G"
type input "Thank you!!!"
click at [372, 518] on select "Select +1 (270) 608-4030 - Jennifer Hoeft +1 (270) 608-4077 - Harrison Hoeft" at bounding box center [333, 514] width 89 height 27
click at [289, 501] on select "Select +1 (270) 608-4030 - Jennifer Hoeft +1 (270) 608-4077 - Harrison Hoeft" at bounding box center [333, 514] width 89 height 27
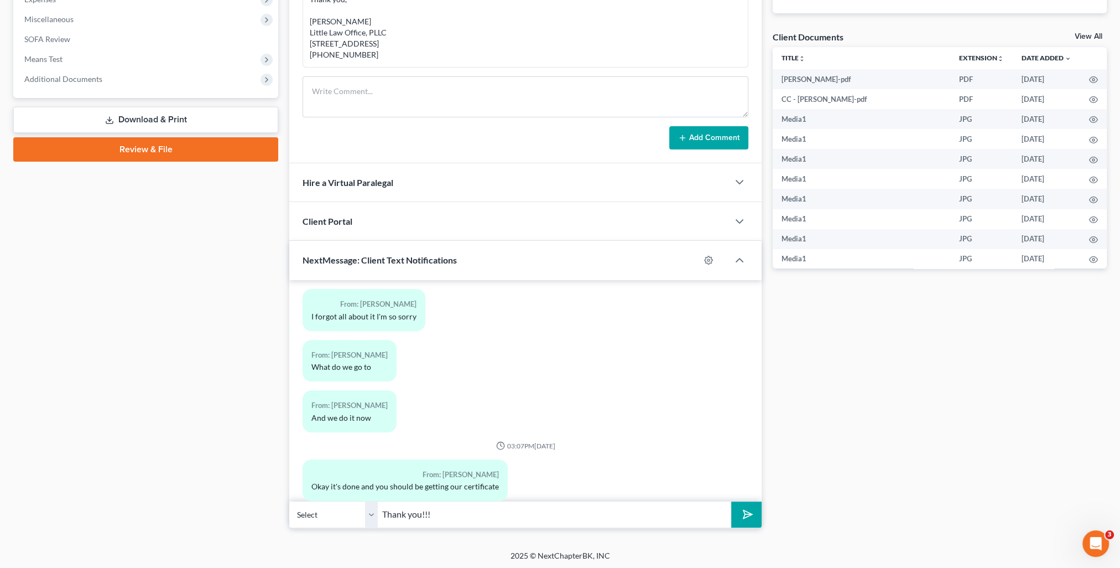
click at [752, 518] on button "submit" at bounding box center [746, 514] width 30 height 26
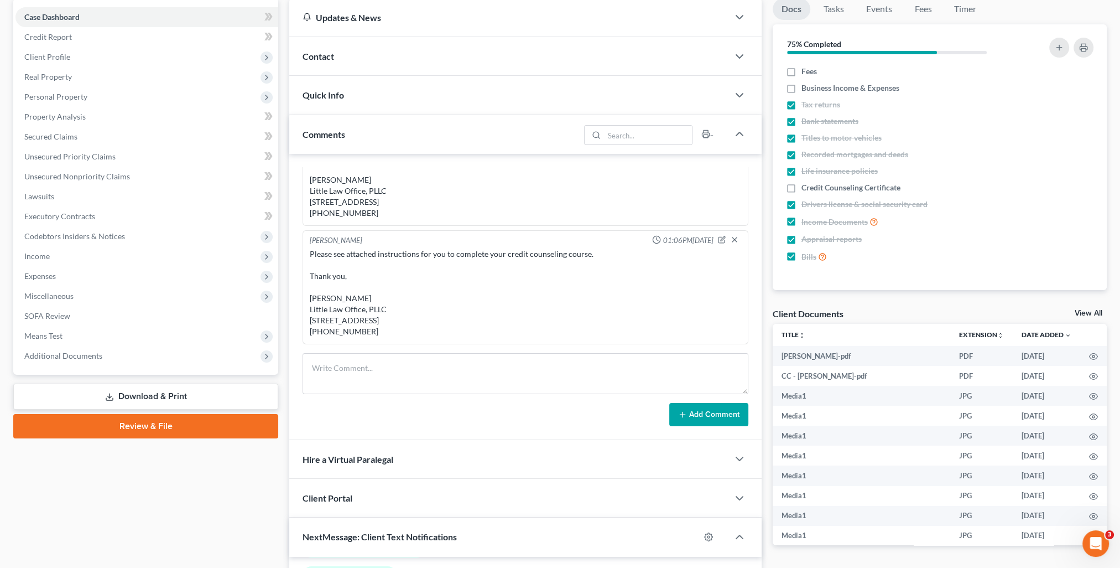
scroll to position [0, 0]
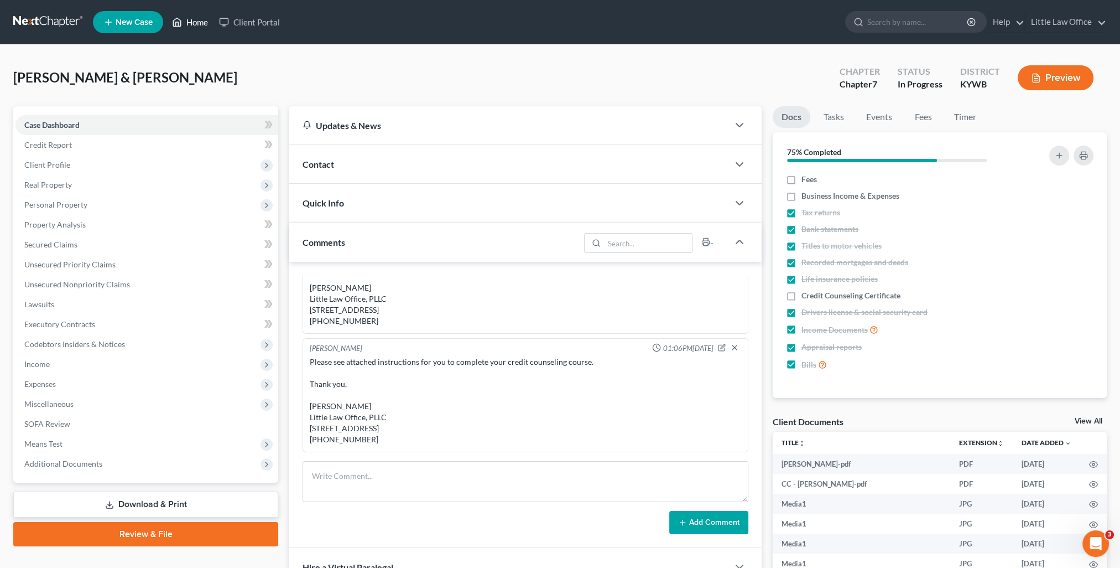
click at [195, 25] on link "Home" at bounding box center [190, 22] width 47 height 20
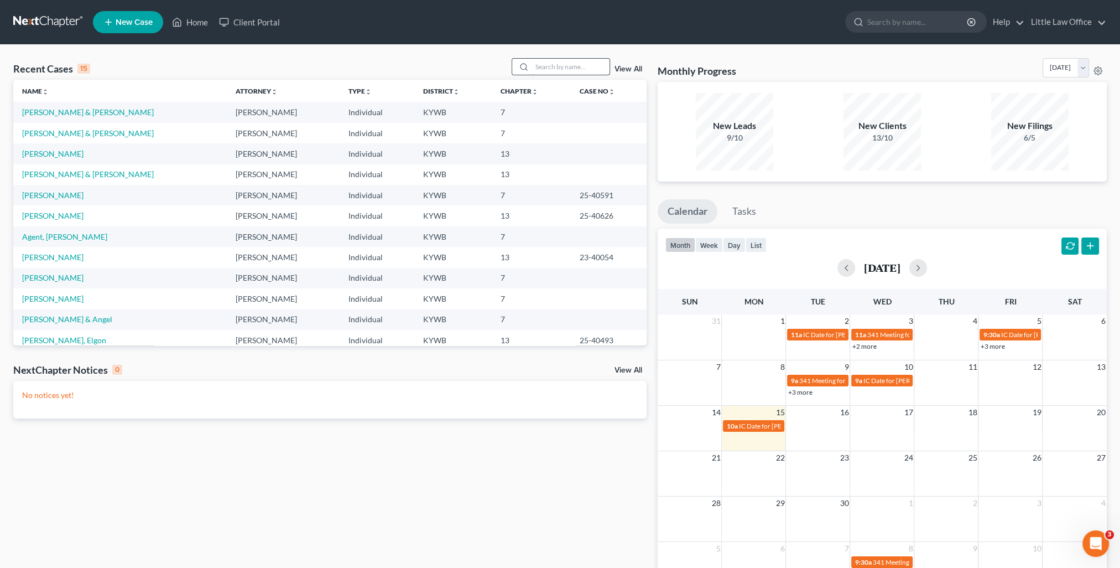
click at [576, 64] on input "search" at bounding box center [570, 67] width 77 height 16
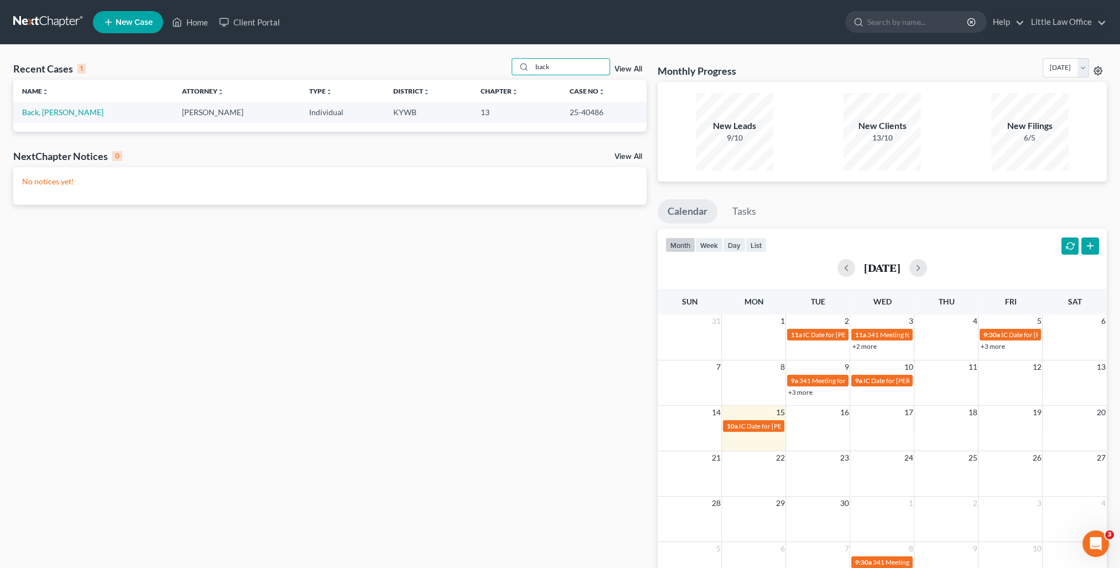
type input "back"
click at [54, 120] on td "Back, Samuel" at bounding box center [93, 112] width 160 height 20
click at [51, 117] on td "Back, Samuel" at bounding box center [93, 112] width 160 height 20
click at [50, 114] on link "Back, Samuel" at bounding box center [62, 111] width 81 height 9
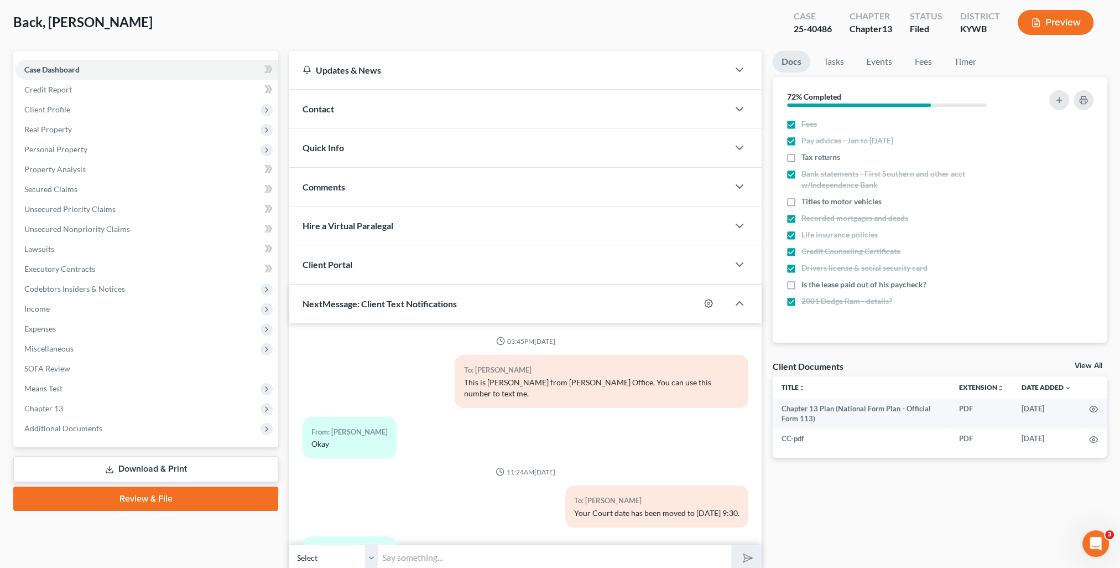
scroll to position [44, 0]
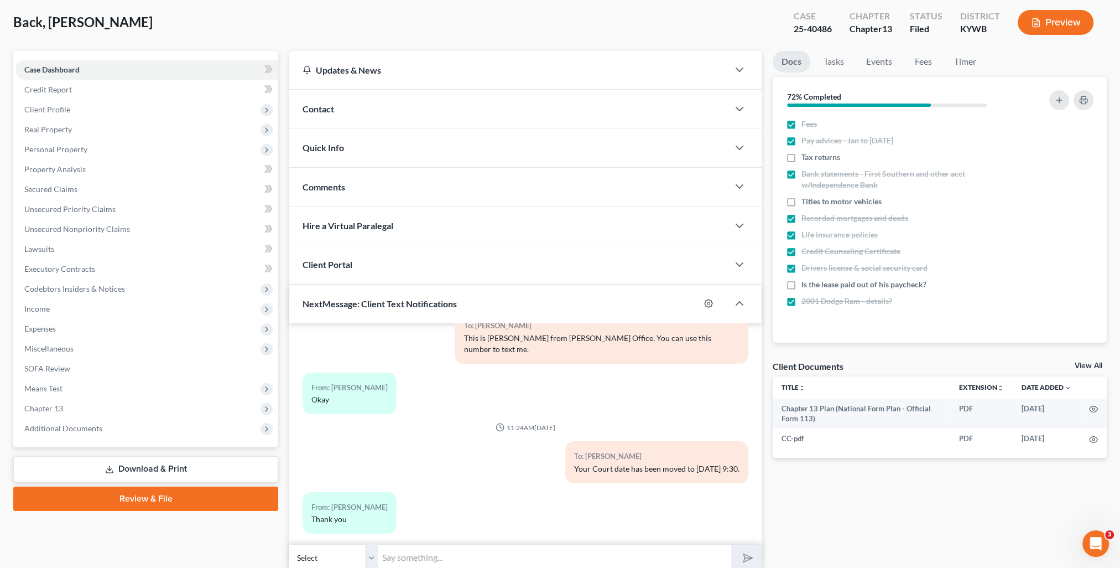
click at [331, 187] on span "Comments" at bounding box center [324, 186] width 43 height 11
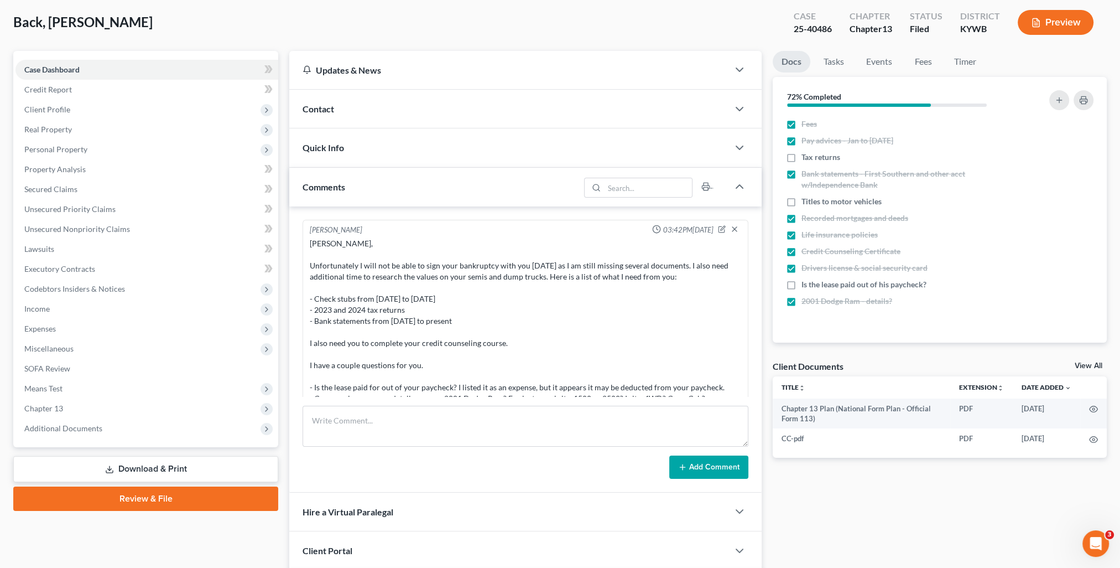
scroll to position [166, 0]
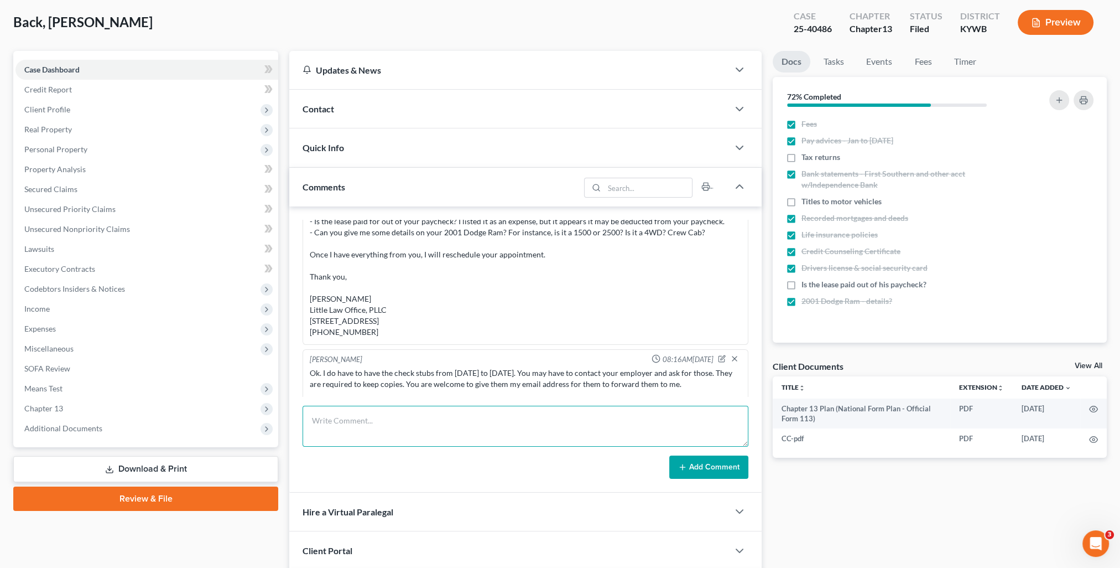
click at [443, 411] on textarea at bounding box center [526, 426] width 446 height 41
type textarea "2024 federal tax form emailed to Trustee"
click at [709, 483] on div "Kristi Fulkerson 03:42PM, 07/14/2025 Samuel, Unfortunately I will not be able t…" at bounding box center [525, 349] width 472 height 286
drag, startPoint x: 705, startPoint y: 474, endPoint x: 917, endPoint y: 374, distance: 234.4
click at [705, 474] on button "Add Comment" at bounding box center [708, 466] width 79 height 23
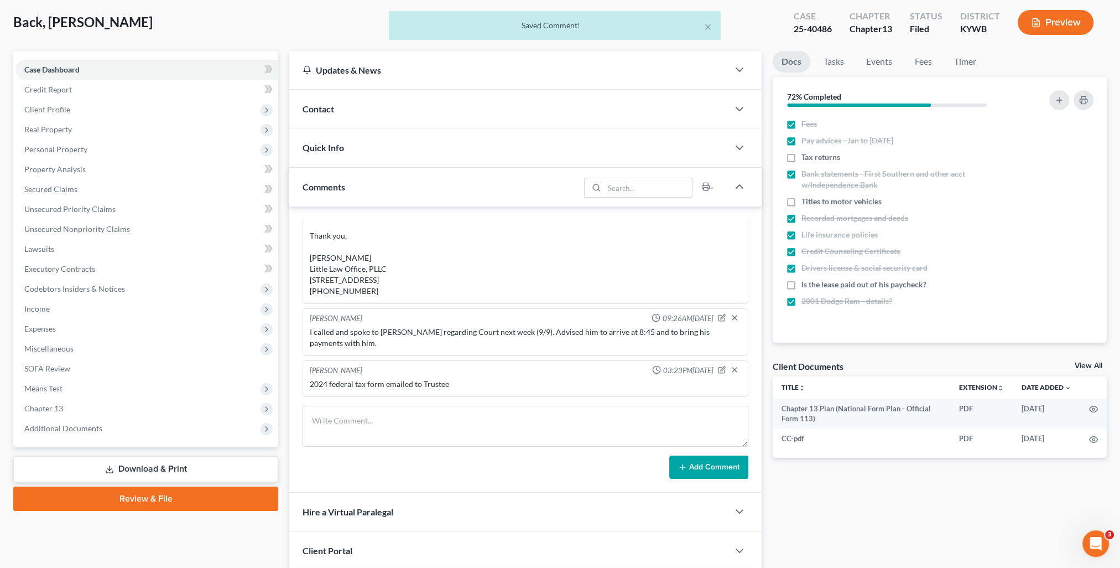
scroll to position [0, 0]
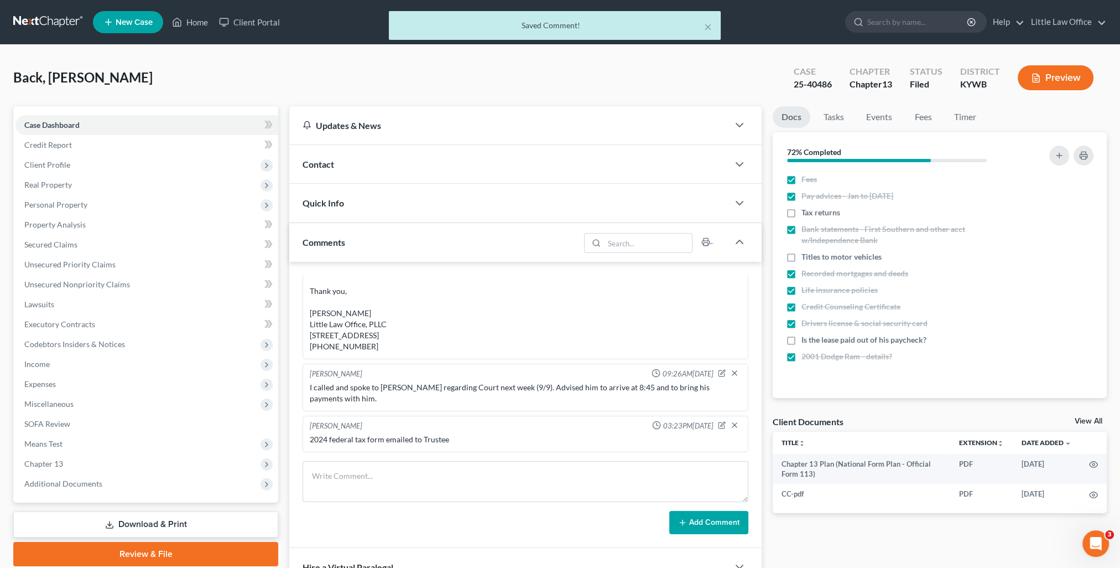
click at [184, 23] on div "× Saved Comment!" at bounding box center [554, 28] width 1120 height 34
click at [706, 32] on button "×" at bounding box center [708, 26] width 8 height 13
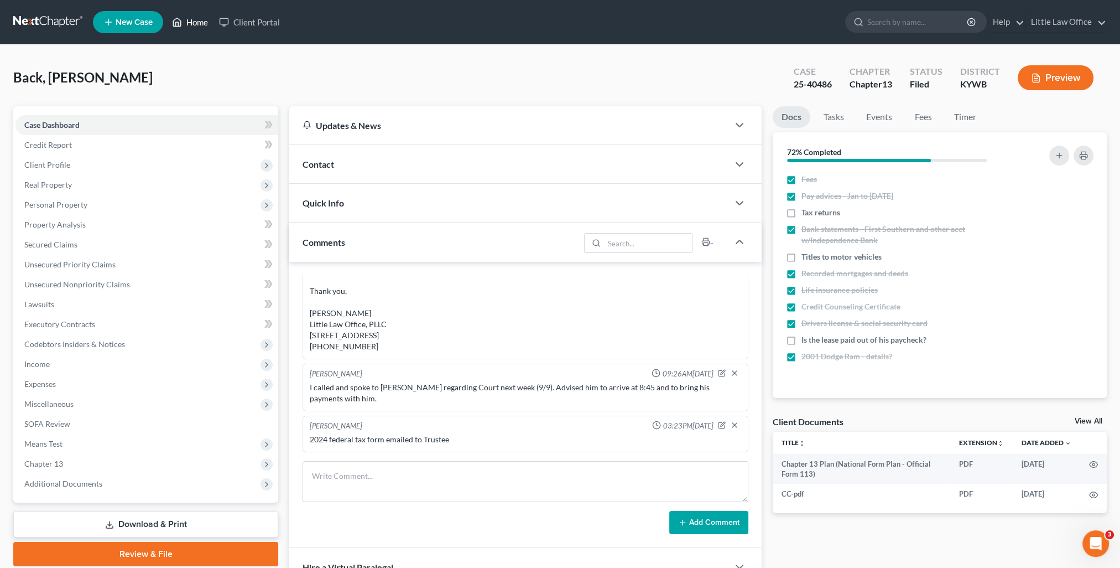
click at [192, 20] on link "Home" at bounding box center [190, 22] width 47 height 20
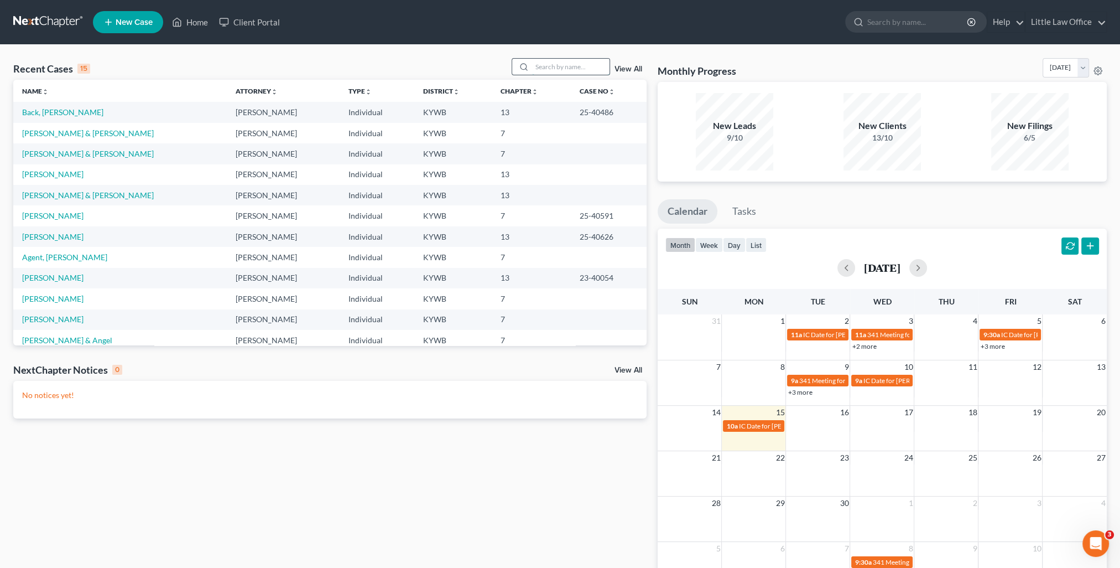
click at [594, 71] on input "search" at bounding box center [570, 67] width 77 height 16
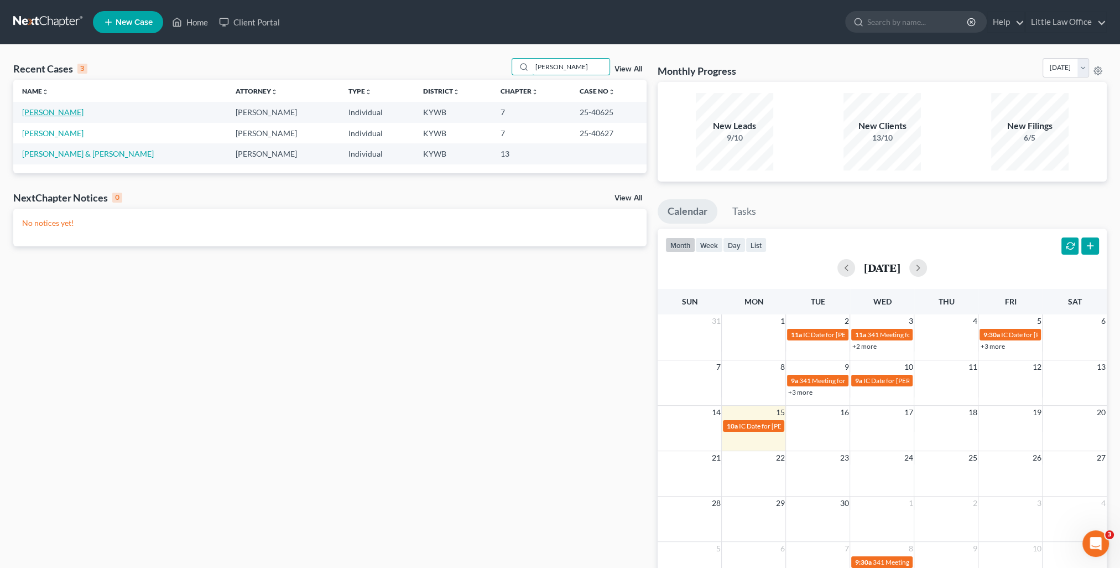
type input "braden"
click at [54, 114] on link "Braden, Rodney" at bounding box center [52, 111] width 61 height 9
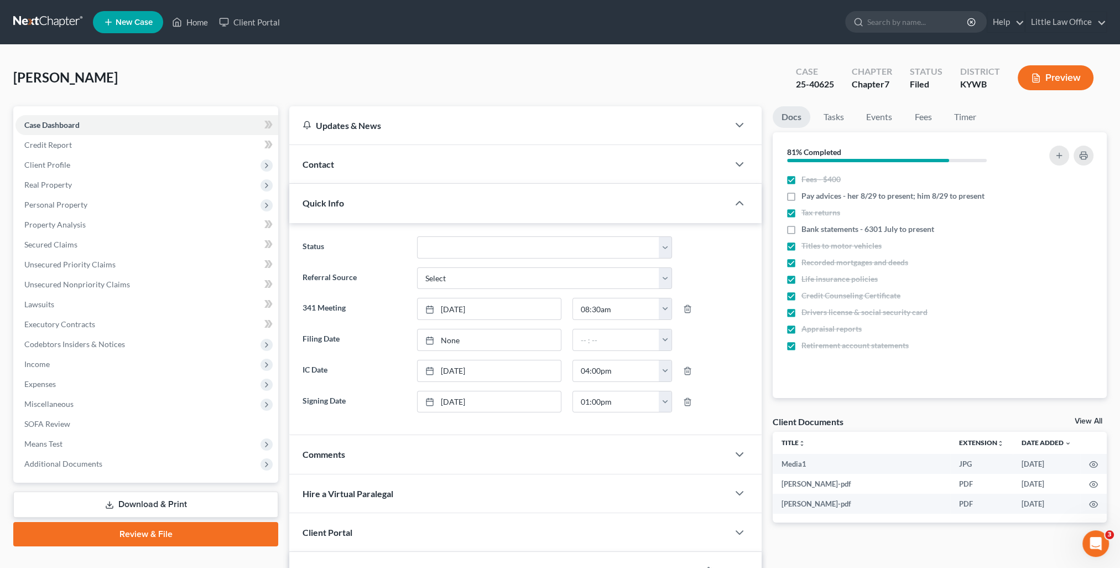
scroll to position [1339, 0]
click at [421, 199] on div "Quick Info" at bounding box center [508, 203] width 439 height 38
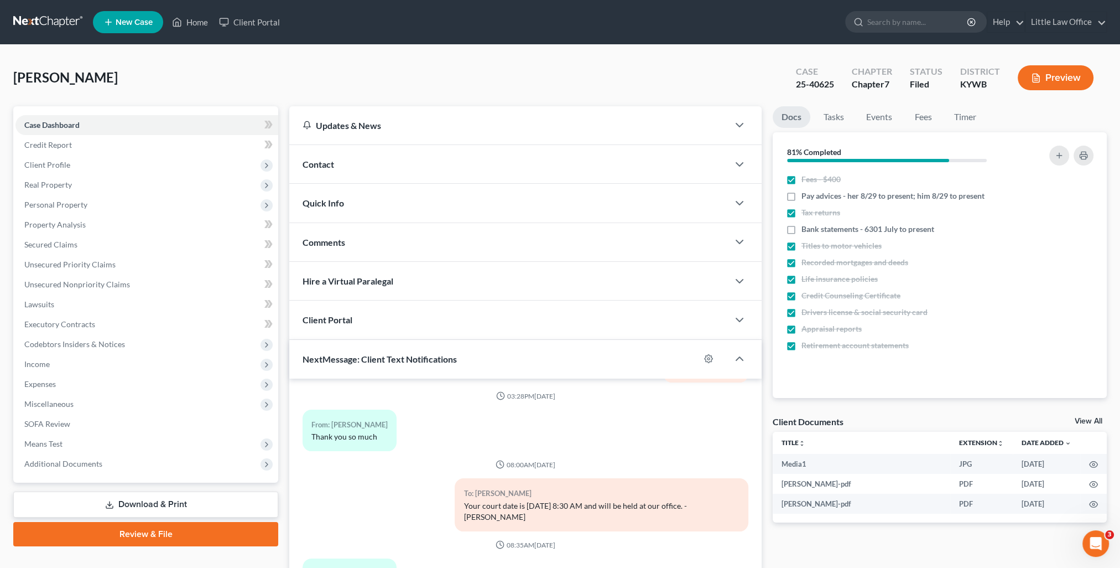
click at [398, 245] on div "Comments" at bounding box center [508, 242] width 439 height 38
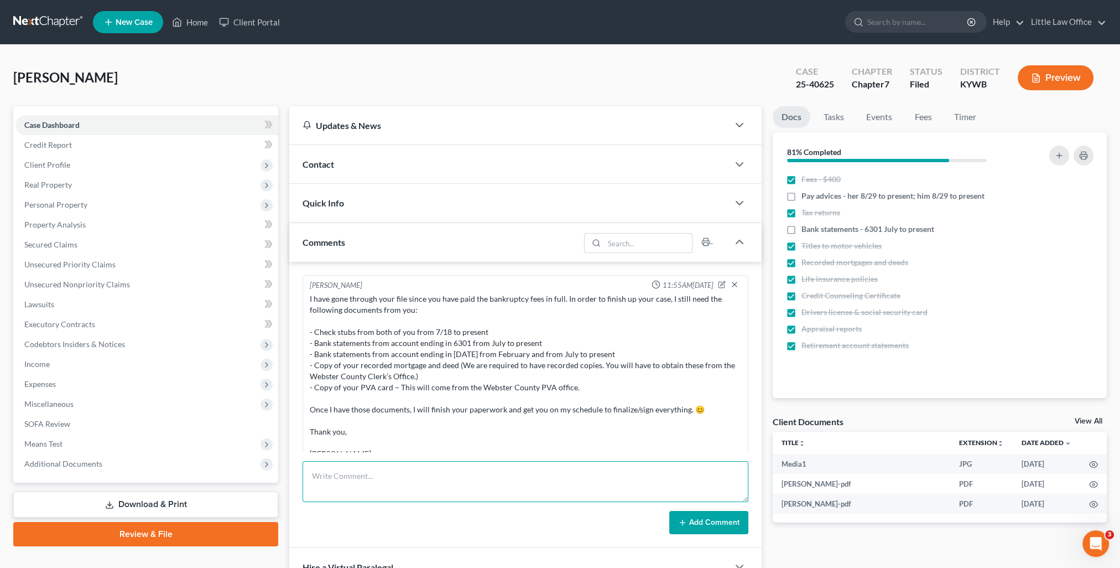
click at [392, 461] on textarea at bounding box center [526, 481] width 446 height 41
type textarea "Documents uploaded to Blue Stylus."
drag, startPoint x: 684, startPoint y: 518, endPoint x: 633, endPoint y: 455, distance: 80.6
click at [684, 518] on icon at bounding box center [682, 522] width 9 height 9
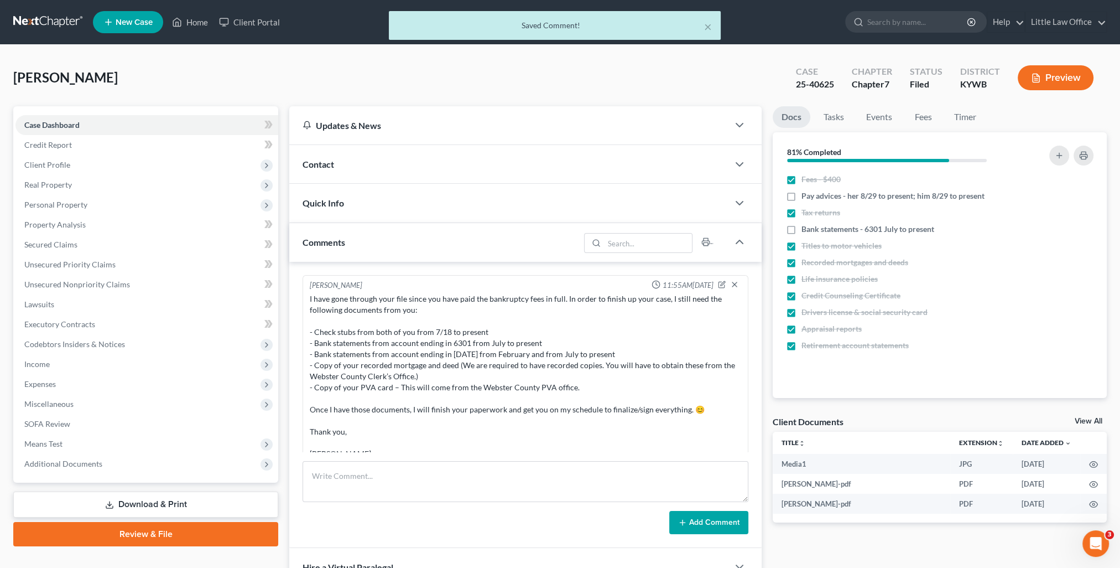
scroll to position [826, 0]
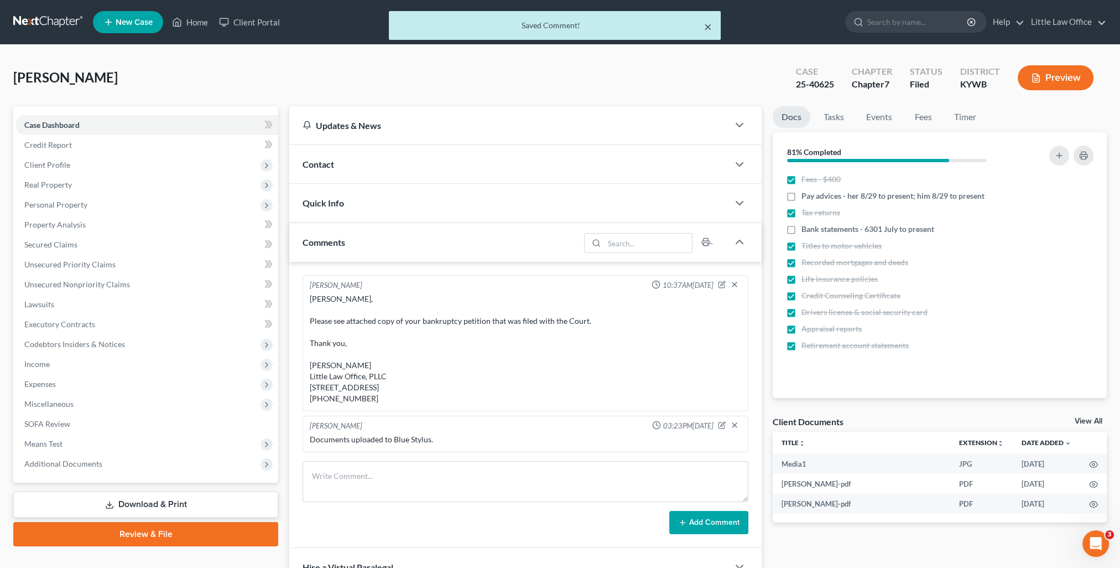
click at [708, 29] on button "×" at bounding box center [708, 26] width 8 height 13
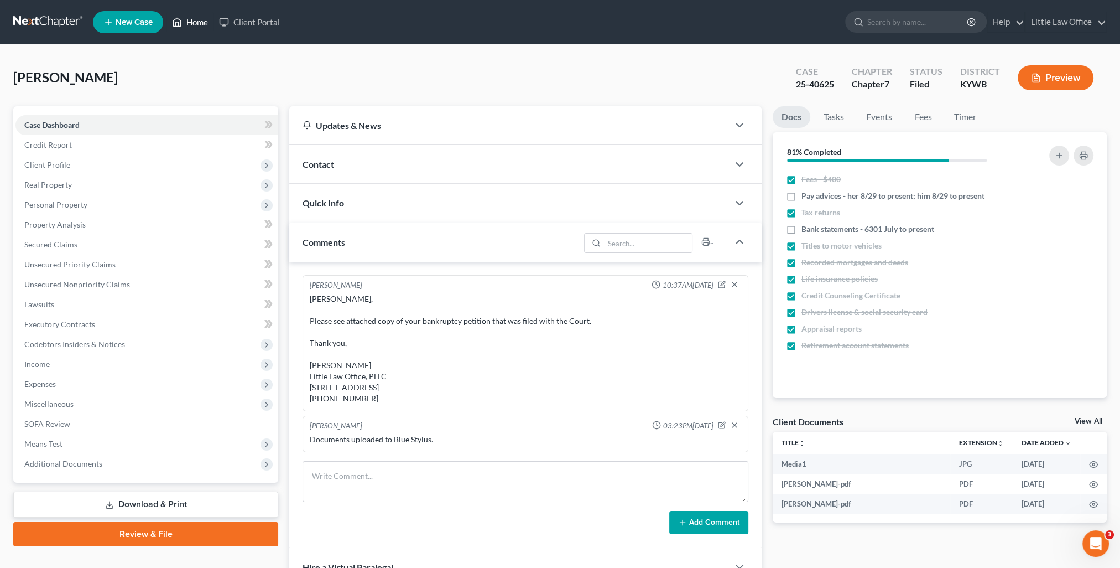
click at [174, 24] on icon at bounding box center [178, 22] width 8 height 8
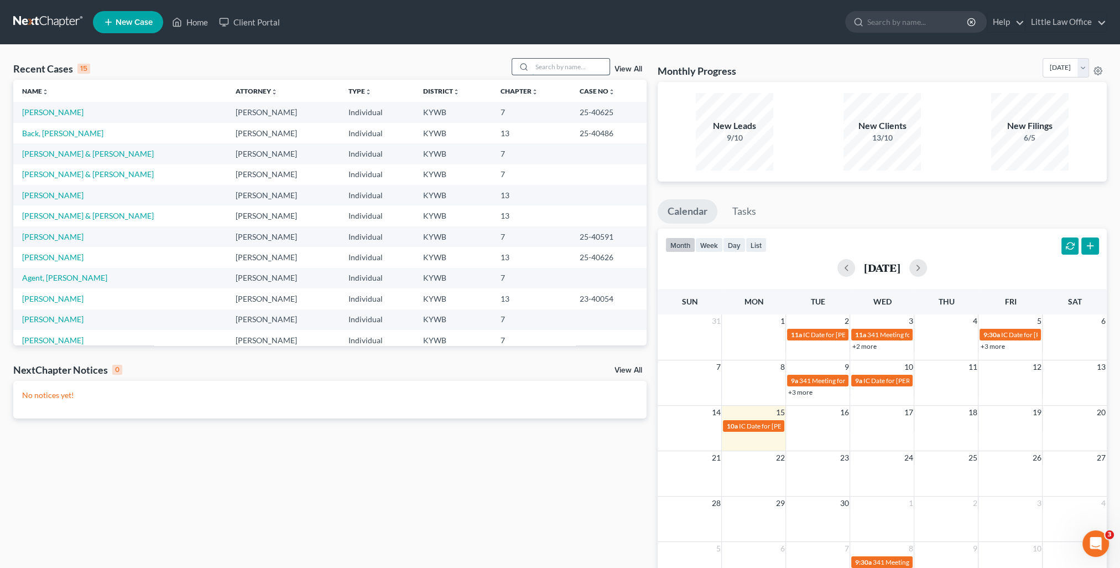
click at [586, 60] on input "search" at bounding box center [570, 67] width 77 height 16
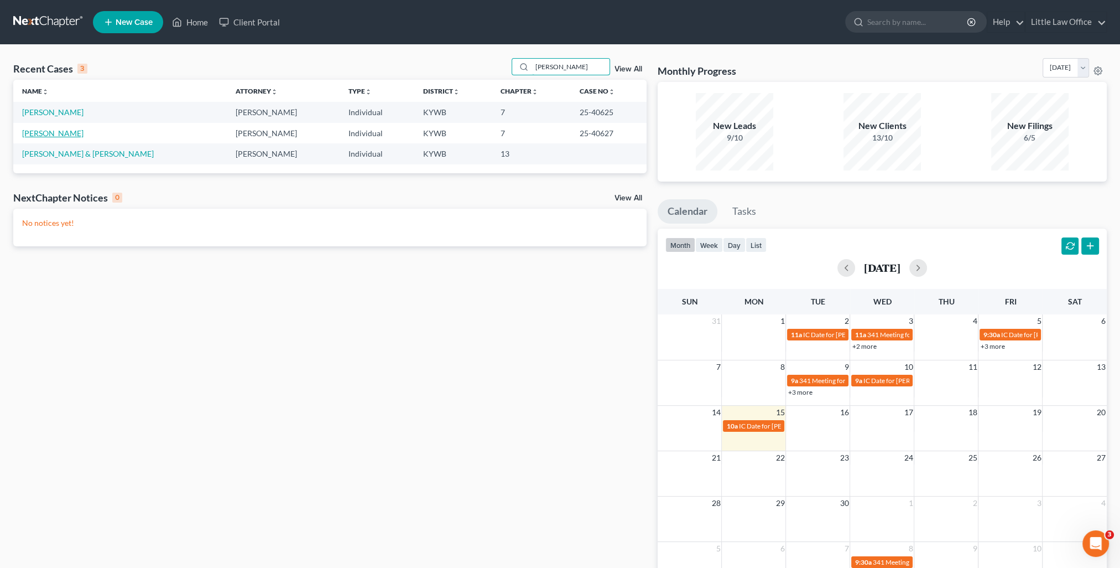
type input "braden"
click at [54, 135] on link "Braden, Donna" at bounding box center [52, 132] width 61 height 9
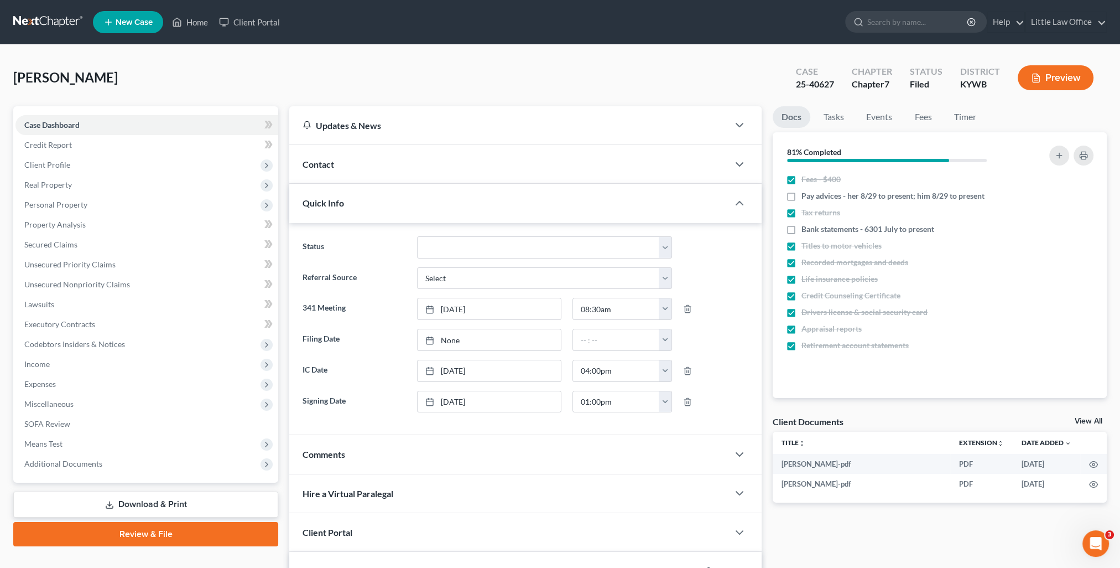
scroll to position [642, 0]
click at [394, 214] on div "Quick Info" at bounding box center [508, 203] width 439 height 38
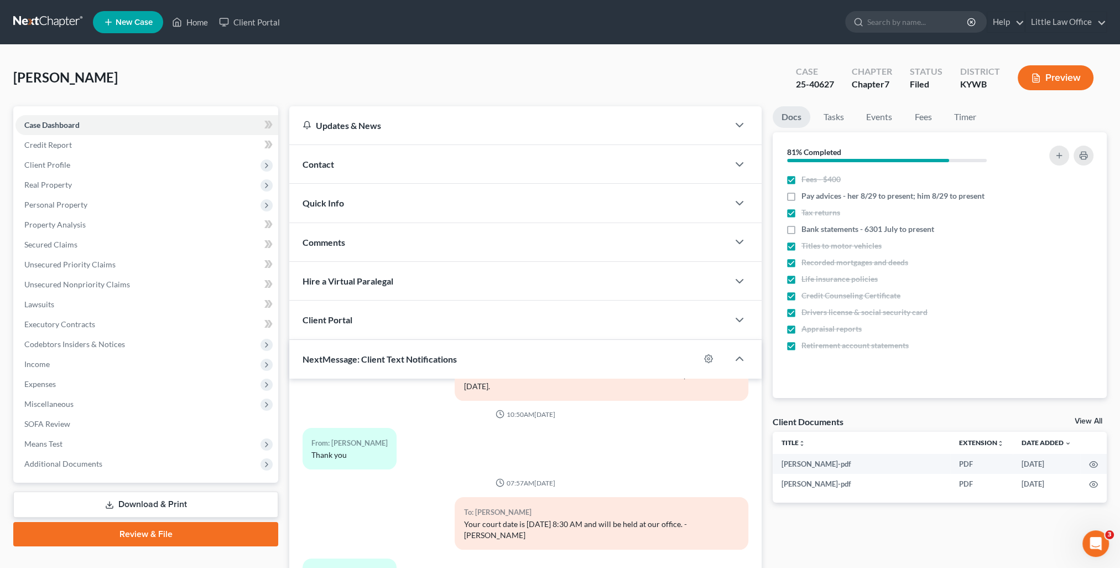
click at [372, 240] on div "Comments" at bounding box center [508, 242] width 439 height 38
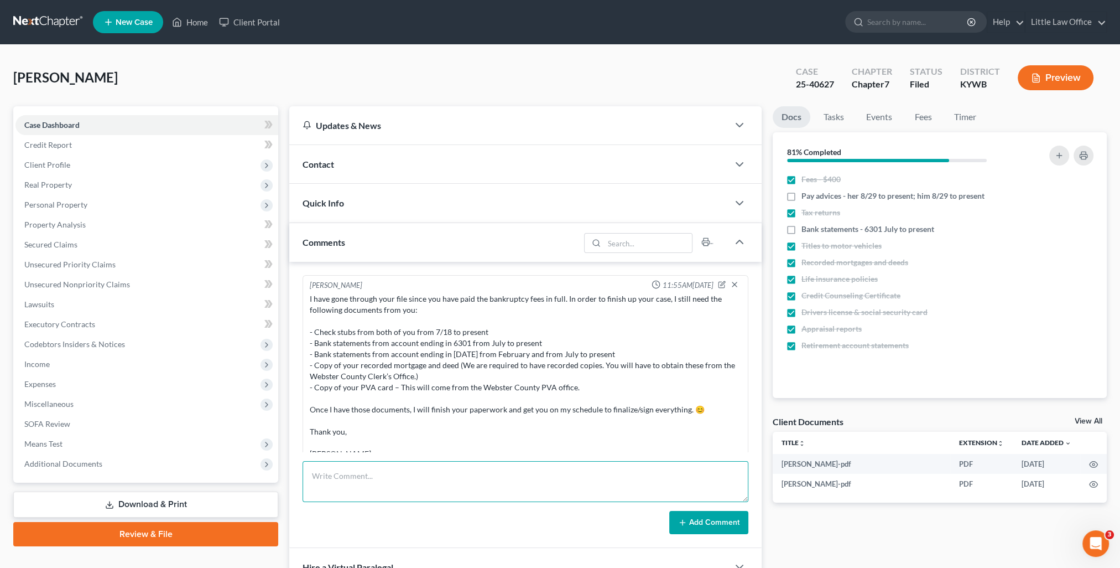
click at [425, 497] on textarea at bounding box center [526, 481] width 446 height 41
paste textarea "Documents uploaded to Blue Stylus."
type textarea "Documents uploaded to Blue Stylus."
click at [715, 518] on button "Add Comment" at bounding box center [708, 522] width 79 height 23
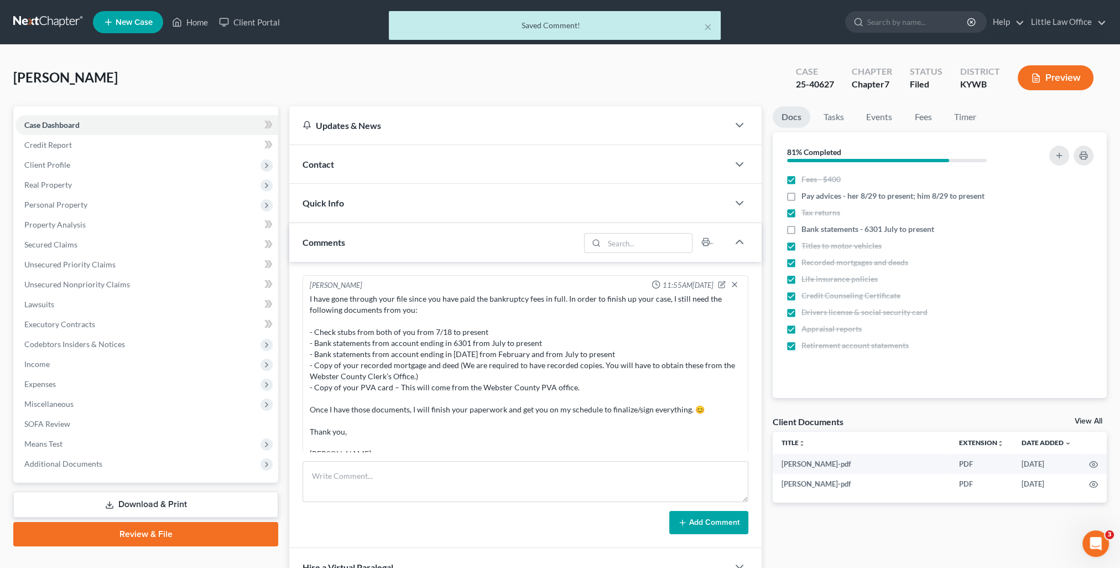
scroll to position [664, 0]
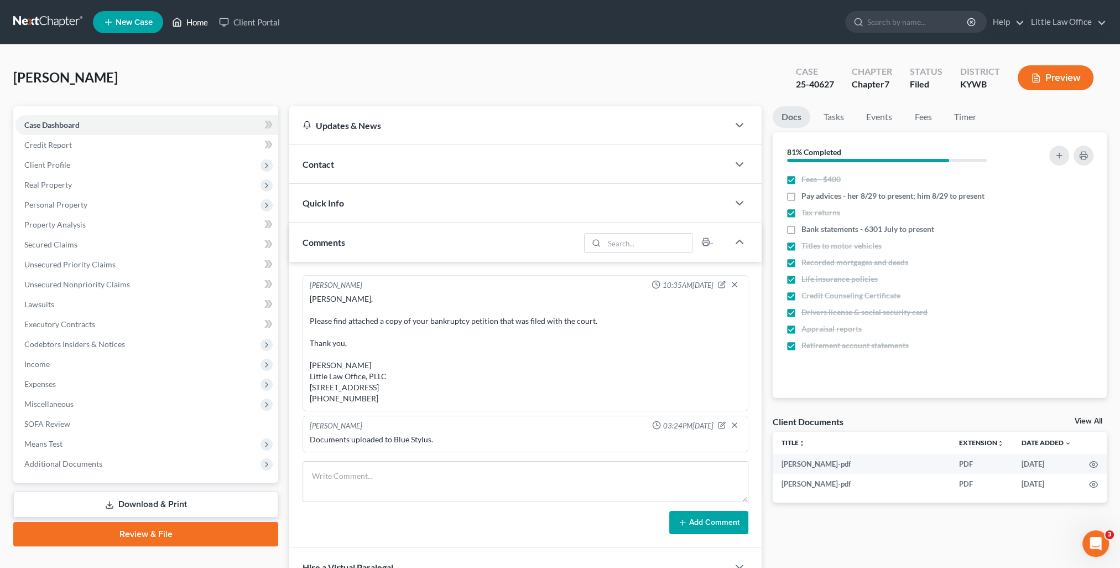
click at [190, 28] on link "Home" at bounding box center [190, 22] width 47 height 20
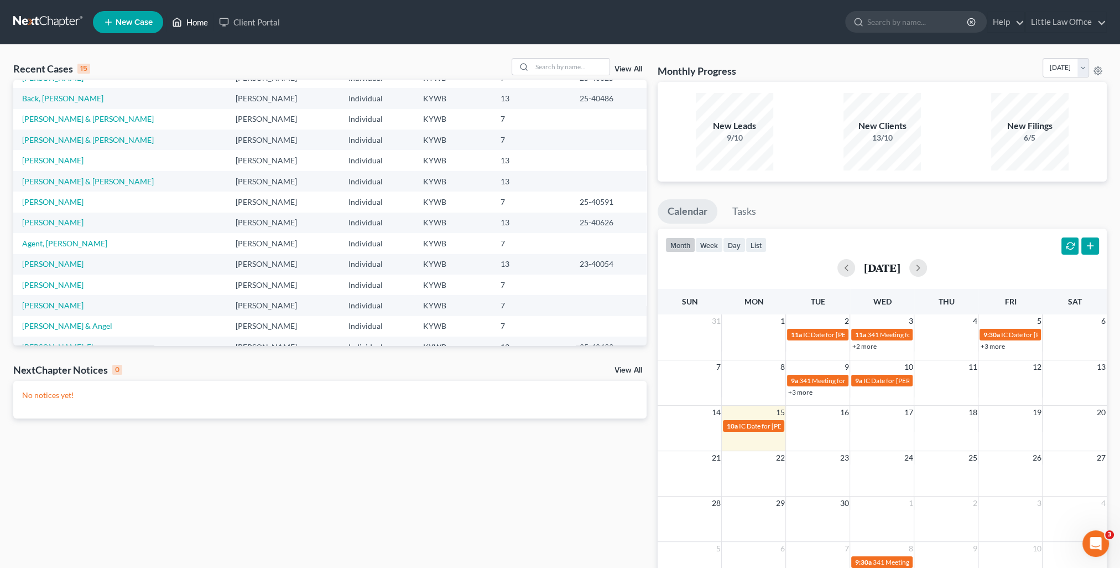
scroll to position [76, 0]
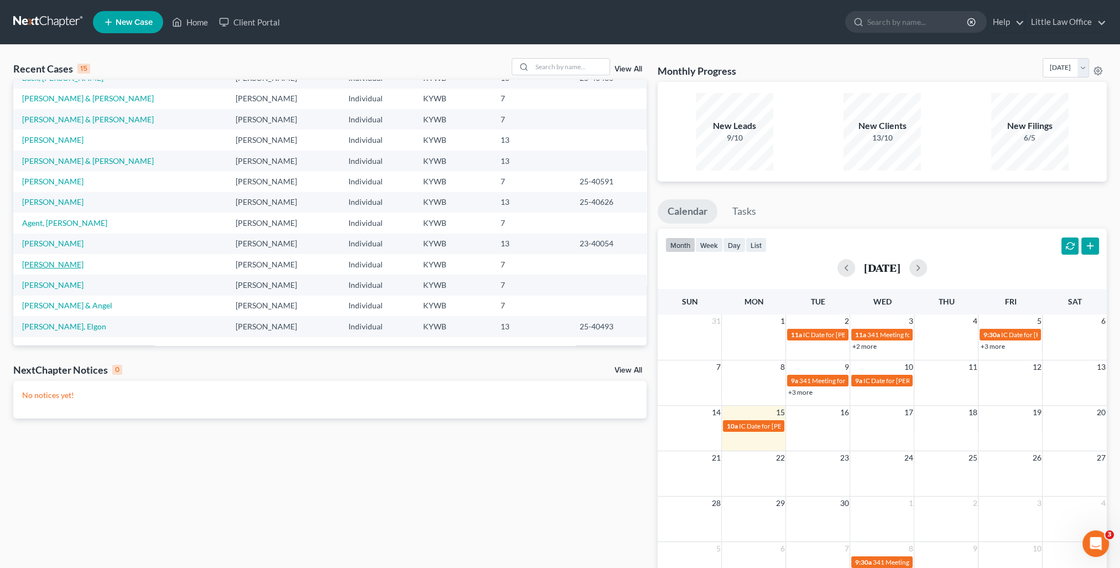
click at [41, 268] on link "Travis, Todd" at bounding box center [52, 263] width 61 height 9
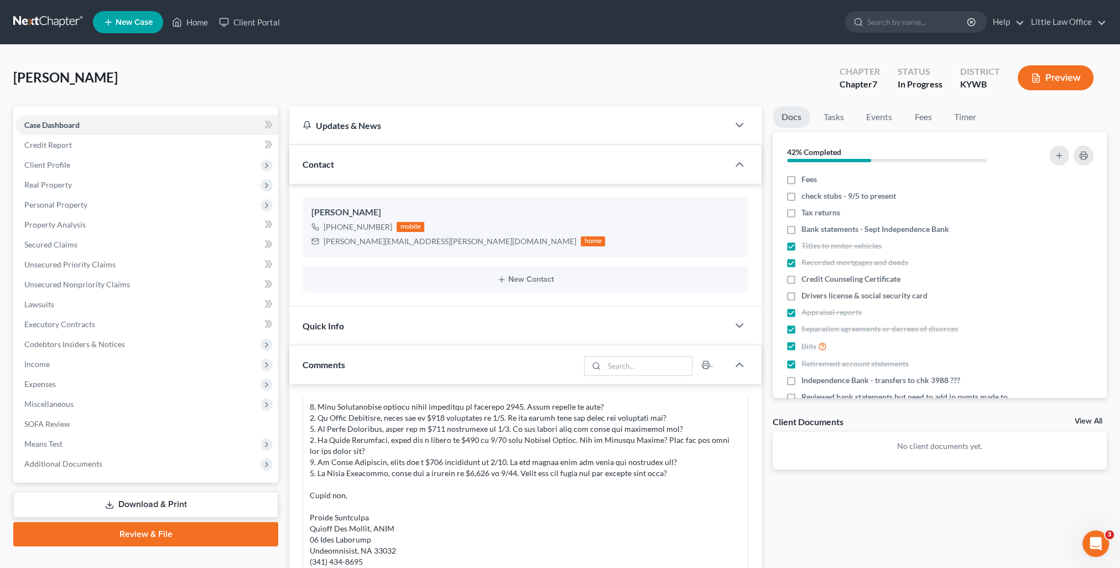
scroll to position [142, 0]
click at [379, 156] on div "Contact" at bounding box center [508, 164] width 439 height 38
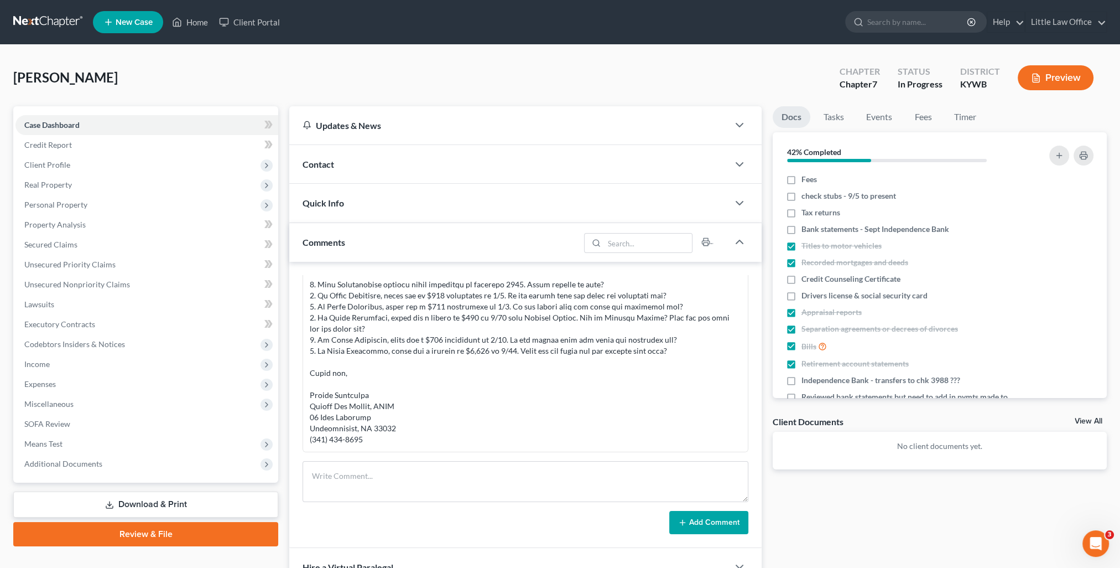
click at [394, 243] on div "Comments" at bounding box center [434, 242] width 290 height 38
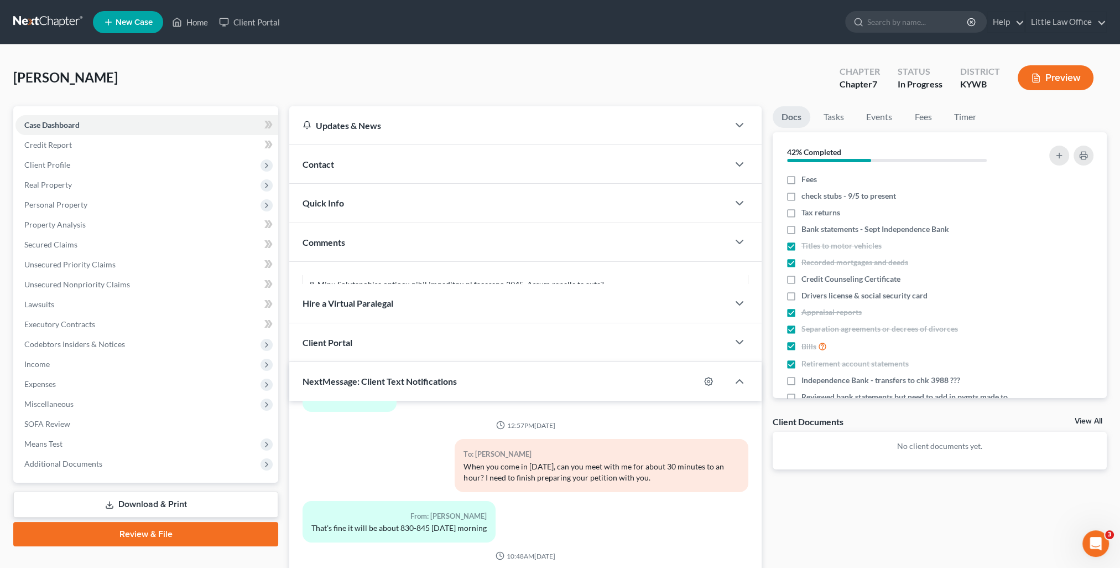
scroll to position [99, 0]
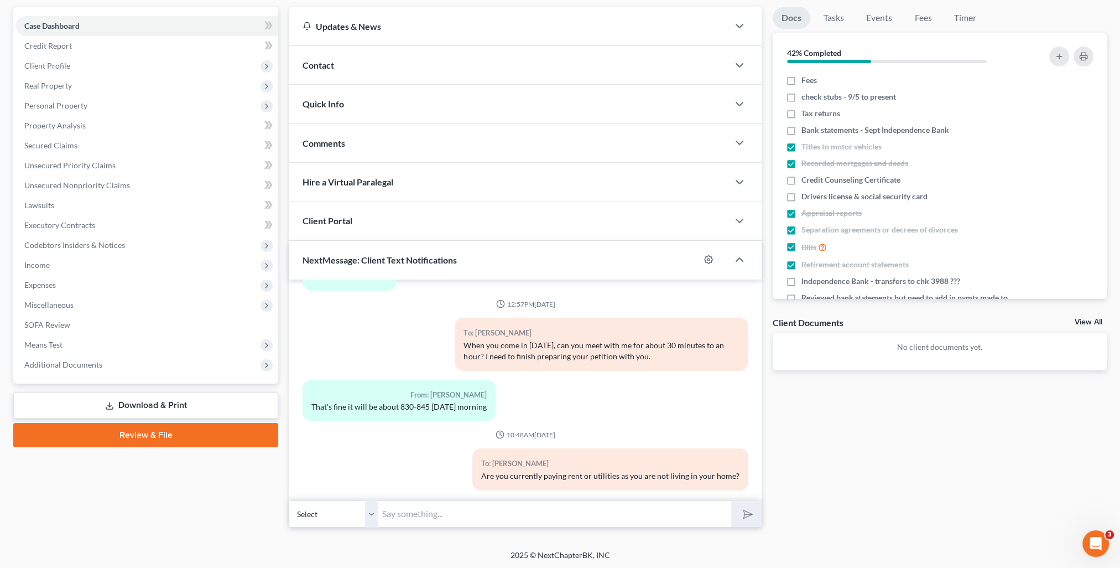
click at [976, 432] on div "Docs Tasks Events Fees Timer 42% Completed Nothing here yet! Fees check stubs -…" at bounding box center [939, 267] width 345 height 520
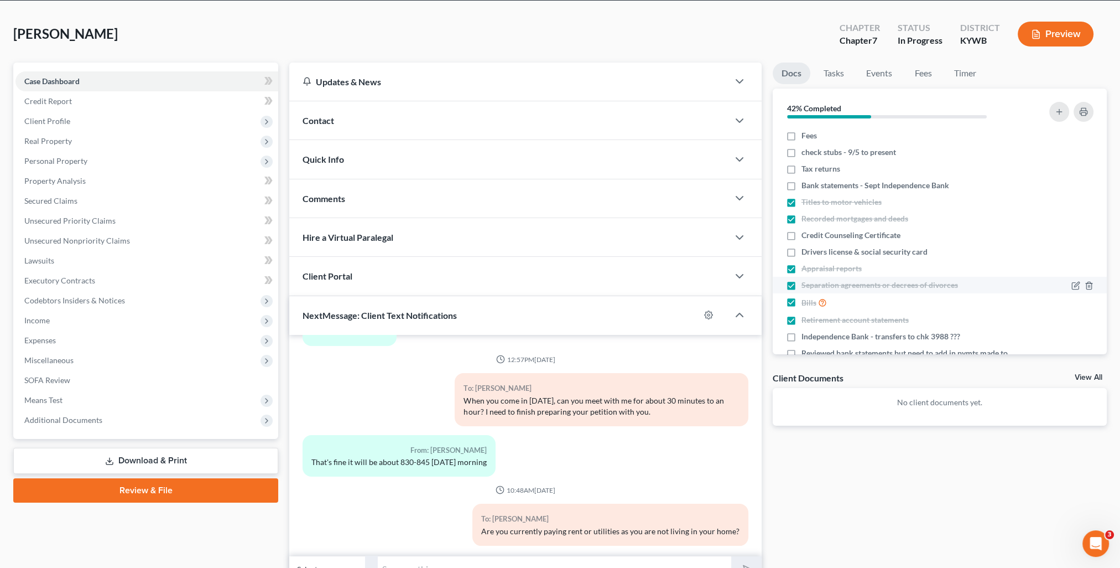
scroll to position [0, 0]
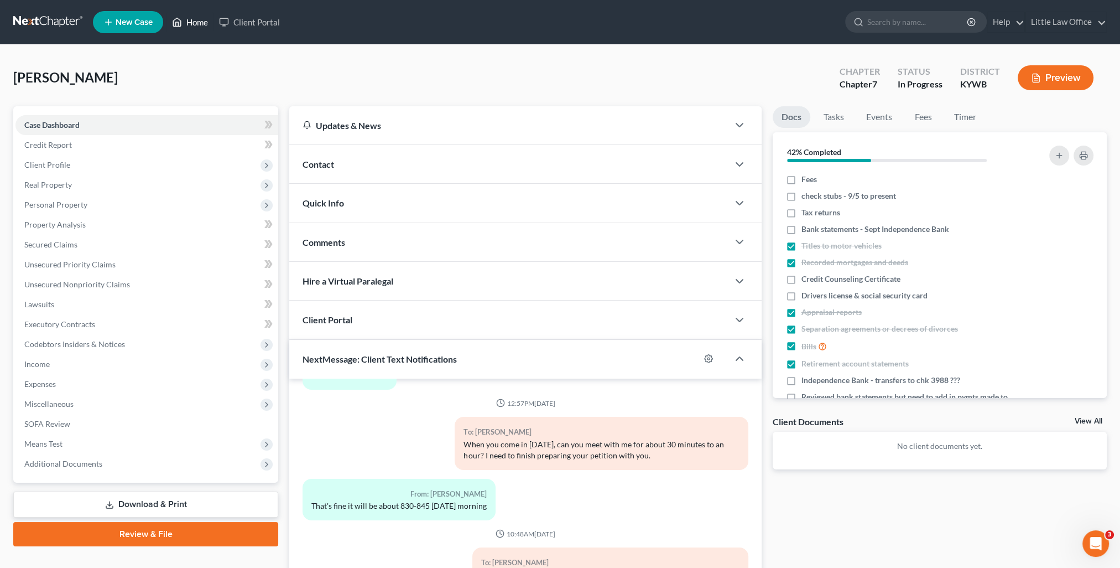
click at [191, 25] on link "Home" at bounding box center [190, 22] width 47 height 20
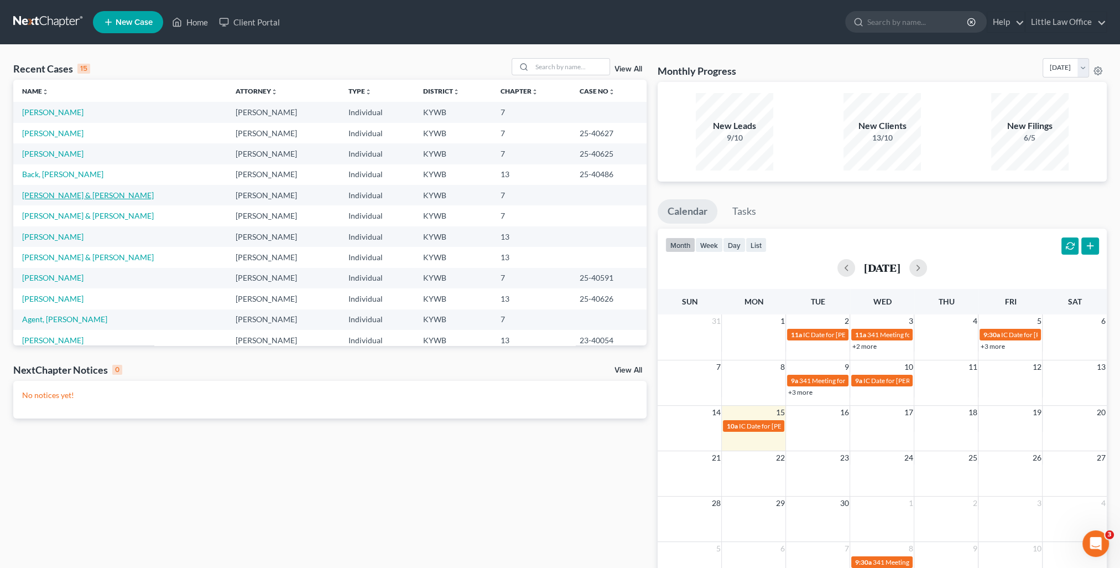
click at [56, 196] on link "Hoeft, Harrison & Jennifer" at bounding box center [88, 194] width 132 height 9
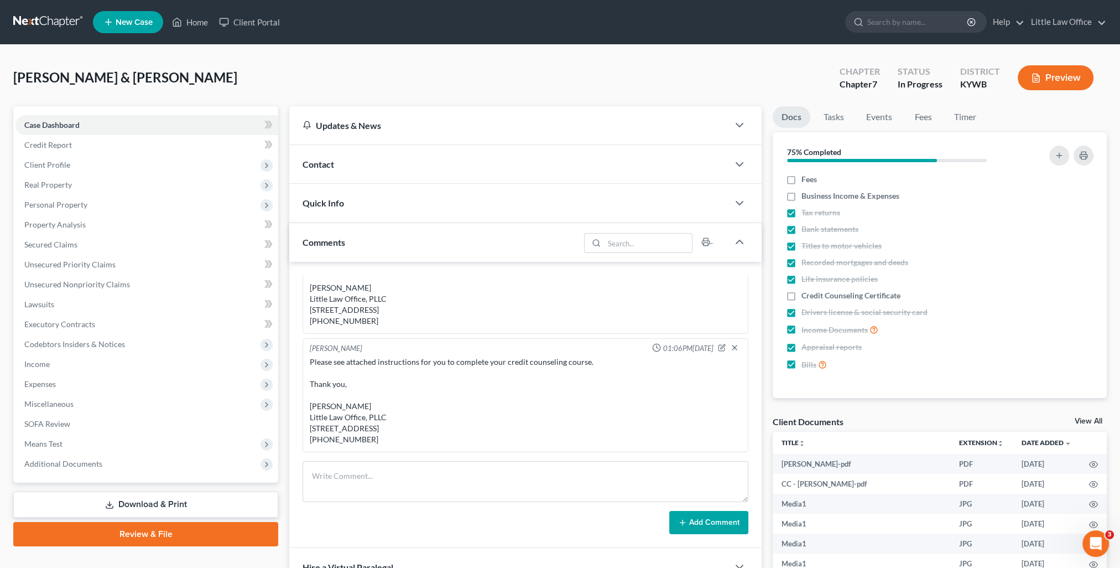
scroll to position [5192, 0]
click at [399, 239] on div "Comments" at bounding box center [434, 242] width 290 height 38
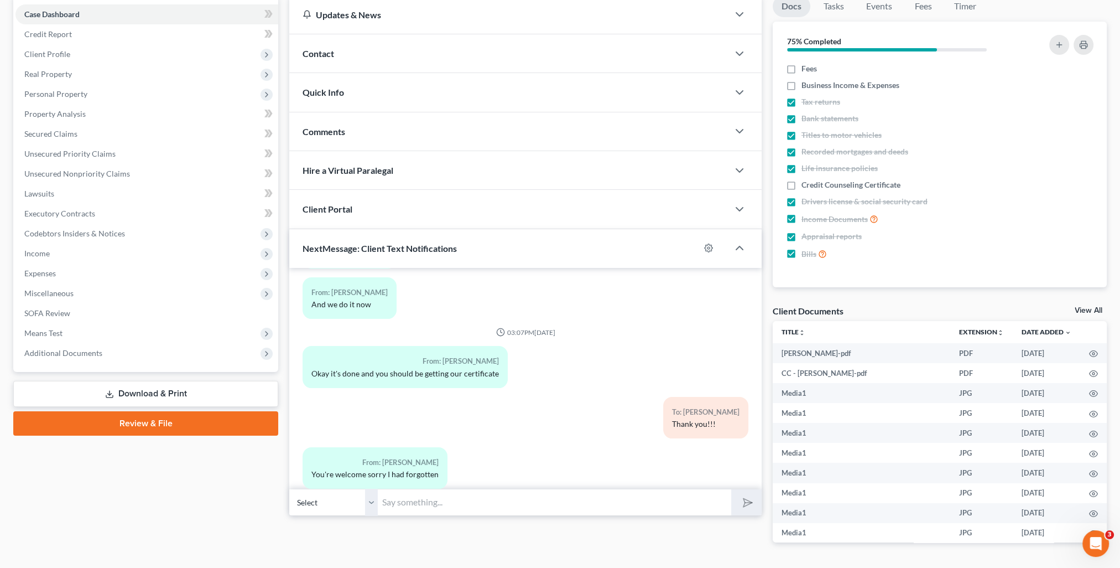
scroll to position [144, 0]
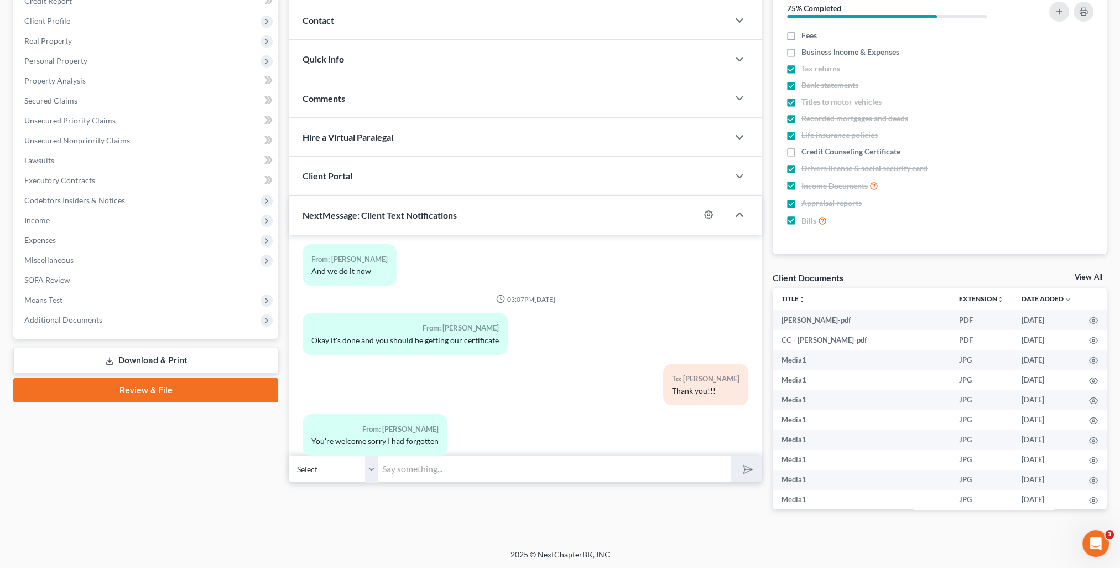
click at [463, 468] on input "text" at bounding box center [555, 468] width 354 height 27
type input "No worries!!"
click at [367, 469] on select "Select +1 (270) 608-4030 - Jennifer Hoeft +1 (270) 608-4077 - Harrison Hoeft" at bounding box center [333, 468] width 89 height 27
click at [289, 455] on select "Select +1 (270) 608-4030 - Jennifer Hoeft +1 (270) 608-4077 - Harrison Hoeft" at bounding box center [333, 468] width 89 height 27
click at [751, 475] on button "submit" at bounding box center [746, 469] width 30 height 26
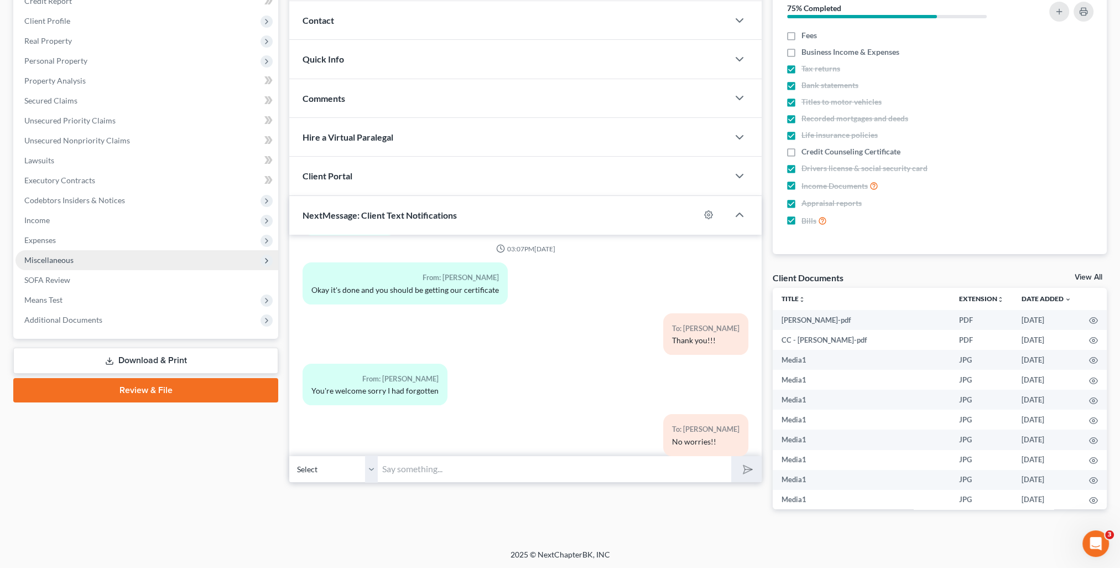
scroll to position [0, 0]
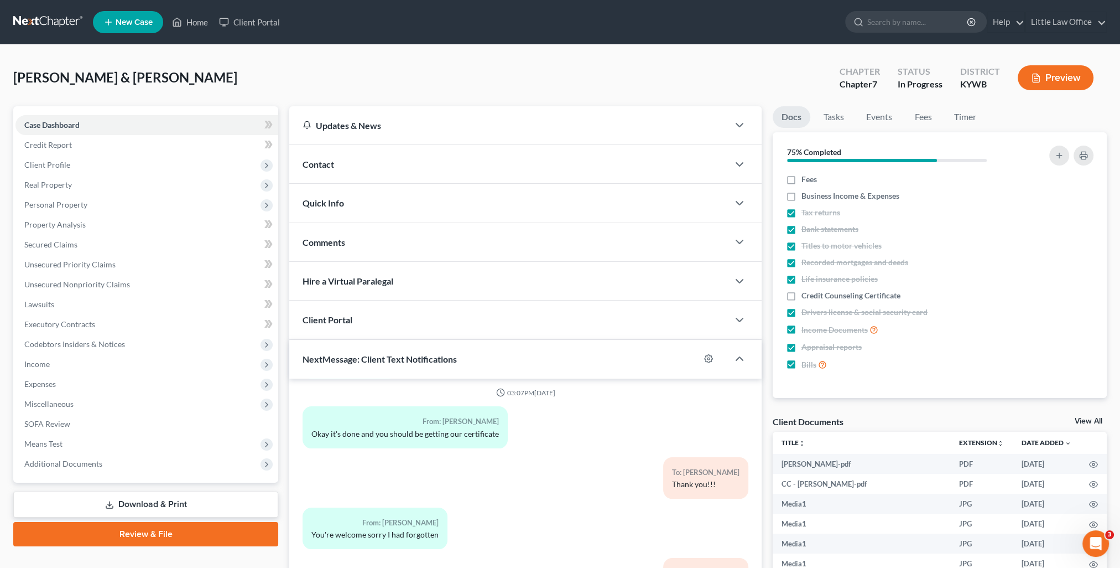
click at [196, 32] on ul "New Case Home Client Portal - No Result - See all results Or Press Enter... Hel…" at bounding box center [600, 22] width 1014 height 29
click at [199, 24] on link "Home" at bounding box center [190, 22] width 47 height 20
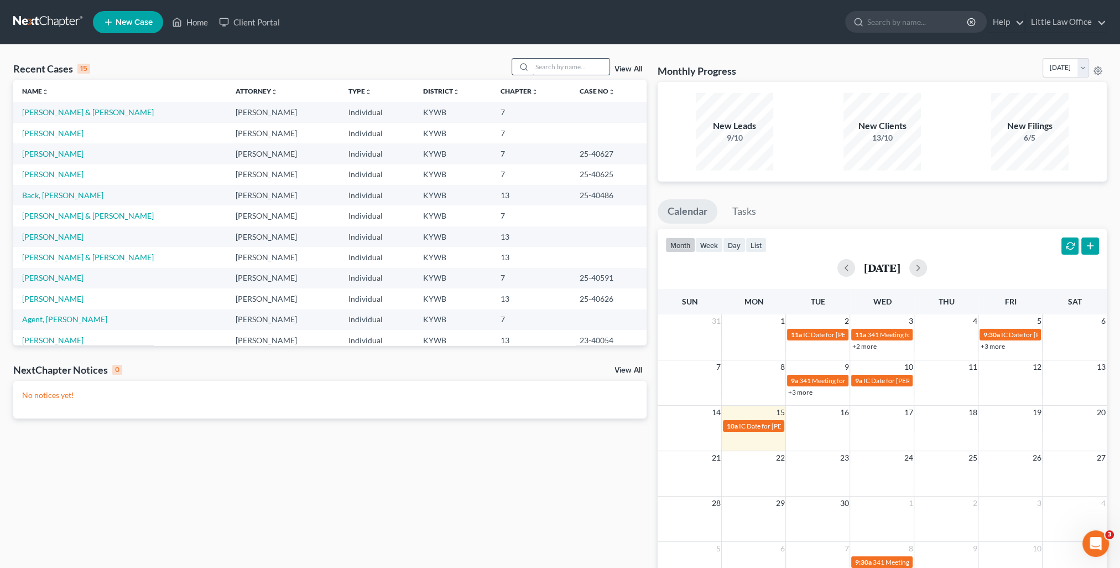
click at [542, 67] on input "search" at bounding box center [570, 67] width 77 height 16
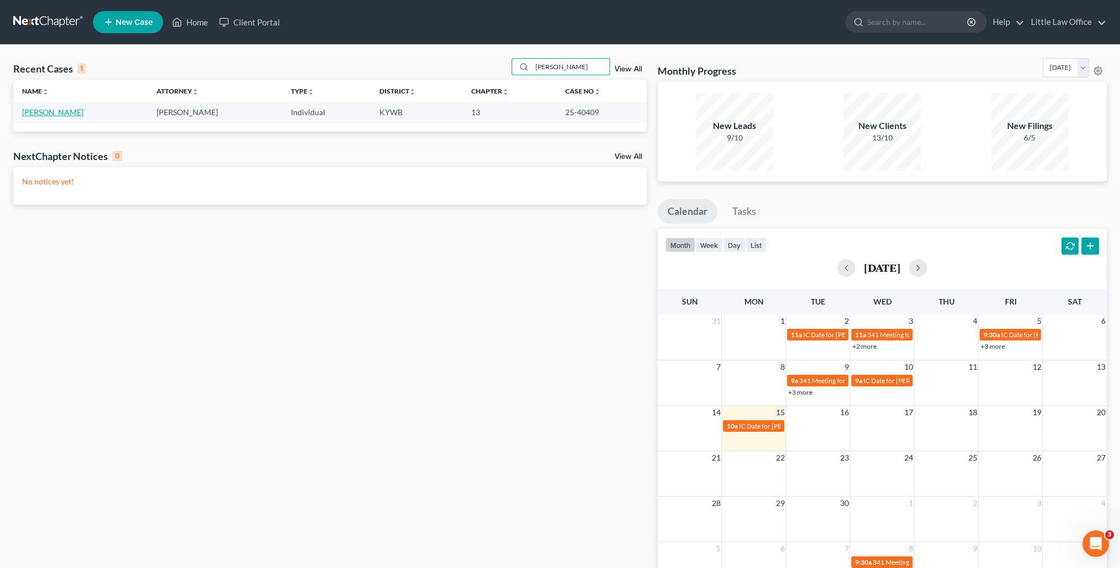
type input "mcgregor"
click at [73, 113] on link "McGregor, Melissa" at bounding box center [52, 111] width 61 height 9
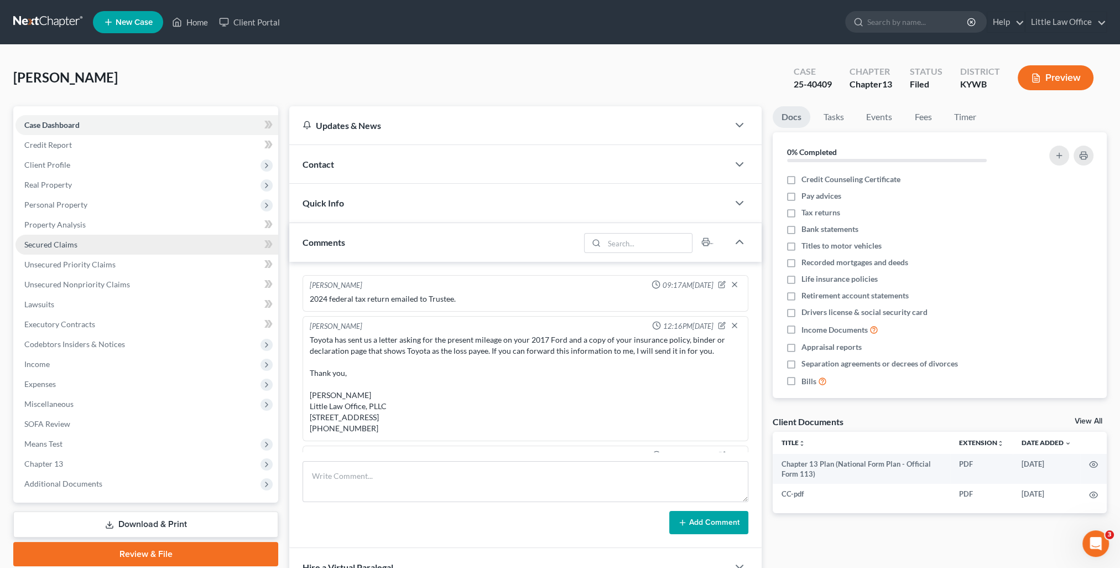
scroll to position [1384, 0]
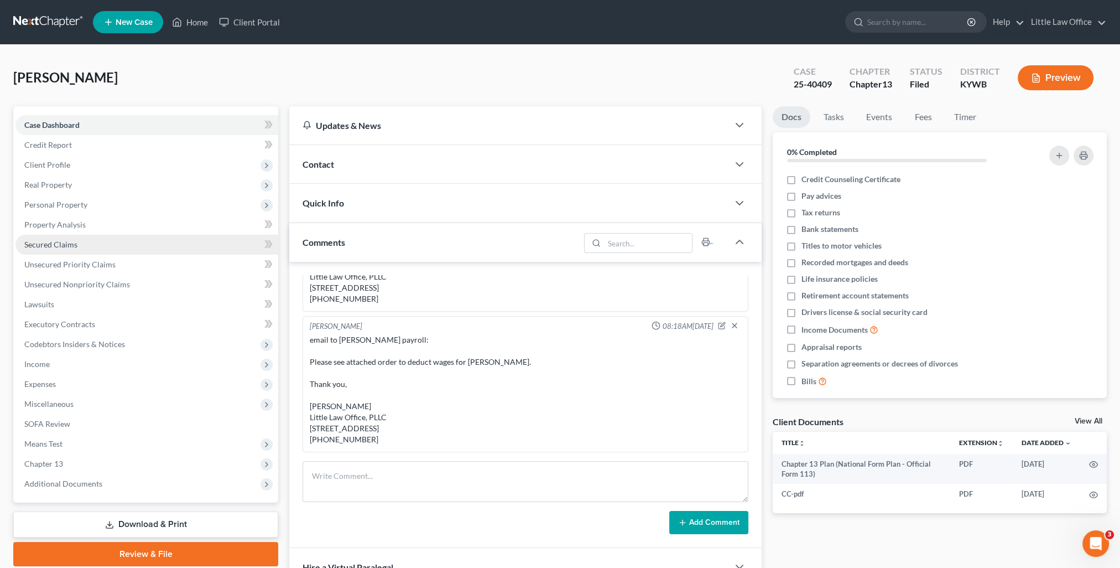
click at [69, 243] on span "Secured Claims" at bounding box center [50, 244] width 53 height 9
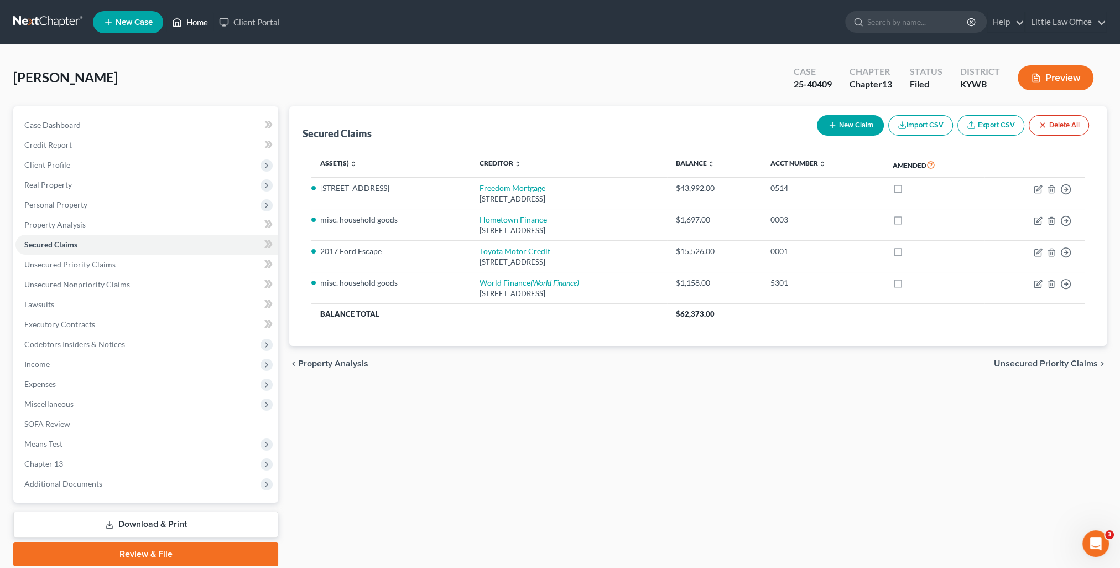
click at [188, 20] on link "Home" at bounding box center [190, 22] width 47 height 20
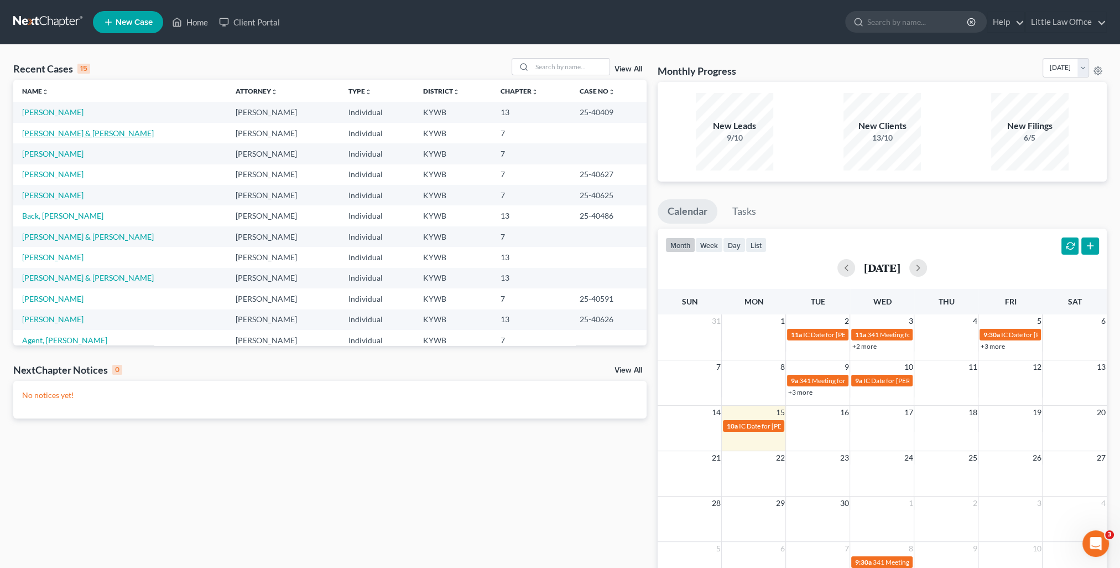
click at [53, 133] on link "Hoeft, Harrison & Jennifer" at bounding box center [88, 132] width 132 height 9
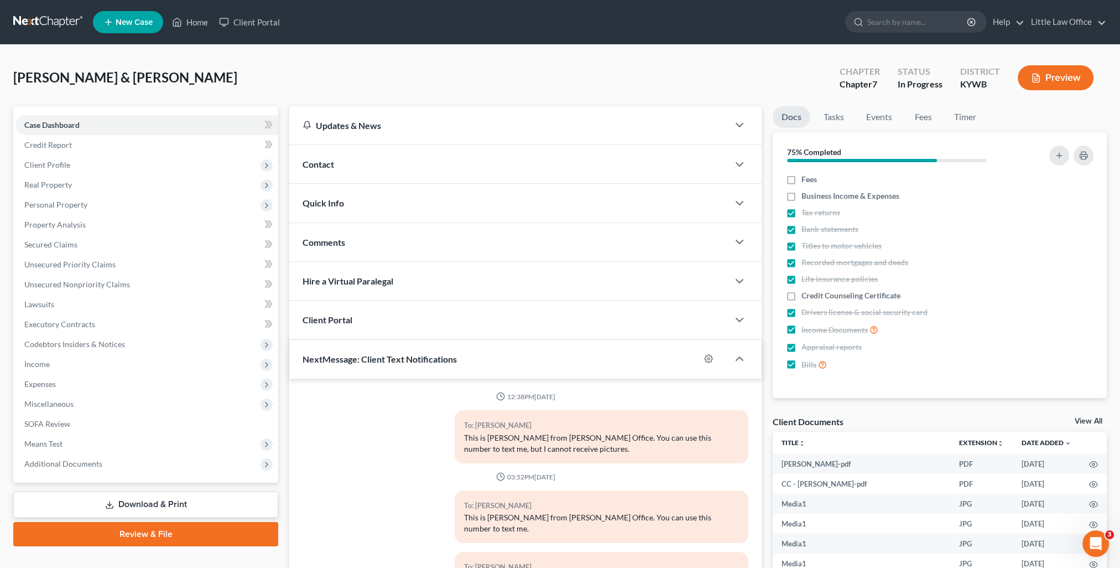
scroll to position [5242, 0]
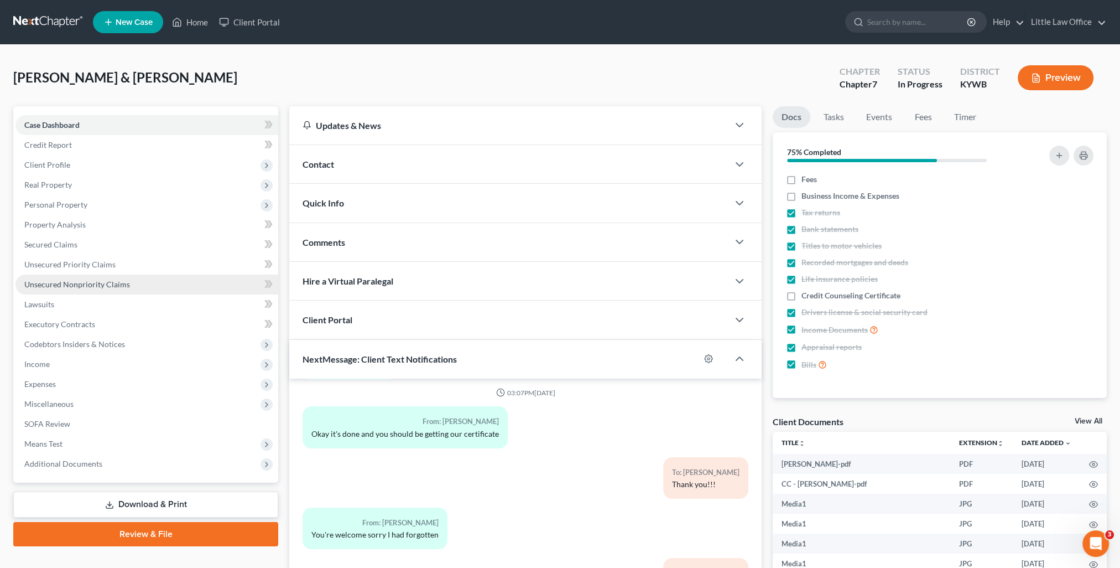
click at [136, 288] on link "Unsecured Nonpriority Claims" at bounding box center [146, 284] width 263 height 20
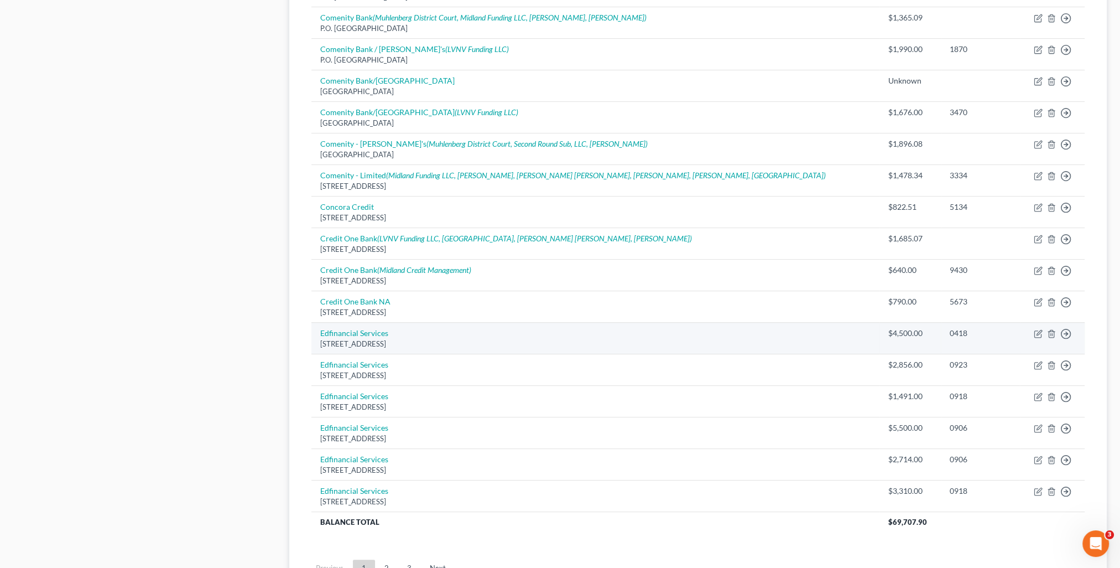
scroll to position [664, 0]
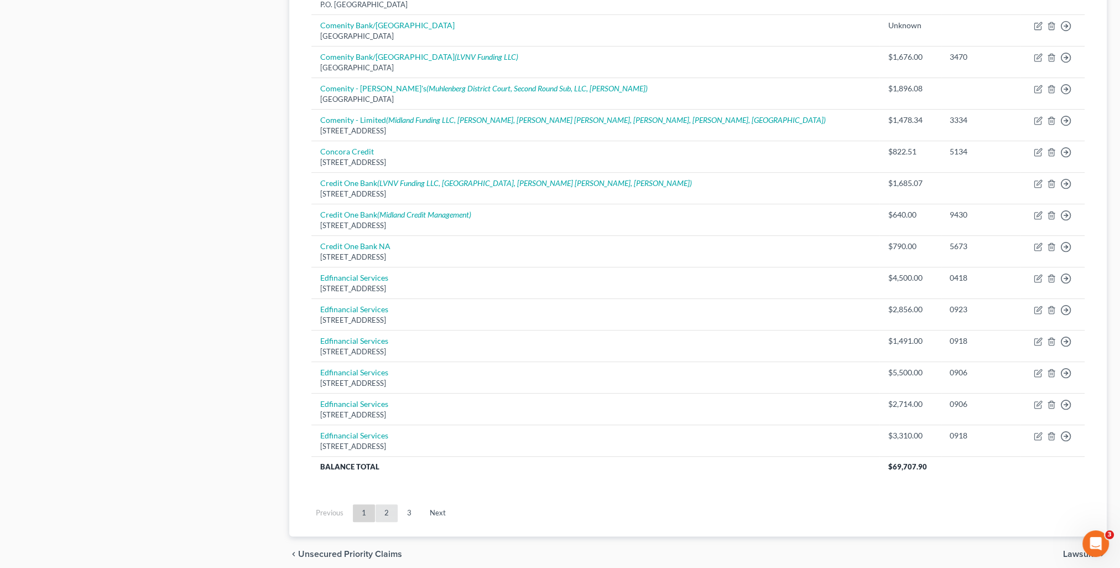
click at [381, 512] on link "2" at bounding box center [387, 513] width 22 height 18
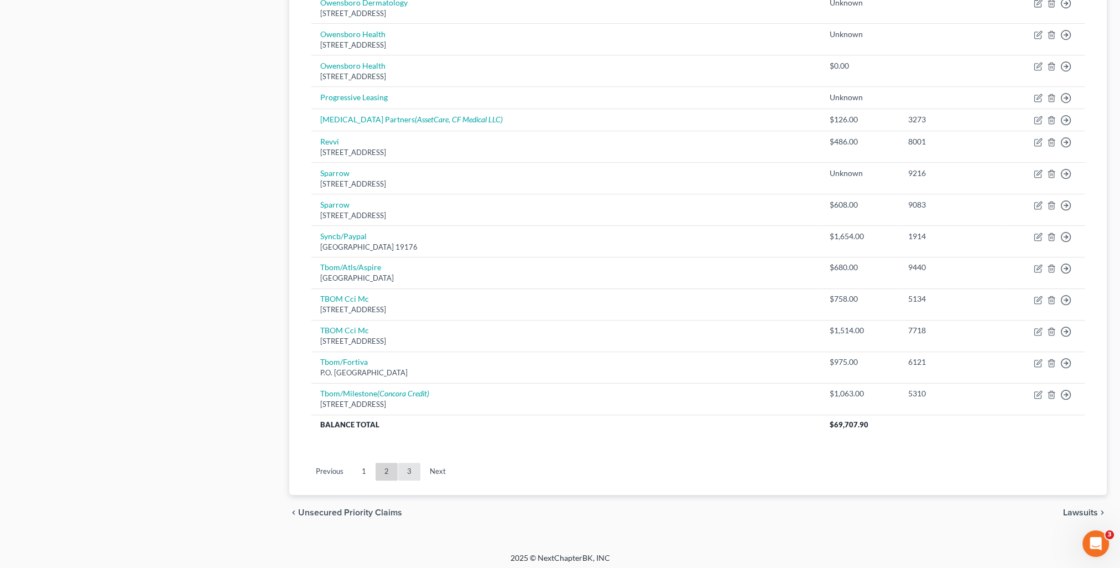
click at [409, 472] on link "3" at bounding box center [409, 472] width 22 height 18
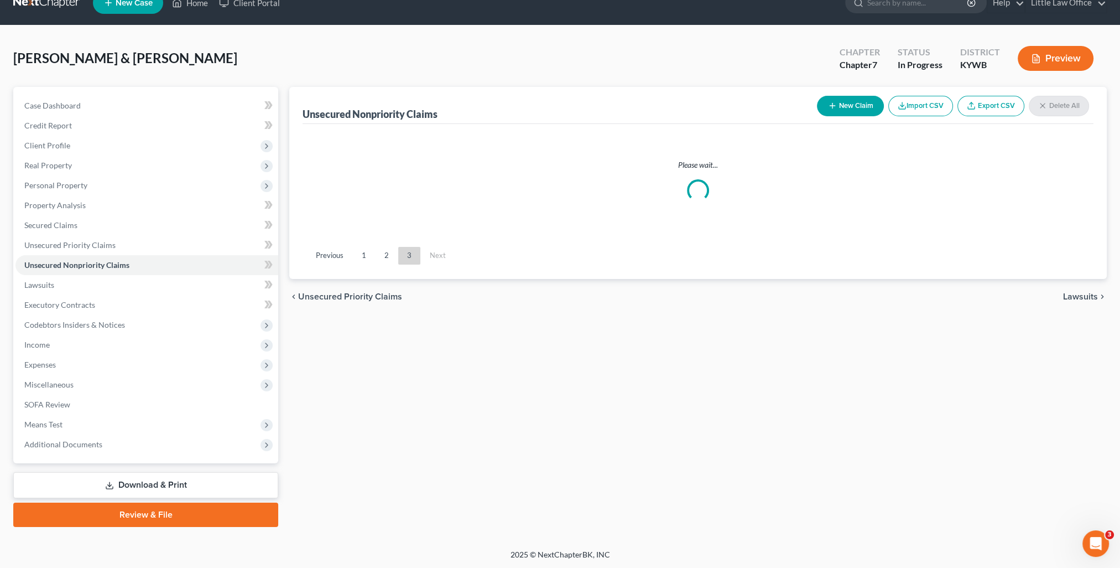
scroll to position [119, 0]
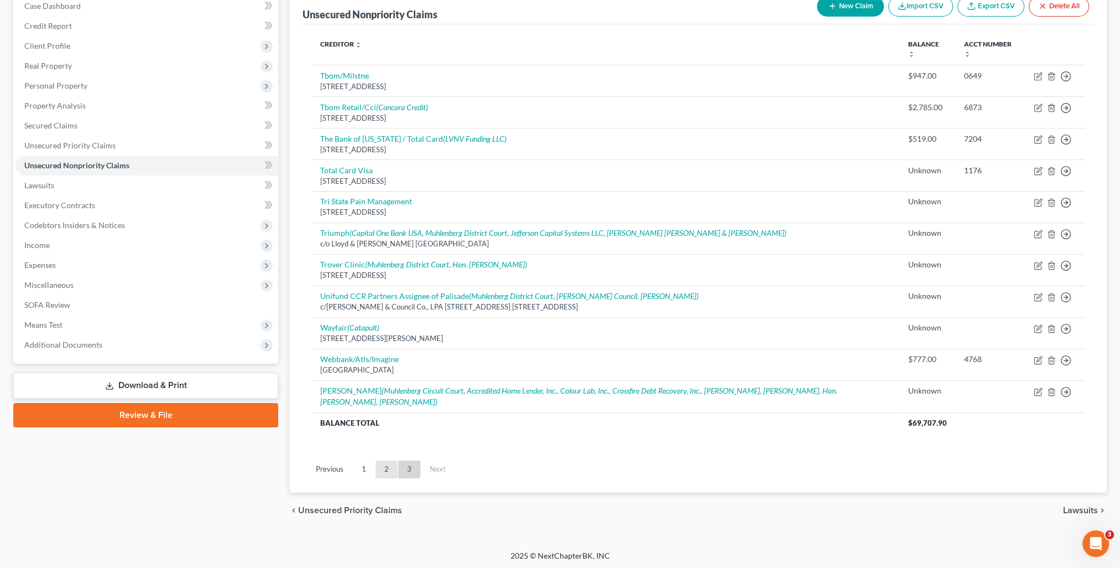
click at [378, 464] on link "2" at bounding box center [387, 469] width 22 height 18
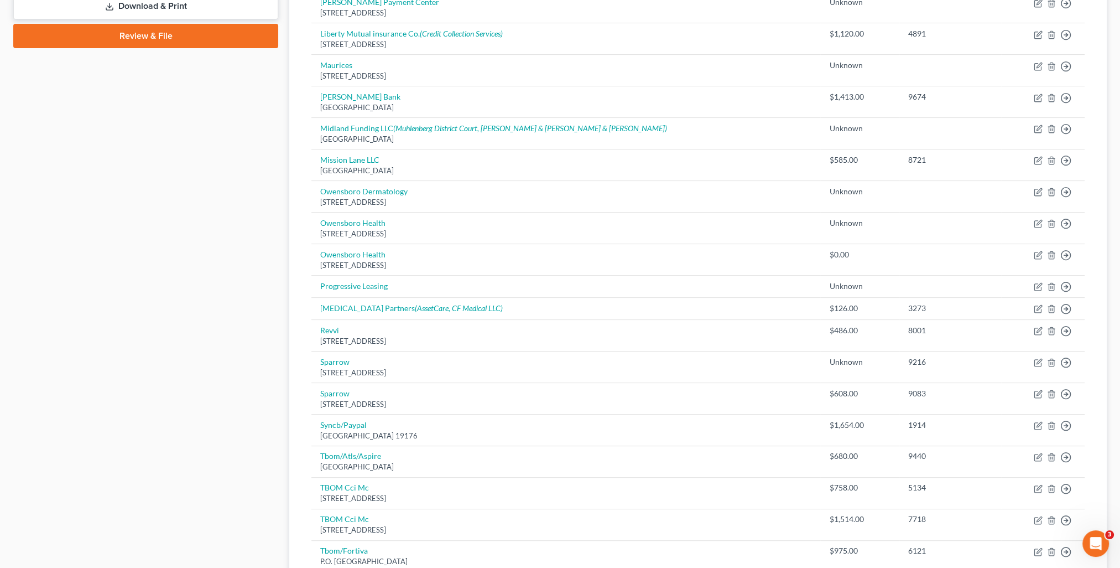
scroll to position [687, 0]
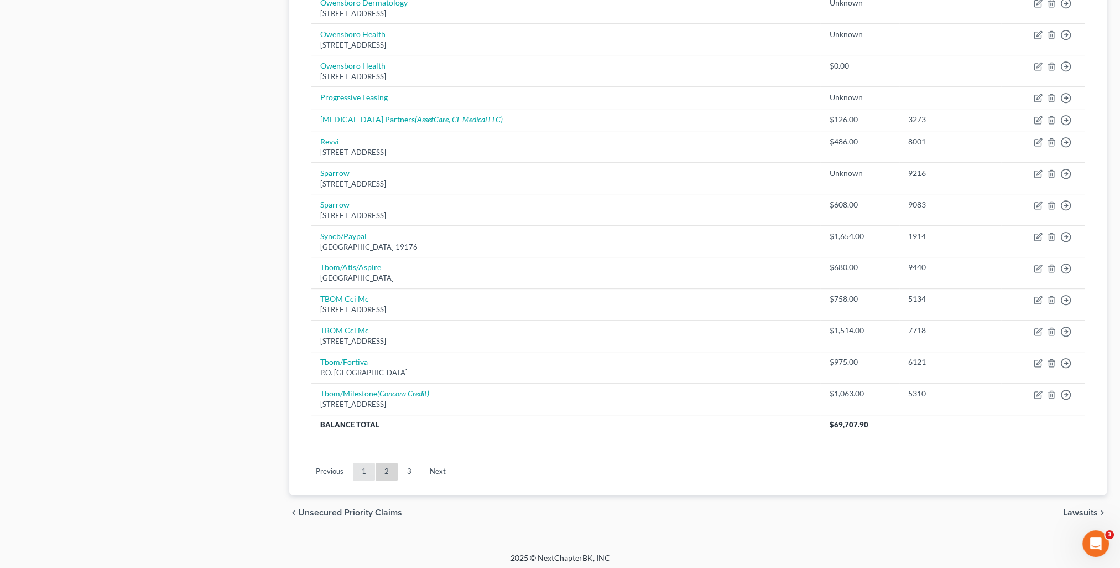
click at [361, 475] on link "1" at bounding box center [364, 472] width 22 height 18
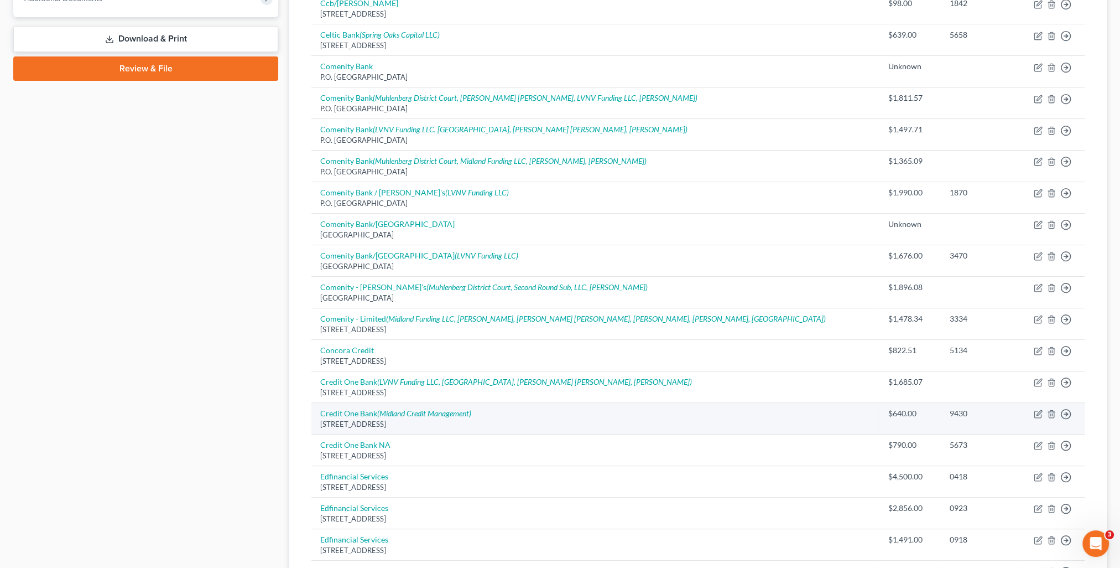
scroll to position [631, 0]
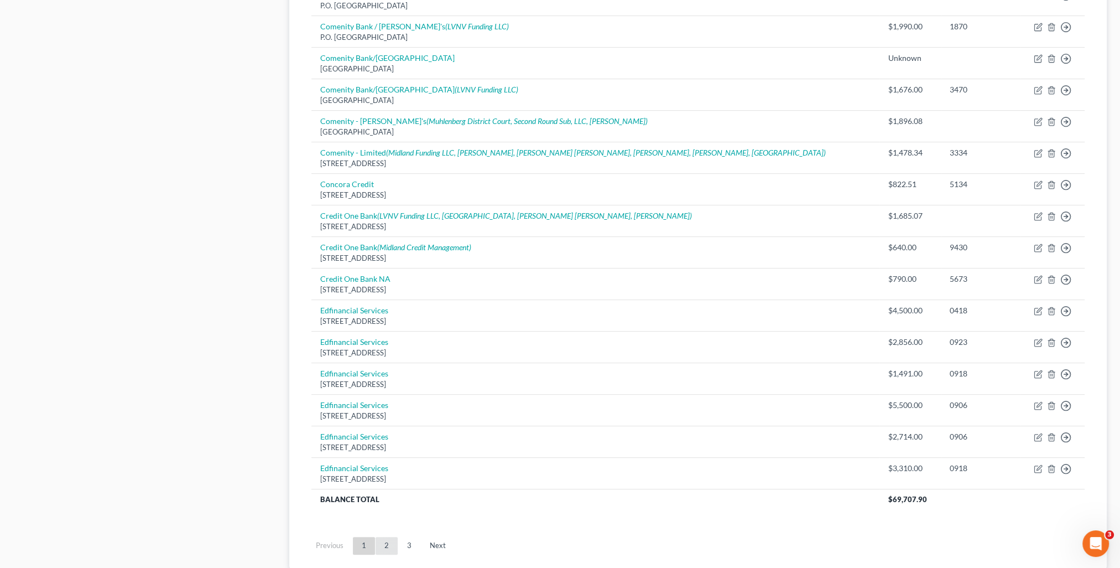
click at [391, 545] on link "2" at bounding box center [387, 546] width 22 height 18
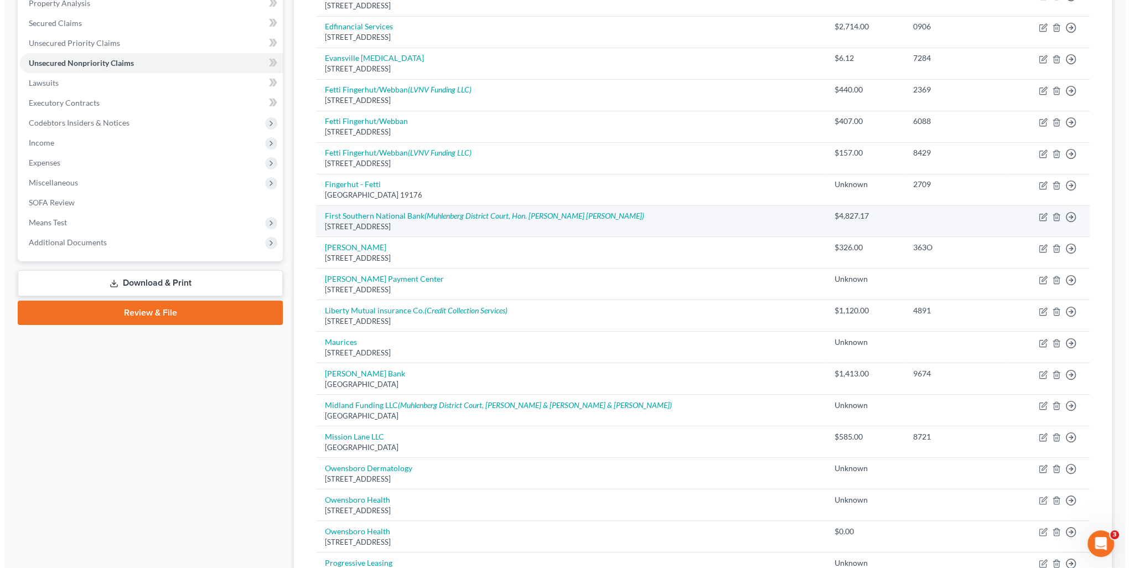
scroll to position [0, 0]
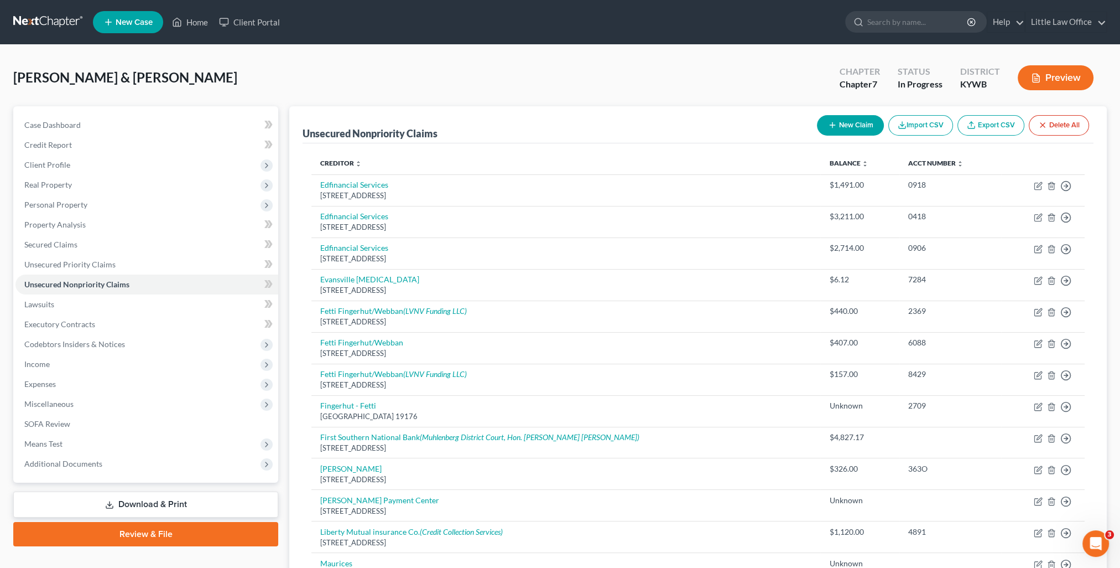
click at [855, 131] on button "New Claim" at bounding box center [850, 125] width 67 height 20
select select "2"
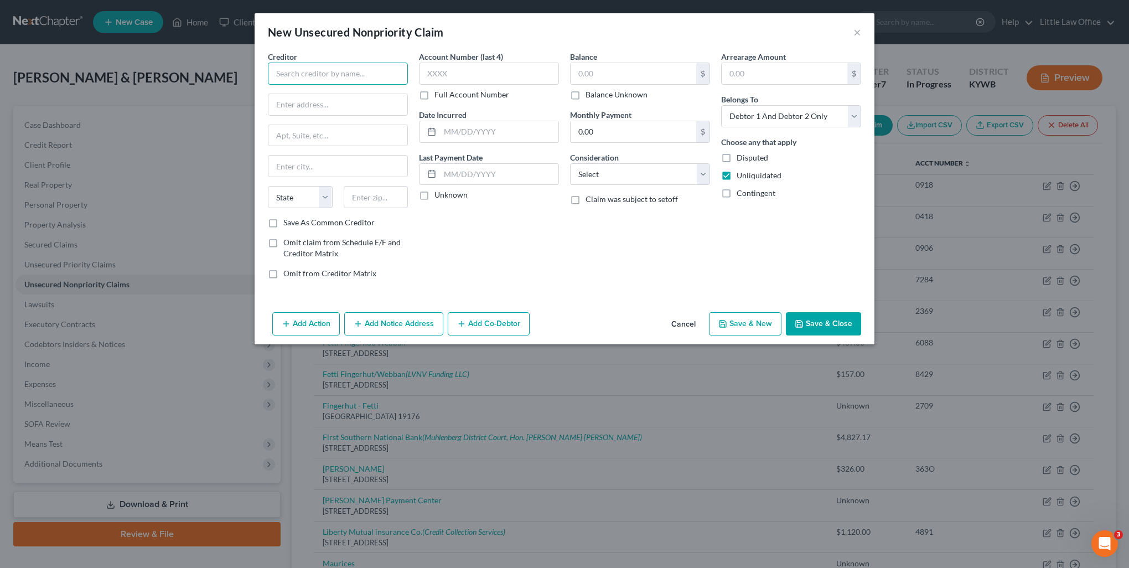
click at [382, 79] on input "text" at bounding box center [338, 74] width 140 height 22
type input "Synovus Bank"
click at [329, 97] on input "text" at bounding box center [337, 104] width 139 height 21
type input "PO Box 120"
type input "31902"
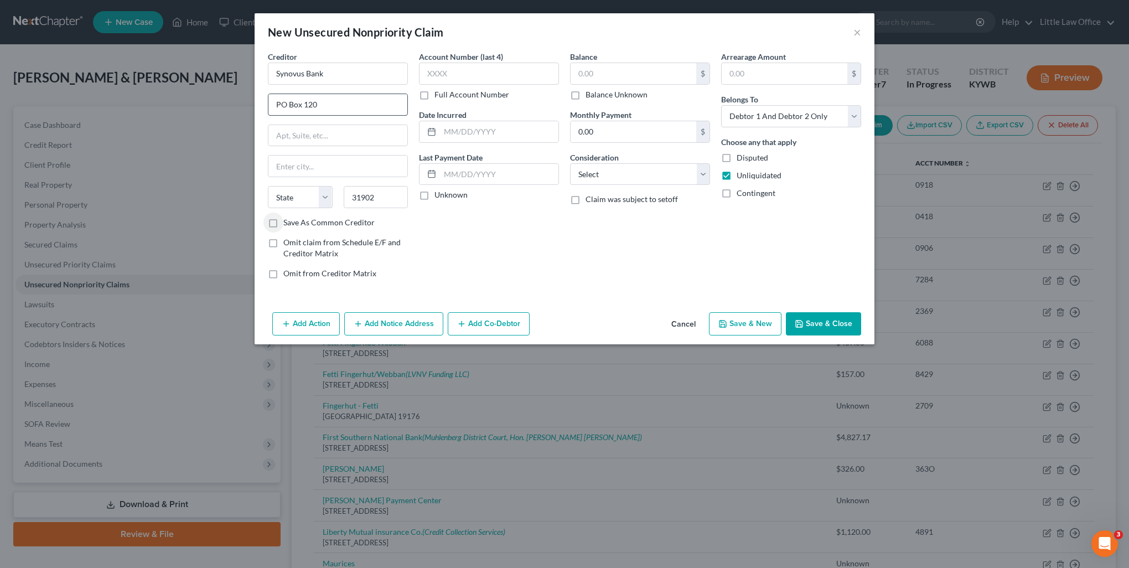
type input "Columbus"
select select "10"
click at [630, 79] on input "text" at bounding box center [633, 73] width 126 height 21
type input "642.35"
click at [633, 175] on select "Select Cable / Satellite Services Collection Agency Credit Card Debt Debt Couns…" at bounding box center [640, 174] width 140 height 22
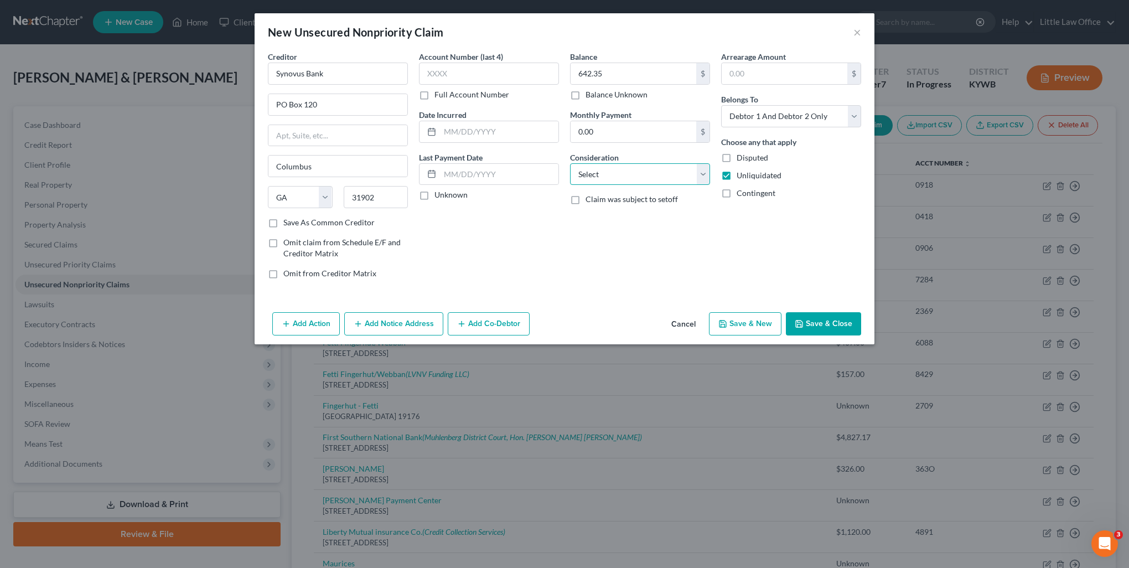
select select "2"
click at [570, 163] on select "Select Cable / Satellite Services Collection Agency Credit Card Debt Debt Couns…" at bounding box center [640, 174] width 140 height 22
click at [414, 324] on button "Add Notice Address" at bounding box center [393, 323] width 99 height 23
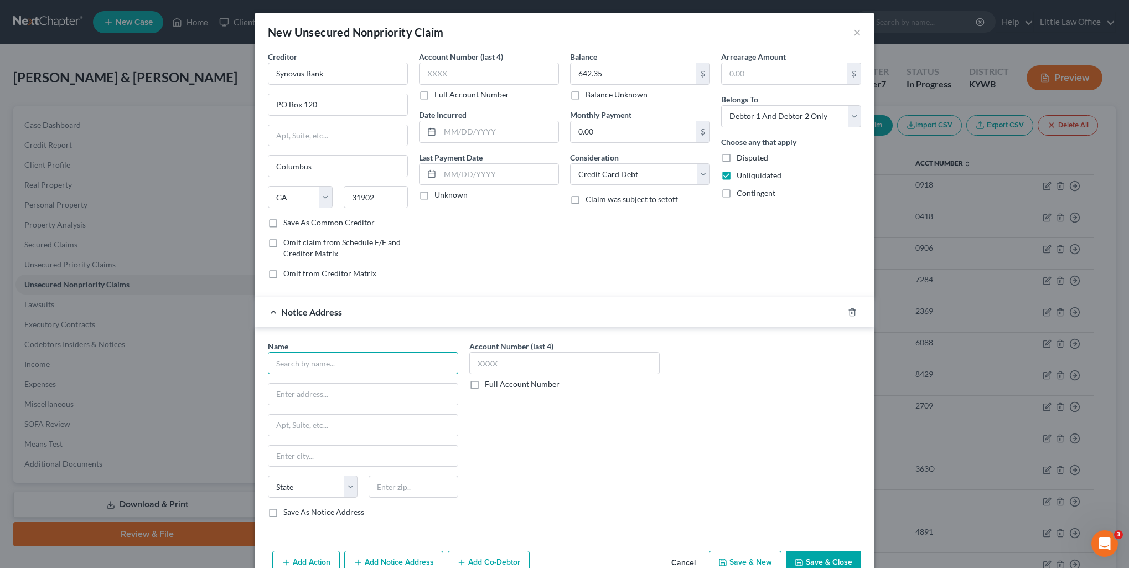
click at [337, 362] on input "text" at bounding box center [363, 363] width 190 height 22
click at [326, 385] on div "LVNV Funding LLC" at bounding box center [334, 382] width 115 height 11
type input "LVNV Funding LLC"
type input "2618 EAST PARIS AVE SE"
type input "Grand Rapids"
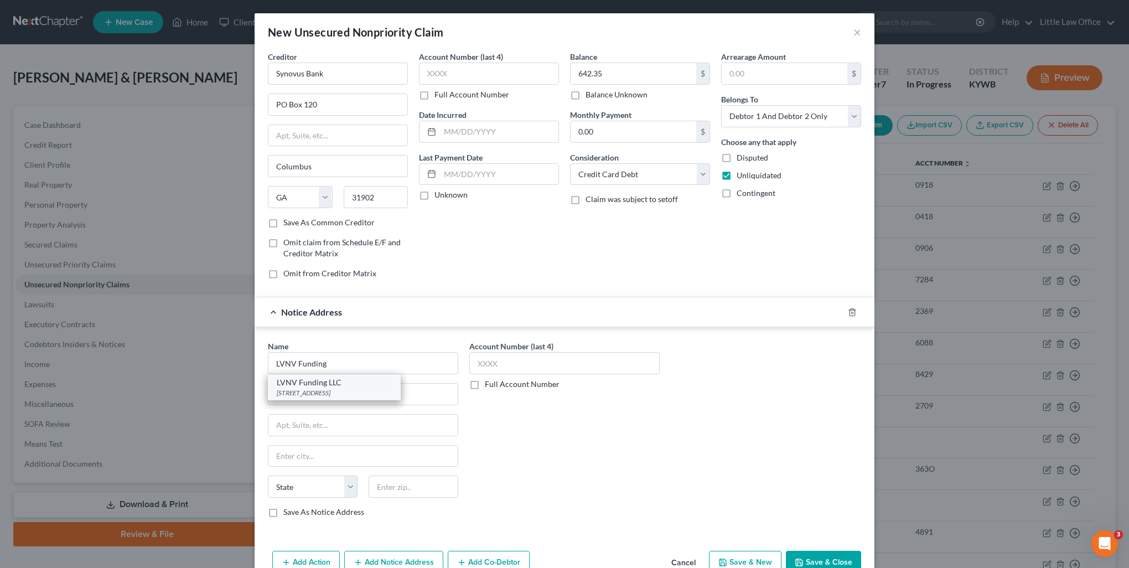
select select "23"
type input "49546"
click at [396, 559] on button "Add Notice Address" at bounding box center [393, 561] width 99 height 23
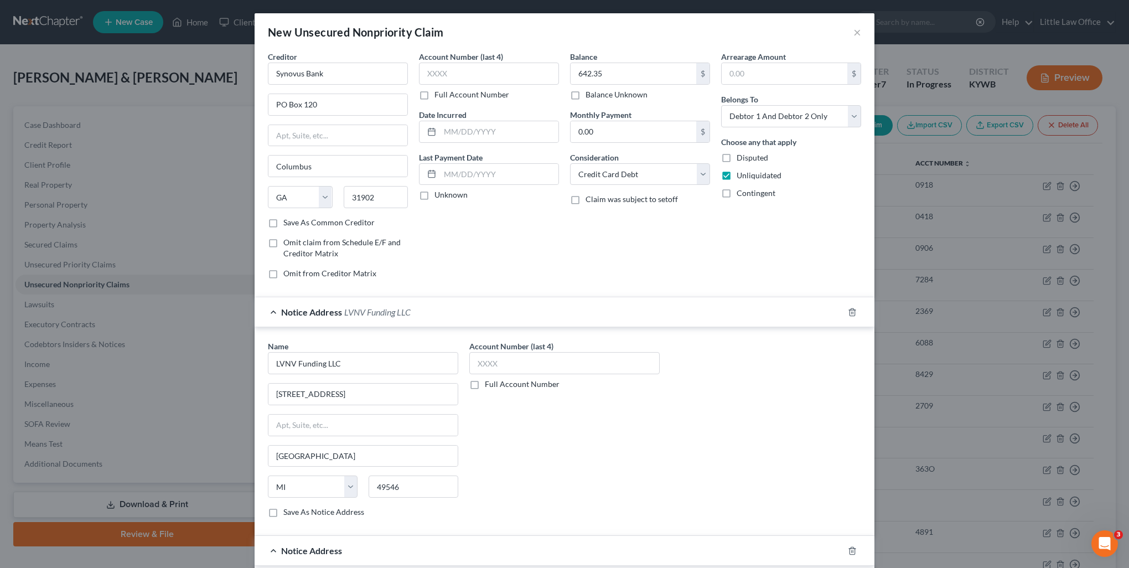
scroll to position [111, 0]
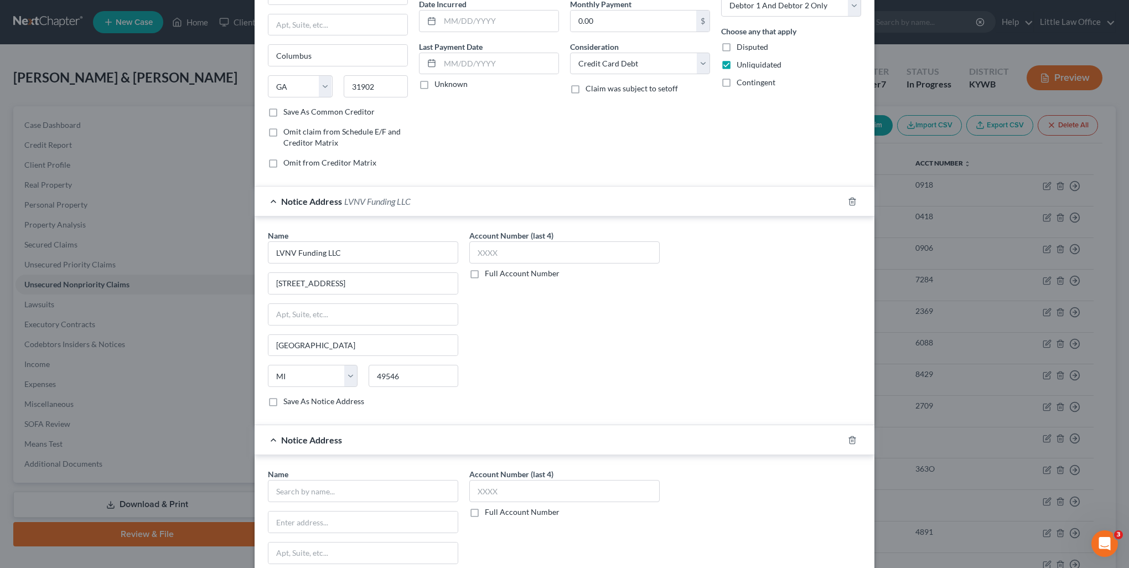
click at [342, 477] on div "Name *" at bounding box center [363, 485] width 190 height 34
click at [335, 484] on input "text" at bounding box center [363, 491] width 190 height 22
type input "Resurgent Capital Services"
type input "PO Box 10497"
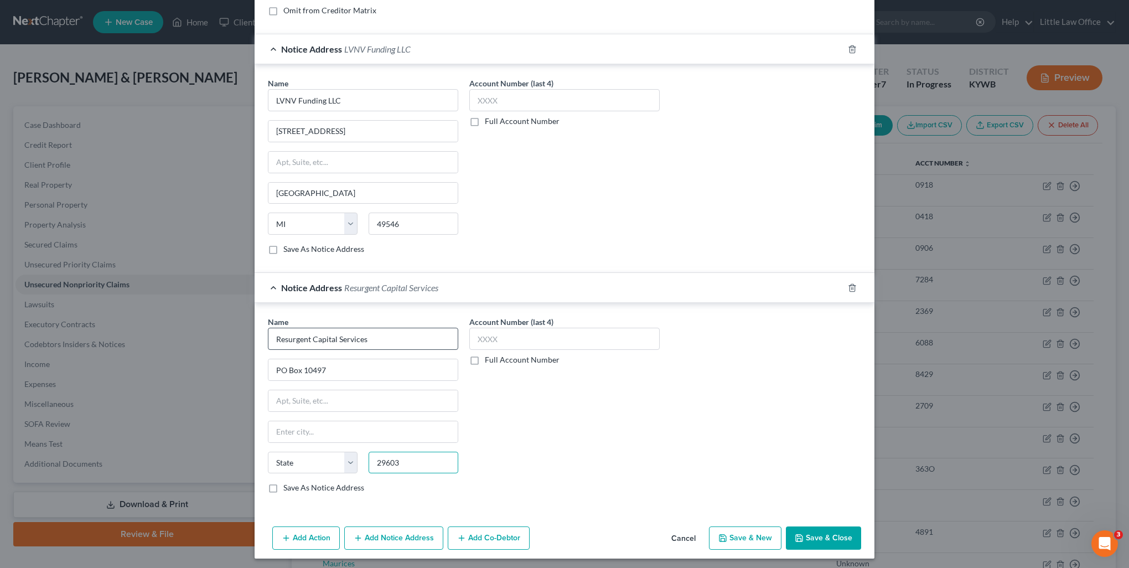
type input "29603"
type input "Greenville"
select select "42"
click at [283, 484] on label "Save As Notice Address" at bounding box center [323, 487] width 81 height 11
click at [288, 484] on input "Save As Notice Address" at bounding box center [291, 485] width 7 height 7
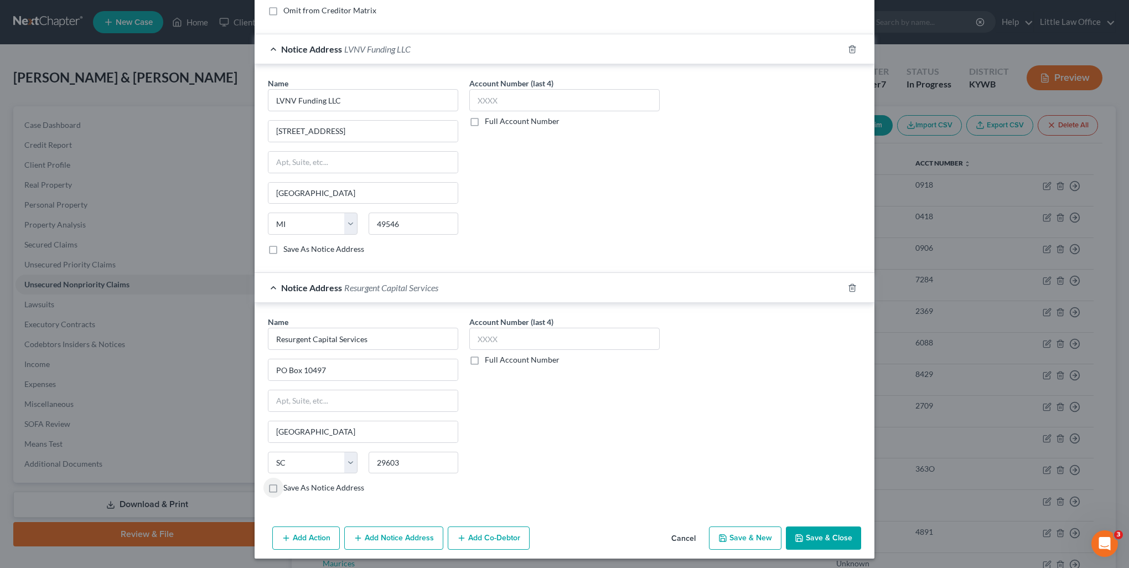
checkbox input "true"
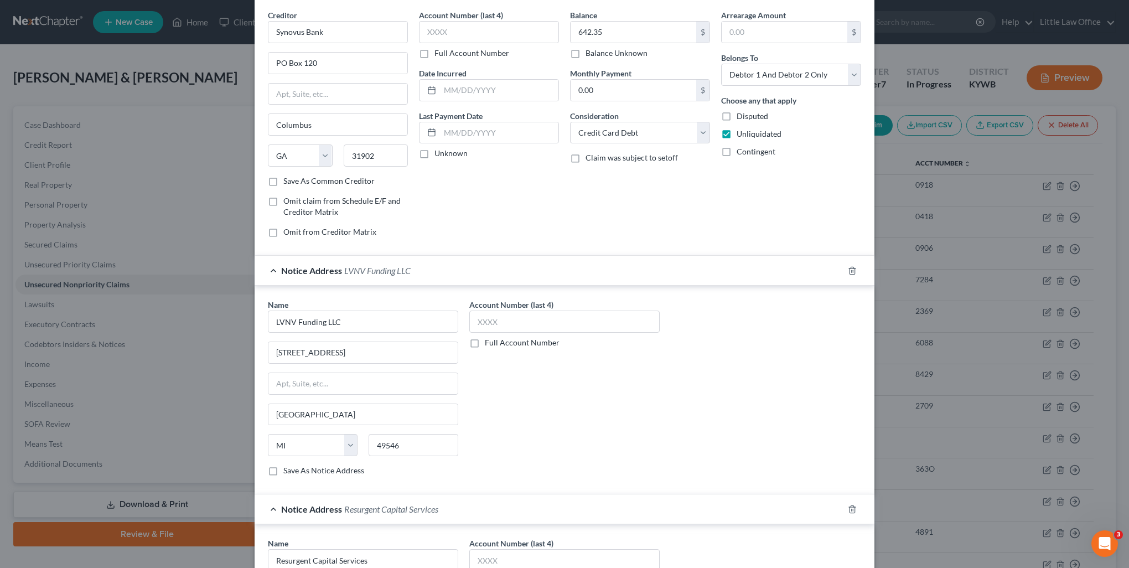
drag, startPoint x: 313, startPoint y: 183, endPoint x: 359, endPoint y: 205, distance: 51.0
click at [312, 183] on label "Save As Common Creditor" at bounding box center [328, 180] width 91 height 11
click at [295, 183] on input "Save As Common Creditor" at bounding box center [291, 178] width 7 height 7
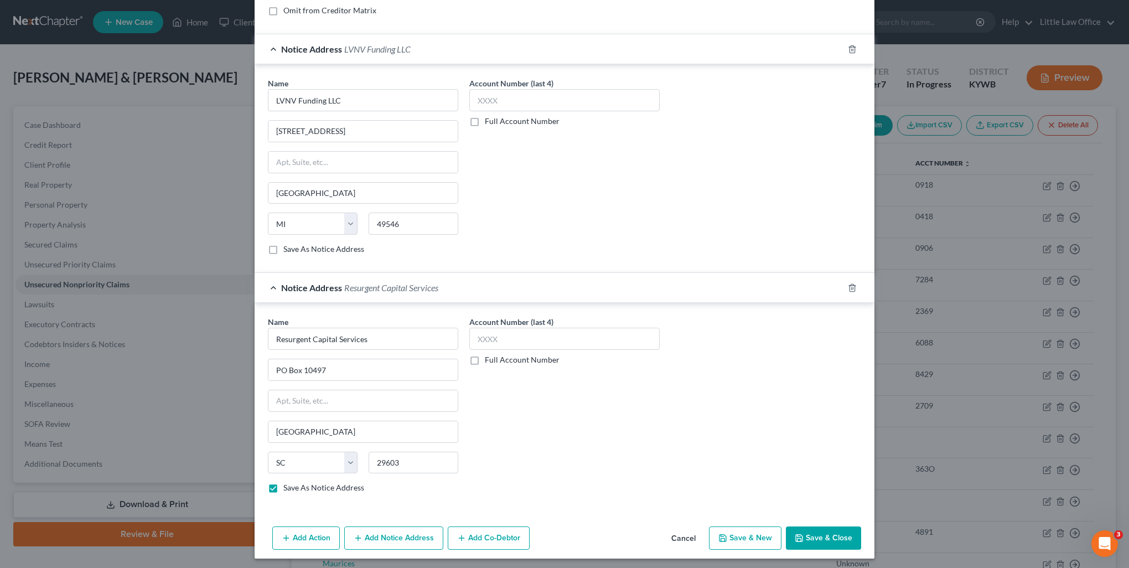
click at [817, 537] on button "Save & Close" at bounding box center [823, 537] width 75 height 23
checkbox input "false"
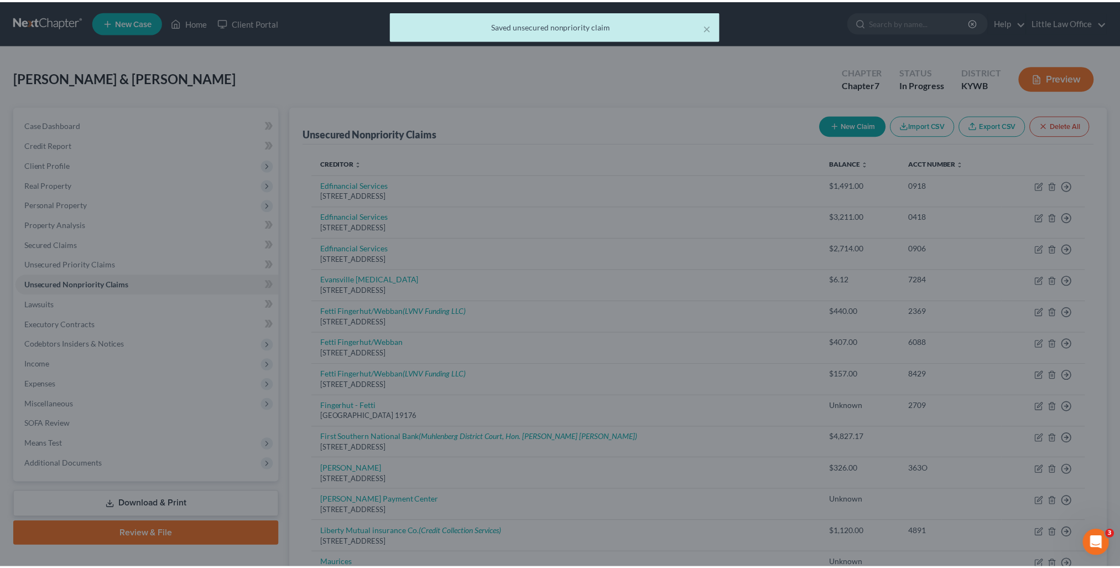
scroll to position [0, 0]
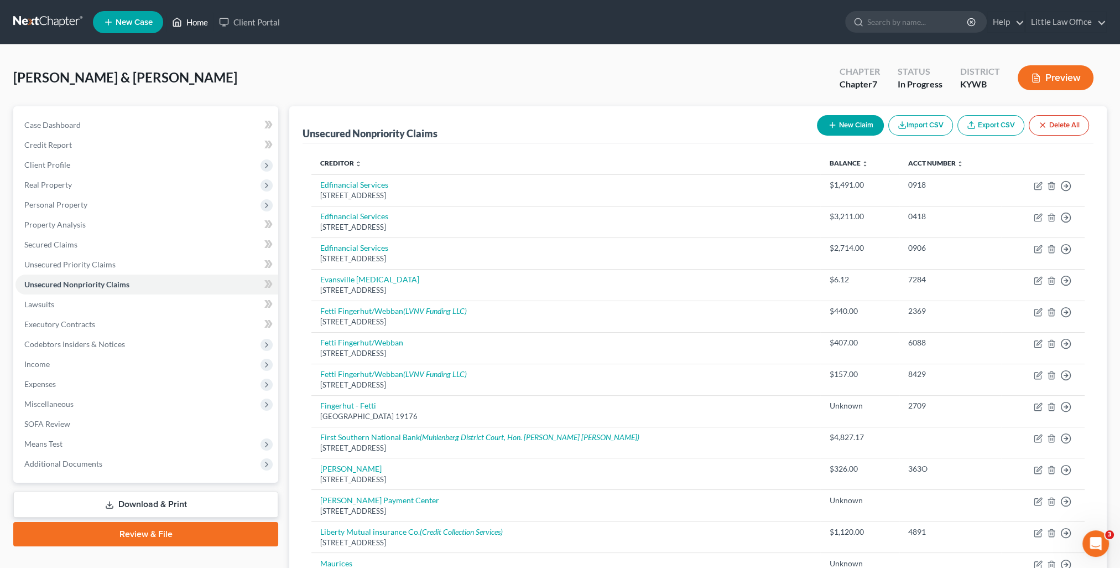
click at [199, 22] on link "Home" at bounding box center [190, 22] width 47 height 20
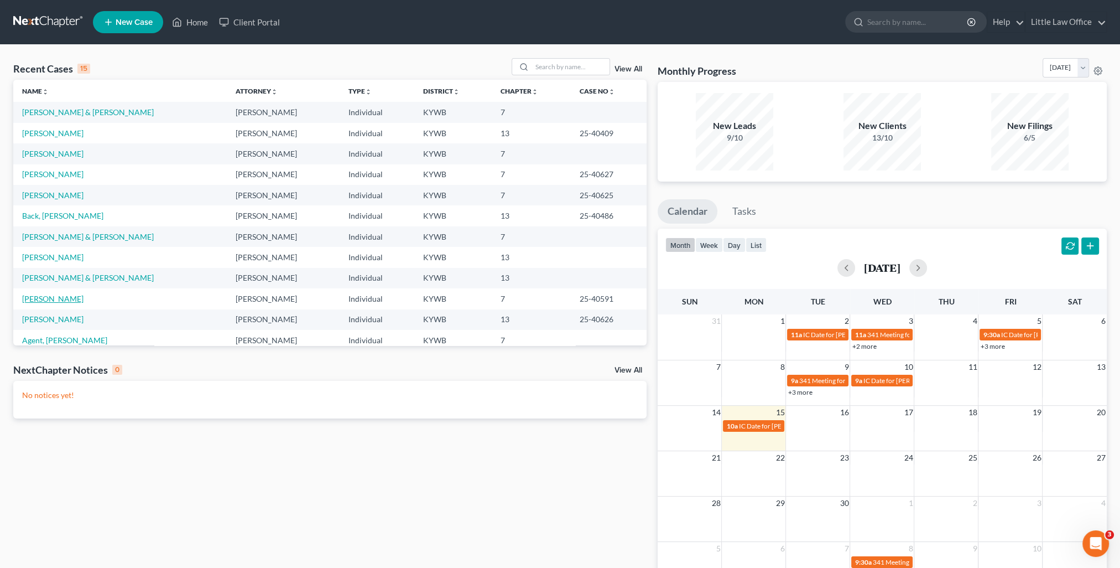
click at [66, 296] on link "Pagano, Ryan" at bounding box center [52, 298] width 61 height 9
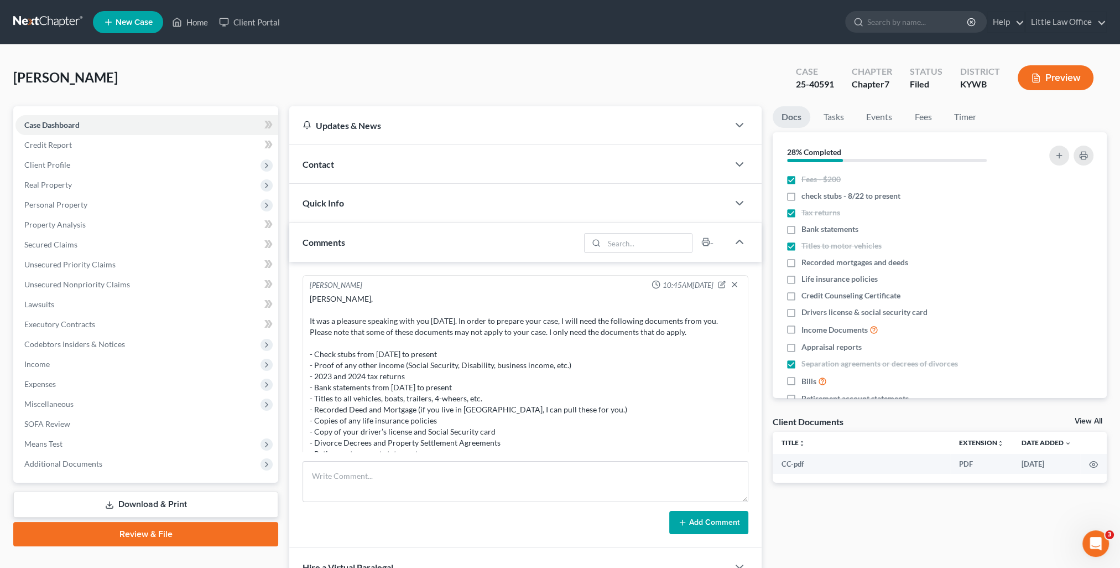
scroll to position [2277, 0]
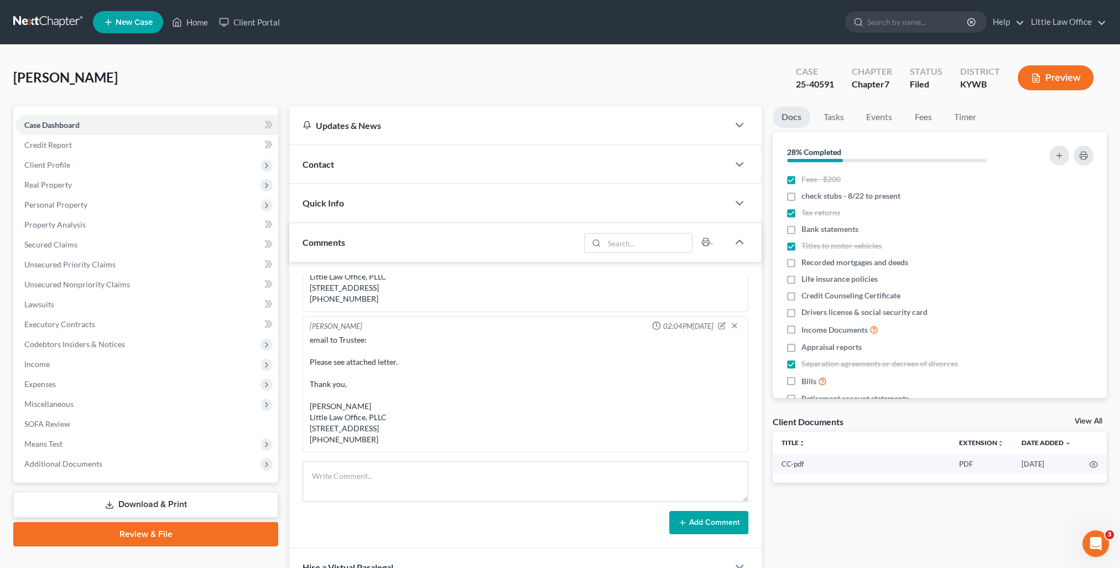
click at [355, 242] on div "Comments" at bounding box center [434, 242] width 290 height 38
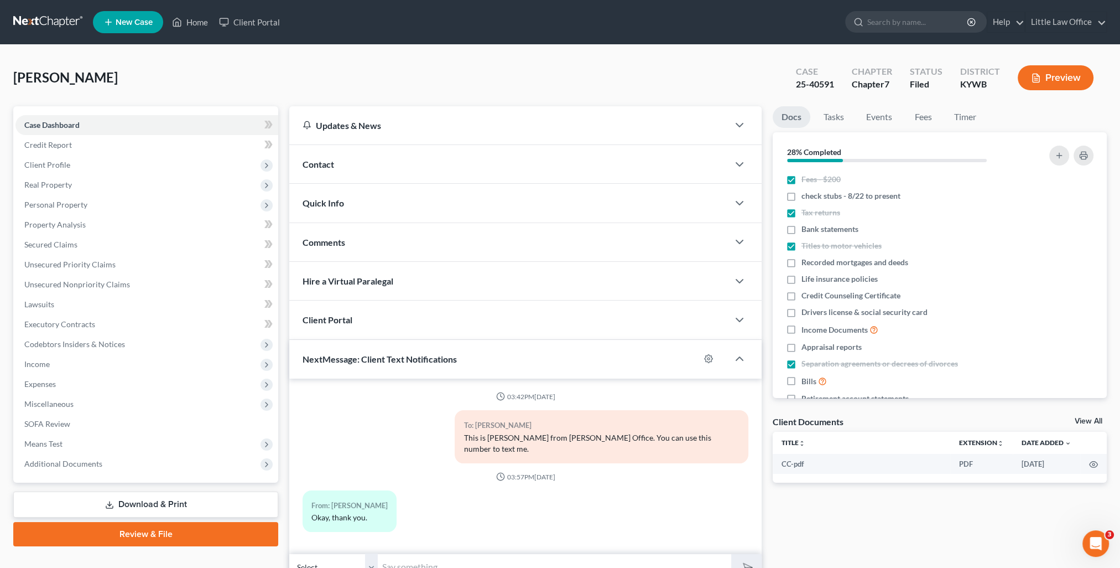
scroll to position [42, 0]
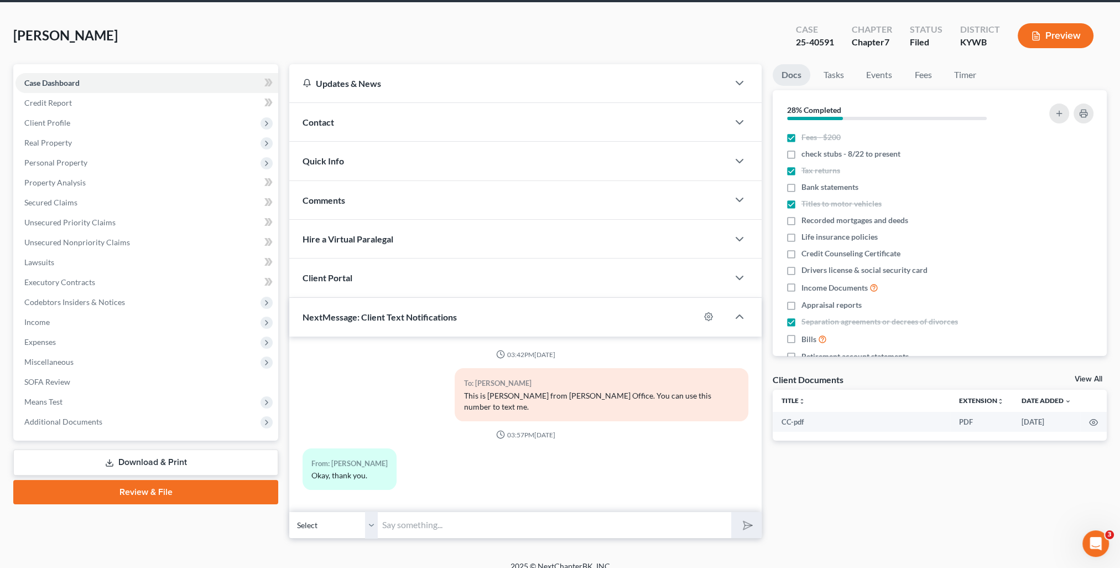
click at [418, 511] on input "text" at bounding box center [555, 524] width 354 height 27
click at [339, 167] on div "Quick Info" at bounding box center [508, 161] width 439 height 38
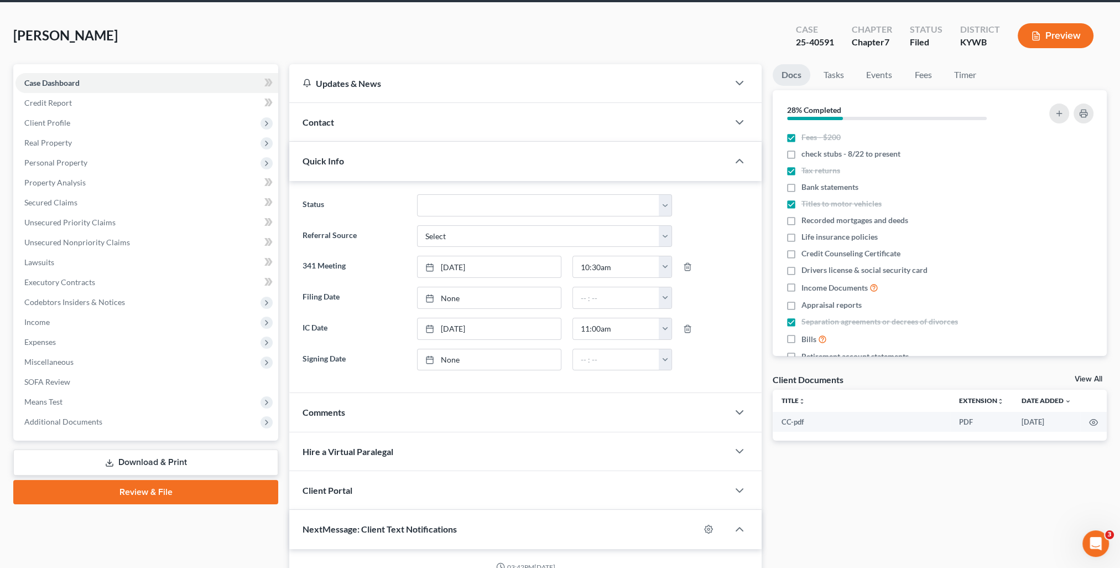
scroll to position [253, 0]
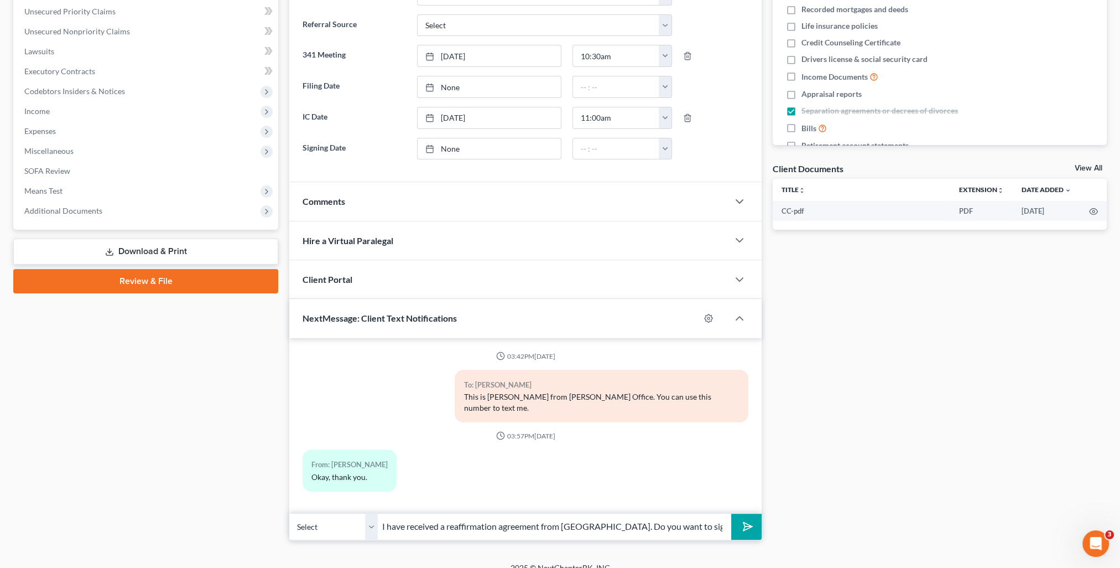
click at [620, 518] on input "I have received a reaffirmation agreement from Santander. Do you want to sign i…" at bounding box center [555, 526] width 354 height 27
click at [686, 513] on input "I have received a reaffirmation agreement from Santander. Do you want to sign i…" at bounding box center [555, 526] width 354 height 27
click at [543, 515] on input "I have received a reaffirmation agreement from Santander. Do you want to sign i…" at bounding box center [555, 526] width 354 height 27
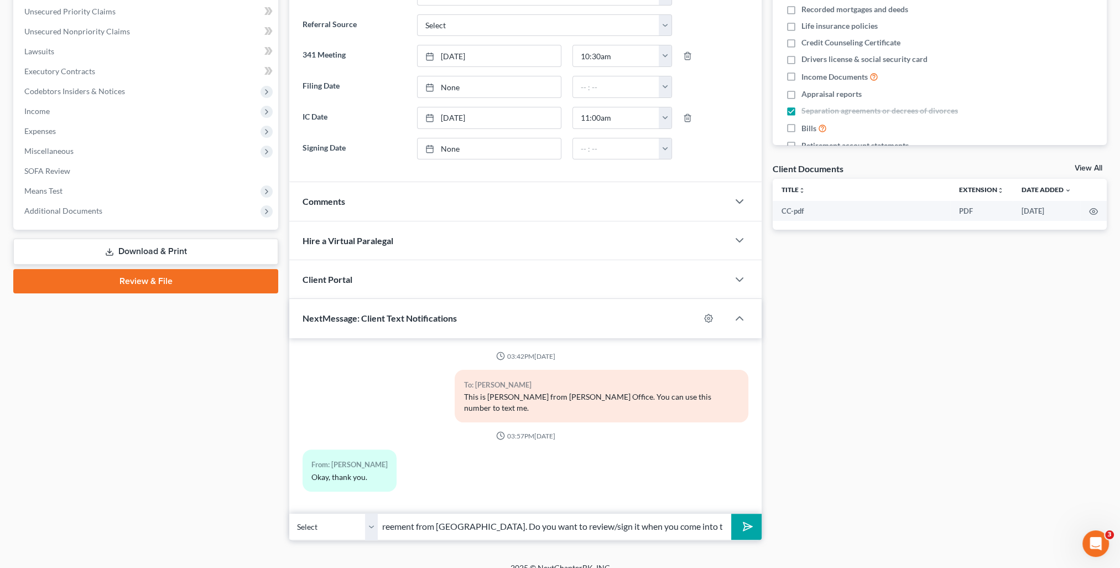
type input "I have received a reaffirmation agreement from Santander. Do you want to review…"
click at [739, 517] on button "submit" at bounding box center [746, 526] width 30 height 26
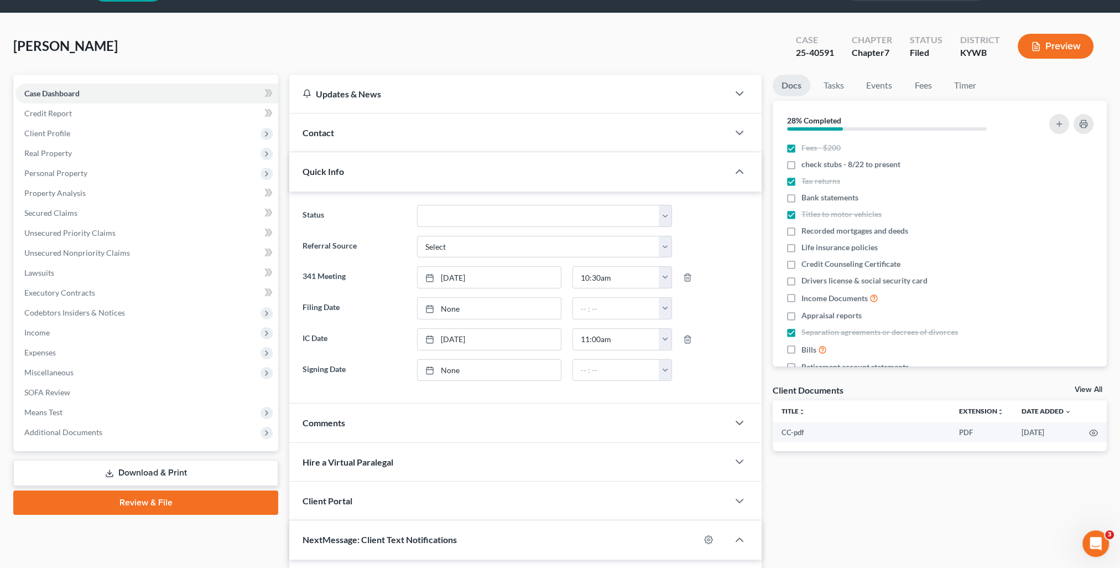
scroll to position [0, 0]
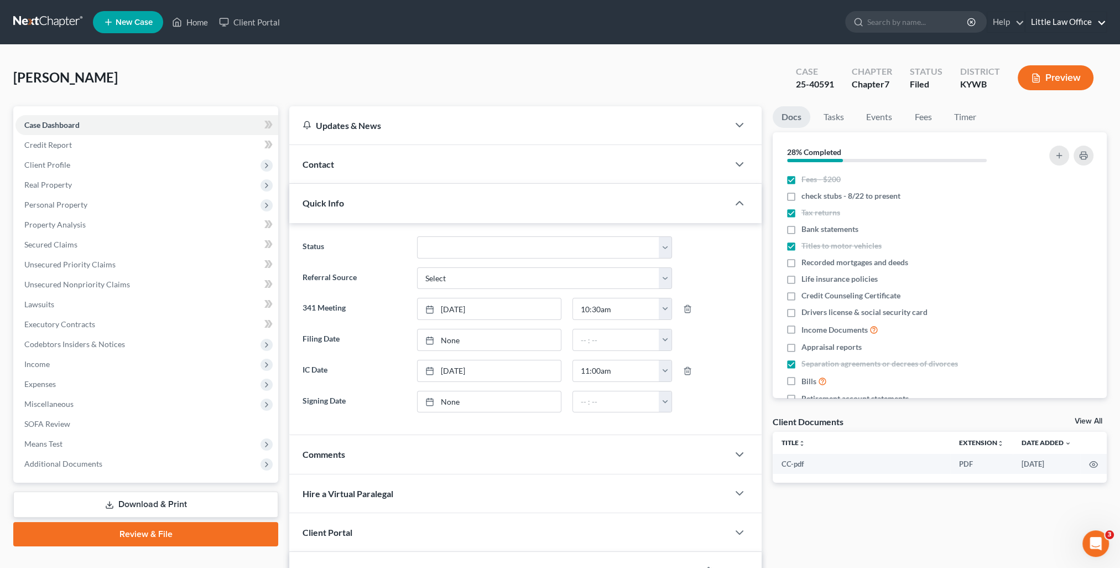
click at [1056, 19] on link "Little Law Office" at bounding box center [1066, 22] width 81 height 20
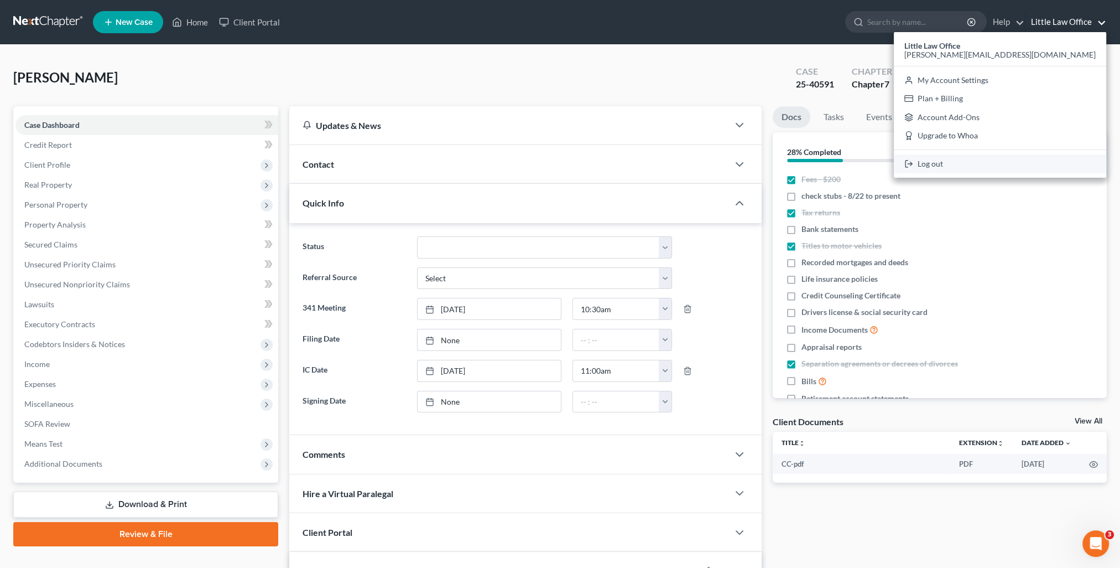
click at [1030, 163] on link "Log out" at bounding box center [1000, 163] width 212 height 19
